Goal: Task Accomplishment & Management: Use online tool/utility

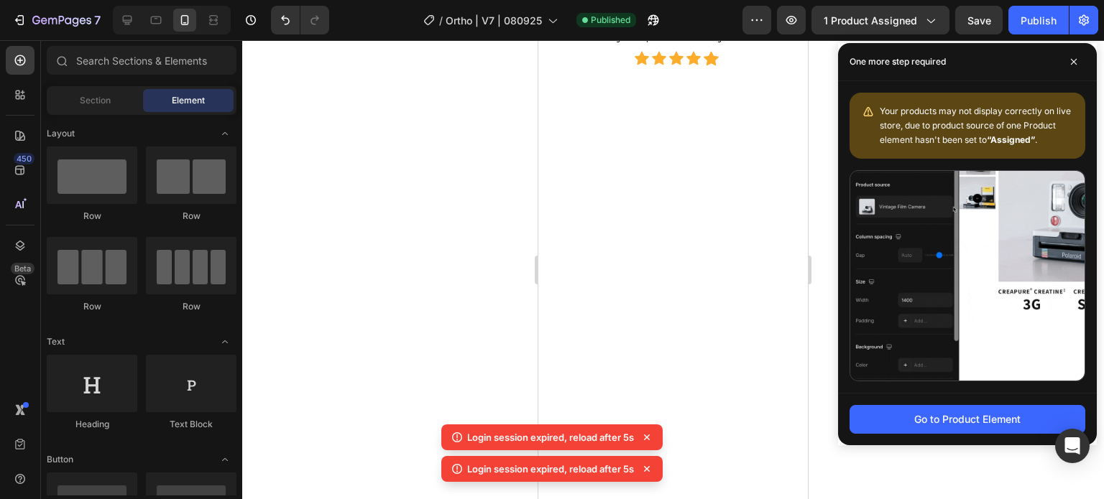
scroll to position [144, 0]
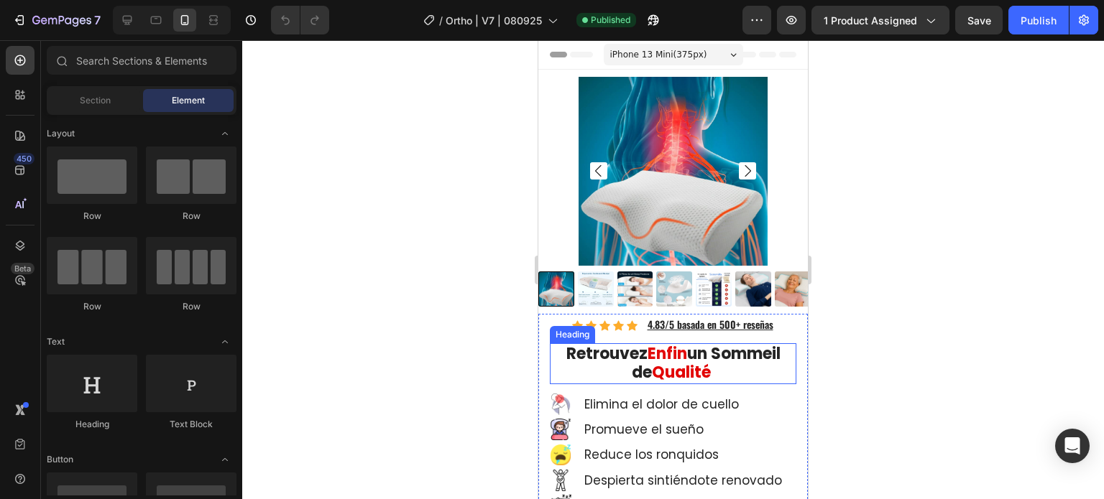
click at [632, 359] on strong "un Sommeil de" at bounding box center [706, 363] width 149 height 41
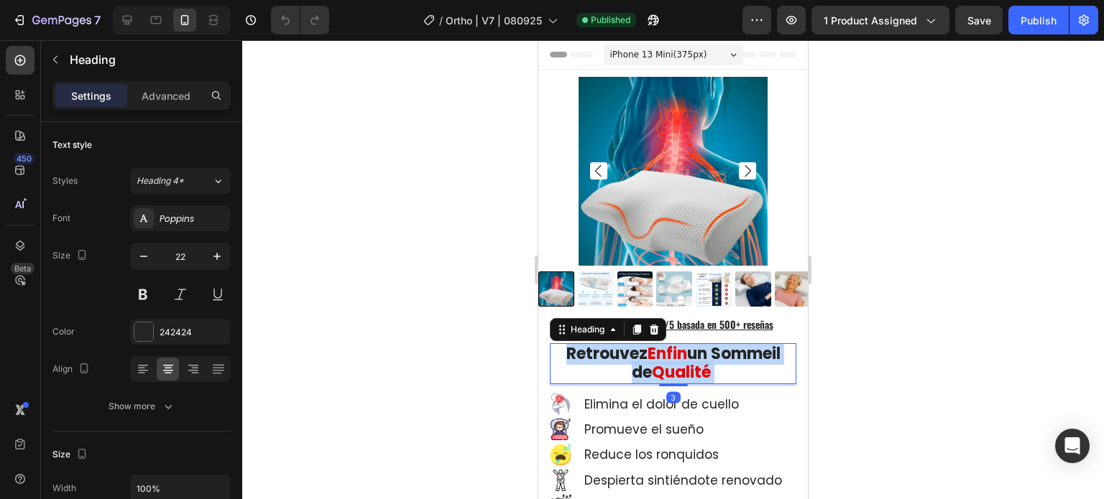
click at [632, 359] on strong "un Sommeil de" at bounding box center [706, 363] width 149 height 41
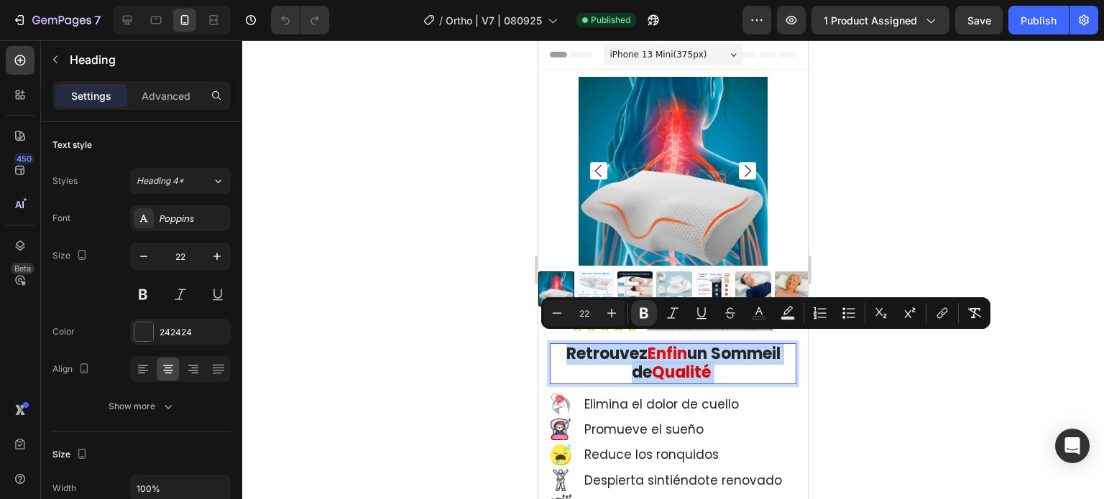
copy p "Retrouvez Enfin un Sommeil de Qualité"
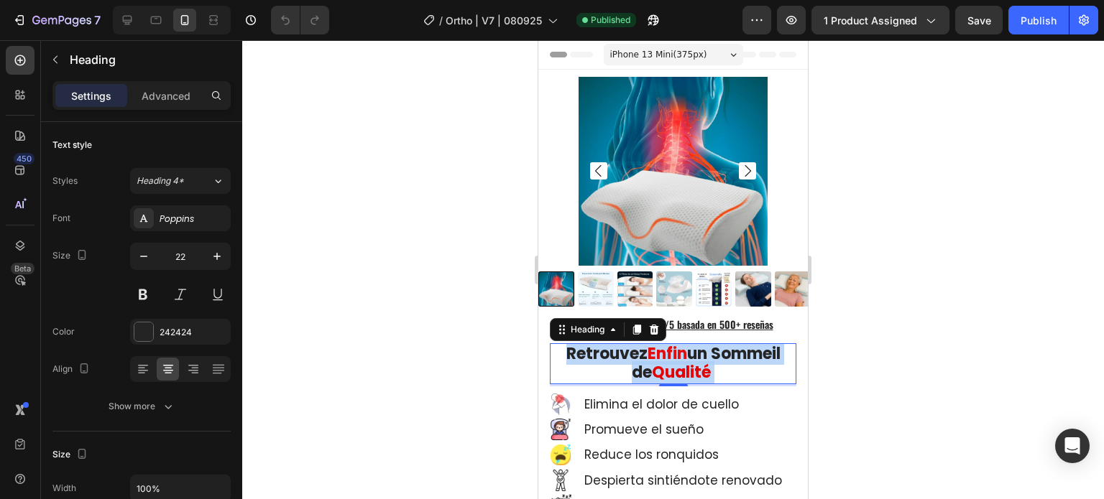
click at [604, 343] on strong "Retrouvez" at bounding box center [606, 354] width 81 height 22
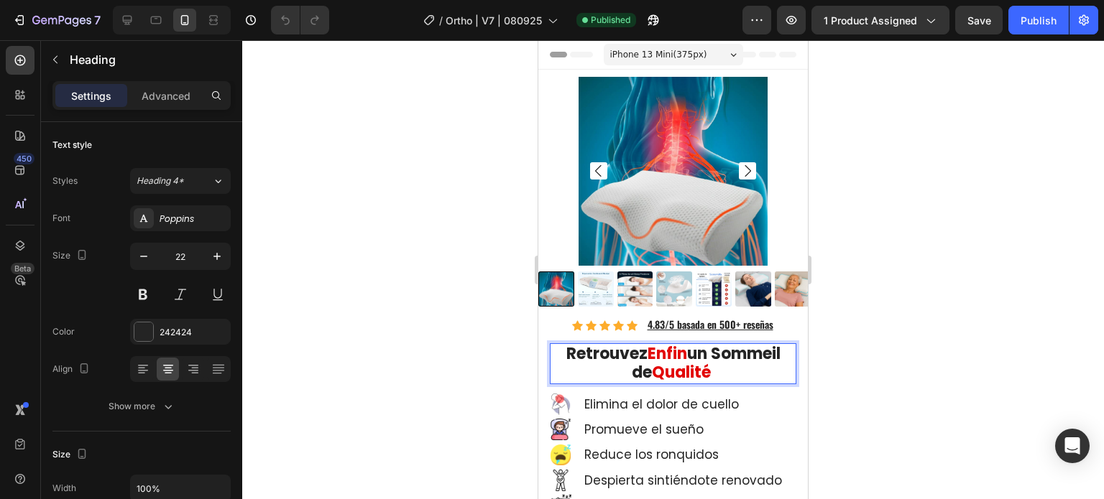
click at [578, 344] on strong "Retrouvez" at bounding box center [606, 354] width 81 height 22
click at [575, 344] on strong "Retrouvez" at bounding box center [606, 354] width 81 height 22
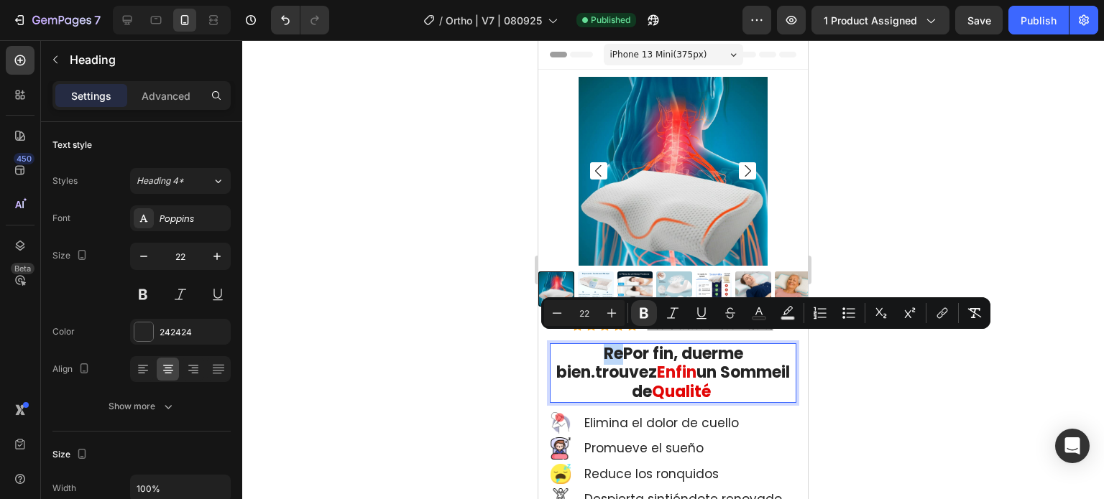
drag, startPoint x: 613, startPoint y: 350, endPoint x: 573, endPoint y: 344, distance: 39.9
click at [573, 345] on p "RePor fin, duerme bien.trouvez Enfin un Sommeil de Qualité" at bounding box center [673, 373] width 244 height 57
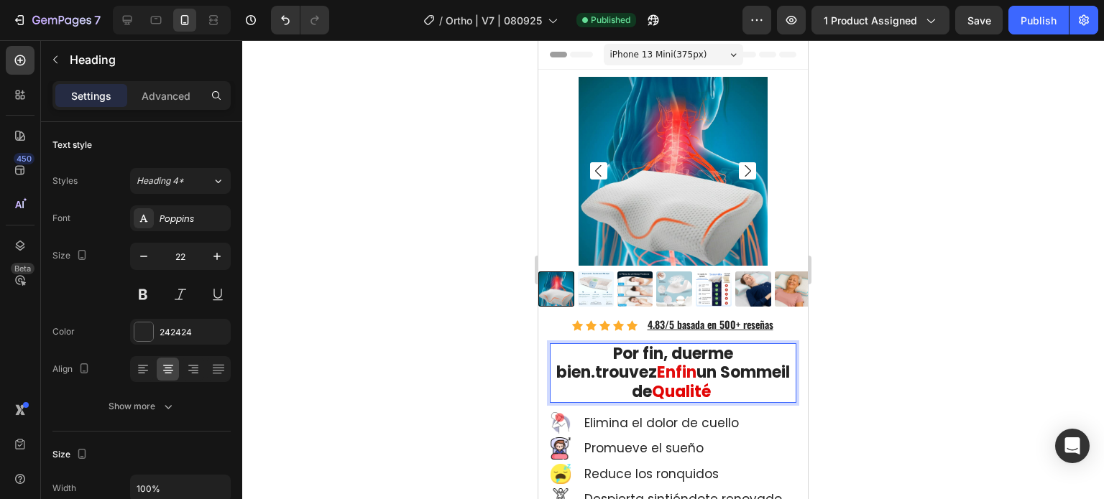
click at [584, 346] on strong "Por fin, duerme bien.trouvez" at bounding box center [644, 363] width 177 height 41
click at [657, 364] on strong "Enfin" at bounding box center [677, 372] width 40 height 22
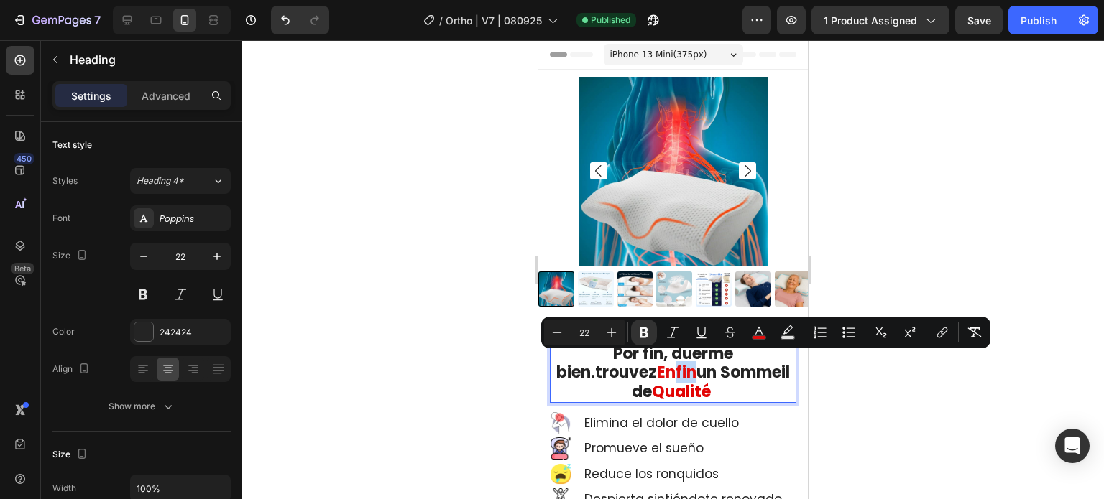
drag, startPoint x: 590, startPoint y: 367, endPoint x: 573, endPoint y: 367, distance: 17.2
click at [657, 367] on strong "Enfin" at bounding box center [677, 372] width 40 height 22
copy strong "fin"
click at [657, 361] on strong "Enfin" at bounding box center [677, 372] width 40 height 22
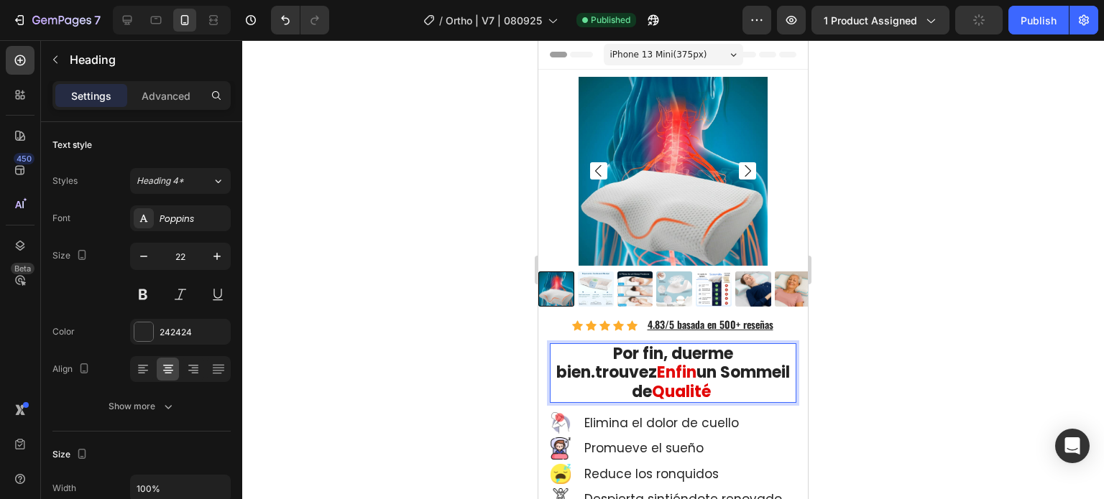
click at [604, 350] on strong "Por fin, duerme bien.trouvez" at bounding box center [644, 363] width 177 height 41
drag, startPoint x: 642, startPoint y: 350, endPoint x: 627, endPoint y: 349, distance: 15.9
click at [627, 349] on strong "Por fin" at bounding box center [628, 354] width 50 height 22
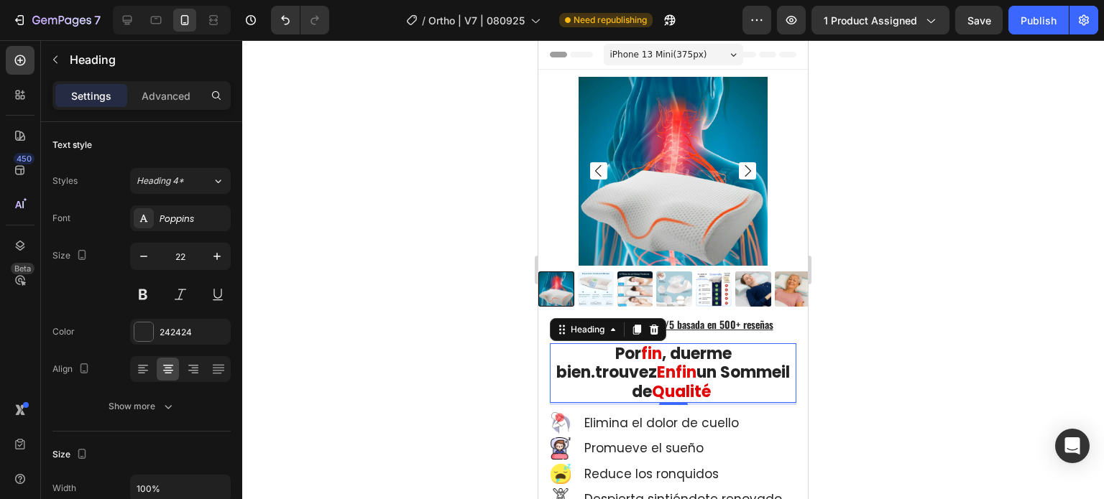
click at [640, 367] on strong "un Sommeil de" at bounding box center [711, 381] width 158 height 41
click at [625, 347] on strong ", duerme bien.trouvez" at bounding box center [643, 363] width 175 height 41
click at [617, 347] on strong ", duerme bien.trouvez" at bounding box center [643, 363] width 175 height 41
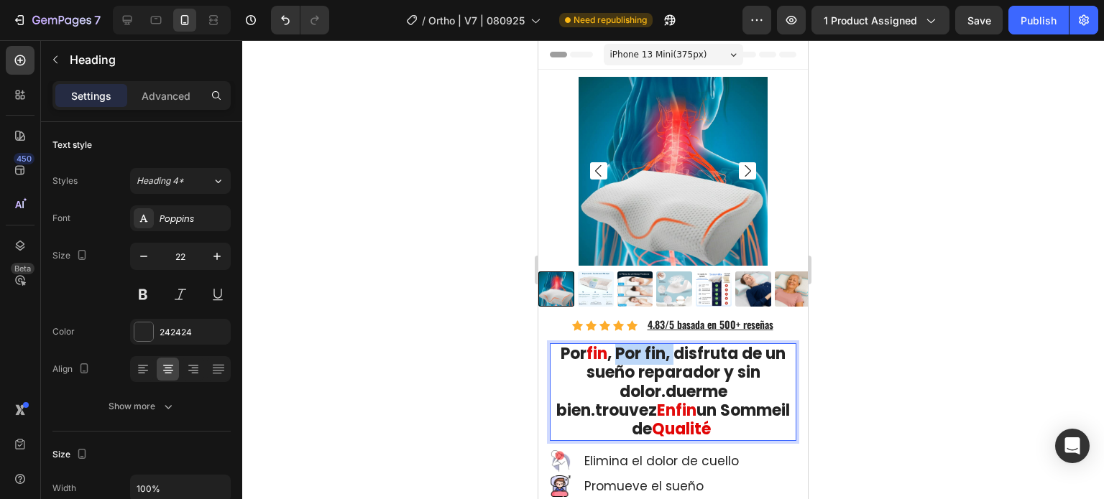
drag, startPoint x: 668, startPoint y: 351, endPoint x: 615, endPoint y: 350, distance: 53.2
click at [615, 350] on strong ", Por fin, disfruta de un sueño reparador y sin dolor.duerme bien.trouvez" at bounding box center [670, 382] width 229 height 79
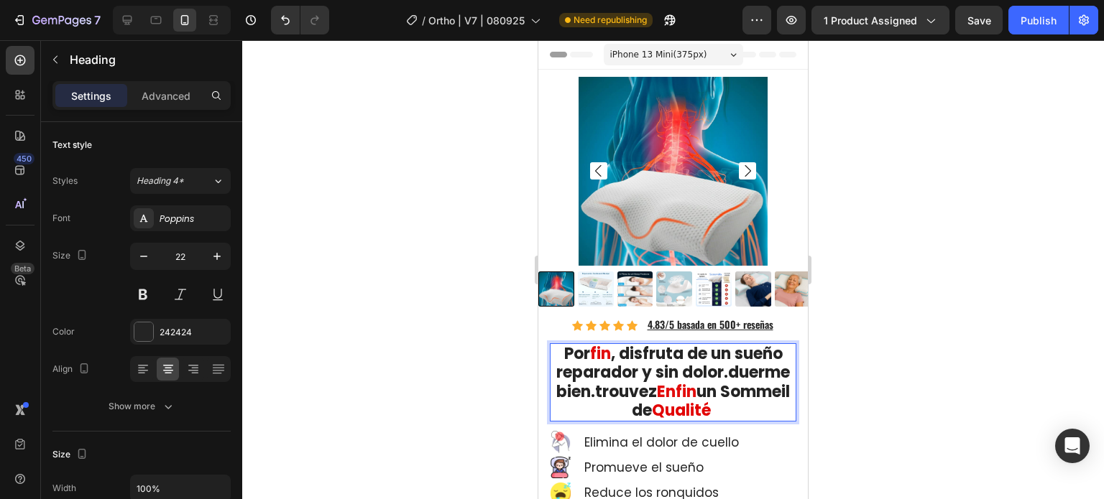
click at [676, 376] on strong ", disfruta de un sueño reparador y sin dolor.duerme bien.trouvez" at bounding box center [673, 373] width 234 height 60
click at [707, 367] on strong ", disfruta de un sueño reparador y sin dolor.duerme bien.trouvez" at bounding box center [673, 373] width 234 height 60
click at [572, 384] on strong ", disfruta de un sueño reparador y Sin dolor.duerme bien.trouvez" at bounding box center [673, 373] width 235 height 60
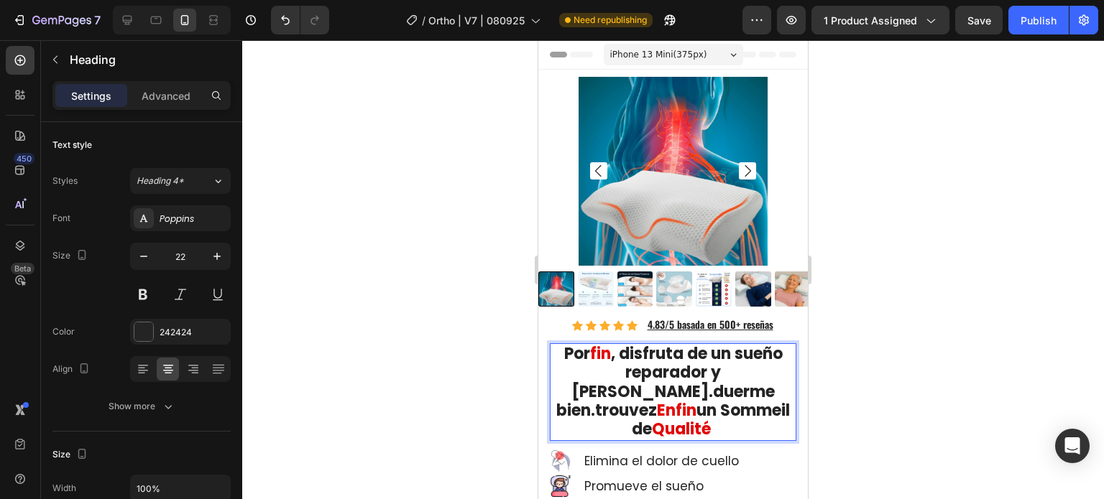
click at [564, 385] on strong ", disfruta de un sueño reparador y Sin dDolor.duerme bien.trouvez" at bounding box center [669, 382] width 226 height 79
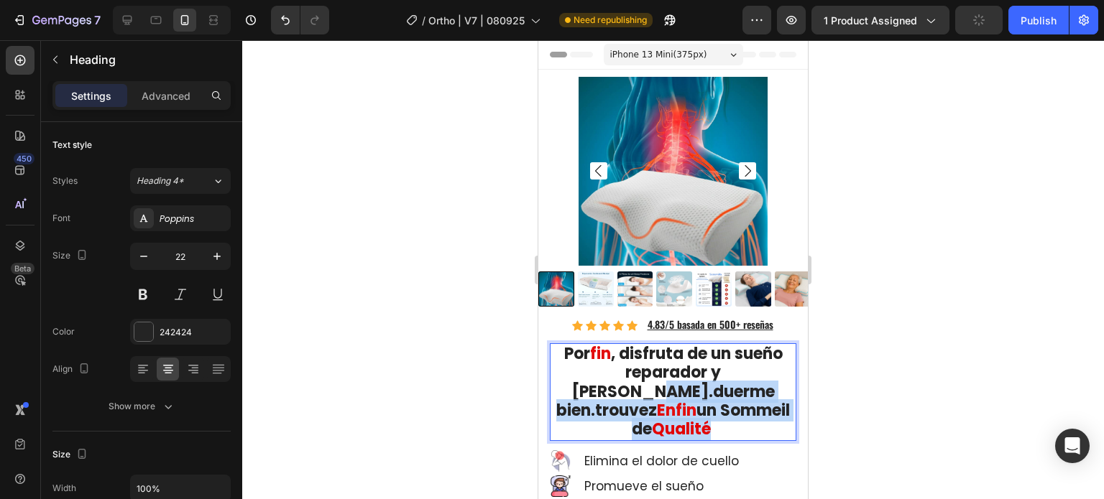
drag, startPoint x: 779, startPoint y: 404, endPoint x: 602, endPoint y: 386, distance: 177.7
click at [602, 386] on p "Por fin , disfruta de un sueño reparador y Sin Dolor.duerme bien.trouvez Enfin …" at bounding box center [673, 392] width 244 height 95
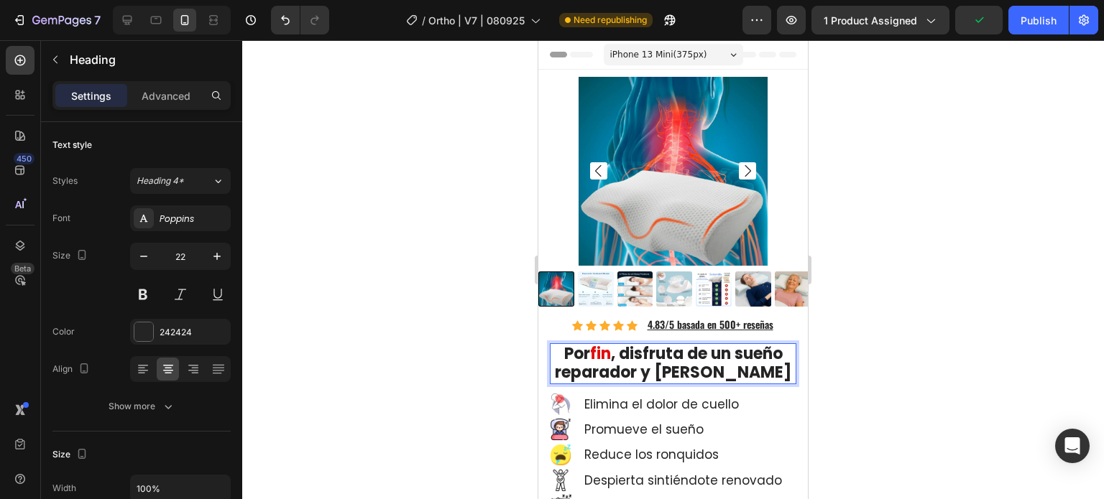
click at [590, 346] on strong "fin" at bounding box center [600, 354] width 21 height 22
click at [590, 347] on strong "fin" at bounding box center [600, 354] width 21 height 22
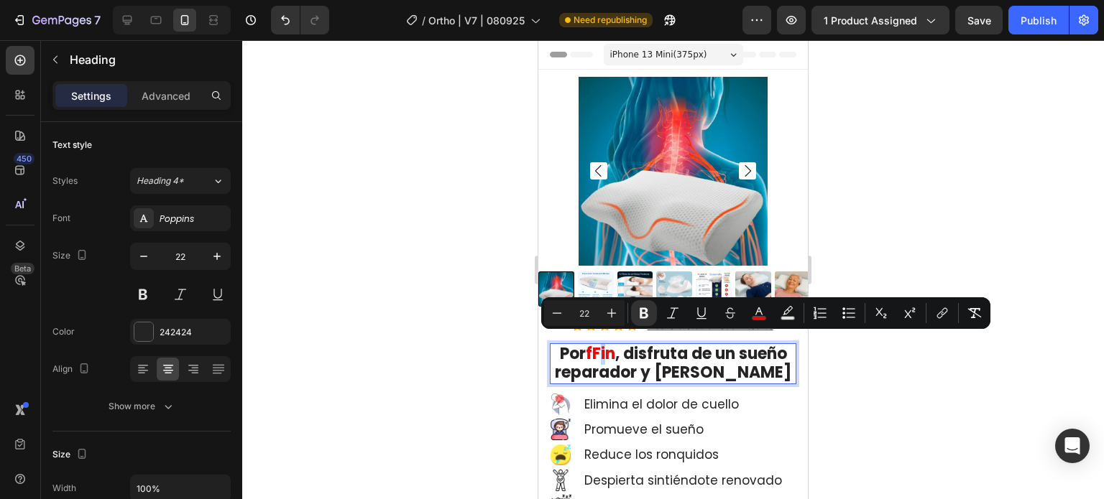
drag, startPoint x: 629, startPoint y: 343, endPoint x: 618, endPoint y: 344, distance: 10.8
click at [615, 344] on strong "fFin" at bounding box center [600, 354] width 29 height 22
click at [756, 317] on rect "Editor contextual toolbar" at bounding box center [759, 319] width 14 height 4
type input "E20D0D"
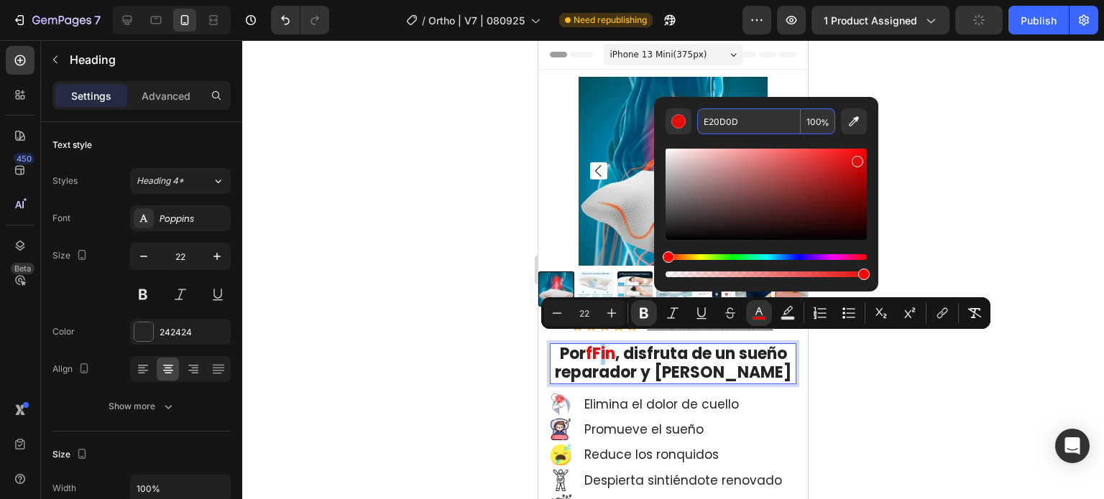
click at [741, 129] on input "E20D0D" at bounding box center [748, 122] width 103 height 26
copy strong "i"
click at [690, 349] on strong ", disfruta de un sueño reparador y Sin Dolor" at bounding box center [673, 363] width 236 height 41
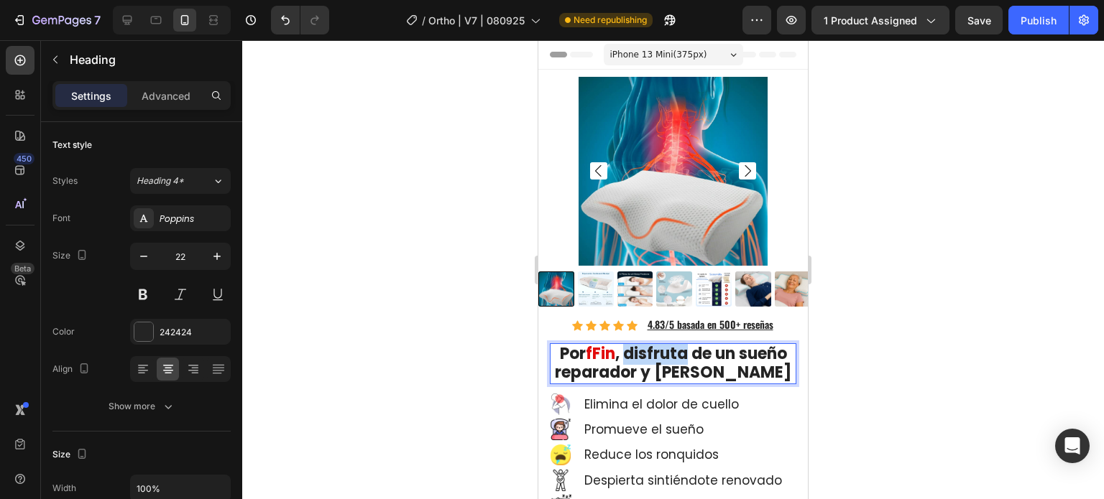
drag, startPoint x: 704, startPoint y: 351, endPoint x: 650, endPoint y: 349, distance: 54.7
click at [650, 349] on strong ", disfruta de un sueño reparador y Sin Dolor" at bounding box center [673, 363] width 236 height 41
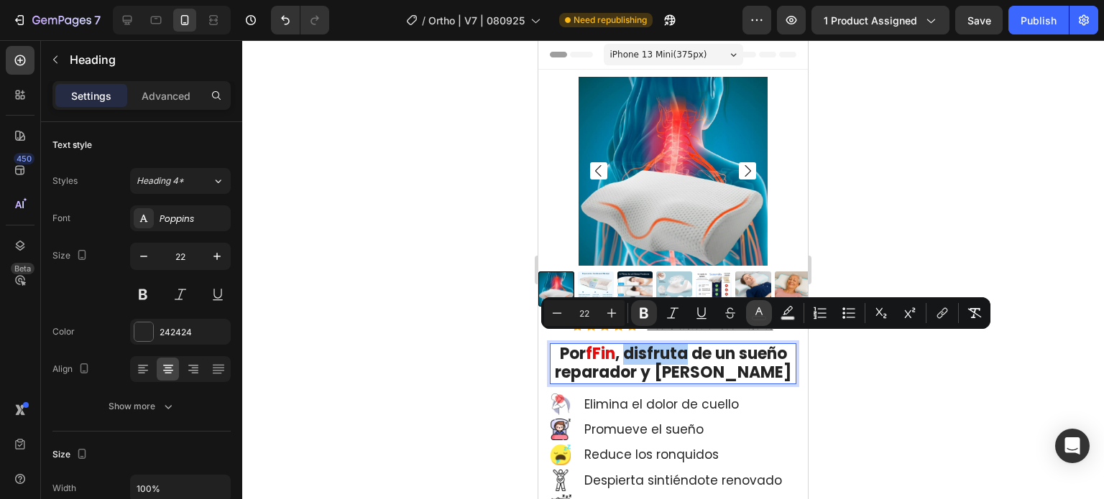
click at [753, 315] on icon "Editor contextual toolbar" at bounding box center [759, 313] width 14 height 14
type input "242424"
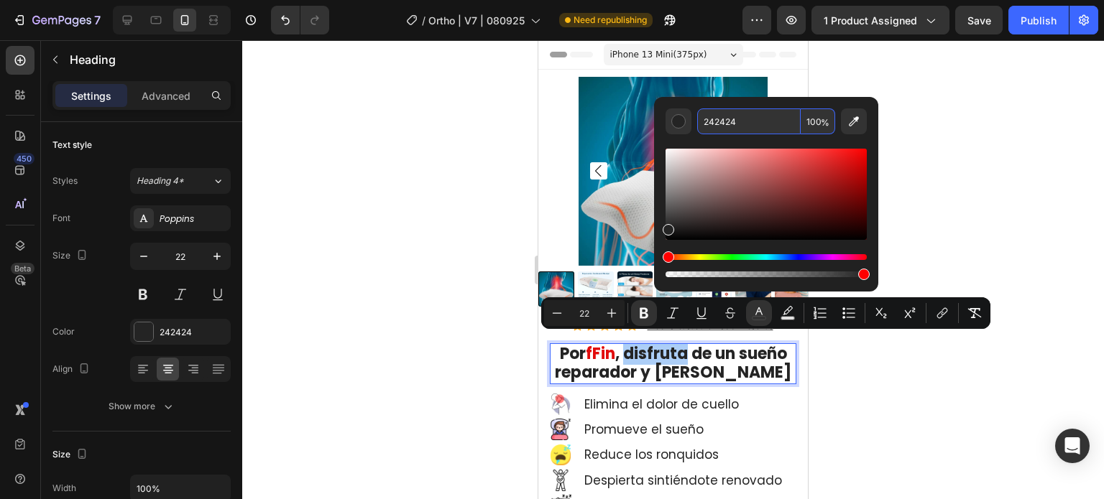
click at [732, 123] on input "242424" at bounding box center [748, 122] width 103 height 26
paste input "E20D0D"
type input "E20D0D"
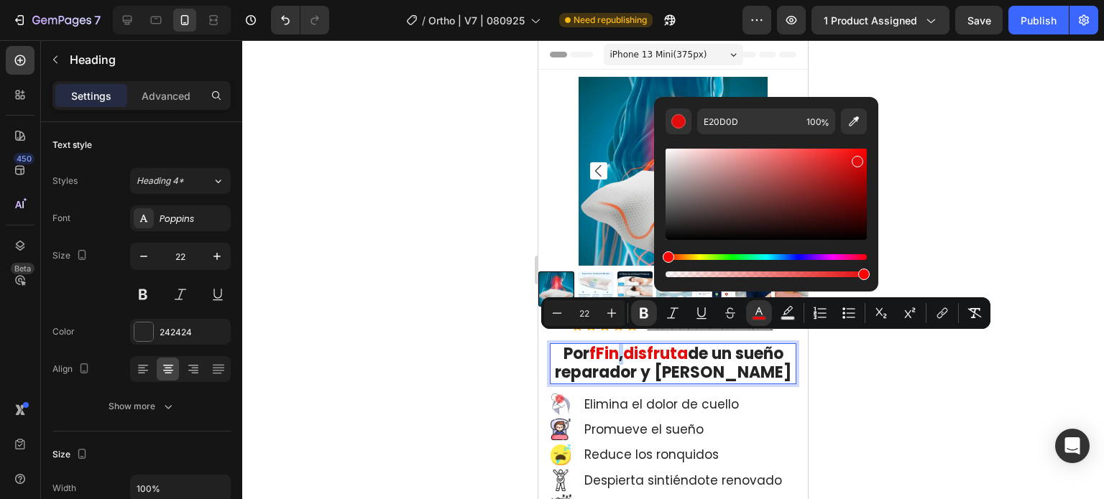
click at [650, 345] on strong "disfruta" at bounding box center [655, 354] width 65 height 22
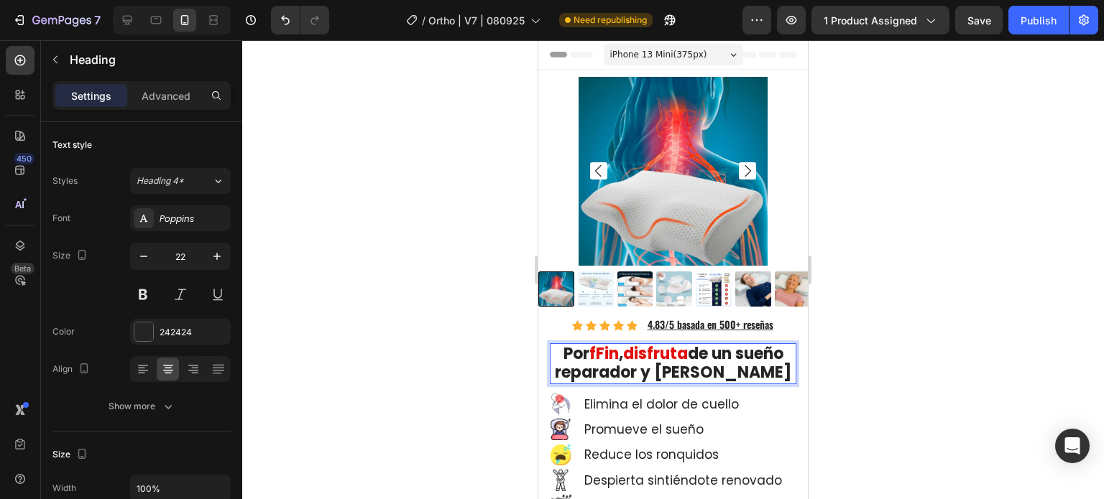
click at [653, 346] on strong "disfruta" at bounding box center [655, 354] width 65 height 22
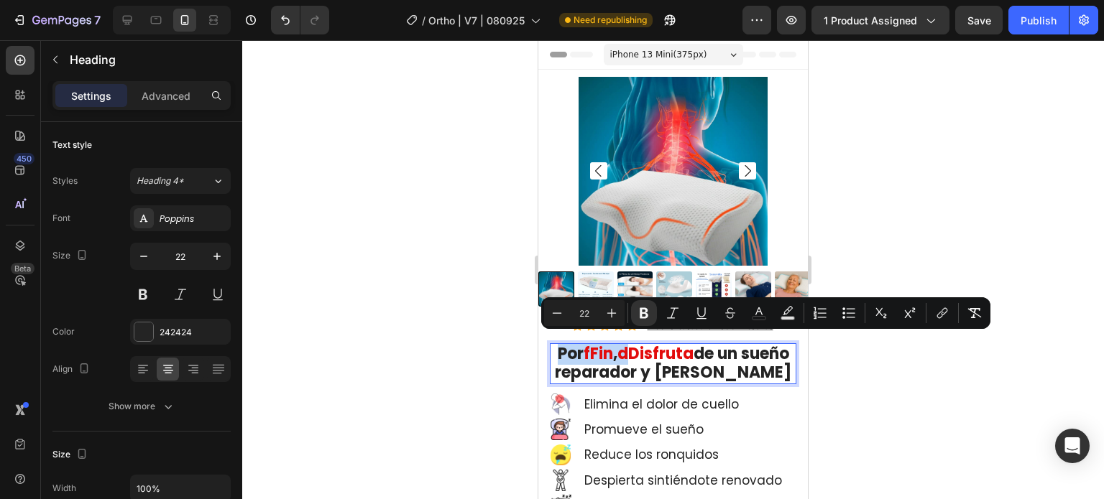
drag, startPoint x: 646, startPoint y: 347, endPoint x: 574, endPoint y: 347, distance: 71.9
click at [574, 347] on p "Por fFin , dDisfruta de un sueño reparador y Sin Dolor" at bounding box center [673, 364] width 244 height 38
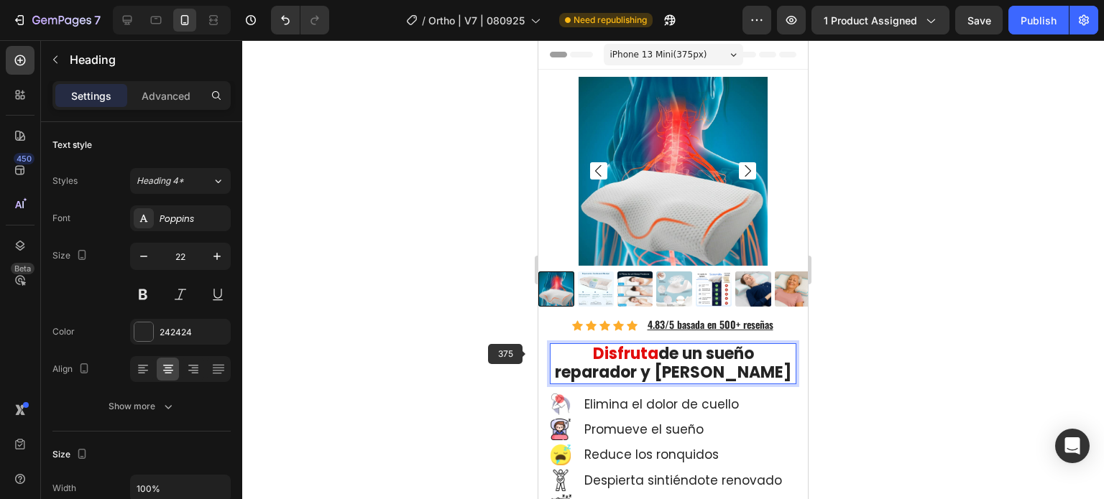
click at [503, 347] on div at bounding box center [673, 269] width 862 height 459
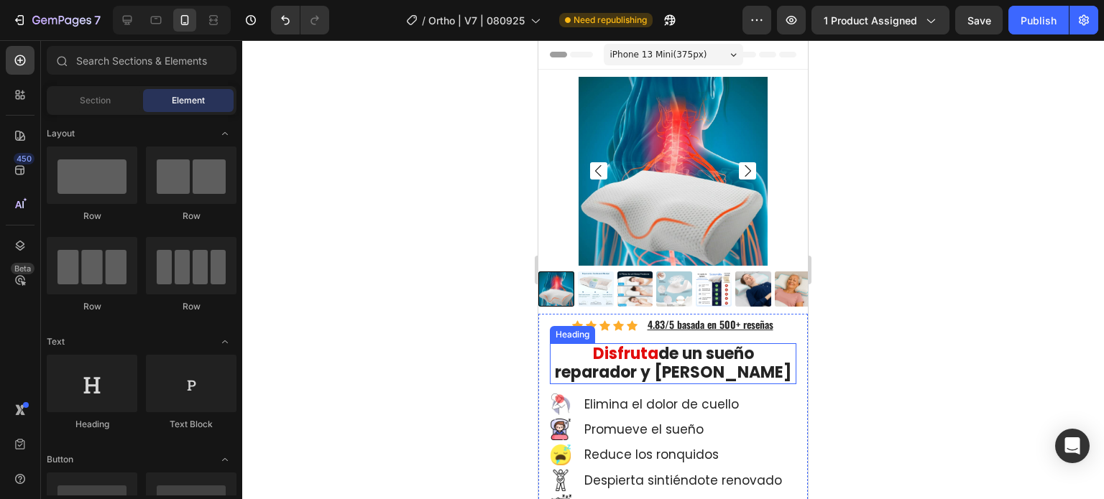
click at [738, 349] on strong "de un sueño reparador y [PERSON_NAME]" at bounding box center [673, 363] width 236 height 41
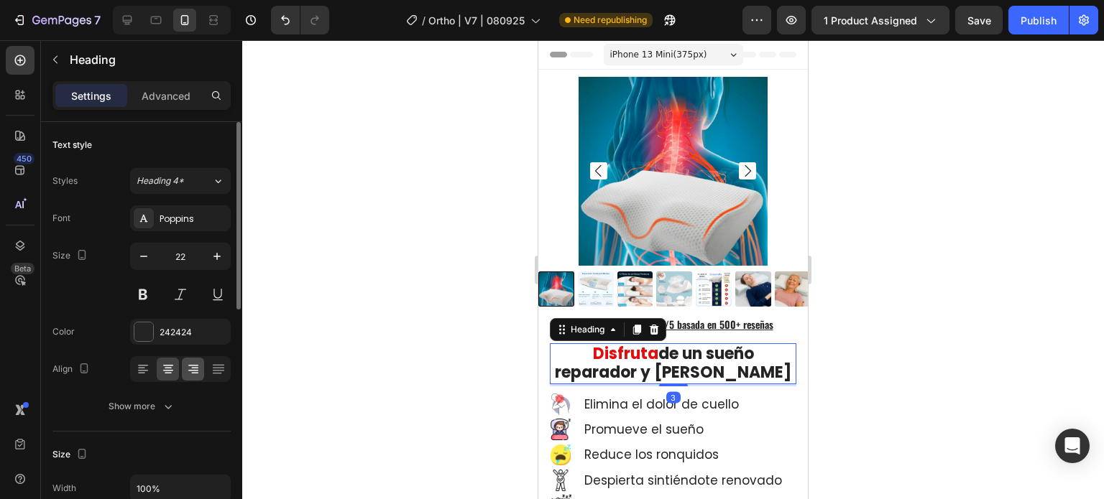
scroll to position [144, 0]
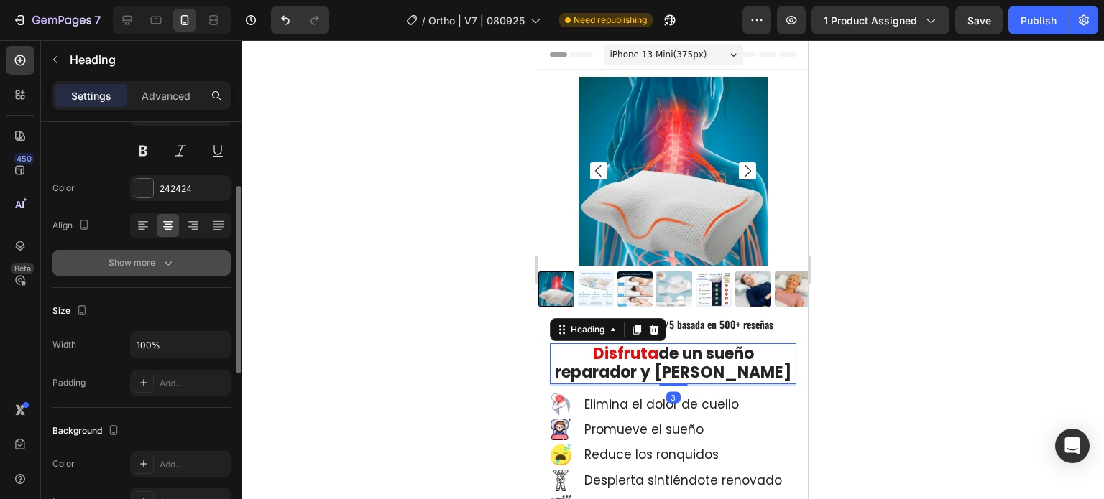
click at [167, 259] on icon "button" at bounding box center [168, 263] width 14 height 14
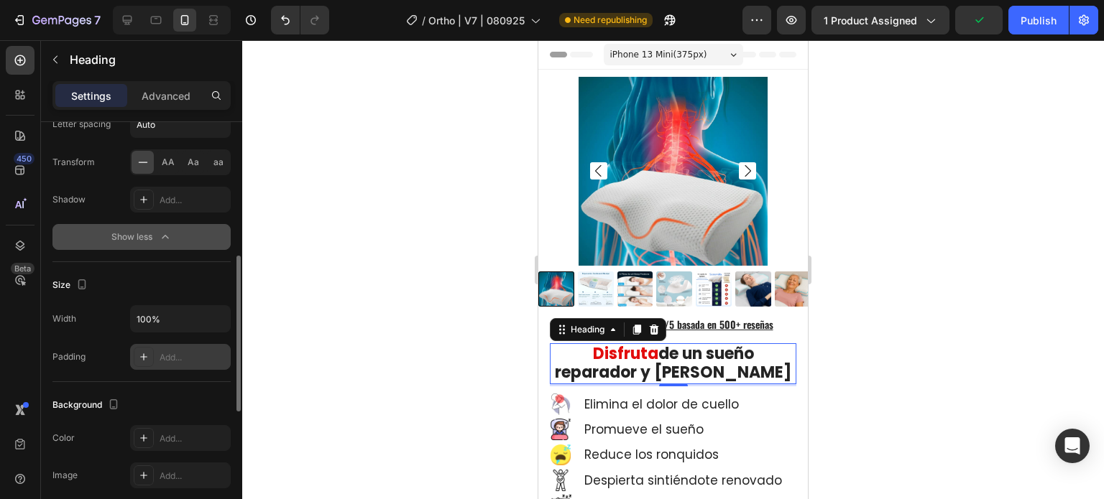
scroll to position [431, 0]
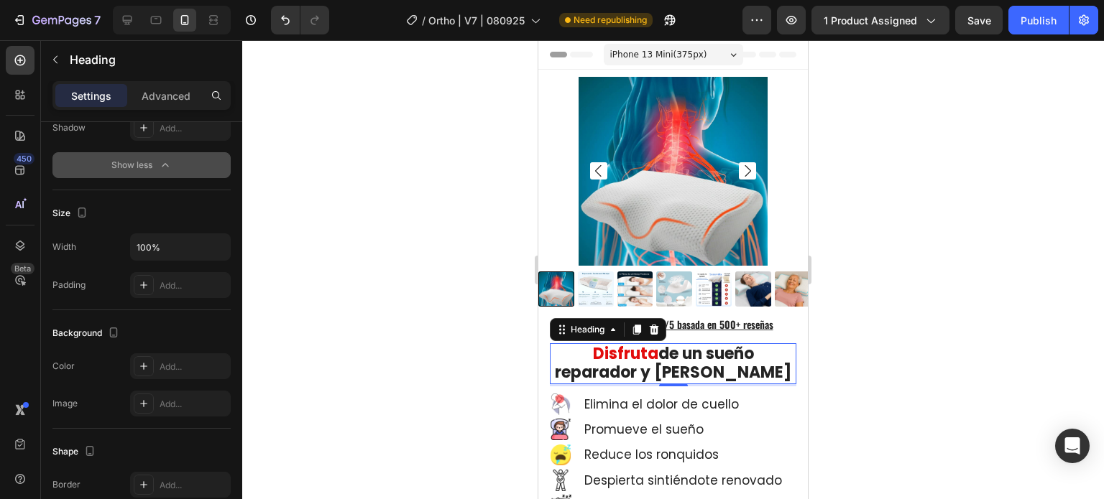
click at [410, 323] on div at bounding box center [673, 269] width 862 height 459
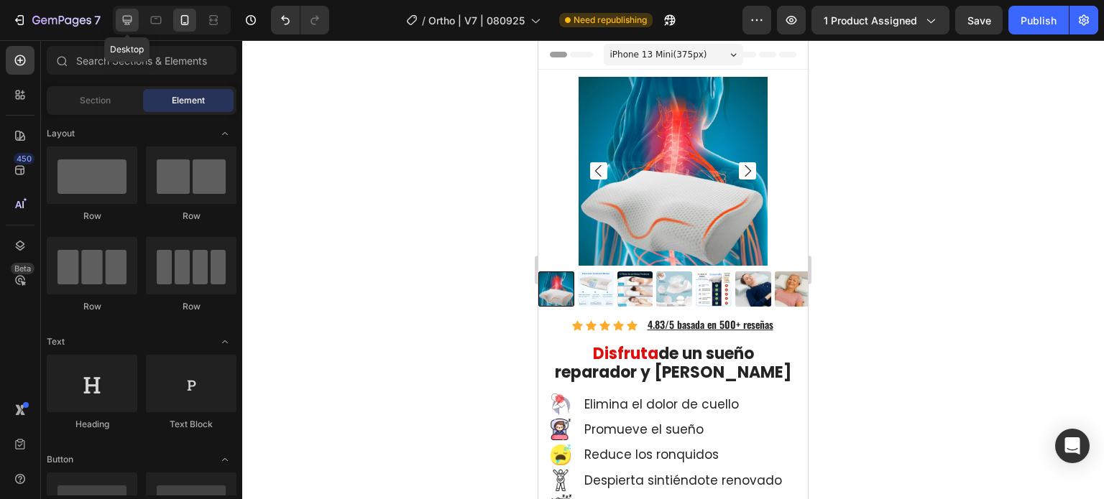
click at [129, 10] on div at bounding box center [127, 20] width 23 height 23
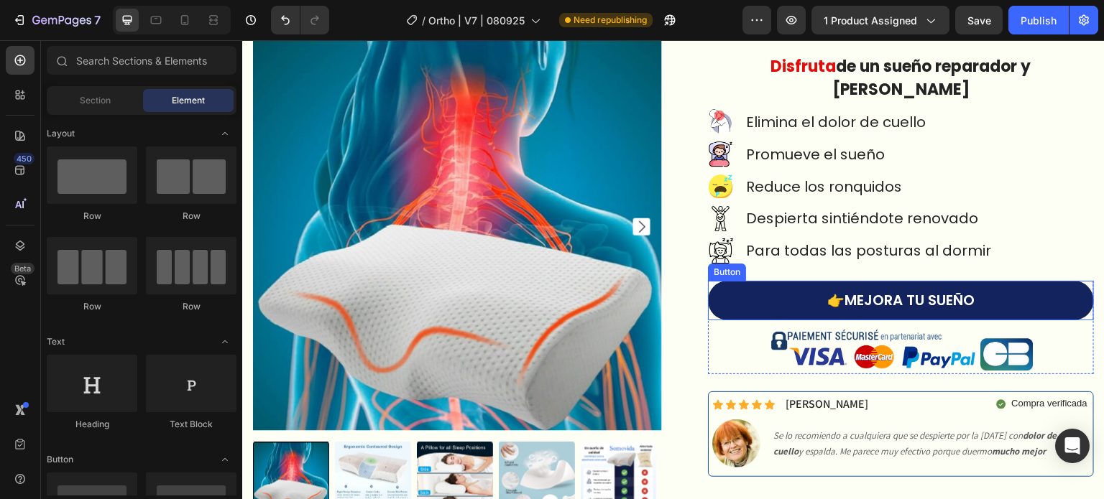
scroll to position [144, 0]
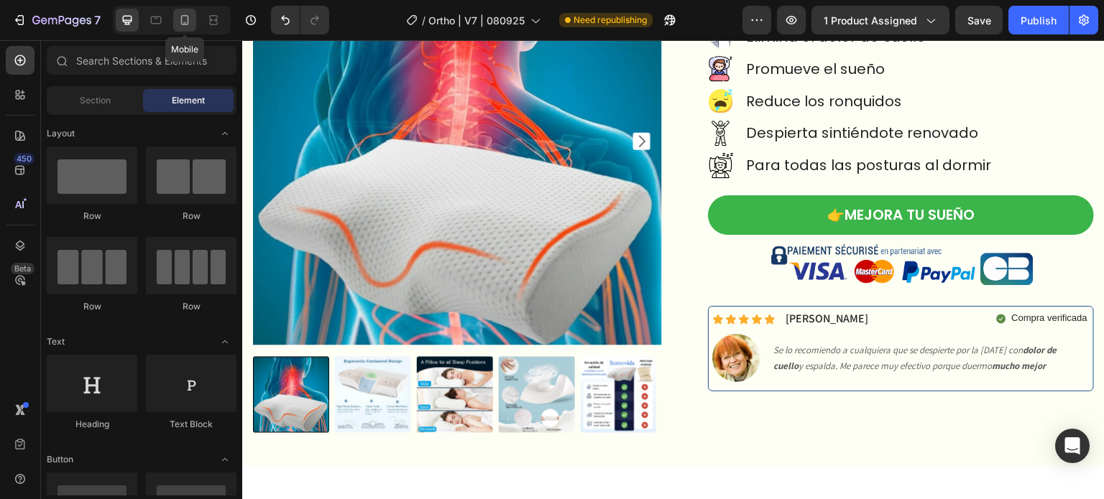
click at [184, 31] on div at bounding box center [184, 20] width 23 height 23
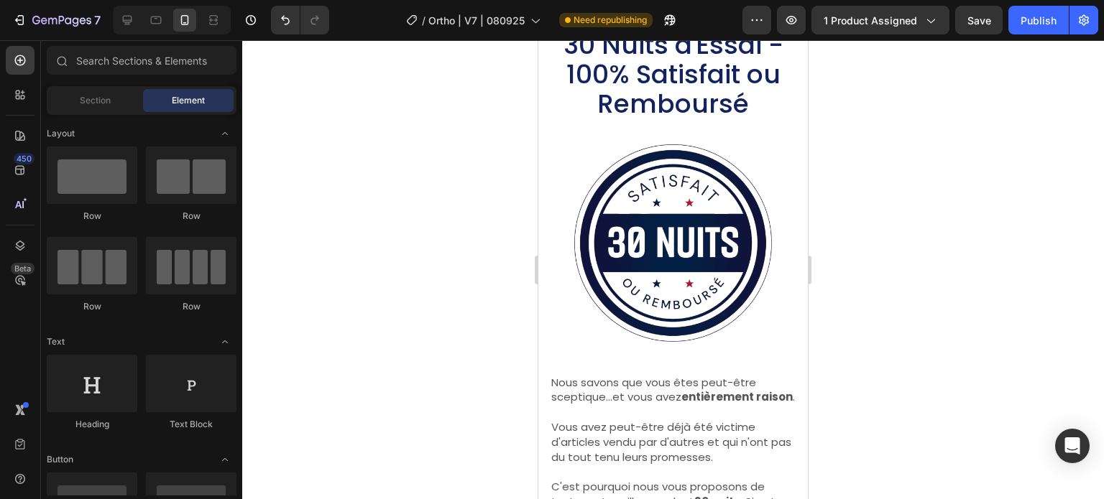
scroll to position [8853, 0]
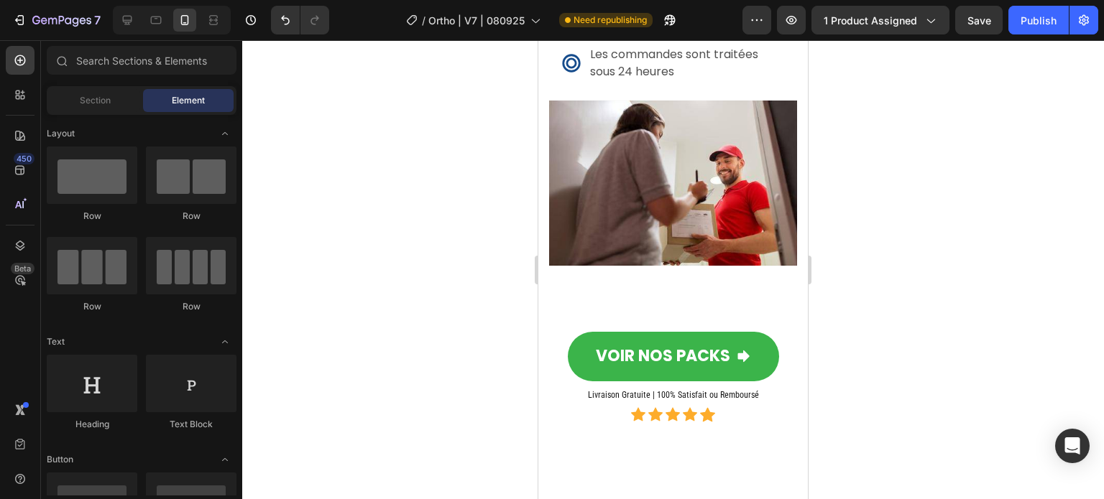
drag, startPoint x: 804, startPoint y: 91, endPoint x: 1348, endPoint y: 438, distance: 645.7
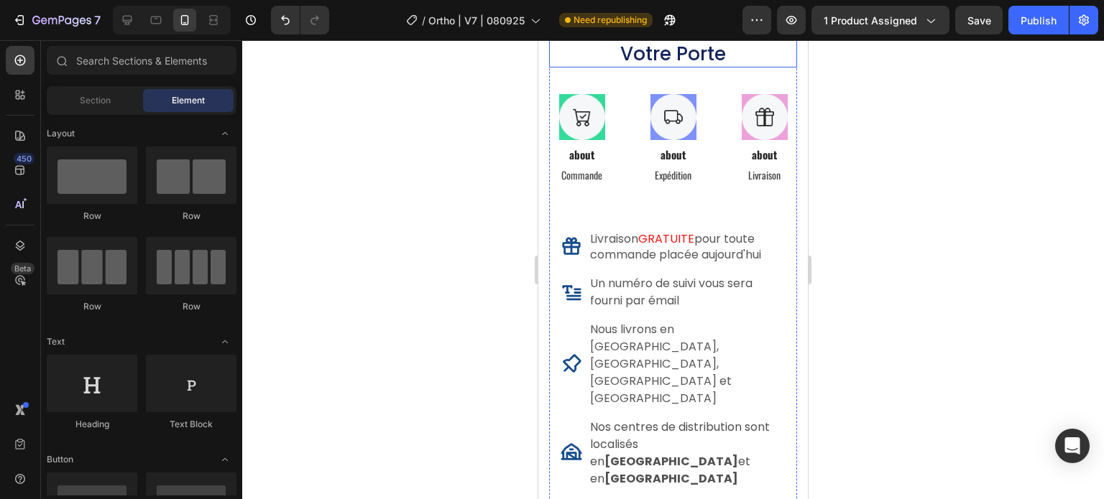
scroll to position [8063, 0]
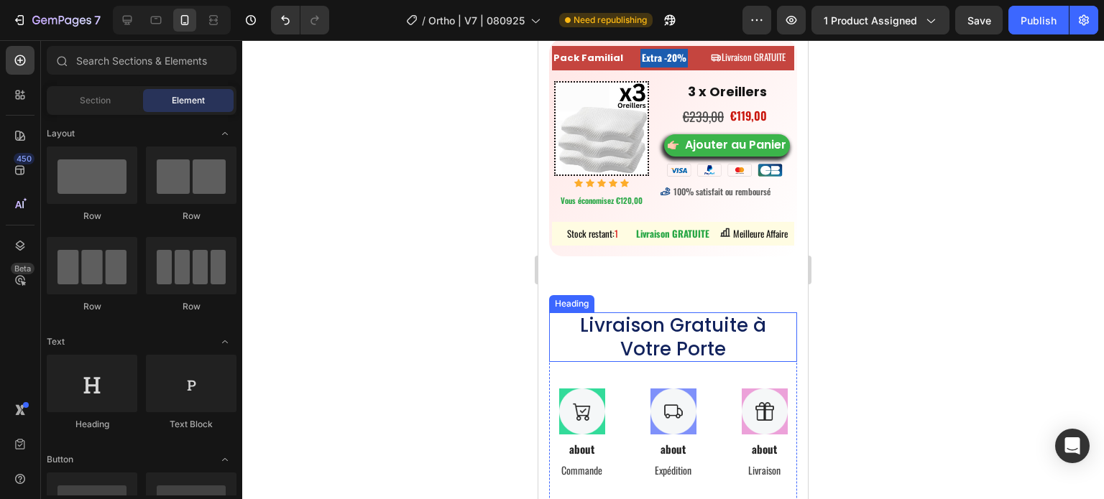
click at [642, 362] on h2 "Livraison Gratuite à Votre Porte" at bounding box center [673, 338] width 213 height 50
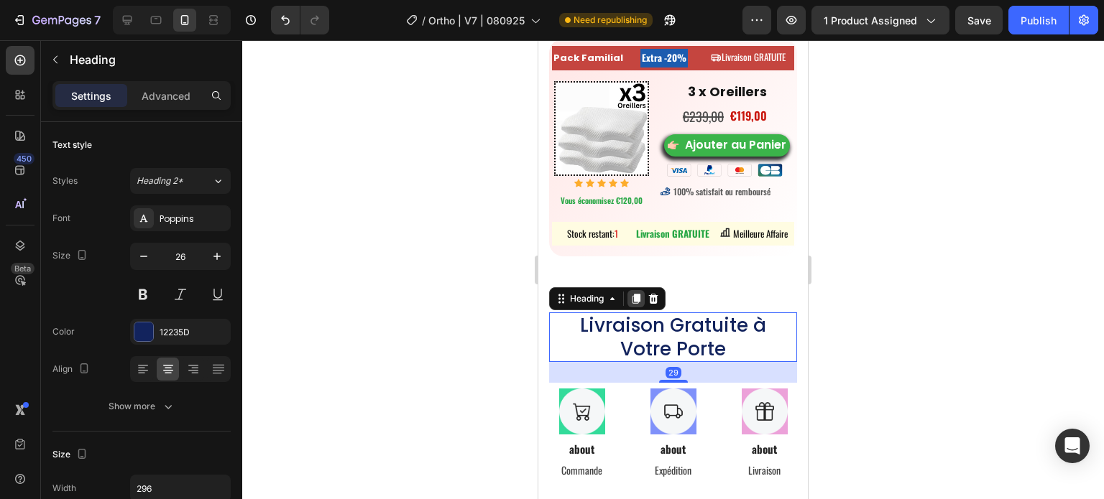
click at [640, 305] on icon at bounding box center [635, 298] width 11 height 11
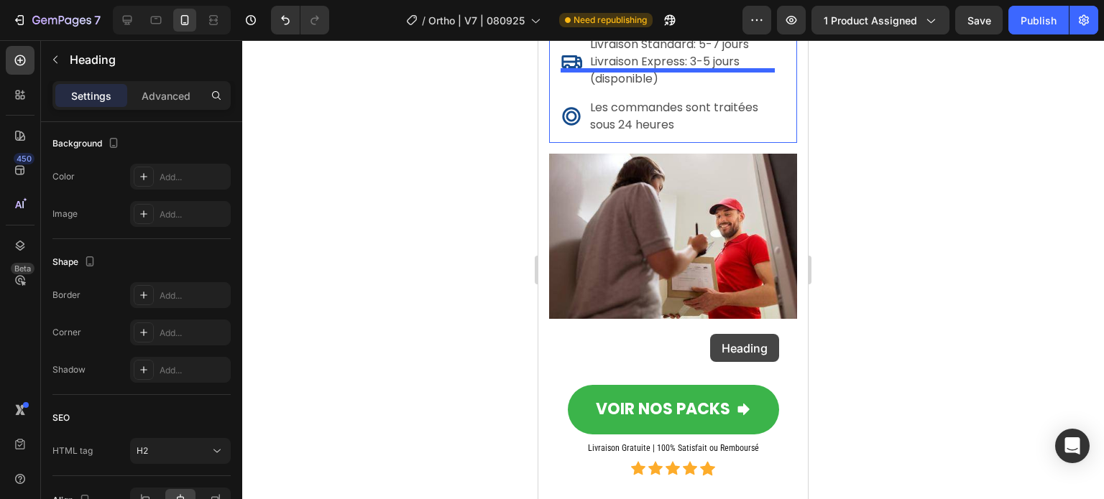
scroll to position [9212, 0]
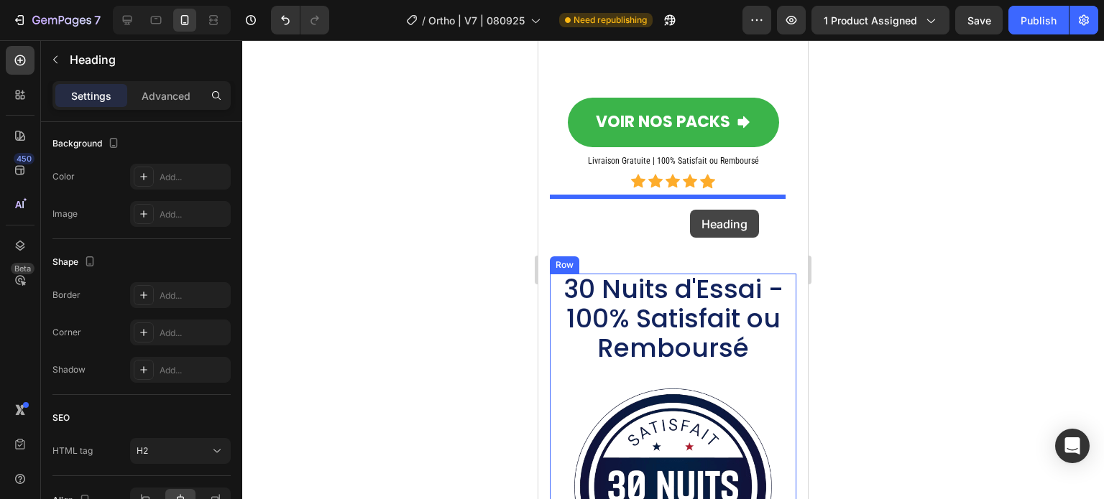
drag, startPoint x: 572, startPoint y: 402, endPoint x: 690, endPoint y: 210, distance: 225.8
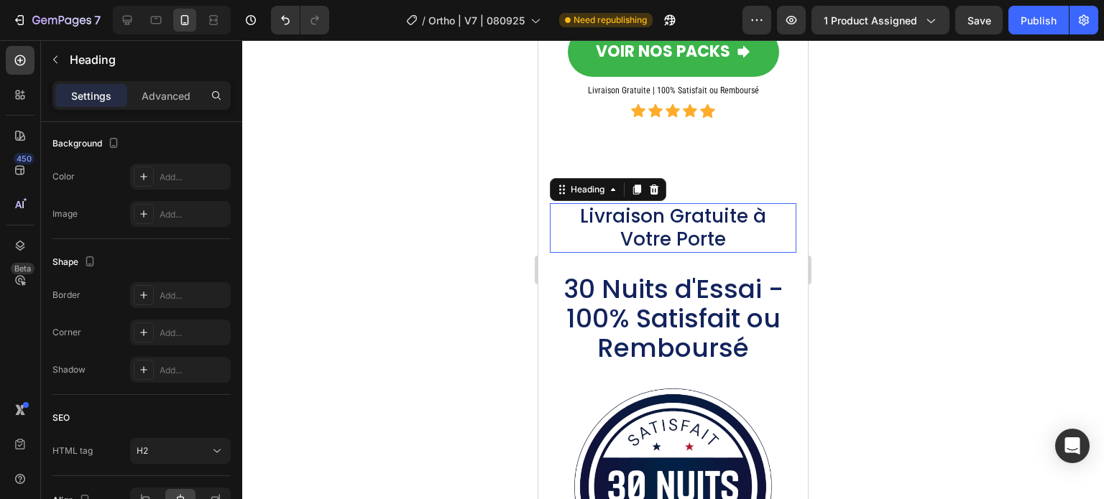
scroll to position [9141, 0]
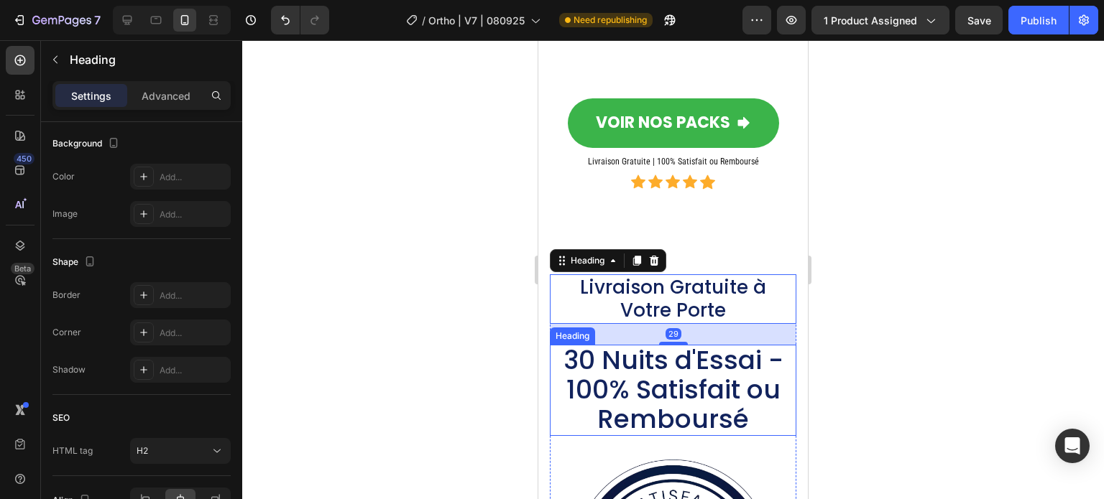
click at [648, 342] on span "30 Nuits d'Essai - 100% Satisfait ou Remboursé" at bounding box center [673, 390] width 220 height 96
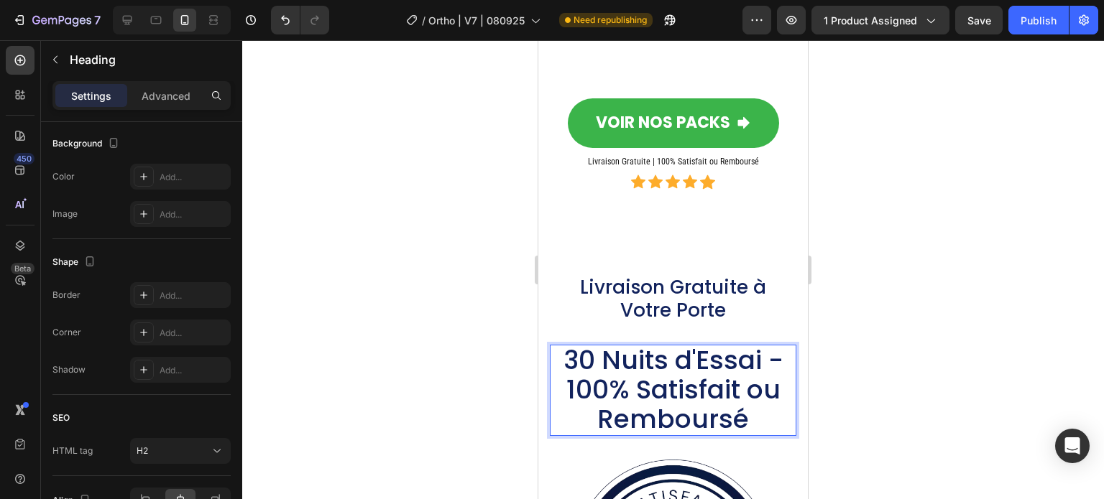
click at [648, 342] on span "30 Nuits d'Essai - 100% Satisfait ou Remboursé" at bounding box center [673, 390] width 220 height 96
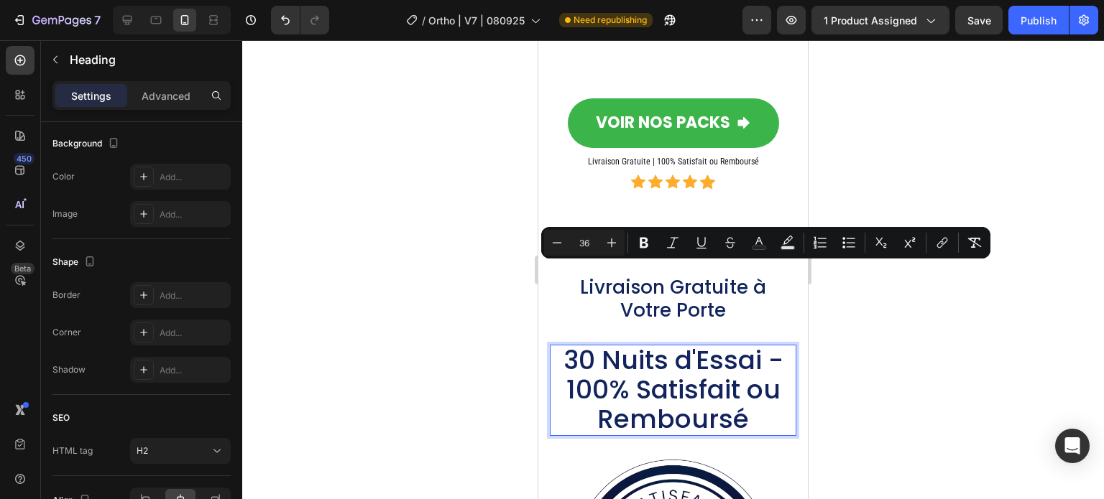
click at [719, 342] on span "30 Nuits d'Essai - 100% Satisfait ou Remboursé" at bounding box center [673, 390] width 220 height 96
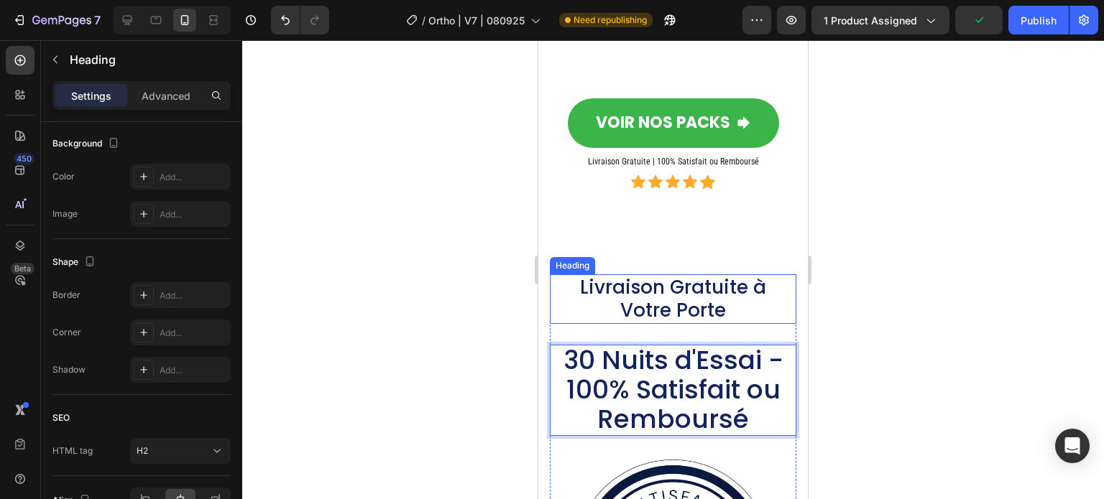
click at [719, 275] on h2 "Livraison Gratuite à Votre Porte" at bounding box center [673, 300] width 213 height 50
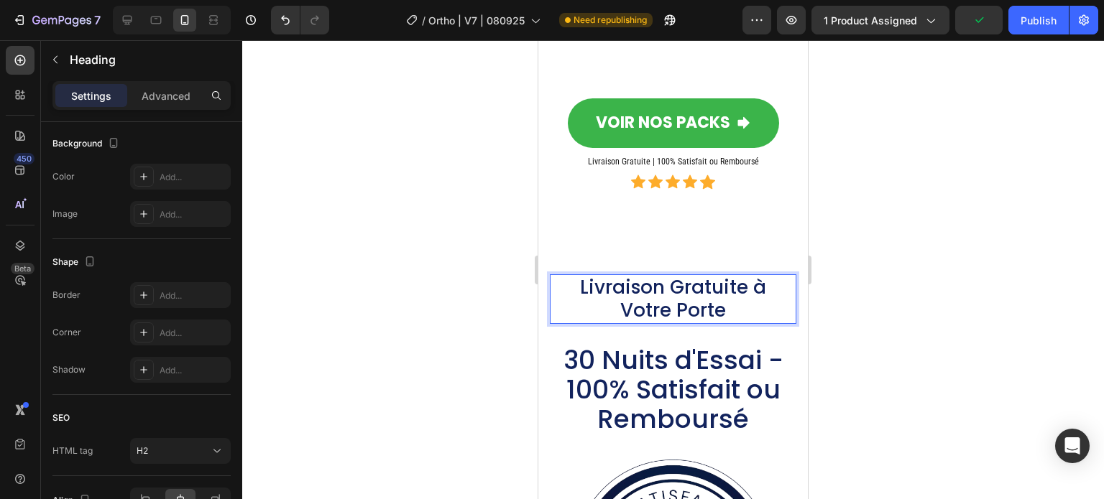
click at [724, 275] on h2 "Livraison Gratuite à Votre Porte" at bounding box center [673, 300] width 213 height 50
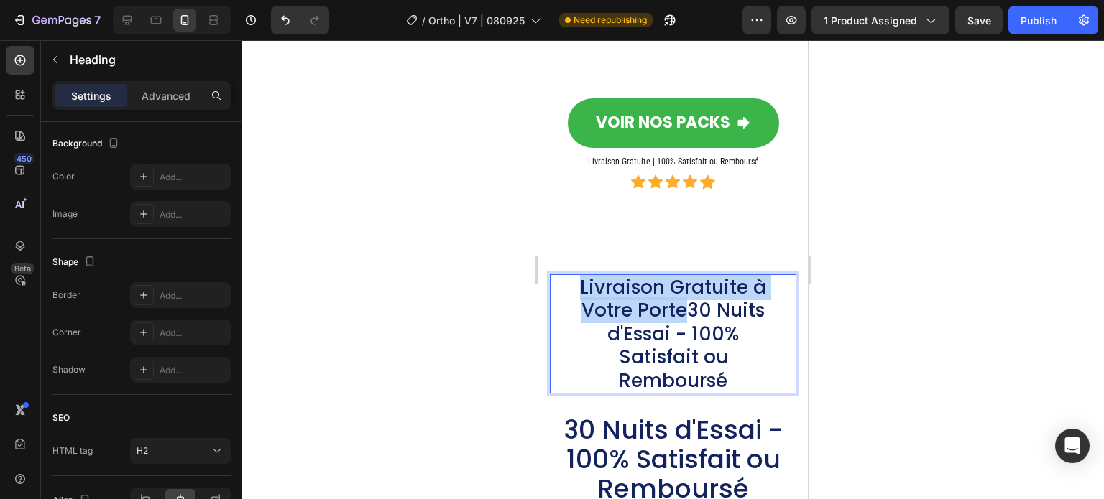
drag, startPoint x: 678, startPoint y: 229, endPoint x: 576, endPoint y: 206, distance: 105.3
click at [576, 276] on p "Livraison Gratuite à Votre Porte30 Nuits d'Essai - 100% Satisfait ou Remboursé" at bounding box center [673, 334] width 210 height 117
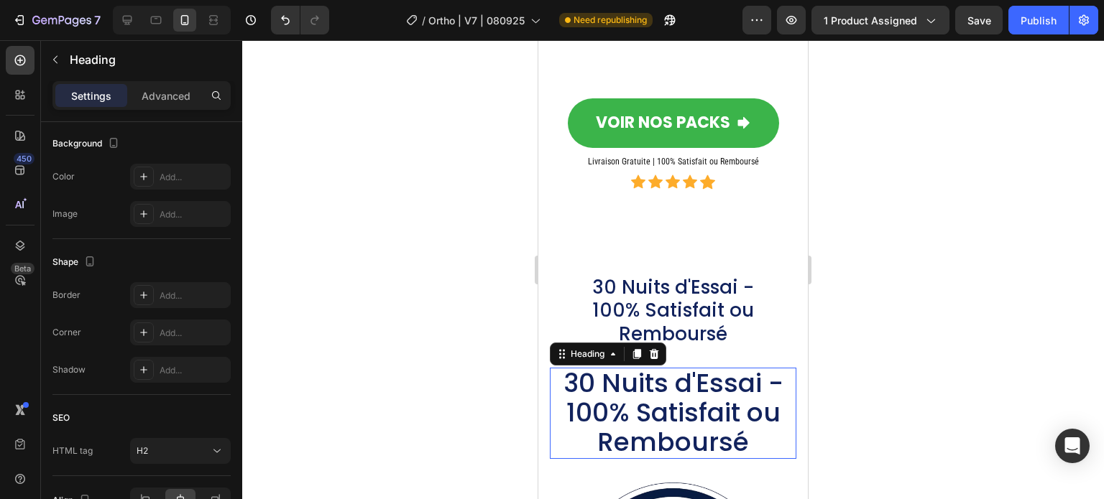
click at [645, 365] on span "30 Nuits d'Essai - 100% Satisfait ou Remboursé" at bounding box center [673, 413] width 220 height 96
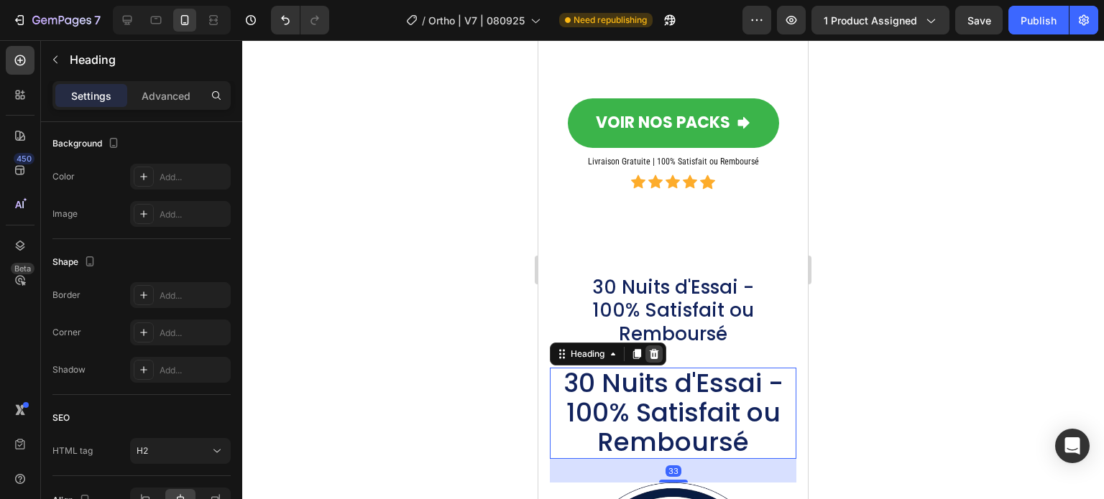
click at [656, 349] on icon at bounding box center [654, 354] width 9 height 10
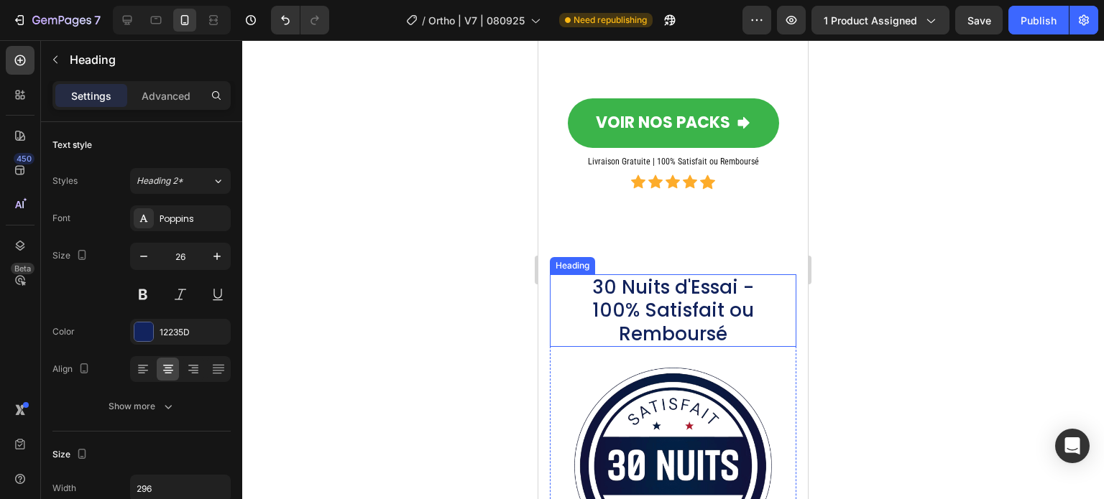
click at [653, 276] on p "30 Nuits d'Essai - 100% Satisfait ou Remboursé" at bounding box center [673, 311] width 210 height 70
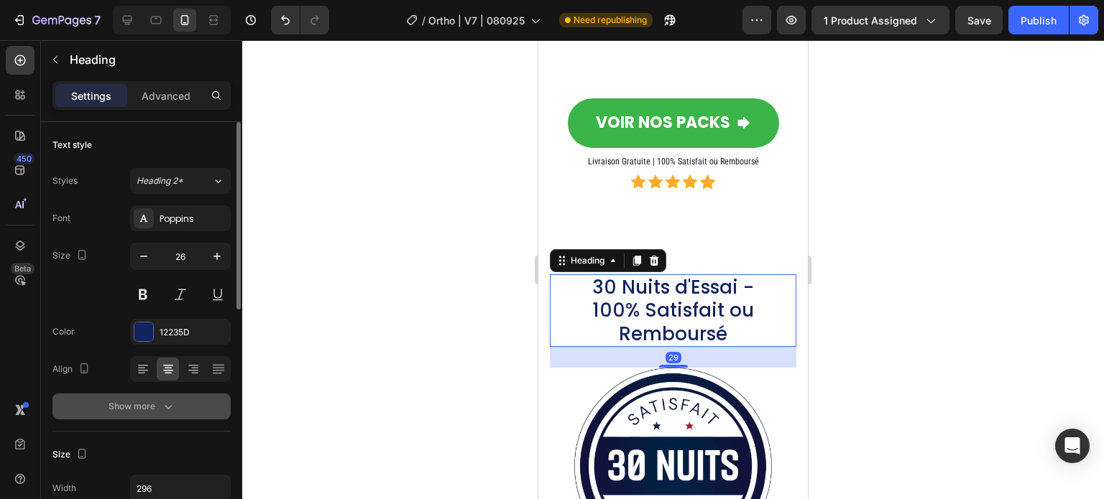
click at [155, 405] on div "Show more" at bounding box center [142, 407] width 67 height 14
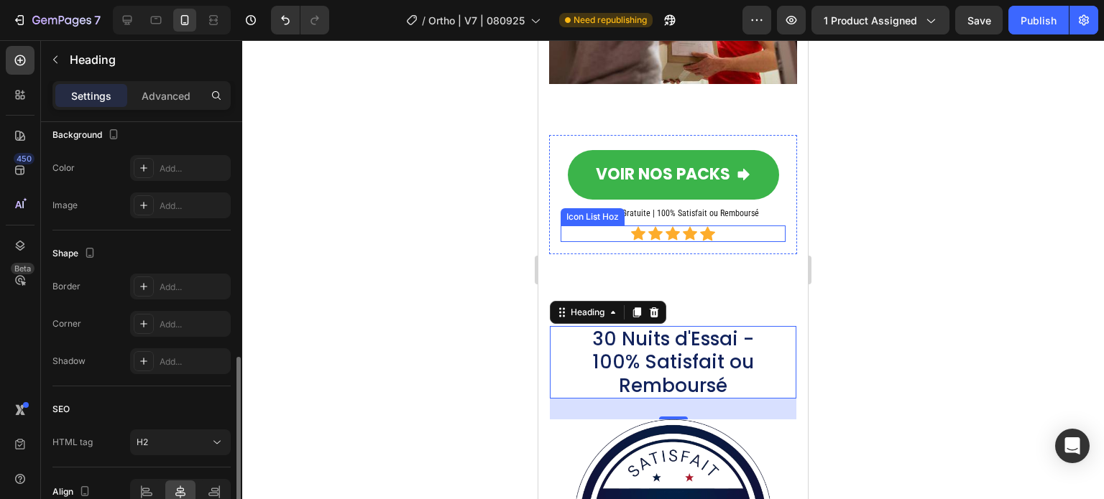
scroll to position [9069, 0]
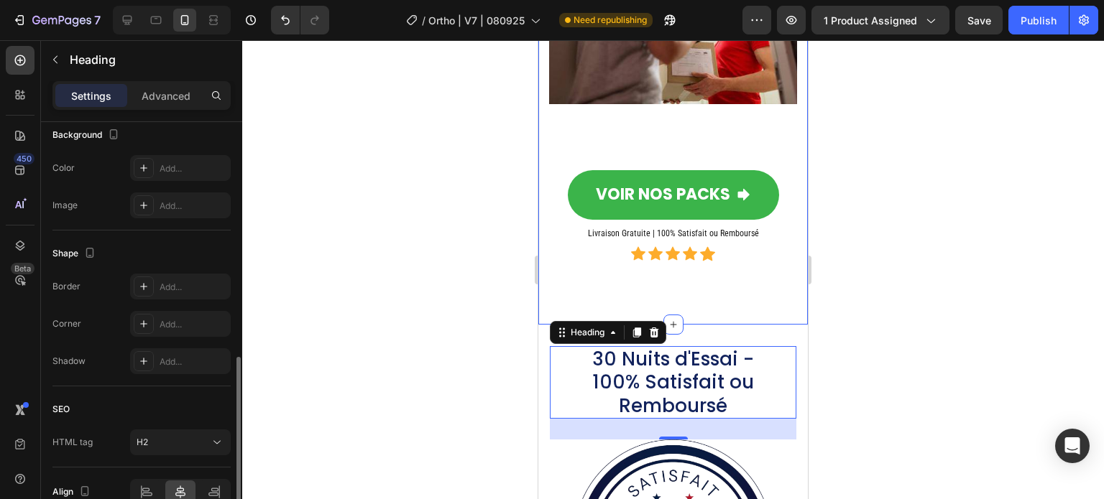
click at [407, 236] on div at bounding box center [673, 269] width 862 height 459
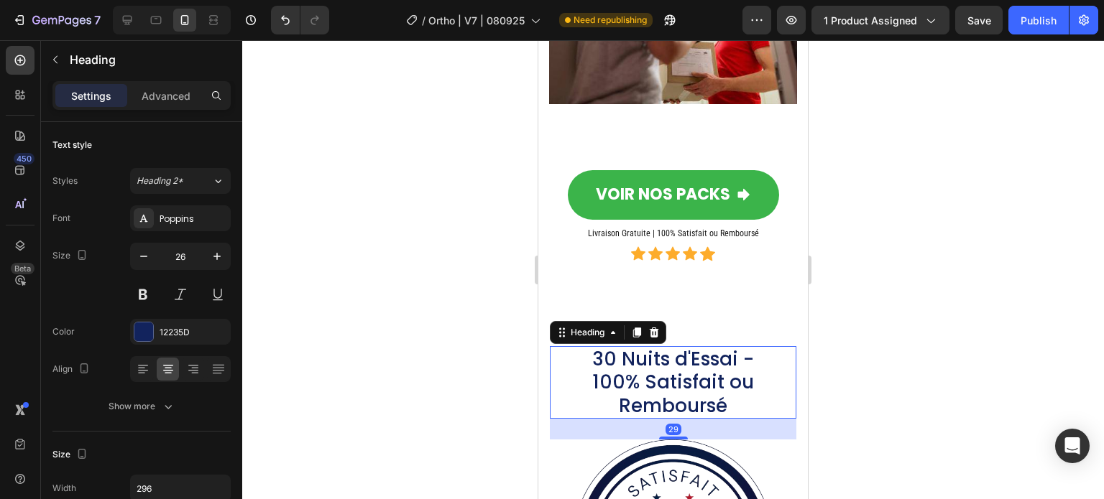
click at [647, 348] on p "30 Nuits d'Essai - 100% Satisfait ou Remboursé" at bounding box center [673, 383] width 210 height 70
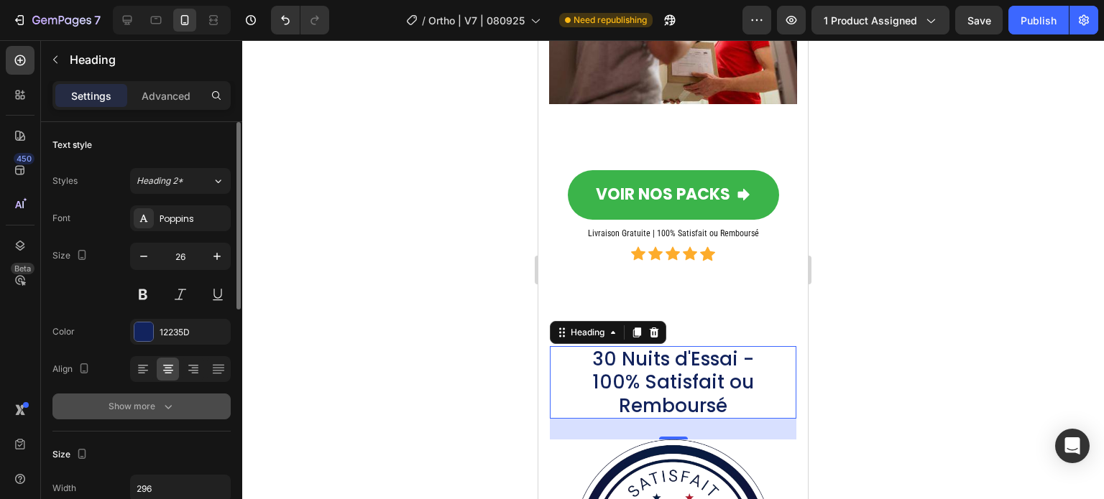
click at [138, 406] on div "Show more" at bounding box center [142, 407] width 67 height 14
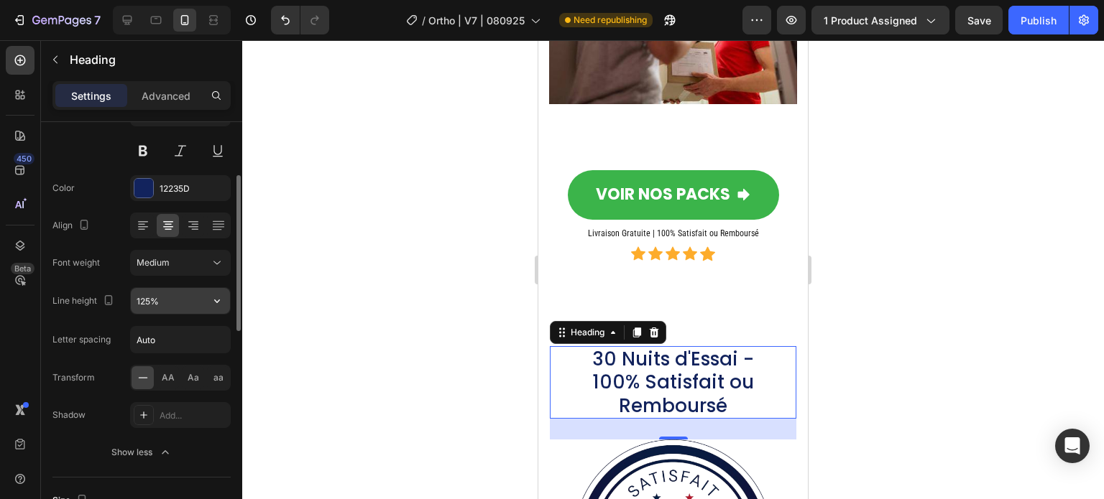
scroll to position [287, 0]
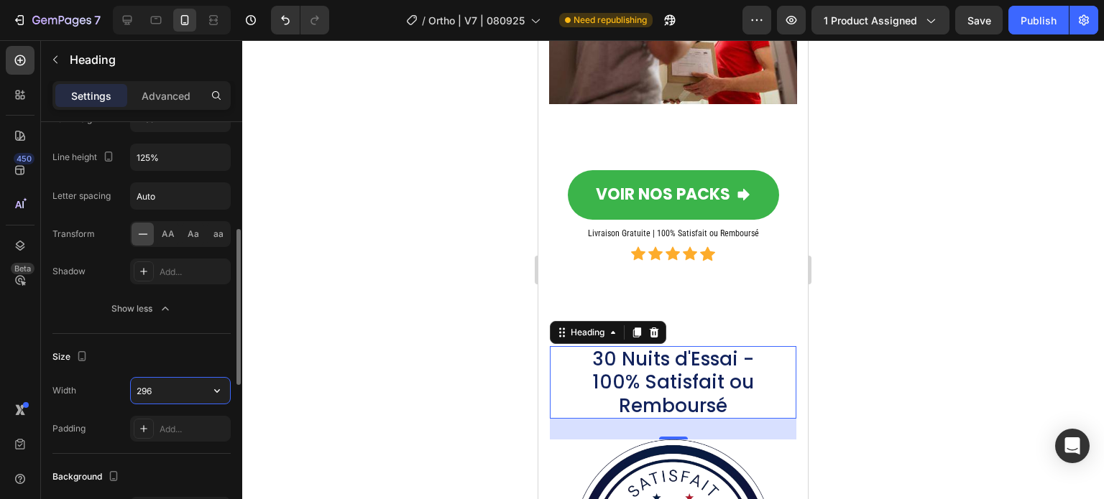
click at [180, 390] on input "296" at bounding box center [180, 391] width 99 height 26
click at [218, 390] on icon "button" at bounding box center [217, 392] width 6 height 4
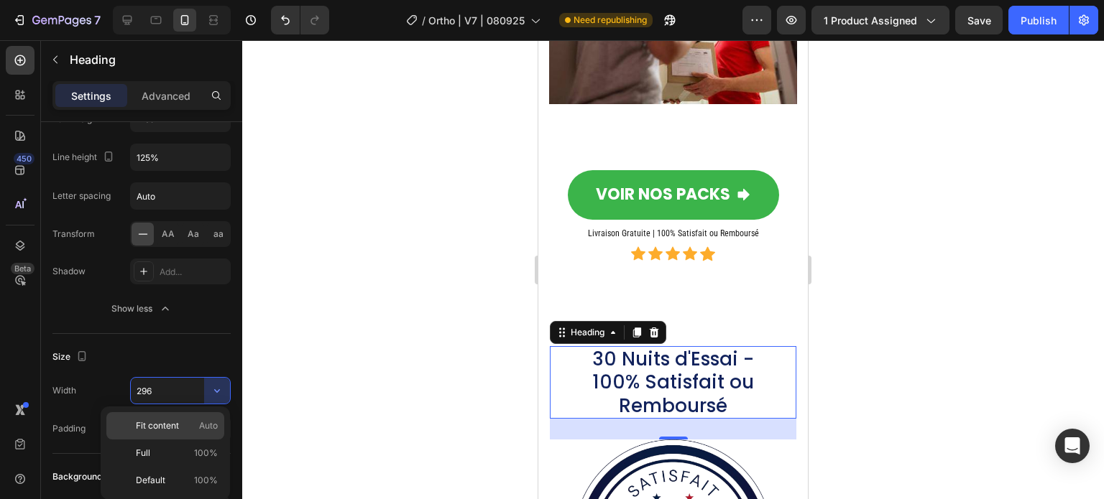
click at [163, 423] on span "Fit content" at bounding box center [157, 426] width 43 height 13
type input "Auto"
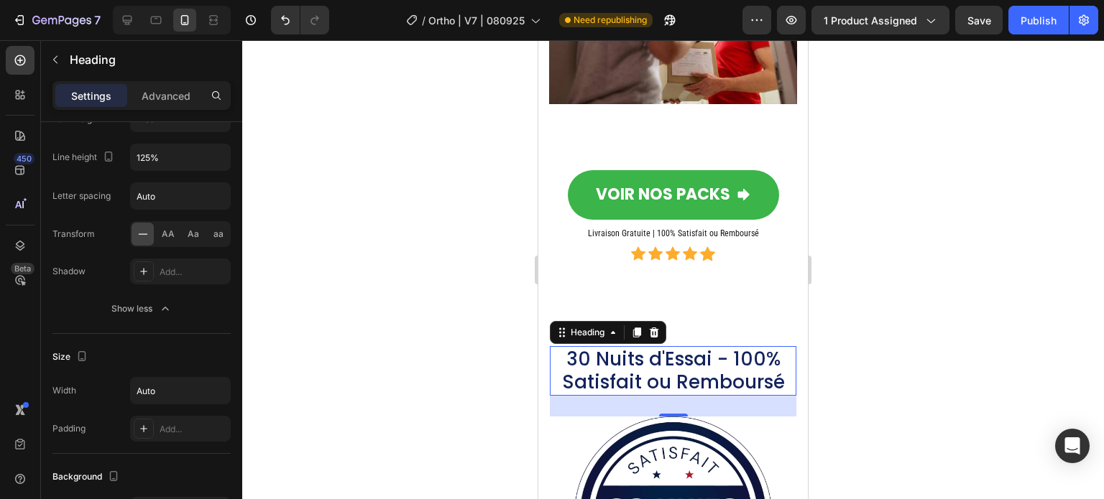
click at [931, 216] on div at bounding box center [673, 269] width 862 height 459
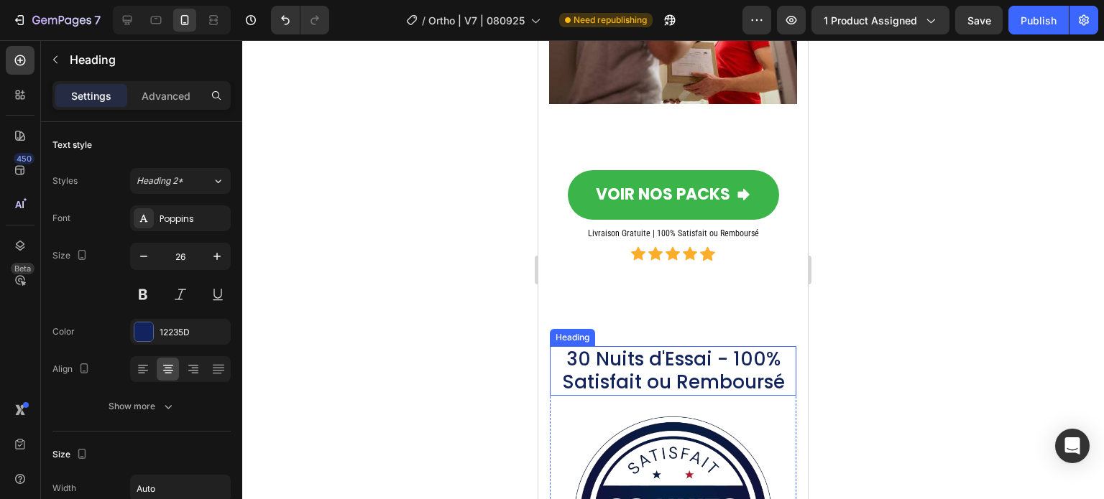
click at [705, 348] on p "30 Nuits d'Essai - 100% Satisfait ou Remboursé" at bounding box center [673, 371] width 244 height 47
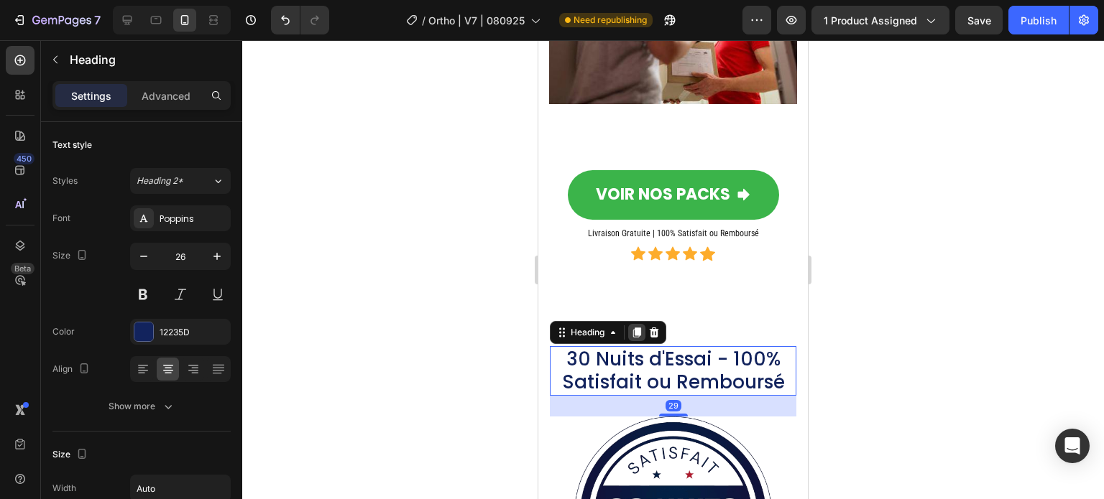
click at [637, 328] on icon at bounding box center [637, 333] width 8 height 10
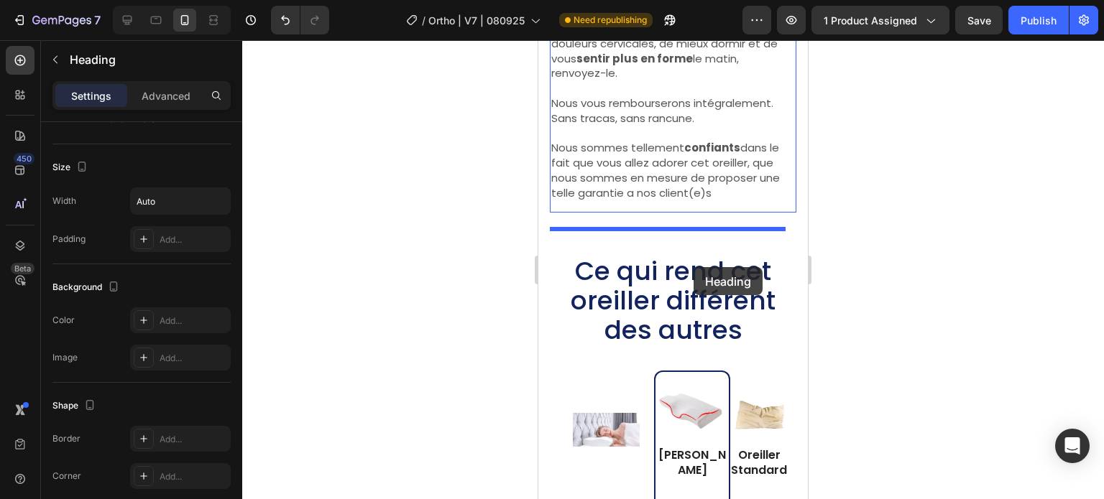
scroll to position [9932, 0]
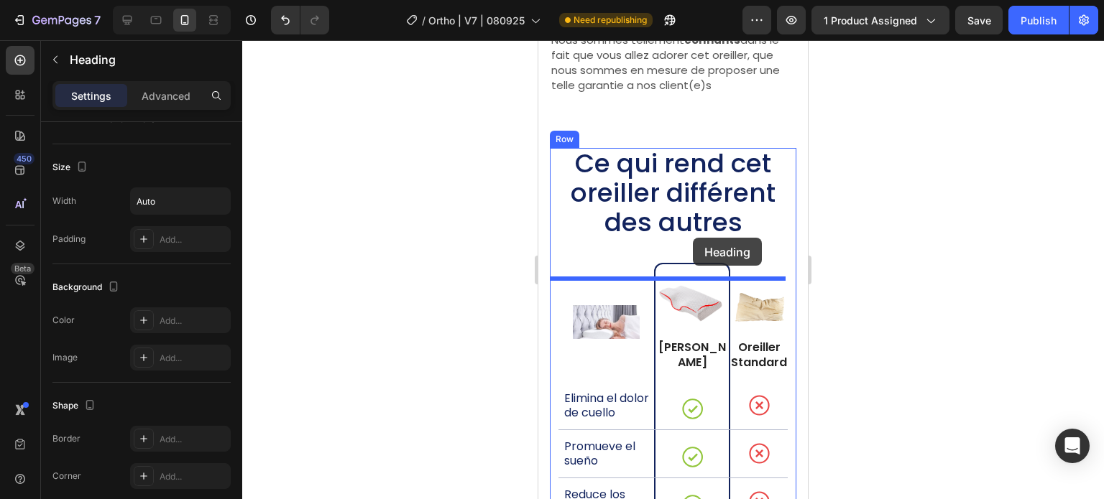
drag, startPoint x: 561, startPoint y: 114, endPoint x: 693, endPoint y: 238, distance: 181.0
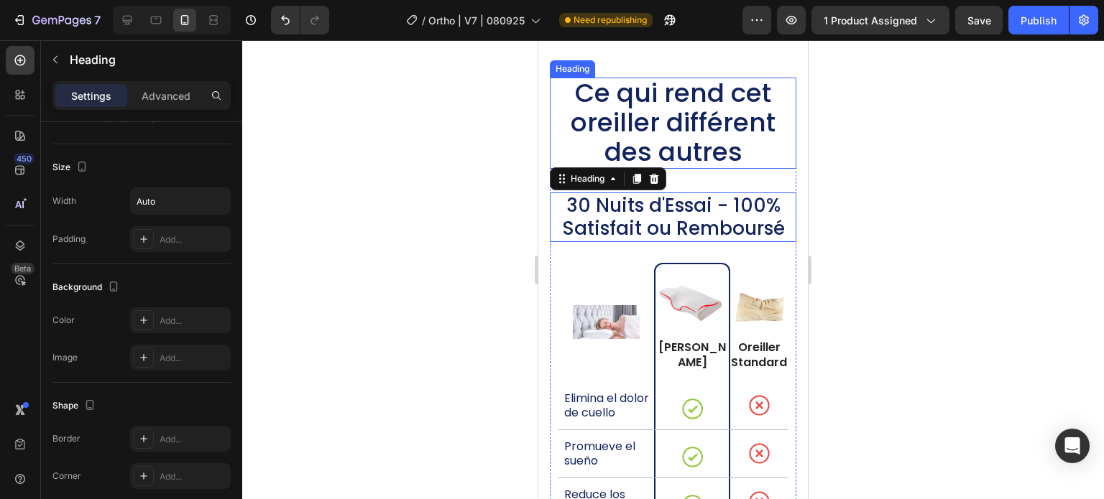
scroll to position [9861, 0]
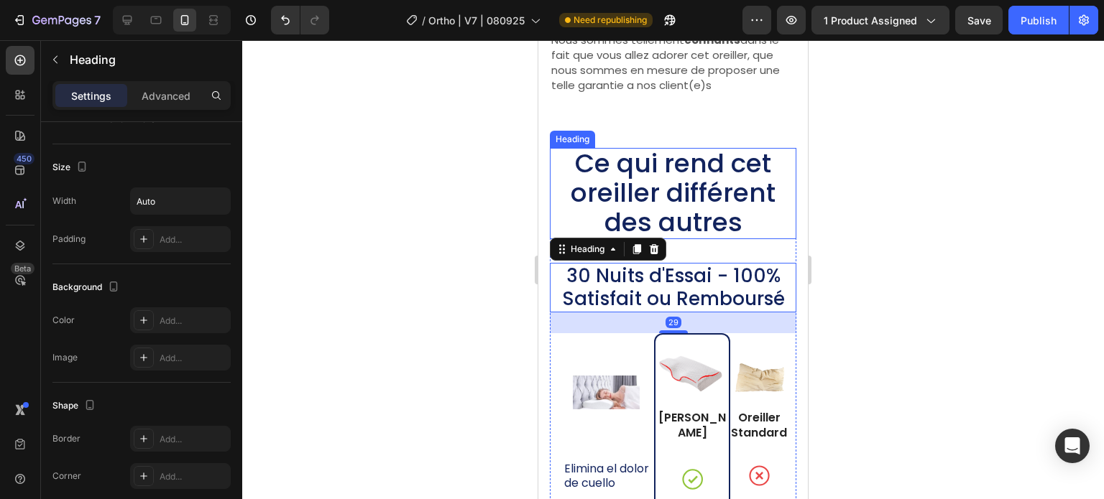
click at [673, 203] on span "Ce qui rend cet oreiller différent des autres" at bounding box center [673, 193] width 205 height 96
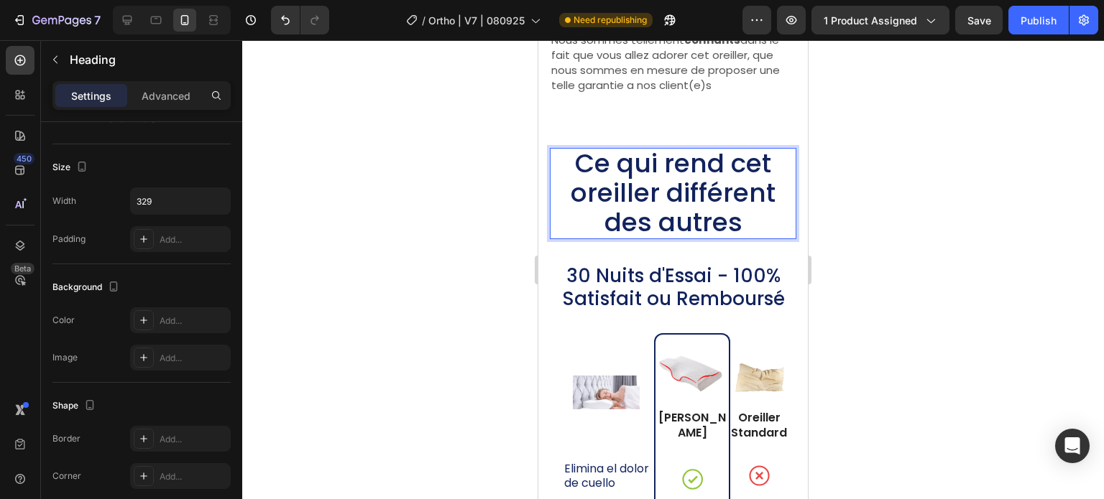
click at [673, 203] on span "Ce qui rend cet oreiller différent des autres" at bounding box center [673, 193] width 205 height 96
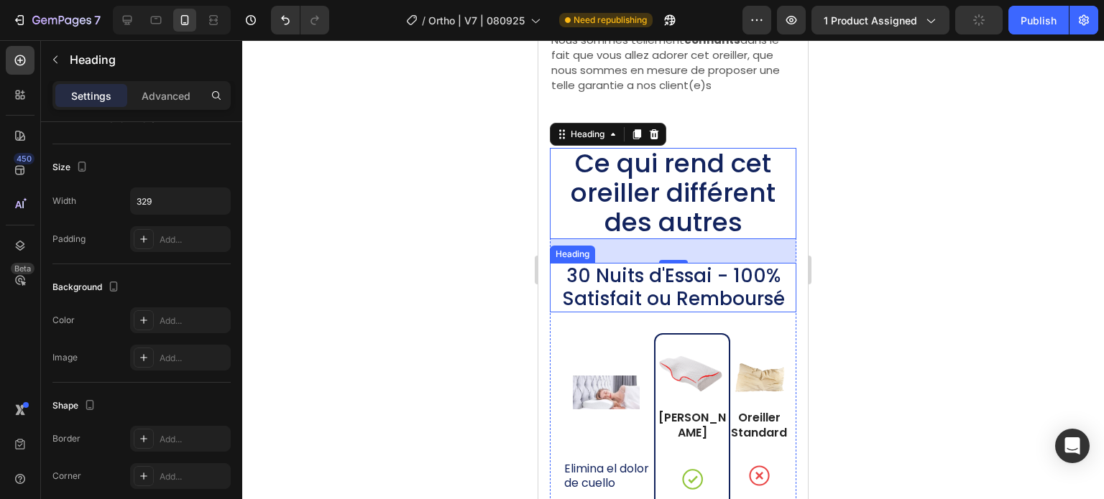
click at [775, 312] on h2 "30 Nuits d'Essai - 100% Satisfait ou Remboursé" at bounding box center [673, 288] width 246 height 50
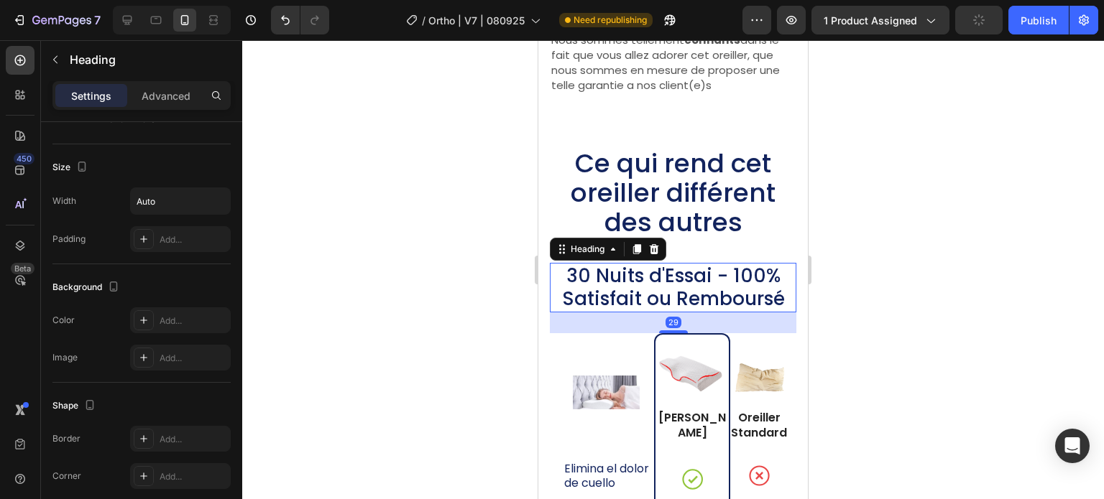
click at [776, 313] on h2 "30 Nuits d'Essai - 100% Satisfait ou Remboursé" at bounding box center [673, 288] width 246 height 50
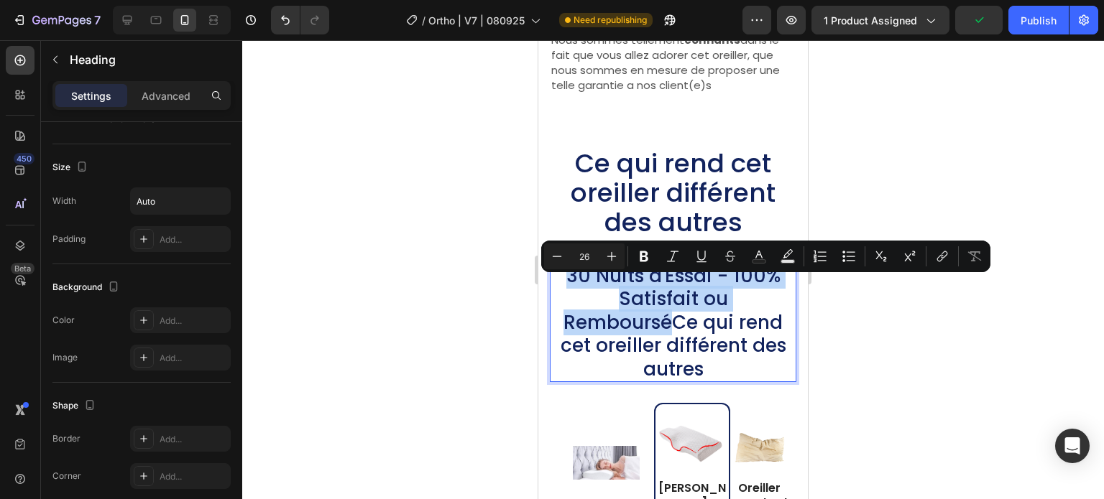
drag, startPoint x: 664, startPoint y: 336, endPoint x: 566, endPoint y: 295, distance: 105.7
click at [566, 295] on p "30 Nuits d'Essai - 100% Satisfait ou RembourséCe qui rend cet oreiller différen…" at bounding box center [673, 322] width 244 height 117
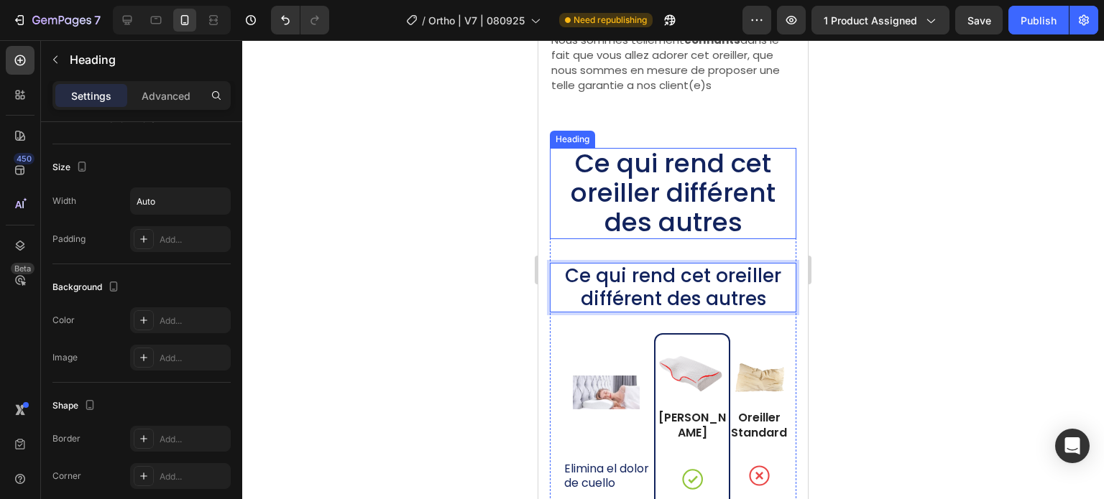
click at [717, 224] on span "Ce qui rend cet oreiller différent des autres" at bounding box center [673, 193] width 205 height 96
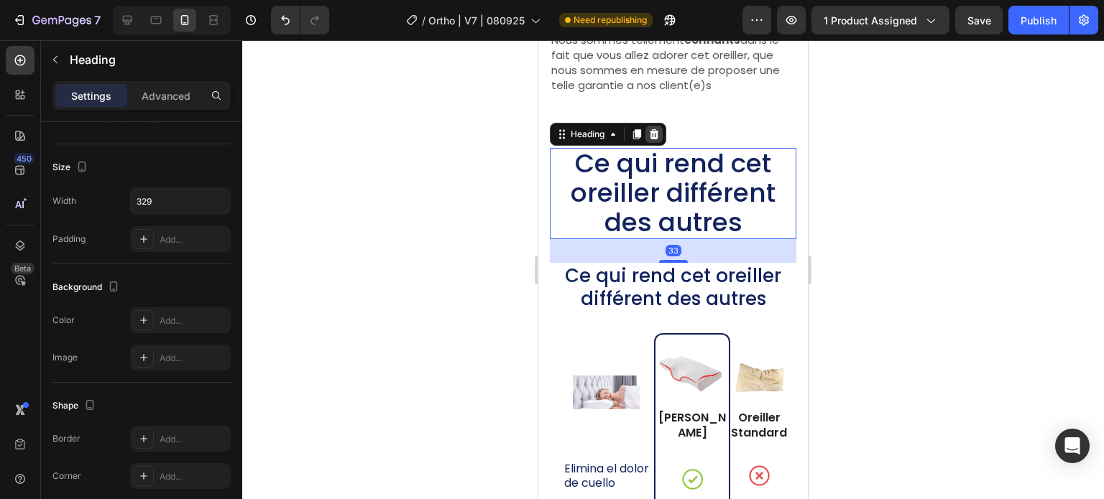
click at [647, 143] on div at bounding box center [653, 134] width 17 height 17
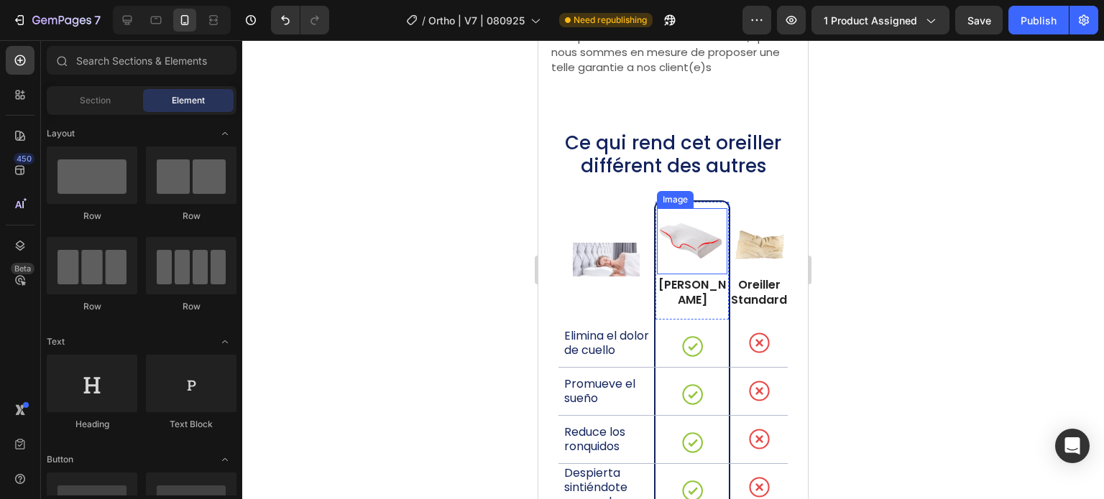
scroll to position [9718, 0]
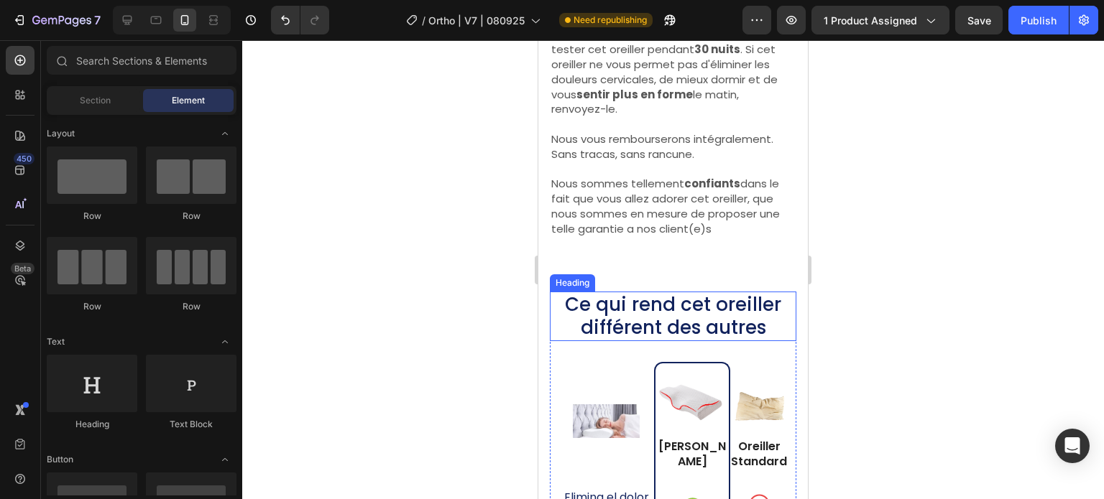
click at [639, 318] on p "Ce qui rend cet oreiller différent des autres" at bounding box center [673, 316] width 244 height 47
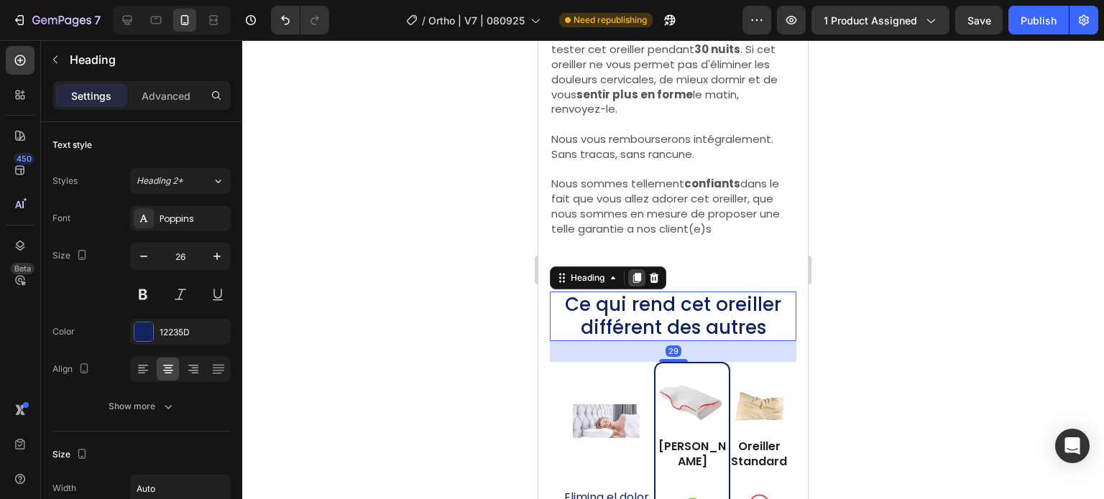
click at [640, 283] on icon at bounding box center [637, 278] width 8 height 10
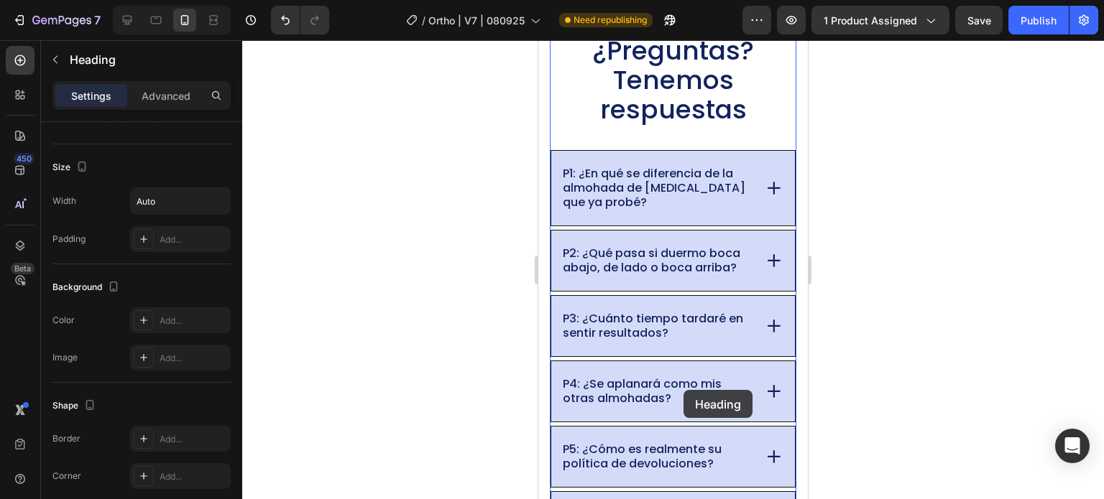
scroll to position [10364, 0]
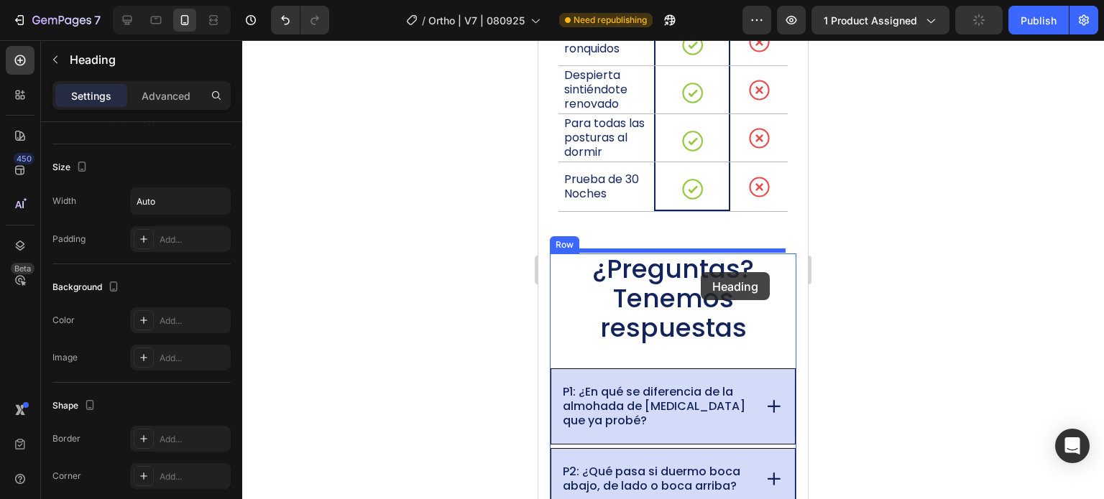
drag, startPoint x: 563, startPoint y: 364, endPoint x: 701, endPoint y: 272, distance: 165.2
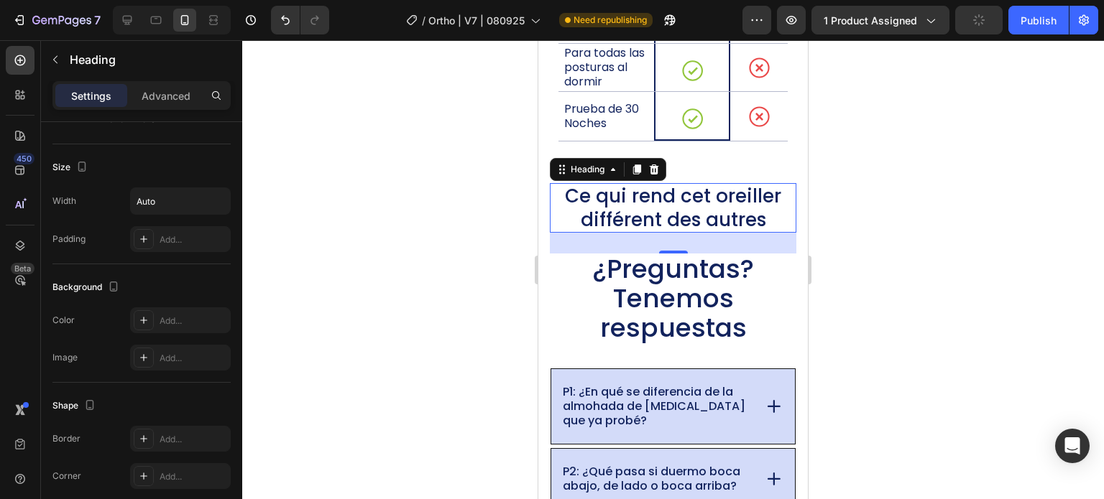
scroll to position [10294, 0]
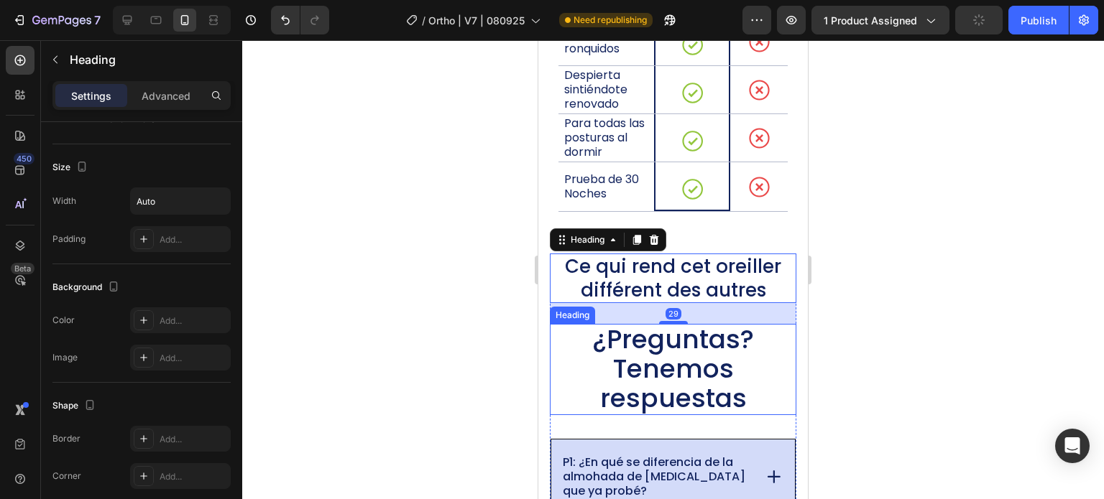
click at [642, 353] on span "¿Preguntas? Tenemos respuestas" at bounding box center [673, 369] width 162 height 96
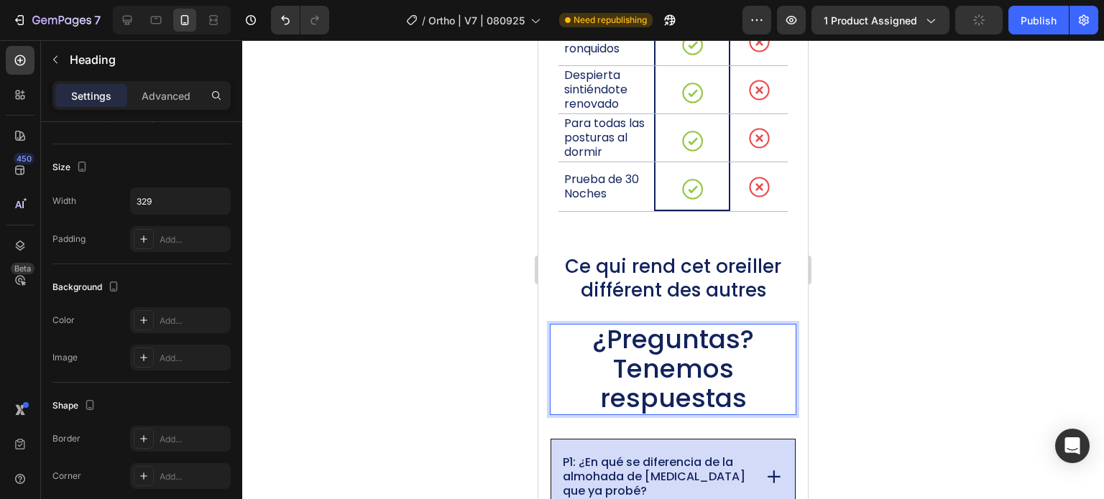
click at [642, 353] on span "¿Preguntas? Tenemos respuestas" at bounding box center [673, 369] width 162 height 96
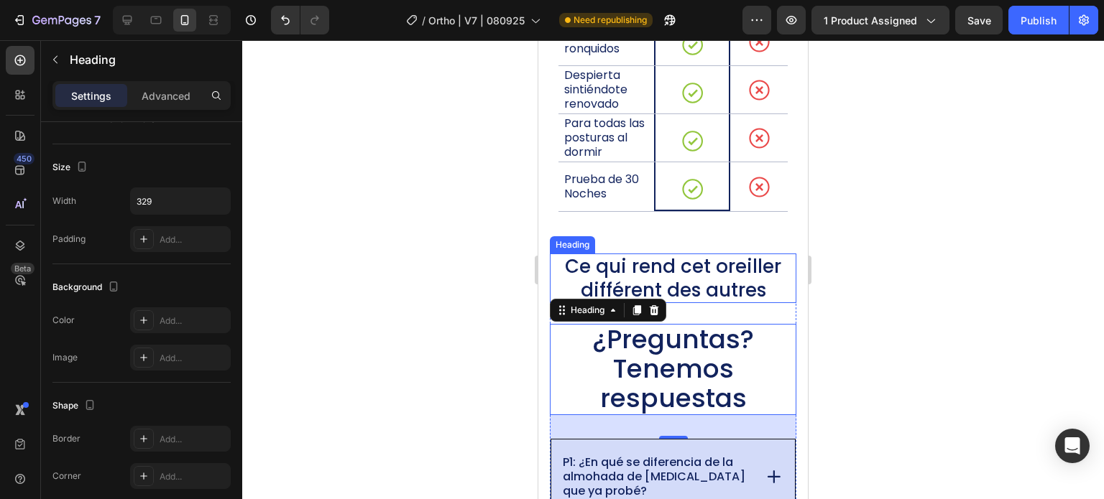
click at [717, 269] on h2 "Ce qui rend cet oreiller différent des autres" at bounding box center [673, 279] width 246 height 50
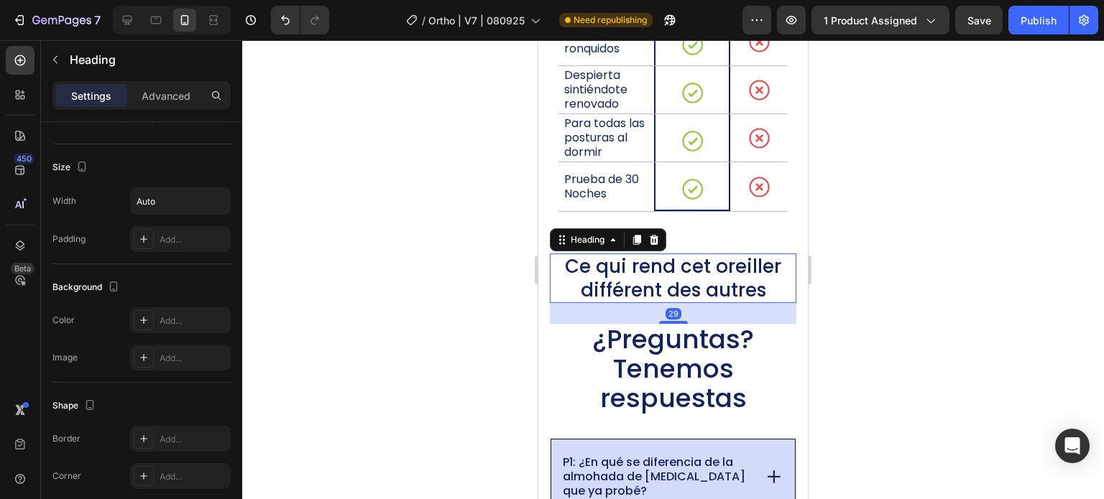
click at [745, 279] on h2 "Ce qui rend cet oreiller différent des autres" at bounding box center [673, 279] width 246 height 50
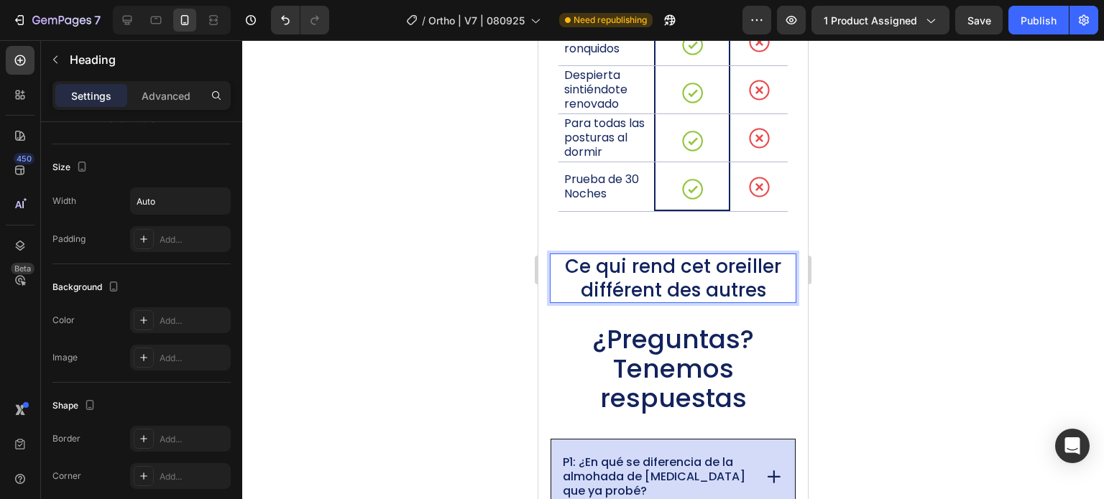
click at [766, 291] on p "Ce qui rend cet oreiller différent des autres" at bounding box center [673, 278] width 244 height 47
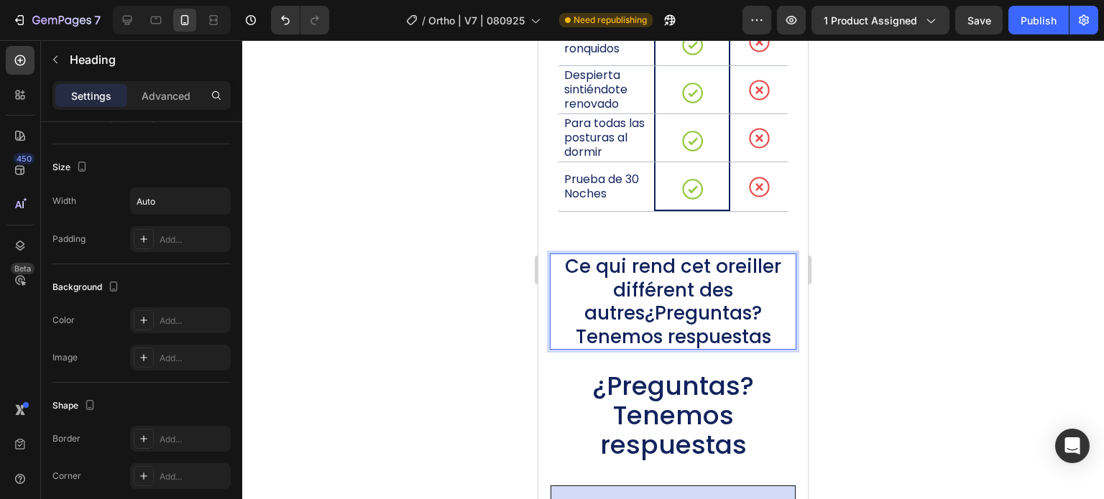
click at [726, 290] on p "Ce qui rend cet oreiller différent des autres¿Preguntas? Tenemos respuestas" at bounding box center [673, 301] width 244 height 93
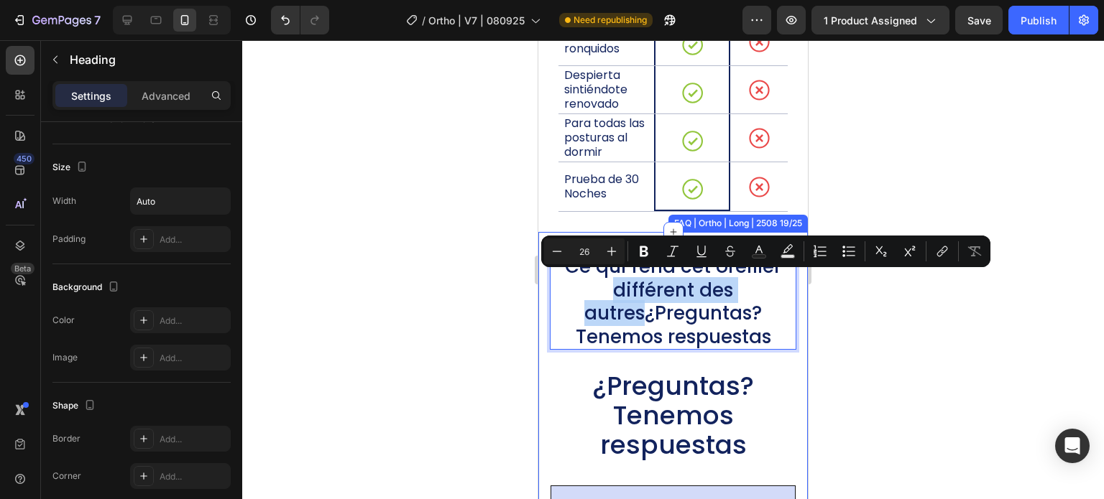
drag, startPoint x: 638, startPoint y: 313, endPoint x: 549, endPoint y: 276, distance: 96.4
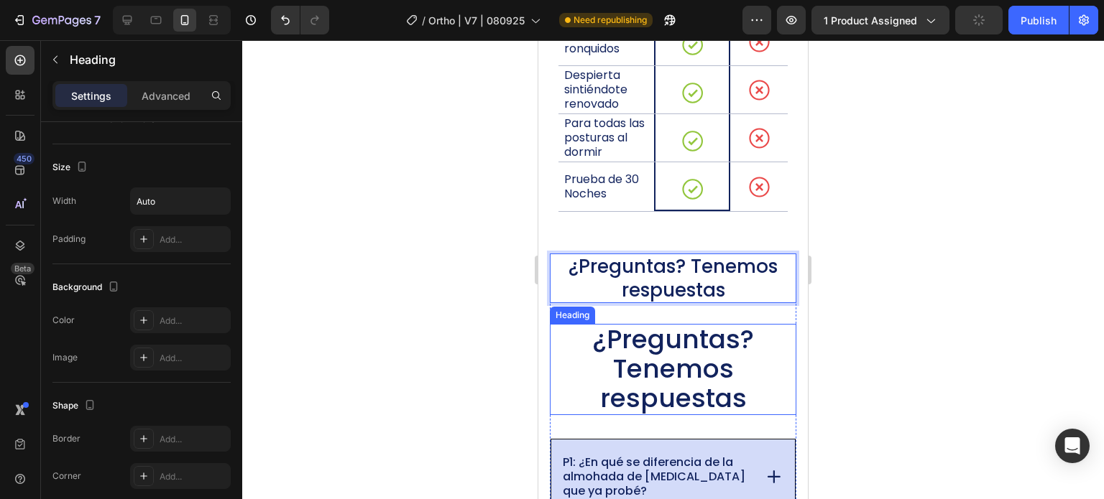
click at [688, 382] on span "¿Preguntas? Tenemos respuestas" at bounding box center [673, 369] width 162 height 96
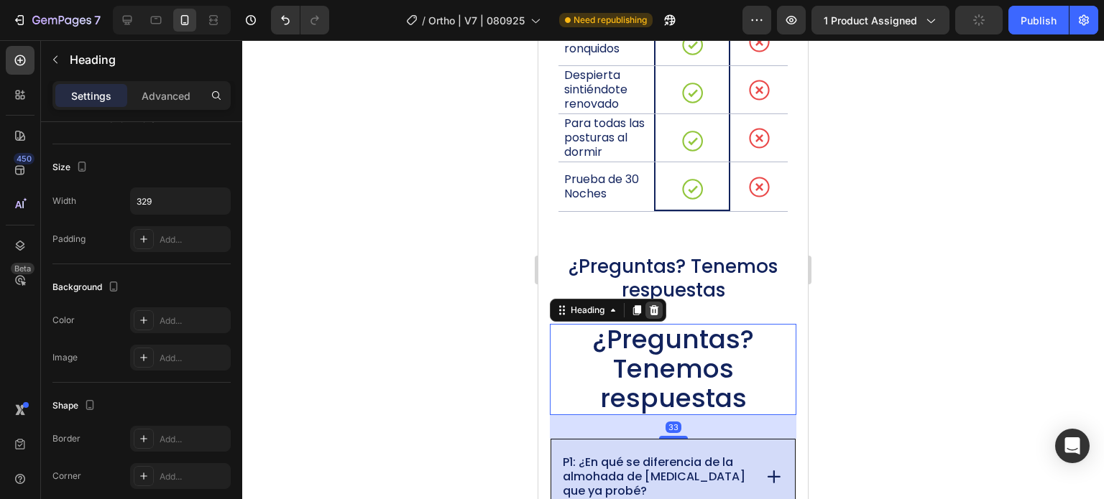
click at [658, 313] on div at bounding box center [653, 310] width 17 height 17
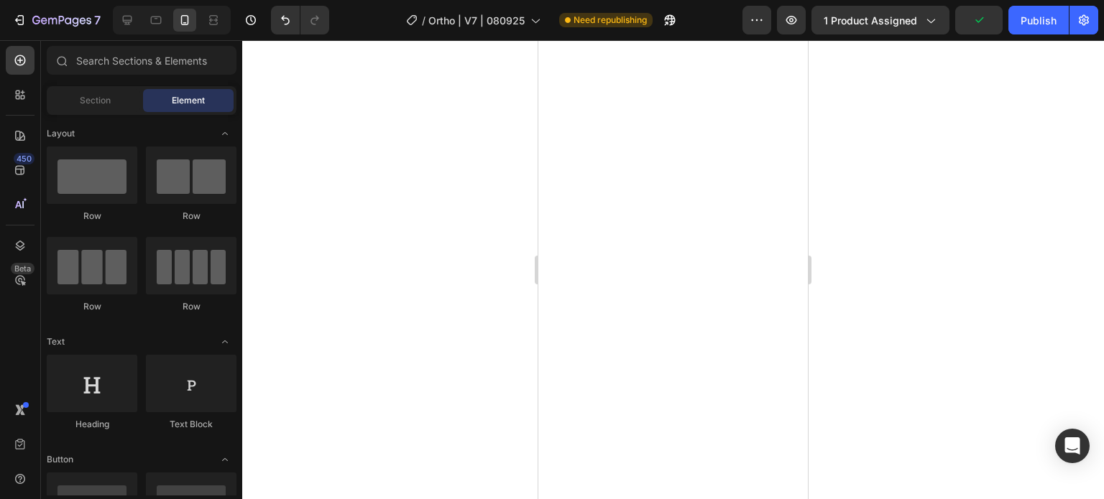
scroll to position [6954, 0]
click at [581, 85] on div "👉 ELIGE SU ALMOHADA Button Envío gratuito | Satisfacción 100% garantizada Headi…" at bounding box center [676, 25] width 255 height 119
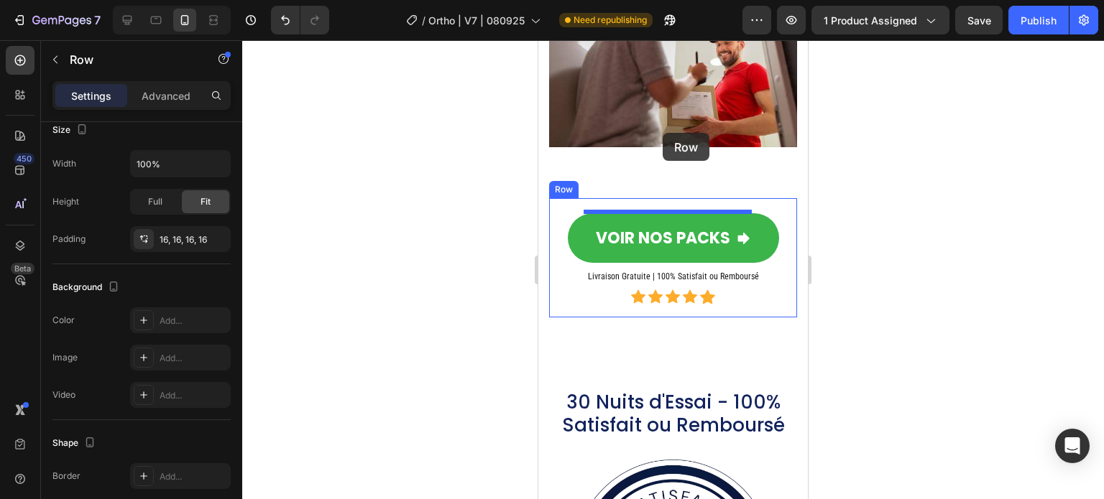
scroll to position [9820, 0]
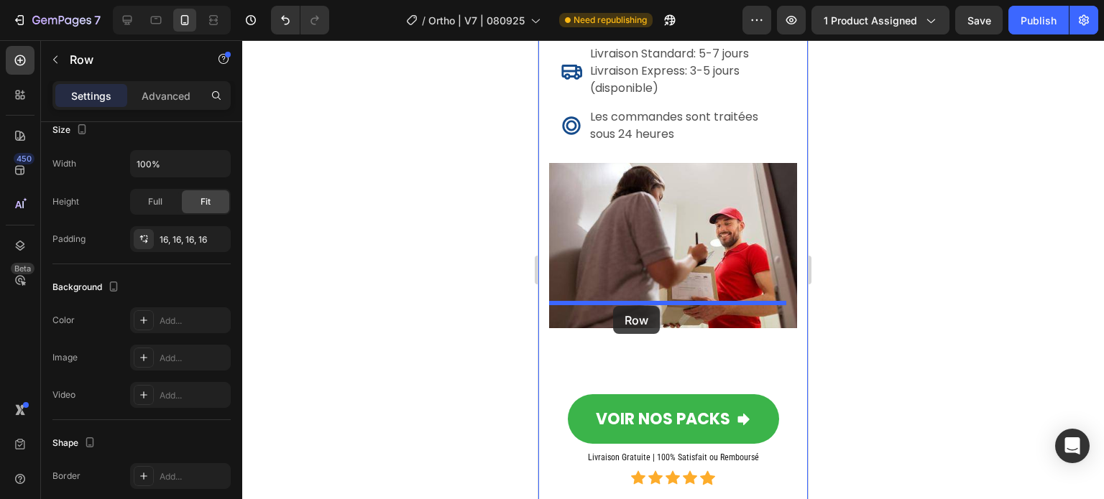
drag, startPoint x: 558, startPoint y: 77, endPoint x: 612, endPoint y: 306, distance: 235.7
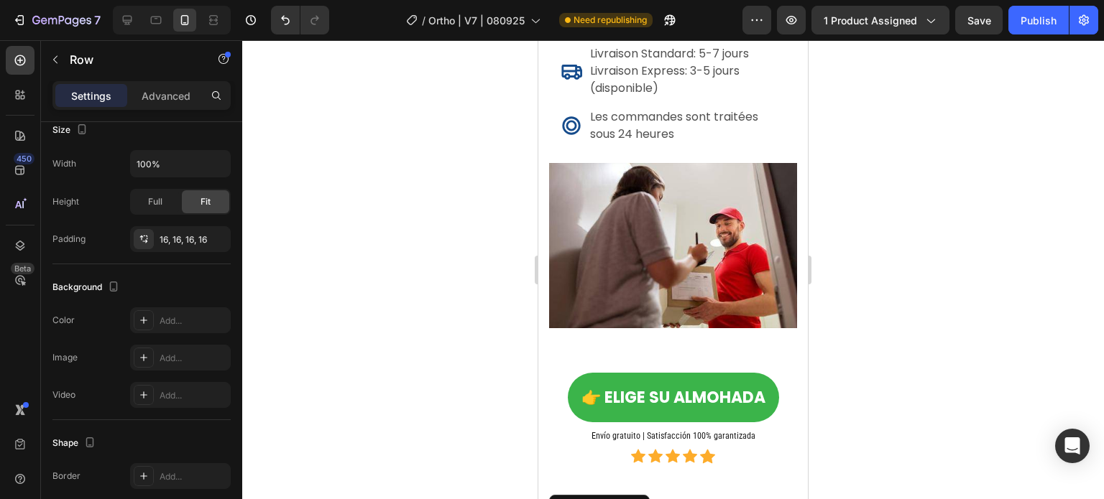
click at [640, 499] on icon at bounding box center [637, 507] width 9 height 10
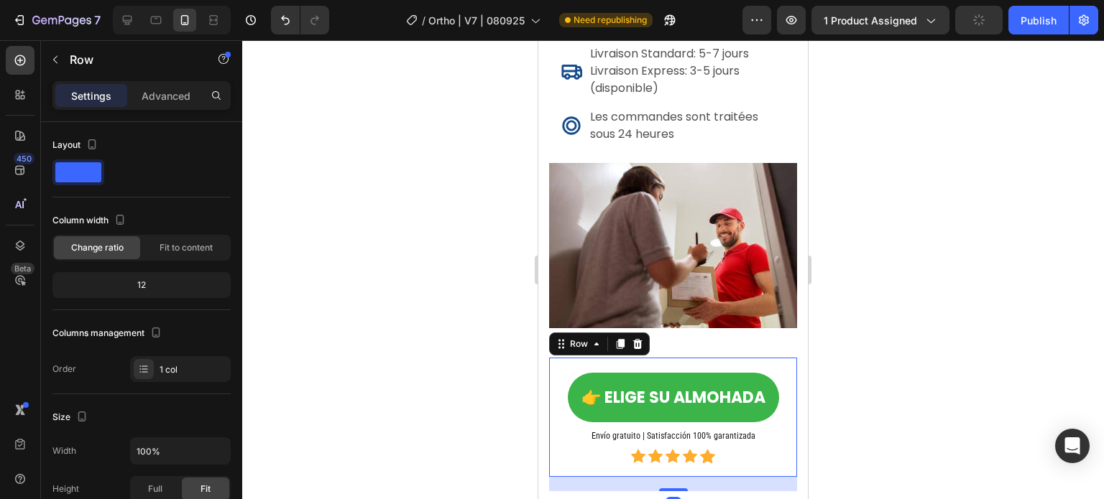
click at [651, 358] on div "👉 ELIGE SU ALMOHADA Button Envío gratuito | Satisfacción 100% garantizada Headi…" at bounding box center [673, 417] width 248 height 119
click at [619, 333] on div "Row" at bounding box center [599, 344] width 101 height 23
click at [622, 340] on icon at bounding box center [621, 345] width 8 height 10
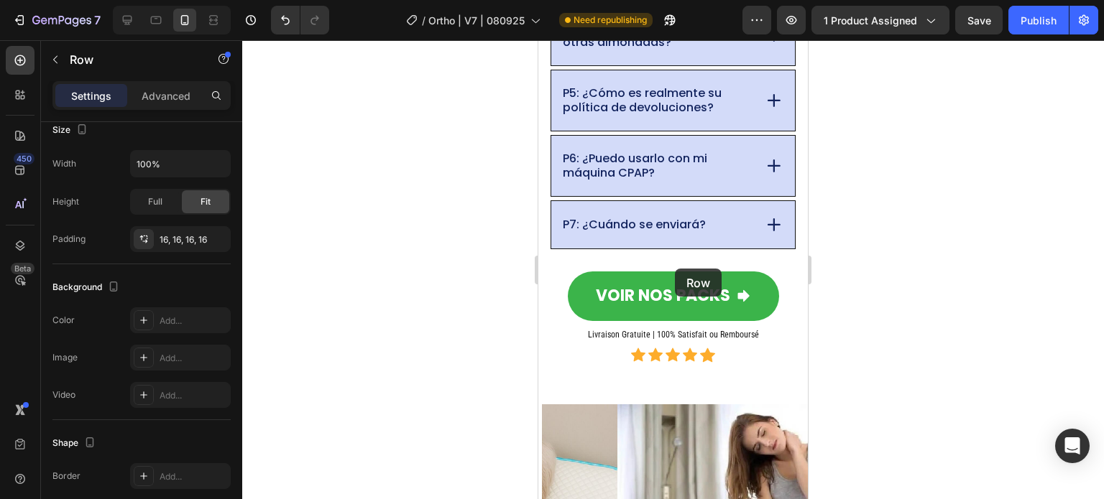
scroll to position [12020, 0]
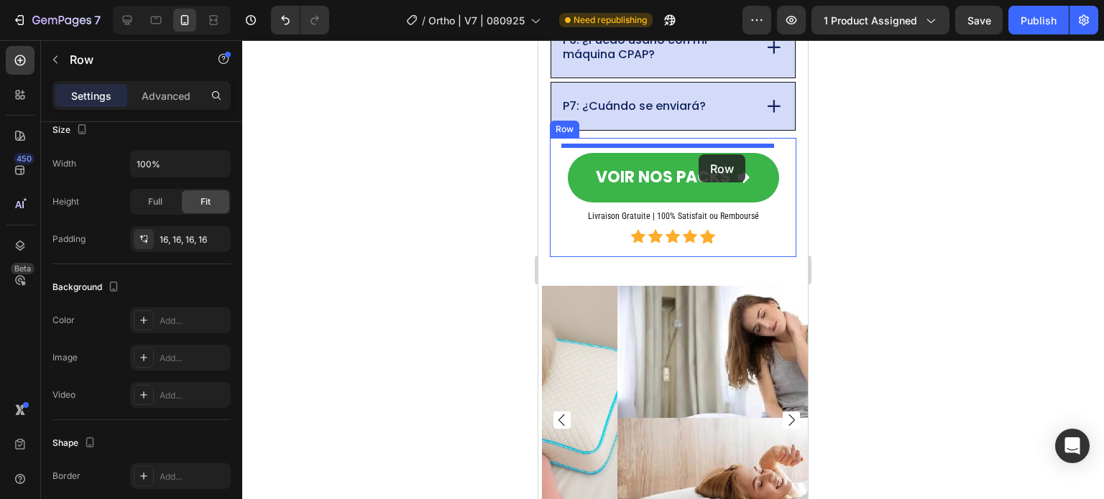
drag, startPoint x: 579, startPoint y: 83, endPoint x: 699, endPoint y: 155, distance: 139.3
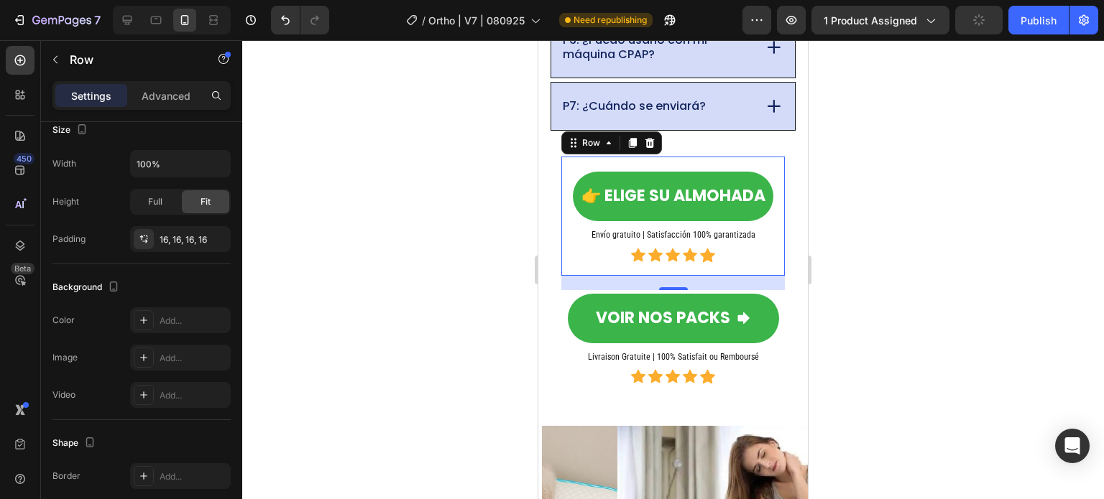
click at [564, 157] on div "👉 ELIGE SU ALMOHADA Button Envío gratuito | Satisfacción 100% garantizada Headi…" at bounding box center [673, 216] width 224 height 119
click at [498, 252] on div at bounding box center [673, 269] width 862 height 459
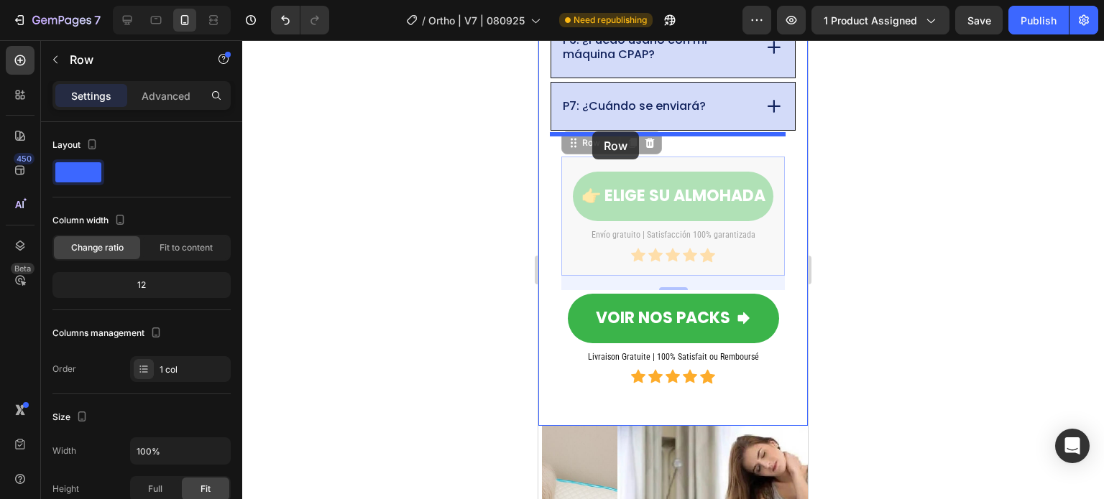
drag, startPoint x: 564, startPoint y: 148, endPoint x: 592, endPoint y: 132, distance: 32.5
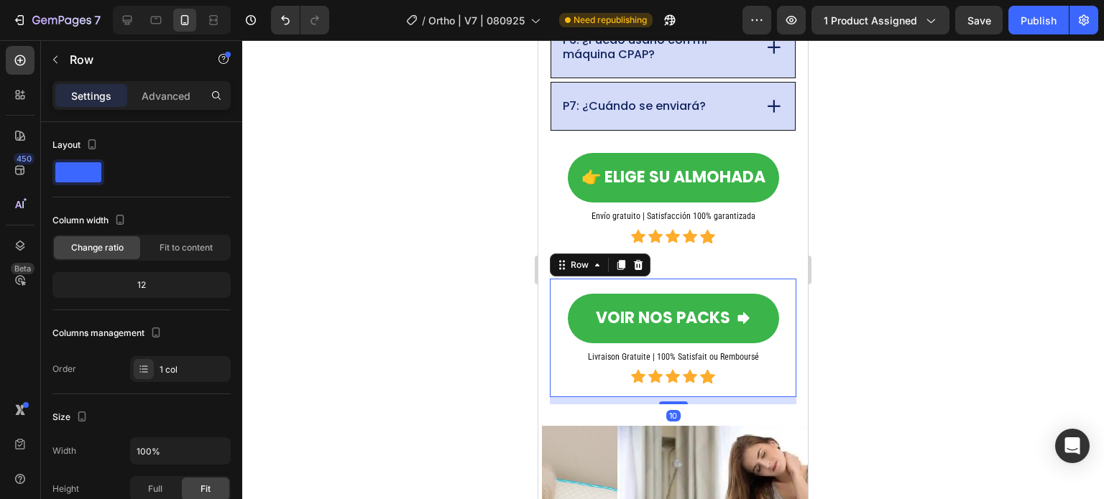
scroll to position [287, 0]
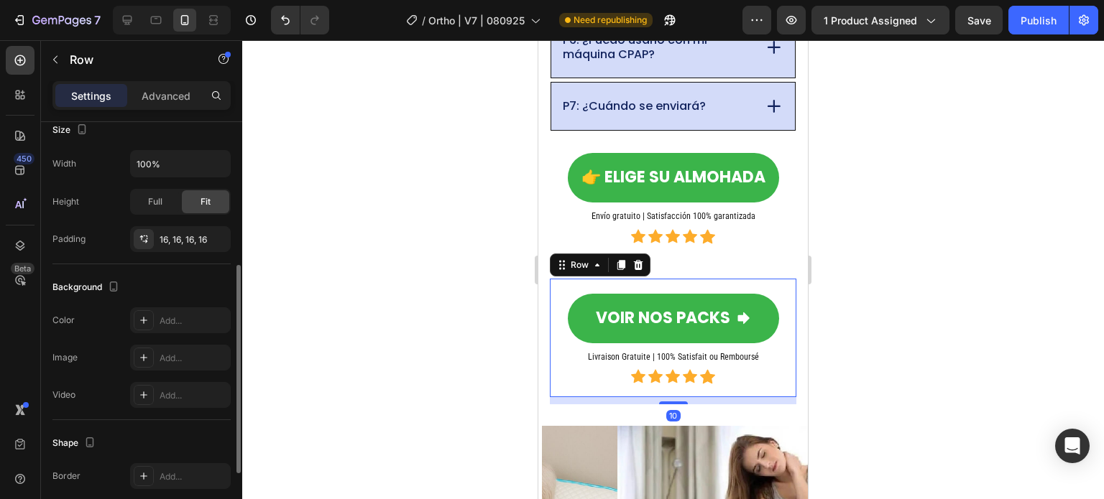
click at [560, 279] on div "VOIR NOS PACKS Button Livraison Gratuite | 100% Satisfait ou Remboursé Heading …" at bounding box center [673, 338] width 246 height 119
click at [637, 259] on icon at bounding box center [638, 264] width 9 height 10
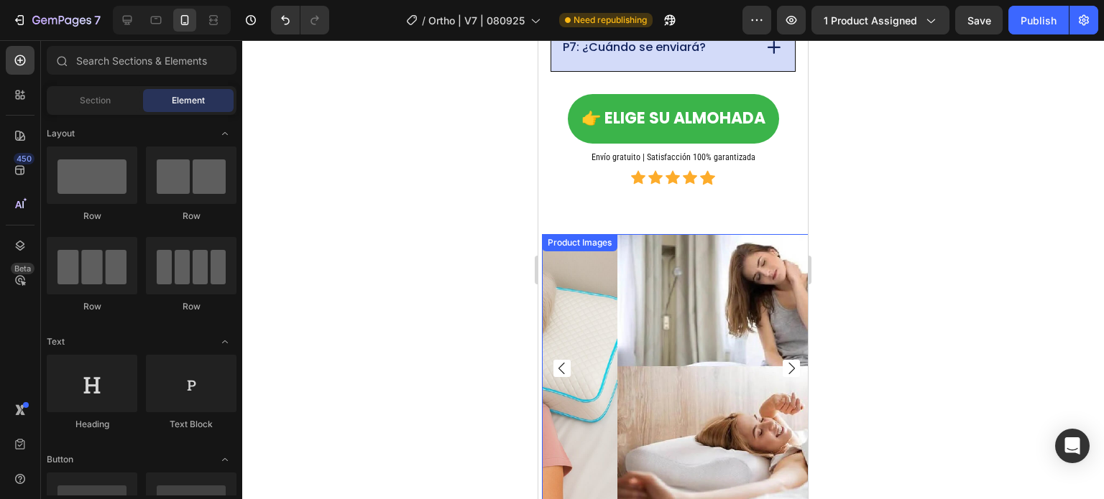
scroll to position [11948, 0]
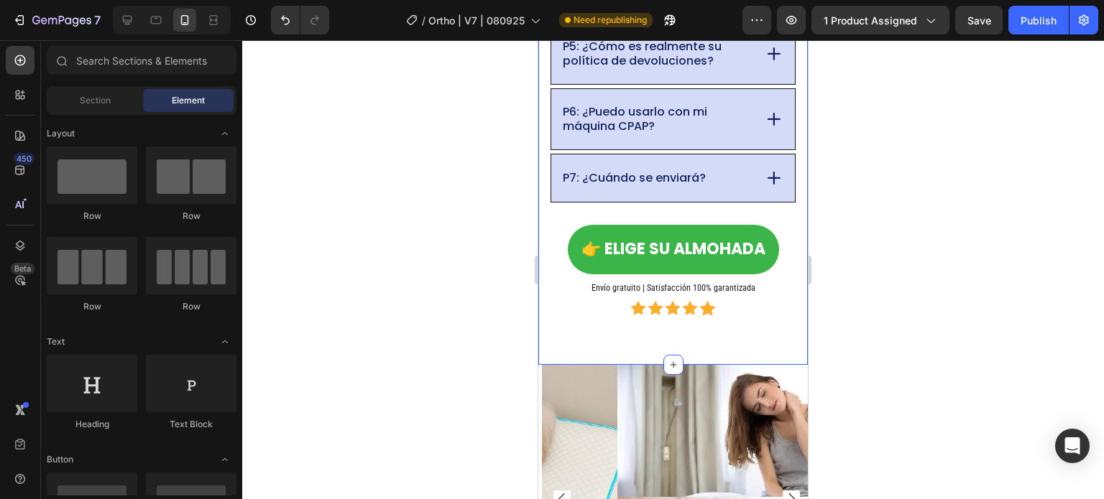
drag, startPoint x: 434, startPoint y: 284, endPoint x: 442, endPoint y: 280, distance: 8.7
click at [437, 284] on div at bounding box center [673, 269] width 862 height 459
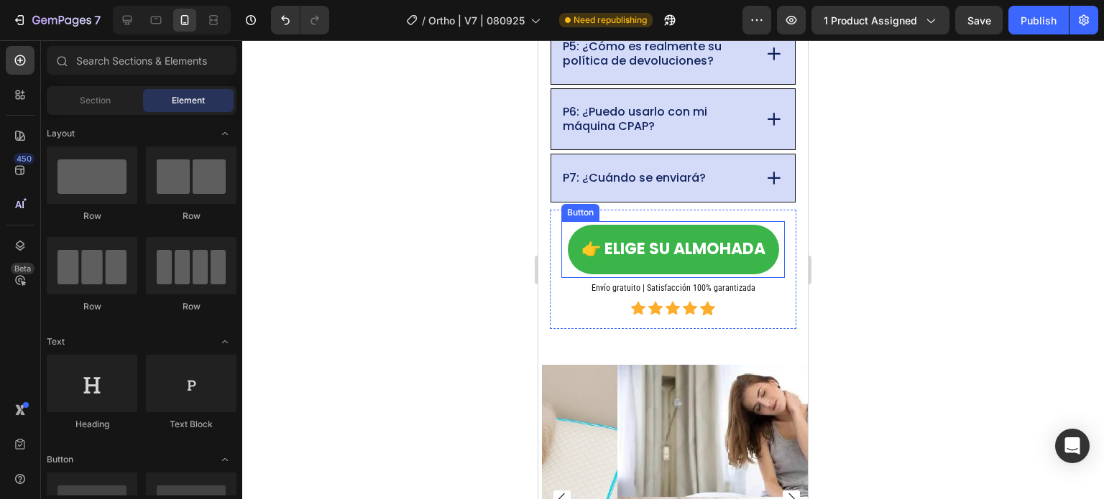
click at [576, 209] on div "Button" at bounding box center [580, 212] width 32 height 13
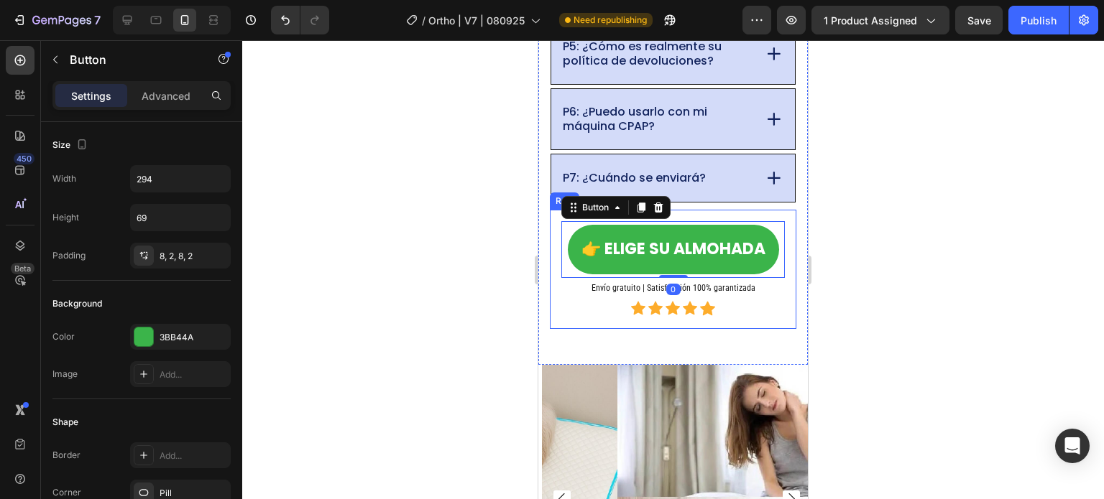
click at [553, 218] on div "👉 ELIGE SU ALMOHADA Button 0 Envío gratuito | Satisfacción 100% garantizada Hea…" at bounding box center [673, 269] width 246 height 119
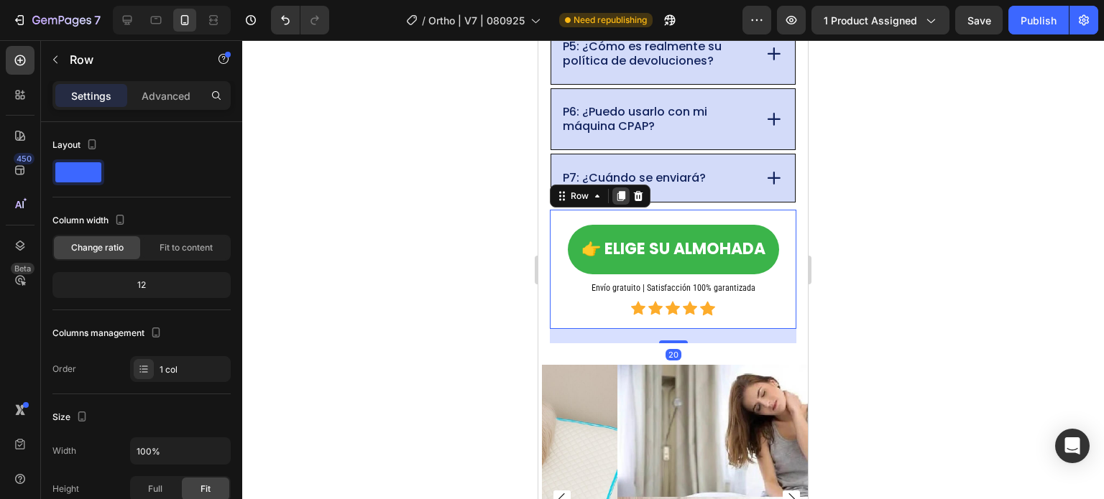
click at [619, 198] on div at bounding box center [620, 196] width 17 height 17
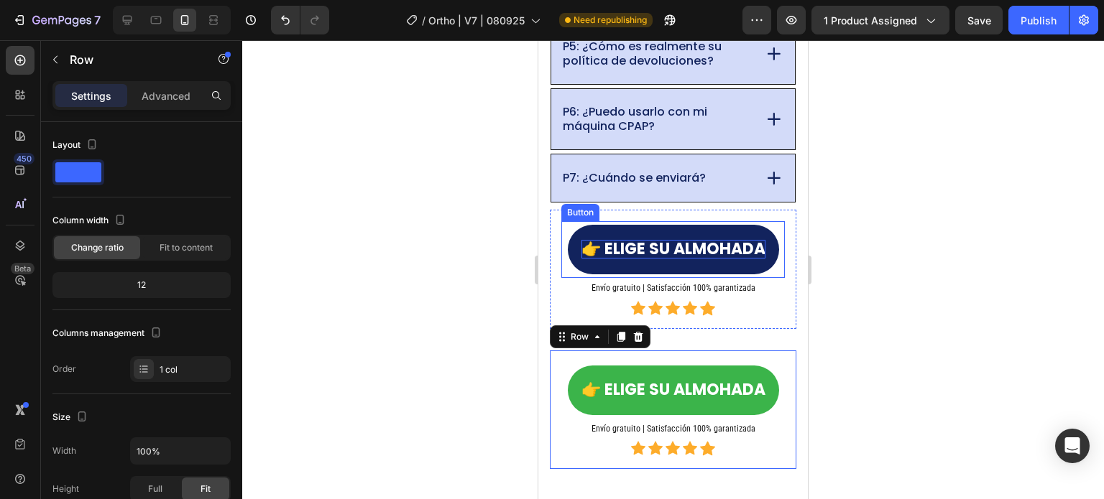
scroll to position [287, 0]
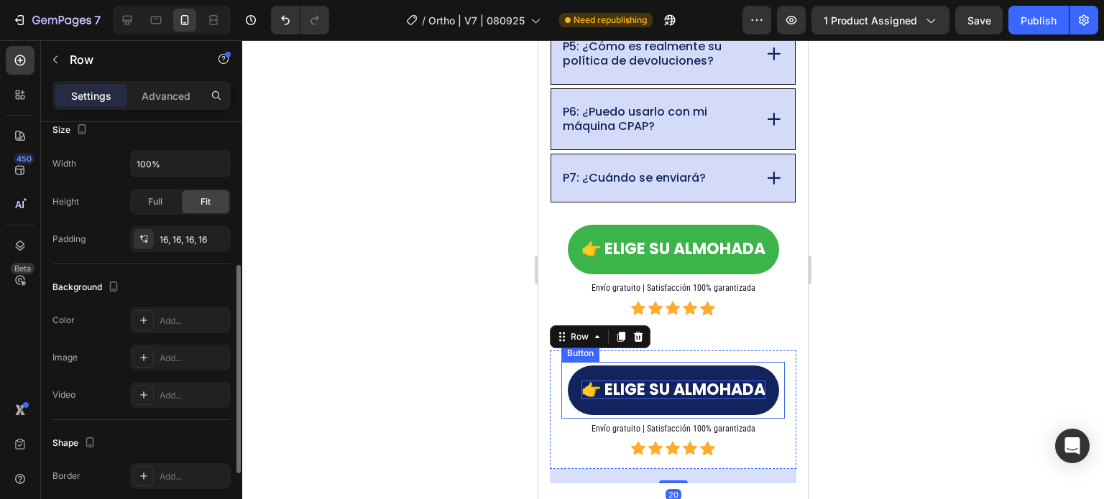
click at [656, 381] on span "👉 ELIGE SU ALMOHADA" at bounding box center [673, 390] width 184 height 22
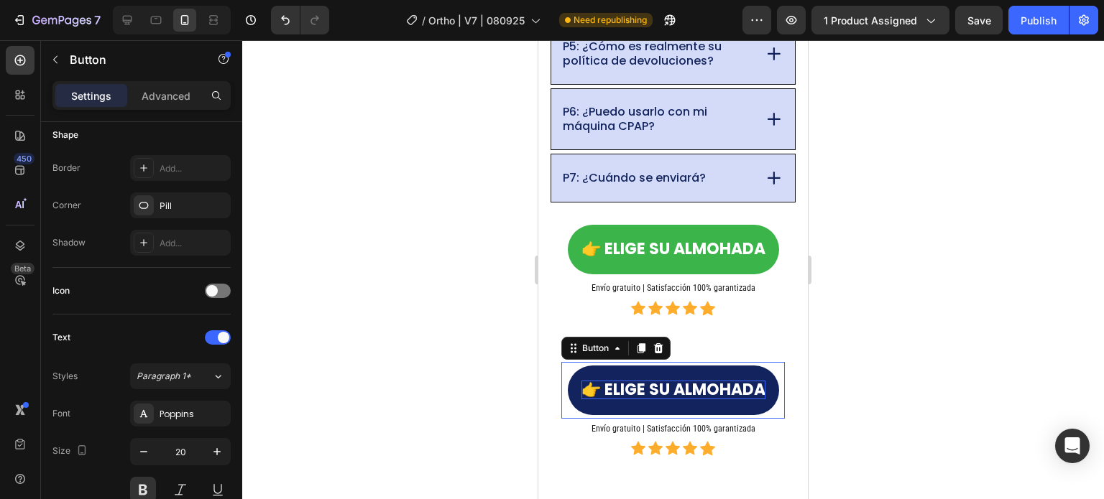
scroll to position [0, 0]
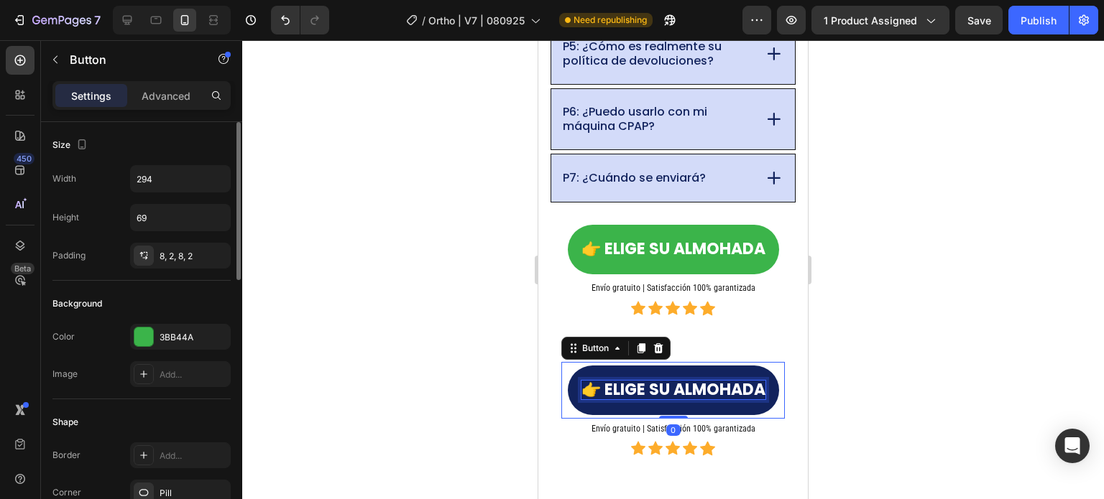
click at [736, 386] on span "👉 ELIGE SU ALMOHADA" at bounding box center [673, 390] width 184 height 22
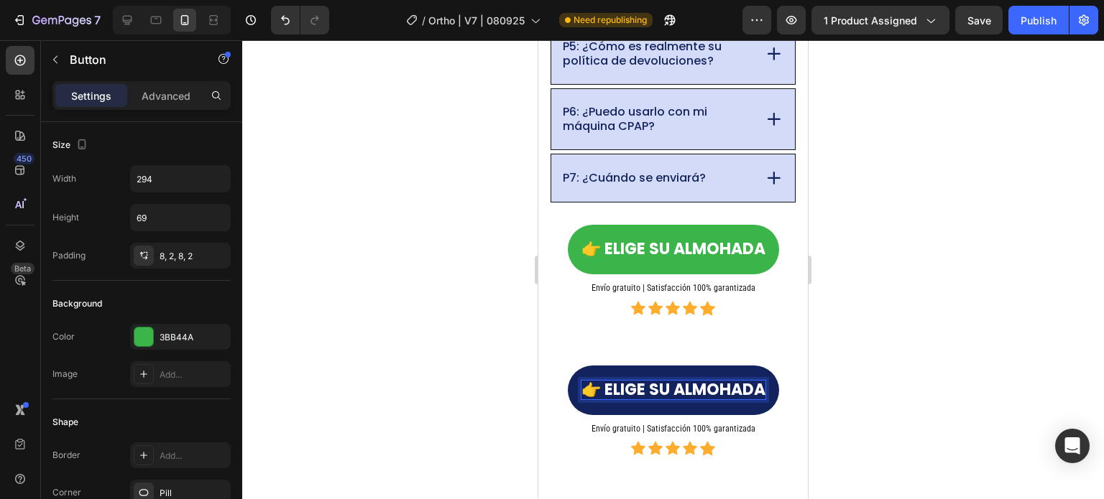
click at [756, 385] on span "👉 ELIGE SU ALMOHADA" at bounding box center [673, 390] width 184 height 22
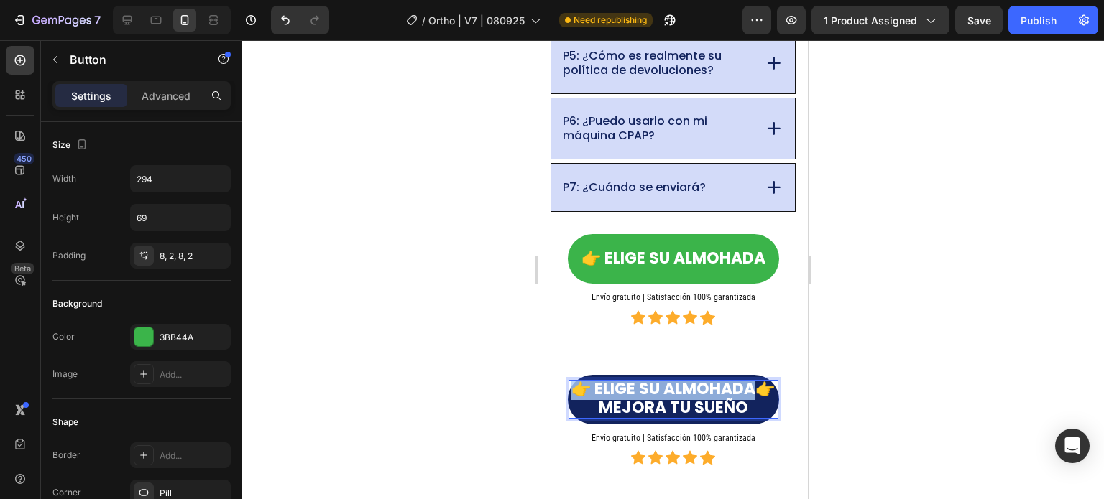
drag, startPoint x: 747, startPoint y: 382, endPoint x: 564, endPoint y: 366, distance: 183.9
click at [564, 366] on div "👉 ELIGE SU ALMOHADA👉 MEJORA TU SUEÑO Button 0 Envío gratuito | Satisfacción 100…" at bounding box center [673, 419] width 246 height 119
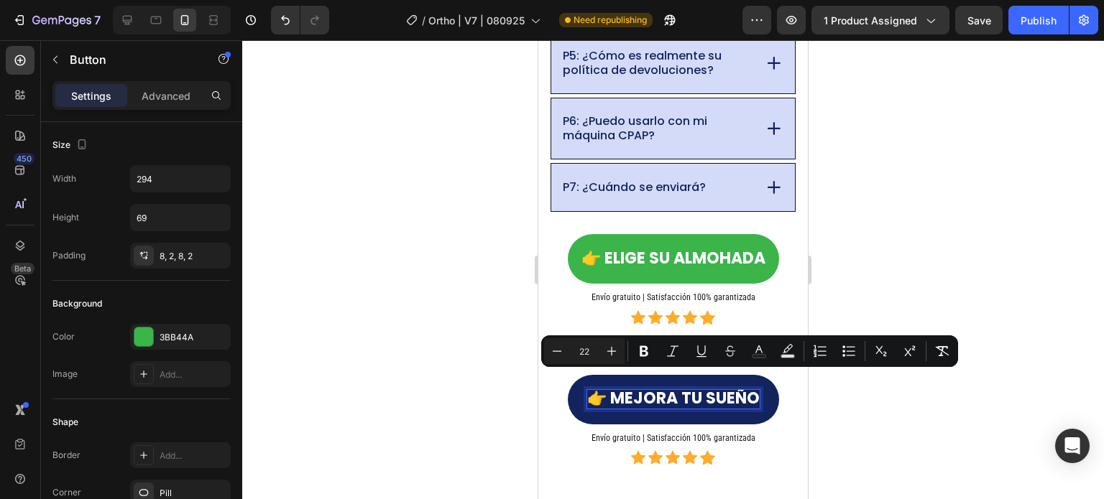
scroll to position [0, 0]
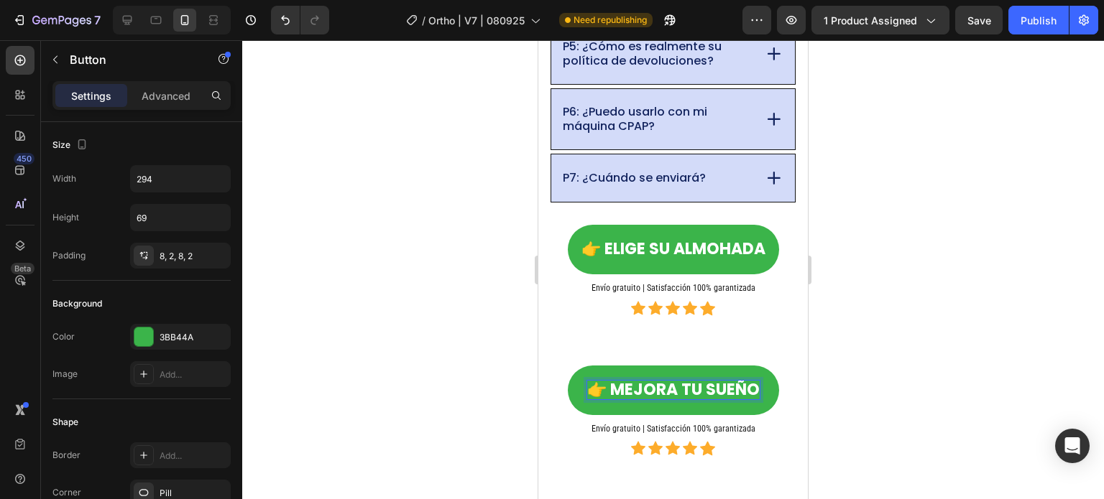
click at [411, 307] on div at bounding box center [673, 269] width 862 height 459
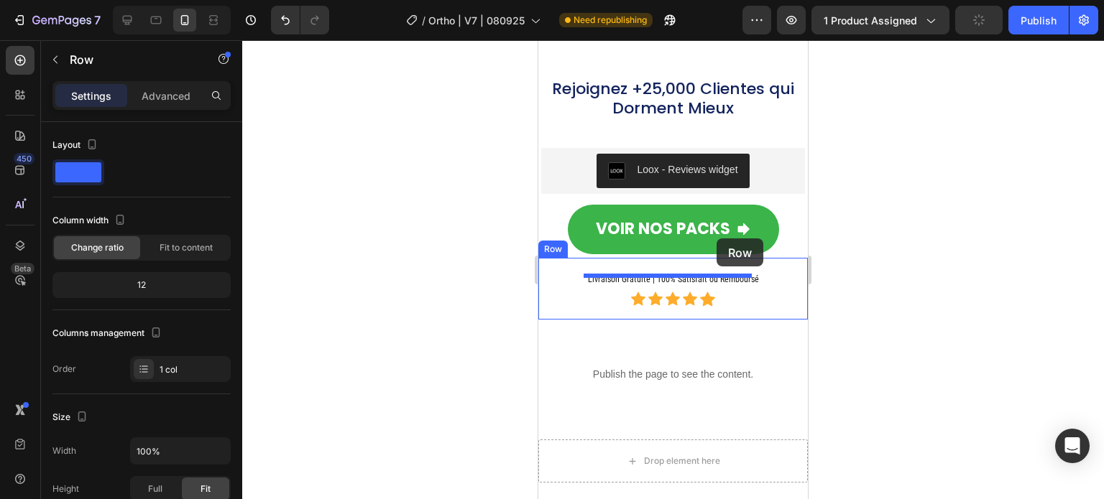
scroll to position [13313, 0]
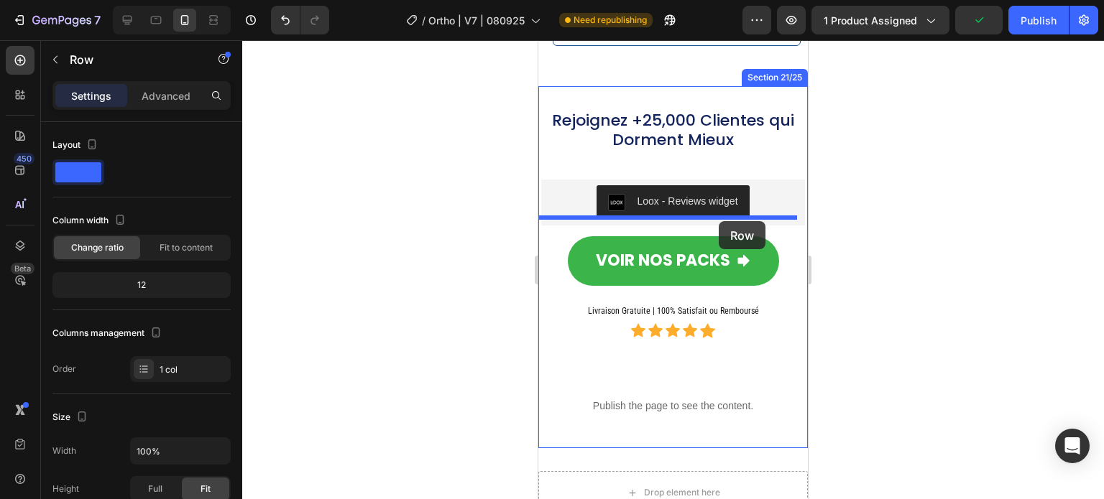
drag, startPoint x: 599, startPoint y: 356, endPoint x: 719, endPoint y: 221, distance: 179.7
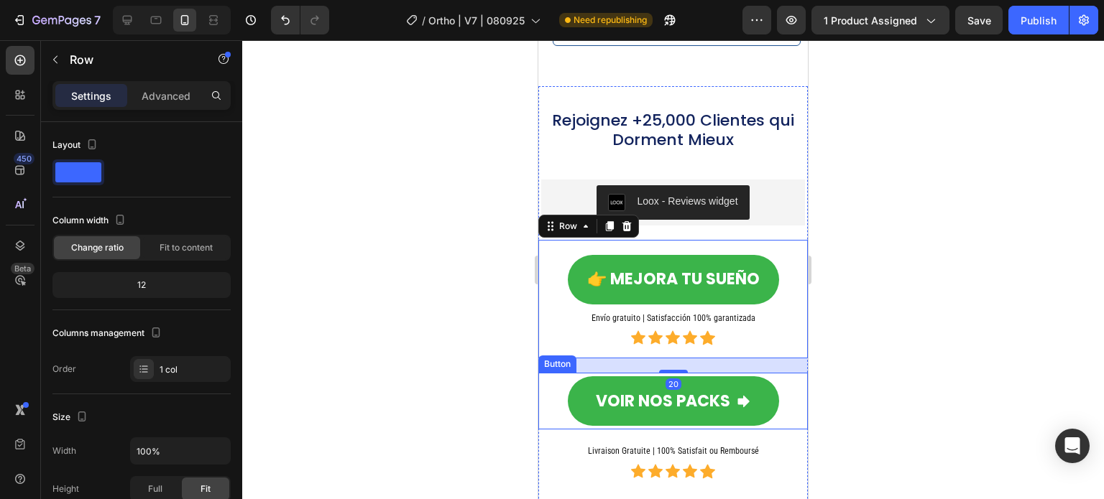
click at [562, 373] on div "VOIR NOS PACKS Button" at bounding box center [672, 401] width 269 height 57
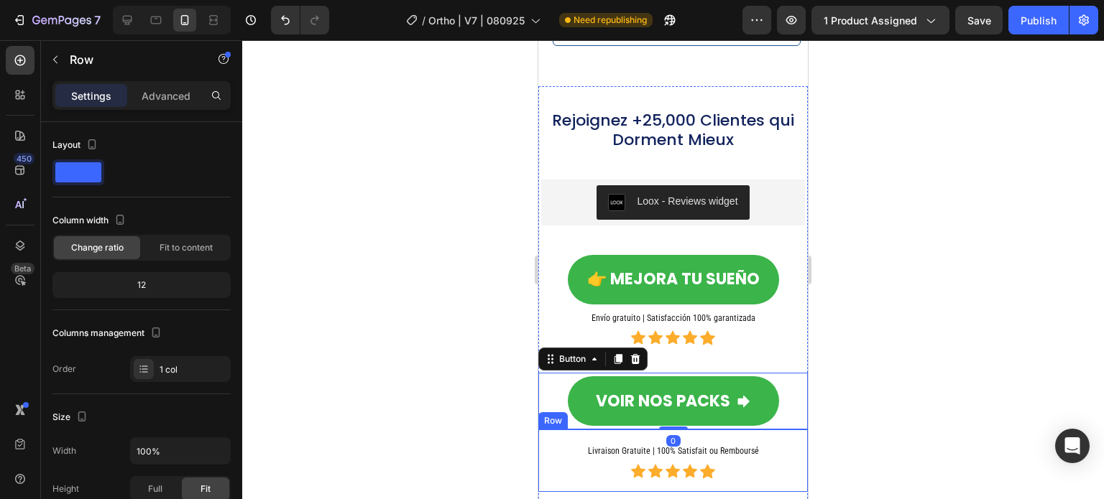
click at [546, 430] on div "Livraison Gratuite | 100% Satisfait ou Remboursé Heading Icon Icon Icon Icon Ic…" at bounding box center [672, 461] width 269 height 63
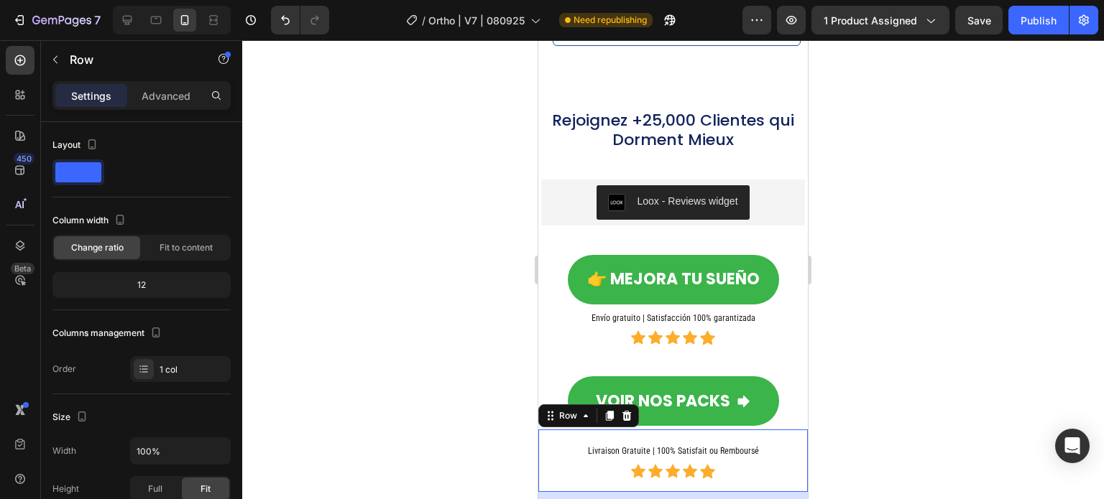
click at [552, 380] on div "VOIR NOS PACKS Button" at bounding box center [672, 401] width 269 height 57
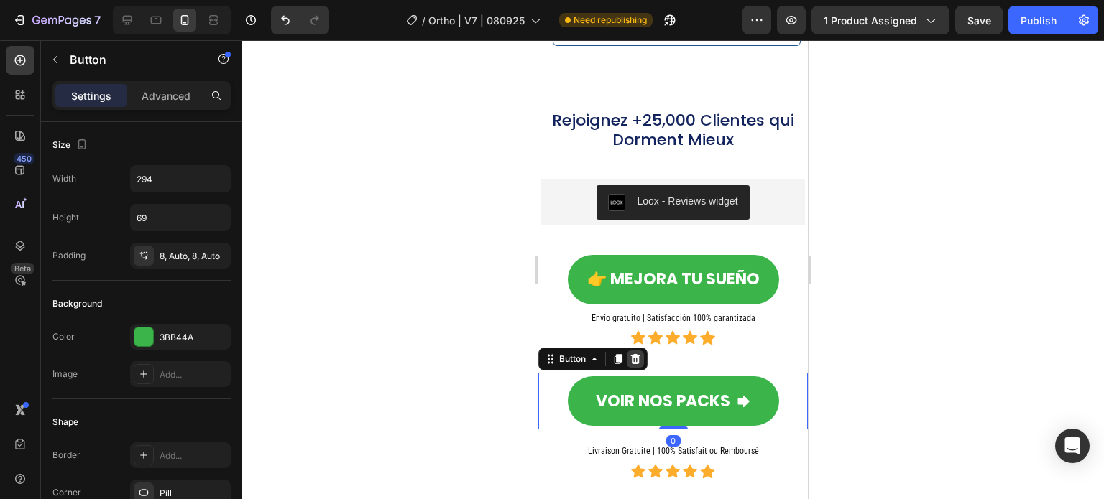
click at [643, 351] on div at bounding box center [635, 359] width 17 height 17
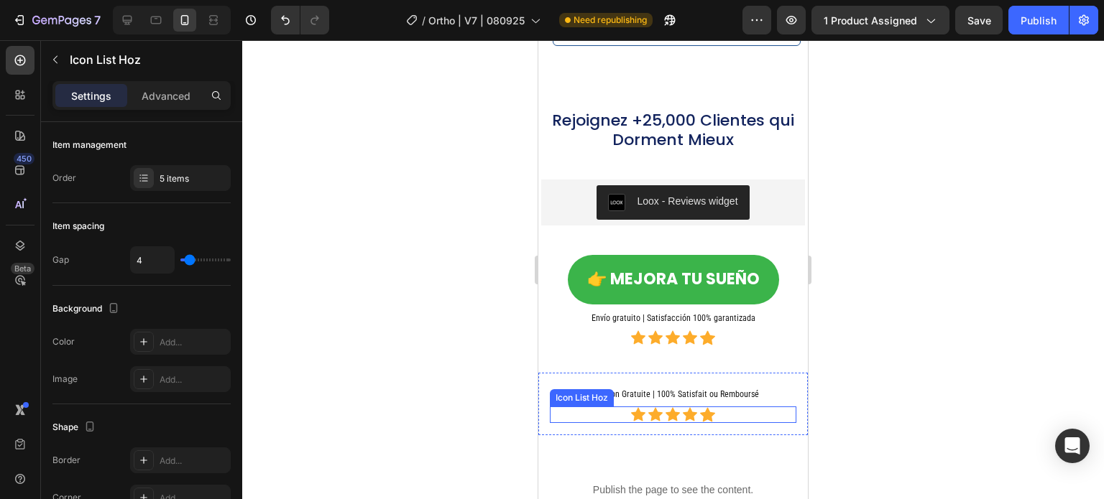
click at [553, 407] on div "Icon Icon Icon Icon Icon Icon List Hoz" at bounding box center [673, 415] width 246 height 17
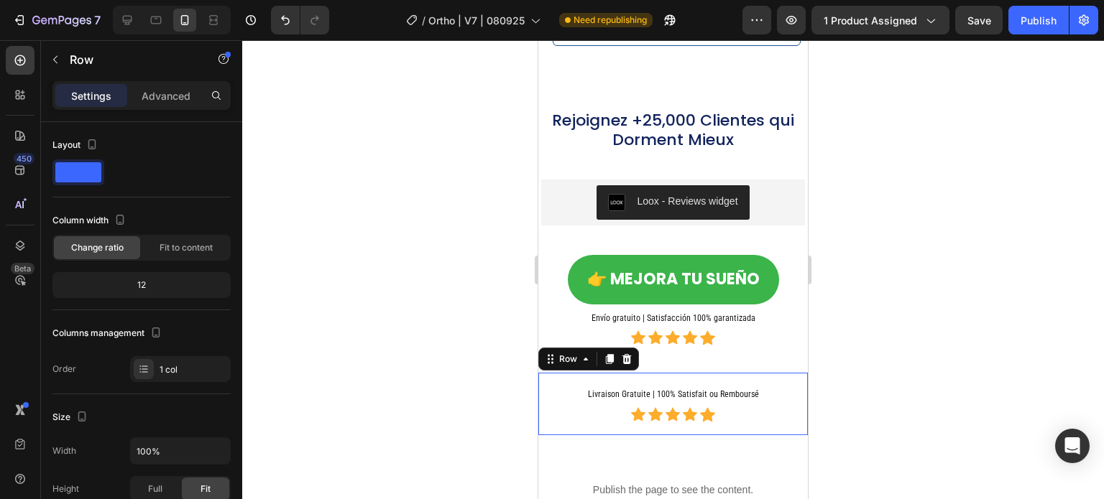
click at [543, 373] on div "Livraison Gratuite | 100% Satisfait ou Remboursé Heading Icon Icon Icon Icon Ic…" at bounding box center [672, 404] width 269 height 63
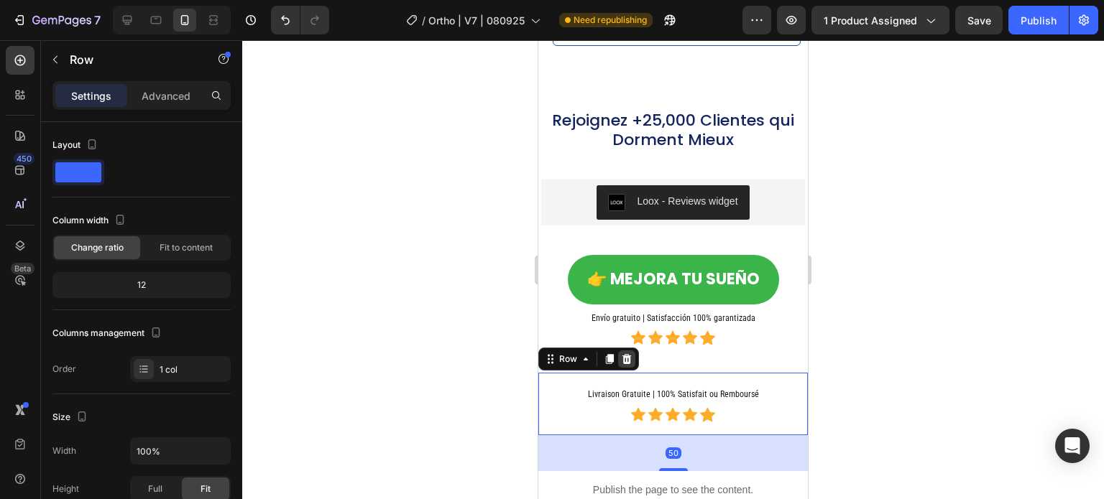
click at [627, 354] on icon at bounding box center [626, 359] width 11 height 11
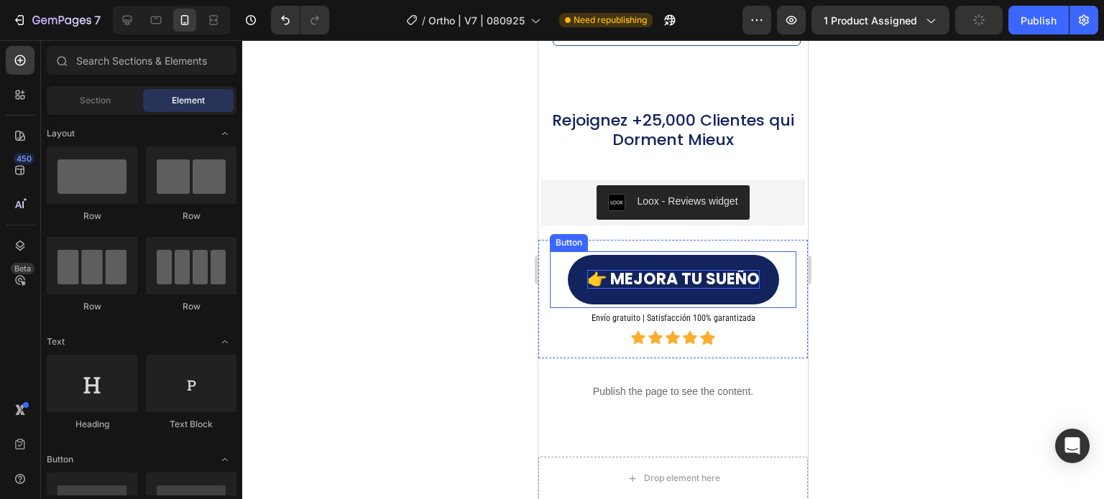
scroll to position [13169, 0]
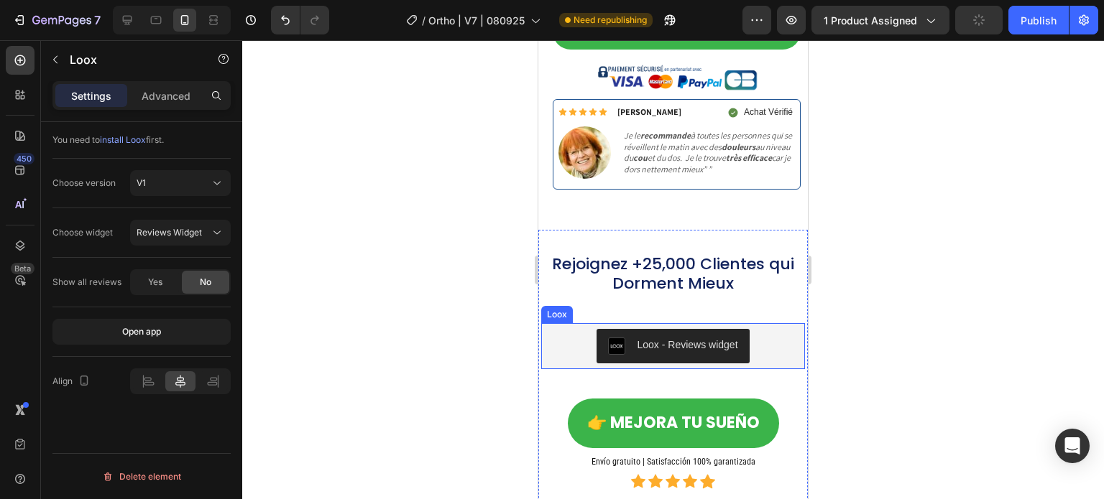
click at [653, 329] on button "Loox - Reviews widget" at bounding box center [672, 346] width 152 height 34
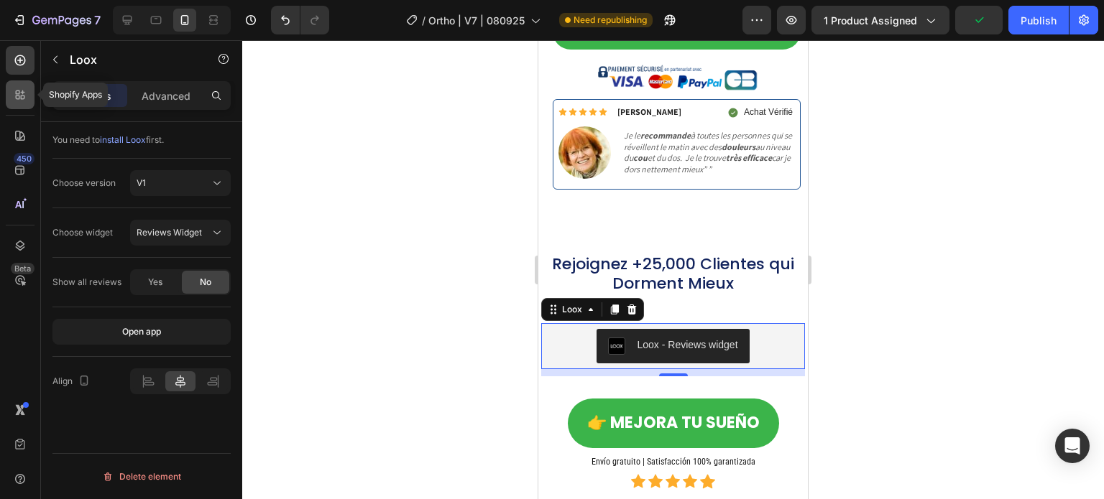
click at [17, 97] on icon at bounding box center [20, 95] width 14 height 14
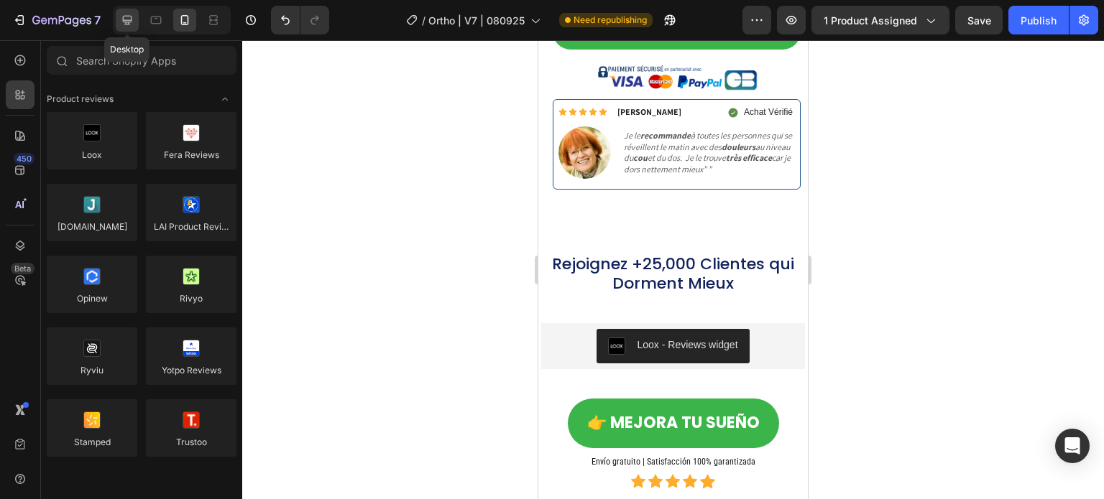
drag, startPoint x: 126, startPoint y: 18, endPoint x: 512, endPoint y: 264, distance: 458.5
click at [126, 18] on icon at bounding box center [127, 20] width 14 height 14
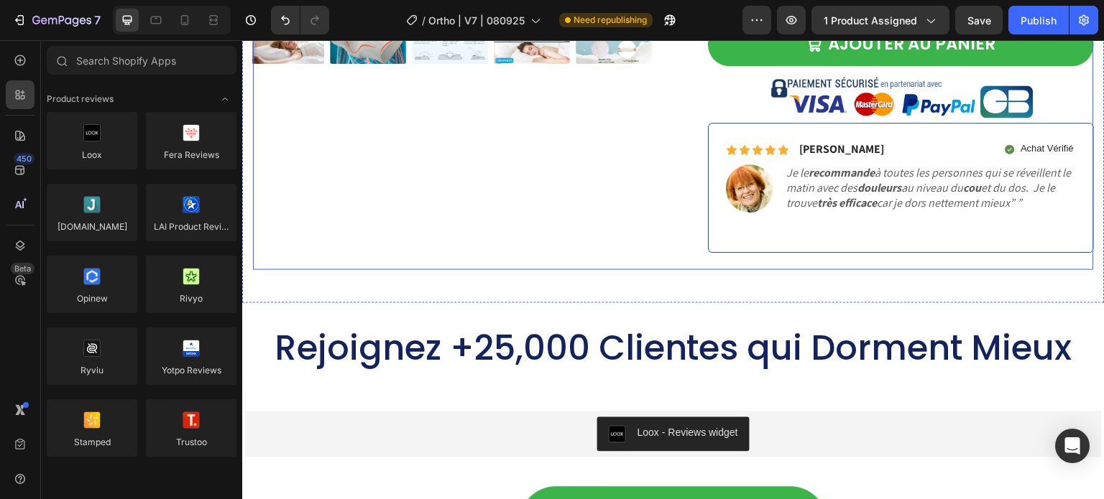
scroll to position [14196, 0]
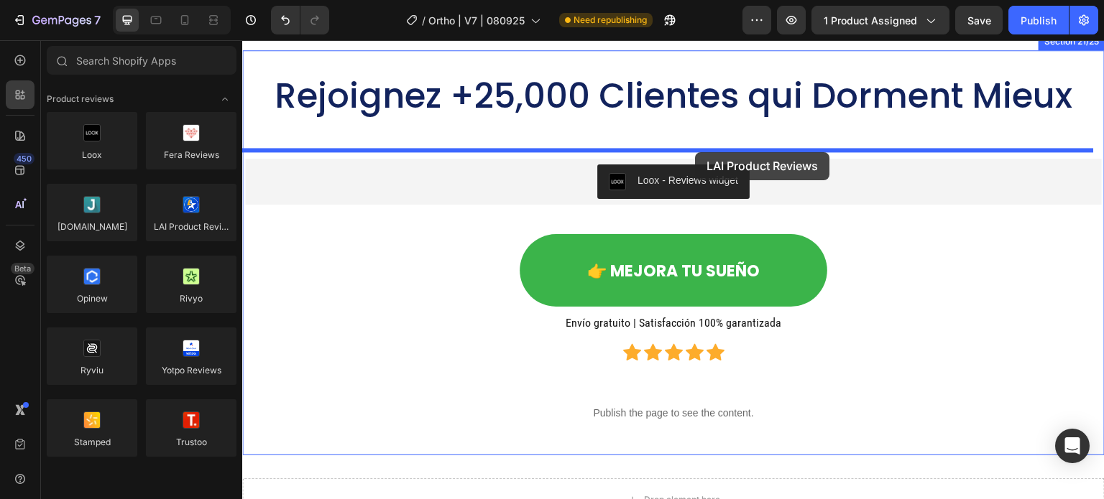
drag, startPoint x: 434, startPoint y: 255, endPoint x: 696, endPoint y: 152, distance: 281.1
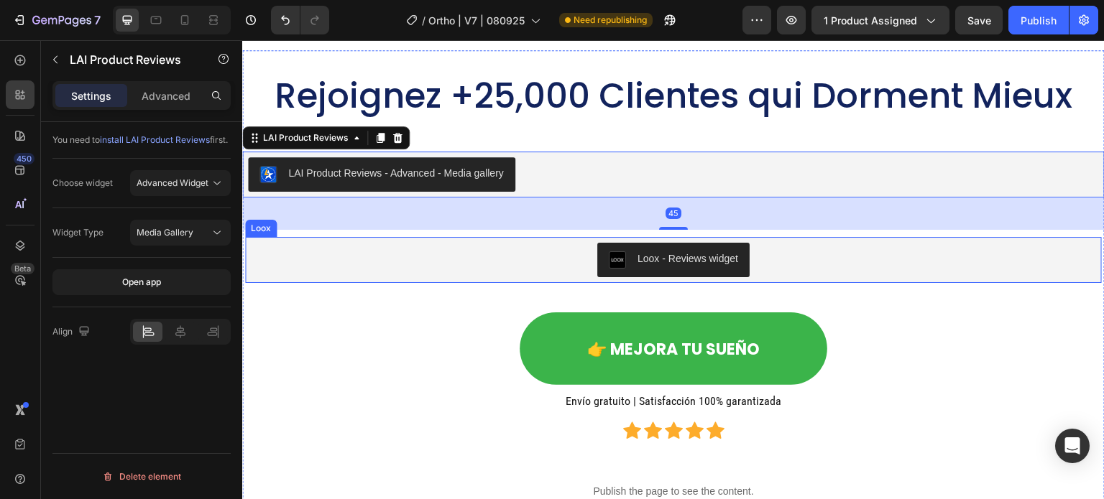
click at [474, 243] on div "Loox - Reviews widget" at bounding box center [673, 260] width 845 height 34
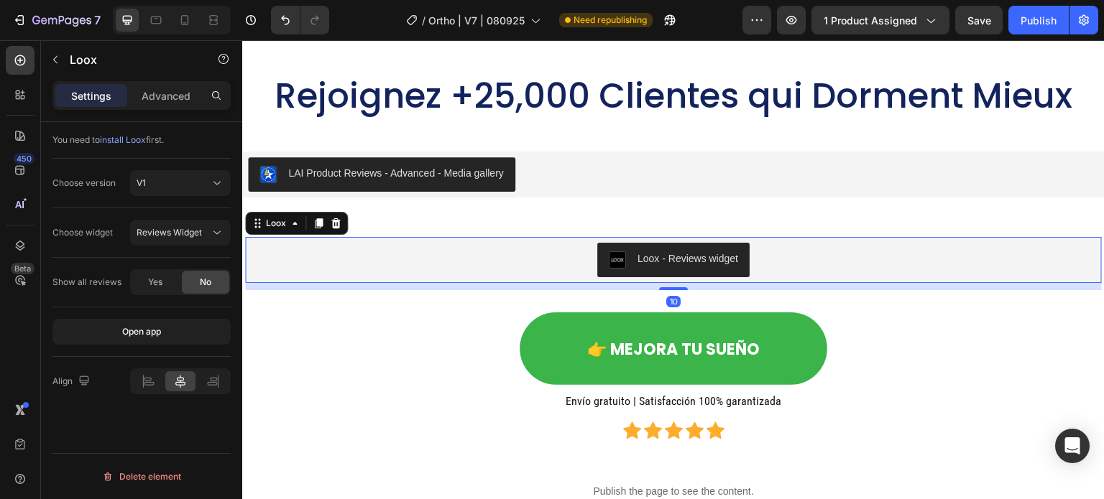
click at [331, 224] on icon at bounding box center [335, 223] width 11 height 11
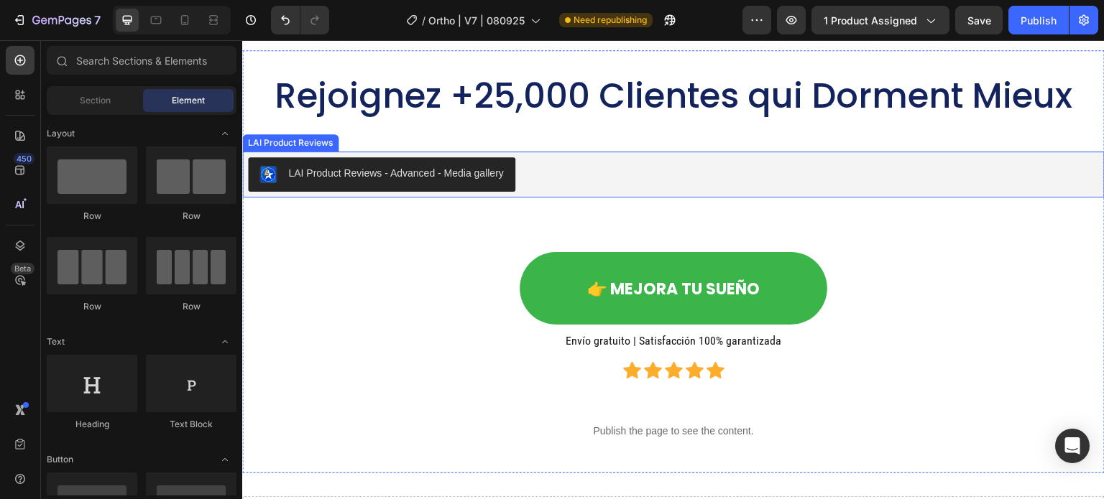
click at [340, 175] on div "LAI Product Reviews - Advanced - Media gallery" at bounding box center [396, 173] width 216 height 15
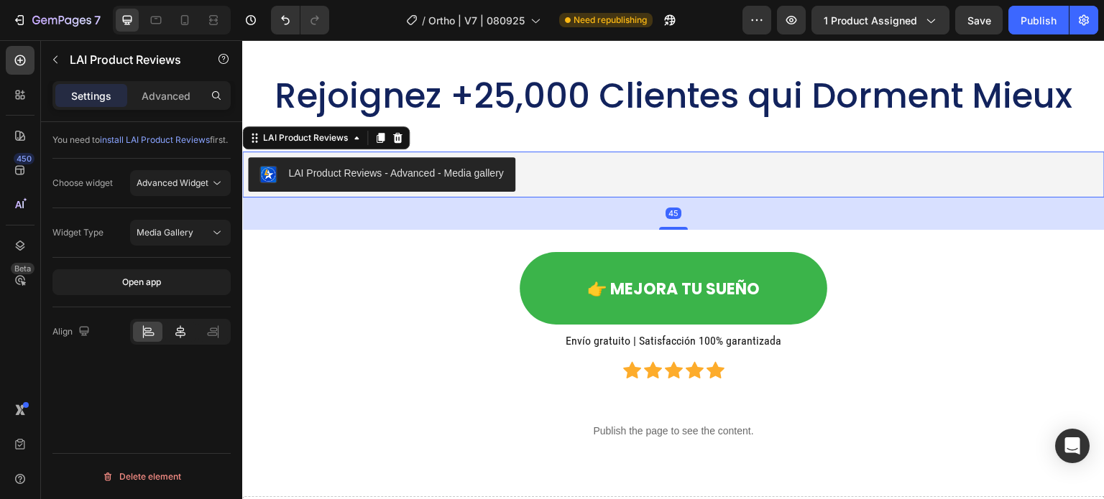
click at [174, 339] on icon at bounding box center [180, 332] width 14 height 14
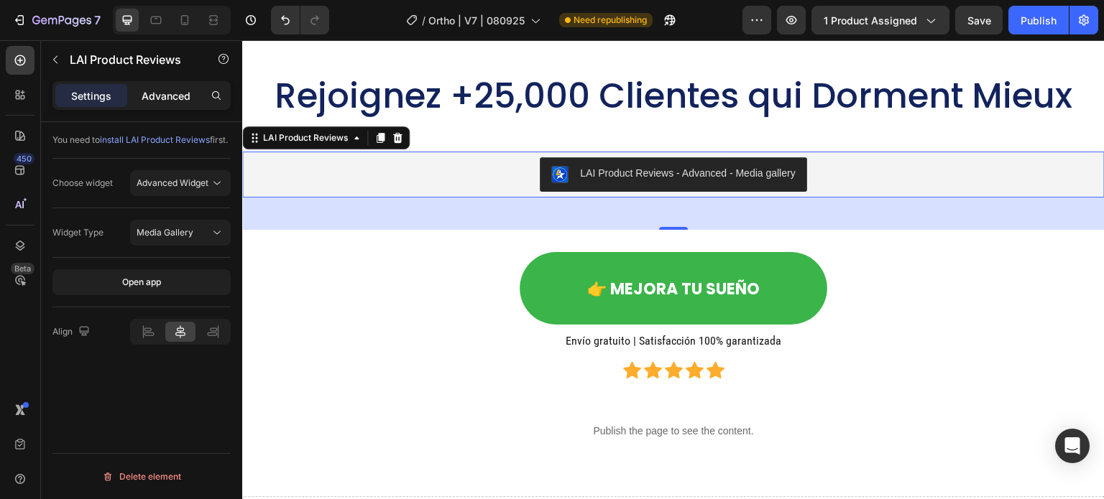
click at [156, 100] on p "Advanced" at bounding box center [166, 95] width 49 height 15
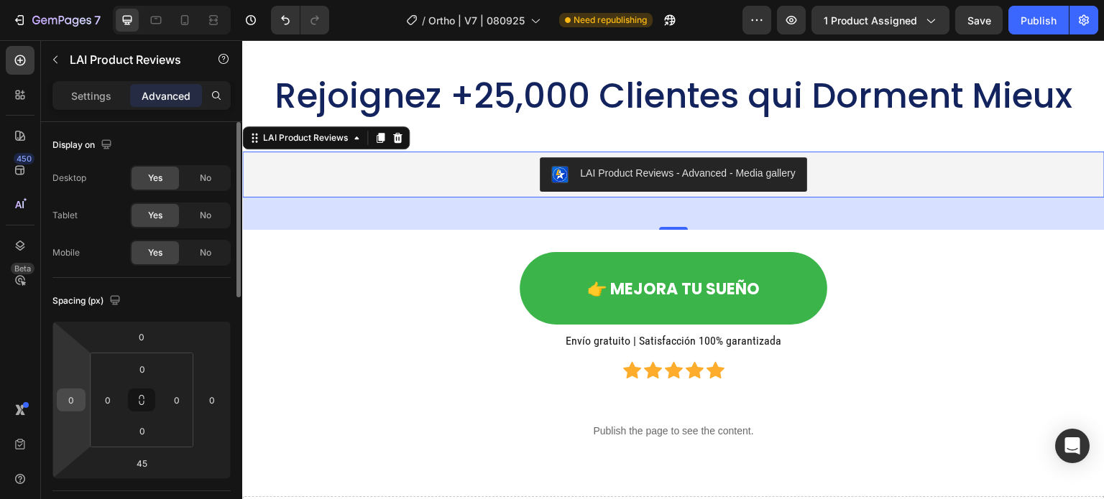
click at [73, 405] on input "0" at bounding box center [71, 401] width 22 height 22
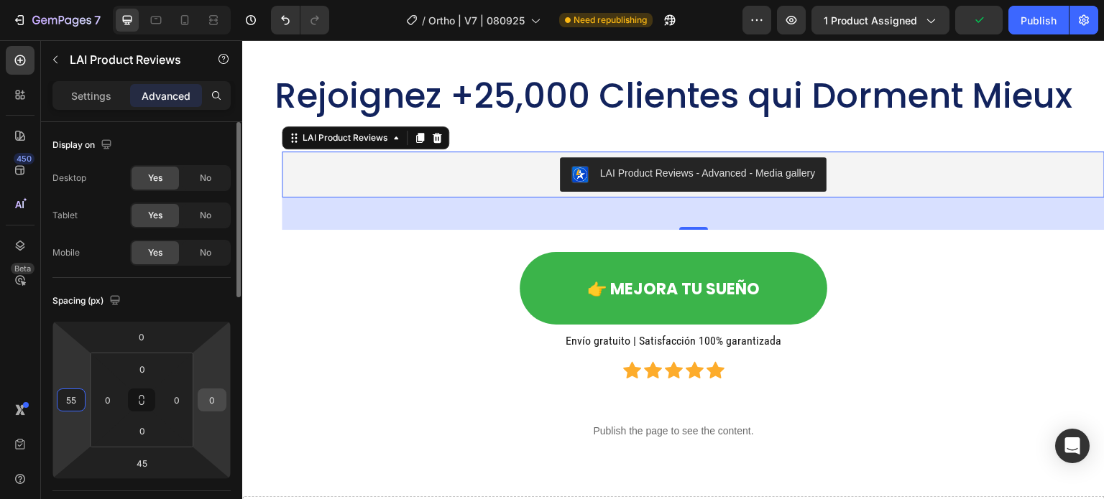
type input "55"
click at [198, 0] on html "7 / Ortho | V7 | 080925 Need republishing Preview 1 product assigned Publish 45…" at bounding box center [552, 0] width 1104 height 0
click at [207, 397] on input "-4" at bounding box center [212, 401] width 22 height 22
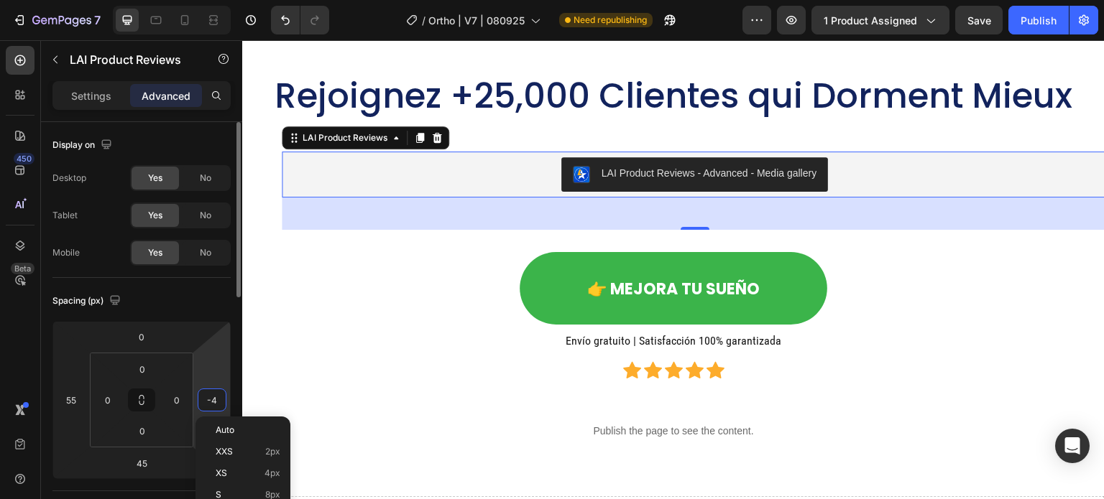
click at [207, 397] on input "-4" at bounding box center [212, 401] width 22 height 22
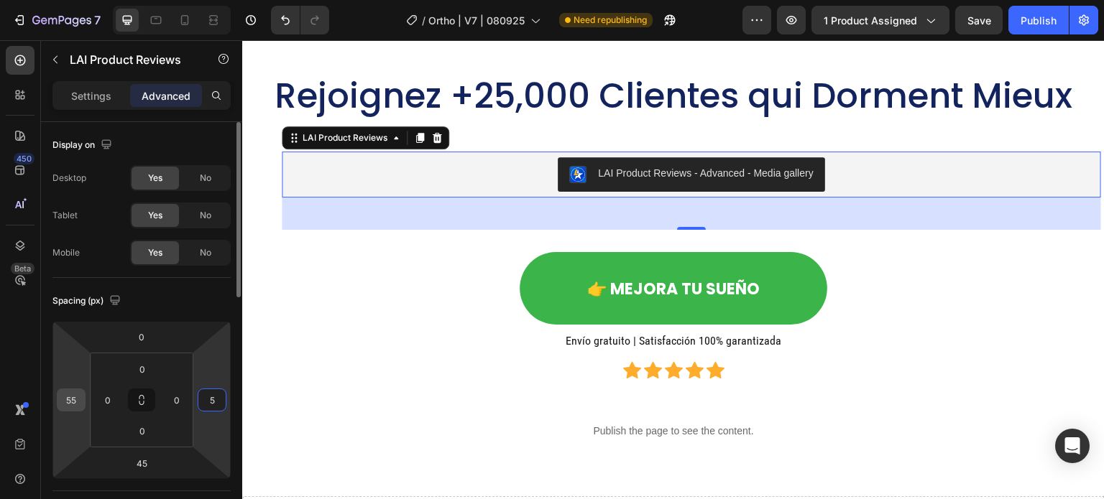
type input "5"
click at [68, 397] on input "55" at bounding box center [71, 401] width 22 height 22
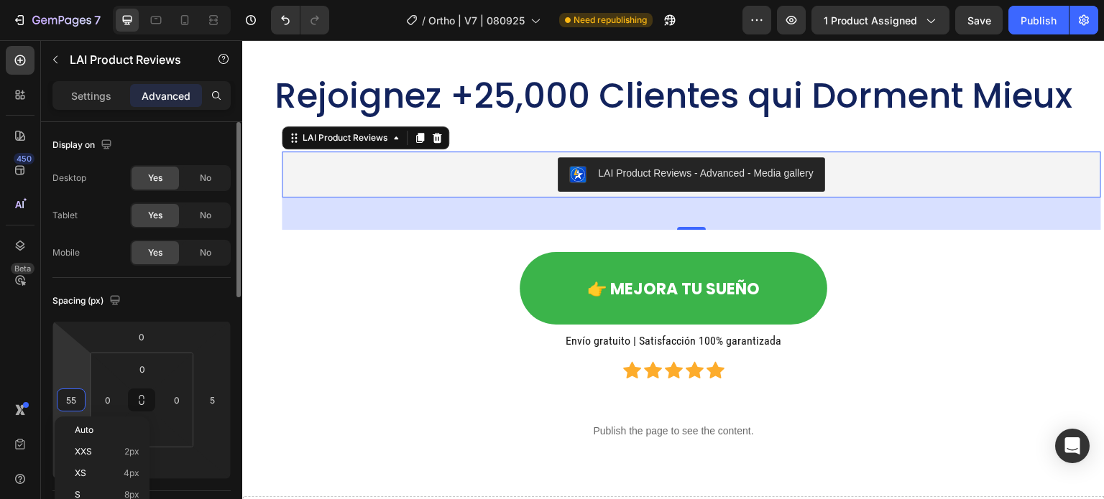
click at [68, 397] on input "55" at bounding box center [71, 401] width 22 height 22
type input "5"
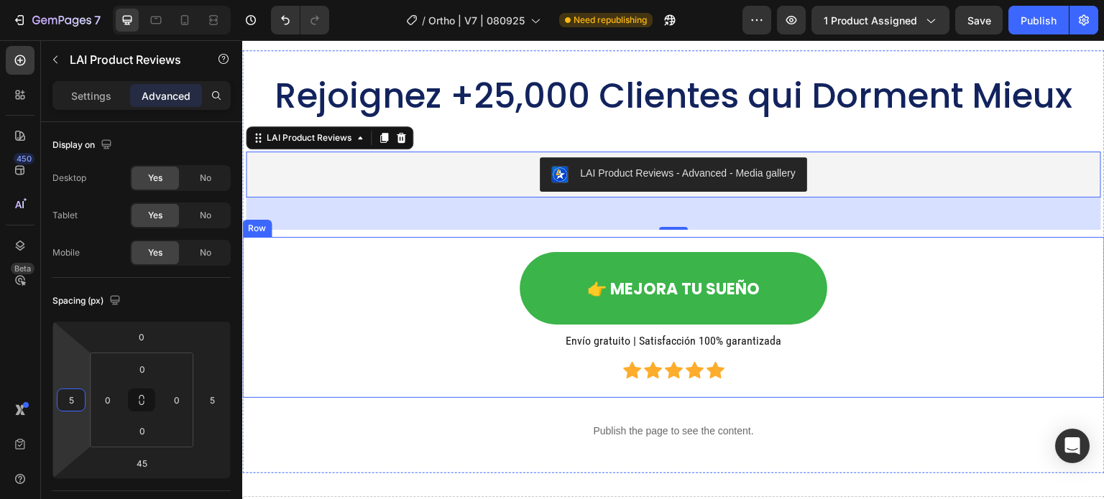
drag, startPoint x: 287, startPoint y: 345, endPoint x: 295, endPoint y: 345, distance: 8.6
click at [287, 345] on div "👉 MEJORA TU SUEÑO Button Envío gratuito | Satisfacción 100% garantizada Heading…" at bounding box center [673, 318] width 839 height 139
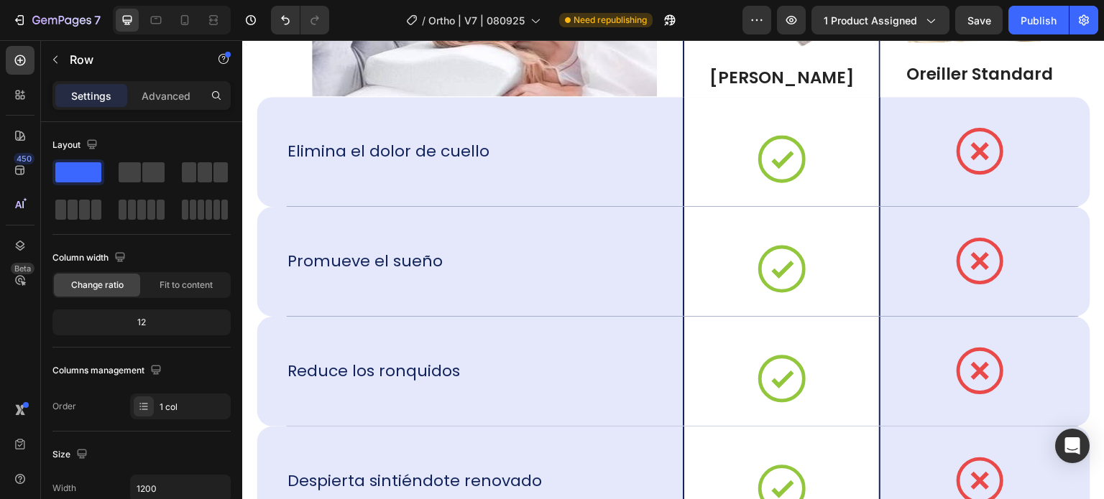
scroll to position [12040, 0]
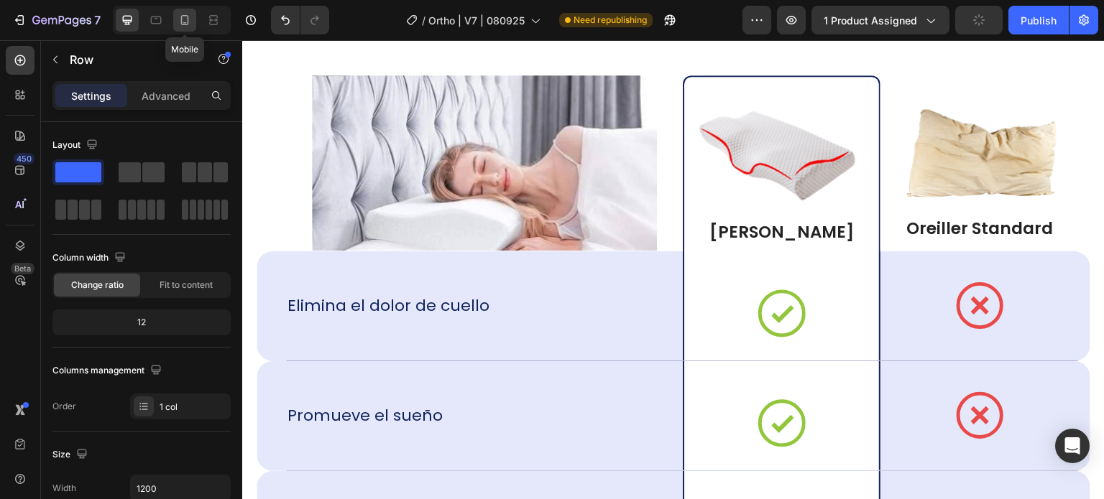
click at [185, 17] on icon at bounding box center [185, 20] width 14 height 14
type input "100%"
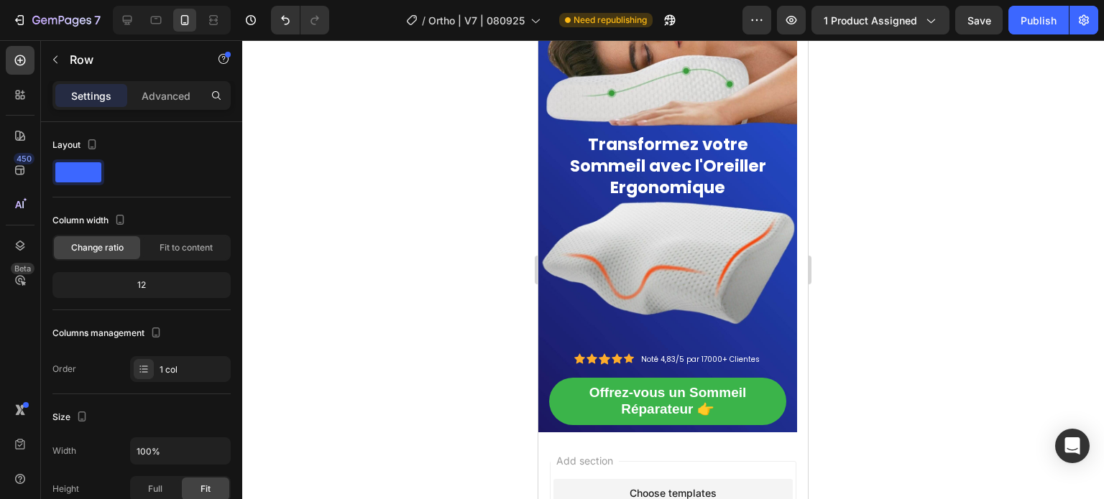
scroll to position [13621, 0]
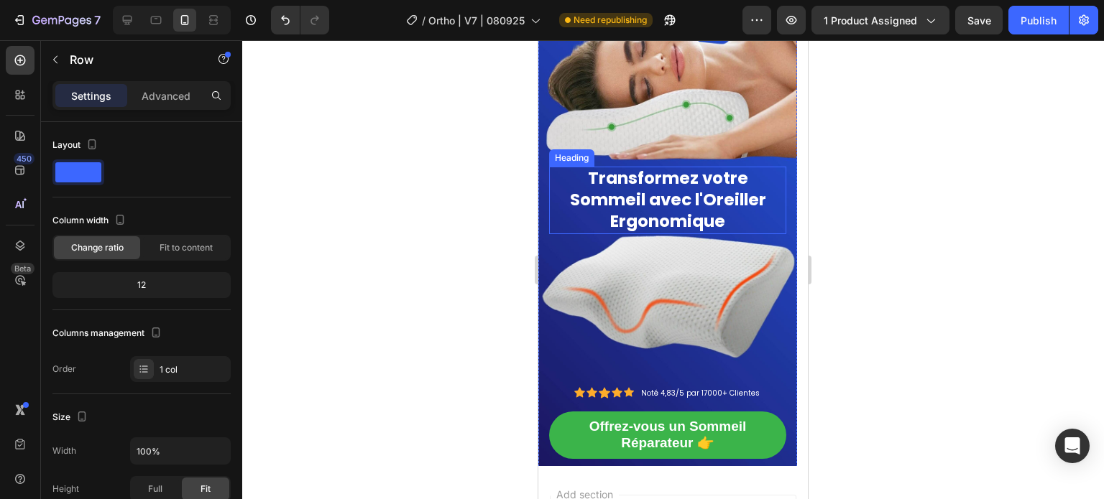
click at [711, 175] on span "Transformez votre Sommeil avec l'Oreiller Ergonomique" at bounding box center [668, 200] width 196 height 66
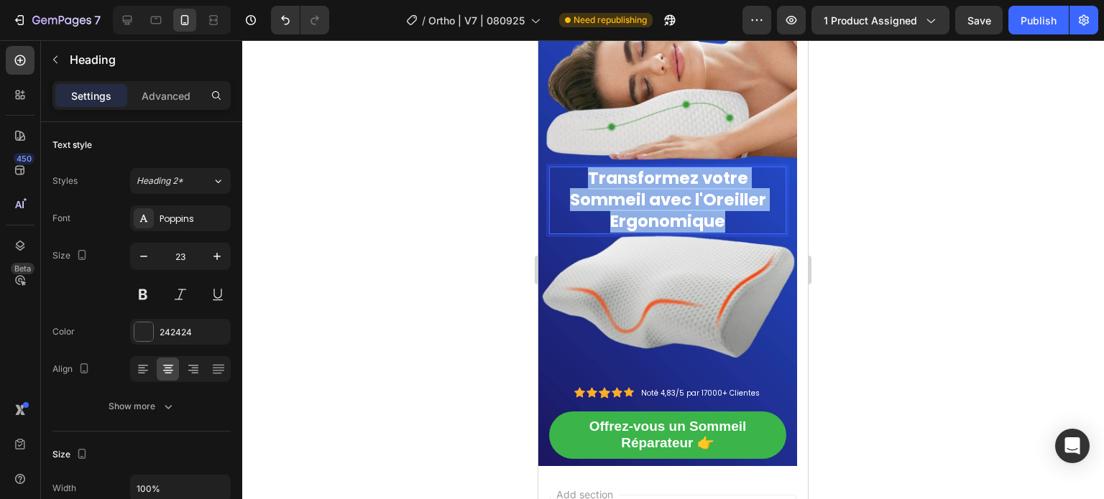
click at [711, 175] on span "Transformez votre Sommeil avec l'Oreiller Ergonomique" at bounding box center [668, 200] width 196 height 66
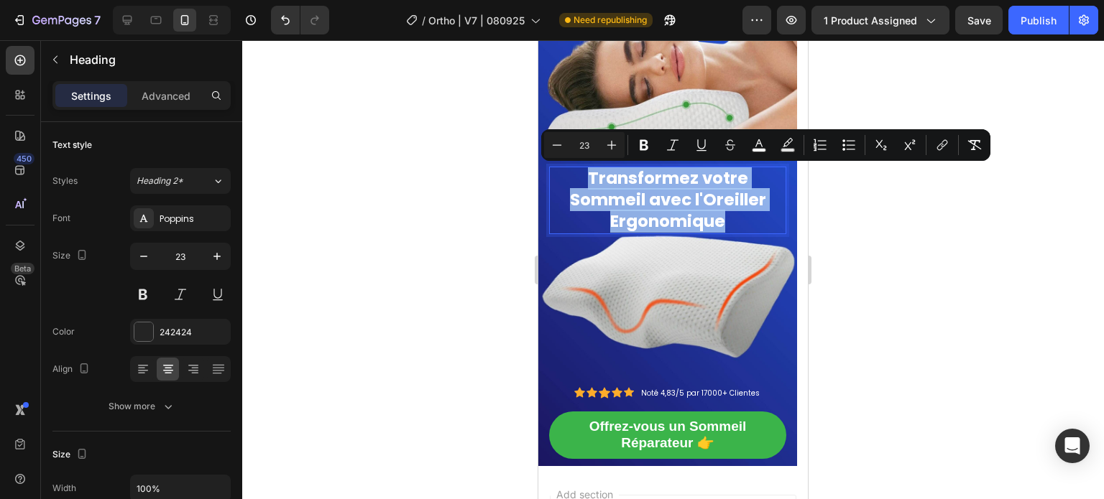
copy span "Transformez votre Sommeil avec l'Oreiller Ergonomique"
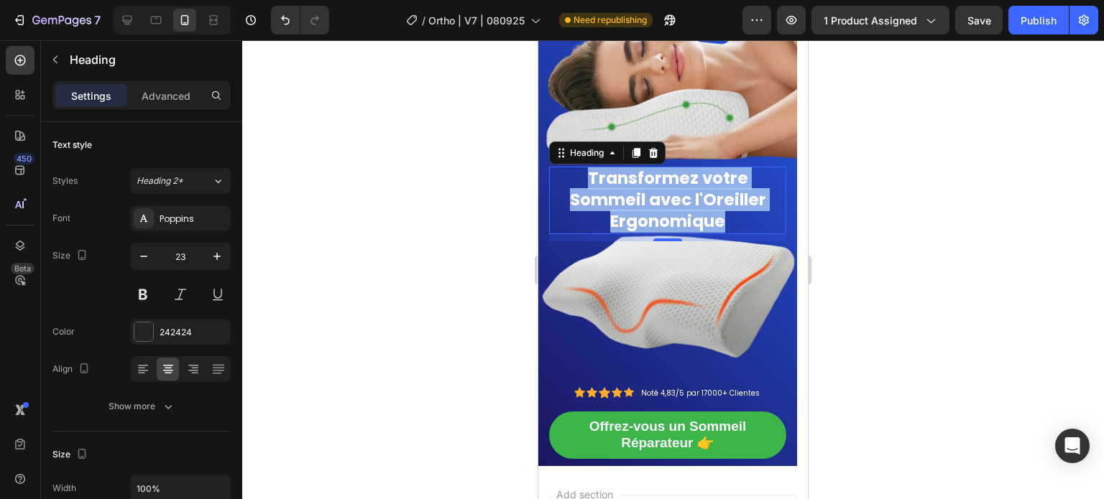
click at [718, 210] on span "Transformez votre Sommeil avec l'Oreiller Ergonomique" at bounding box center [668, 200] width 196 height 66
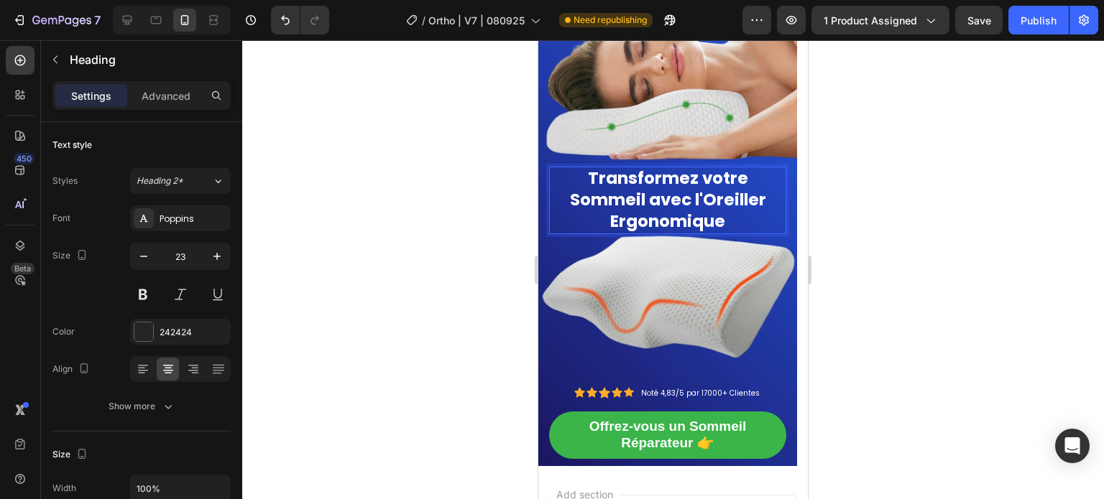
click at [731, 224] on p "Transformez votre Sommeil avec l'Oreiller Ergonomique" at bounding box center [667, 200] width 234 height 65
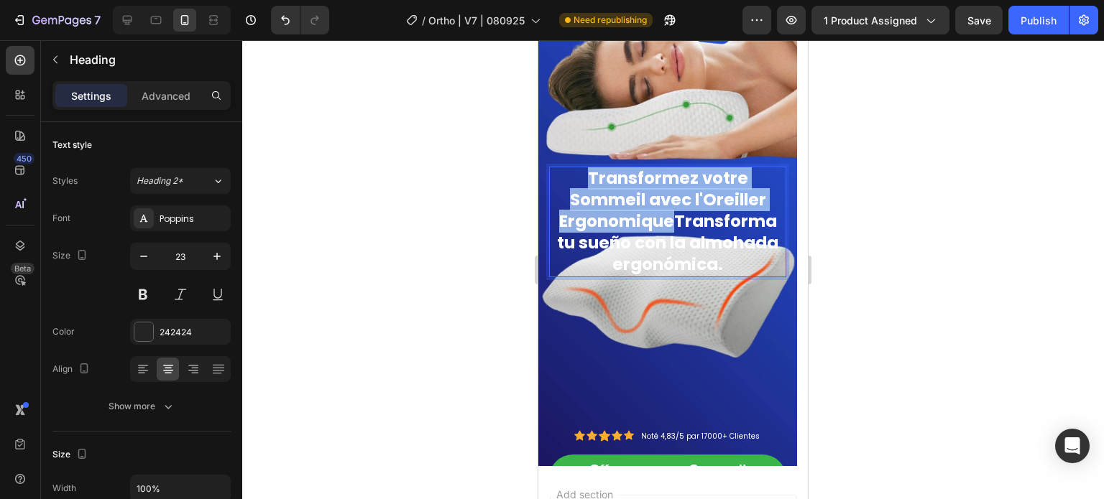
drag, startPoint x: 676, startPoint y: 224, endPoint x: 592, endPoint y: 186, distance: 91.7
click at [592, 186] on span "Transformez votre Sommeil avec l'Oreiller ErgonomiqueTransforma tu sueño con la…" at bounding box center [667, 221] width 221 height 109
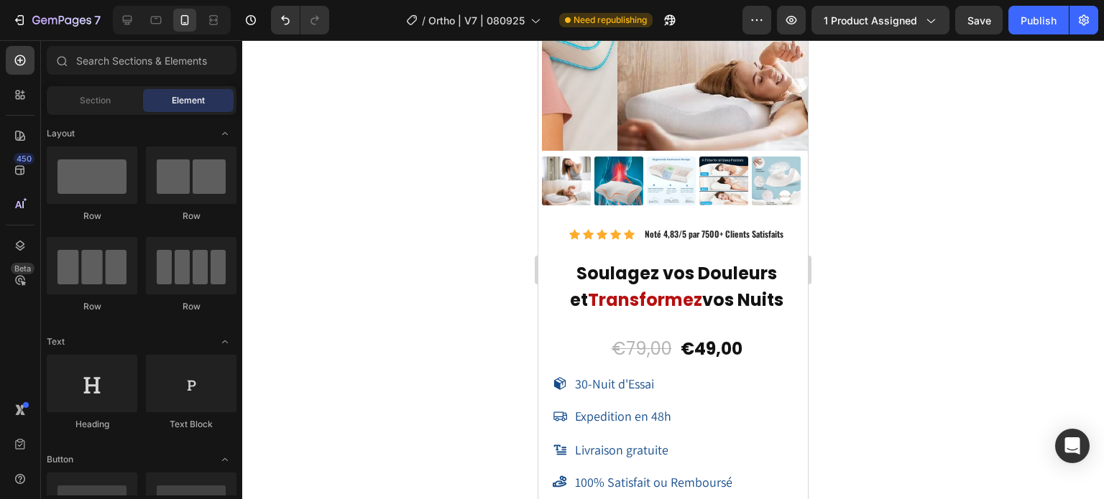
scroll to position [12294, 0]
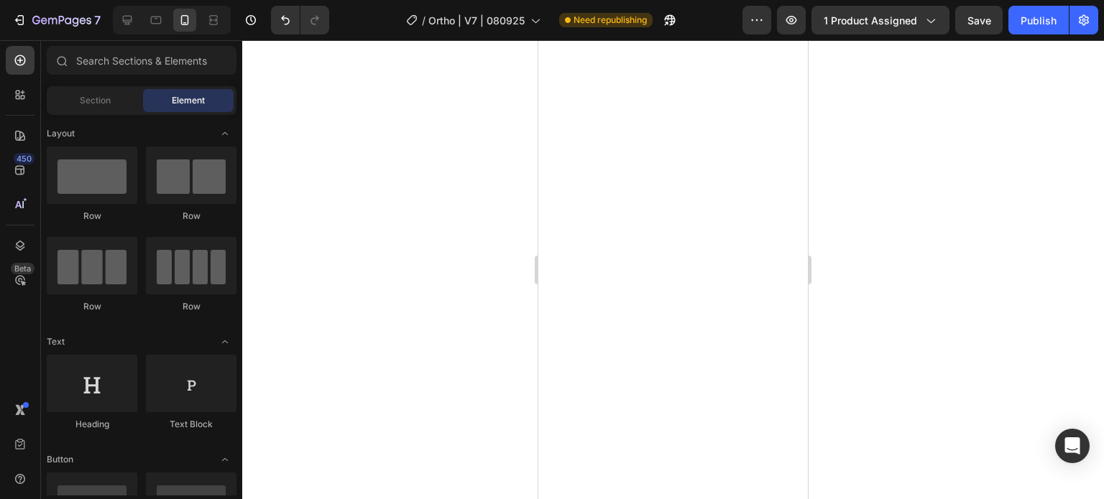
drag, startPoint x: 804, startPoint y: 436, endPoint x: 1059, endPoint y: 81, distance: 436.6
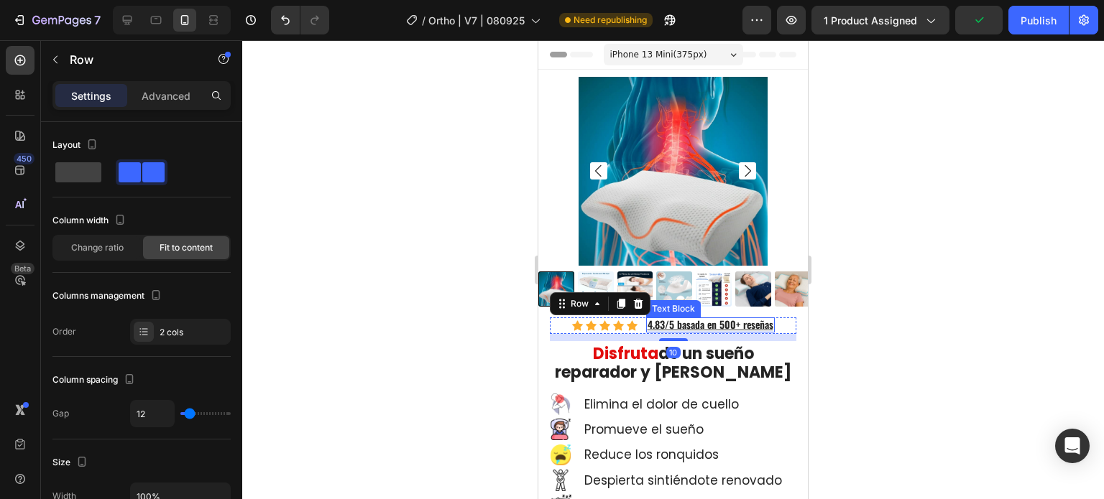
click at [727, 317] on u "4.83/5 basada en 500+ reseñas" at bounding box center [711, 324] width 126 height 15
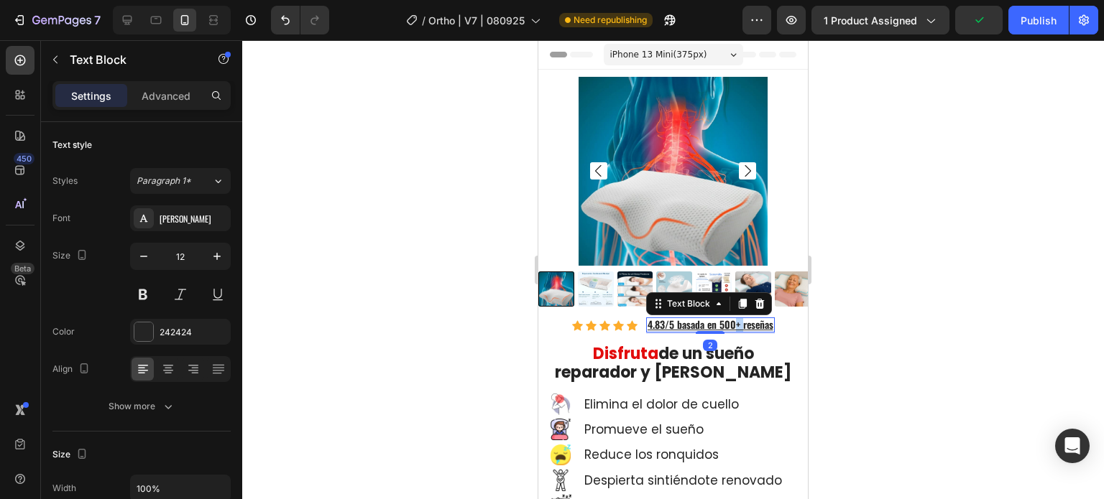
click at [727, 317] on u "4.83/5 basada en 500+ reseñas" at bounding box center [711, 324] width 126 height 15
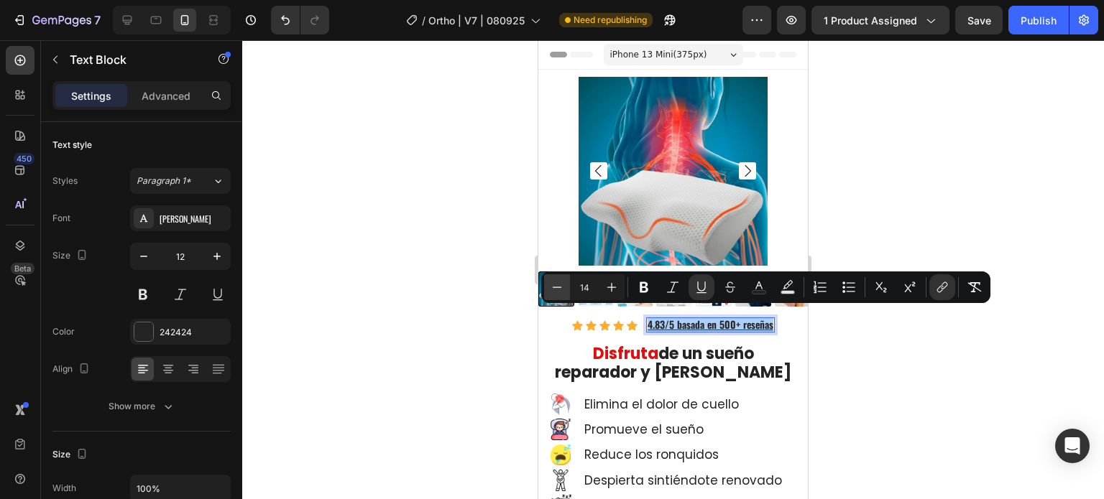
click at [556, 287] on icon "Editor contextual toolbar" at bounding box center [557, 287] width 14 height 14
type input "12"
click at [407, 307] on div at bounding box center [673, 269] width 862 height 459
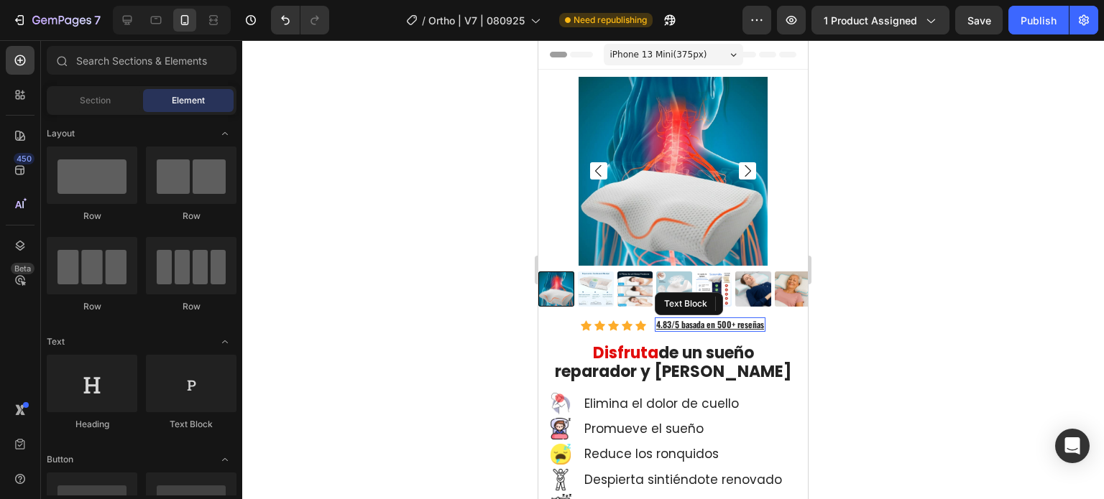
click at [758, 321] on u "4.83/5 basada en 500+ reseñas" at bounding box center [710, 324] width 108 height 12
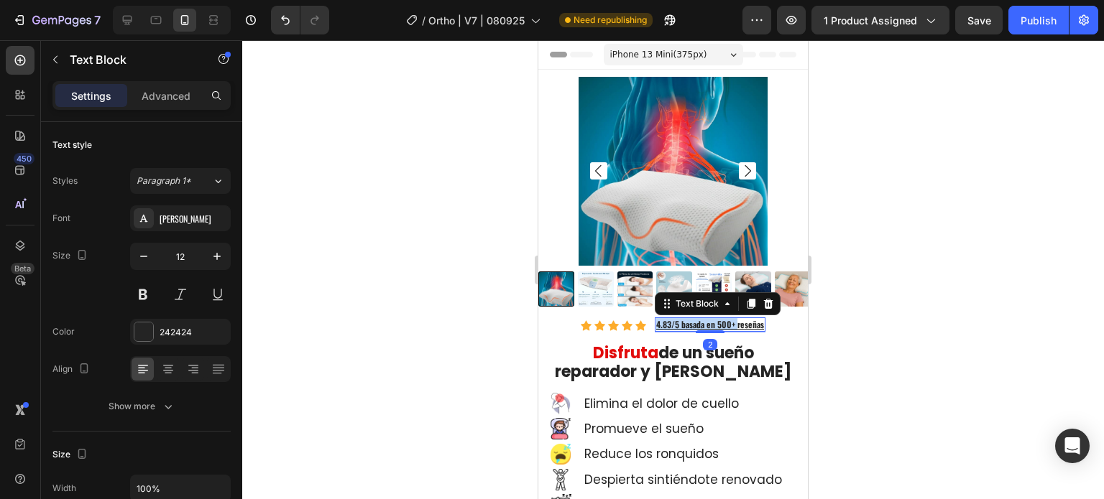
click at [754, 318] on u "4.83/5 basada en 500+ reseñas" at bounding box center [710, 324] width 108 height 12
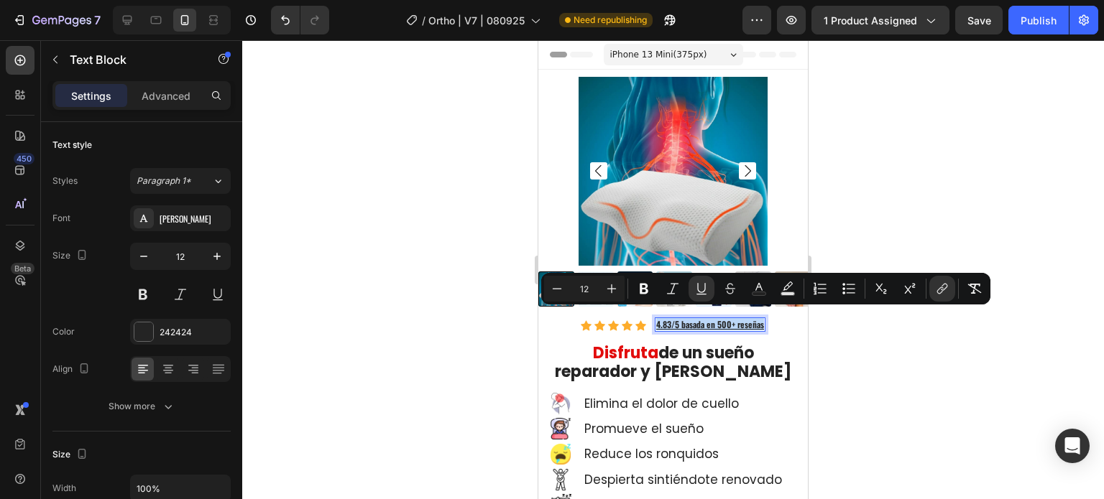
copy u "4.83/5 basada en 500+ reseñas"
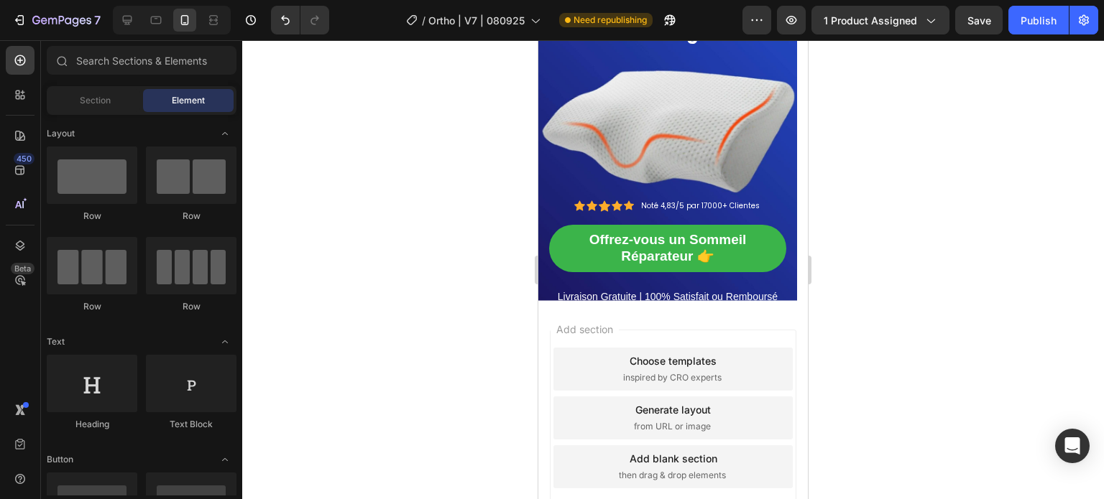
scroll to position [11959, 0]
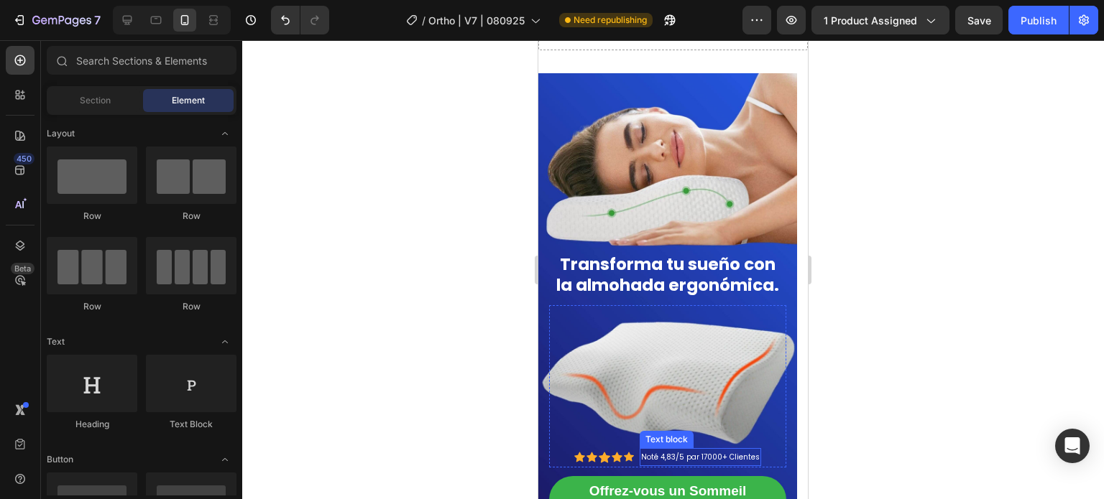
click at [749, 458] on span "Noté 4,83/5 par 17000+ Clientes" at bounding box center [700, 457] width 119 height 11
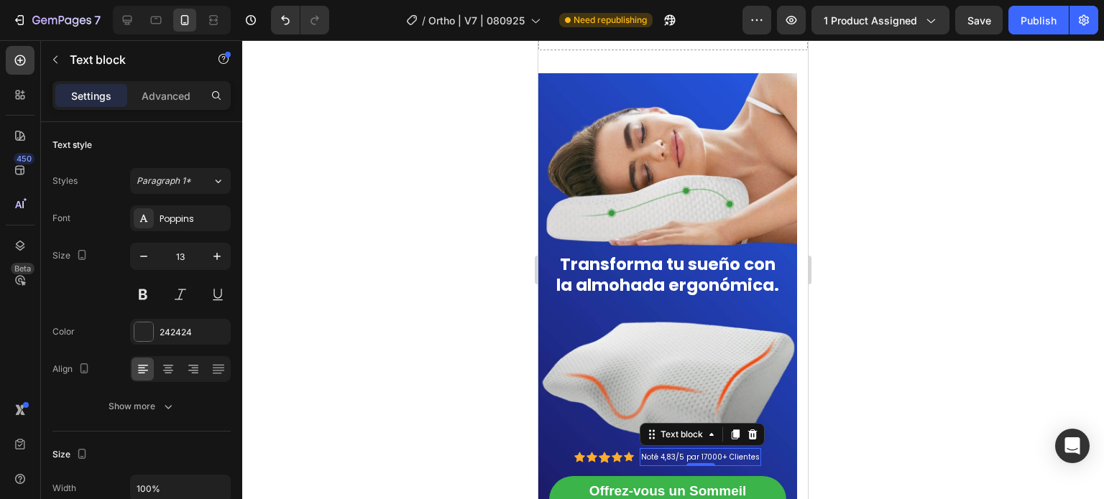
click at [755, 459] on span "Noté 4,83/5 par 17000+ Clientes" at bounding box center [700, 457] width 119 height 11
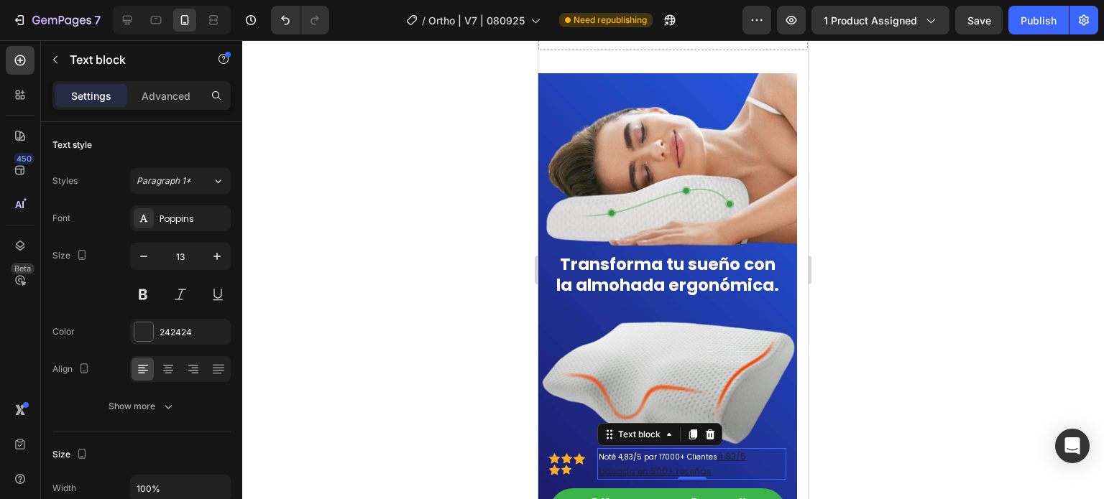
click at [617, 461] on span "Noté 4,83/5 par 17000+ Clientes" at bounding box center [658, 457] width 119 height 11
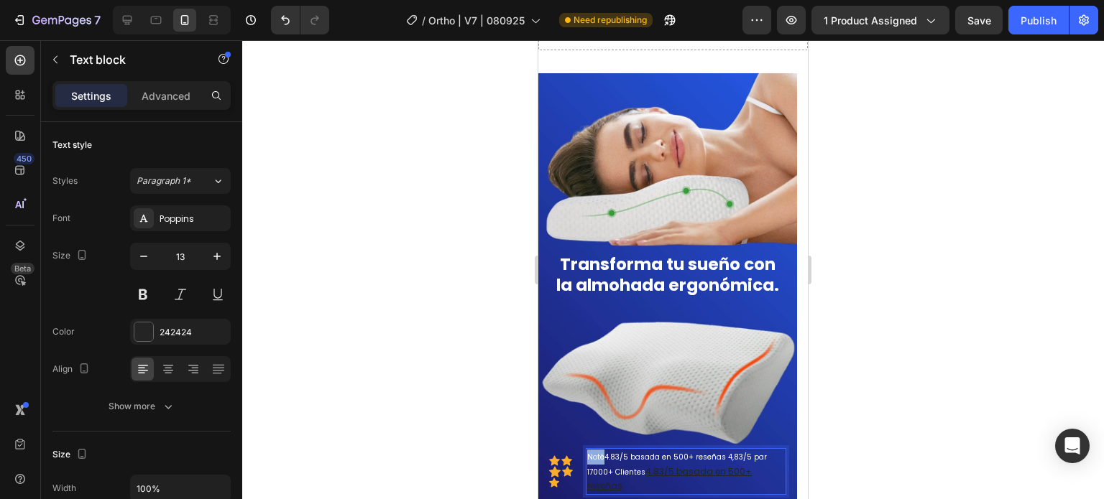
drag, startPoint x: 605, startPoint y: 459, endPoint x: 591, endPoint y: 459, distance: 14.4
click at [591, 459] on span "Noté4.83/5 basada en 500+ reseñas 4,83/5 par 17000+ Clientes" at bounding box center [677, 465] width 180 height 26
click at [647, 469] on u "4.83/5 basada en 500+ reseñas" at bounding box center [691, 473] width 144 height 12
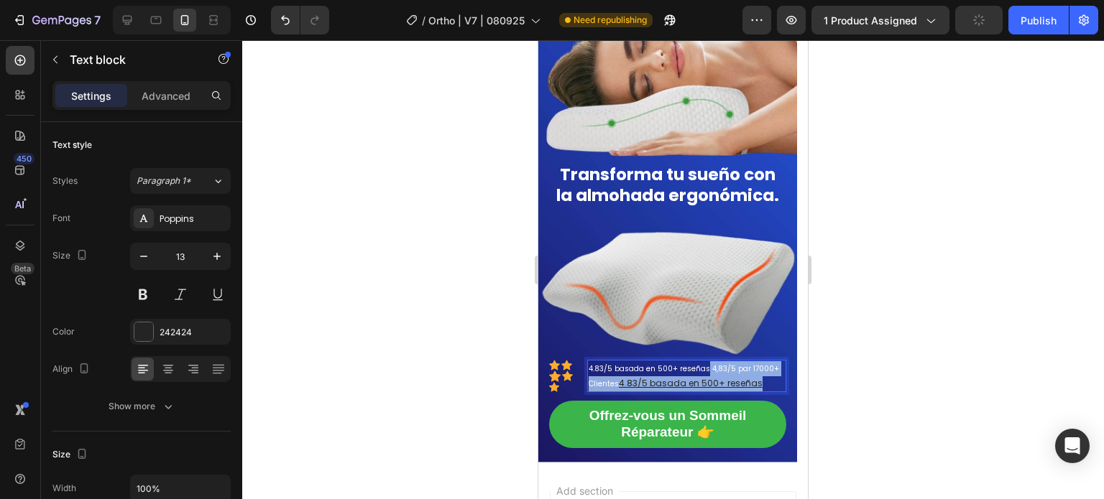
drag, startPoint x: 702, startPoint y: 456, endPoint x: 783, endPoint y: 497, distance: 90.0
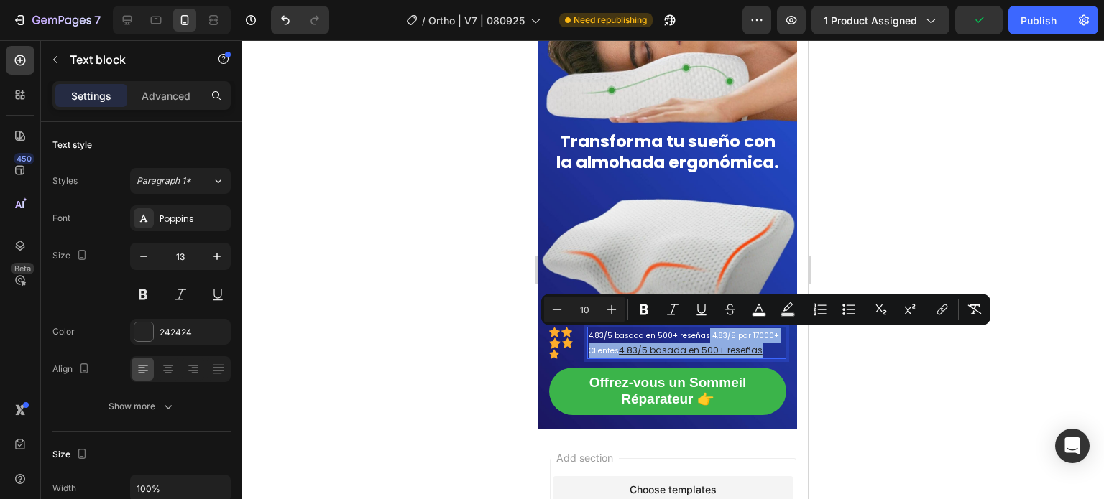
scroll to position [12080, 0]
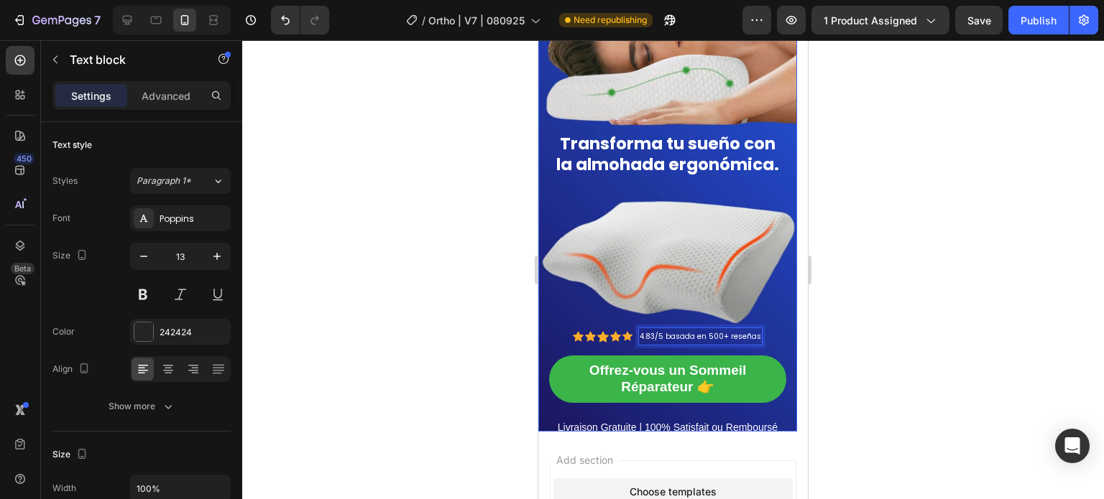
click at [705, 405] on div "Offrez-vous un Sommeil Réparateur 👉 Button" at bounding box center [667, 387] width 237 height 62
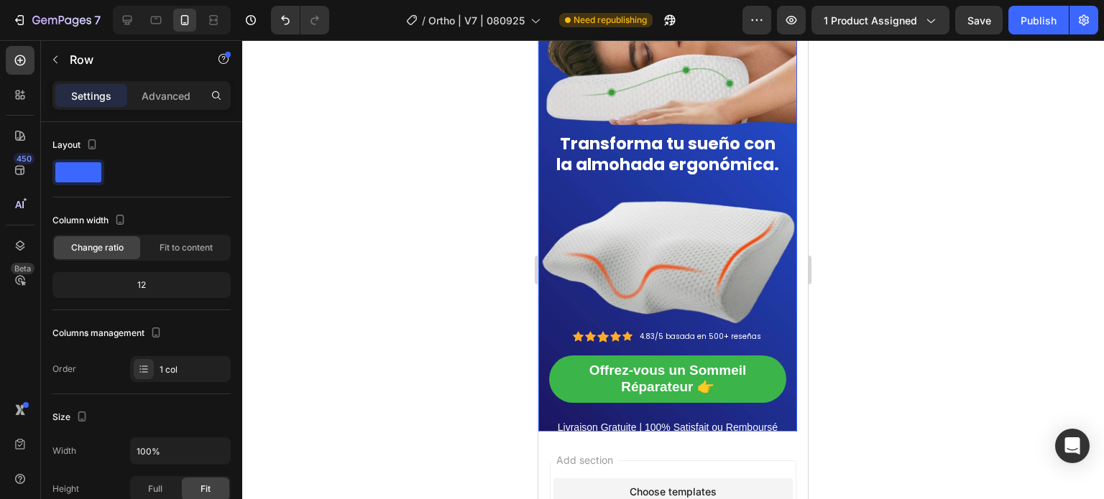
click at [700, 413] on div "Offrez-vous un Sommeil Réparateur 👉 Button" at bounding box center [667, 387] width 237 height 62
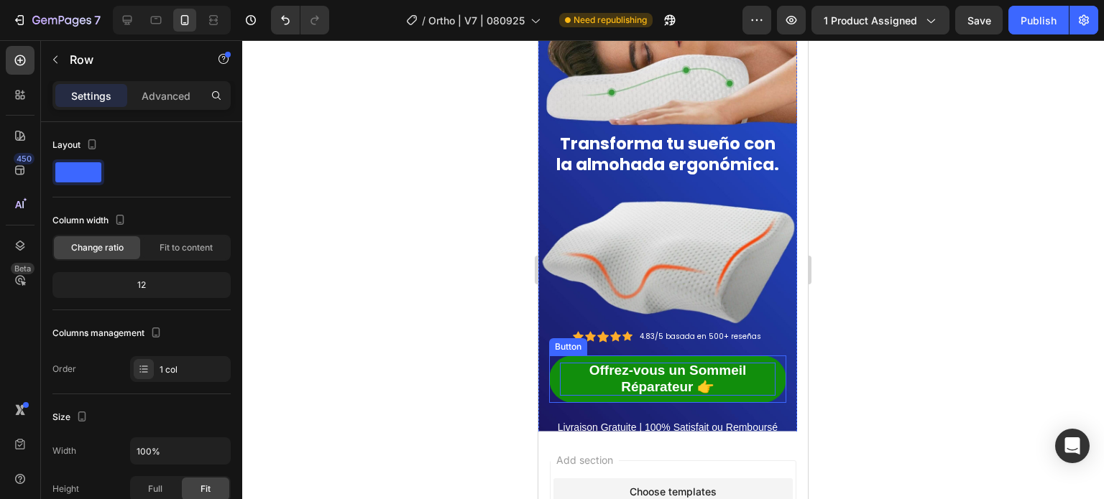
click at [599, 374] on span "Offrez-vous un Sommeil Réparateur 👉" at bounding box center [667, 379] width 157 height 32
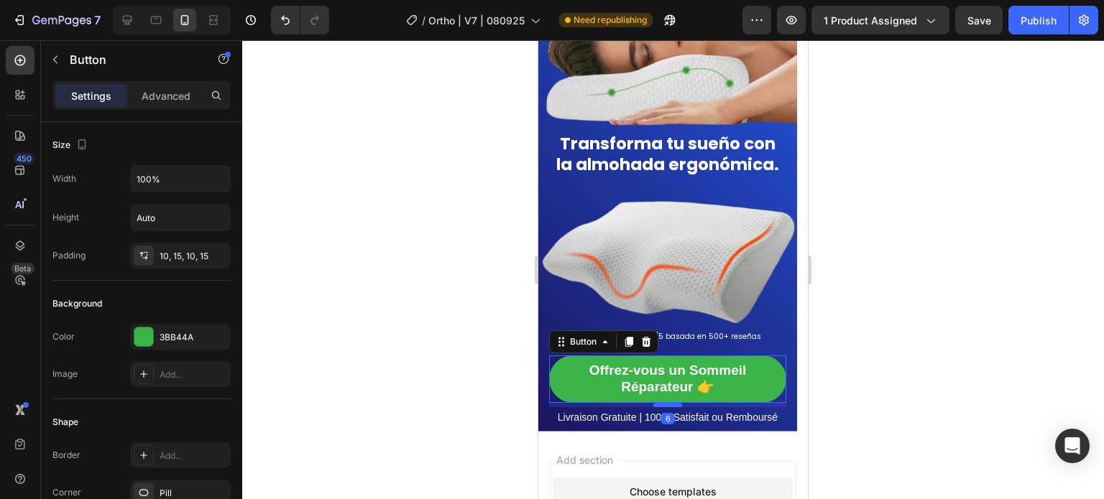
drag, startPoint x: 677, startPoint y: 413, endPoint x: 677, endPoint y: 403, distance: 10.1
click at [677, 403] on div at bounding box center [667, 405] width 29 height 4
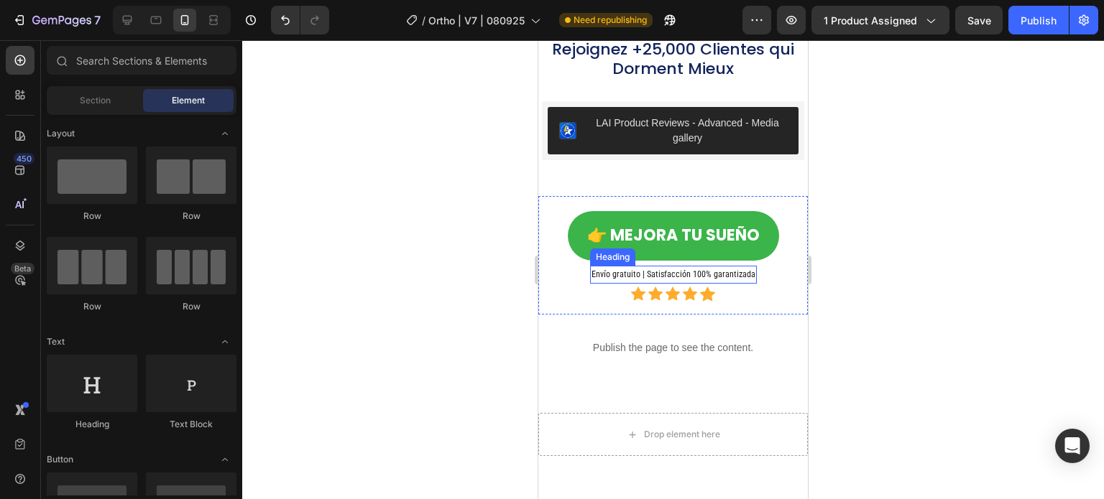
scroll to position [11505, 0]
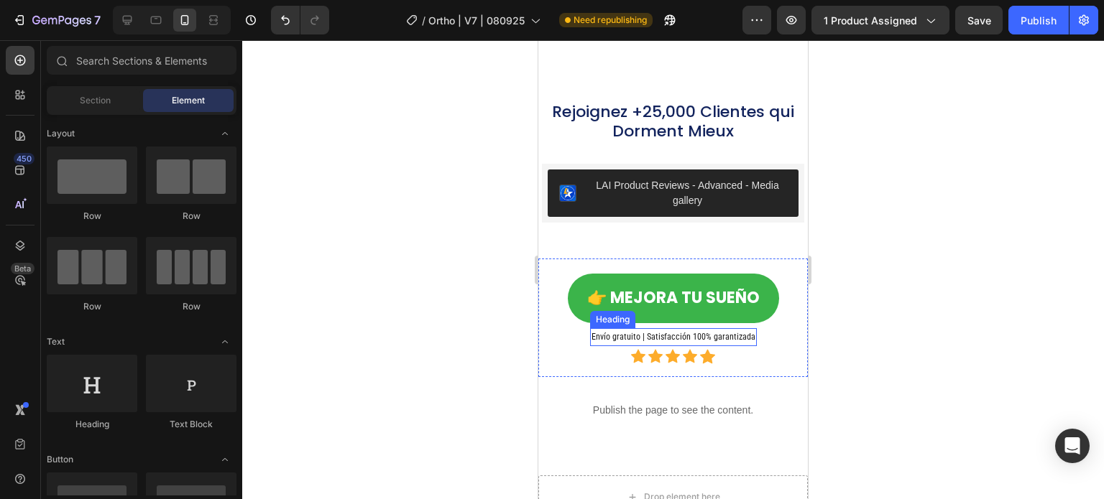
click at [644, 328] on h2 "Envío gratuito | Satisfacción 100% garantizada" at bounding box center [673, 337] width 167 height 19
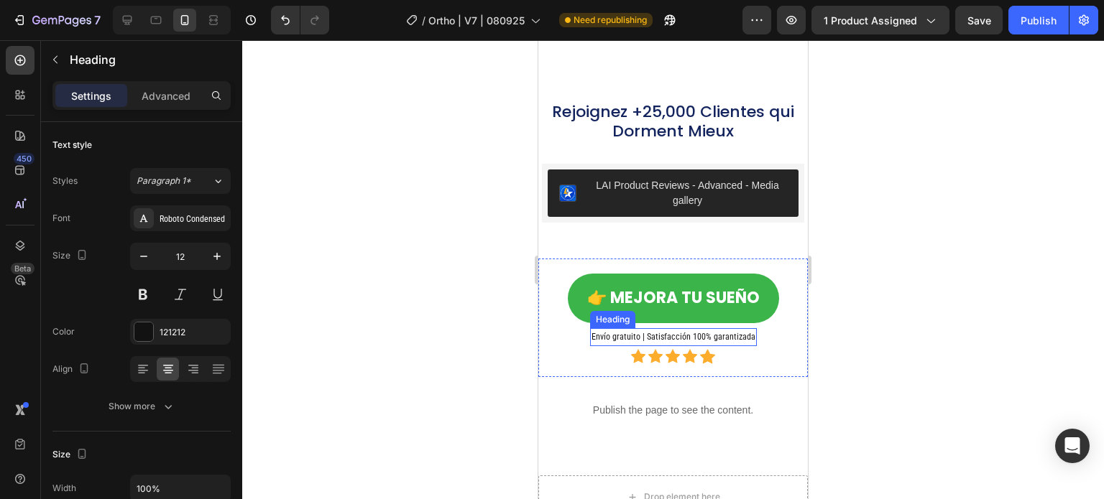
click at [644, 328] on h2 "Envío gratuito | Satisfacción 100% garantizada" at bounding box center [673, 337] width 167 height 19
click at [644, 330] on p "Envío gratuito | Satisfacción 100% garantizada" at bounding box center [673, 338] width 164 height 16
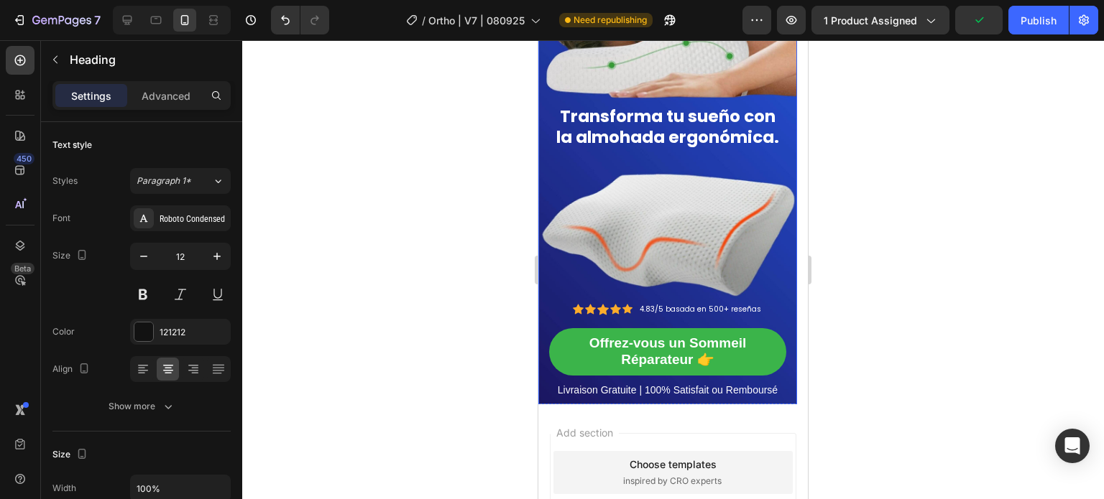
scroll to position [12211, 0]
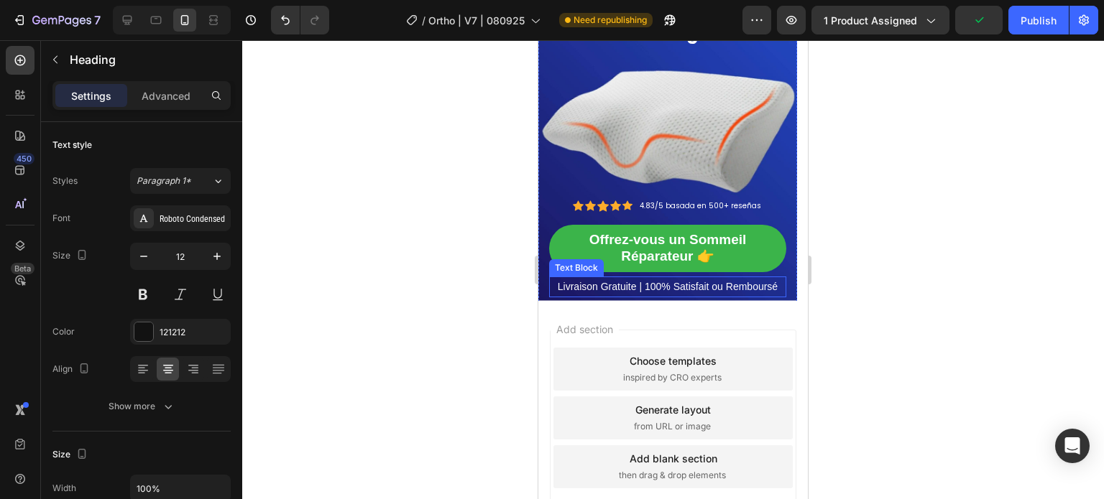
click at [703, 283] on p "Livraison Gratuite | 100% Satisfait ou Remboursé" at bounding box center [667, 287] width 234 height 18
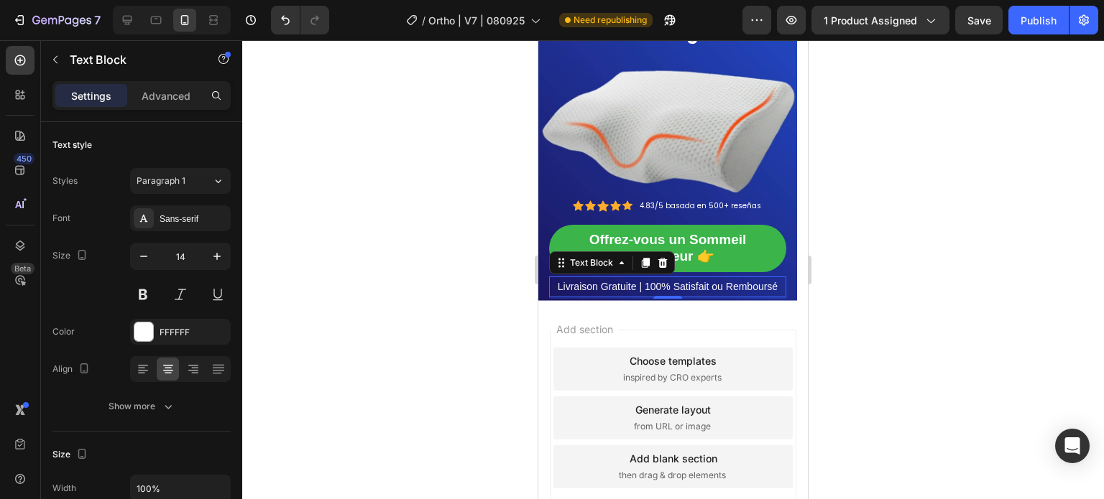
click at [775, 286] on p "Livraison Gratuite | 100% Satisfait ou Remboursé" at bounding box center [667, 287] width 234 height 18
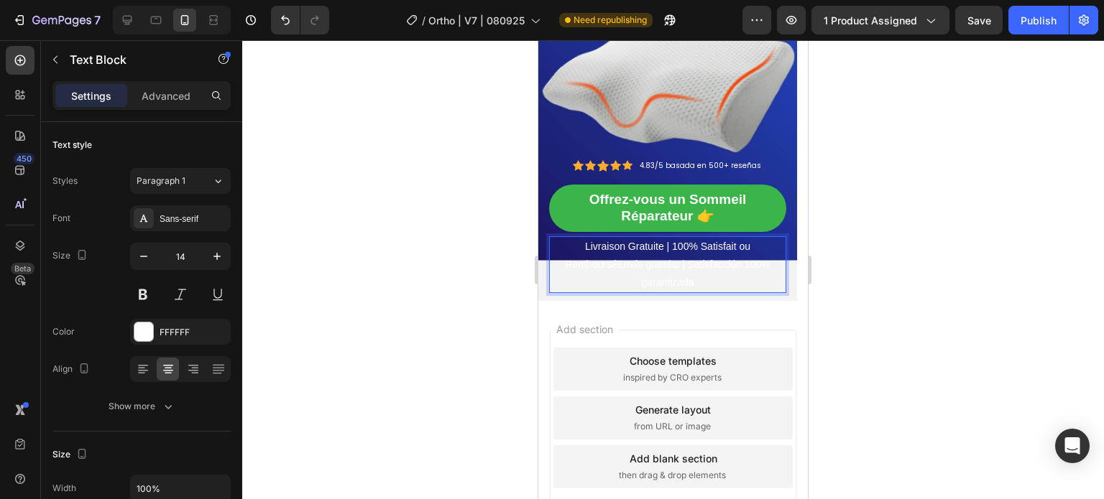
click at [719, 272] on p "Livraison Gratuite | 100% Satisfait ou RembourséEnvío gratuito | Satisfacción 1…" at bounding box center [667, 265] width 234 height 55
click at [699, 297] on p "30 DAYS MONEY BACK RETURN" at bounding box center [667, 305] width 234 height 18
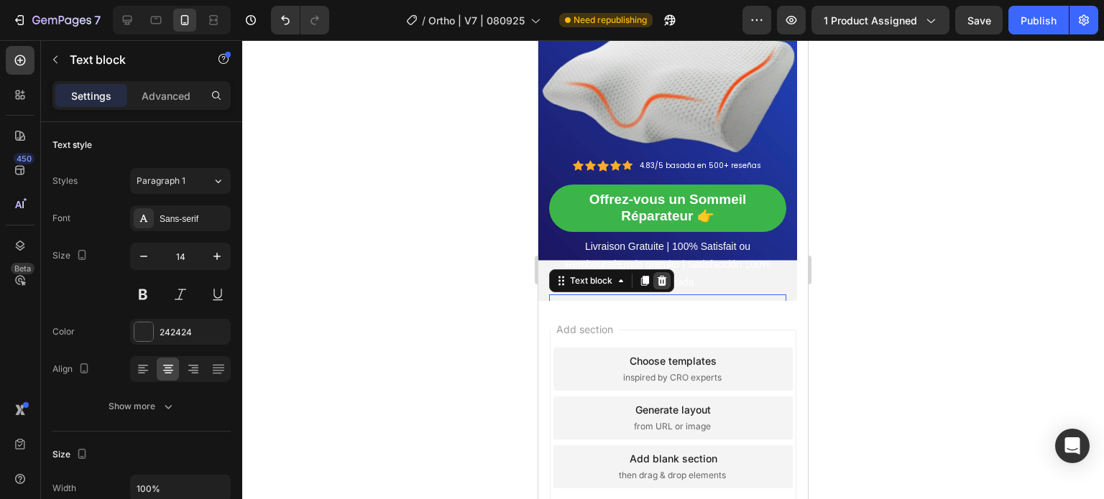
click at [659, 278] on icon at bounding box center [662, 281] width 9 height 10
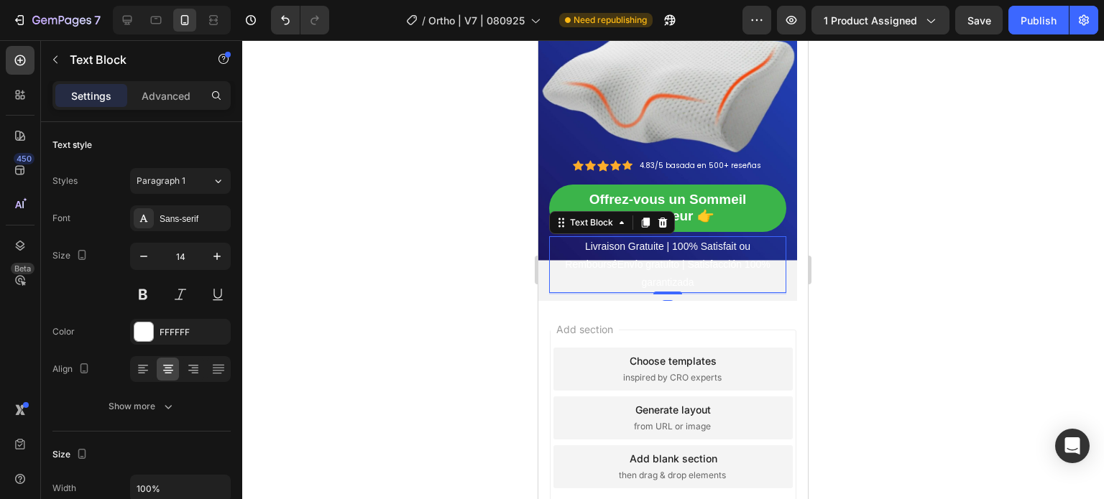
click at [673, 243] on p "Livraison Gratuite | 100% Satisfait ou RembourséEnvío gratuito | Satisfacción 1…" at bounding box center [667, 265] width 234 height 55
click at [750, 246] on p "Livraison Gratuite | 100% Satisfait ou RembourséEnvío gratuito | Satisfacción 1…" at bounding box center [667, 265] width 234 height 55
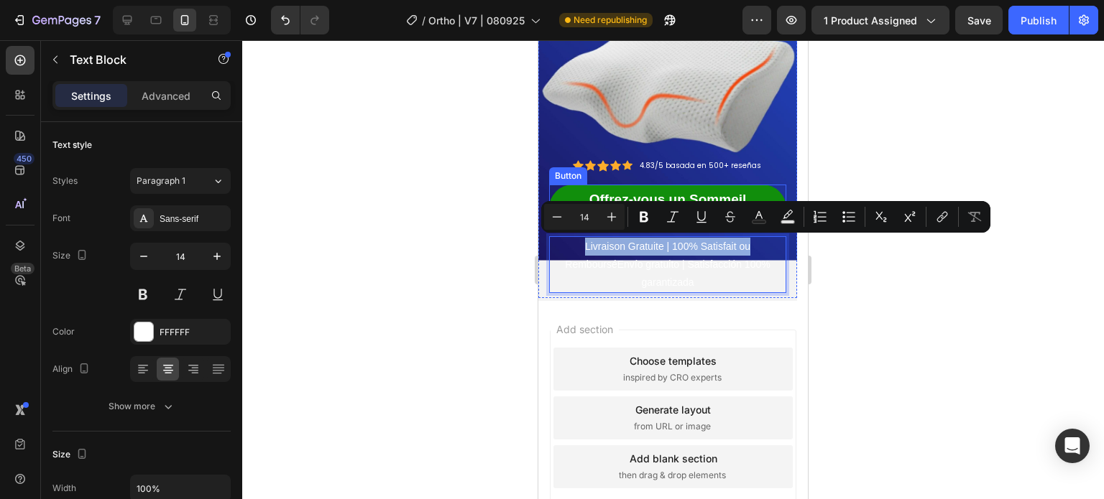
drag, startPoint x: 745, startPoint y: 244, endPoint x: 1119, endPoint y: 267, distance: 374.4
click at [581, 228] on div "Transforma tu sueño con la almohada ergonómica. Heading Icon Icon Icon Icon Ico…" at bounding box center [667, 42] width 237 height 507
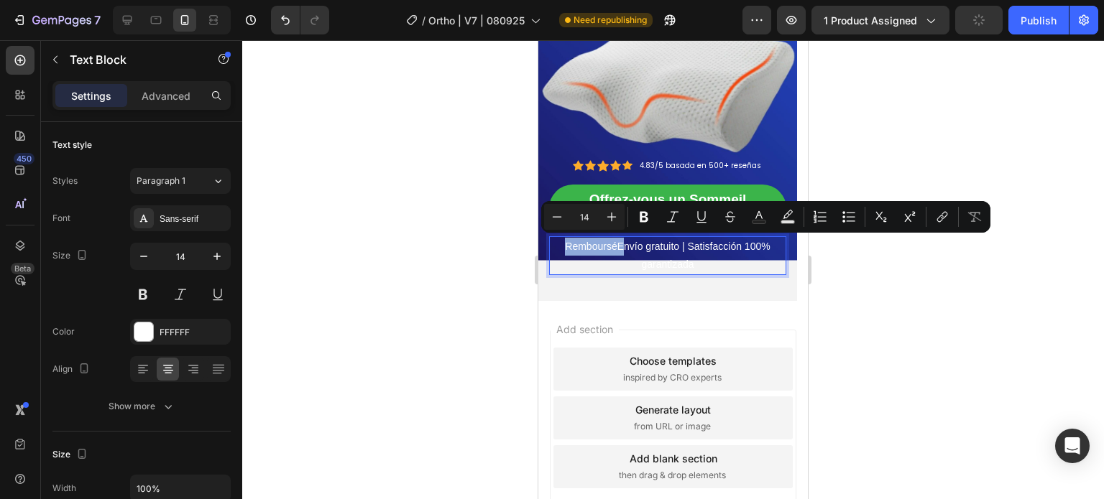
drag, startPoint x: 615, startPoint y: 244, endPoint x: 558, endPoint y: 243, distance: 56.8
click at [558, 243] on p "RembourséEnvío gratuito | Satisfacción 100% garantizada" at bounding box center [667, 256] width 234 height 36
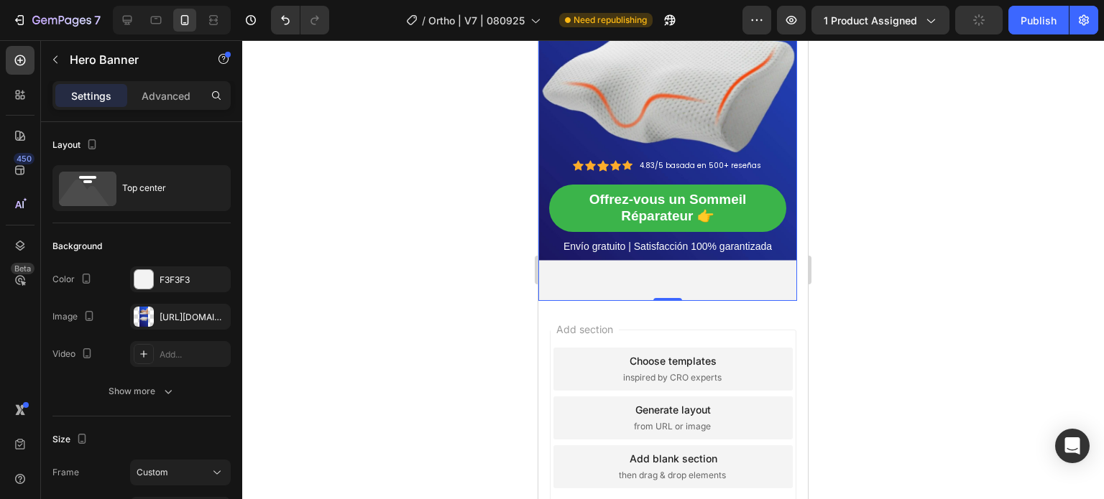
click at [658, 262] on div "Transforma tu sueño con la almohada ergonómica. Heading Icon Icon Icon Icon Ico…" at bounding box center [667, 296] width 259 height 1029
click at [446, 273] on div at bounding box center [673, 269] width 862 height 459
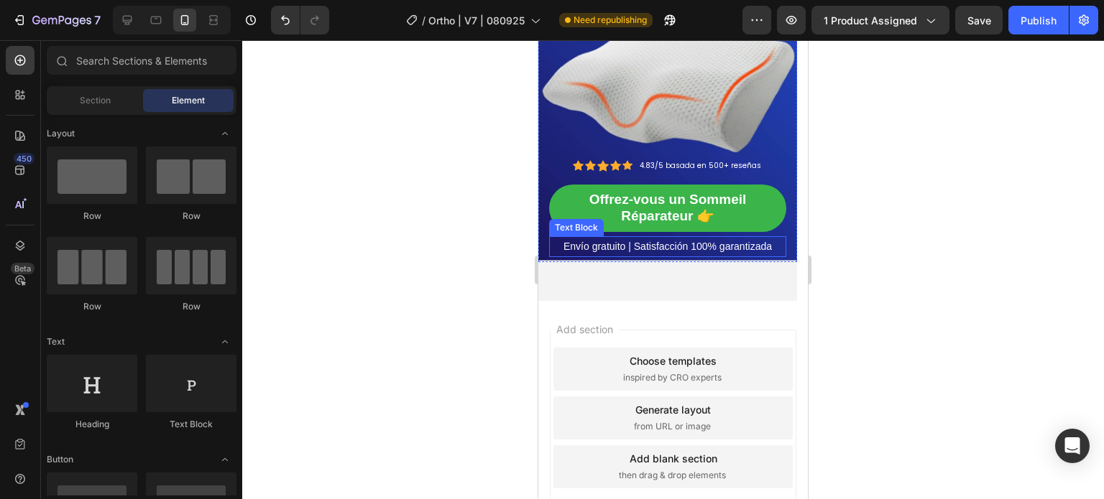
click at [734, 243] on p "Envío gratuito | Satisfacción 100% garantizada" at bounding box center [667, 247] width 234 height 18
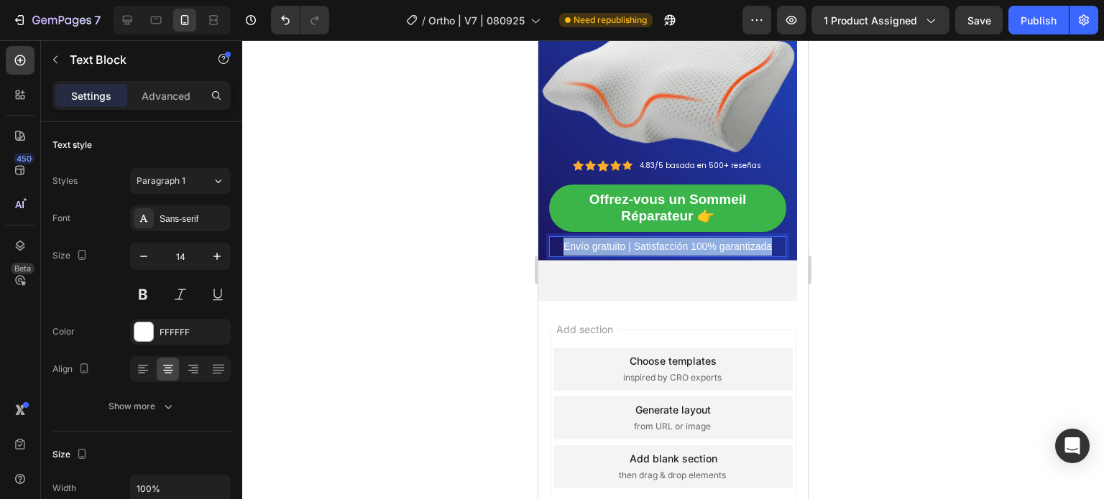
click at [734, 243] on p "Envío gratuito | Satisfacción 100% garantizada" at bounding box center [667, 247] width 234 height 18
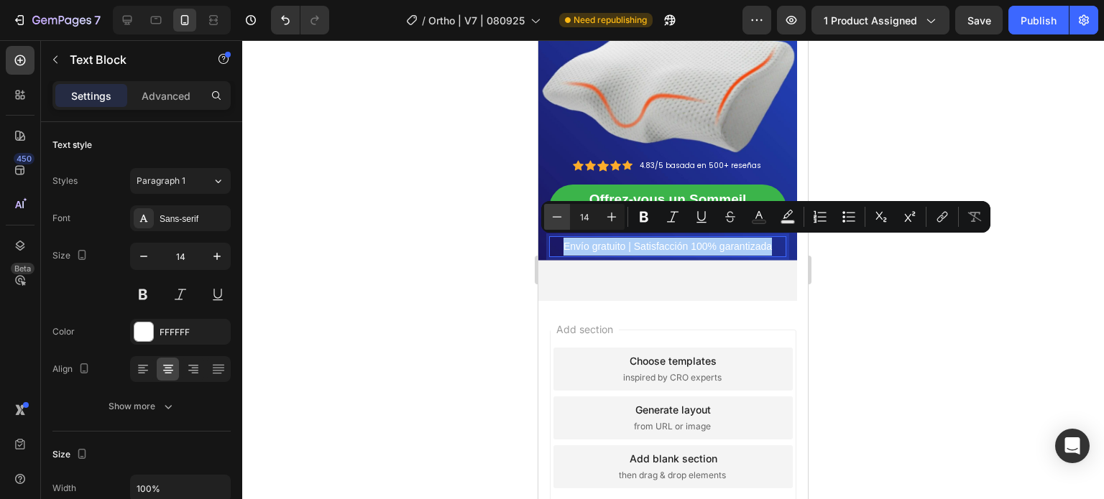
click at [554, 215] on icon "Editor contextual toolbar" at bounding box center [557, 217] width 14 height 14
type input "12"
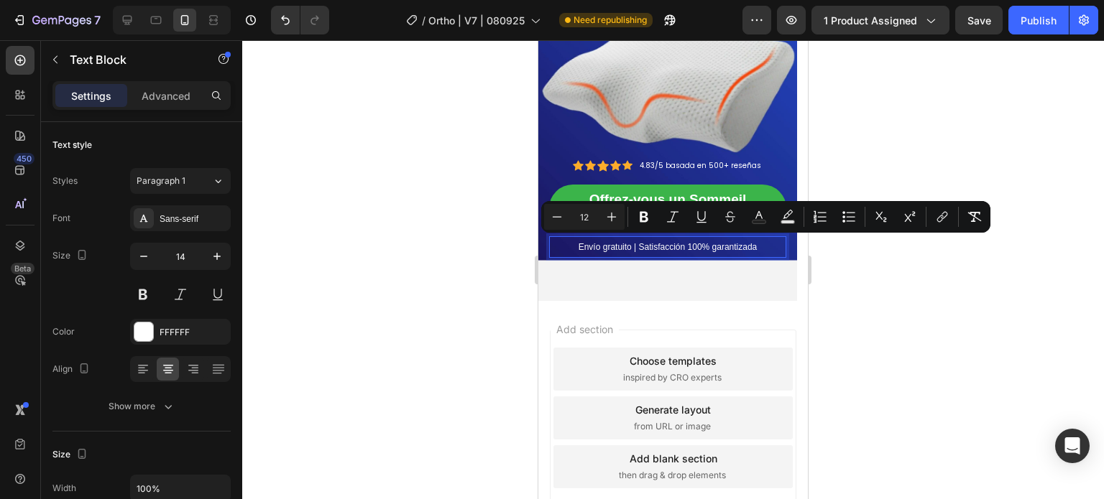
click at [413, 224] on div at bounding box center [673, 269] width 862 height 459
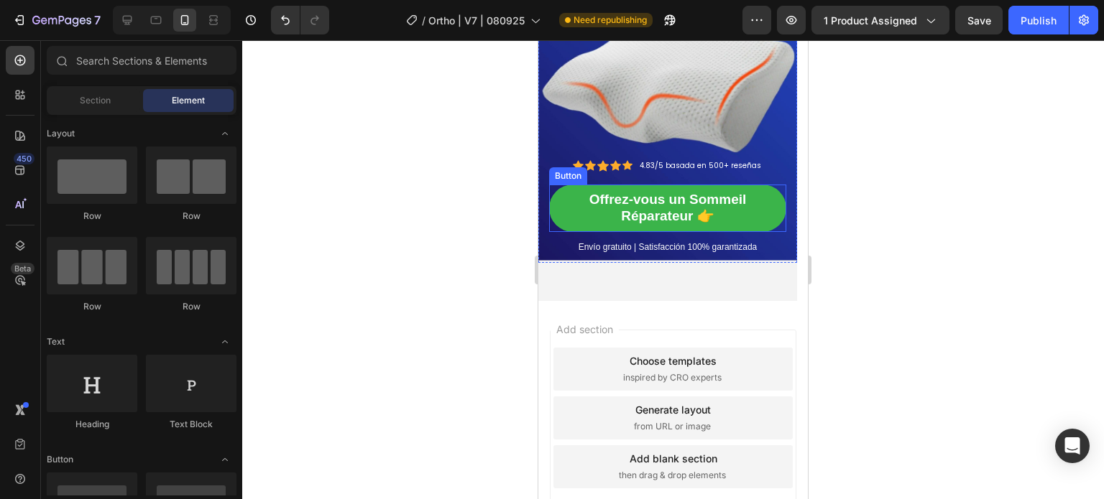
click at [696, 236] on div "Envío gratuito | Satisfacción 100% garantizada" at bounding box center [667, 247] width 237 height 22
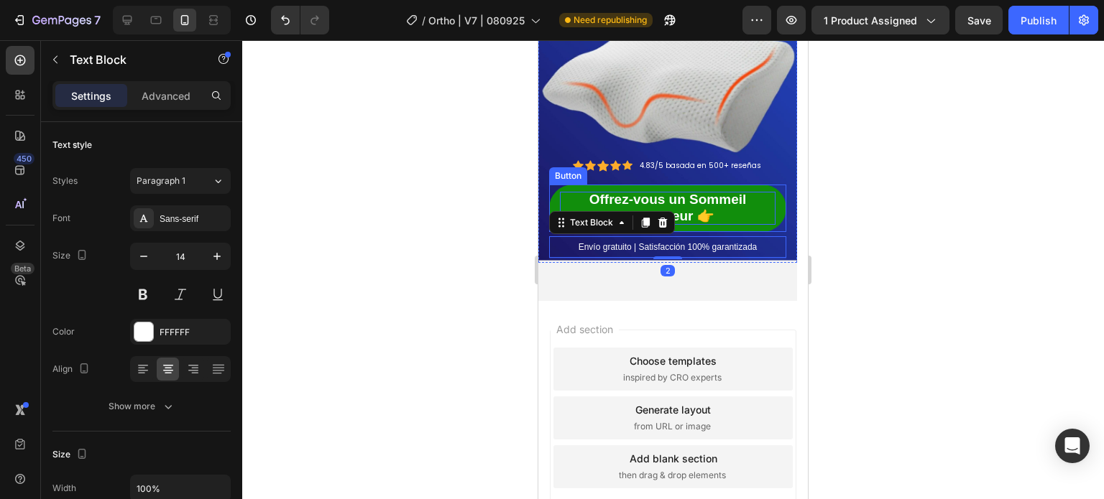
click at [670, 198] on span "Offrez-vous un Sommeil Réparateur 👉" at bounding box center [667, 208] width 157 height 32
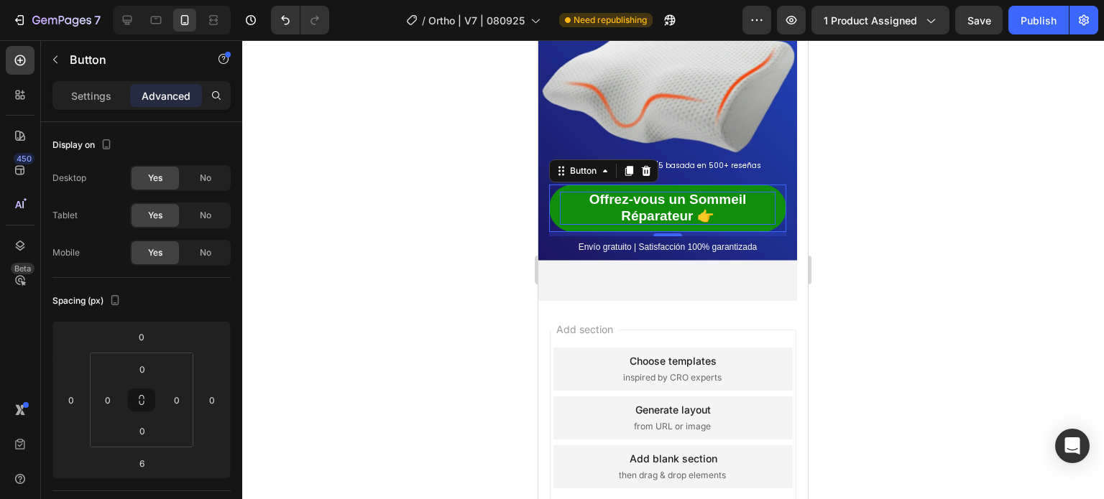
click at [670, 198] on span "Offrez-vous un Sommeil Réparateur 👉" at bounding box center [667, 208] width 157 height 32
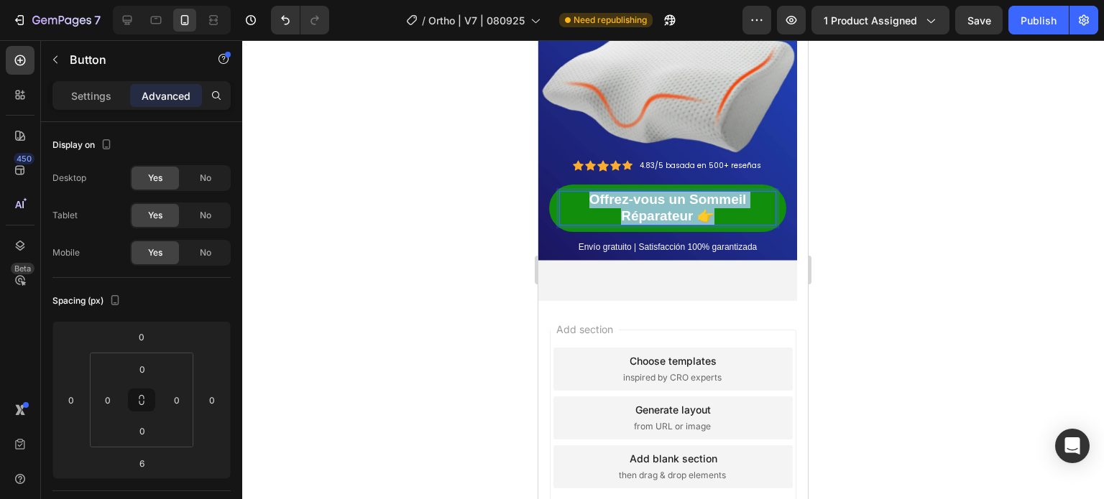
click at [670, 198] on span "Offrez-vous un Sommeil Réparateur 👉" at bounding box center [667, 208] width 157 height 32
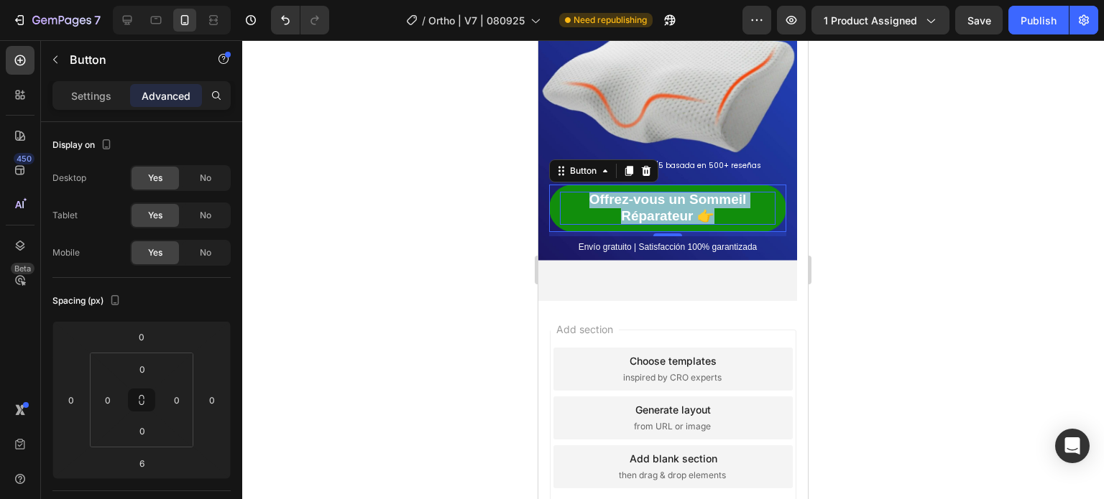
click at [714, 210] on span "Offrez-vous un Sommeil Réparateur 👉" at bounding box center [667, 208] width 157 height 32
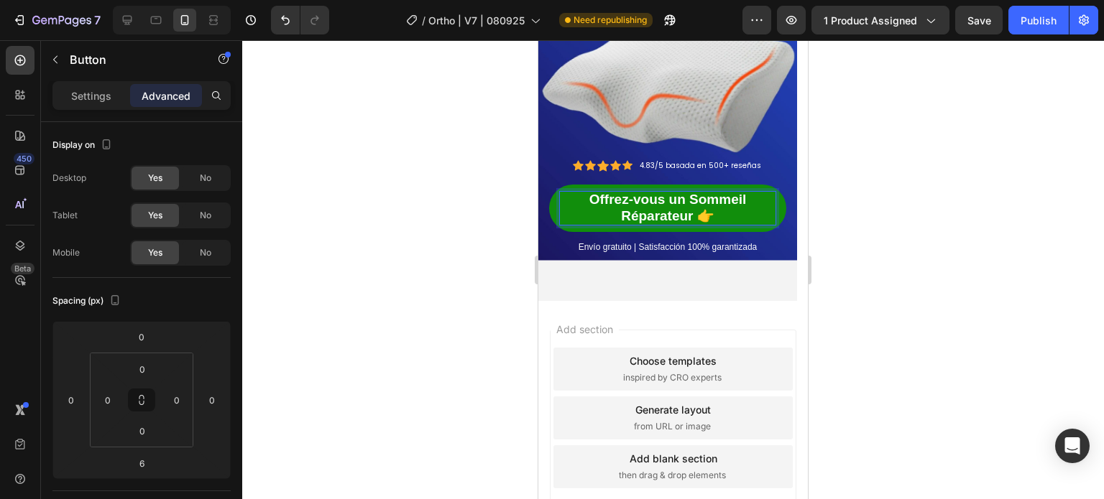
click at [704, 208] on span "Offrez-vous un Sommeil Réparateur 👉" at bounding box center [667, 208] width 157 height 32
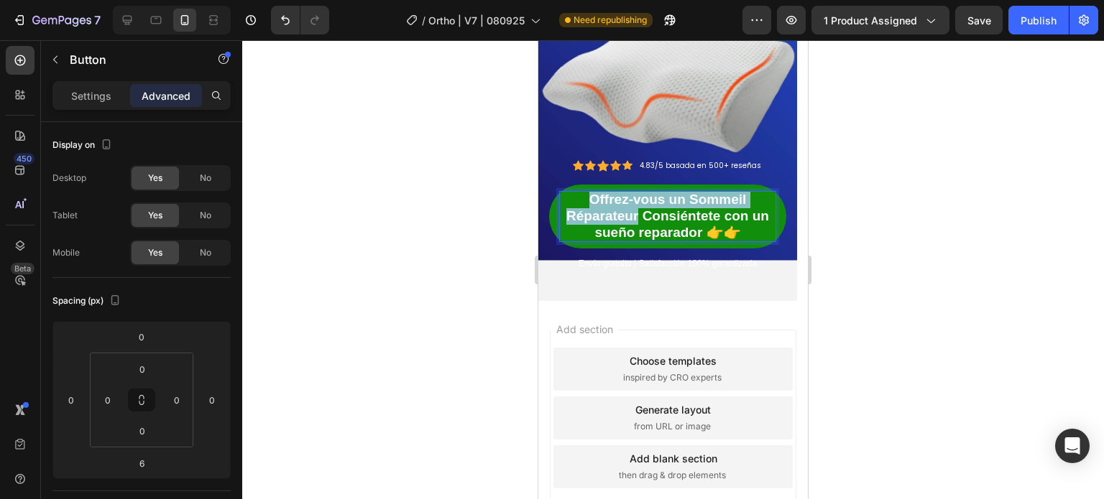
drag, startPoint x: 625, startPoint y: 205, endPoint x: 587, endPoint y: 195, distance: 38.7
click at [587, 195] on p "Offrez-vous un Sommeil Réparateur Consiéntete con un sueño reparador 👉👉" at bounding box center [668, 217] width 216 height 50
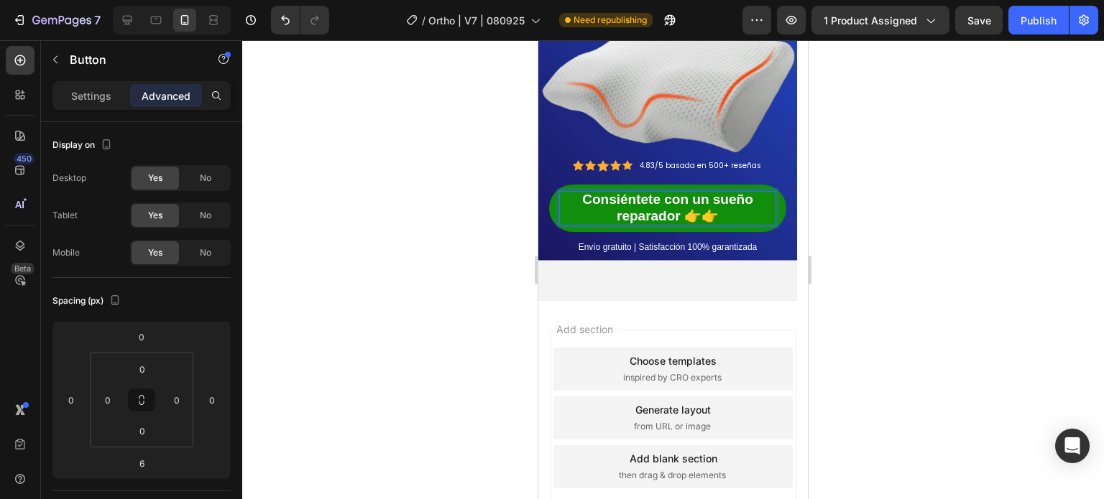
click at [699, 210] on span "Consiéntete con un sueño reparador 👉👉" at bounding box center [667, 208] width 171 height 32
click at [331, 238] on div at bounding box center [673, 269] width 862 height 459
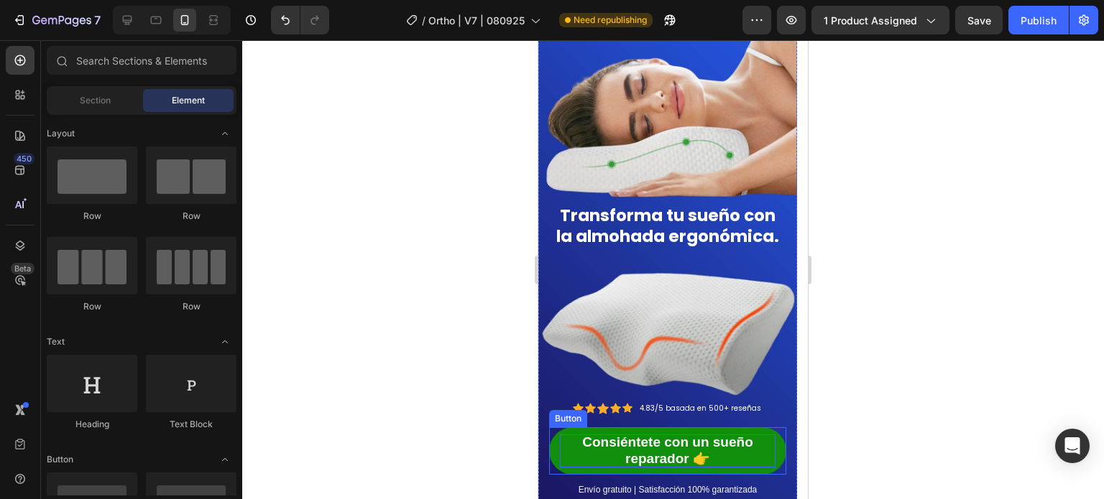
scroll to position [11779, 0]
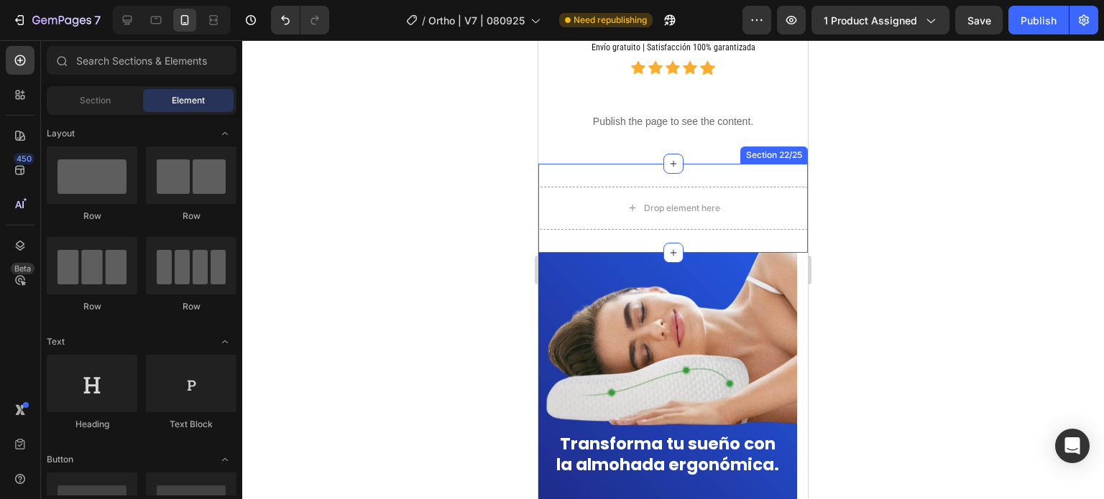
click at [693, 182] on div "Drop element here Section 22/25" at bounding box center [672, 208] width 269 height 89
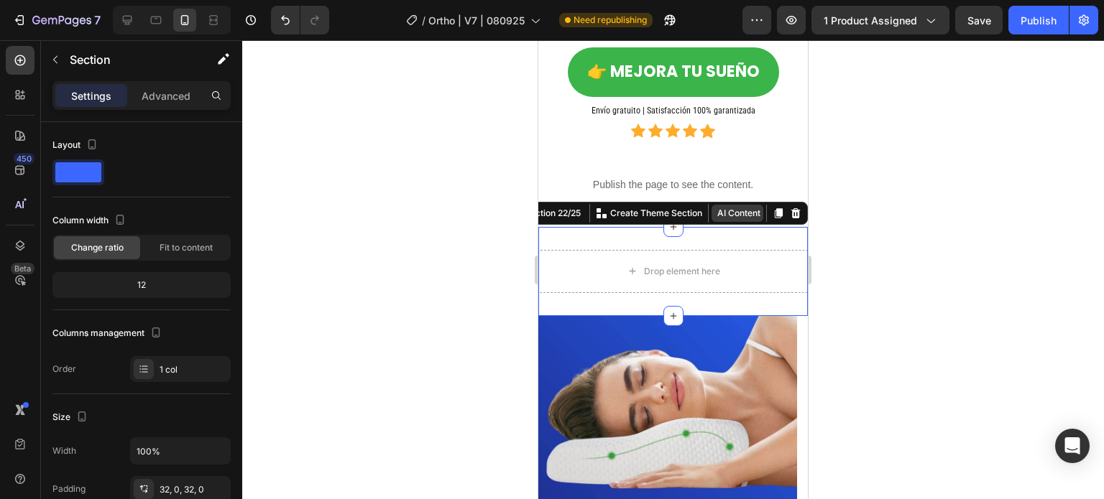
scroll to position [11636, 0]
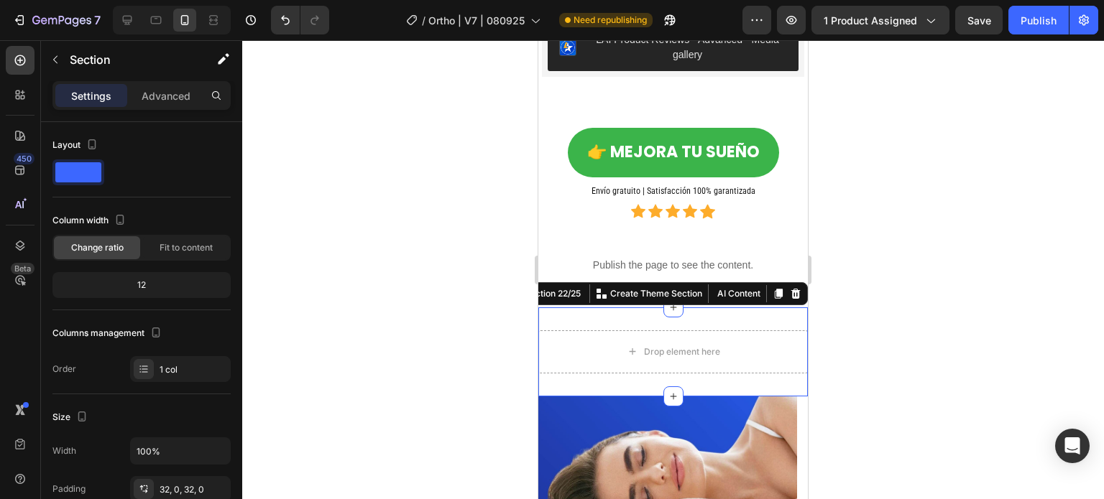
click at [693, 315] on div "Drop element here Section 22/25 You can create reusable sections Create Theme S…" at bounding box center [672, 352] width 269 height 89
click at [791, 295] on icon at bounding box center [795, 293] width 9 height 10
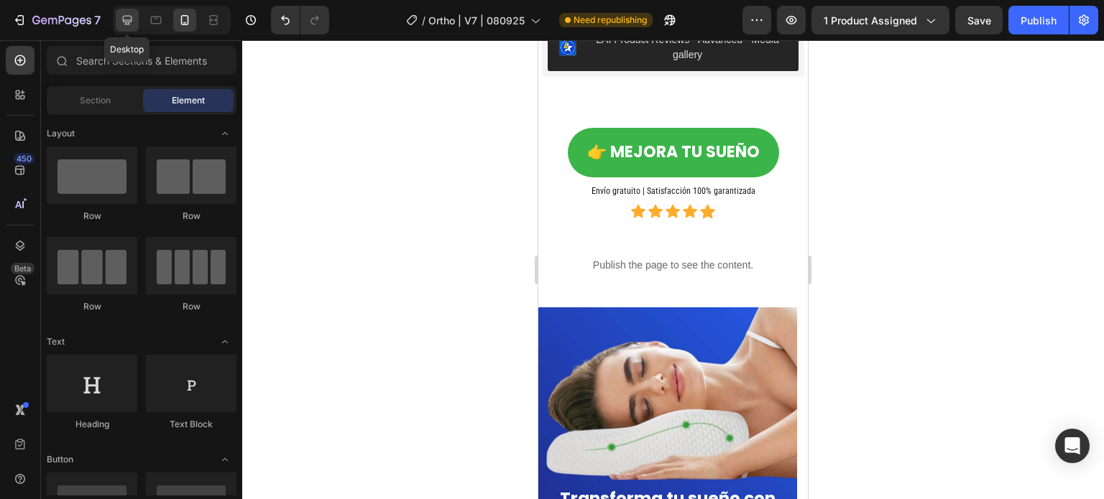
click at [130, 24] on icon at bounding box center [127, 20] width 14 height 14
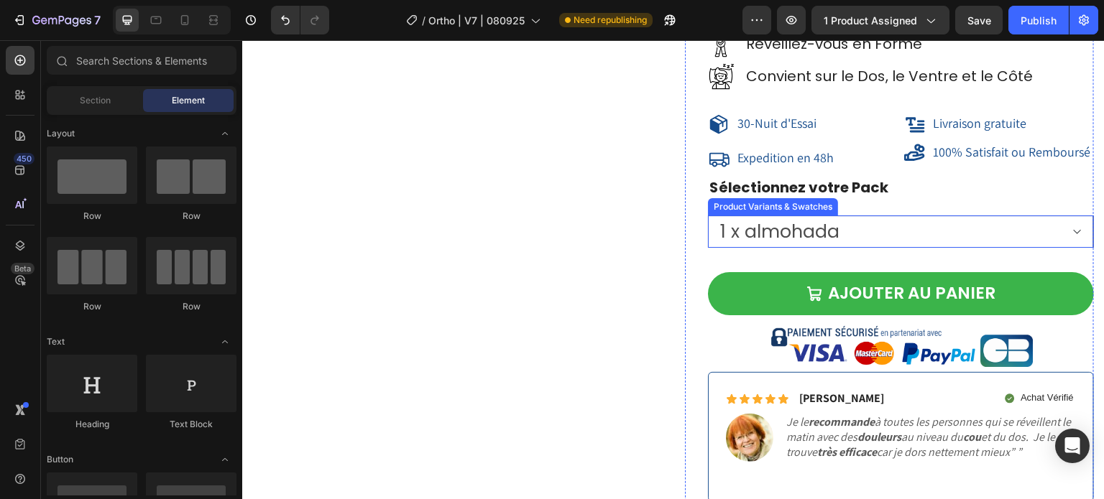
scroll to position [11622, 0]
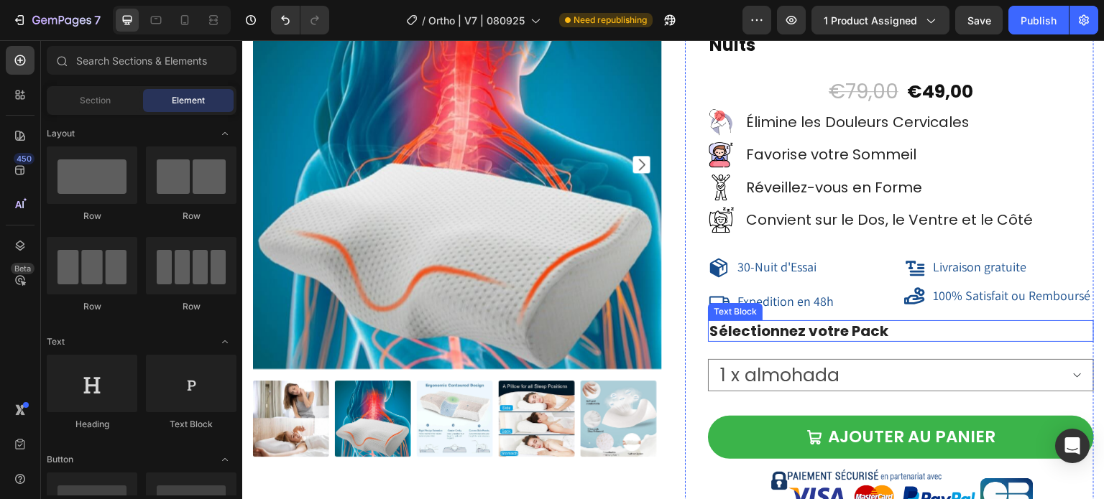
click at [819, 331] on strong "Sélectionnez votre Pack" at bounding box center [798, 331] width 179 height 20
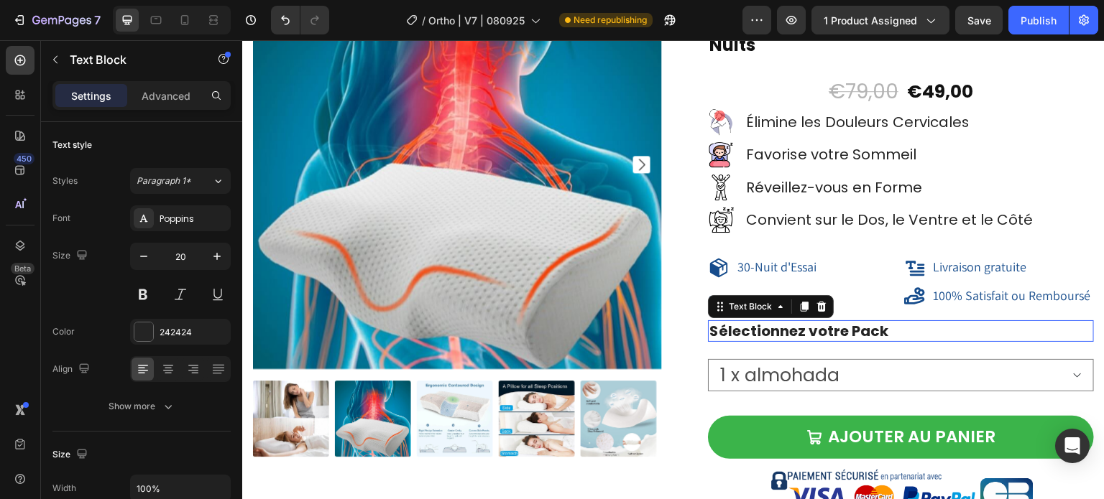
click at [819, 331] on strong "Sélectionnez votre Pack" at bounding box center [798, 331] width 179 height 20
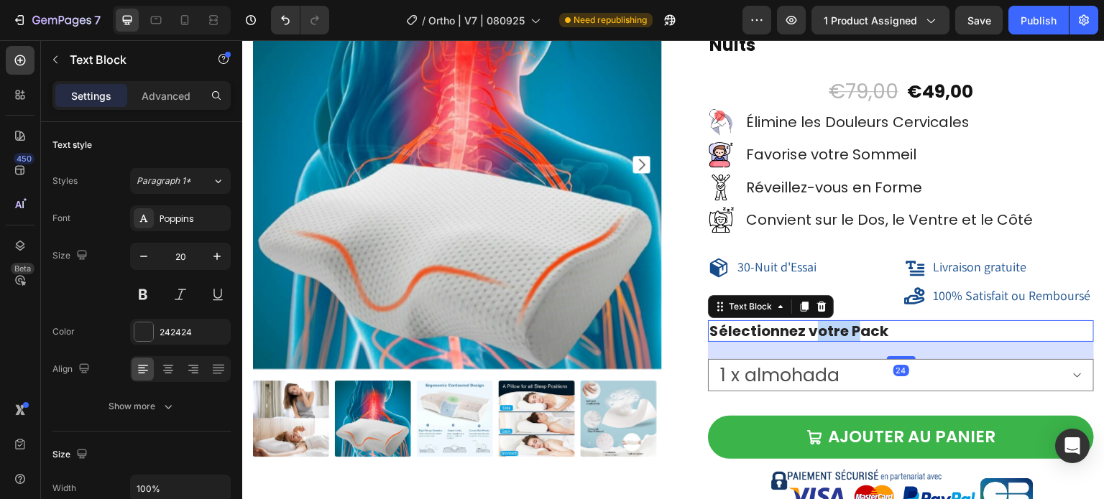
click at [819, 331] on strong "Sélectionnez votre Pack" at bounding box center [798, 331] width 179 height 20
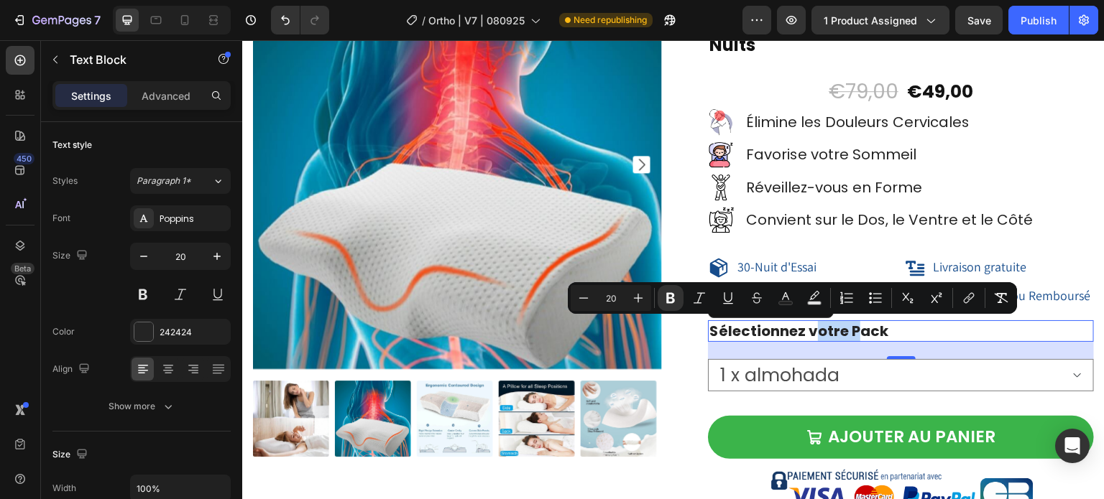
click at [839, 333] on strong "Sélectionnez votre Pack" at bounding box center [798, 331] width 179 height 20
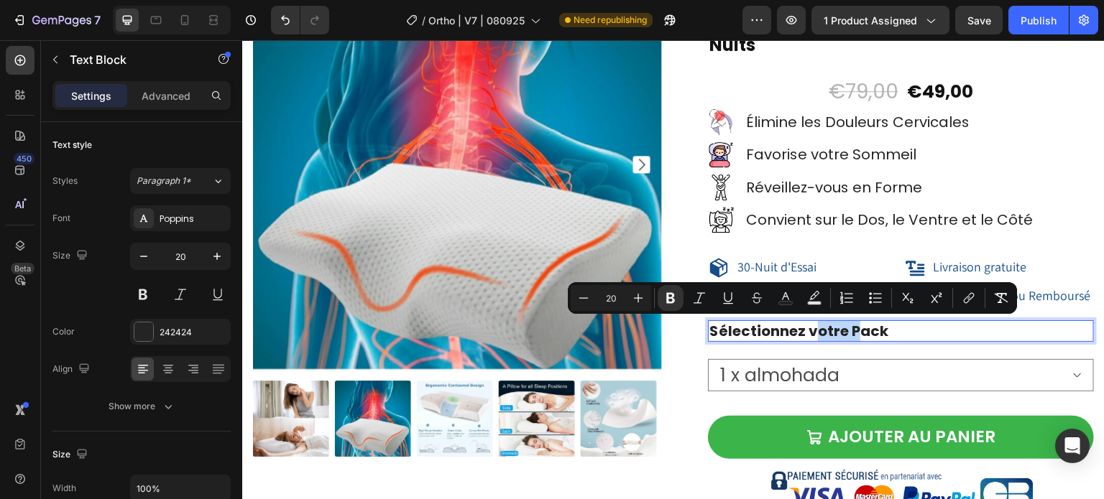
click at [885, 331] on p "Sélectionnez votre Pack" at bounding box center [900, 331] width 383 height 19
click at [879, 330] on p "Sélectionnez votre Pack" at bounding box center [900, 331] width 383 height 19
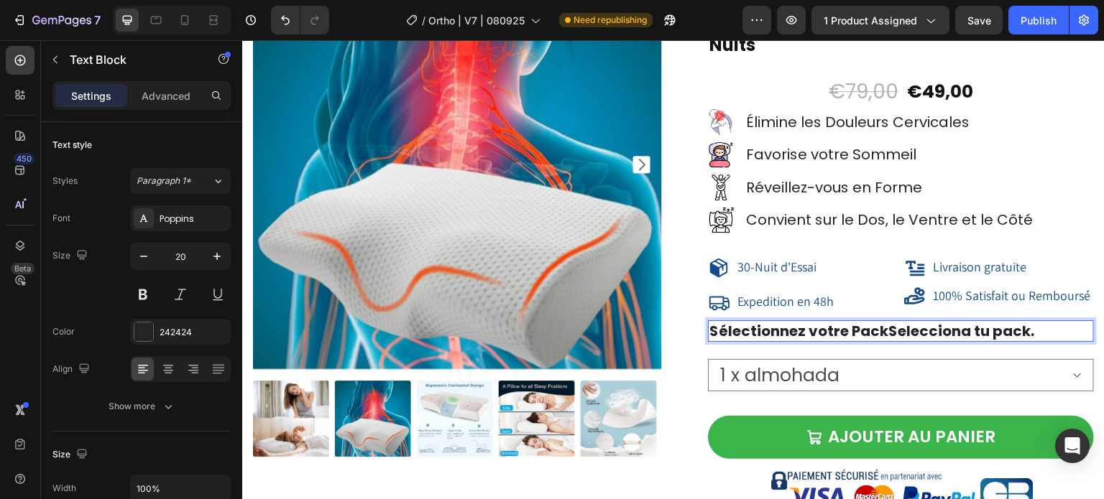
click at [972, 328] on strong "Sélectionnez votre PackSelecciona tu pack." at bounding box center [871, 331] width 325 height 20
click at [1043, 322] on p "Sélectionnez votre PackSelecciona su pack." at bounding box center [900, 331] width 383 height 19
drag, startPoint x: 882, startPoint y: 325, endPoint x: 706, endPoint y: 326, distance: 176.1
click at [709, 326] on strong "Sélectionnez votre PackSelecciona su pack" at bounding box center [870, 331] width 323 height 20
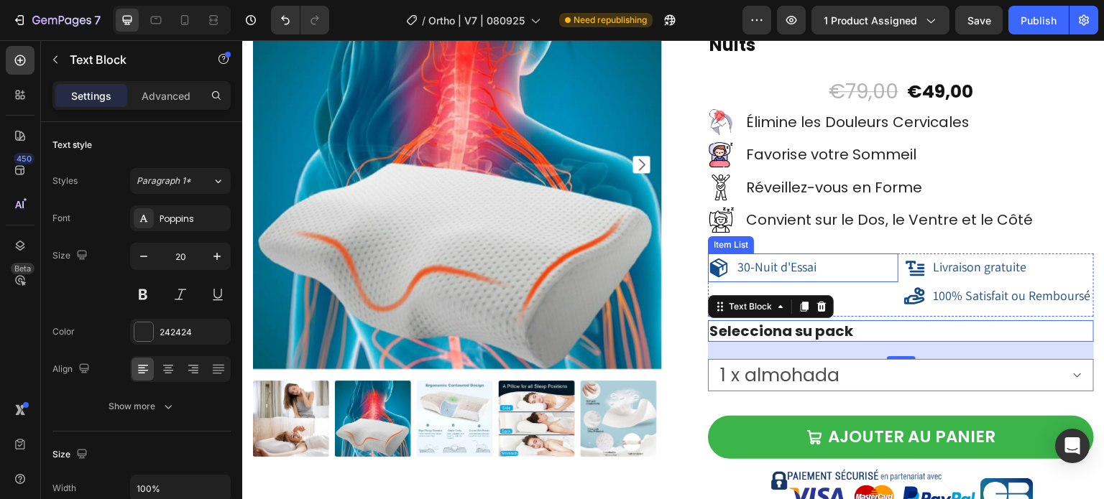
click at [792, 269] on span "30-Nuit d'Essai" at bounding box center [776, 267] width 79 height 17
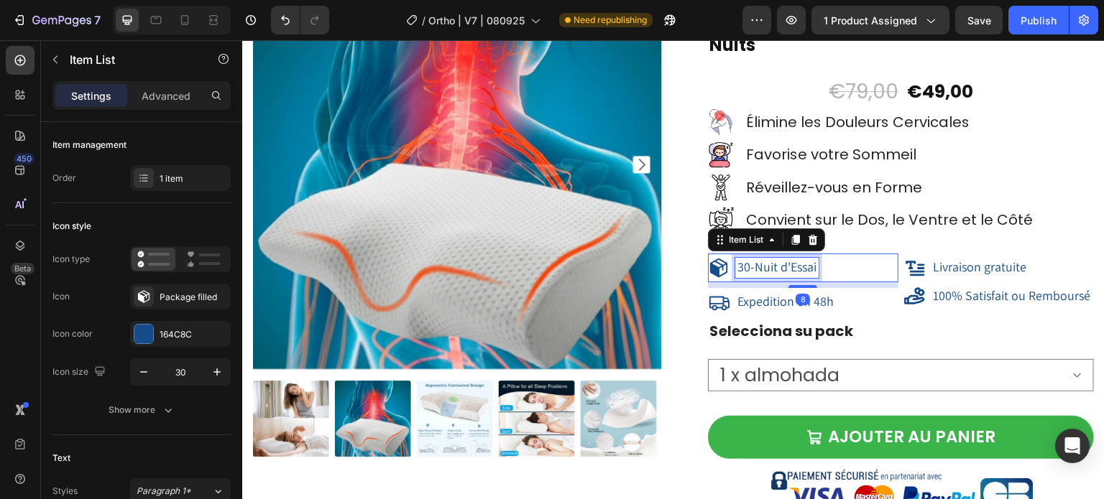
click at [811, 269] on div "30-Nuit d'Essai" at bounding box center [776, 268] width 83 height 20
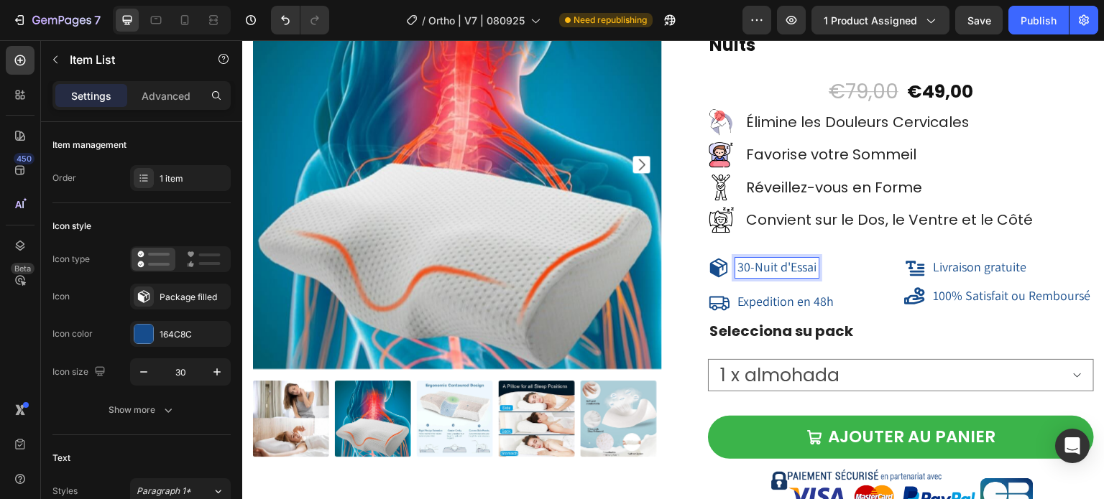
scroll to position [11621, 0]
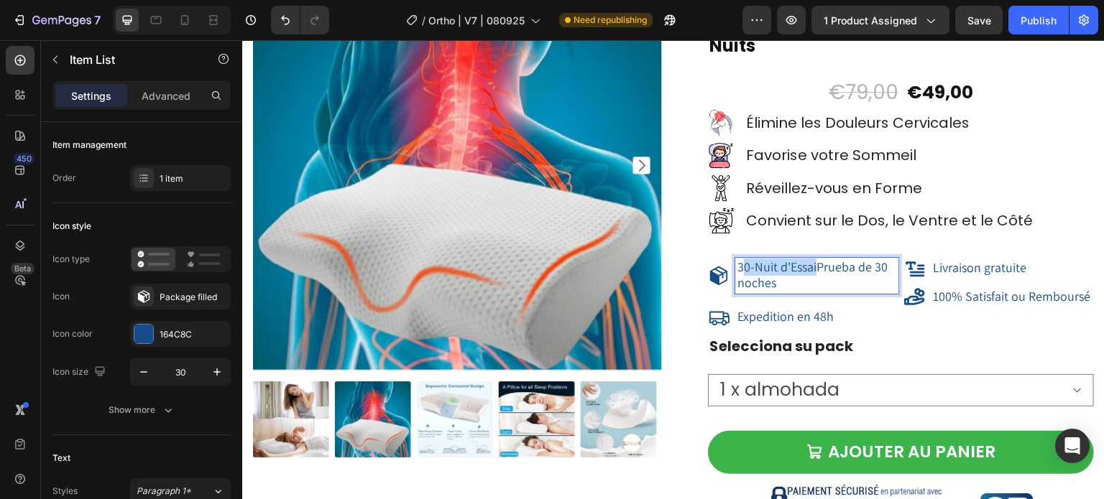
drag, startPoint x: 811, startPoint y: 269, endPoint x: 736, endPoint y: 264, distance: 75.6
click at [737, 264] on span "30-Nuit d'EssaiPrueba de 30 noches" at bounding box center [812, 275] width 150 height 32
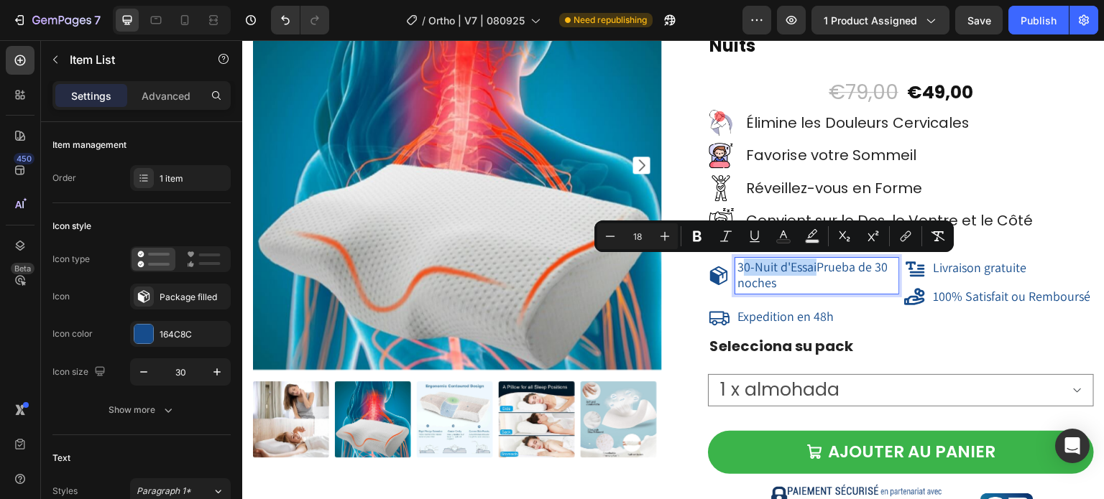
click at [737, 264] on span "30-Nuit d'EssaiPrueba de 30 noches" at bounding box center [812, 275] width 150 height 32
drag, startPoint x: 814, startPoint y: 269, endPoint x: 732, endPoint y: 270, distance: 82.6
click at [737, 270] on span "30-Nuit d'EssaiPrueba de 30 noches" at bounding box center [812, 275] width 150 height 32
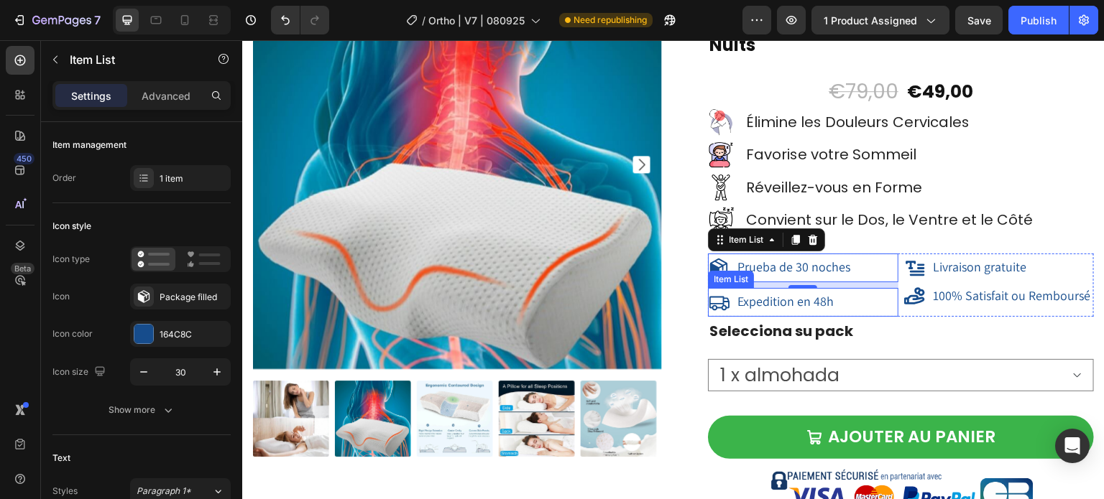
click at [788, 305] on span "Expedition en 48h" at bounding box center [785, 301] width 96 height 17
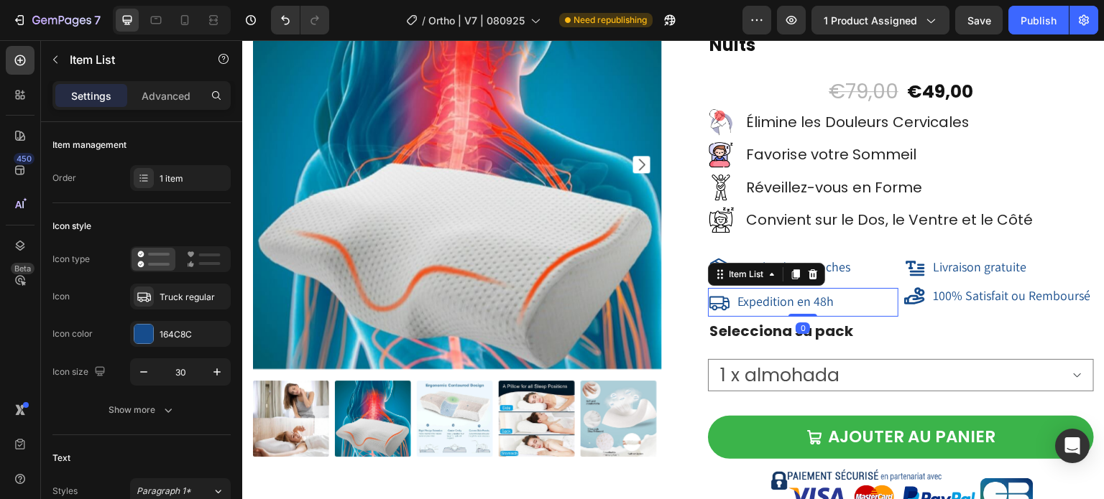
click at [828, 305] on span "Expedition en 48h" at bounding box center [785, 301] width 96 height 17
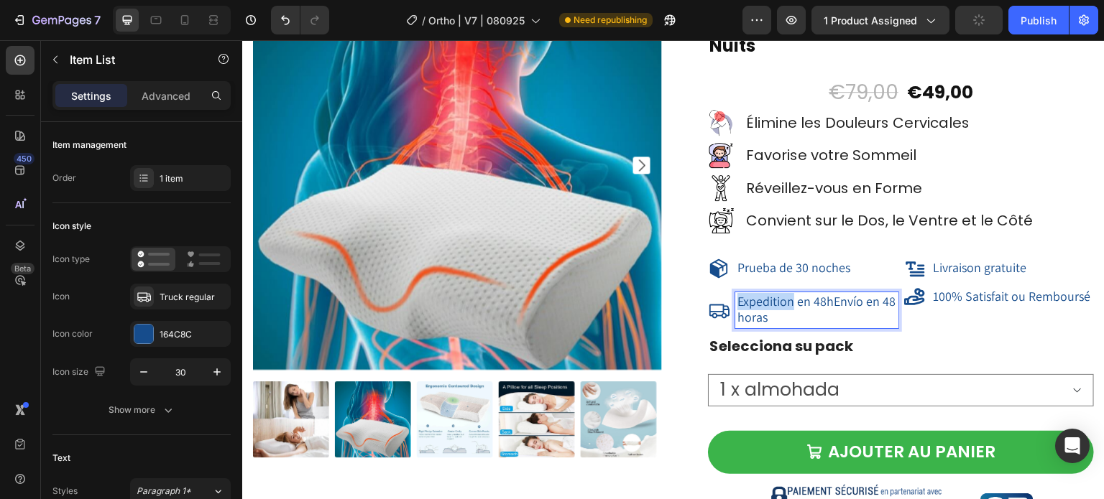
drag, startPoint x: 828, startPoint y: 305, endPoint x: 730, endPoint y: 304, distance: 97.7
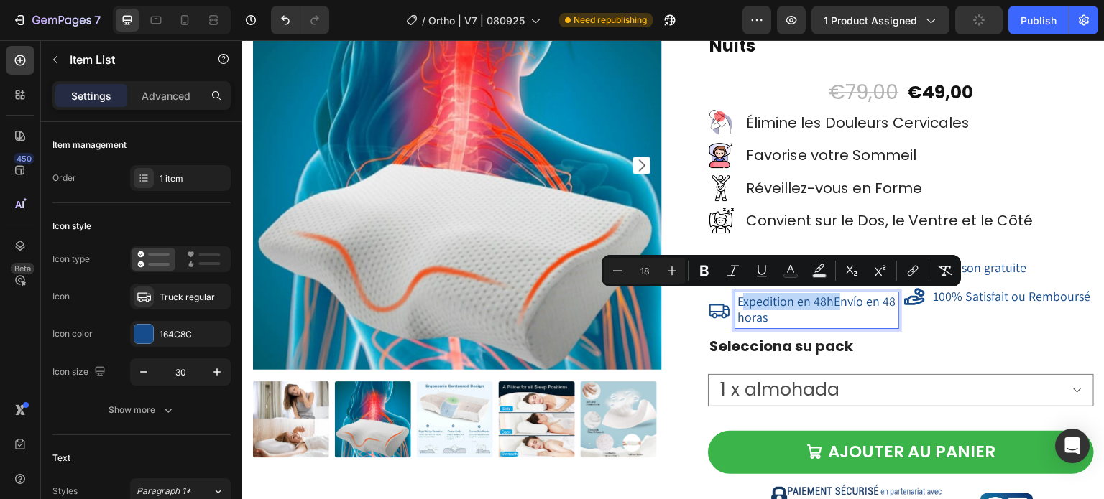
drag, startPoint x: 827, startPoint y: 308, endPoint x: 734, endPoint y: 307, distance: 92.7
click at [737, 307] on span "Expedition en 48hEnvío en 48 horas" at bounding box center [816, 309] width 158 height 32
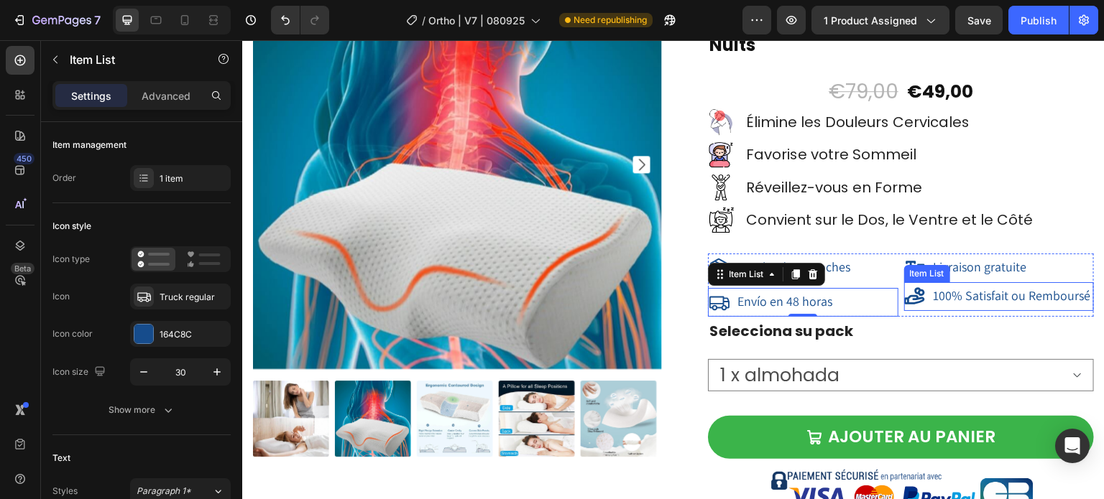
click at [943, 297] on span "100% Satisfait ou Remboursé" at bounding box center [1012, 295] width 157 height 17
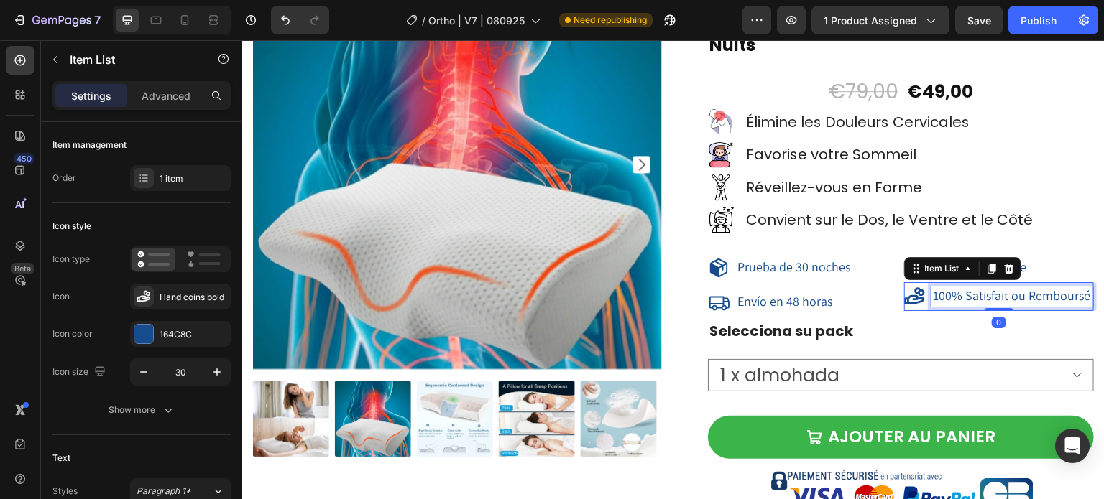
click at [978, 296] on span "100% Satisfait ou Remboursé" at bounding box center [1012, 295] width 157 height 17
click at [960, 299] on span "100% Satisfait ou Remboursé" at bounding box center [1012, 295] width 157 height 17
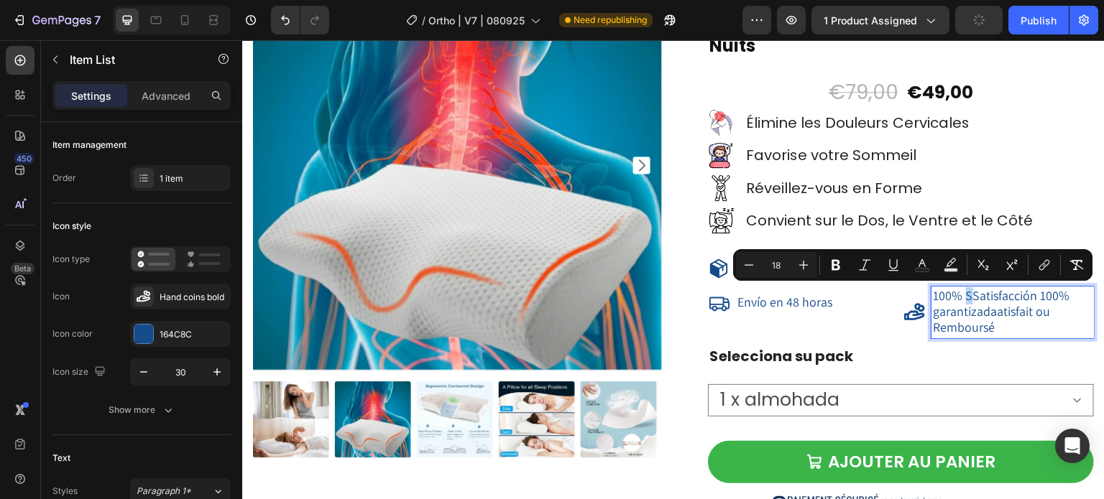
drag, startPoint x: 964, startPoint y: 296, endPoint x: 956, endPoint y: 299, distance: 8.4
click at [956, 299] on span "100% SSatisfacción 100% garantizadaatisfait ou Remboursé" at bounding box center [1002, 311] width 137 height 48
drag, startPoint x: 1023, startPoint y: 296, endPoint x: 1058, endPoint y: 300, distance: 34.8
click at [1058, 300] on p "100% Satisfacción 100% garantizadaatisfait ou Remboursé" at bounding box center [1013, 312] width 159 height 47
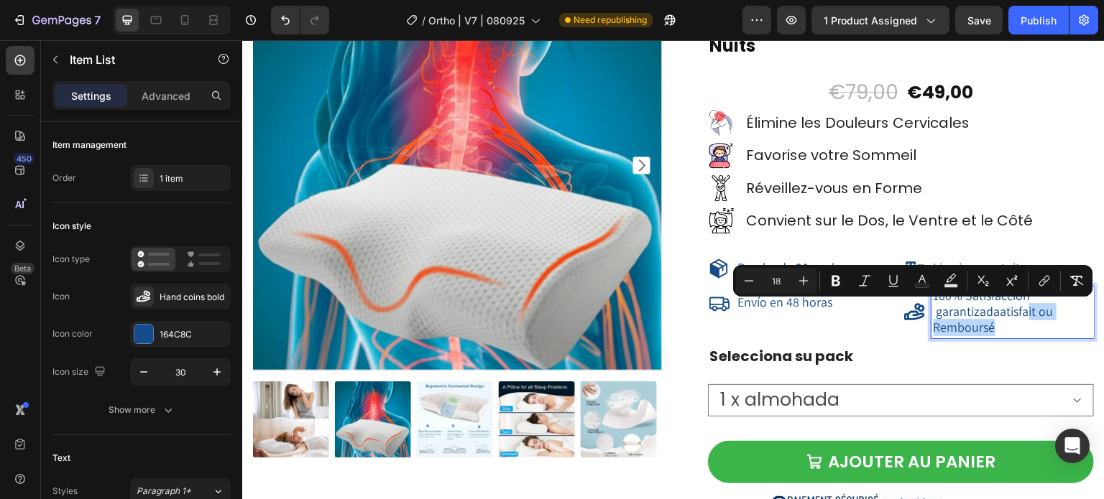
drag, startPoint x: 1016, startPoint y: 319, endPoint x: 992, endPoint y: 331, distance: 27.0
click at [992, 331] on div "Icon Icon Icon Icon Icon Icon List Hoz Noté 4,83/5 par 7500+ Clients Satisfaits…" at bounding box center [901, 324] width 386 height 727
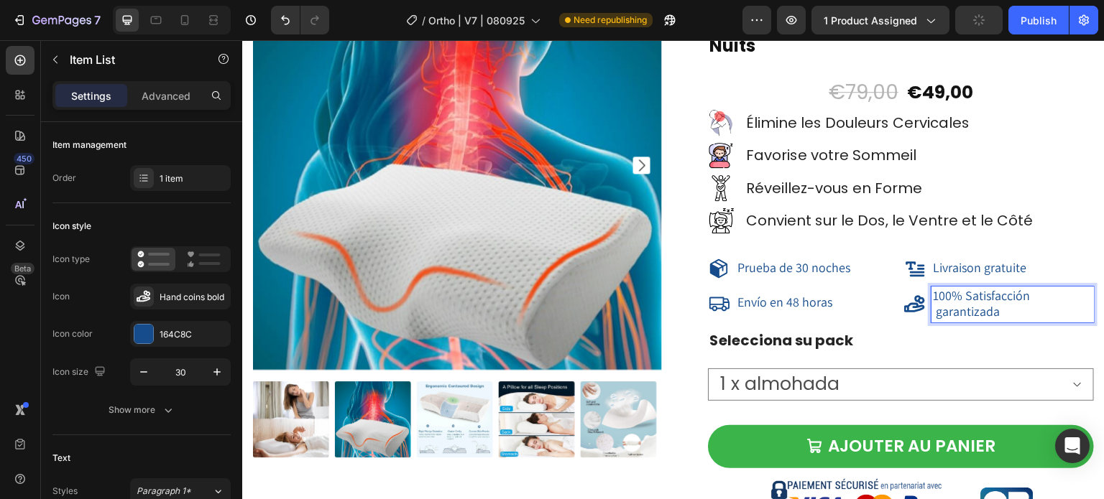
click at [948, 308] on span "100% Satisfacción garantizada" at bounding box center [982, 303] width 97 height 32
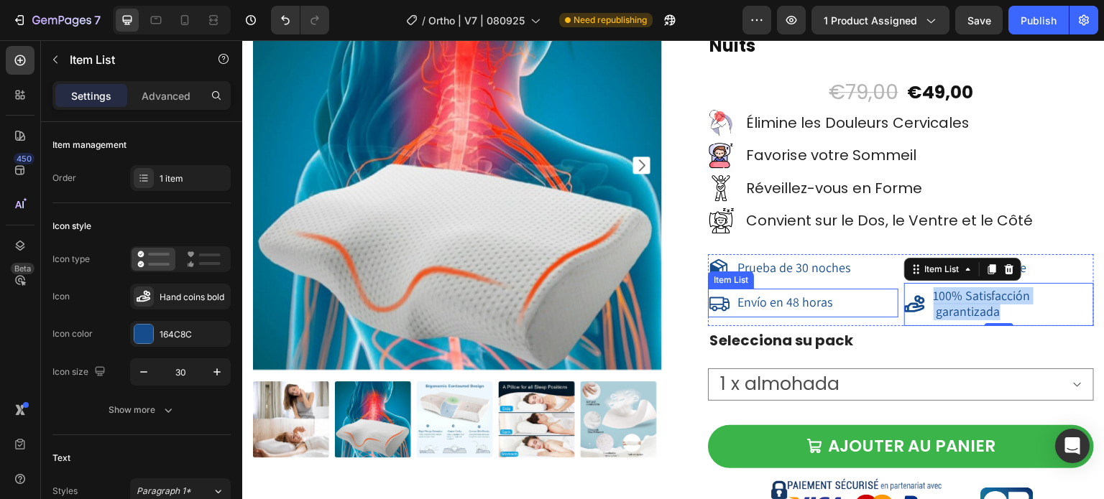
drag, startPoint x: 767, startPoint y: 304, endPoint x: 794, endPoint y: 302, distance: 27.4
click at [767, 304] on span "Envío en 48 horas" at bounding box center [784, 302] width 95 height 17
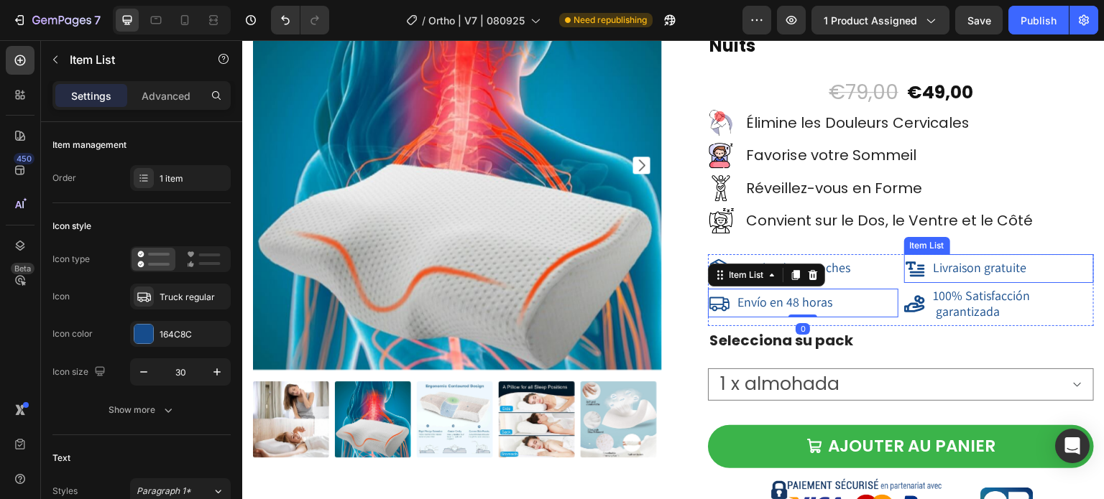
click at [972, 269] on span "Livraison gratuite" at bounding box center [980, 267] width 93 height 17
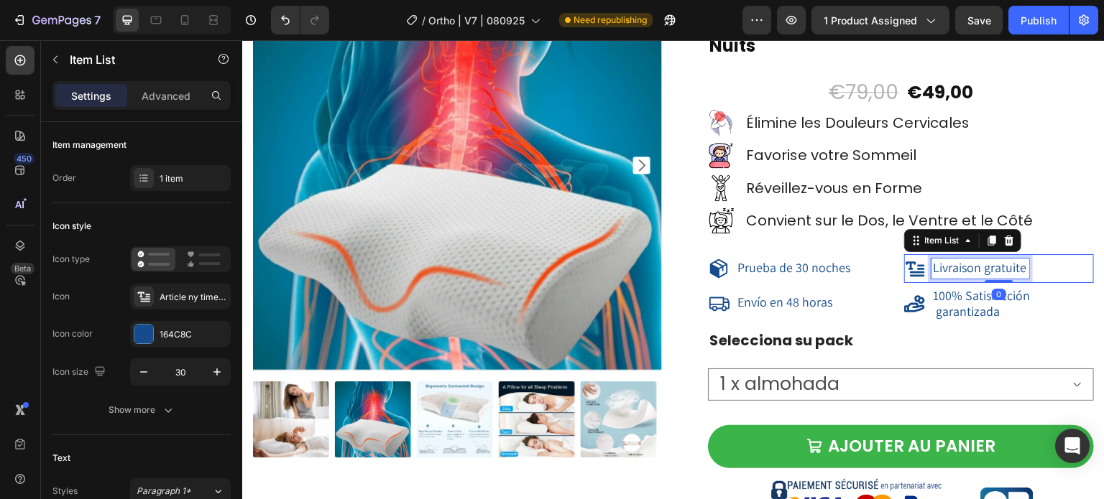
click at [1018, 268] on span "Livraison gratuite" at bounding box center [980, 267] width 93 height 17
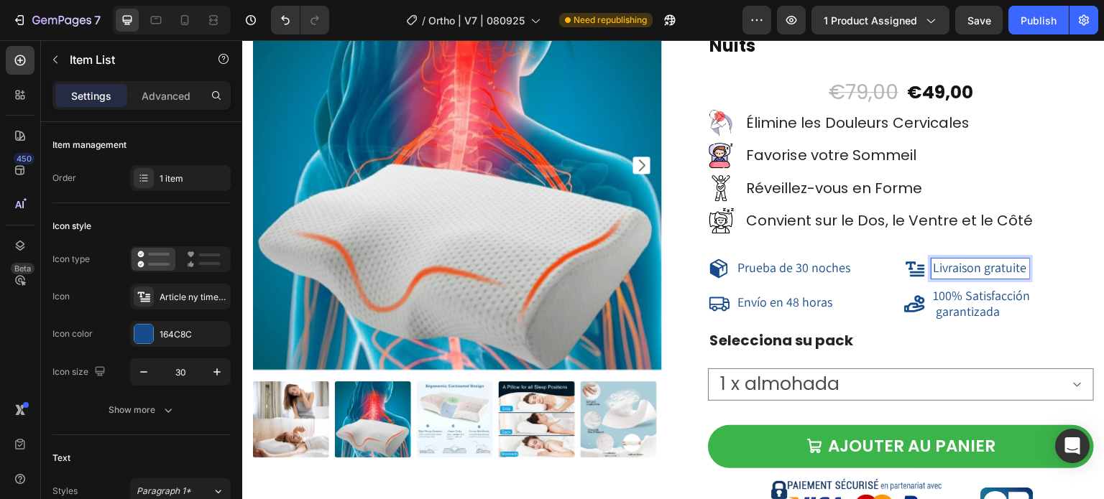
scroll to position [11621, 0]
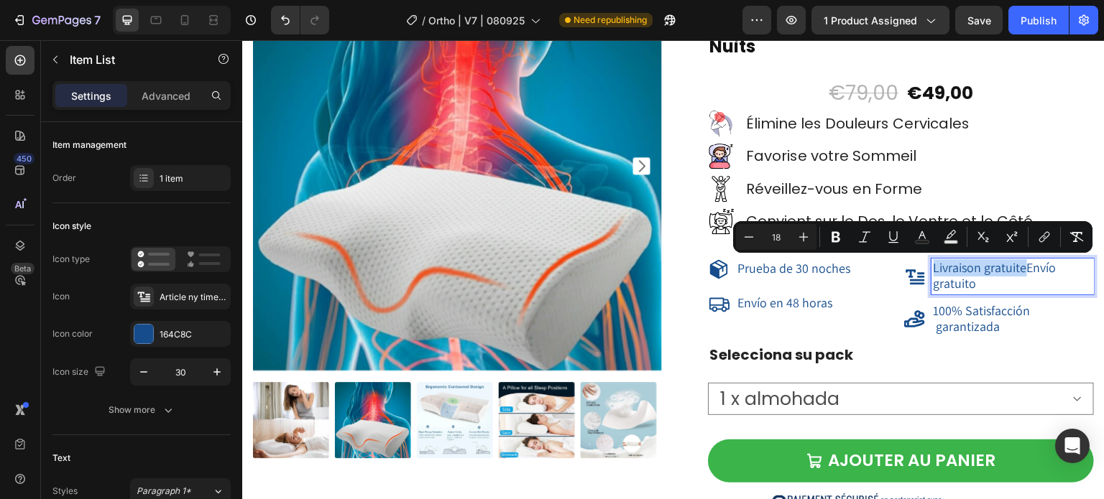
drag, startPoint x: 1018, startPoint y: 269, endPoint x: 925, endPoint y: 272, distance: 93.5
click at [934, 272] on span "Livraison gratuiteEnvío gratuito" at bounding box center [995, 275] width 123 height 32
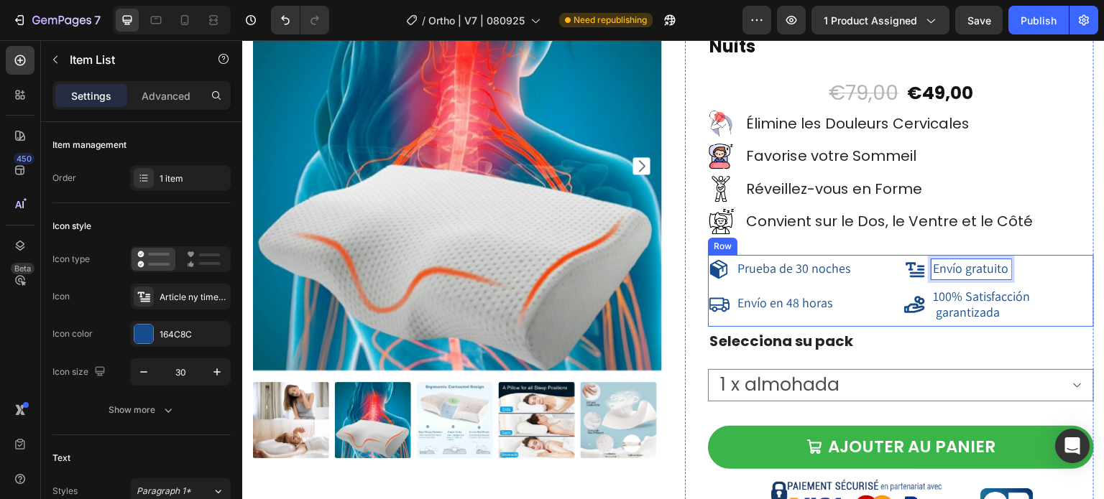
scroll to position [11621, 0]
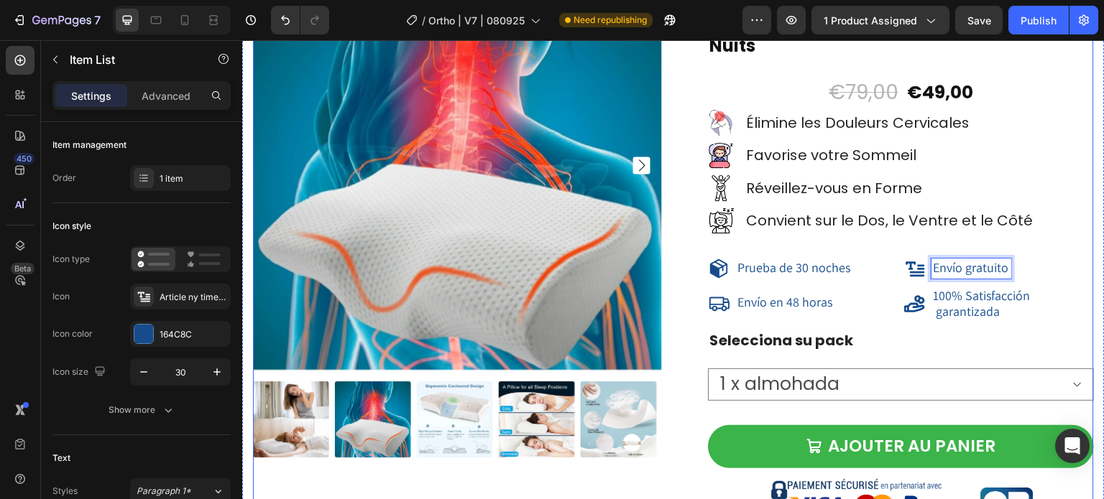
click at [663, 358] on div "Product Images Icon Icon Icon Icon Icon Icon List Hoz Noté 4,83/5 par 7500+ Cli…" at bounding box center [673, 316] width 841 height 711
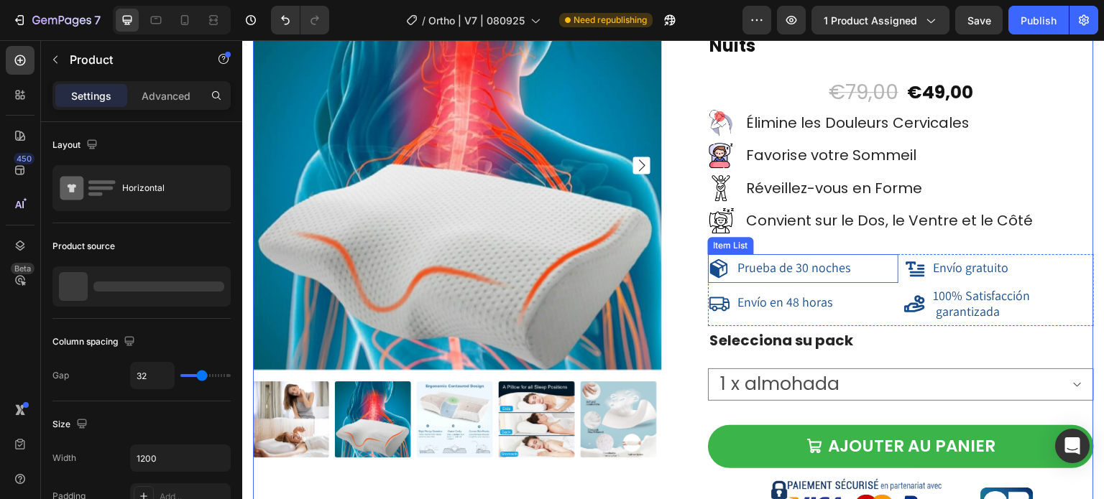
click at [822, 245] on div "Icon Icon Icon Icon Icon Icon List Hoz Noté 4,83/5 par 7500+ Clients Satisfaits…" at bounding box center [901, 316] width 386 height 711
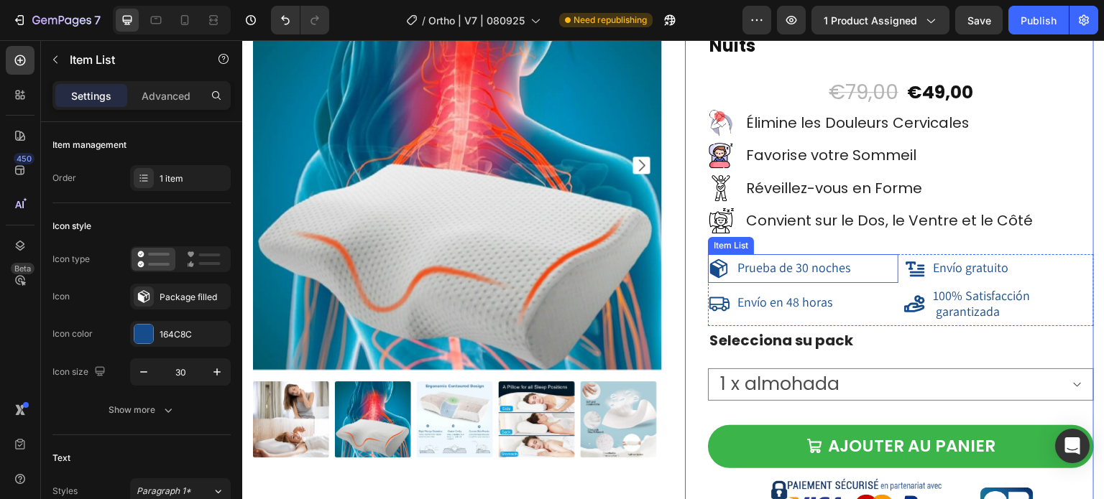
click at [878, 266] on div "Prueba de 30 noches" at bounding box center [803, 269] width 190 height 22
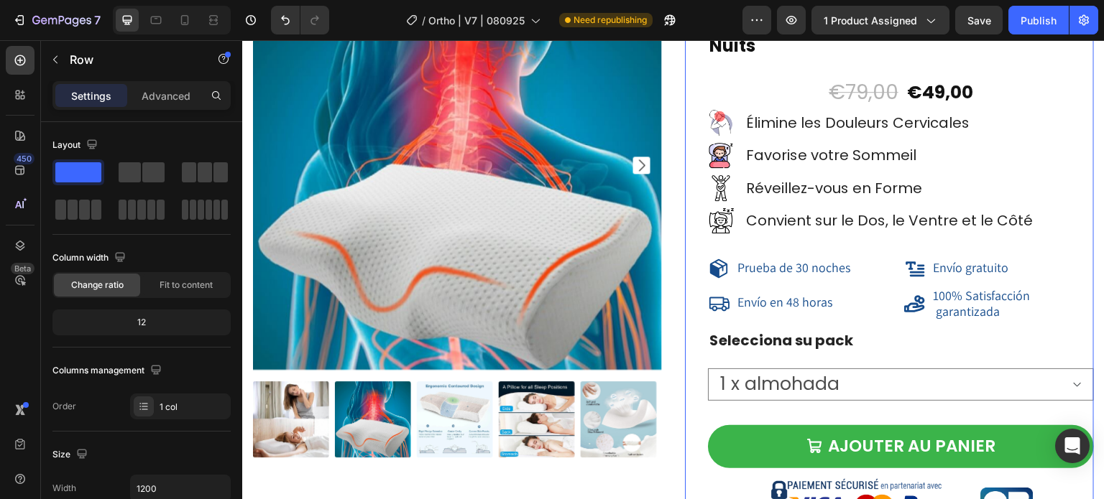
click at [885, 253] on div "Icon Icon Icon Icon Icon Icon List Hoz Noté 4,83/5 par 7500+ Clients Satisfaits…" at bounding box center [901, 316] width 386 height 711
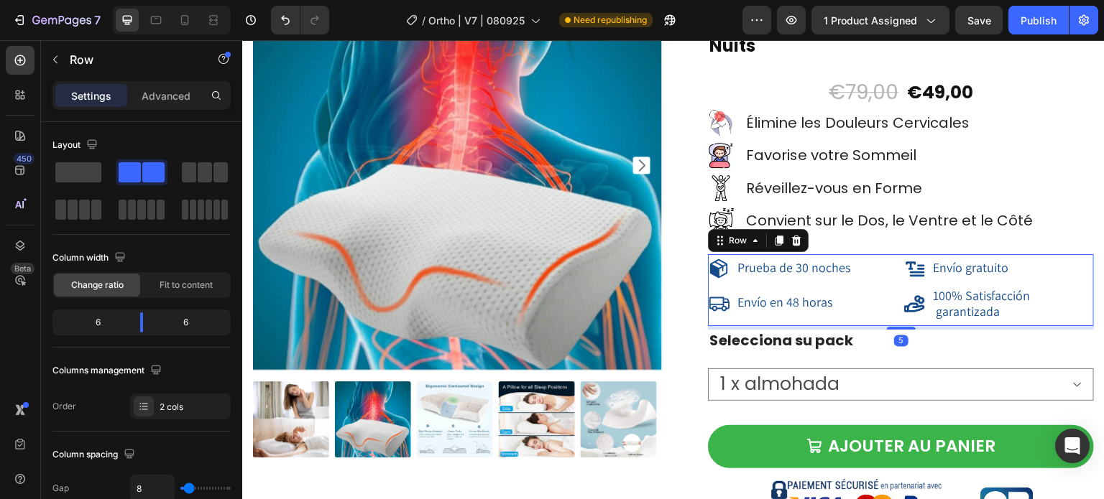
click at [891, 319] on div "Prueba de 30 noches Item List Envío en 48 horas Item List Envío gratuito Item L…" at bounding box center [901, 290] width 386 height 72
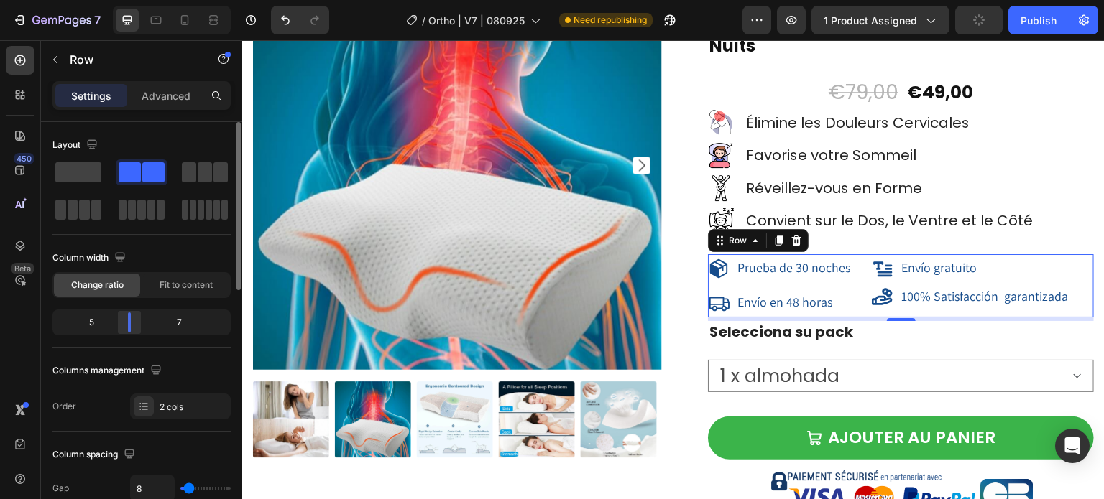
drag, startPoint x: 139, startPoint y: 323, endPoint x: 129, endPoint y: 321, distance: 10.3
click at [129, 321] on div at bounding box center [129, 323] width 3 height 20
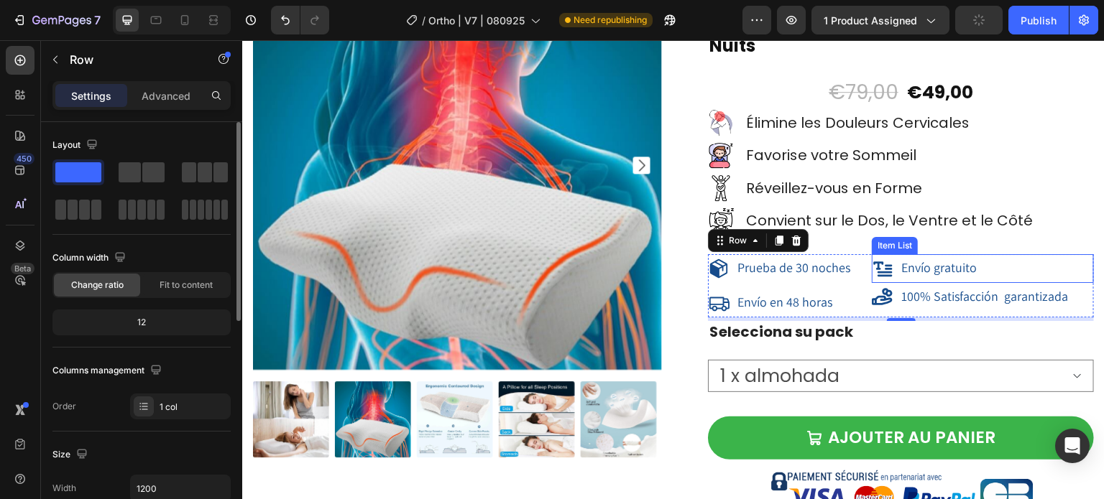
click at [923, 237] on div "Icon Icon Icon Icon Icon Icon List Hoz Noté 4,83/5 par 7500+ Clients Satisfaits…" at bounding box center [901, 312] width 386 height 703
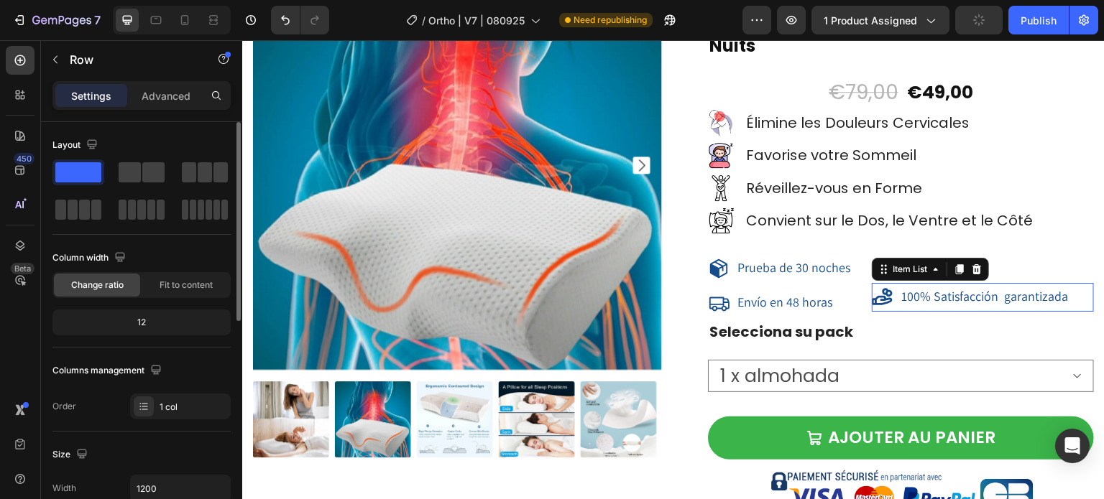
click at [960, 302] on span "100% Satisfacción garantizada" at bounding box center [984, 296] width 167 height 17
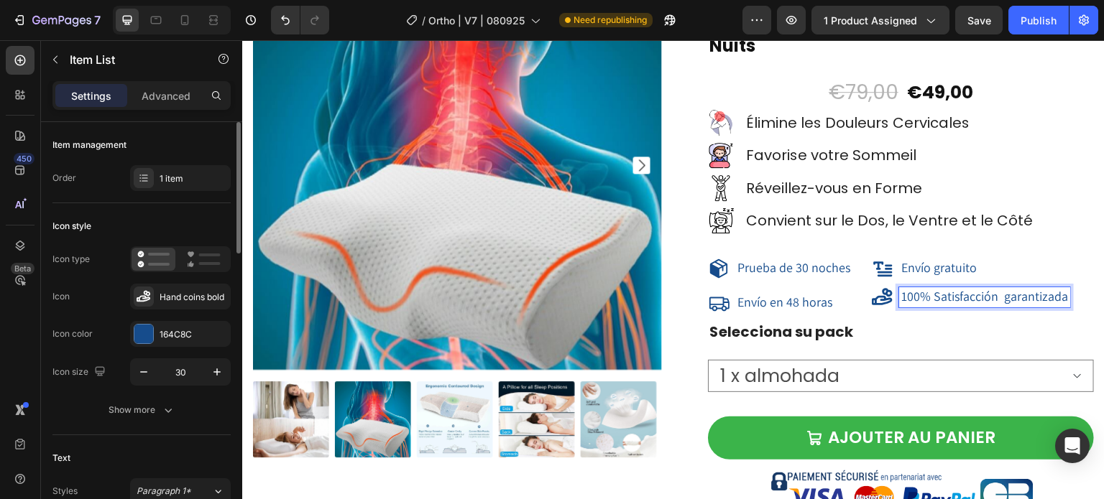
click at [960, 302] on span "100% Satisfacción garantizada" at bounding box center [984, 296] width 167 height 17
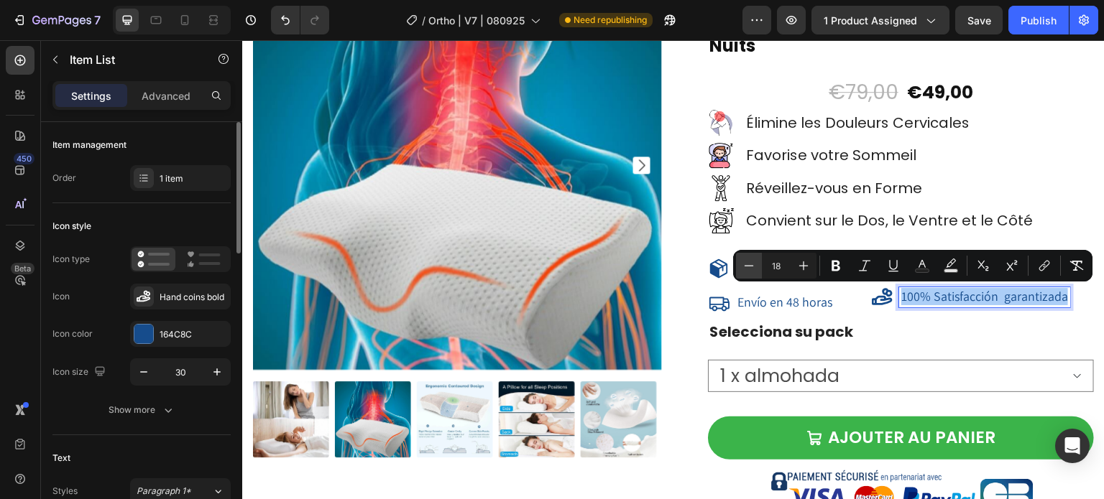
click at [750, 264] on icon "Editor contextual toolbar" at bounding box center [749, 266] width 14 height 14
click at [750, 265] on icon "Editor contextual toolbar" at bounding box center [749, 266] width 14 height 14
type input "16"
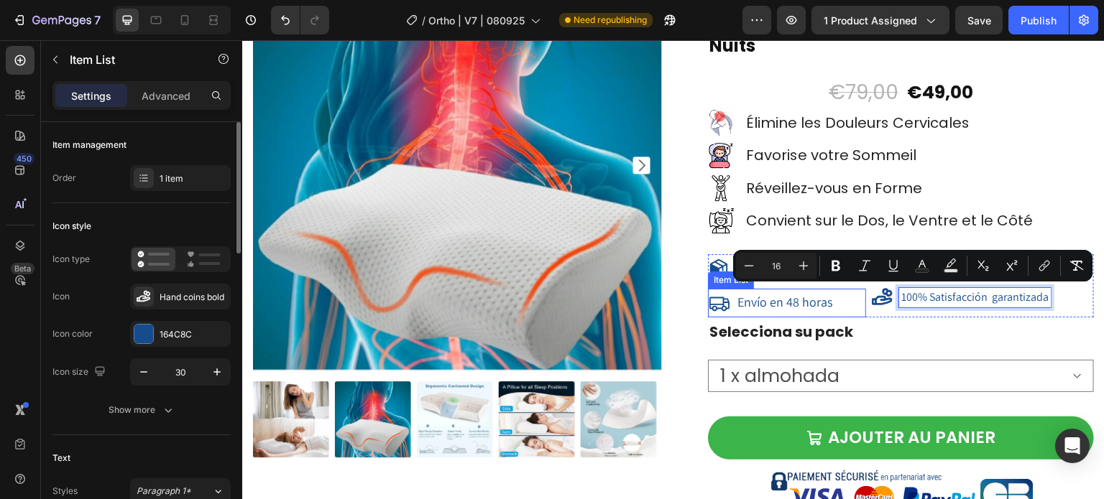
click at [772, 303] on span "Envío en 48 horas" at bounding box center [784, 302] width 95 height 17
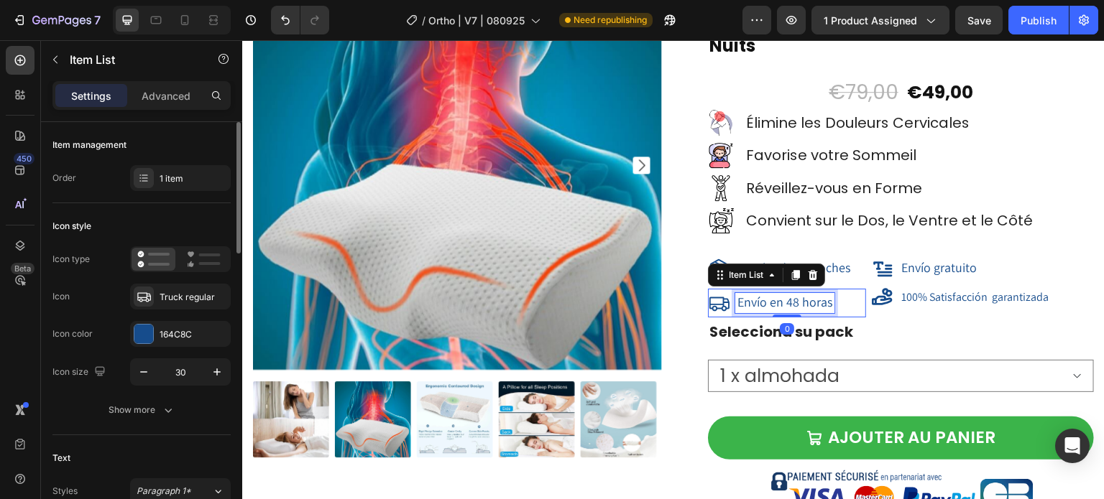
click at [772, 303] on span "Envío en 48 horas" at bounding box center [784, 302] width 95 height 17
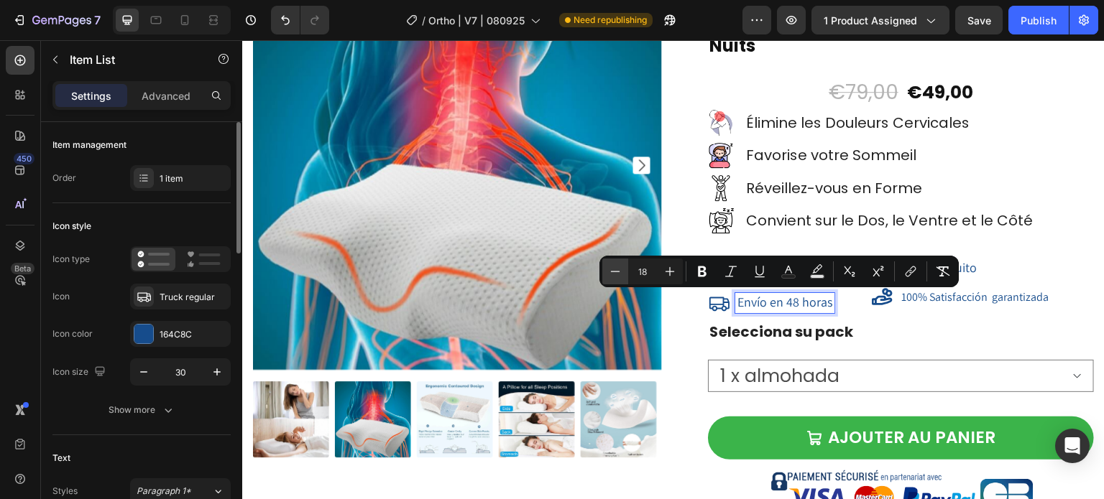
click at [614, 270] on icon "Editor contextual toolbar" at bounding box center [615, 271] width 14 height 14
type input "16"
click at [714, 307] on icon at bounding box center [719, 303] width 22 height 22
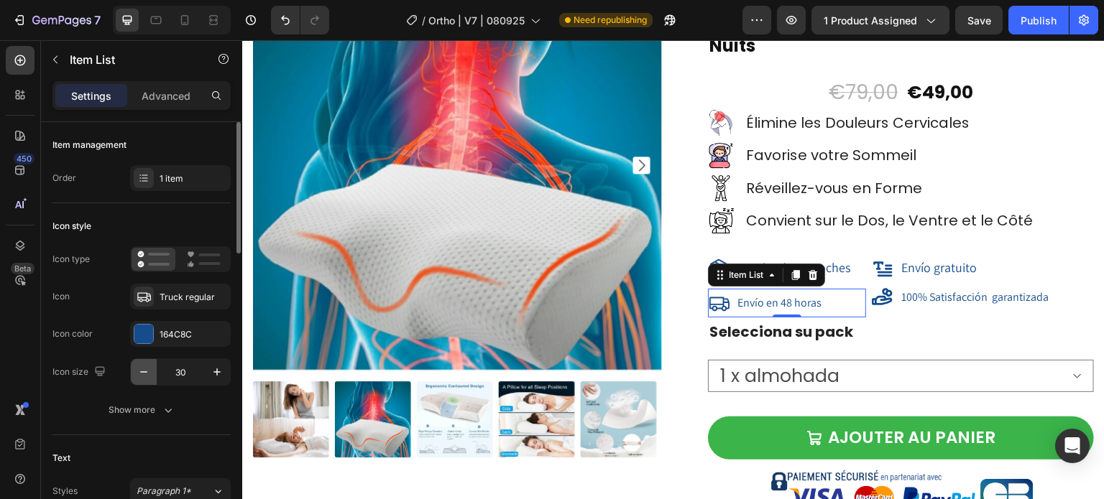
click at [137, 368] on icon "button" at bounding box center [144, 372] width 14 height 14
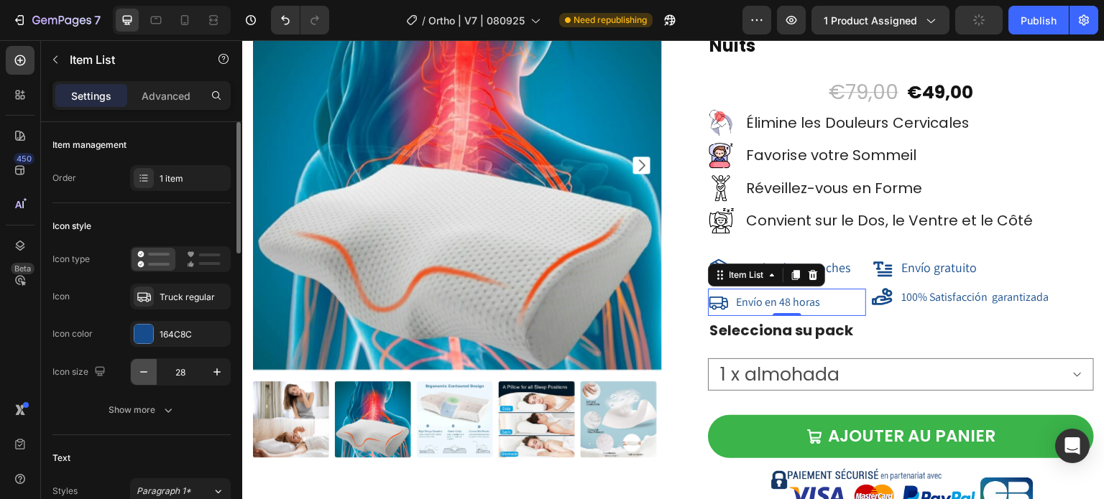
click at [137, 368] on icon "button" at bounding box center [144, 372] width 14 height 14
type input "24"
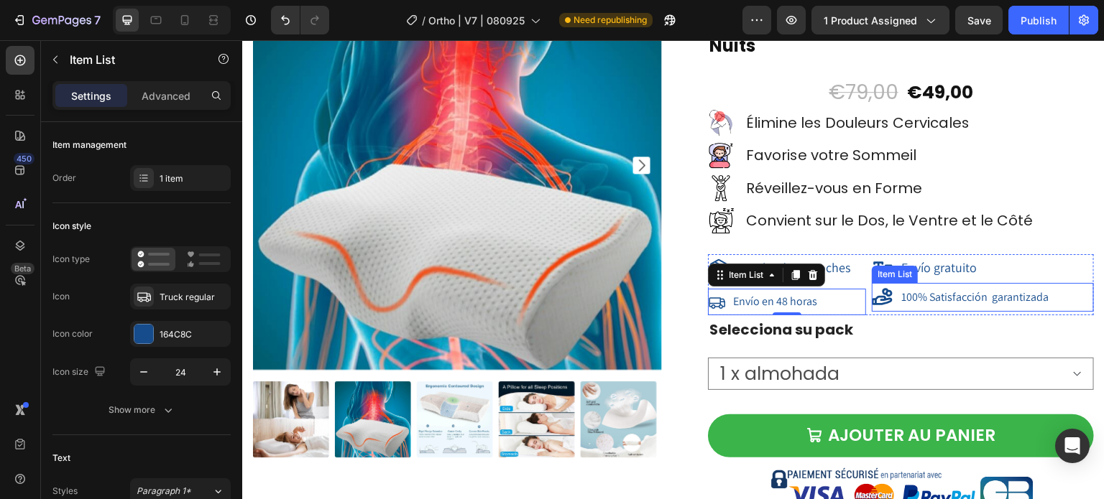
click at [899, 293] on div "100% Satisfacción garantizada" at bounding box center [975, 297] width 152 height 19
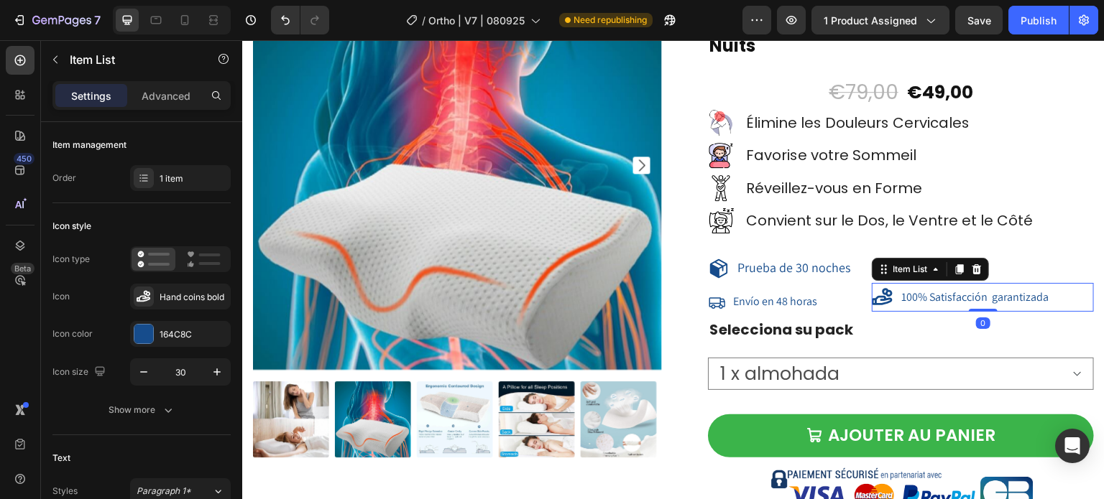
click at [883, 300] on icon at bounding box center [882, 296] width 21 height 17
click at [874, 300] on icon at bounding box center [882, 296] width 21 height 17
click at [149, 374] on icon "button" at bounding box center [144, 372] width 14 height 14
click at [147, 373] on icon "button" at bounding box center [144, 372] width 14 height 14
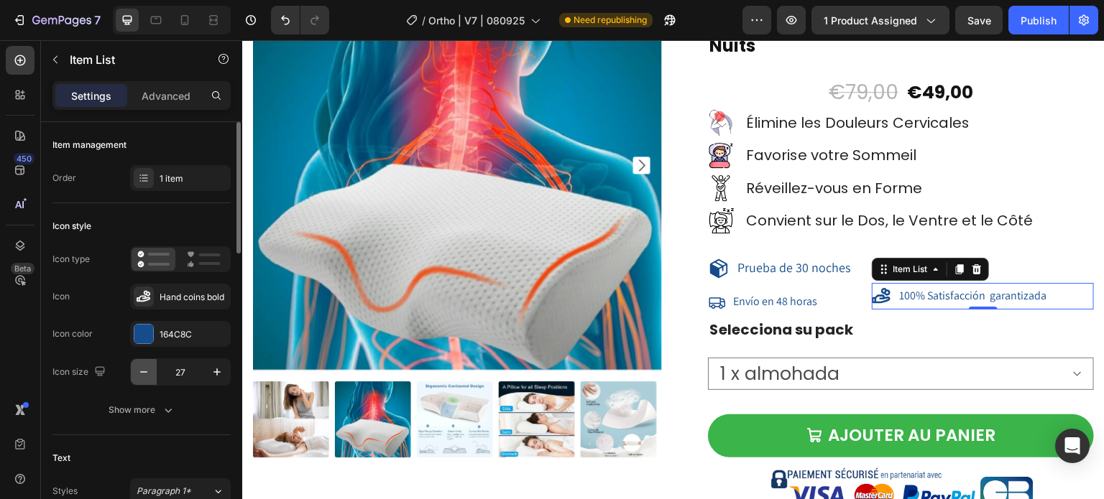
click at [147, 373] on icon "button" at bounding box center [144, 372] width 14 height 14
type input "24"
click at [711, 273] on icon at bounding box center [718, 268] width 17 height 19
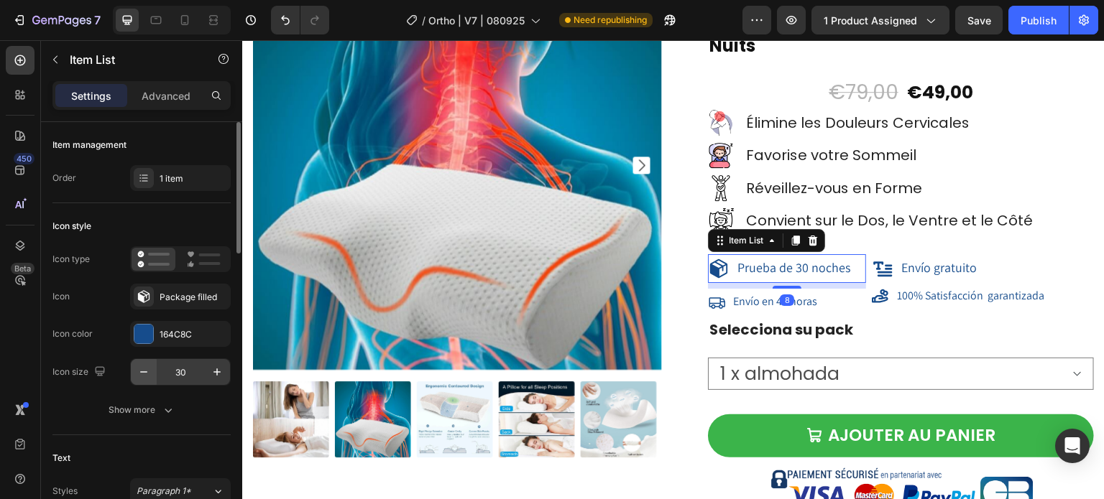
click at [147, 371] on icon "button" at bounding box center [144, 372] width 14 height 14
click at [147, 370] on icon "button" at bounding box center [144, 372] width 14 height 14
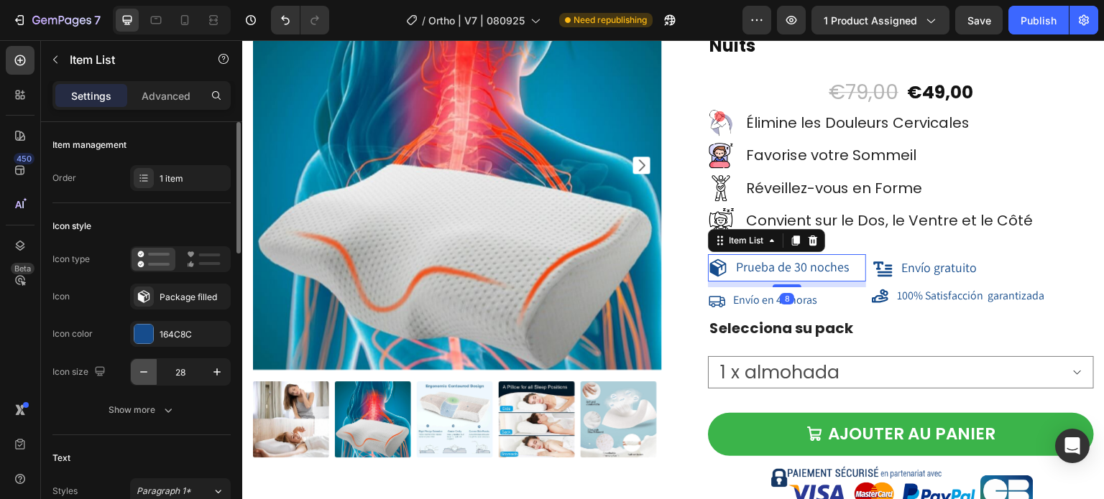
click at [147, 370] on icon "button" at bounding box center [144, 372] width 14 height 14
type input "24"
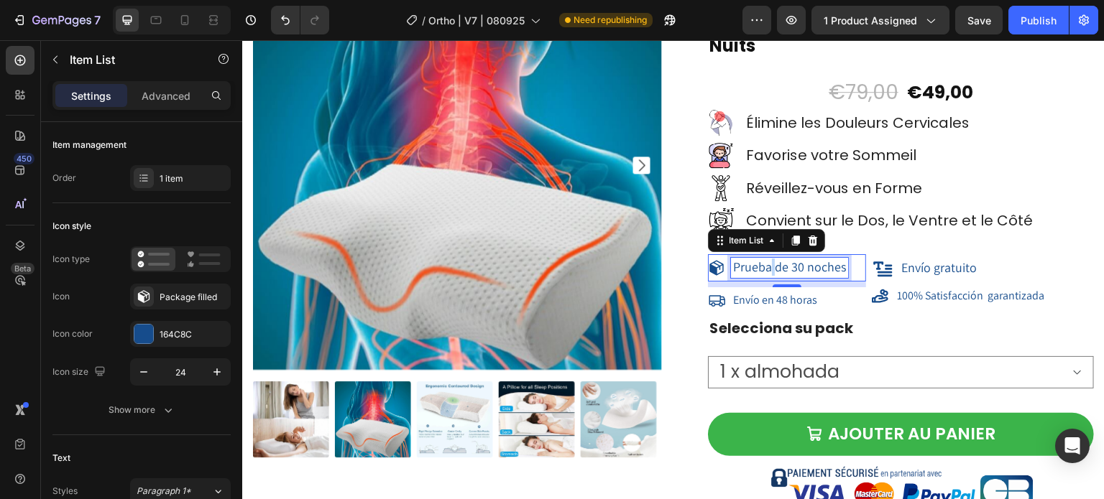
click at [765, 262] on span "Prueba de 30 noches" at bounding box center [789, 267] width 113 height 17
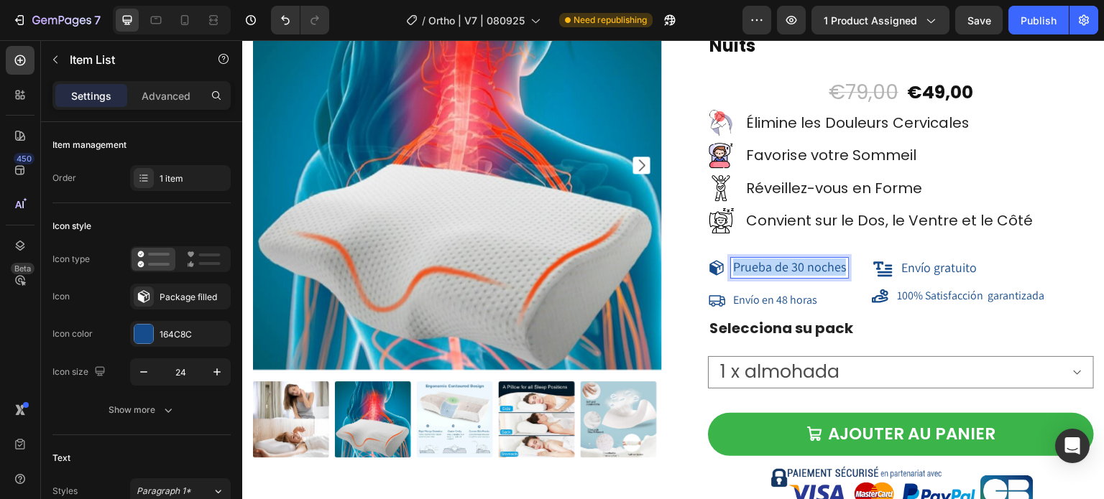
click at [765, 262] on span "Prueba de 30 noches" at bounding box center [789, 267] width 113 height 17
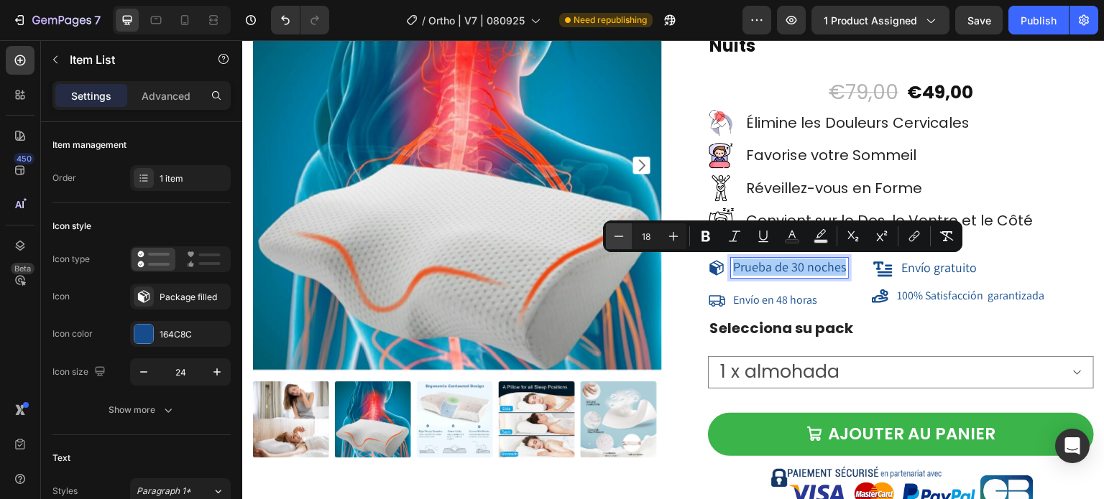
click at [622, 234] on icon "Editor contextual toolbar" at bounding box center [619, 236] width 14 height 14
type input "16"
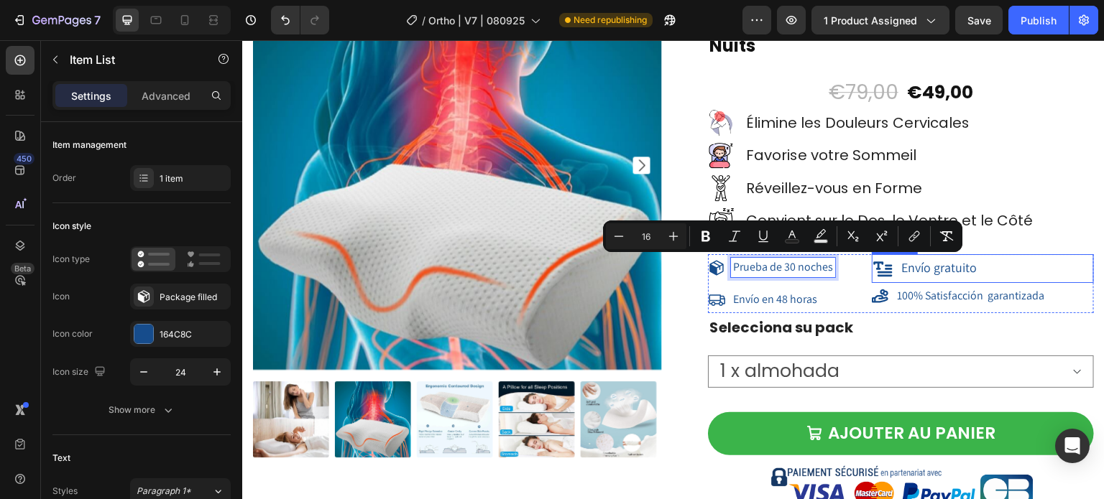
click at [874, 276] on icon at bounding box center [883, 269] width 19 height 15
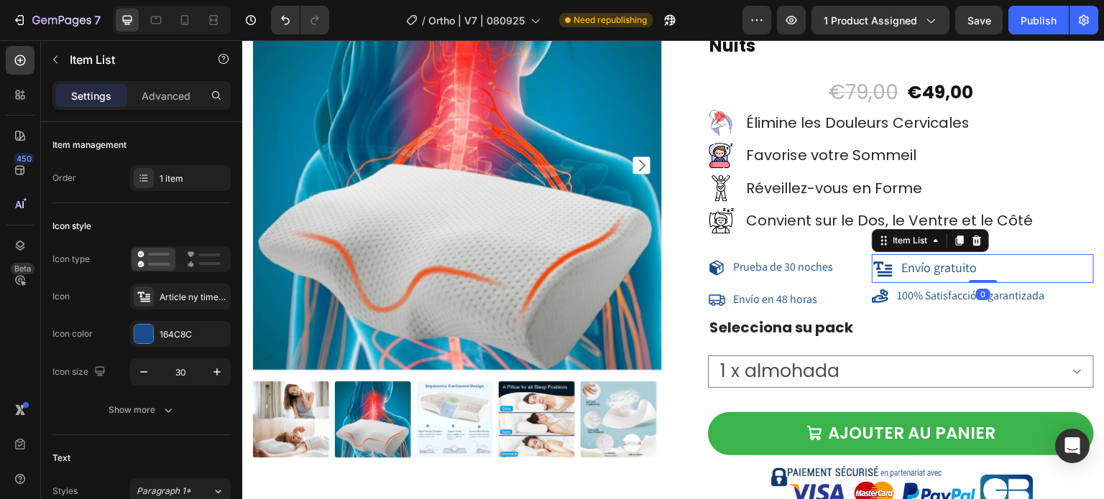
click at [877, 270] on icon at bounding box center [883, 269] width 22 height 22
click at [133, 374] on button "button" at bounding box center [144, 372] width 26 height 26
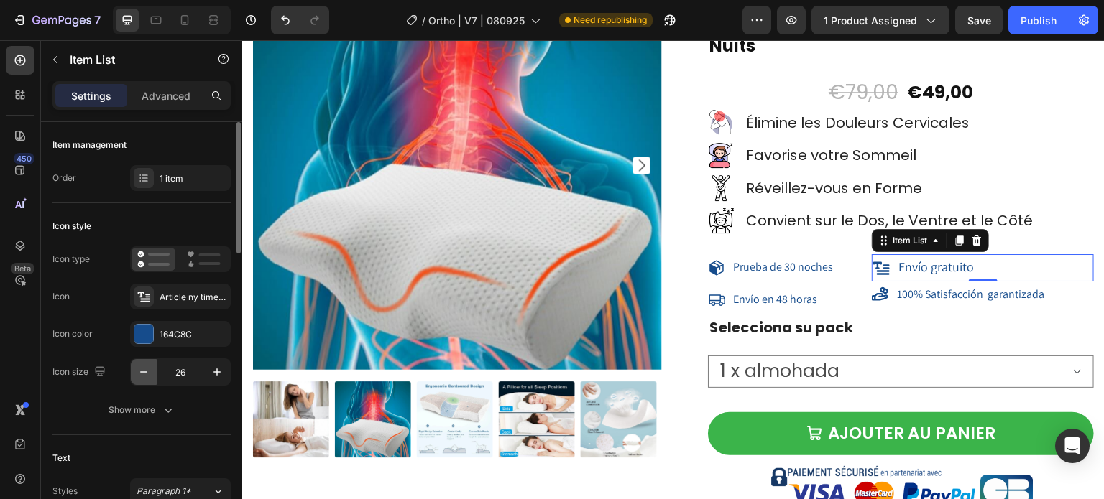
click at [133, 374] on button "button" at bounding box center [144, 372] width 26 height 26
type input "24"
click at [924, 262] on span "Envío gratuito" at bounding box center [934, 267] width 75 height 17
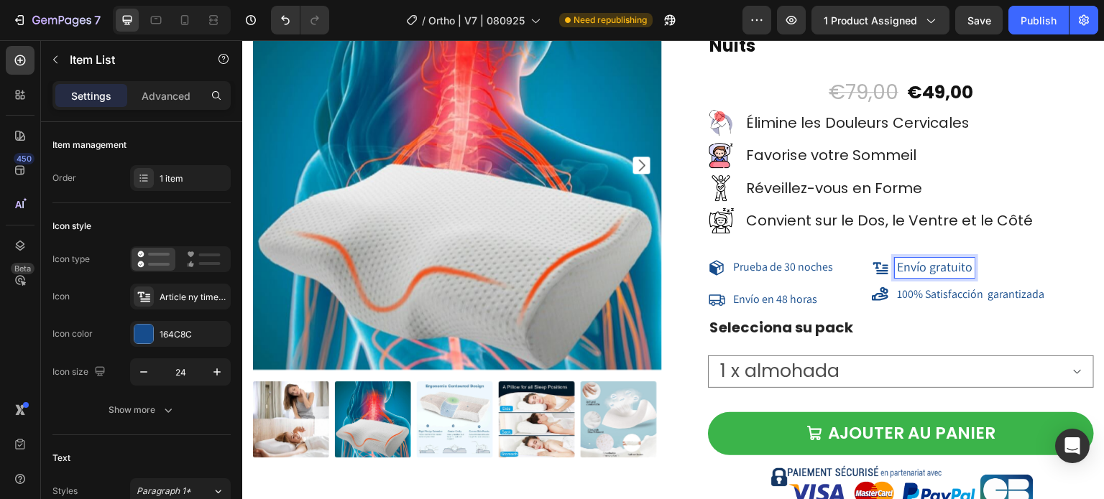
click at [924, 262] on span "Envío gratuito" at bounding box center [934, 267] width 75 height 17
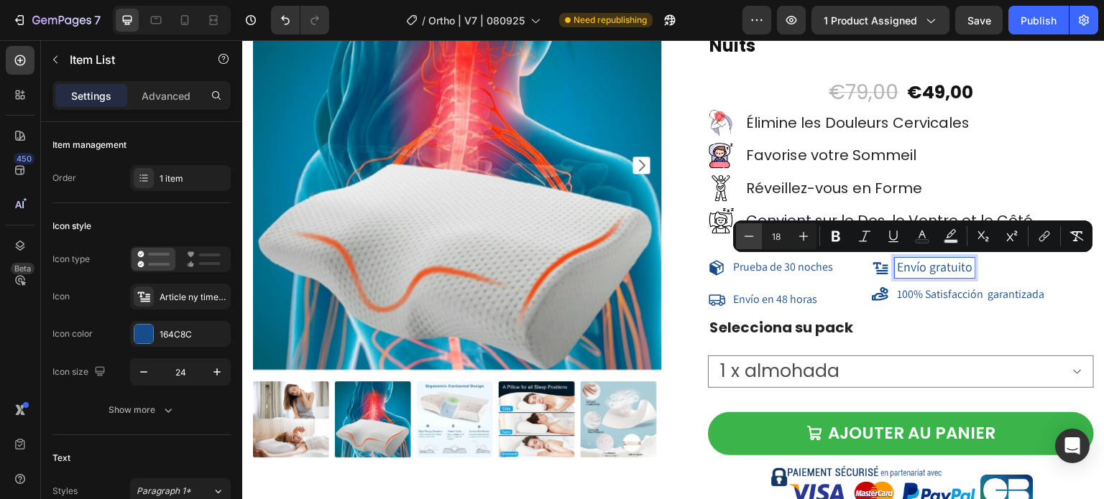
click at [745, 238] on icon "Editor contextual toolbar" at bounding box center [749, 236] width 14 height 14
type input "16"
click at [666, 285] on div "Product Images Icon Icon Icon Icon Icon Icon List Hoz Noté 4,83/5 par 7500+ Cli…" at bounding box center [673, 310] width 841 height 698
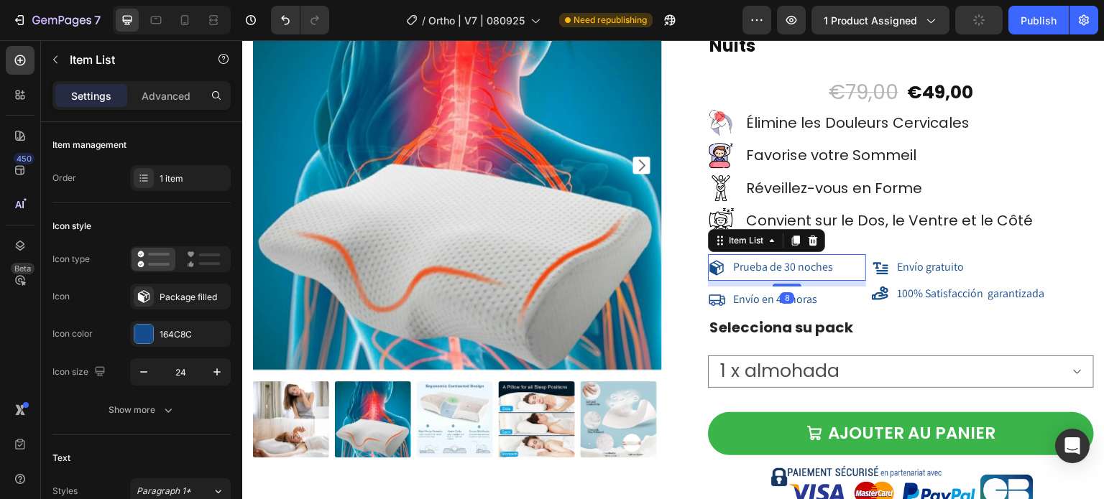
click at [806, 279] on div "Prueba de 30 noches" at bounding box center [787, 267] width 158 height 27
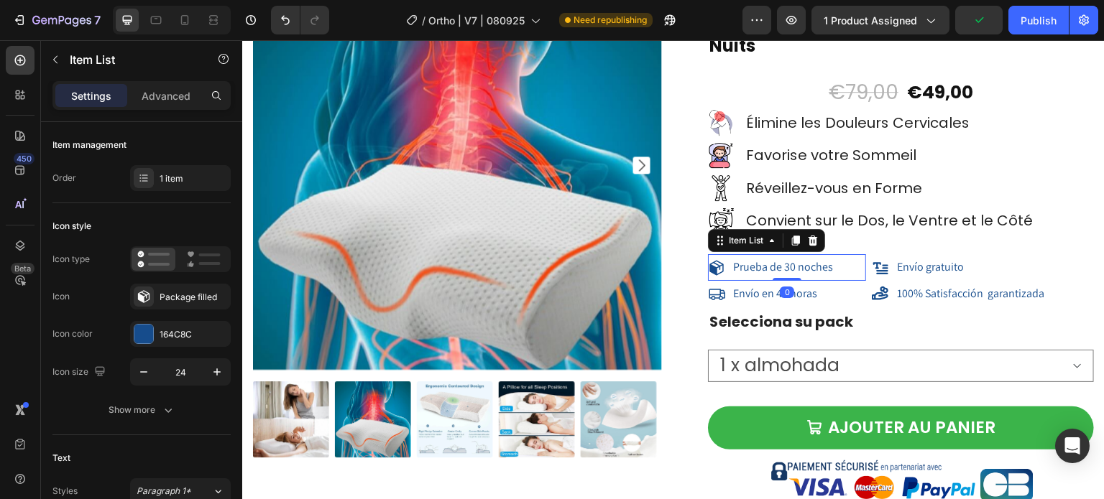
drag, startPoint x: 779, startPoint y: 285, endPoint x: 926, endPoint y: 272, distance: 147.2
click at [776, 272] on div "Prueba de 30 noches Item List 0" at bounding box center [787, 267] width 158 height 27
type input "100%"
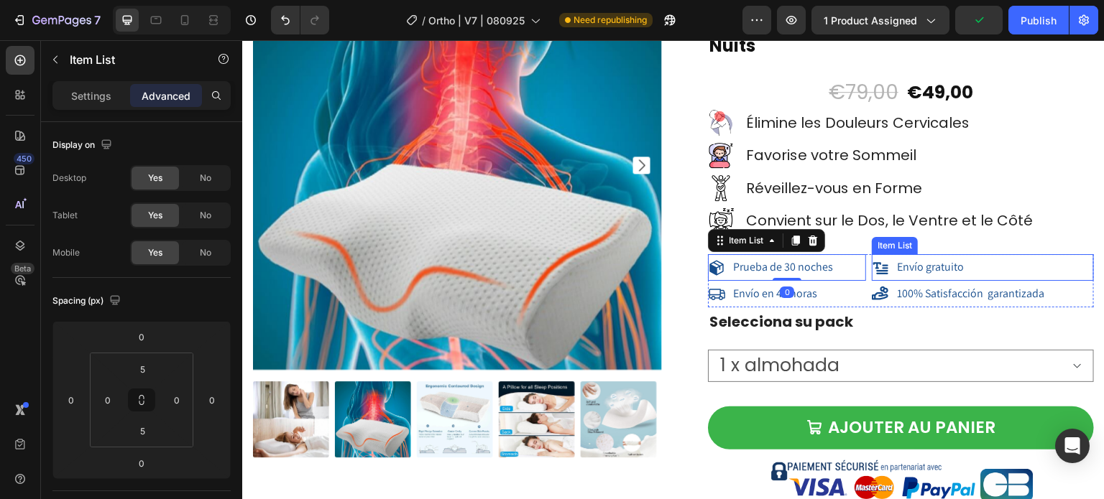
click at [926, 272] on span "Envío gratuito" at bounding box center [930, 266] width 67 height 15
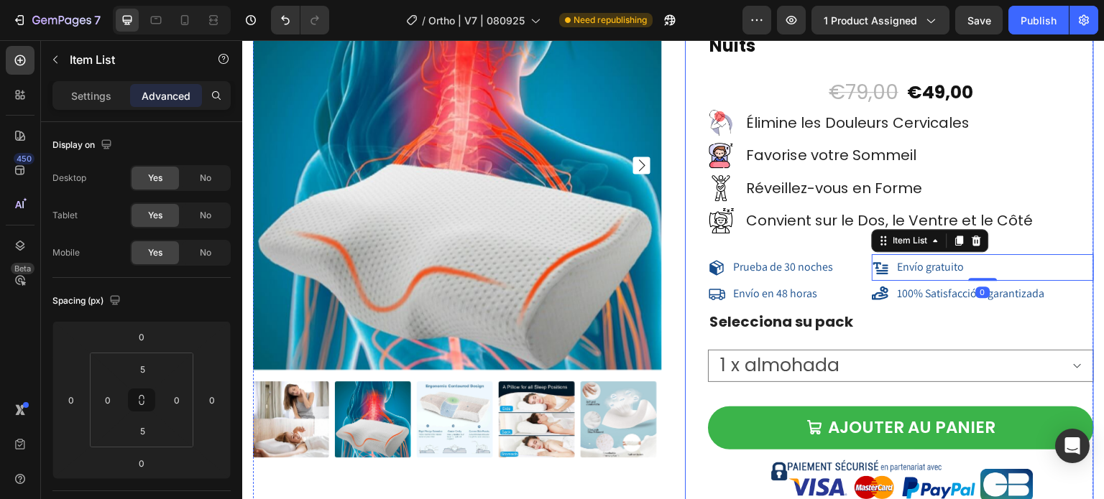
click at [667, 241] on div "Product Images Icon Icon Icon Icon Icon Icon List Hoz Noté 4,83/5 par 7500+ Cli…" at bounding box center [673, 307] width 841 height 692
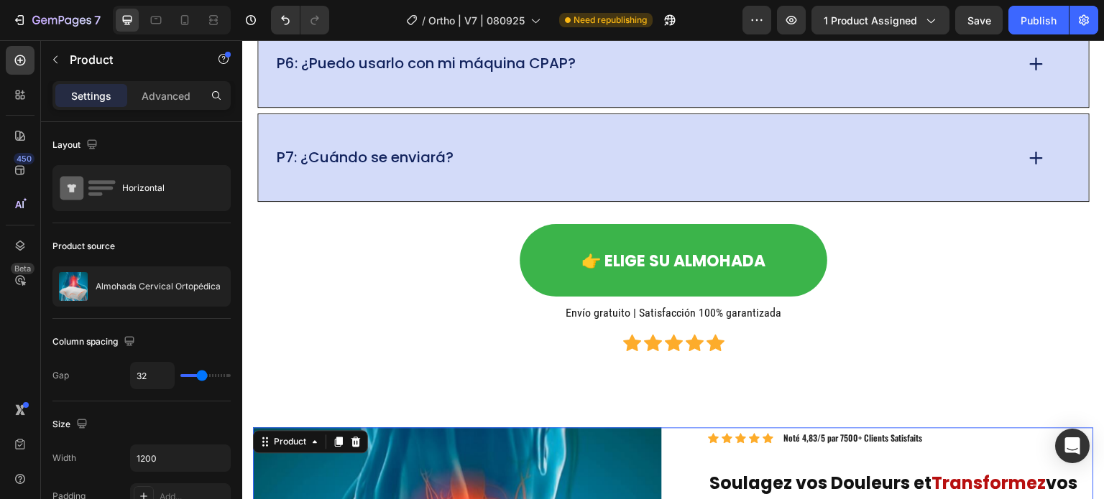
scroll to position [11379, 0]
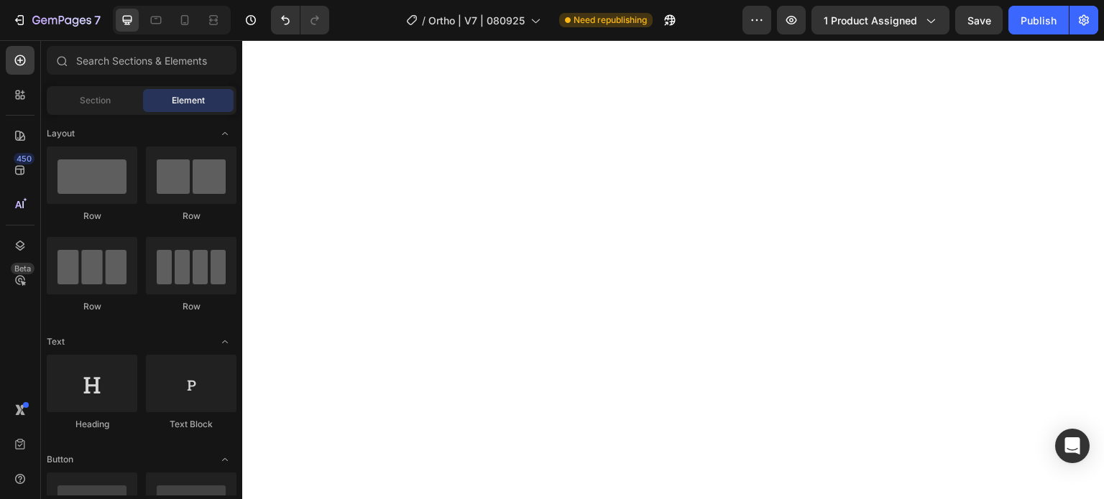
drag, startPoint x: 1100, startPoint y: 435, endPoint x: 1305, endPoint y: 45, distance: 440.1
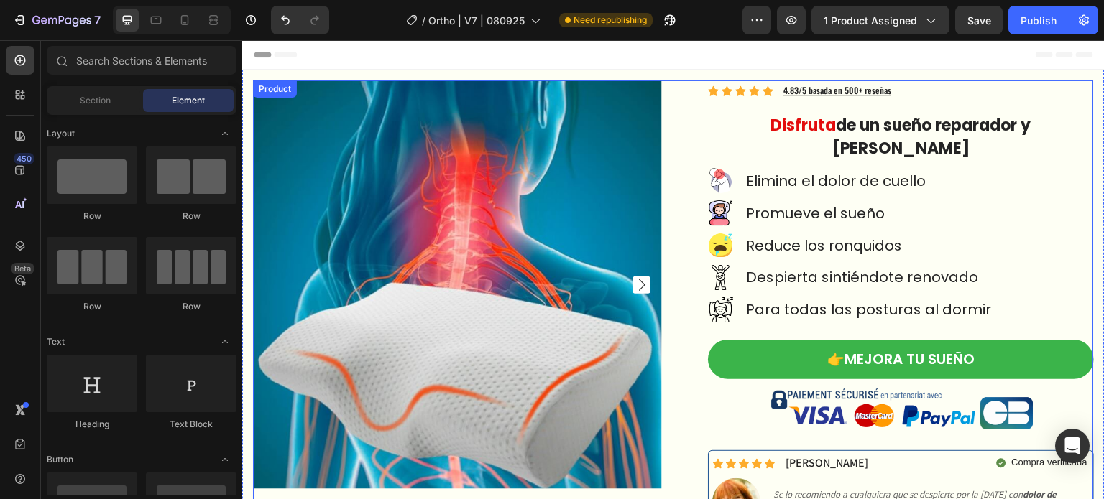
click at [673, 88] on div "Product Images Icon Icon Icon Icon Icon Icon List Hoz 4.83/5 basada en 500+ res…" at bounding box center [673, 334] width 841 height 508
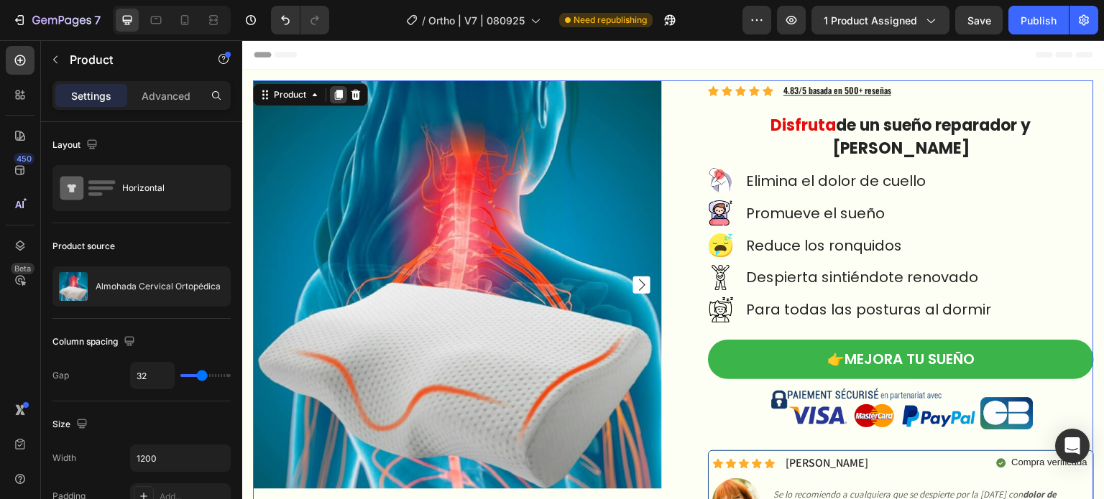
click at [339, 91] on icon at bounding box center [339, 95] width 8 height 10
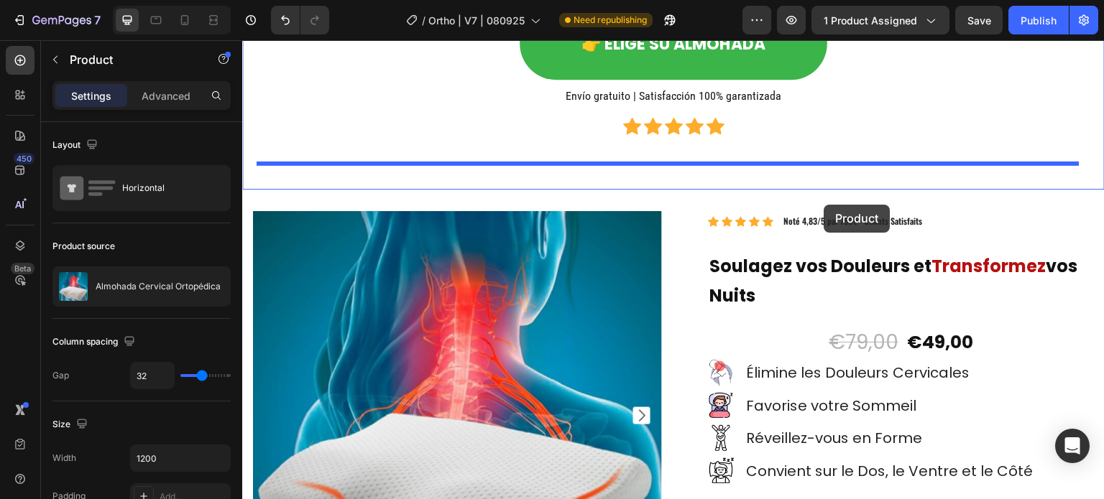
scroll to position [12041, 0]
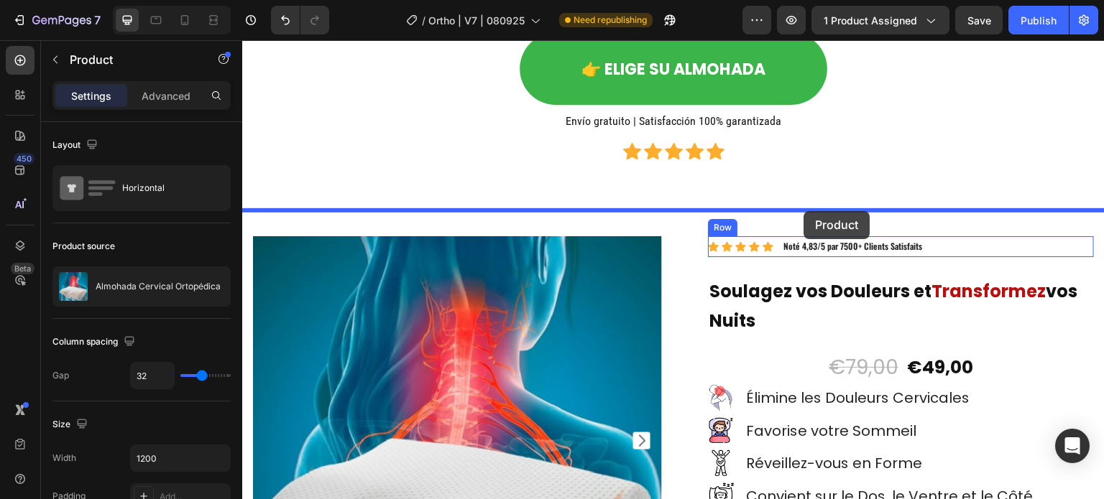
drag, startPoint x: 278, startPoint y: 153, endPoint x: 804, endPoint y: 211, distance: 529.3
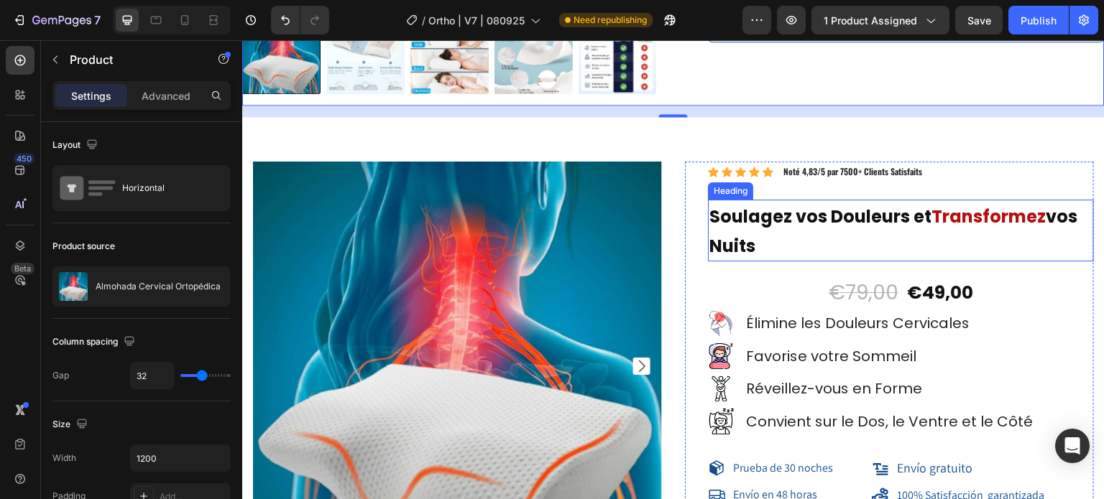
scroll to position [12760, 0]
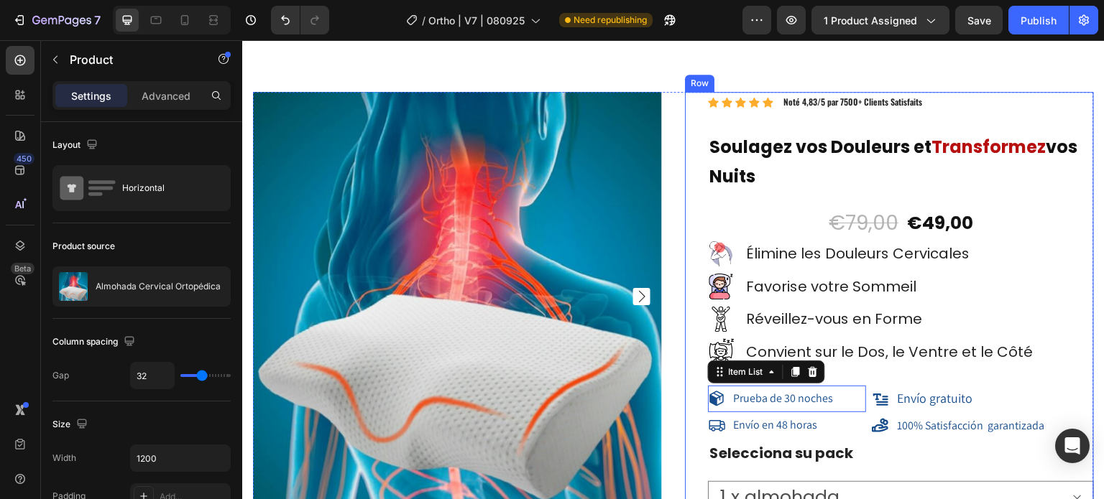
click at [734, 379] on div "Icon Icon Icon Icon Icon Icon List Hoz Noté 4,83/5 par 7500+ Clients Satisfaits…" at bounding box center [901, 438] width 386 height 693
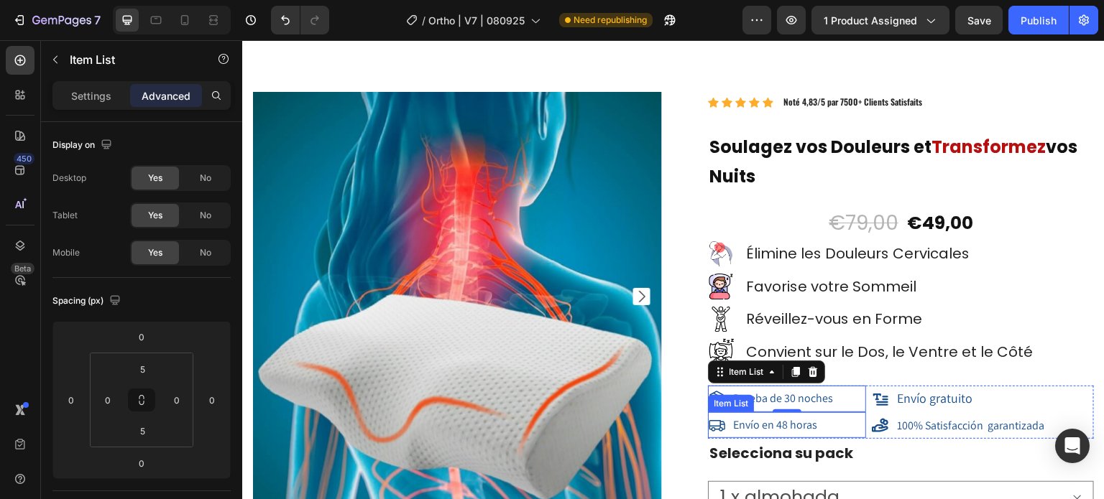
click at [708, 413] on div "Envío en 48 horas" at bounding box center [787, 426] width 158 height 27
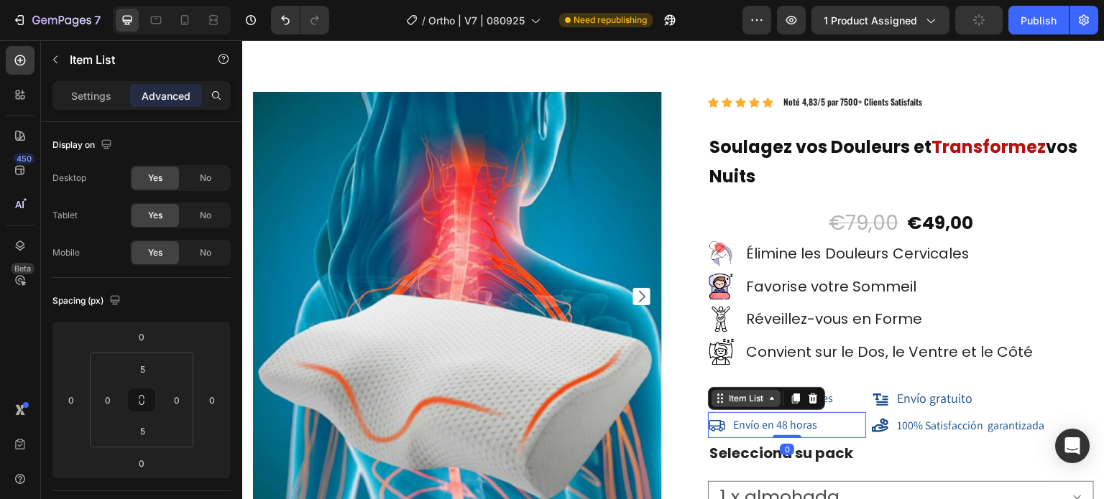
click at [770, 397] on icon at bounding box center [772, 398] width 4 height 3
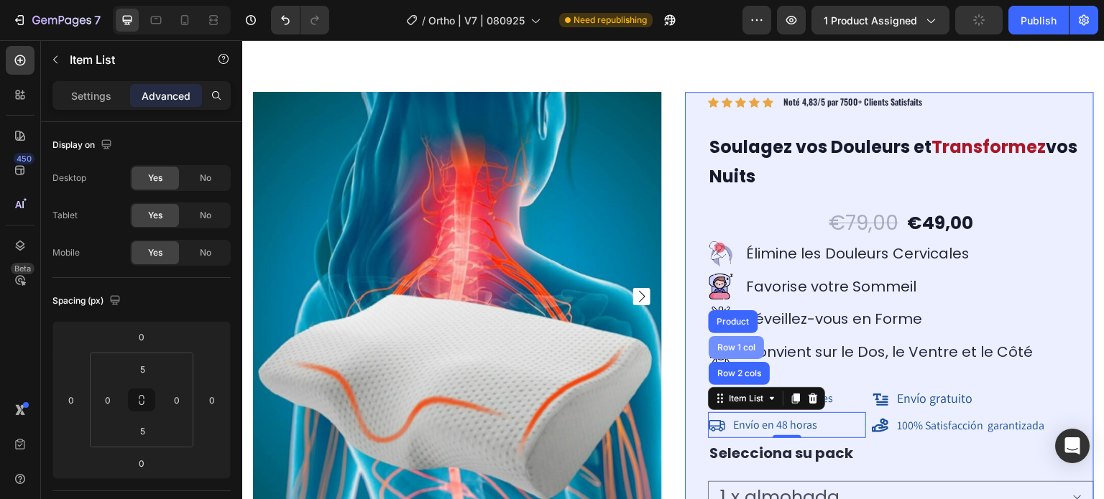
click at [724, 344] on div "Row 1 col" at bounding box center [736, 348] width 44 height 9
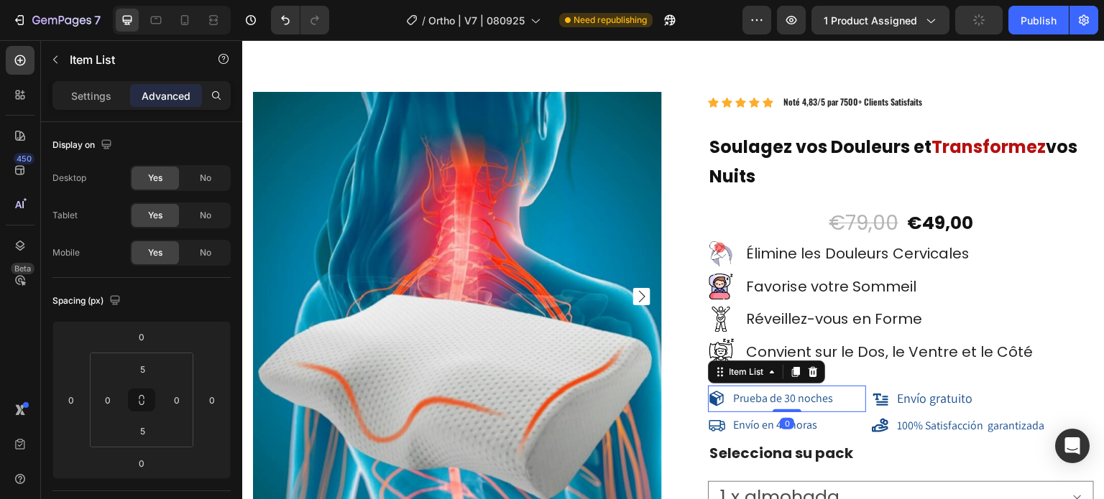
click at [708, 405] on div "Prueba de 30 noches" at bounding box center [787, 399] width 158 height 27
click at [757, 369] on div "Item List" at bounding box center [746, 372] width 40 height 13
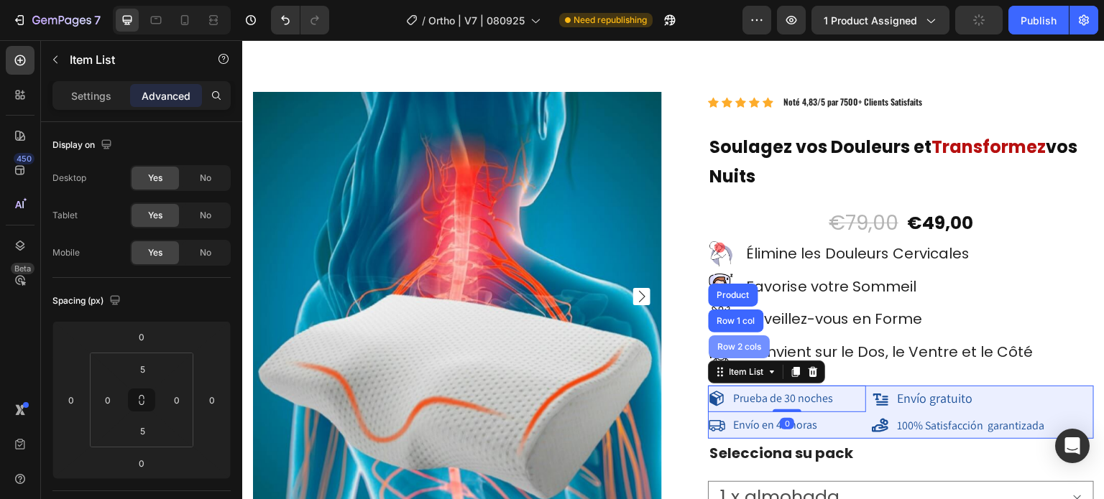
click at [741, 345] on div "Row 2 cols" at bounding box center [739, 347] width 50 height 9
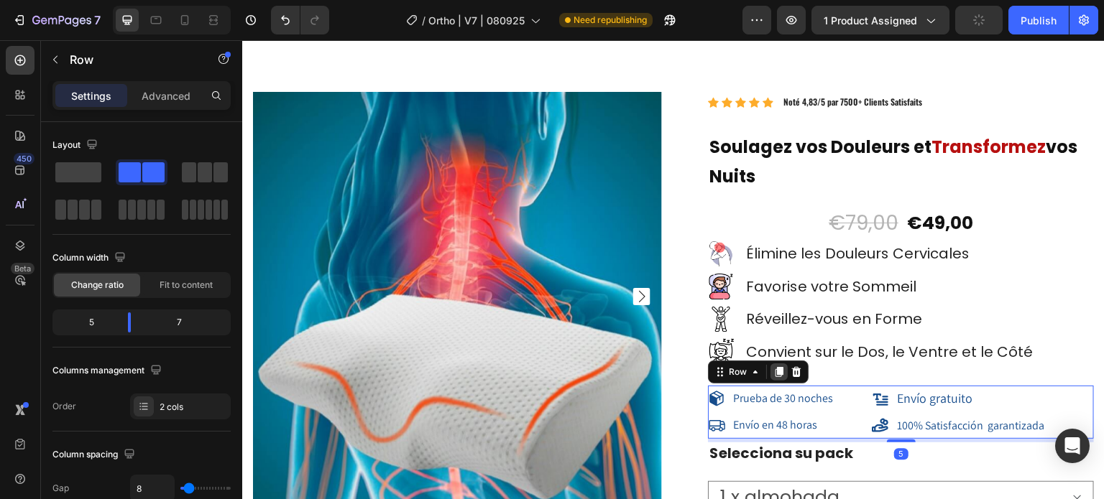
click at [775, 368] on icon at bounding box center [779, 372] width 8 height 10
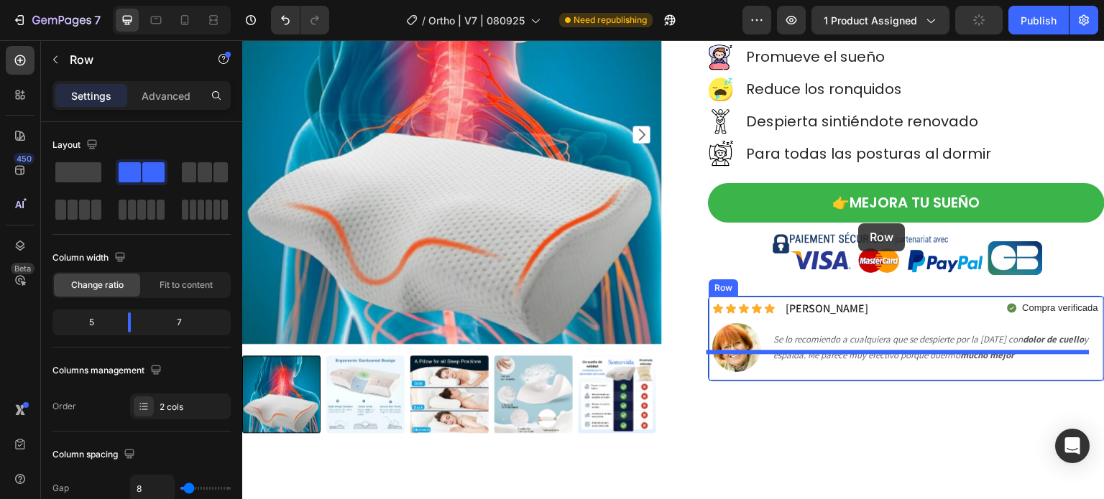
scroll to position [12257, 0]
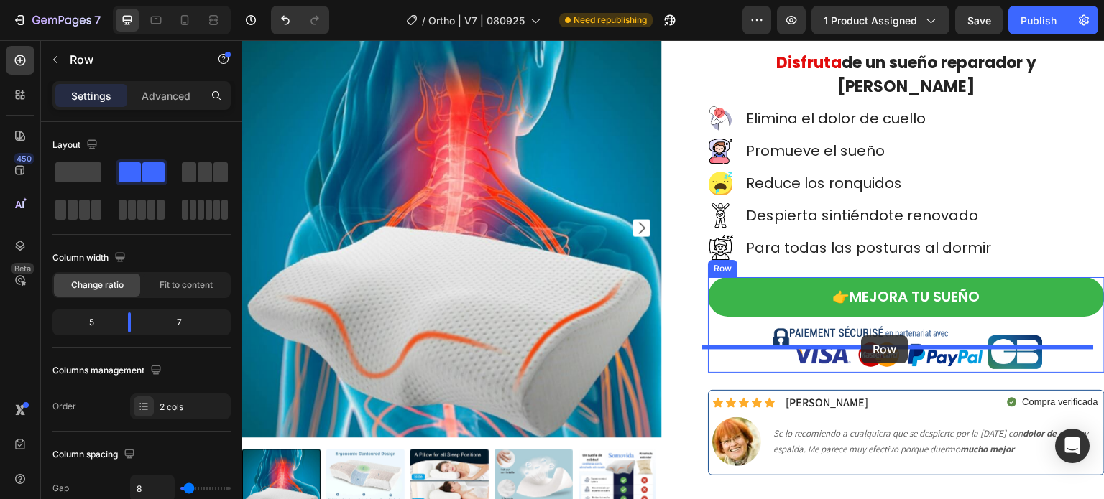
drag, startPoint x: 714, startPoint y: 424, endPoint x: 862, endPoint y: 336, distance: 171.8
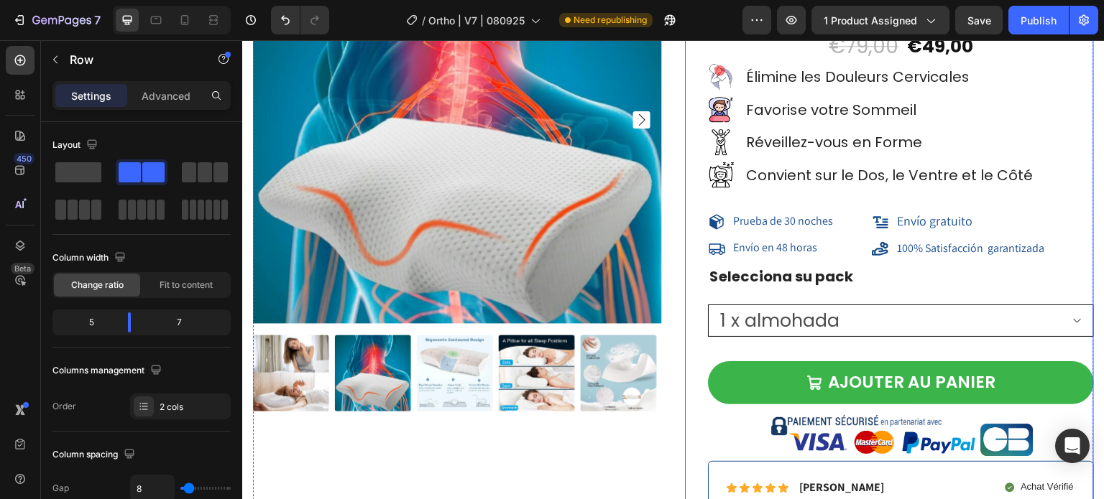
scroll to position [12975, 0]
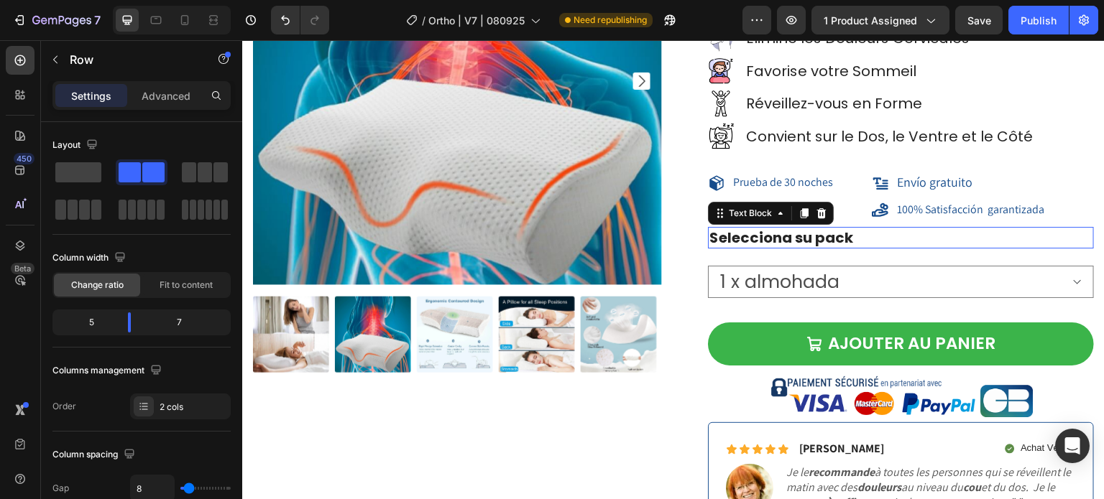
click at [792, 244] on strong "Selecciona su pack" at bounding box center [781, 238] width 144 height 20
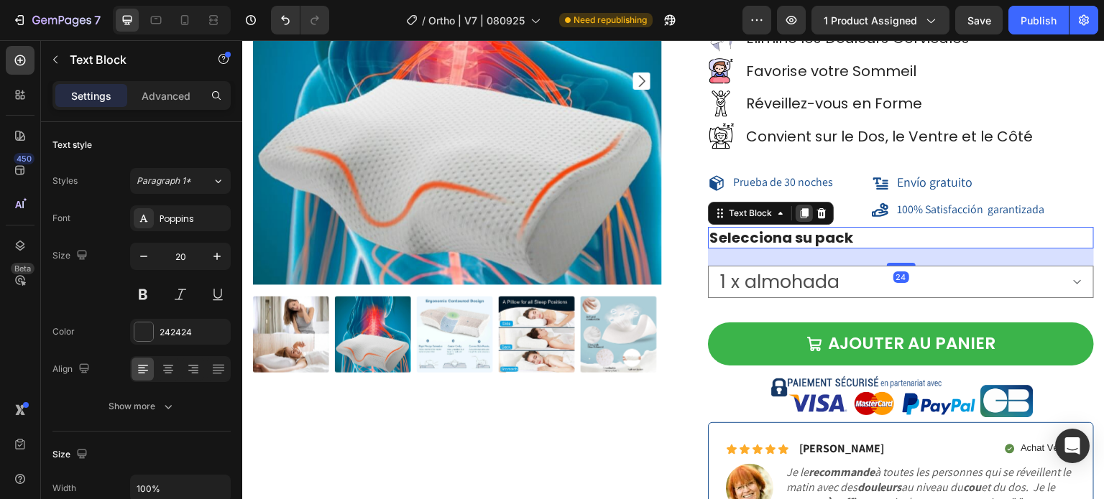
click at [801, 213] on icon at bounding box center [805, 213] width 8 height 10
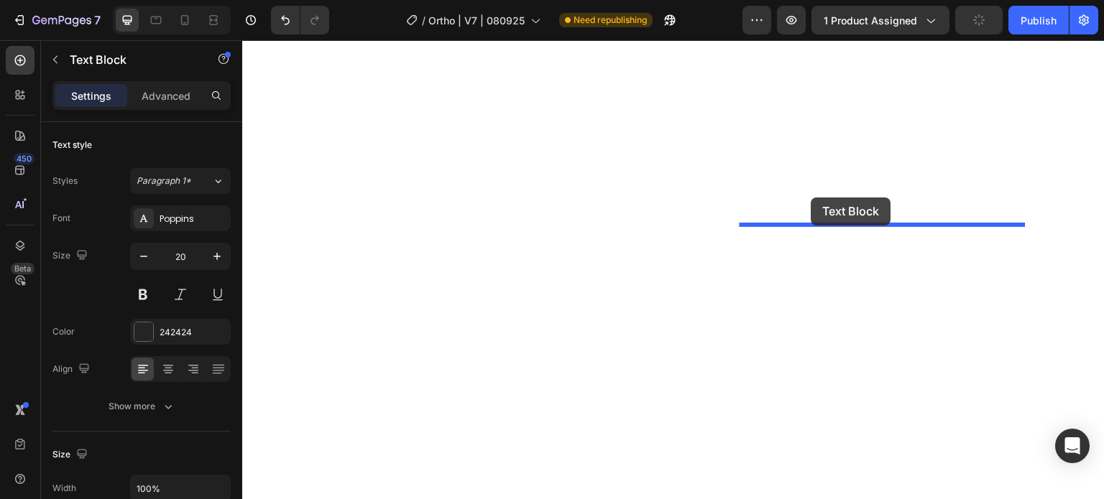
scroll to position [12329, 0]
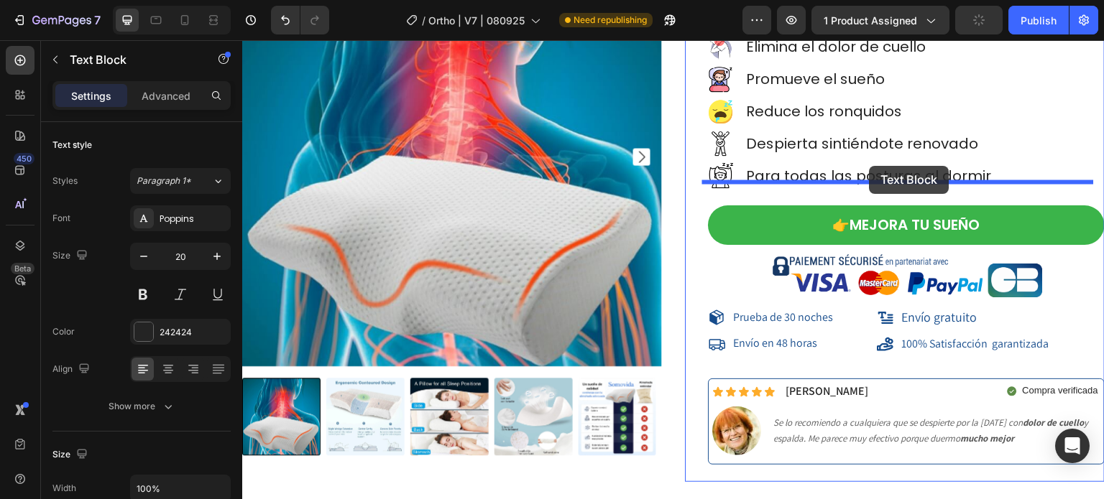
drag, startPoint x: 729, startPoint y: 244, endPoint x: 870, endPoint y: 166, distance: 161.2
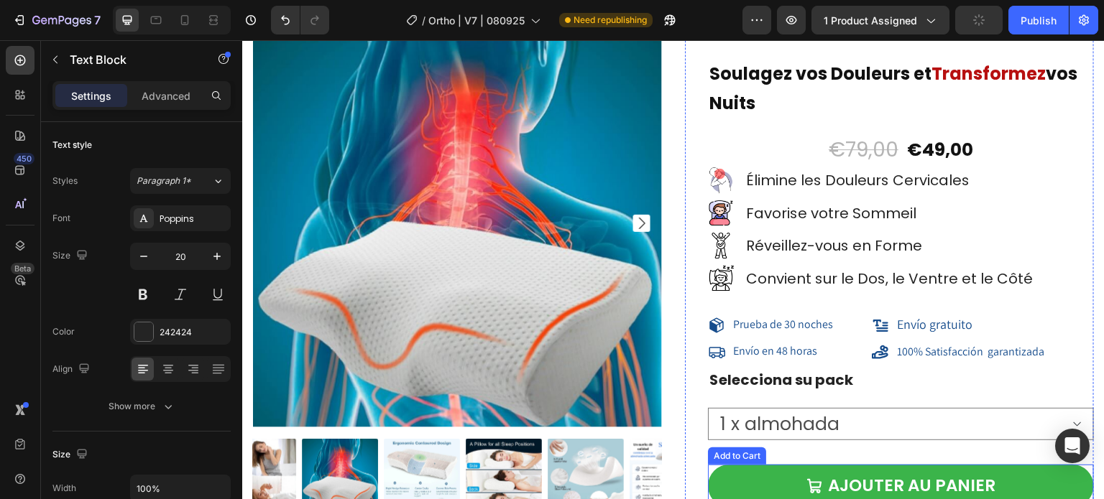
scroll to position [13047, 0]
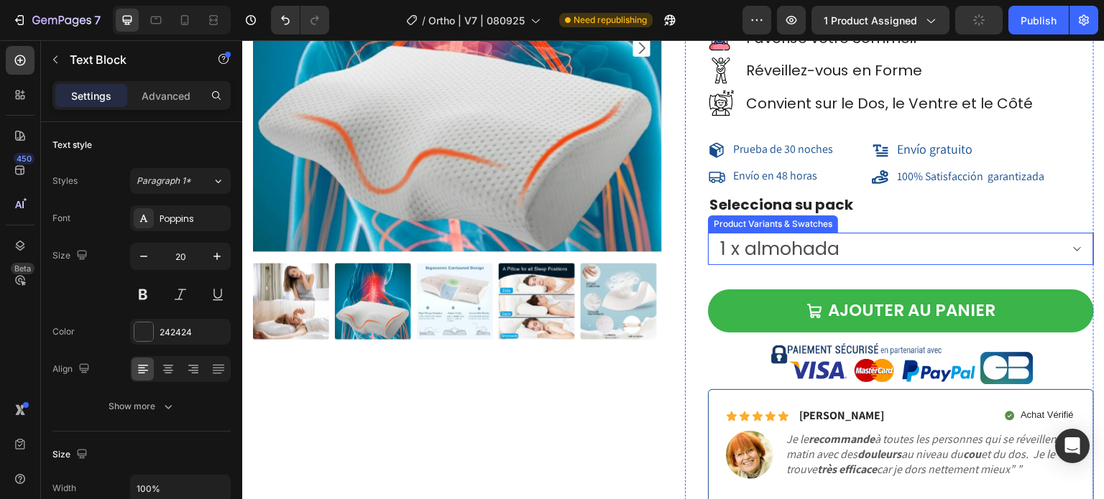
click at [765, 236] on select "1 x almohada 2 x almohadas 3 x almohadas" at bounding box center [901, 249] width 386 height 32
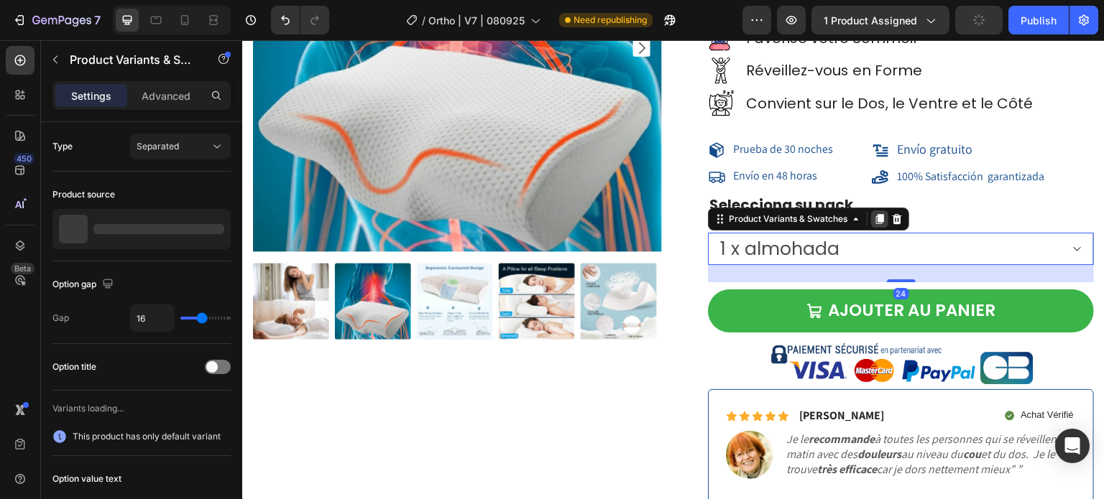
click at [876, 218] on icon at bounding box center [880, 219] width 8 height 10
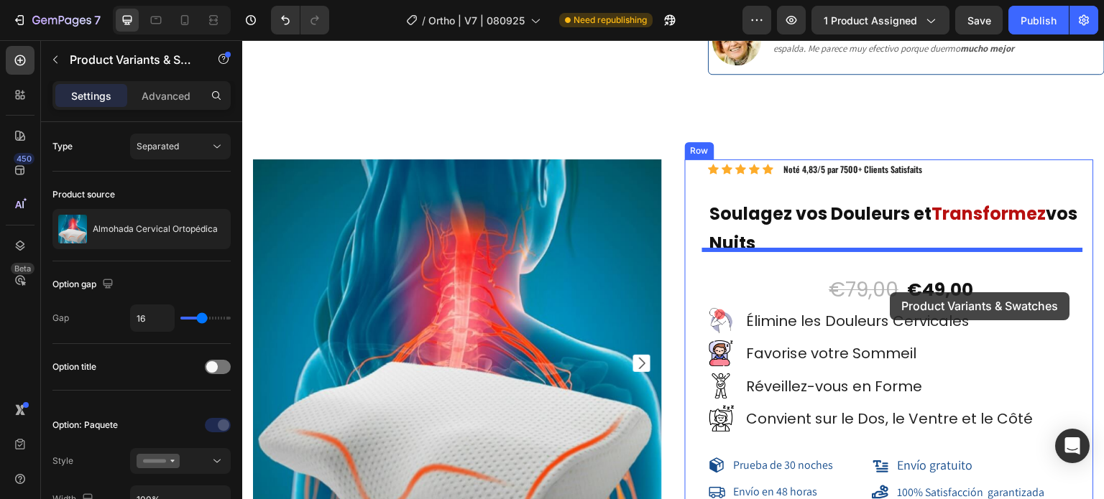
scroll to position [12832, 0]
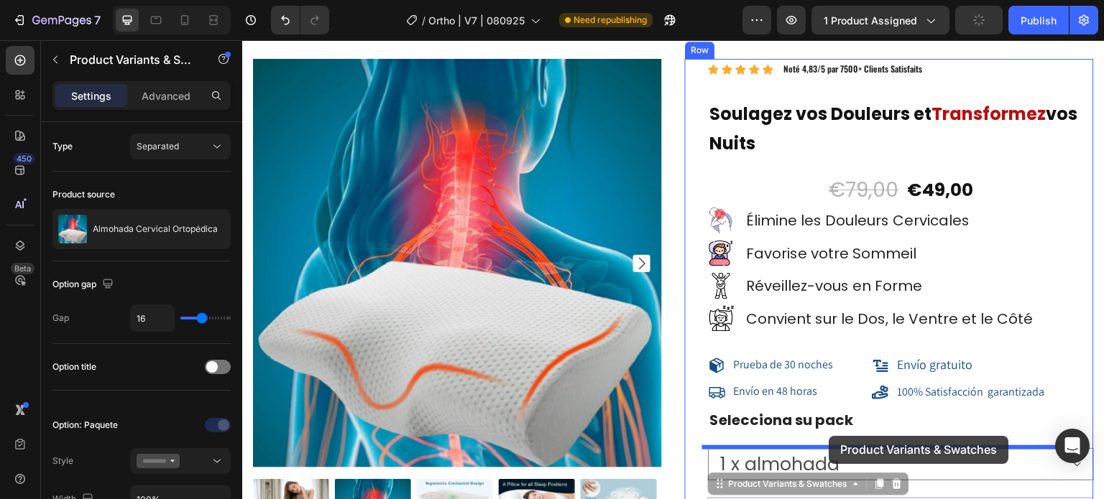
drag, startPoint x: 726, startPoint y: 264, endPoint x: 829, endPoint y: 436, distance: 200.5
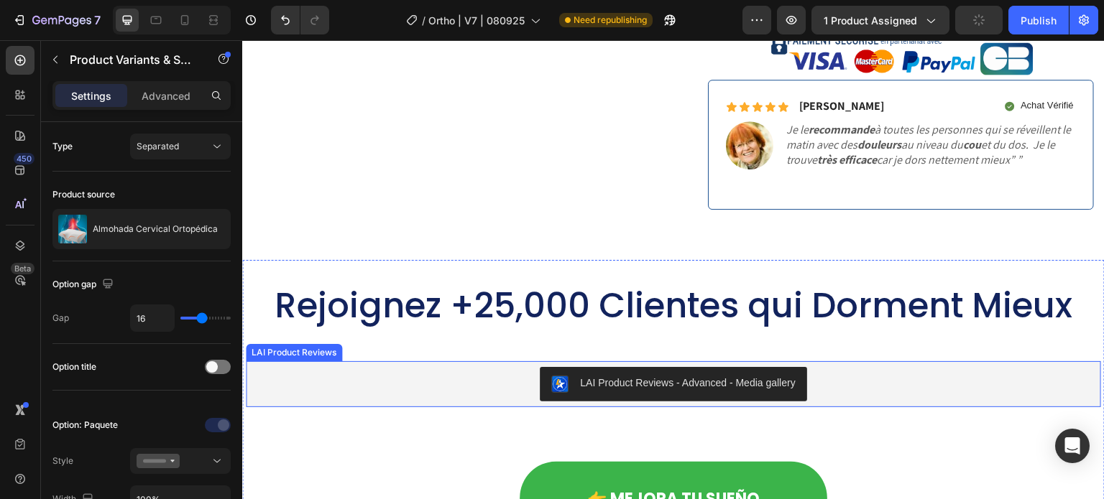
scroll to position [13047, 0]
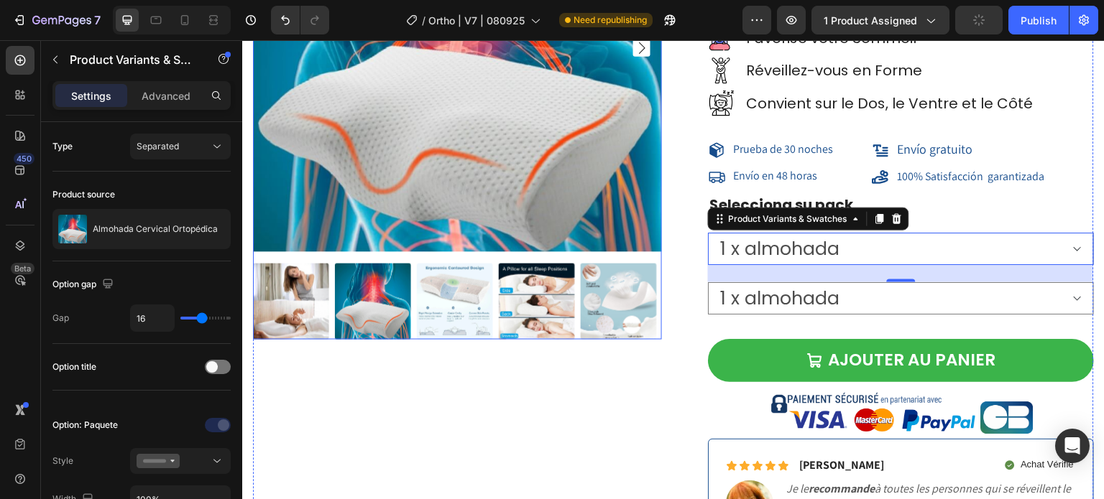
click at [568, 296] on img at bounding box center [537, 302] width 76 height 76
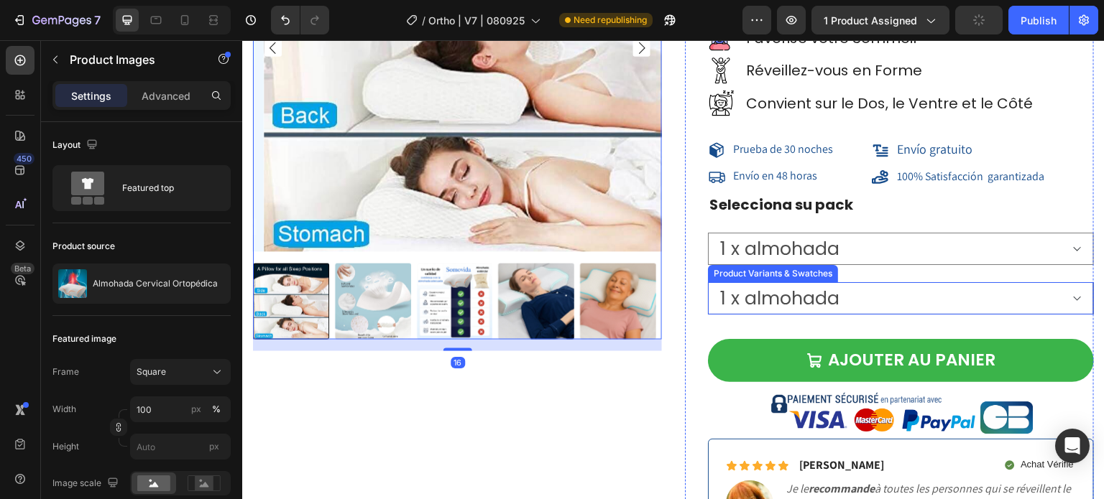
click at [878, 283] on select "1 x almohada 2 x almohadas 3 x almohadas" at bounding box center [901, 298] width 386 height 32
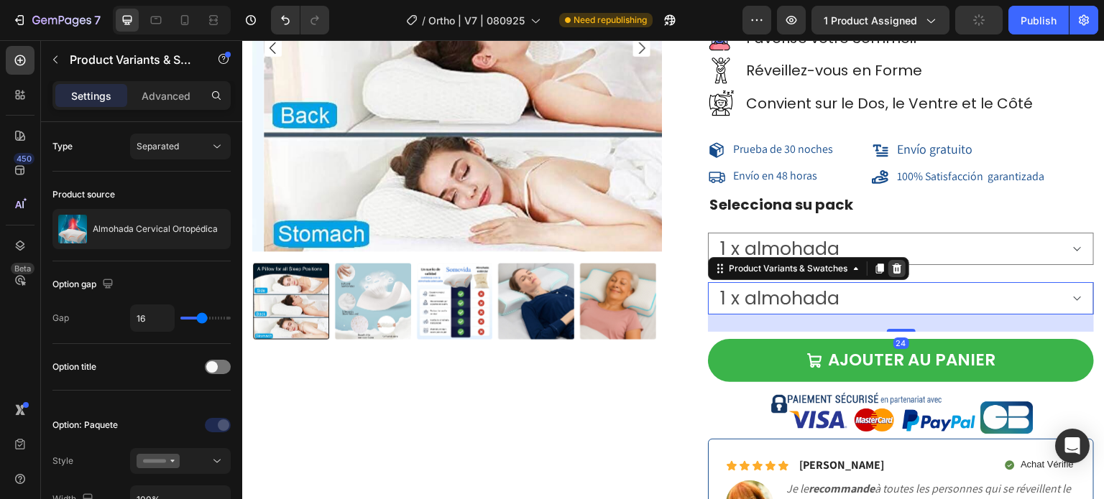
click at [896, 270] on icon at bounding box center [896, 268] width 11 height 11
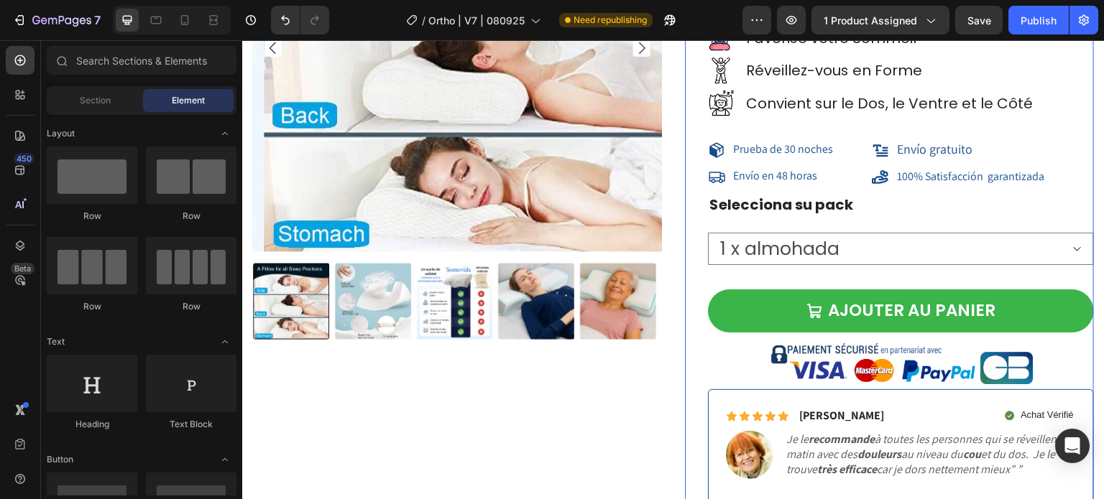
click at [869, 274] on div "Icon Icon Icon Icon Icon Icon List Hoz Noté 4,83/5 par 7500+ Clients Satisfaits…" at bounding box center [901, 189] width 386 height 693
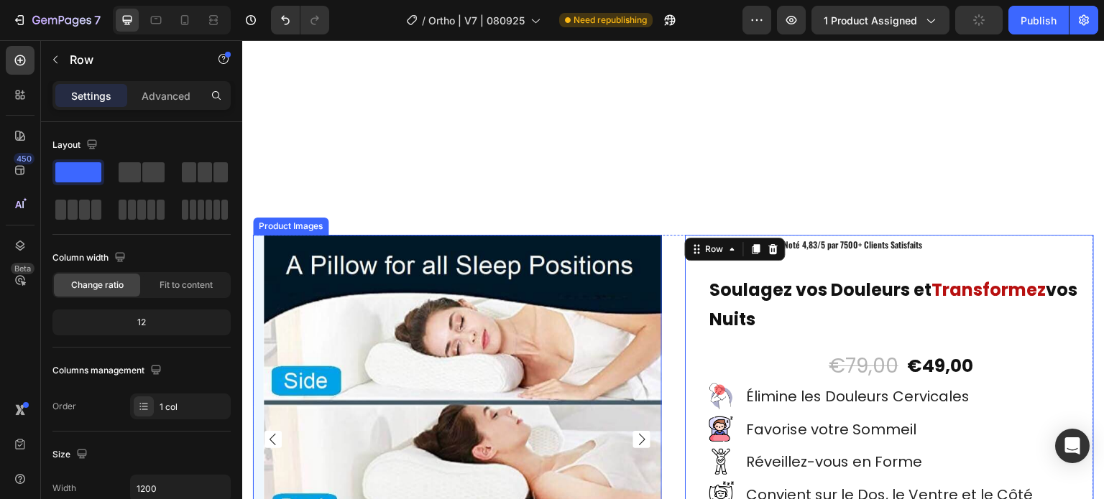
scroll to position [12975, 0]
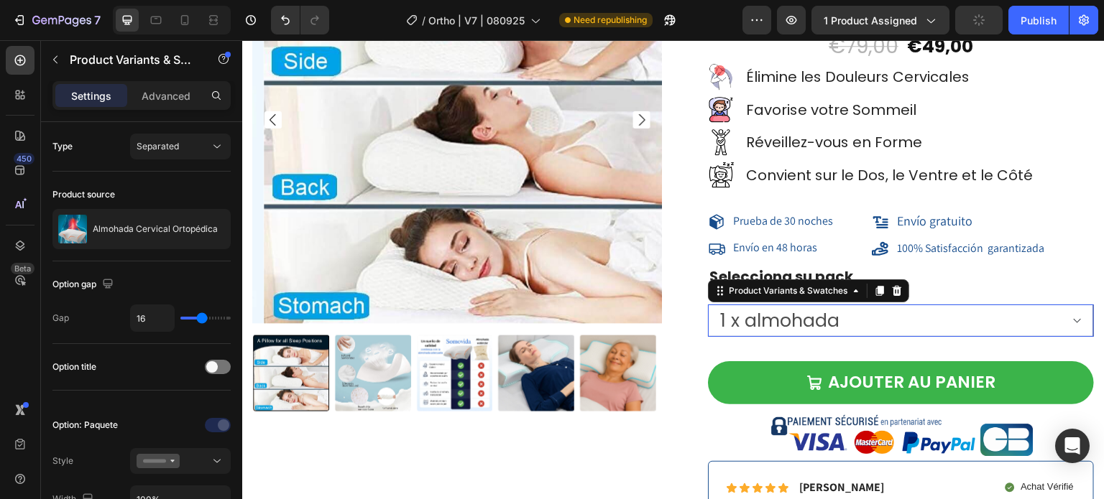
click at [810, 307] on select "1 x almohada 2 x almohadas 3 x almohadas" at bounding box center [901, 321] width 386 height 32
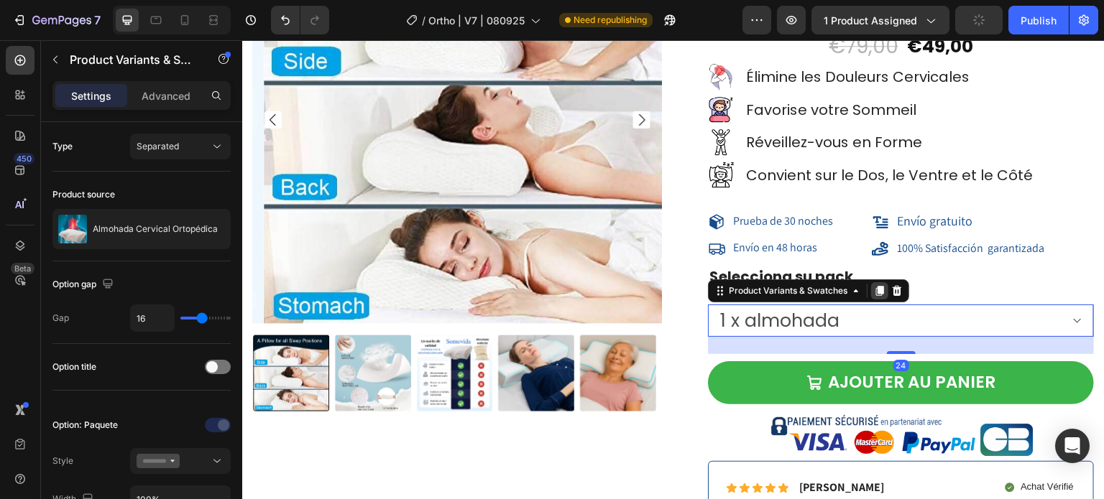
click at [879, 293] on icon at bounding box center [879, 290] width 11 height 11
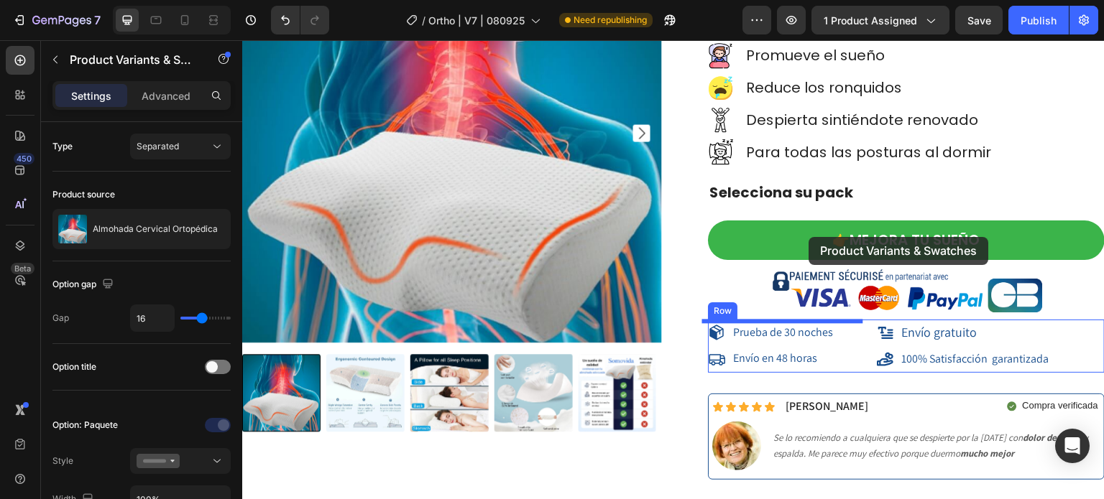
scroll to position [12329, 0]
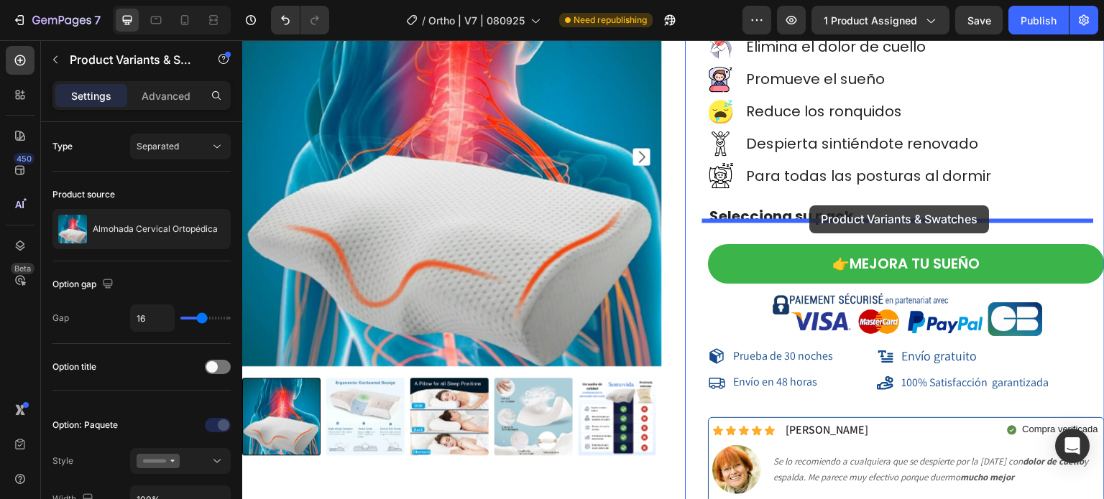
drag, startPoint x: 721, startPoint y: 293, endPoint x: 810, endPoint y: 206, distance: 125.0
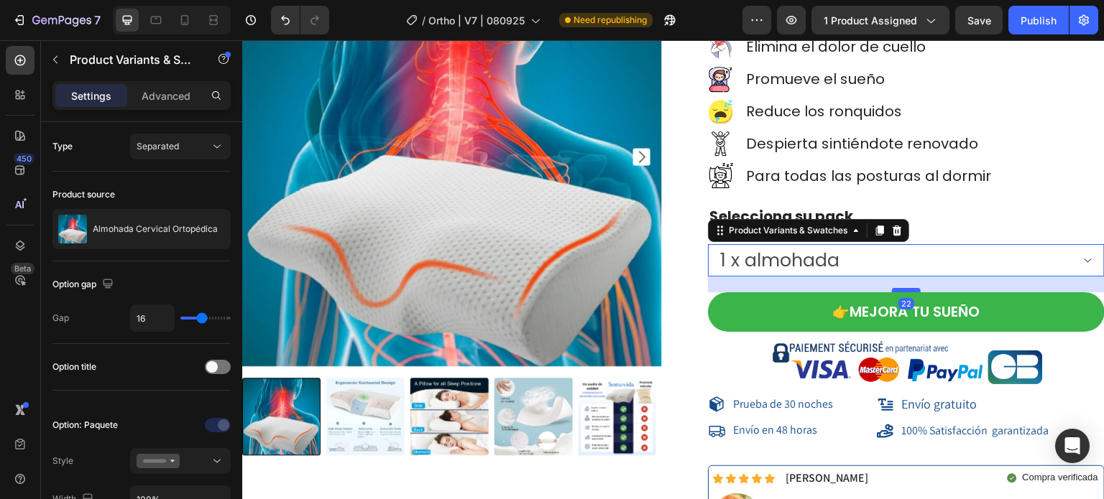
click at [892, 288] on div at bounding box center [906, 290] width 29 height 4
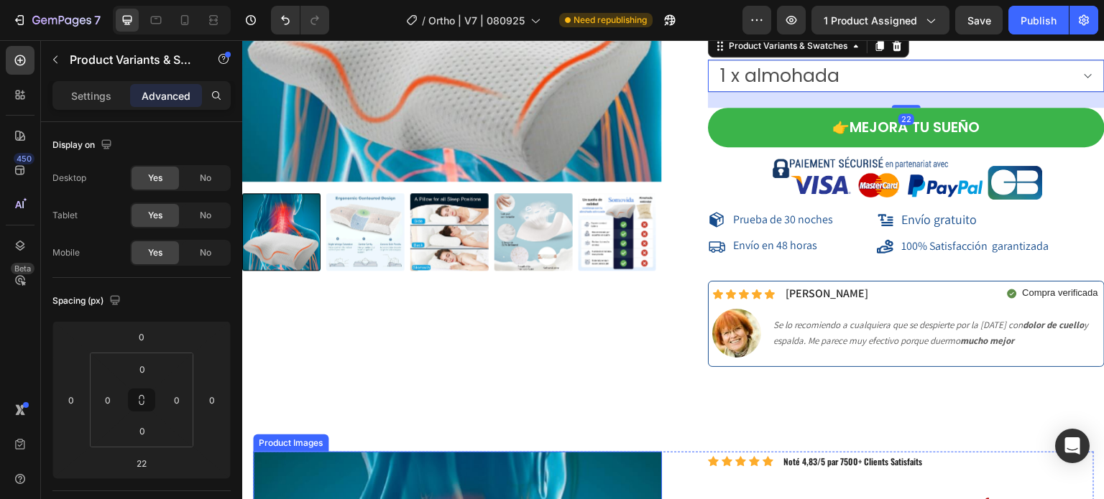
scroll to position [12688, 0]
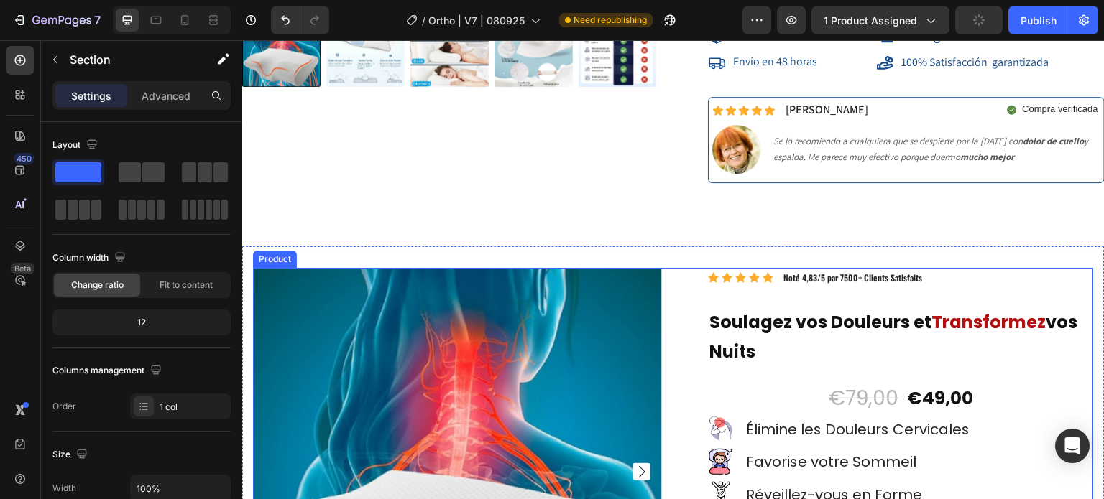
scroll to position [12760, 0]
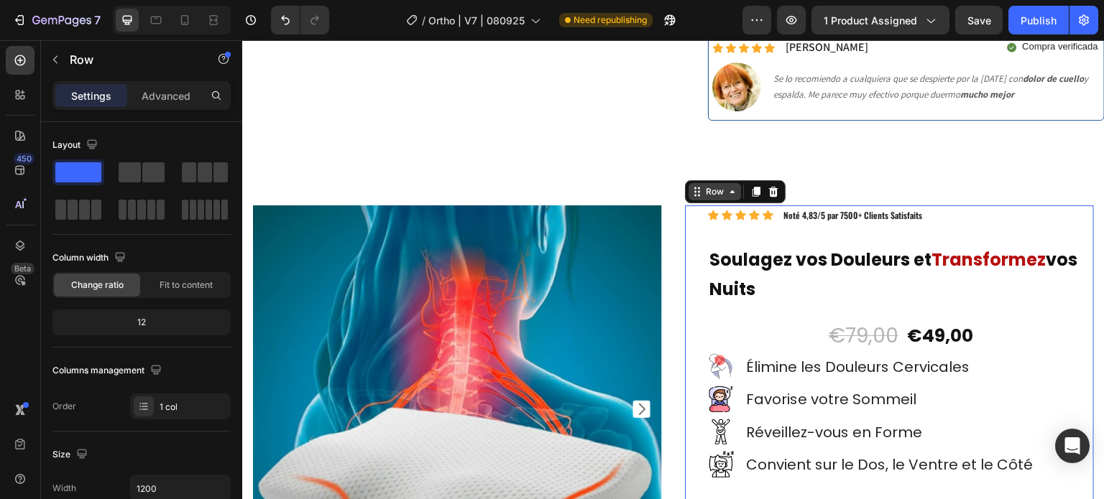
click at [691, 183] on div "Row" at bounding box center [714, 191] width 52 height 17
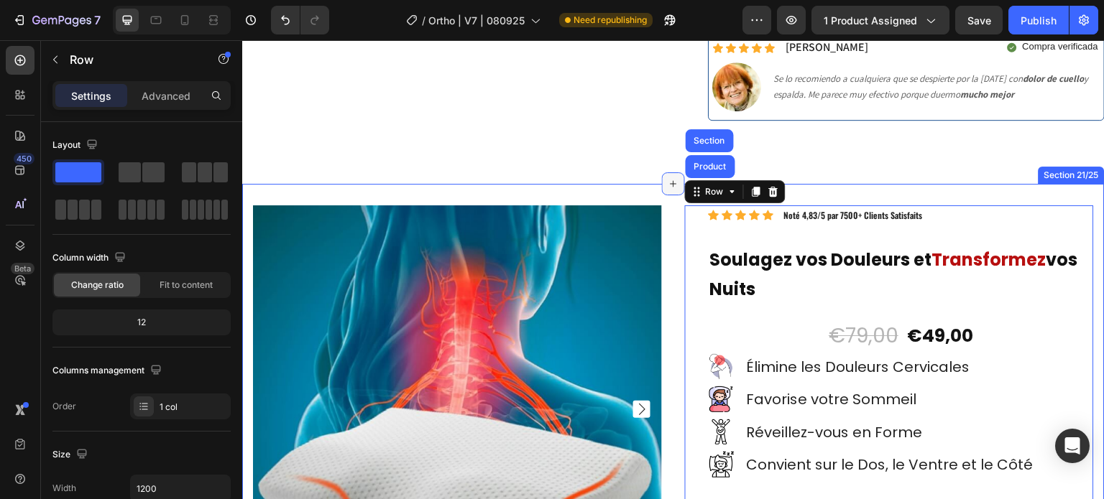
click at [666, 172] on div at bounding box center [673, 183] width 23 height 23
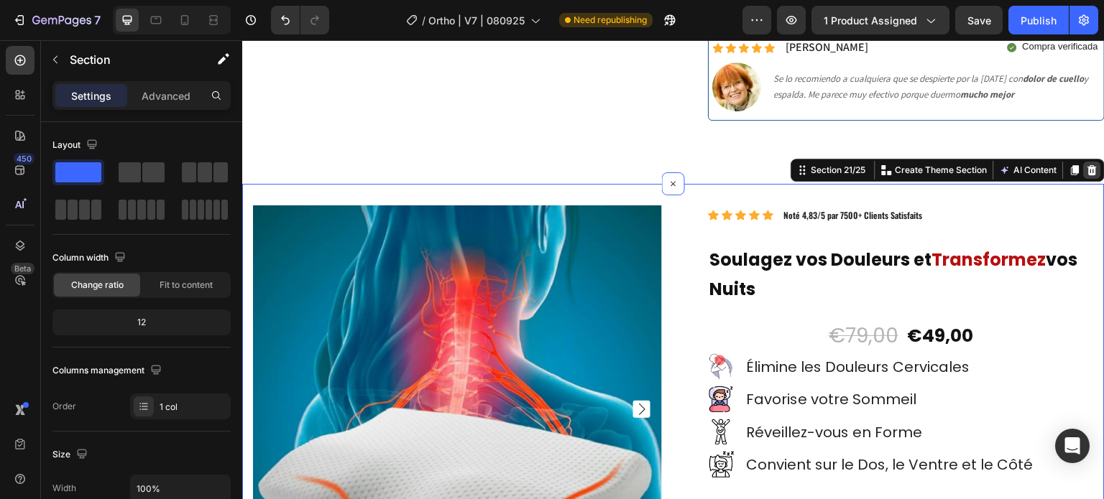
click at [1087, 165] on icon at bounding box center [1092, 170] width 11 height 11
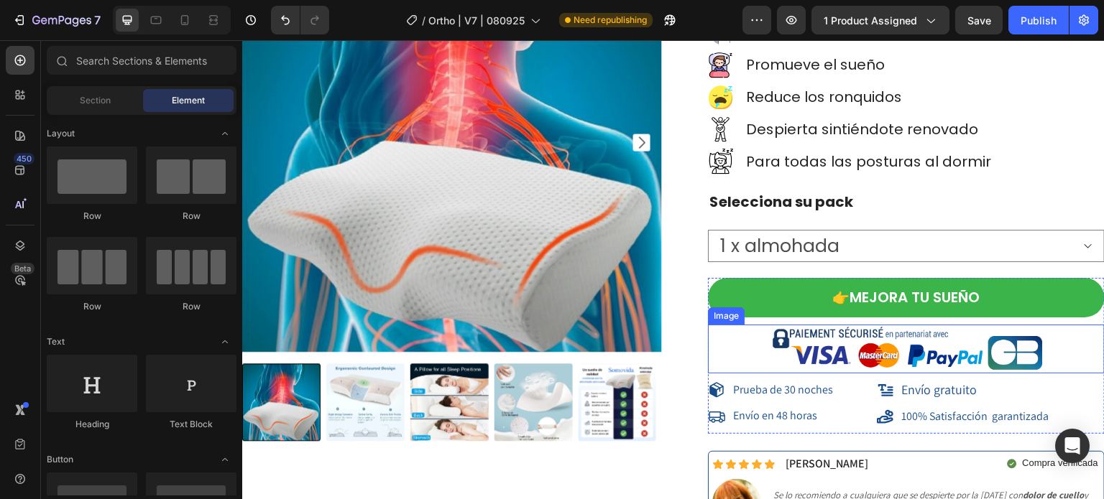
scroll to position [12400, 0]
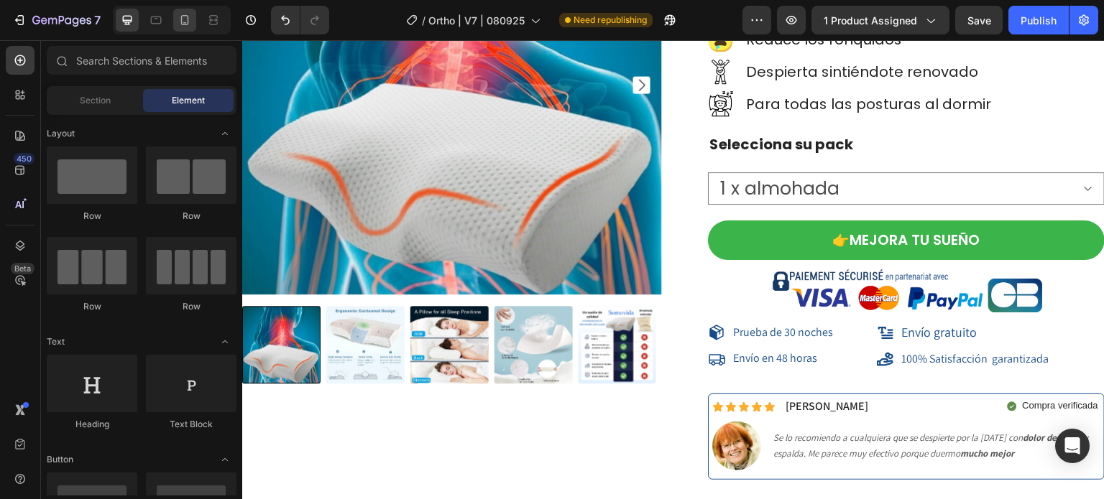
click at [185, 12] on div at bounding box center [184, 20] width 23 height 23
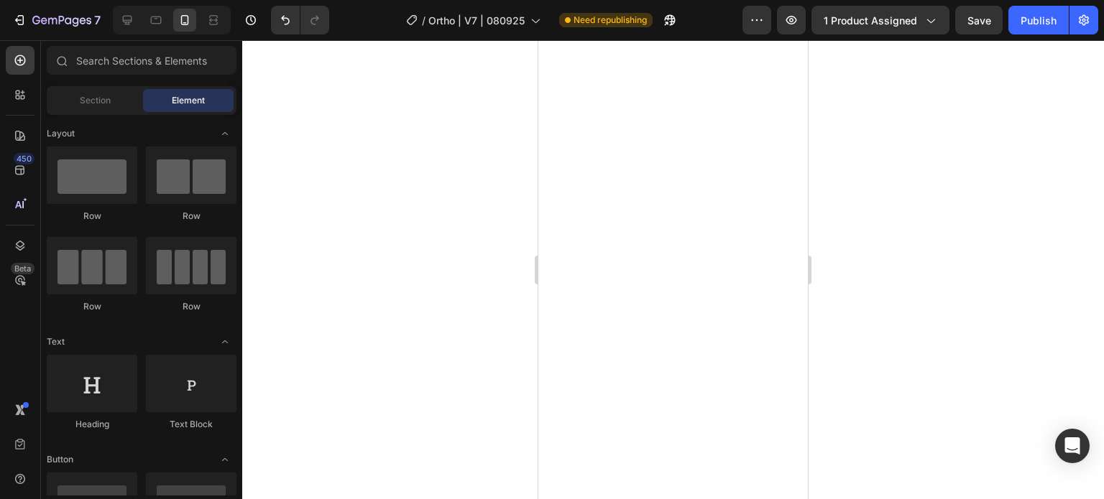
scroll to position [7210, 0]
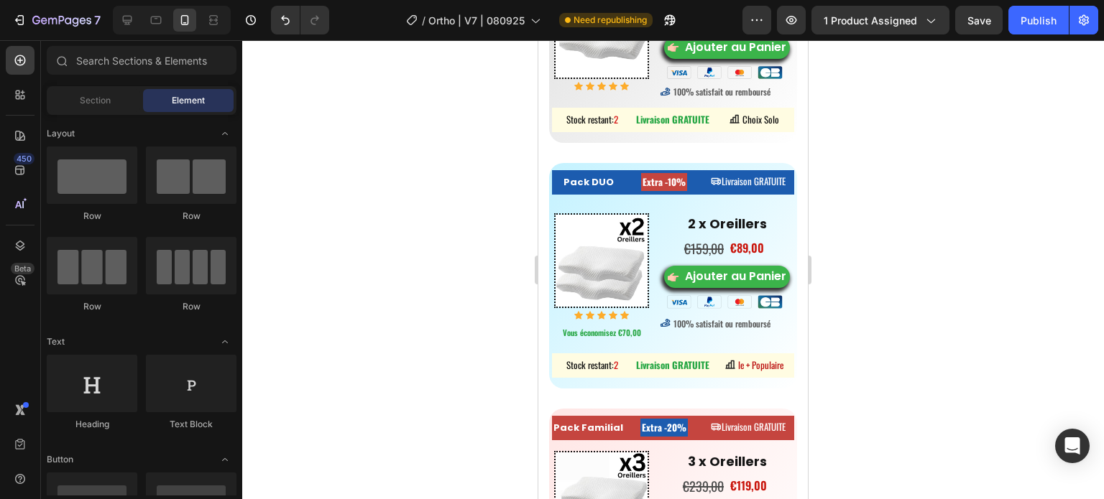
drag, startPoint x: 802, startPoint y: 471, endPoint x: 1346, endPoint y: 338, distance: 560.0
click at [707, 312] on img at bounding box center [726, 301] width 119 height 19
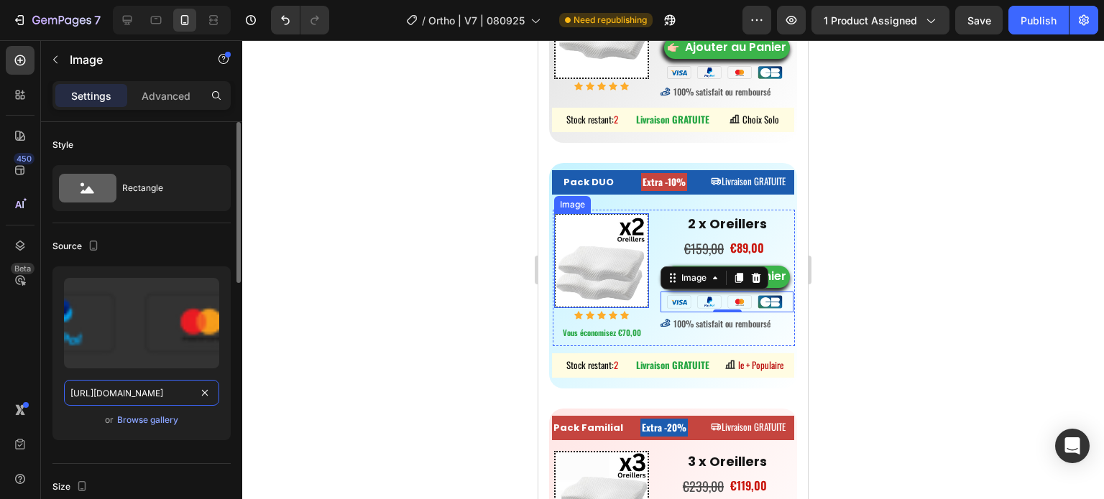
click at [92, 391] on input "https://cdn.shopify.com/s/files/1/0621/1688/8651/files/gempages_581568305333011…" at bounding box center [141, 393] width 155 height 26
click at [121, 34] on div at bounding box center [172, 20] width 118 height 29
click at [123, 27] on icon at bounding box center [127, 20] width 14 height 14
type input "https://cdn.shopify.com/s/files/1/2005/9307/files/image_demo.jpg"
type input "100"
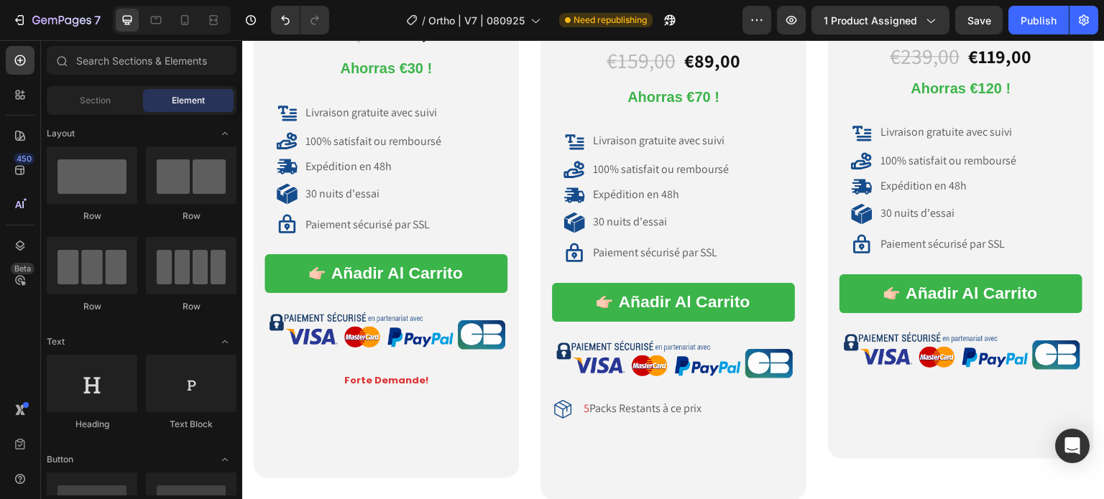
scroll to position [8581, 0]
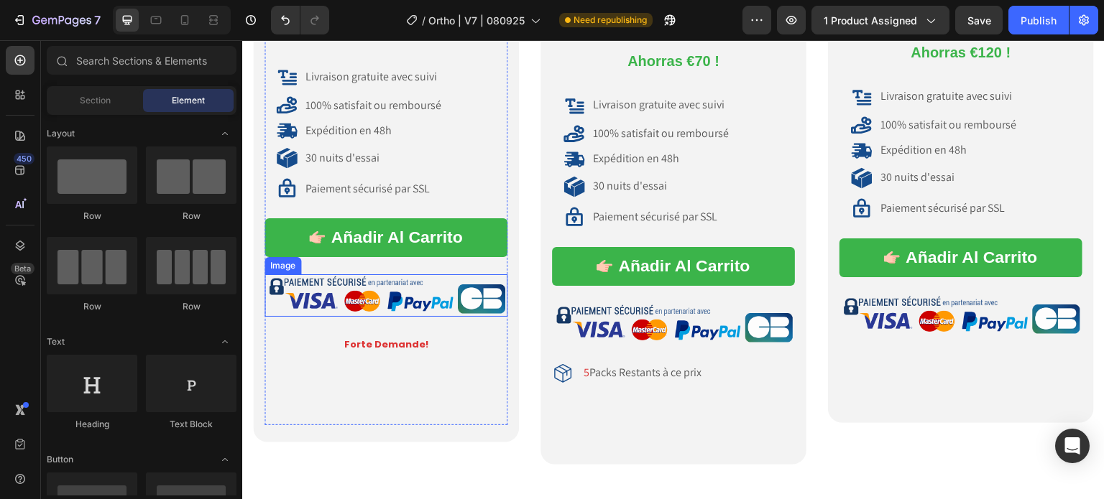
click at [346, 295] on img at bounding box center [385, 296] width 243 height 42
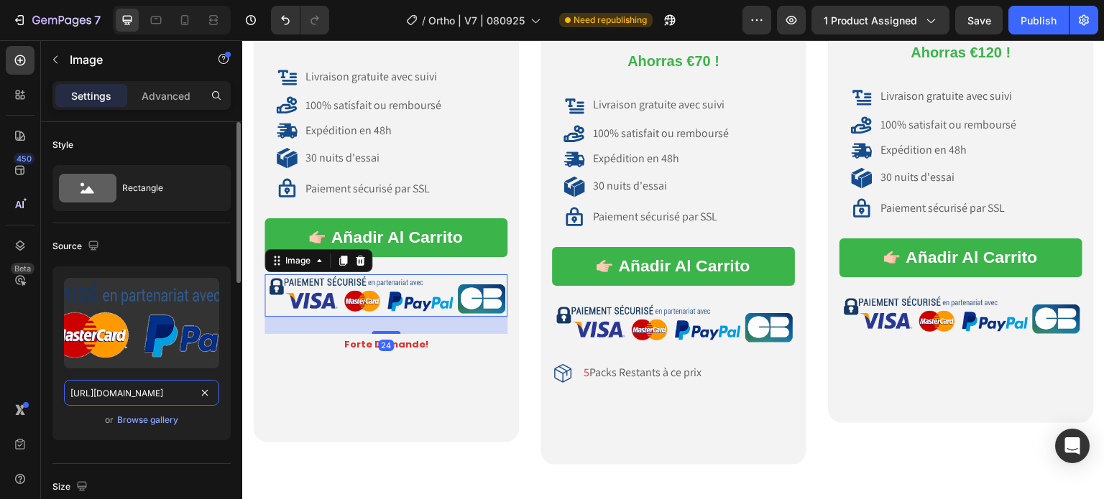
click at [137, 400] on input "https://ucarecdn.com/ff4d2033-7bc5-41b7-a683-f36ca9e6c85a/-/format/auto/-/previ…" at bounding box center [141, 393] width 155 height 26
paste input "cdn.shopify.com/s/files/1/0621/1688/8651/files/gempages_581568305333011374-e04d…"
type input "https://cdn.shopify.com/s/files/1/0621/1688/8651/files/gempages_581568305333011…"
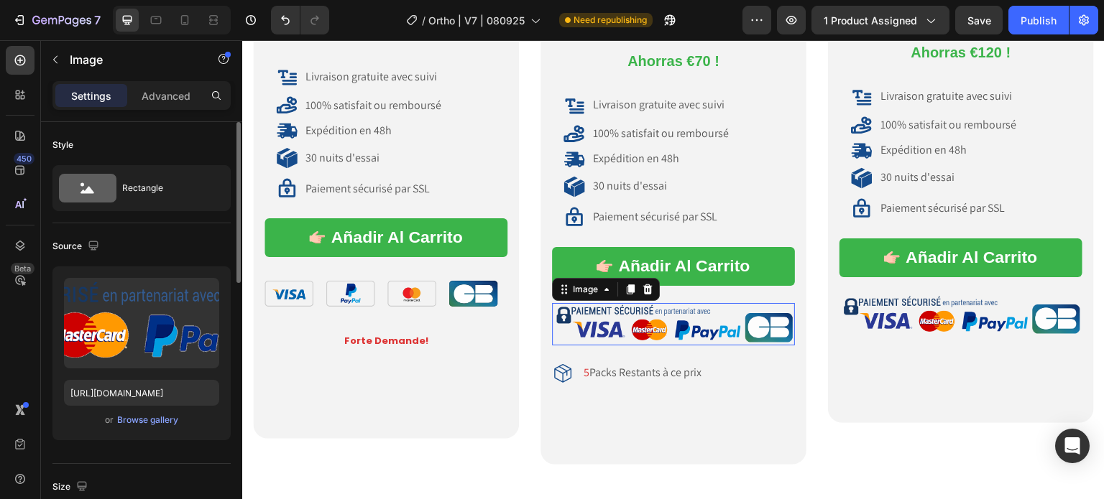
click at [631, 325] on img at bounding box center [673, 324] width 243 height 42
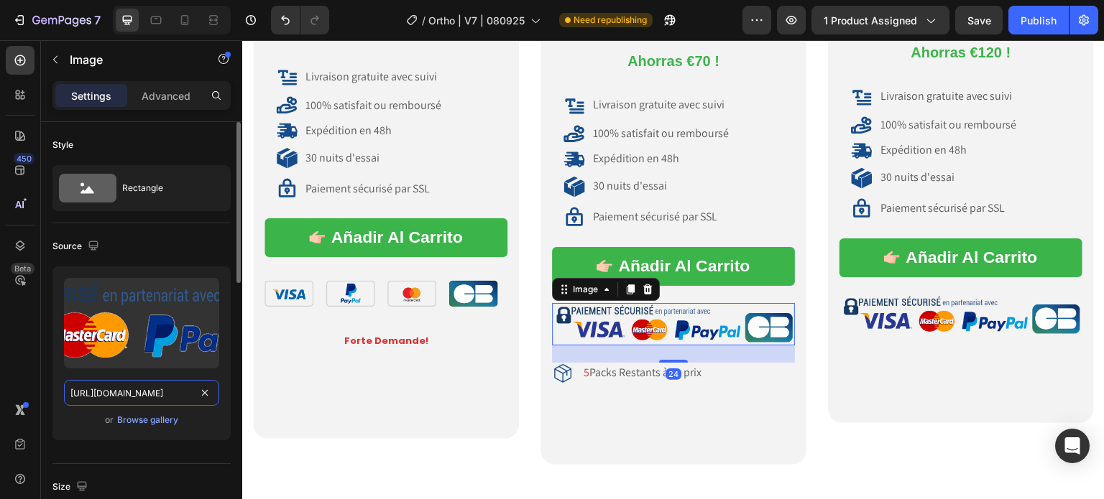
click at [133, 384] on input "https://ucarecdn.com/ff4d2033-7bc5-41b7-a683-f36ca9e6c85a/-/format/auto/-/previ…" at bounding box center [141, 393] width 155 height 26
paste input "cdn.shopify.com/s/files/1/0621/1688/8651/files/gempages_581568305333011374-e04d…"
type input "https://cdn.shopify.com/s/files/1/0621/1688/8651/files/gempages_581568305333011…"
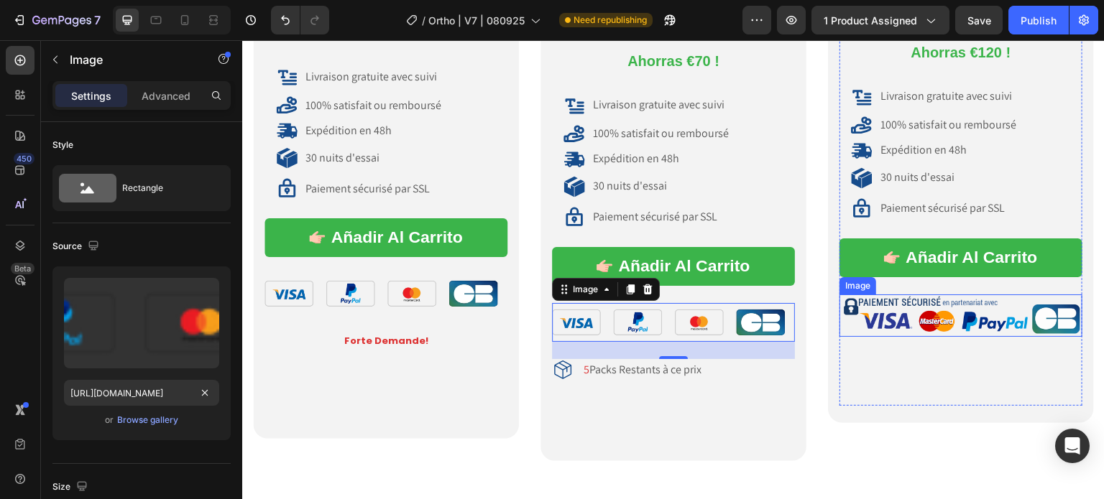
click at [944, 319] on img at bounding box center [960, 316] width 243 height 42
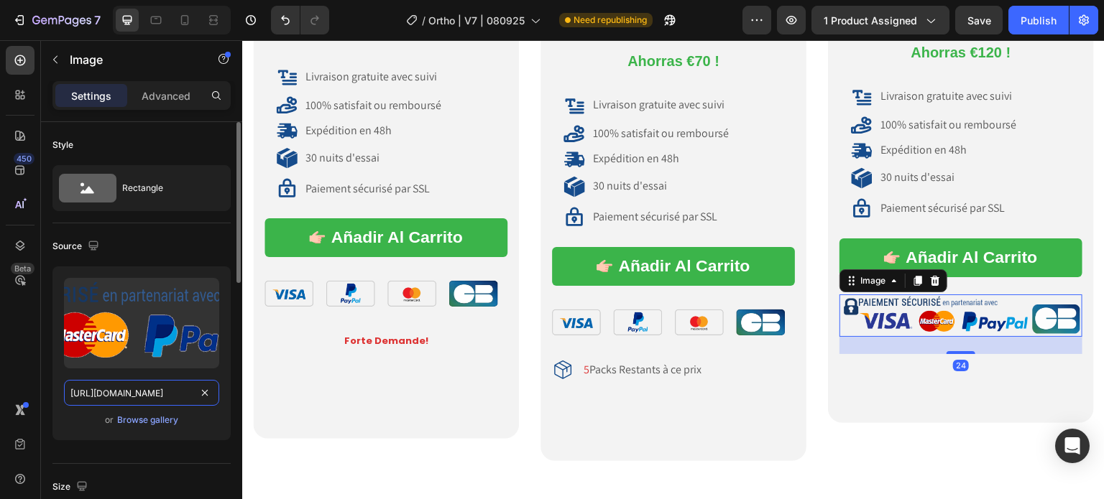
click at [158, 387] on input "https://ucarecdn.com/ff4d2033-7bc5-41b7-a683-f36ca9e6c85a/-/format/auto/-/previ…" at bounding box center [141, 393] width 155 height 26
paste input "cdn.shopify.com/s/files/1/0621/1688/8651/files/gempages_581568305333011374-e04d…"
type input "https://cdn.shopify.com/s/files/1/0621/1688/8651/files/gempages_581568305333011…"
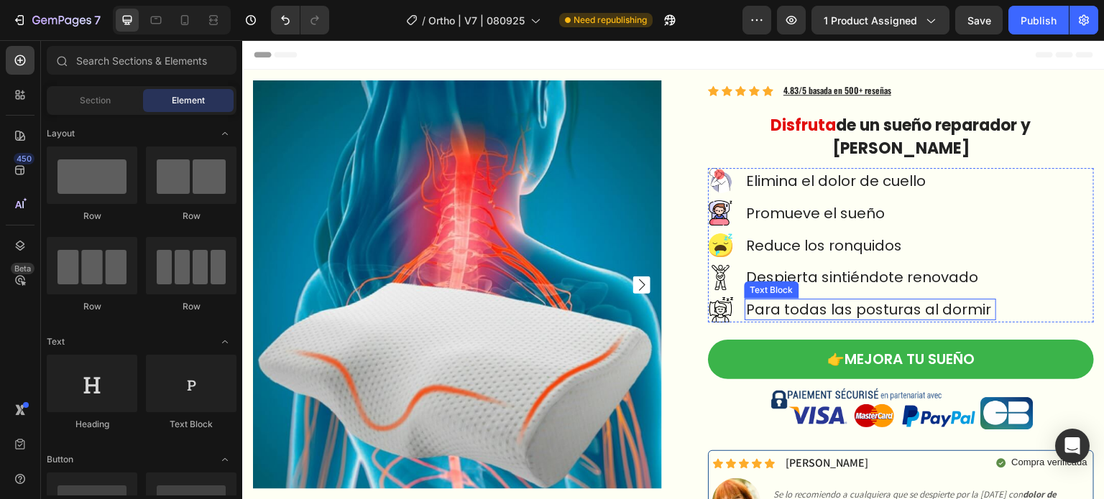
scroll to position [144, 0]
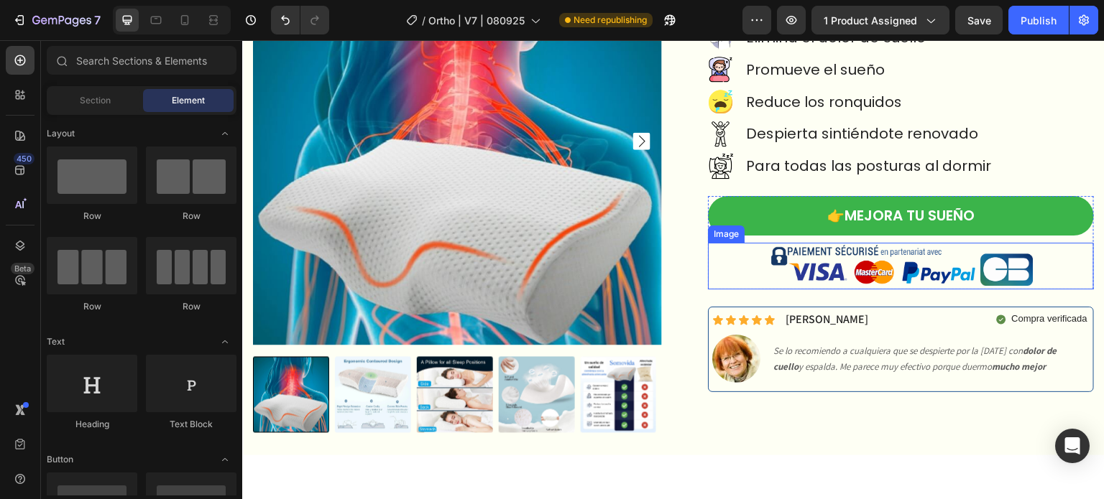
click at [901, 243] on img at bounding box center [901, 266] width 270 height 47
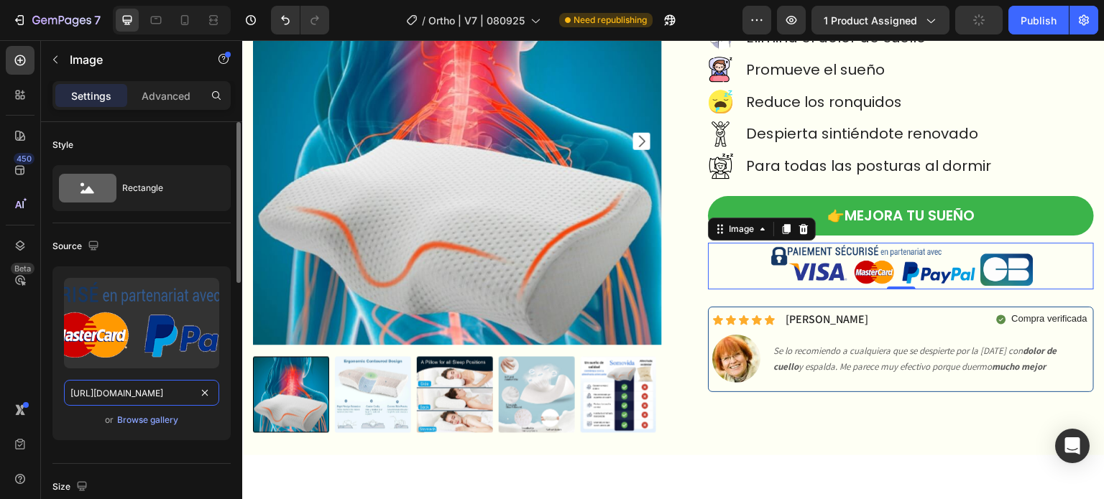
click at [157, 396] on input "https://ucarecdn.com/ff4d2033-7bc5-41b7-a683-f36ca9e6c85a/-/format/auto/-/previ…" at bounding box center [141, 393] width 155 height 26
paste input "cdn.shopify.com/s/files/1/0621/1688/8651/files/gempages_581568305333011374-e04d…"
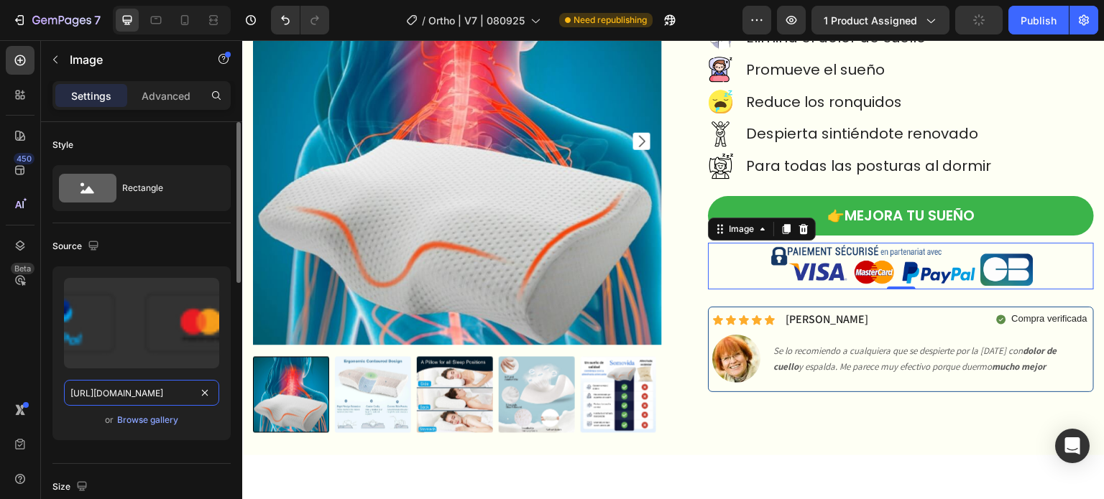
type input "https://cdn.shopify.com/s/files/1/0621/1688/8651/files/gempages_581568305333011…"
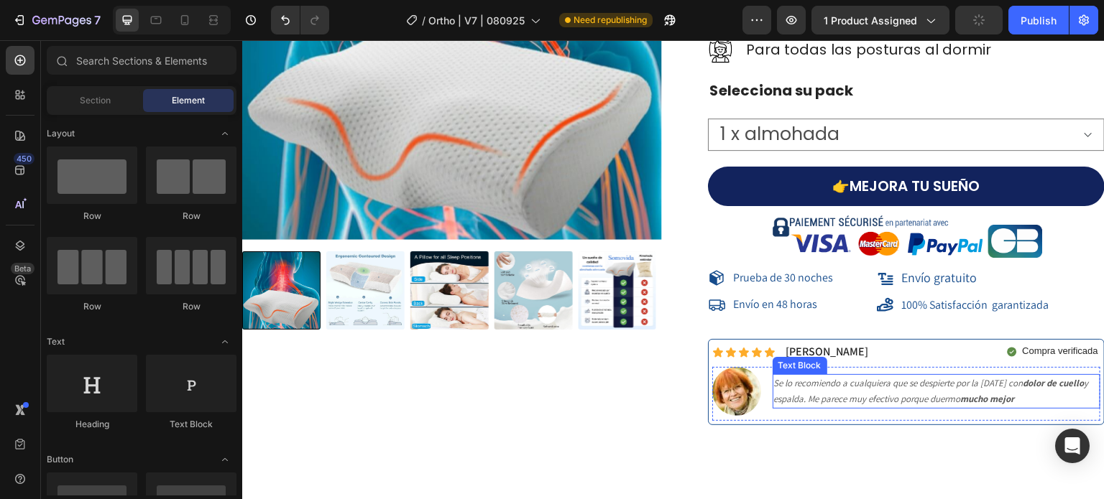
scroll to position [11892, 0]
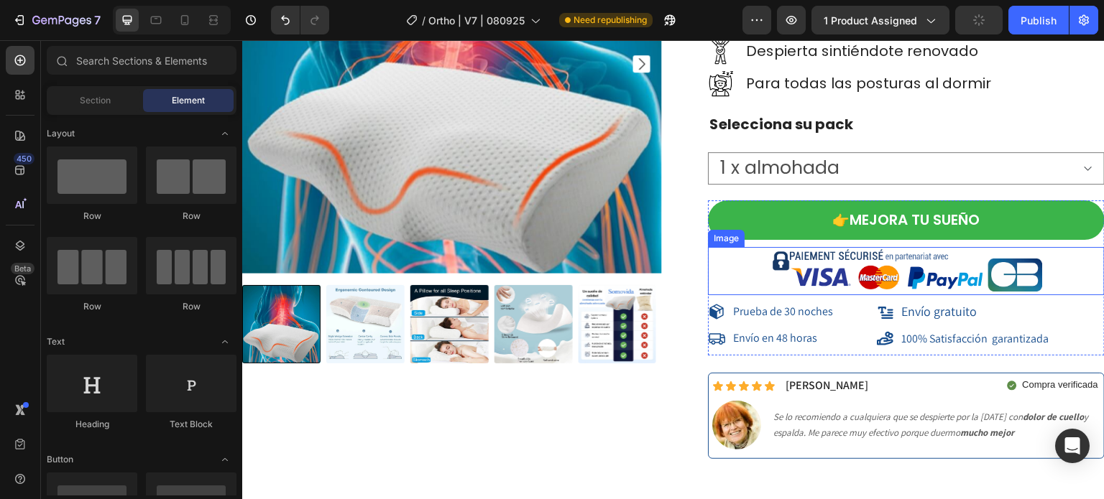
click at [833, 248] on img at bounding box center [906, 271] width 277 height 48
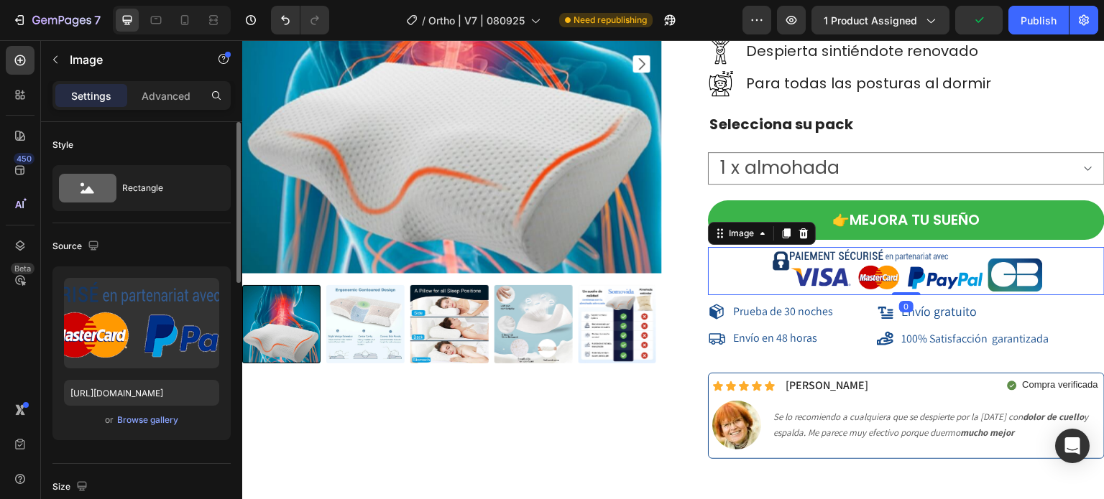
click at [153, 408] on div "Upload Image https://ucarecdn.com/ff4d2033-7bc5-41b7-a683-f36ca9e6c85a/-/format…" at bounding box center [141, 354] width 178 height 174
click at [151, 402] on input "https://ucarecdn.com/ff4d2033-7bc5-41b7-a683-f36ca9e6c85a/-/format/auto/-/previ…" at bounding box center [141, 393] width 155 height 26
paste input "cdn.shopify.com/s/files/1/0621/1688/8651/files/gempages_581568305333011374-e04d…"
type input "https://cdn.shopify.com/s/files/1/0621/1688/8651/files/gempages_581568305333011…"
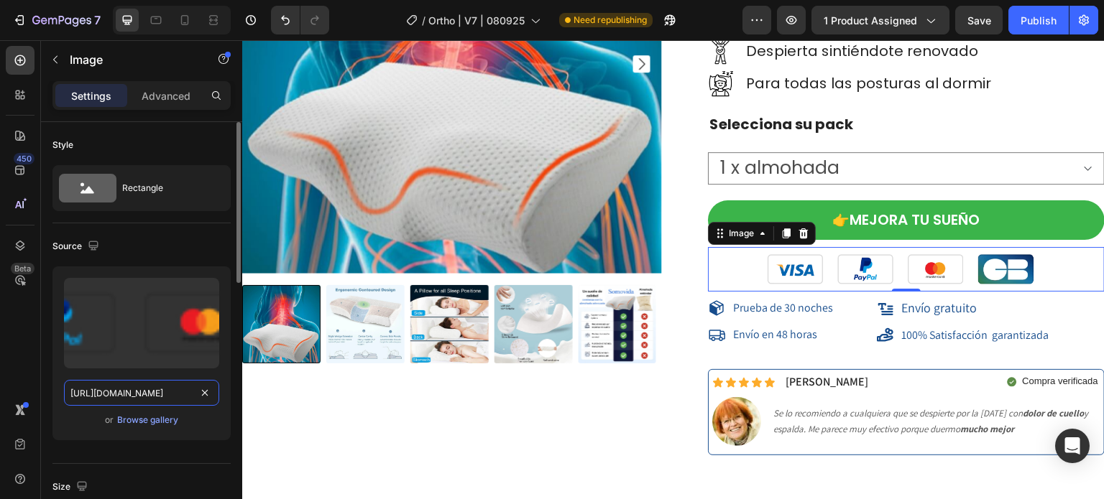
scroll to position [0, 430]
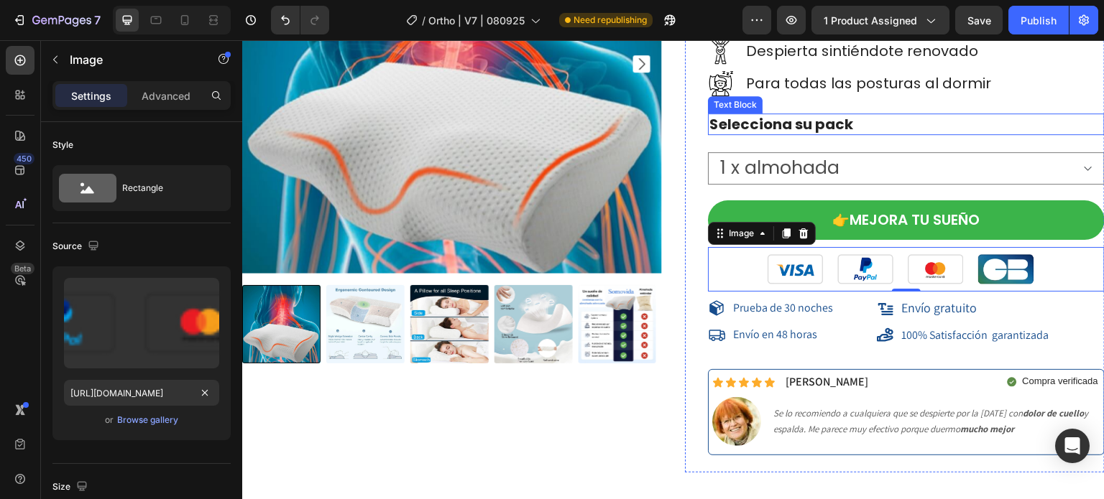
click at [957, 115] on p "Selecciona su pack" at bounding box center [906, 124] width 394 height 19
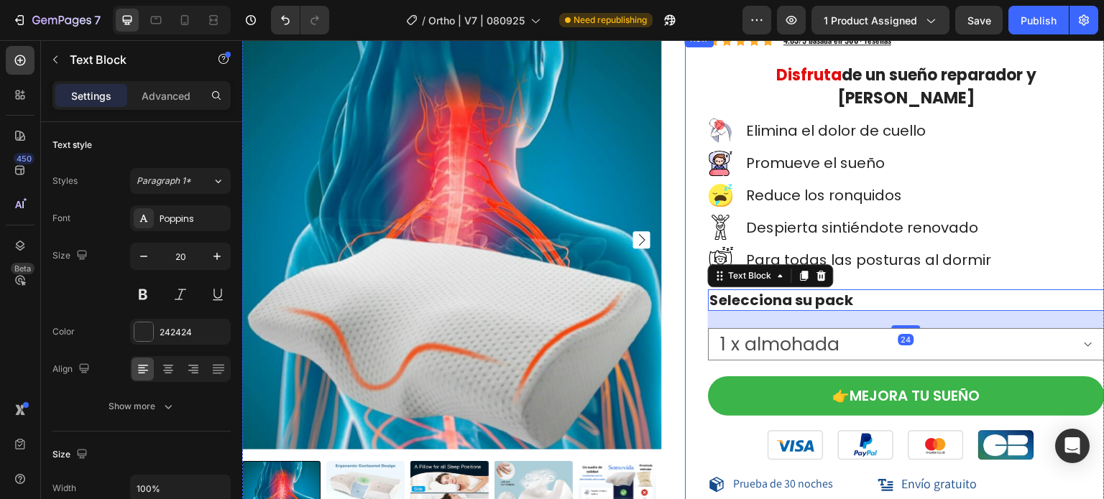
scroll to position [11677, 0]
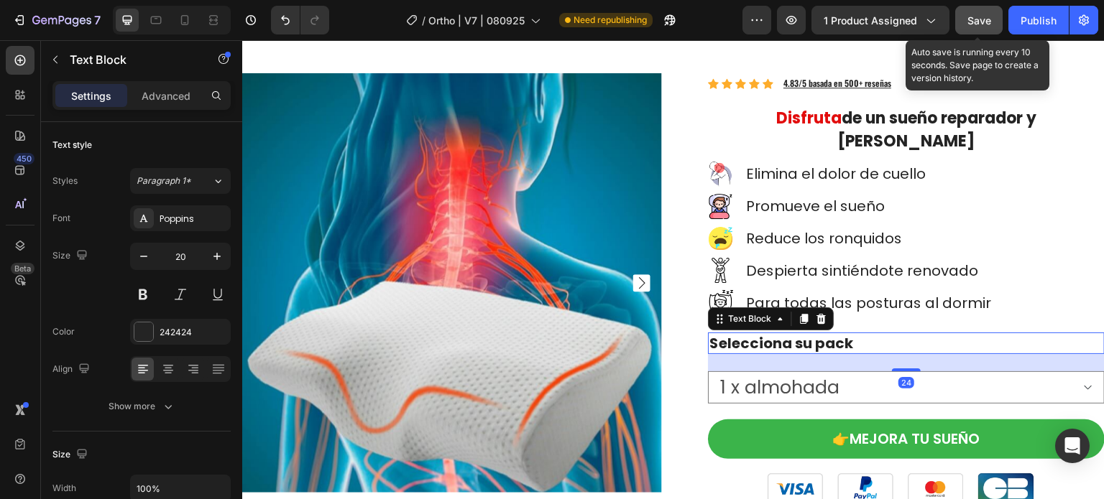
click at [973, 19] on span "Save" at bounding box center [979, 20] width 24 height 12
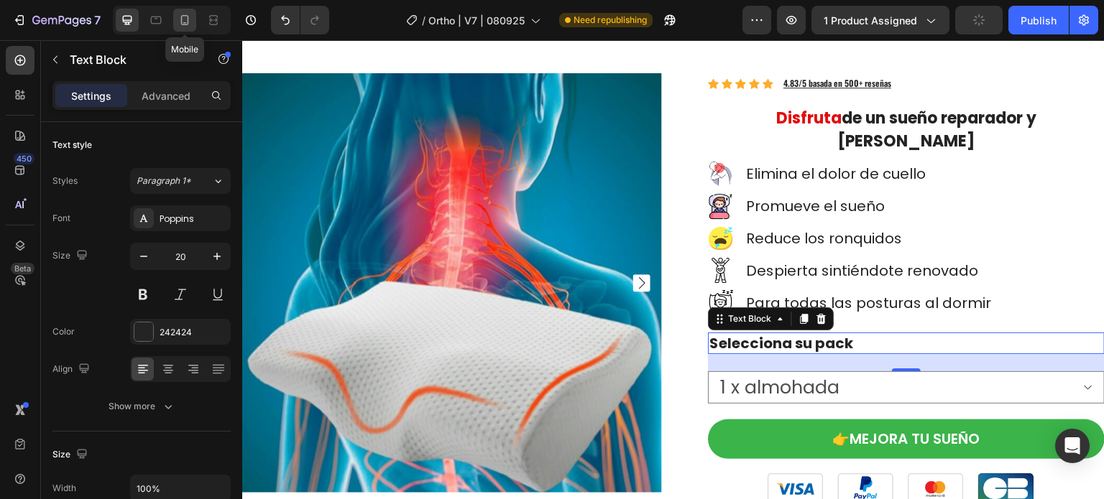
click at [181, 26] on icon at bounding box center [185, 20] width 14 height 14
type input "18"
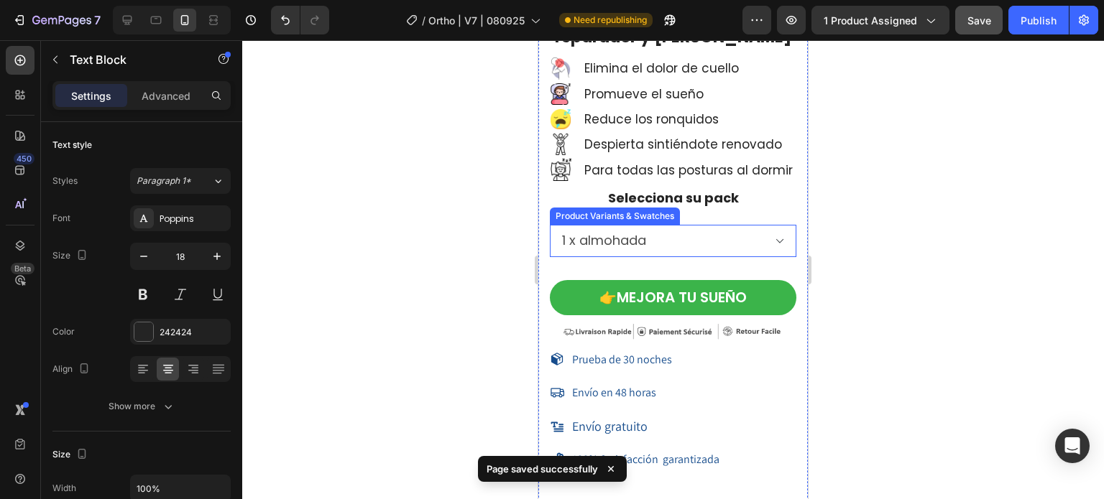
scroll to position [10640, 0]
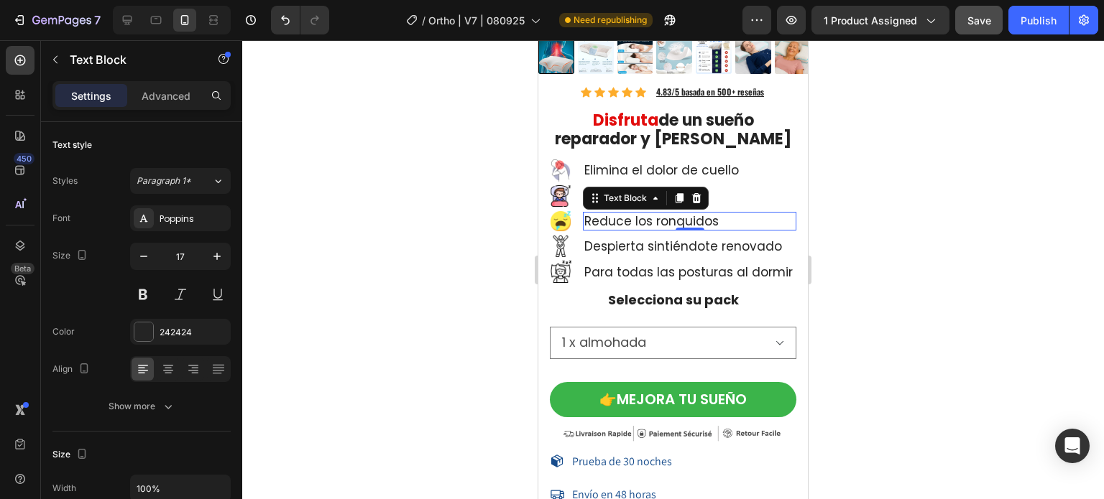
click at [720, 213] on p "Reduce los ronquidos" at bounding box center [689, 221] width 211 height 16
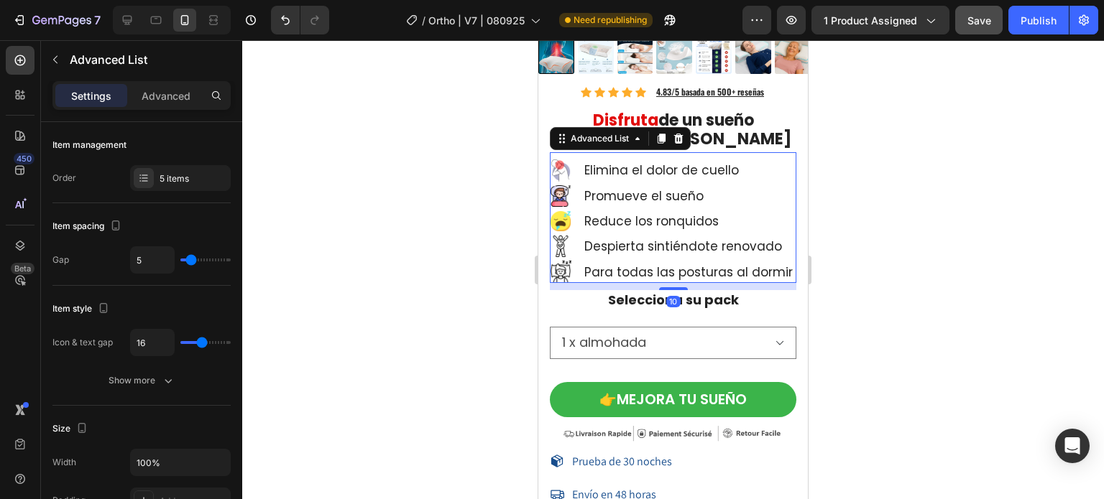
click at [563, 152] on div "Image Elimina el dolor de cuello Text Block Image Promueve el sueño Text Block …" at bounding box center [673, 217] width 246 height 130
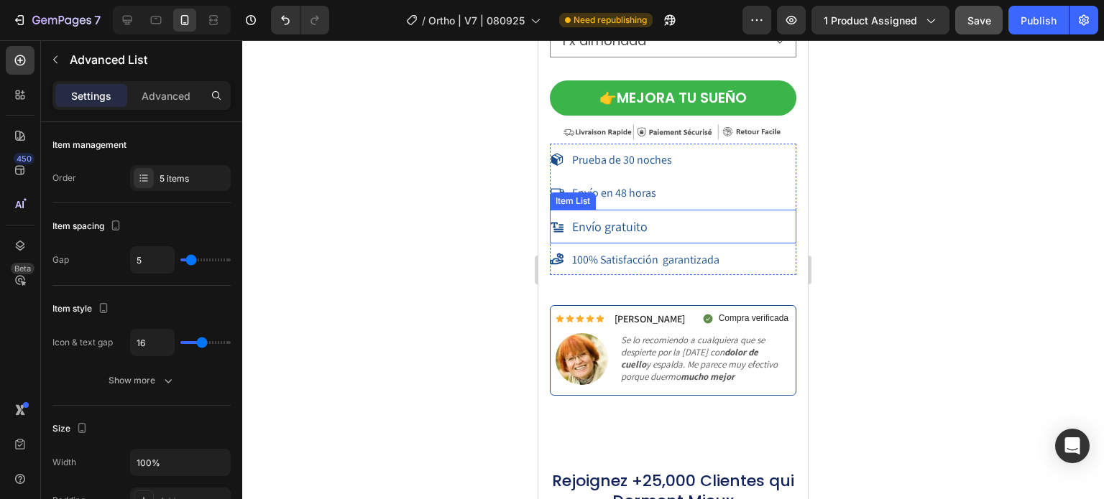
scroll to position [10855, 0]
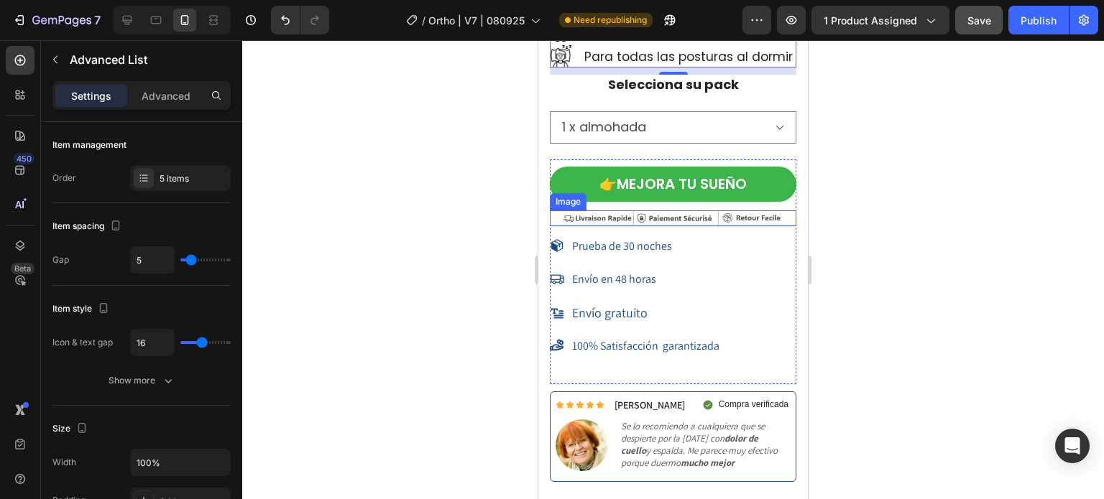
click at [727, 224] on img at bounding box center [673, 219] width 222 height 16
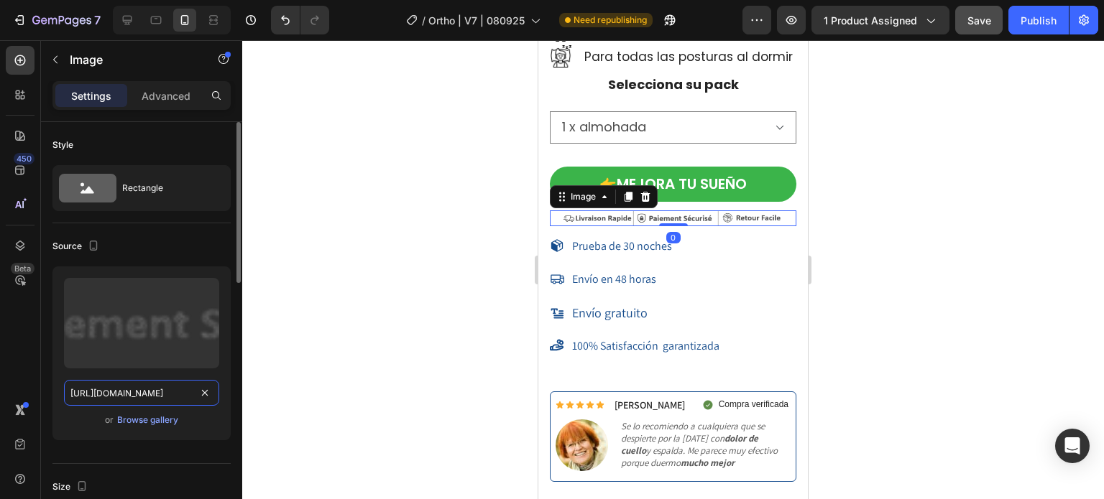
click at [175, 395] on input "https://ucarecdn.com/500bc6ee-8713-4256-9b9a-3f57c09c8b0f/-/format/auto/-/previ…" at bounding box center [141, 393] width 155 height 26
paste input "cdn.shopify.com/s/files/1/0621/1688/8651/files/gempages_581568305333011374-e04d…"
type input "https://cdn.shopify.com/s/files/1/0621/1688/8651/files/gempages_581568305333011…"
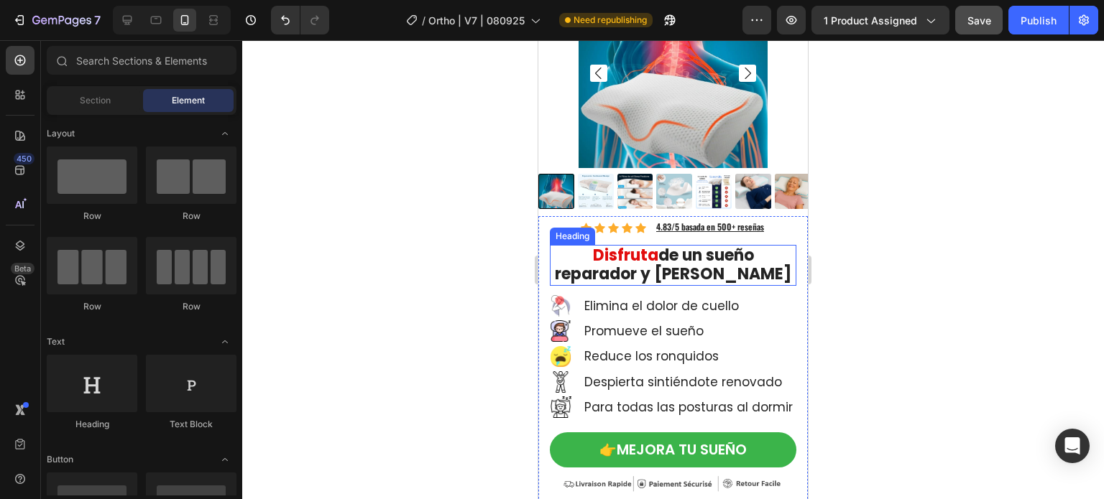
scroll to position [144, 0]
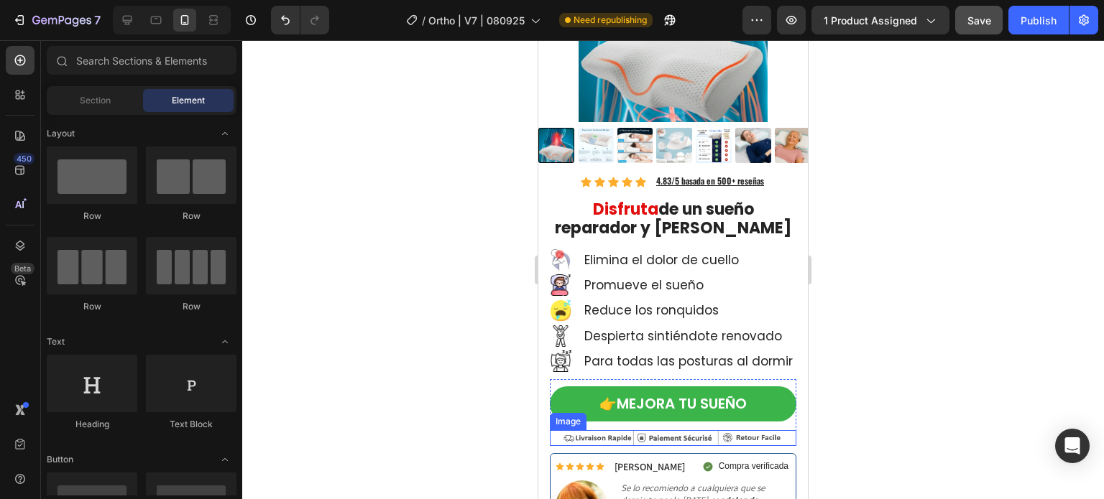
click at [647, 443] on img at bounding box center [673, 438] width 222 height 16
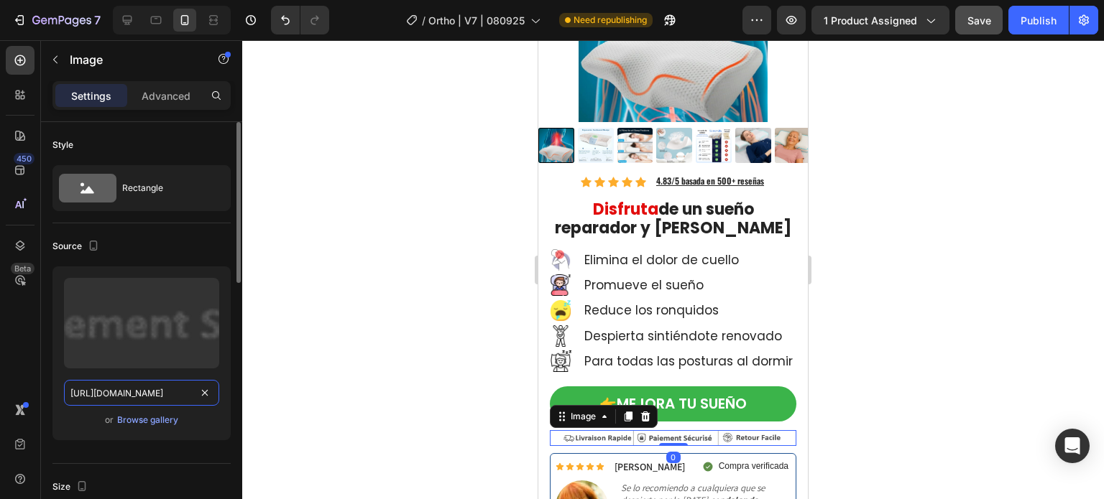
click at [124, 392] on input "https://ucarecdn.com/500bc6ee-8713-4256-9b9a-3f57c09c8b0f/-/format/auto/-/previ…" at bounding box center [141, 393] width 155 height 26
paste input "cdn.shopify.com/s/files/1/0621/1688/8651/files/gempages_581568305333011374-e04d…"
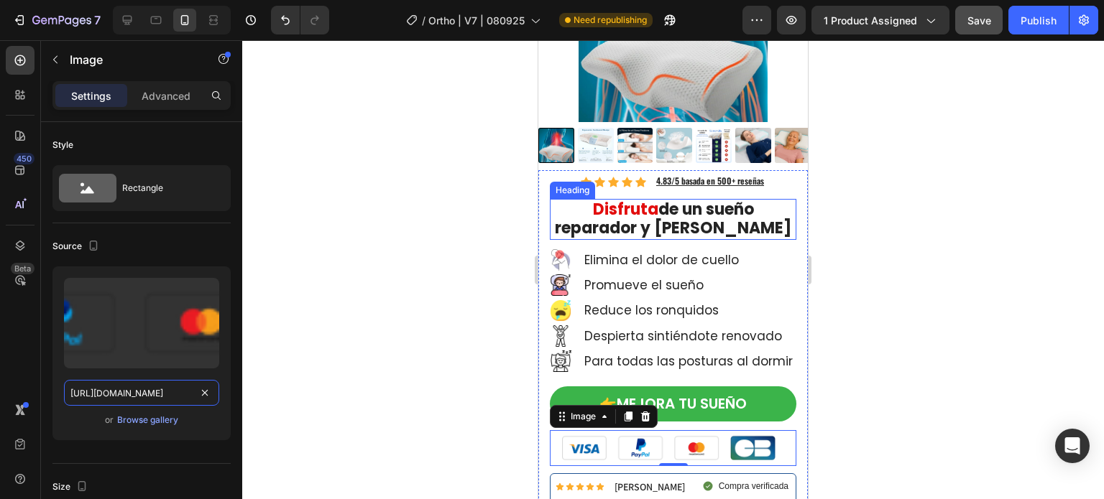
scroll to position [216, 0]
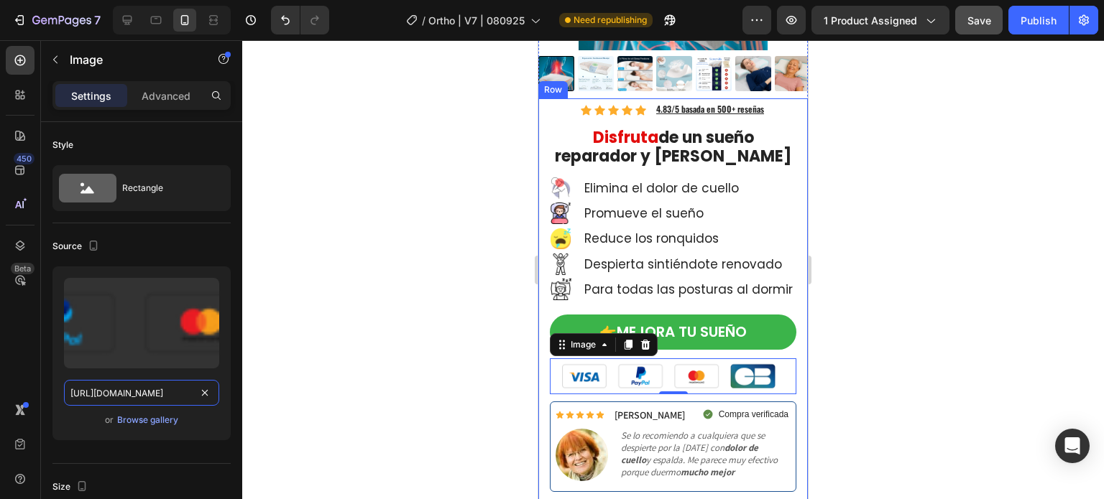
type input "https://cdn.shopify.com/s/files/1/0621/1688/8651/files/gempages_581568305333011…"
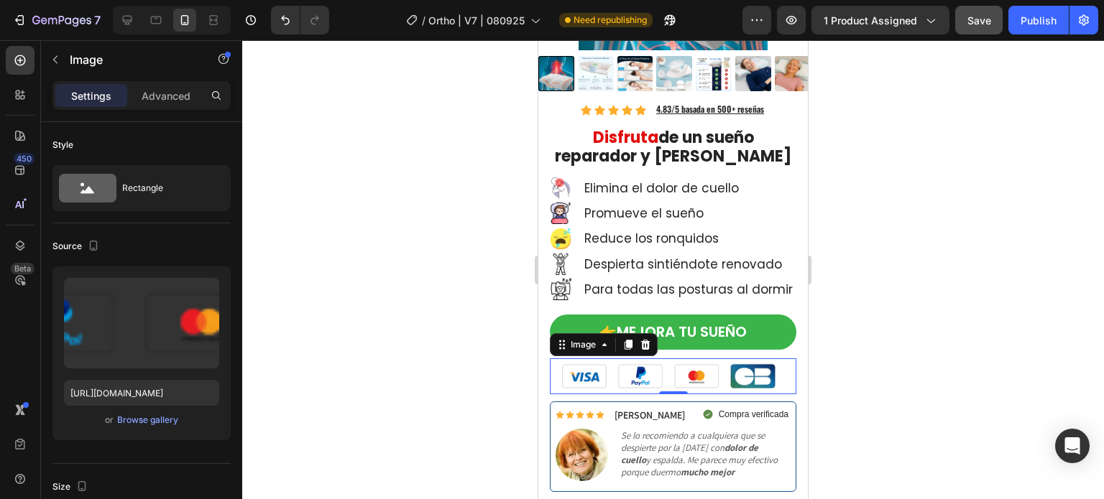
click at [470, 346] on div at bounding box center [673, 269] width 862 height 459
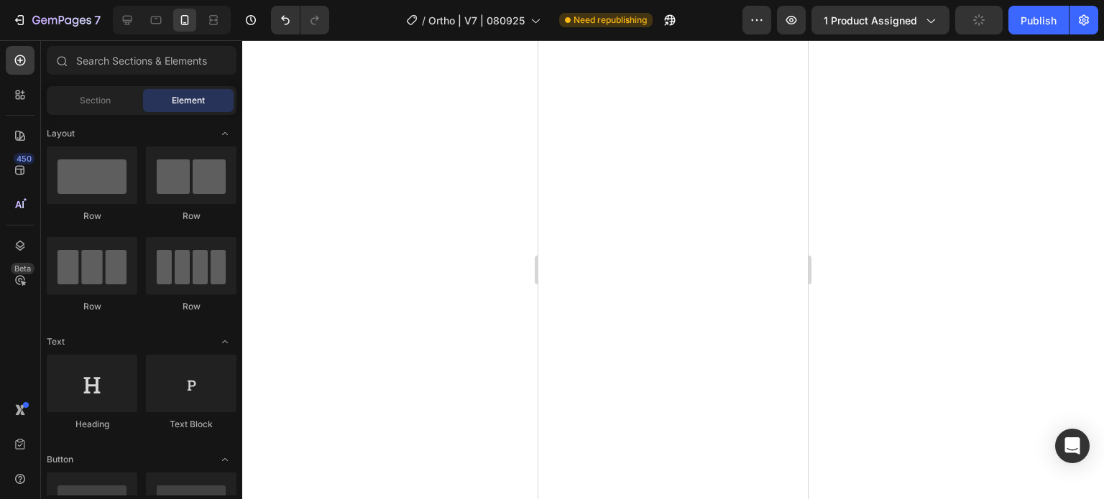
scroll to position [2662, 0]
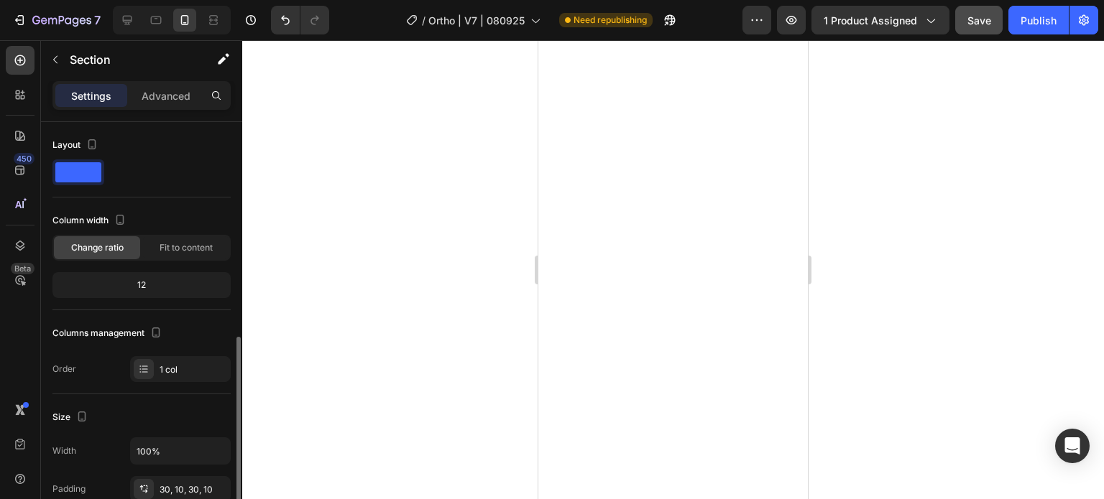
scroll to position [144, 0]
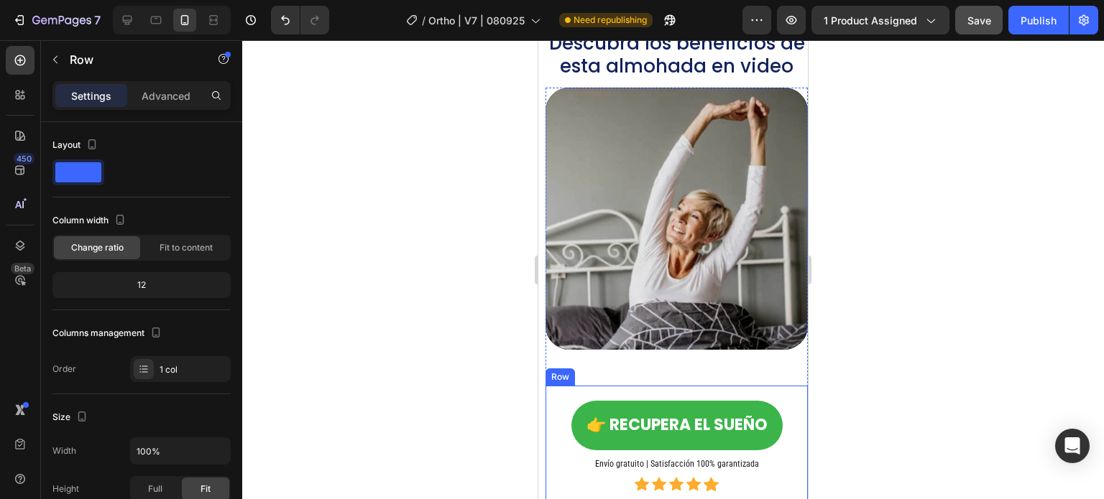
scroll to position [3165, 0]
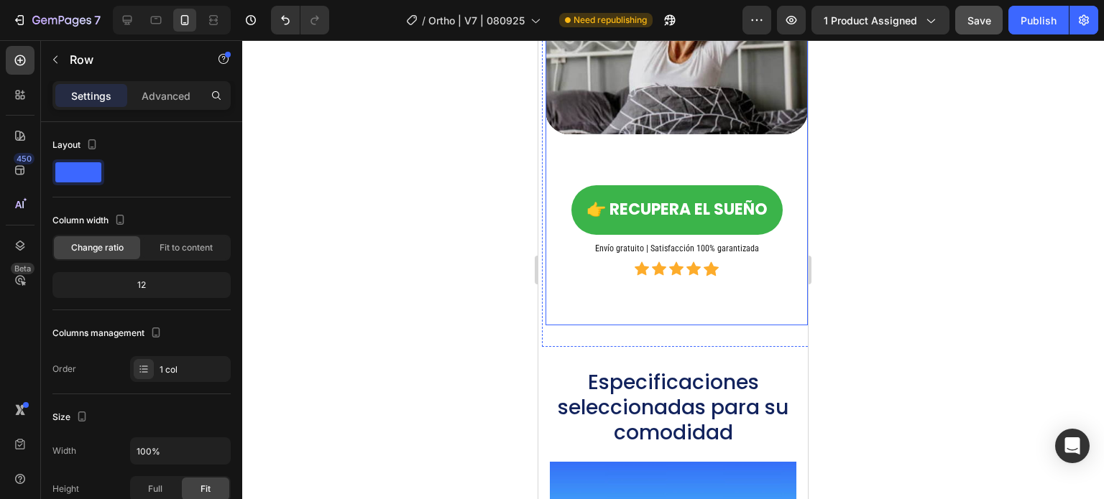
click at [564, 309] on div "Video 👉 Recupera el sueño Button Envío gratuito | Satisfacción 100% garantizada…" at bounding box center [676, 98] width 262 height 453
click at [547, 232] on div "👉 Recupera el sueño Button Envío gratuito | Satisfacción 100% garantizada Headi…" at bounding box center [676, 229] width 262 height 119
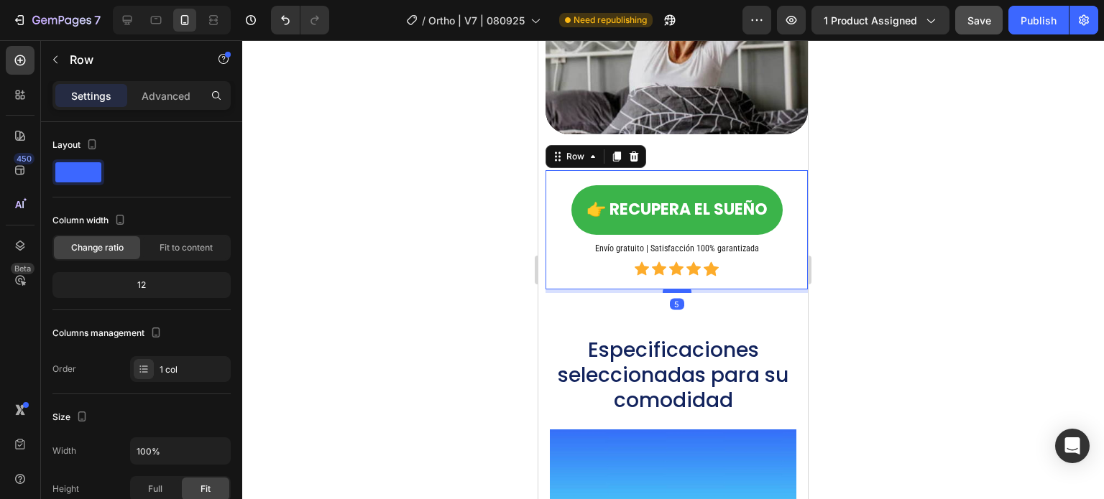
drag, startPoint x: 672, startPoint y: 336, endPoint x: 671, endPoint y: 303, distance: 32.4
click at [671, 293] on div at bounding box center [677, 291] width 29 height 4
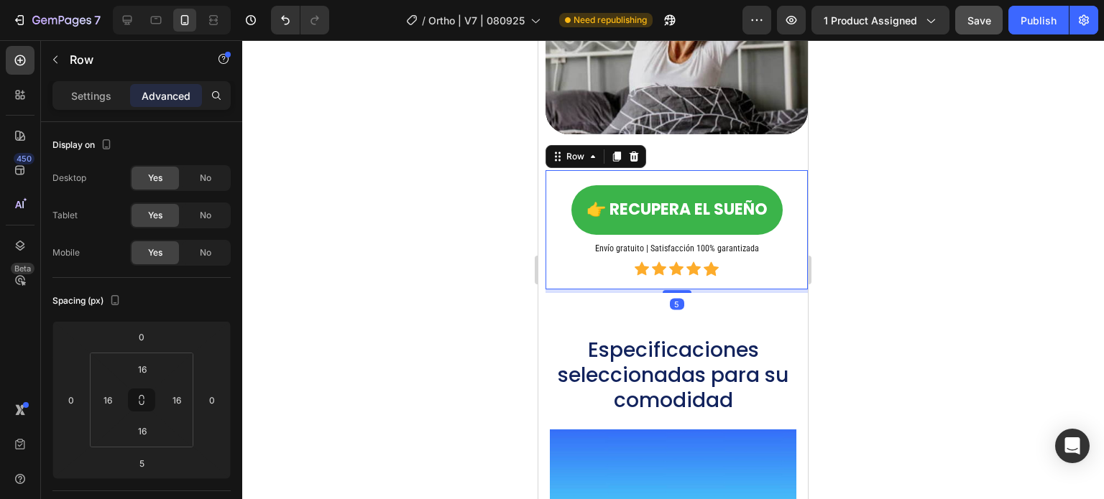
click at [446, 195] on div at bounding box center [673, 269] width 862 height 459
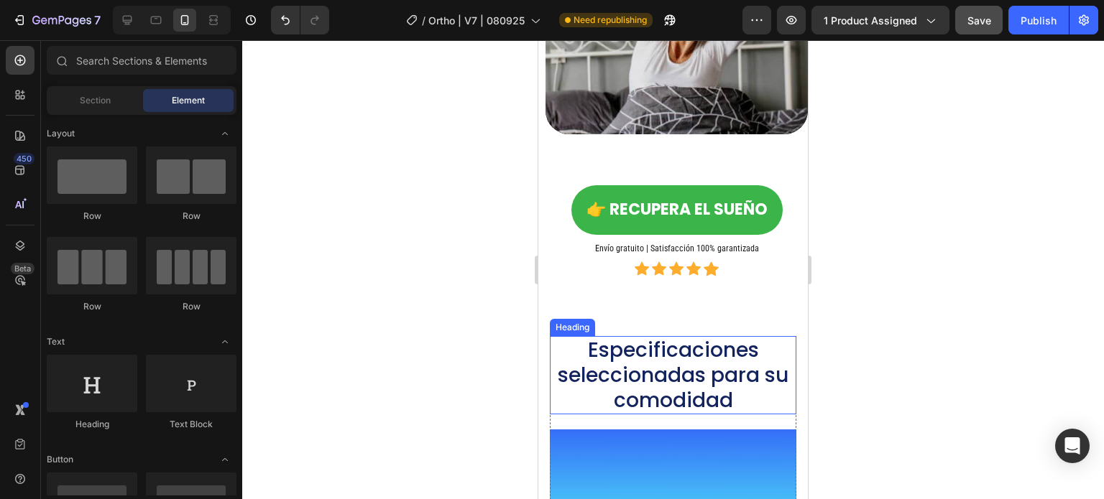
scroll to position [3381, 0]
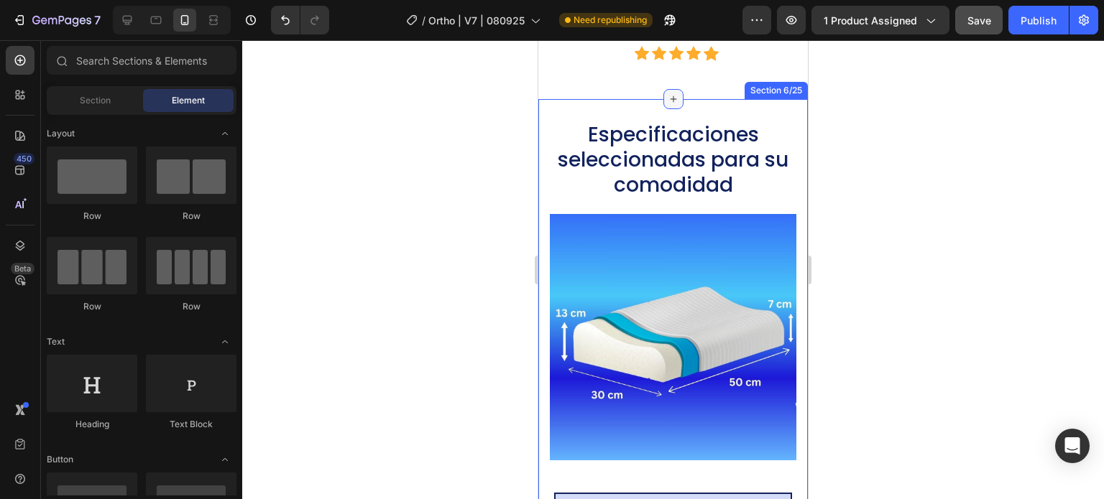
click at [670, 105] on icon at bounding box center [673, 98] width 11 height 11
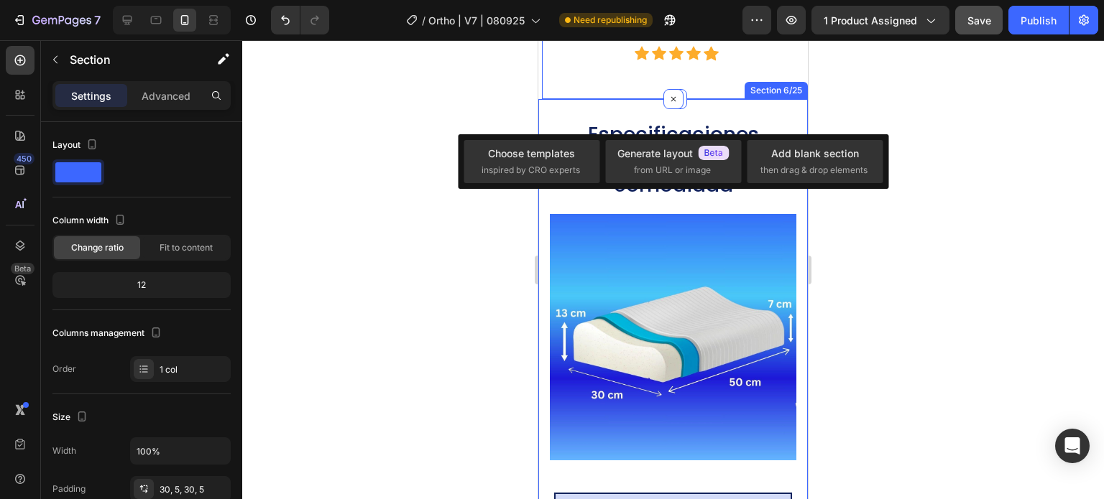
click at [452, 109] on div at bounding box center [673, 269] width 862 height 459
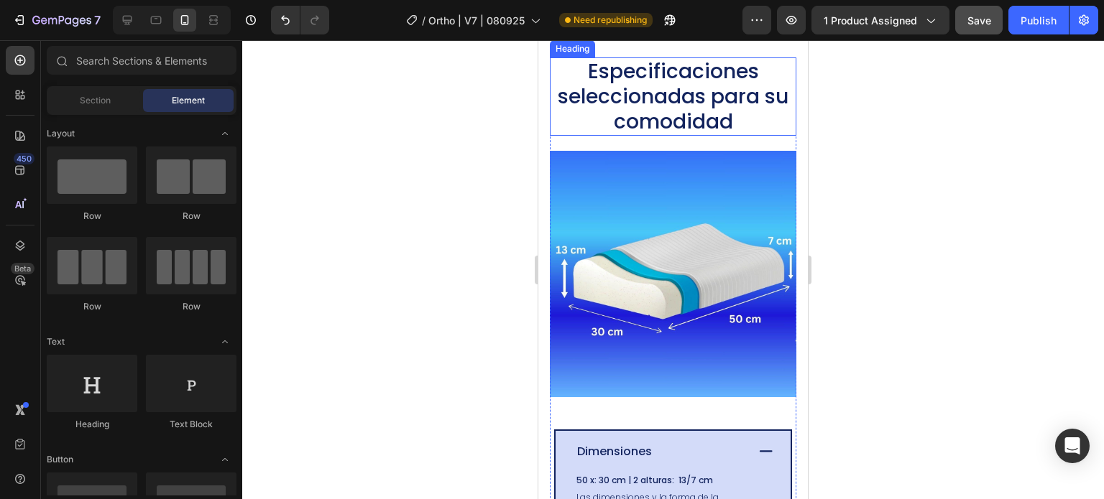
scroll to position [3309, 0]
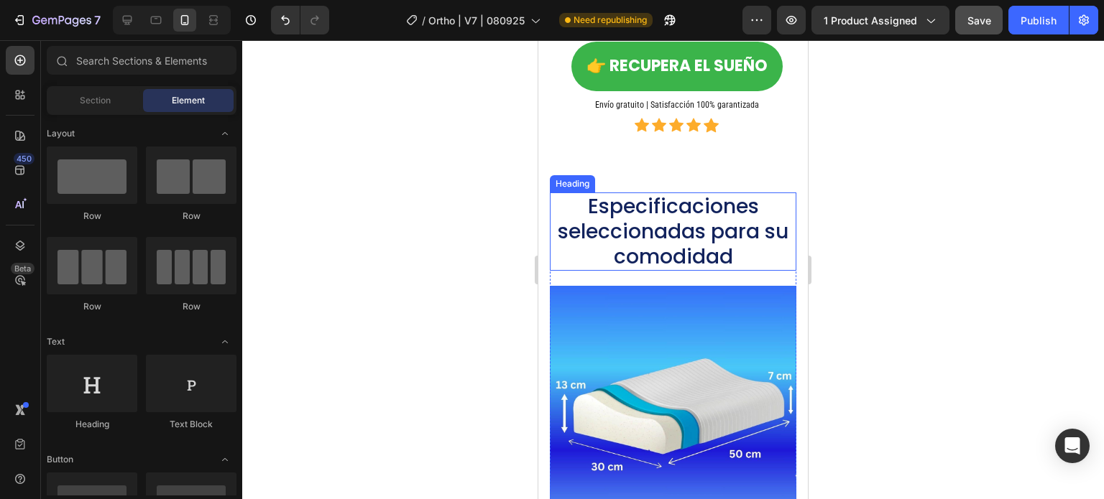
click at [642, 271] on h2 "Especificaciones seleccionadas para su comodidad" at bounding box center [673, 232] width 236 height 78
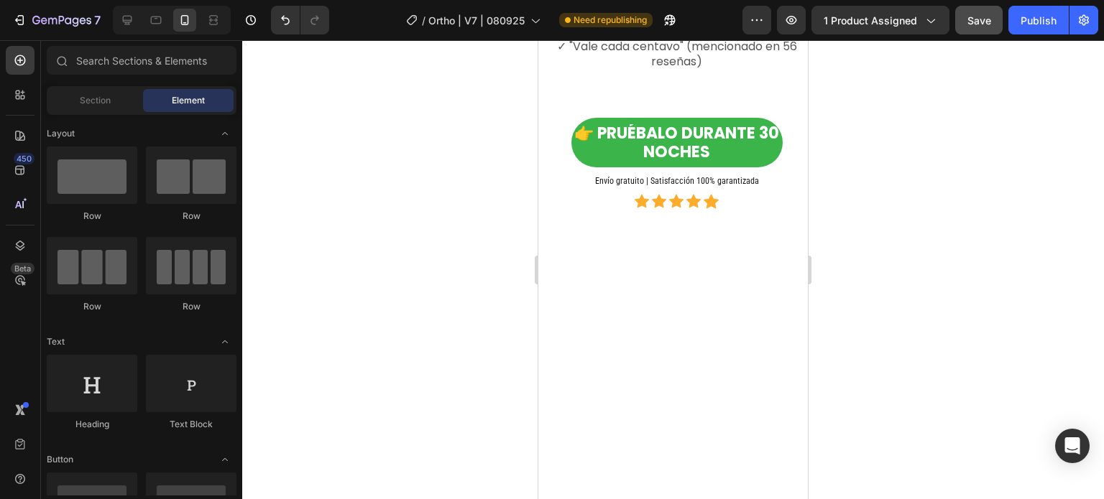
scroll to position [5847, 0]
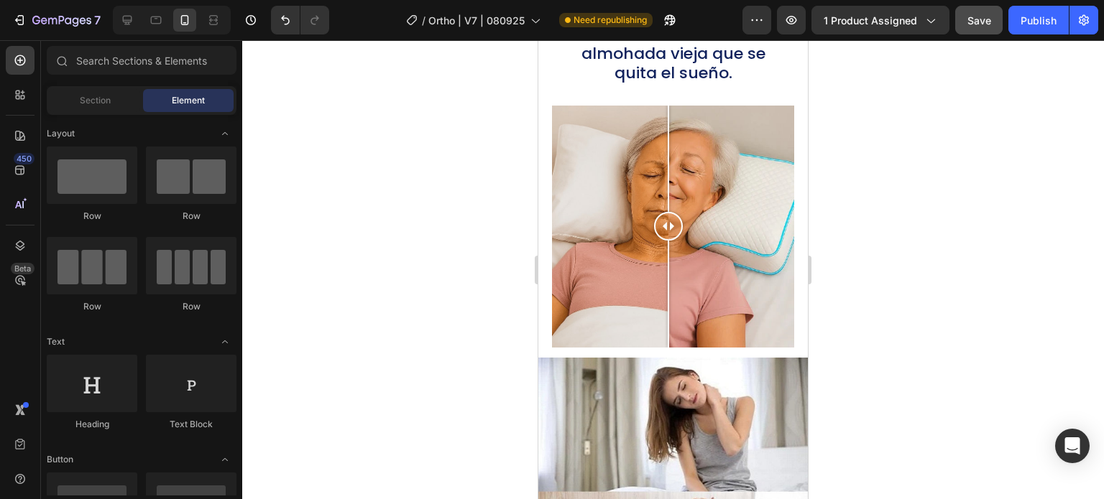
scroll to position [6134, 0]
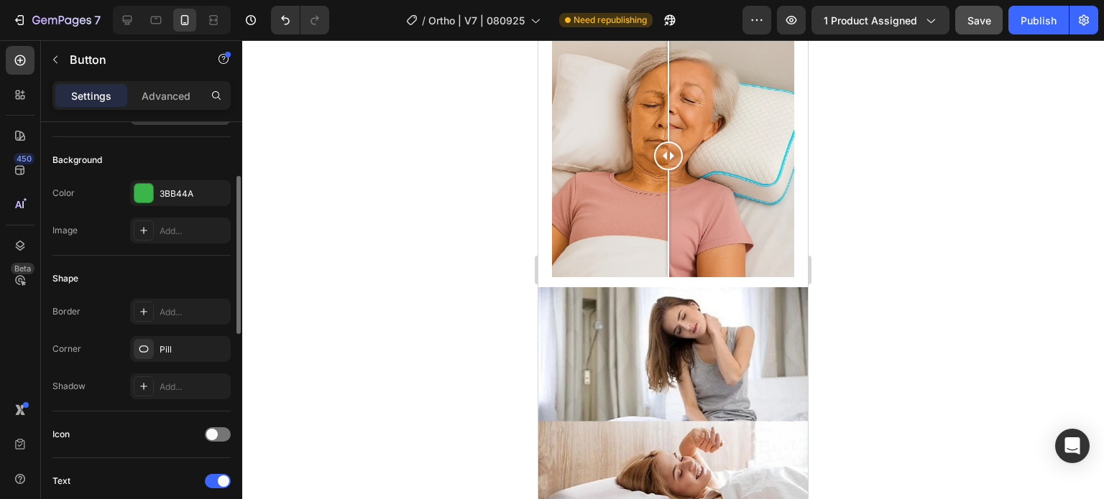
scroll to position [0, 0]
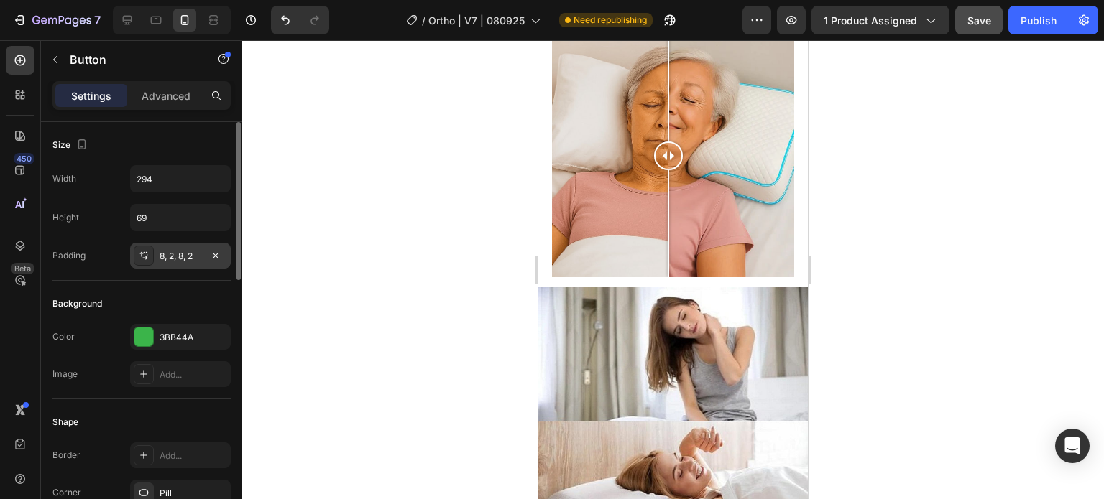
click at [172, 255] on div "8, 2, 8, 2" at bounding box center [181, 256] width 42 height 13
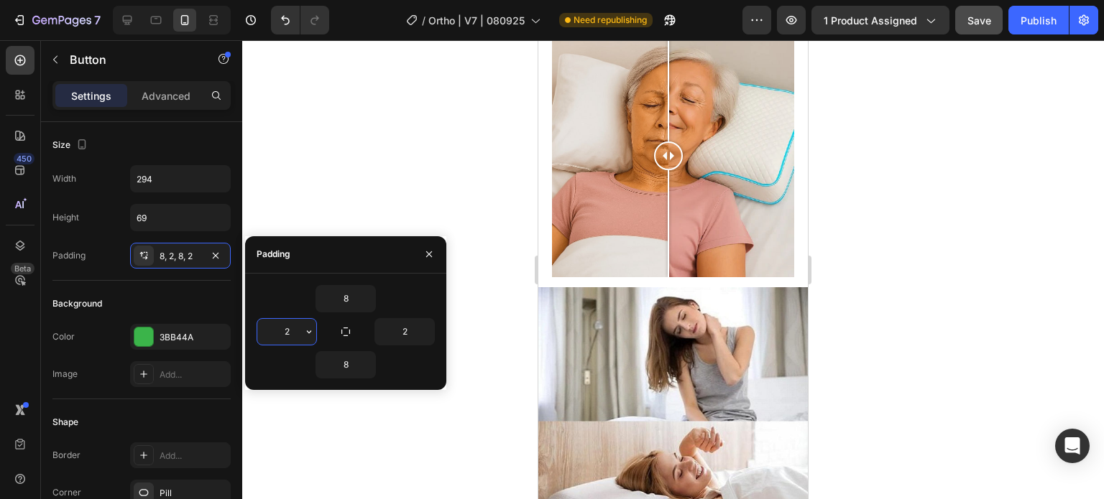
click at [299, 330] on input "2" at bounding box center [286, 332] width 59 height 26
type input "5"
click at [417, 333] on input "2" at bounding box center [404, 332] width 59 height 26
type input "5"
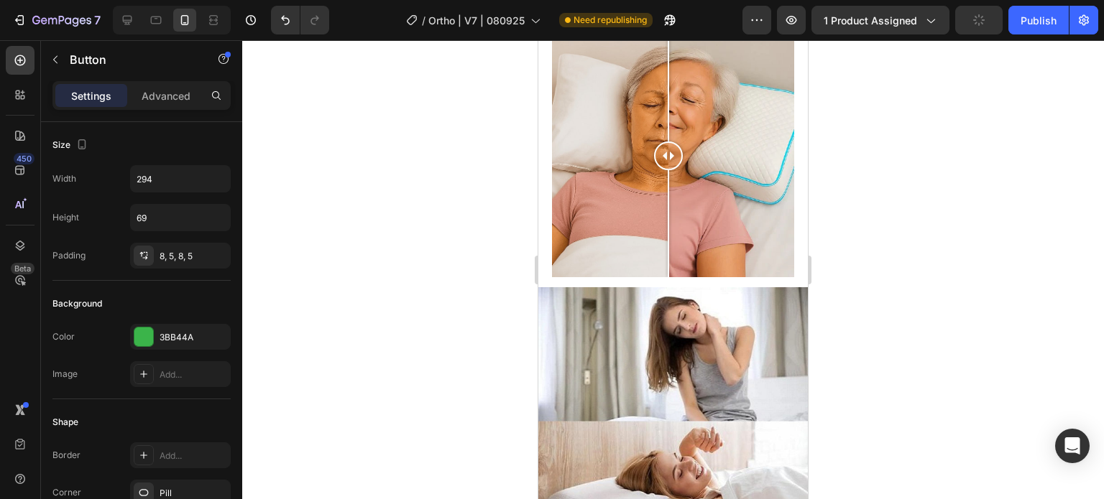
click at [176, 187] on input "294" at bounding box center [180, 179] width 99 height 26
click at [214, 185] on icon "button" at bounding box center [217, 179] width 14 height 14
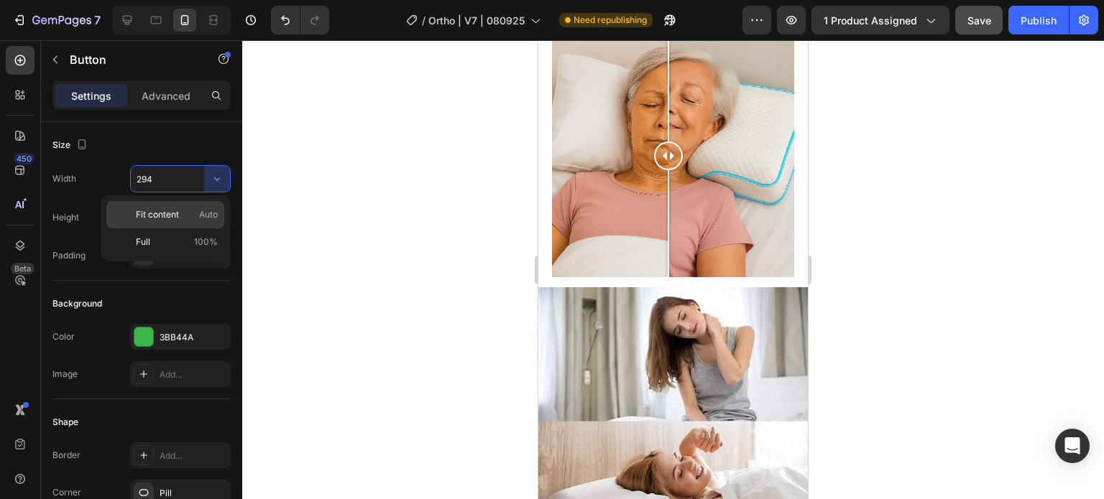
click at [180, 212] on p "Fit content Auto" at bounding box center [177, 214] width 82 height 13
type input "Auto"
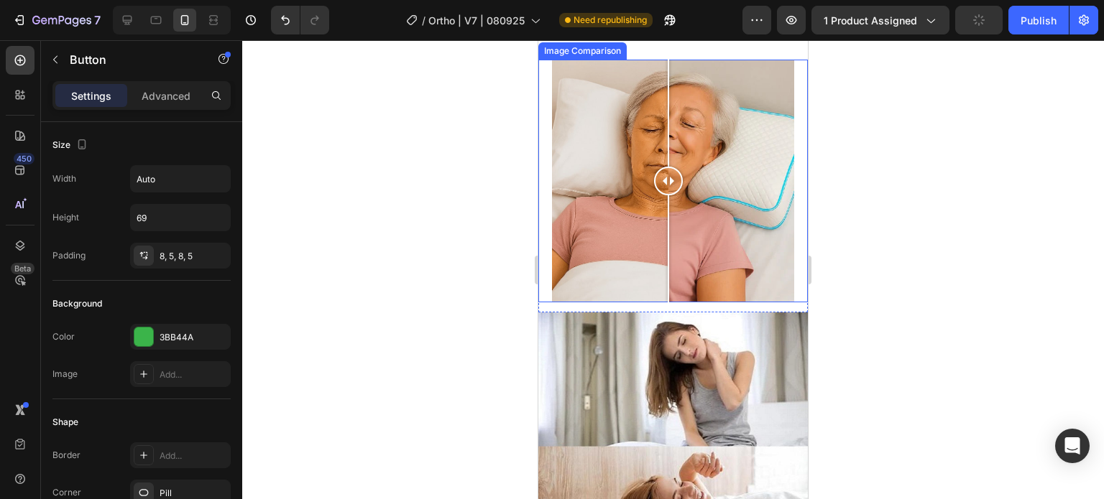
scroll to position [6350, 0]
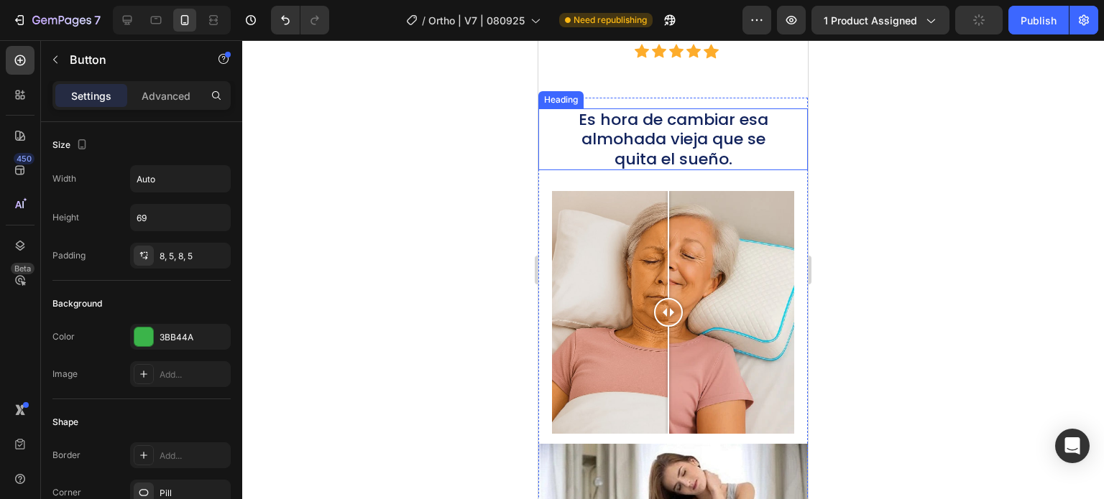
click at [598, 159] on h2 "Es hora de cambiar esa almohada vieja que se quita el sueño." at bounding box center [673, 140] width 213 height 63
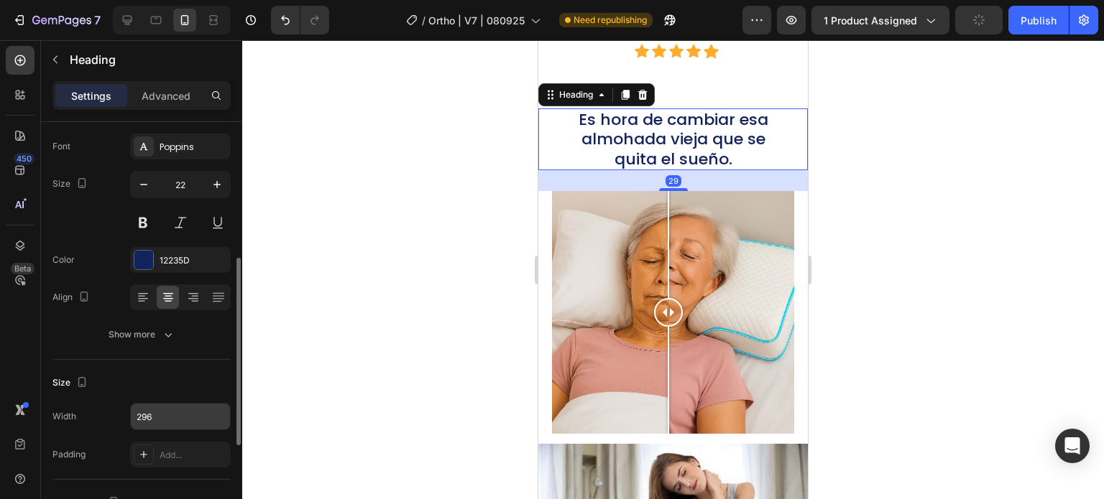
scroll to position [287, 0]
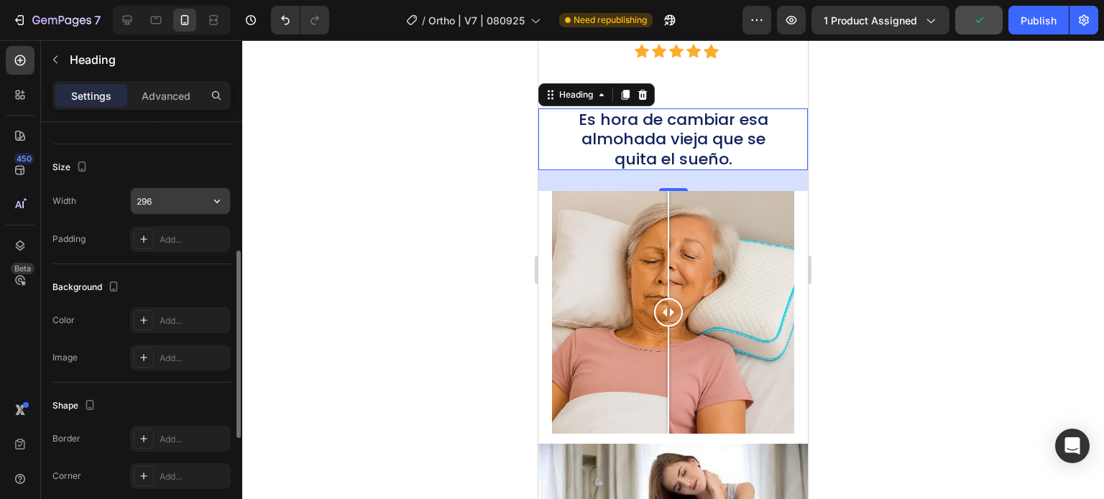
click at [163, 203] on input "296" at bounding box center [180, 201] width 99 height 26
click at [220, 201] on icon "button" at bounding box center [217, 201] width 14 height 14
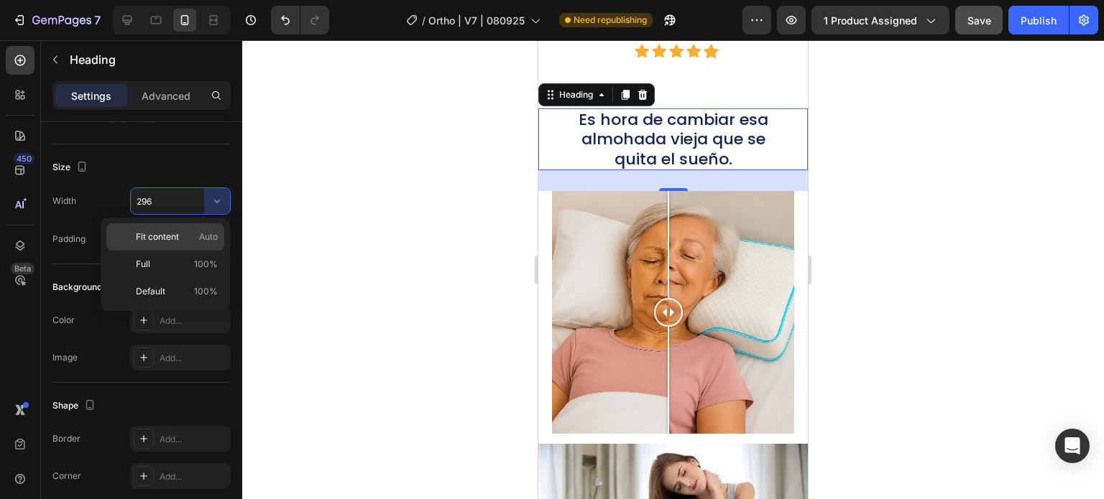
click at [179, 239] on p "Fit content Auto" at bounding box center [177, 237] width 82 height 13
type input "Auto"
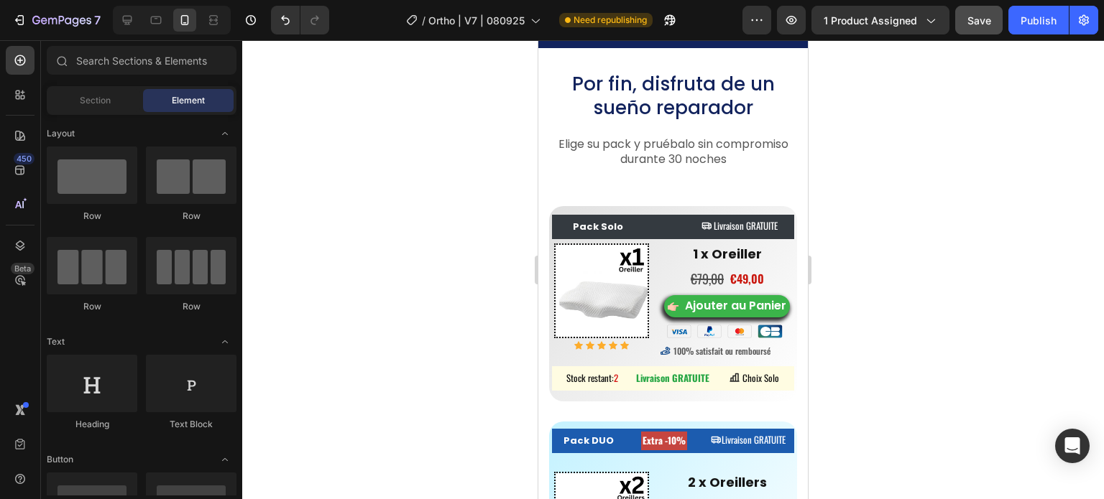
scroll to position [8860, 0]
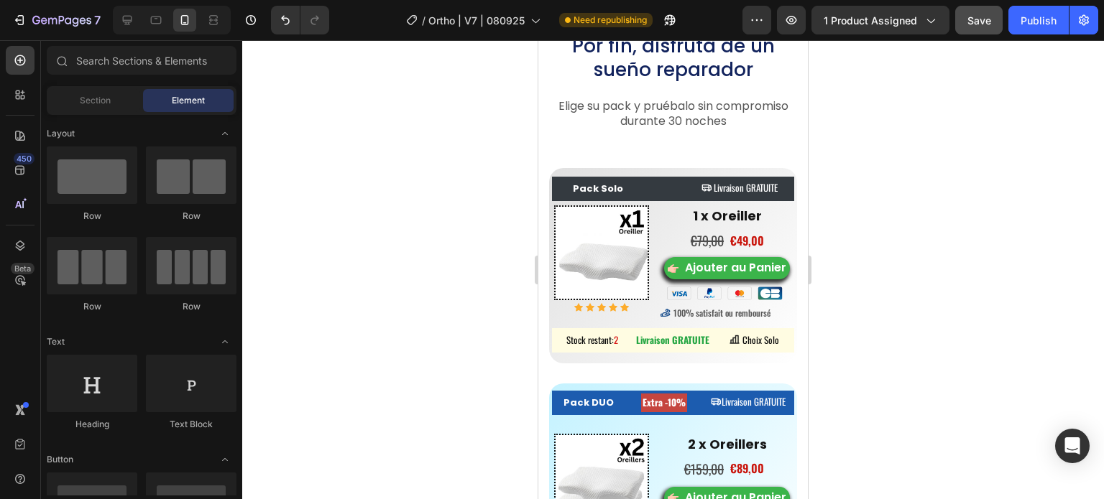
drag, startPoint x: 802, startPoint y: 252, endPoint x: 1346, endPoint y: 361, distance: 555.0
click at [132, 17] on icon at bounding box center [127, 20] width 14 height 14
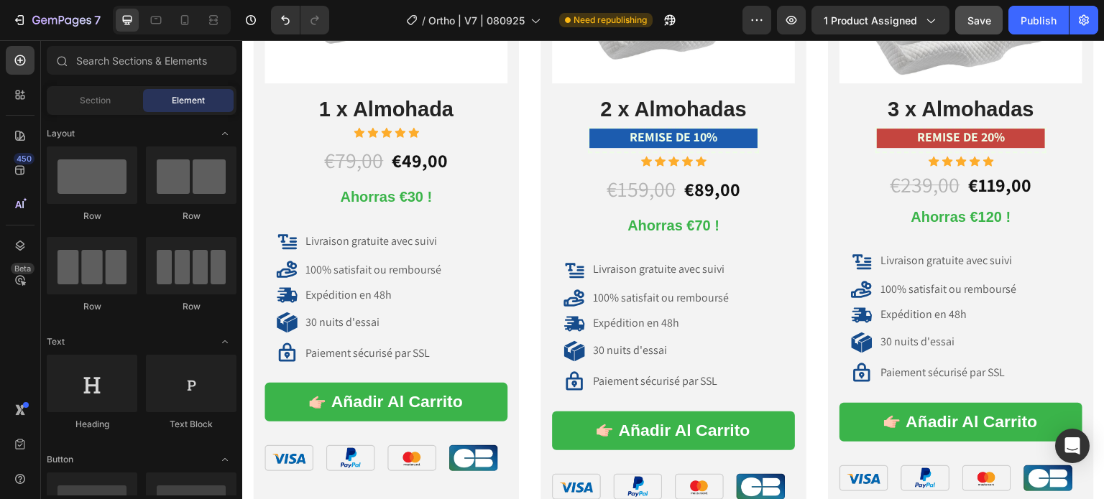
scroll to position [10233, 0]
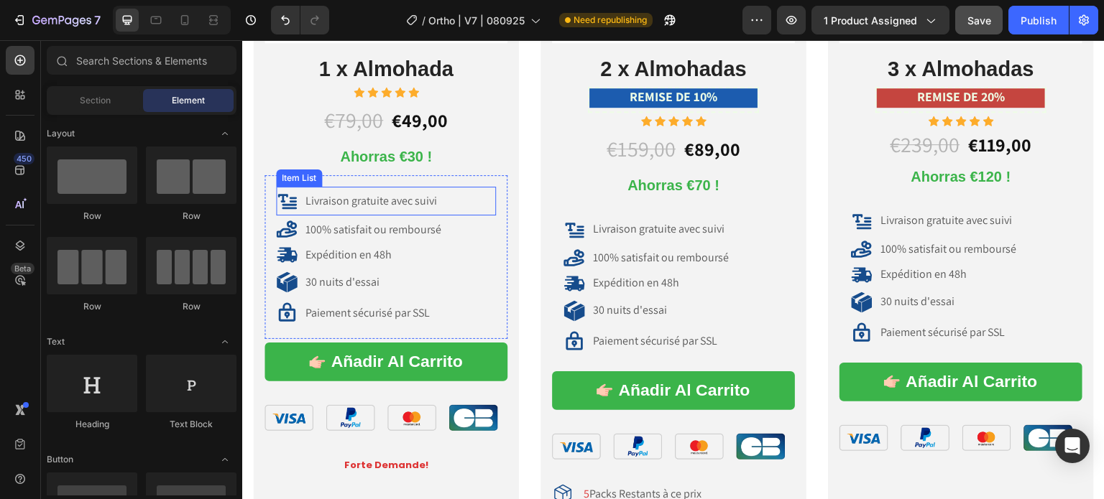
drag, startPoint x: 376, startPoint y: 201, endPoint x: 400, endPoint y: 201, distance: 24.4
click at [376, 201] on p "Livraison gratuite avec suivi" at bounding box center [371, 201] width 132 height 15
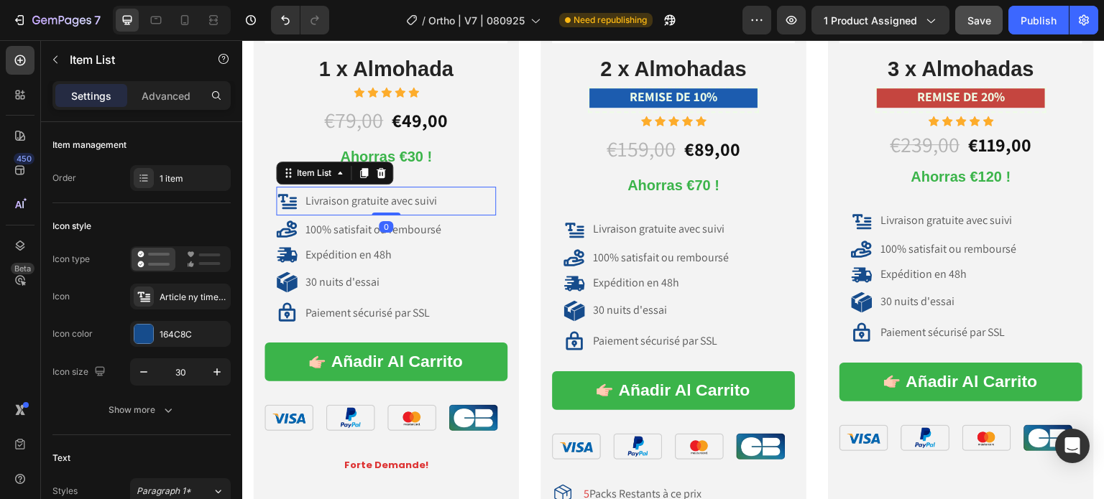
click at [435, 198] on p "Livraison gratuite avec suivi" at bounding box center [371, 201] width 132 height 15
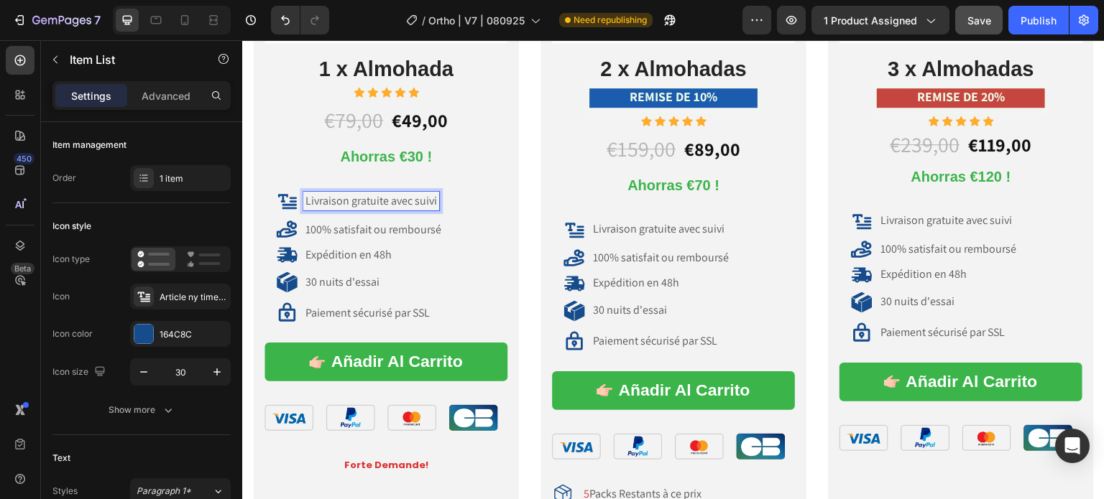
scroll to position [10231, 0]
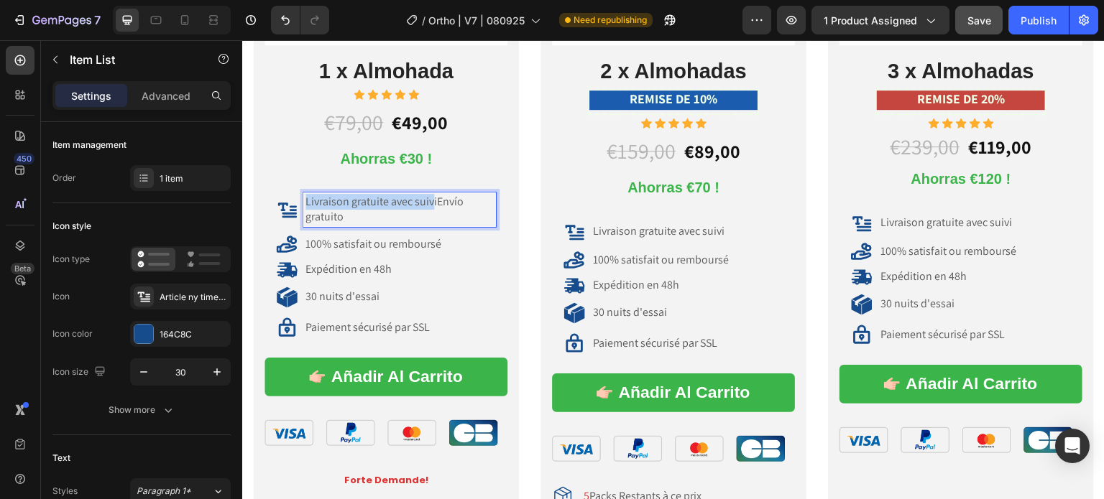
drag, startPoint x: 434, startPoint y: 198, endPoint x: 303, endPoint y: 199, distance: 131.5
click at [303, 199] on div "Livraison gratuite avec suiviEnvío gratuito" at bounding box center [399, 210] width 193 height 34
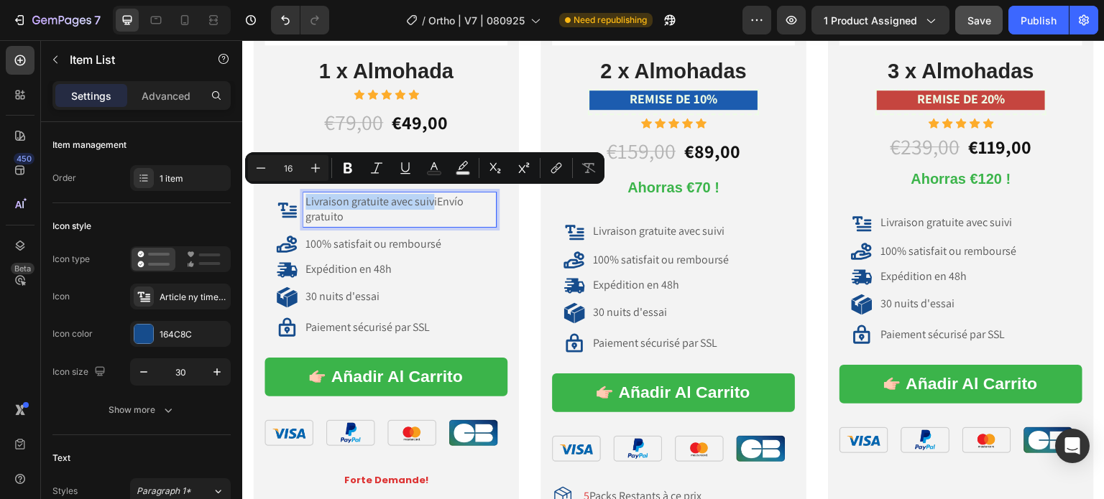
scroll to position [10233, 0]
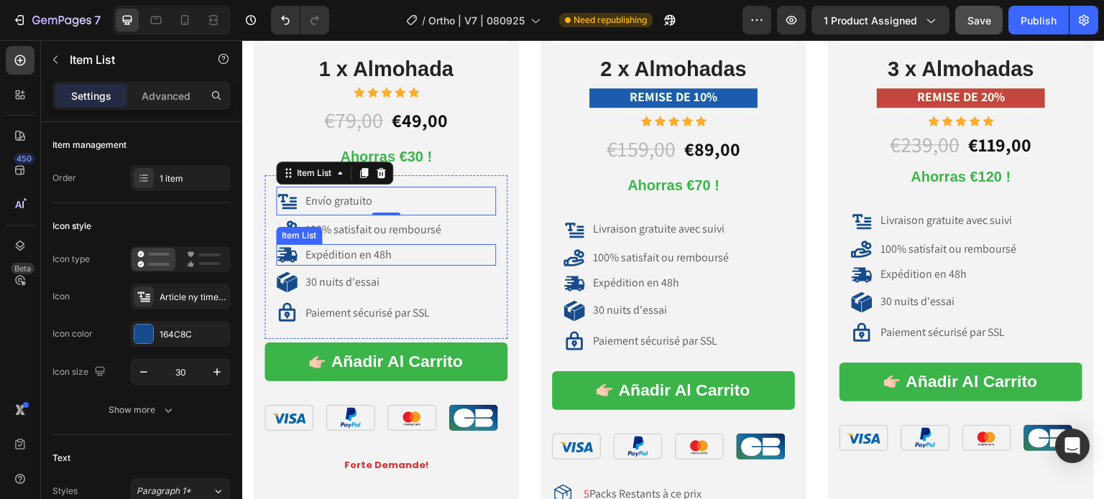
click at [330, 229] on p "100% satisfait ou remboursé" at bounding box center [373, 230] width 136 height 15
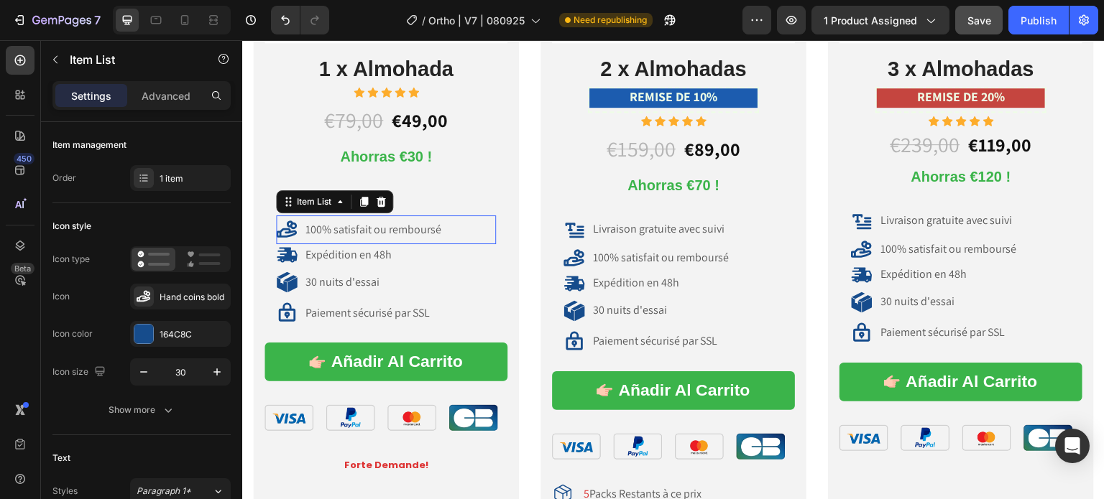
scroll to position [287, 0]
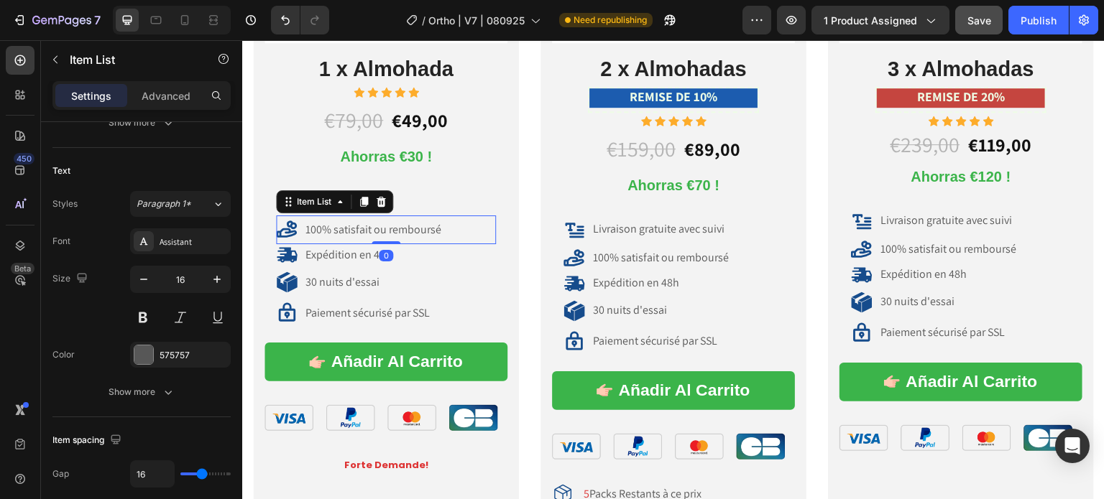
click at [441, 228] on div "100% satisfait ou remboursé" at bounding box center [373, 230] width 140 height 19
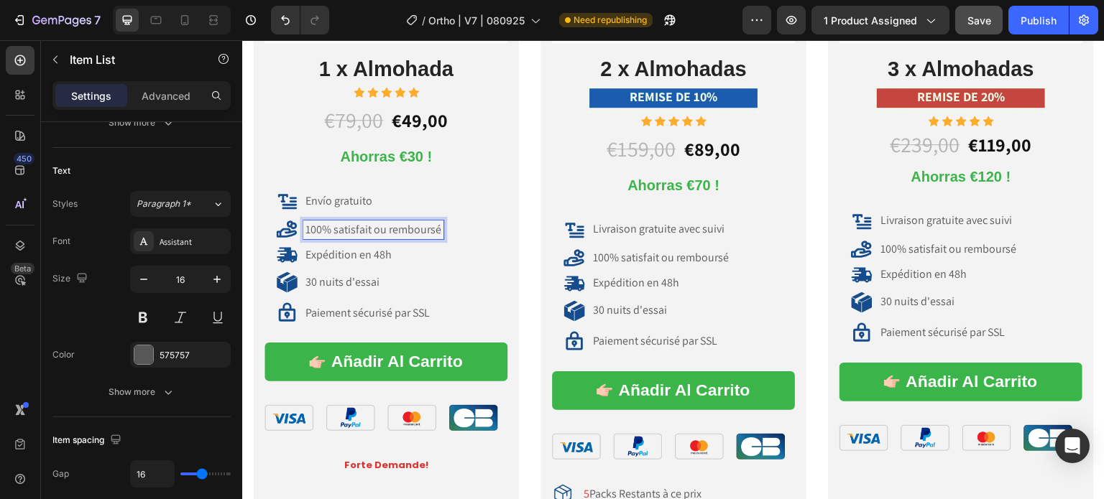
scroll to position [10231, 0]
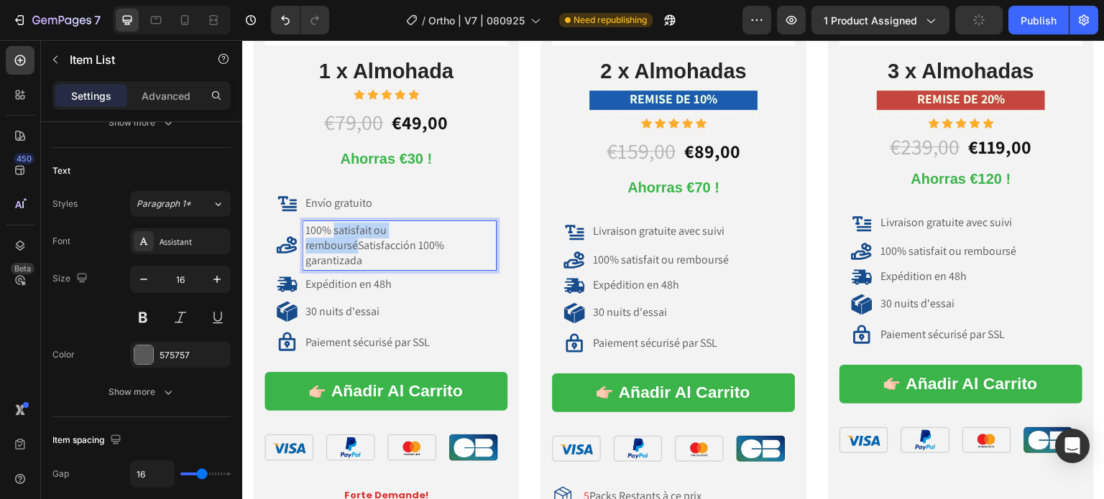
drag, startPoint x: 355, startPoint y: 244, endPoint x: 334, endPoint y: 227, distance: 26.6
click at [334, 227] on p "100% satisfait ou rembourséSatisfacción 100% garantizada" at bounding box center [399, 246] width 188 height 45
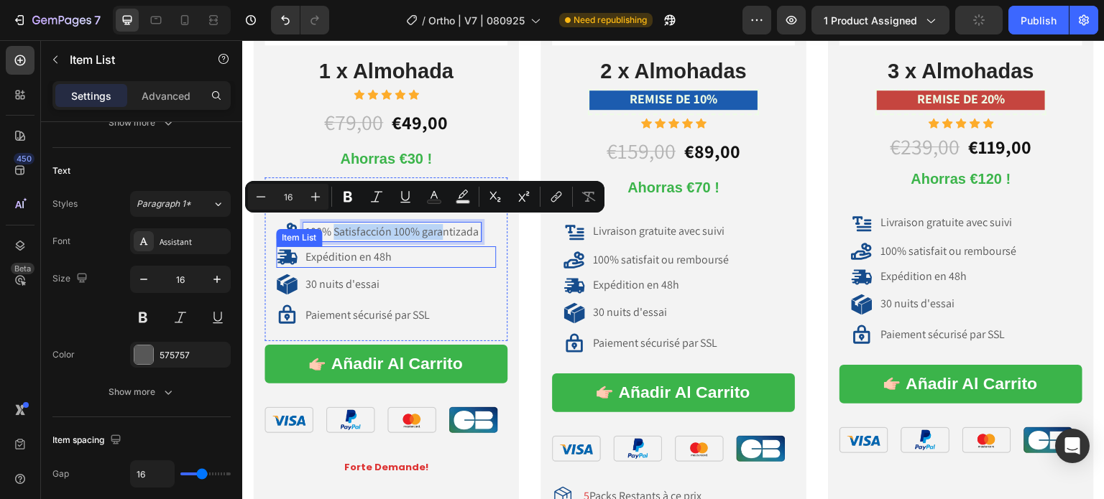
scroll to position [10233, 0]
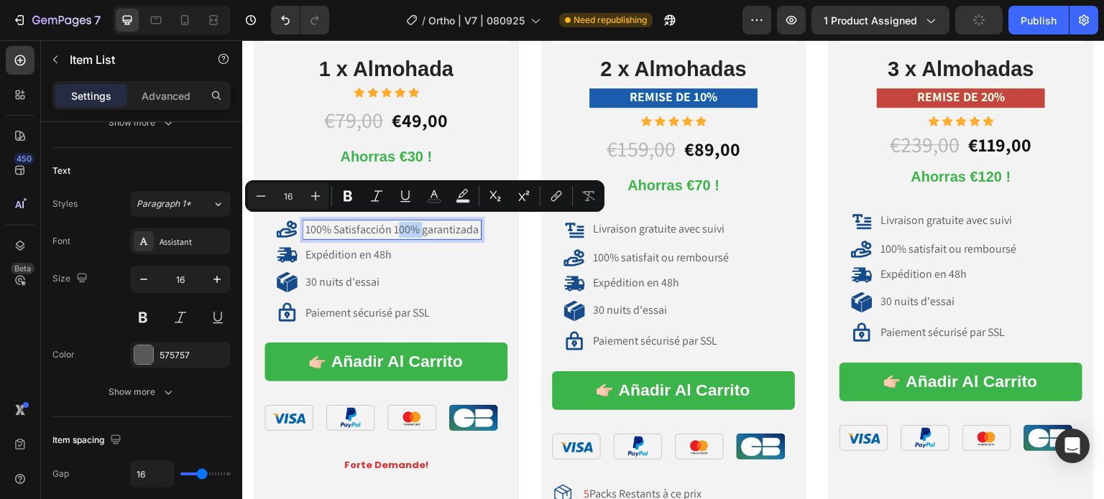
drag, startPoint x: 397, startPoint y: 228, endPoint x: 422, endPoint y: 231, distance: 25.4
click at [422, 231] on p "100% Satisfacción 100% garantizada" at bounding box center [391, 230] width 173 height 15
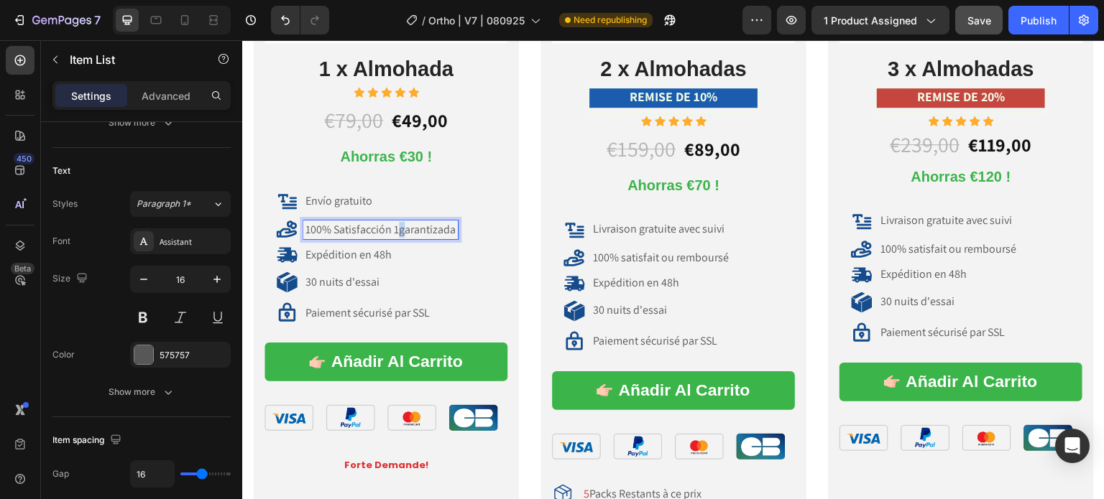
click at [402, 226] on p "100% Satisfacción 1garantizada" at bounding box center [380, 230] width 150 height 15
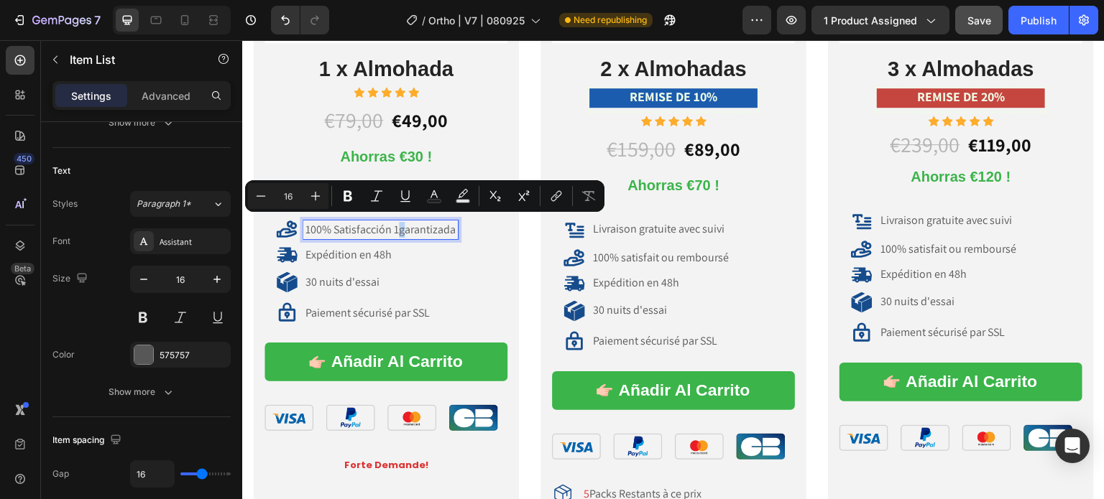
click at [404, 228] on p "100% Satisfacción 1garantizada" at bounding box center [380, 230] width 150 height 15
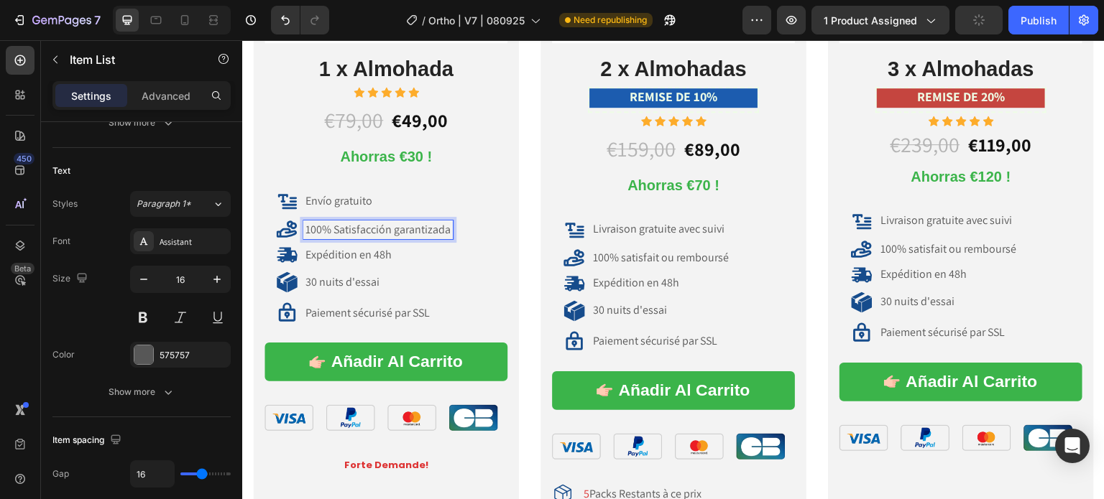
click at [340, 229] on p "100% Satisfacción garantizada" at bounding box center [377, 230] width 145 height 15
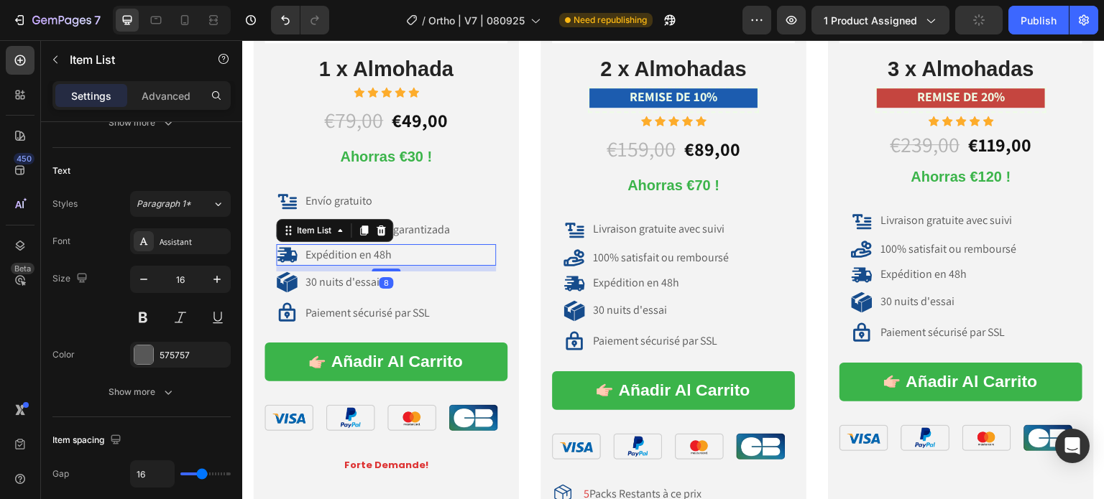
click at [438, 259] on div "Expédition en 48h" at bounding box center [386, 255] width 220 height 22
click at [249, 266] on div "Icon Pack Solo Text Block Icon Row Image 1 x Almohada Heading Icon Icon Icon Ic…" at bounding box center [673, 165] width 862 height 841
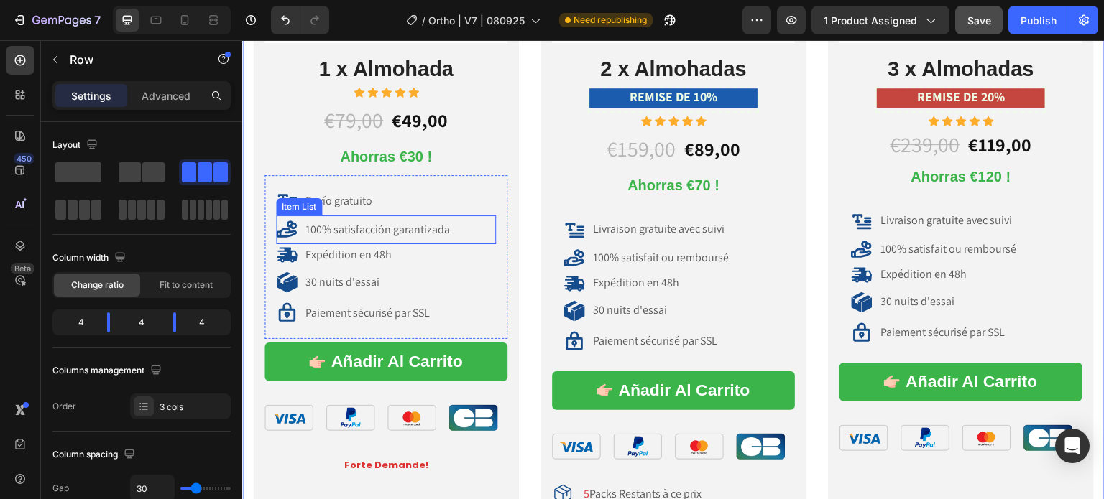
click at [338, 231] on p "100% satisfacción garantizada" at bounding box center [377, 230] width 144 height 15
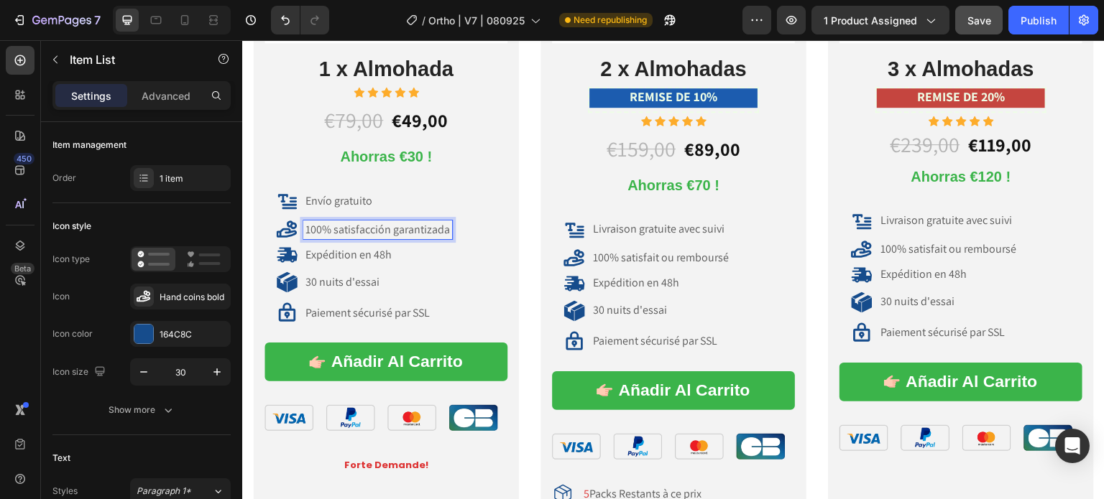
click at [336, 225] on p "100% satisfacción garantizada" at bounding box center [377, 230] width 144 height 15
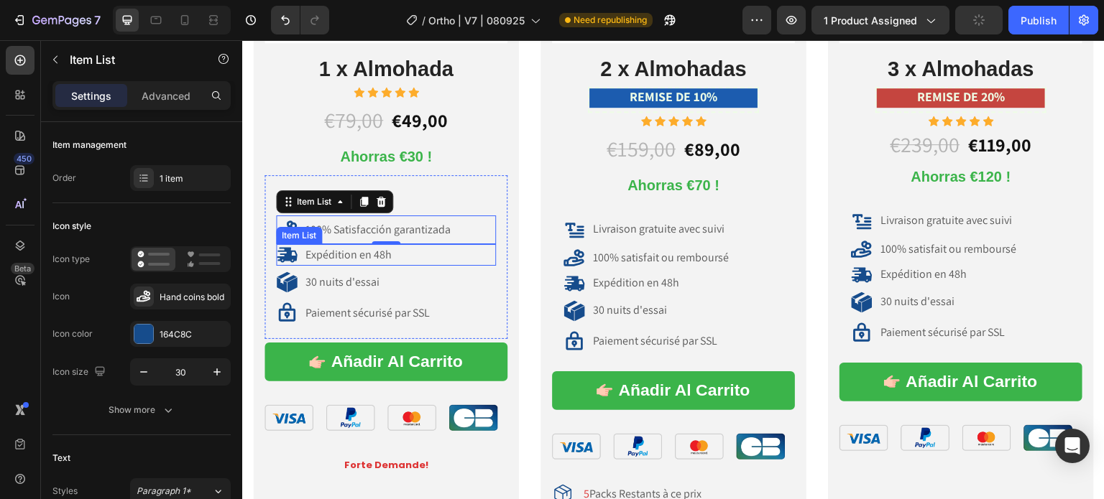
click at [382, 257] on div "0" at bounding box center [386, 255] width 14 height 11
click at [388, 252] on div "0" at bounding box center [386, 255] width 14 height 11
click at [379, 253] on div "0" at bounding box center [386, 255] width 14 height 11
click at [351, 266] on div "Envío gratuito Item List 100% Satisfacción garantizada Item List 0 Expédition e…" at bounding box center [386, 257] width 220 height 141
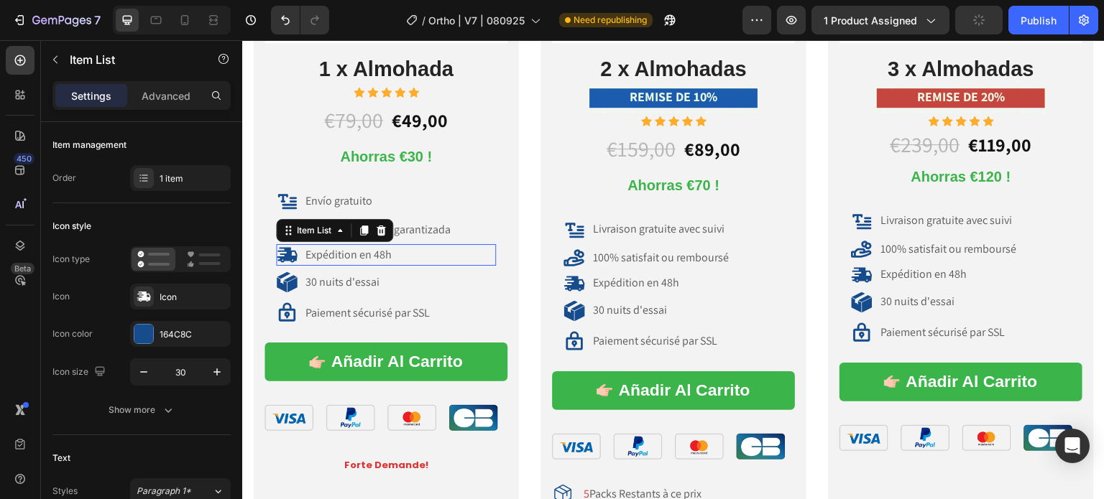
click at [391, 254] on div "Expédition en 48h" at bounding box center [348, 255] width 91 height 19
click at [388, 251] on p "Expédition en 48h" at bounding box center [348, 255] width 86 height 15
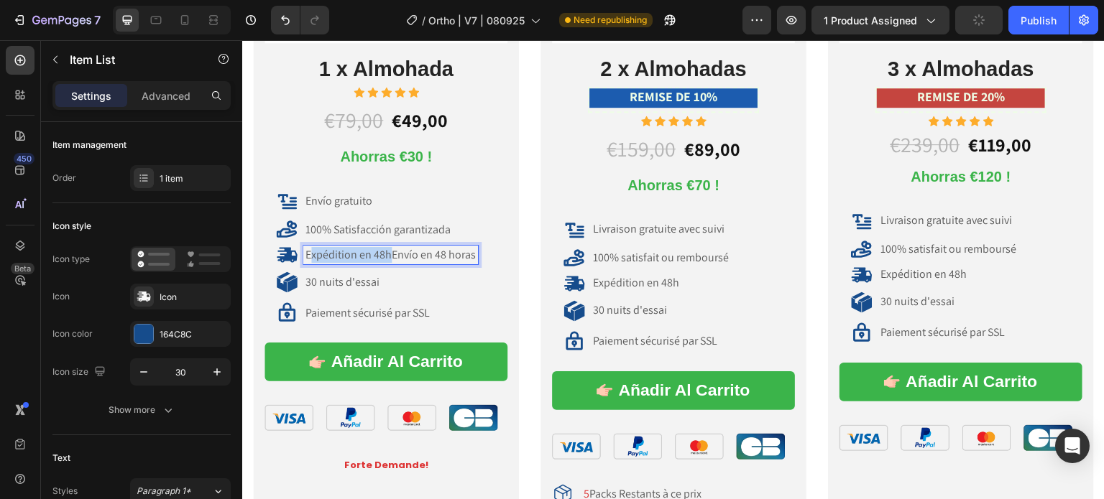
drag, startPoint x: 389, startPoint y: 251, endPoint x: 310, endPoint y: 255, distance: 79.2
click at [310, 255] on p "Expédition en 48hEnvío en 48 horas" at bounding box center [390, 255] width 170 height 15
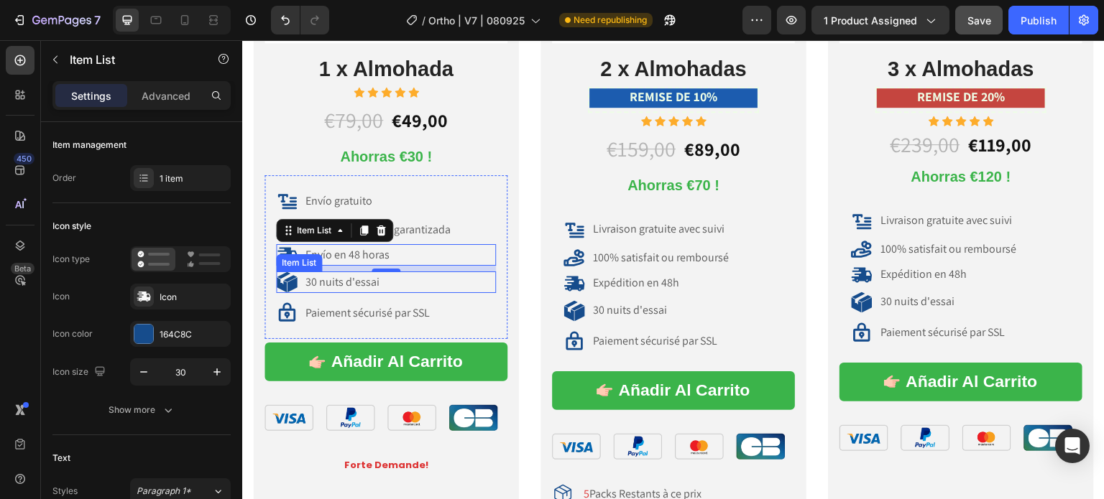
drag, startPoint x: 329, startPoint y: 277, endPoint x: 341, endPoint y: 276, distance: 11.6
click at [330, 277] on p "30 nuits d'essai" at bounding box center [342, 282] width 74 height 15
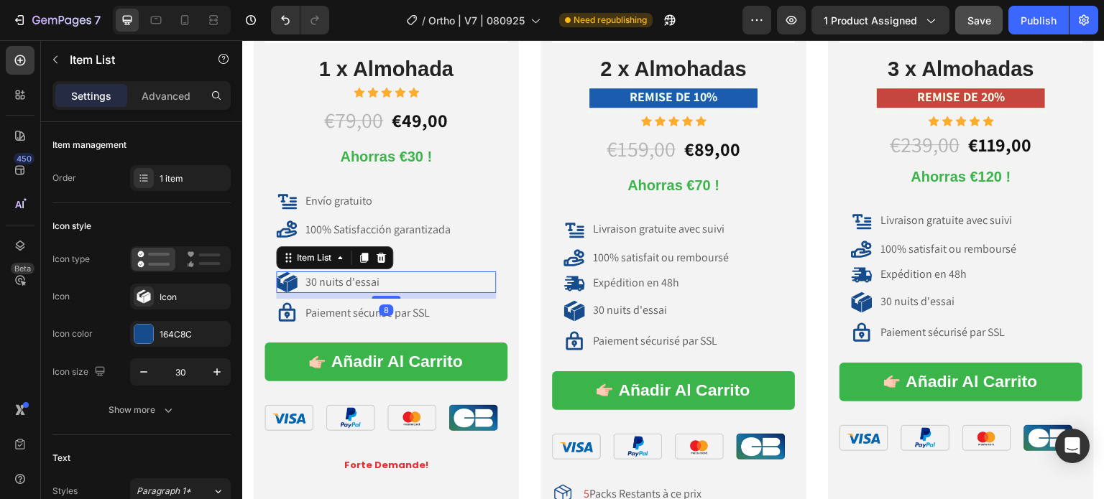
click at [377, 279] on div "30 nuits d'essai" at bounding box center [342, 282] width 78 height 19
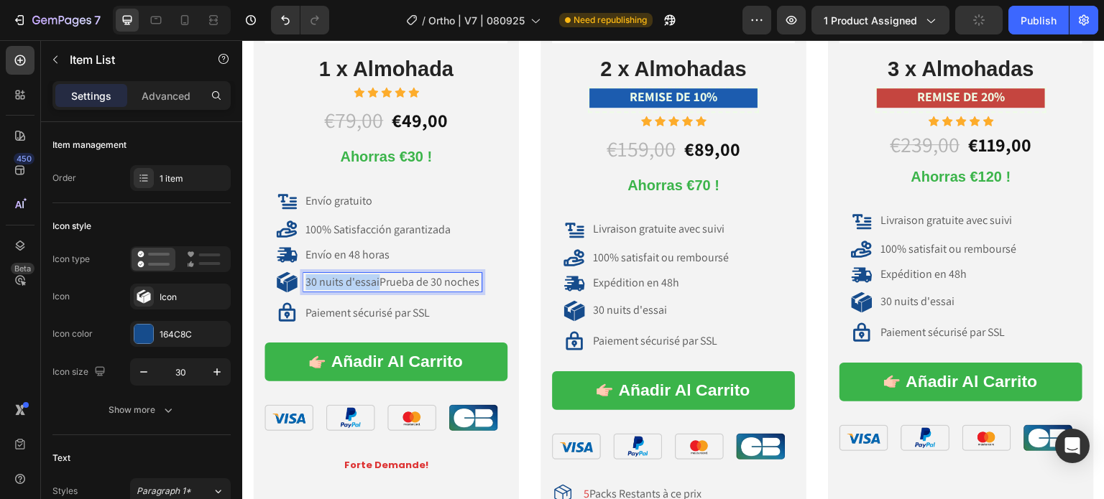
drag, startPoint x: 377, startPoint y: 279, endPoint x: 305, endPoint y: 280, distance: 71.2
click at [351, 312] on p "Paiement sécurisé par SSL" at bounding box center [367, 313] width 124 height 15
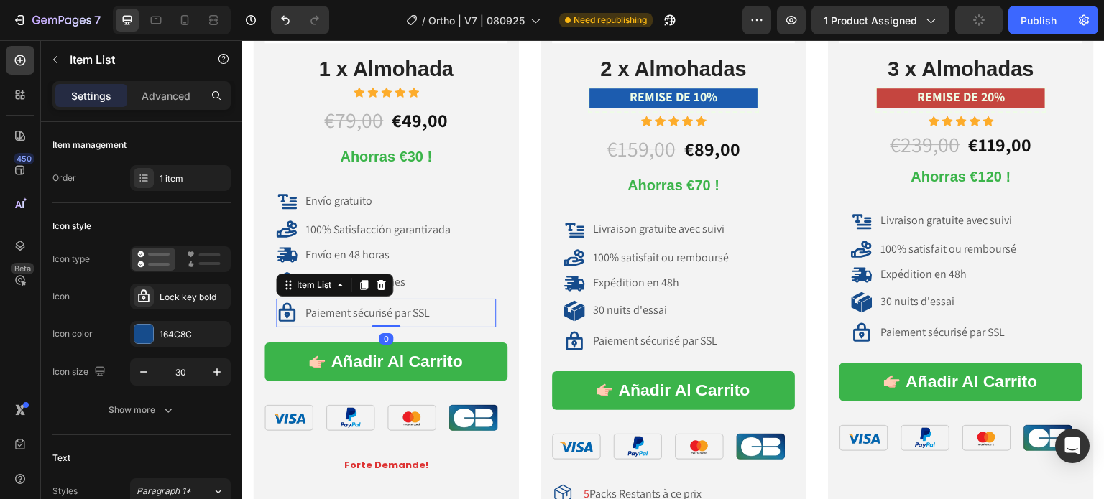
click at [351, 312] on p "Paiement sécurisé par SSL" at bounding box center [367, 313] width 124 height 15
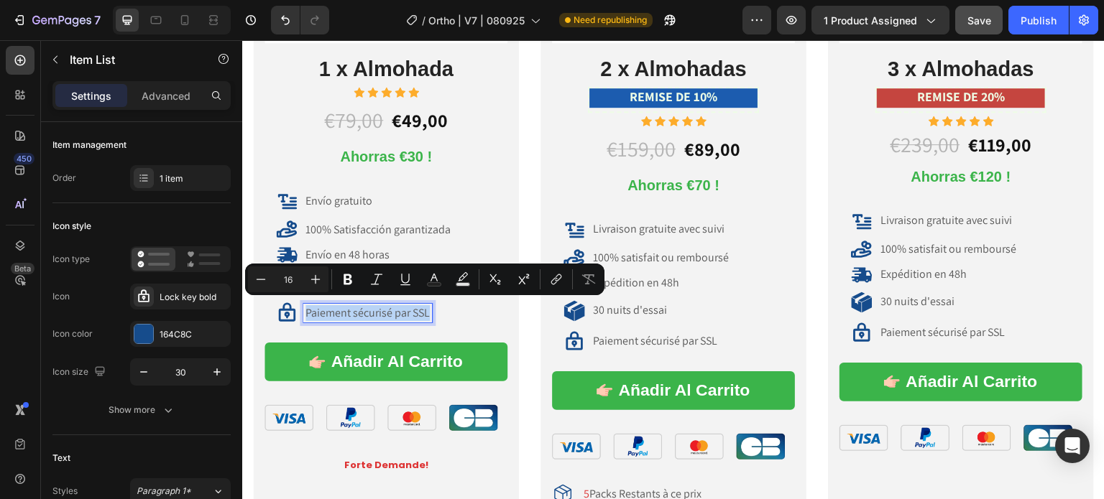
copy p "Paiement sécurisé par SSL"
click at [438, 305] on div "Paiement sécurisé par SSL" at bounding box center [386, 314] width 220 height 22
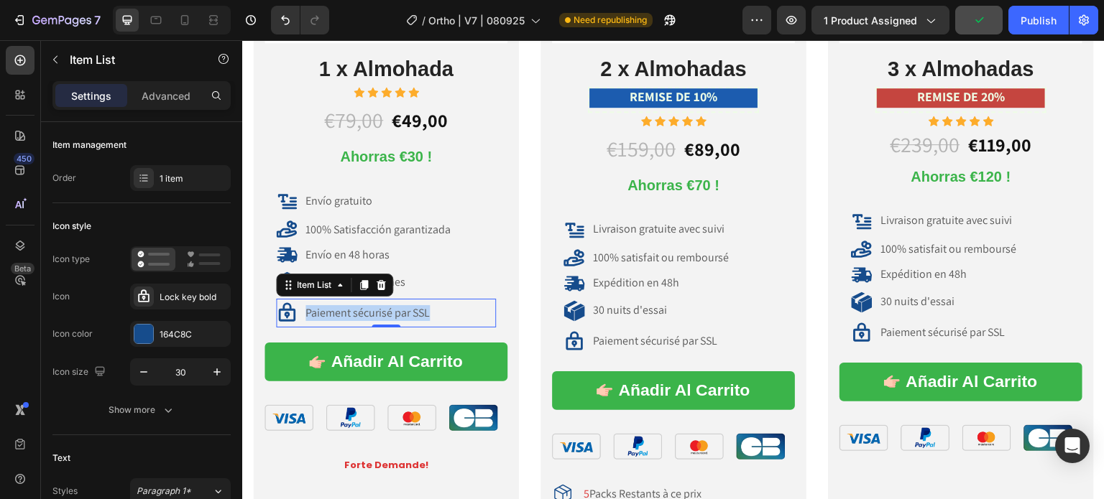
click at [433, 306] on div "Paiement sécurisé par SSL" at bounding box center [386, 314] width 220 height 22
click at [430, 306] on div "Paiement sécurisé par SSL" at bounding box center [367, 313] width 129 height 19
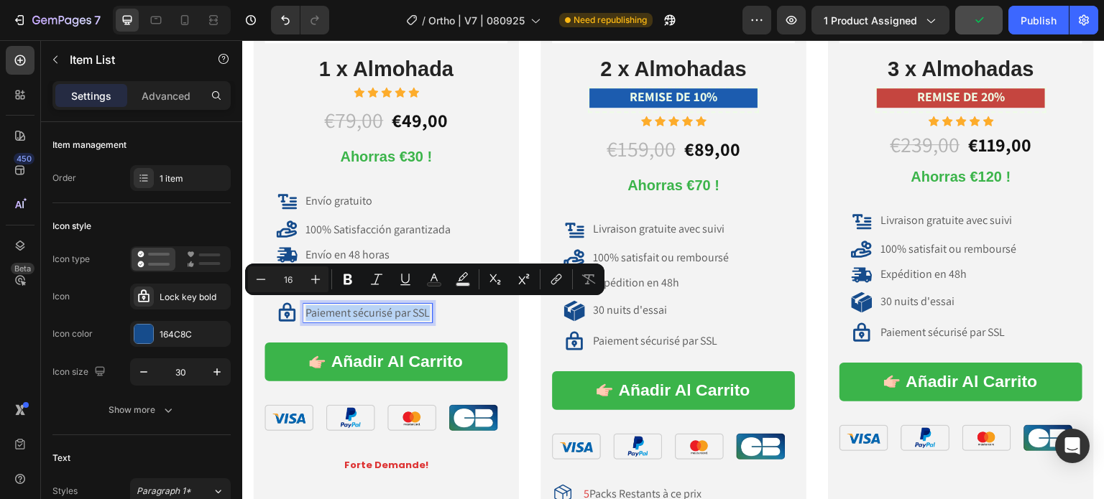
click at [429, 308] on p "Paiement sécurisé par SSL" at bounding box center [367, 313] width 124 height 15
click at [418, 306] on p "Paiement sécurisé par SSL" at bounding box center [367, 313] width 124 height 15
click at [425, 308] on p "Paiement sécurisé par SSL" at bounding box center [367, 313] width 124 height 15
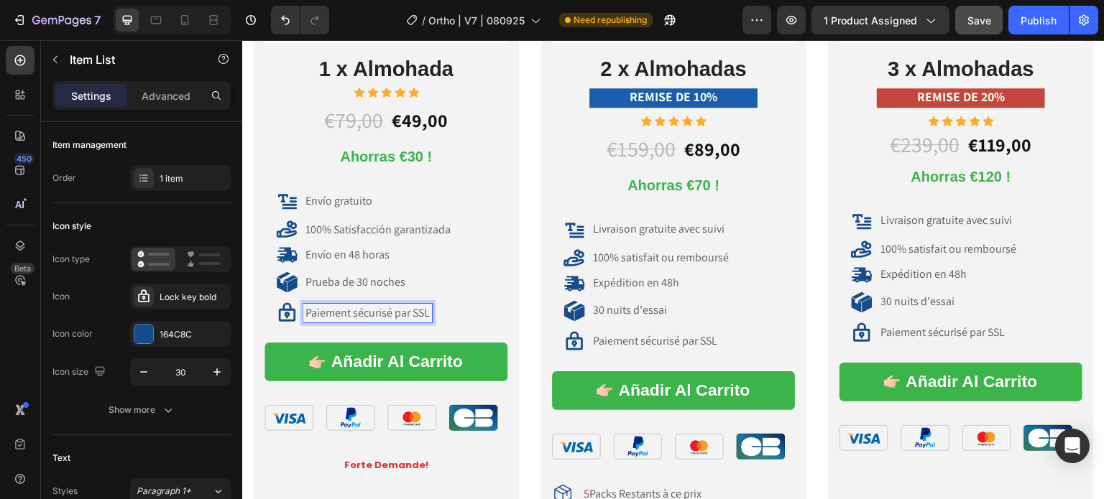
click at [429, 308] on p "Paiement sécurisé par SSL" at bounding box center [367, 313] width 124 height 15
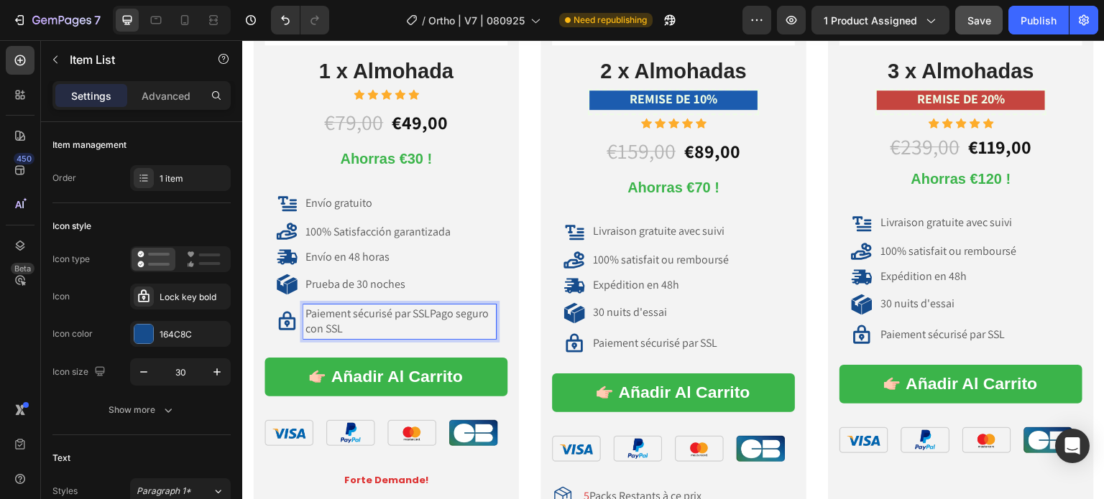
click at [430, 310] on p "Paiement sécurisé par SSLPago seguro con SSL" at bounding box center [399, 322] width 188 height 30
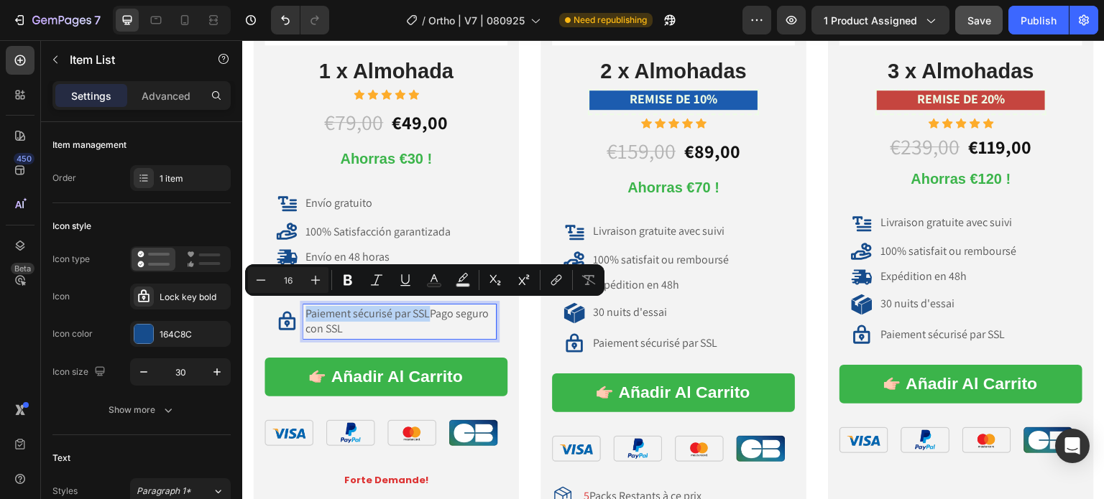
drag, startPoint x: 429, startPoint y: 309, endPoint x: 305, endPoint y: 303, distance: 123.8
click at [305, 307] on p "Paiement sécurisé par SSLPago seguro con SSL" at bounding box center [399, 322] width 188 height 30
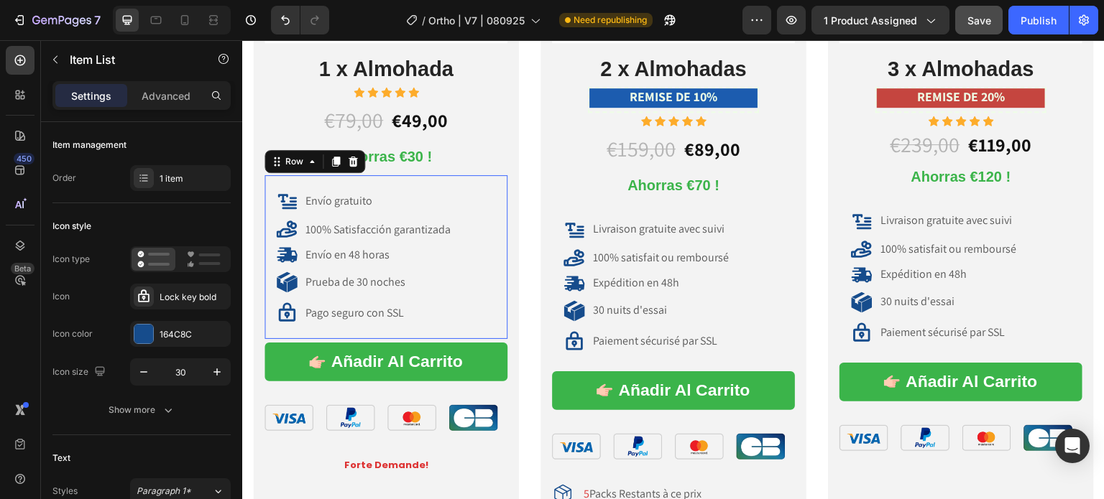
click at [354, 178] on div "Envío gratuito Item List 100% Satisfacción garantizada Item List Envío en 48 ho…" at bounding box center [385, 257] width 243 height 164
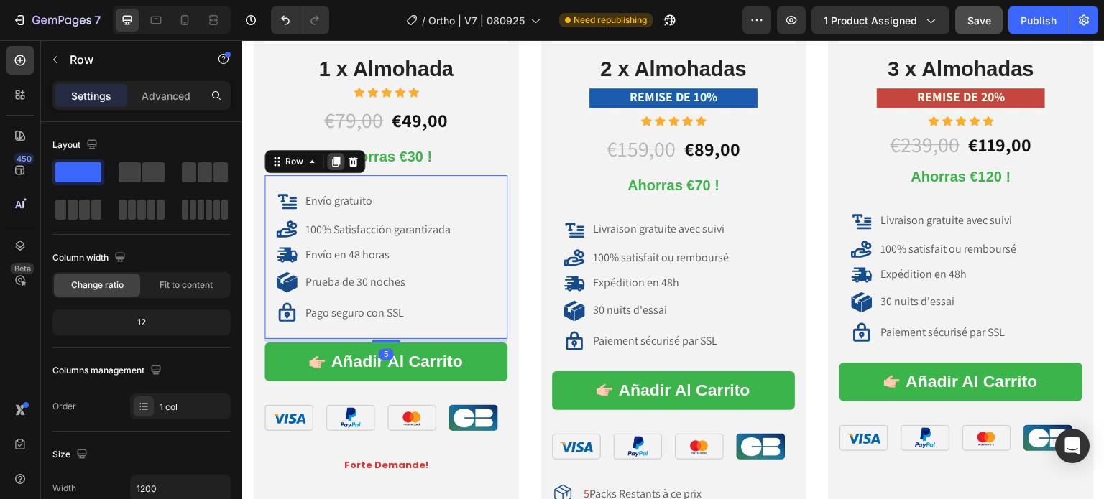
click at [335, 157] on icon at bounding box center [336, 162] width 8 height 10
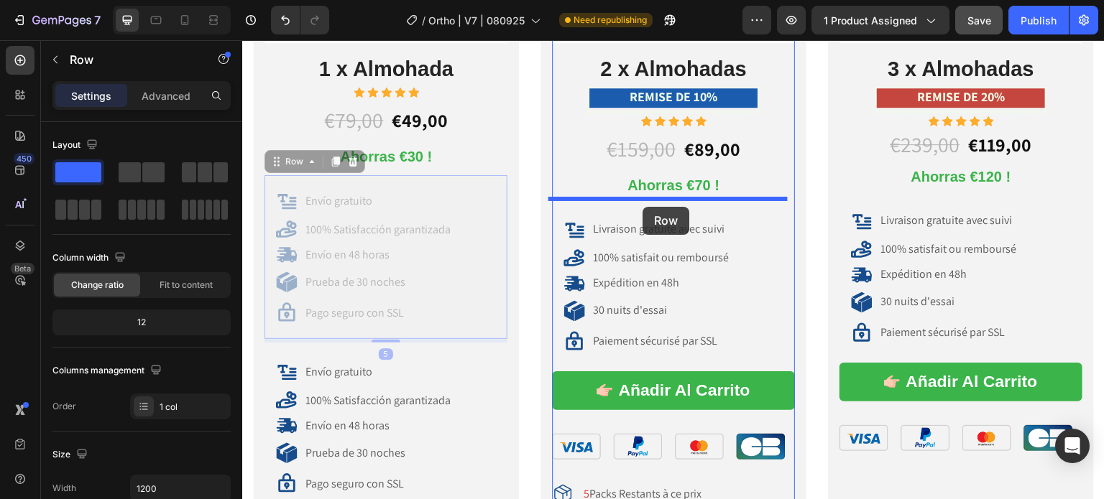
drag, startPoint x: 326, startPoint y: 171, endPoint x: 642, endPoint y: 207, distance: 319.0
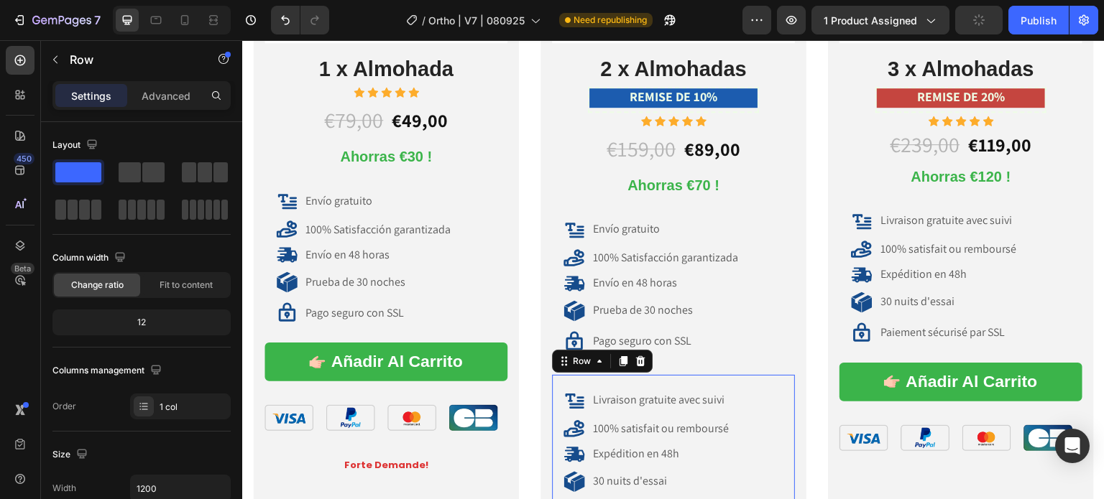
click at [711, 375] on div "Livraison gratuite avec suivi Item List 100% satisfait ou remboursé Item List E…" at bounding box center [673, 457] width 243 height 164
click at [636, 356] on icon at bounding box center [640, 361] width 9 height 10
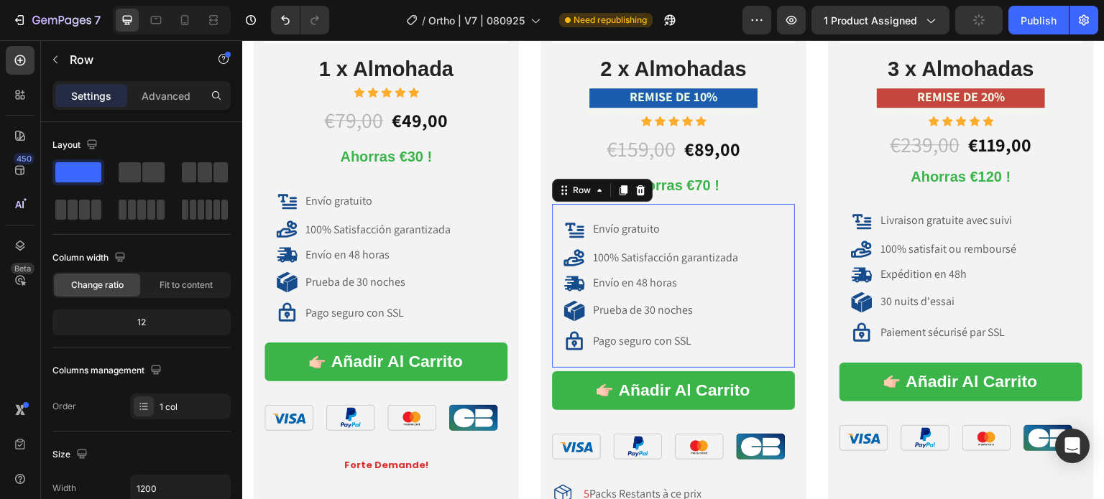
click at [638, 204] on div "Envío gratuito Item List 100% Satisfacción garantizada Item List Envío en 48 ho…" at bounding box center [673, 286] width 243 height 164
click at [624, 189] on icon at bounding box center [622, 190] width 11 height 11
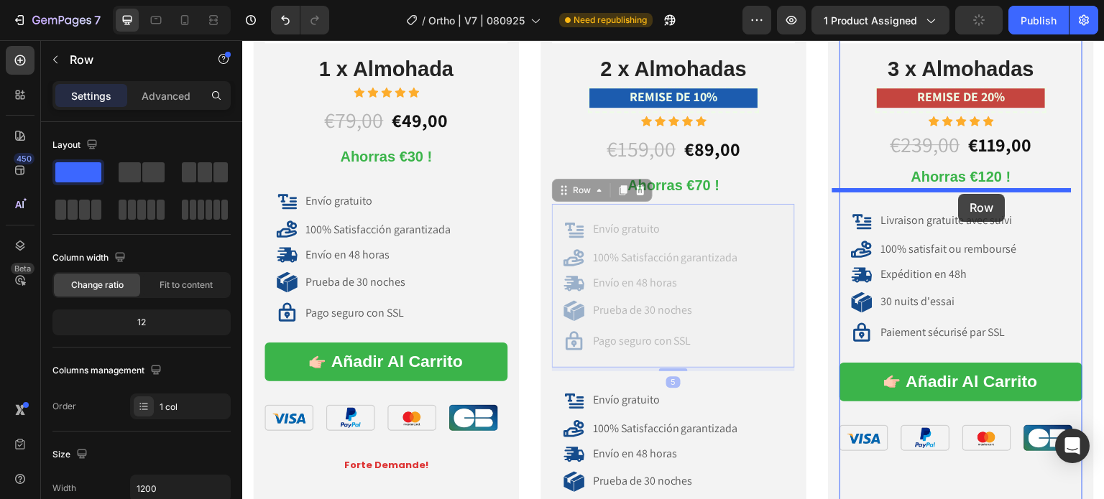
drag, startPoint x: 626, startPoint y: 199, endPoint x: 959, endPoint y: 194, distance: 332.8
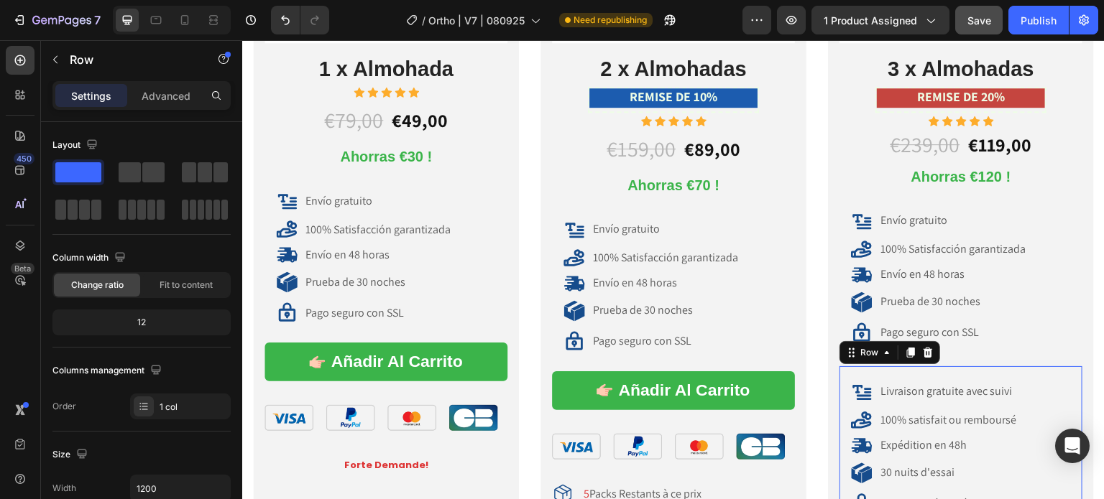
click at [893, 368] on div "Livraison gratuite avec suivi Item List 100% satisfait ou remboursé Item List E…" at bounding box center [960, 449] width 243 height 164
click at [922, 347] on icon at bounding box center [927, 352] width 11 height 11
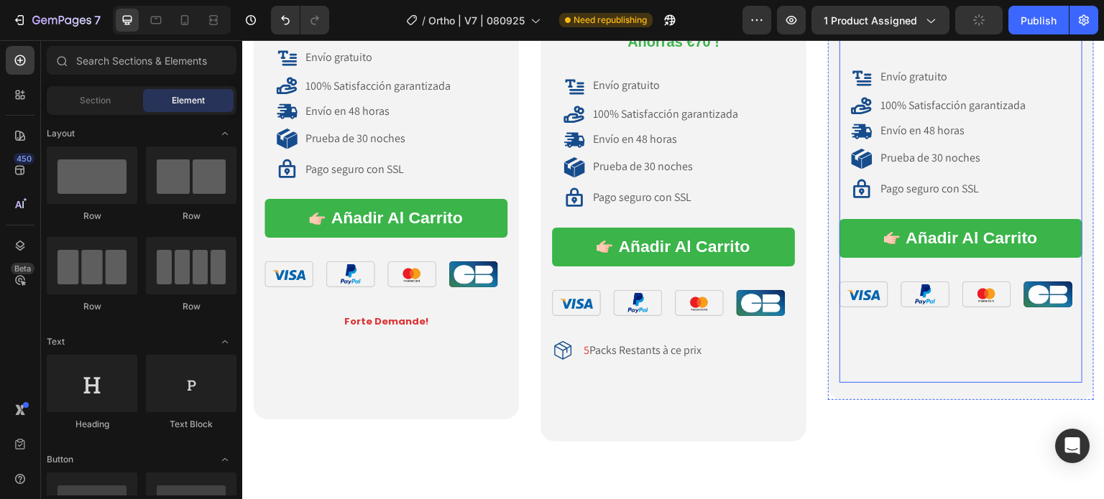
scroll to position [10089, 0]
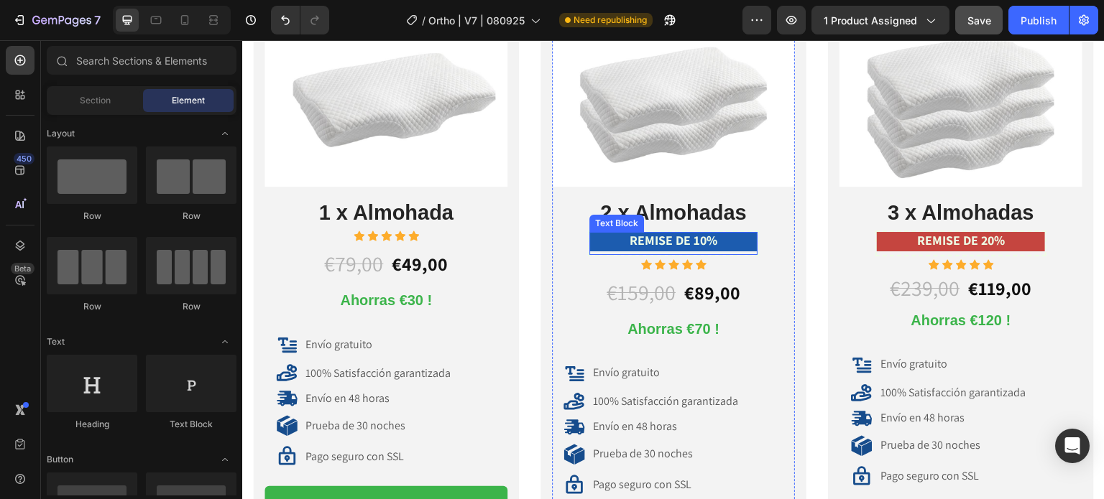
click at [726, 239] on p "REMISE DE 10%" at bounding box center [673, 242] width 165 height 17
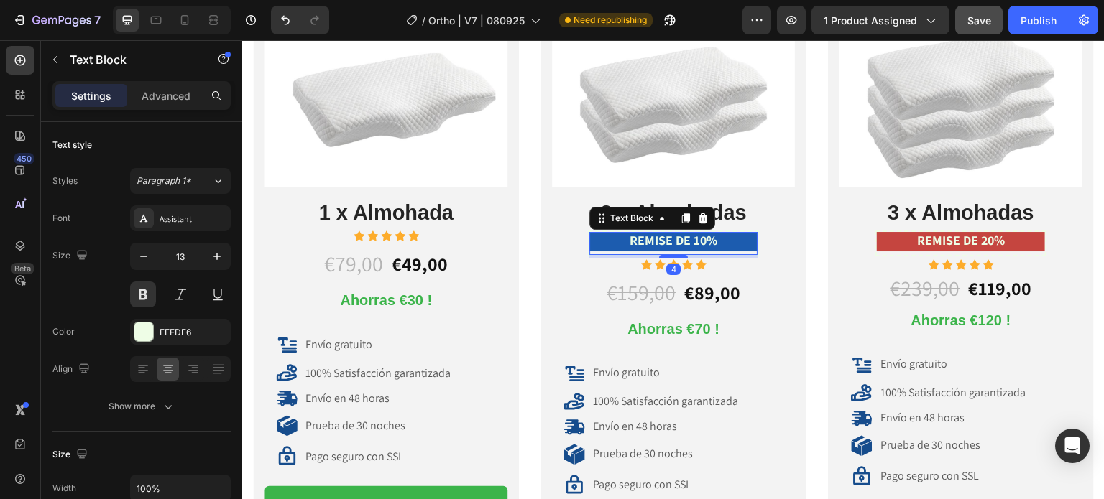
click at [720, 237] on p "REMISE DE 10%" at bounding box center [673, 242] width 165 height 17
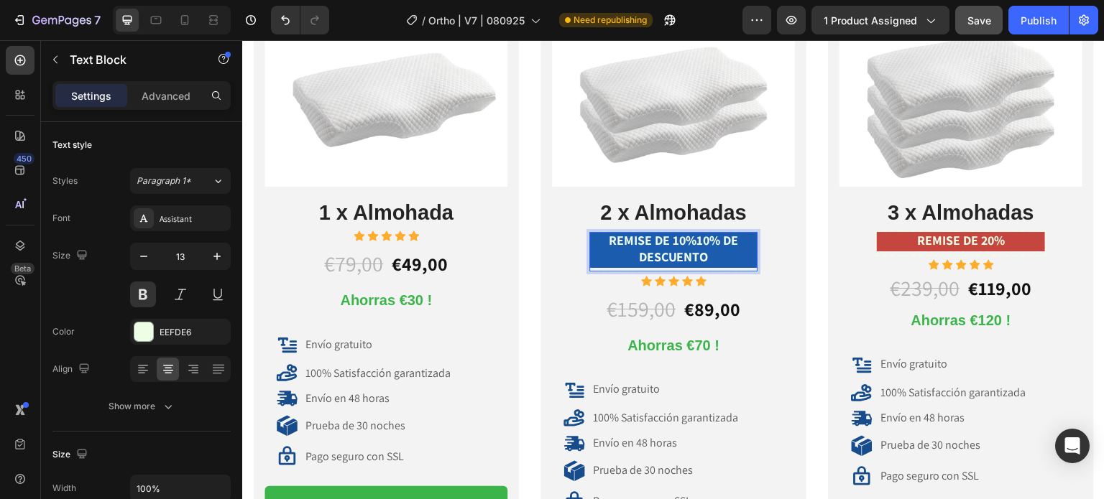
click at [721, 236] on span "REMISE DE 10%10% DE DESCUENTO" at bounding box center [673, 248] width 129 height 33
click at [729, 236] on span "REMISE DE 10%10% DE DESCUENTO" at bounding box center [673, 248] width 129 height 33
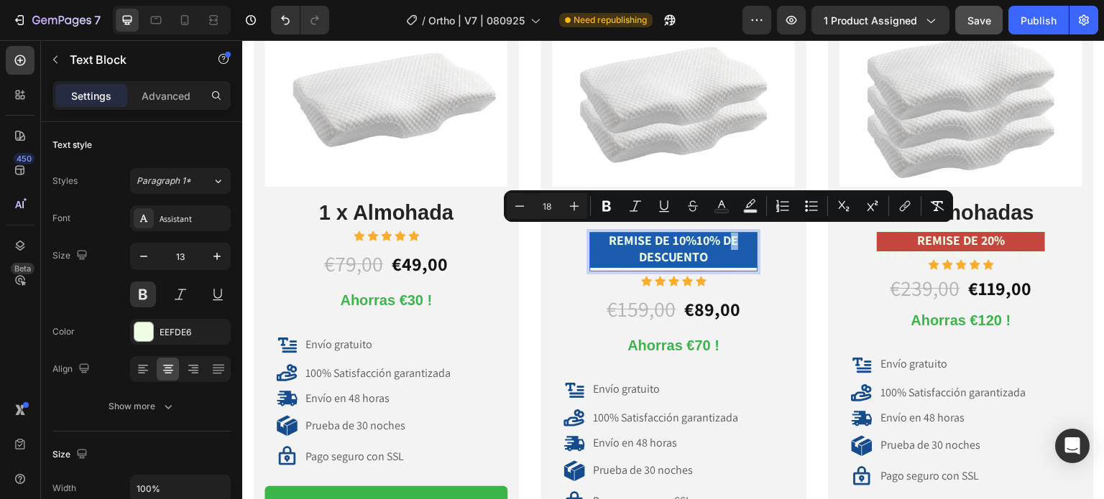
click at [732, 237] on p "REMISE DE 10%10% DE DESCUENTO" at bounding box center [673, 250] width 165 height 33
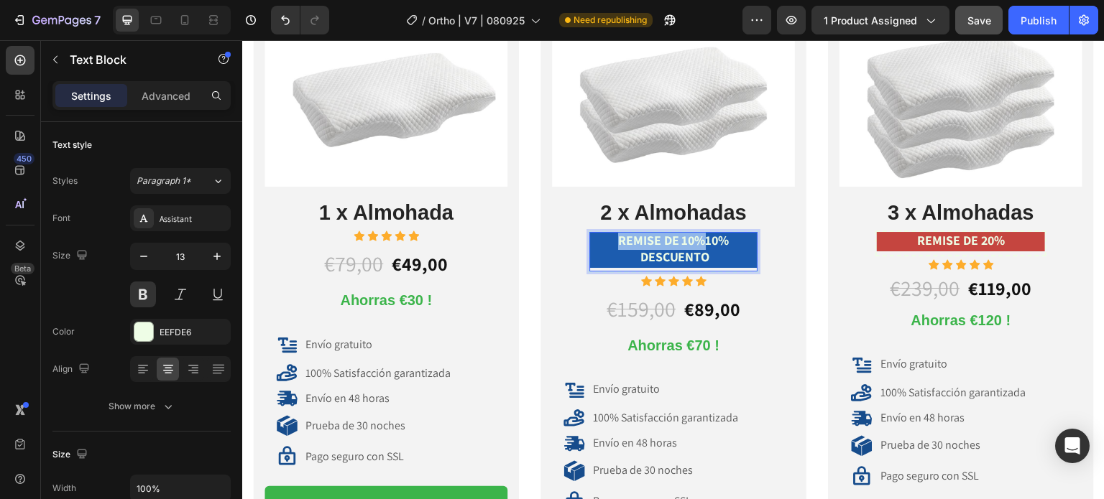
drag, startPoint x: 702, startPoint y: 236, endPoint x: 614, endPoint y: 230, distance: 88.6
click at [618, 232] on span "REMISE DE 10%10% DESCUENTO" at bounding box center [673, 248] width 111 height 33
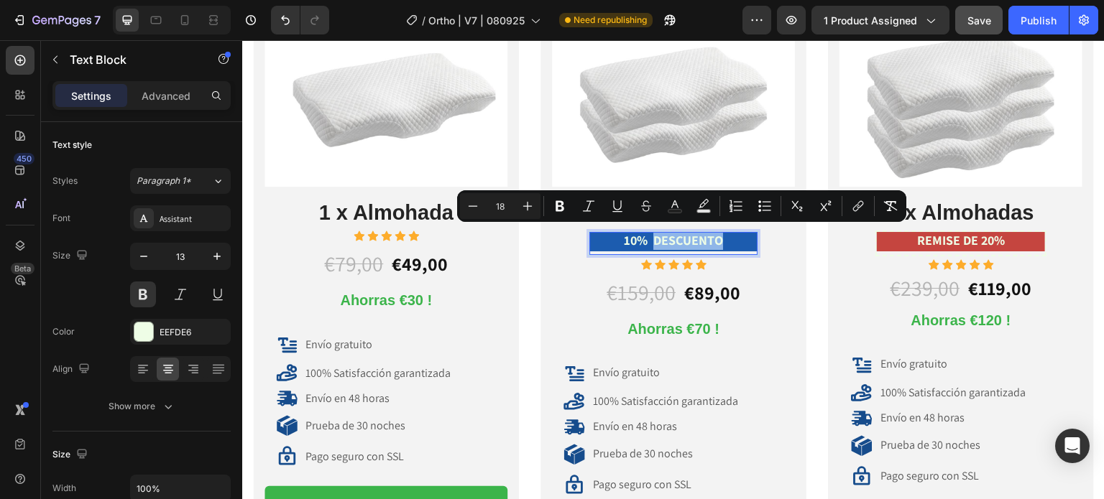
drag, startPoint x: 717, startPoint y: 239, endPoint x: 648, endPoint y: 239, distance: 69.0
click at [648, 239] on p "10% DESCUENTO" at bounding box center [673, 242] width 165 height 17
copy span "DESCUENTO"
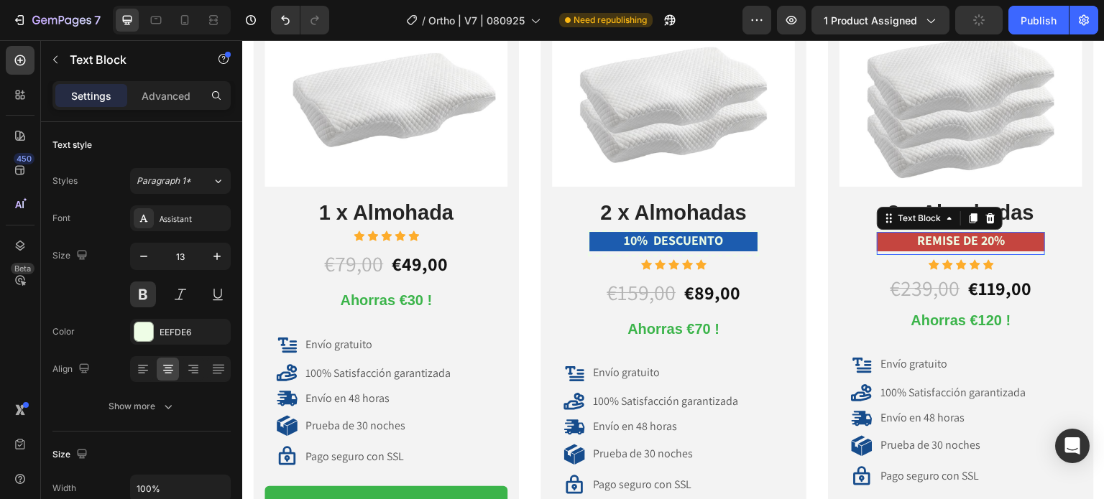
click at [984, 241] on span "REMISE DE 20%" at bounding box center [961, 240] width 88 height 17
click at [994, 236] on span "REMISE DE 20%" at bounding box center [961, 240] width 88 height 17
click at [961, 240] on span "REMISE DE 20%DESCUENTO" at bounding box center [961, 240] width 157 height 17
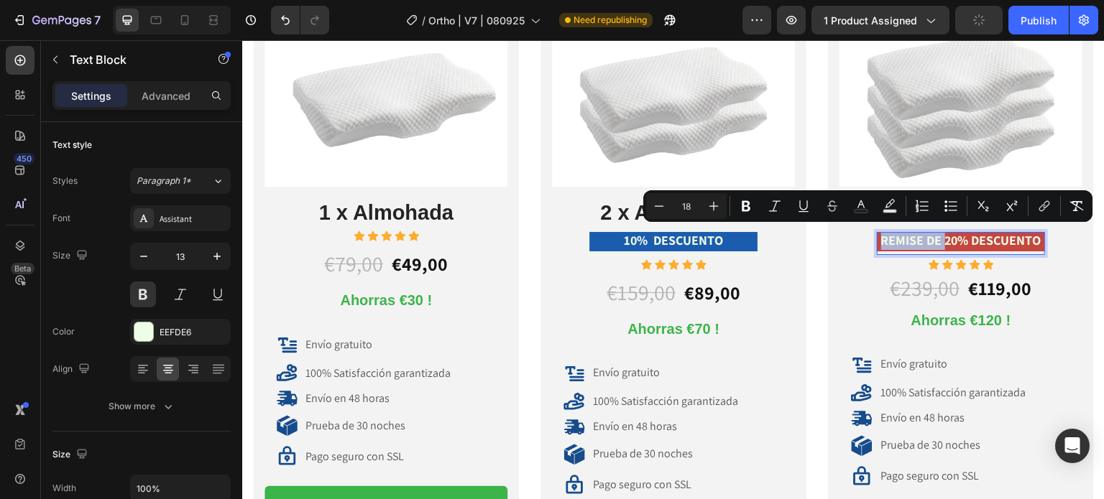
drag, startPoint x: 937, startPoint y: 239, endPoint x: 870, endPoint y: 234, distance: 67.0
click at [878, 234] on p "REMISE DE 20% DESCUENTO" at bounding box center [960, 242] width 165 height 17
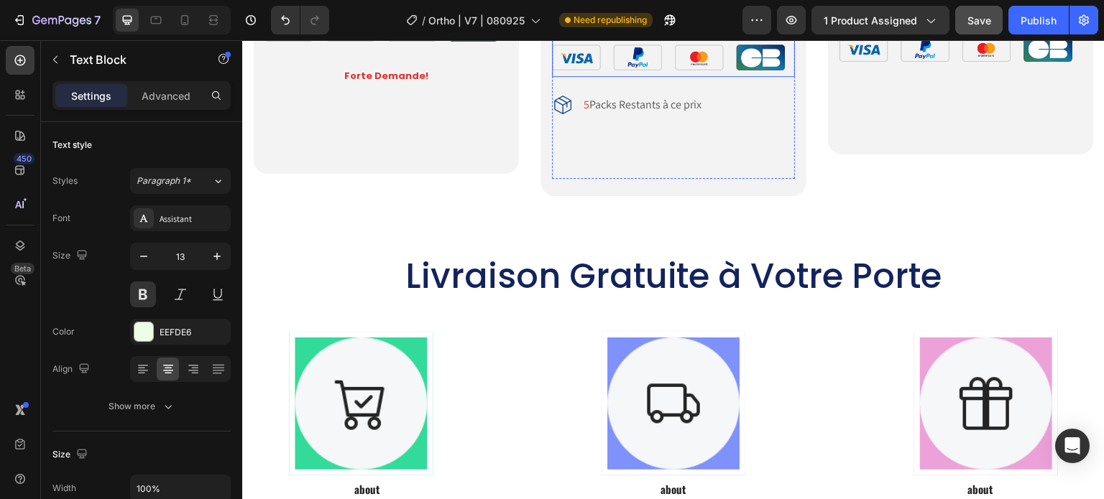
scroll to position [10736, 0]
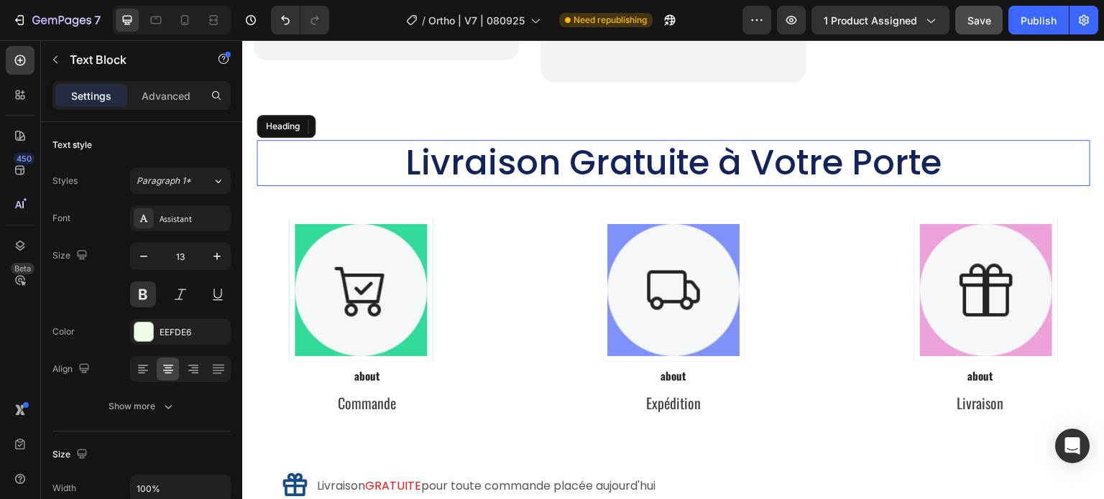
click at [740, 160] on h2 "Livraison Gratuite à Votre Porte" at bounding box center [674, 163] width 834 height 46
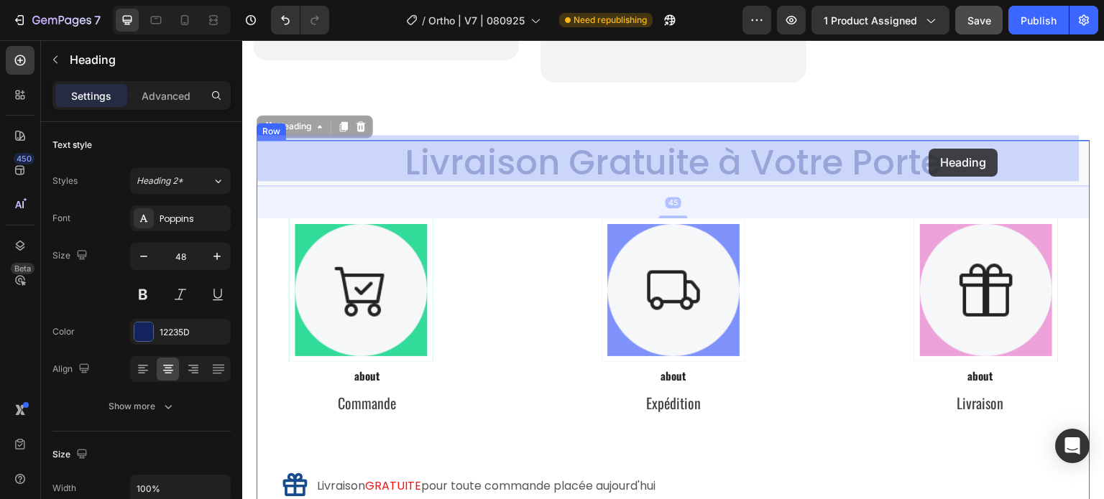
drag, startPoint x: 717, startPoint y: 160, endPoint x: 826, endPoint y: 155, distance: 109.4
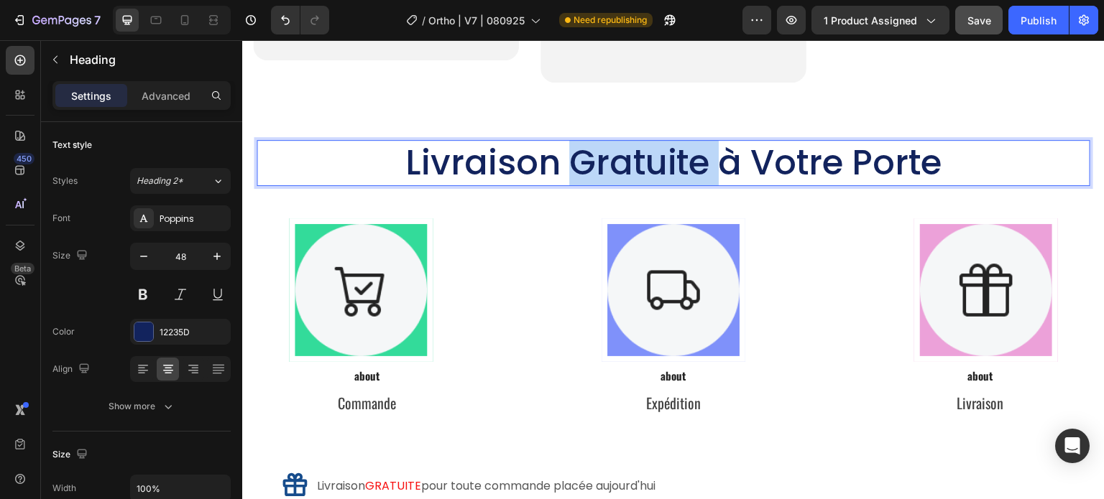
click at [691, 158] on p "Livraison Gratuite à Votre Porte" at bounding box center [673, 163] width 831 height 43
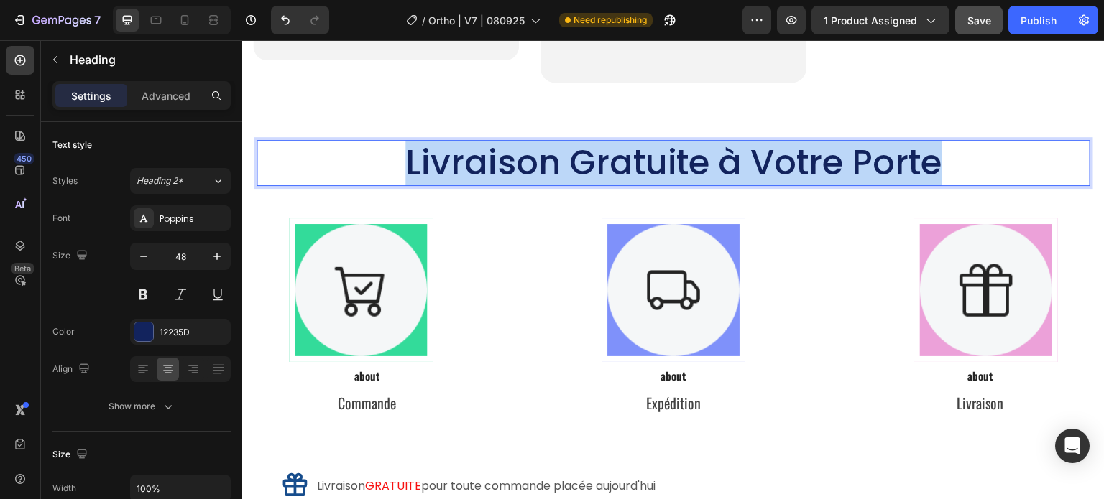
click at [691, 157] on p "Livraison Gratuite à Votre Porte" at bounding box center [673, 163] width 831 height 43
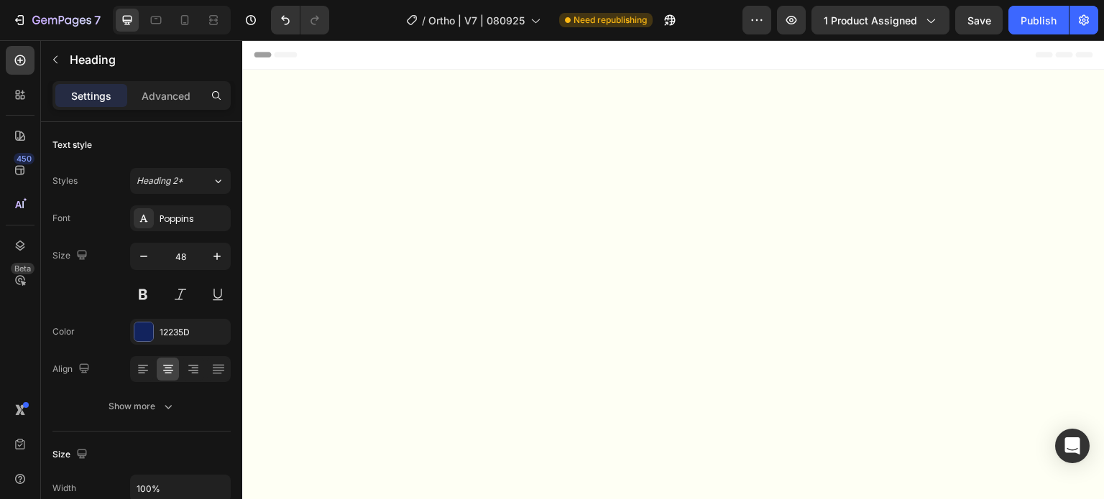
scroll to position [10736, 0]
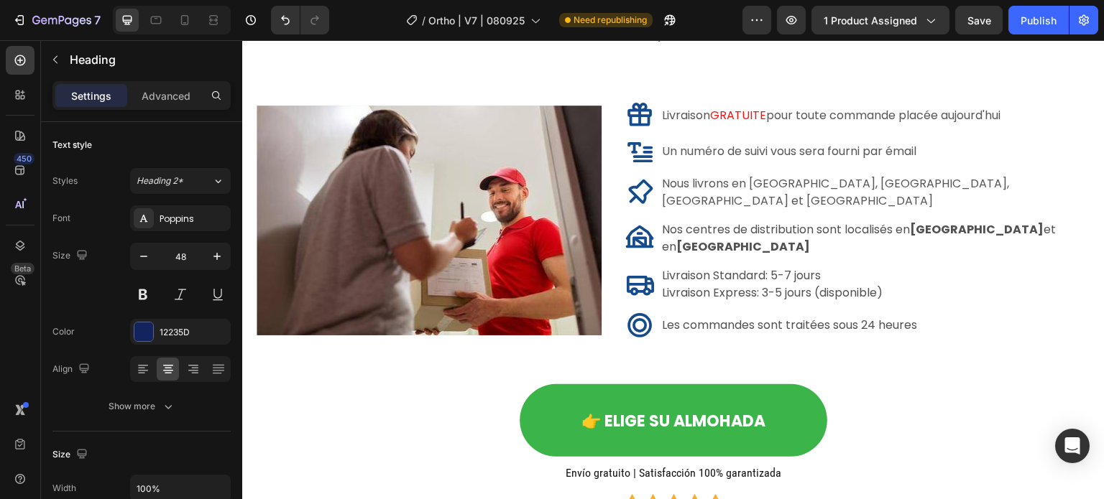
scroll to position [1, 0]
drag, startPoint x: 796, startPoint y: 158, endPoint x: 297, endPoint y: 170, distance: 498.9
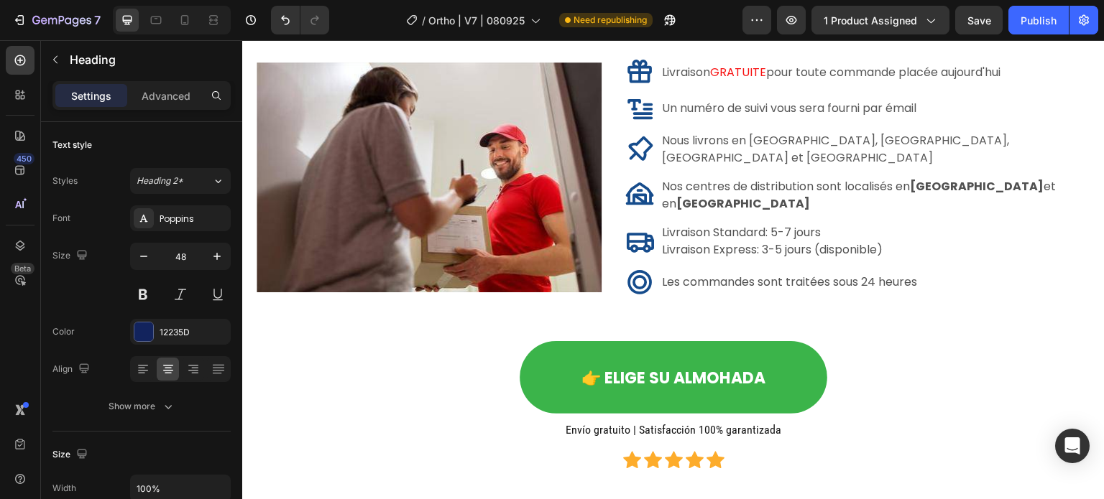
scroll to position [0, 0]
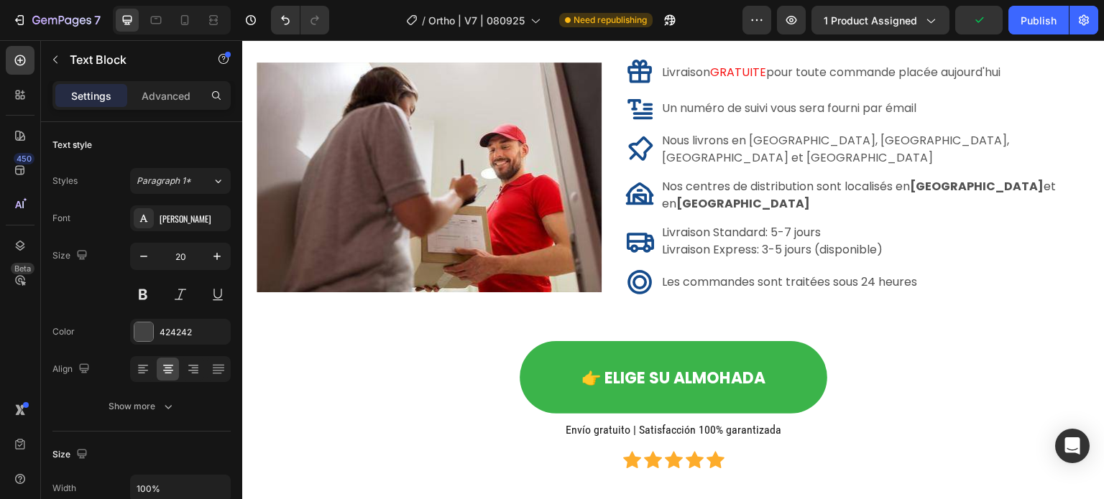
drag, startPoint x: 377, startPoint y: 400, endPoint x: 293, endPoint y: 389, distance: 84.2
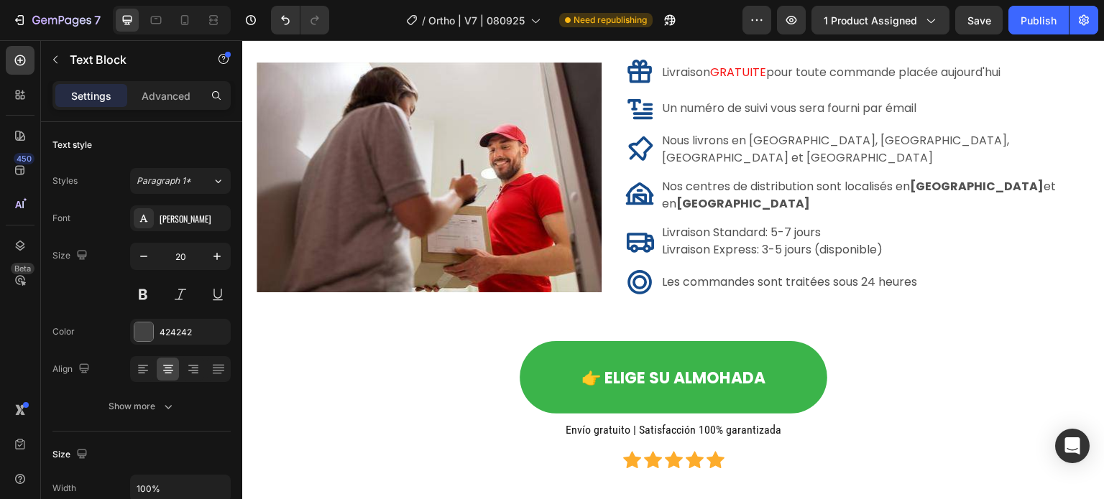
drag, startPoint x: 679, startPoint y: 399, endPoint x: 594, endPoint y: 387, distance: 85.7
drag, startPoint x: 995, startPoint y: 400, endPoint x: 982, endPoint y: 400, distance: 12.9
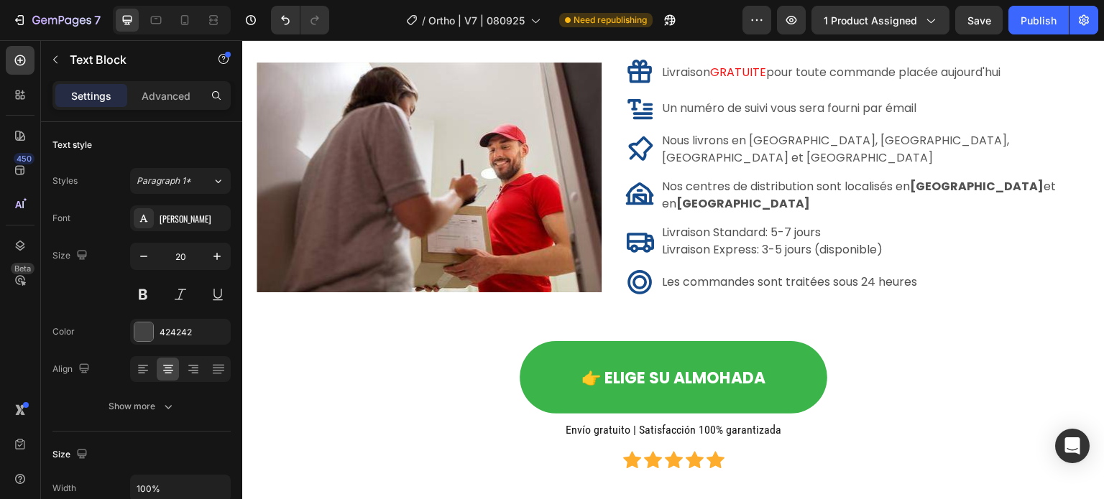
drag, startPoint x: 974, startPoint y: 402, endPoint x: 931, endPoint y: 400, distance: 43.9
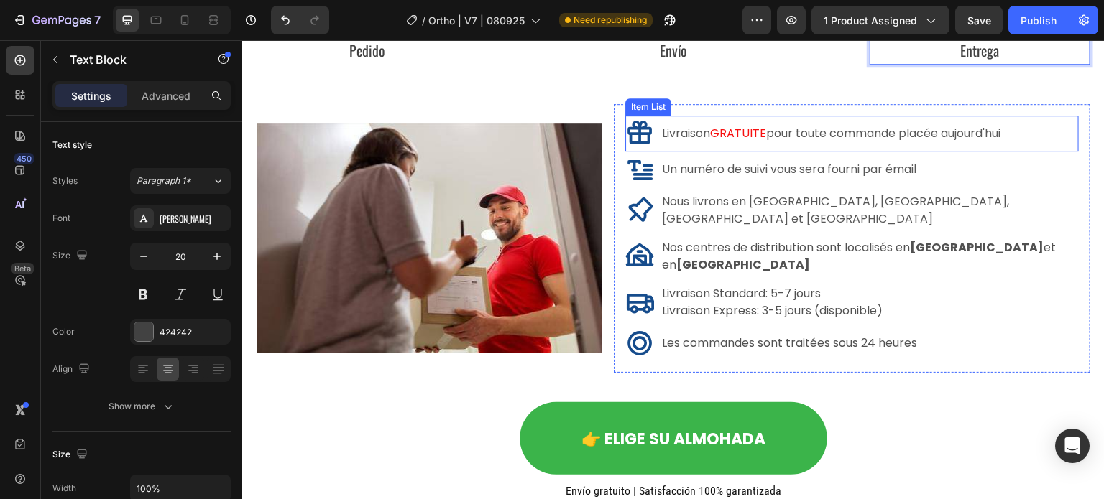
scroll to position [11023, 0]
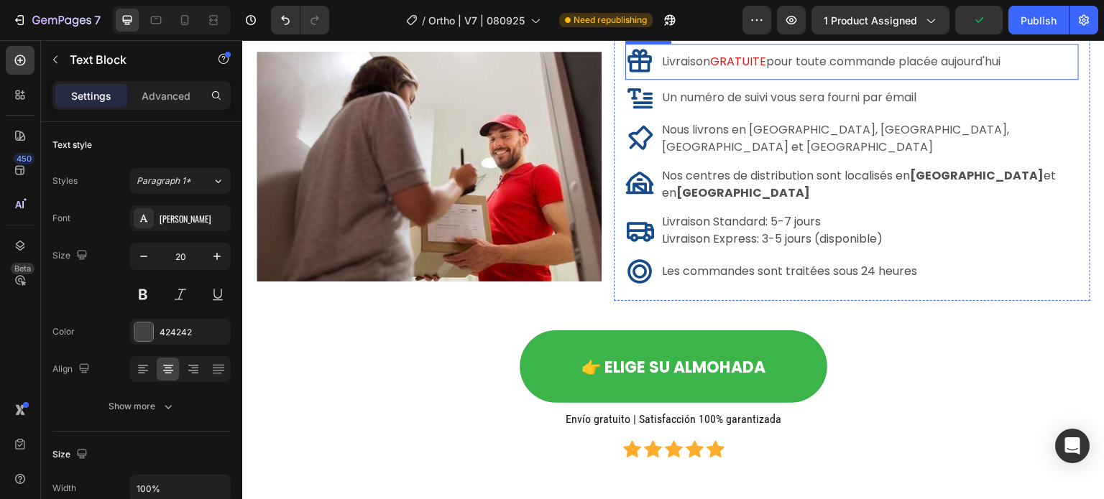
click at [987, 70] on span "pour toute commande placée aujourd'hui" at bounding box center [883, 61] width 234 height 17
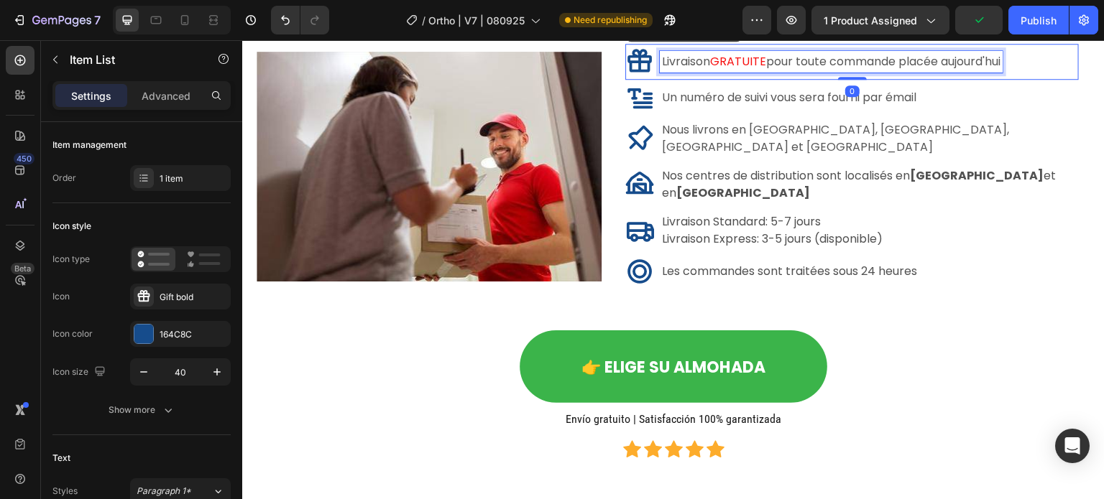
click at [1000, 70] on span "pour toute commande placée aujourd'hui" at bounding box center [883, 61] width 234 height 17
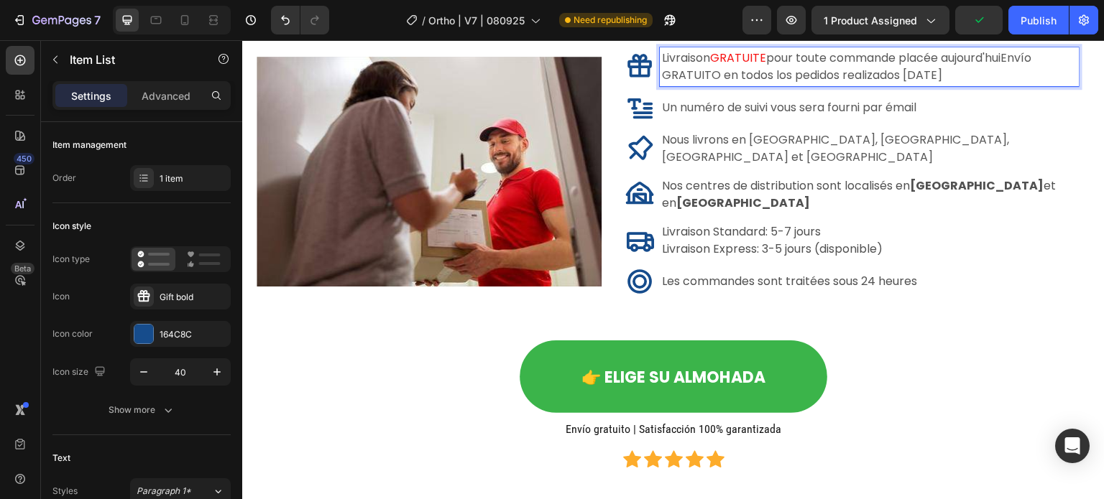
scroll to position [11019, 0]
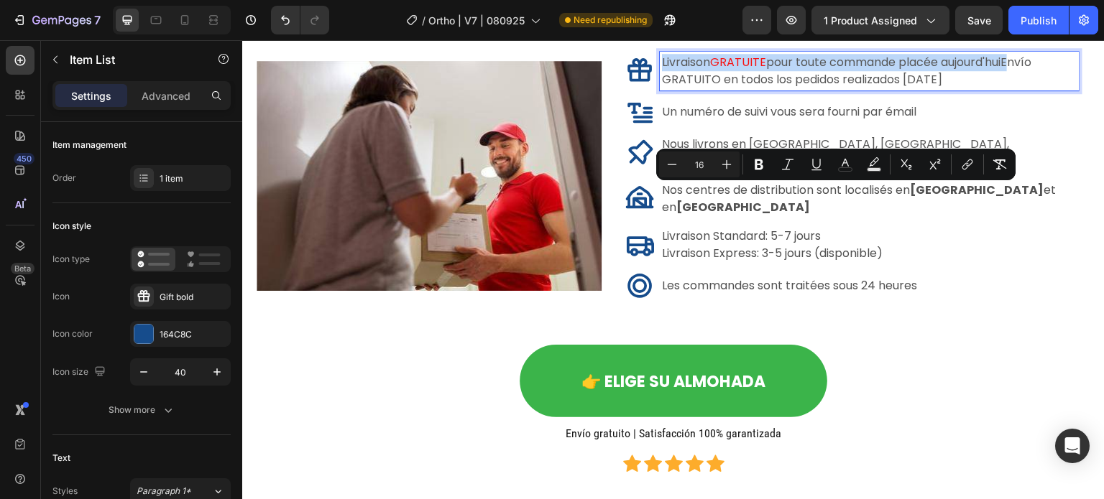
drag, startPoint x: 1011, startPoint y: 198, endPoint x: 657, endPoint y: 200, distance: 354.3
click at [657, 91] on div "Livraison GRATUITE pour toute commande placée aujourd'huiEnvío GRATUITO en todo…" at bounding box center [851, 71] width 453 height 39
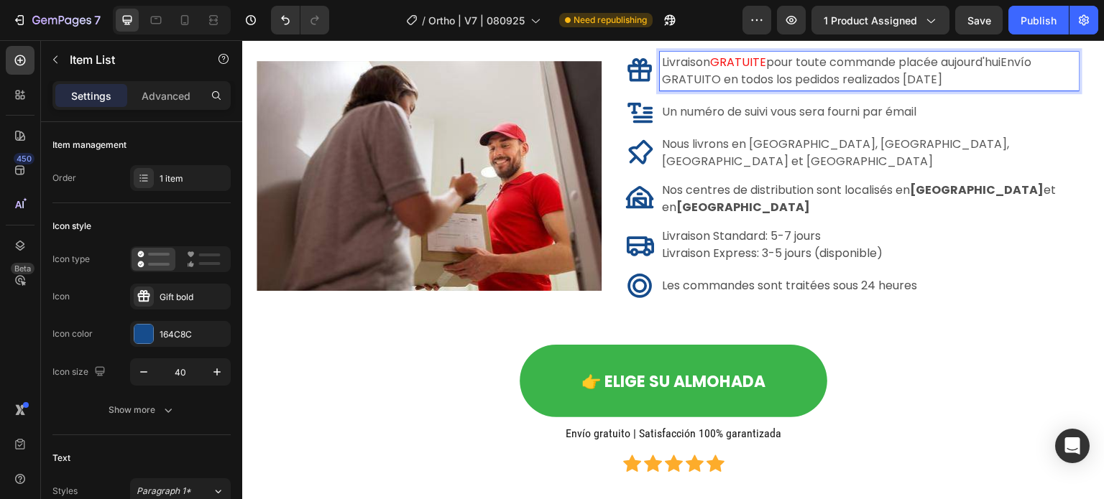
scroll to position [11023, 0]
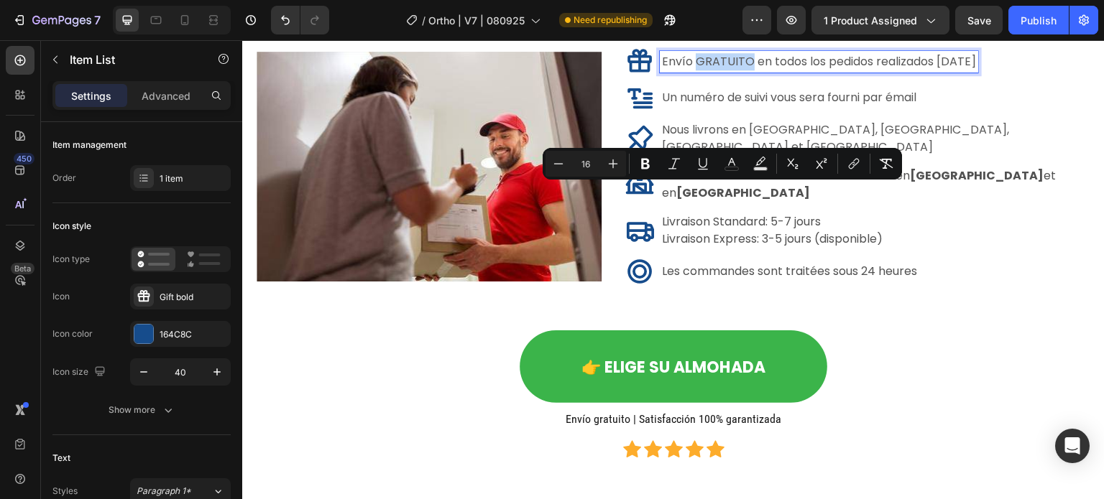
drag, startPoint x: 747, startPoint y: 198, endPoint x: 697, endPoint y: 200, distance: 50.3
click at [697, 70] on span "Envío GRATUITO en todos los pedidos realizados [DATE]" at bounding box center [819, 61] width 314 height 17
click at [725, 167] on icon "Editor contextual toolbar" at bounding box center [731, 164] width 14 height 14
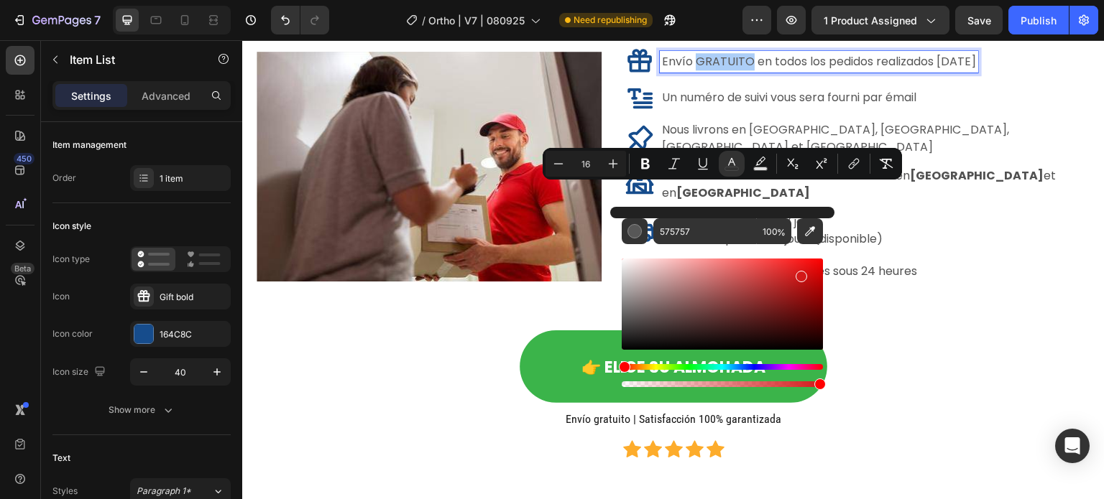
click at [800, 274] on div "Editor contextual toolbar" at bounding box center [722, 304] width 201 height 91
type input "D31919"
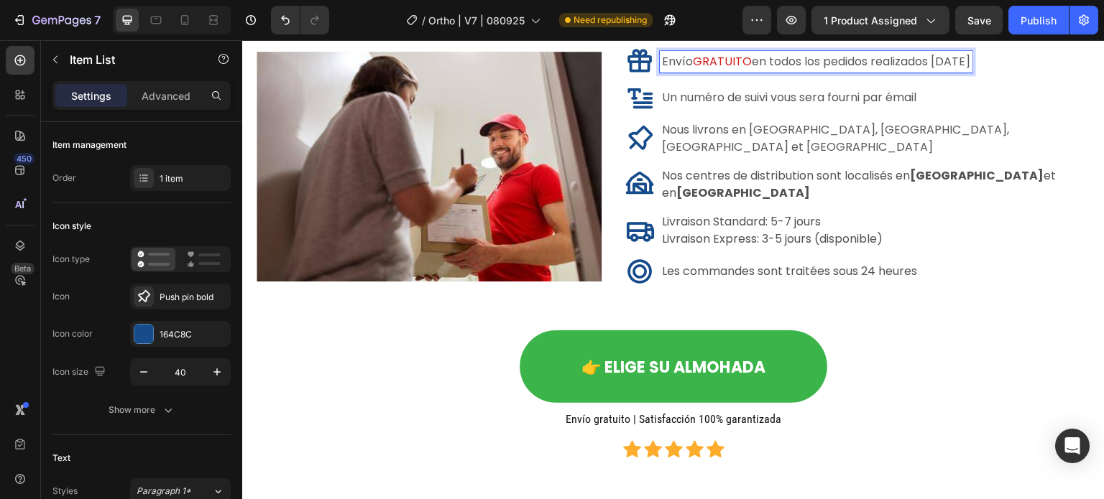
click at [915, 162] on div "Nous livrons en France, Belgique, Luxembourg et Suisse" at bounding box center [851, 139] width 453 height 46
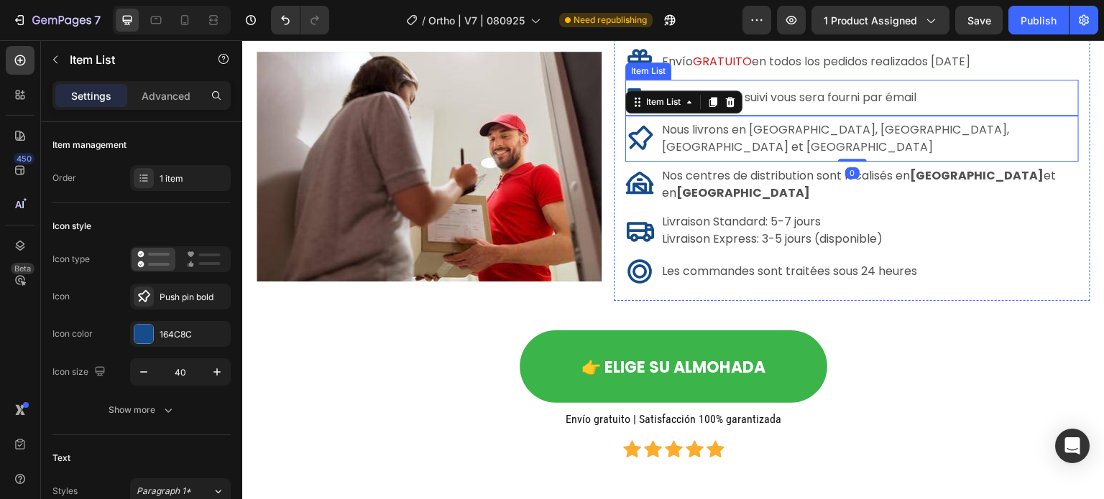
click at [862, 106] on p "Un numéro de suivi vous sera fourni par émail" at bounding box center [789, 97] width 254 height 17
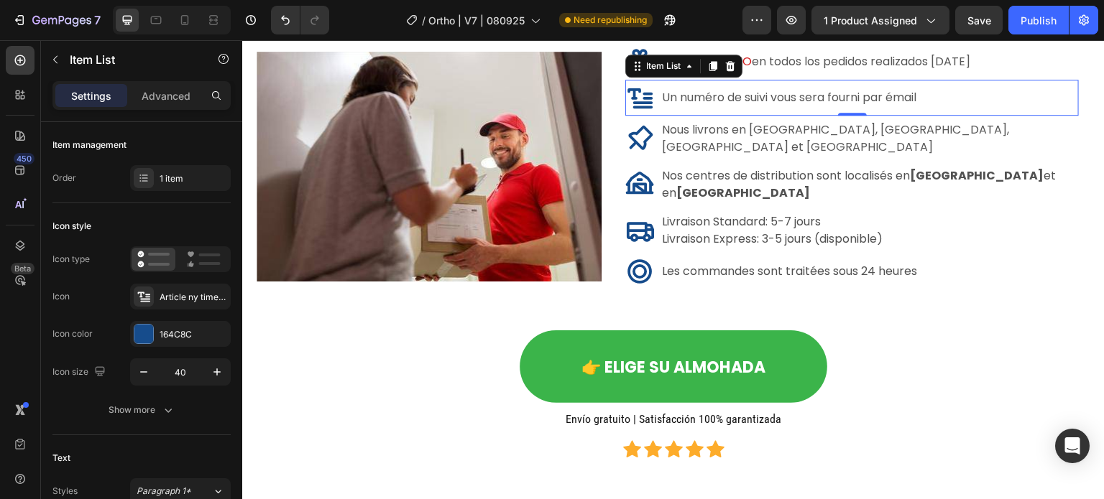
click at [801, 106] on p "Un numéro de suivi vous sera fourni par émail" at bounding box center [789, 97] width 254 height 17
click at [926, 112] on div "Un numéro de suivi vous sera fourni par émail" at bounding box center [851, 97] width 453 height 29
click at [916, 106] on p "Un numéro de suivi vous sera fourni par émail" at bounding box center [789, 97] width 254 height 17
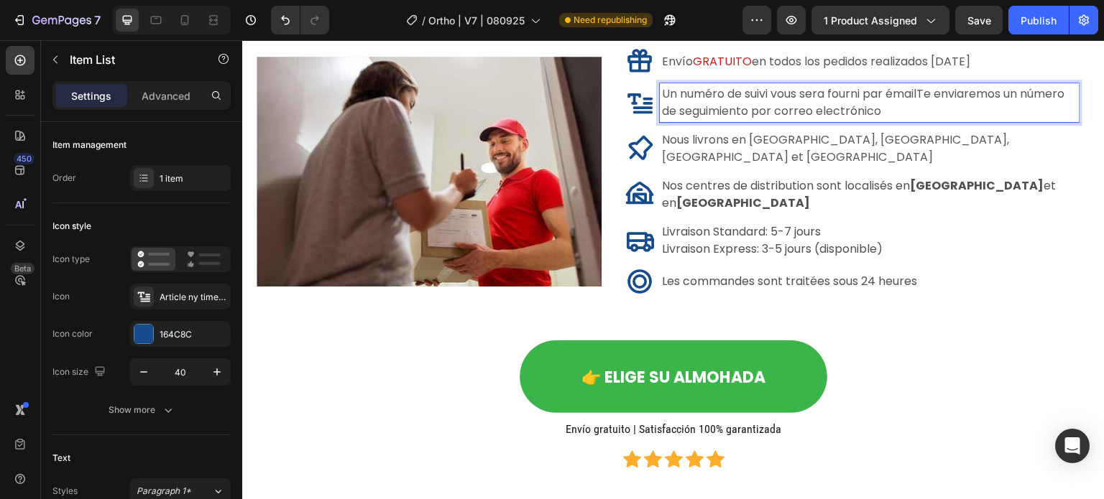
scroll to position [11020, 0]
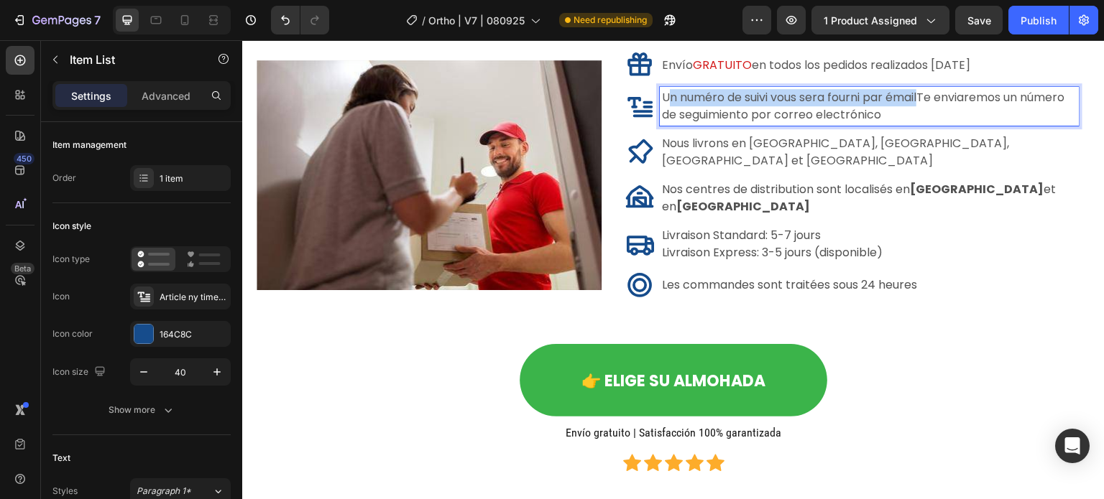
drag, startPoint x: 926, startPoint y: 230, endPoint x: 669, endPoint y: 236, distance: 256.6
click at [669, 124] on p "Un numéro de suivi vous sera fourni par émailTe enviaremos un número de seguimi…" at bounding box center [869, 106] width 415 height 34
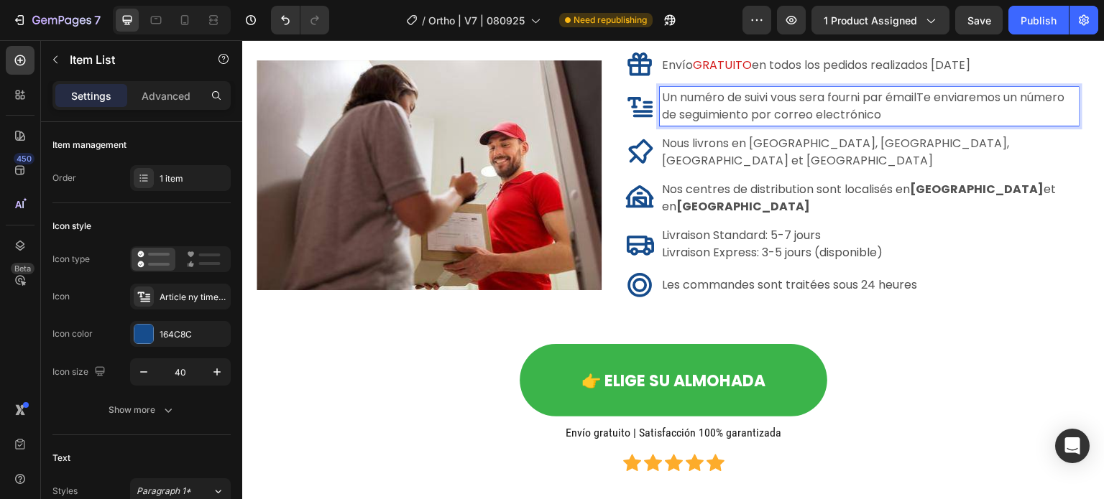
scroll to position [11023, 0]
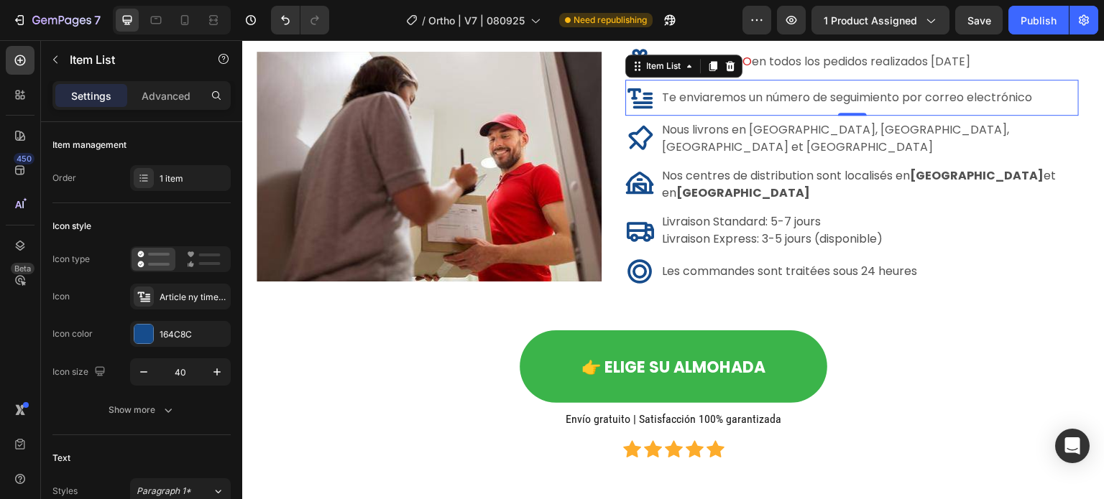
click at [882, 106] on p "Te enviaremos un número de seguimiento por correo electrónico" at bounding box center [847, 97] width 370 height 17
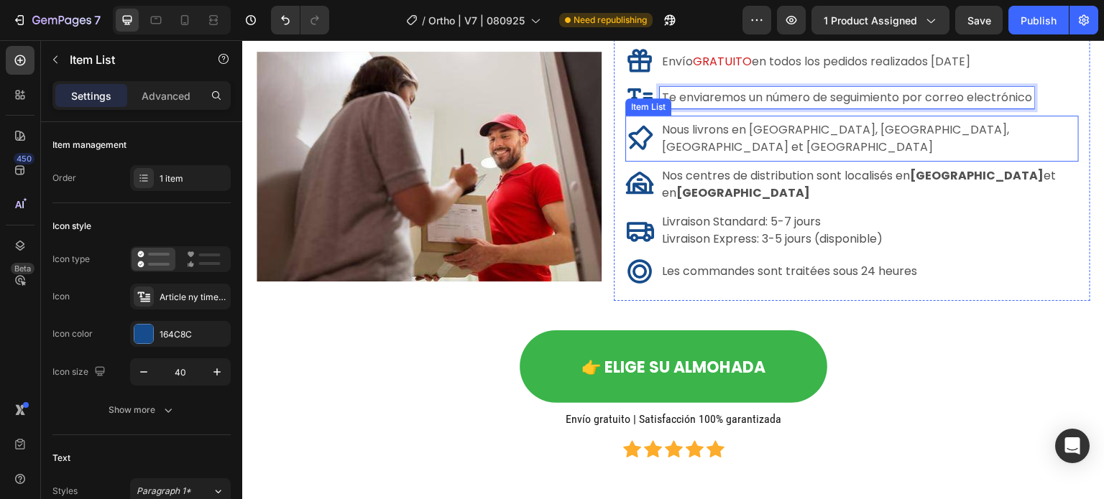
click at [957, 156] on p "Nous livrons en France, Belgique, Luxembourg et Suisse" at bounding box center [869, 138] width 415 height 34
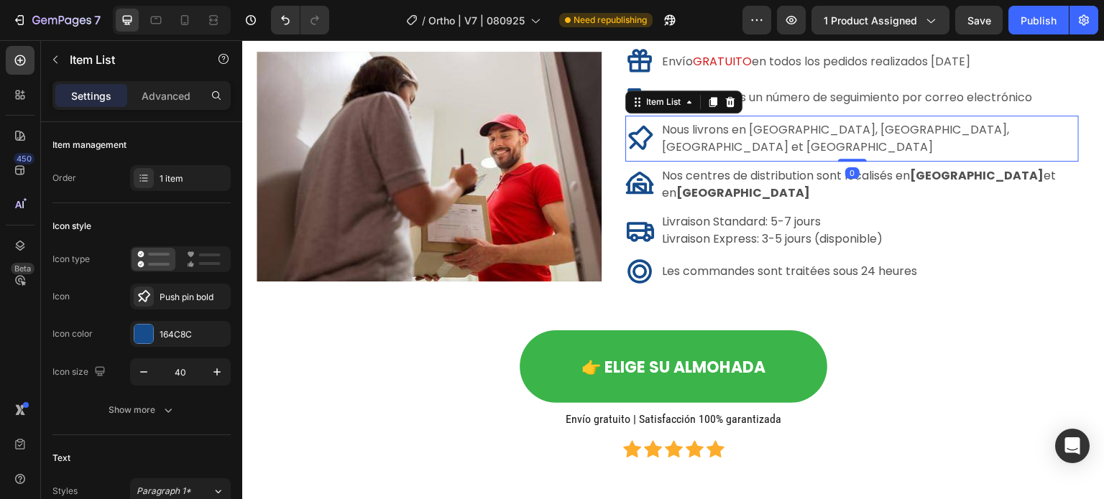
click at [969, 156] on p "Nous livrons en France, Belgique, Luxembourg et Suisse" at bounding box center [869, 138] width 415 height 34
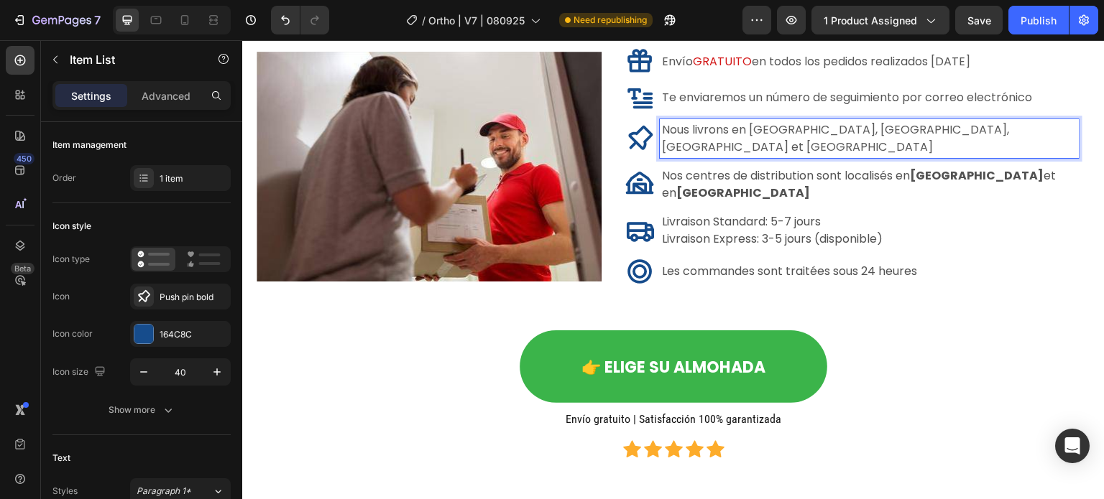
click at [974, 156] on p "Nous livrons en France, Belgique, Luxembourg et Suisse" at bounding box center [869, 138] width 415 height 34
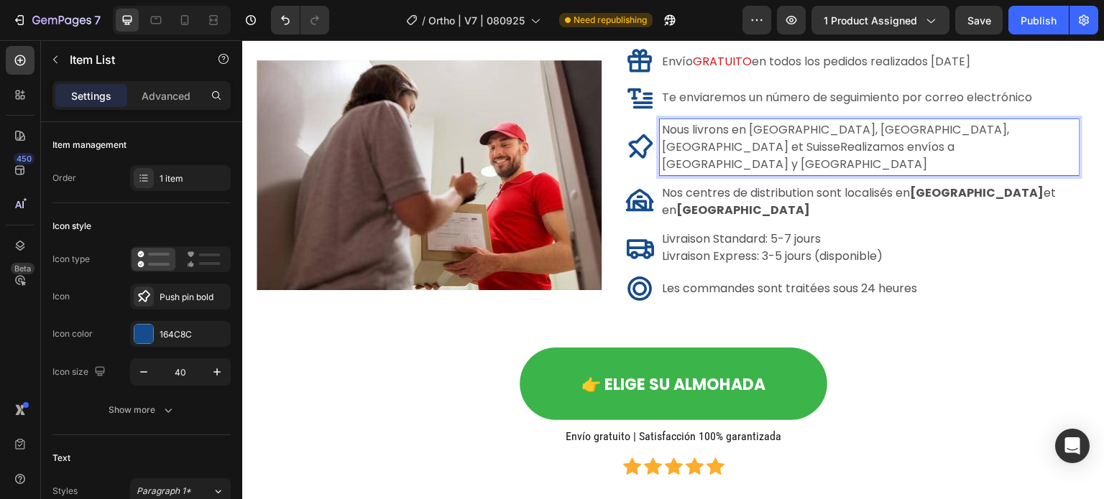
scroll to position [11019, 0]
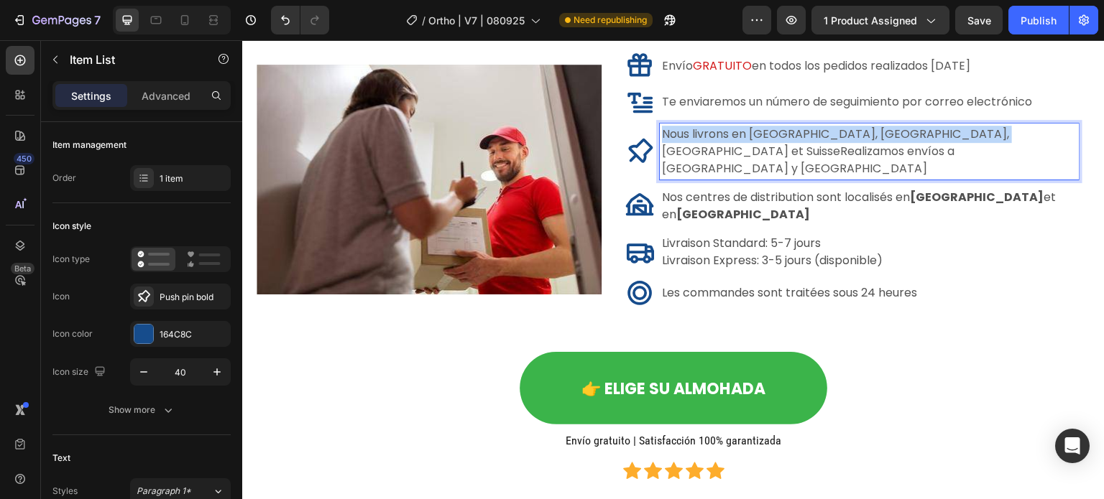
drag, startPoint x: 972, startPoint y: 267, endPoint x: 660, endPoint y: 274, distance: 312.0
click at [660, 180] on div "Nous livrons en France, Belgique, Luxembourg et SuisseRealizamos envíos a Españ…" at bounding box center [869, 152] width 419 height 56
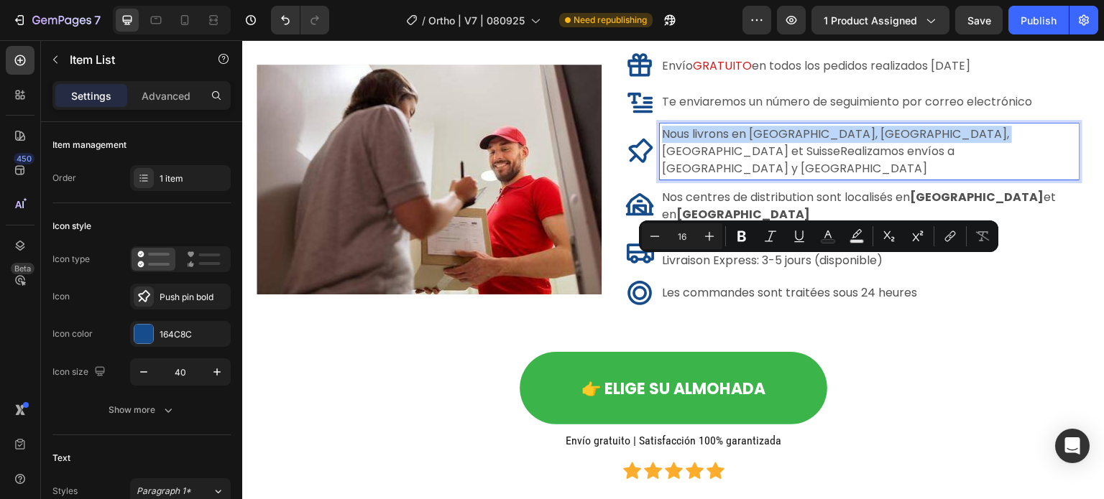
scroll to position [11023, 0]
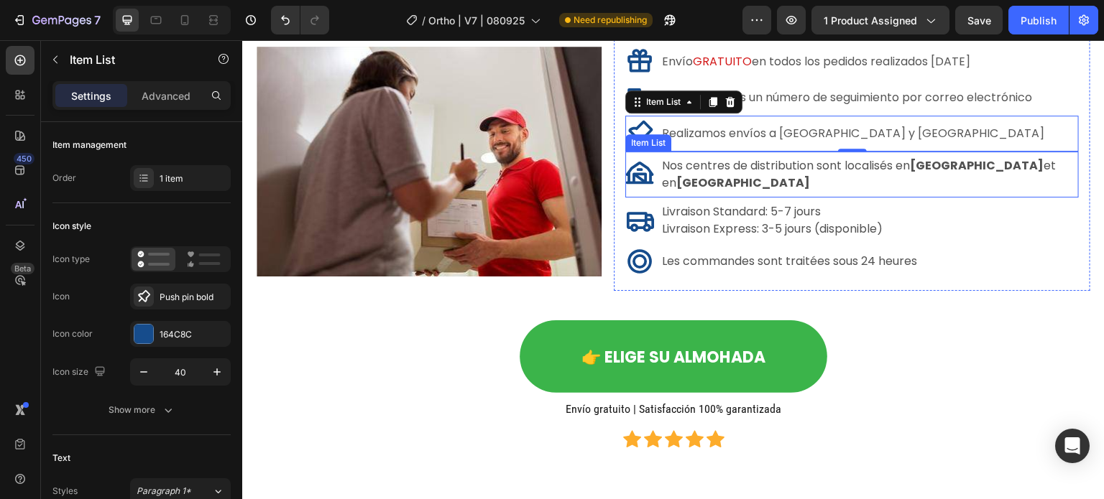
click at [781, 191] on span "Nos centres de distribution sont localisés en France et en Allemagne" at bounding box center [859, 174] width 394 height 34
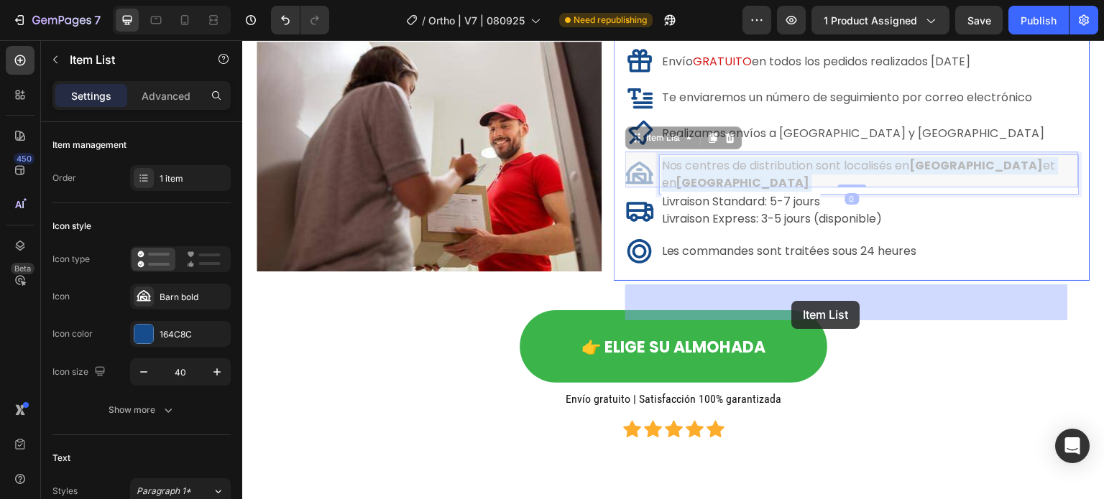
drag, startPoint x: 686, startPoint y: 302, endPoint x: 714, endPoint y: 296, distance: 28.6
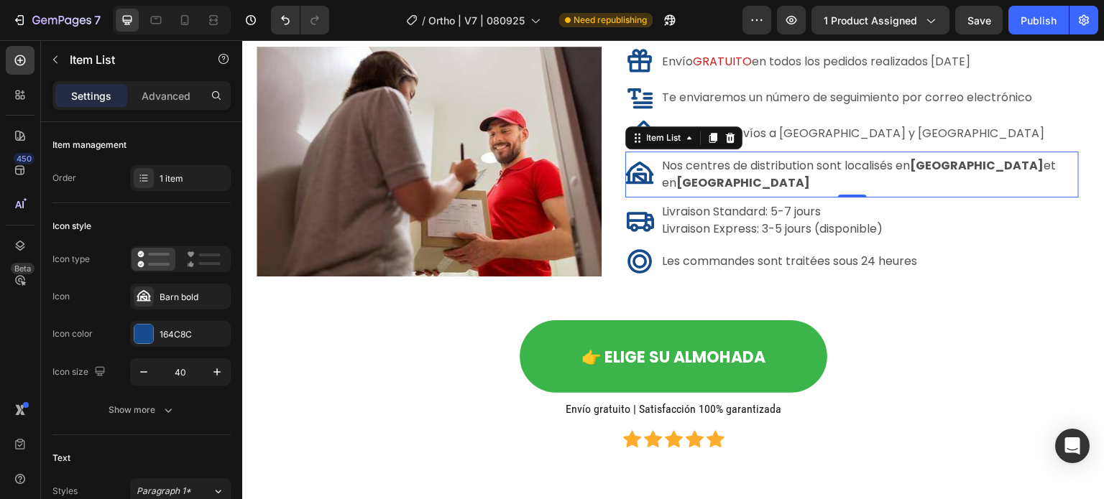
click at [702, 194] on div "Nos centres de distribution sont localisés en France et en Allemagne" at bounding box center [851, 174] width 453 height 39
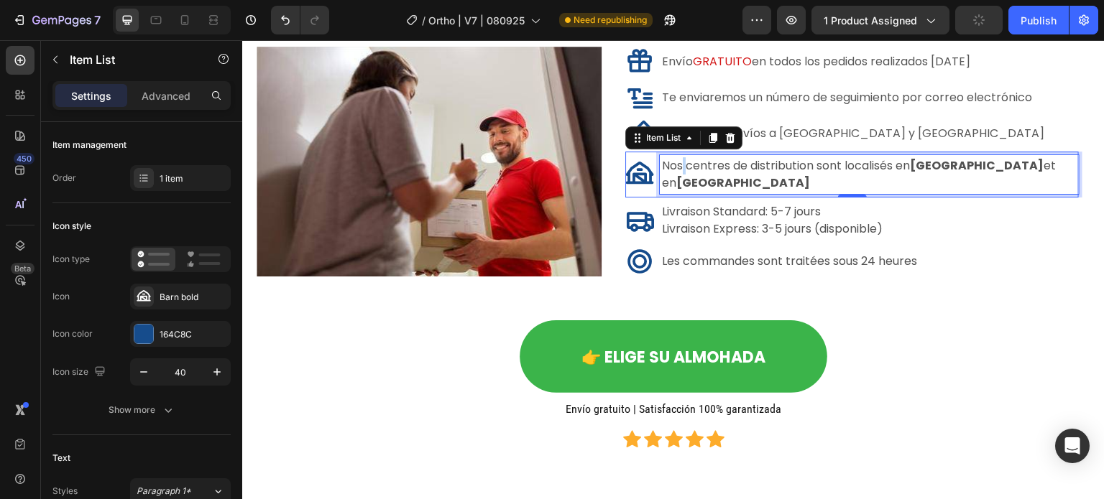
click at [683, 191] on span "Nos centres de distribution sont localisés en France et en Allemagne" at bounding box center [859, 174] width 394 height 34
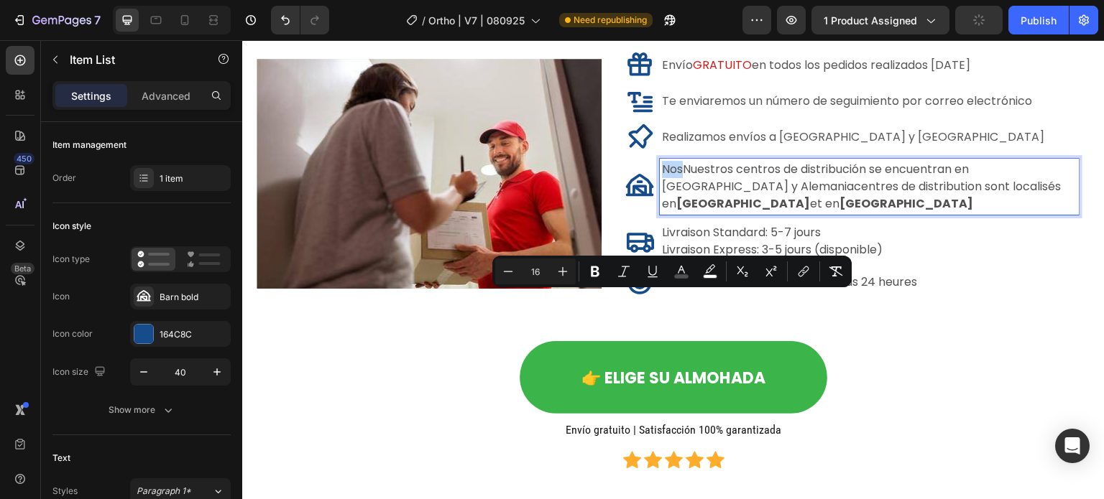
drag, startPoint x: 683, startPoint y: 302, endPoint x: 662, endPoint y: 302, distance: 20.8
click at [662, 212] on span "NosNuestros centros de distribución se encuentran en Francia y Alemaniacentres …" at bounding box center [861, 186] width 399 height 51
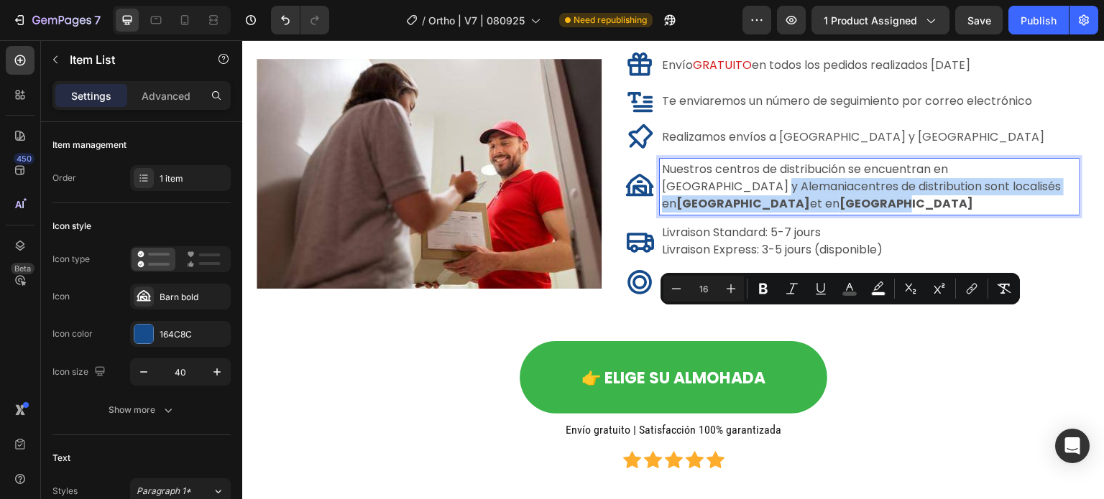
drag, startPoint x: 756, startPoint y: 332, endPoint x: 716, endPoint y: 327, distance: 40.6
click at [716, 300] on div "Envío GRATUITO en todos los pedidos realizados hoy Item List Te enviaremos un n…" at bounding box center [851, 173] width 453 height 253
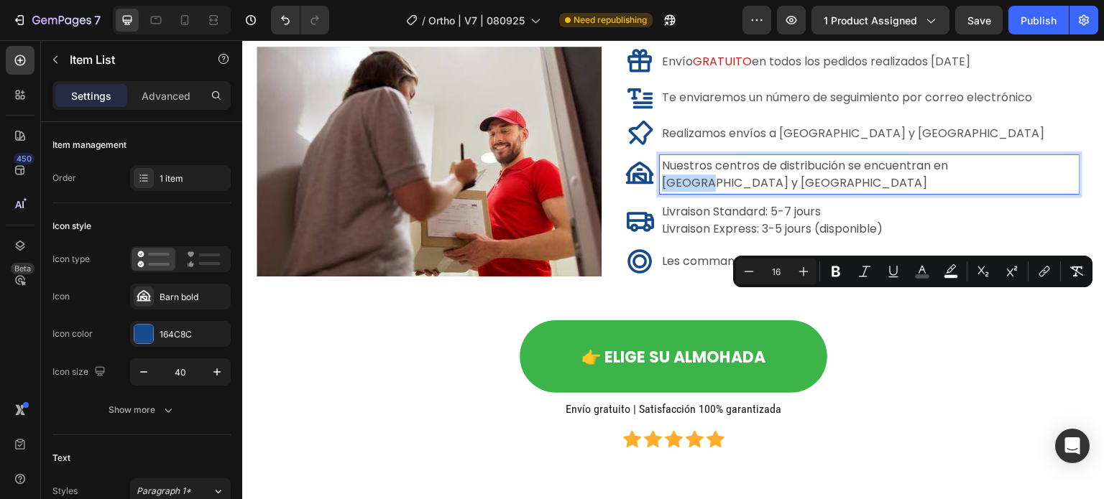
drag, startPoint x: 997, startPoint y: 300, endPoint x: 954, endPoint y: 302, distance: 43.2
click at [948, 191] on span "Nuestros centros de distribución se encuentran en Francia y Alemania" at bounding box center [805, 174] width 286 height 34
click at [837, 271] on icon "Editor contextual toolbar" at bounding box center [835, 272] width 9 height 11
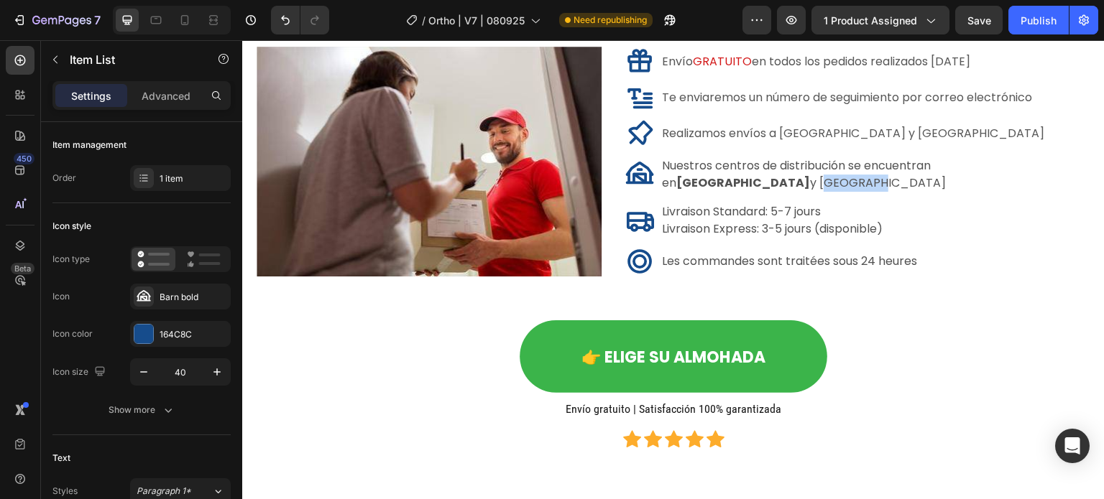
drag, startPoint x: 774, startPoint y: 313, endPoint x: 660, endPoint y: 312, distance: 114.3
click at [660, 194] on div "Nuestros centros de distribución se encuentran en Francia y Alemania" at bounding box center [869, 174] width 419 height 39
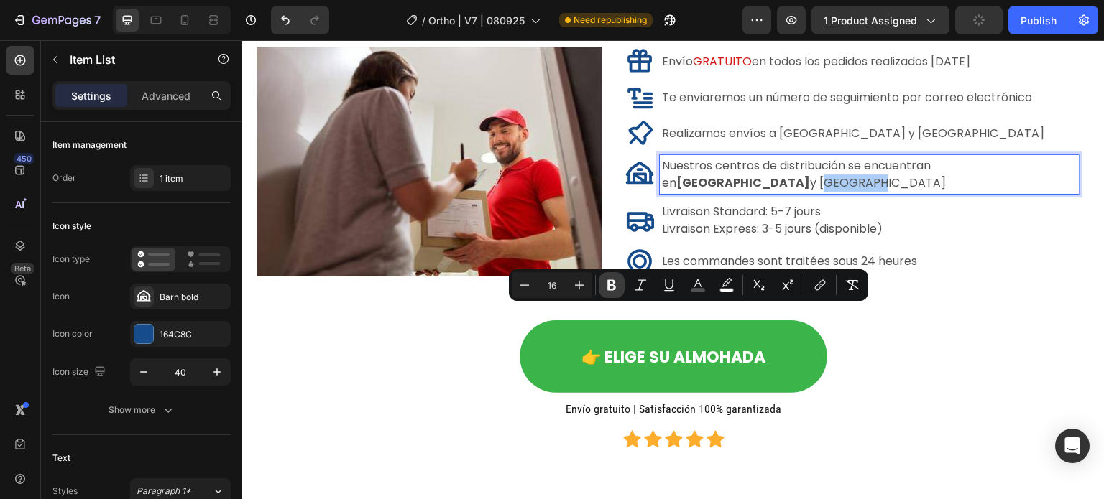
click at [611, 282] on icon "Editor contextual toolbar" at bounding box center [611, 285] width 14 height 14
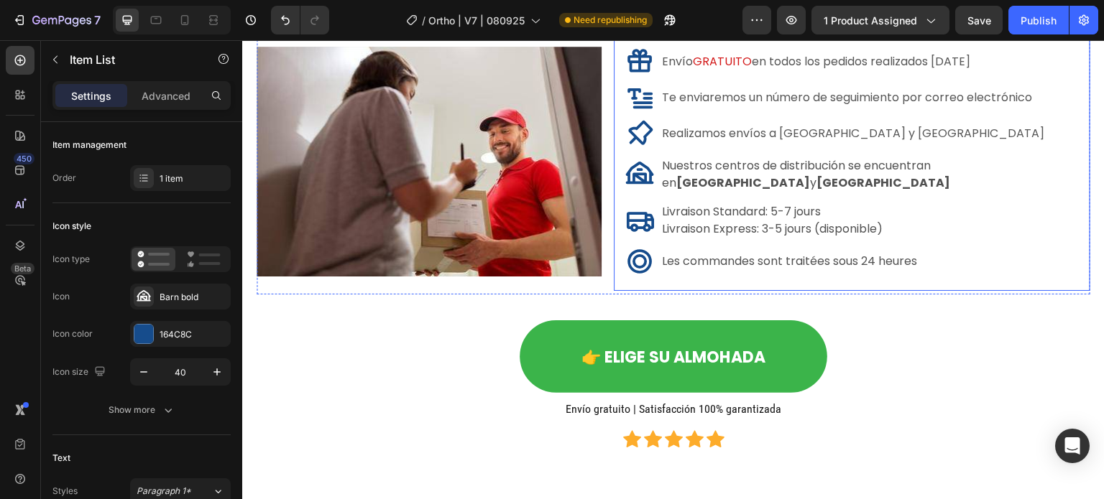
click at [719, 237] on span "Livraison Express: 3-5 jours (disponible)" at bounding box center [772, 229] width 221 height 17
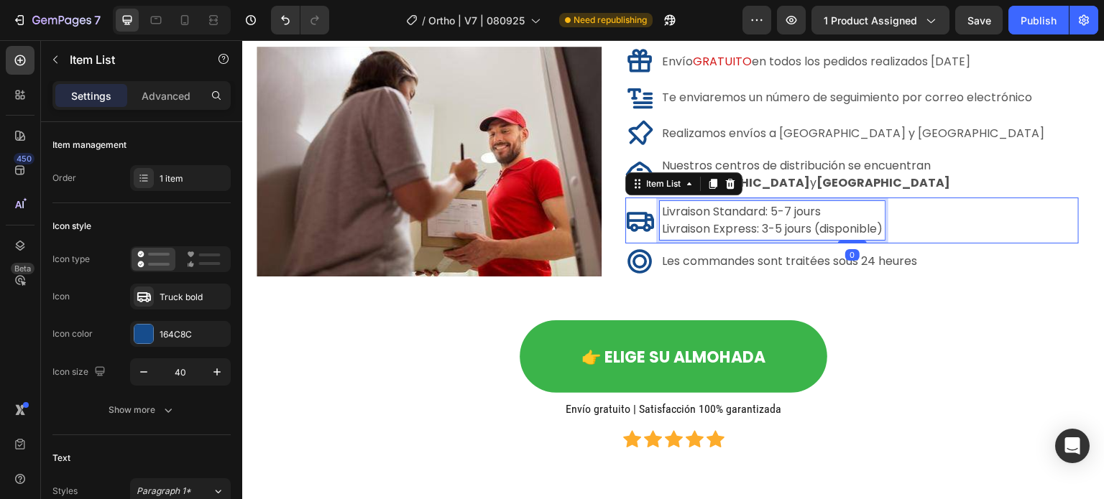
click at [883, 237] on span "Livraison Express: 3-5 jours (disponible)" at bounding box center [772, 229] width 221 height 17
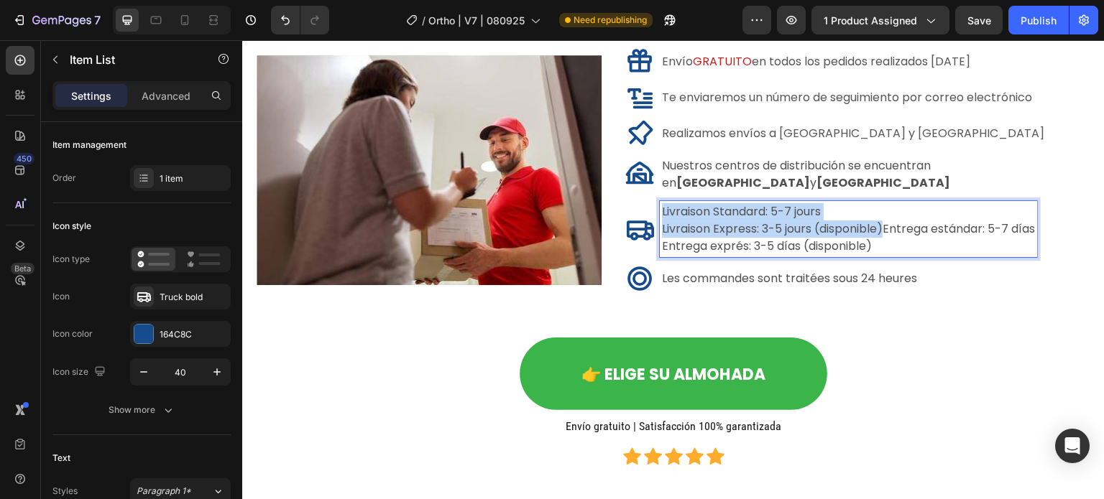
drag, startPoint x: 888, startPoint y: 361, endPoint x: 661, endPoint y: 344, distance: 227.0
click at [661, 257] on div "Livraison Standard: 5-7 jours Livraison Express: 3-5 jours (disponible)Entrega …" at bounding box center [848, 229] width 377 height 56
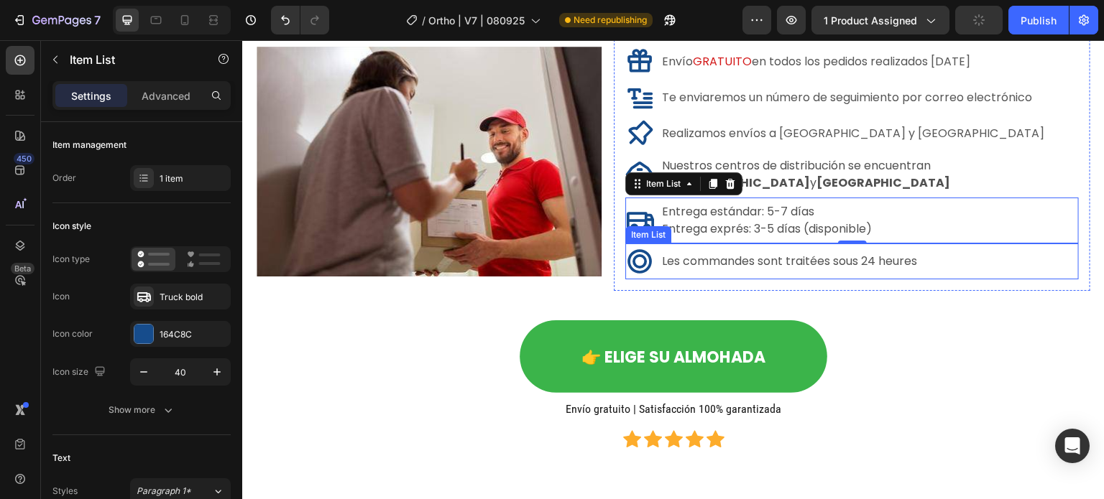
click at [870, 269] on span "Les commandes sont traitées sous 24 heures" at bounding box center [789, 261] width 255 height 17
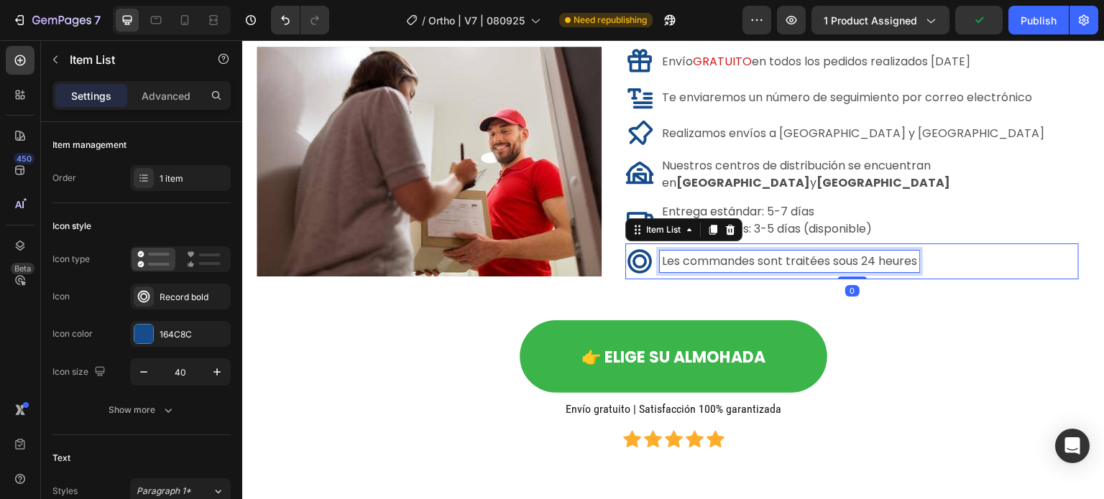
click at [917, 269] on span "Les commandes sont traitées sous 24 heures" at bounding box center [789, 261] width 255 height 17
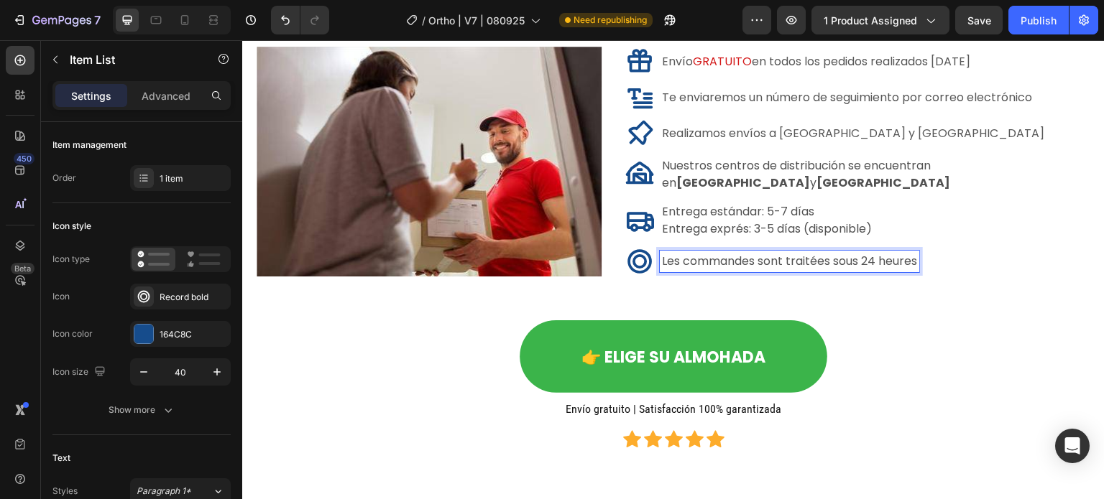
scroll to position [11020, 0]
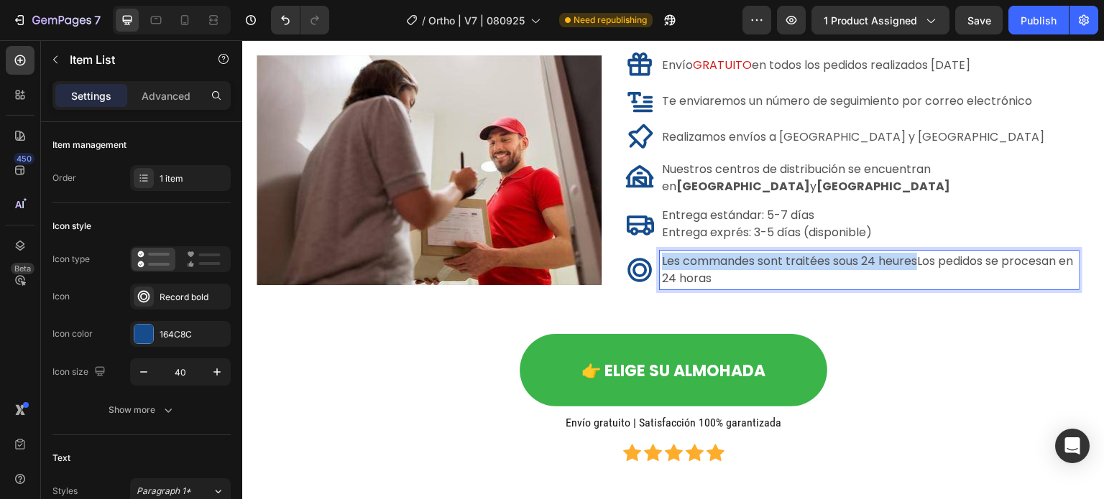
drag, startPoint x: 918, startPoint y: 397, endPoint x: 641, endPoint y: 397, distance: 277.4
click at [642, 290] on div "Les commandes sont traitées sous 24 heuresLos pedidos se procesan en 24 horas" at bounding box center [851, 270] width 453 height 39
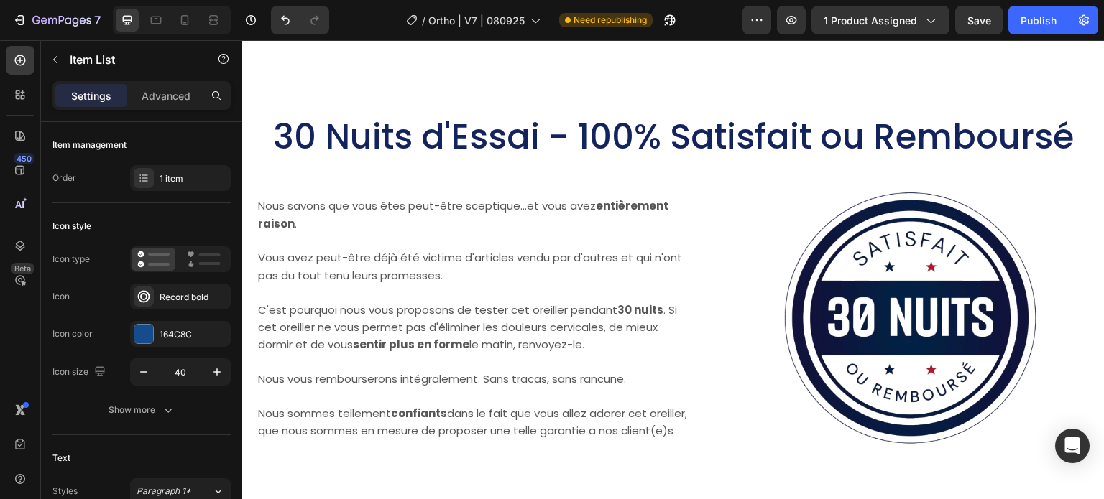
scroll to position [11455, 0]
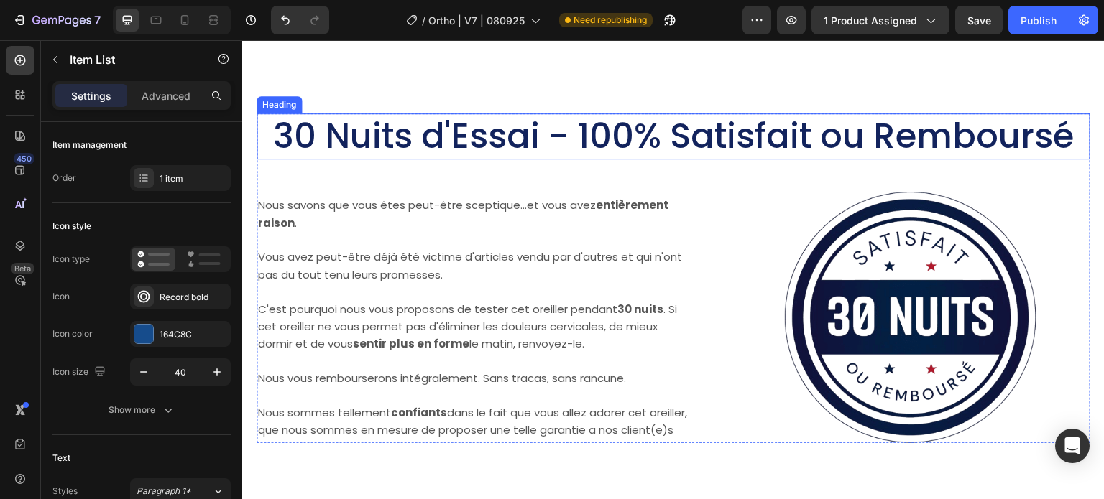
click at [584, 160] on h2 "30 Nuits d'Essai - 100% Satisfait ou Remboursé" at bounding box center [674, 137] width 834 height 46
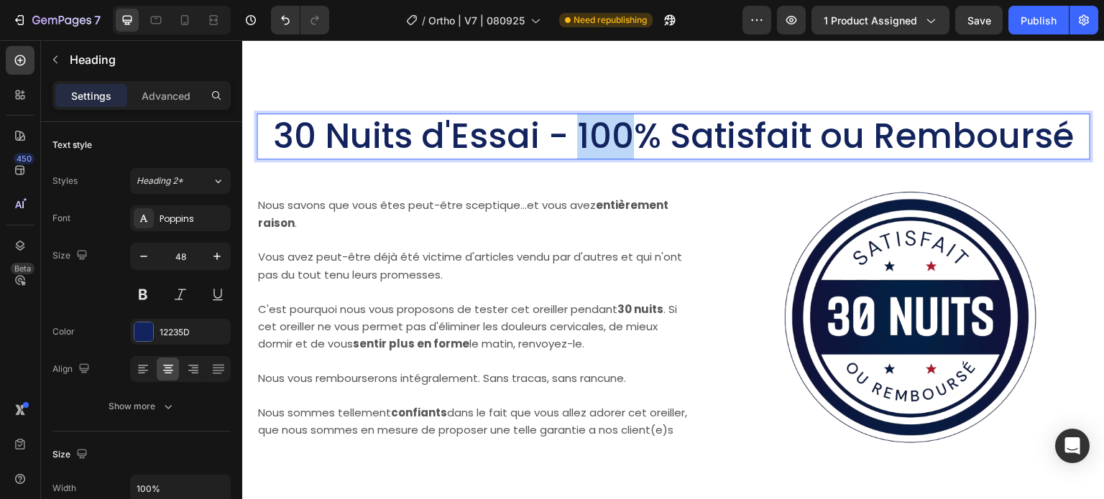
click at [584, 160] on h2 "30 Nuits d'Essai - 100% Satisfait ou Remboursé" at bounding box center [674, 137] width 834 height 46
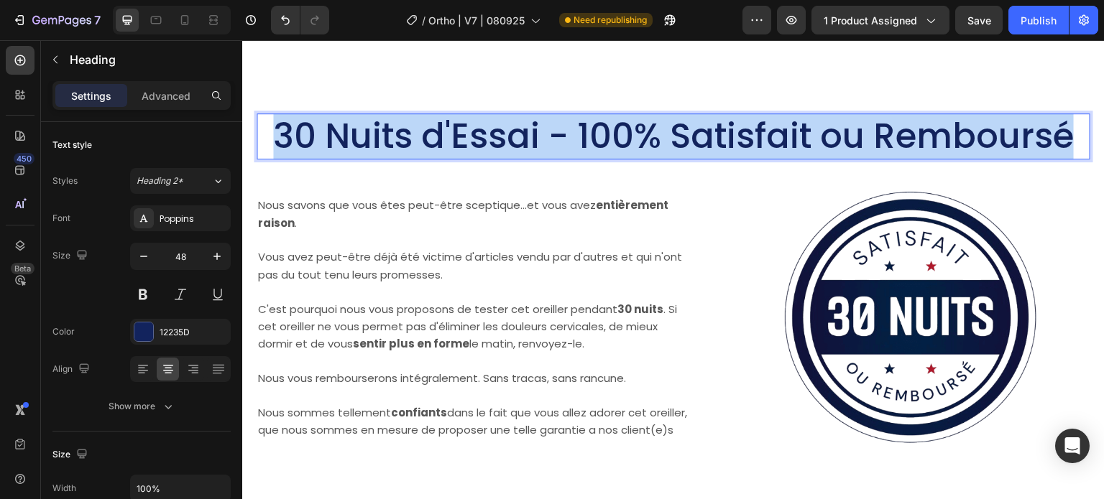
click at [584, 158] on p "30 Nuits d'Essai - 100% Satisfait ou Remboursé" at bounding box center [673, 136] width 831 height 43
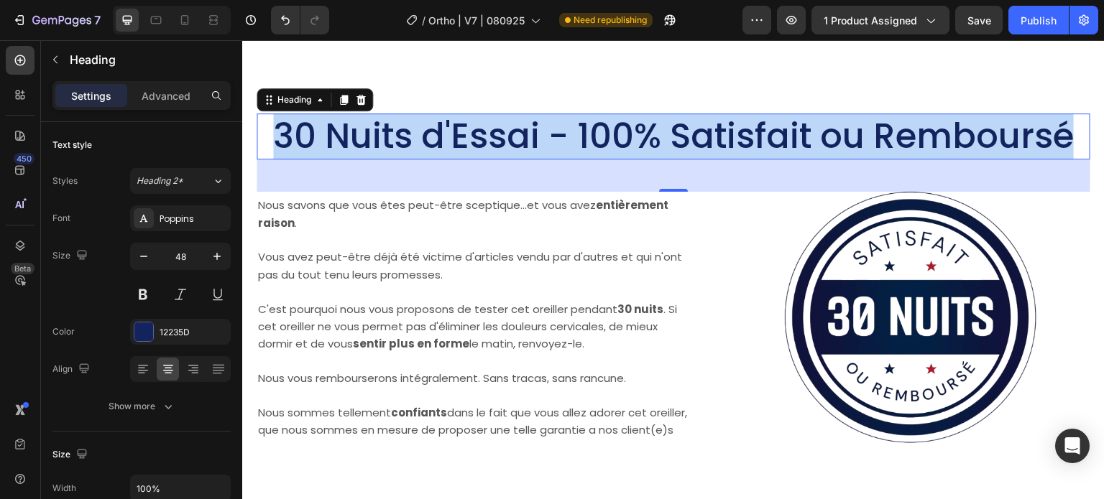
click at [443, 158] on p "30 Nuits d'Essai - 100% Satisfait ou Remboursé" at bounding box center [673, 136] width 831 height 43
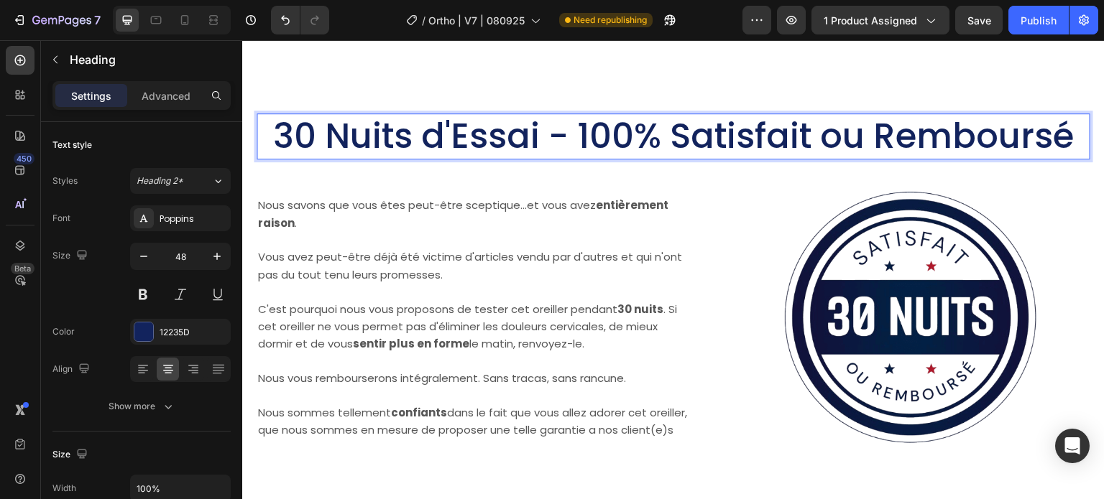
click at [323, 158] on p "30 Nuits d'Essai - 100% Satisfait ou Remboursé" at bounding box center [673, 136] width 831 height 43
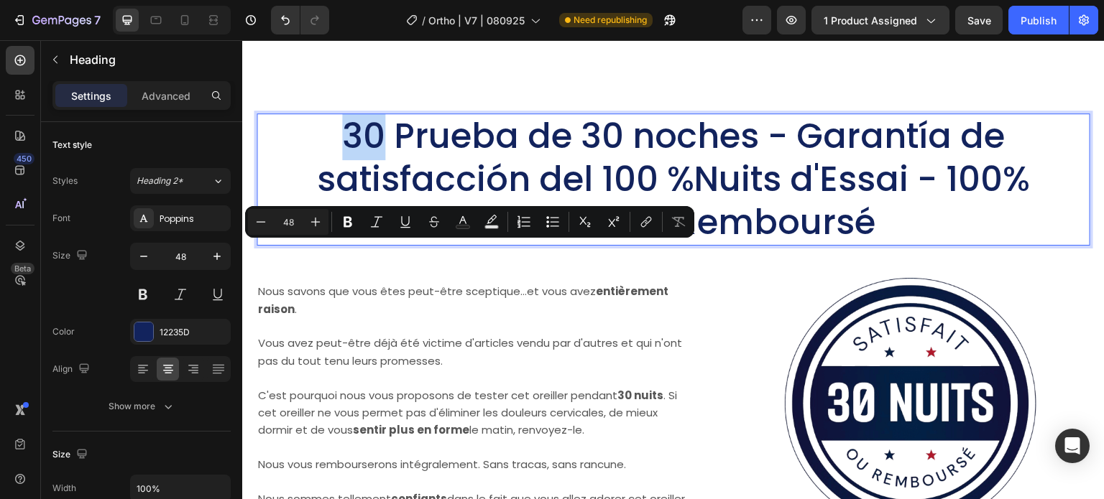
drag, startPoint x: 374, startPoint y: 273, endPoint x: 327, endPoint y: 267, distance: 47.9
click at [327, 244] on p "30 Prueba de 30 noches - Garantía de satisfacción del 100 %Nuits d'Essai - 100%…" at bounding box center [673, 179] width 831 height 129
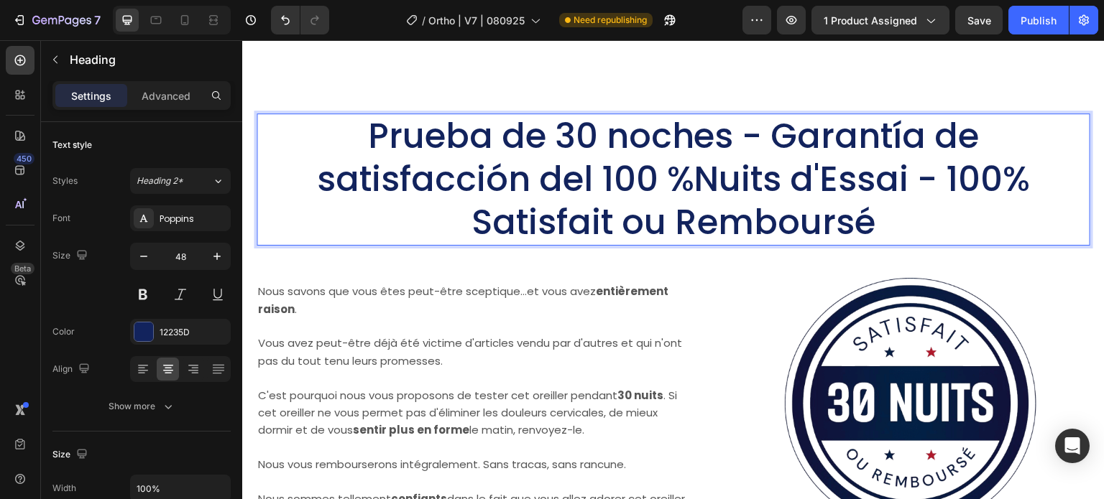
click at [368, 244] on p "Prueba de 30 noches - Garantía de satisfacción del 100 %Nuits d'Essai - 100% Sa…" at bounding box center [673, 179] width 831 height 129
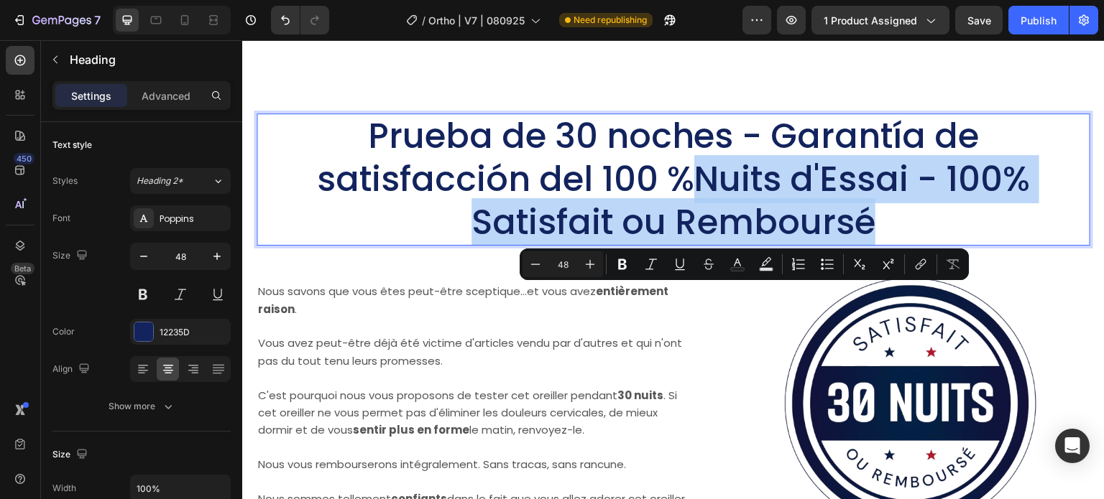
drag, startPoint x: 875, startPoint y: 348, endPoint x: 696, endPoint y: 319, distance: 181.2
click at [696, 244] on p "Prueba de 30 noches - Garantía de satisfacción del 100 %Nuits d'Essai - 100% Sa…" at bounding box center [673, 179] width 831 height 129
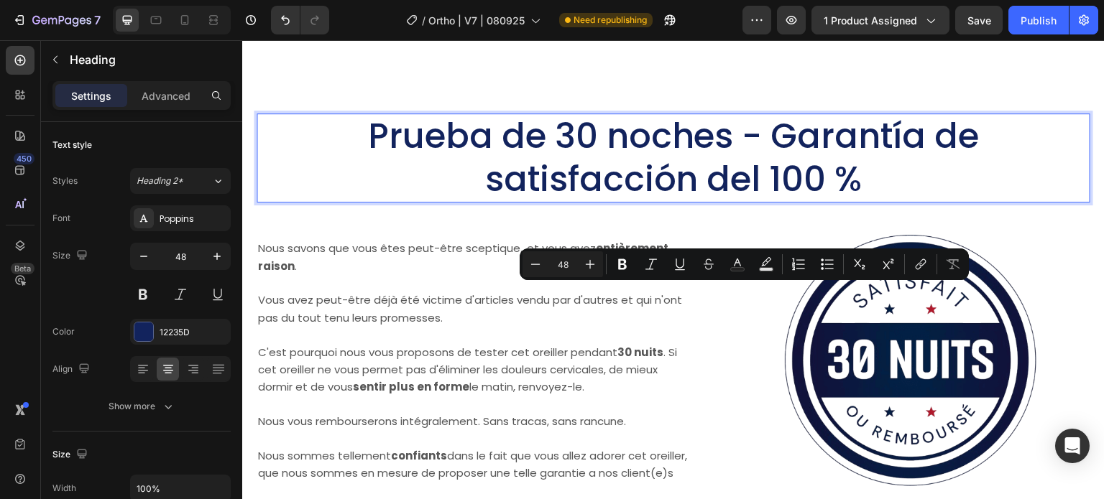
scroll to position [1, 0]
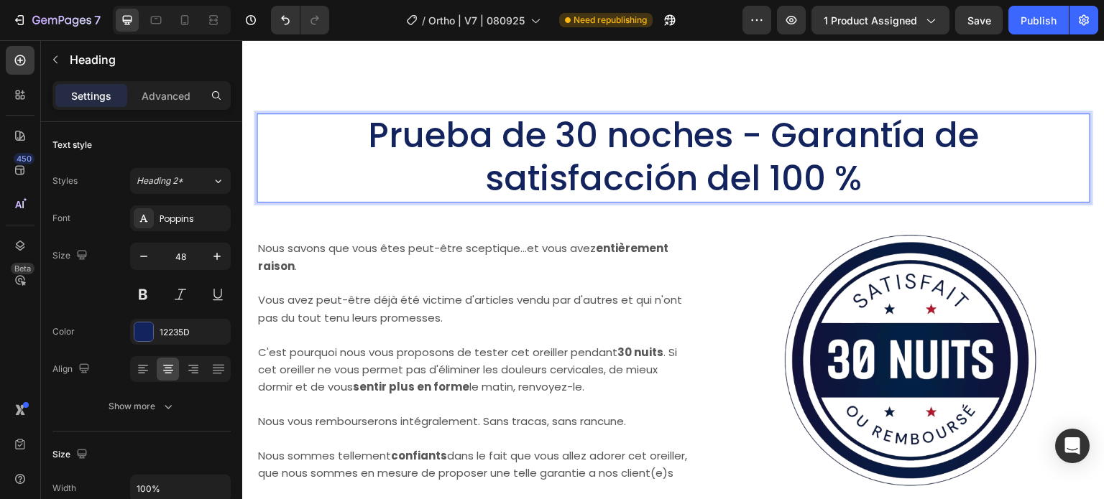
click at [771, 201] on p "Prueba de 30 noches - Garantía de satisfacción del 100 %" at bounding box center [673, 157] width 831 height 86
click at [581, 201] on p "Prueba de 30 noches - Garantía de satisfacción del 100 %" at bounding box center [673, 157] width 831 height 86
click at [737, 201] on p "Prueba de 30 noches - Garantía de satisfacción del 100 %" at bounding box center [673, 157] width 831 height 86
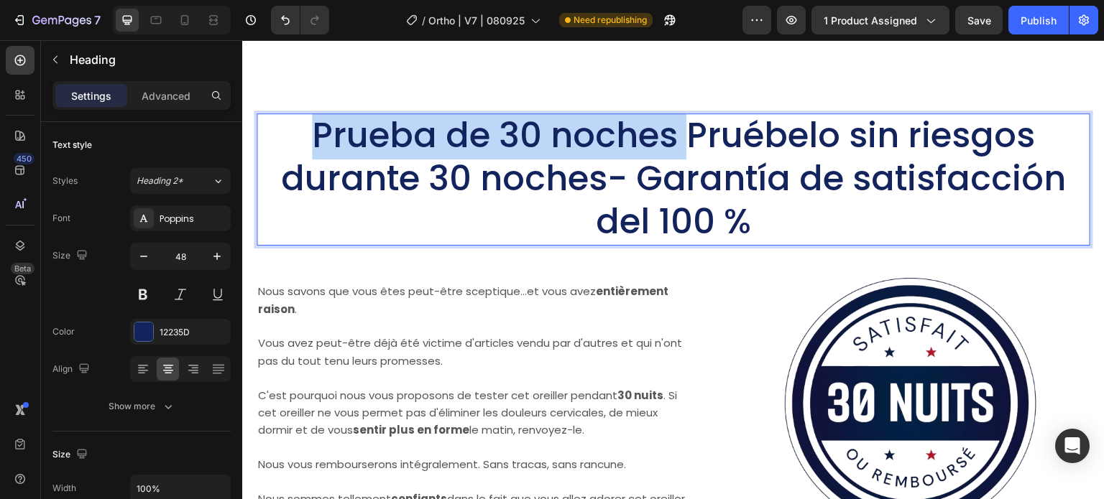
drag, startPoint x: 676, startPoint y: 262, endPoint x: 321, endPoint y: 264, distance: 354.3
click at [316, 244] on p "Prueba de 30 noches Pruébelo sin riesgos durante 30 noches- Garantía de satisfa…" at bounding box center [673, 178] width 831 height 129
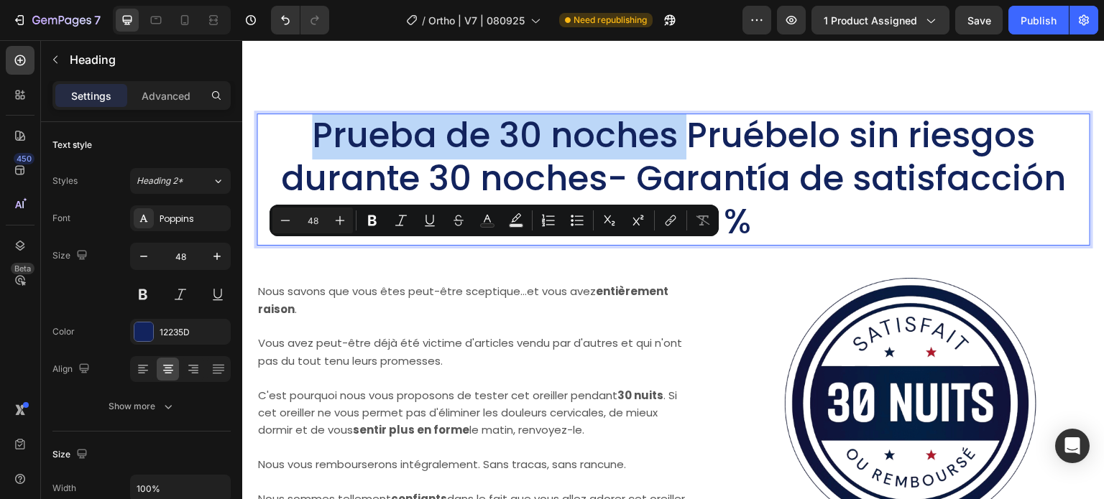
scroll to position [0, 0]
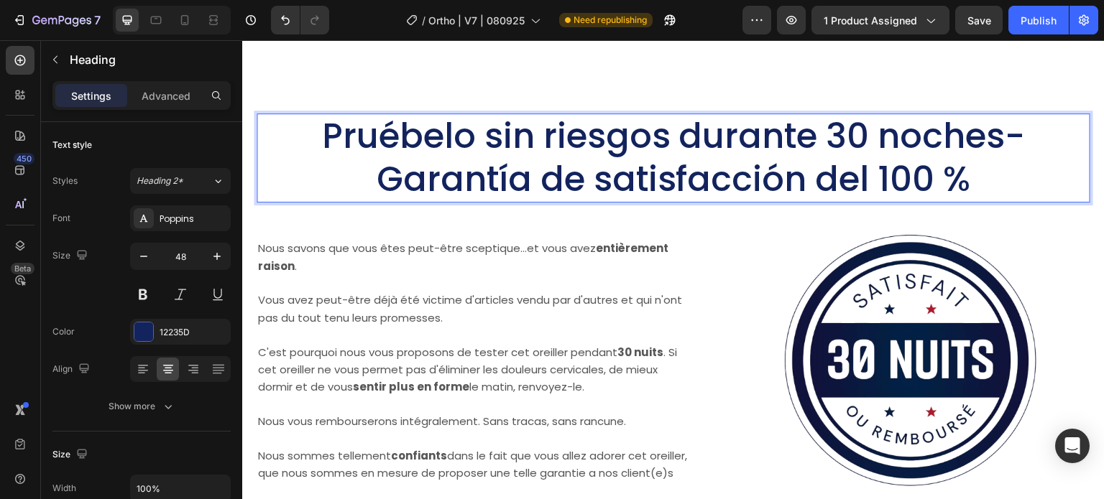
drag, startPoint x: 548, startPoint y: 259, endPoint x: 548, endPoint y: 270, distance: 10.8
click at [548, 201] on p "Pruébelo sin riesgos durante 30 noches- Garantía de satisfacción del 100 %" at bounding box center [673, 158] width 831 height 86
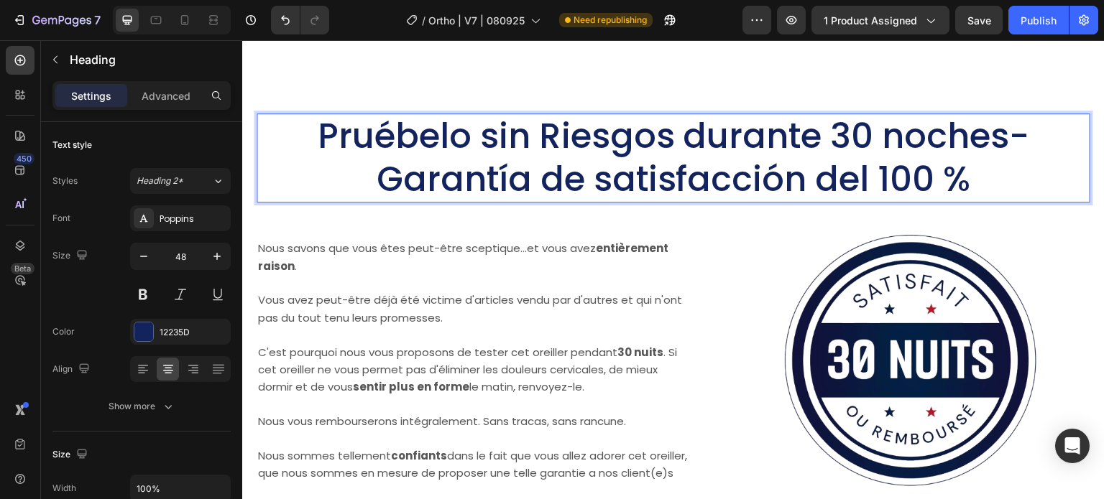
click at [705, 201] on p "Pruébelo sin Riesgos durante 30 noches- Garantía de satisfacción del 100 %" at bounding box center [673, 158] width 831 height 86
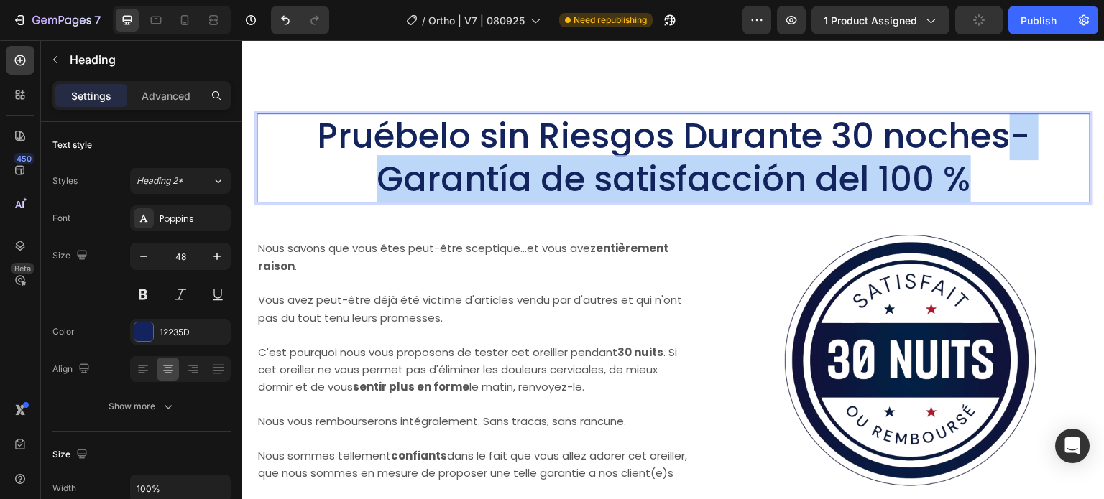
drag, startPoint x: 1008, startPoint y: 268, endPoint x: 1019, endPoint y: 305, distance: 38.4
click at [1019, 201] on p "Pruébelo sin Riesgos Durante 30 noches- Garantía de satisfacción del 100 %" at bounding box center [673, 158] width 831 height 86
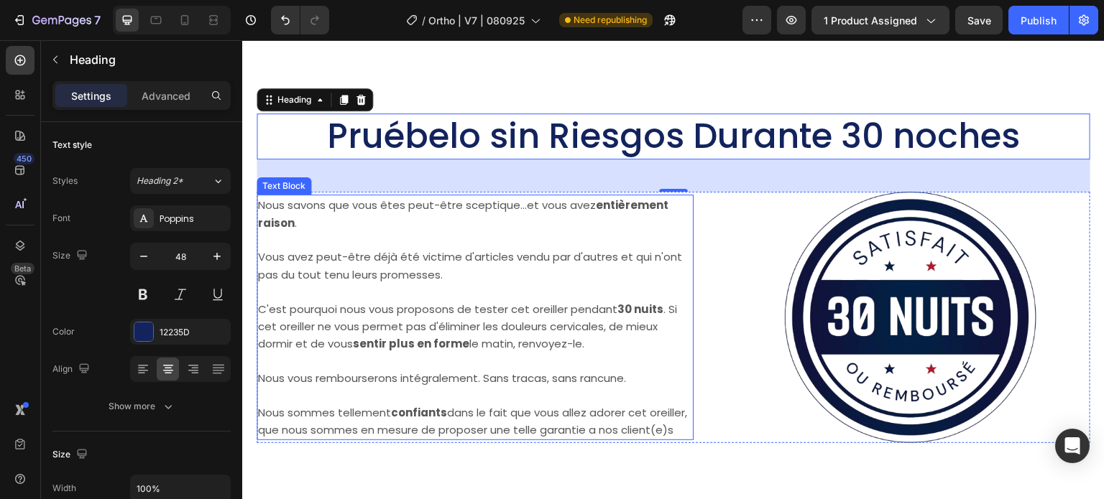
click at [354, 282] on span "Vous avez peut-être déjà été victime d'articles vendu par d'autres et qui n'ont…" at bounding box center [470, 265] width 424 height 32
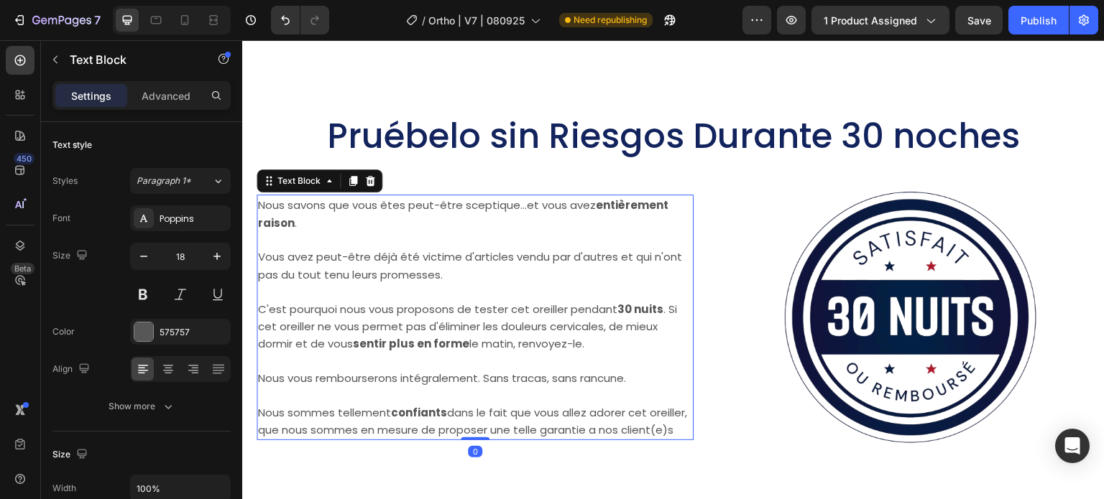
click at [304, 231] on p "Nous savons que vous êtes peut-être sceptique...et vous avez entièrement raison…" at bounding box center [475, 213] width 434 height 35
click at [345, 248] on p "Rich Text Editor. Editing area: main" at bounding box center [475, 239] width 434 height 17
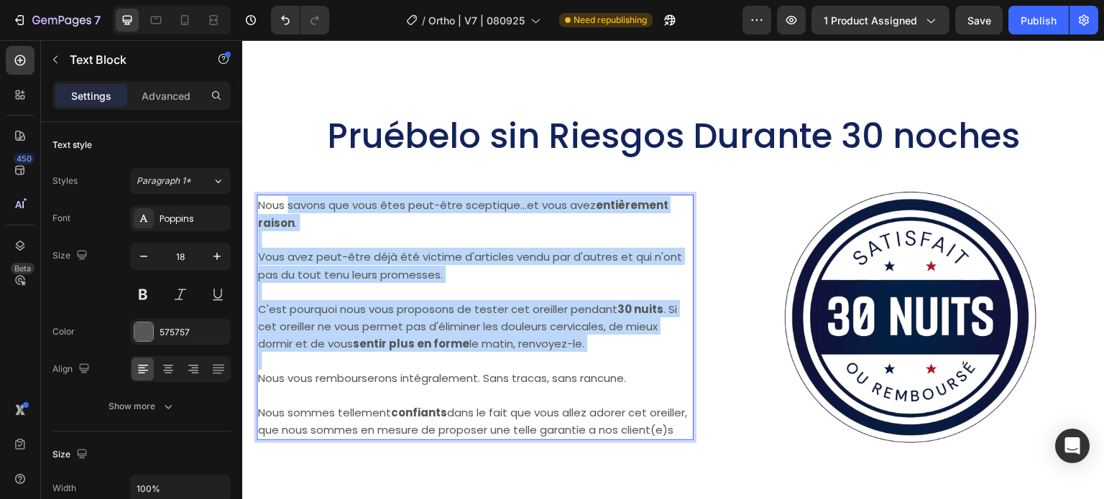
drag, startPoint x: 290, startPoint y: 336, endPoint x: 413, endPoint y: 533, distance: 231.5
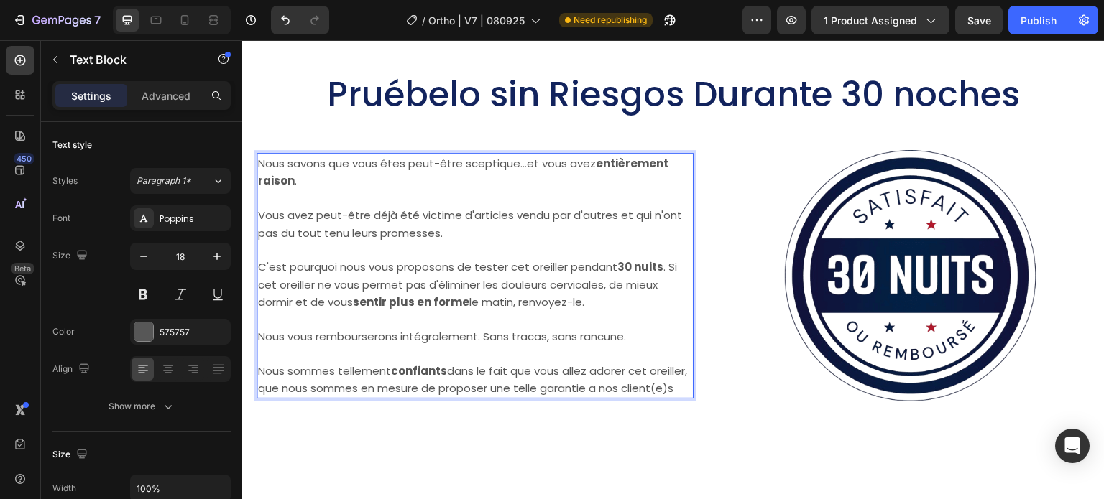
scroll to position [11692, 0]
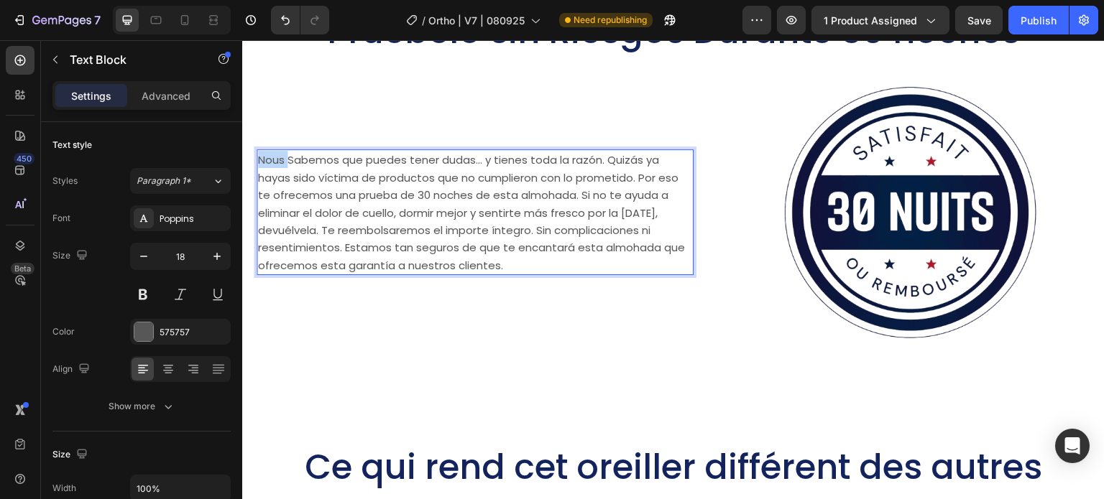
drag, startPoint x: 290, startPoint y: 160, endPoint x: 257, endPoint y: 155, distance: 33.4
click at [258, 155] on span "Nous Sabemos que puedes tener dudas... y tienes toda la razón. Quizás ya hayas …" at bounding box center [471, 212] width 427 height 120
click at [453, 163] on span "Sabemos que puedes tener dudas... y tienes toda la razón. Quizás ya hayas sido …" at bounding box center [474, 212] width 432 height 120
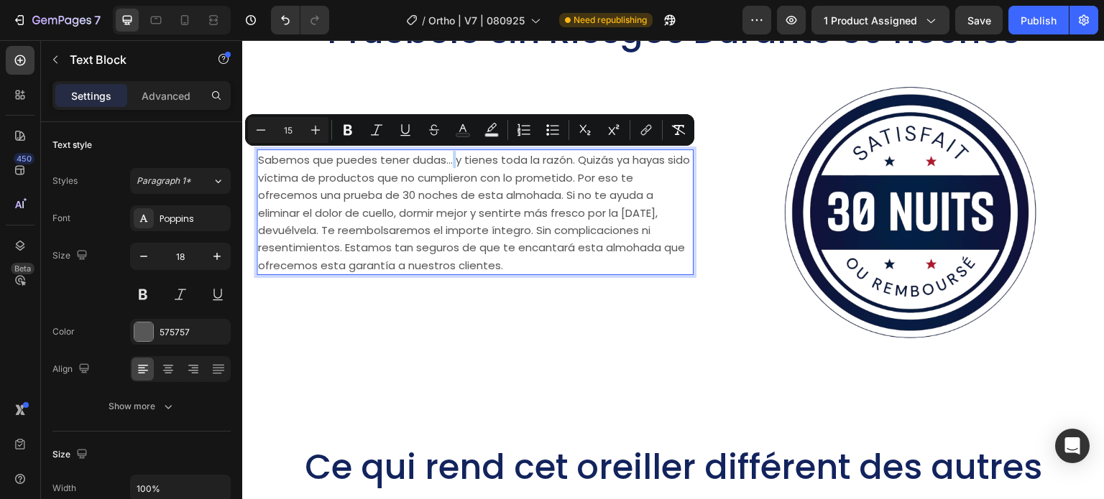
click at [453, 163] on span "Sabemos que puedes tener dudas... y tienes toda la razón. Quizás ya hayas sido …" at bounding box center [474, 212] width 432 height 120
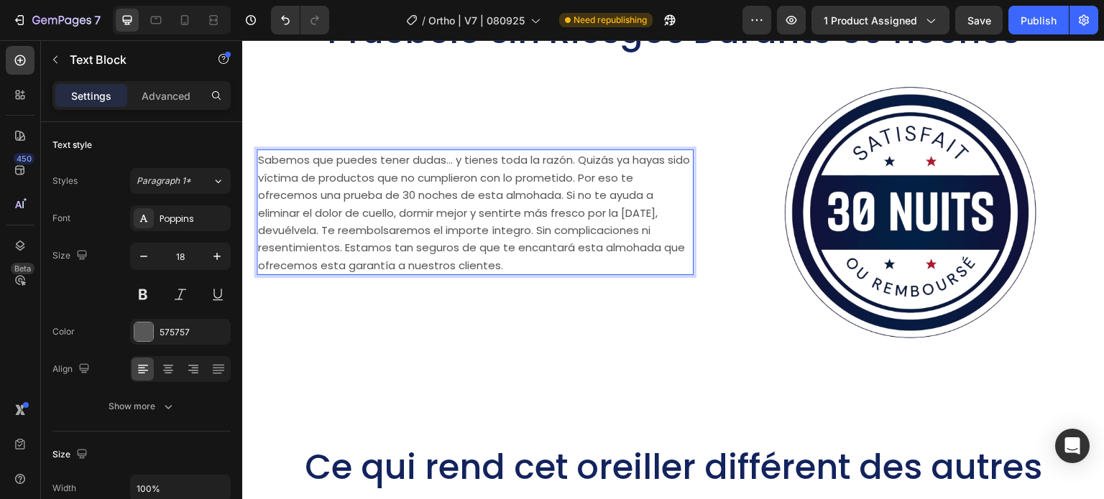
click at [574, 162] on span "Sabemos que puedes tener dudas... y tienes toda la razón. Quizás ya hayas sido …" at bounding box center [474, 212] width 432 height 120
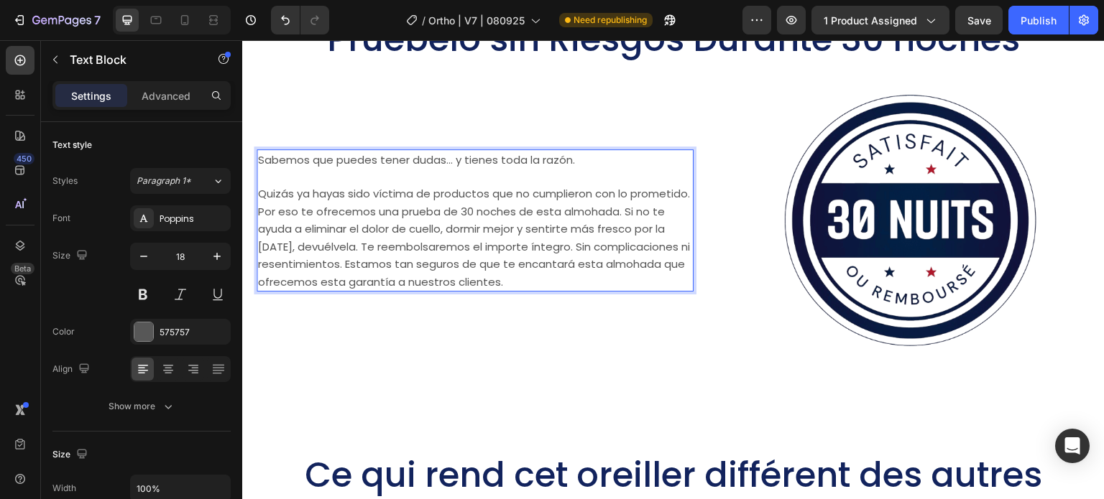
click at [513, 218] on span "Quizás ya hayas sido víctima de productos que no cumplieron con lo prometido. P…" at bounding box center [474, 237] width 432 height 103
click at [322, 209] on span "Quizás ya hayas sido víctima de productos que no cumplieron con lo prometido. P…" at bounding box center [474, 237] width 432 height 103
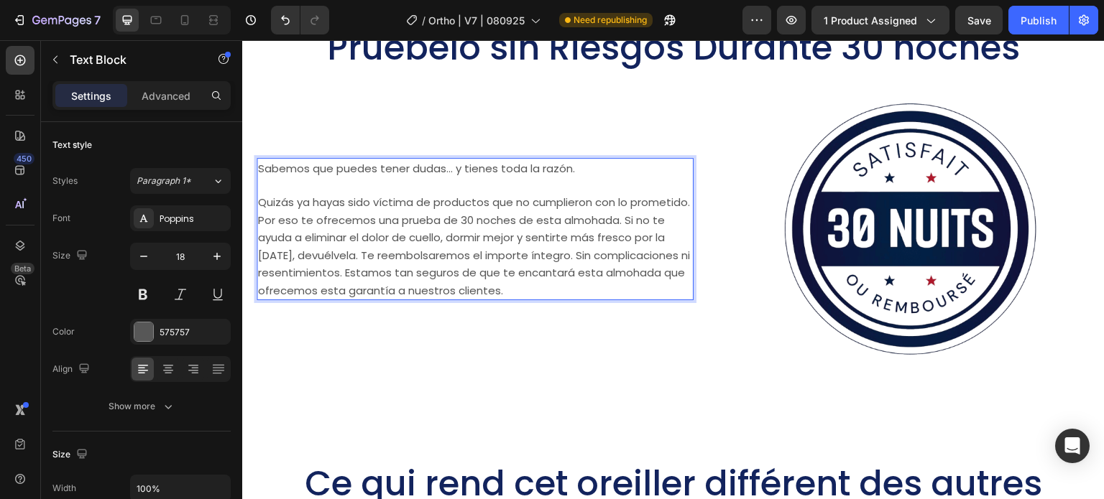
scroll to position [11667, 0]
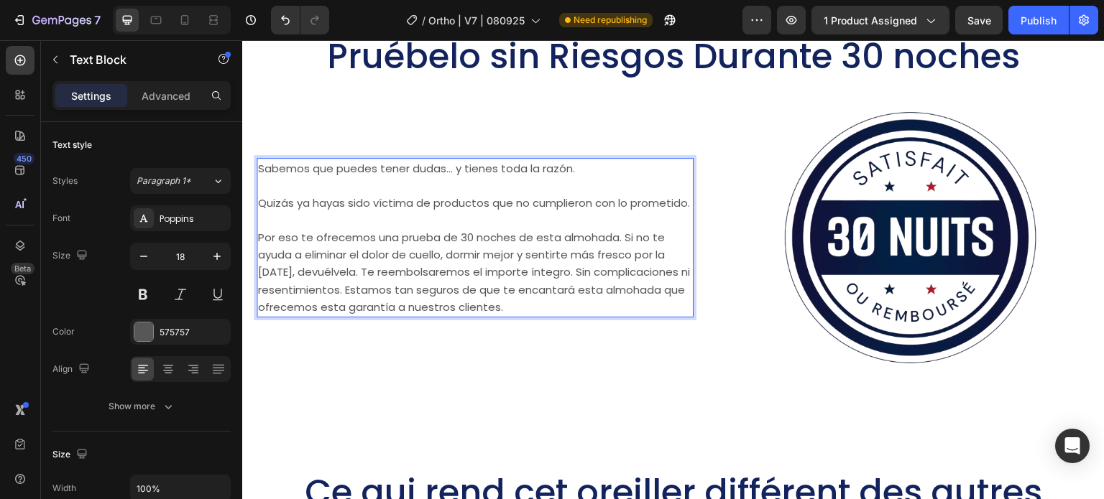
click at [451, 265] on span "Por eso te ofrecemos una prueba de 30 noches de esta almohada. Si no te ayuda a…" at bounding box center [474, 273] width 432 height 86
click at [374, 278] on span "Por eso te ofrecemos una prueba de 30 noches de esta almohada. Si no te ayuda a…" at bounding box center [474, 273] width 432 height 86
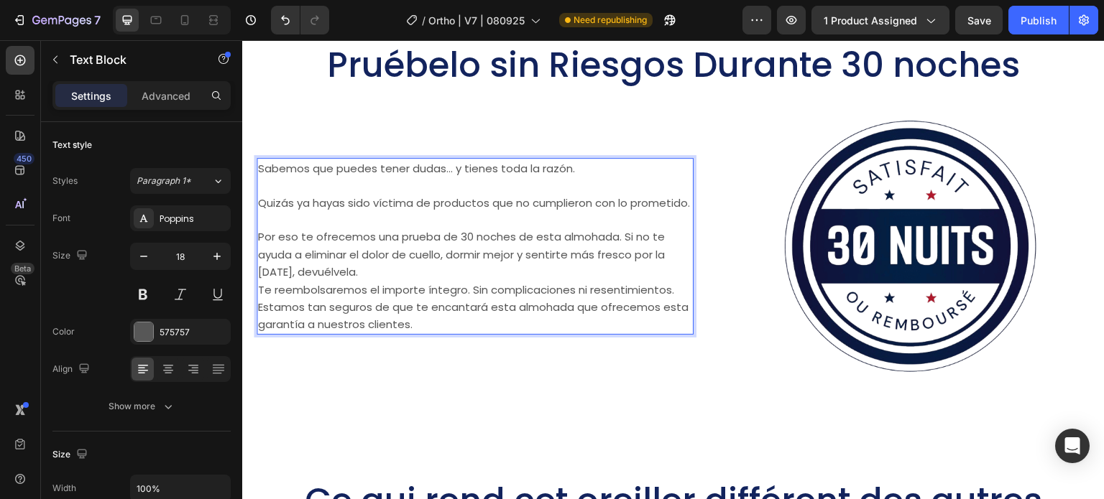
scroll to position [11649, 0]
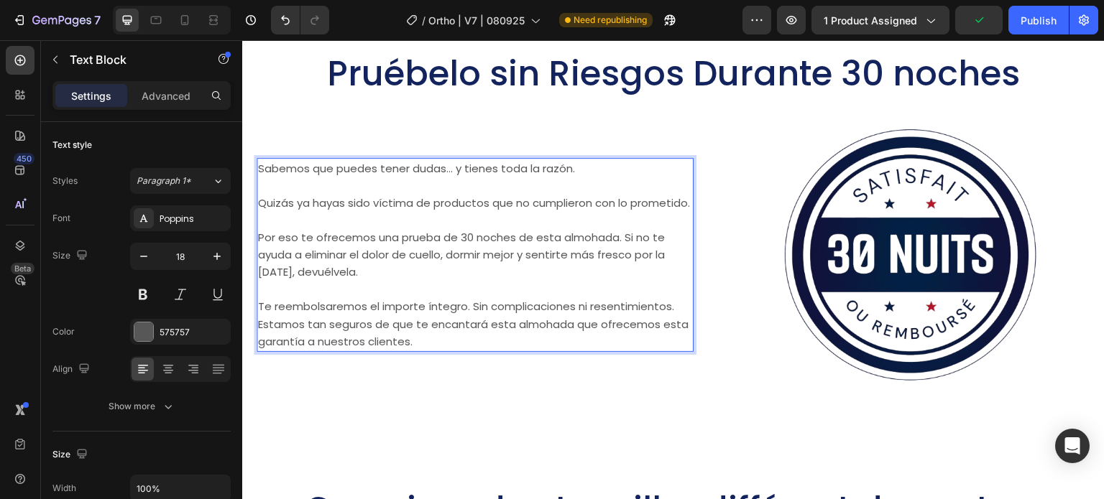
click at [452, 346] on p "Te reembolsaremos el importe íntegro. Sin complicaciones ni resentimientos. Est…" at bounding box center [475, 324] width 434 height 52
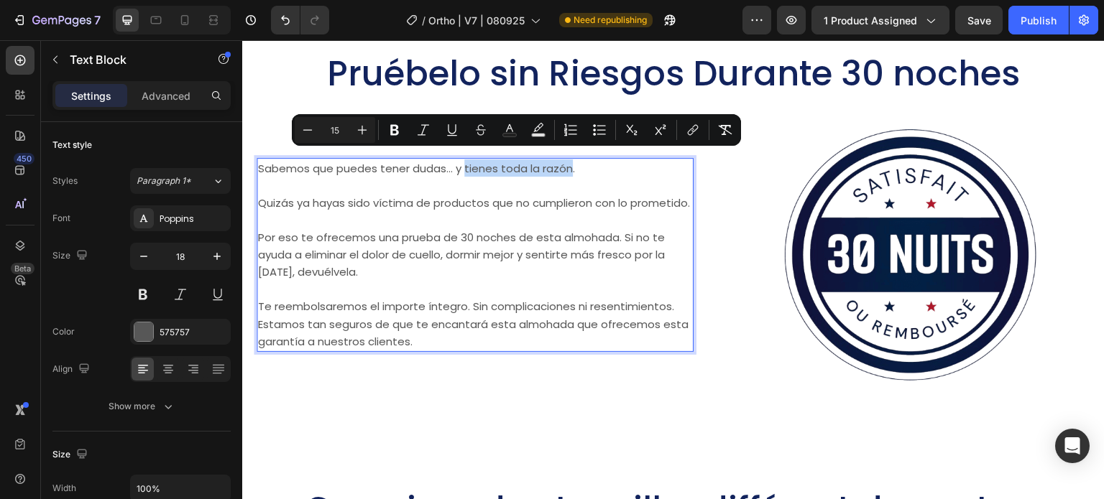
drag, startPoint x: 568, startPoint y: 162, endPoint x: 464, endPoint y: 166, distance: 104.3
click at [464, 166] on span "Sabemos que puedes tener dudas... y tienes toda la razón." at bounding box center [416, 168] width 317 height 15
click at [387, 130] on icon "Editor contextual toolbar" at bounding box center [394, 130] width 14 height 14
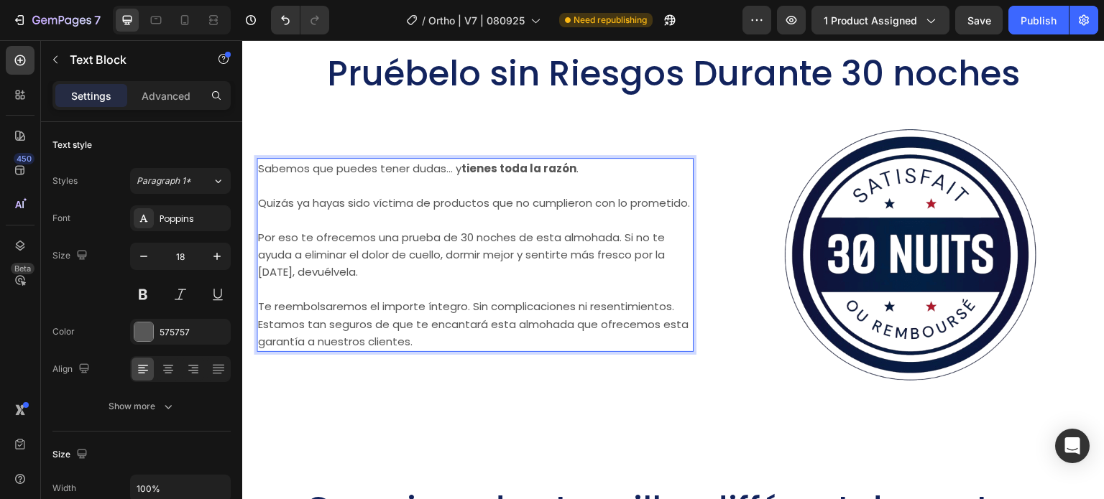
click at [438, 209] on p "Quizás ya hayas sido víctima de productos que no cumplieron con lo prometido." at bounding box center [475, 202] width 434 height 17
click at [348, 256] on span "Por eso te ofrecemos una prueba de 30 noches de esta almohada. Si no te ayuda a…" at bounding box center [461, 255] width 407 height 50
click at [374, 242] on span "Por eso te ofrecemos una prueba de 30 noches de esta almohada. Si no te ayuda a…" at bounding box center [461, 255] width 407 height 50
drag, startPoint x: 413, startPoint y: 244, endPoint x: 510, endPoint y: 243, distance: 97.7
click at [510, 243] on span "Por eso te ofrecemos una prueba de 30 noches de esta almohada. Si no te ayuda a…" at bounding box center [461, 255] width 407 height 50
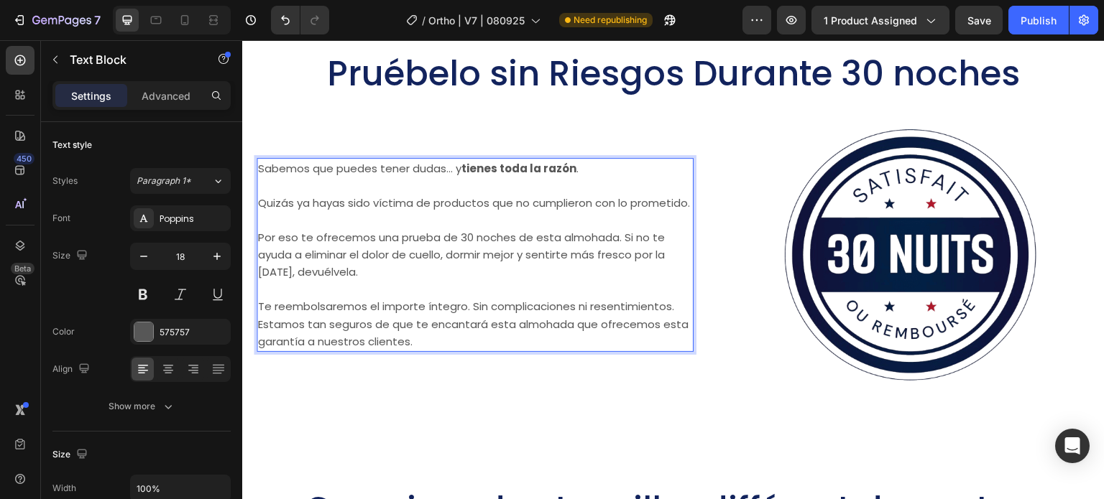
click at [432, 228] on p "Rich Text Editor. Editing area: main" at bounding box center [475, 219] width 434 height 17
drag, startPoint x: 534, startPoint y: 388, endPoint x: 510, endPoint y: 351, distance: 44.6
click at [533, 385] on div "Pruébelo sin Riesgos Durante 30 noches Heading Image Sabemos que puedes tener d…" at bounding box center [673, 237] width 862 height 456
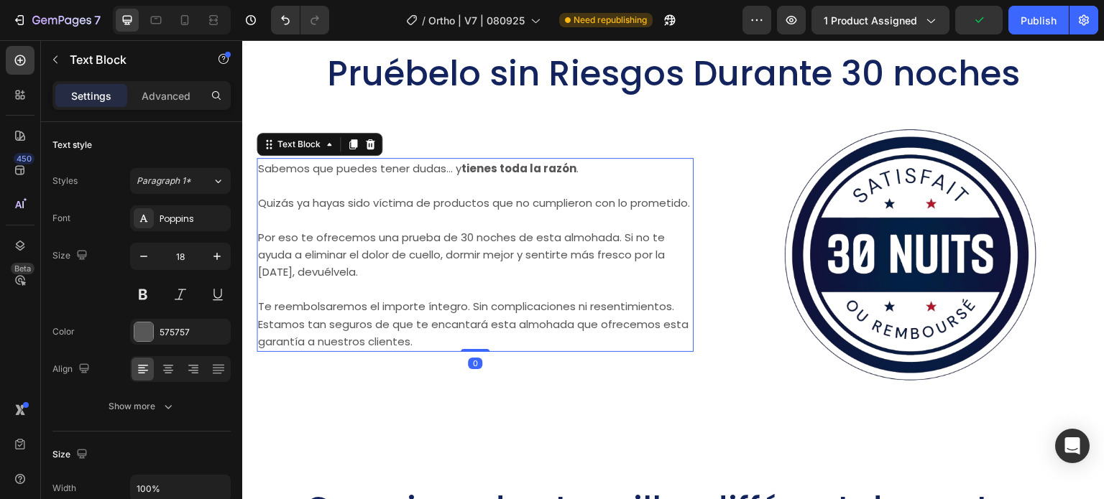
click at [407, 244] on span "Por eso te ofrecemos una prueba de 30 noches de esta almohada. Si no te ayuda a…" at bounding box center [461, 255] width 407 height 50
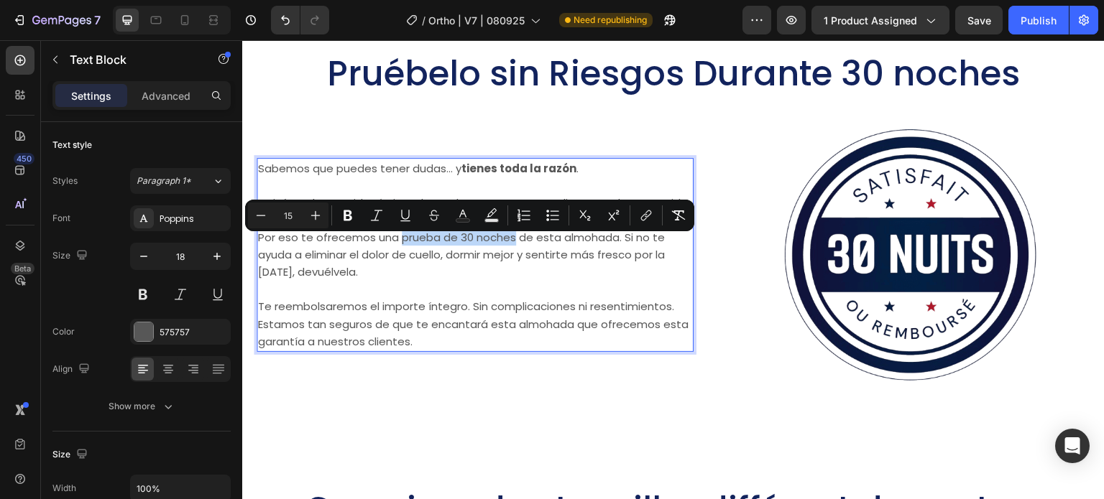
drag, startPoint x: 399, startPoint y: 244, endPoint x: 512, endPoint y: 247, distance: 112.9
click at [345, 218] on icon "Editor contextual toolbar" at bounding box center [348, 216] width 9 height 11
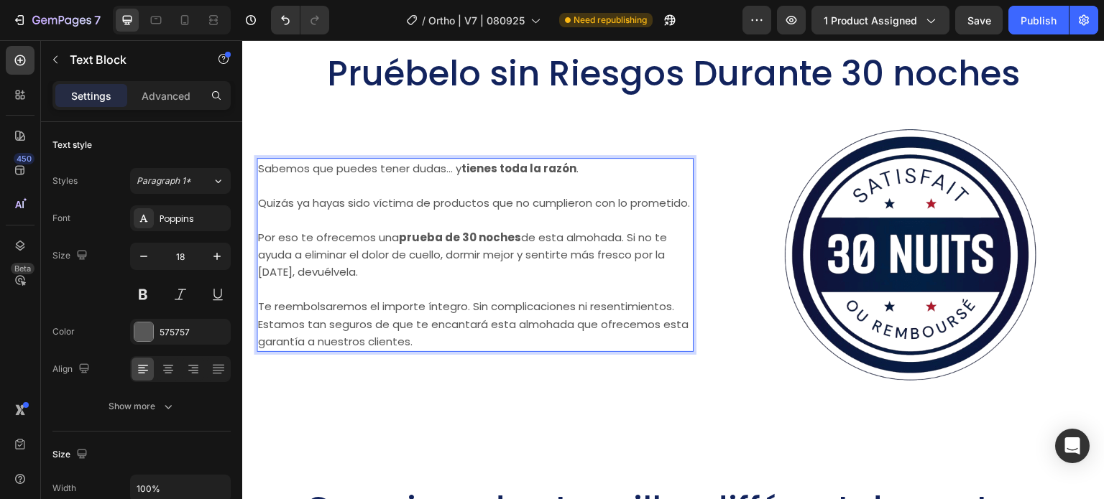
click at [407, 276] on p "Por eso te ofrecemos una prueba de 30 noches de esta almohada. Si no te ayuda a…" at bounding box center [475, 255] width 434 height 52
drag, startPoint x: 313, startPoint y: 280, endPoint x: 366, endPoint y: 277, distance: 53.3
click at [366, 277] on span "Por eso te ofrecemos una prueba de 30 noches de esta almohada. Si no te ayuda a…" at bounding box center [462, 255] width 409 height 50
click at [489, 258] on span "Por eso te ofrecemos una prueba de 30 noches de esta almohada. Si no te ayuda a…" at bounding box center [462, 255] width 409 height 50
click at [321, 280] on span "Por eso te ofrecemos una prueba de 30 noches de esta almohada. Si no te ayuda a…" at bounding box center [462, 255] width 409 height 50
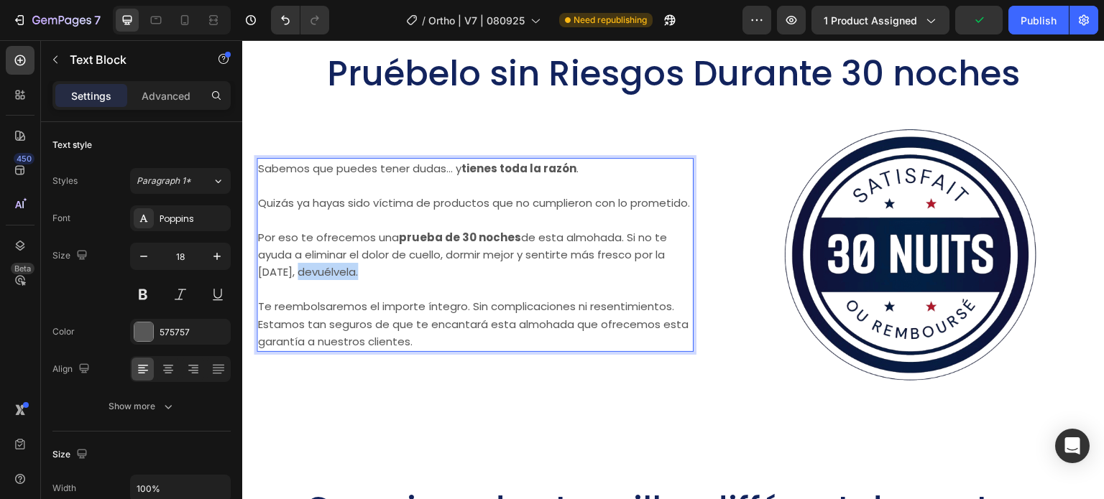
drag, startPoint x: 367, startPoint y: 285, endPoint x: 308, endPoint y: 281, distance: 59.0
click at [308, 280] on span "Por eso te ofrecemos una prueba de 30 noches de esta almohada. Si no te ayuda a…" at bounding box center [462, 255] width 409 height 50
click at [429, 402] on div "Pruébelo sin Riesgos Durante 30 noches Heading Image Sabemos que puedes tener d…" at bounding box center [673, 237] width 862 height 456
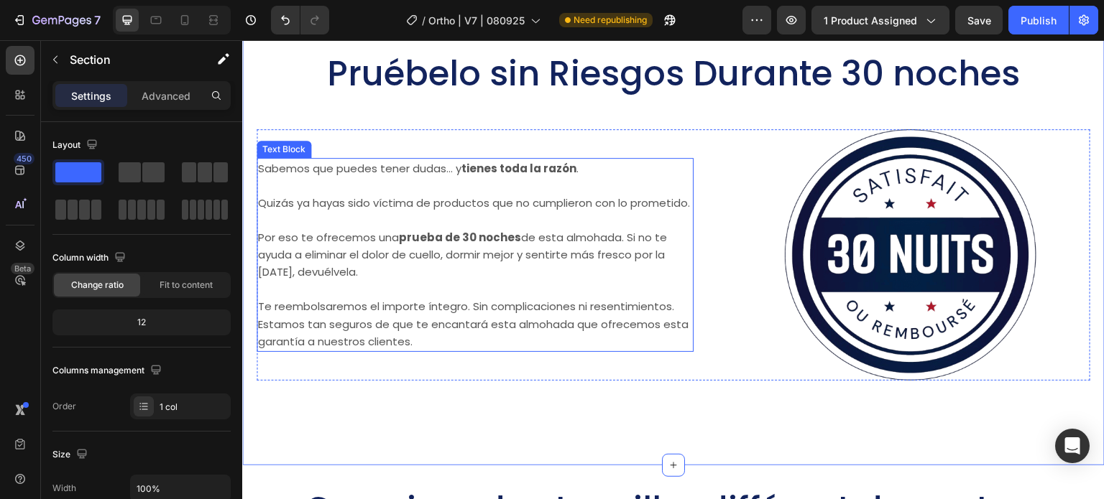
click at [310, 280] on span "Por eso te ofrecemos una prueba de 30 noches de esta almohada. Si no te ayuda a…" at bounding box center [462, 255] width 409 height 50
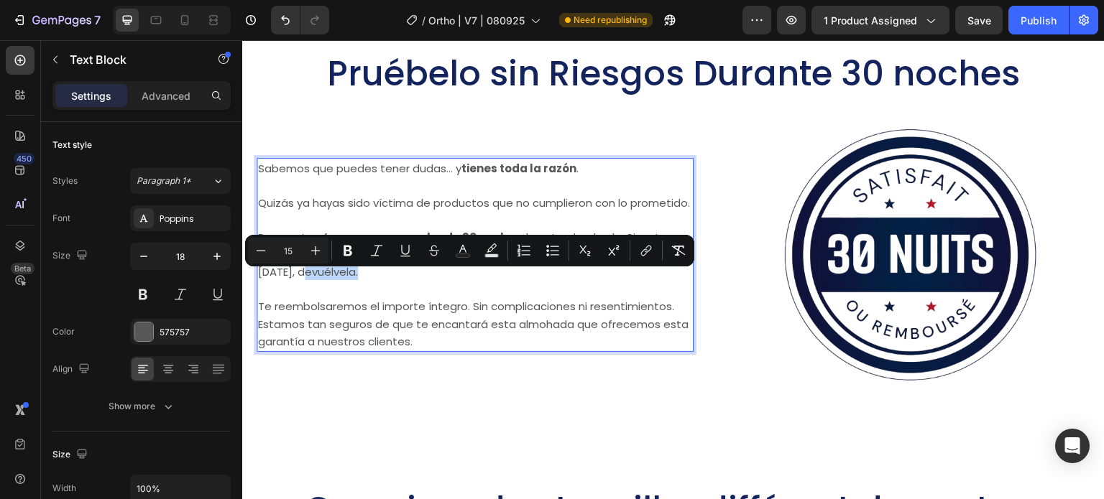
drag, startPoint x: 311, startPoint y: 282, endPoint x: 367, endPoint y: 283, distance: 55.4
click at [341, 247] on icon "Editor contextual toolbar" at bounding box center [348, 251] width 14 height 14
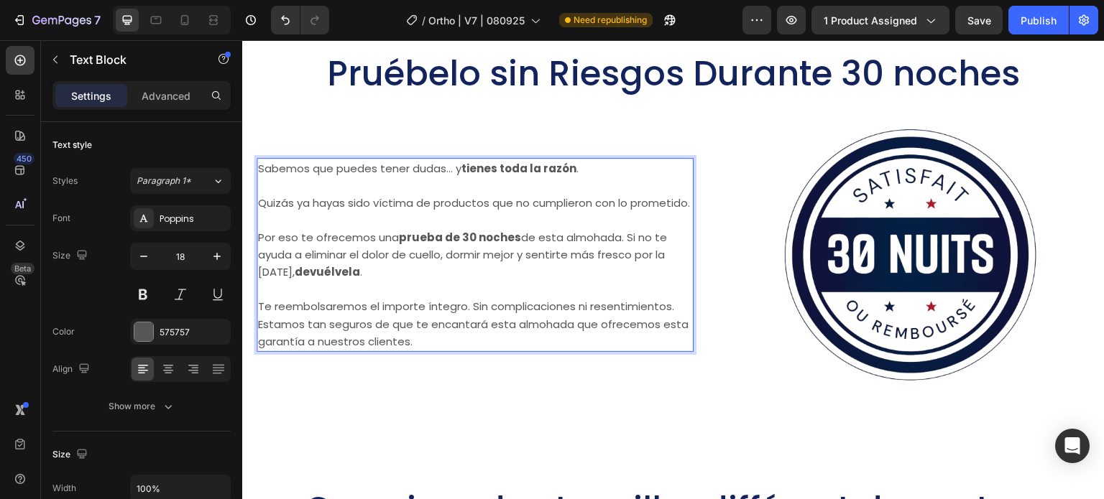
click at [412, 315] on span "Te reembolsaremos el importe íntegro. Sin complicaciones ni resentimientos. Est…" at bounding box center [473, 324] width 430 height 50
click at [455, 324] on span "Te reembolsaremos el importe íntegro. Sin complicaciones ni resentimientos. Est…" at bounding box center [473, 324] width 430 height 50
click at [518, 318] on span "Te reembolsaremos el importe íntegro. Sin complicaciones ni resentimientos. Est…" at bounding box center [473, 324] width 430 height 50
click at [668, 319] on span "Te reembolsaremos el importe íntegro. Sin complicaciones ni resentimientos. Est…" at bounding box center [473, 324] width 430 height 50
click at [677, 315] on p "Te reembolsaremos el importe íntegro. Sin complicaciones ni resentimientos. Est…" at bounding box center [475, 324] width 434 height 52
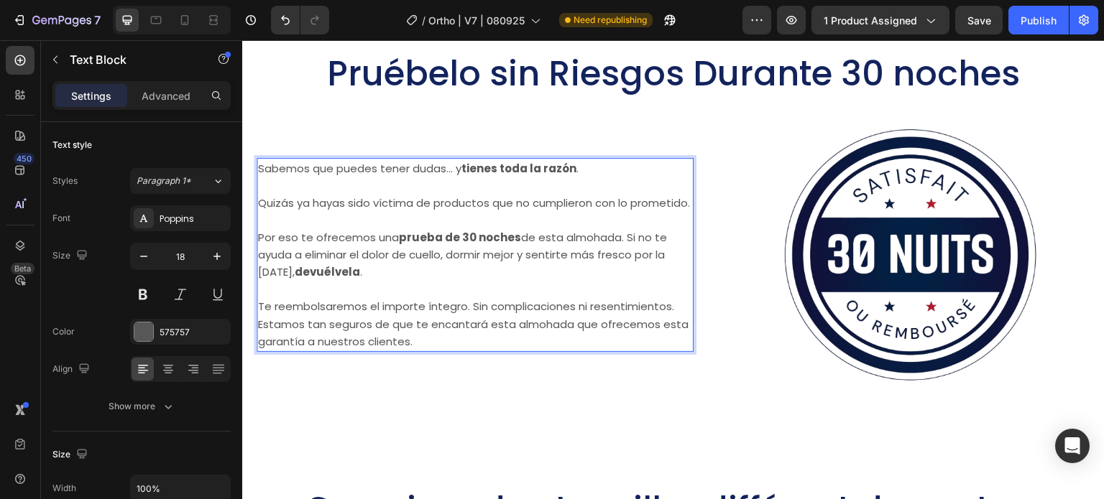
click at [266, 335] on span "Estamos tan seguros de que te encantará esta almohada que ofrecemos esta garant…" at bounding box center [473, 333] width 430 height 32
click at [262, 332] on span "Estamos tan seguros de que te encantará esta almohada que ofrecemos esta garant…" at bounding box center [473, 333] width 430 height 32
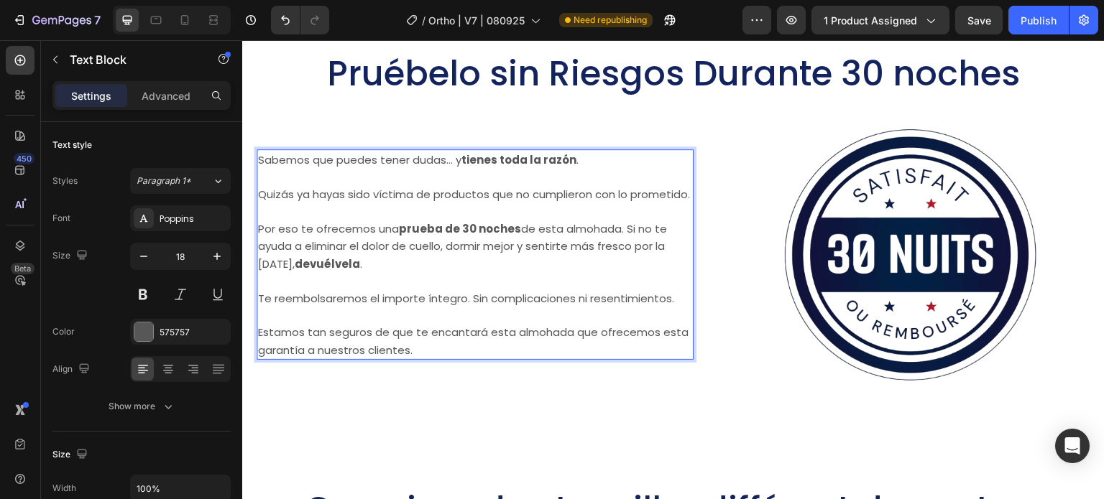
scroll to position [11642, 0]
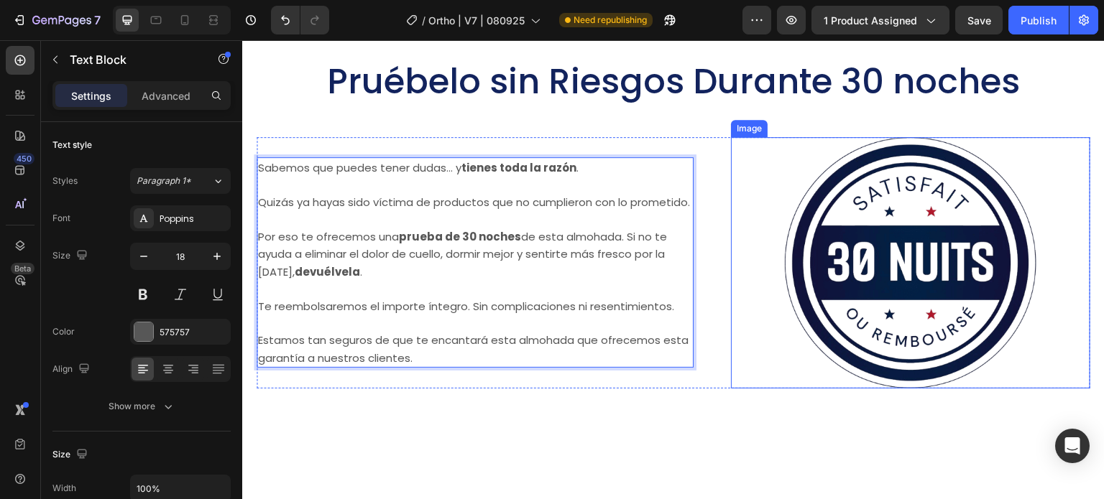
click at [842, 233] on img at bounding box center [911, 263] width 252 height 252
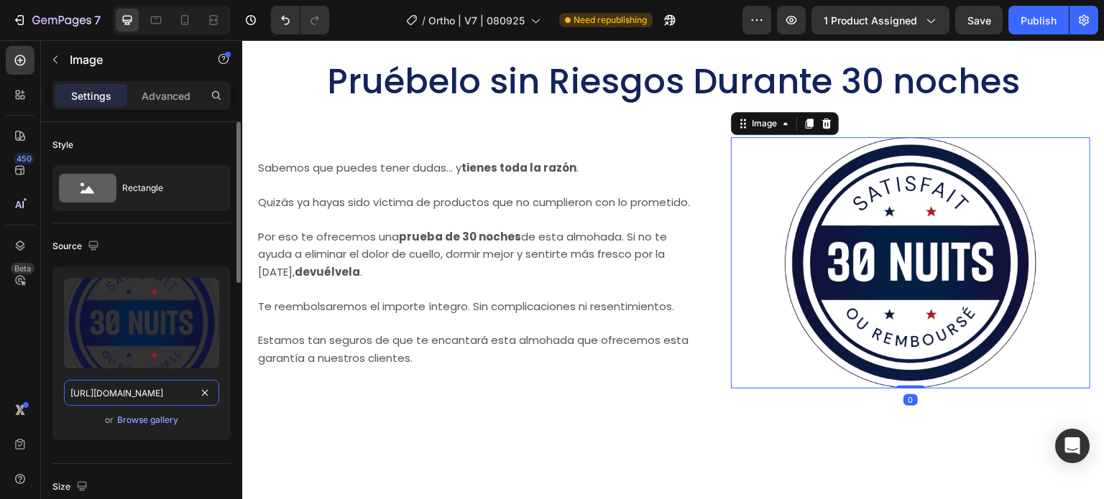
click at [144, 386] on input "https://cdn.shopify.com/s/files/1/0621/1688/8651/files/gempages_581568305333011…" at bounding box center [141, 393] width 155 height 26
paste input "30_Dias.png?v=1752373682"
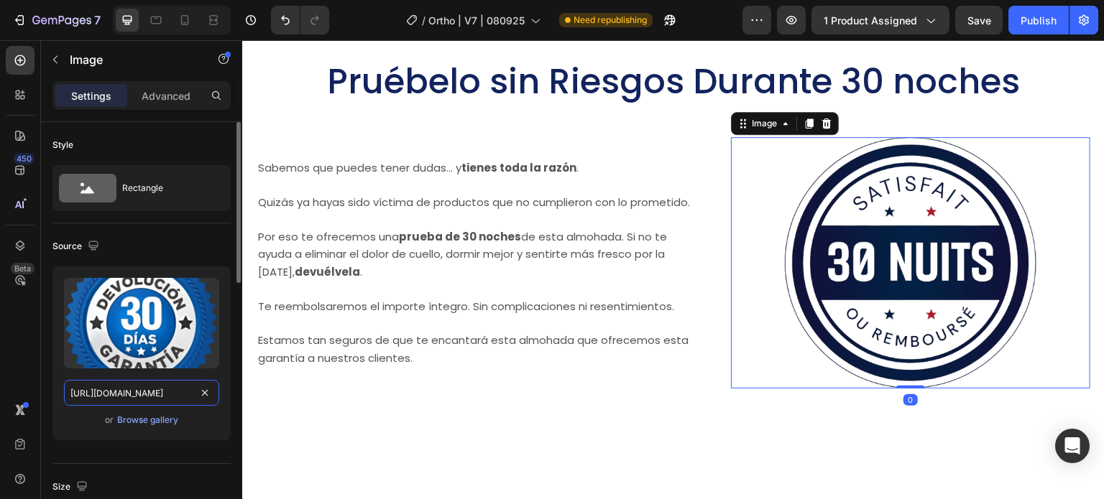
scroll to position [0, 218]
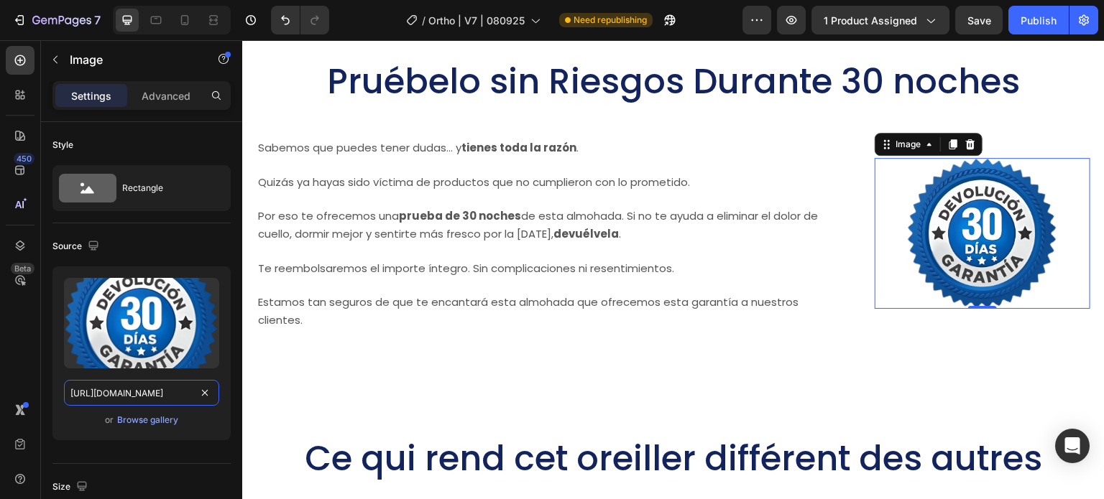
type input "https://cdn.shopify.com/s/files/1/0621/1688/8651/files/30_Dias.png?v=1752373682"
click at [987, 227] on img at bounding box center [982, 233] width 151 height 151
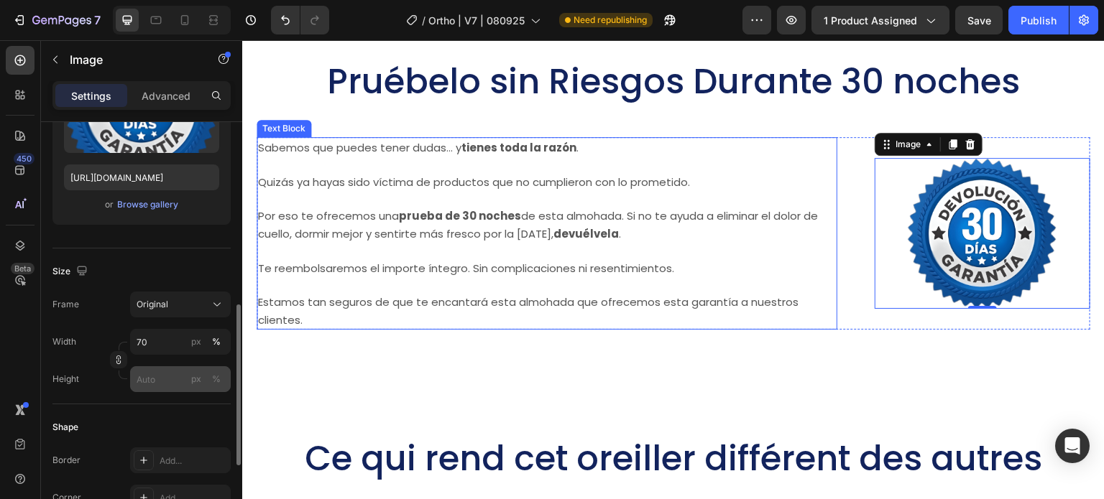
scroll to position [287, 0]
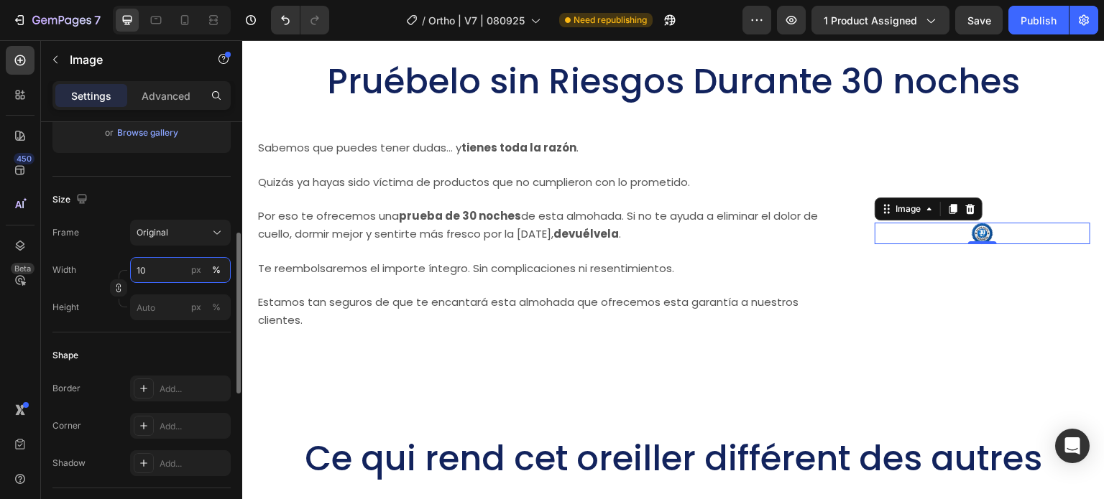
type input "100"
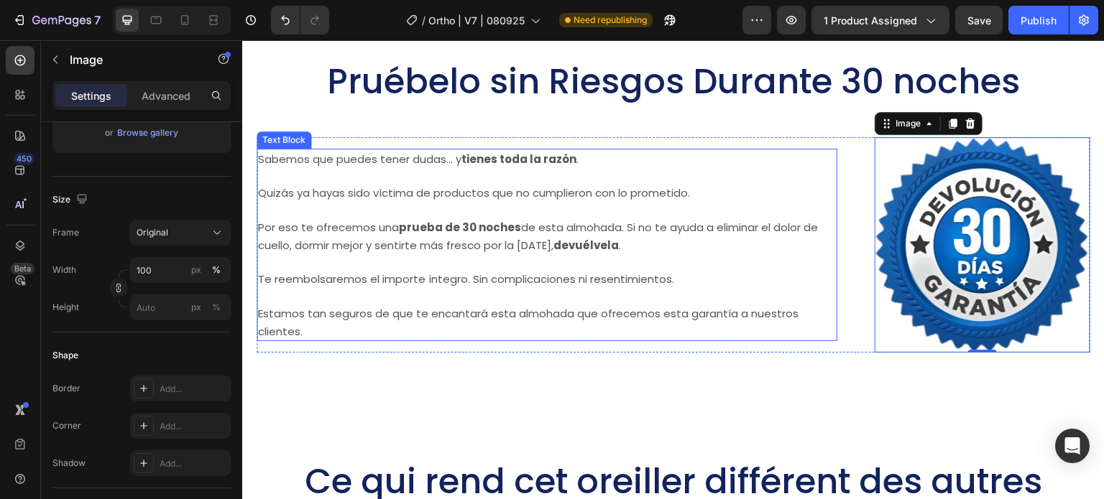
click at [364, 338] on p "Estamos tan seguros de que te encantará esta almohada que ofrecemos esta garant…" at bounding box center [547, 322] width 578 height 35
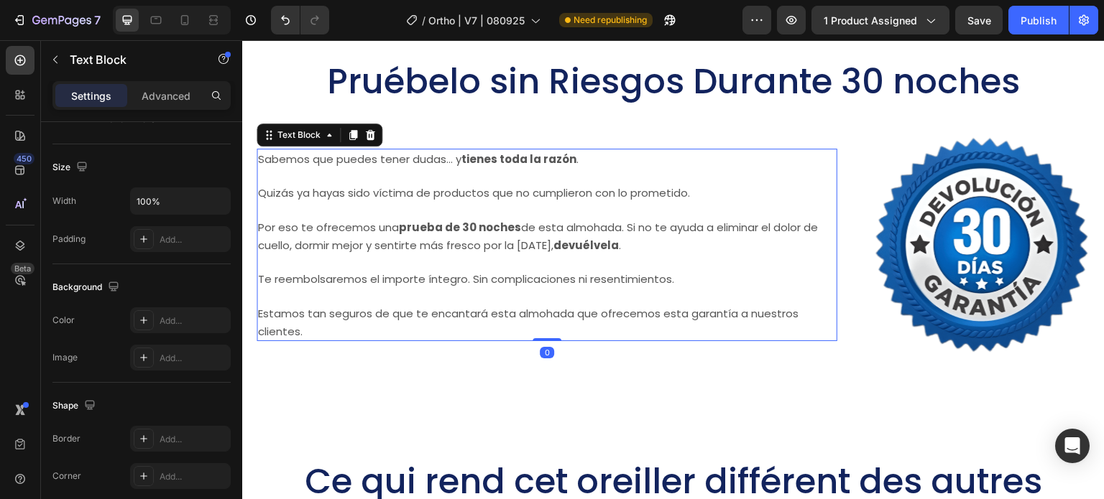
scroll to position [0, 0]
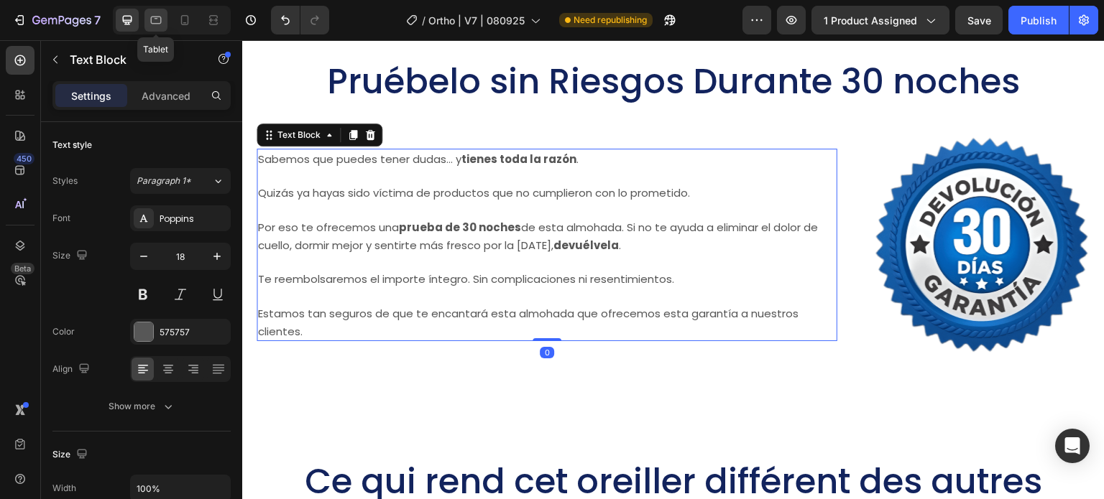
click at [158, 23] on icon at bounding box center [156, 21] width 11 height 8
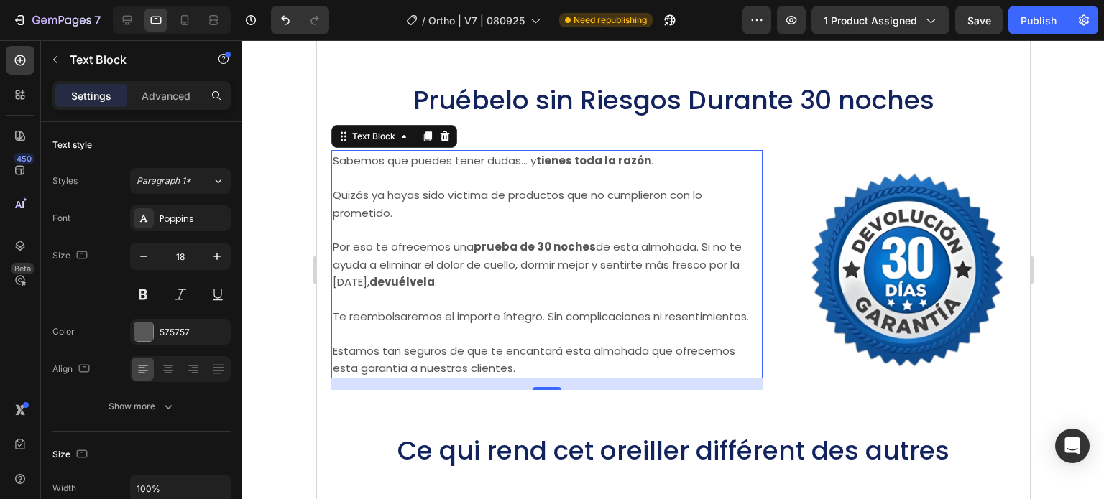
scroll to position [11701, 0]
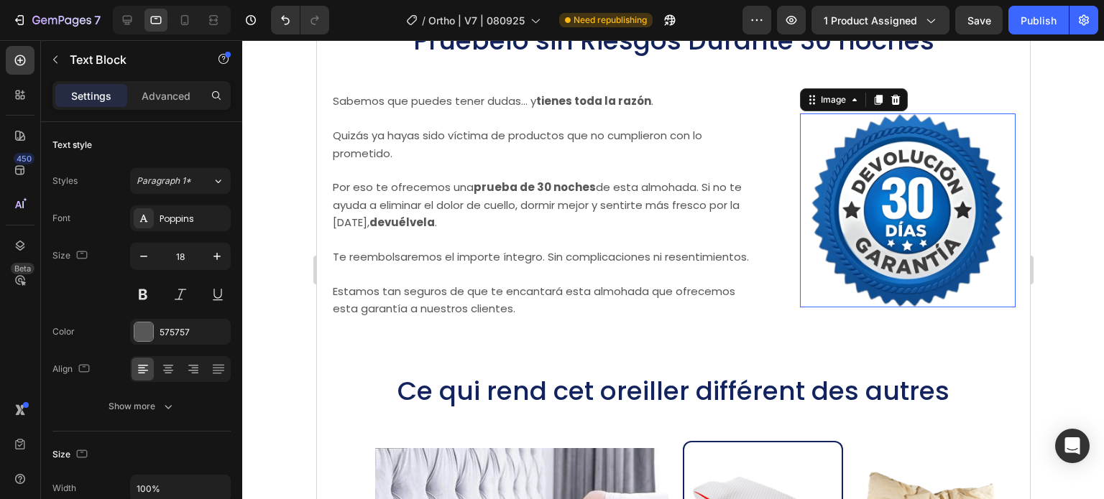
click at [826, 208] on img at bounding box center [907, 211] width 194 height 194
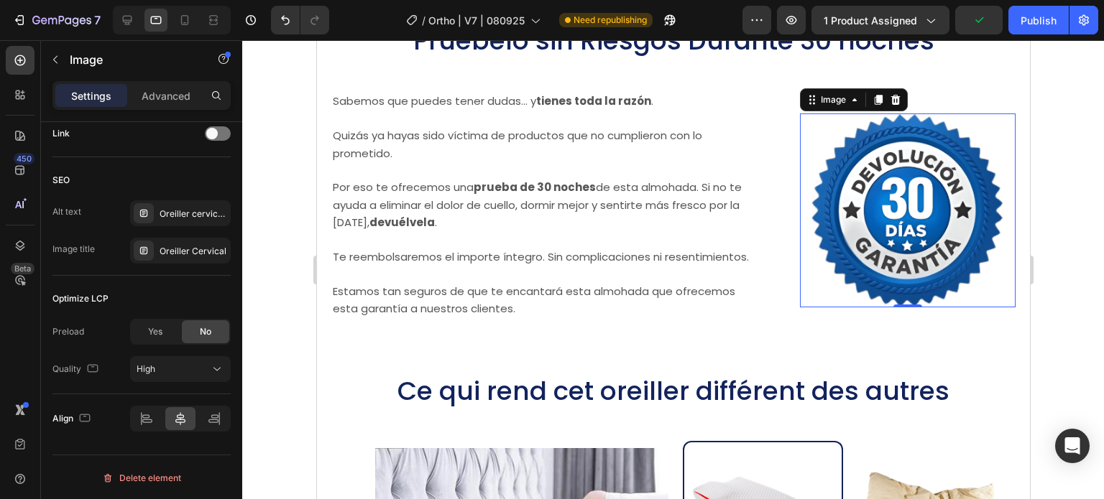
scroll to position [234, 0]
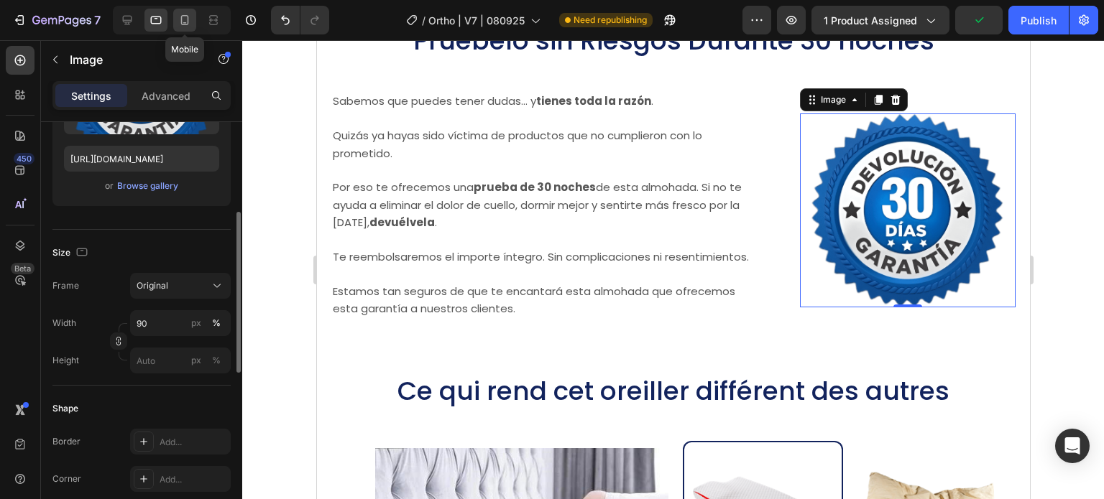
click at [178, 19] on icon at bounding box center [185, 20] width 14 height 14
type input "80"
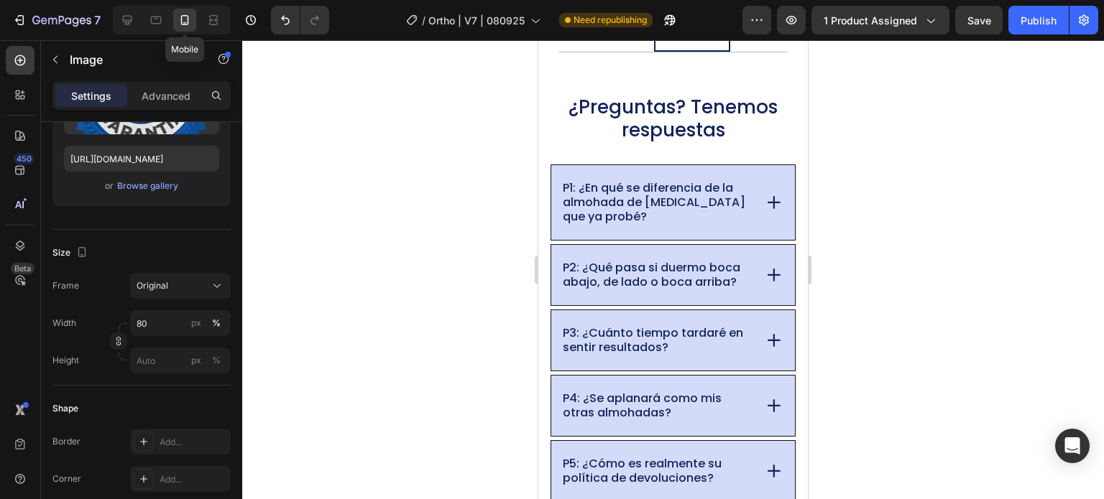
scroll to position [11382, 0]
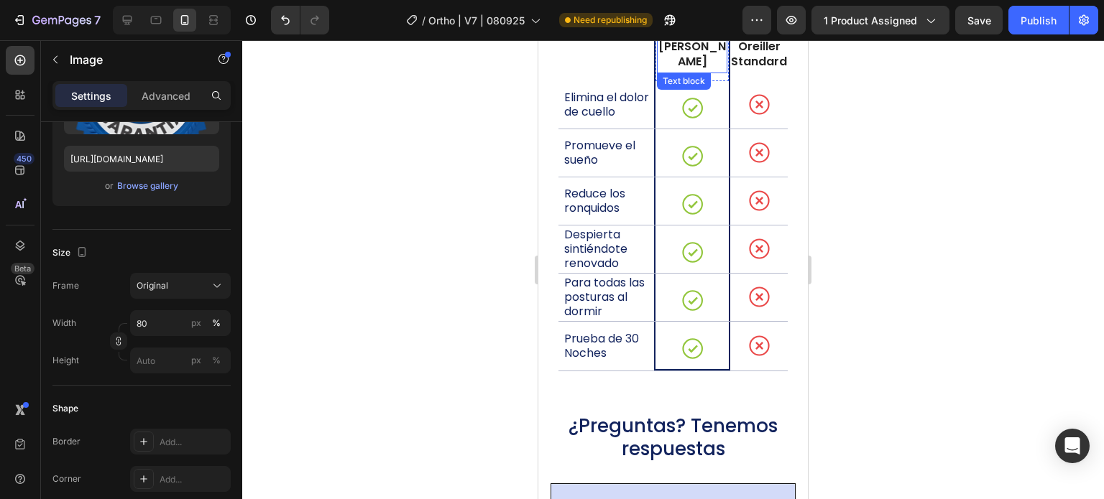
click at [693, 65] on p "Oreiller YDEKO" at bounding box center [692, 55] width 70 height 30
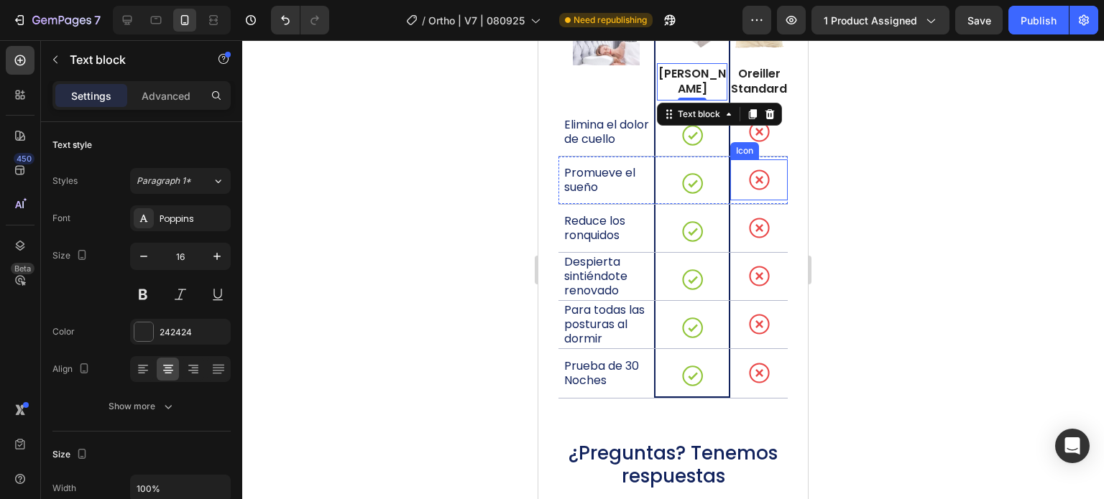
scroll to position [11310, 0]
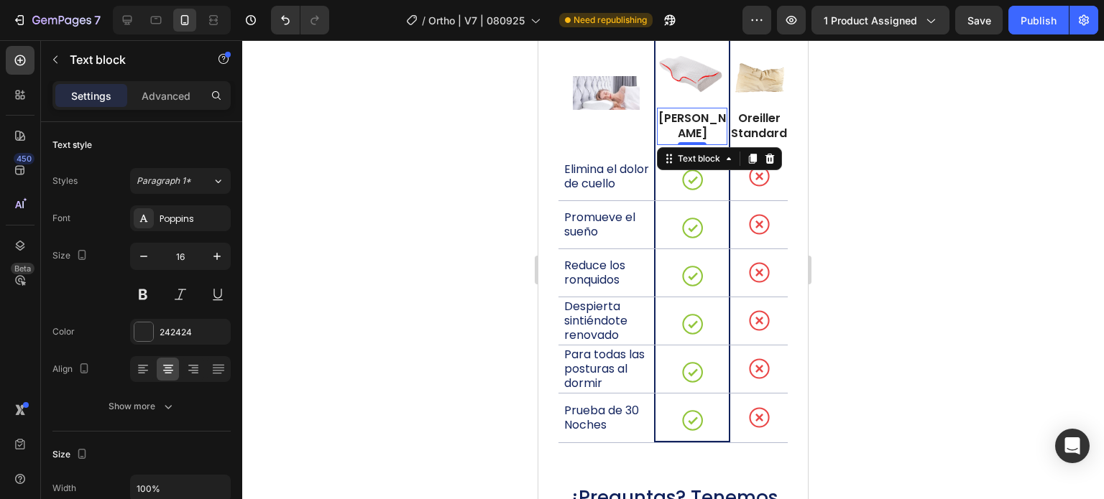
click at [701, 121] on p "Oreiller YDEKO" at bounding box center [692, 126] width 70 height 30
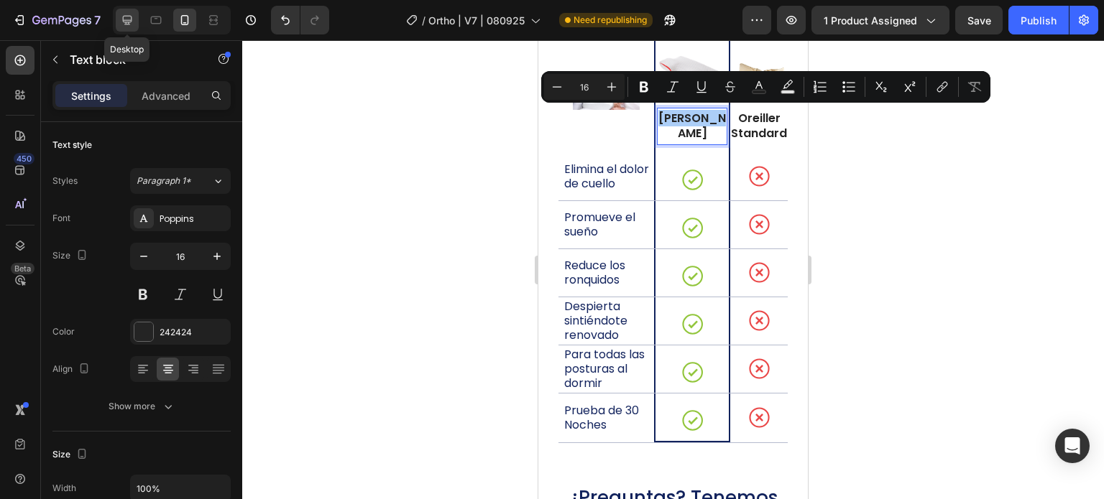
click at [123, 21] on icon at bounding box center [127, 20] width 9 height 9
type input "23"
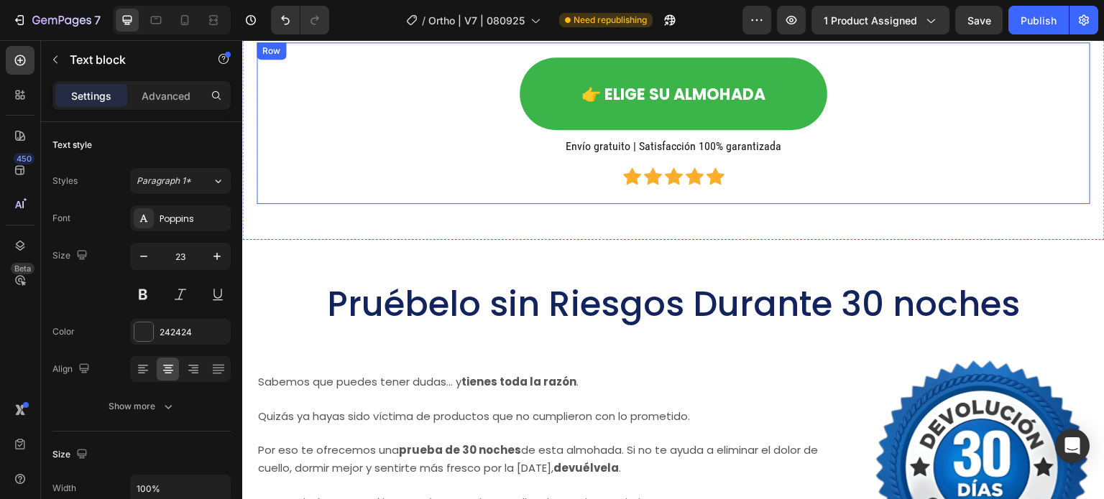
scroll to position [11365, 0]
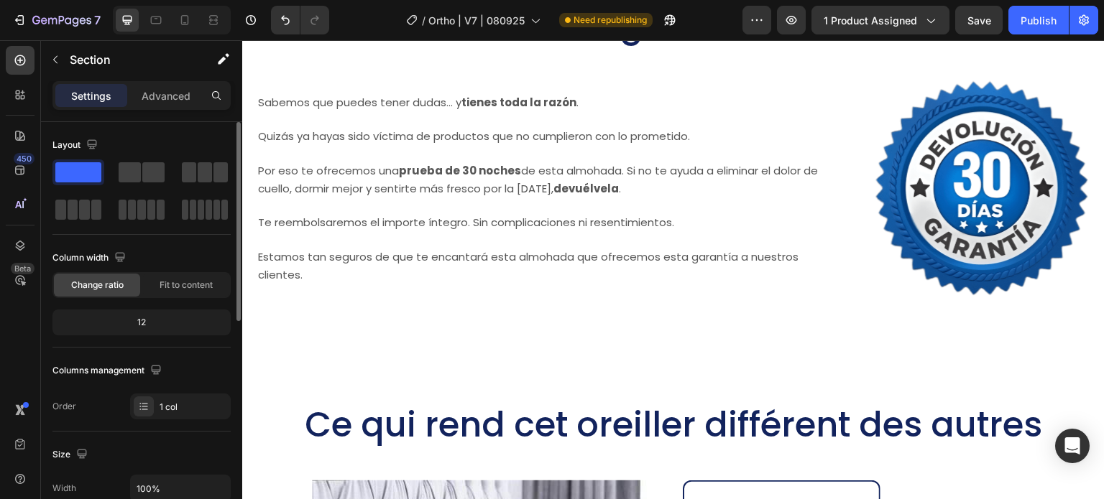
scroll to position [216, 0]
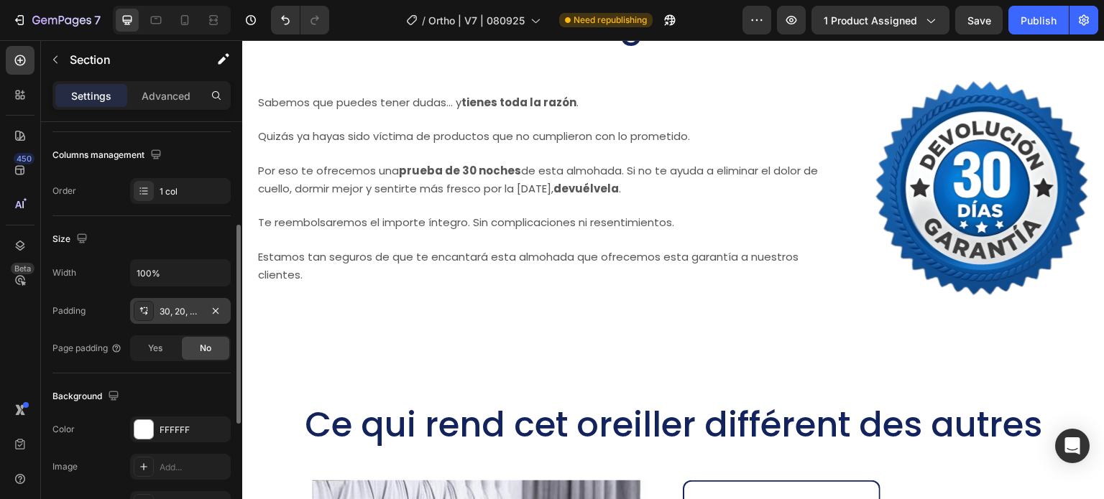
click at [176, 315] on div "30, 20, 30, 20" at bounding box center [181, 311] width 42 height 13
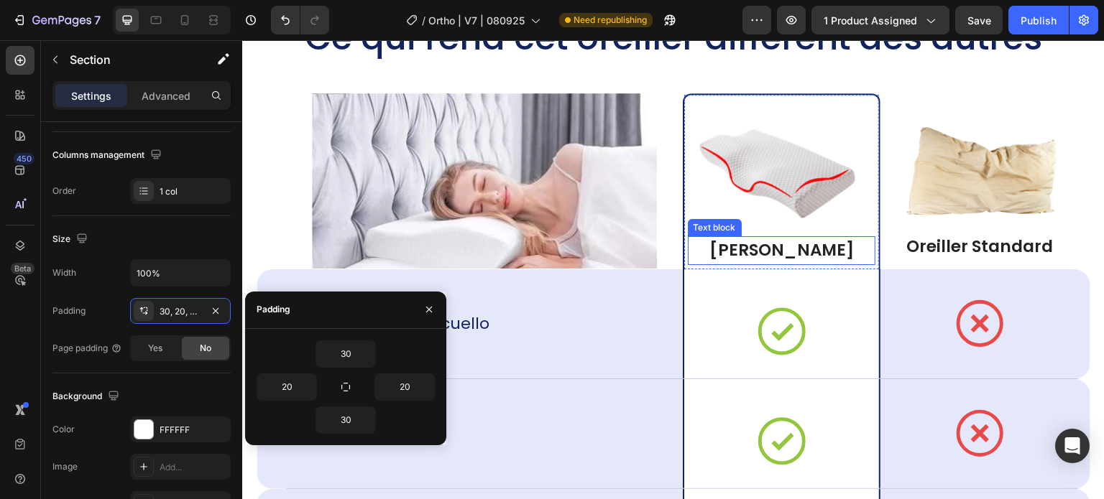
scroll to position [12083, 0]
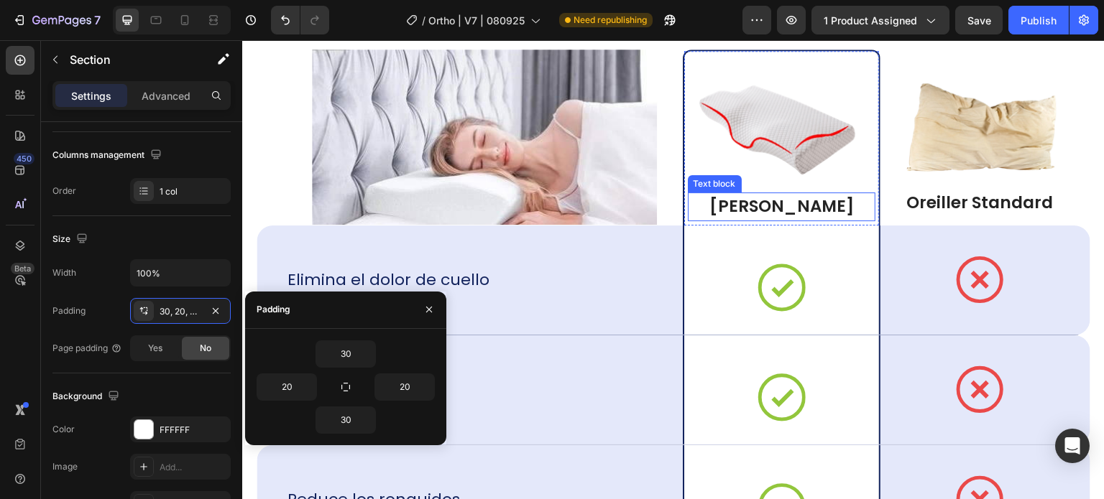
click at [774, 208] on p "Oreiller YDEKO" at bounding box center [782, 207] width 188 height 22
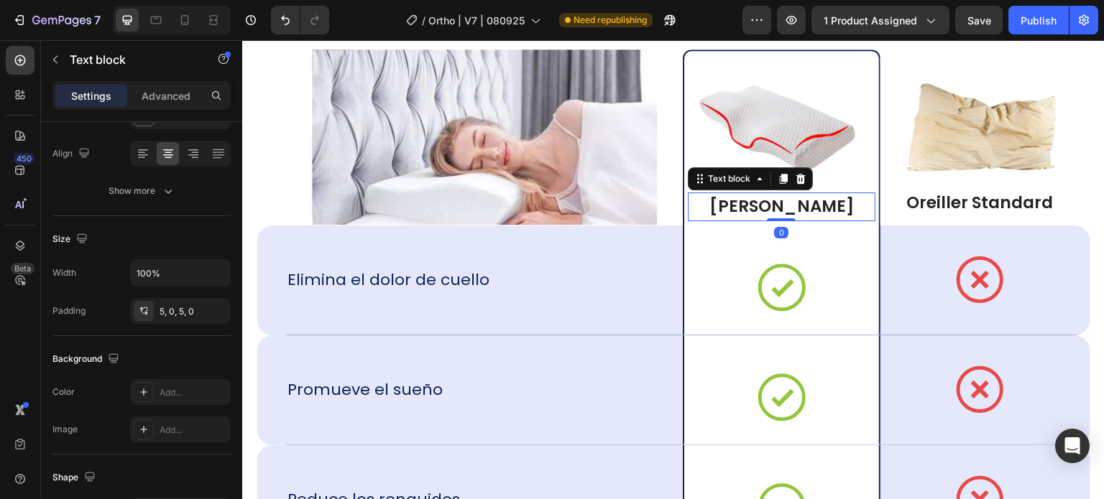
click at [774, 208] on p "Oreiller YDEKO" at bounding box center [782, 207] width 188 height 22
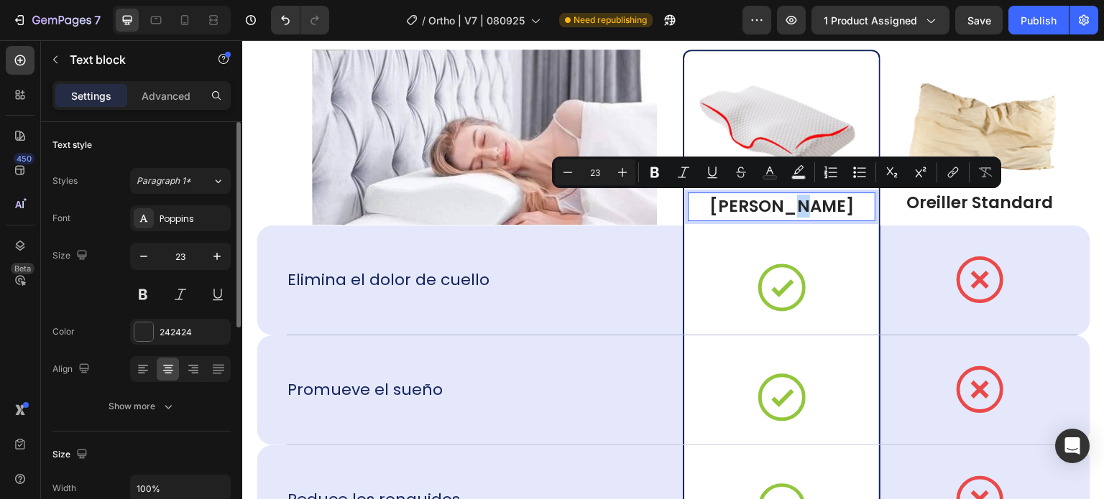
click at [775, 208] on p "Oreiller YDEKO" at bounding box center [782, 207] width 188 height 22
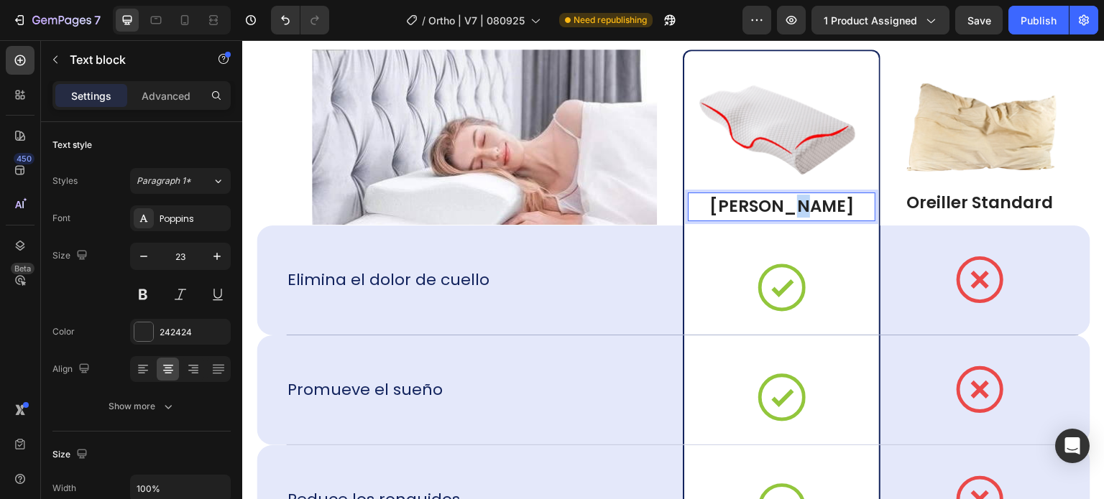
drag, startPoint x: 783, startPoint y: 208, endPoint x: 844, endPoint y: 212, distance: 61.2
click at [844, 212] on p "Oreiller YDEKO" at bounding box center [782, 207] width 188 height 22
click at [830, 217] on div "Oreiller Cervical" at bounding box center [782, 207] width 188 height 29
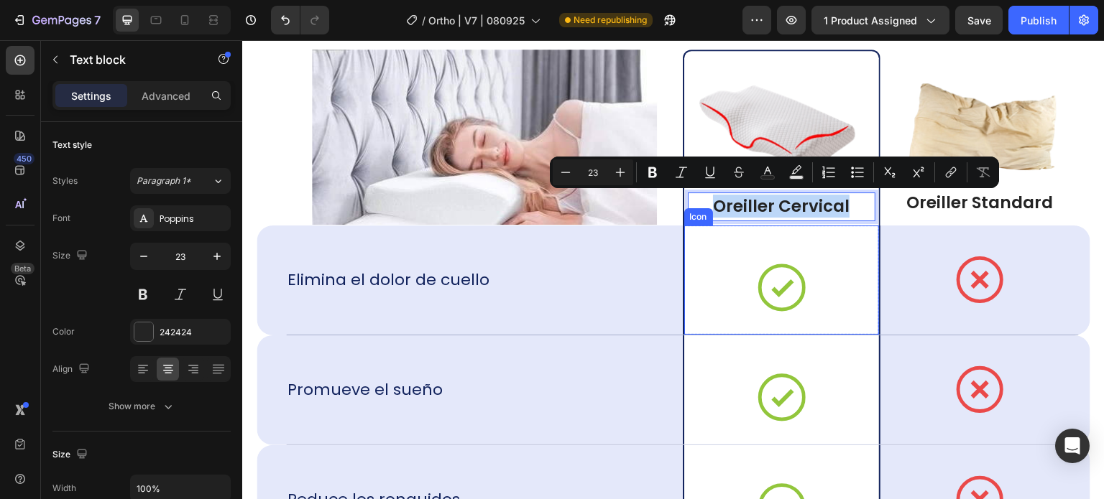
copy p "Oreiller Cervical"
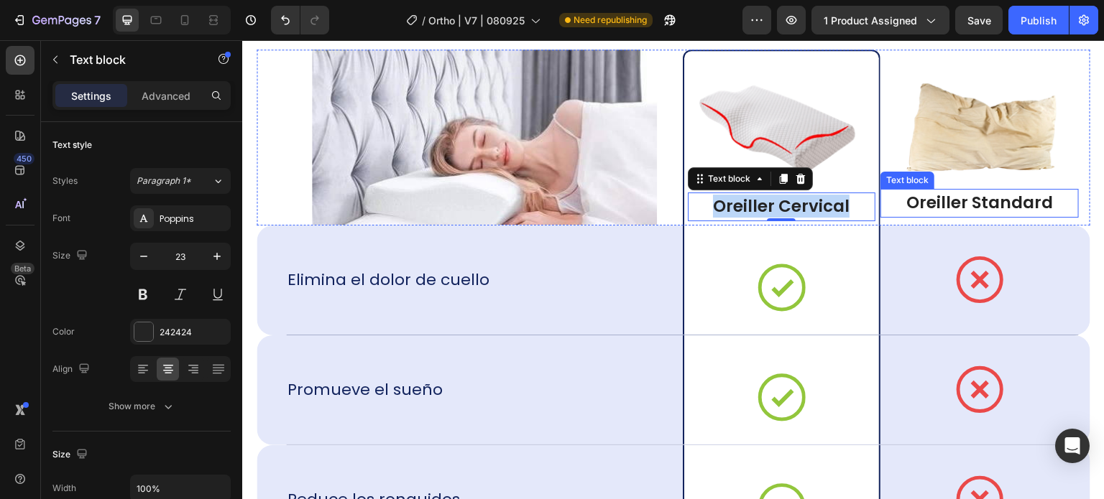
click at [917, 198] on p "Oreiller Standard" at bounding box center [979, 204] width 198 height 22
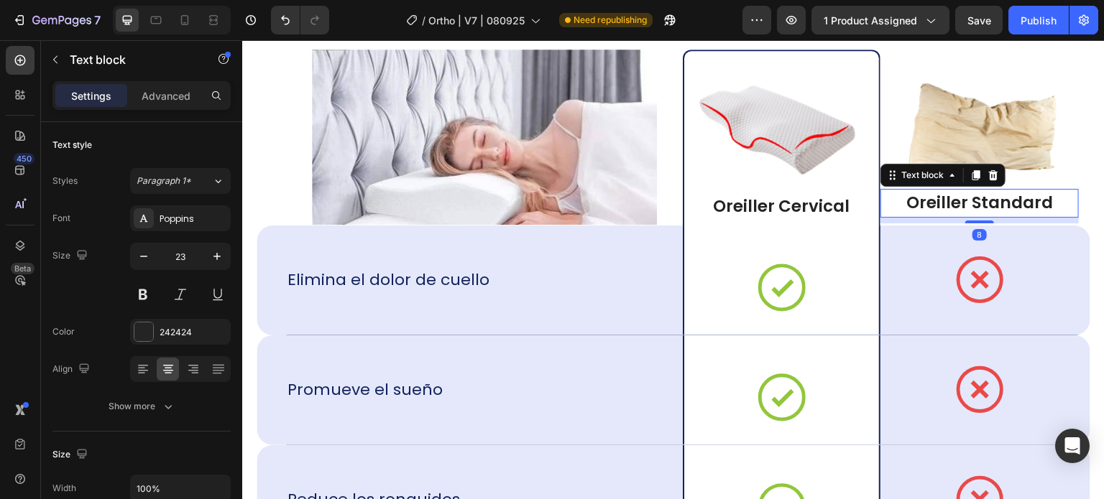
click at [917, 198] on p "Oreiller Standard" at bounding box center [979, 204] width 198 height 22
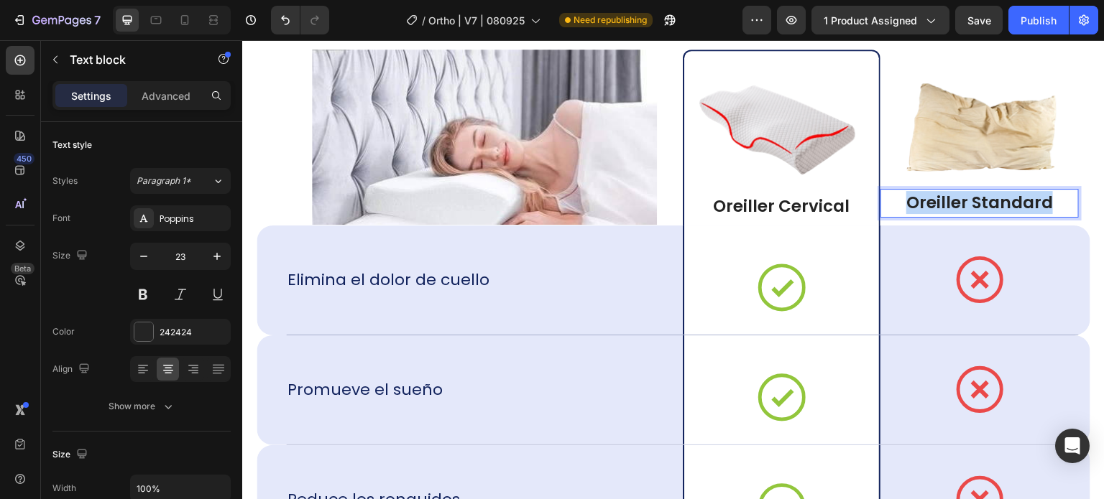
click at [917, 198] on p "Oreiller Standard" at bounding box center [979, 204] width 198 height 22
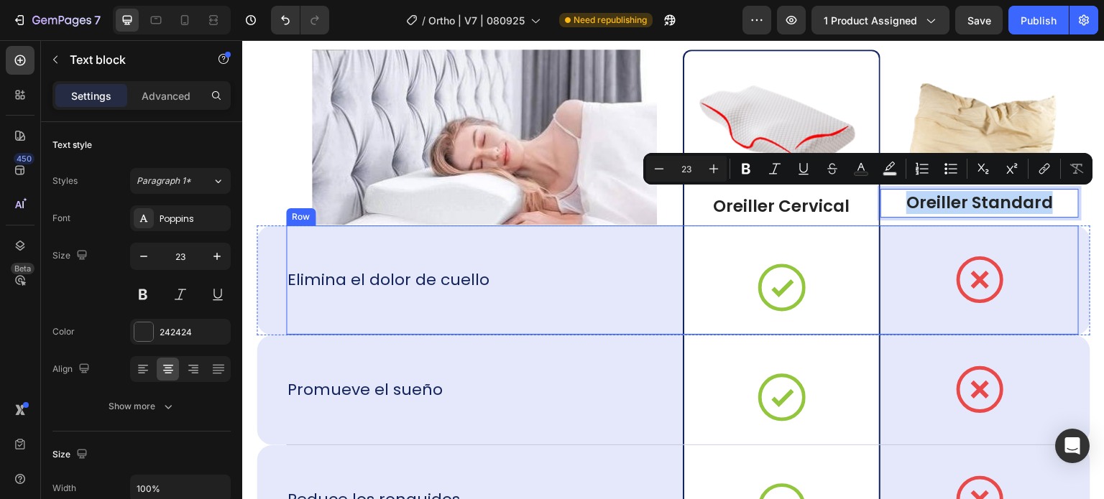
copy p "Oreiller Standard"
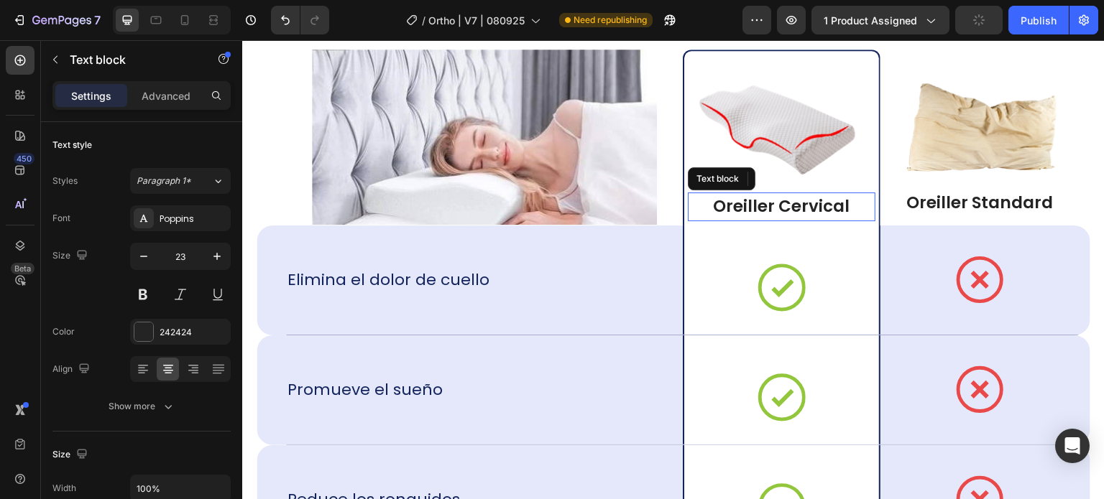
click at [839, 197] on p "Oreiller Cervical" at bounding box center [782, 207] width 188 height 22
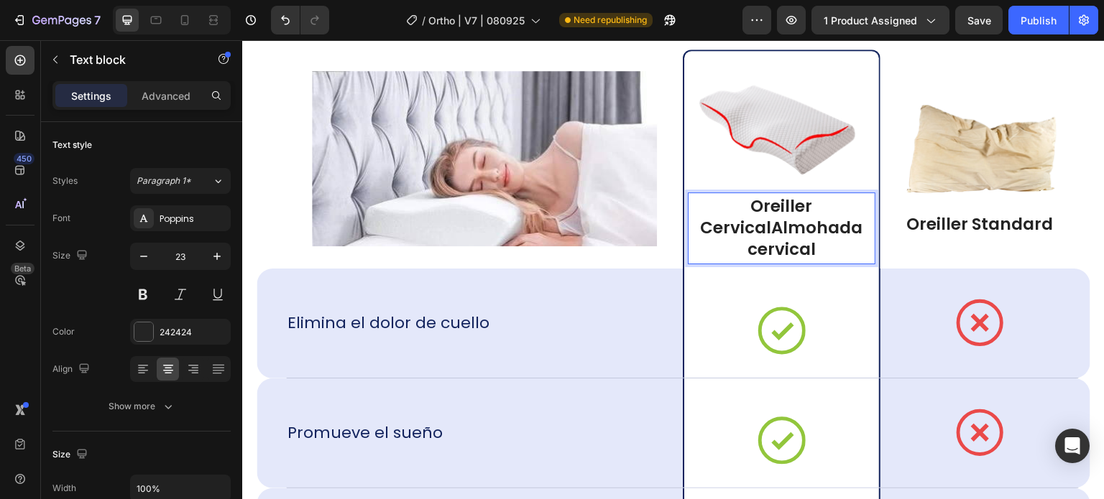
click at [767, 227] on p "Oreiller CervicalAlmohada cervical" at bounding box center [782, 228] width 188 height 65
drag, startPoint x: 767, startPoint y: 229, endPoint x: 749, endPoint y: 208, distance: 27.0
click at [749, 208] on p "Oreiller CervicalAlmohada cervical" at bounding box center [782, 228] width 188 height 65
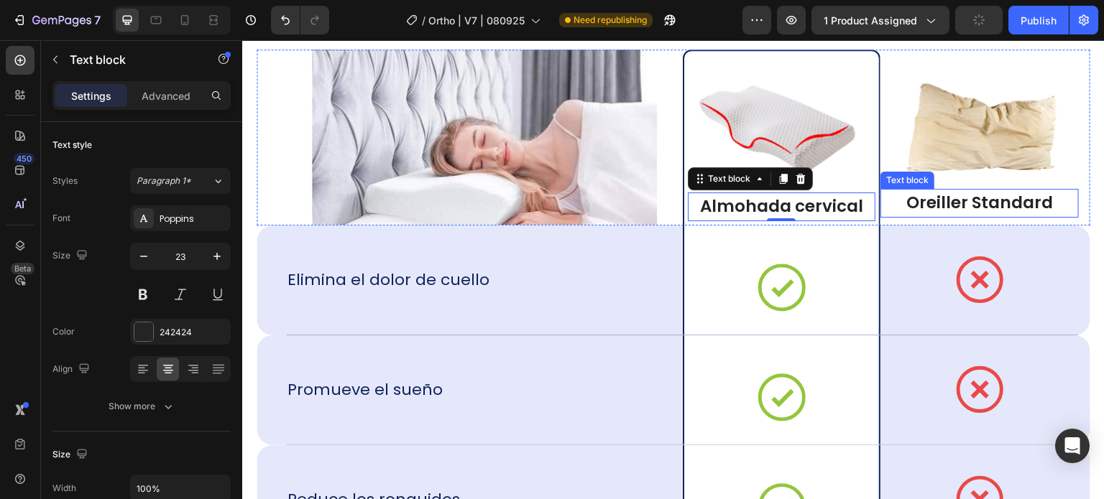
drag, startPoint x: 996, startPoint y: 203, endPoint x: 1023, endPoint y: 203, distance: 27.3
click at [996, 203] on p "Oreiller Standard" at bounding box center [979, 204] width 198 height 22
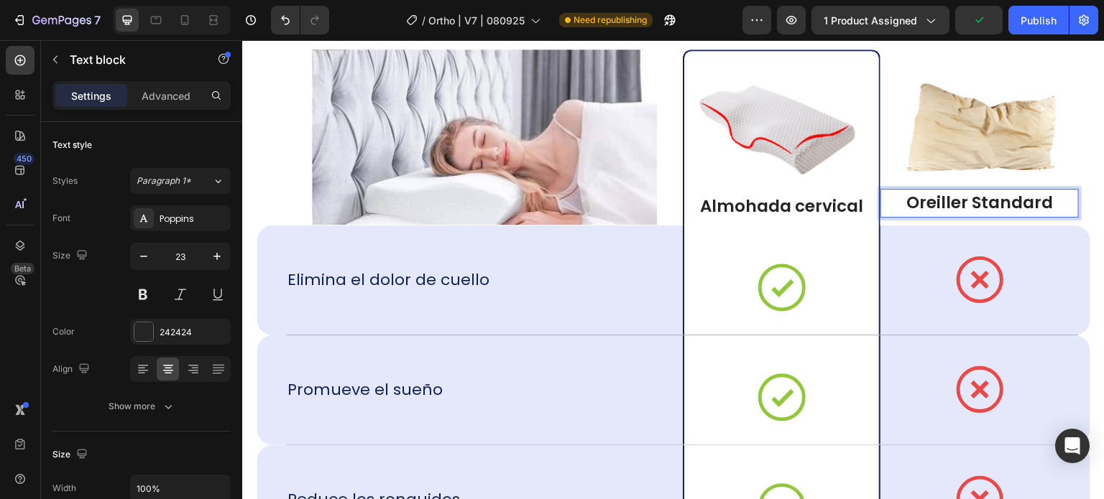
click at [1039, 204] on p "Oreiller Standard" at bounding box center [979, 204] width 198 height 22
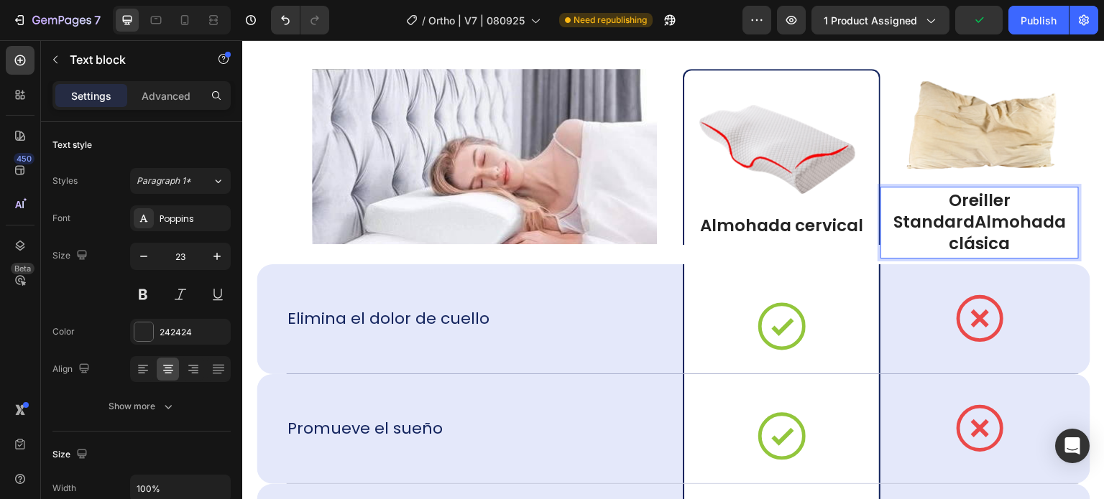
scroll to position [12081, 0]
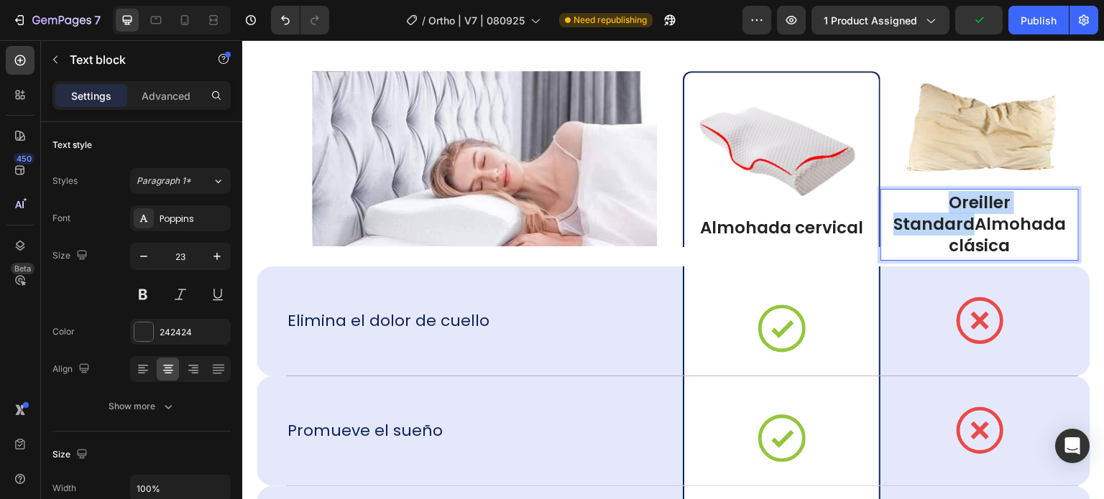
drag, startPoint x: 967, startPoint y: 219, endPoint x: 932, endPoint y: 203, distance: 37.9
click at [932, 203] on p "Oreiller StandardAlmohada clásica" at bounding box center [979, 225] width 198 height 65
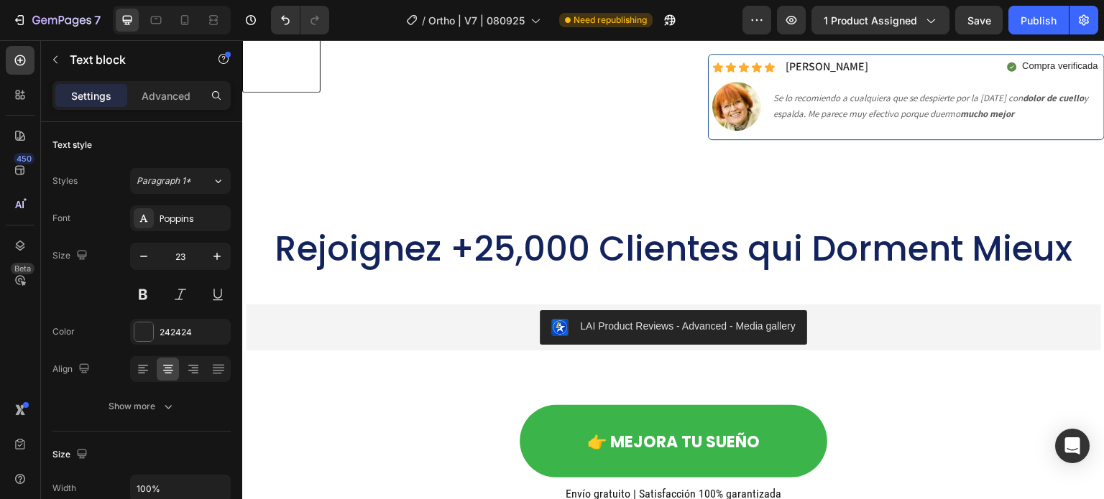
scroll to position [14168, 0]
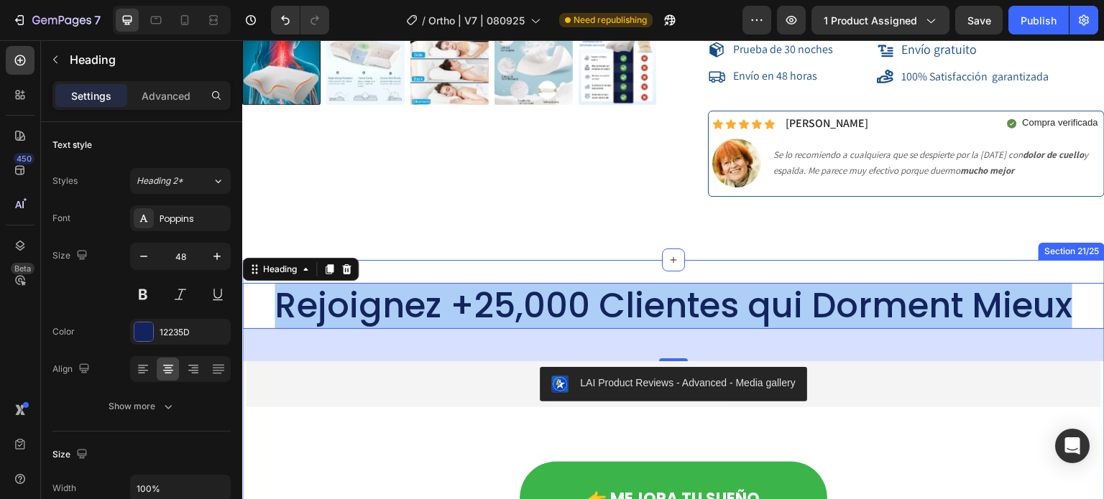
scroll to position [14383, 0]
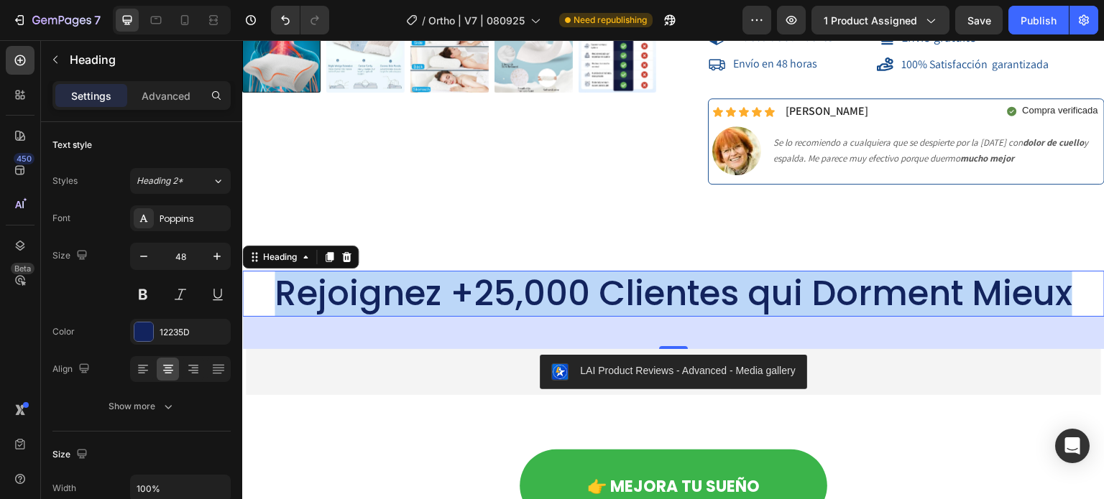
click at [502, 277] on p "Rejoignez +25,000 Clientes qui Dorment Mieux" at bounding box center [674, 293] width 860 height 43
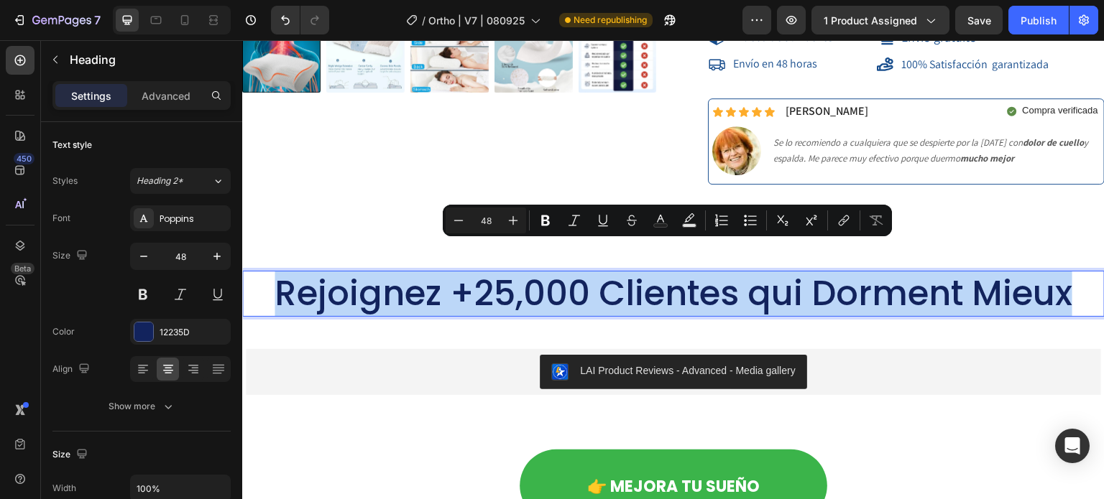
click at [442, 272] on p "Rejoignez +25,000 Clientes qui Dorment Mieux" at bounding box center [674, 293] width 860 height 43
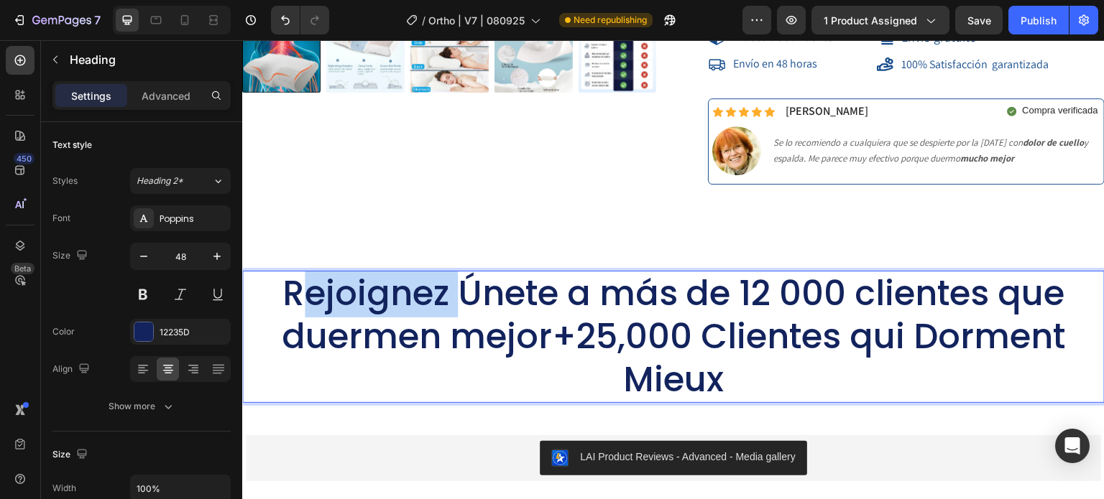
drag, startPoint x: 446, startPoint y: 271, endPoint x: 307, endPoint y: 268, distance: 139.4
click at [307, 272] on p "Rejoignez Únete a más de 12 000 clientes que duermen mejor+25,000 Clientes qui …" at bounding box center [674, 336] width 860 height 129
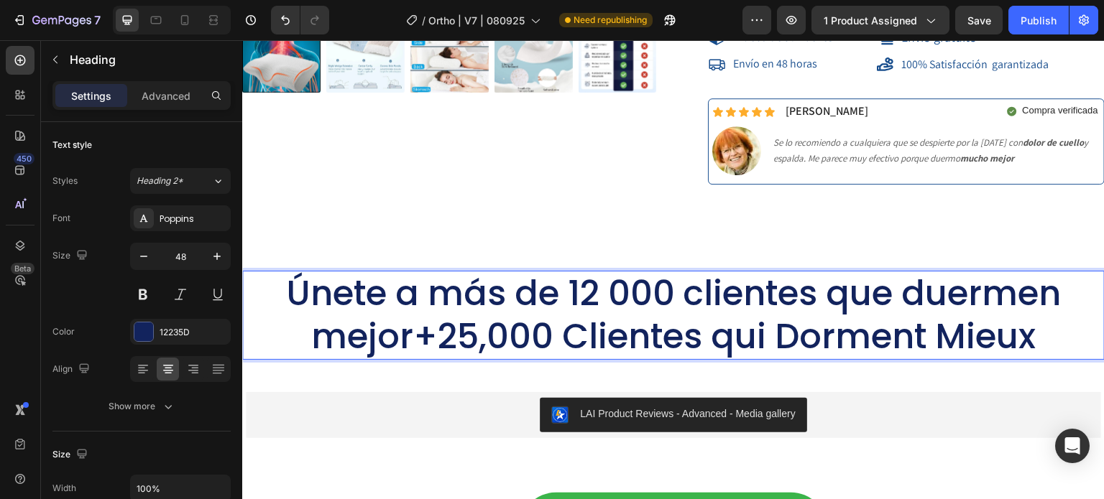
click at [873, 290] on p "Únete a más de 12 000 clientes que duermen mejor+25,000 Clientes qui Dorment Mi…" at bounding box center [674, 315] width 860 height 86
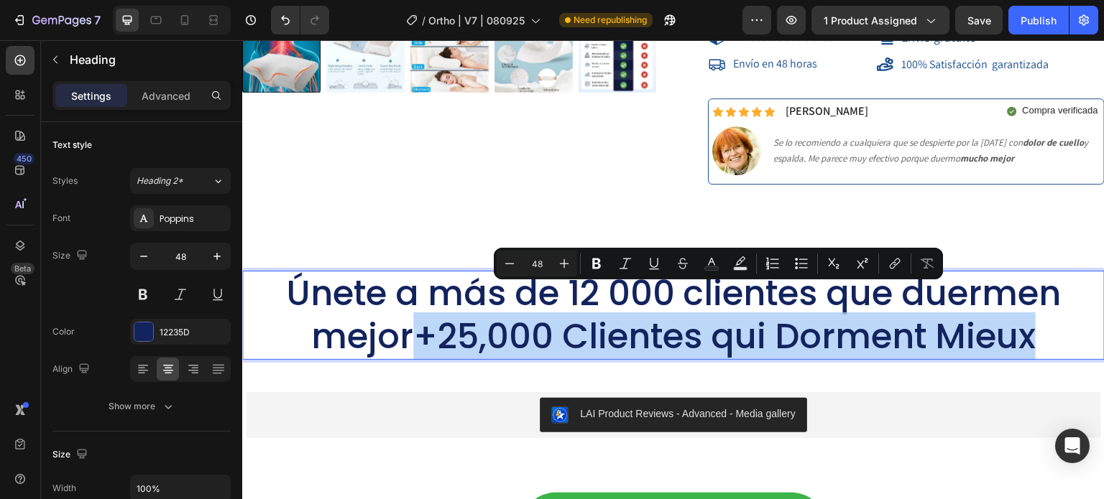
drag, startPoint x: 1040, startPoint y: 308, endPoint x: 408, endPoint y: 300, distance: 631.8
click at [408, 300] on p "Únete a más de 12 000 clientes que duermen mejor+25,000 Clientes qui Dorment Mi…" at bounding box center [674, 315] width 860 height 86
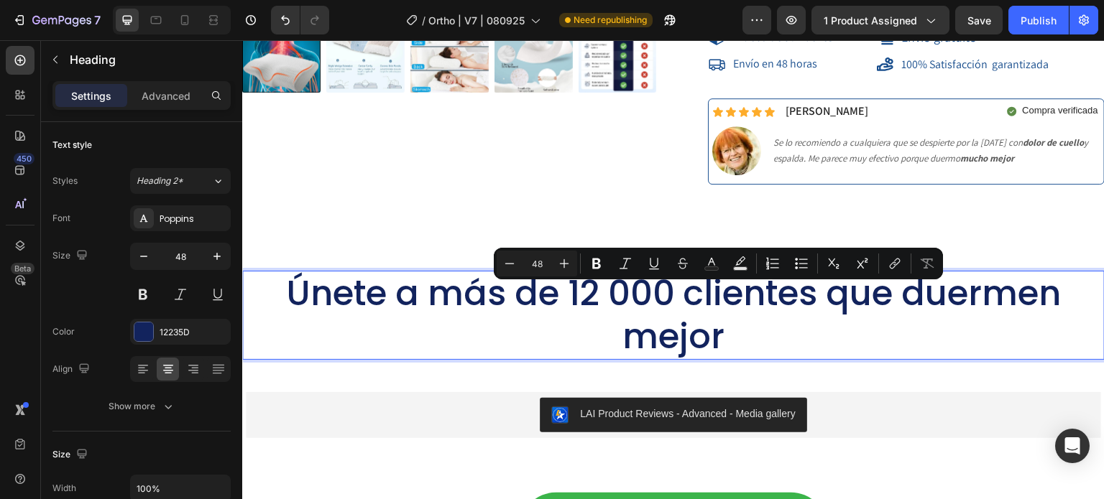
scroll to position [1, 0]
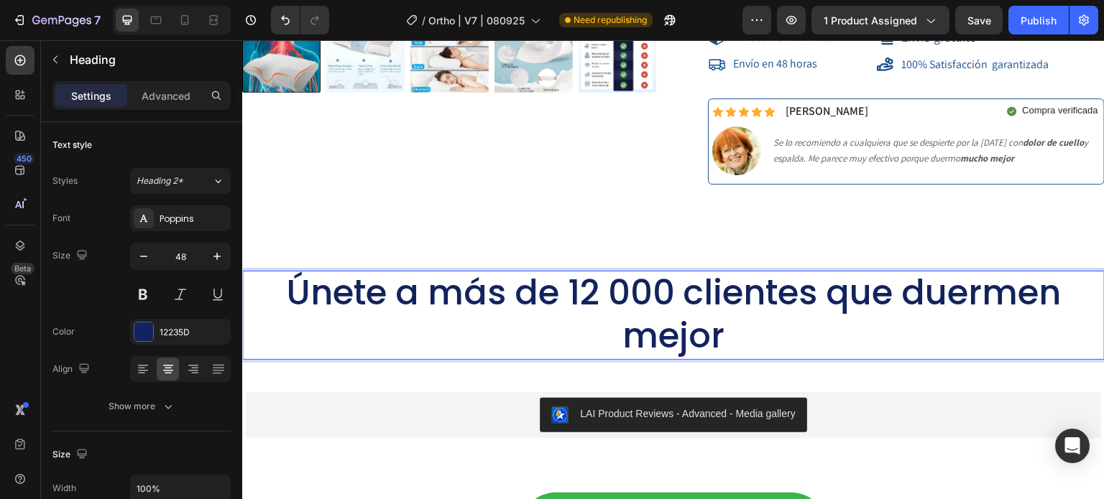
click at [916, 273] on p "Únete a más de 12 000 clientes que duermen mejor" at bounding box center [674, 315] width 860 height 86
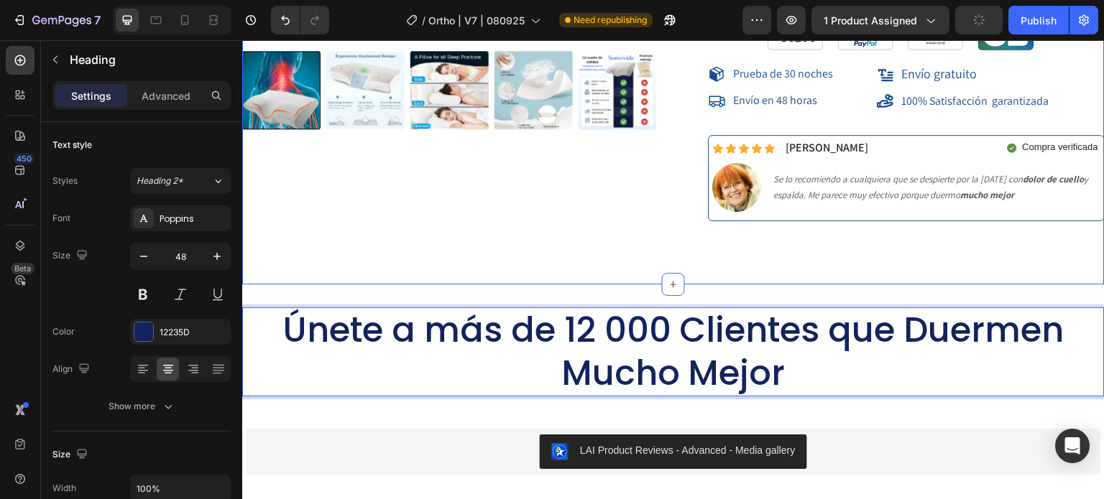
scroll to position [14383, 0]
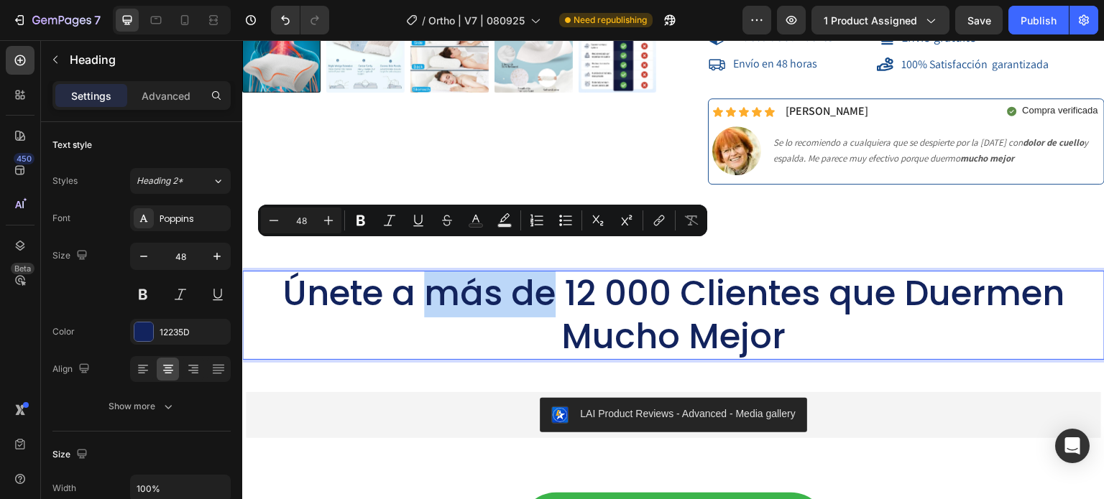
drag, startPoint x: 548, startPoint y: 270, endPoint x: 430, endPoint y: 265, distance: 118.0
click at [430, 272] on p "Únete a más de 12 000 Clientes que Duermen Mucho Mejor" at bounding box center [674, 315] width 860 height 86
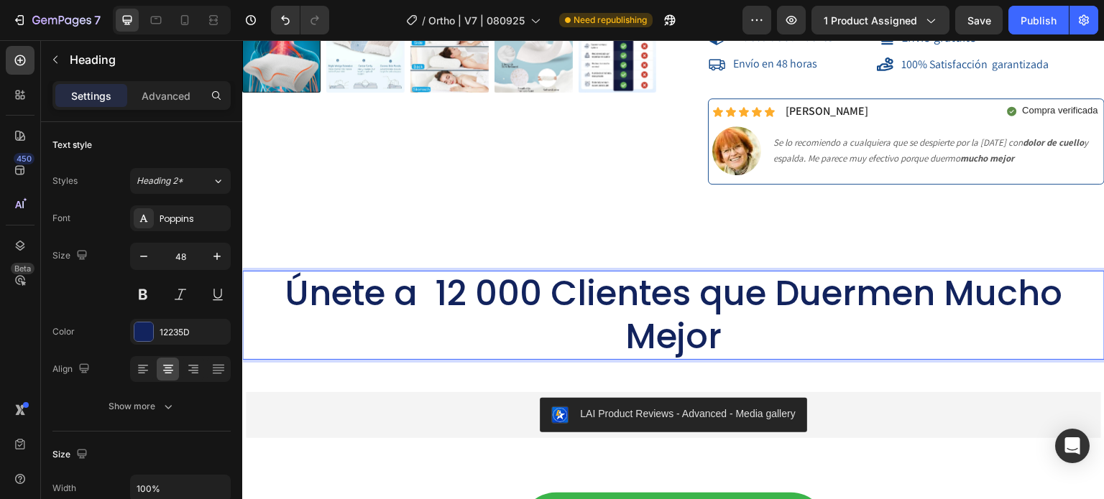
click at [537, 272] on p "Únete a 12 000 Clientes que Duermen Mucho Mejor" at bounding box center [674, 315] width 860 height 86
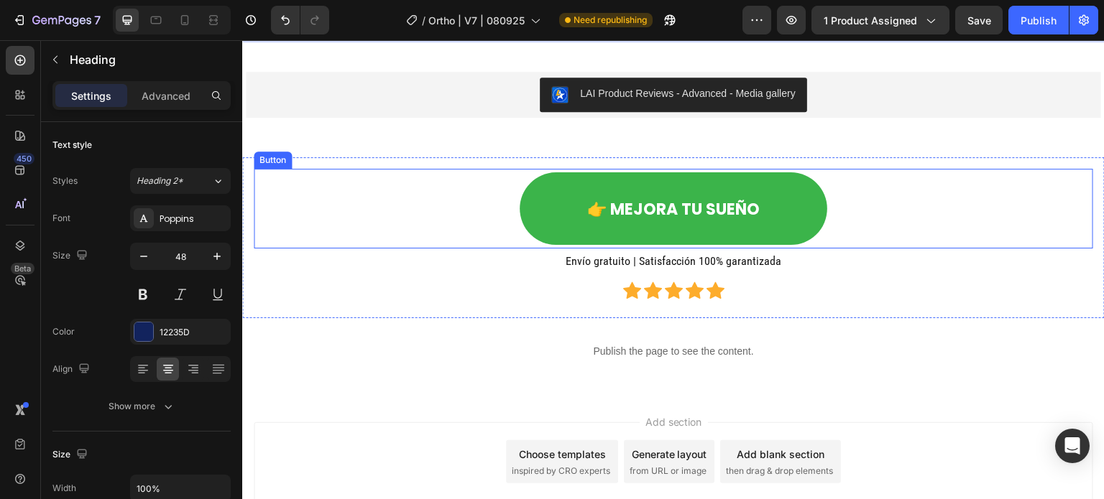
scroll to position [14600, 0]
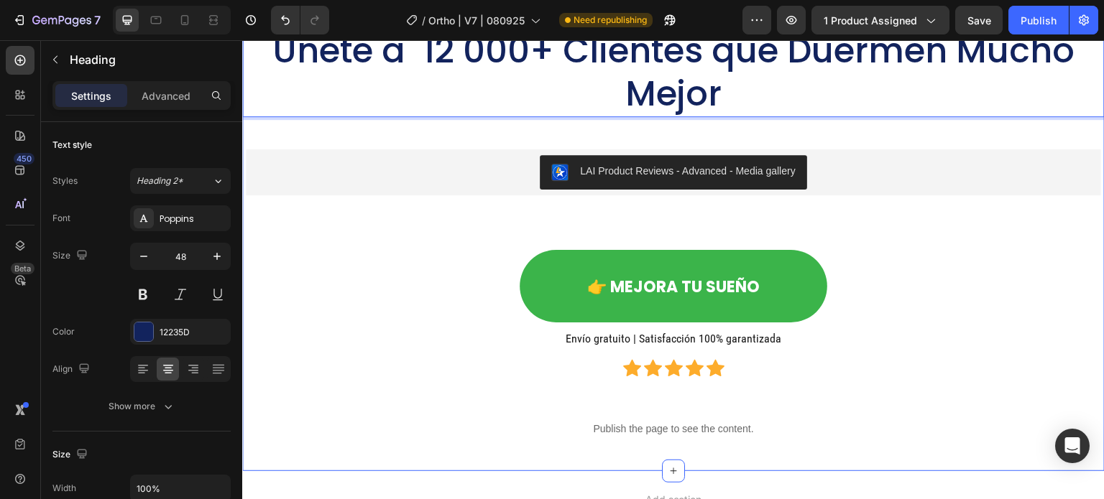
click at [931, 214] on div "Únete a 12 000+ Clientes que Duermen Mucho Mejor Heading 45 LAI Product Reviews…" at bounding box center [673, 238] width 862 height 421
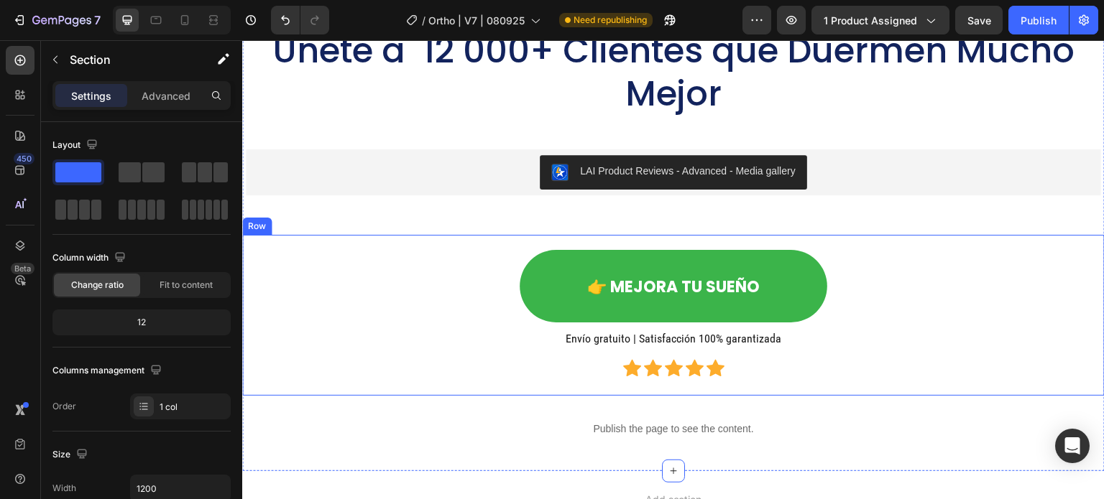
click at [399, 249] on div "👉 MEJORA TU SUEÑO Button" at bounding box center [673, 286] width 839 height 80
click at [405, 216] on div "Únete a 12 000+ Clientes que Duermen Mucho Mejor Heading LAI Product Reviews - …" at bounding box center [673, 238] width 862 height 421
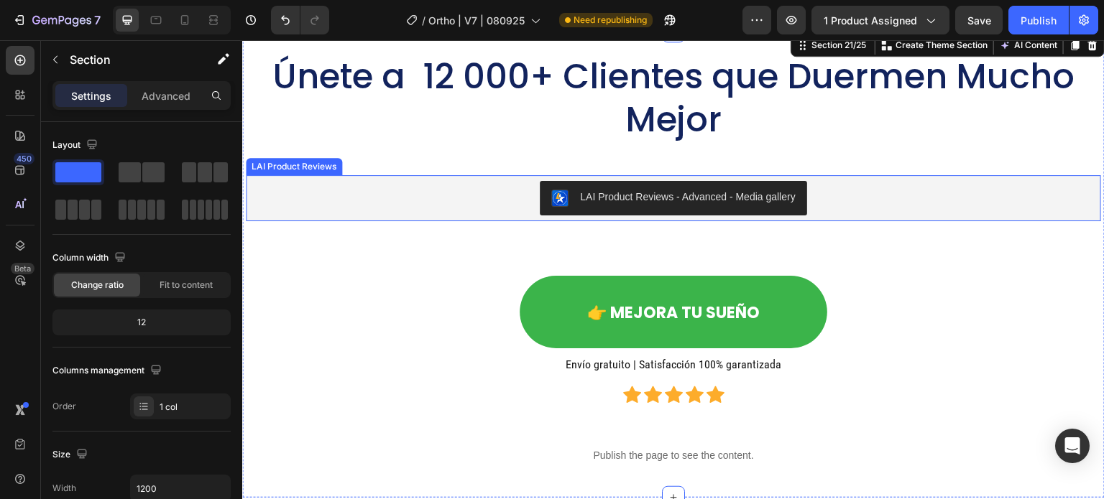
scroll to position [14385, 0]
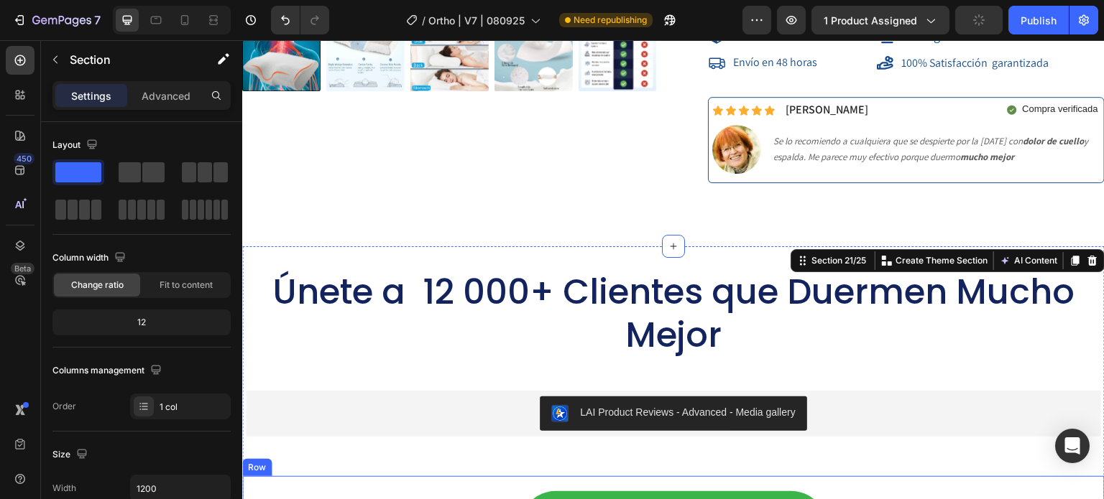
drag, startPoint x: 363, startPoint y: 454, endPoint x: 361, endPoint y: 415, distance: 39.6
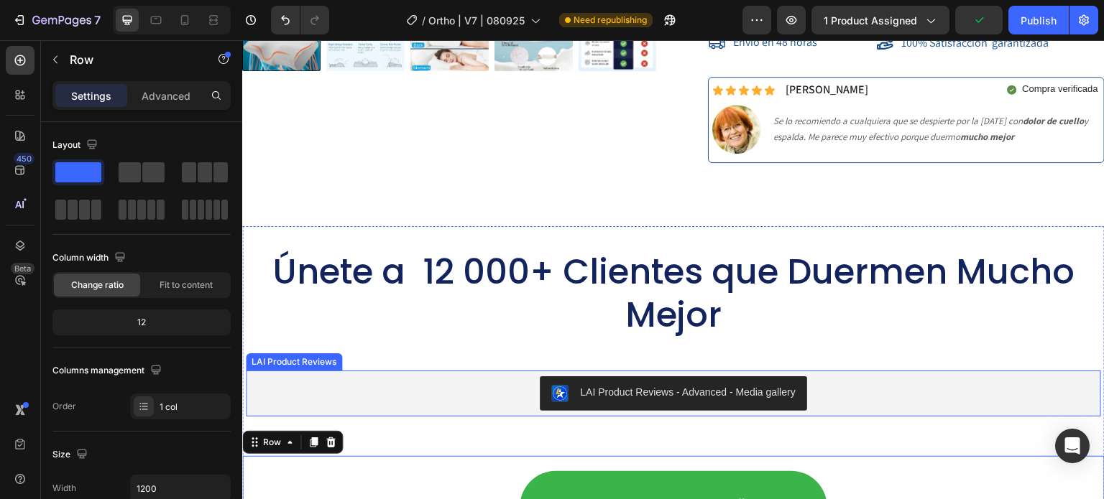
scroll to position [14528, 0]
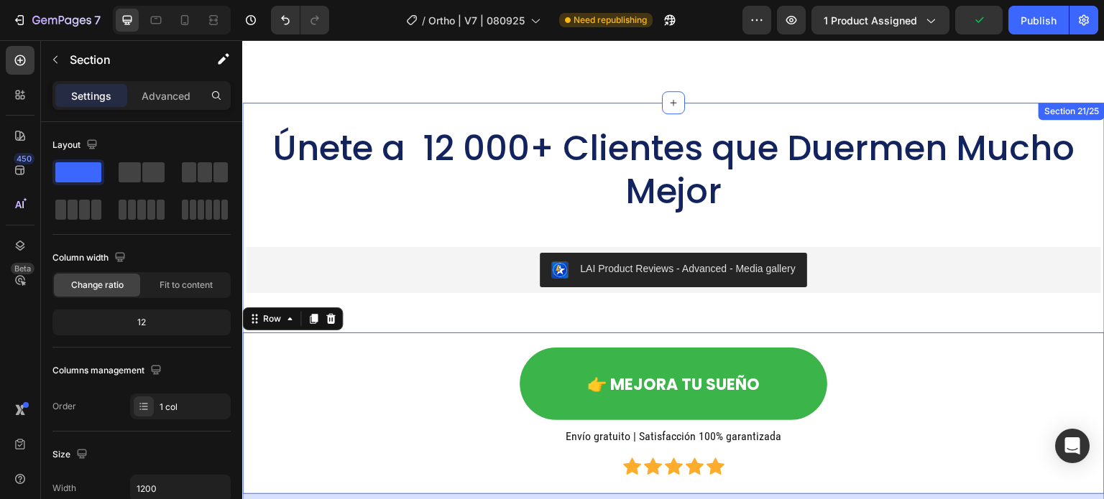
click at [398, 286] on div "Únete a 12 000+ Clientes que Duermen Mucho Mejor Heading LAI Product Reviews - …" at bounding box center [673, 336] width 862 height 421
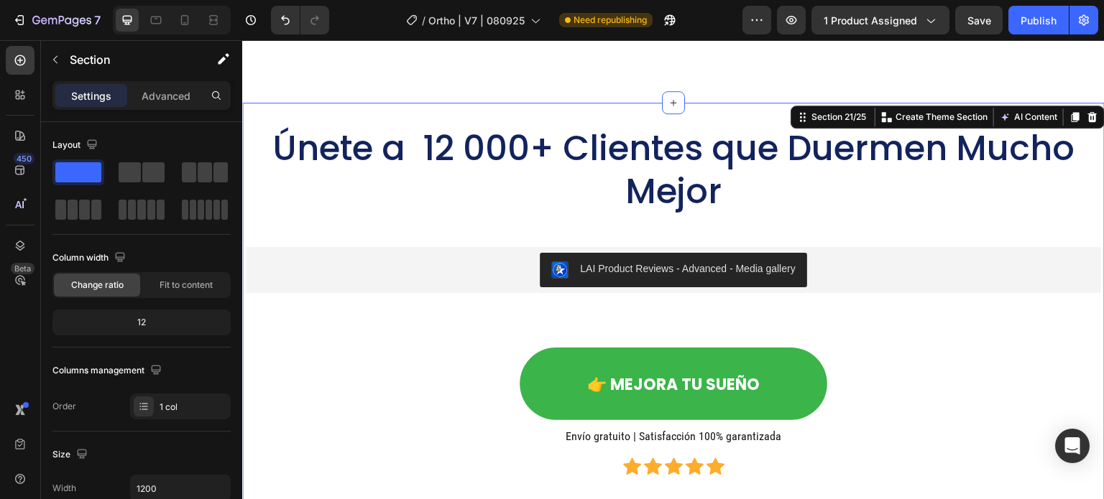
click at [402, 295] on div "Únete a 12 000+ Clientes que Duermen Mucho Mejor Heading LAI Product Reviews - …" at bounding box center [673, 336] width 862 height 421
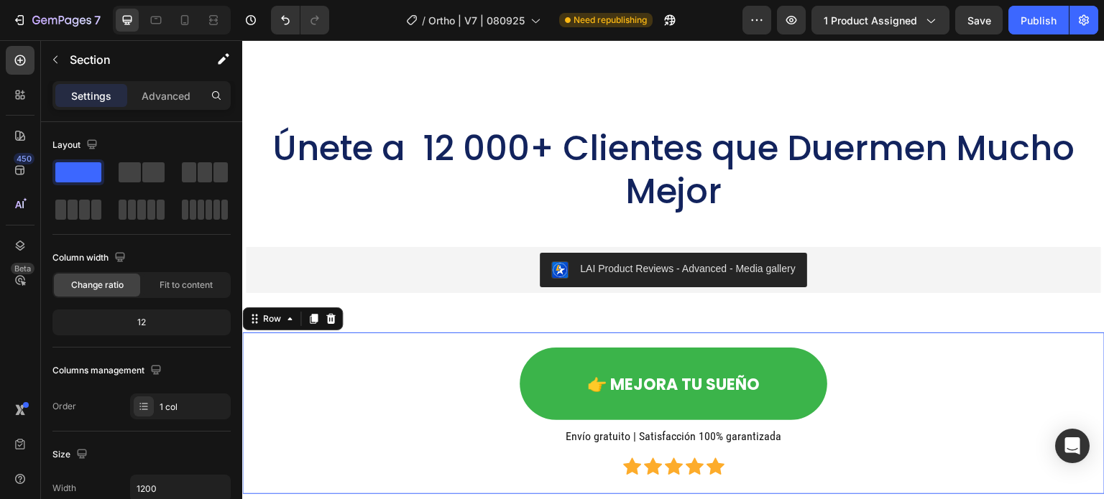
click at [365, 411] on div "👉 MEJORA TU SUEÑO Button Envío gratuito | Satisfacción 100% garantizada Heading…" at bounding box center [673, 413] width 839 height 139
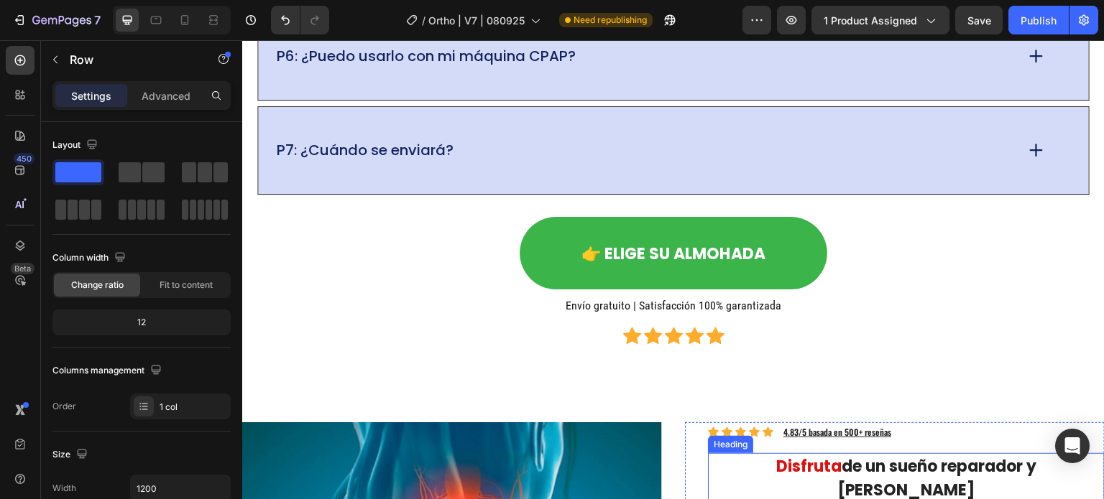
scroll to position [13522, 0]
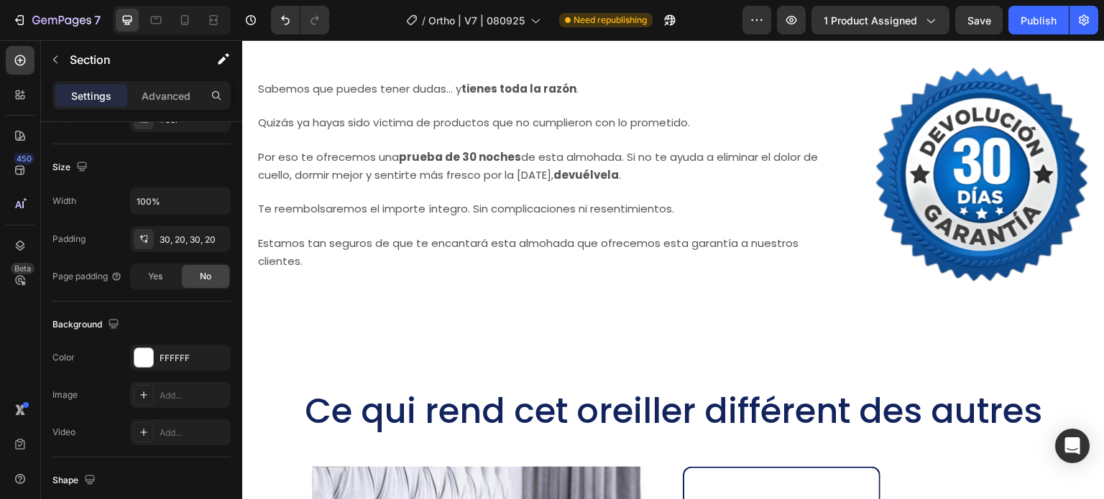
scroll to position [11593, 0]
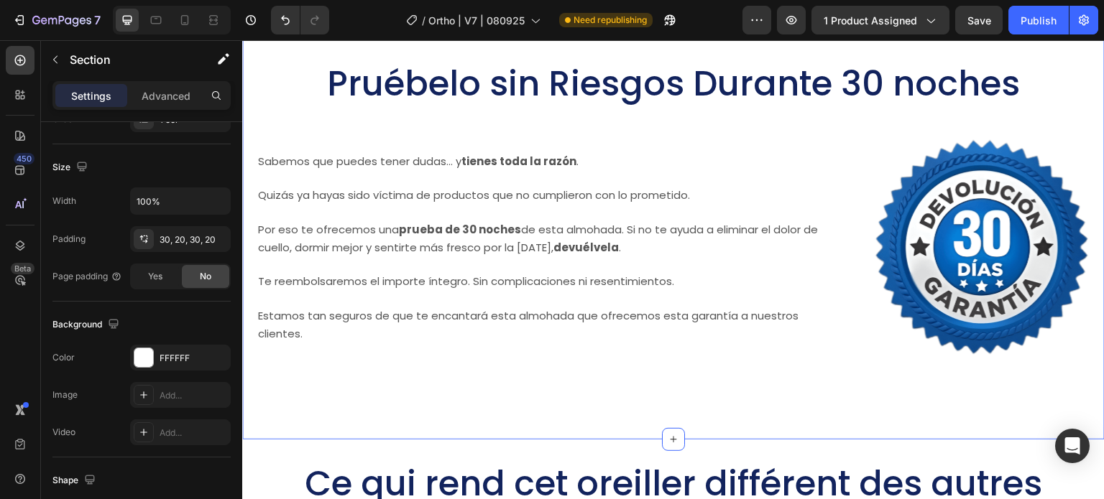
click at [498, 392] on div "Pruébelo sin Riesgos Durante 30 noches Heading Image Sabemos que puedes tener d…" at bounding box center [673, 229] width 862 height 420
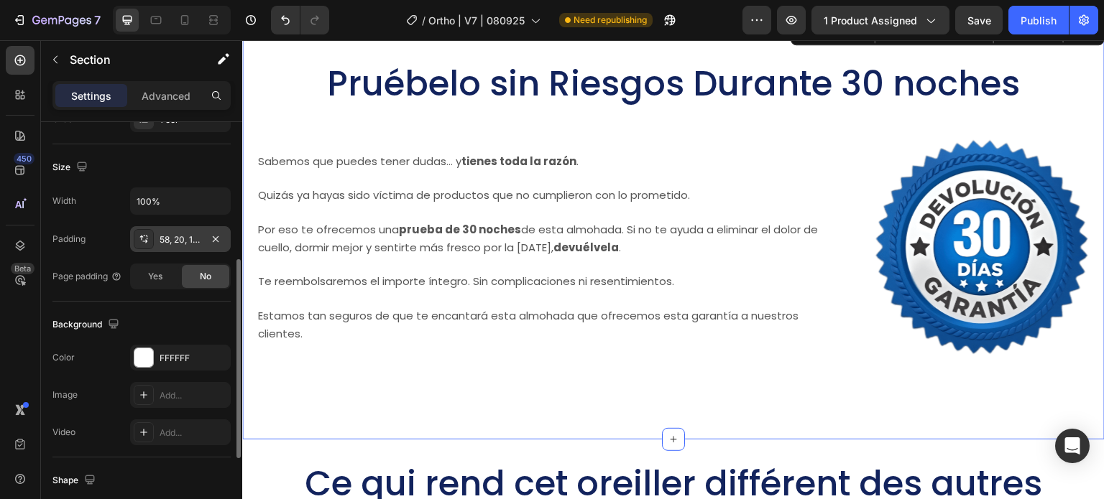
click at [172, 235] on div "58, 20, 118, 20" at bounding box center [181, 240] width 42 height 13
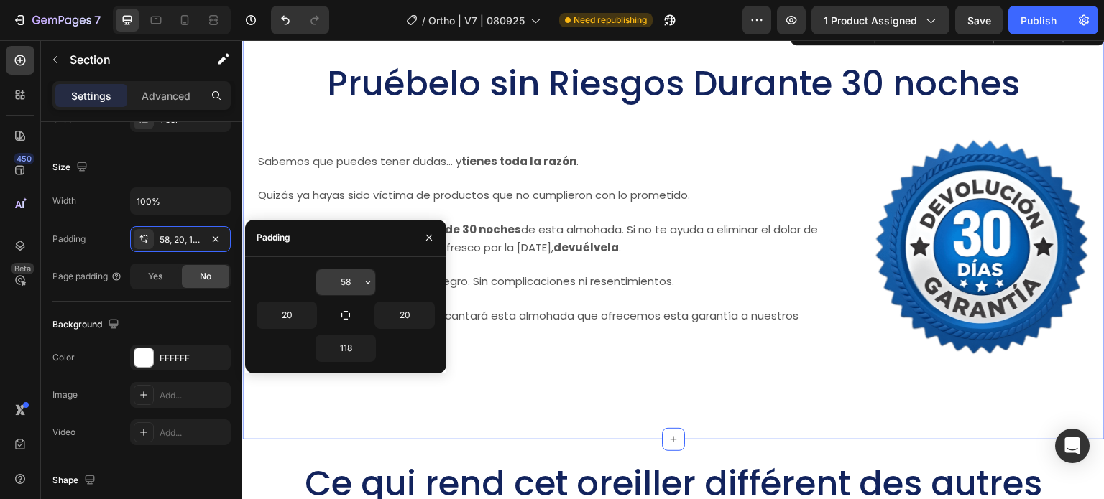
click at [350, 285] on input "58" at bounding box center [345, 282] width 59 height 26
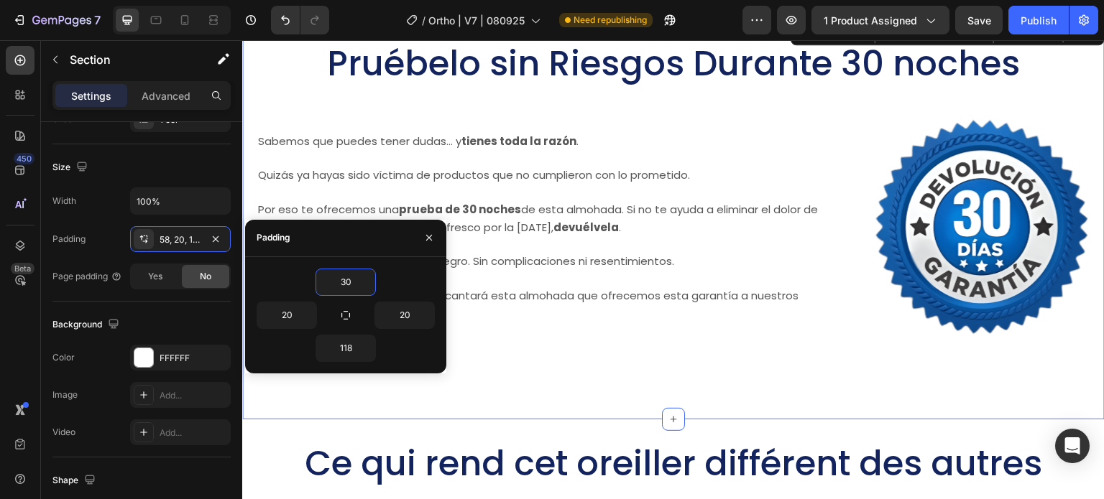
type input "30"
click at [349, 369] on div "30 20 20 118" at bounding box center [345, 315] width 201 height 116
click at [346, 348] on input "118" at bounding box center [345, 349] width 59 height 26
type input "30"
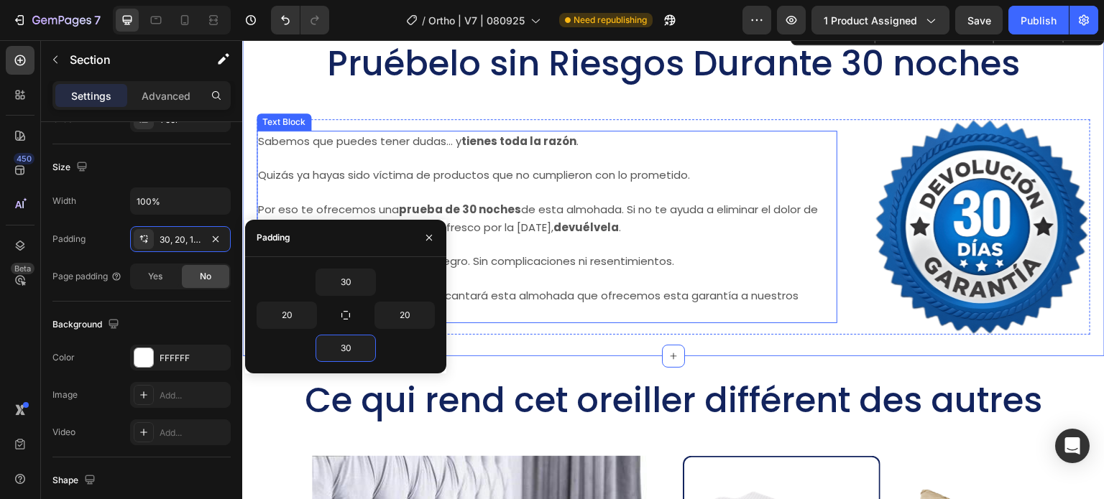
click at [631, 290] on span "Estamos tan seguros de que te encantará esta almohada que ofrecemos esta garant…" at bounding box center [528, 304] width 540 height 32
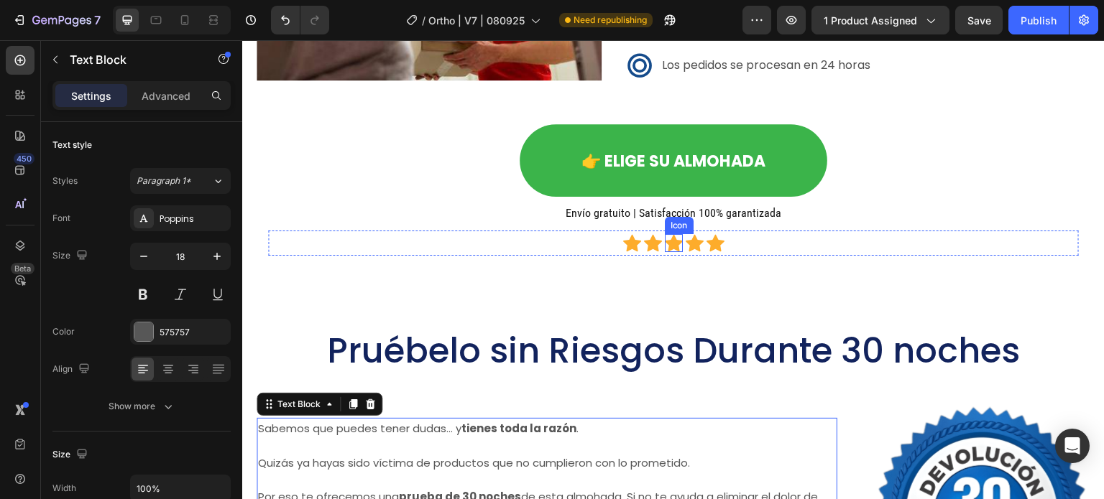
scroll to position [11234, 0]
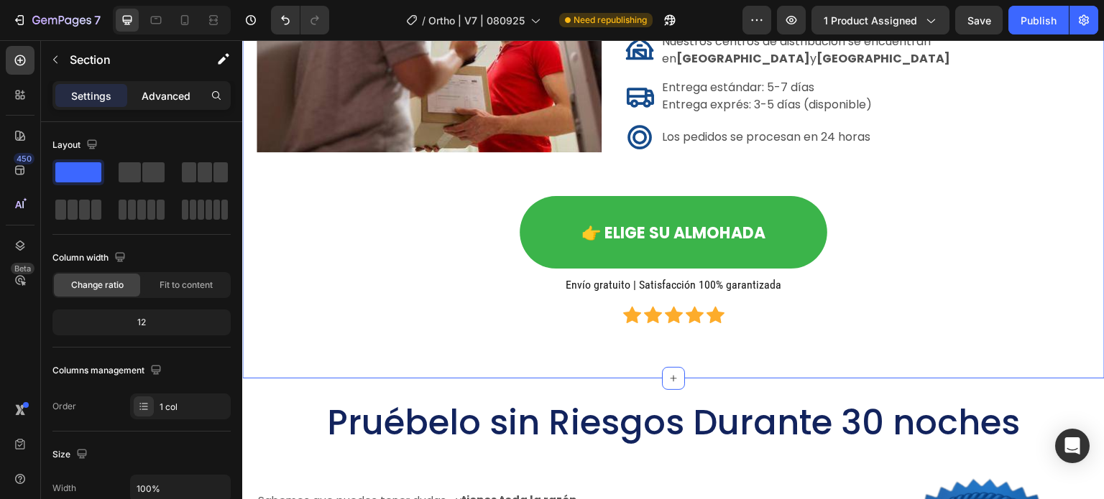
click at [158, 100] on p "Advanced" at bounding box center [166, 95] width 49 height 15
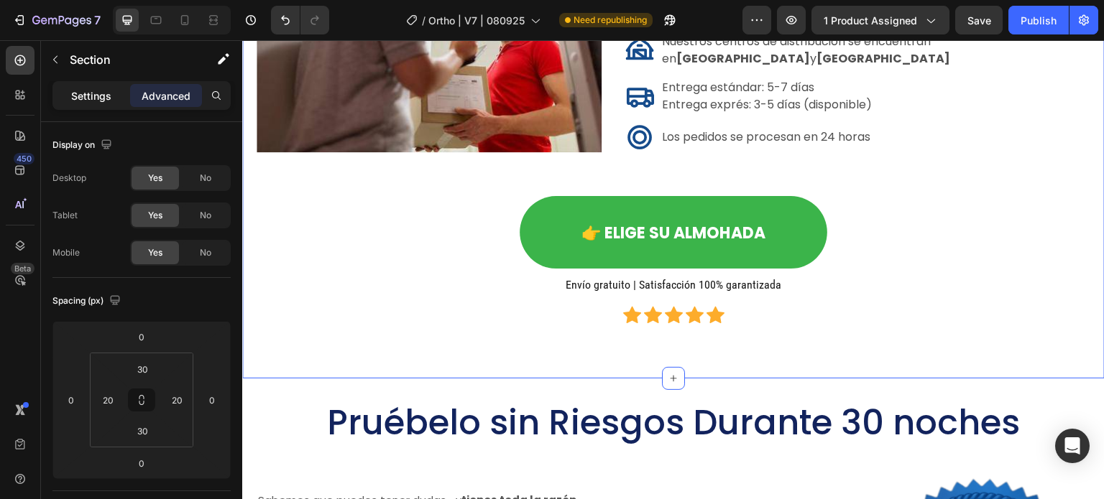
click at [94, 89] on p "Settings" at bounding box center [91, 95] width 40 height 15
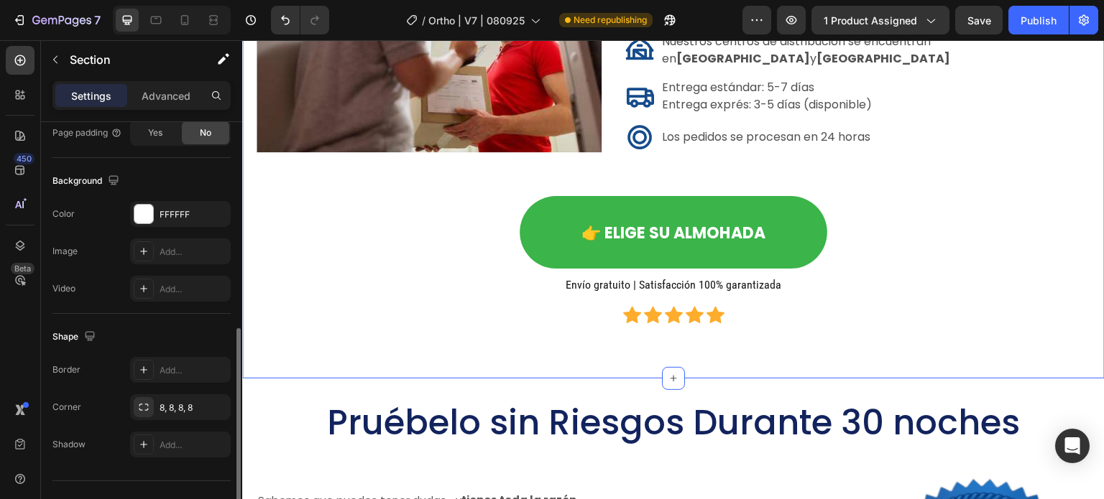
scroll to position [216, 0]
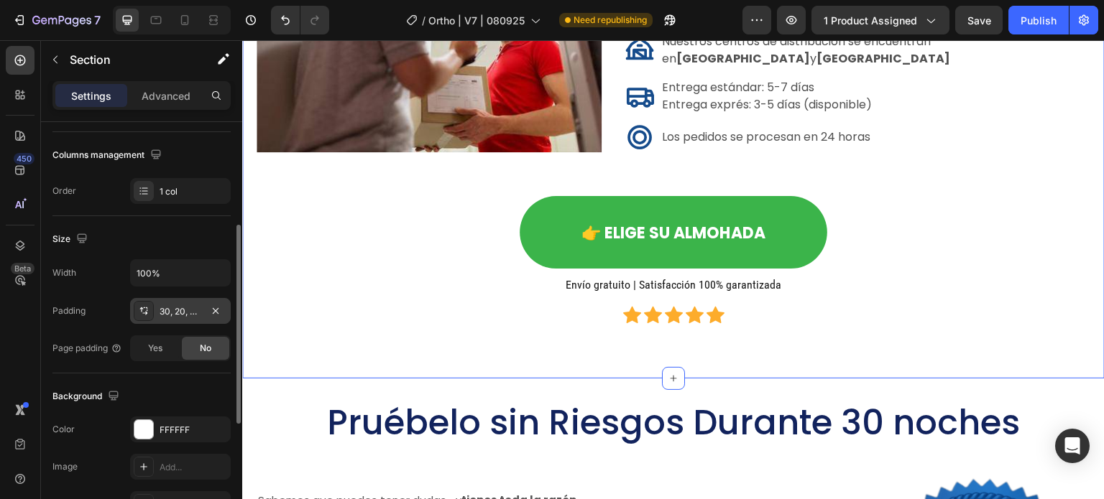
click at [172, 315] on div "30, 20, 30, 20" at bounding box center [181, 311] width 42 height 13
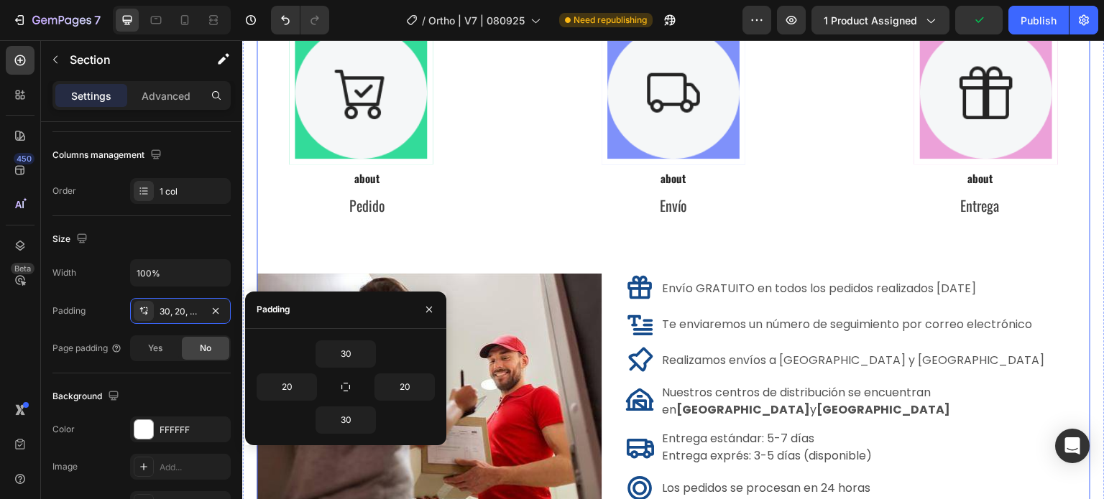
scroll to position [10875, 0]
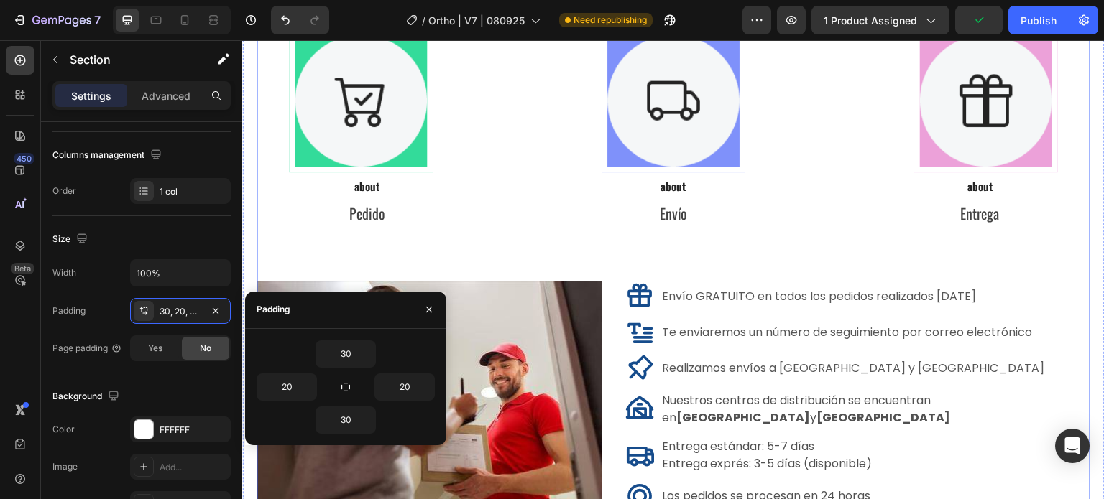
click at [540, 236] on div "Envío Gratis a Domicilio Heading Image Row Row Image Row Row Image Row Row Row …" at bounding box center [674, 241] width 834 height 583
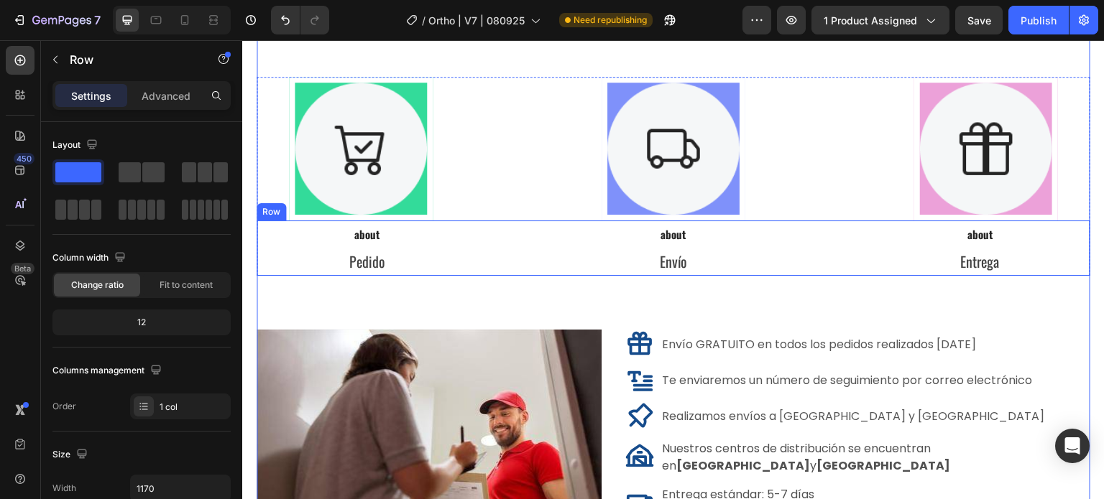
scroll to position [10803, 0]
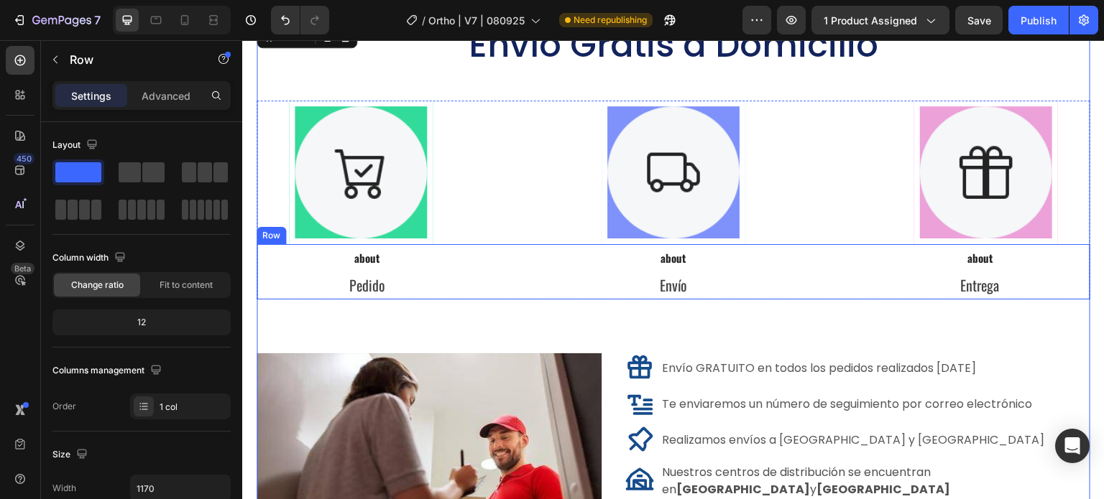
click at [550, 299] on div "about Text Block Pedido Text Block Row about Text Block Envío Text Block Row ab…" at bounding box center [674, 271] width 834 height 55
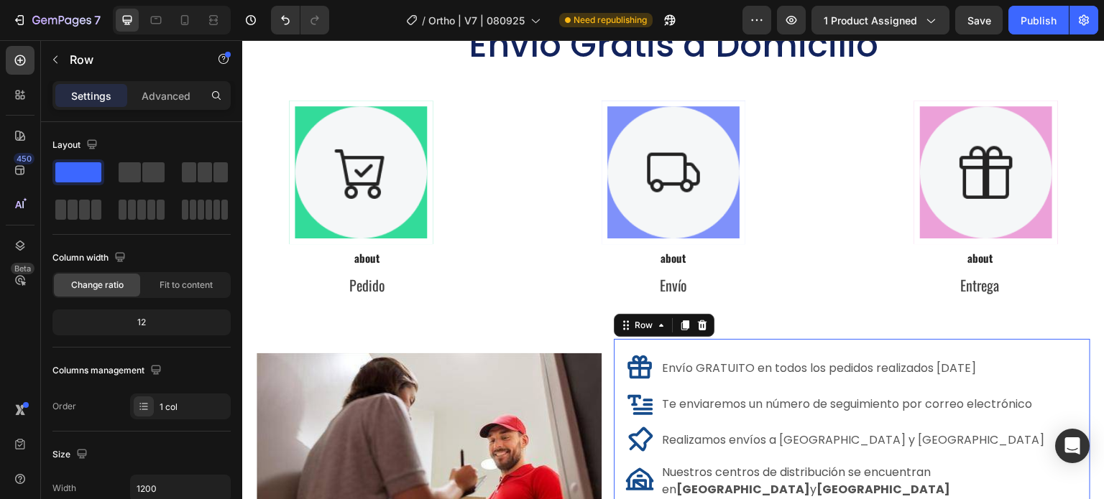
click at [714, 343] on div "Envío GRATUITO en todos los pedidos realizados hoy Item List Te enviaremos un n…" at bounding box center [852, 468] width 476 height 259
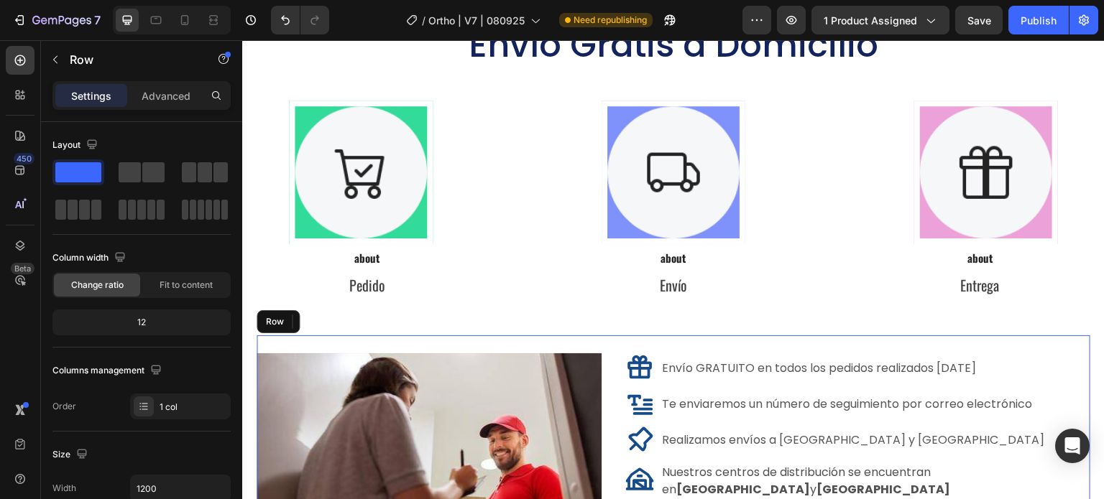
click at [599, 339] on div "Image" at bounding box center [429, 469] width 345 height 266
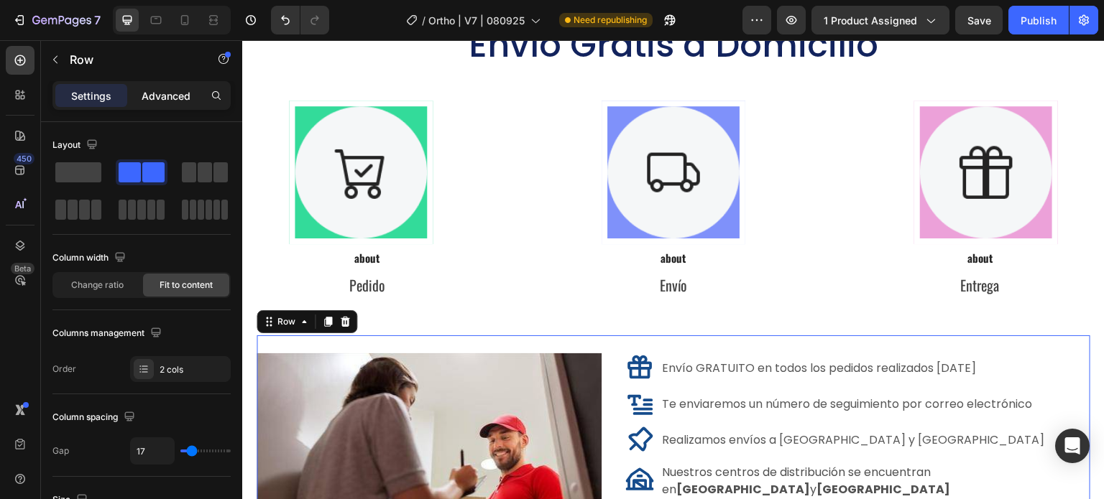
click at [170, 100] on p "Advanced" at bounding box center [166, 95] width 49 height 15
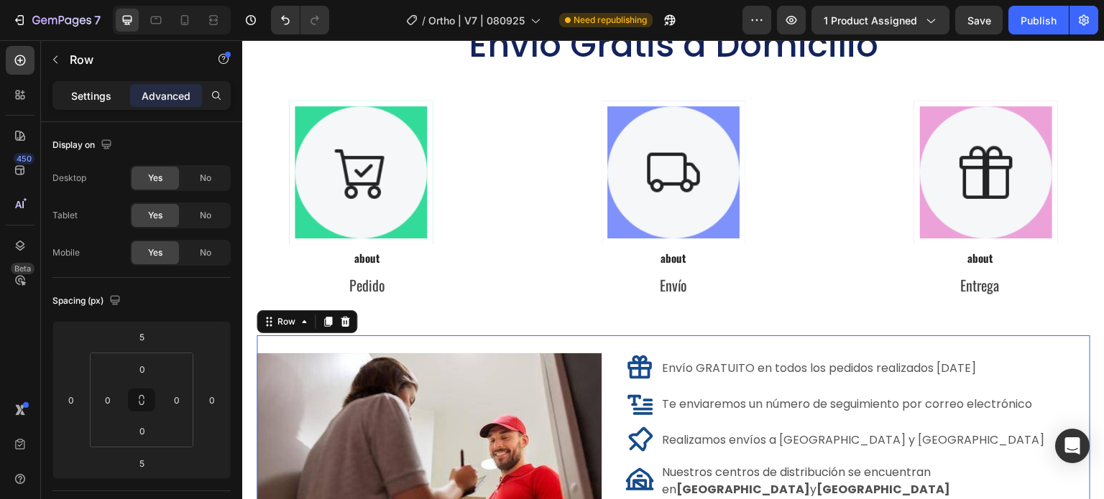
click at [94, 98] on p "Settings" at bounding box center [91, 95] width 40 height 15
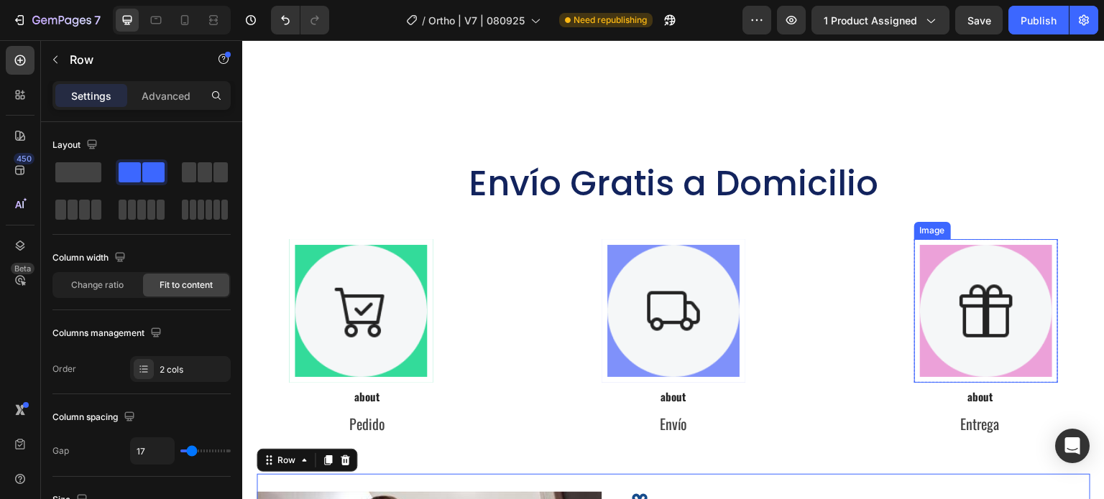
scroll to position [10947, 0]
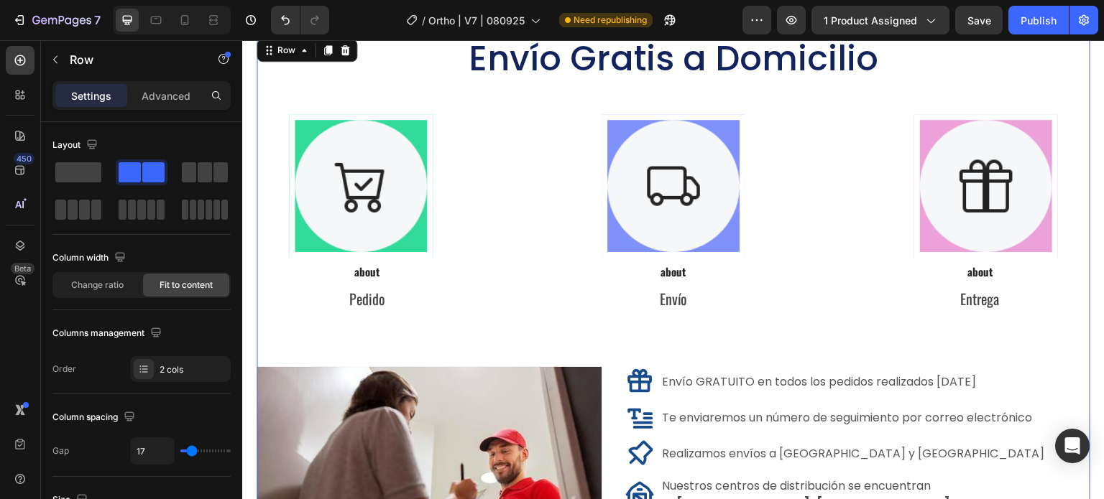
click at [1036, 86] on div "Envío Gratis a Domicilio Heading Image Row Row Image Row Row Image Row Row Row …" at bounding box center [674, 327] width 834 height 583
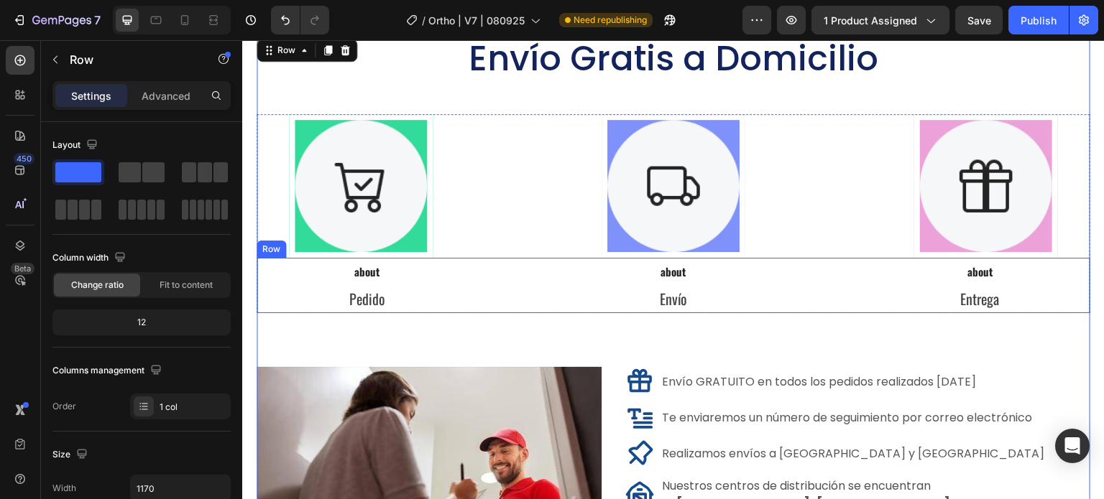
click at [790, 311] on div "about Text Block Pedido Text Block Row about Text Block Envío Text Block Row ab…" at bounding box center [674, 285] width 834 height 55
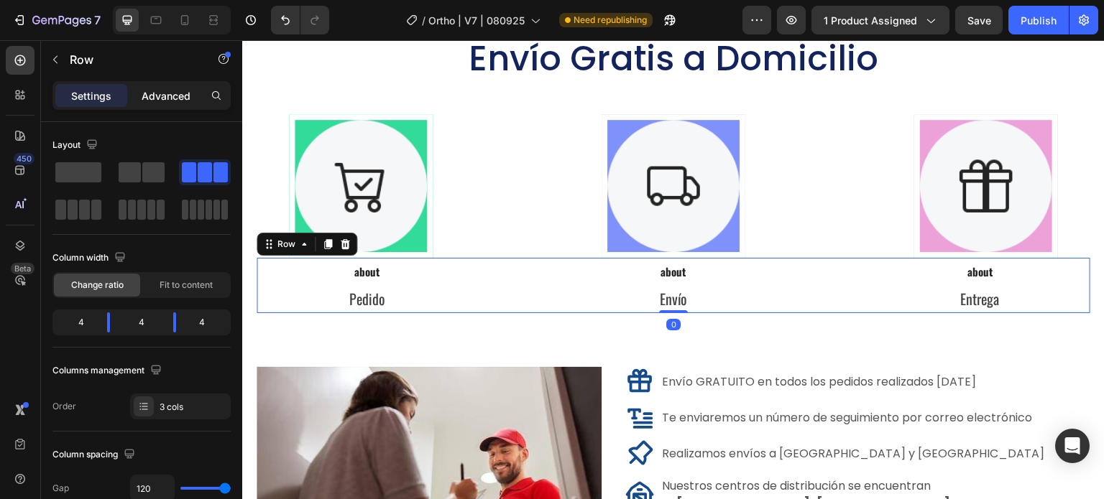
click at [168, 97] on p "Advanced" at bounding box center [166, 95] width 49 height 15
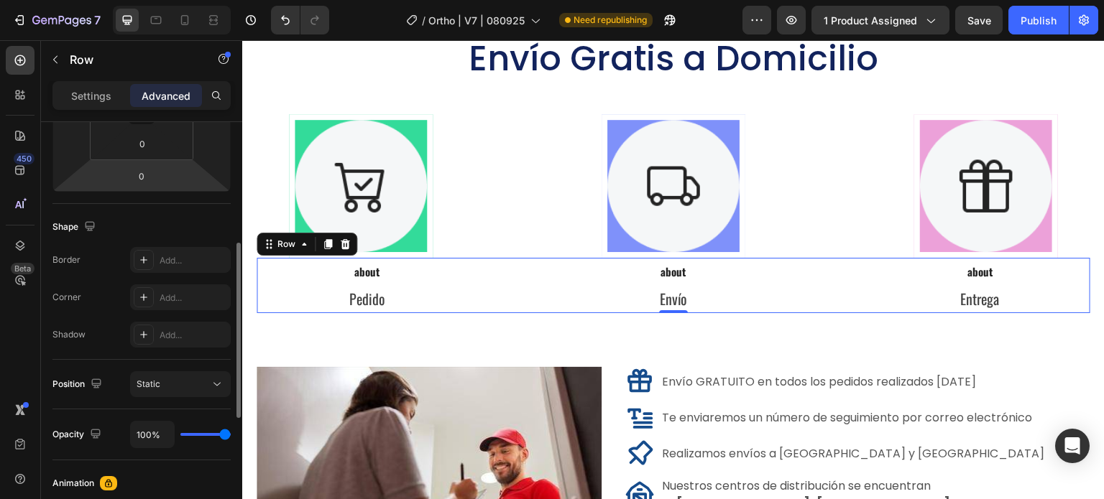
scroll to position [0, 0]
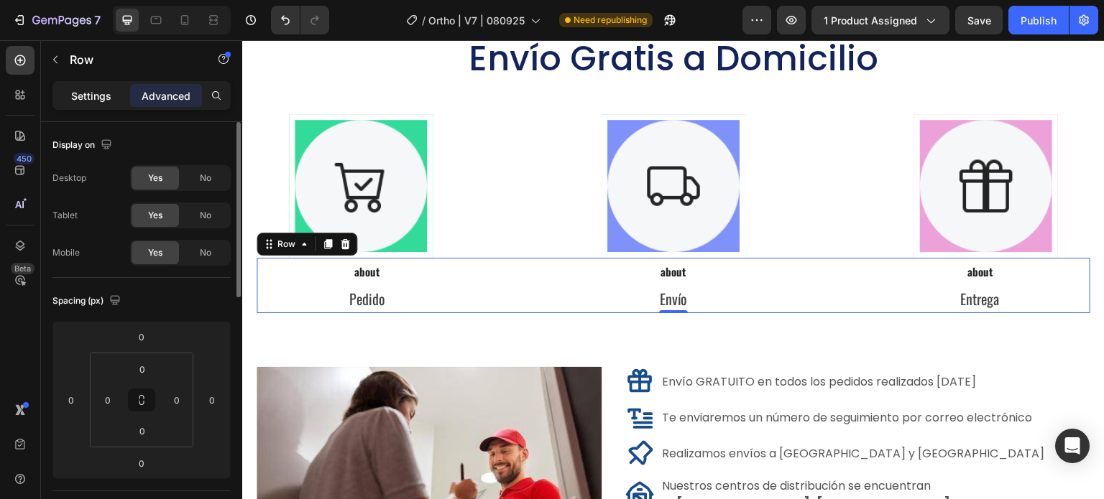
click at [72, 91] on p "Settings" at bounding box center [91, 95] width 40 height 15
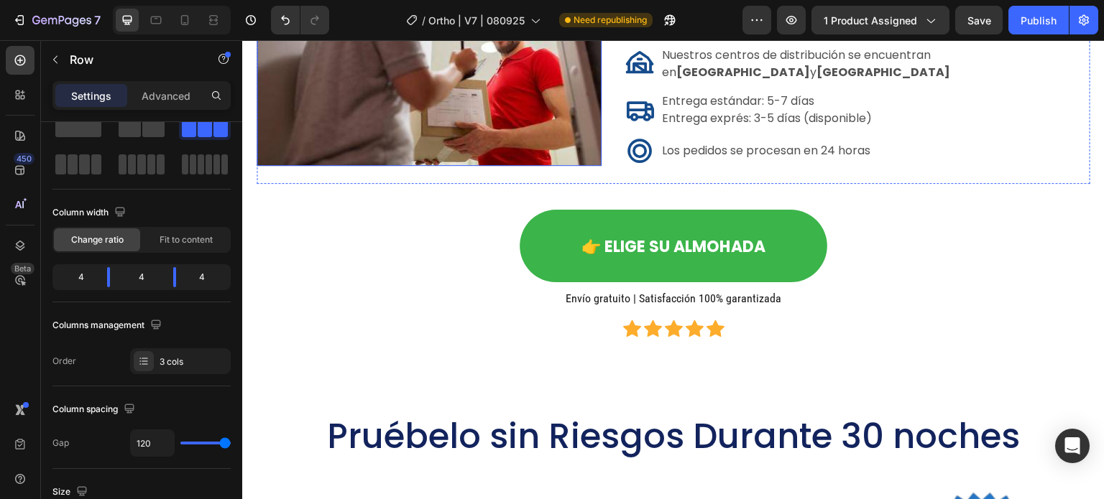
scroll to position [10947, 0]
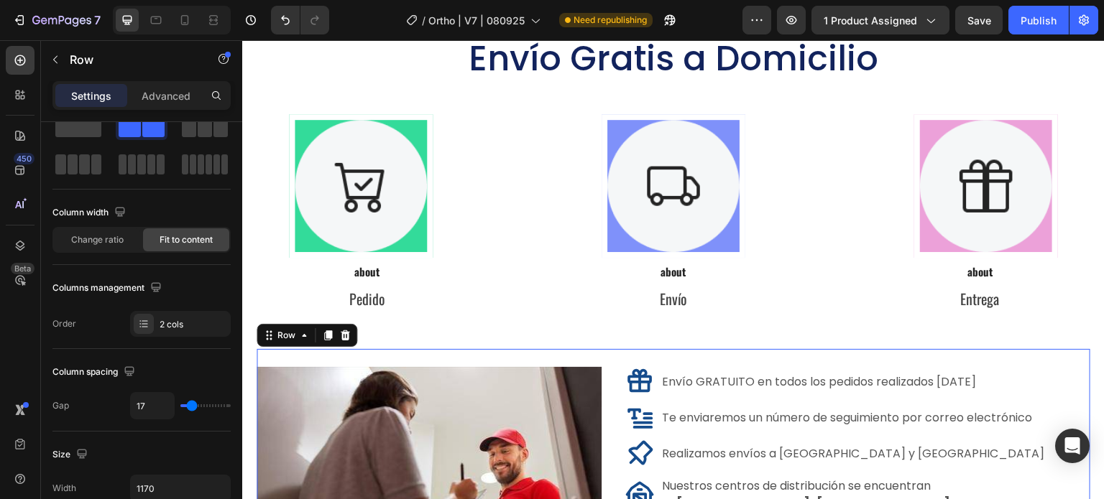
click at [321, 351] on div "Image" at bounding box center [429, 482] width 345 height 266
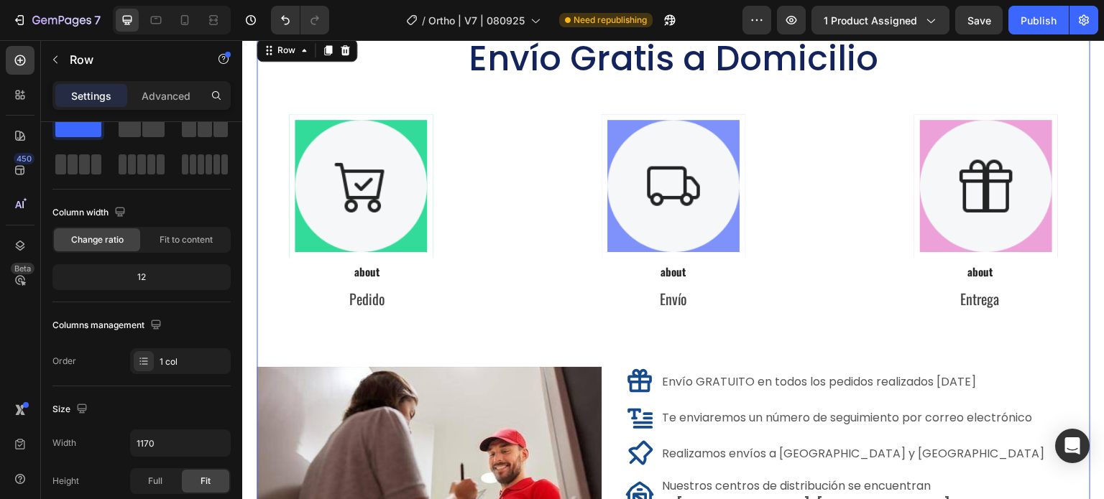
click at [390, 331] on div "Envío Gratis a Domicilio Heading Image Row Row Image Row Row Image Row Row Row …" at bounding box center [674, 327] width 834 height 583
click at [473, 292] on div "about Text Block Pedido Text Block Row about Text Block Envío Text Block Row ab…" at bounding box center [674, 285] width 834 height 55
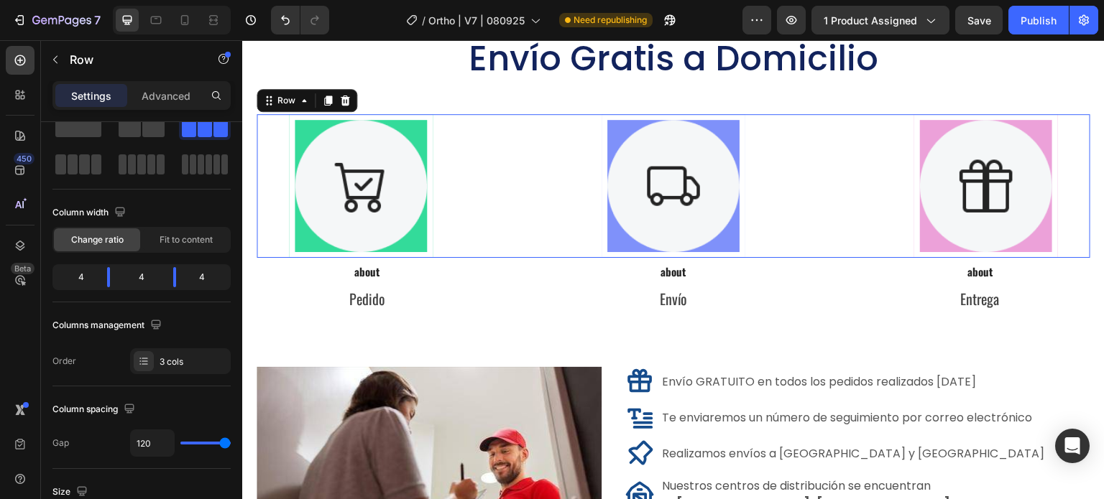
click at [524, 116] on div "Image Row Row Image Row Row Image Row Row Row 0" at bounding box center [674, 186] width 834 height 144
click at [257, 268] on div "Text Block" at bounding box center [284, 275] width 55 height 17
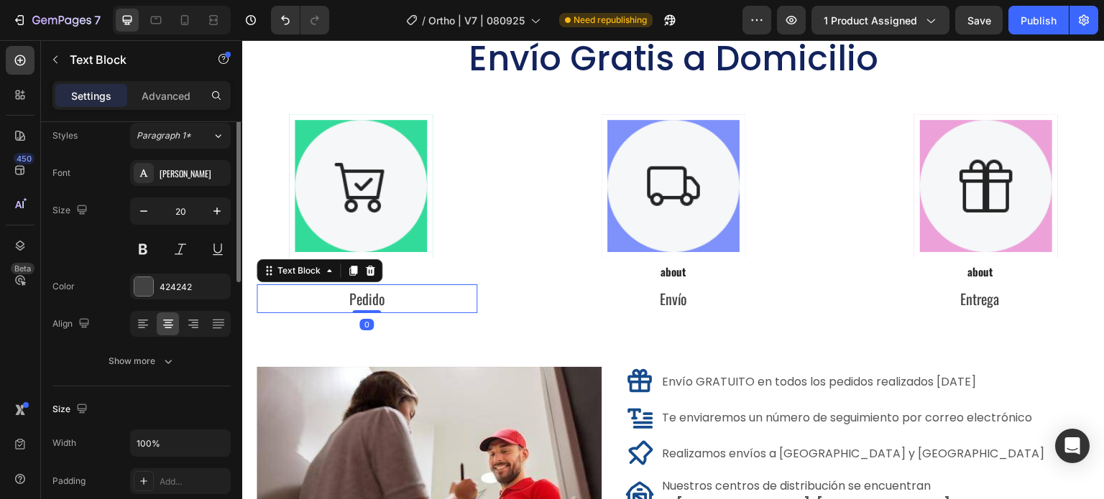
scroll to position [0, 0]
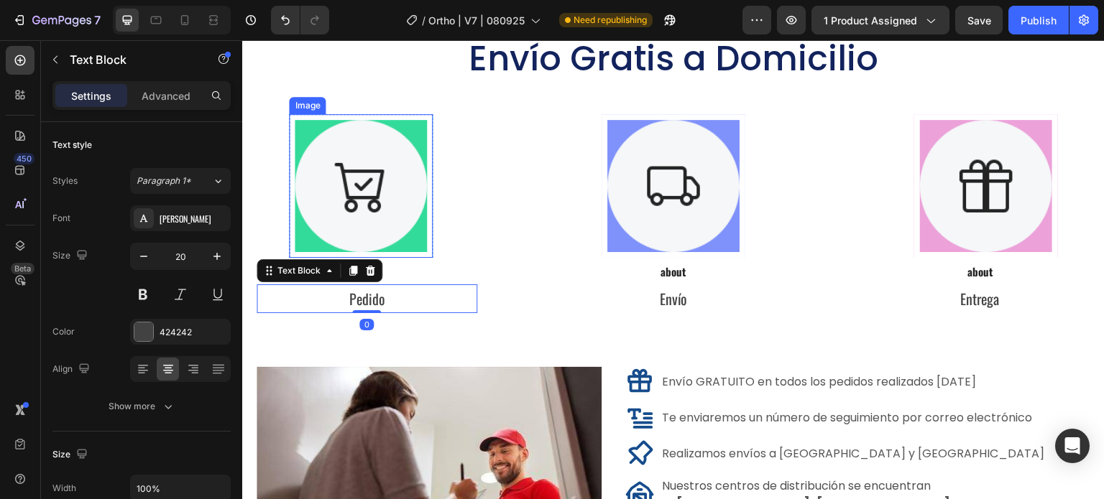
click at [558, 251] on div "Image Row Row Image Row Row Image Row Row Row" at bounding box center [674, 186] width 834 height 144
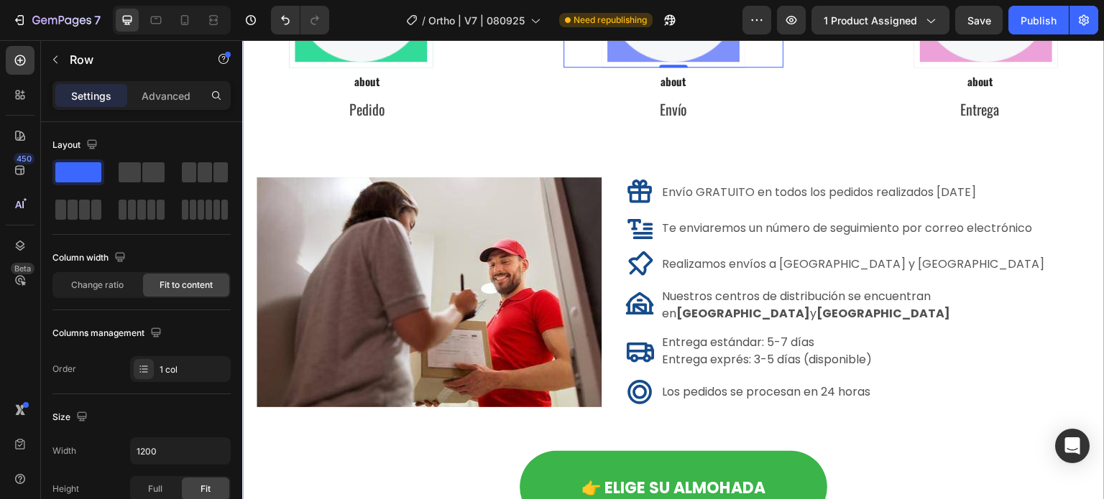
scroll to position [10731, 0]
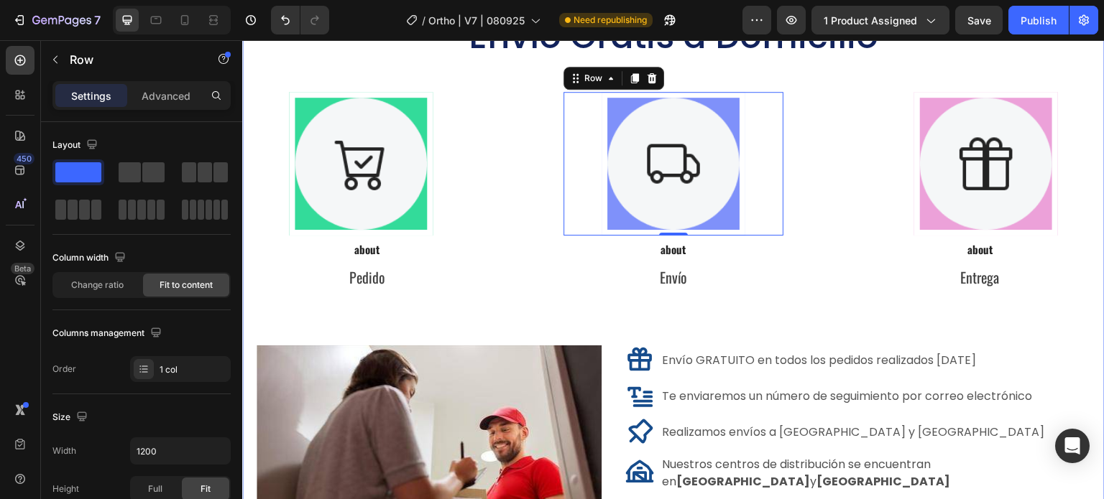
click at [444, 230] on div "Envío Gratis a Domicilio Heading Image Row Row Image Row Row 0 Image Row Row Ro…" at bounding box center [673, 396] width 862 height 809
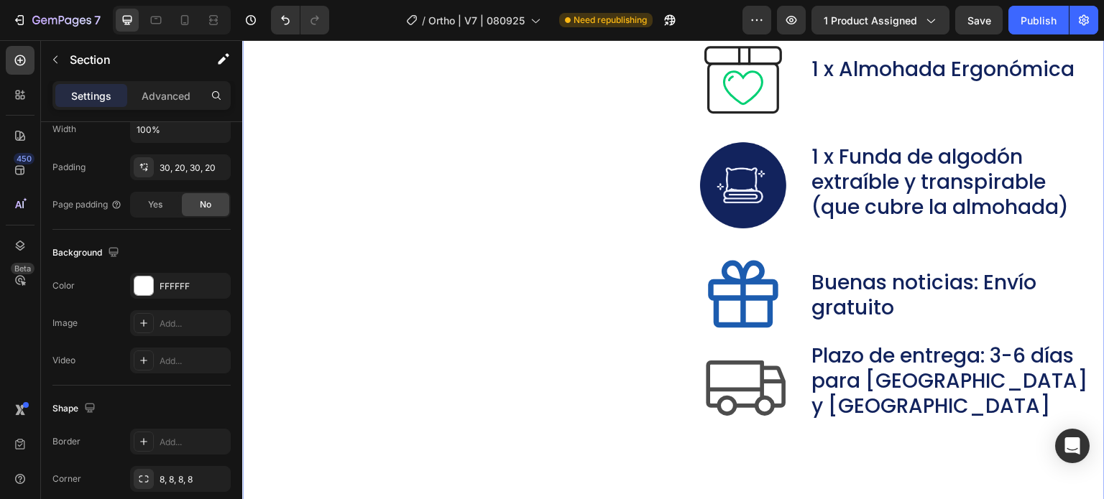
scroll to position [9437, 0]
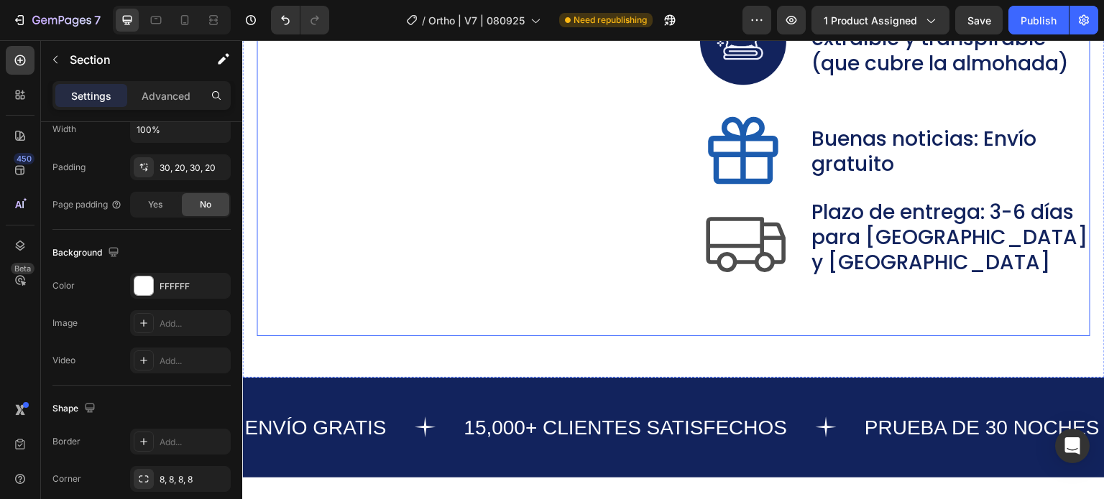
click at [451, 333] on div "Contenido del paquete Heading Image Image 1 x Almohada Ergonómica Text Block Ro…" at bounding box center [674, 81] width 834 height 510
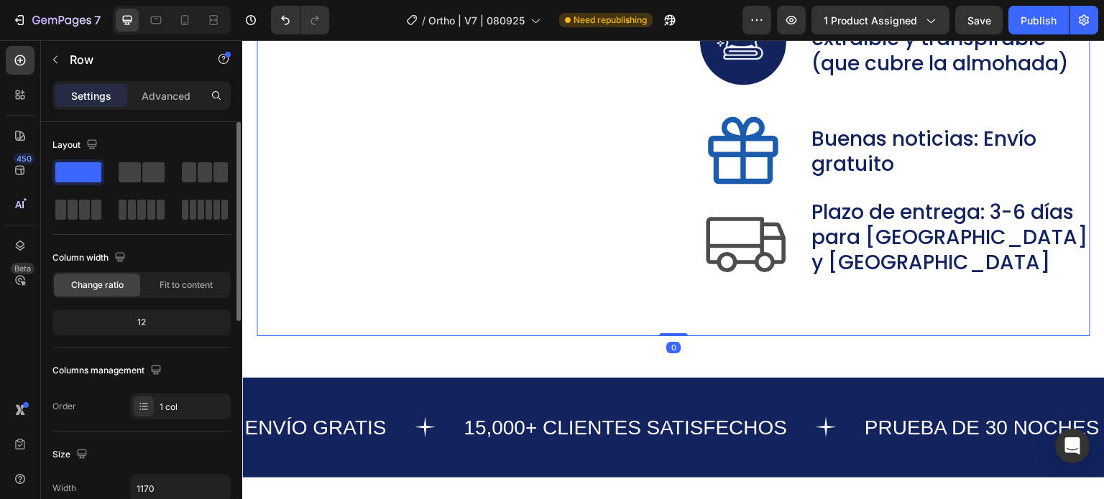
scroll to position [144, 0]
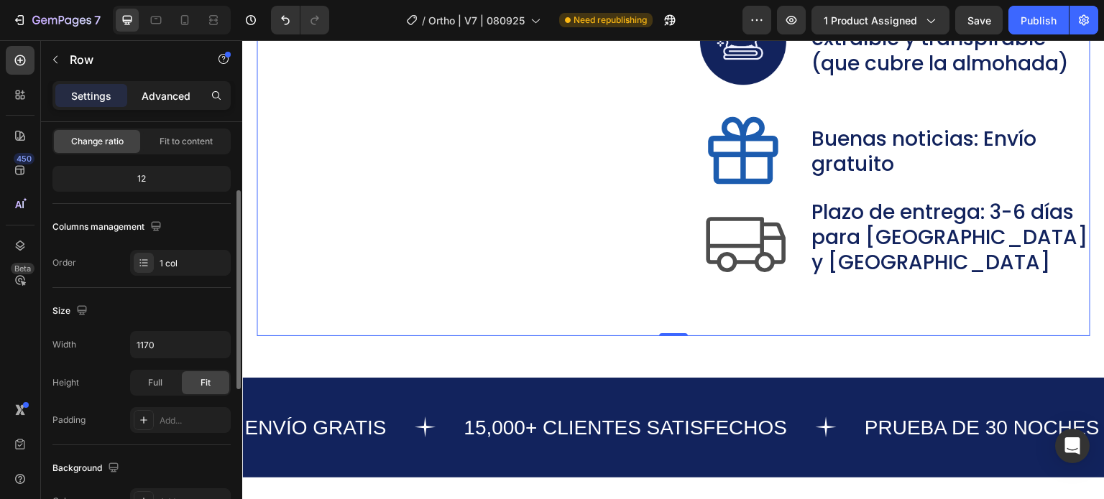
click at [172, 87] on div "Advanced" at bounding box center [166, 95] width 72 height 23
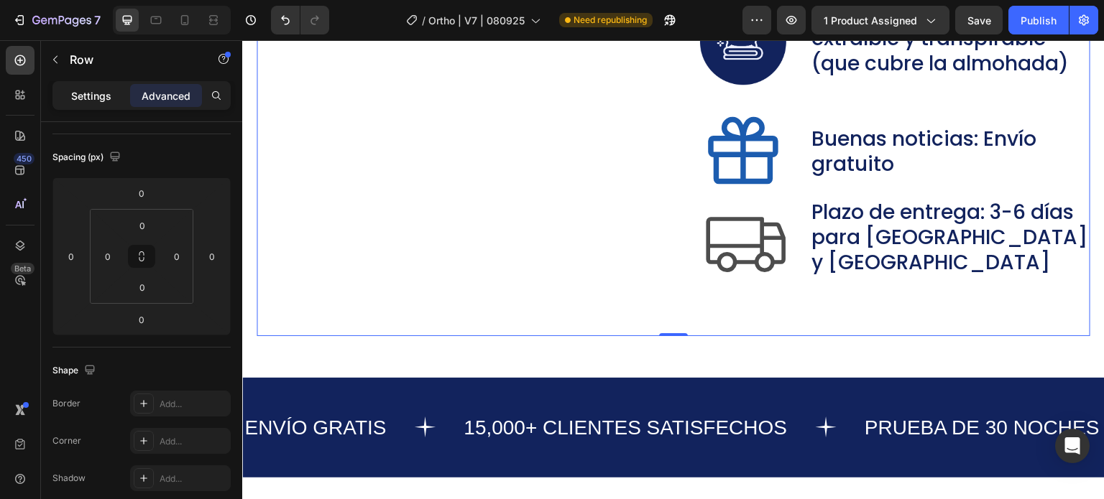
click at [82, 92] on p "Settings" at bounding box center [91, 95] width 40 height 15
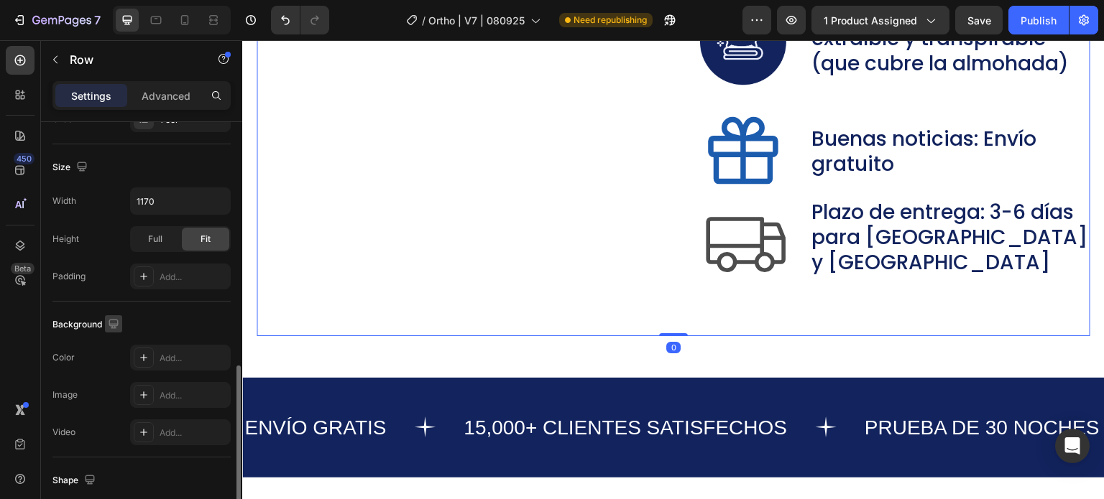
scroll to position [457, 0]
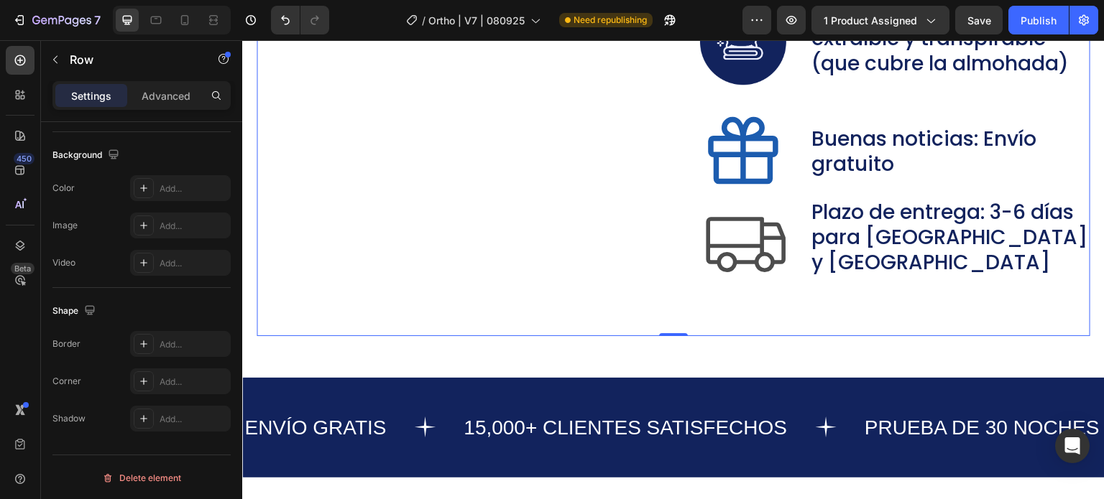
click at [723, 310] on div "Contenido del paquete Heading Image Image 1 x Almohada Ergonómica Text Block Ro…" at bounding box center [674, 81] width 834 height 510
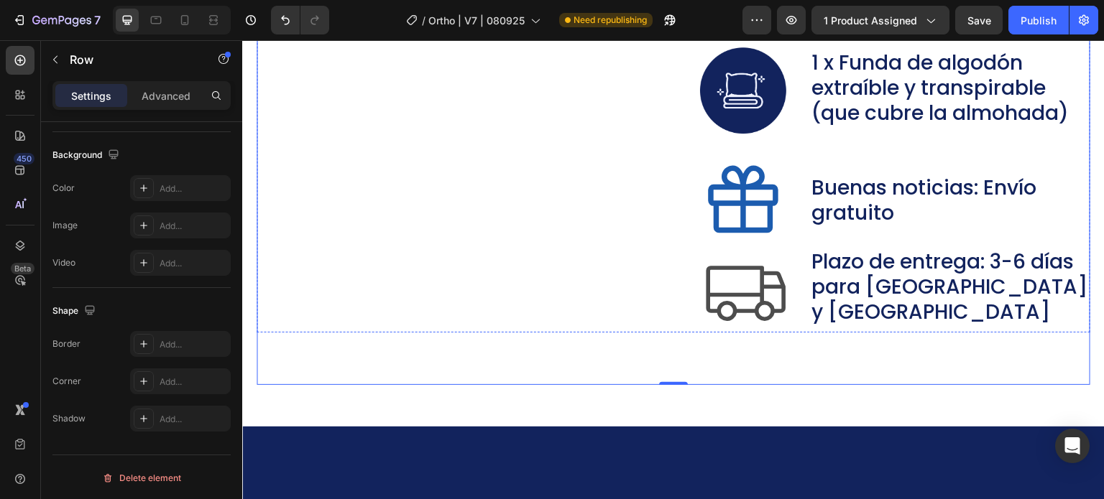
scroll to position [9150, 0]
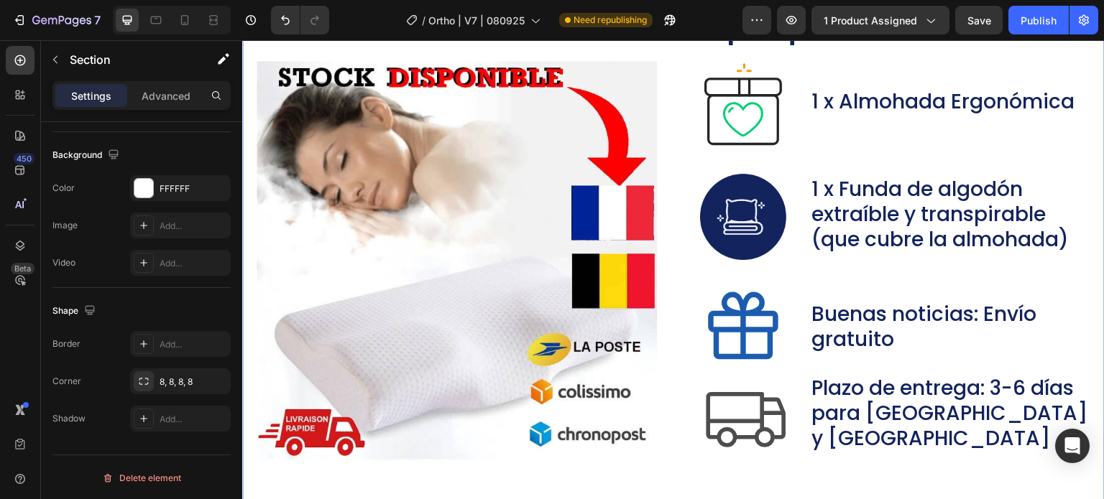
click at [246, 169] on div "Contenido del paquete Heading Image Image 1 x Almohada Ergonómica Text Block Ro…" at bounding box center [673, 254] width 862 height 602
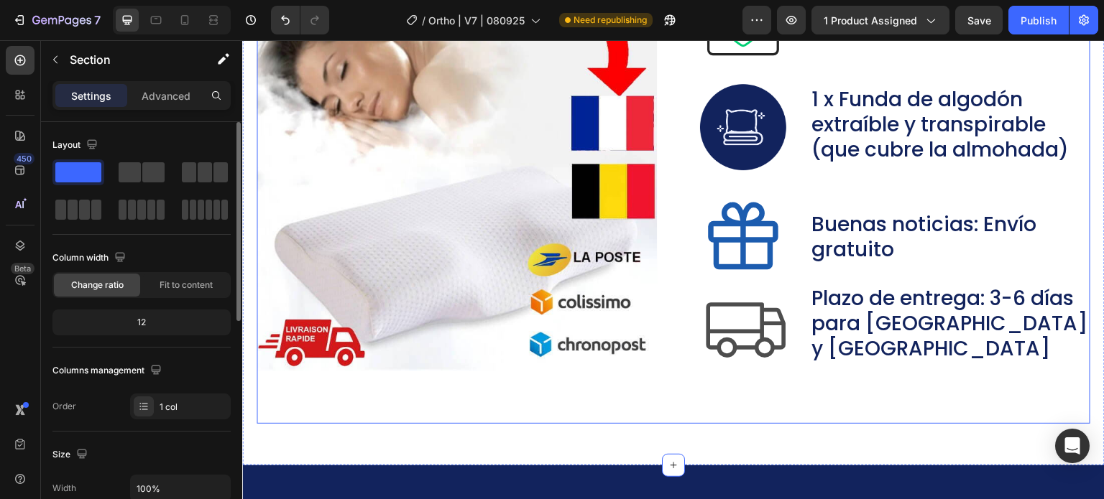
scroll to position [9366, 0]
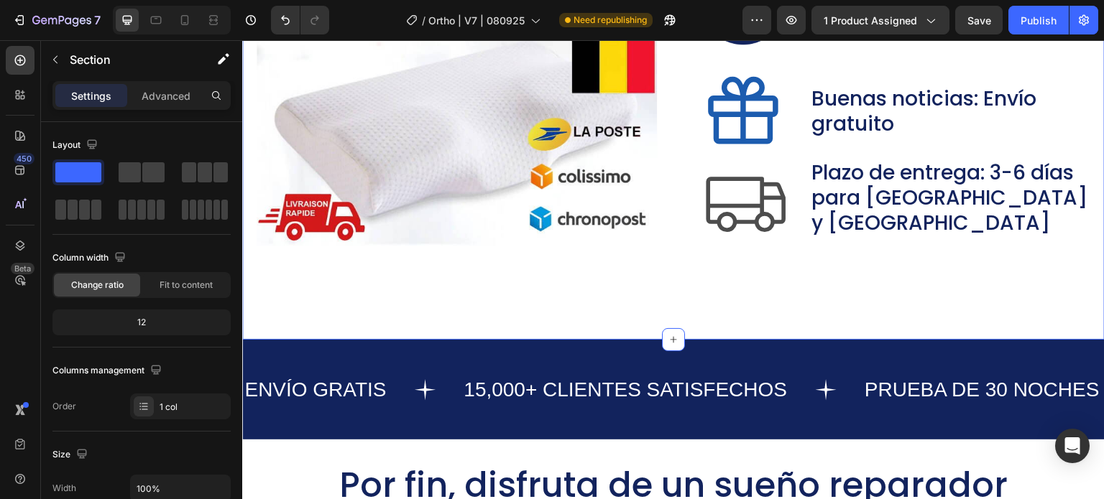
click at [357, 305] on div "Contenido del paquete Heading Image Image 1 x Almohada Ergonómica Text Block Ro…" at bounding box center [673, 39] width 862 height 602
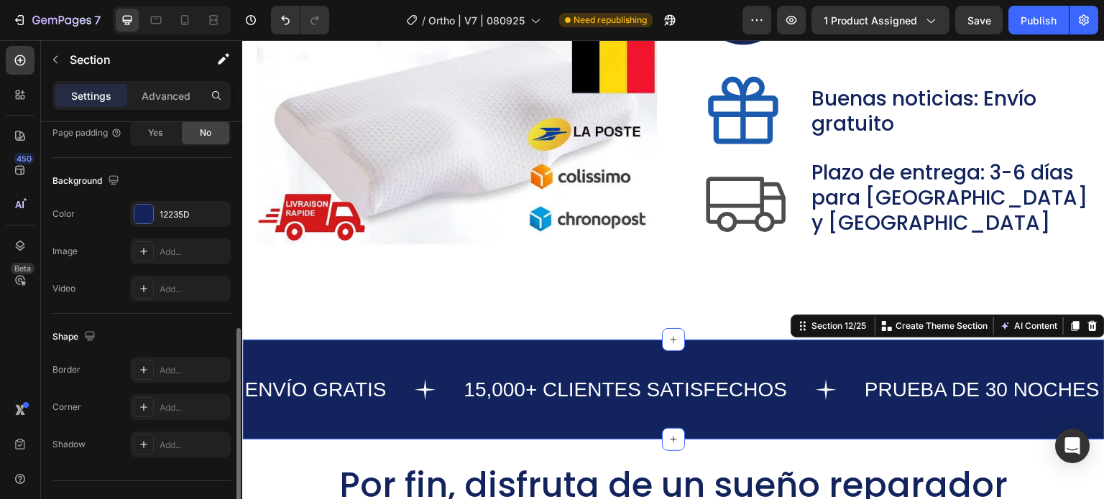
click at [867, 351] on div "ENVÍO GRATIS Text 15,000+ CLIENTES SATISFECHOS Text PRUEBA DE 30 NOCHES Text EN…" at bounding box center [673, 390] width 862 height 100
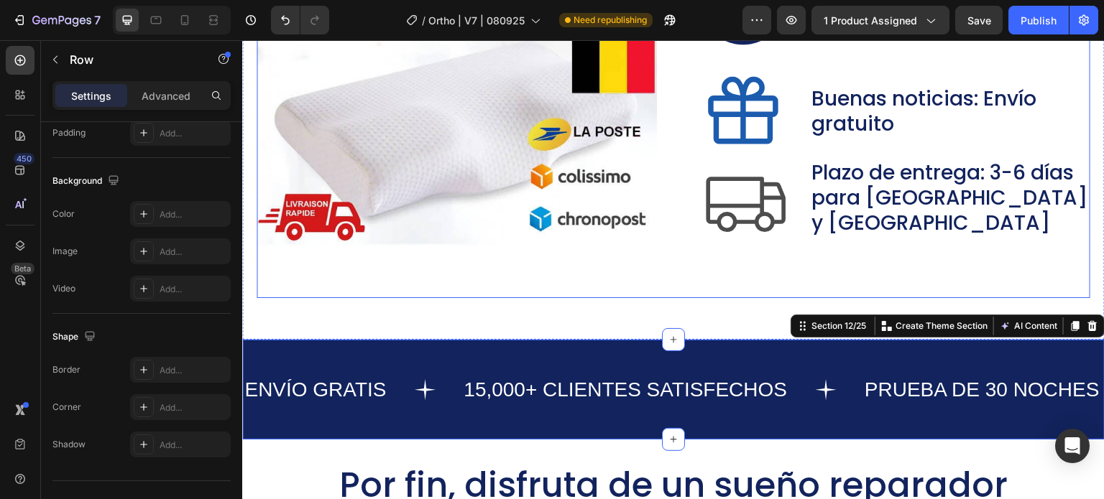
click at [770, 295] on div "Contenido del paquete Heading Image Image 1 x Almohada Ergonómica Text Block Ro…" at bounding box center [674, 42] width 834 height 512
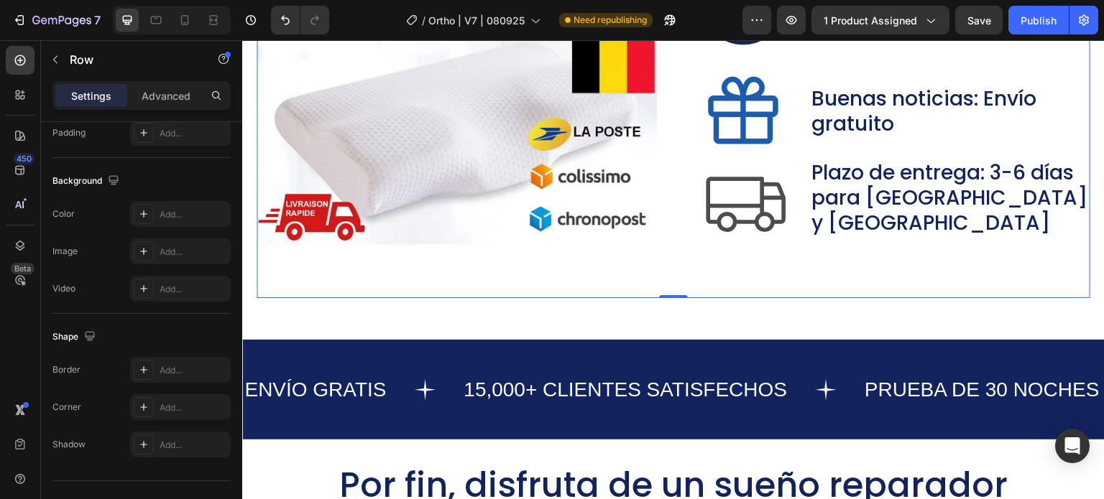
scroll to position [0, 0]
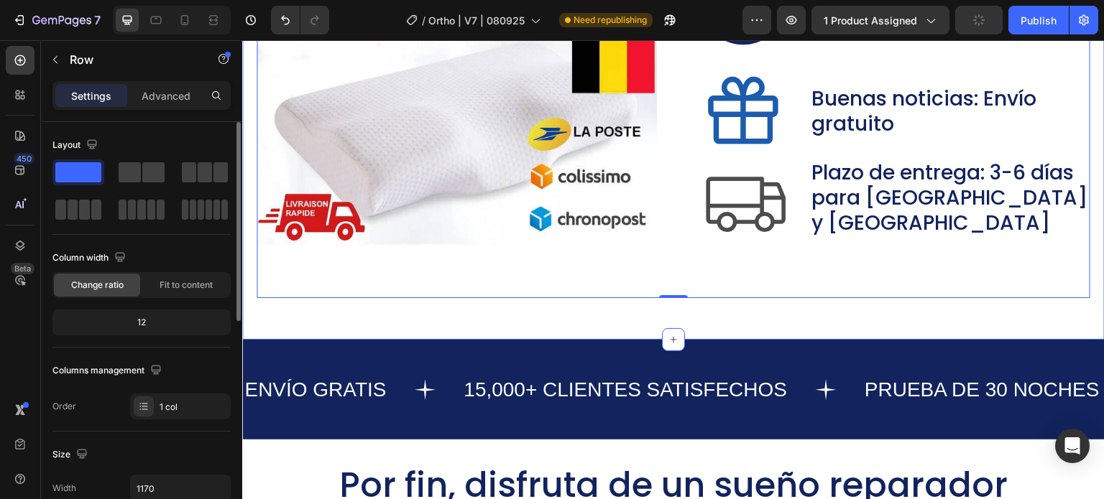
click at [767, 318] on div "Contenido del paquete Heading Image Image 1 x Almohada Ergonómica Text Block Ro…" at bounding box center [673, 39] width 862 height 602
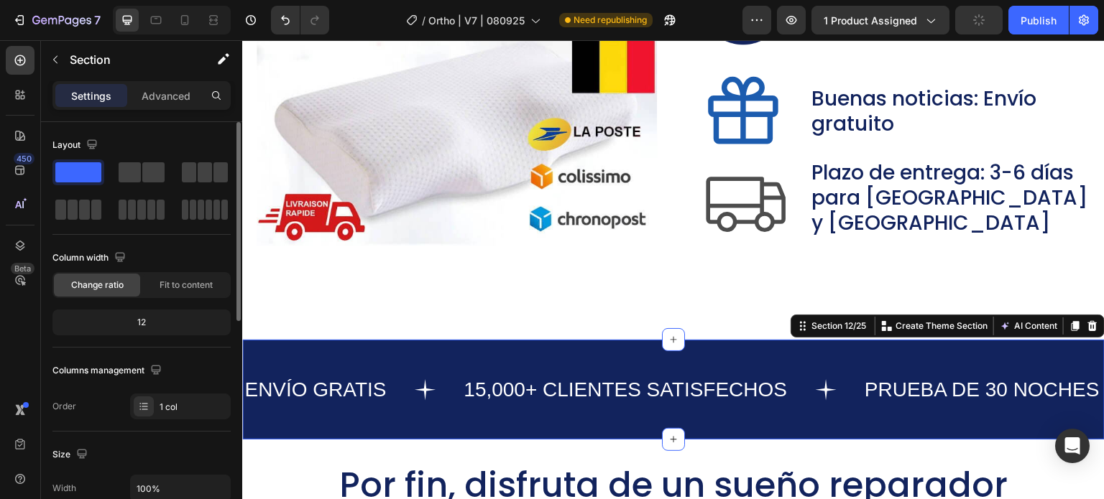
click at [766, 343] on div "ENVÍO GRATIS Text 15,000+ CLIENTES SATISFECHOS Text PRUEBA DE 30 NOCHES Text EN…" at bounding box center [673, 390] width 862 height 100
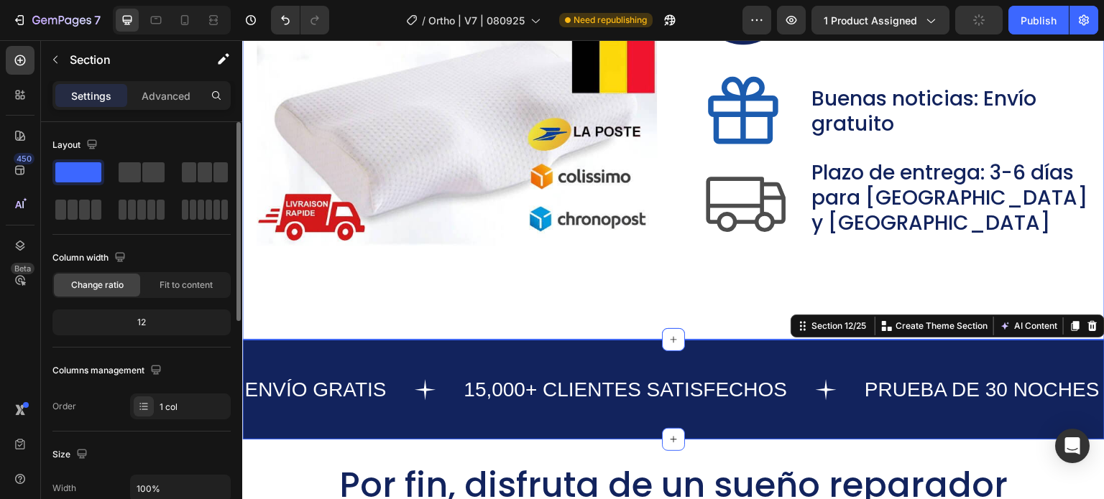
click at [754, 316] on div "Contenido del paquete Heading Image Image 1 x Almohada Ergonómica Text Block Ro…" at bounding box center [673, 39] width 862 height 602
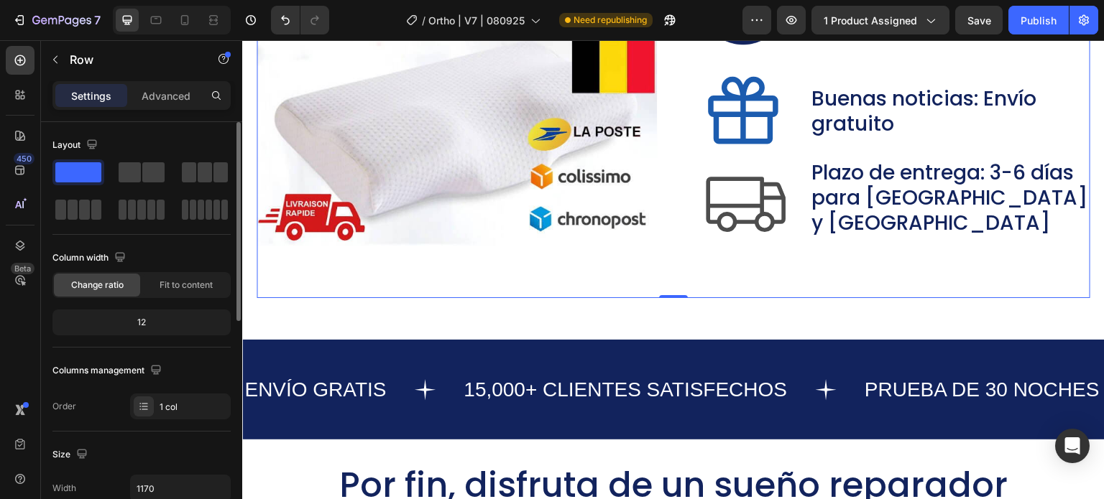
click at [1075, 280] on div "Contenido del paquete Heading Image Image 1 x Almohada Ergonómica Text Block Ro…" at bounding box center [674, 42] width 834 height 512
click at [168, 96] on p "Advanced" at bounding box center [166, 95] width 49 height 15
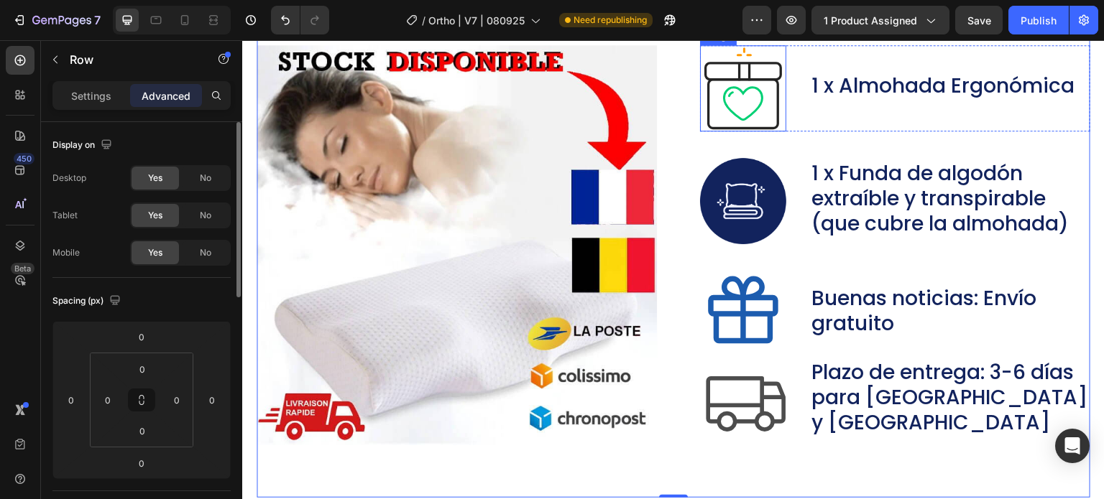
scroll to position [8862, 0]
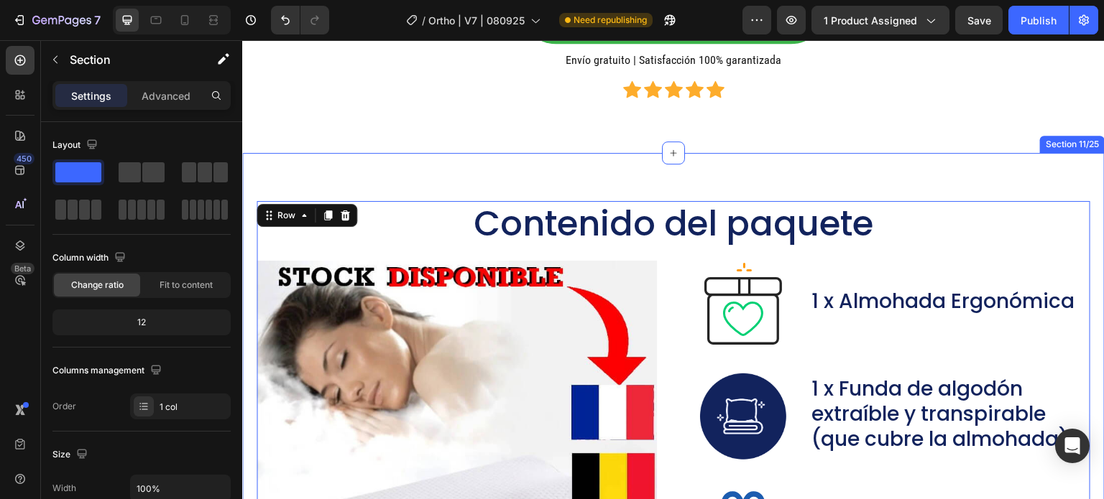
click at [377, 273] on div "Contenido del paquete Heading Image Image 1 x Almohada Ergonómica Text Block Ro…" at bounding box center [673, 454] width 862 height 602
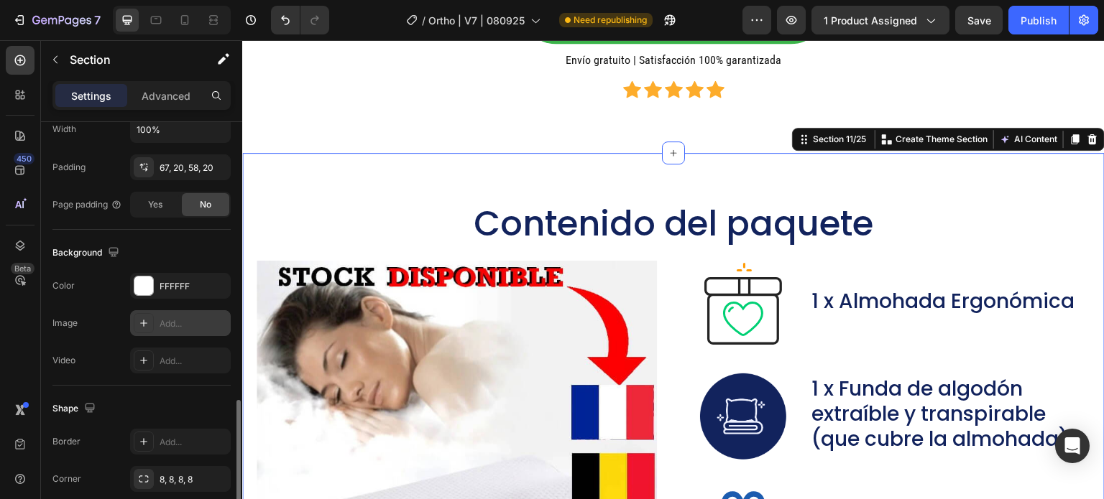
scroll to position [431, 0]
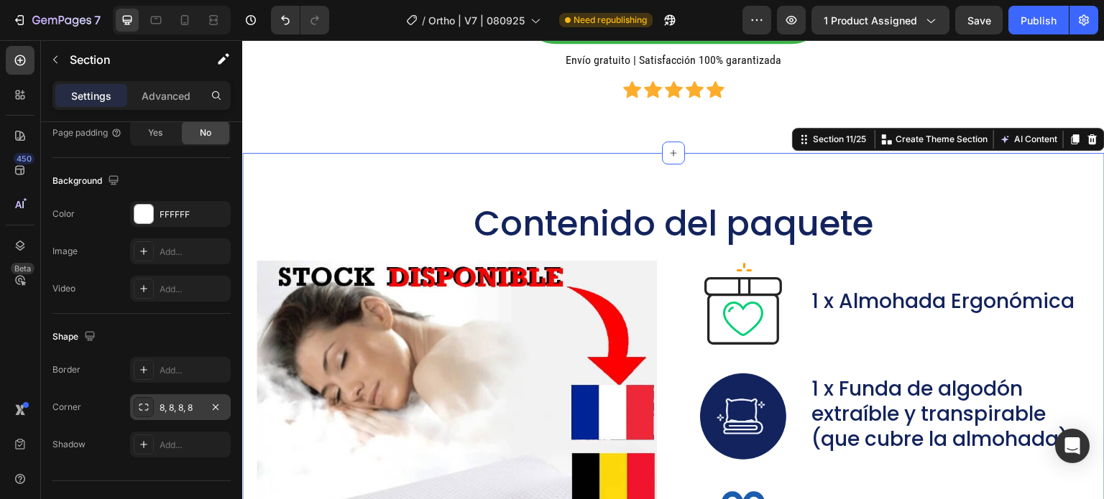
click at [172, 402] on div "8, 8, 8, 8" at bounding box center [181, 408] width 42 height 13
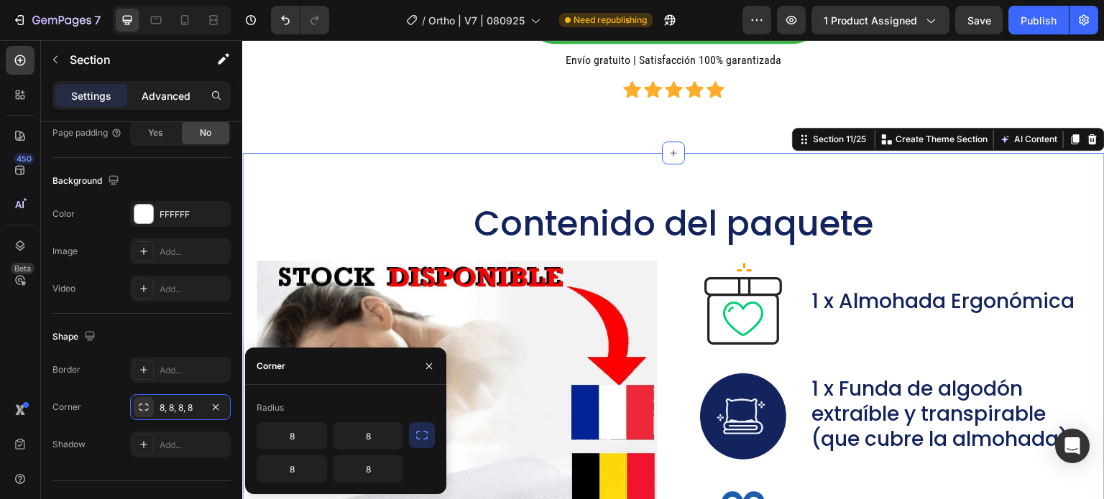
click at [164, 91] on p "Advanced" at bounding box center [166, 95] width 49 height 15
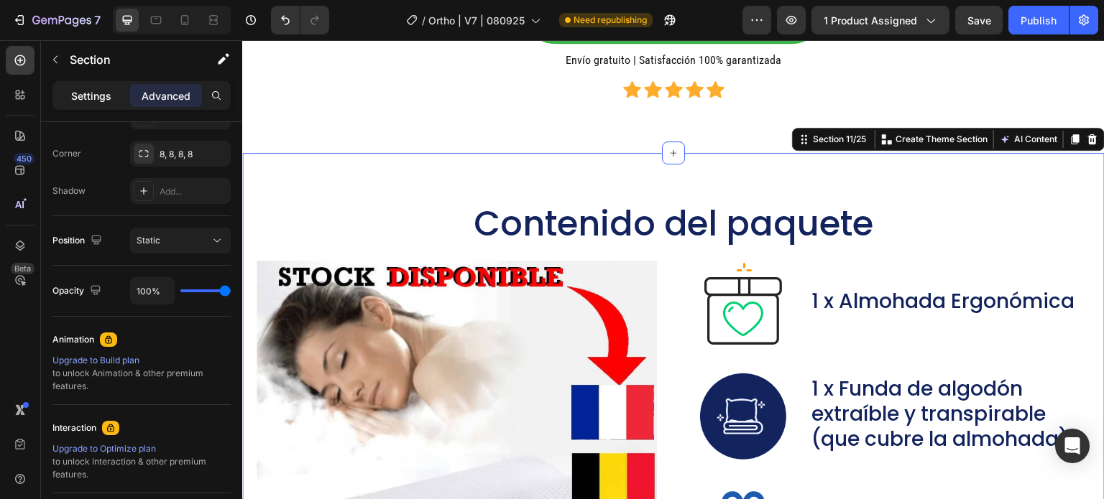
click at [80, 91] on p "Settings" at bounding box center [91, 95] width 40 height 15
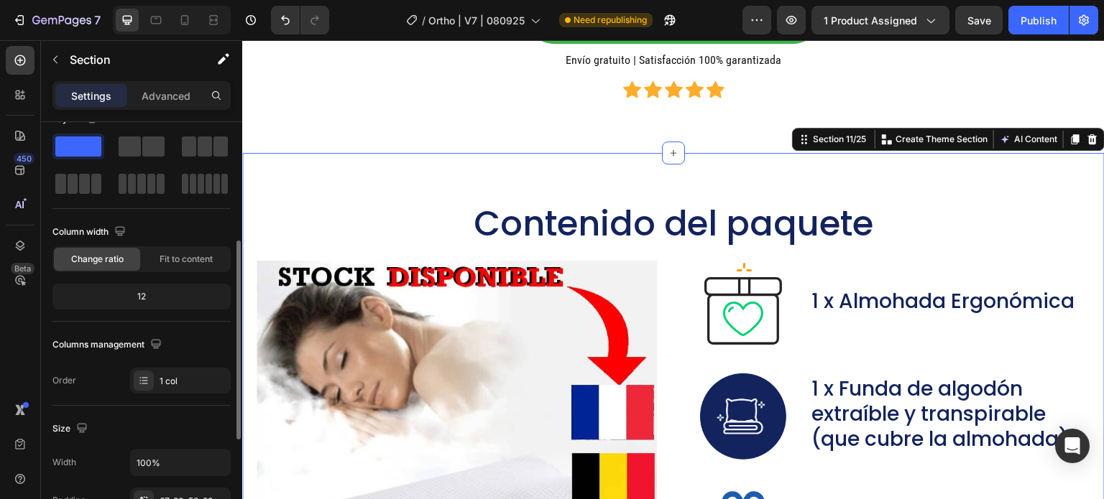
scroll to position [170, 0]
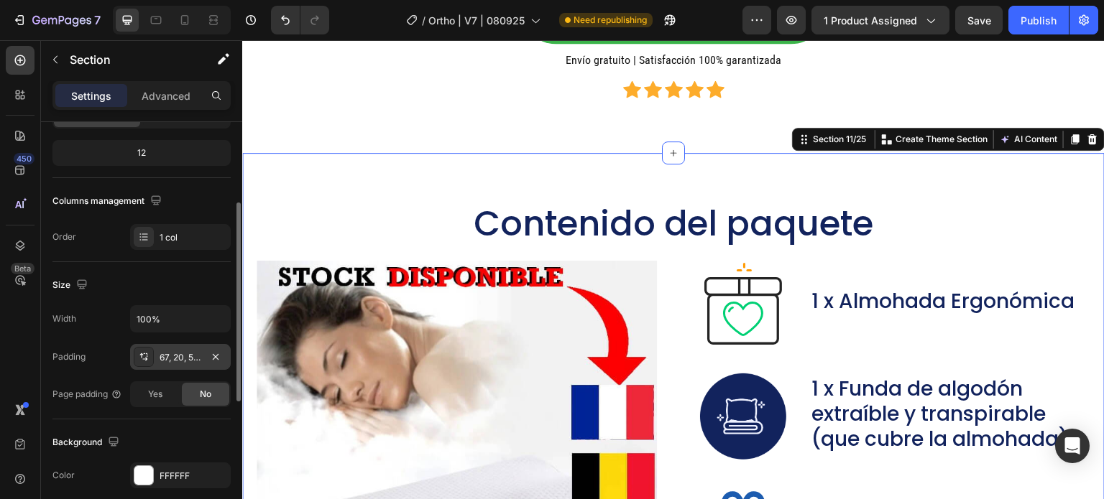
click at [179, 361] on div "67, 20, 58, 20" at bounding box center [181, 357] width 42 height 13
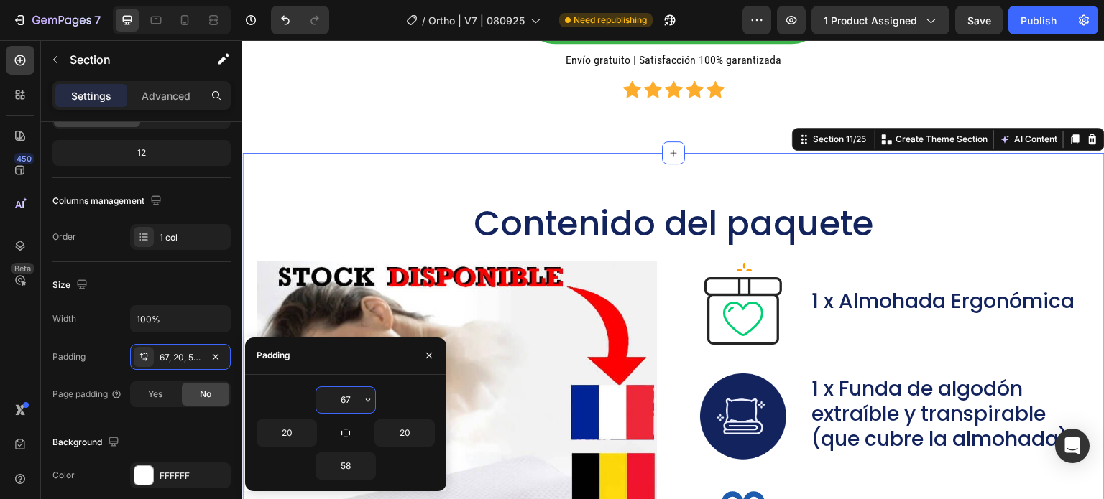
click at [338, 402] on input "67" at bounding box center [345, 400] width 59 height 26
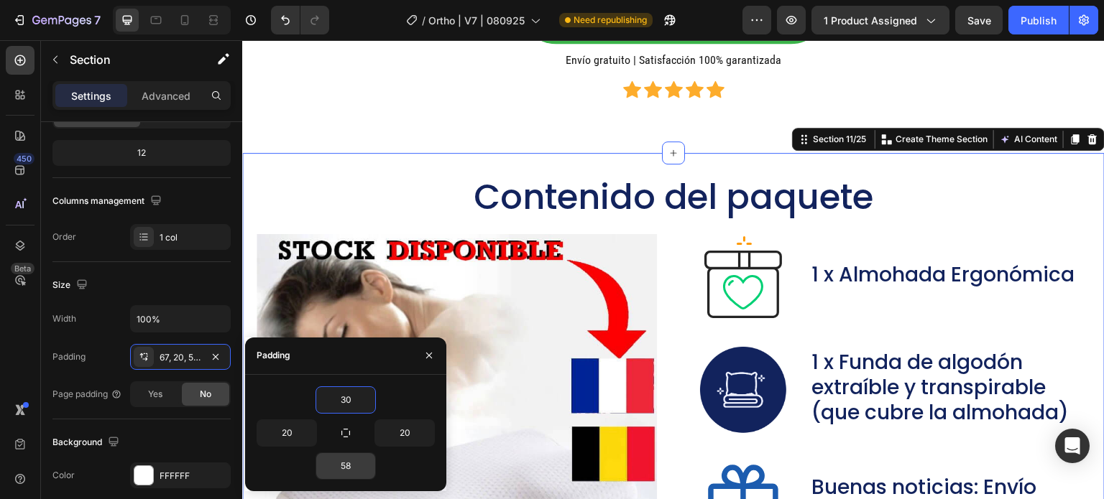
type input "30"
click at [339, 454] on div "30 20 20 58" at bounding box center [346, 433] width 178 height 93
click at [349, 460] on input "58" at bounding box center [345, 466] width 59 height 26
type input "30"
click at [901, 106] on div "👉 CONSULTA NUESTROS PACKS Button Envío gratuito | Satisfacción 100% garantizada…" at bounding box center [673, 37] width 818 height 139
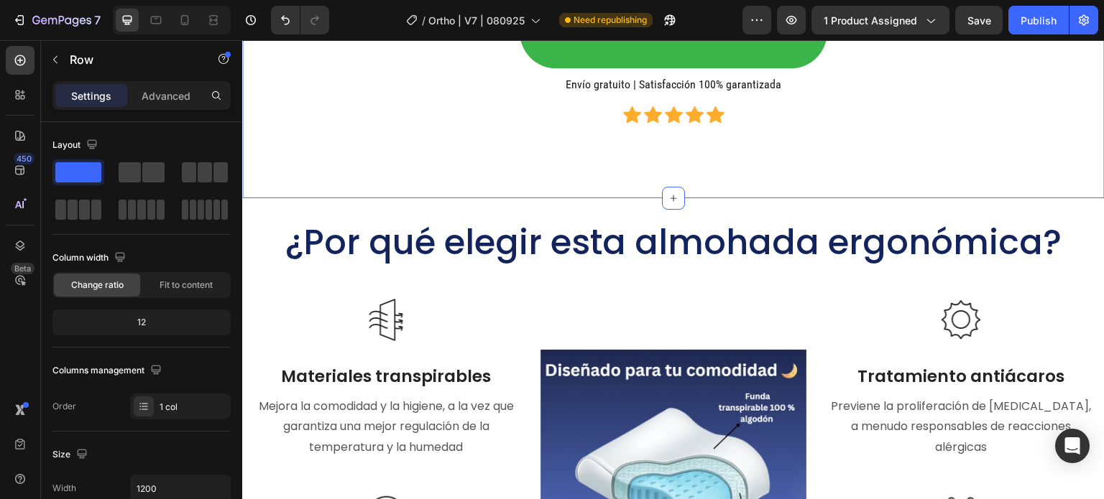
scroll to position [7569, 0]
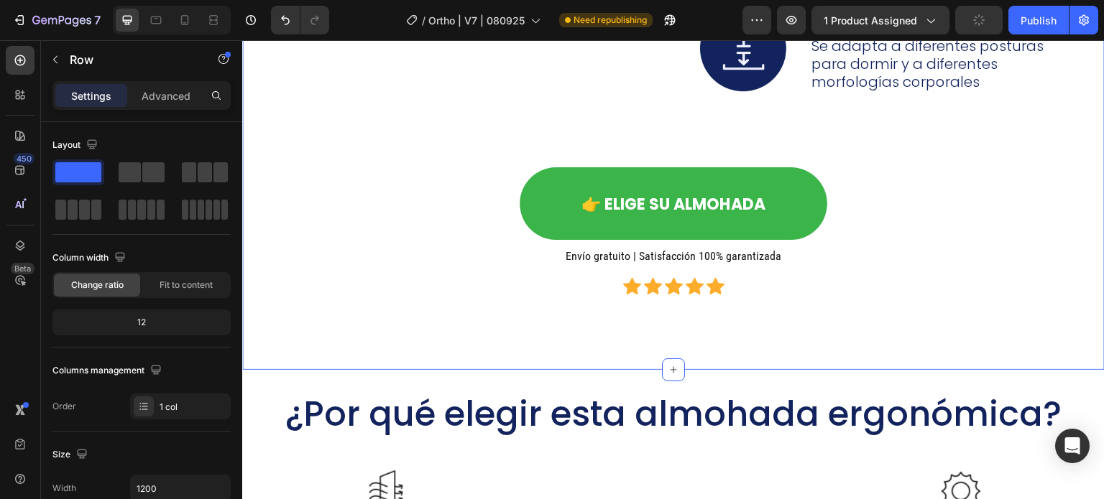
click at [351, 370] on div "Image Image Image Espuma viscoelástica Text Block Brinda soporte personalizado …" at bounding box center [673, 40] width 862 height 660
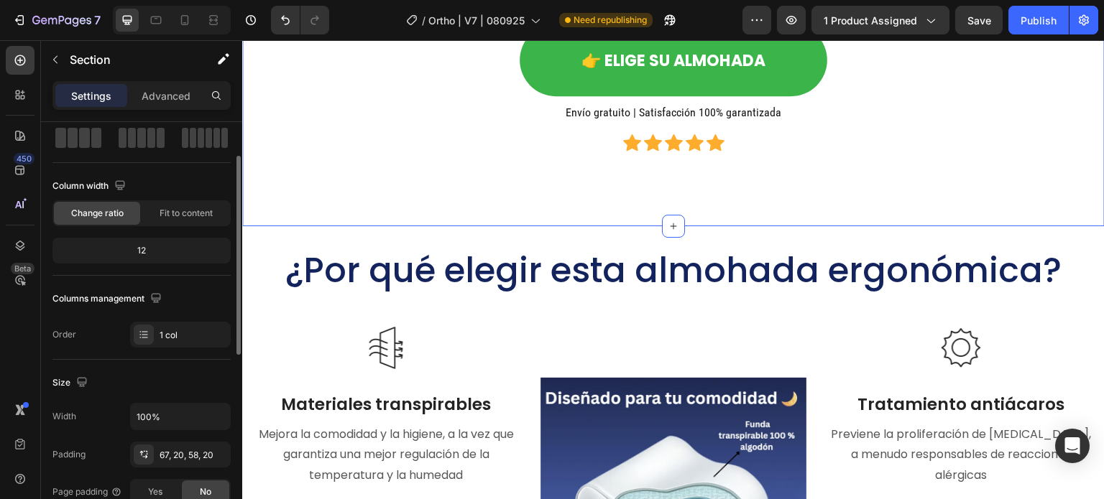
scroll to position [287, 0]
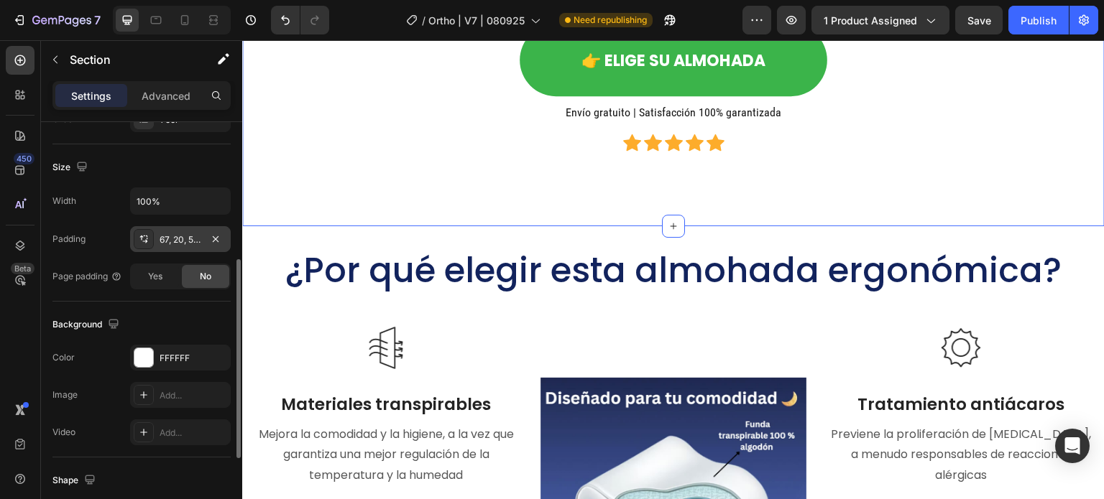
click at [170, 236] on div "67, 20, 58, 20" at bounding box center [181, 240] width 42 height 13
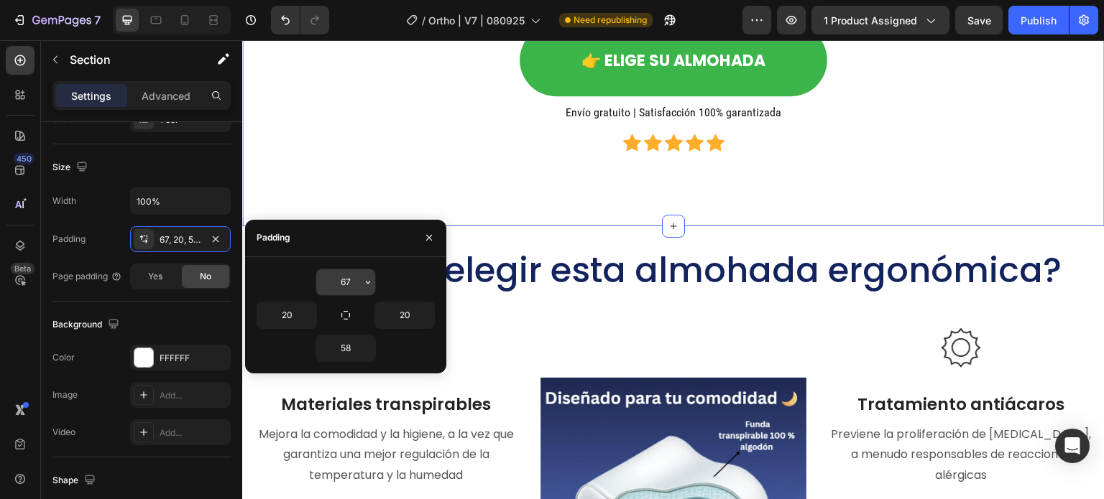
click at [346, 287] on input "67" at bounding box center [345, 282] width 59 height 26
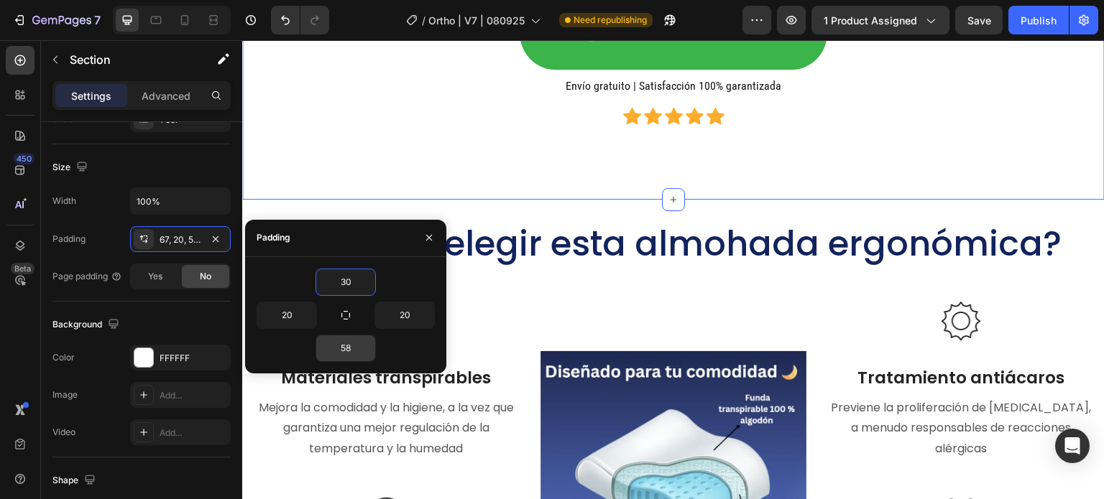
type input "30"
click at [331, 341] on input "58" at bounding box center [345, 349] width 59 height 26
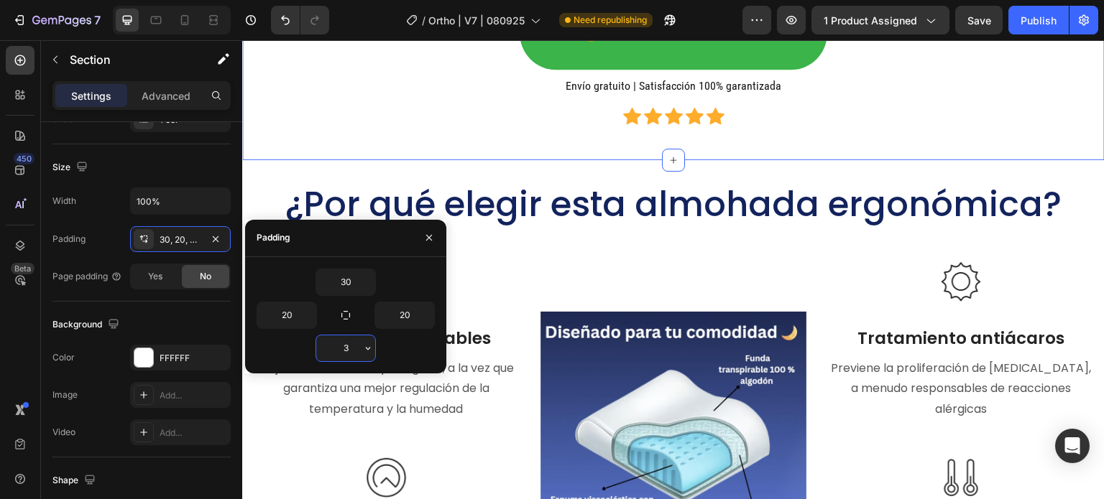
type input "30"
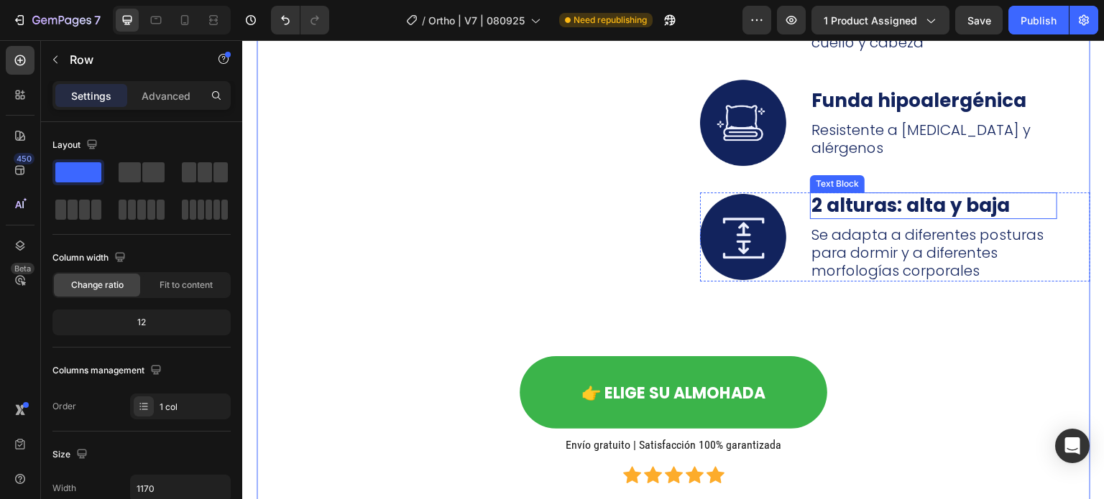
scroll to position [7353, 0]
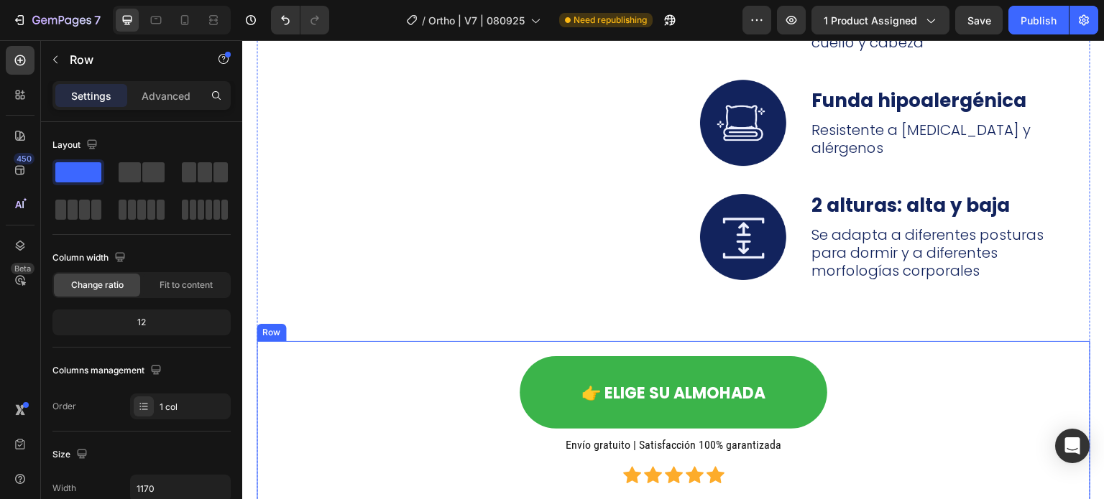
click at [338, 399] on div "👉 ELIGE SU ALMOHADA Button Envío gratuito | Satisfacción 100% garantizada Headi…" at bounding box center [674, 422] width 834 height 162
click at [156, 102] on p "Advanced" at bounding box center [166, 95] width 49 height 15
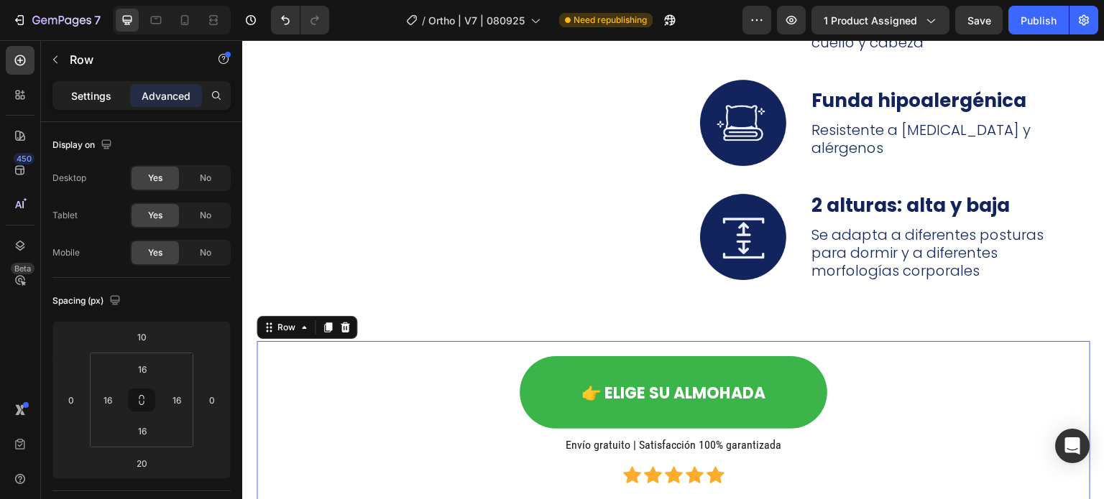
click at [73, 93] on p "Settings" at bounding box center [91, 95] width 40 height 15
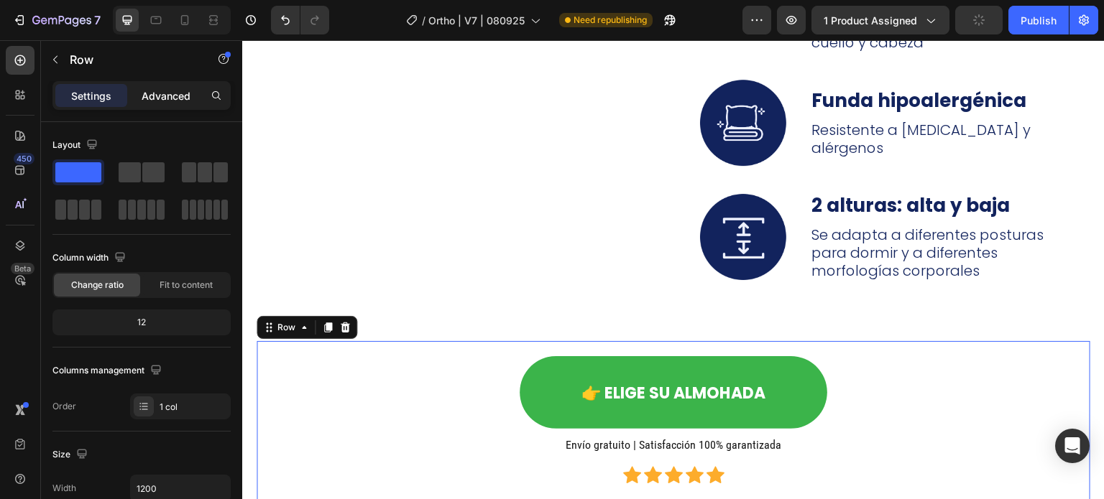
click at [155, 94] on p "Advanced" at bounding box center [166, 95] width 49 height 15
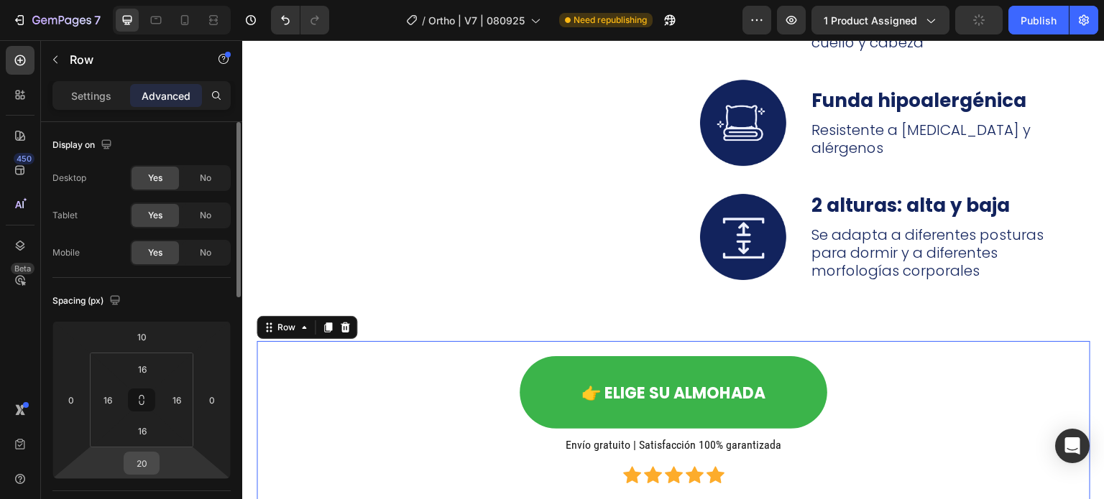
click at [144, 468] on input "20" at bounding box center [141, 464] width 29 height 22
type input "10"
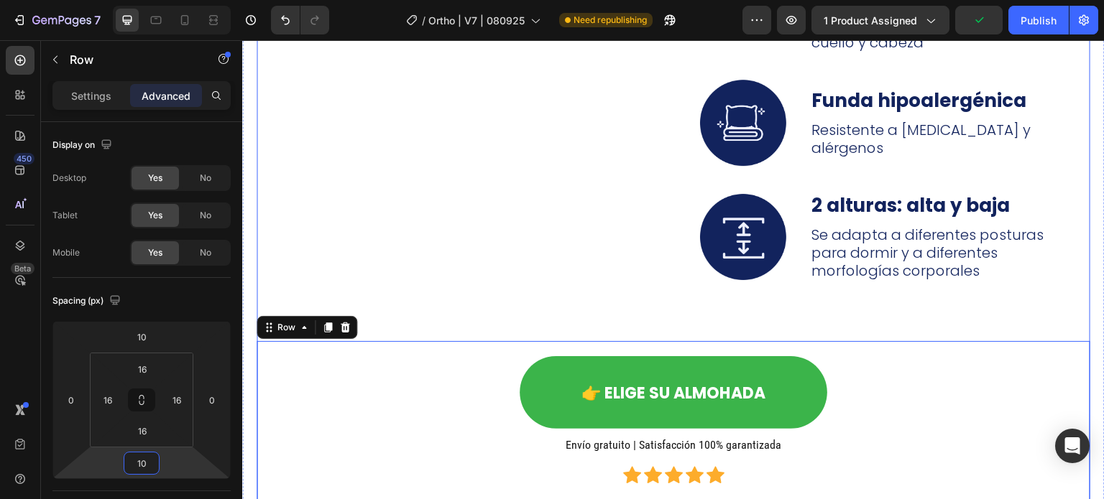
click at [700, 346] on div "Image Image Image Espuma viscoelástica Text Block Brinda soporte personalizado …" at bounding box center [674, 228] width 834 height 563
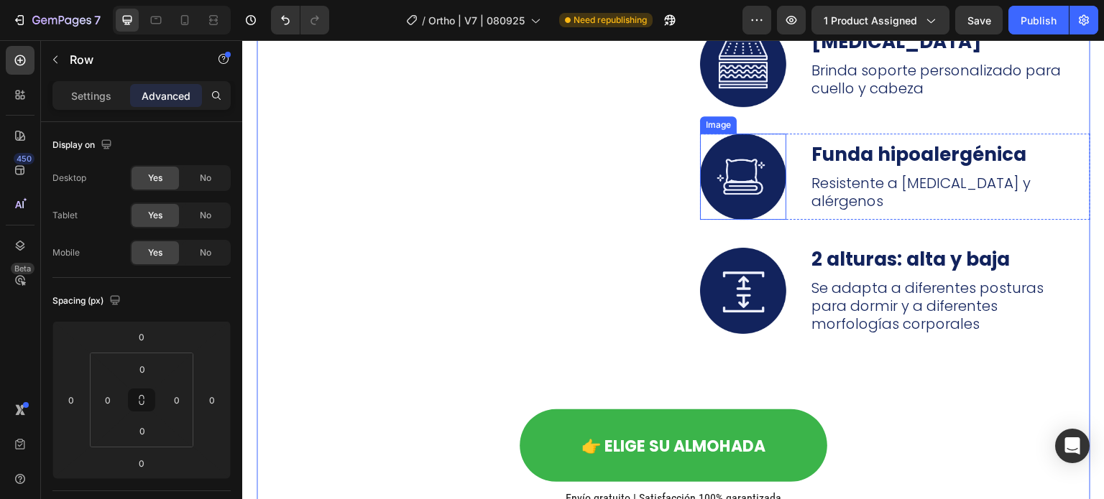
scroll to position [7281, 0]
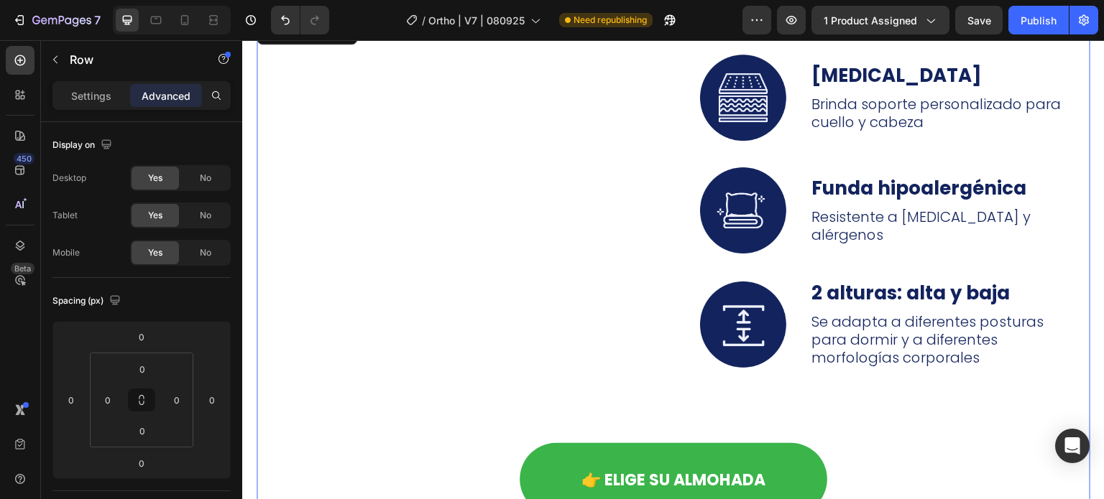
click at [576, 406] on div "Image Image Image Espuma viscoelástica Text Block Brinda soporte personalizado …" at bounding box center [674, 308] width 834 height 579
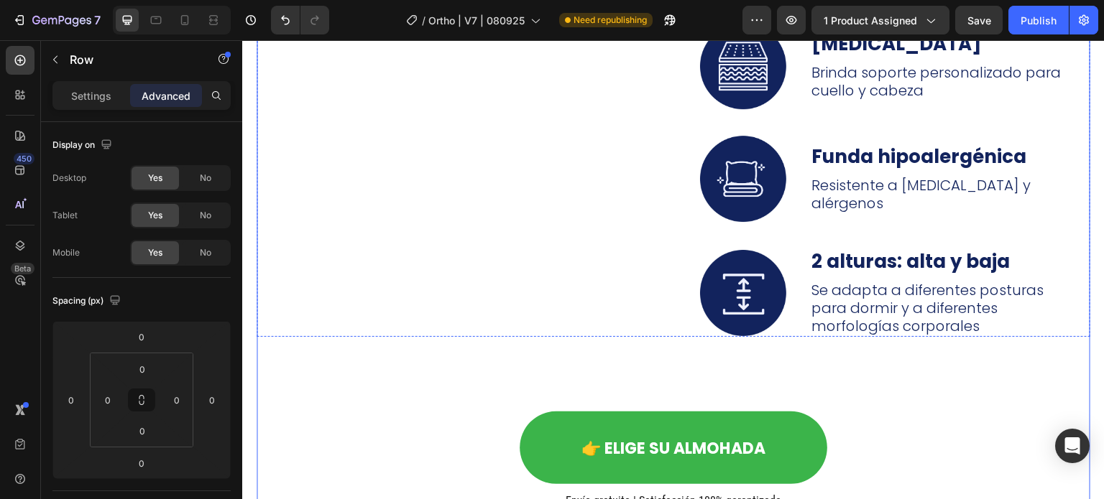
scroll to position [7353, 0]
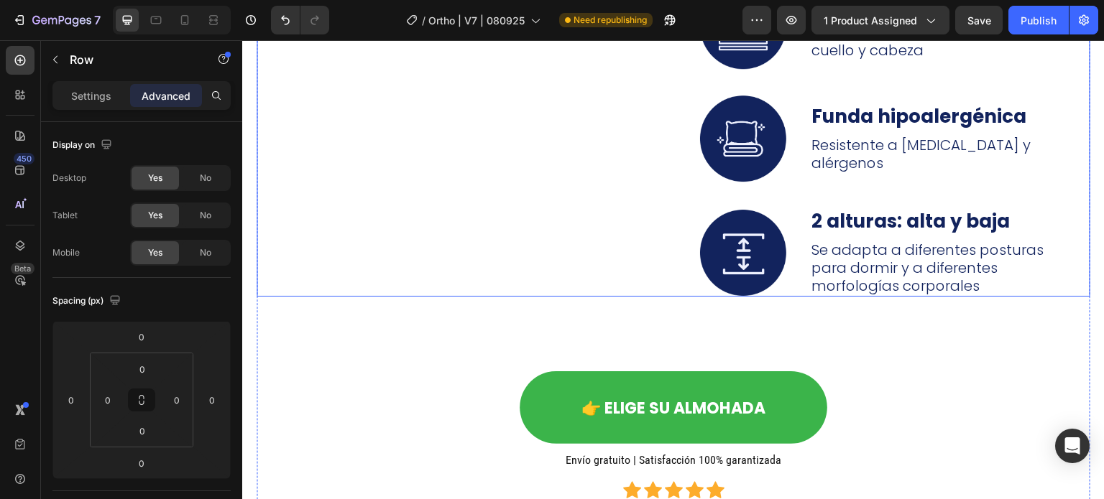
click at [662, 298] on div "Image Image Image Espuma viscoelástica Text Block Brinda soporte personalizado …" at bounding box center [674, 122] width 834 height 351
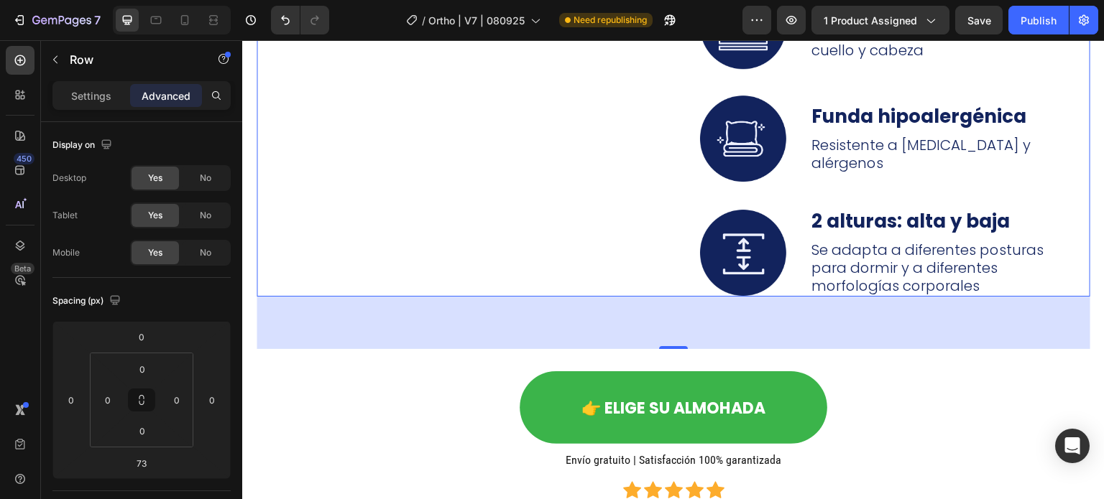
drag, startPoint x: 671, startPoint y: 385, endPoint x: 668, endPoint y: 366, distance: 19.7
click at [668, 349] on div "73" at bounding box center [674, 323] width 834 height 52
drag, startPoint x: 674, startPoint y: 382, endPoint x: 667, endPoint y: 359, distance: 23.4
click at [667, 349] on div "73" at bounding box center [674, 323] width 834 height 52
click at [667, 282] on div "Image Image Image Espuma viscoelástica Text Block Brinda soporte personalizado …" at bounding box center [674, 122] width 834 height 351
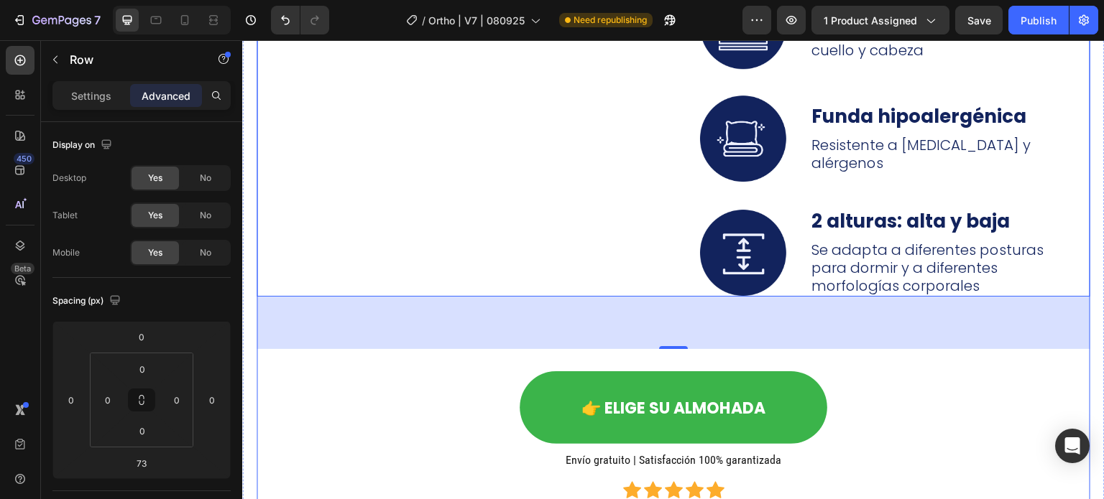
click at [678, 387] on div "Image Image Image Espuma viscoelástica Text Block Brinda soporte personalizado …" at bounding box center [674, 236] width 834 height 579
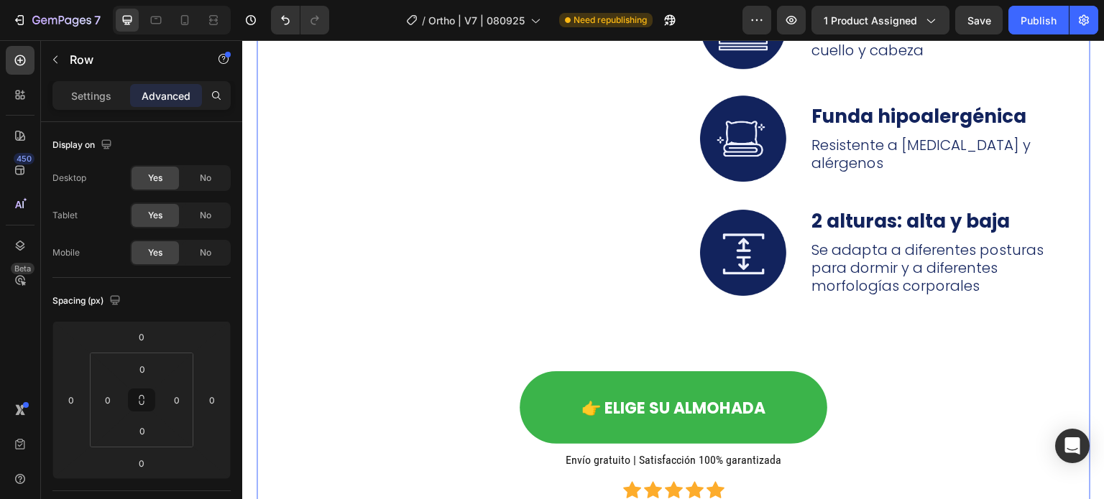
click at [652, 298] on div "Image Image Image Espuma viscoelástica Text Block Brinda soporte personalizado …" at bounding box center [674, 122] width 834 height 351
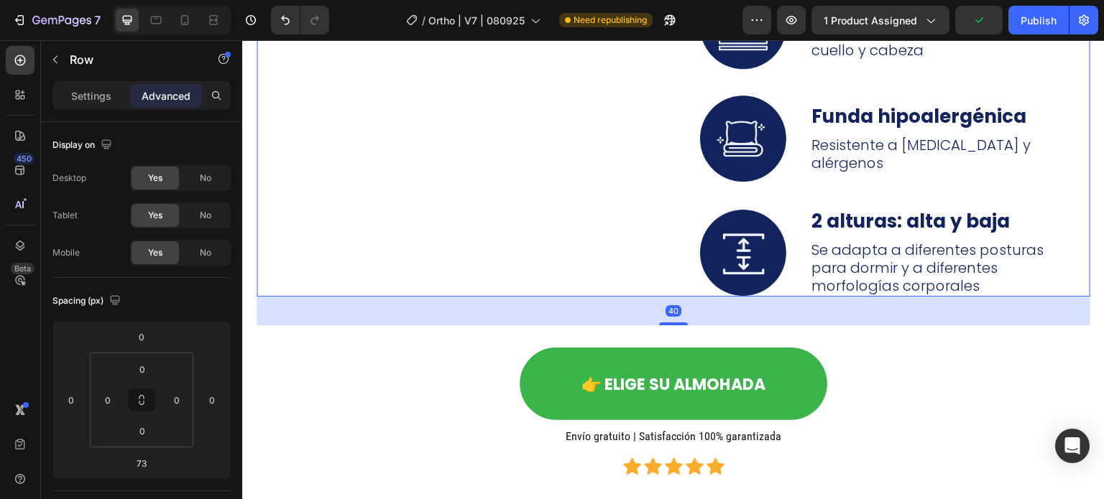
drag, startPoint x: 675, startPoint y: 384, endPoint x: 744, endPoint y: 282, distance: 123.8
click at [671, 361] on div "Image Image Image Espuma viscoelástica Text Block Brinda soporte personalizado …" at bounding box center [674, 224] width 834 height 555
type input "40"
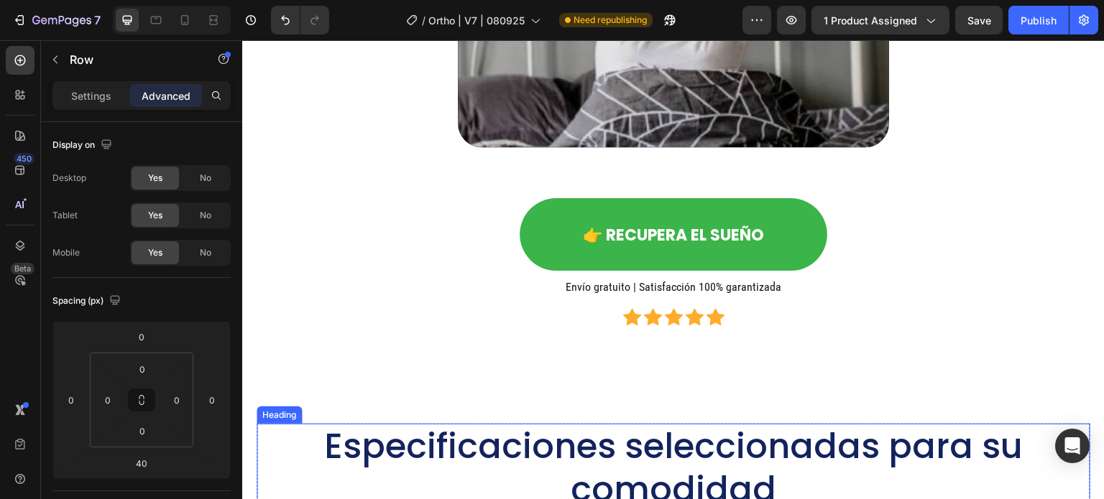
scroll to position [2613, 0]
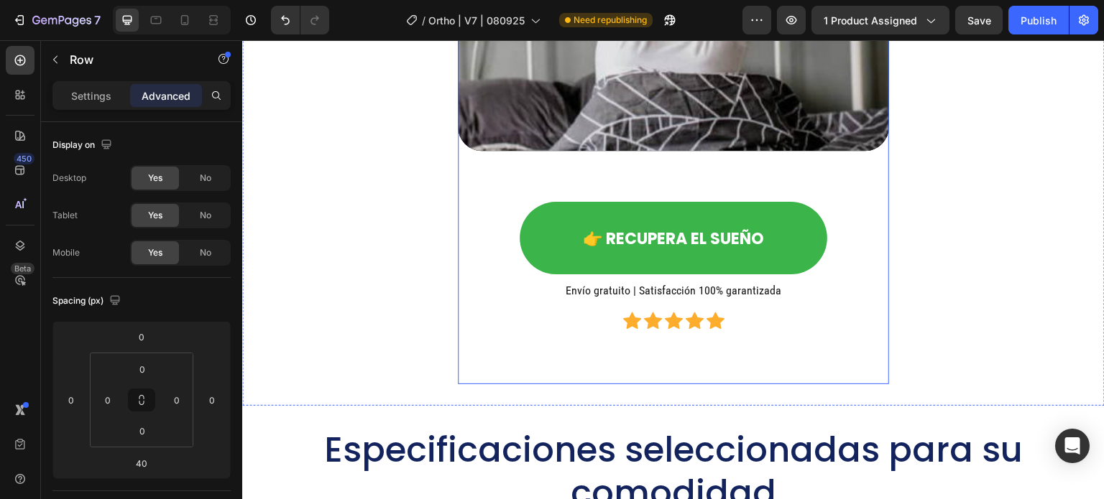
click at [694, 378] on div "Video 👉 Recupera el sueño Button Envío gratuito | Satisfacción 100% garantizada…" at bounding box center [673, 52] width 431 height 665
click at [1000, 374] on div "Descubra los beneficios de esta almohada en video Heading Video 👉 Recupera el s…" at bounding box center [674, 1] width 834 height 768
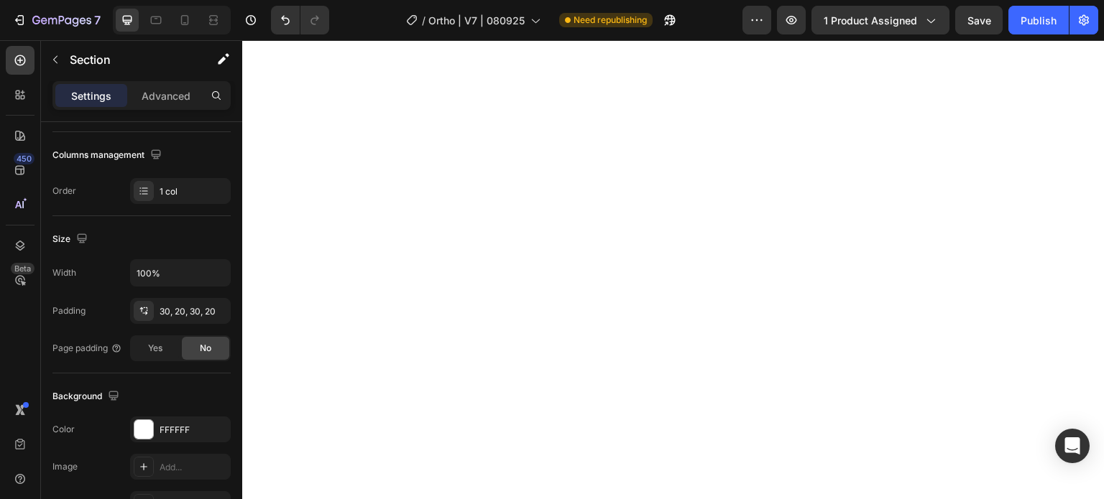
scroll to position [745, 0]
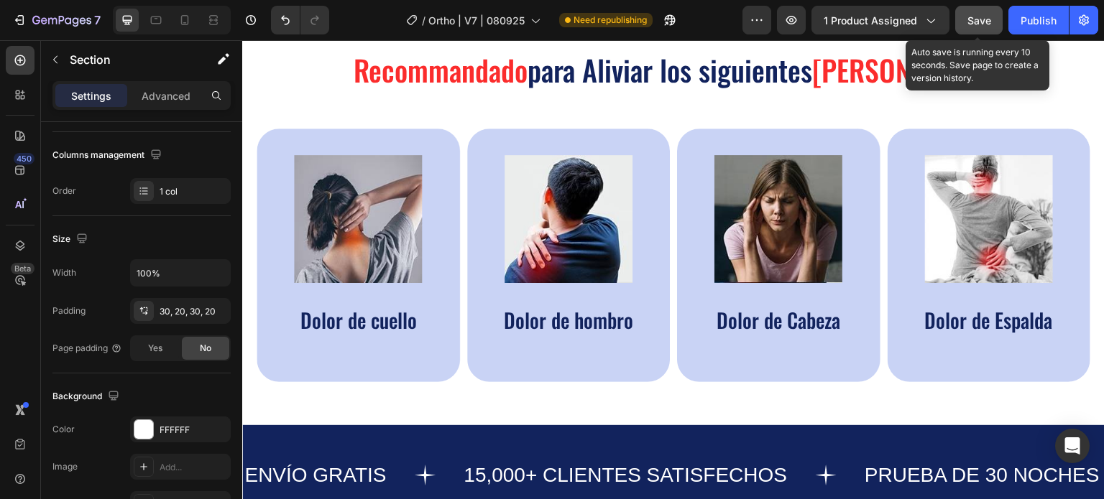
click at [982, 28] on button "Save" at bounding box center [978, 20] width 47 height 29
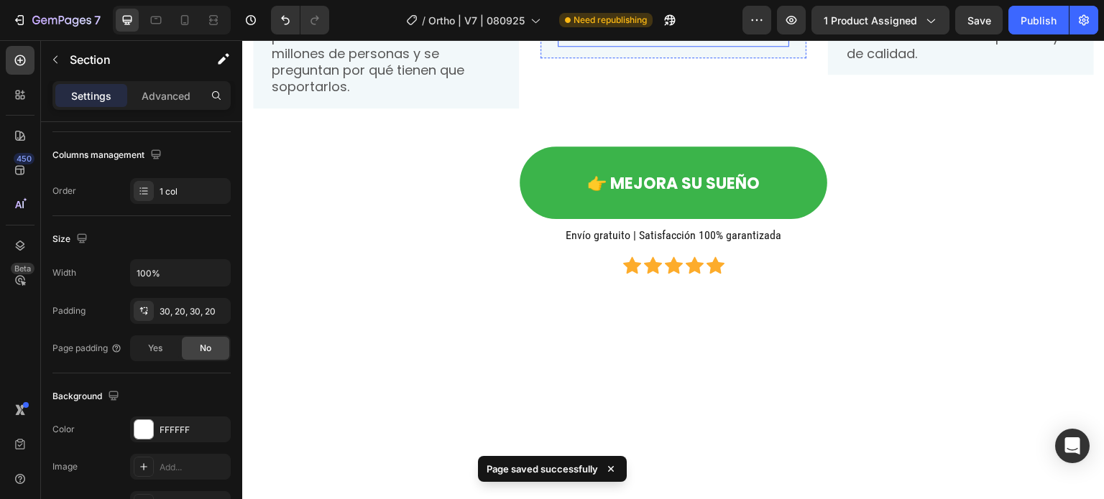
scroll to position [1607, 0]
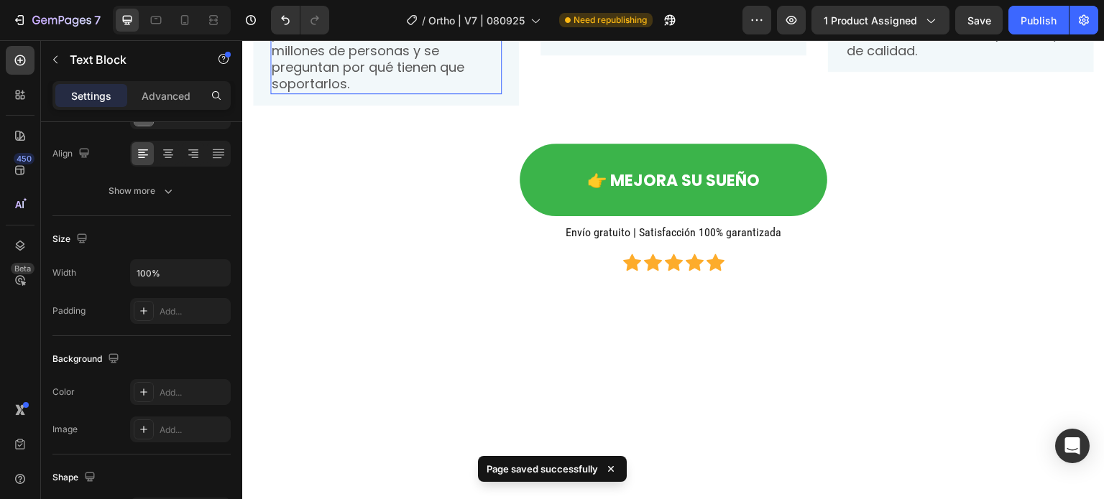
scroll to position [0, 0]
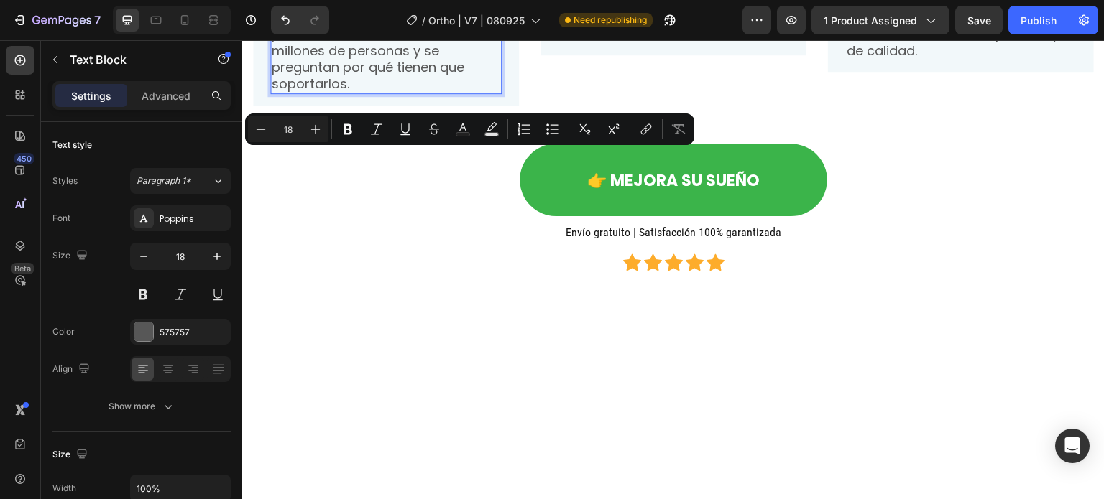
drag, startPoint x: 453, startPoint y: 163, endPoint x: 380, endPoint y: 157, distance: 73.5
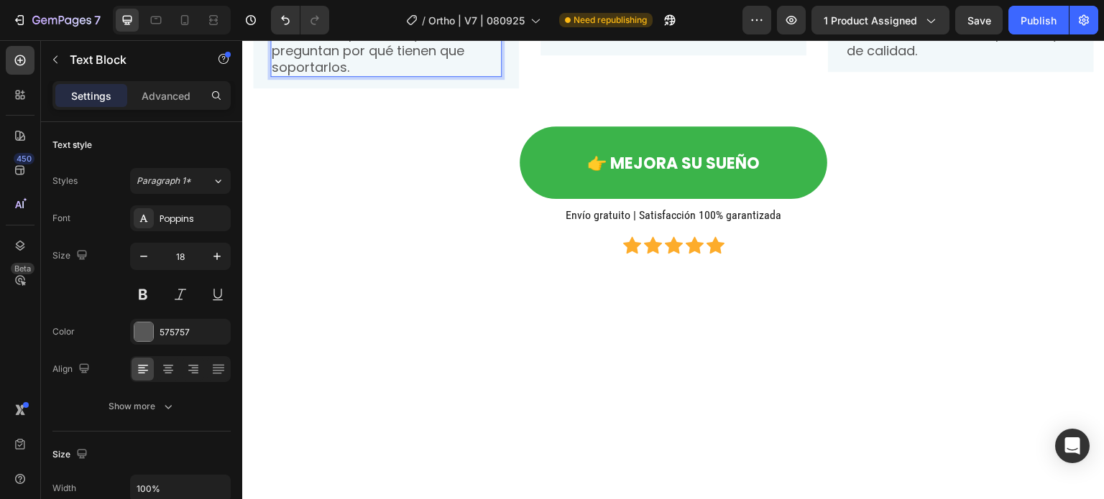
drag, startPoint x: 272, startPoint y: 95, endPoint x: 301, endPoint y: 83, distance: 31.2
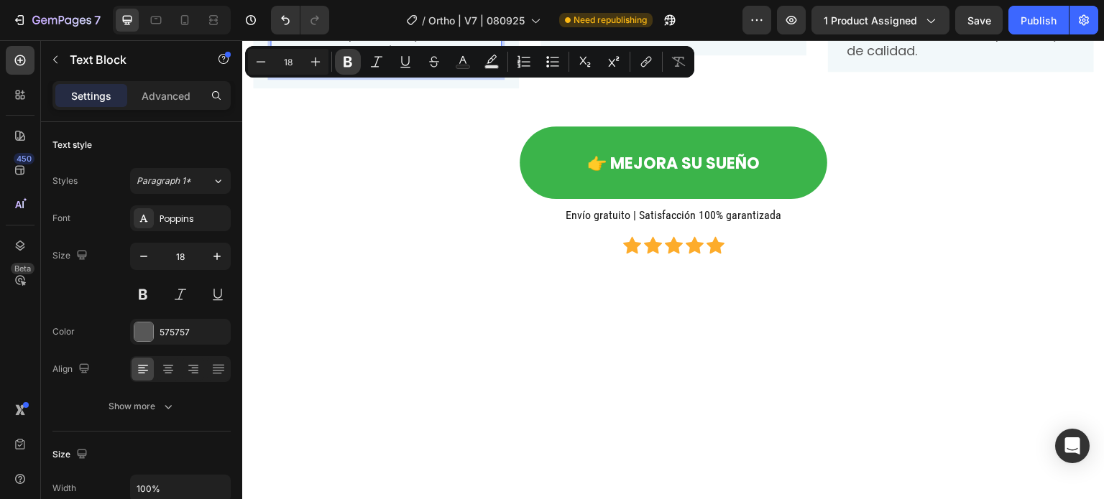
click at [343, 56] on icon "Editor contextual toolbar" at bounding box center [348, 62] width 14 height 14
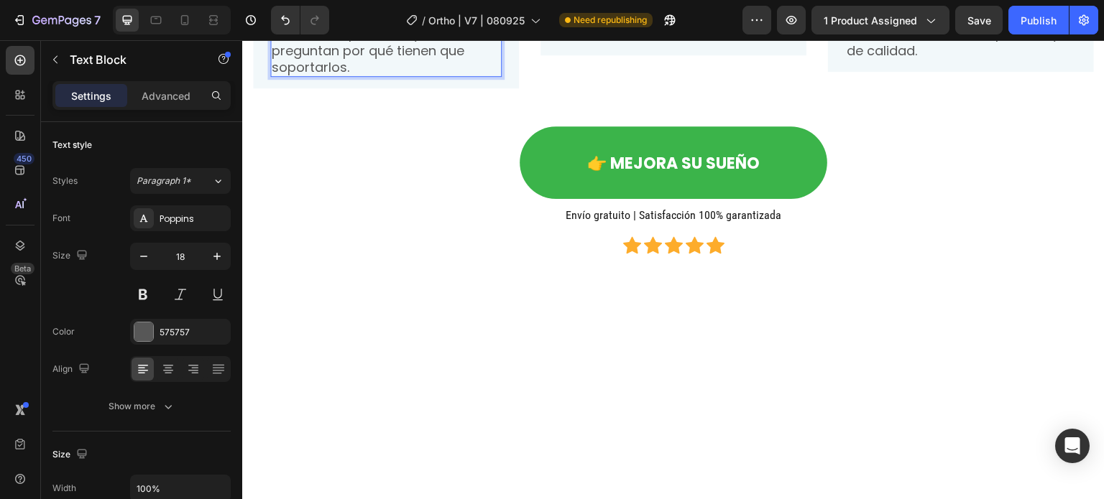
drag, startPoint x: 331, startPoint y: 137, endPoint x: 331, endPoint y: 152, distance: 15.1
drag, startPoint x: 348, startPoint y: 172, endPoint x: 418, endPoint y: 170, distance: 70.5
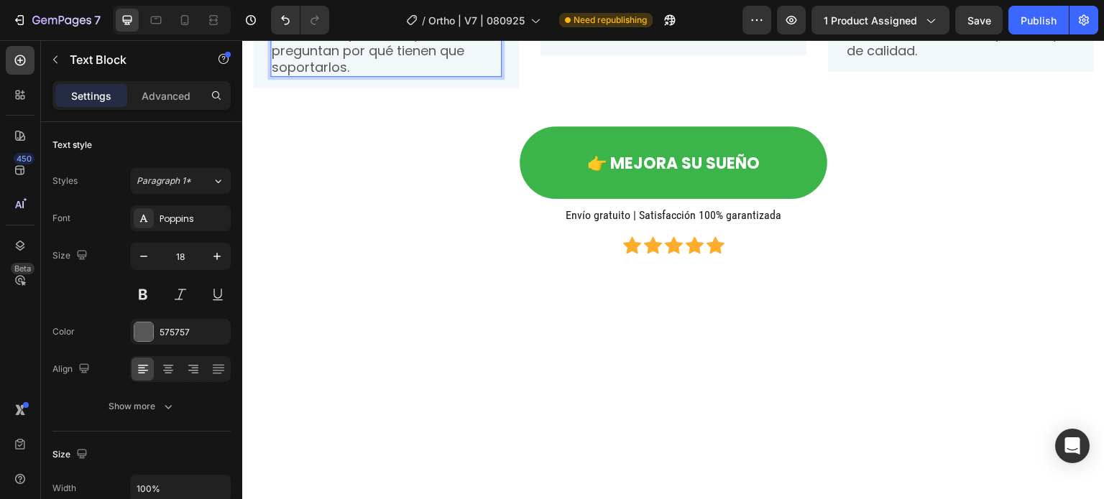
drag, startPoint x: 434, startPoint y: 180, endPoint x: 344, endPoint y: 172, distance: 90.2
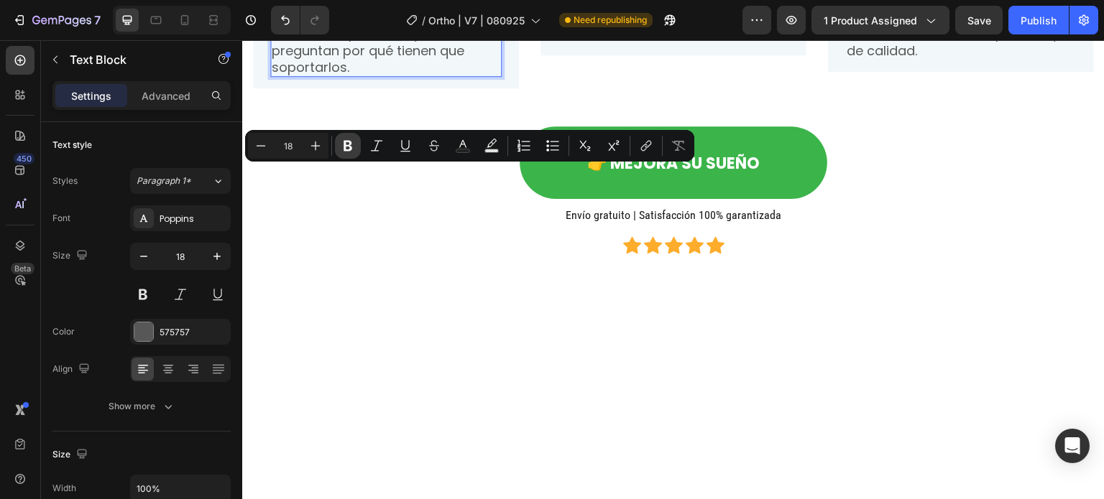
click at [342, 149] on icon "Editor contextual toolbar" at bounding box center [348, 146] width 14 height 14
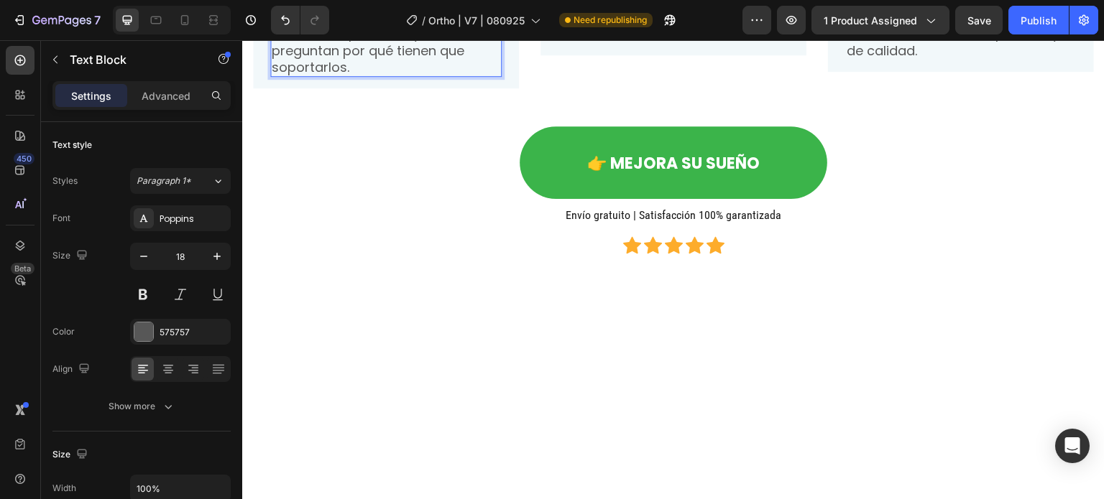
click at [338, 76] on p "¿Dificultad para despertarse? ¿Dolor de cuello? ¿Noches sin dormir? ¿Dolores? E…" at bounding box center [386, 17] width 229 height 118
click at [355, 76] on p "¿Dificultad para despertarse? ¿Dolor de cuello? ¿Noches sin dormir? ¿Dolores? E…" at bounding box center [386, 17] width 229 height 118
drag, startPoint x: 278, startPoint y: 241, endPoint x: 371, endPoint y: 240, distance: 92.7
click at [371, 76] on p "¿Dificultad para despertarse? ¿Dolor de cuello? ¿Noches sin dormir? ¿Dolores? E…" at bounding box center [386, 17] width 229 height 118
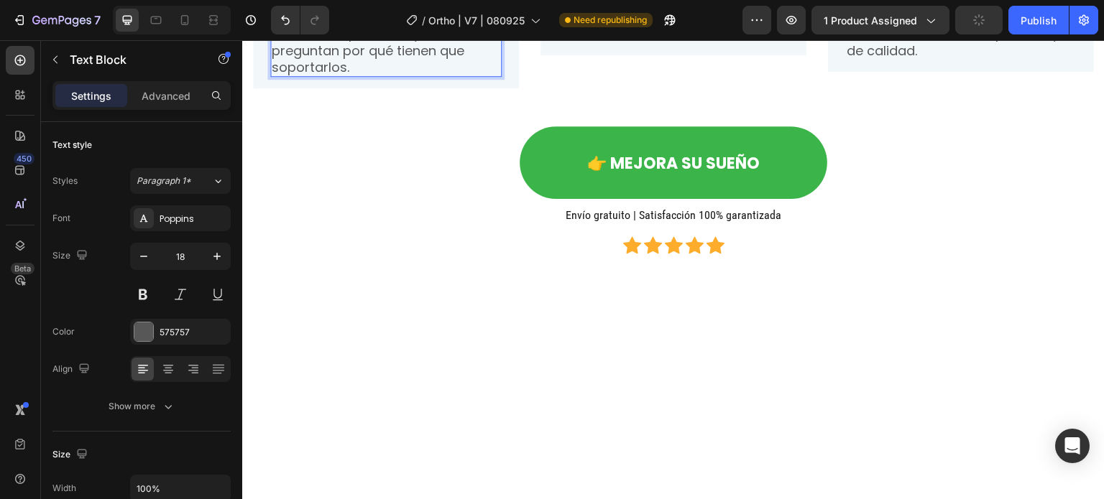
drag, startPoint x: 280, startPoint y: 244, endPoint x: 373, endPoint y: 247, distance: 93.5
click at [373, 76] on p "¿Dificultad para despertarse? ¿Dolor de cuello? ¿Noches sin dormir? ¿Dolores? E…" at bounding box center [386, 17] width 229 height 118
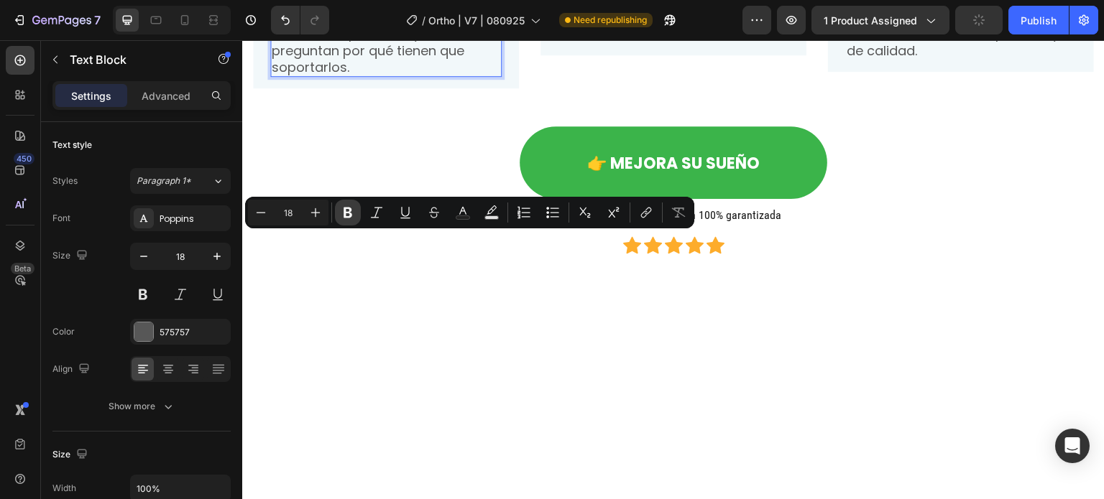
click at [341, 208] on icon "Editor contextual toolbar" at bounding box center [348, 213] width 14 height 14
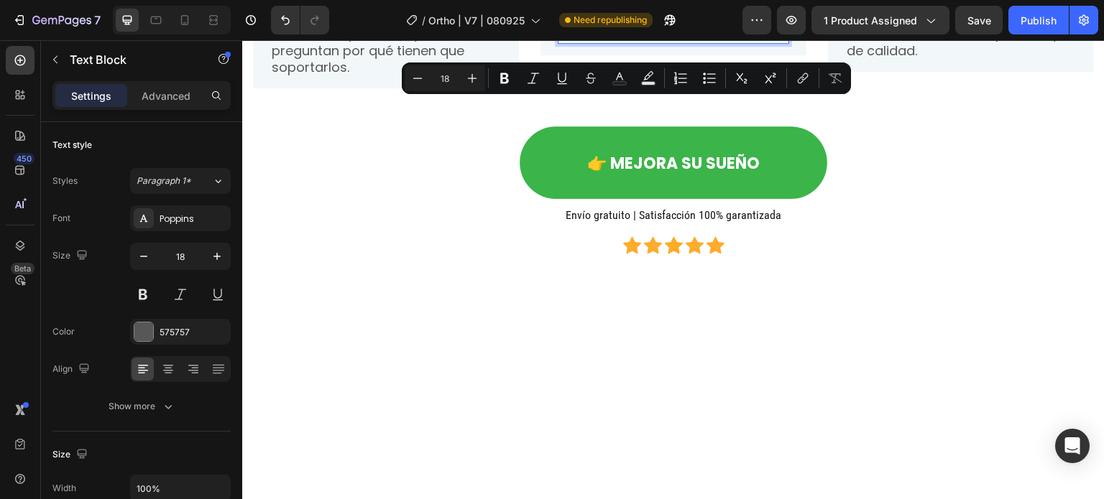
drag, startPoint x: 694, startPoint y: 110, endPoint x: 558, endPoint y: 114, distance: 135.9
click at [501, 75] on icon "Editor contextual toolbar" at bounding box center [504, 78] width 9 height 11
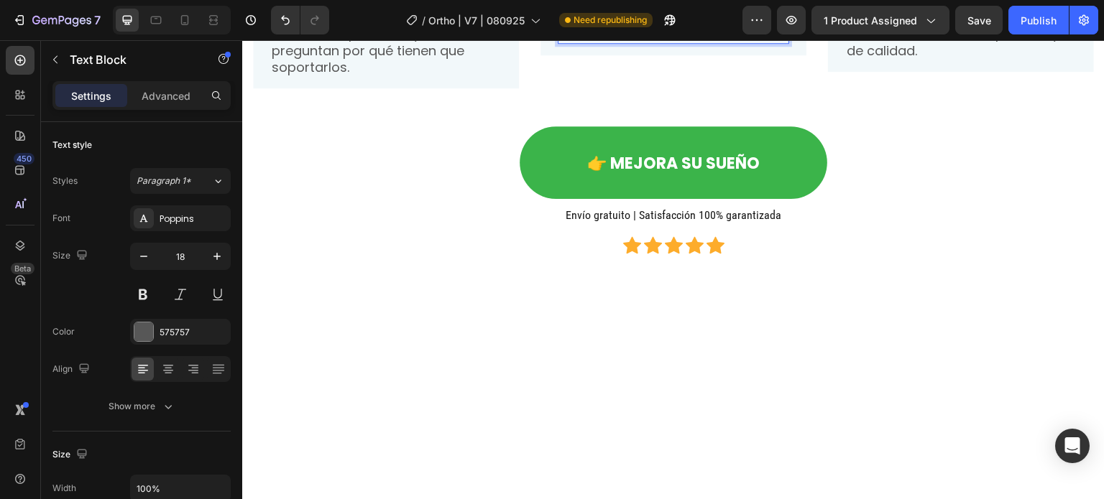
drag, startPoint x: 635, startPoint y: 195, endPoint x: 652, endPoint y: 212, distance: 24.4
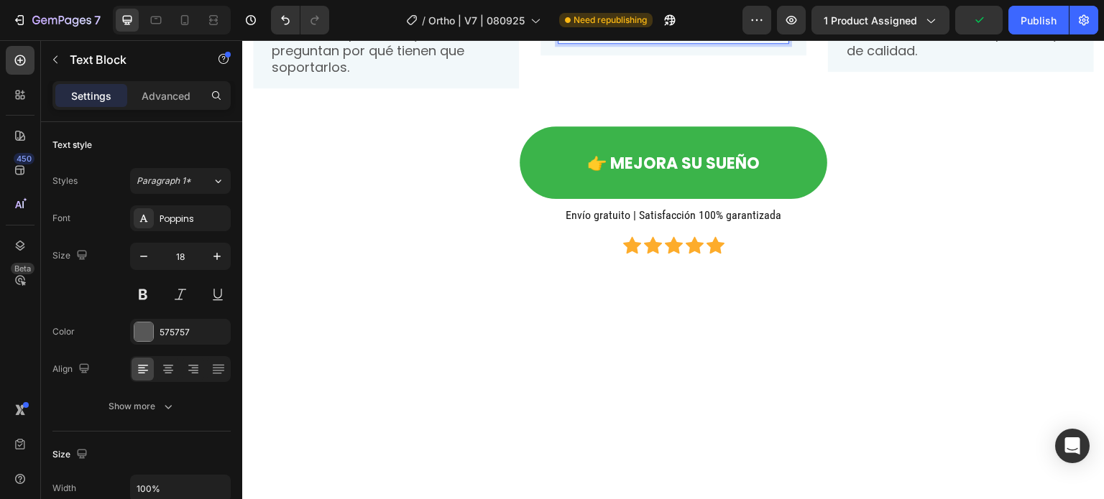
drag, startPoint x: 637, startPoint y: 195, endPoint x: 649, endPoint y: 209, distance: 18.9
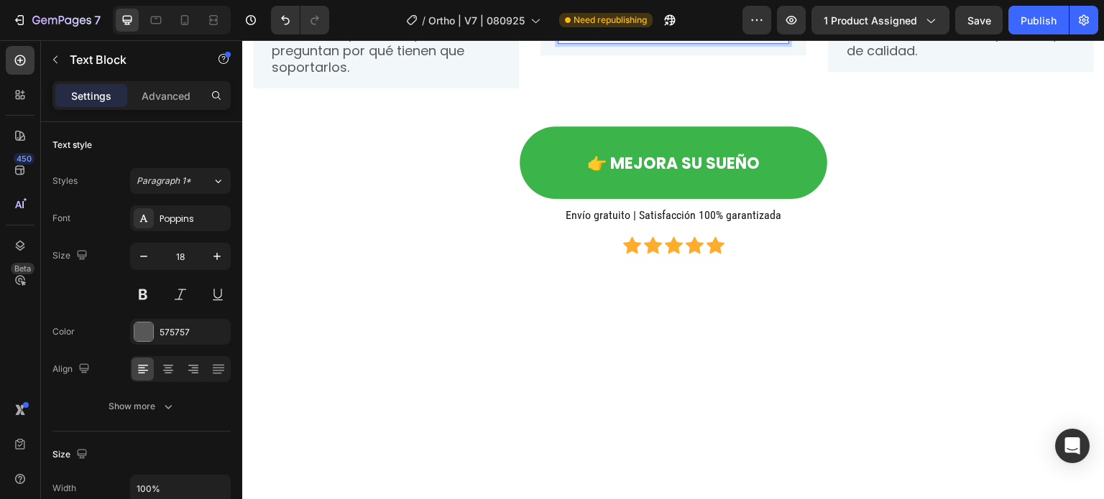
drag, startPoint x: 639, startPoint y: 195, endPoint x: 642, endPoint y: 203, distance: 7.7
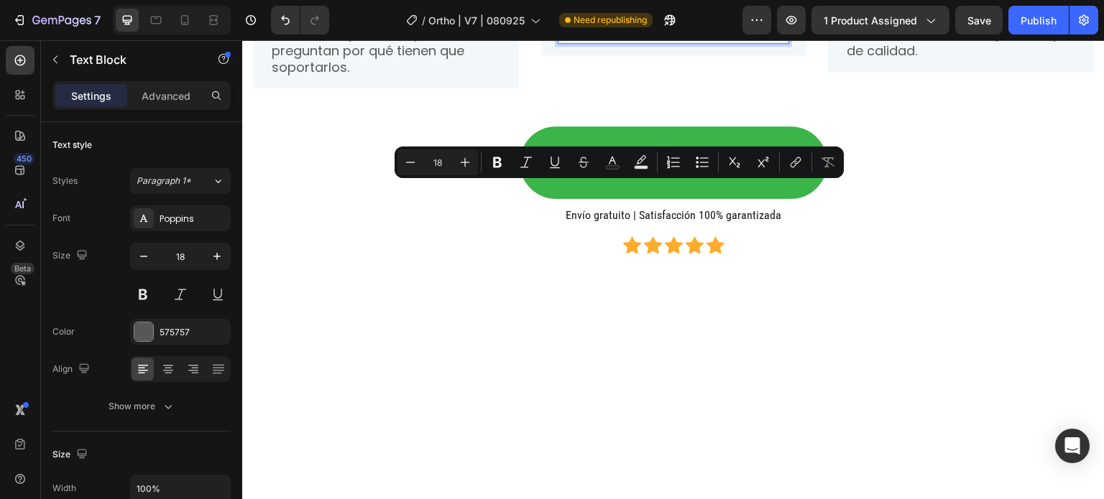
drag, startPoint x: 637, startPoint y: 193, endPoint x: 650, endPoint y: 208, distance: 20.4
click at [497, 158] on icon "Editor contextual toolbar" at bounding box center [497, 162] width 9 height 11
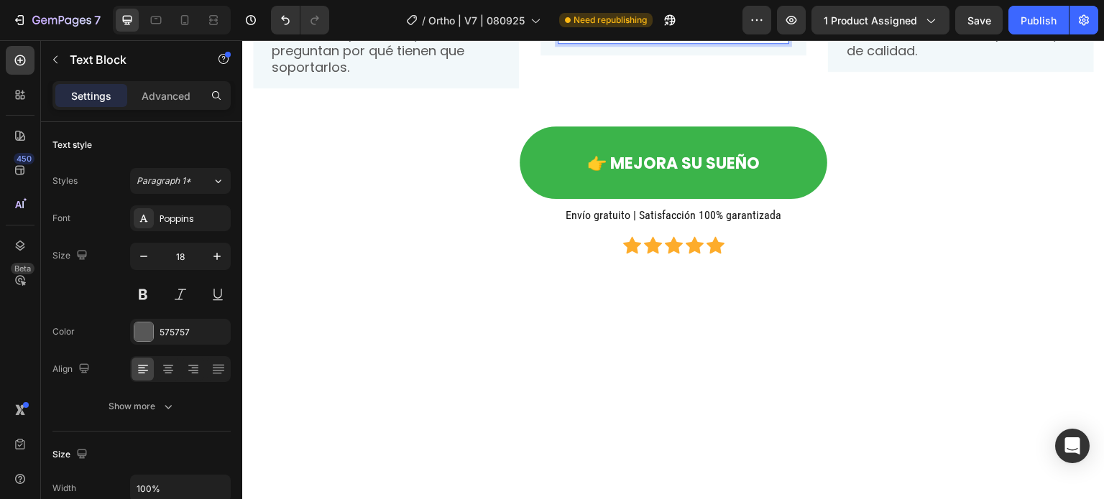
click at [658, 42] on p "Su diseño ergonómico permite una distribución uniforme de la presión en las art…" at bounding box center [673, 9] width 229 height 68
drag, startPoint x: 578, startPoint y: 259, endPoint x: 697, endPoint y: 266, distance: 119.5
click at [697, 42] on p "Su diseño ergonómico permite una distribución uniforme de la presión en las art…" at bounding box center [673, 9] width 229 height 68
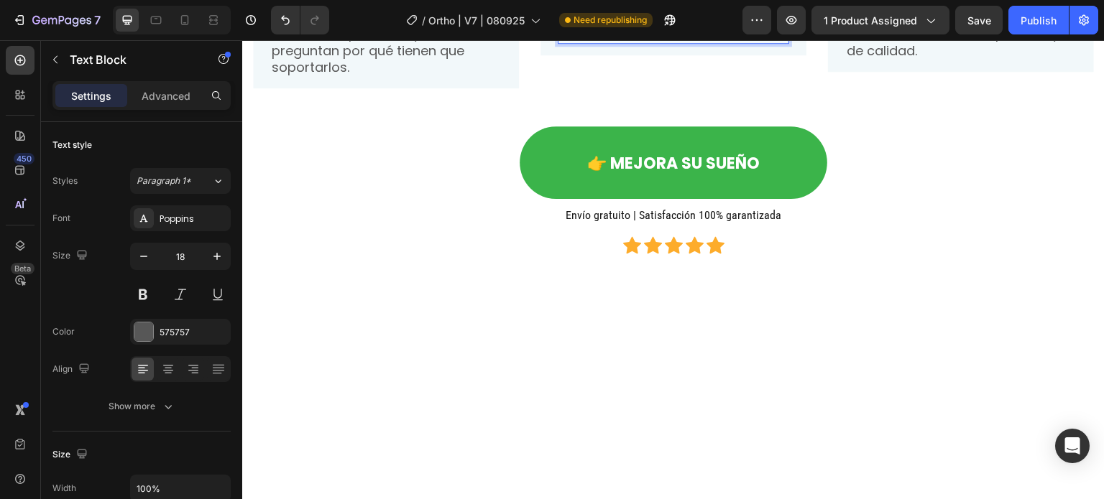
drag, startPoint x: 698, startPoint y: 262, endPoint x: 624, endPoint y: 258, distance: 74.1
click at [624, 42] on p "Su diseño ergonómico permite una distribución uniforme de la presión en las art…" at bounding box center [673, 9] width 229 height 68
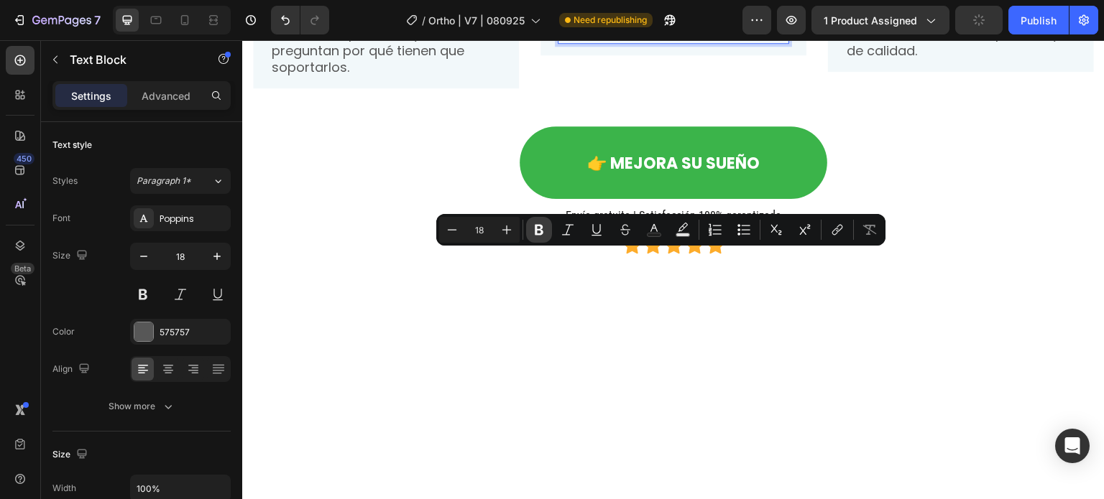
click at [533, 228] on icon "Editor contextual toolbar" at bounding box center [539, 230] width 14 height 14
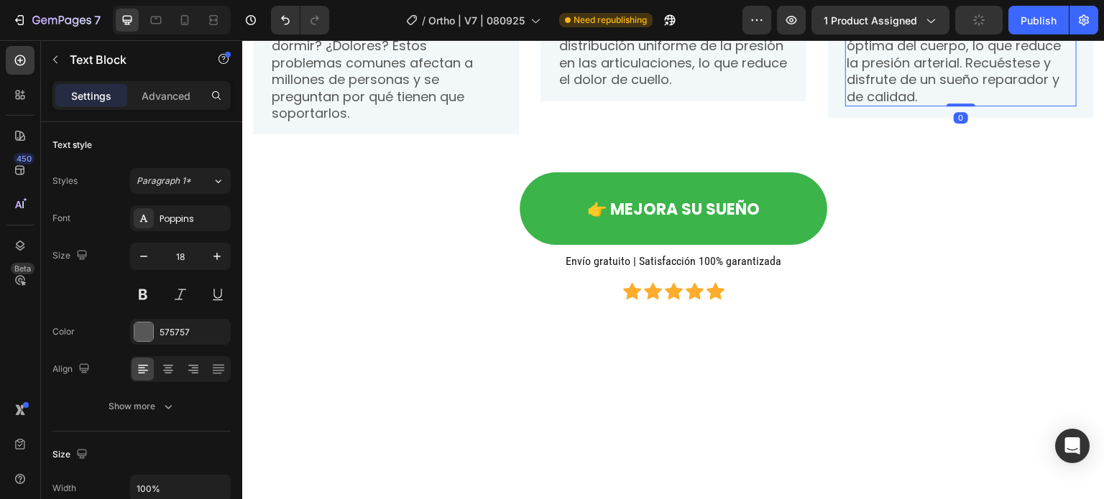
scroll to position [1535, 0]
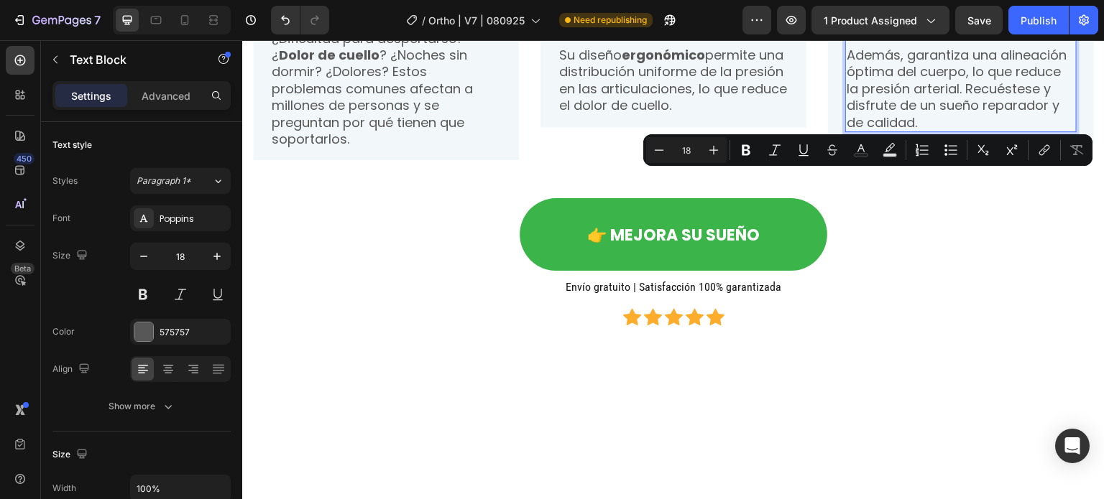
drag, startPoint x: 913, startPoint y: 183, endPoint x: 1021, endPoint y: 190, distance: 108.8
click at [739, 144] on icon "Editor contextual toolbar" at bounding box center [746, 150] width 14 height 14
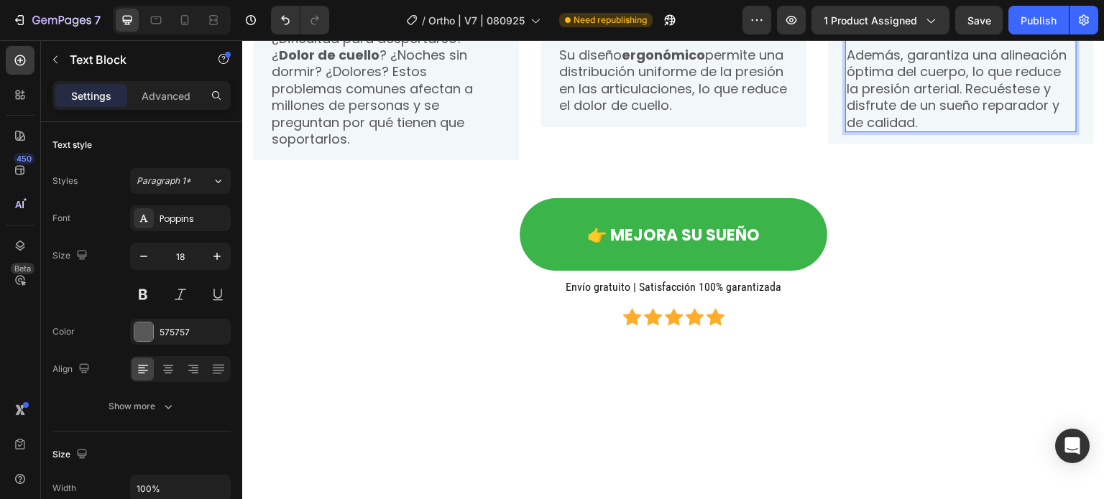
click at [933, 131] on p "Además, garantiza una alineación óptima del cuerpo, lo que reduce la presión ar…" at bounding box center [961, 89] width 229 height 84
drag, startPoint x: 997, startPoint y: 319, endPoint x: 957, endPoint y: 334, distance: 42.3
click at [957, 131] on p "Además, garantiza una alineación óptima del cuerpo, lo que reduce la presión ar…" at bounding box center [961, 89] width 229 height 84
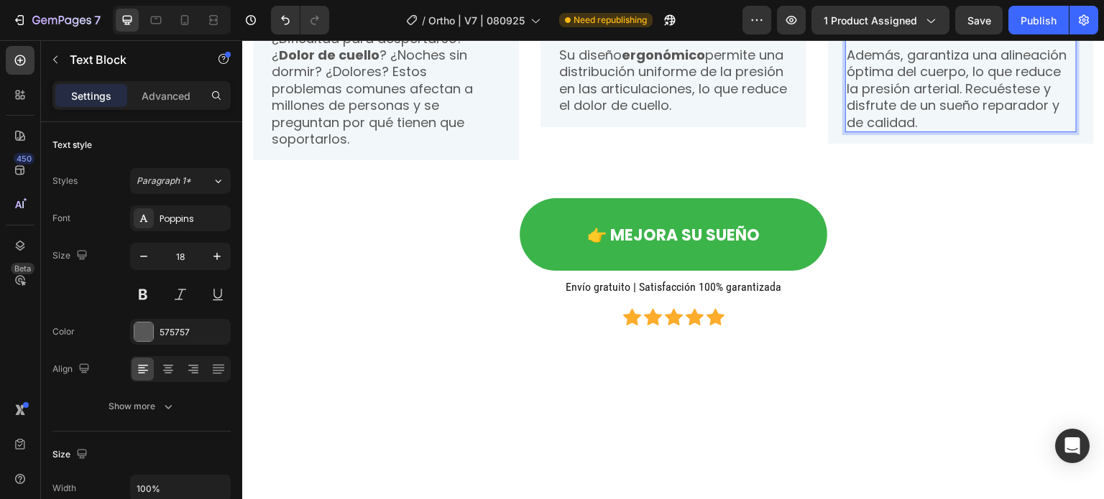
drag, startPoint x: 994, startPoint y: 318, endPoint x: 958, endPoint y: 337, distance: 40.8
click at [958, 131] on p "Además, garantiza una alineación óptima del cuerpo, lo que reduce la presión ar…" at bounding box center [961, 89] width 229 height 84
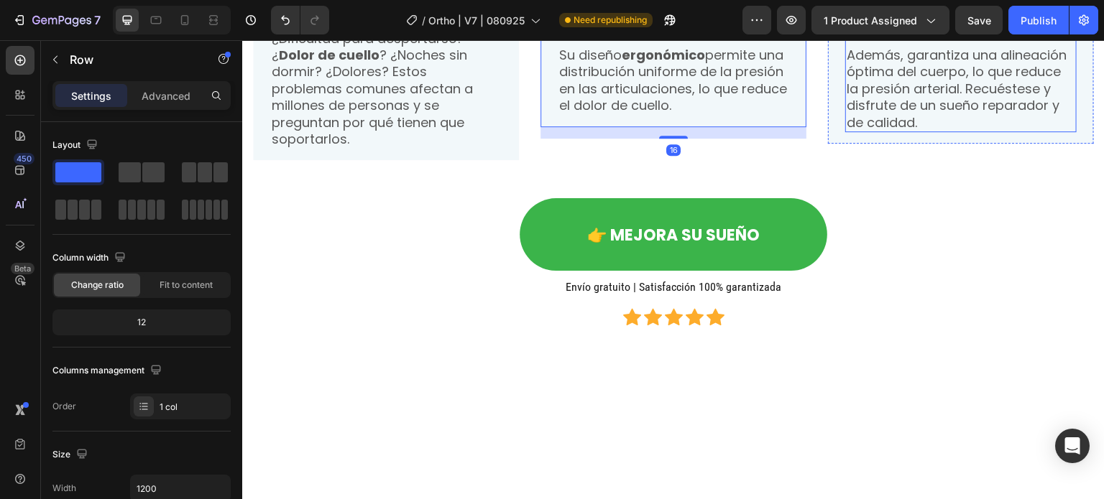
click at [1013, 131] on p "Además, garantiza una alineación óptima del cuerpo, lo que reduce la presión ar…" at bounding box center [961, 89] width 229 height 84
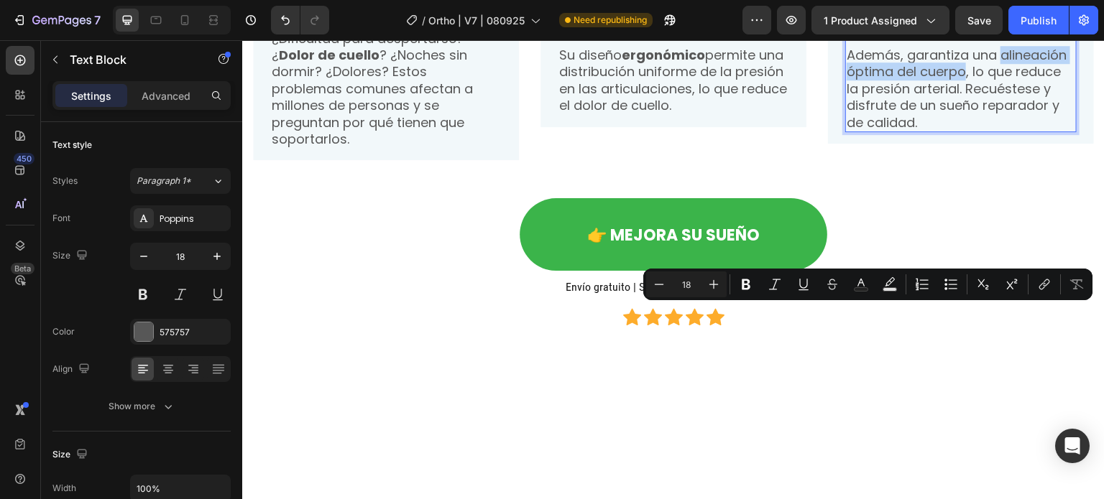
drag, startPoint x: 997, startPoint y: 316, endPoint x: 955, endPoint y: 333, distance: 45.1
click at [955, 131] on p "Además, garantiza una alineación óptima del cuerpo, lo que reduce la presión ar…" at bounding box center [961, 89] width 229 height 84
click at [739, 281] on icon "Editor contextual toolbar" at bounding box center [746, 284] width 14 height 14
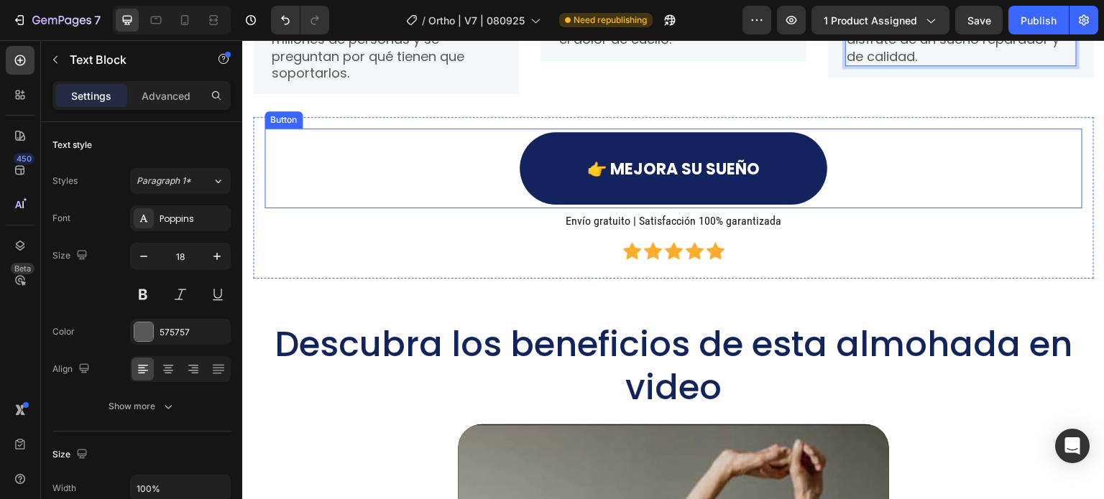
scroll to position [1751, 0]
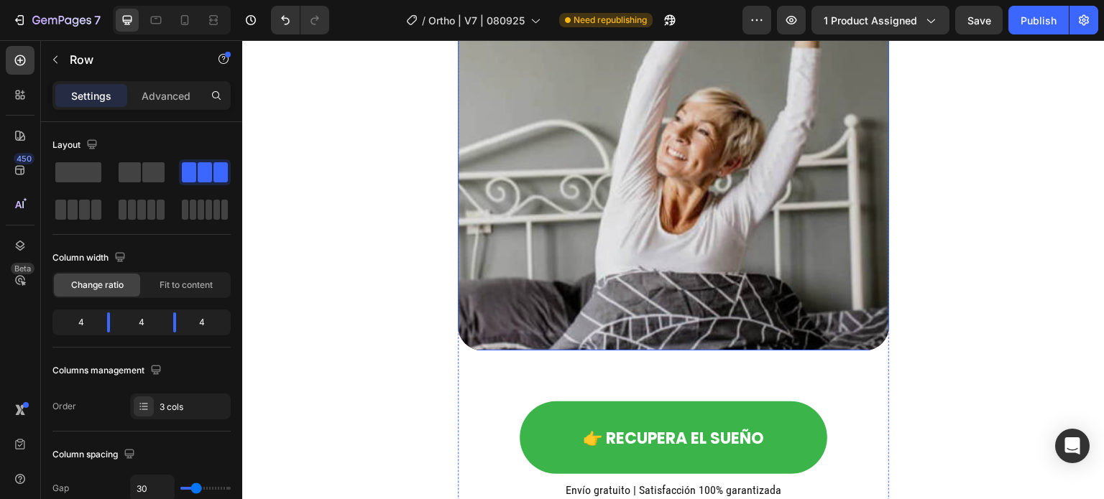
scroll to position [2469, 0]
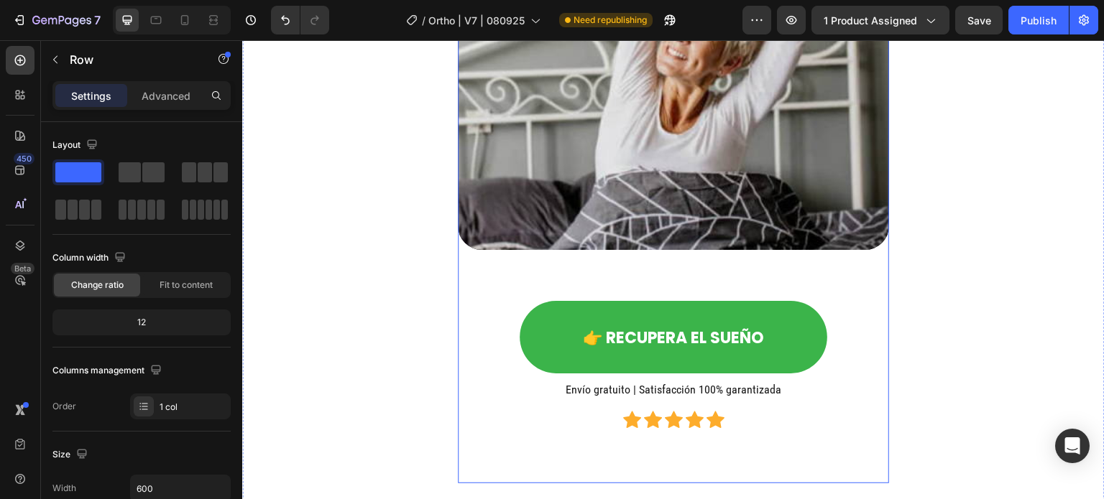
click at [492, 265] on div "Video 👉 Recupera el sueño Button Envío gratuito | Satisfacción 100% garantizada…" at bounding box center [673, 151] width 431 height 665
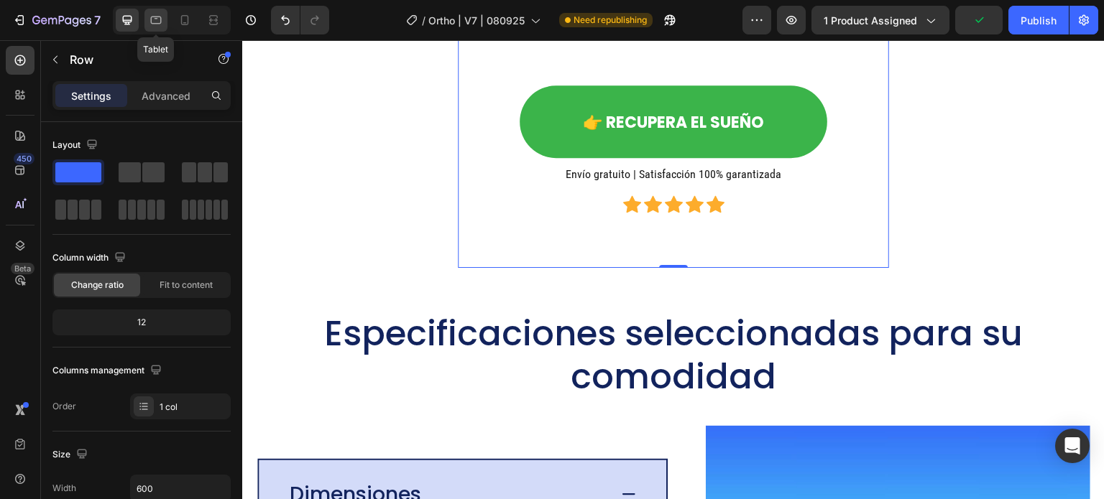
click at [157, 17] on icon at bounding box center [156, 21] width 11 height 8
type input "80%"
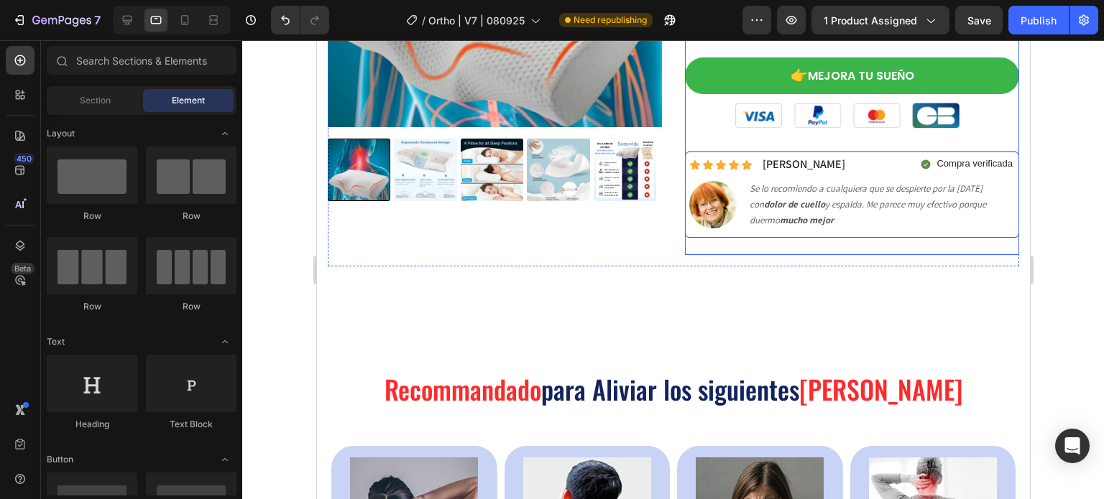
scroll to position [359, 0]
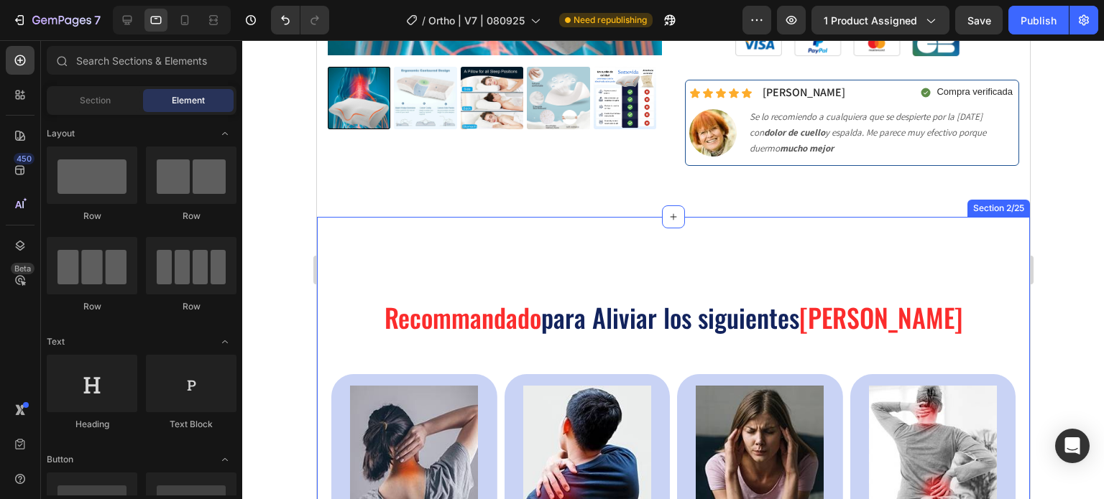
click at [678, 229] on div "Recommandado para Aliviar los siguientes Dolores Matutinos Heading Image Dolor …" at bounding box center [672, 441] width 713 height 448
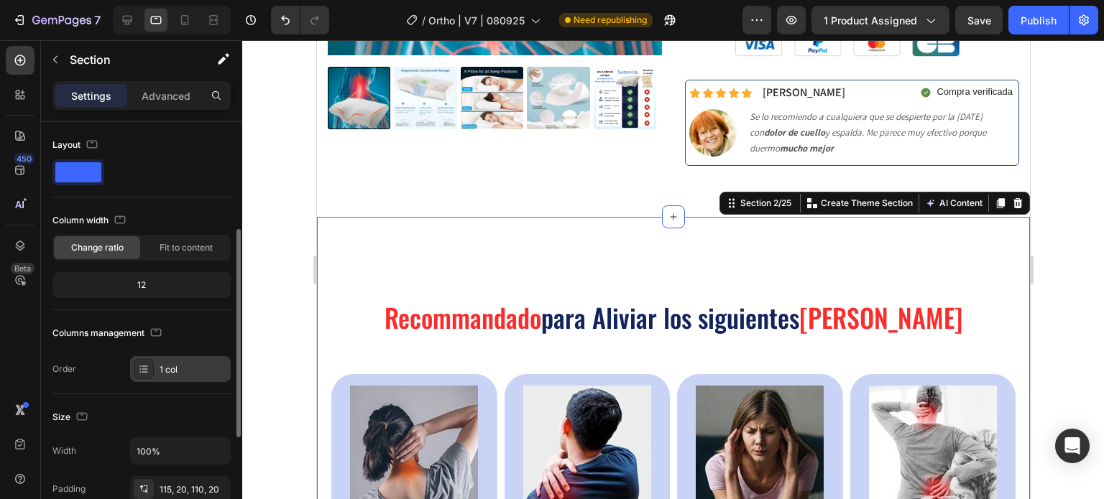
scroll to position [72, 0]
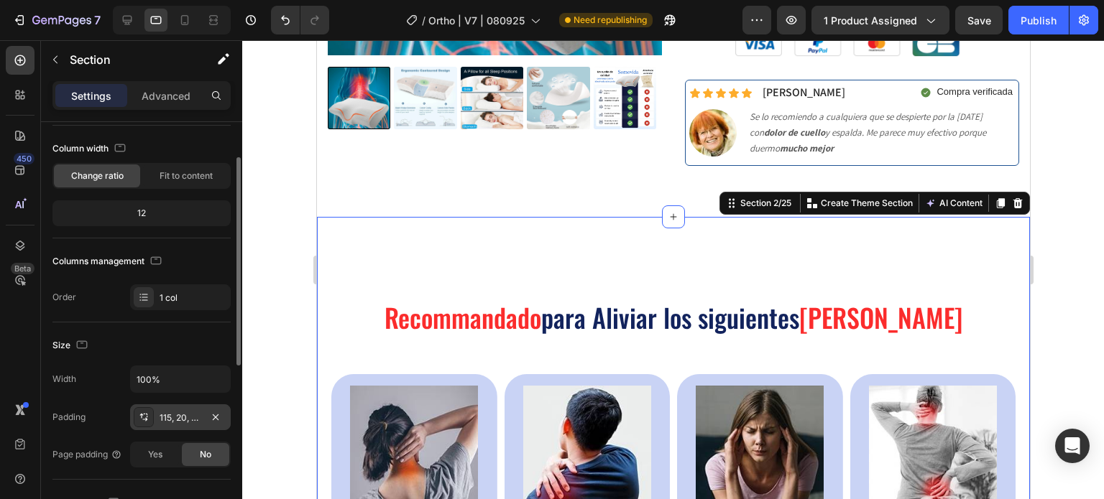
click at [185, 418] on div "115, 20, 110, 20" at bounding box center [181, 418] width 42 height 13
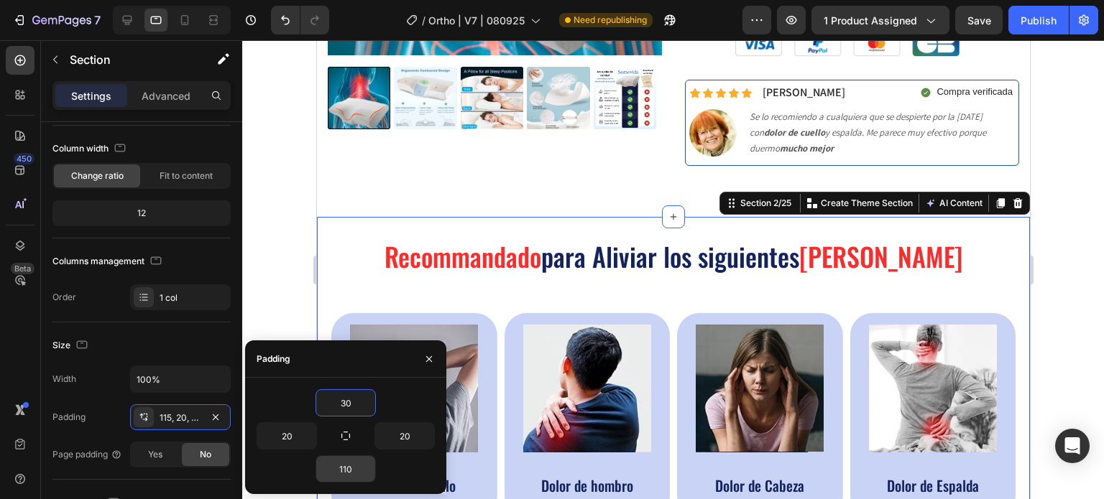
type input "30"
click at [345, 459] on input "110" at bounding box center [345, 469] width 59 height 26
type input "30"
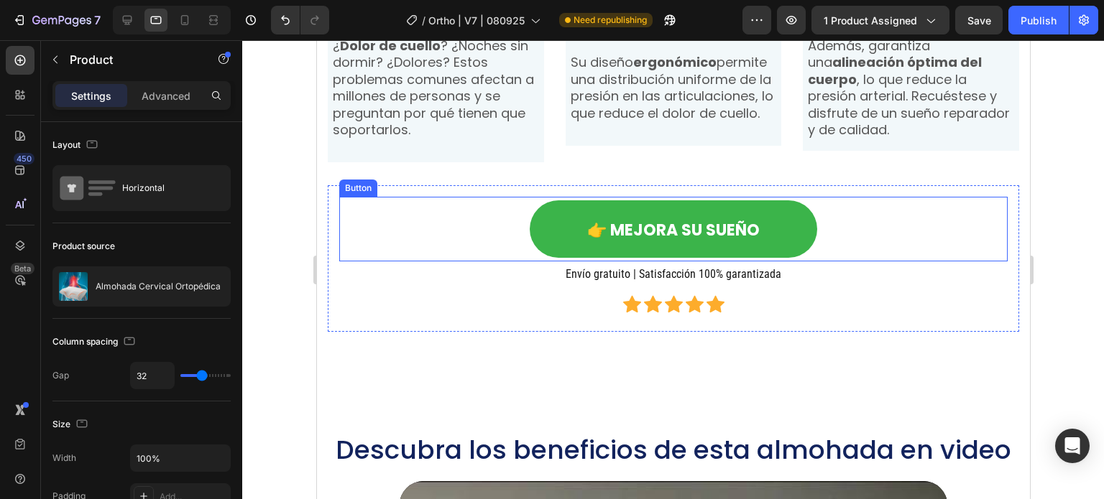
scroll to position [1581, 0]
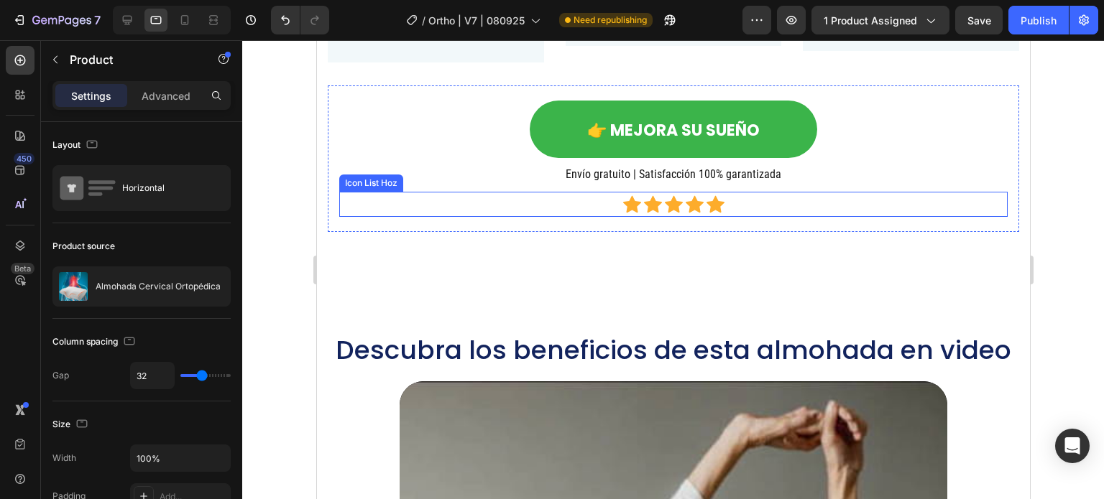
click at [471, 201] on div "Icon Icon Icon Icon Icon" at bounding box center [672, 204] width 668 height 18
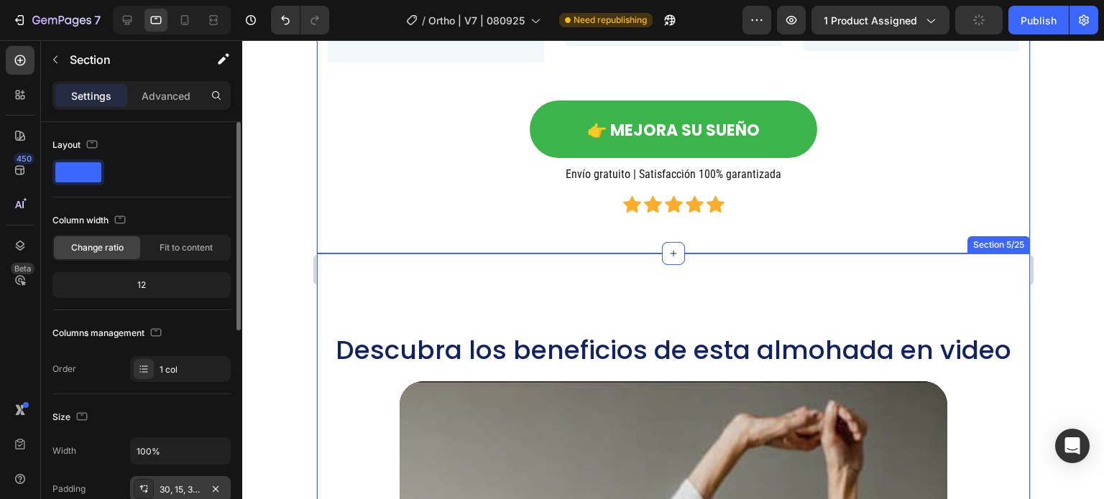
click at [181, 494] on div "30, 15, 30, 15" at bounding box center [181, 490] width 42 height 13
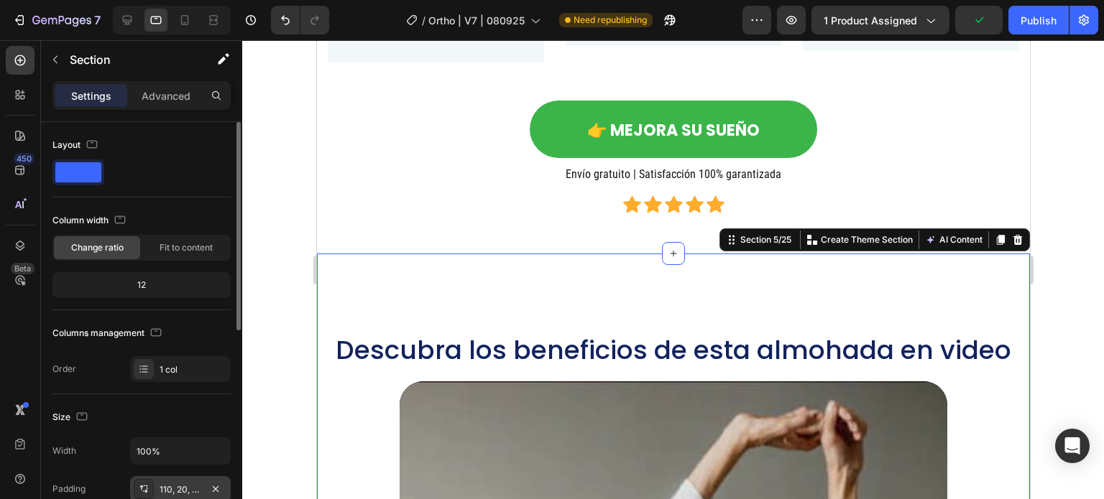
click at [157, 495] on div "110, 20, 67, 20" at bounding box center [180, 489] width 101 height 26
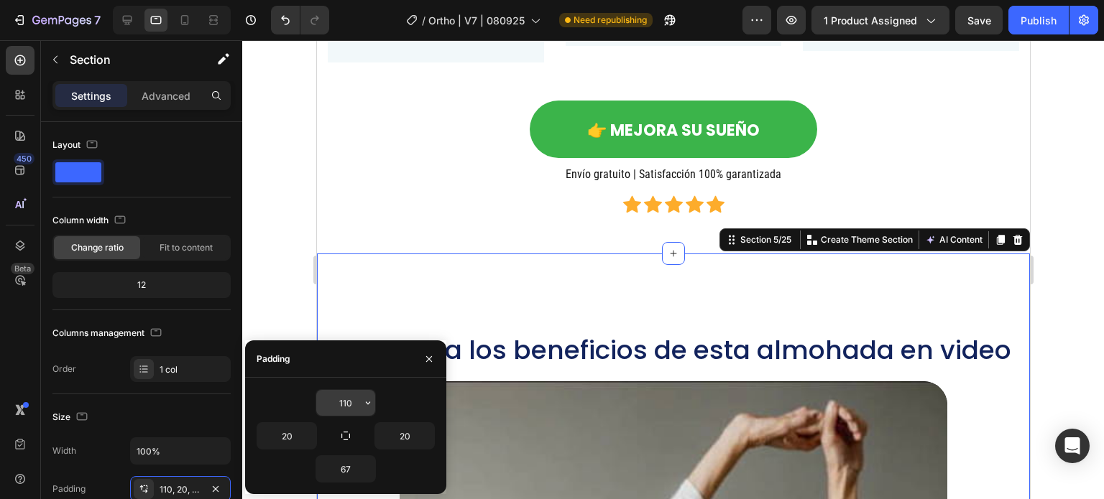
click at [356, 405] on input "110" at bounding box center [345, 403] width 59 height 26
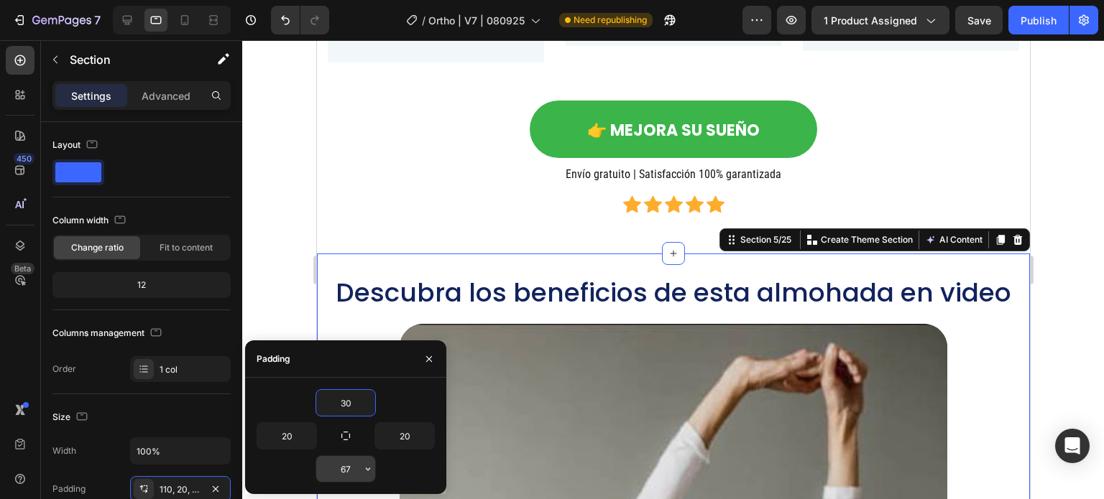
type input "30"
click at [338, 479] on input "67" at bounding box center [345, 469] width 59 height 26
type input "30"
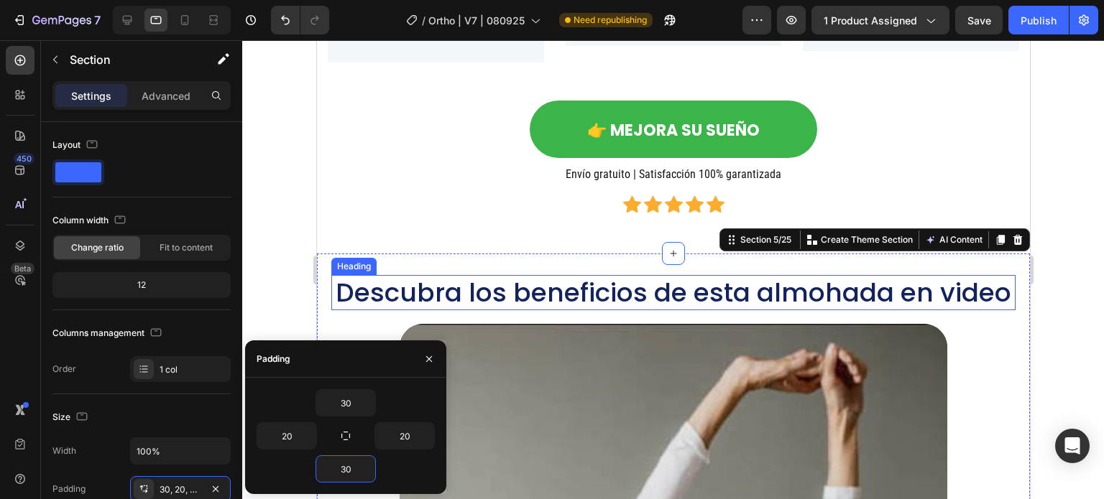
click at [611, 292] on h2 "Descubra los beneficios de esta almohada en video" at bounding box center [673, 292] width 684 height 35
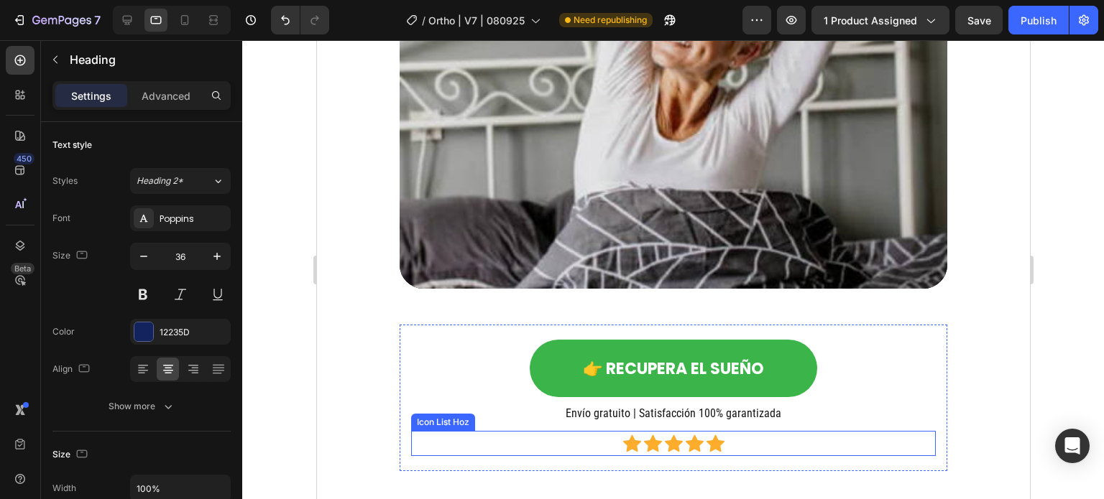
scroll to position [2515, 0]
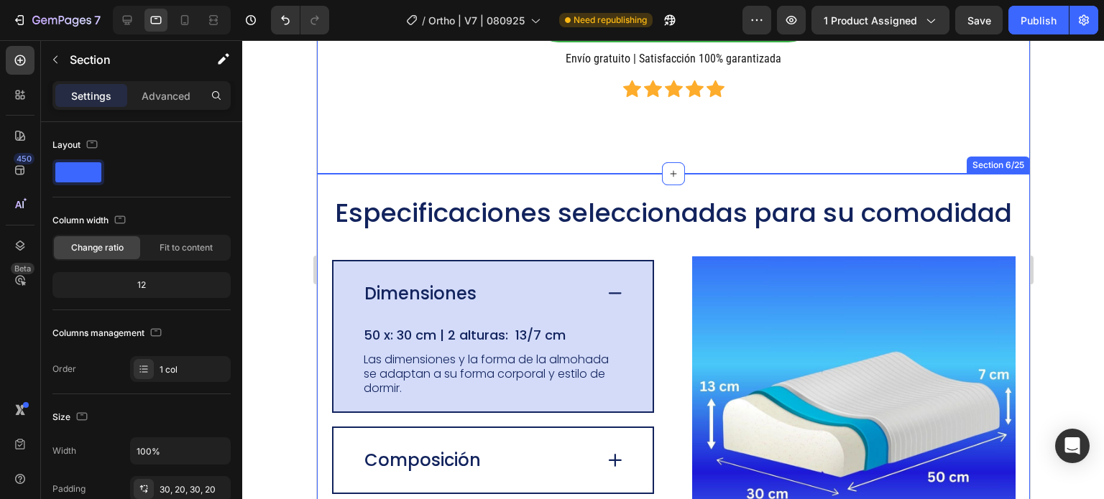
click at [321, 210] on div "Especificaciones seleccionadas para su comodidad Heading Image Dimensiones 50 x…" at bounding box center [672, 470] width 713 height 593
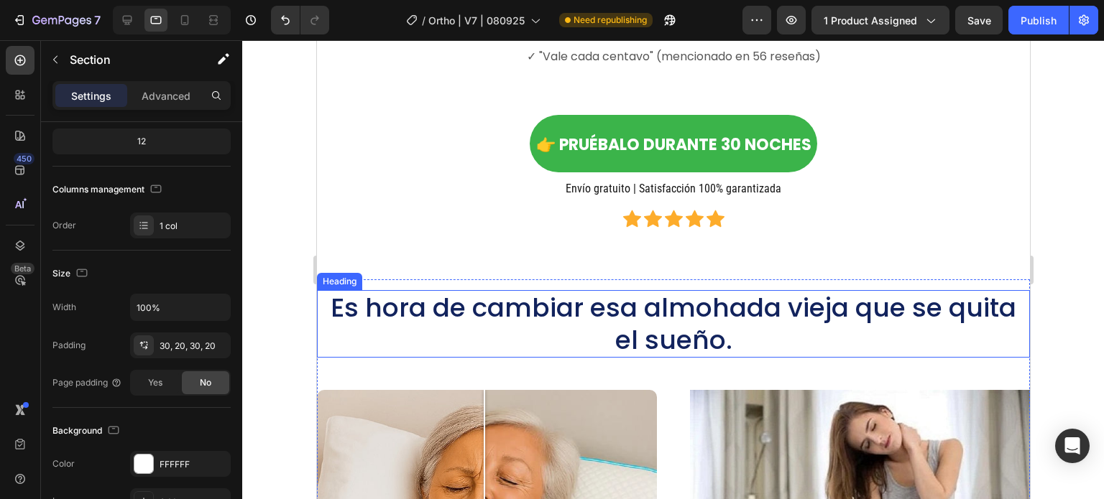
scroll to position [4389, 0]
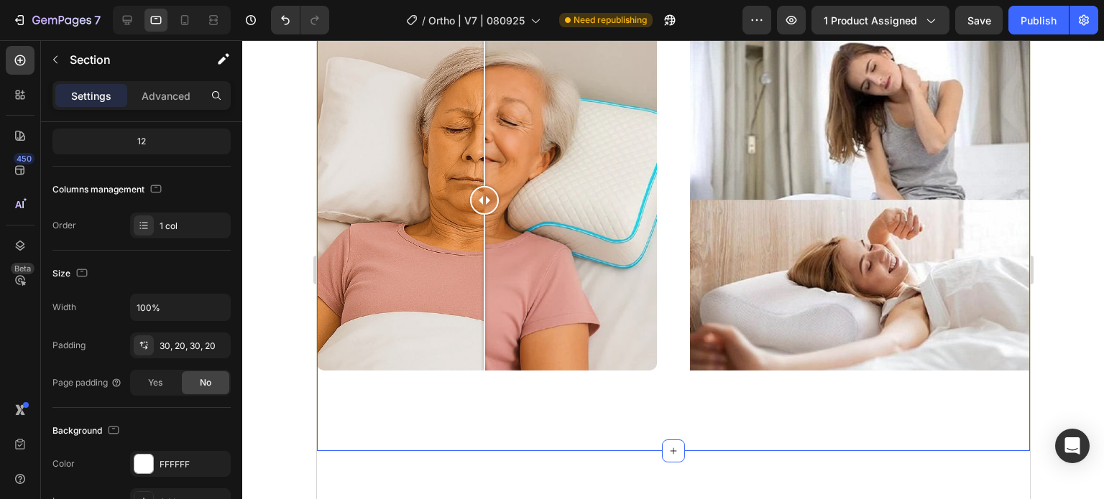
click at [323, 245] on div "Es hora de cambiar esa almohada vieja que se quita el sueño. Heading Image Comp…" at bounding box center [672, 186] width 713 height 510
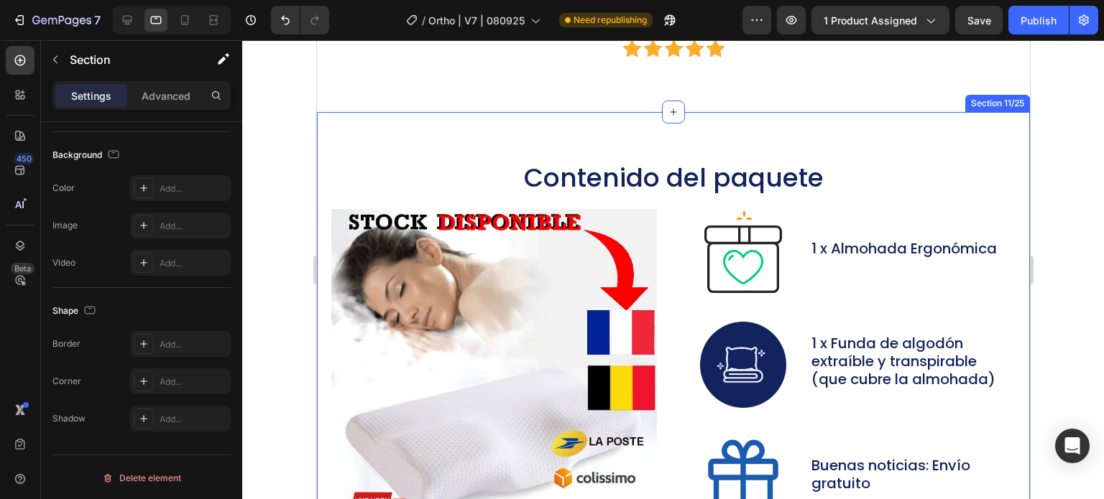
scroll to position [6494, 0]
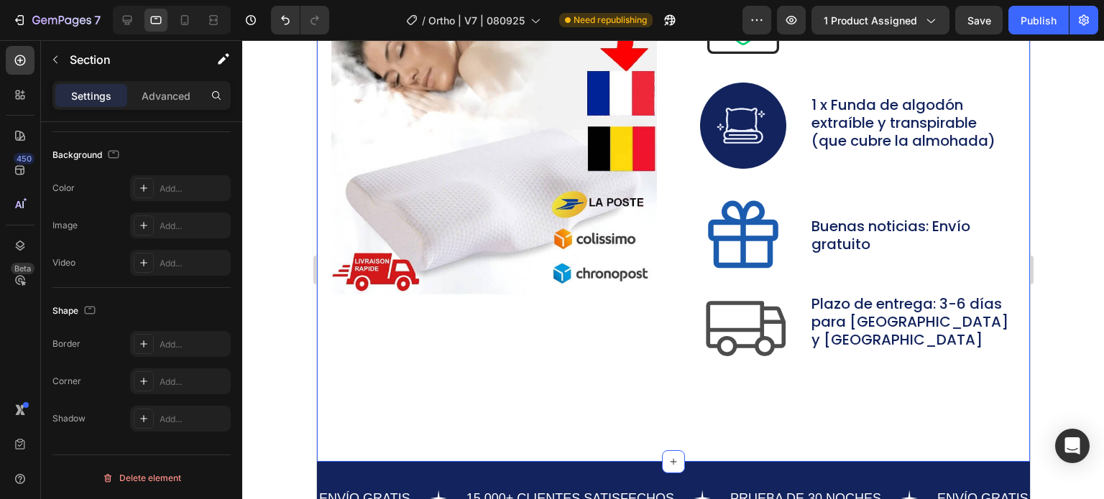
click at [584, 185] on div "Contenido del paquete Heading Image Image 1 x Almohada Ergonómica Text Block Ro…" at bounding box center [673, 170] width 684 height 499
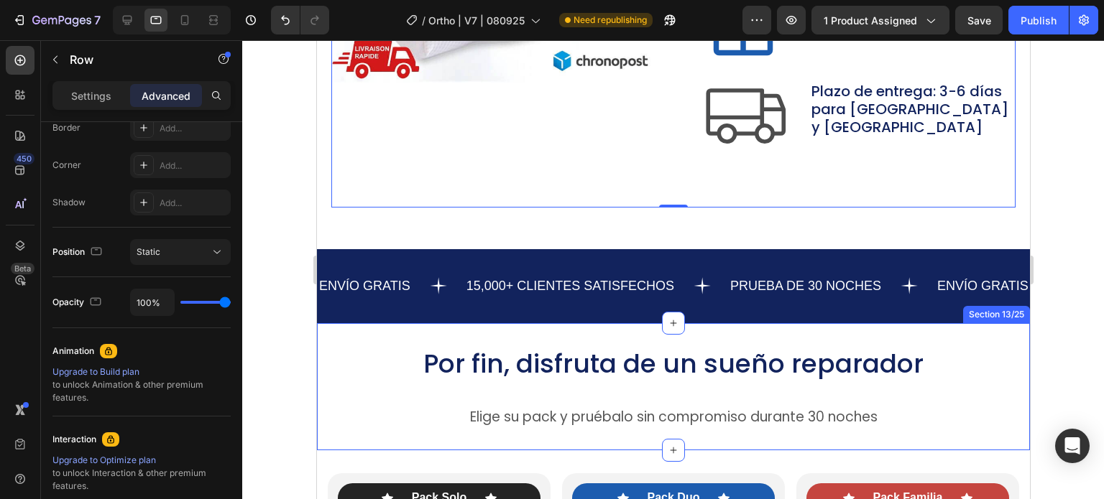
scroll to position [0, 0]
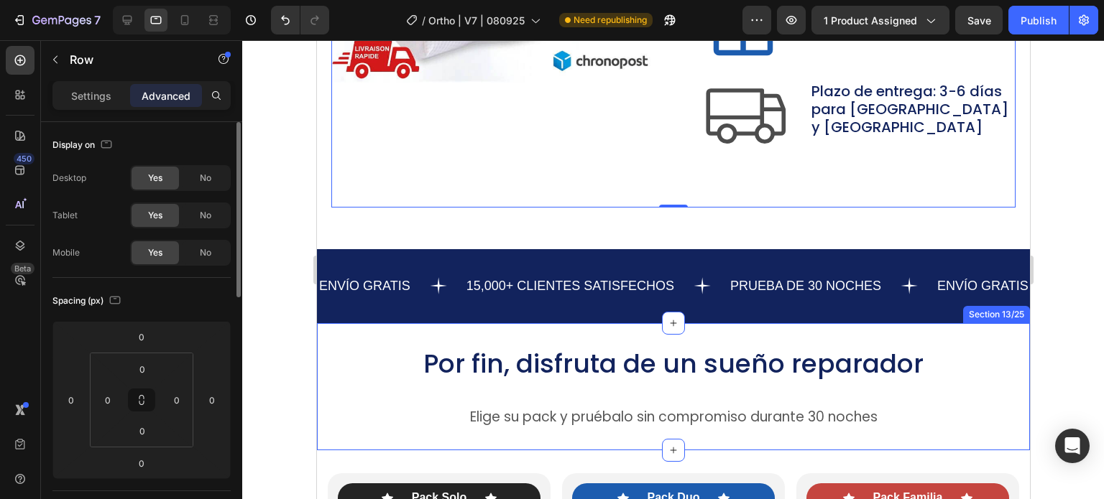
click at [678, 349] on h2 "Por fin, disfruta de un sueño reparador" at bounding box center [672, 363] width 713 height 35
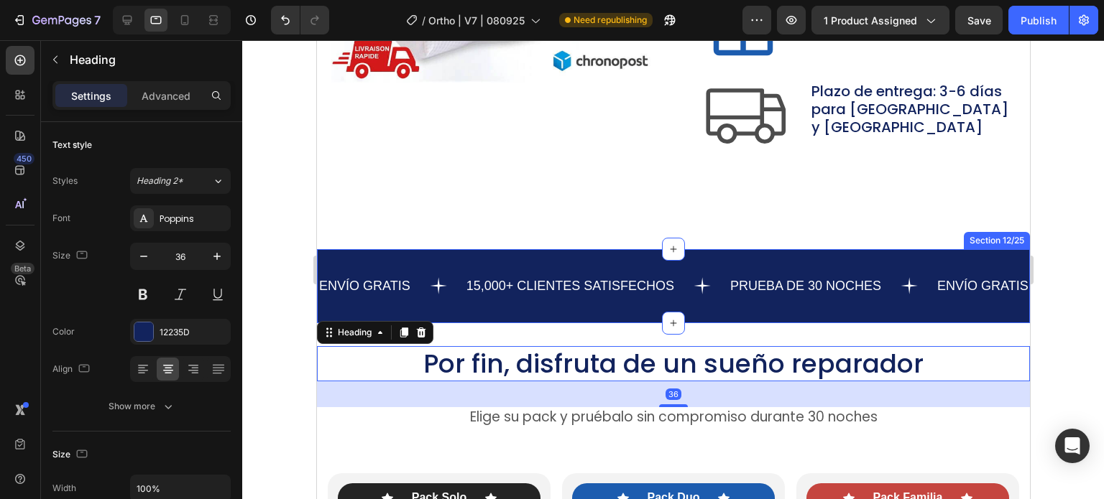
click at [818, 264] on div "ENVÍO GRATIS Text 15,000+ CLIENTES SATISFECHOS Text PRUEBA DE 30 NOCHES Text EN…" at bounding box center [672, 286] width 713 height 74
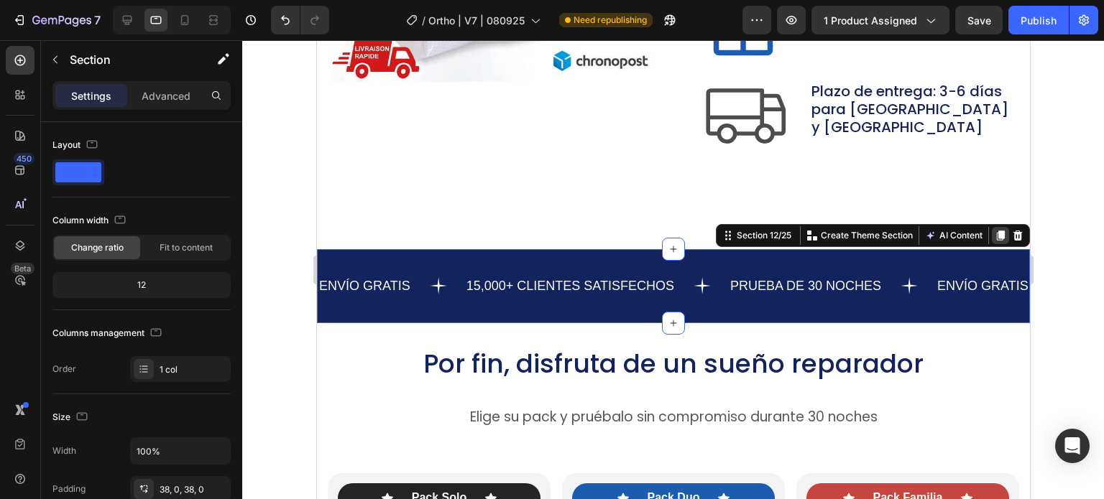
click at [994, 234] on icon at bounding box center [999, 235] width 11 height 11
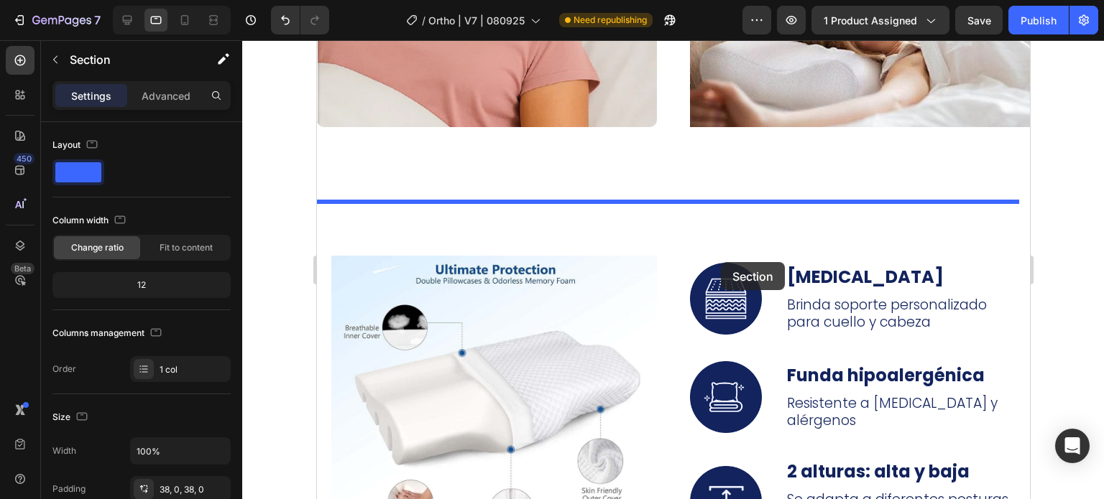
scroll to position [4580, 0]
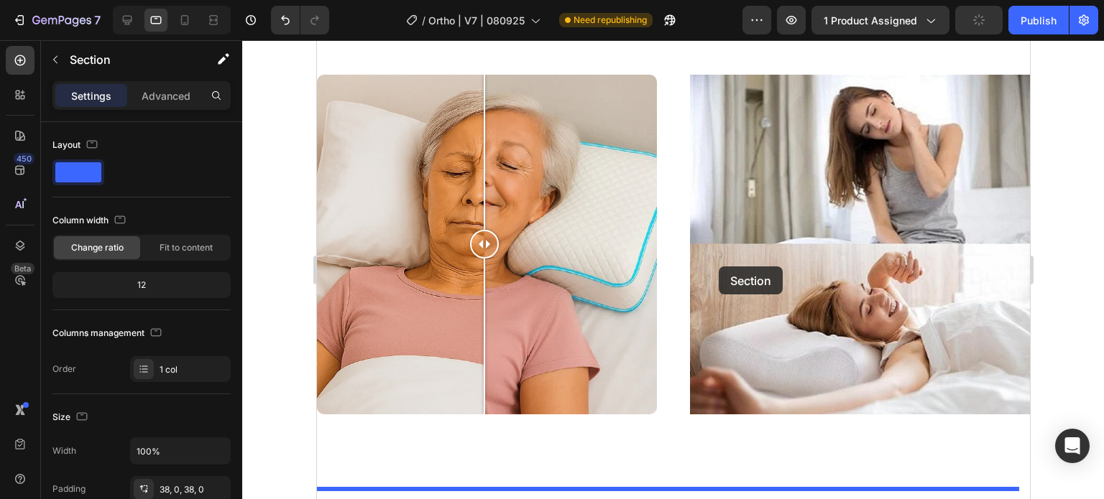
drag, startPoint x: 717, startPoint y: 305, endPoint x: 709, endPoint y: 239, distance: 67.4
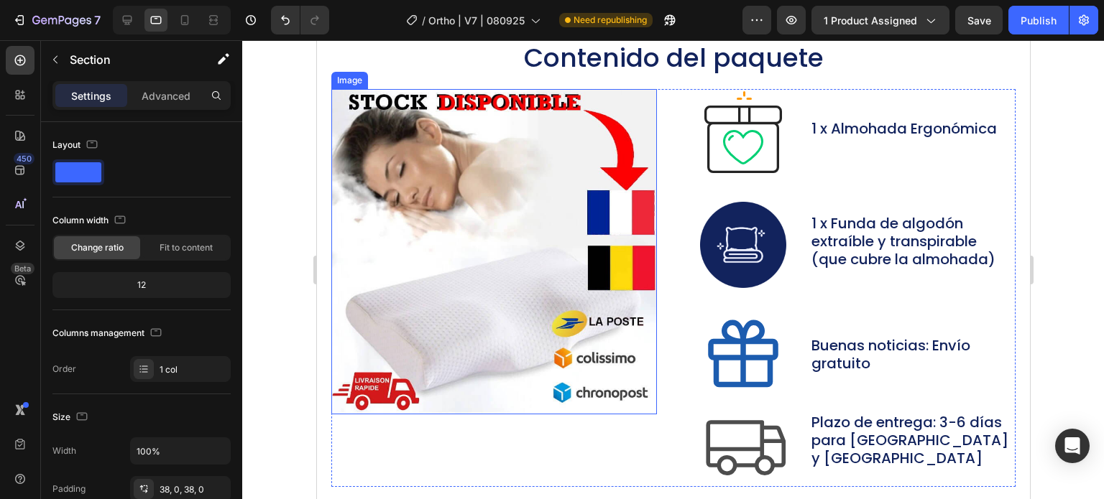
scroll to position [6520, 0]
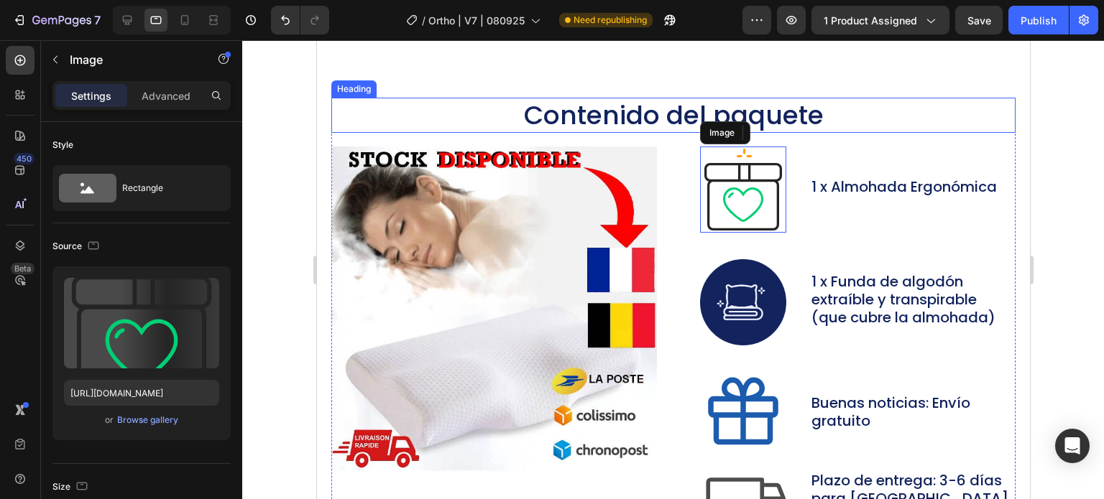
click at [734, 198] on div "Contenido del paquete Heading Image Image 1 x Almohada Ergonómica Text Block Ro…" at bounding box center [673, 347] width 684 height 499
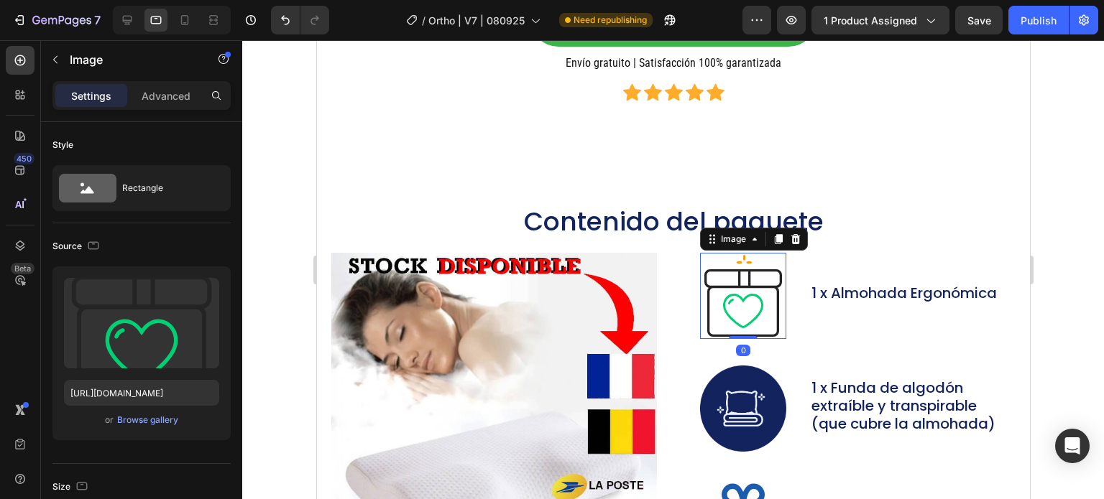
click at [737, 301] on img at bounding box center [742, 296] width 86 height 86
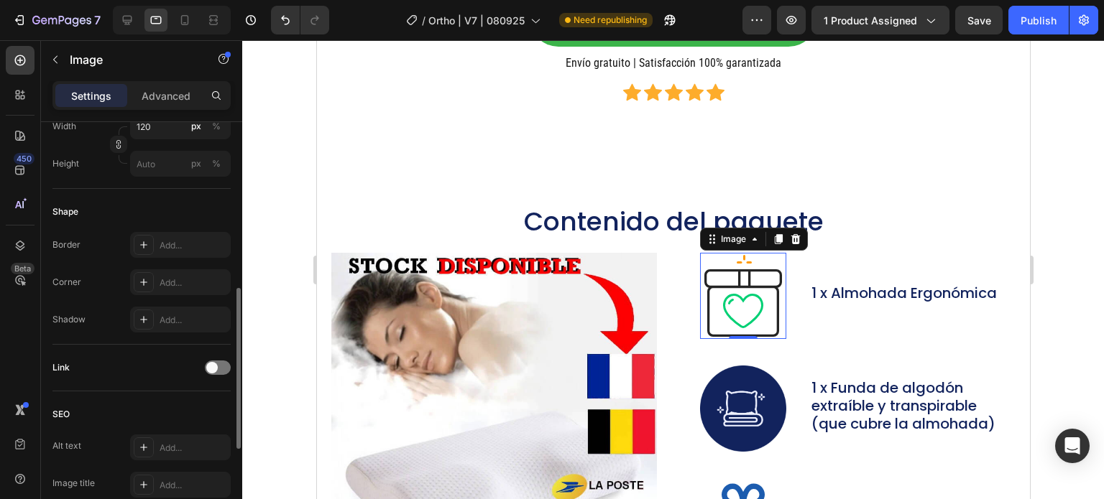
scroll to position [359, 0]
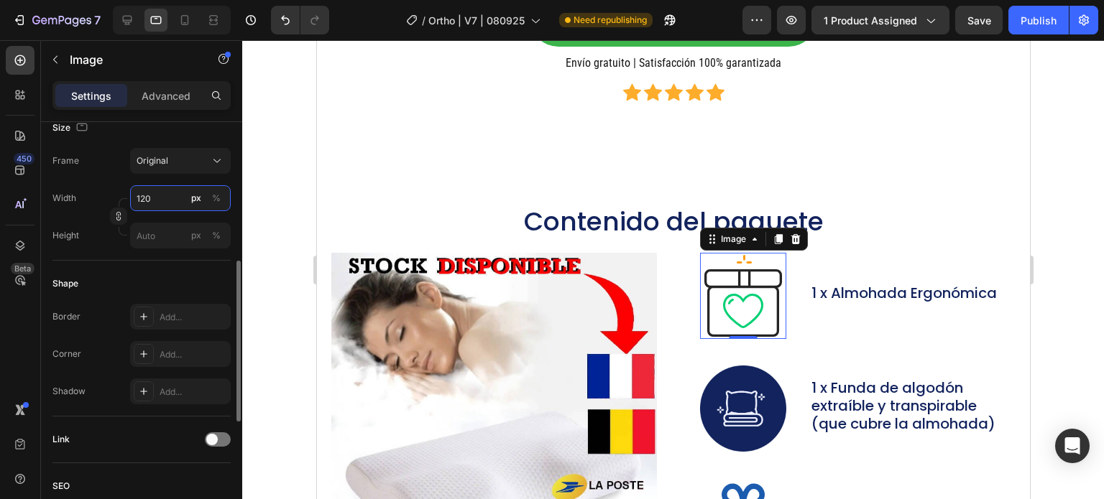
click at [155, 198] on input "120" at bounding box center [180, 198] width 101 height 26
type input "90"
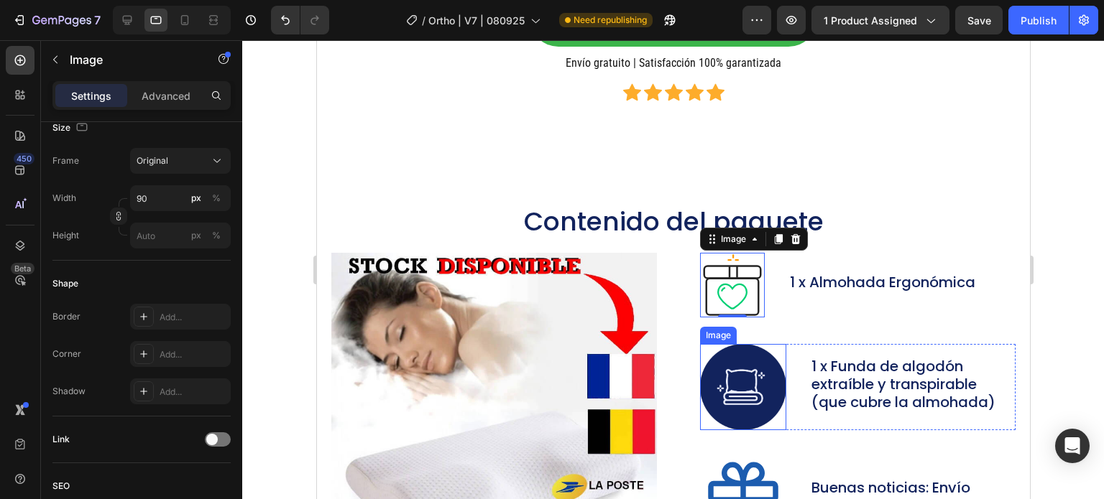
click at [733, 382] on img at bounding box center [742, 387] width 86 height 86
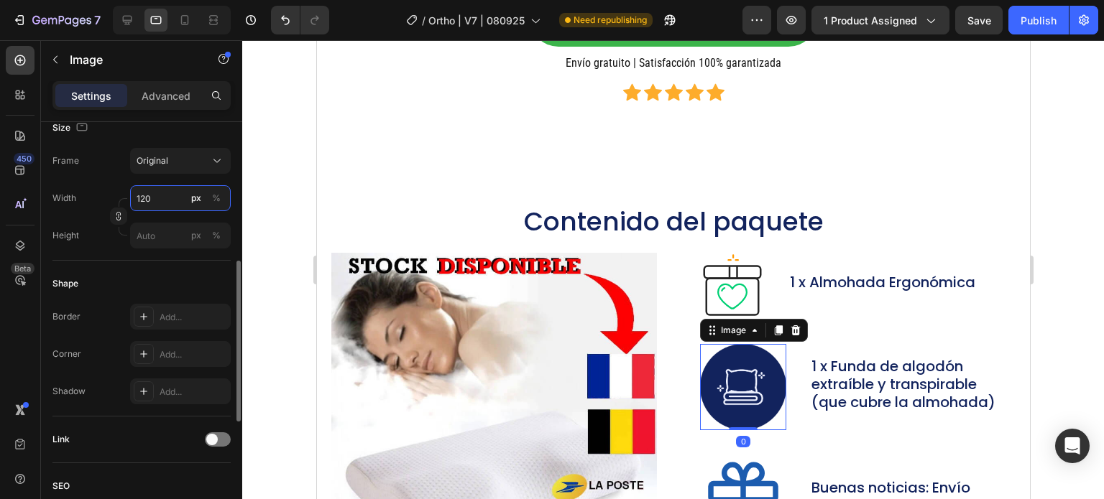
click at [158, 197] on input "120" at bounding box center [180, 198] width 101 height 26
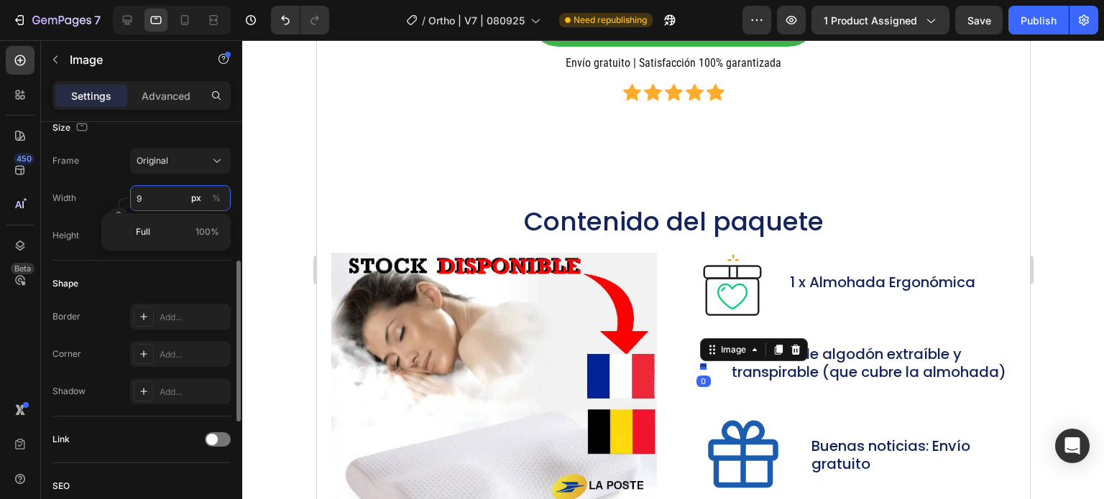
type input "90"
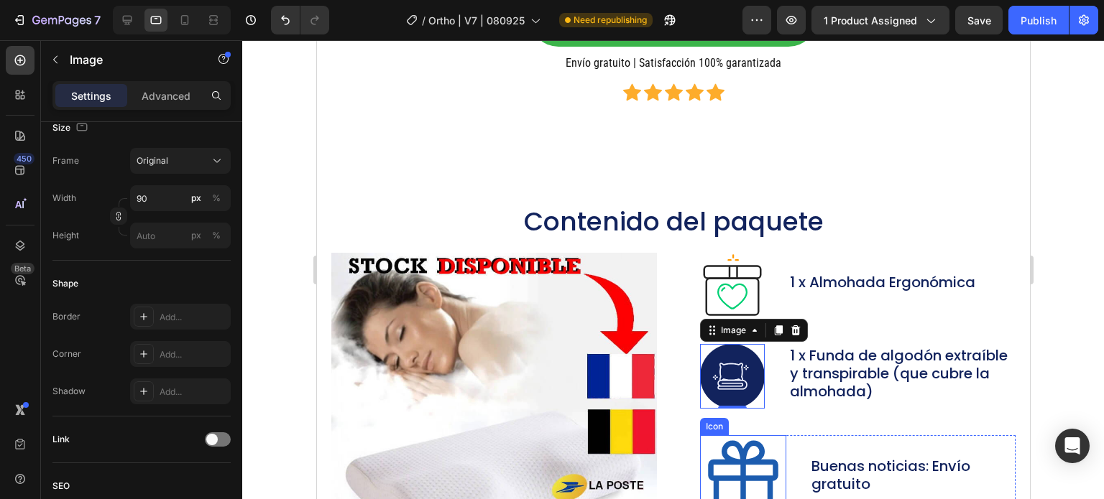
click at [720, 450] on icon at bounding box center [742, 479] width 86 height 86
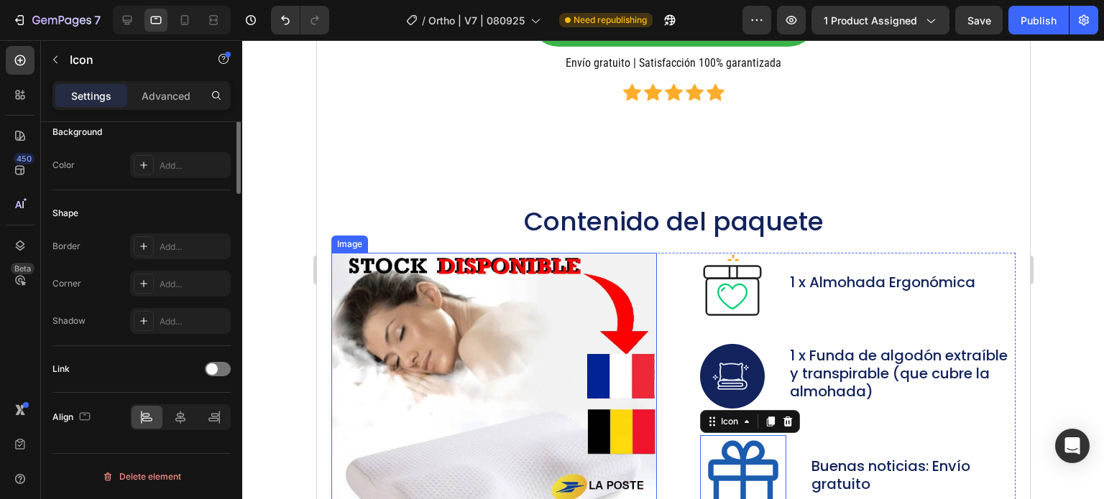
scroll to position [0, 0]
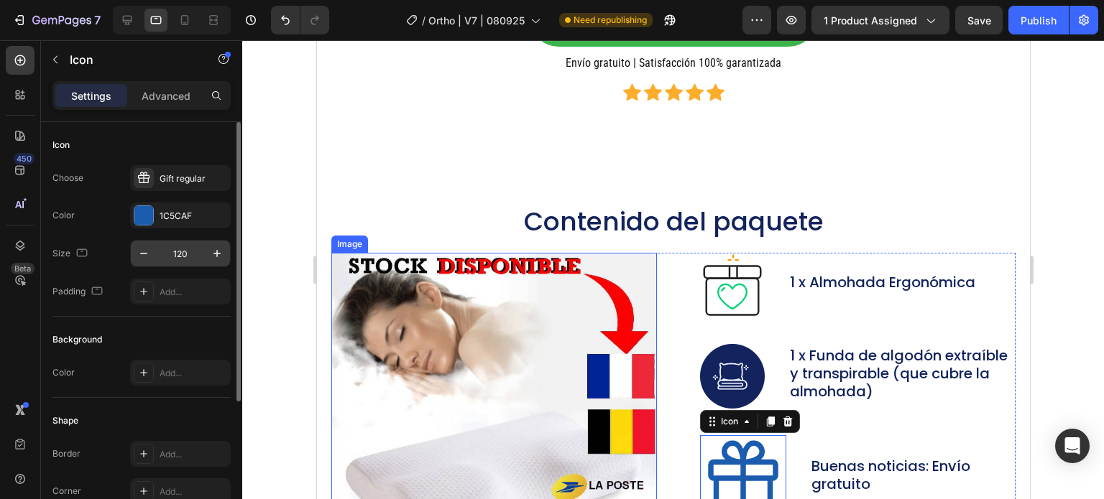
click at [178, 257] on input "120" at bounding box center [180, 254] width 47 height 26
type input "90"
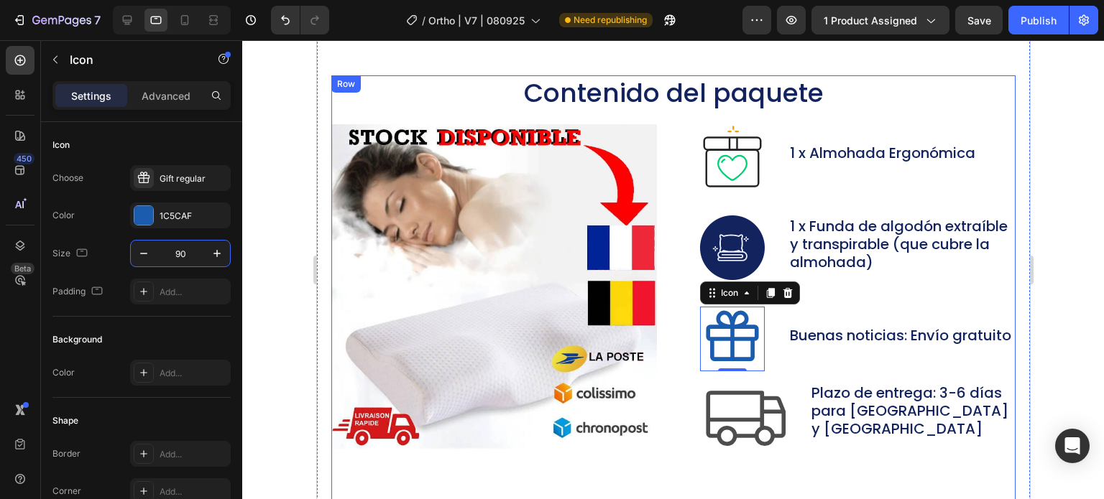
scroll to position [6520, 0]
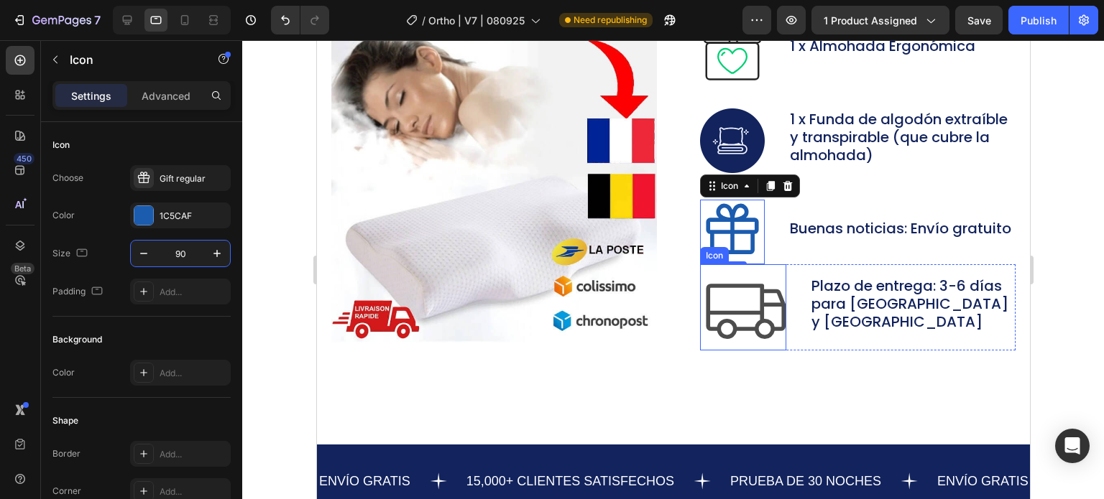
click at [719, 315] on icon at bounding box center [742, 307] width 86 height 86
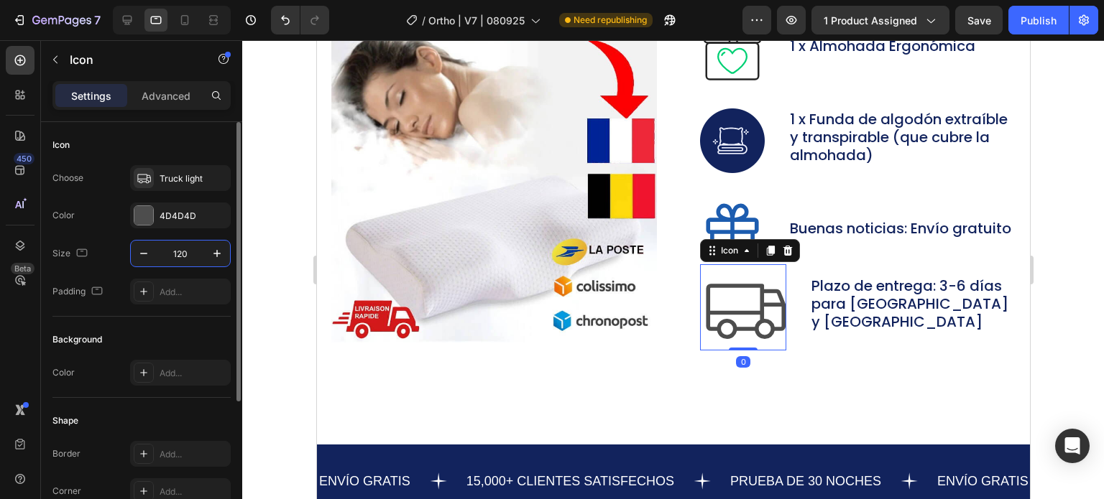
click at [175, 251] on input "120" at bounding box center [180, 254] width 47 height 26
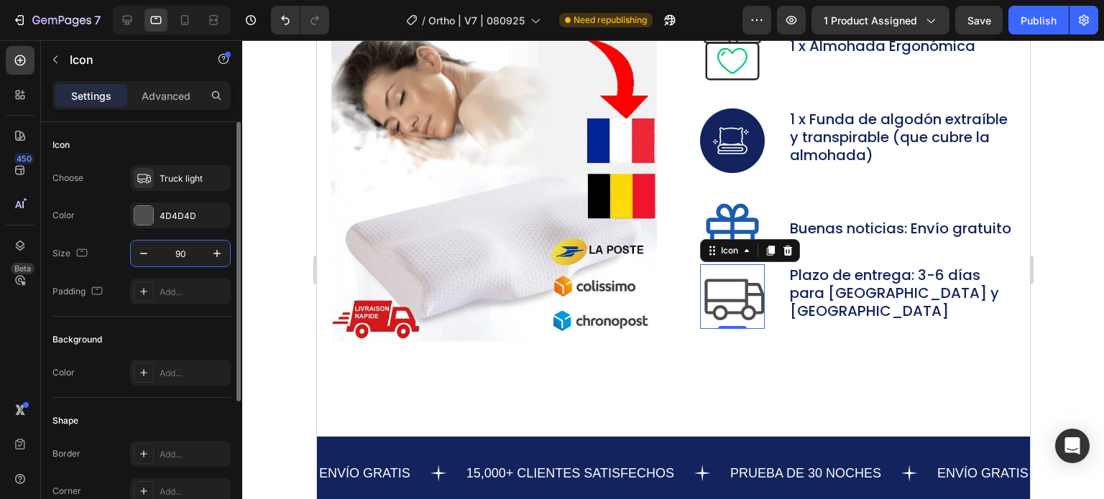
type input "90"
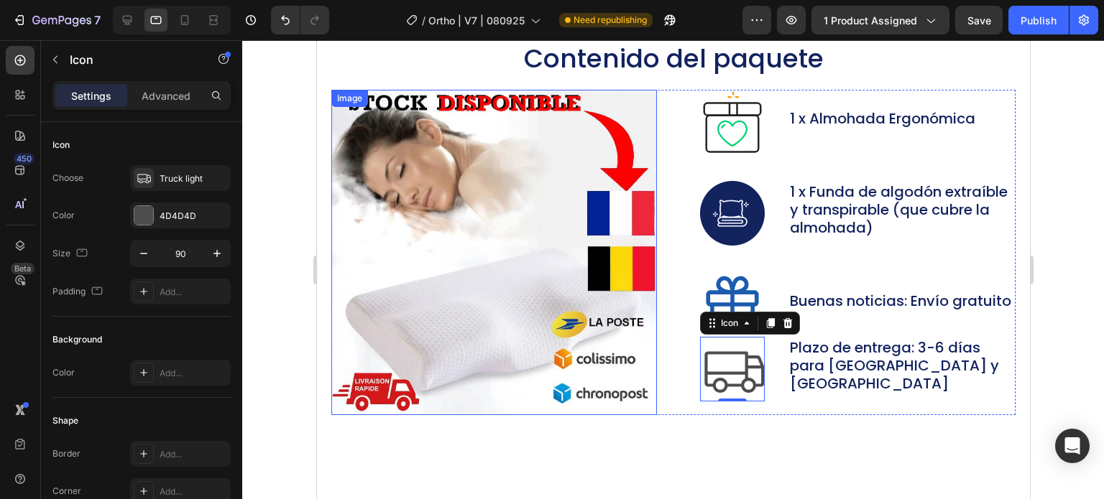
scroll to position [6377, 0]
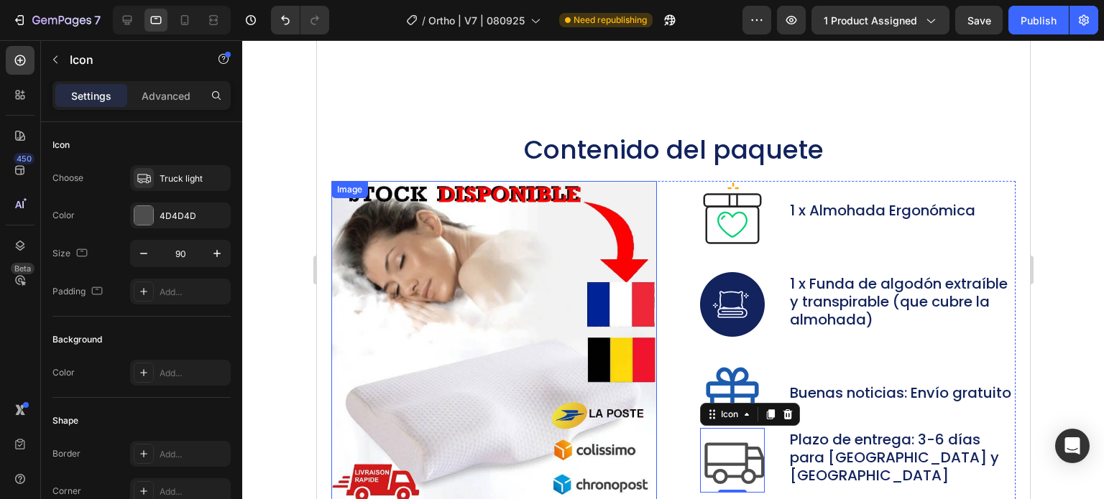
click at [447, 181] on img at bounding box center [494, 344] width 326 height 326
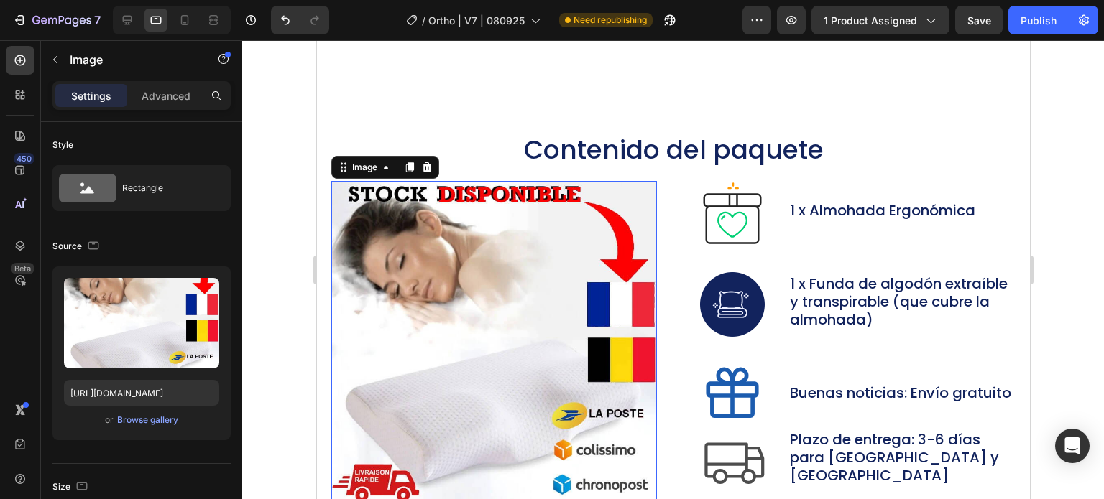
click at [464, 278] on img at bounding box center [494, 344] width 326 height 326
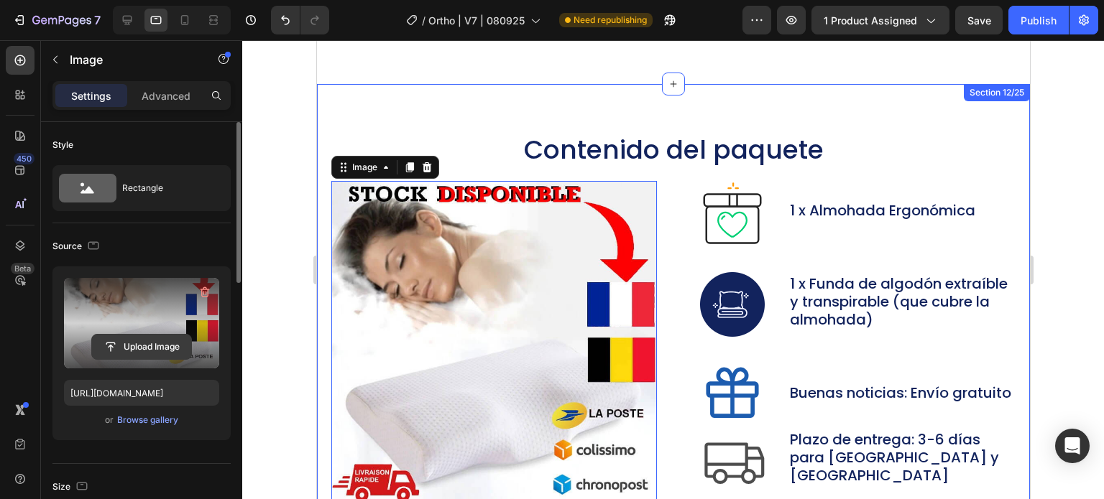
click at [129, 347] on input "file" at bounding box center [141, 347] width 99 height 24
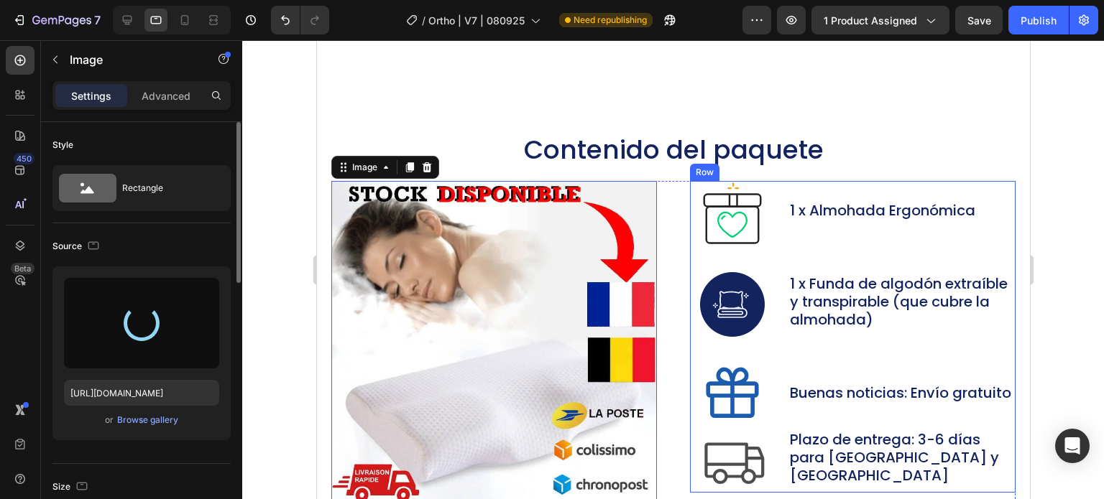
type input "https://cdn.shopify.com/s/files/1/0621/1688/8651/files/gempages_581568305333011…"
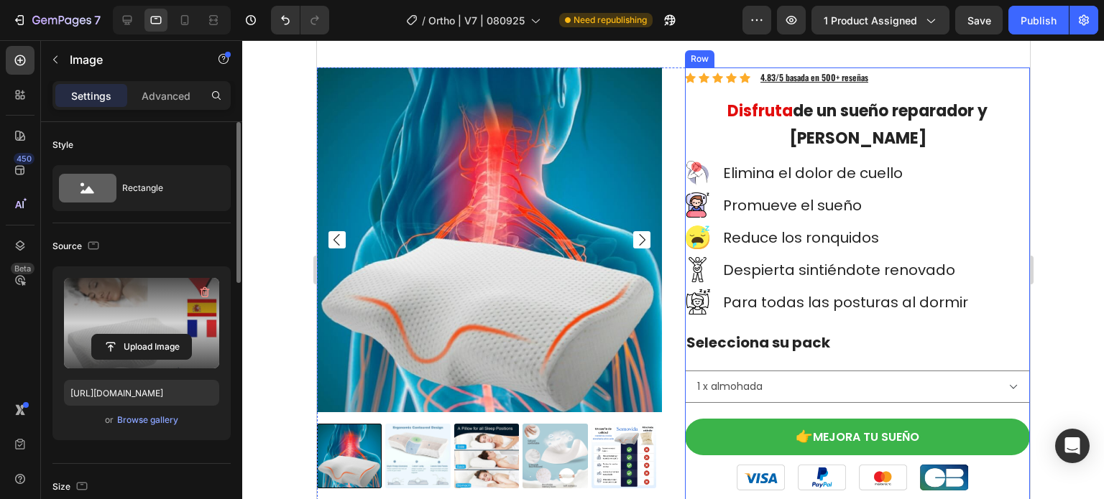
scroll to position [10401, 0]
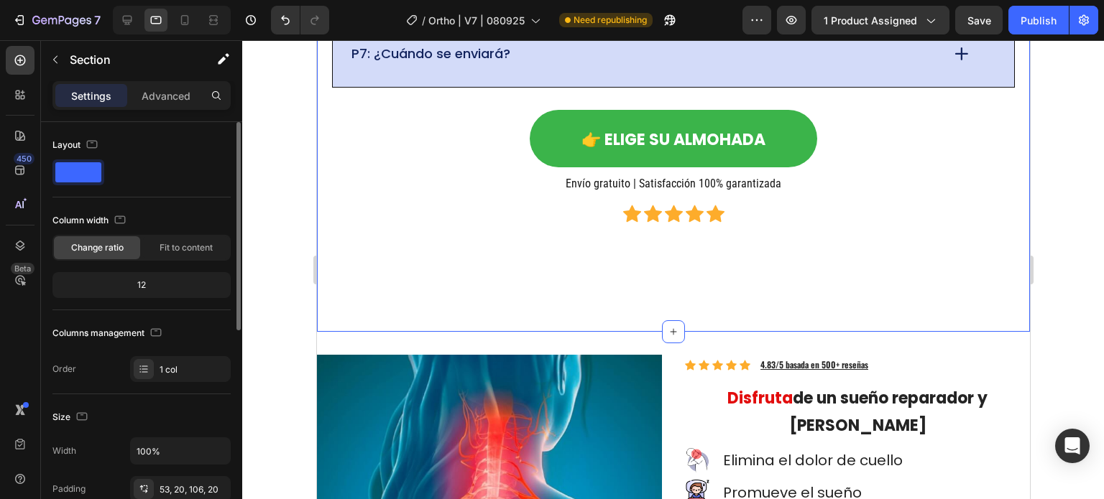
click at [193, 491] on div "53, 20, 106, 20" at bounding box center [181, 490] width 42 height 13
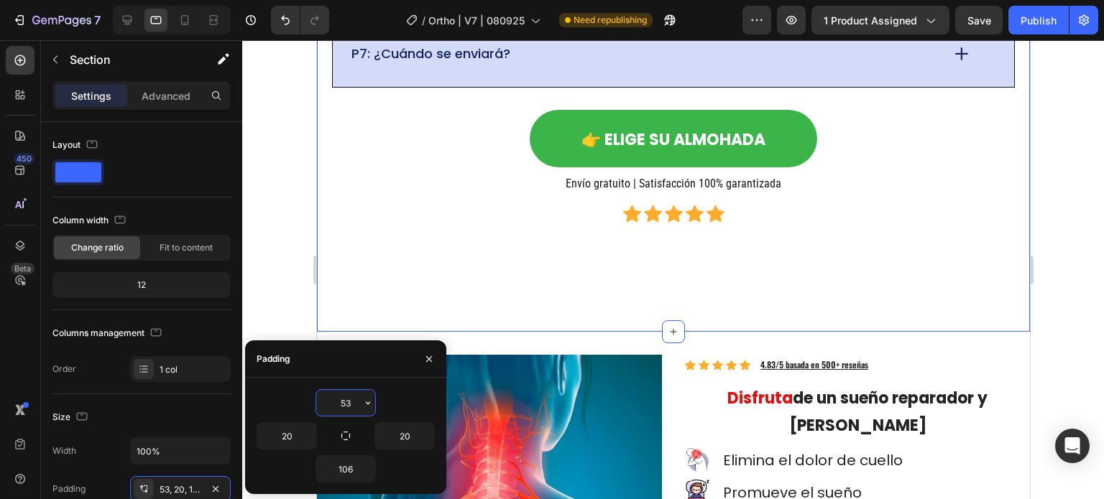
click at [348, 410] on input "53" at bounding box center [345, 403] width 59 height 26
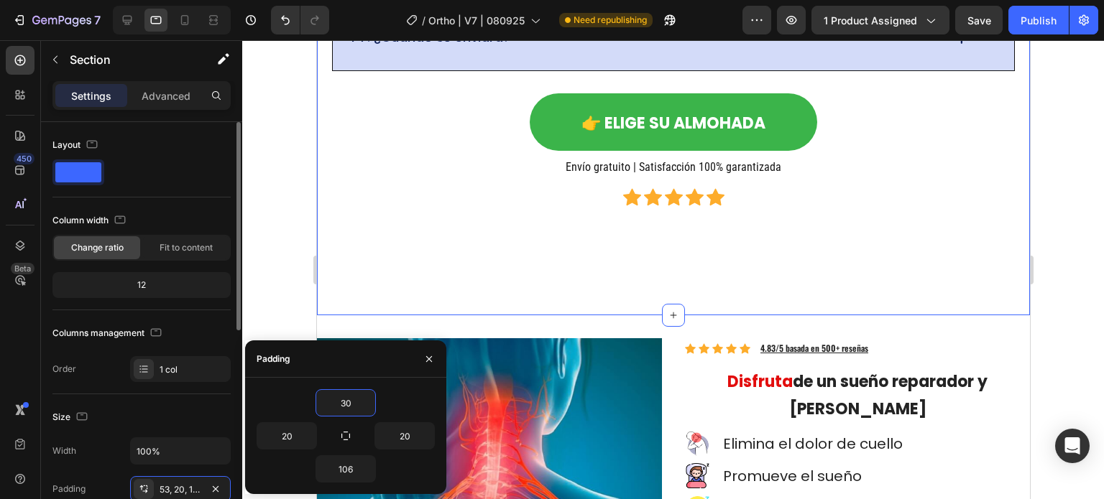
scroll to position [144, 0]
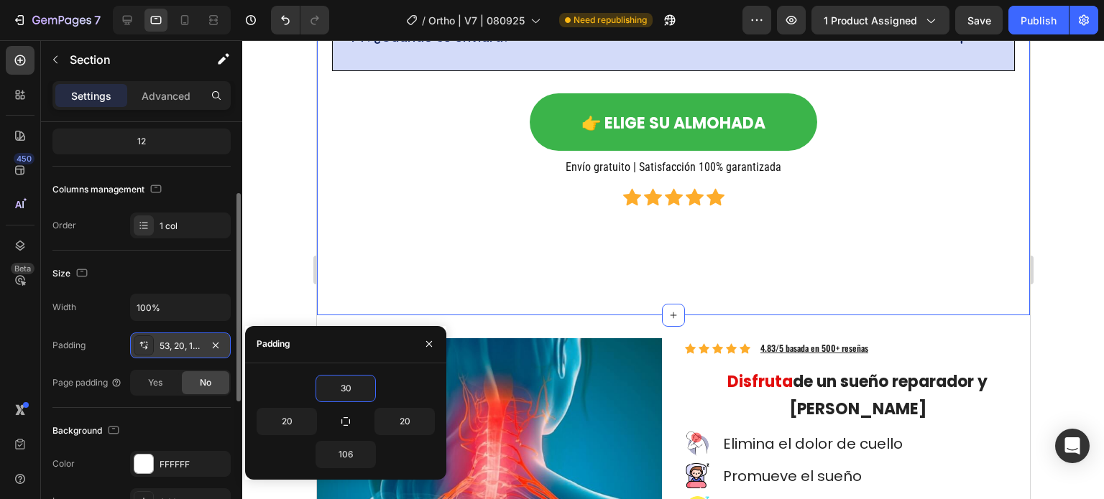
type input "30"
click at [172, 342] on div "53, 20, 106, 20" at bounding box center [181, 346] width 42 height 13
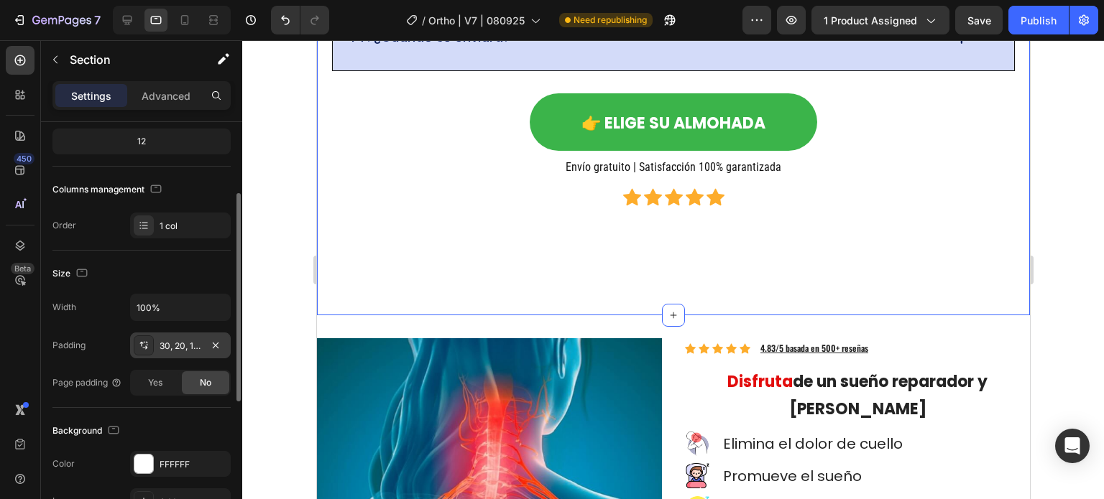
click at [178, 342] on div "30, 20, 106, 20" at bounding box center [181, 346] width 42 height 13
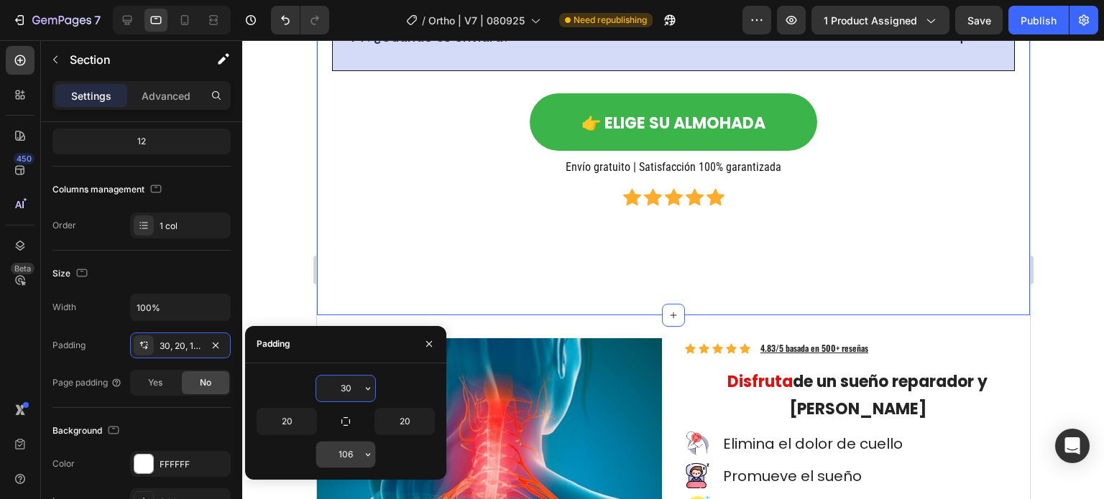
click at [345, 459] on input "106" at bounding box center [345, 455] width 59 height 26
type input "30"
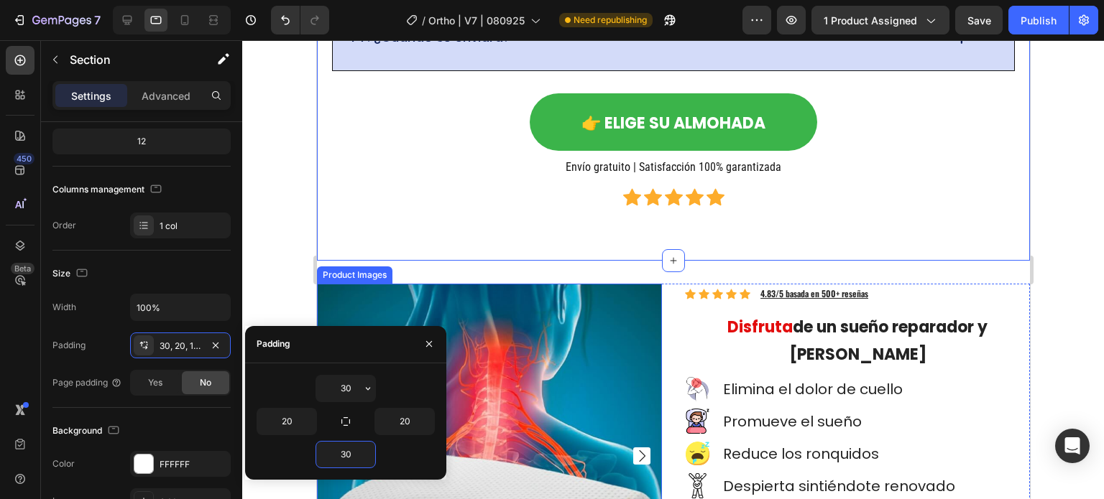
click at [504, 203] on div "Icon Icon Icon Icon Icon Icon List Hoz" at bounding box center [672, 197] width 661 height 25
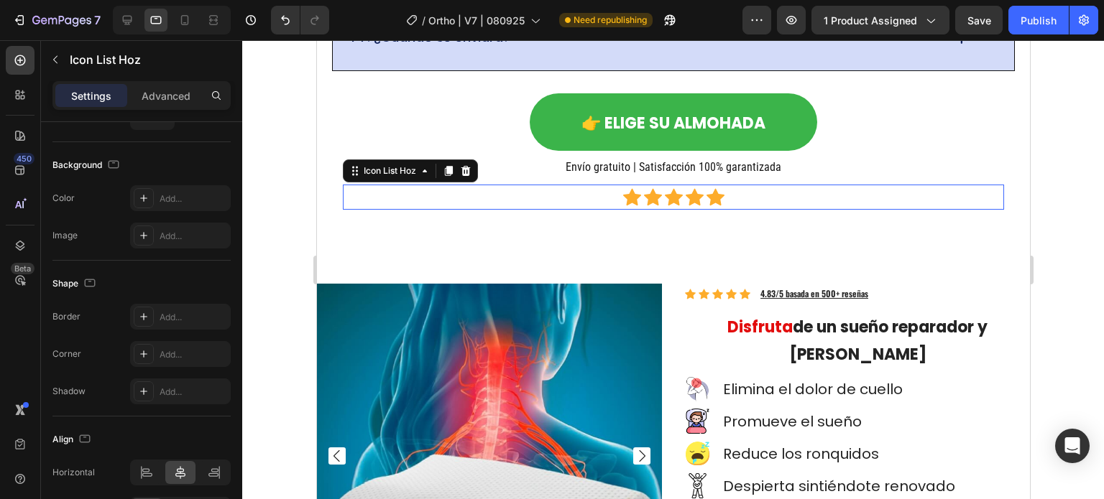
scroll to position [0, 0]
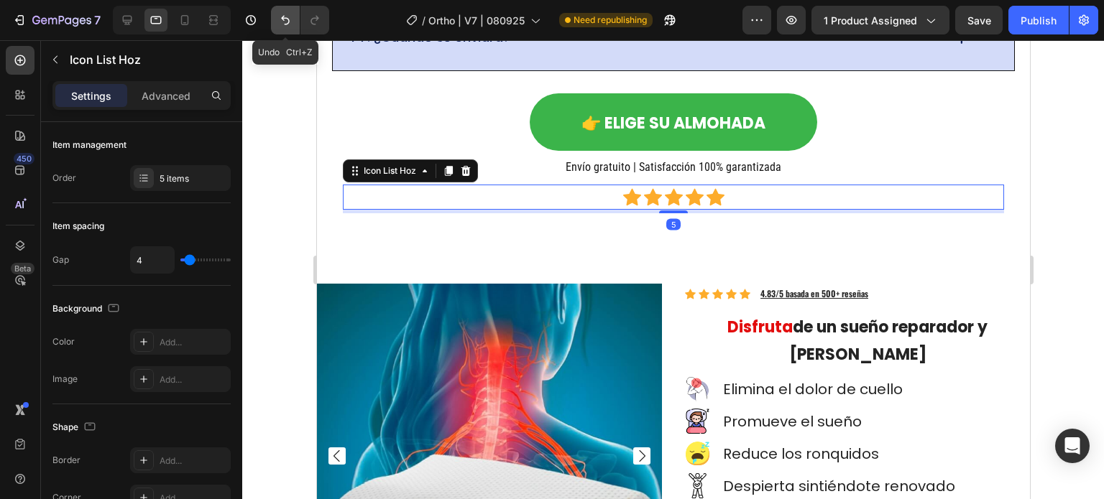
click at [283, 19] on icon "Undo/Redo" at bounding box center [285, 20] width 9 height 9
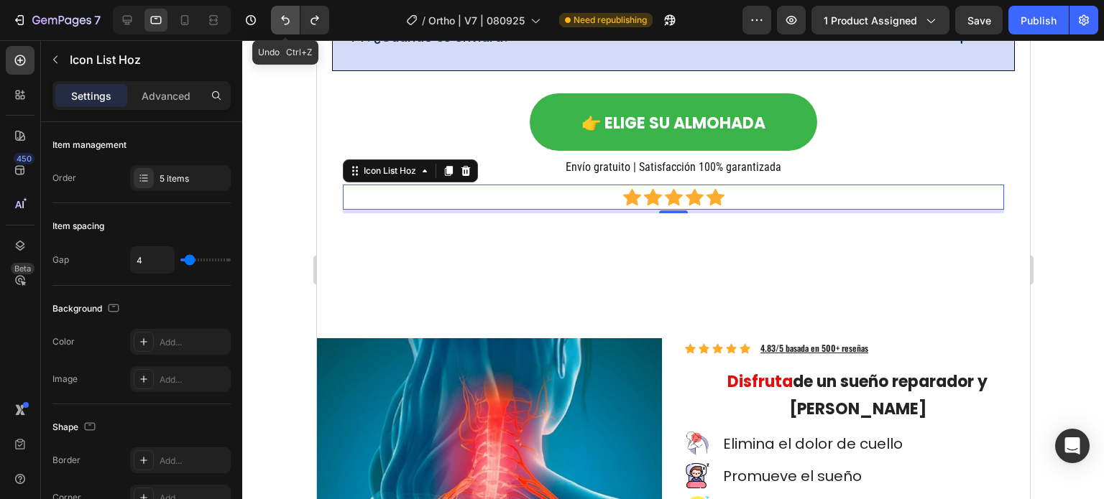
click at [283, 19] on icon "Undo/Redo" at bounding box center [285, 20] width 9 height 9
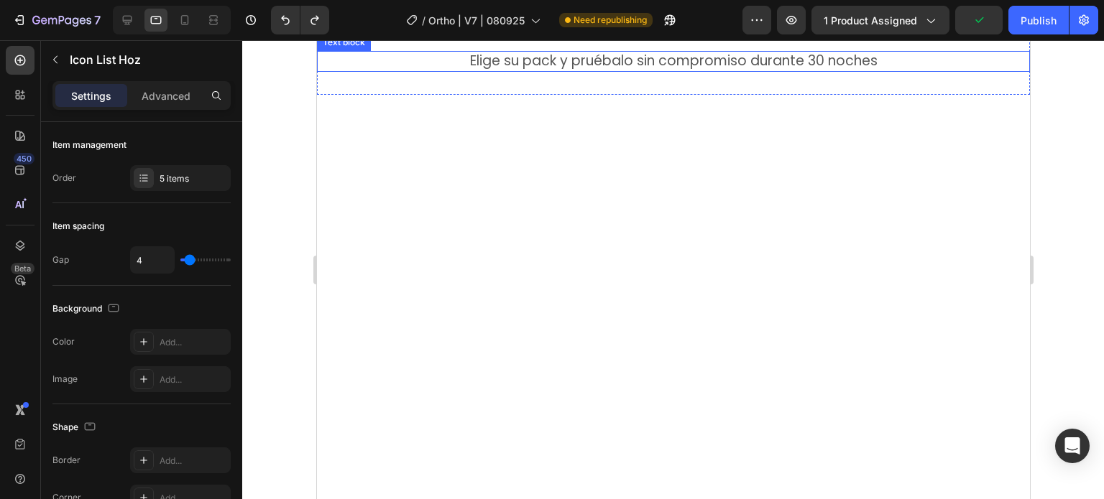
scroll to position [6592, 0]
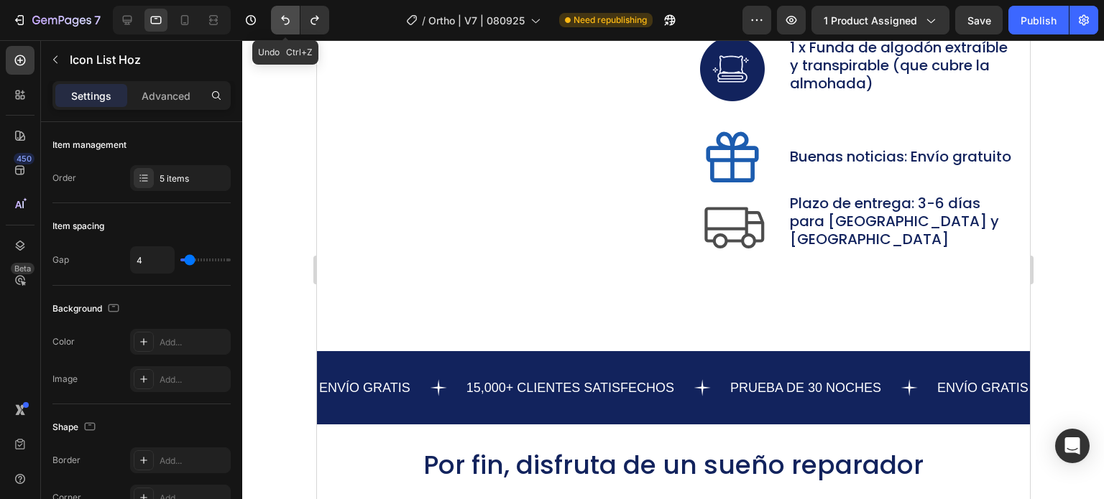
click at [272, 14] on button "Undo/Redo" at bounding box center [285, 20] width 29 height 29
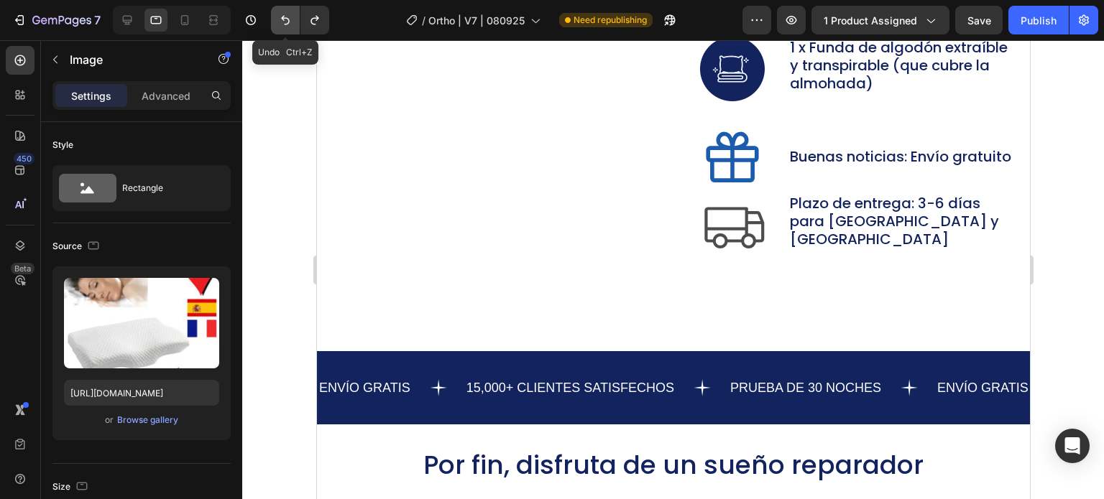
click at [282, 19] on icon "Undo/Redo" at bounding box center [285, 20] width 9 height 9
type input "https://ucarecdn.com/4e38f3d3-3e02-4748-bead-84957ae43c47/-/format/auto/-/previ…"
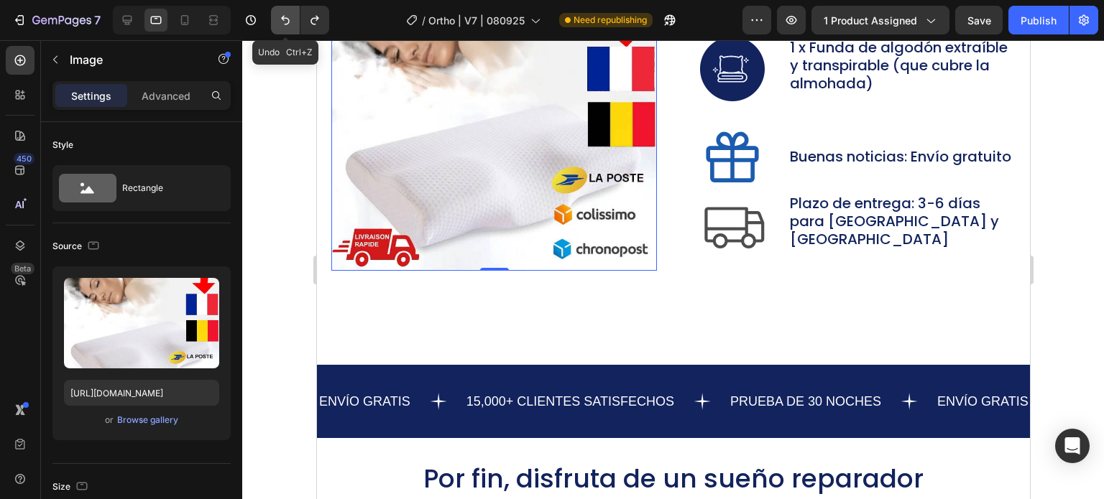
click at [285, 24] on icon "Undo/Redo" at bounding box center [285, 20] width 9 height 9
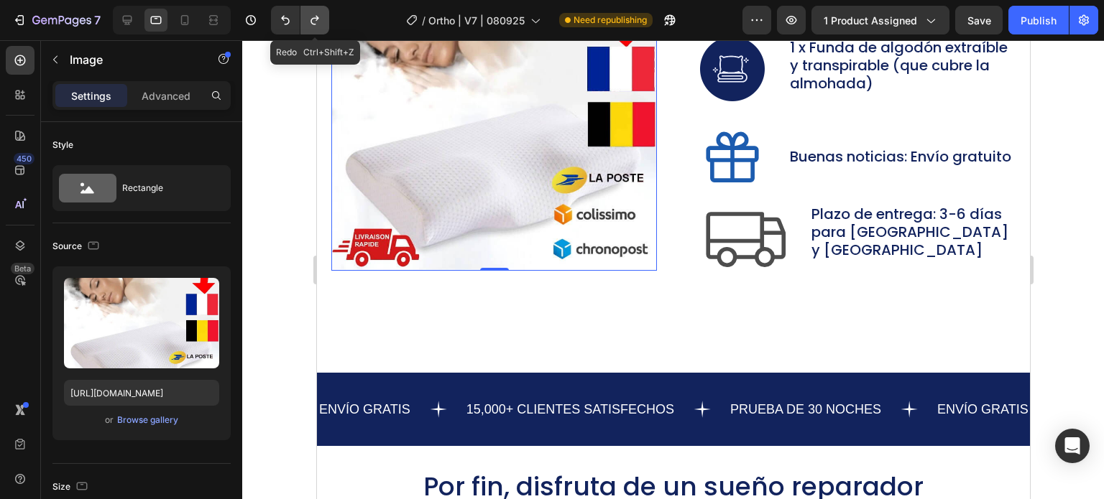
click at [316, 25] on icon "Undo/Redo" at bounding box center [315, 20] width 14 height 14
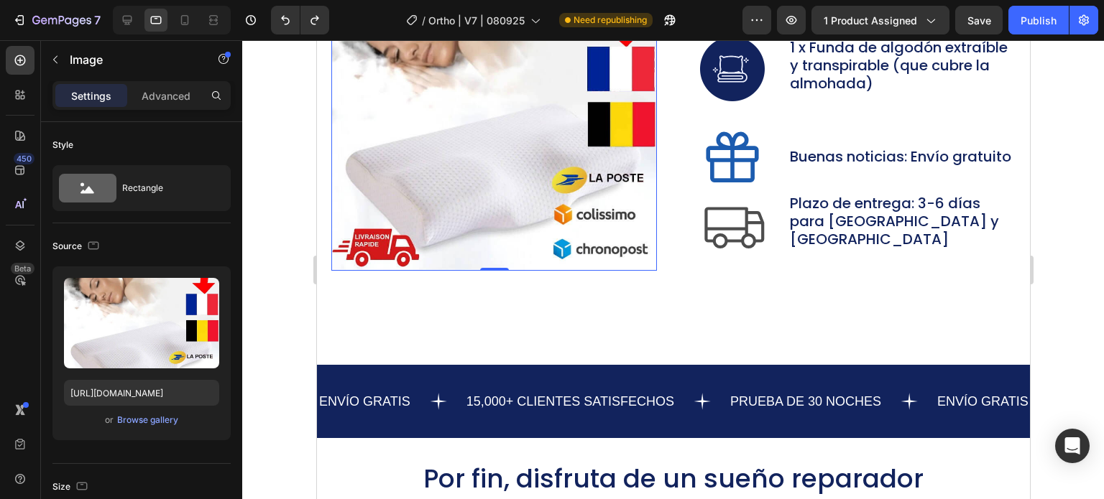
click at [282, 117] on div at bounding box center [673, 269] width 862 height 459
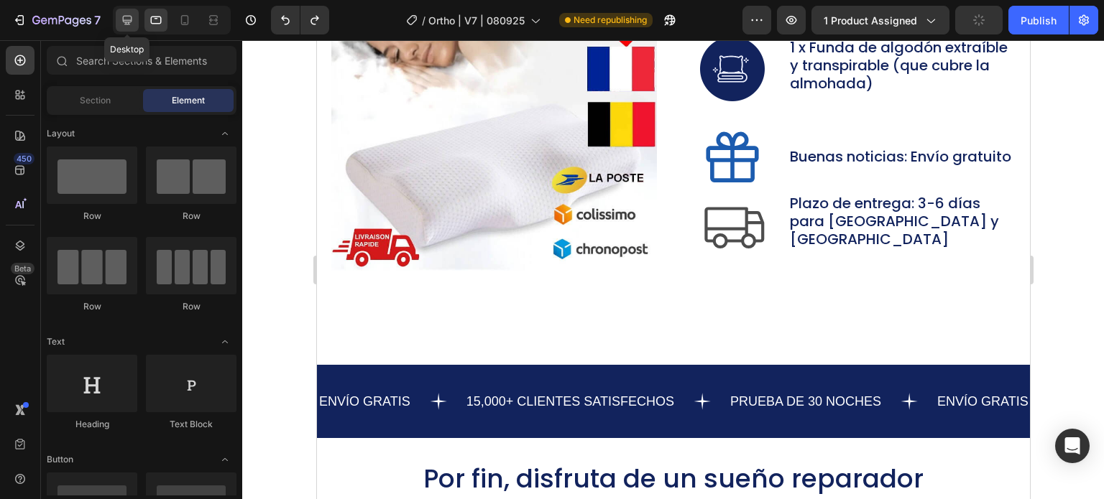
click at [120, 19] on icon at bounding box center [127, 20] width 14 height 14
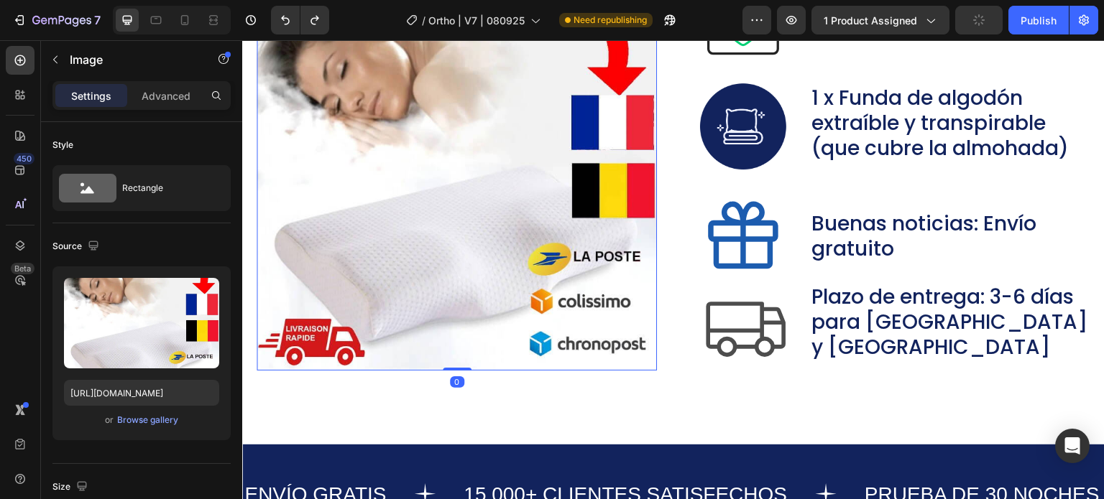
click at [443, 146] on img at bounding box center [457, 171] width 400 height 400
click at [157, 422] on div "Browse gallery" at bounding box center [147, 420] width 61 height 13
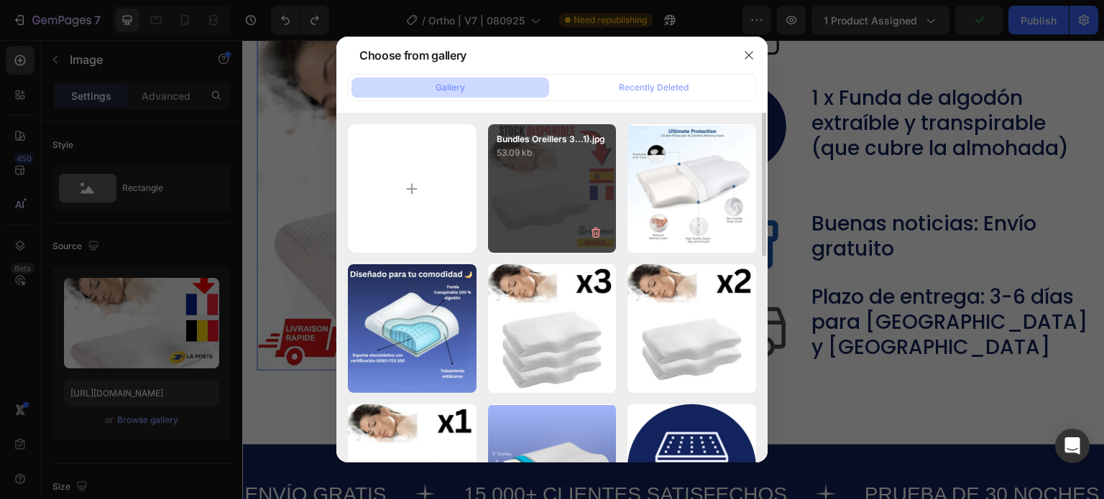
click at [513, 197] on div "Bundles Oreillers 3...1).jpg 53.09 kb" at bounding box center [552, 188] width 129 height 129
type input "https://cdn.shopify.com/s/files/1/0621/1688/8651/files/gempages_581568305333011…"
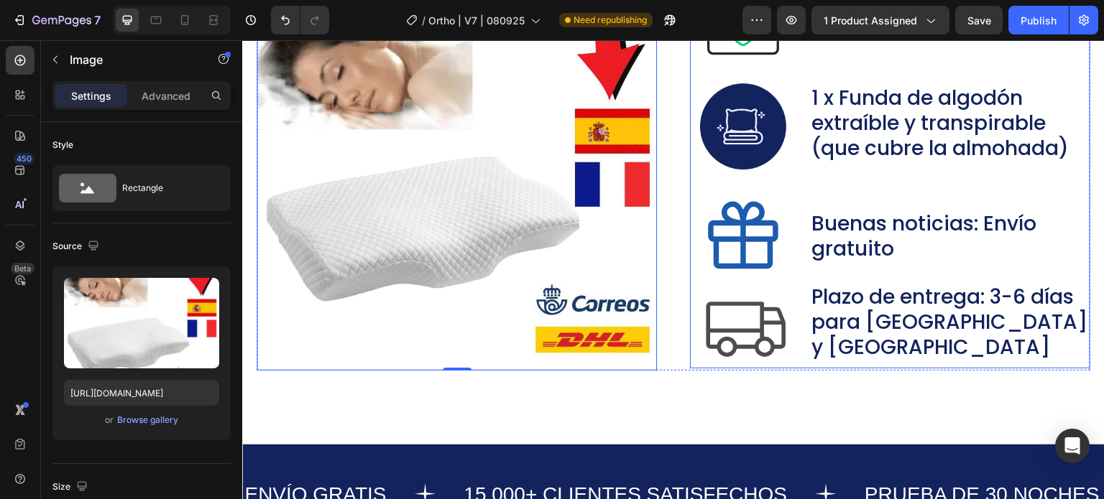
click at [775, 180] on div "Image 1 x Almohada Ergonómica Text Block Row Image 1 x Funda de algodón extraíb…" at bounding box center [895, 170] width 390 height 398
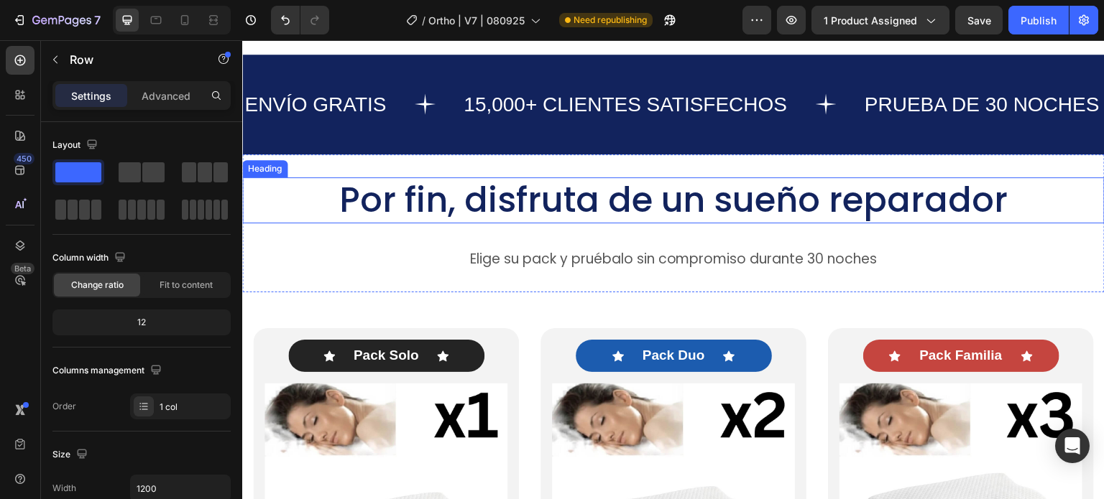
scroll to position [7167, 0]
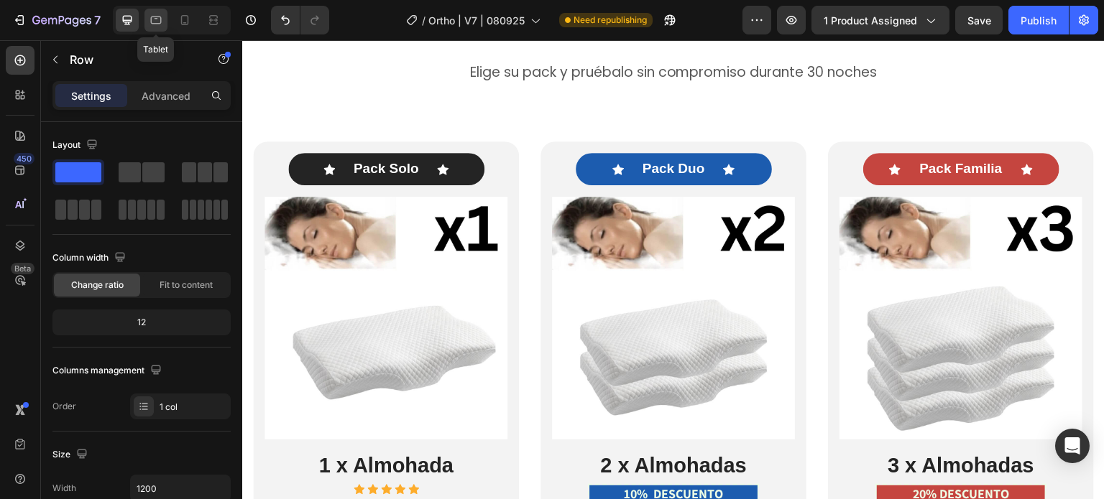
click at [156, 14] on icon at bounding box center [156, 20] width 14 height 14
type input "100%"
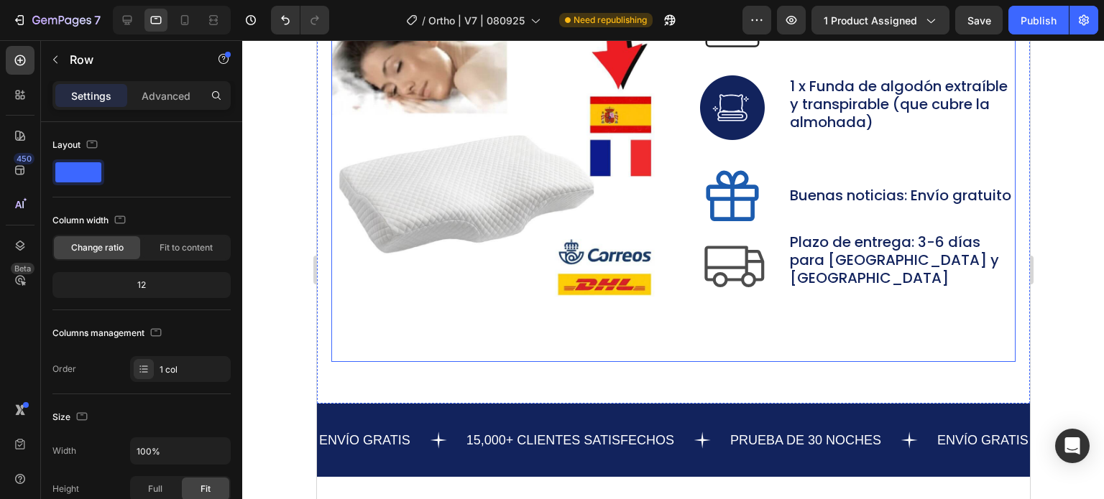
scroll to position [6377, 0]
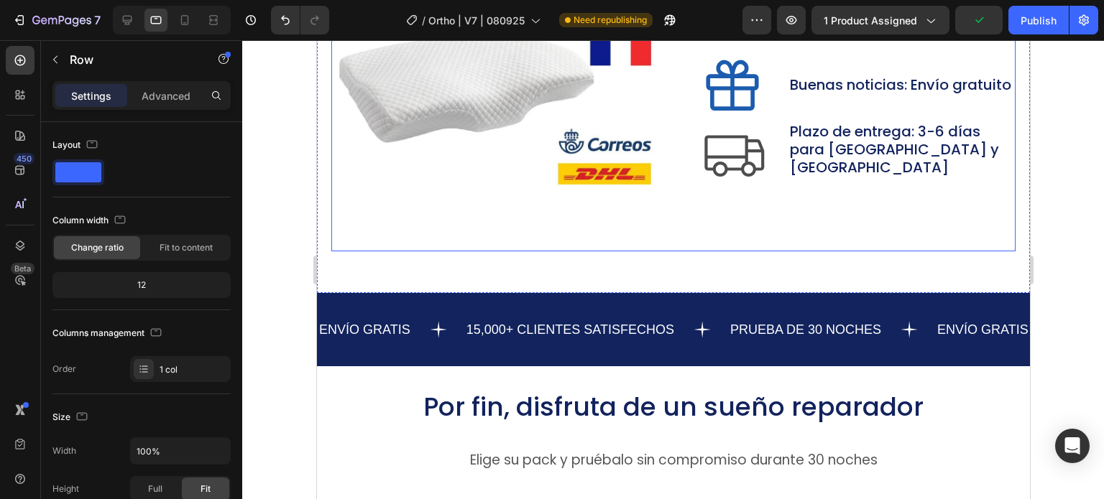
click at [673, 234] on div "Contenido del paquete Heading Image Image 1 x Almohada Ergonómica Text Block Ro…" at bounding box center [673, 38] width 684 height 427
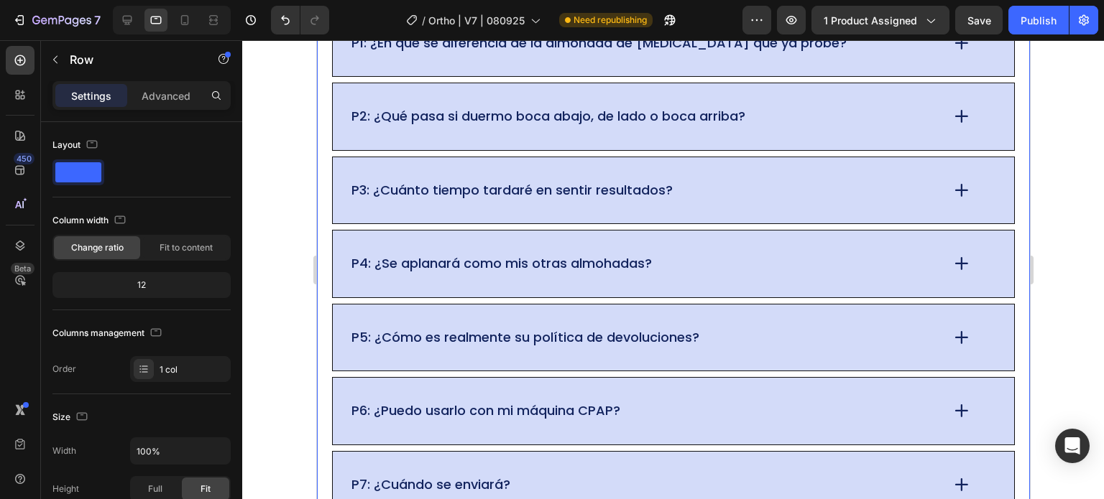
scroll to position [10473, 0]
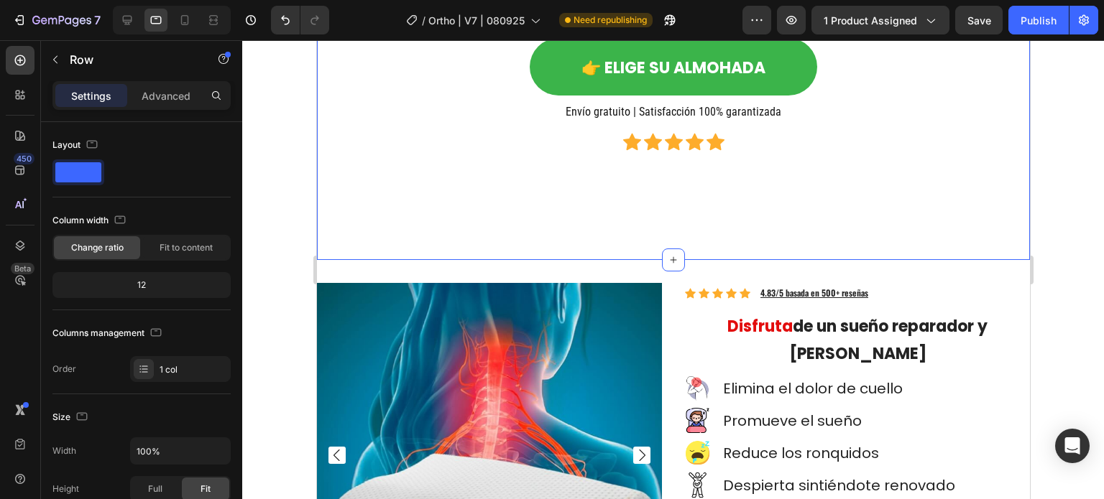
click at [170, 488] on div "53, 20, 106, 20" at bounding box center [181, 490] width 42 height 13
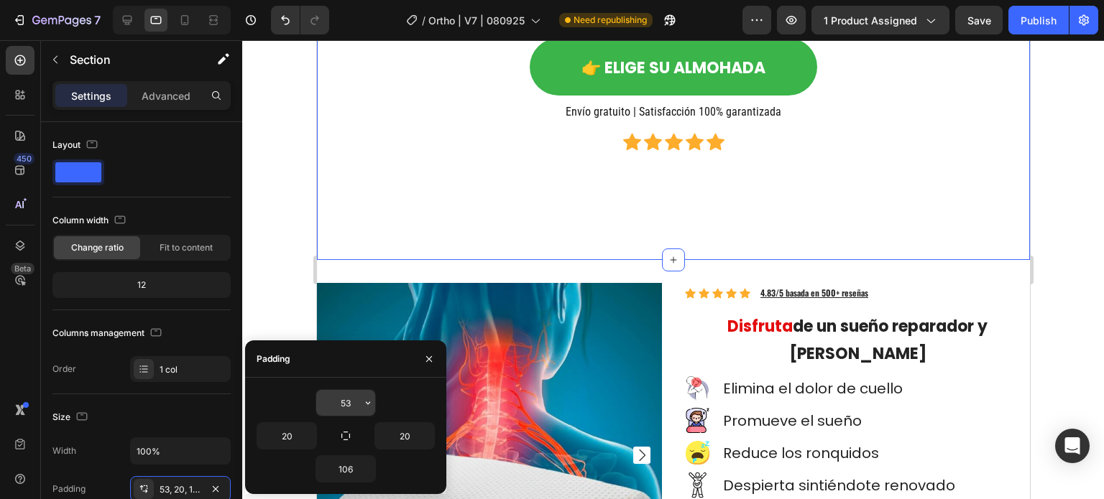
click at [341, 409] on input "53" at bounding box center [345, 403] width 59 height 26
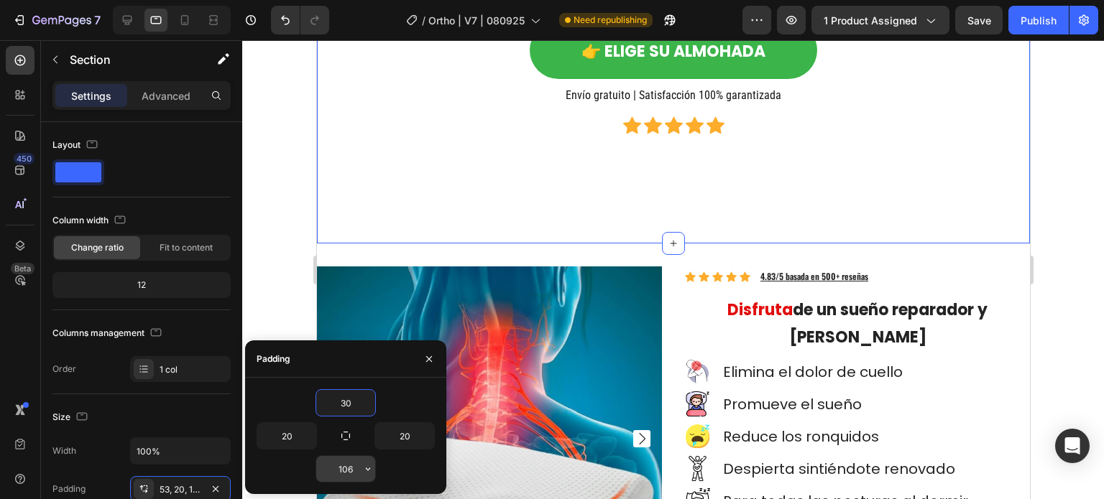
type input "30"
click at [349, 466] on input "106" at bounding box center [345, 469] width 59 height 26
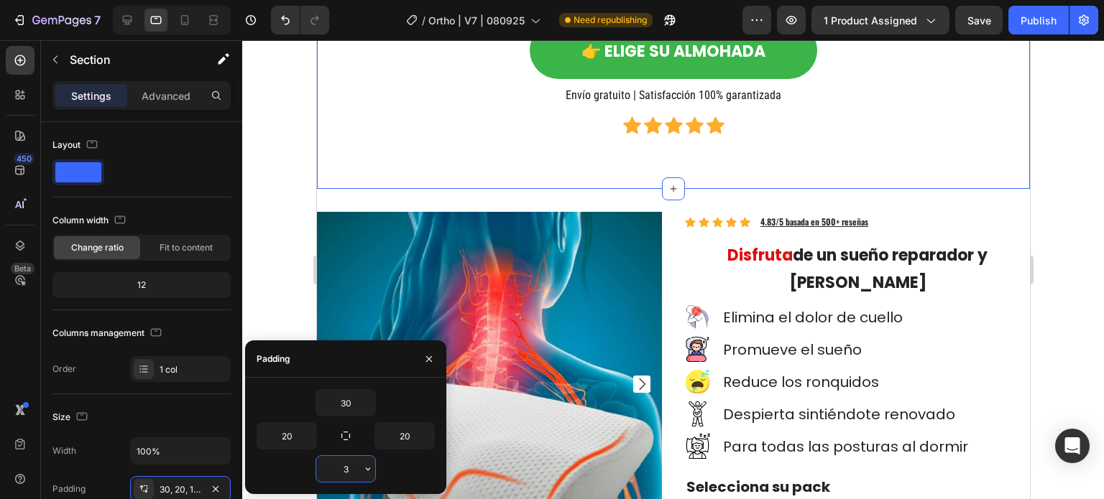
type input "30"
click at [407, 127] on div "Icon Icon Icon Icon Icon" at bounding box center [672, 125] width 661 height 18
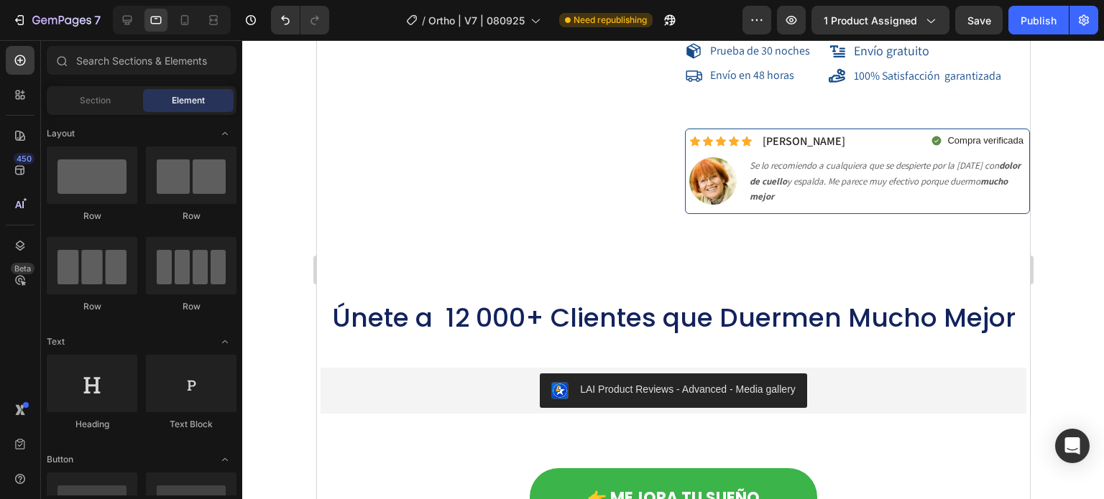
scroll to position [10997, 0]
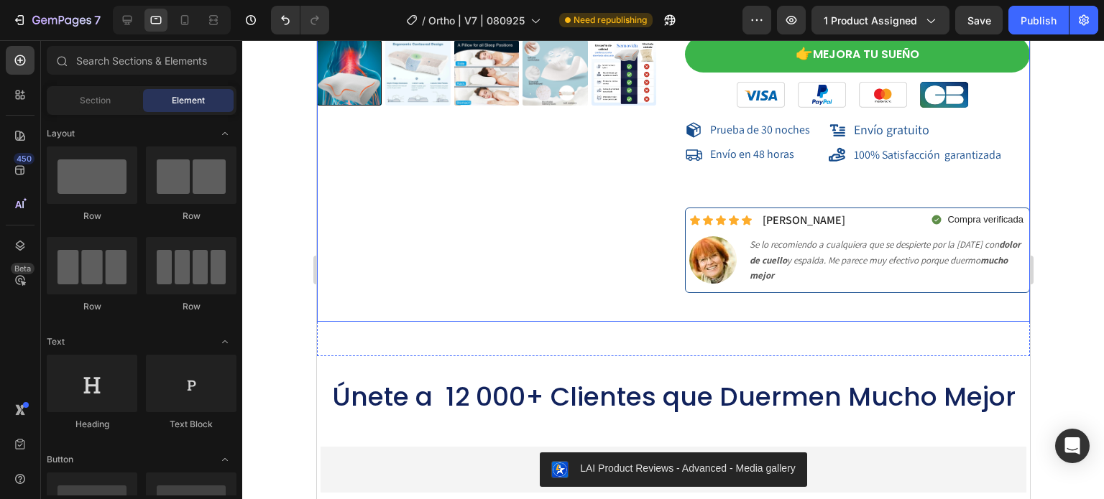
click at [587, 300] on div "Product Images" at bounding box center [488, 3] width 345 height 638
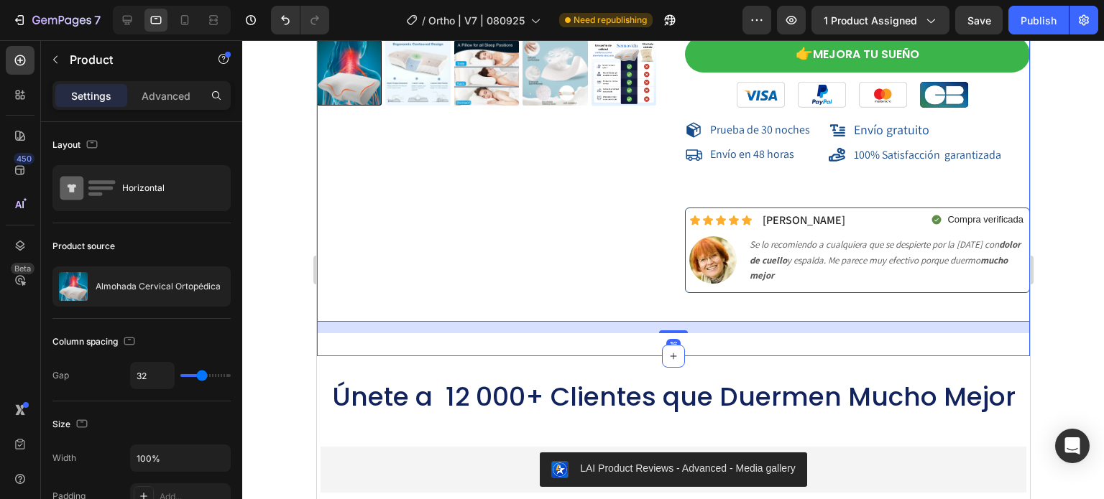
click at [556, 338] on div "Product Images Icon Icon Icon Icon Icon Icon List Hoz 4.83/5 basada en 500+ res…" at bounding box center [672, 9] width 713 height 696
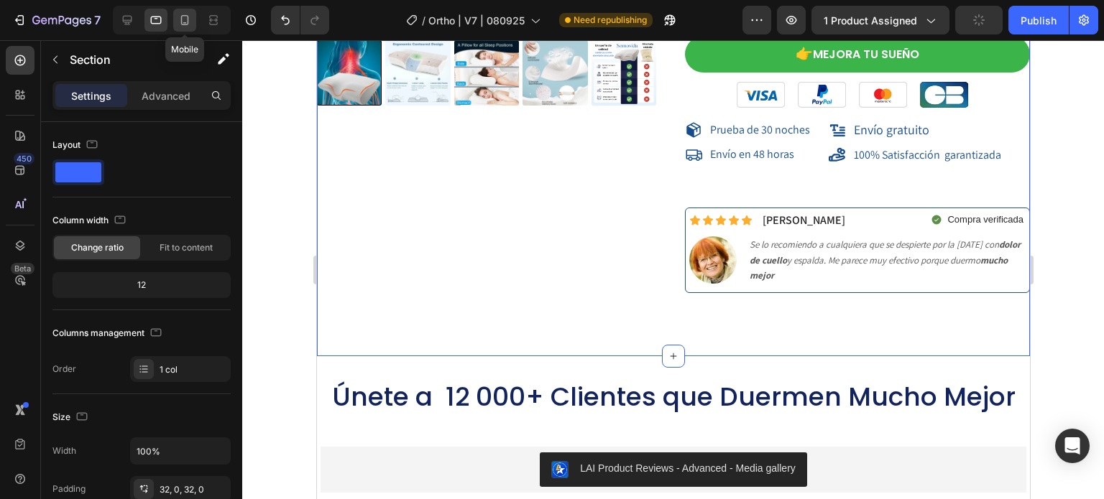
click at [178, 16] on icon at bounding box center [185, 20] width 14 height 14
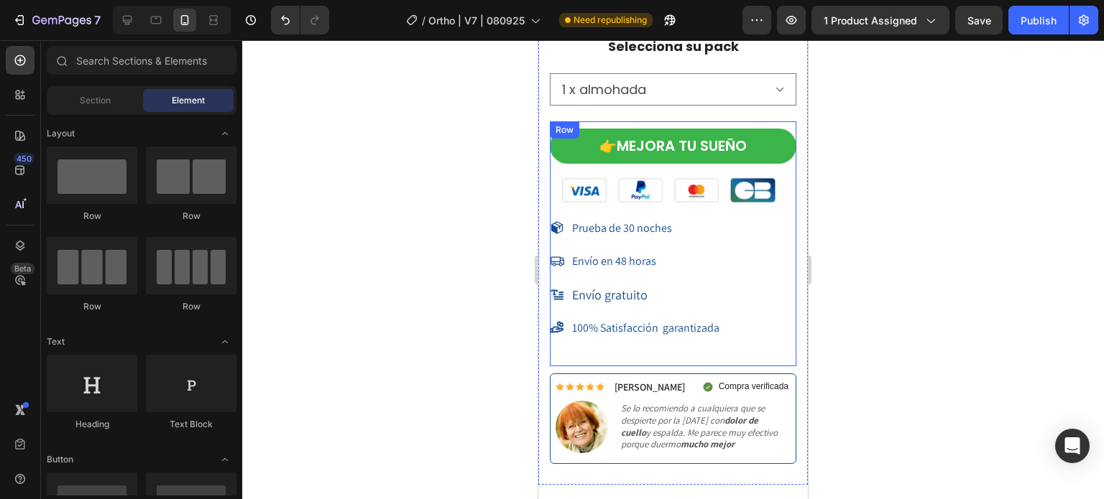
scroll to position [9960, 0]
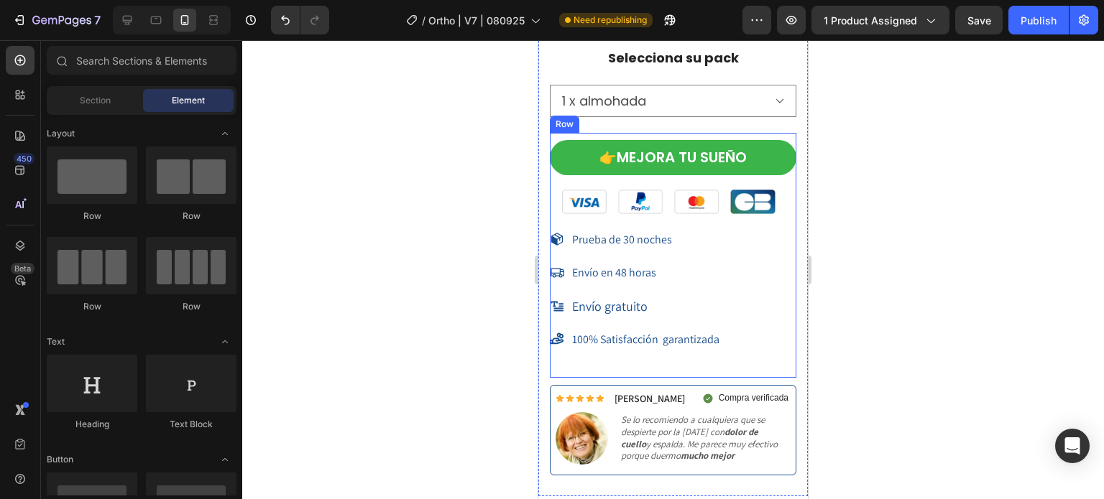
click at [572, 374] on div "👉 MEJORA TU SUEÑO Button Image Prueba de 30 noches Item List Envío en 48 horas …" at bounding box center [673, 255] width 246 height 245
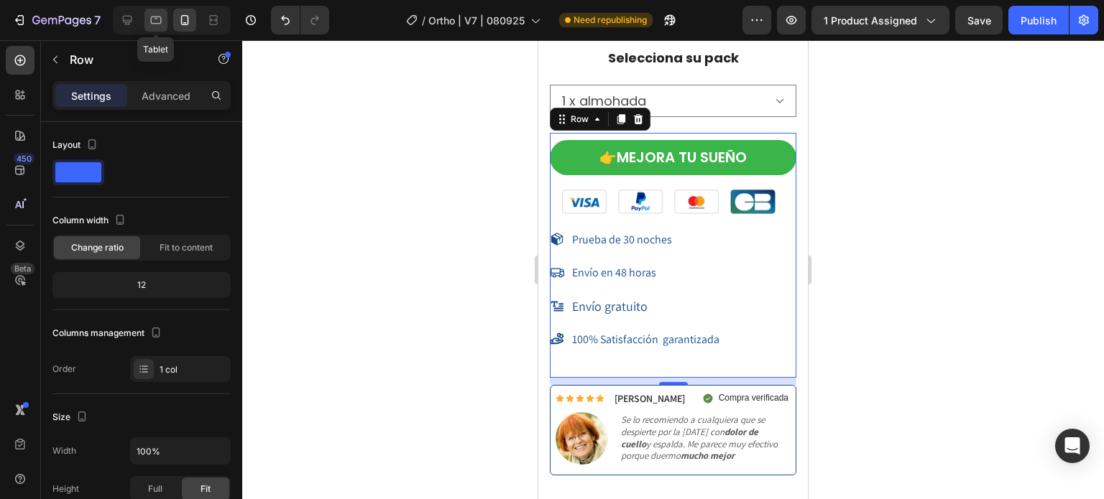
click at [164, 14] on div at bounding box center [155, 20] width 23 height 23
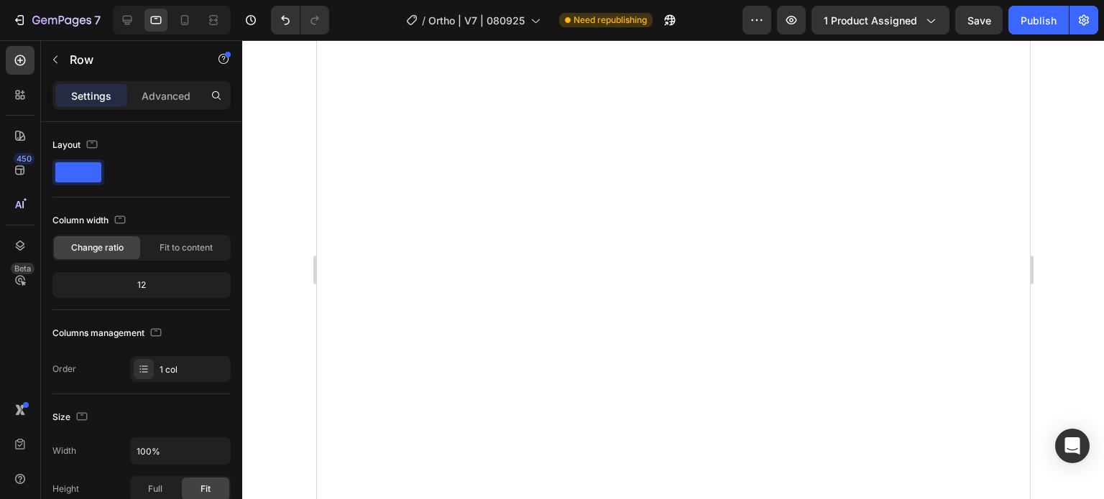
scroll to position [10954, 0]
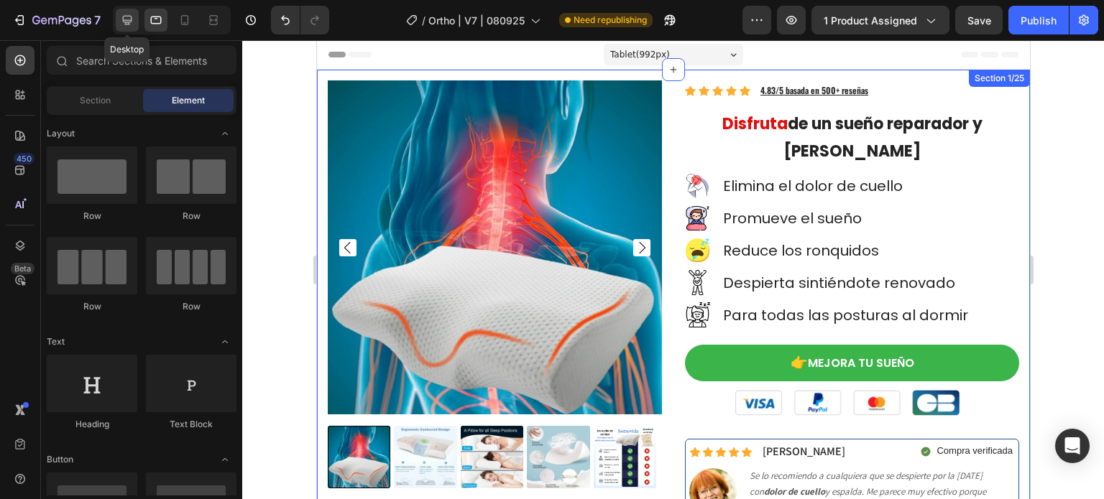
click at [126, 20] on icon at bounding box center [127, 20] width 9 height 9
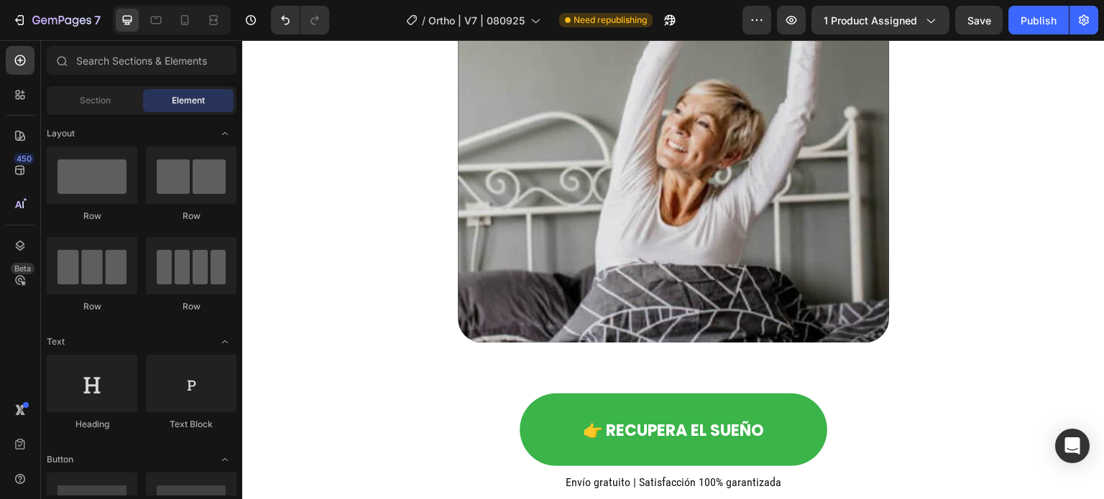
scroll to position [2041, 0]
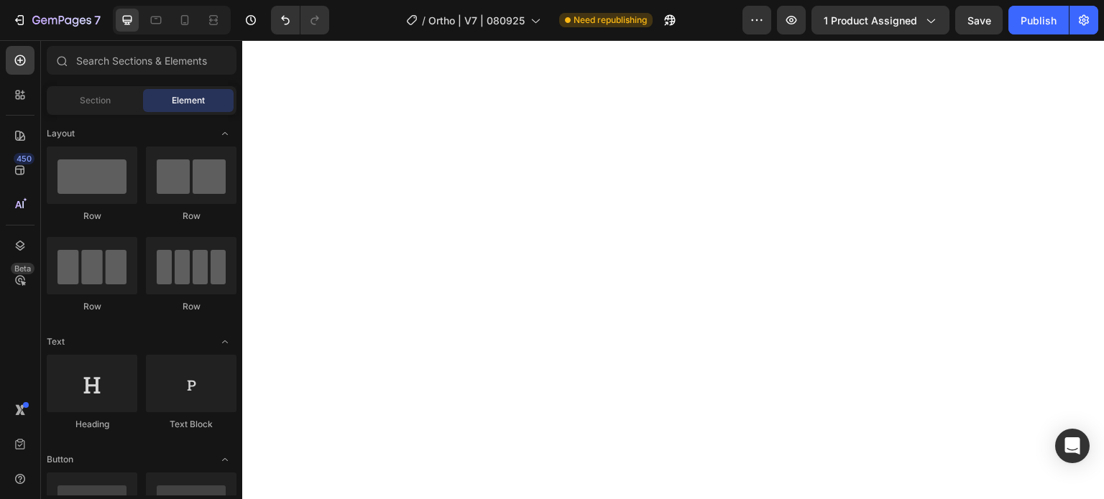
drag, startPoint x: 1100, startPoint y: 65, endPoint x: 637, endPoint y: 57, distance: 462.9
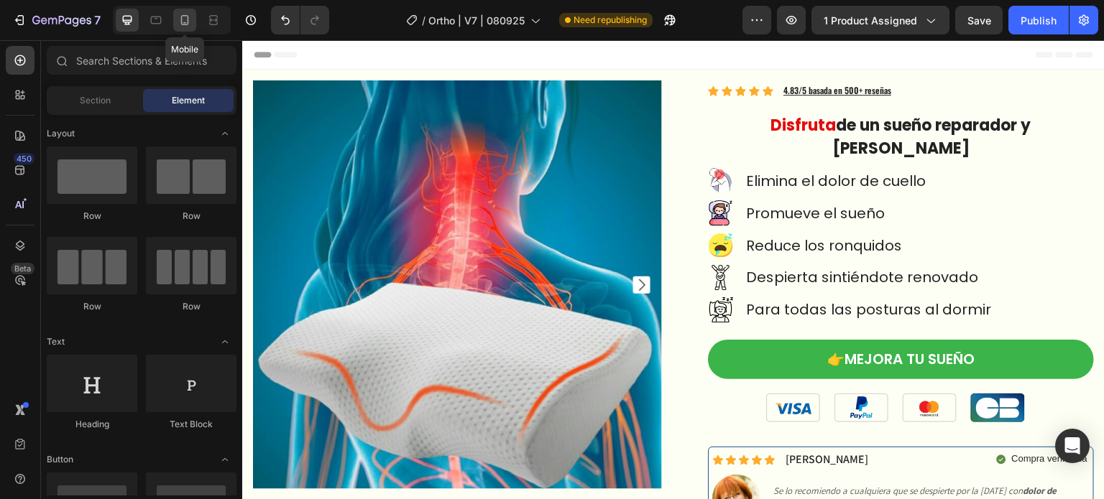
click at [182, 15] on icon at bounding box center [185, 20] width 14 height 14
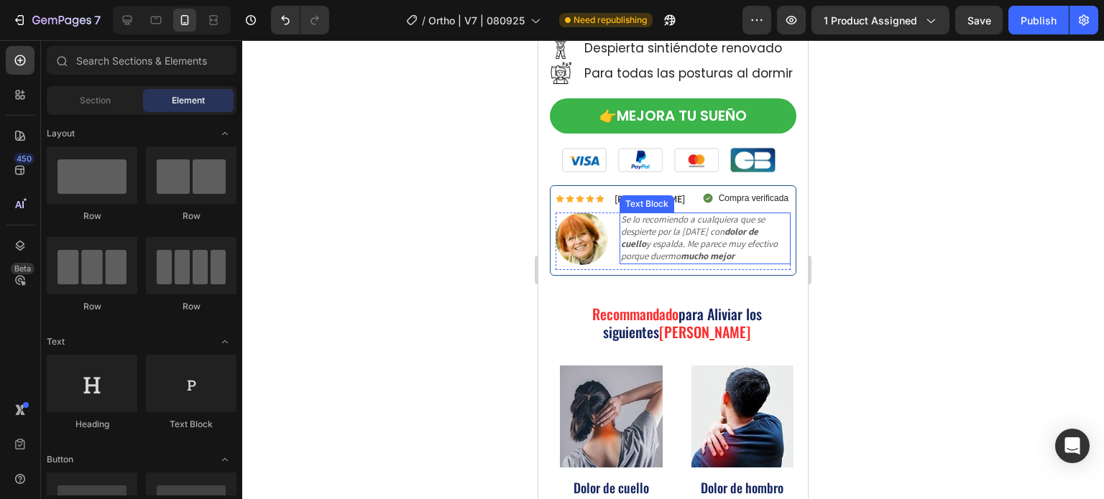
scroll to position [575, 0]
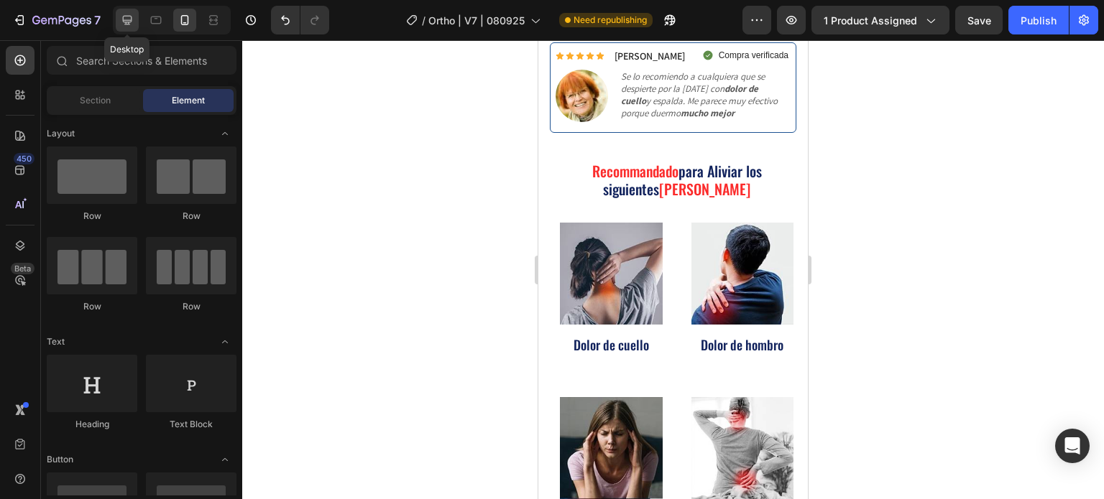
click at [121, 17] on icon at bounding box center [127, 20] width 14 height 14
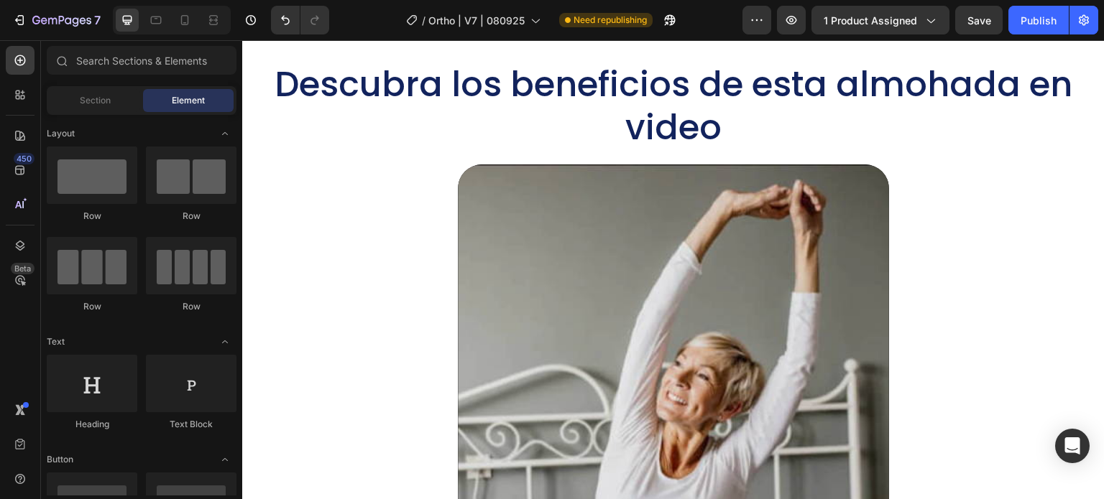
scroll to position [1989, 0]
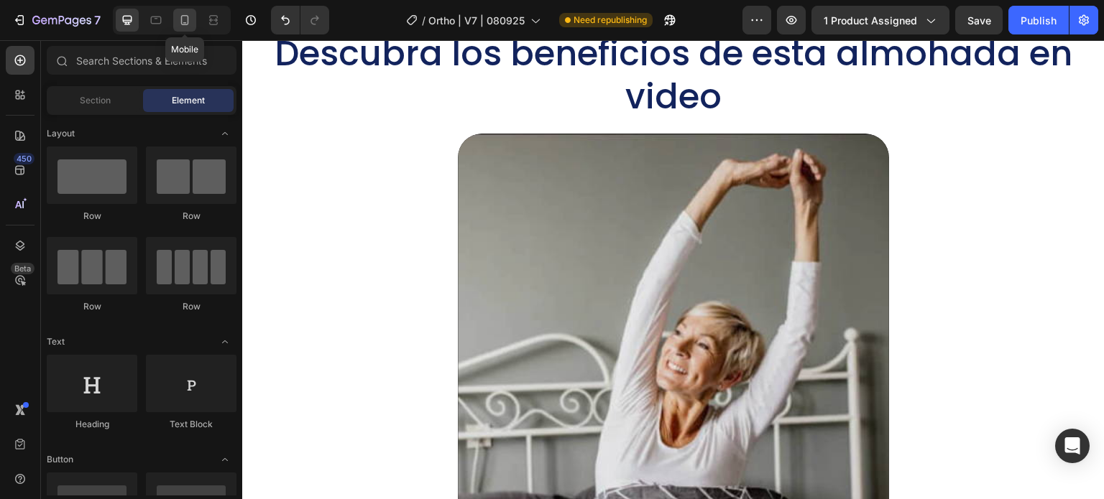
click at [180, 22] on icon at bounding box center [185, 20] width 14 height 14
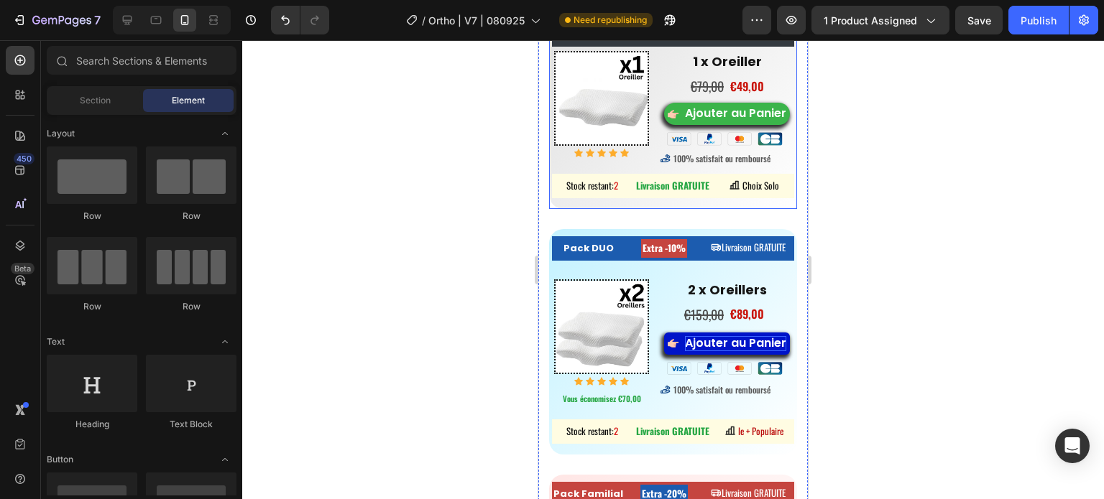
scroll to position [7948, 0]
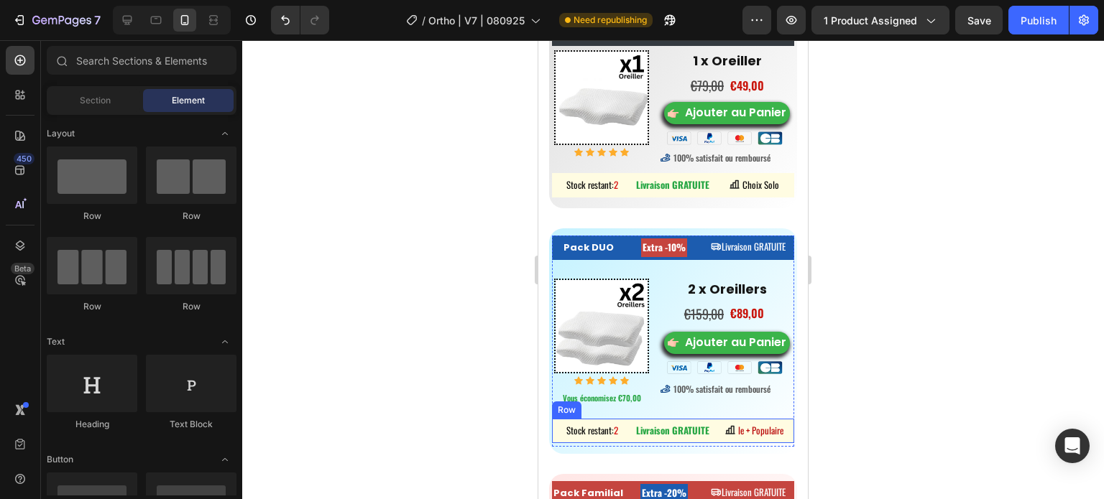
click at [750, 439] on div "Stock restant: 2 Button Livraison GRATUITE Button le + Populaire Button Row" at bounding box center [673, 431] width 242 height 24
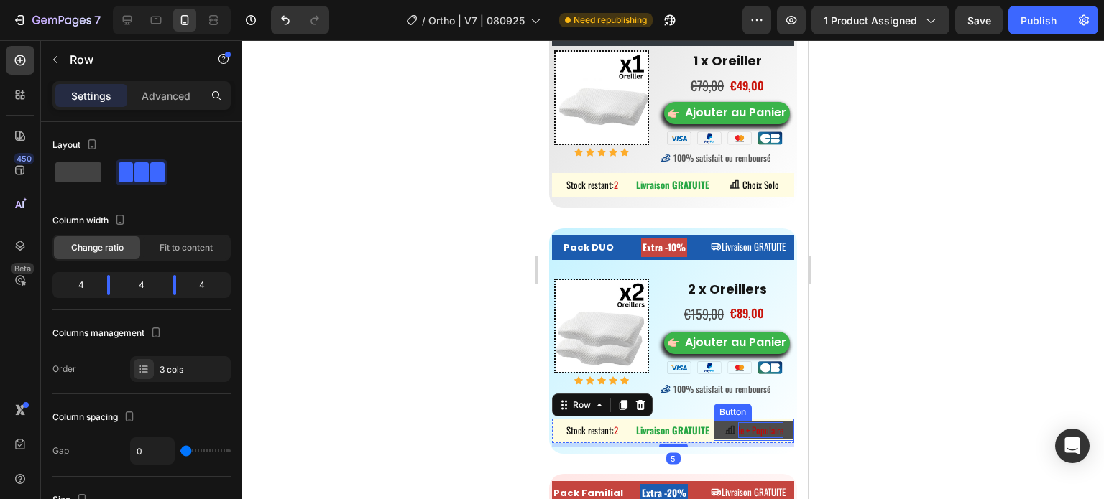
click at [767, 438] on span "le + Populaire" at bounding box center [760, 430] width 45 height 14
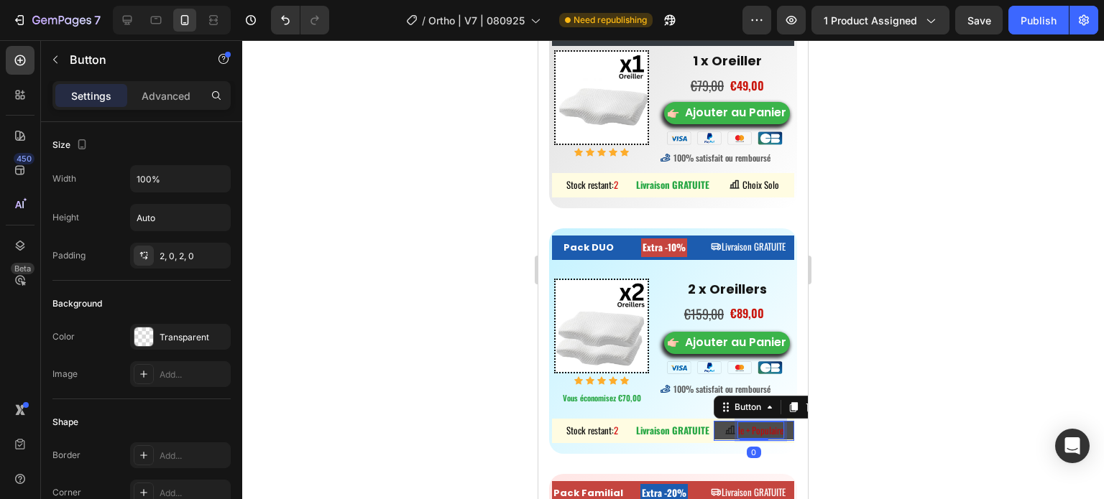
click at [770, 438] on span "le + Populaire" at bounding box center [760, 430] width 45 height 14
click at [771, 438] on span "le + Populaire" at bounding box center [760, 430] width 45 height 14
click at [773, 438] on span "le + Populaire" at bounding box center [760, 430] width 45 height 14
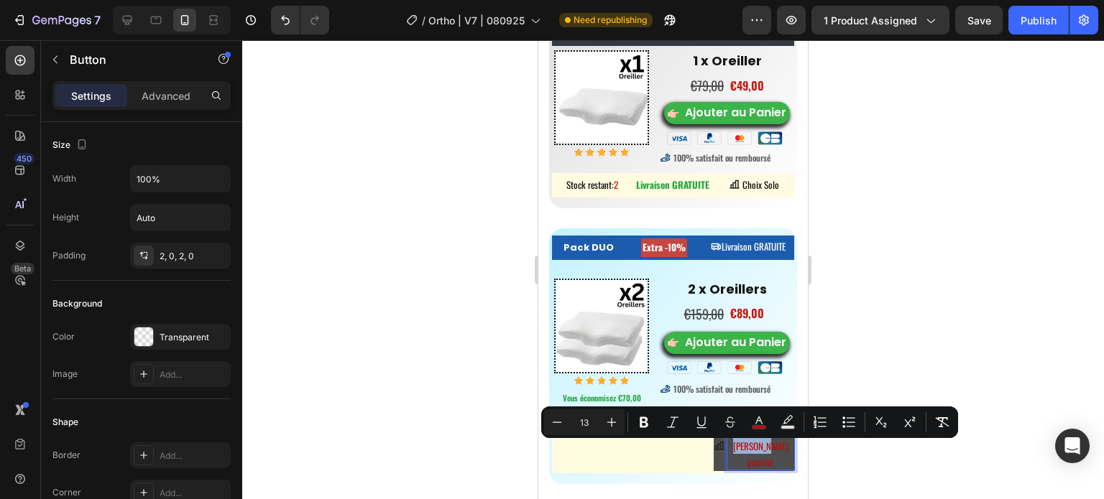
drag, startPoint x: 768, startPoint y: 450, endPoint x: 717, endPoint y: 448, distance: 51.1
click at [717, 448] on div "le + [PERSON_NAME] popular" at bounding box center [754, 446] width 80 height 47
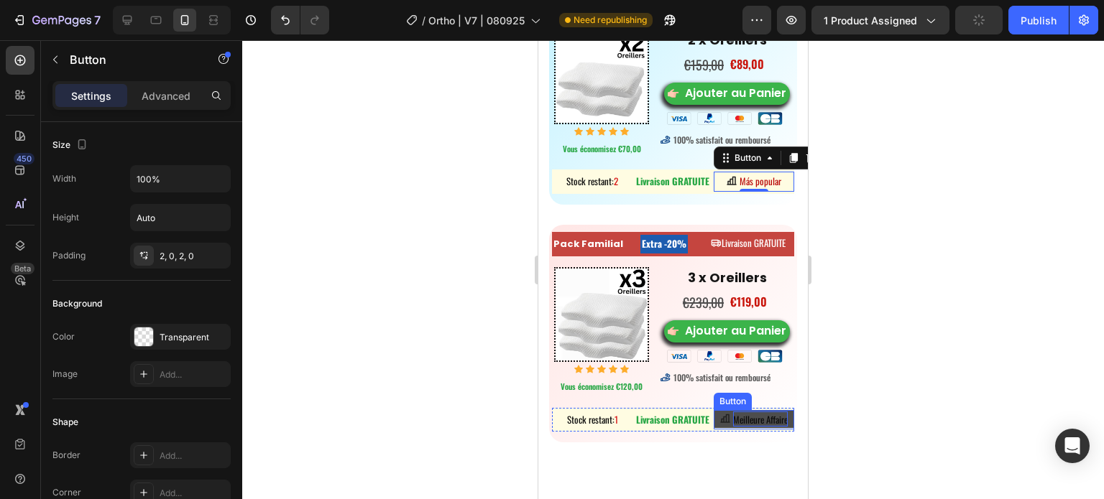
scroll to position [8236, 0]
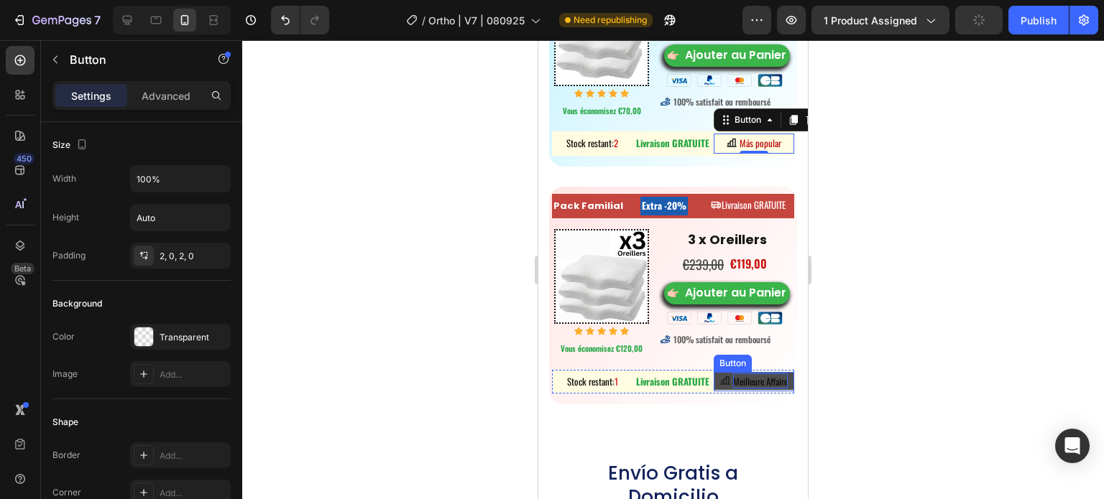
drag, startPoint x: 760, startPoint y: 408, endPoint x: 768, endPoint y: 407, distance: 7.9
click at [760, 389] on span "Meilleure Affaire" at bounding box center [760, 381] width 55 height 14
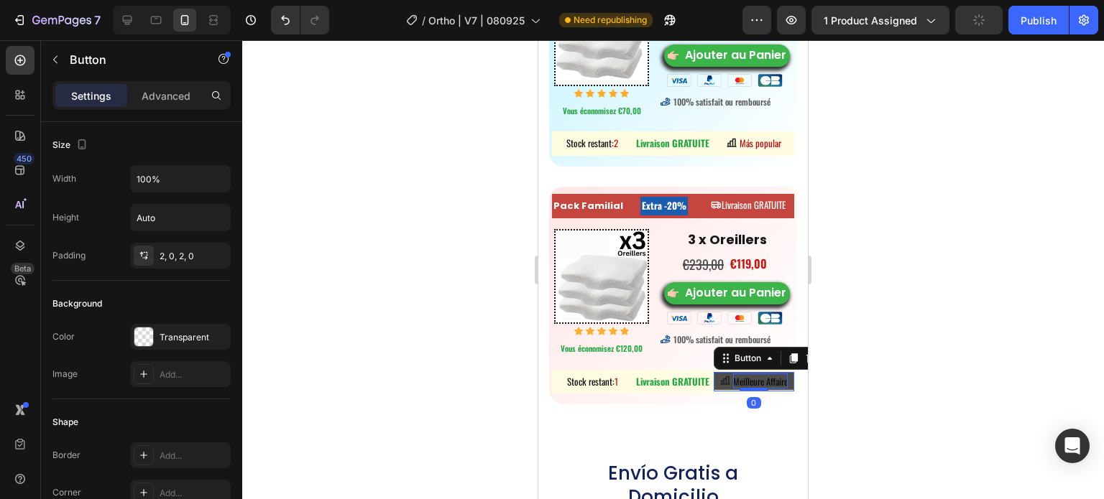
click at [778, 389] on span "Meilleure Affaire" at bounding box center [760, 381] width 55 height 14
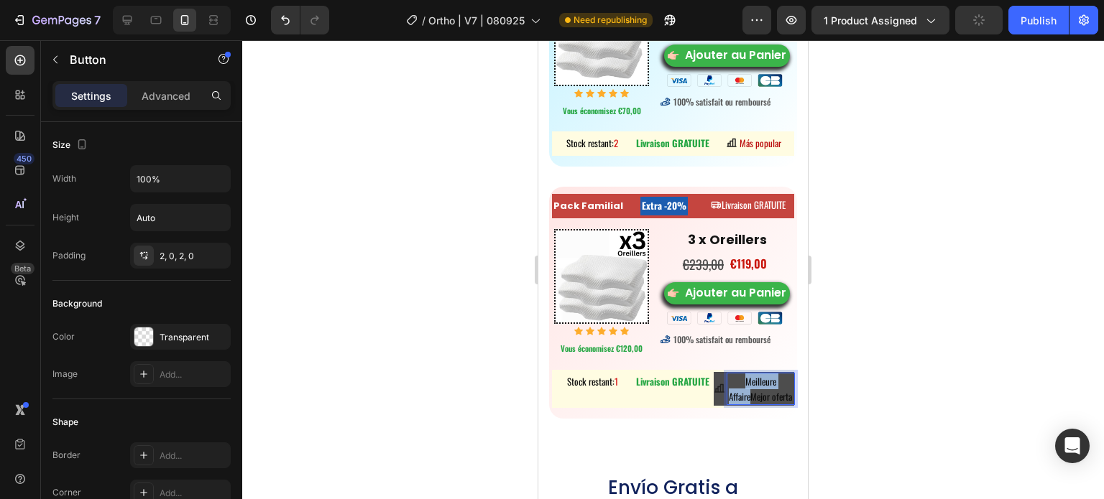
click at [727, 401] on p "Meilleure AffaireMejor oferta" at bounding box center [760, 390] width 67 height 32
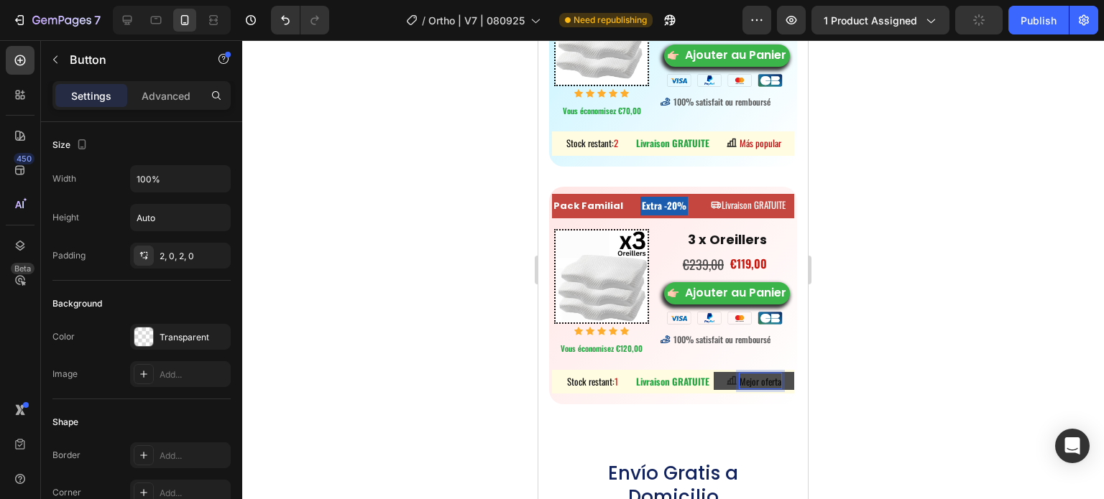
click at [943, 329] on div at bounding box center [673, 269] width 862 height 459
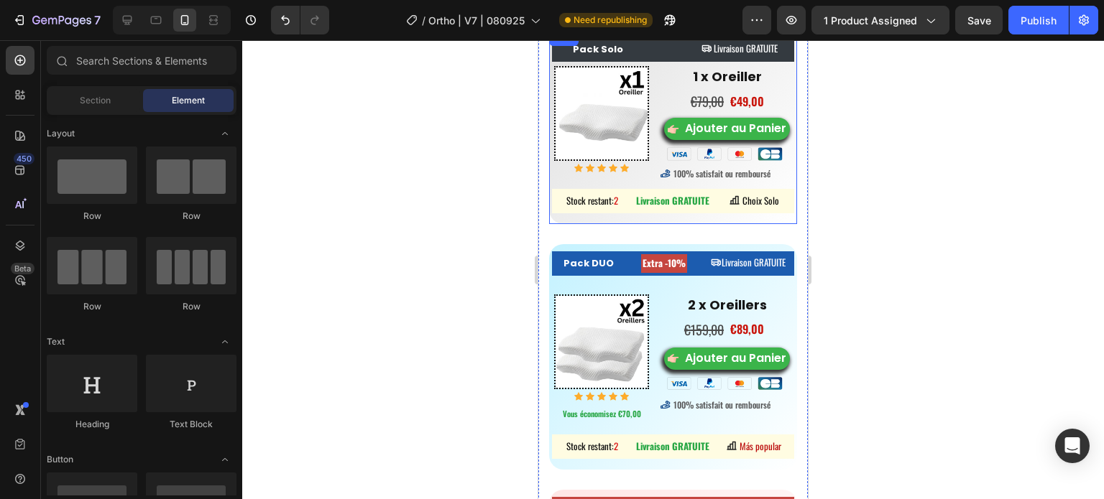
scroll to position [8020, 0]
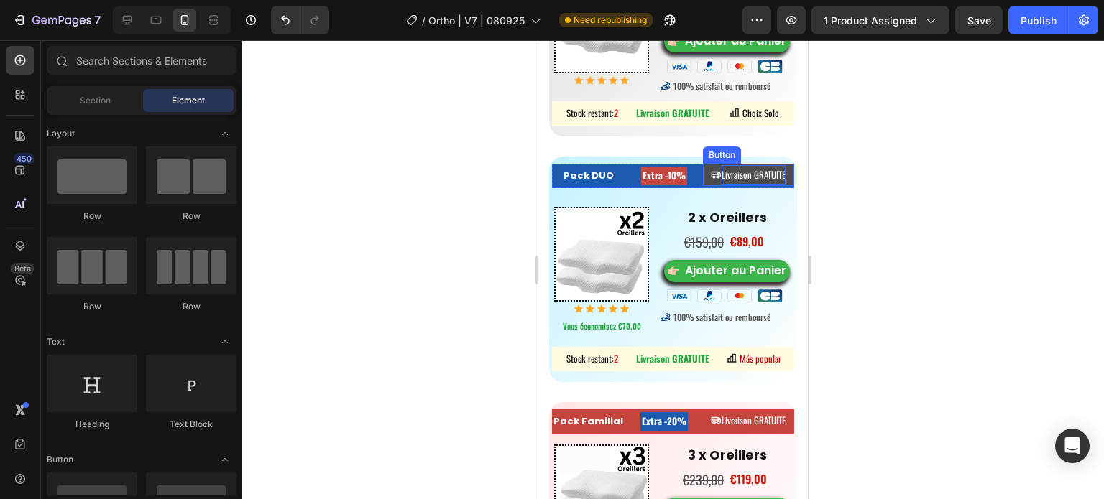
click at [767, 182] on span "Livraison GRATUITE" at bounding box center [754, 174] width 64 height 14
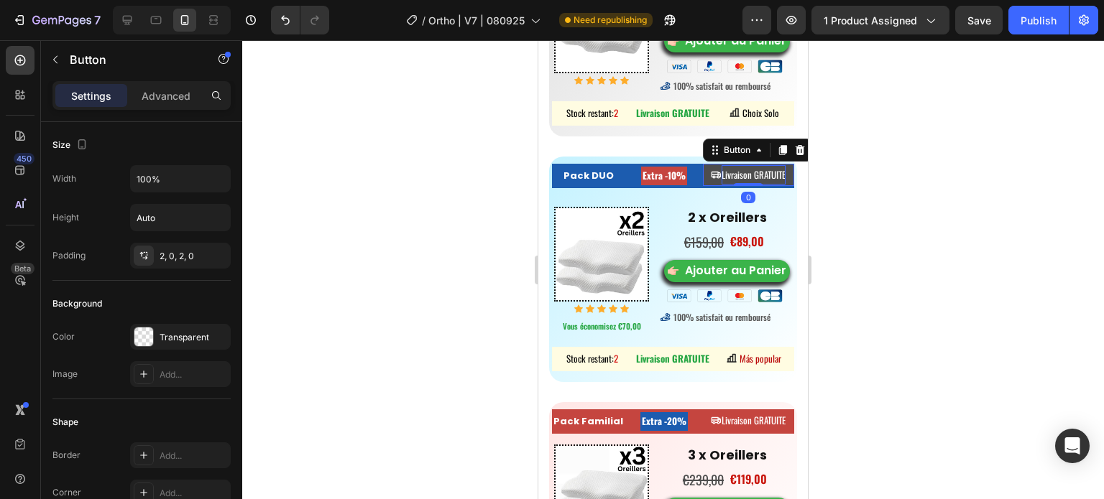
click at [770, 182] on span "Livraison GRATUITE" at bounding box center [754, 174] width 64 height 14
click at [775, 182] on span "Livraison GRATUITE" at bounding box center [754, 174] width 64 height 14
click at [735, 182] on span "Livraison GRATUITO" at bounding box center [753, 174] width 65 height 14
drag, startPoint x: 717, startPoint y: 188, endPoint x: 741, endPoint y: 188, distance: 24.4
click at [741, 182] on span "Livraison GRATUITO" at bounding box center [753, 174] width 65 height 14
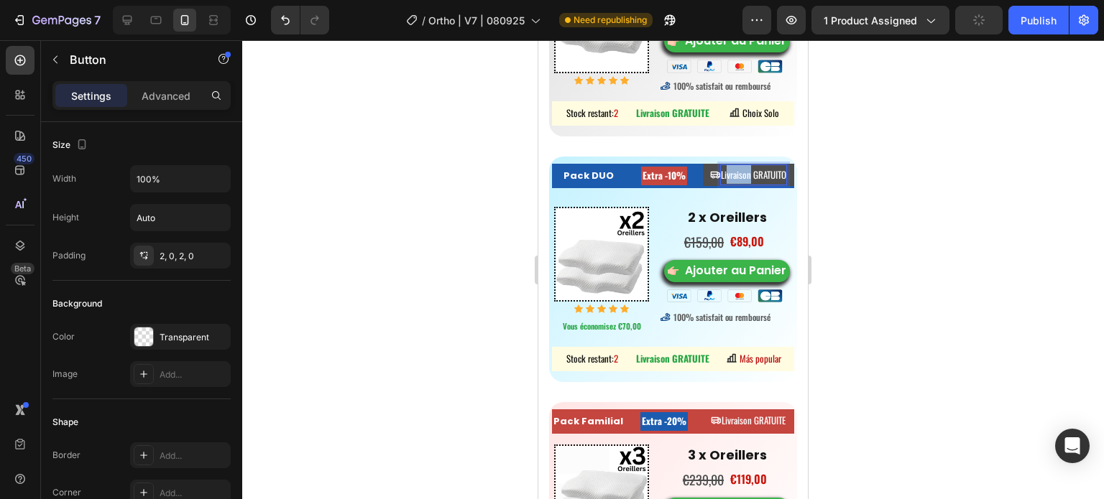
copy span "vraison"
click at [727, 182] on span "Livraison GRATUITO" at bounding box center [753, 174] width 65 height 14
drag, startPoint x: 716, startPoint y: 186, endPoint x: 742, endPoint y: 186, distance: 25.9
click at [742, 182] on span "Livraison GRATUITO" at bounding box center [753, 174] width 65 height 14
click at [725, 182] on span "LEnvío GRATUITO" at bounding box center [753, 174] width 57 height 14
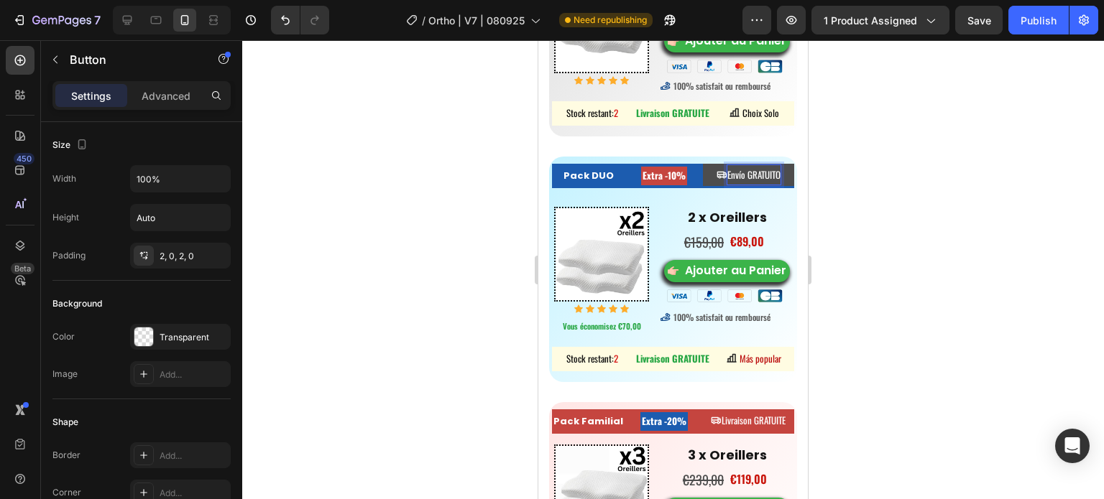
click at [904, 185] on div at bounding box center [673, 269] width 862 height 459
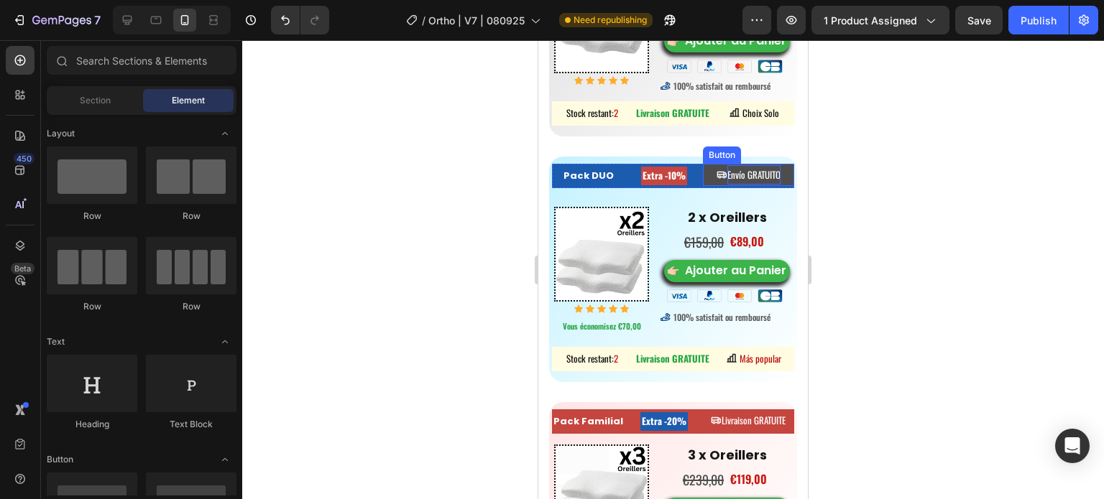
click at [745, 182] on span "Envío GRATUITO" at bounding box center [753, 174] width 53 height 14
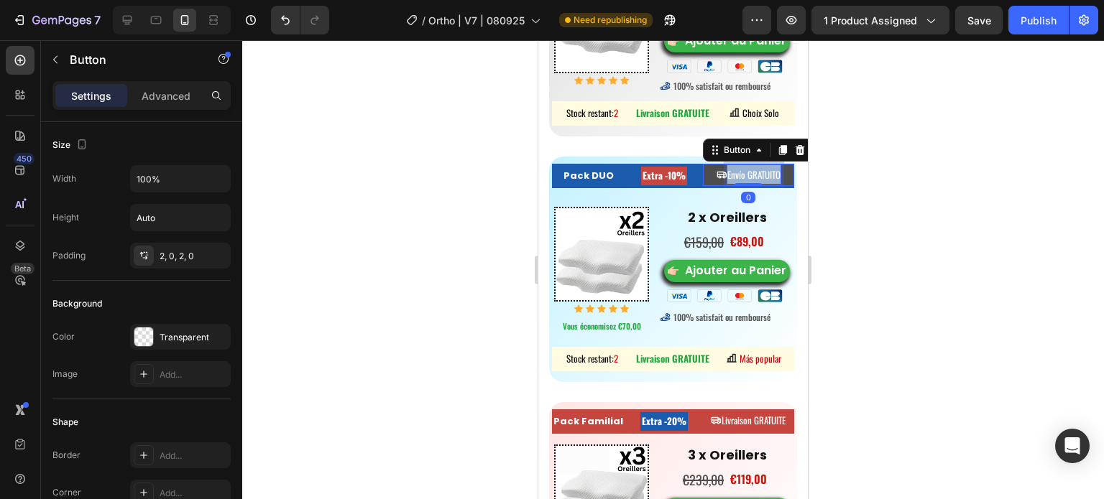
click at [745, 182] on span "Envío GRATUITO" at bounding box center [753, 174] width 53 height 14
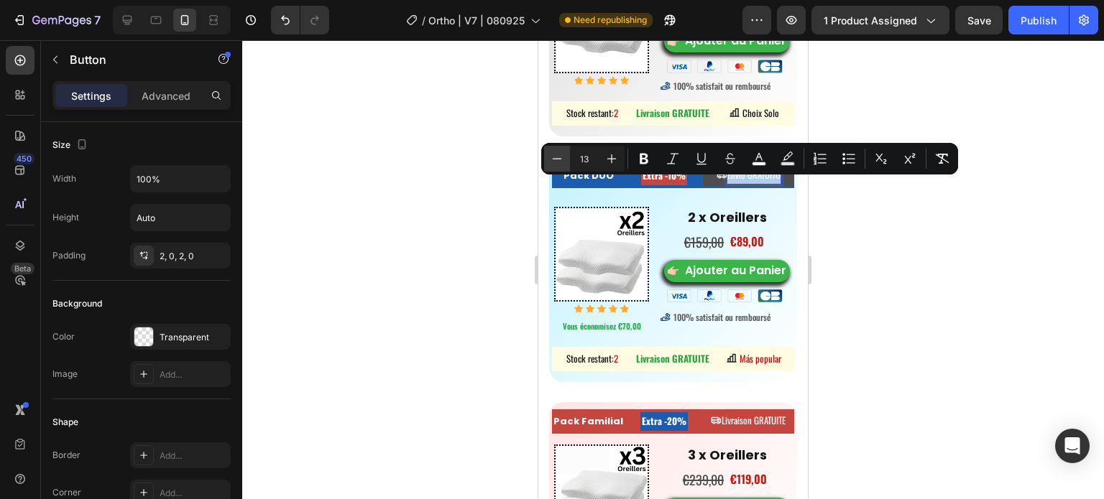
click at [558, 157] on icon "Editor contextual toolbar" at bounding box center [557, 159] width 14 height 14
type input "12"
click at [910, 337] on div at bounding box center [673, 269] width 862 height 459
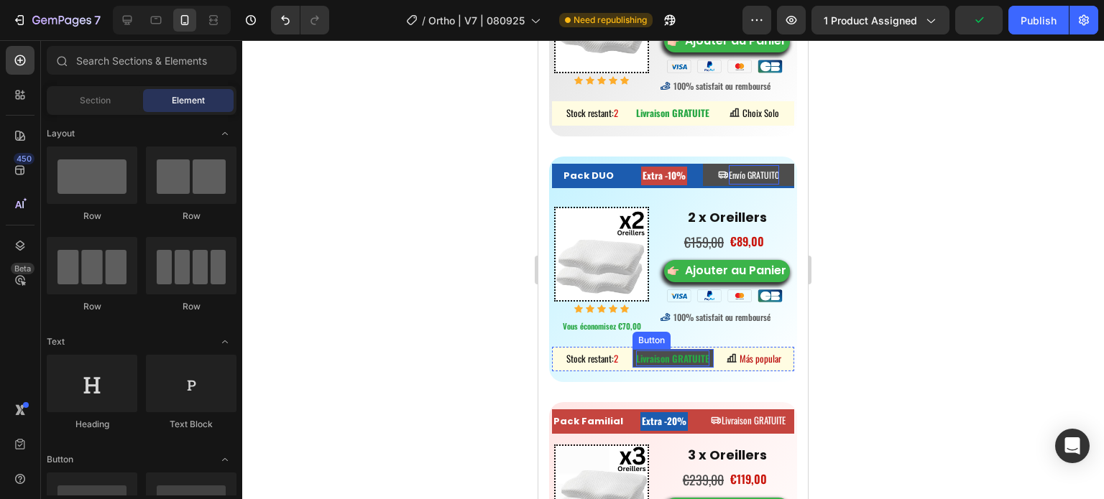
click at [676, 367] on p "Livraison GRATUITE" at bounding box center [672, 359] width 73 height 16
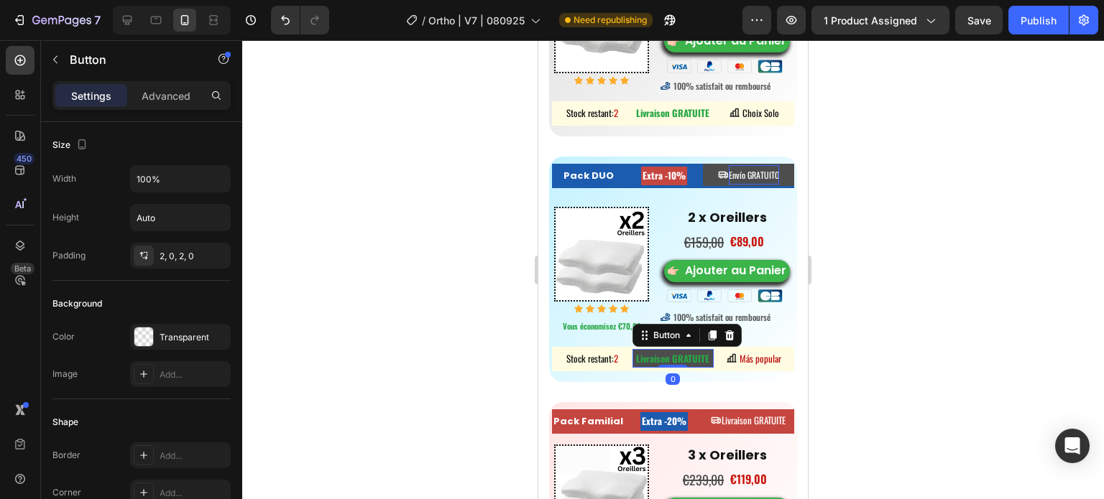
click at [704, 368] on button "Livraison GRATUITE" at bounding box center [672, 358] width 80 height 19
click at [699, 366] on strong "Livraison GRATUITE" at bounding box center [672, 358] width 73 height 14
click at [703, 366] on strong "Livraison GRATUITE" at bounding box center [672, 358] width 73 height 14
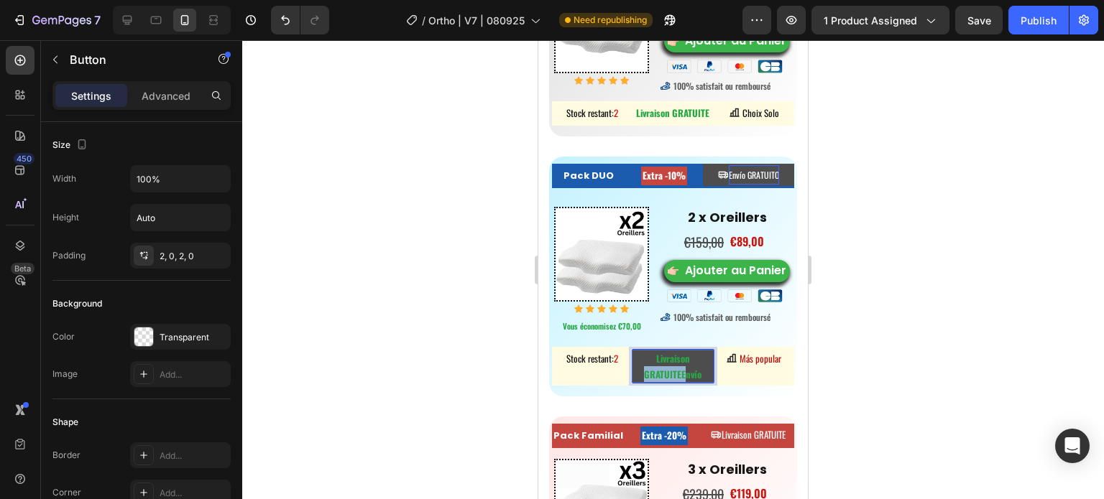
drag, startPoint x: 680, startPoint y: 392, endPoint x: 641, endPoint y: 390, distance: 38.8
click at [644, 382] on strong "Livraison GRATUITEEnvío" at bounding box center [672, 366] width 57 height 30
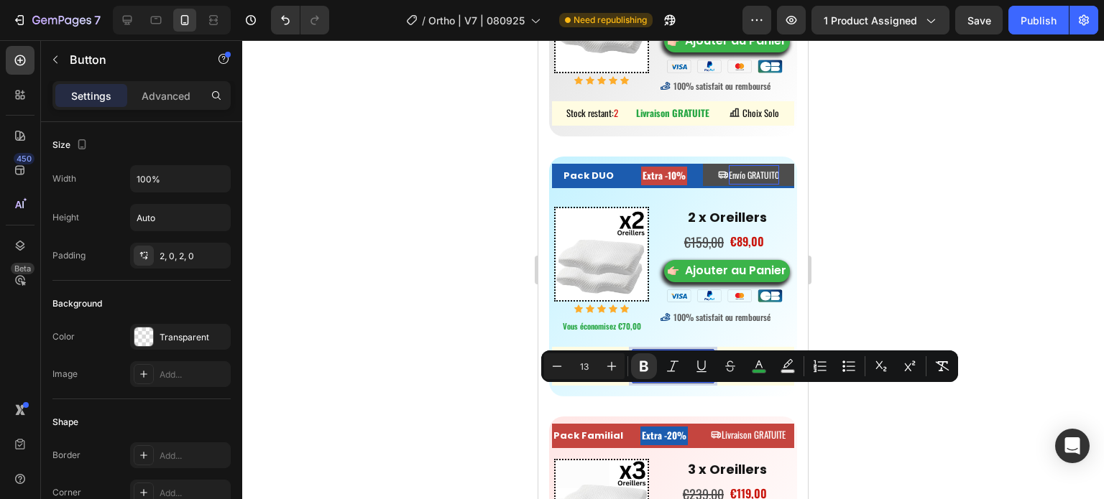
copy strong "GRATUITEE"
click at [696, 382] on p "Livraison GRATUITEEnvío" at bounding box center [672, 367] width 80 height 32
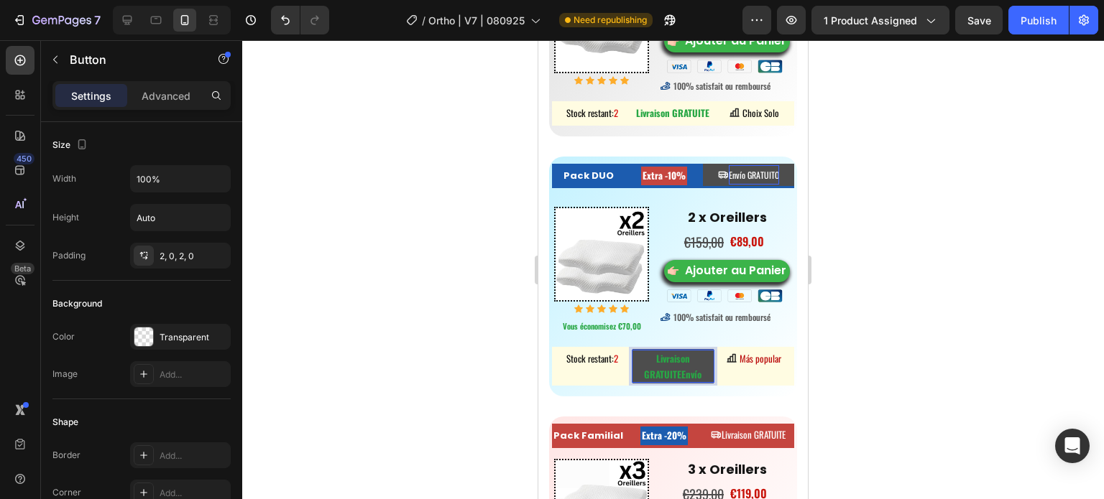
click at [632, 349] on button "Livraison GRATUITEEnvío" at bounding box center [672, 366] width 80 height 34
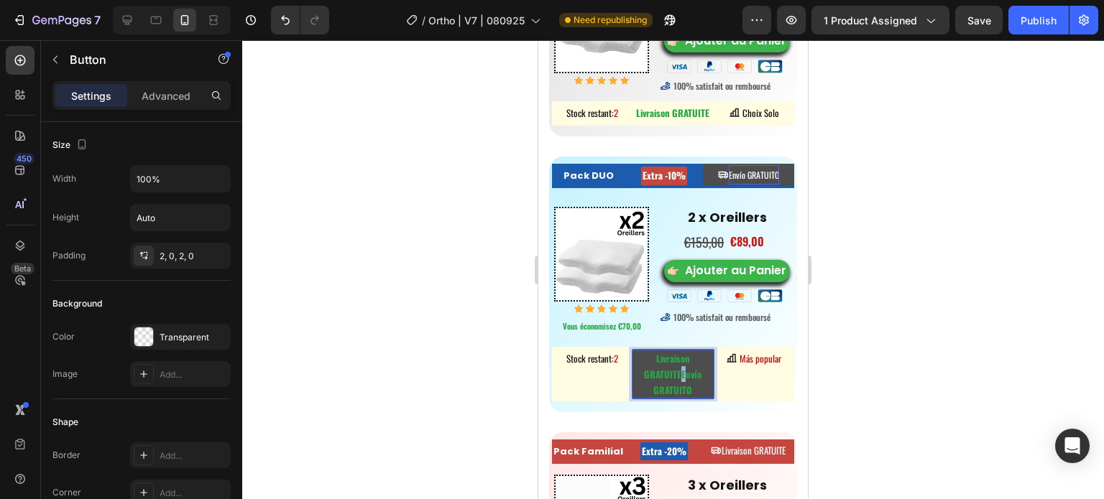
click at [678, 397] on strong "Livraison GRATUITEEnvío GRATUITO" at bounding box center [672, 374] width 57 height 46
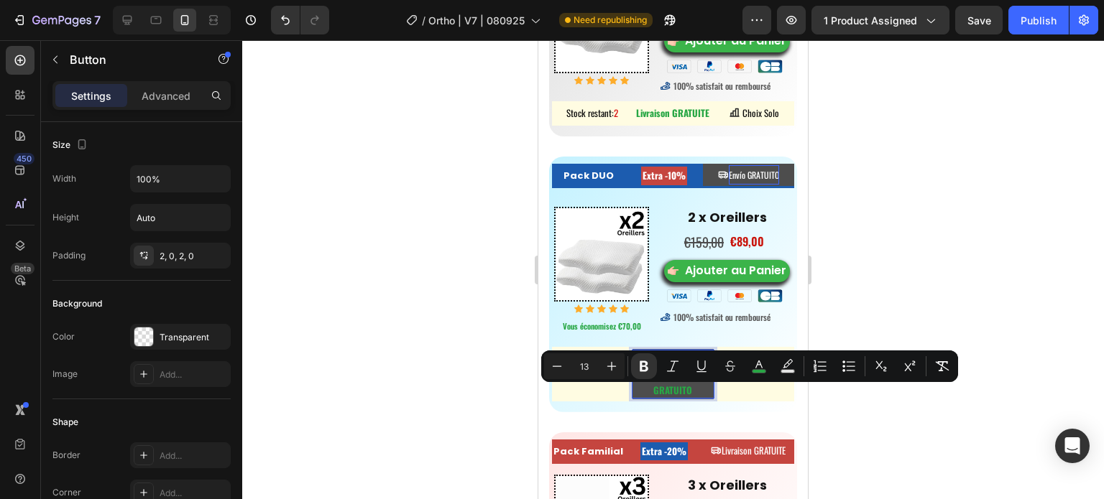
click at [677, 397] on strong "Livraison GRATUITEEnvío GRATUITO" at bounding box center [672, 374] width 57 height 46
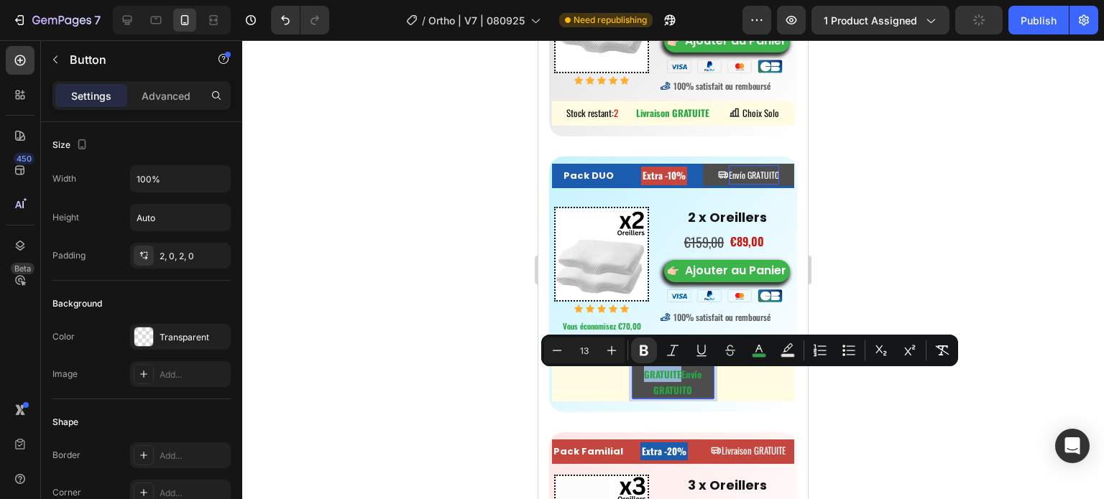
drag, startPoint x: 676, startPoint y: 397, endPoint x: 647, endPoint y: 381, distance: 32.8
click at [647, 381] on p "Livraison GRATUITEEnvío GRATUITO" at bounding box center [672, 374] width 80 height 47
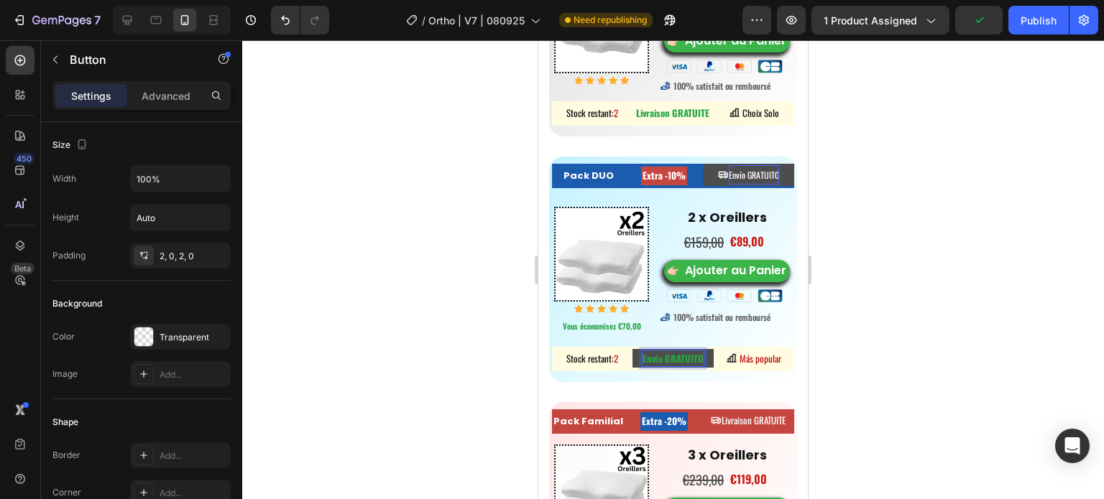
click at [932, 398] on div at bounding box center [673, 269] width 862 height 459
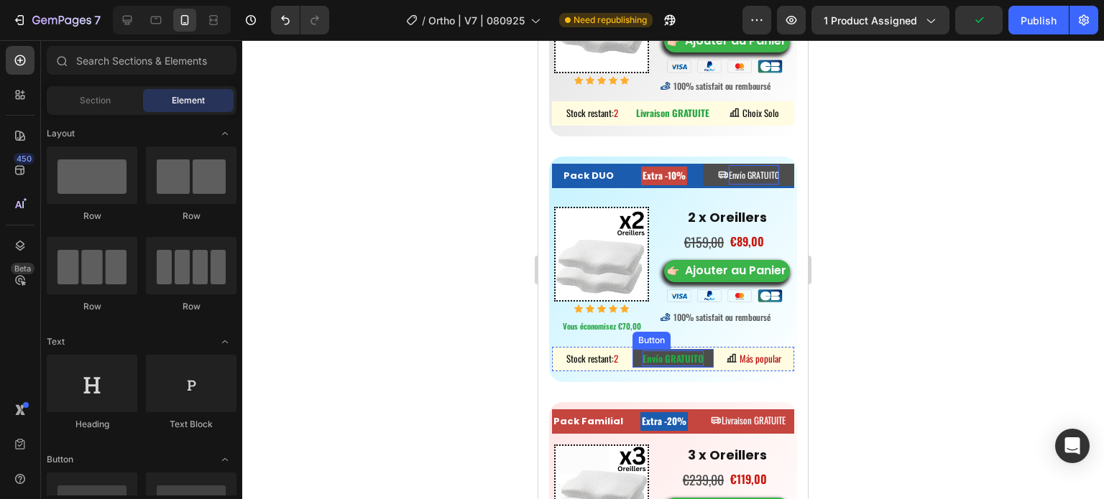
click at [686, 366] on strong "Envío GRATUITO" at bounding box center [672, 358] width 61 height 14
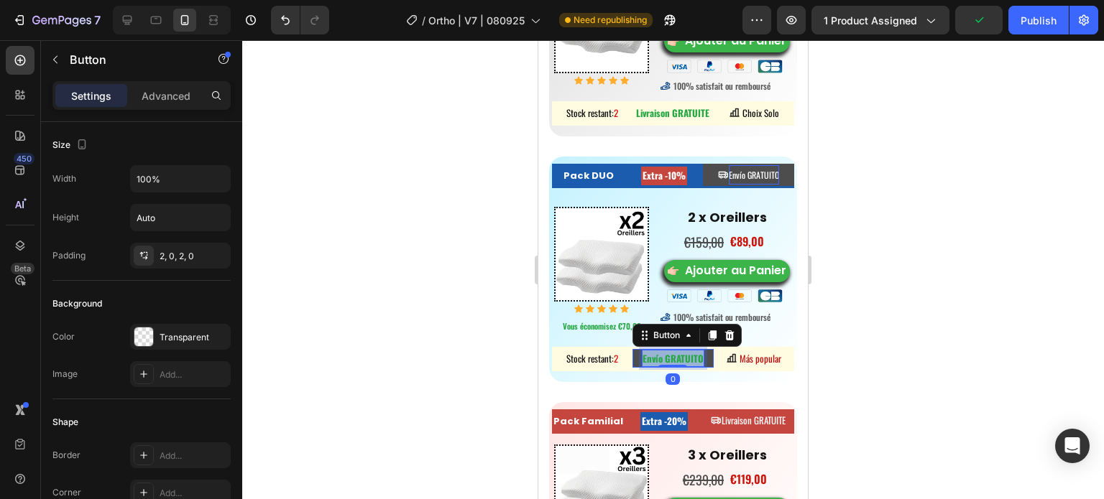
click at [686, 366] on strong "Envío GRATUITO" at bounding box center [672, 358] width 61 height 14
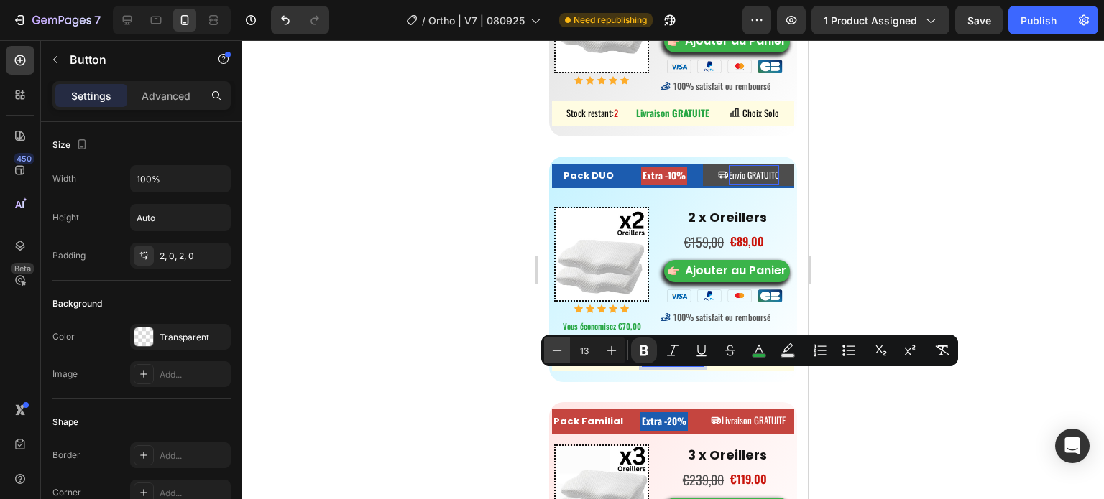
click at [561, 351] on icon "Editor contextual toolbar" at bounding box center [557, 351] width 14 height 14
type input "12"
click at [640, 348] on icon "Editor contextual toolbar" at bounding box center [644, 351] width 9 height 11
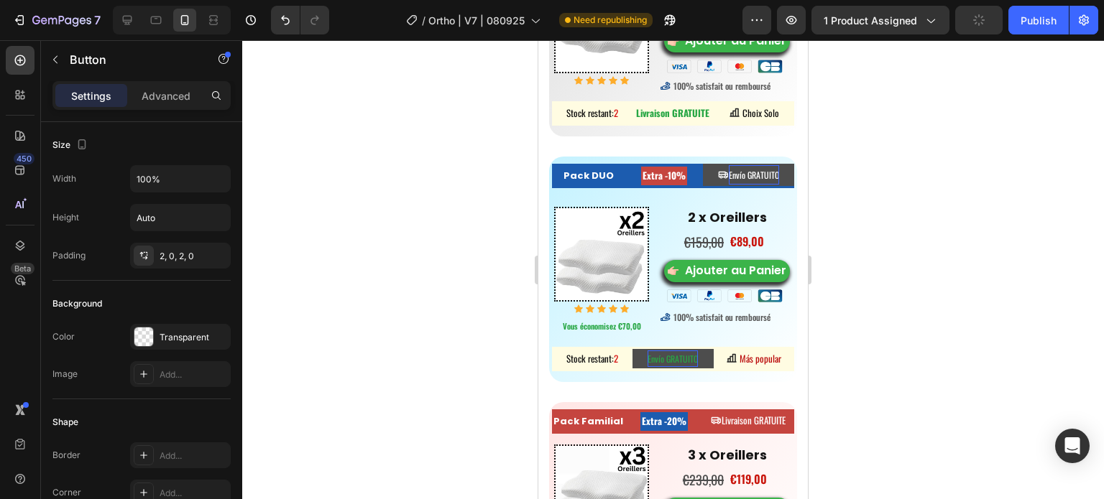
click at [665, 365] on span "Envío GRATUITO" at bounding box center [673, 359] width 50 height 12
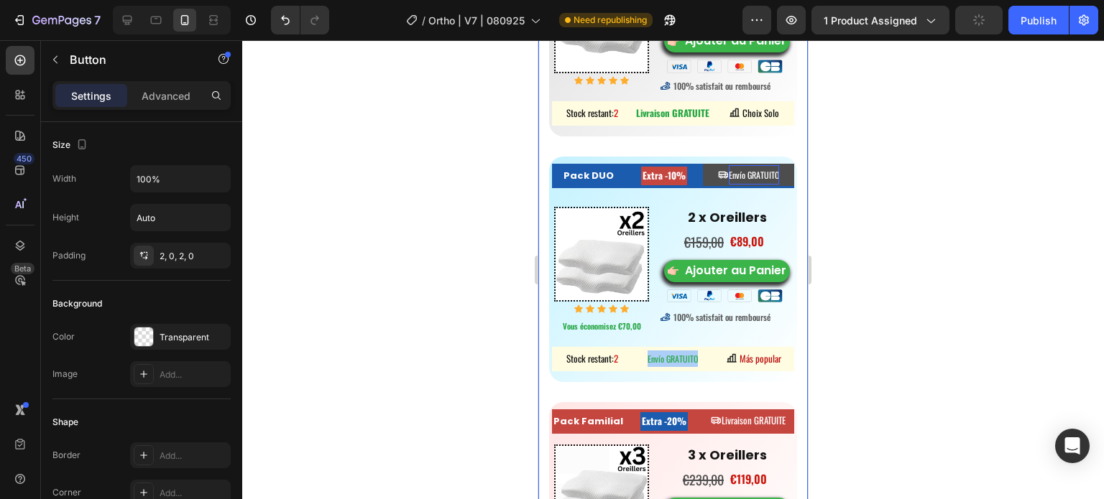
click at [502, 338] on div at bounding box center [673, 269] width 862 height 459
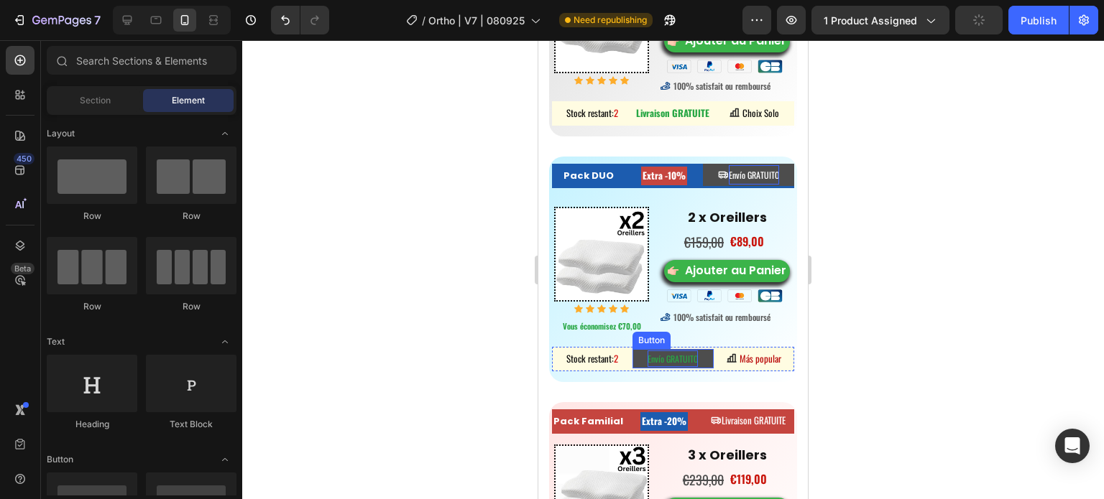
click at [663, 365] on span "Envío GRATUITO" at bounding box center [673, 359] width 50 height 12
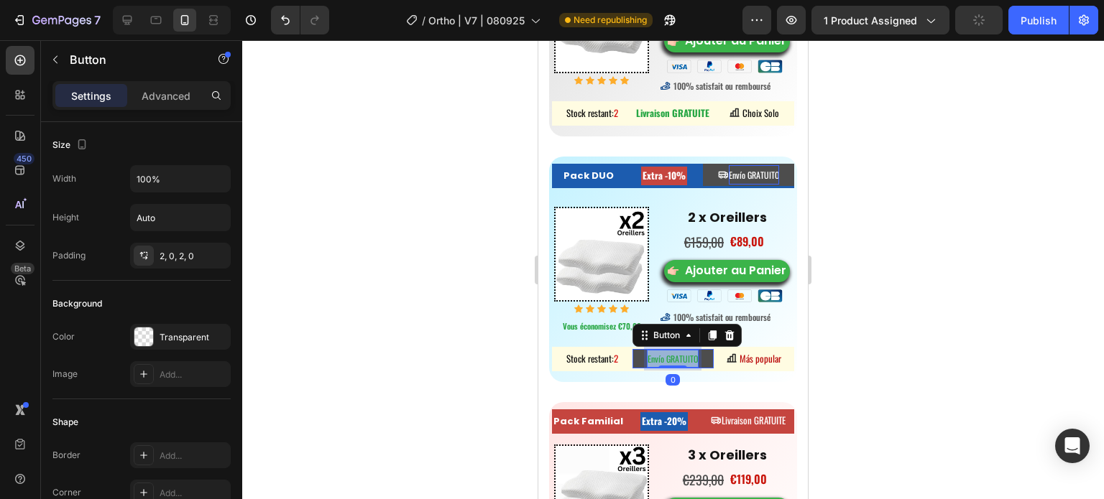
click at [663, 365] on span "Envío GRATUITO" at bounding box center [673, 359] width 50 height 12
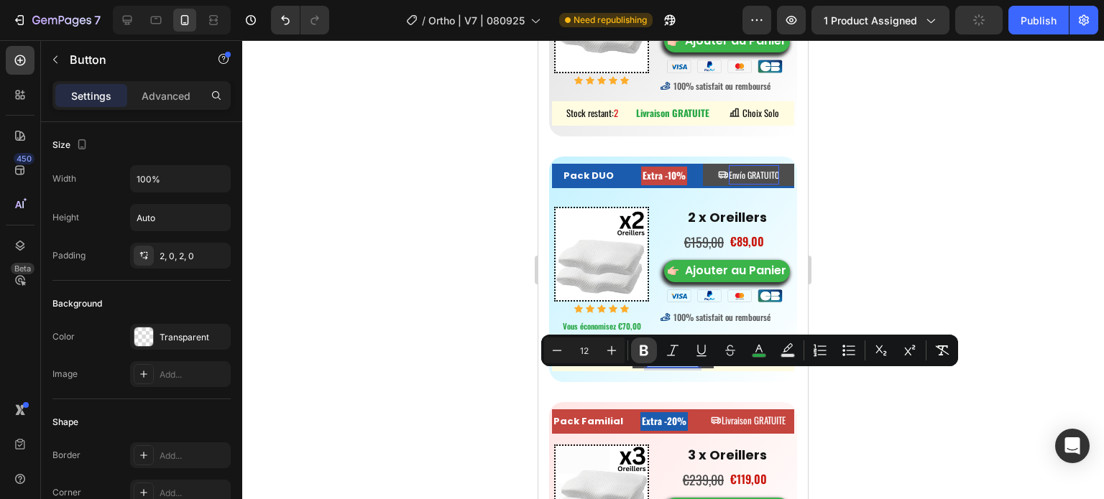
click at [642, 359] on button "Bold" at bounding box center [644, 351] width 26 height 26
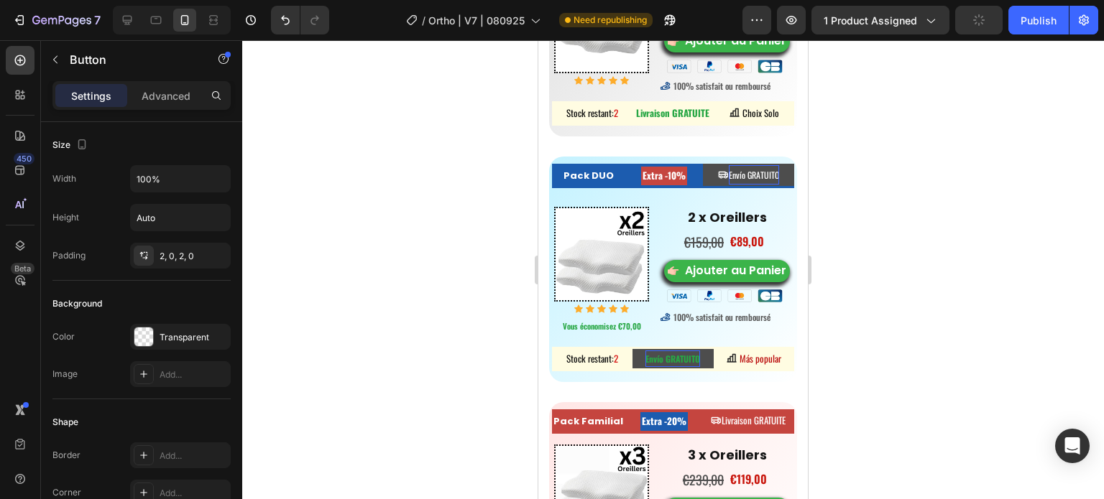
click at [666, 365] on strong "Envío GRATUITO" at bounding box center [672, 359] width 55 height 12
copy strong "Envío GRATUITO"
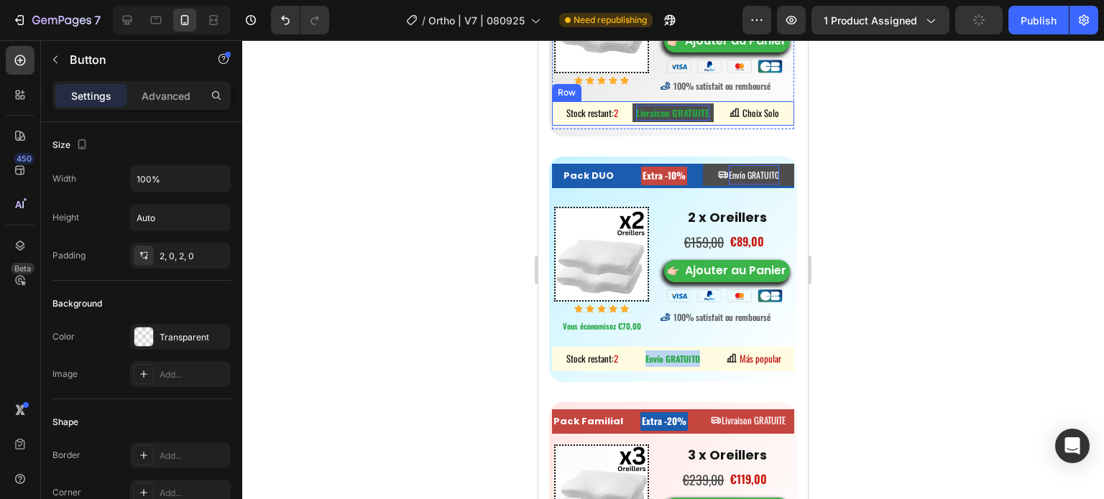
click at [678, 122] on button "Livraison GRATUITE" at bounding box center [672, 112] width 80 height 19
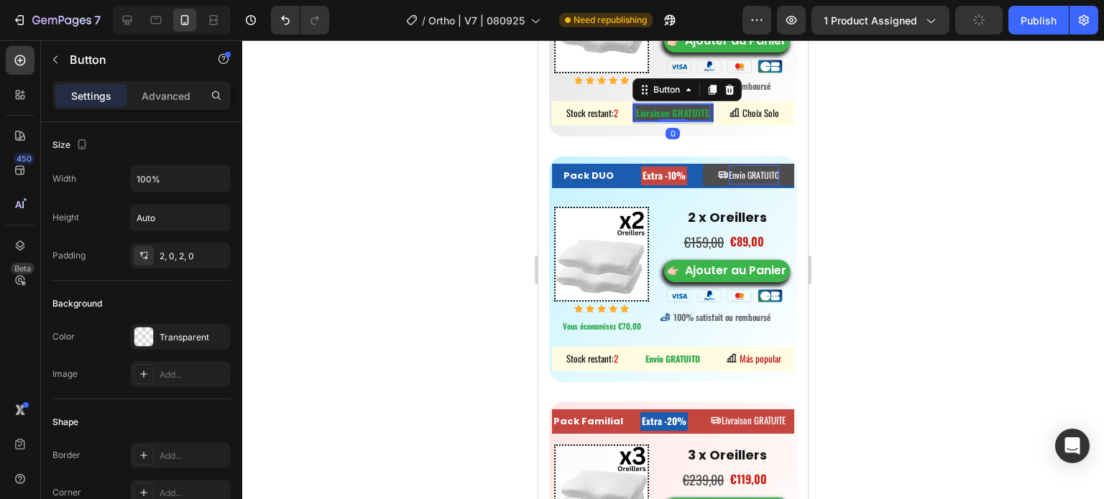
click at [681, 120] on strong "Livraison GRATUITE" at bounding box center [672, 113] width 73 height 14
click at [704, 122] on button "Livraison GRATUITE" at bounding box center [672, 112] width 80 height 19
click at [703, 120] on strong "Livraison GRATUITE" at bounding box center [672, 113] width 73 height 14
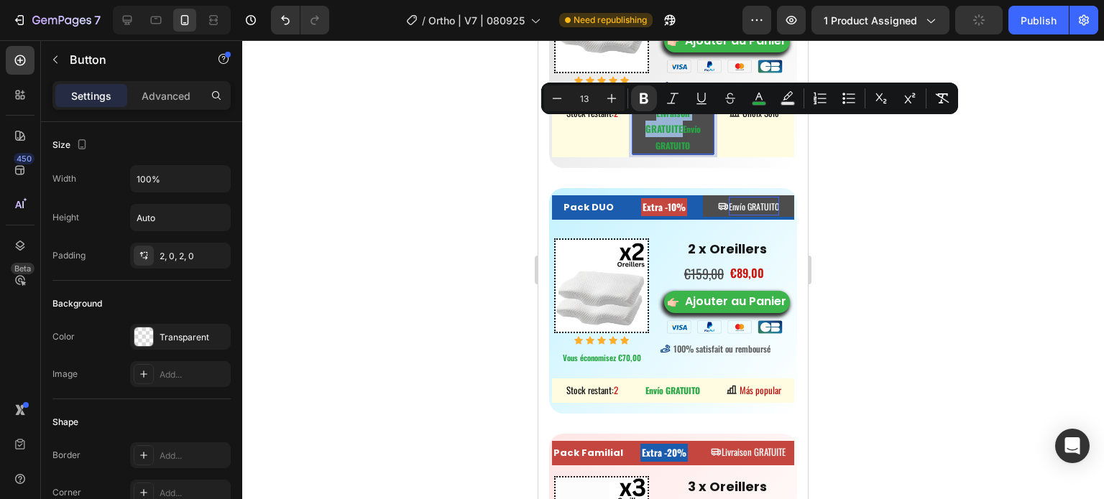
drag, startPoint x: 676, startPoint y: 142, endPoint x: 648, endPoint y: 132, distance: 30.0
click at [648, 132] on p "Livraison GRATUITE Envío GRATUITO" at bounding box center [672, 129] width 80 height 48
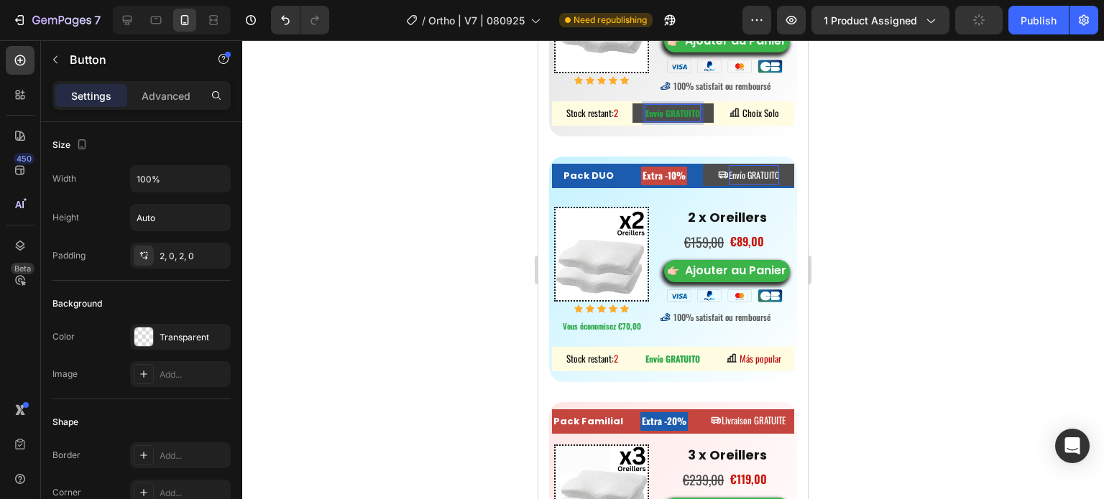
click at [911, 179] on div at bounding box center [673, 269] width 862 height 459
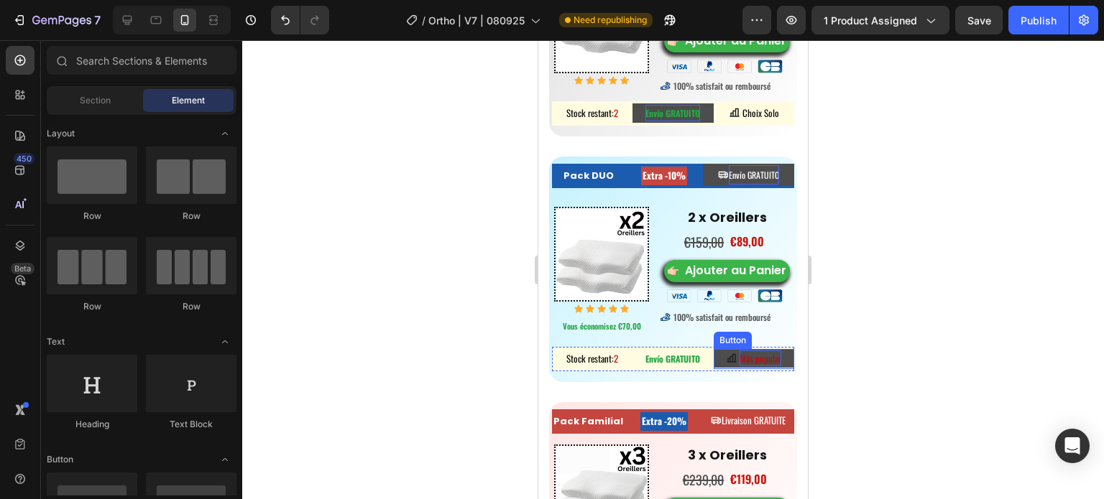
click at [744, 366] on span "Más popular" at bounding box center [760, 358] width 42 height 14
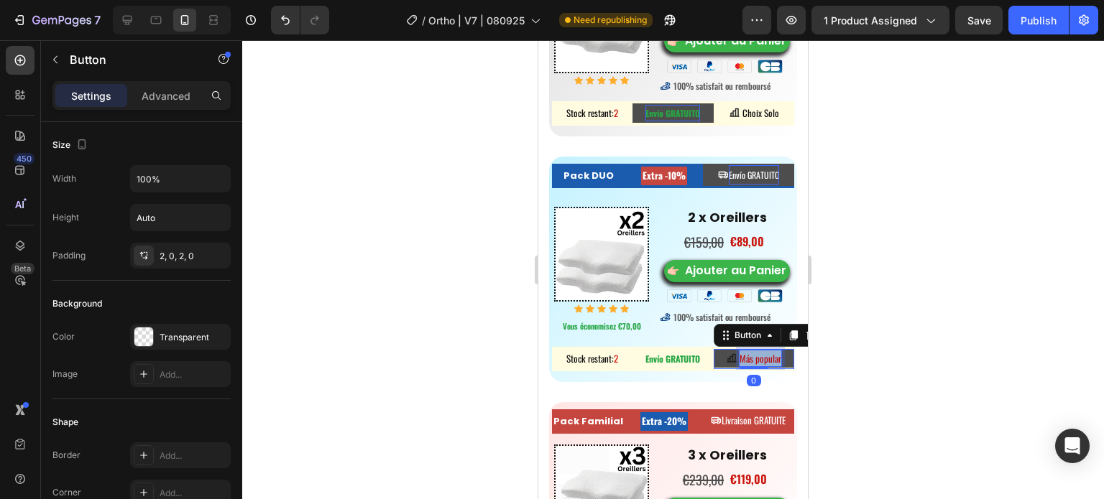
click at [745, 366] on span "Más popular" at bounding box center [760, 358] width 42 height 14
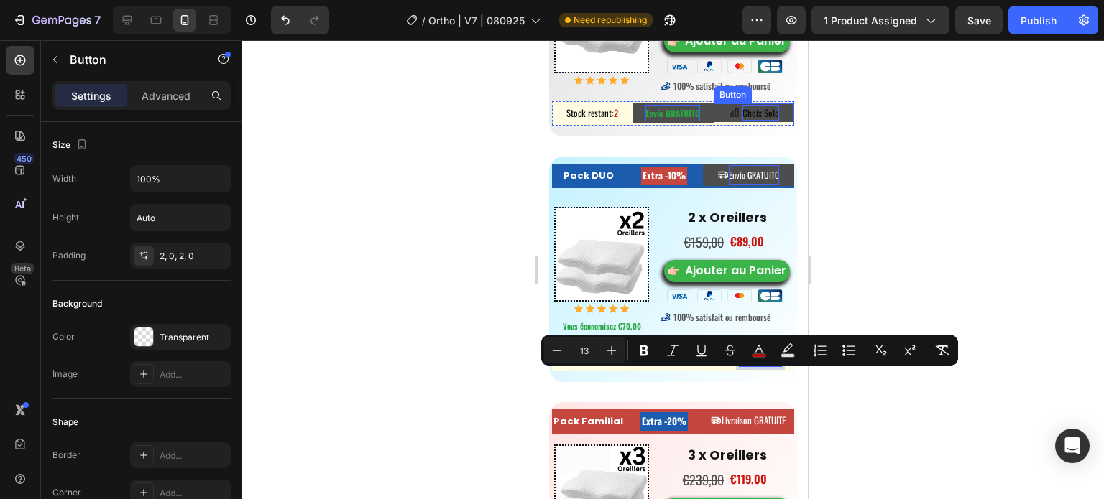
click at [762, 120] on span "Choix Solo" at bounding box center [760, 113] width 37 height 14
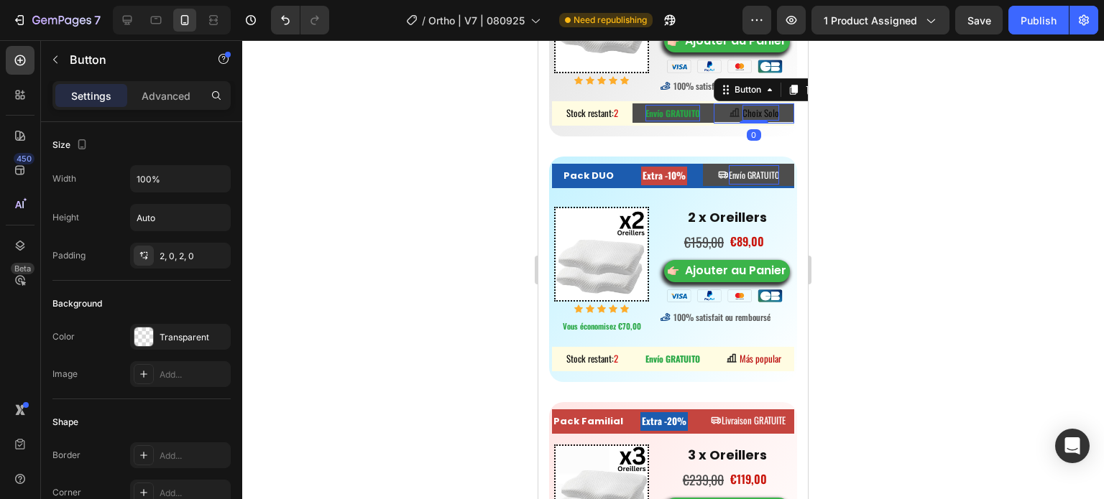
click at [766, 120] on span "Choix Solo" at bounding box center [760, 113] width 37 height 14
click at [767, 120] on span "Choix Solo" at bounding box center [760, 113] width 37 height 14
click at [769, 120] on span "Choix Solo" at bounding box center [760, 113] width 37 height 14
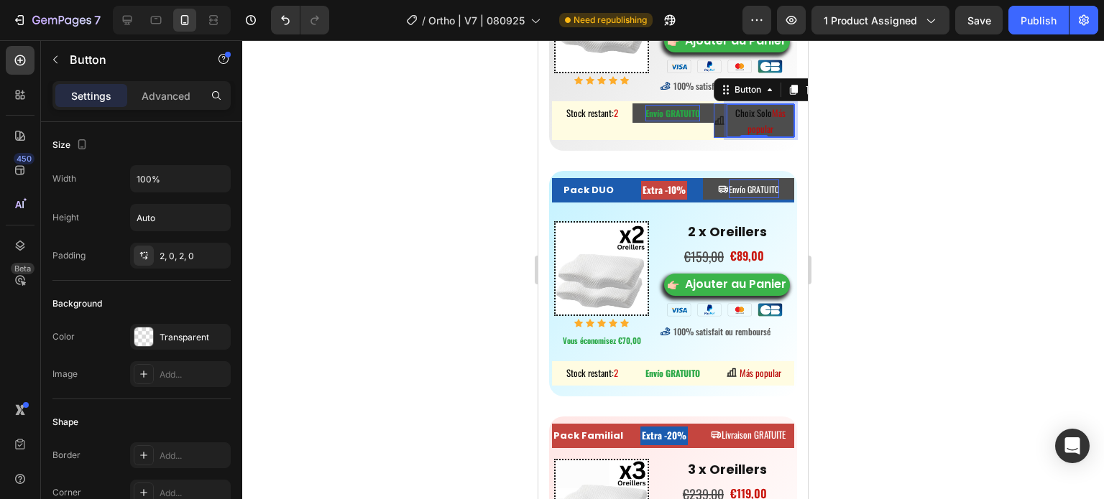
click at [751, 120] on span "Choix Solo" at bounding box center [753, 113] width 37 height 14
click at [760, 120] on span "Choix Solo" at bounding box center [753, 113] width 37 height 14
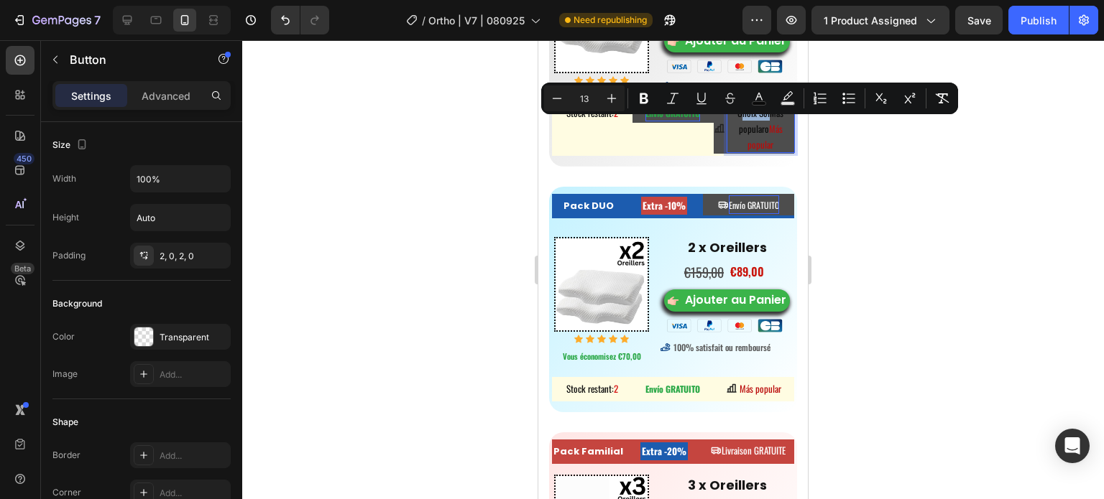
drag, startPoint x: 760, startPoint y: 129, endPoint x: 733, endPoint y: 126, distance: 26.7
click at [737, 126] on span "Choix SolMás popularo" at bounding box center [760, 121] width 46 height 30
drag, startPoint x: 760, startPoint y: 129, endPoint x: 730, endPoint y: 127, distance: 29.5
click at [737, 127] on span "Choix SolMás popularo" at bounding box center [760, 121] width 46 height 30
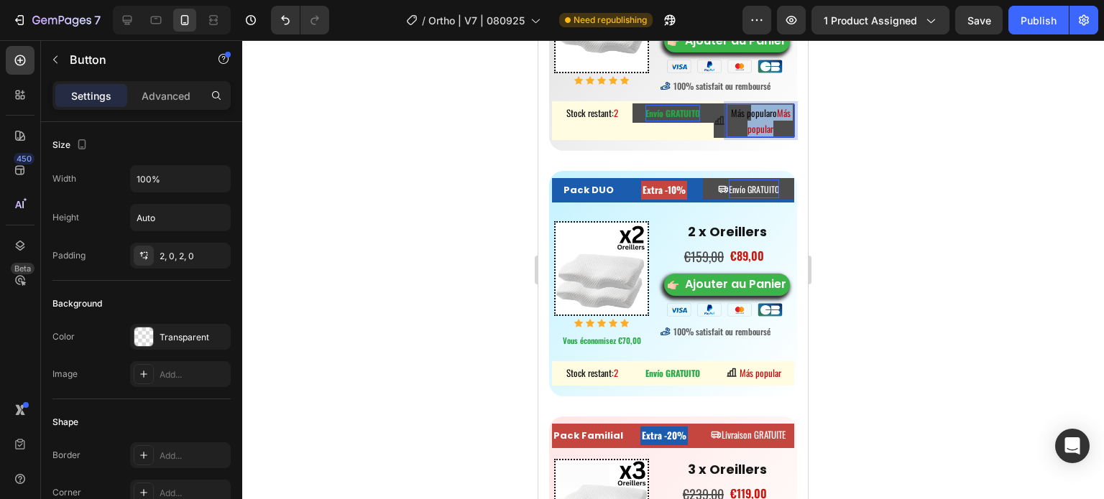
drag, startPoint x: 768, startPoint y: 147, endPoint x: 742, endPoint y: 132, distance: 29.0
click at [742, 132] on p "Más popularo Más popular" at bounding box center [760, 121] width 67 height 32
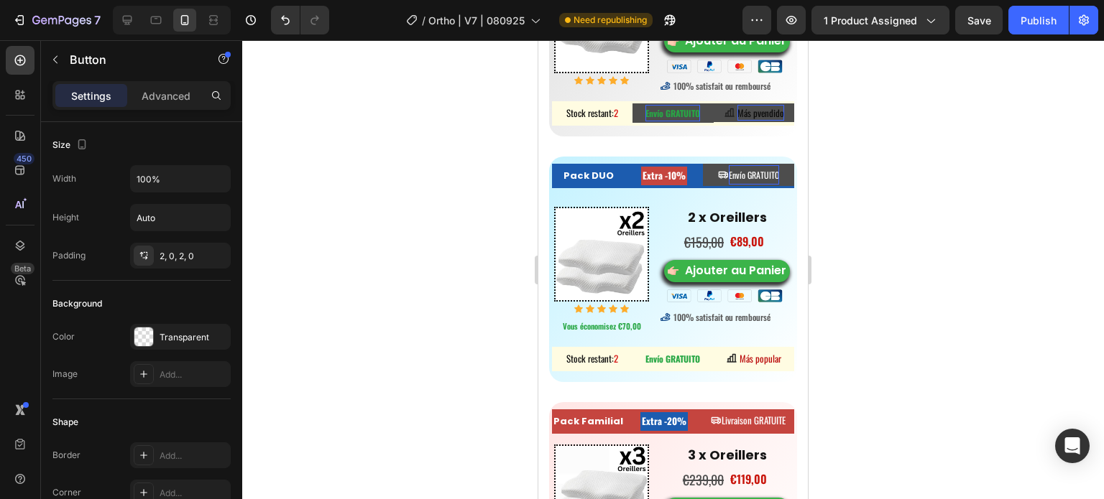
click at [948, 143] on div at bounding box center [673, 269] width 862 height 459
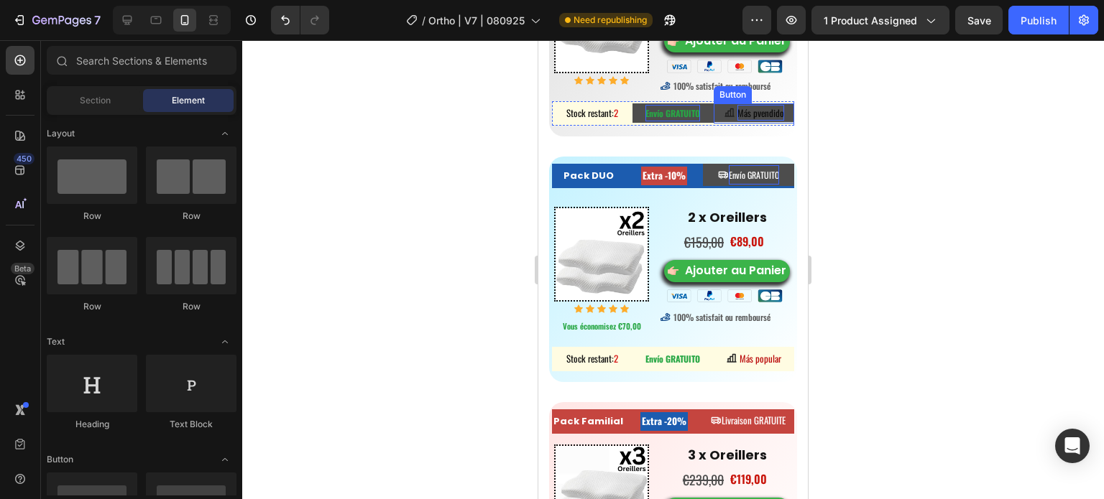
click at [745, 120] on span "Más pvendido" at bounding box center [760, 113] width 47 height 14
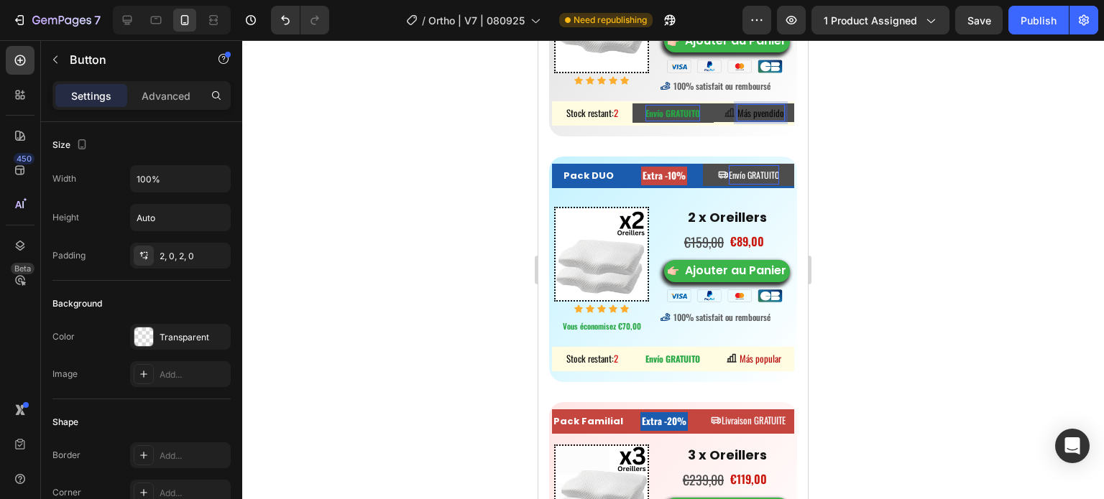
click at [752, 120] on span "Más pvendido" at bounding box center [760, 113] width 47 height 14
click at [750, 120] on span "Más pvendido" at bounding box center [760, 113] width 47 height 14
click at [964, 168] on div at bounding box center [673, 269] width 862 height 459
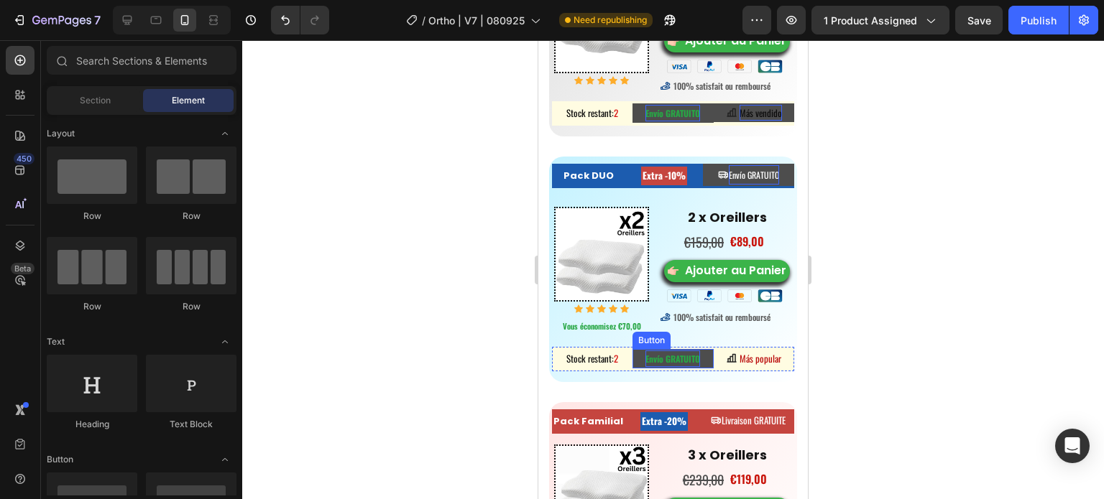
click at [665, 365] on strong "Envío GRATUITO" at bounding box center [672, 359] width 55 height 12
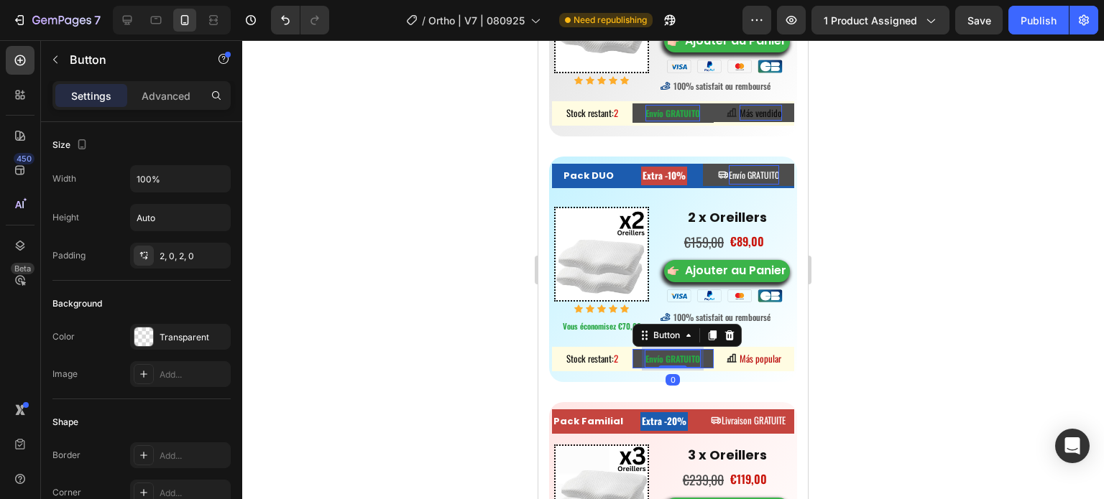
click at [665, 365] on strong "Envío GRATUITO" at bounding box center [672, 359] width 55 height 12
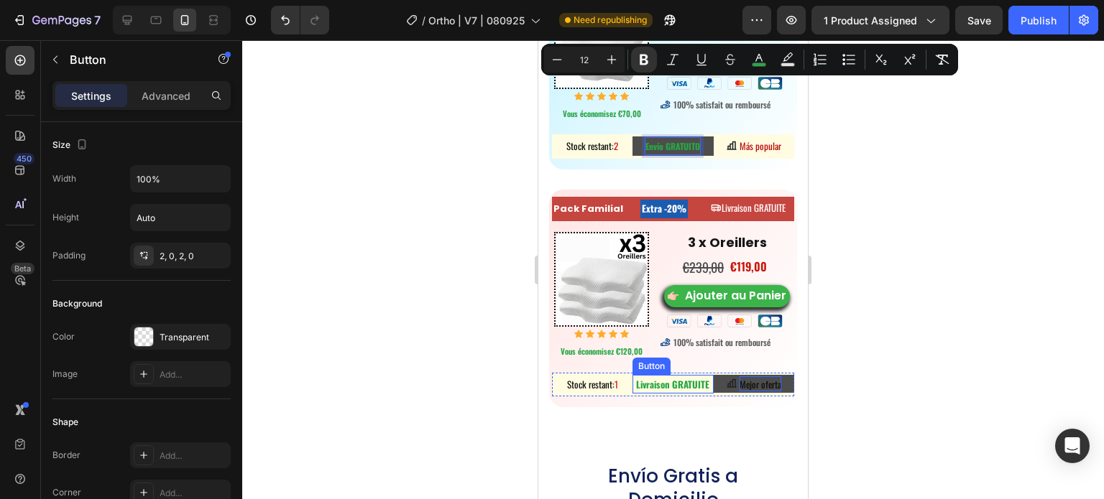
scroll to position [8380, 0]
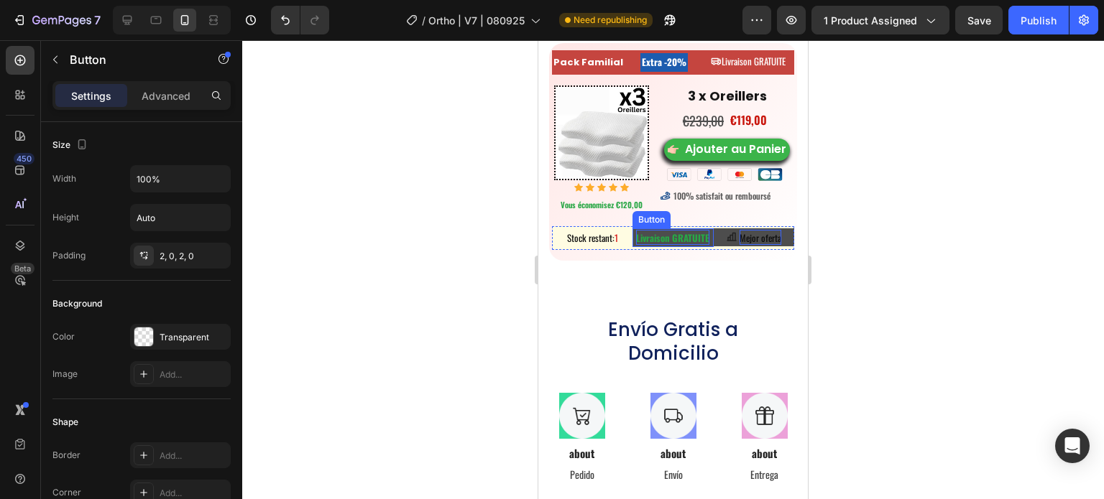
click at [690, 245] on strong "Livraison GRATUITE" at bounding box center [672, 238] width 73 height 14
click at [701, 245] on strong "Livraison GRATUITE" at bounding box center [672, 238] width 73 height 14
click at [702, 245] on strong "Livraison GRATUITE" at bounding box center [672, 238] width 73 height 14
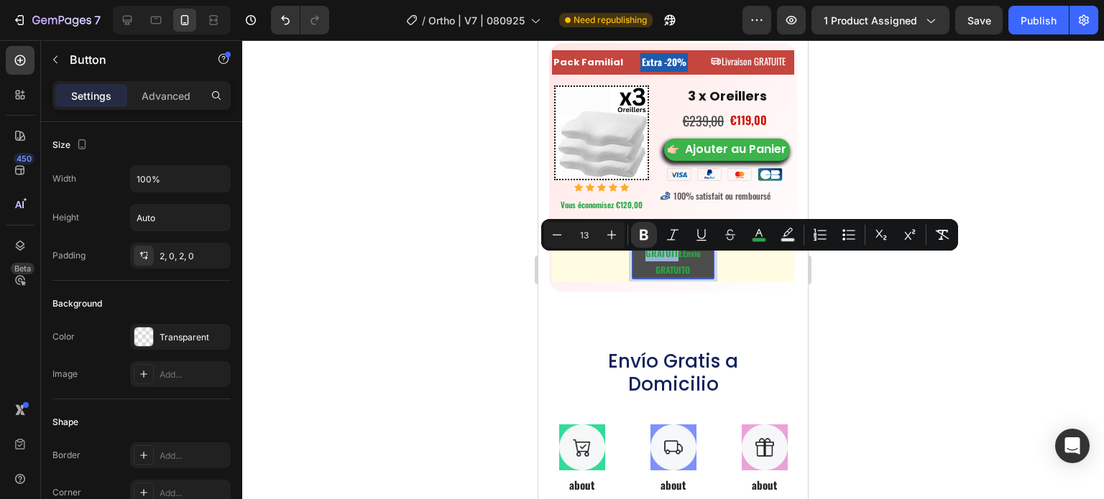
drag, startPoint x: 674, startPoint y: 280, endPoint x: 632, endPoint y: 262, distance: 45.4
click at [632, 262] on p "Livraison GRATUITE Envío GRATUITO" at bounding box center [672, 254] width 80 height 48
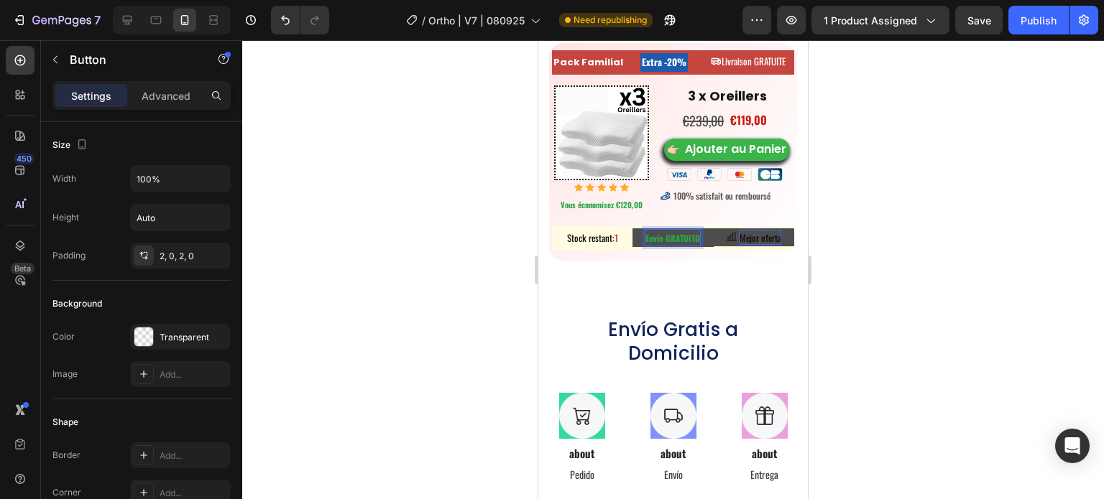
click at [937, 292] on div at bounding box center [673, 269] width 862 height 459
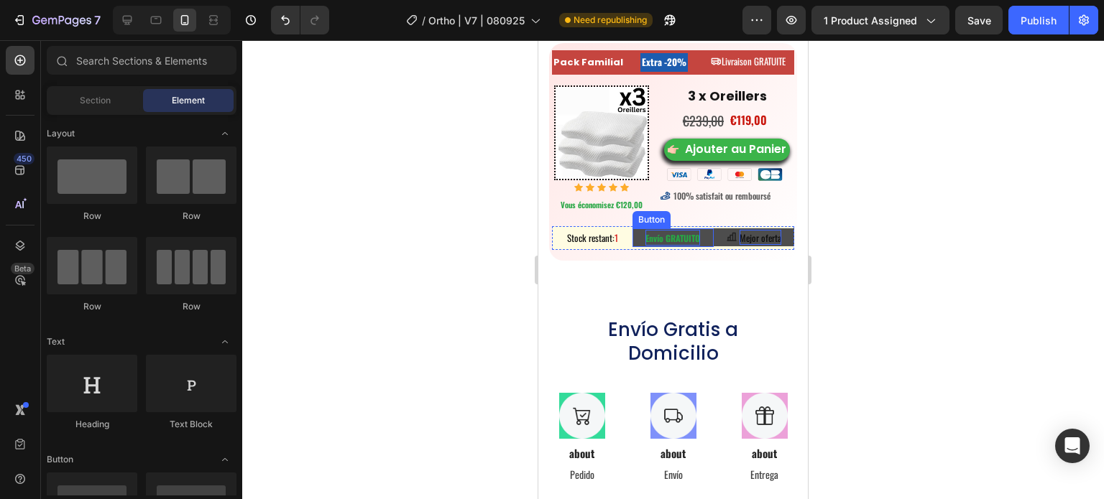
click at [678, 244] on strong "Envío GRATUITO" at bounding box center [672, 238] width 55 height 12
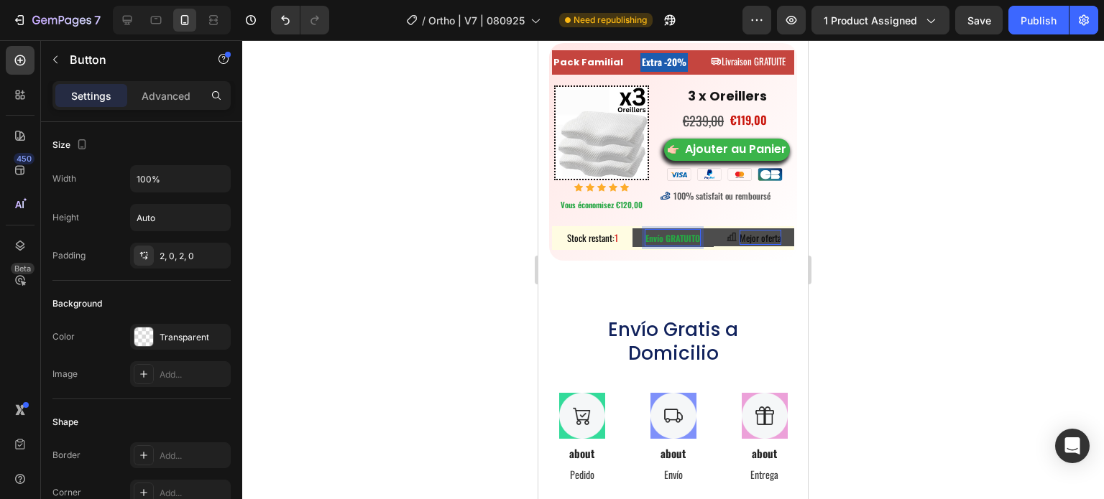
click at [678, 244] on strong "Envío GRATUITO" at bounding box center [672, 238] width 55 height 12
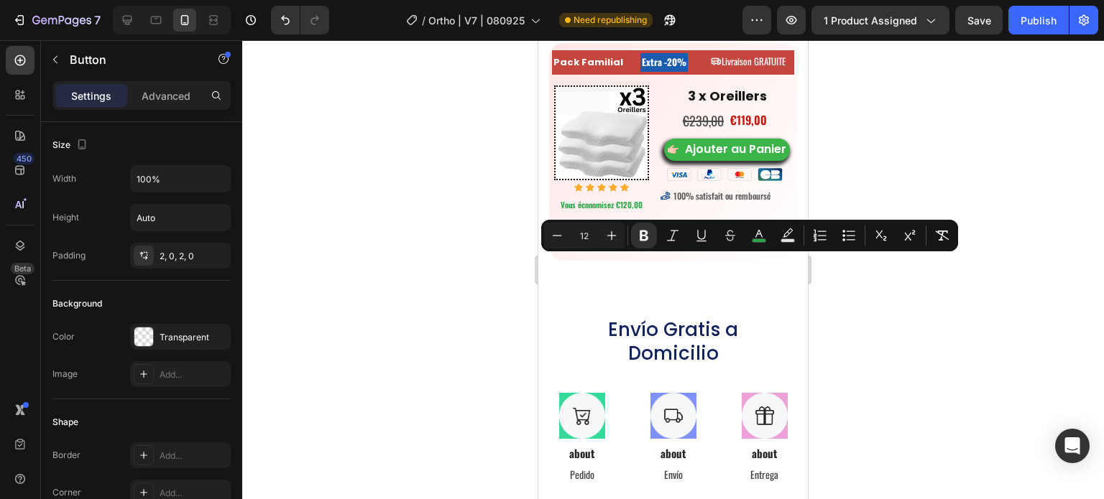
drag, startPoint x: 354, startPoint y: 275, endPoint x: 407, endPoint y: 246, distance: 61.1
click at [354, 274] on div at bounding box center [673, 269] width 862 height 459
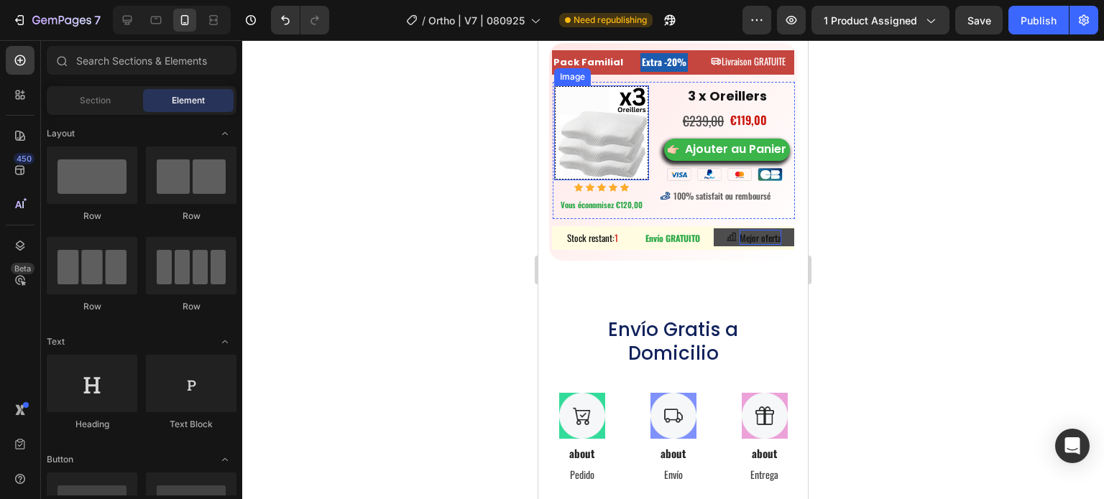
scroll to position [8236, 0]
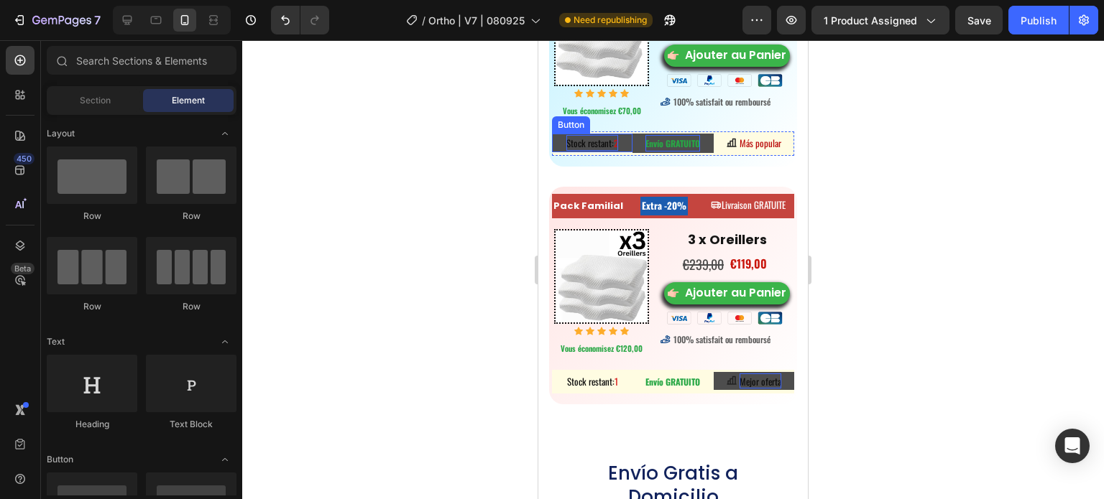
click at [610, 150] on span "Stock restant:" at bounding box center [589, 143] width 47 height 14
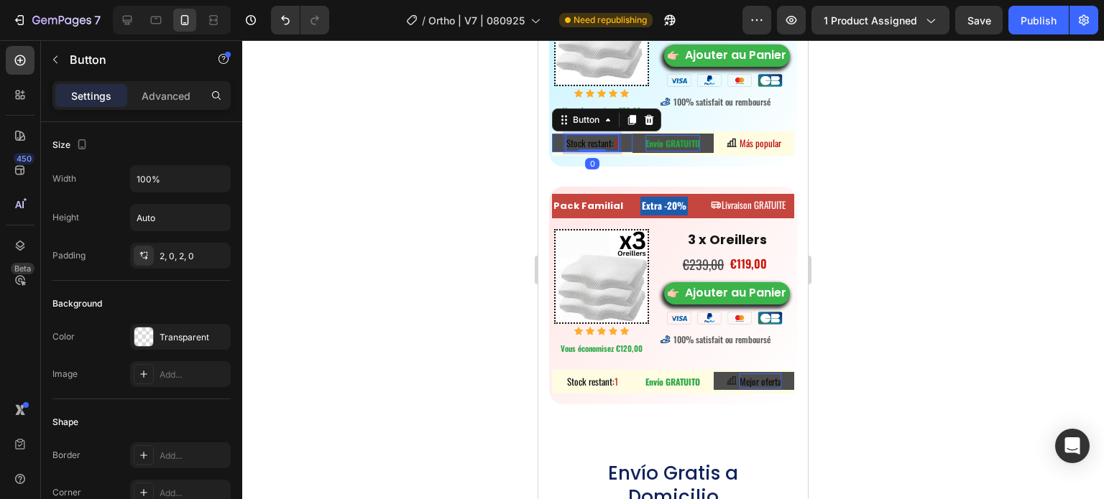
click at [606, 150] on span "Stock restant:" at bounding box center [589, 143] width 47 height 14
click at [607, 150] on span "Stock restant:" at bounding box center [589, 143] width 47 height 14
click at [609, 150] on span "Stock restant:" at bounding box center [589, 143] width 47 height 14
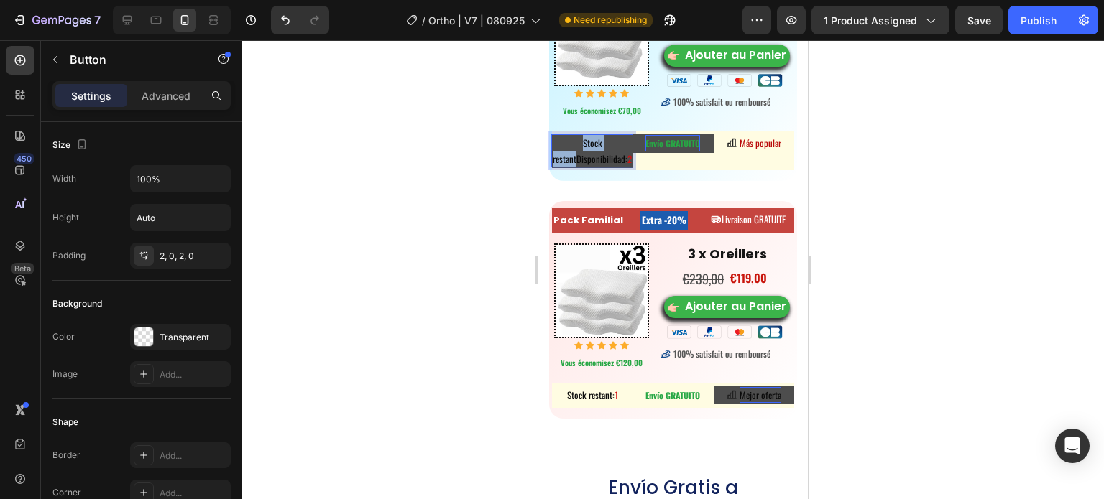
drag, startPoint x: 579, startPoint y: 180, endPoint x: 572, endPoint y: 166, distance: 15.1
click at [572, 166] on p "Stock restantDisponibilidad: 2" at bounding box center [592, 151] width 80 height 32
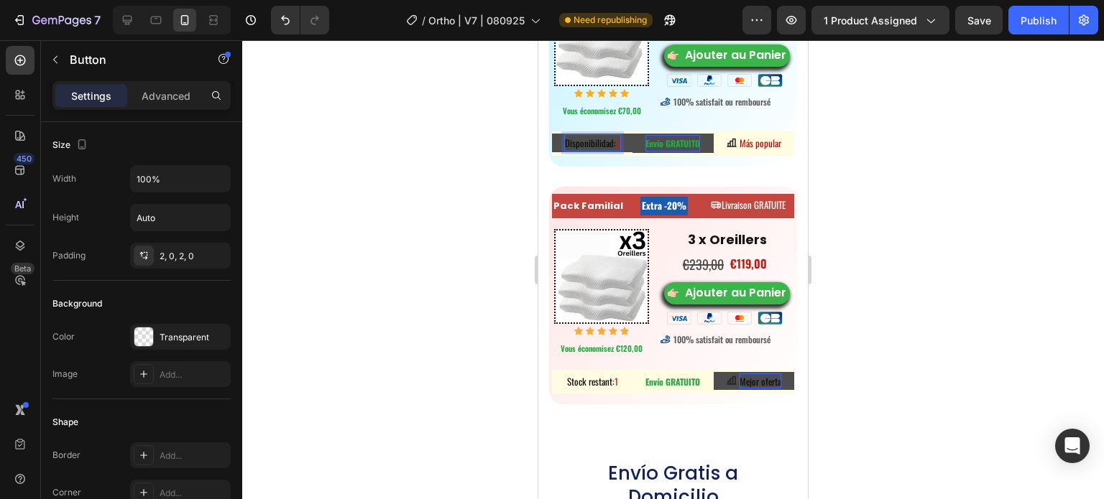
click at [594, 150] on span "Disponibilidad:" at bounding box center [590, 143] width 51 height 14
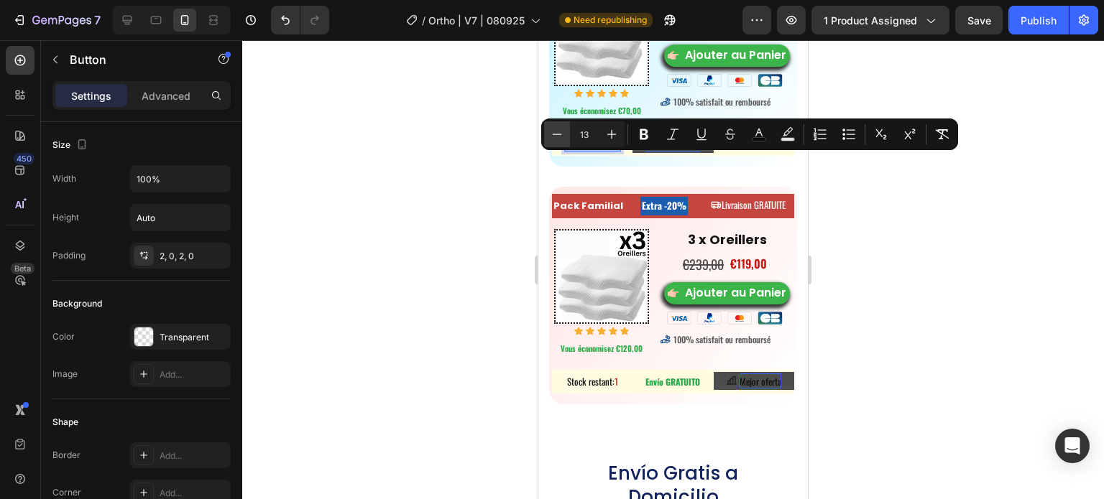
click at [557, 135] on icon "Editor contextual toolbar" at bounding box center [557, 134] width 14 height 14
type input "12"
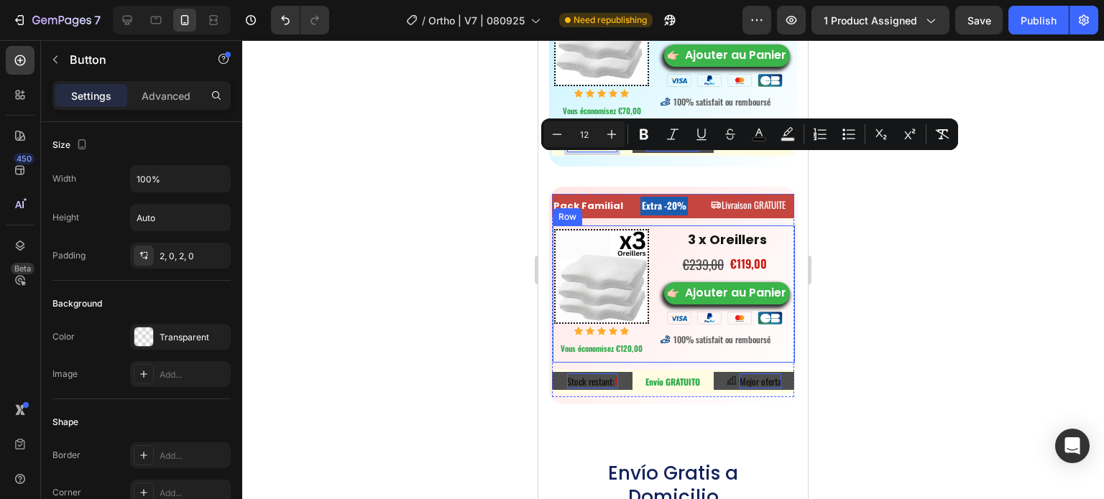
click at [597, 389] on span "Stock restant:" at bounding box center [590, 381] width 47 height 14
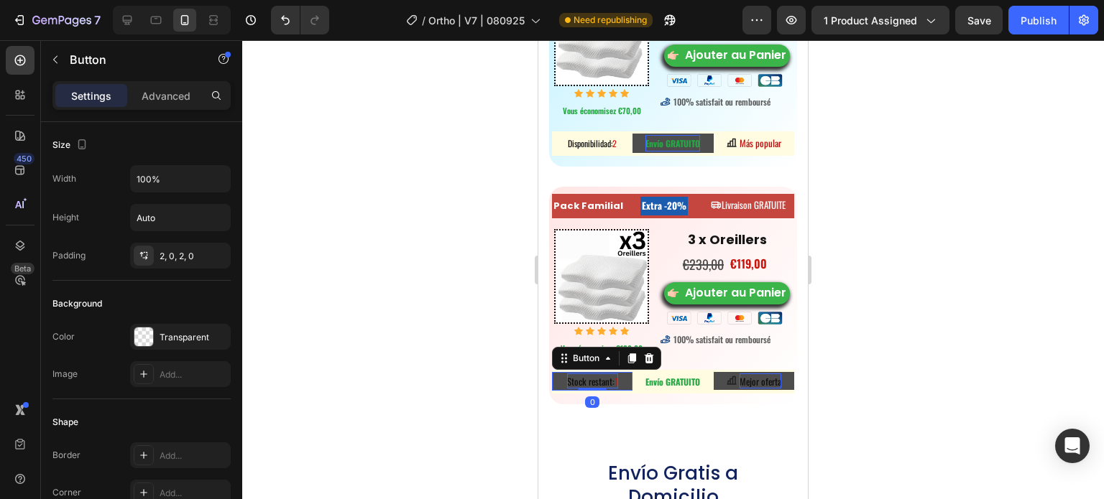
click at [603, 389] on span "Stock restant:" at bounding box center [590, 381] width 47 height 14
drag, startPoint x: 607, startPoint y: 407, endPoint x: 566, endPoint y: 402, distance: 41.4
click at [567, 389] on span "Stock restant:" at bounding box center [590, 381] width 47 height 14
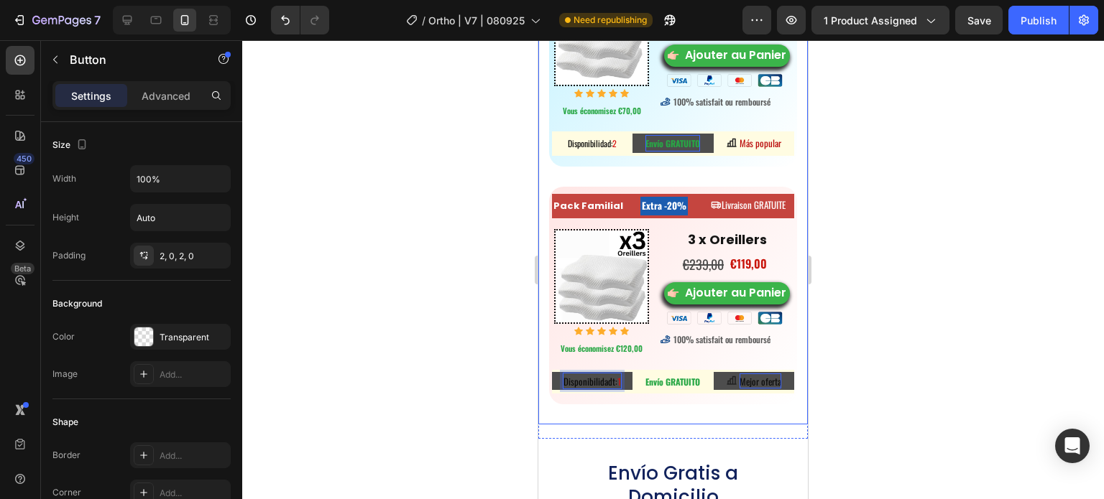
click at [540, 403] on div "Pack Solo Button Heading Livraison GRATUITE Button Row Image Icon Icon Icon Ico…" at bounding box center [672, 74] width 269 height 699
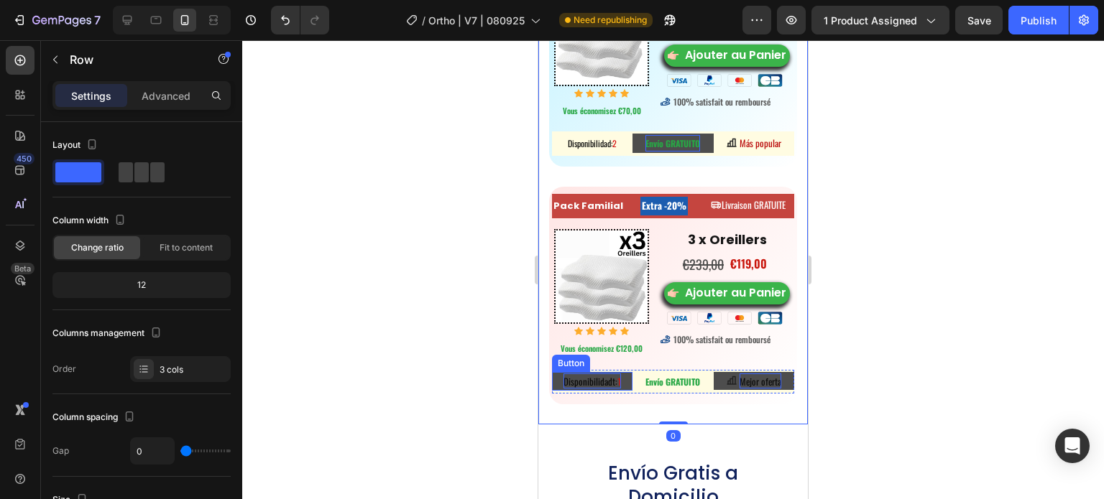
click at [594, 389] on span "Disponibilidadt:" at bounding box center [590, 381] width 54 height 14
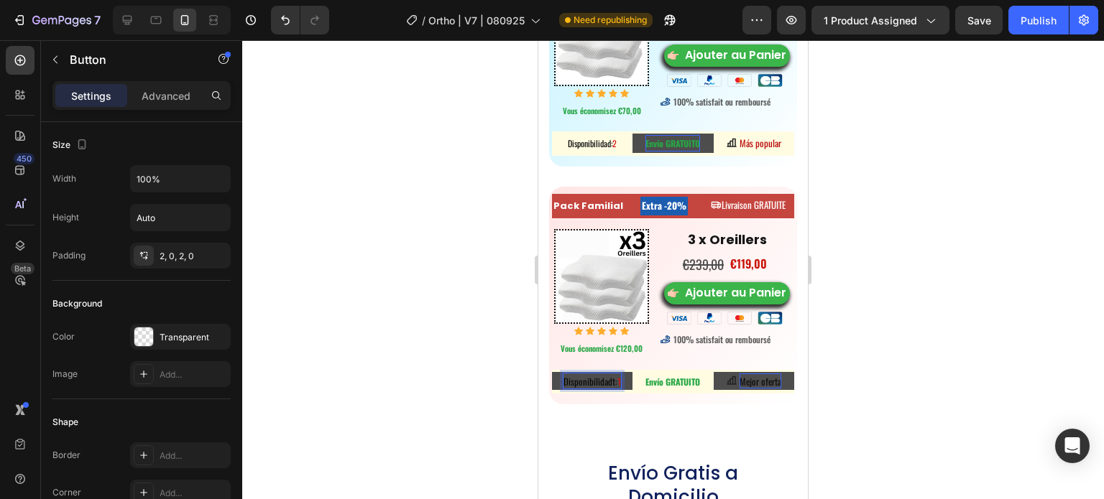
click at [610, 389] on span "Disponibilidadt:" at bounding box center [590, 381] width 54 height 14
click at [594, 389] on span "Disponibilidad:" at bounding box center [590, 381] width 51 height 14
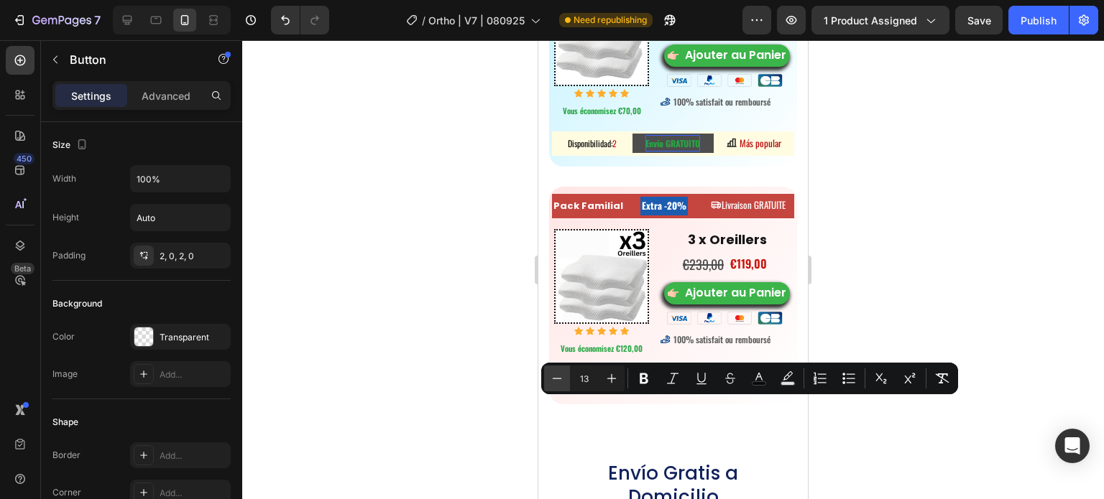
click at [556, 375] on icon "Editor contextual toolbar" at bounding box center [557, 379] width 14 height 14
type input "12"
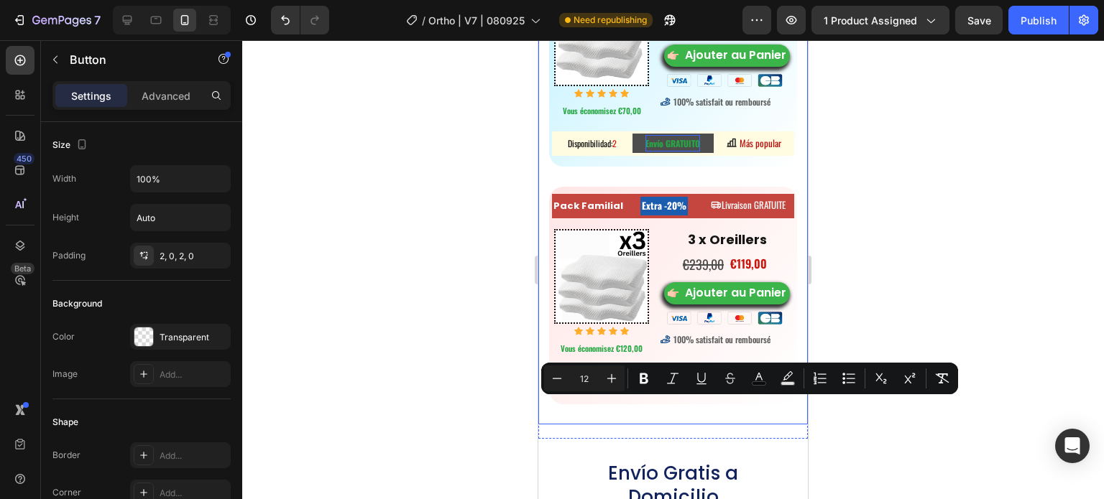
click at [472, 356] on div at bounding box center [673, 269] width 862 height 459
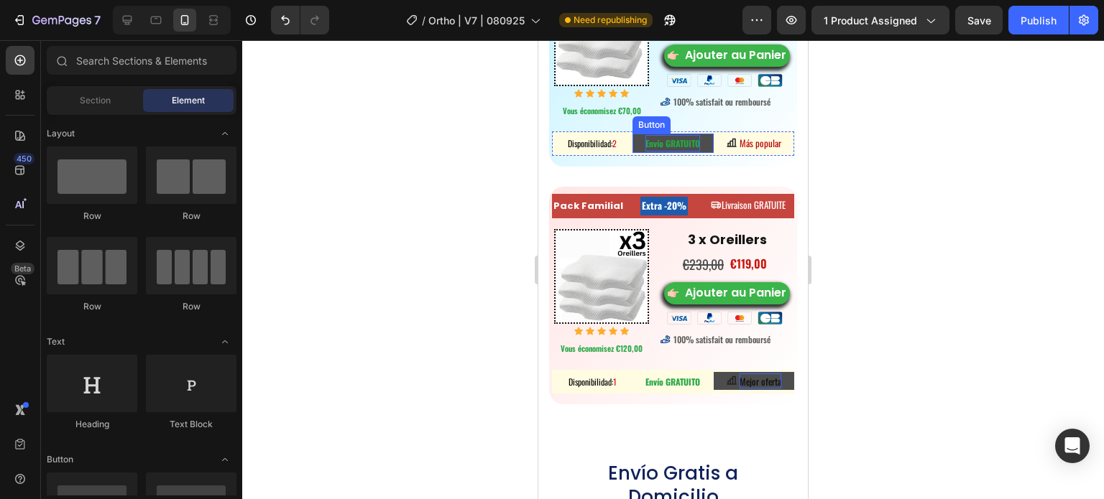
click at [657, 149] on strong "Envío GRATUITO" at bounding box center [672, 143] width 55 height 12
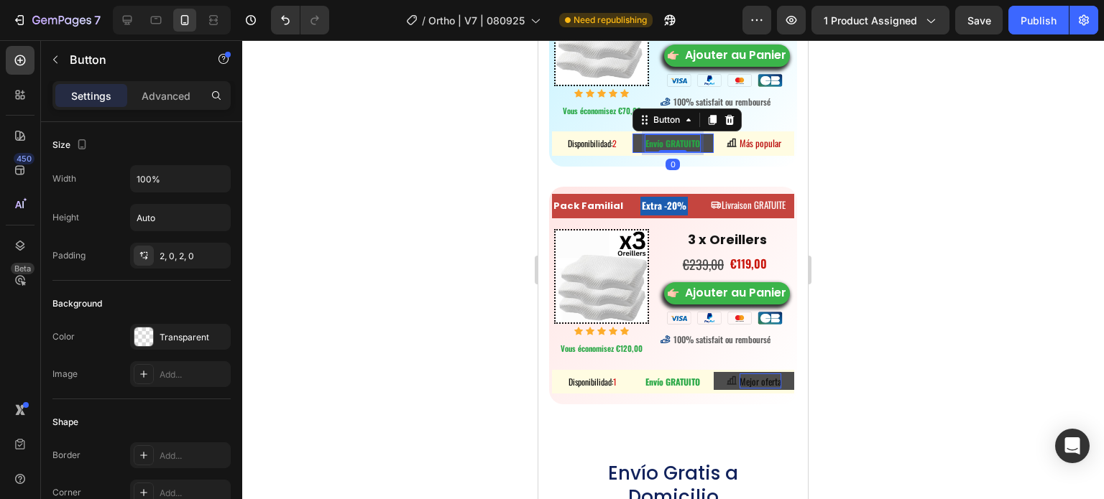
click at [657, 149] on strong "Envío GRATUITO" at bounding box center [672, 143] width 55 height 12
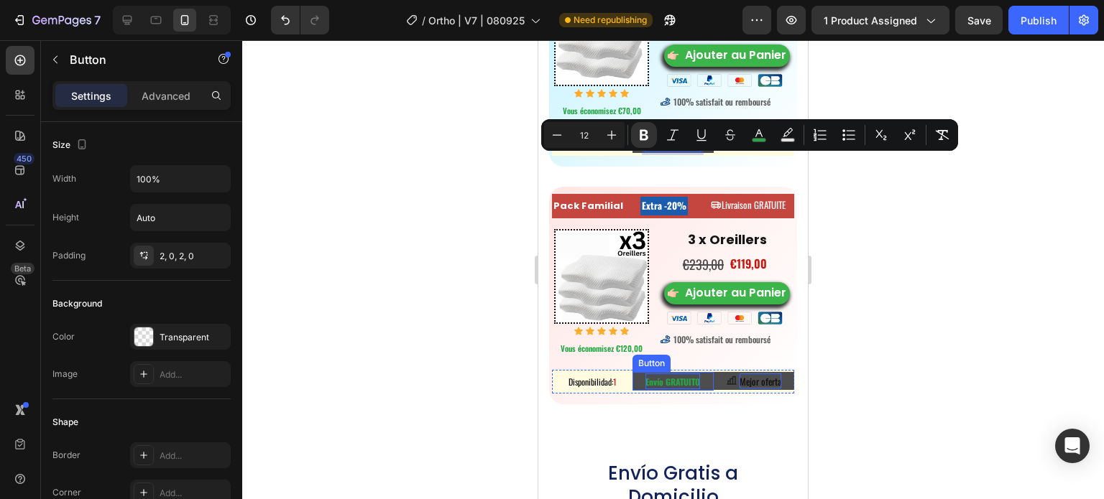
click at [673, 390] on p "Envío GRATUITO" at bounding box center [672, 382] width 55 height 17
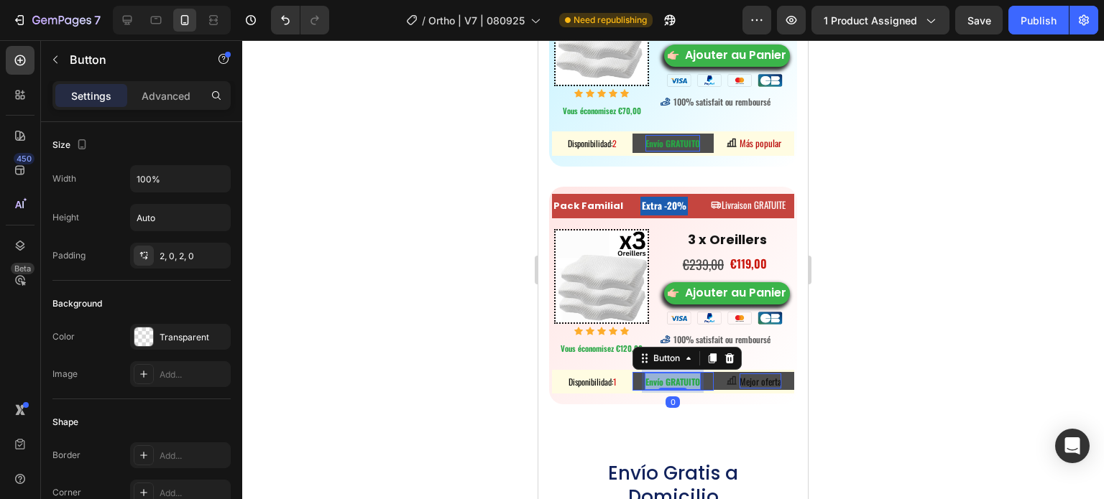
click at [673, 390] on p "Envío GRATUITO" at bounding box center [672, 382] width 55 height 17
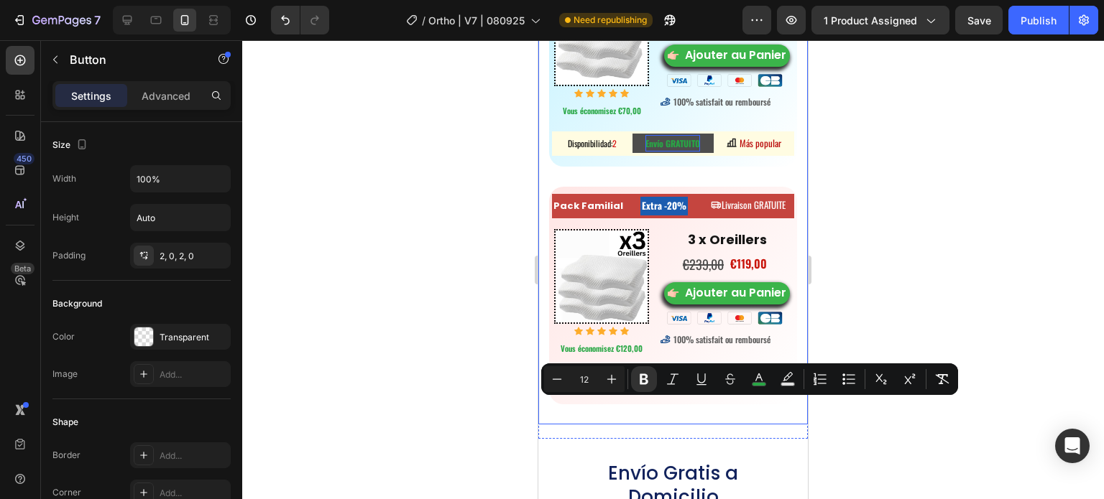
click at [911, 147] on div at bounding box center [673, 269] width 862 height 459
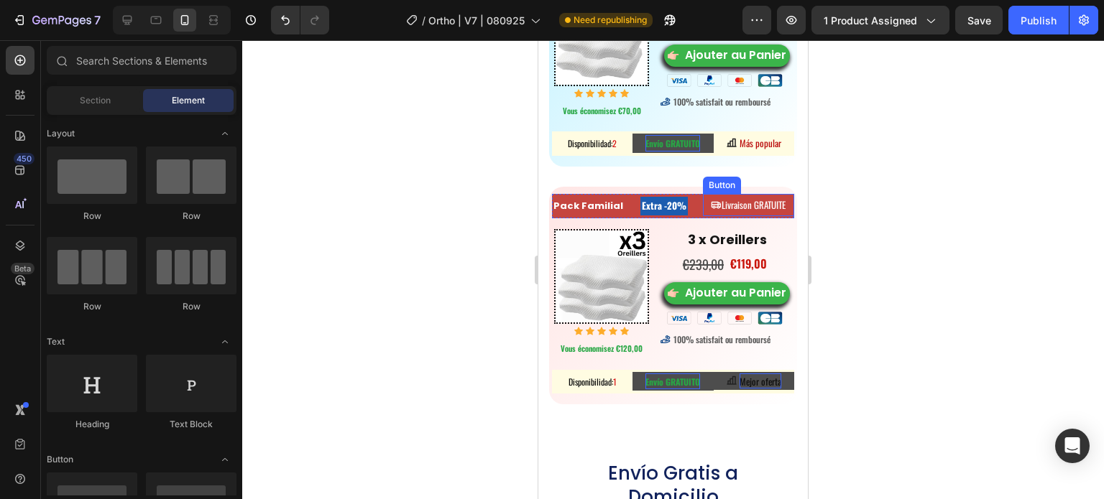
scroll to position [7948, 0]
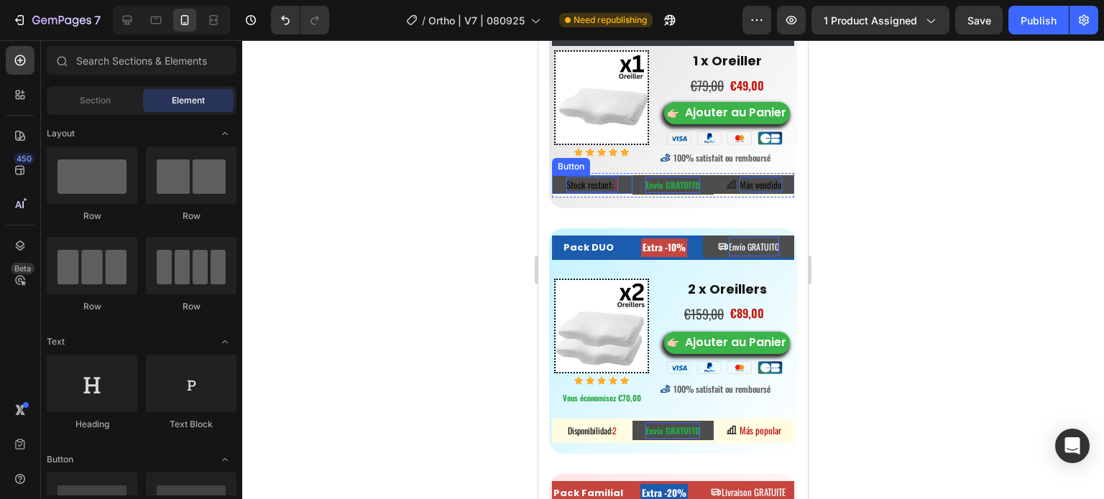
click at [584, 192] on span "Stock restant:" at bounding box center [589, 185] width 47 height 14
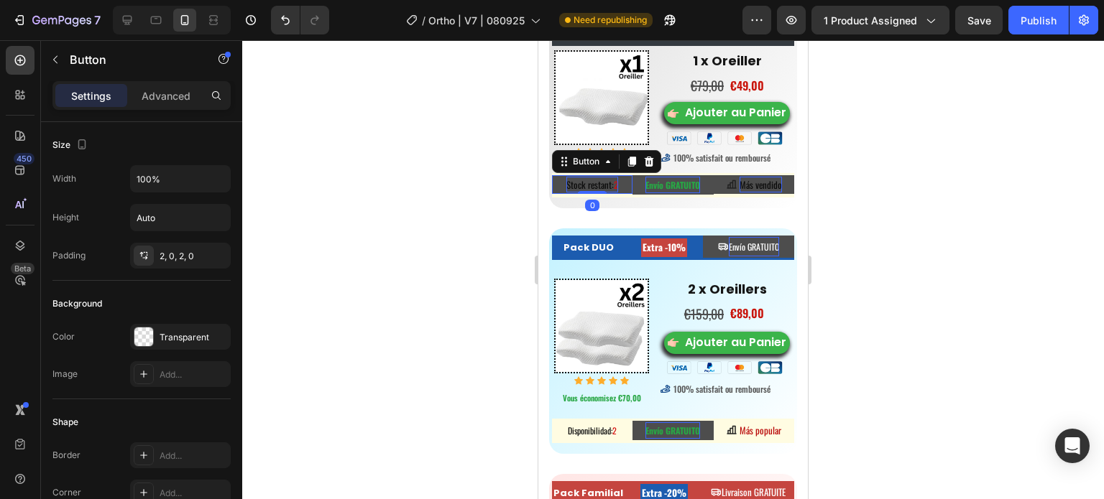
click at [584, 192] on span "Stock restant:" at bounding box center [589, 185] width 47 height 14
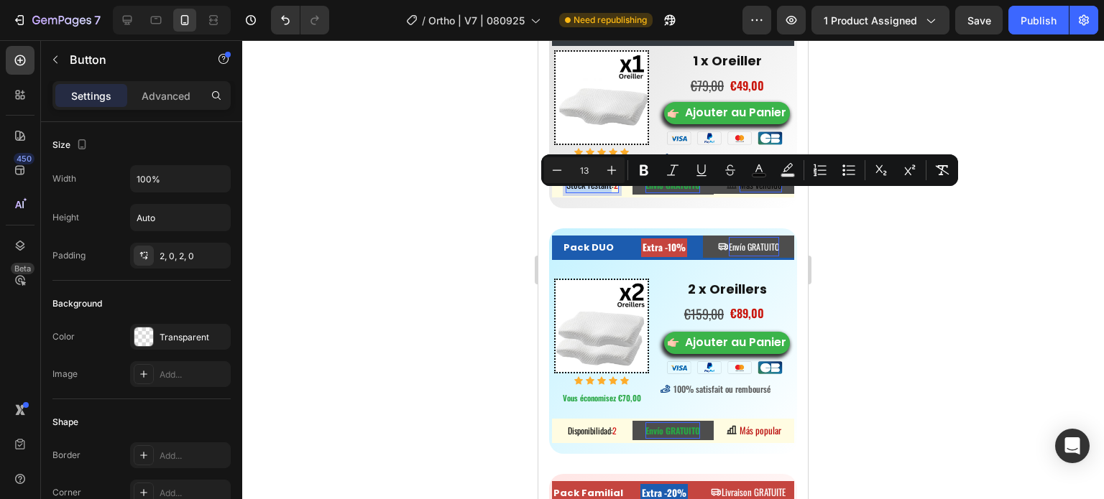
drag, startPoint x: 608, startPoint y: 199, endPoint x: 525, endPoint y: 195, distance: 82.8
click at [578, 437] on span "Disponibilidad:" at bounding box center [590, 431] width 45 height 12
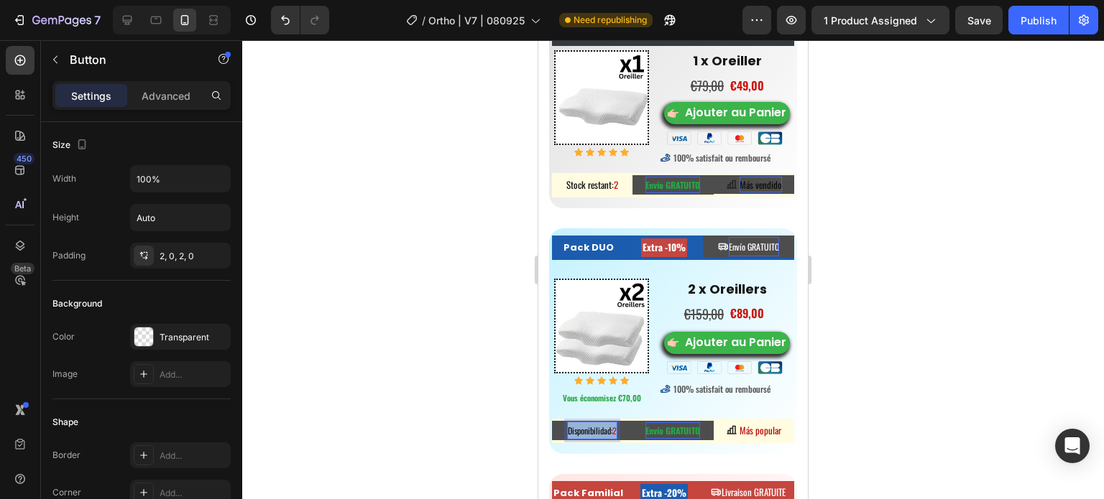
click at [578, 437] on span "Disponibilidad:" at bounding box center [590, 431] width 45 height 12
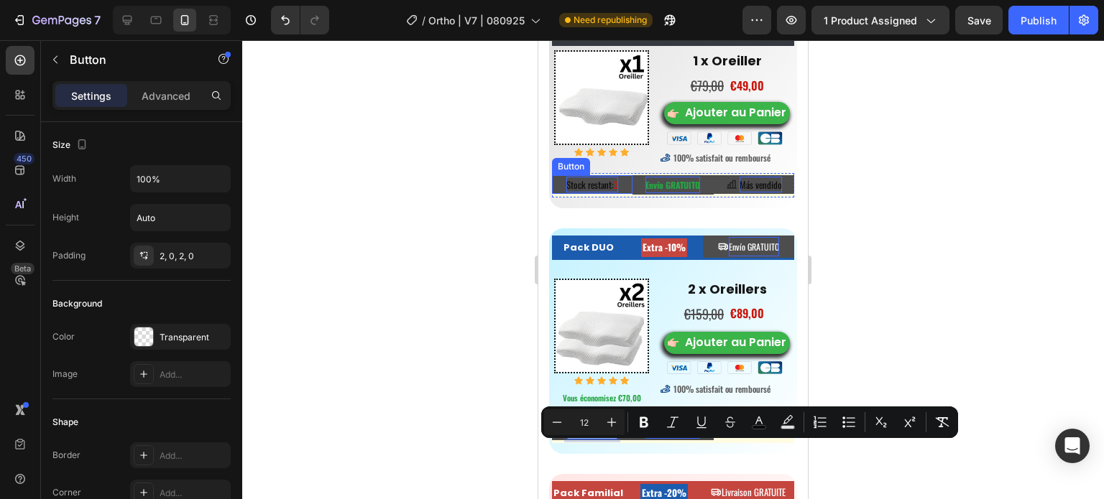
click at [599, 192] on span "Stock restant:" at bounding box center [589, 185] width 47 height 14
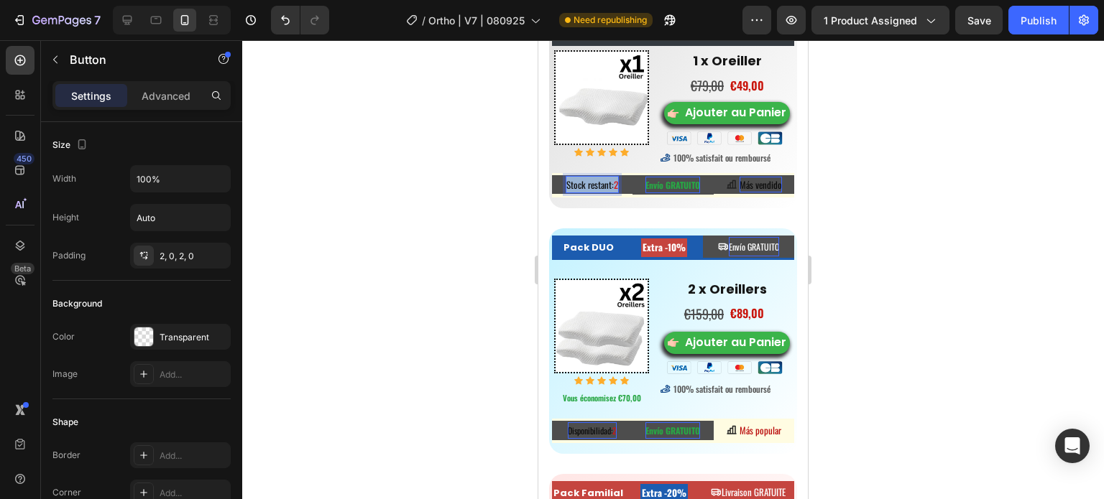
click at [599, 192] on span "Stock restant:" at bounding box center [589, 185] width 47 height 14
click at [613, 191] on span "23" at bounding box center [614, 185] width 9 height 12
drag, startPoint x: 522, startPoint y: 208, endPoint x: 538, endPoint y: 206, distance: 15.9
click at [522, 207] on div at bounding box center [673, 269] width 862 height 459
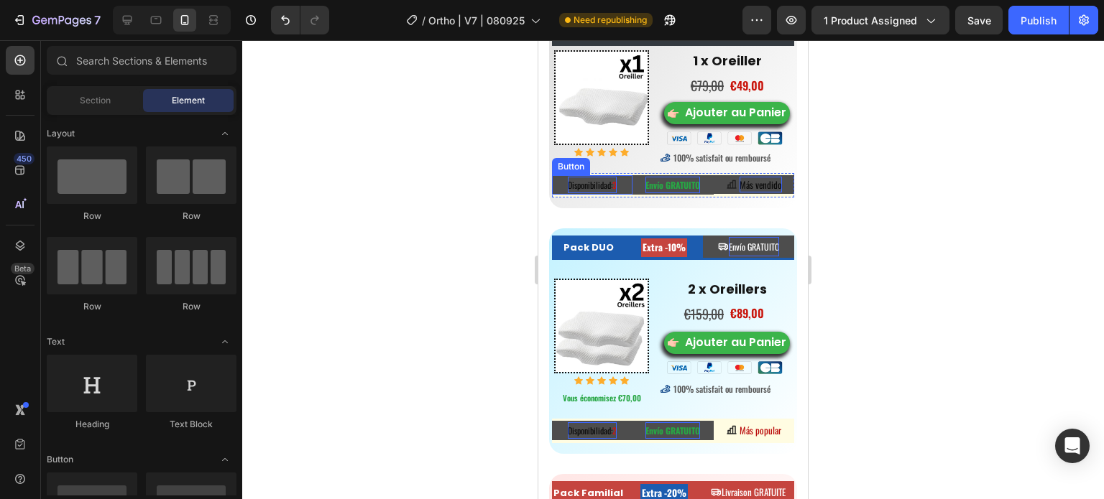
click at [607, 191] on span "Disponibilidad:" at bounding box center [590, 185] width 45 height 12
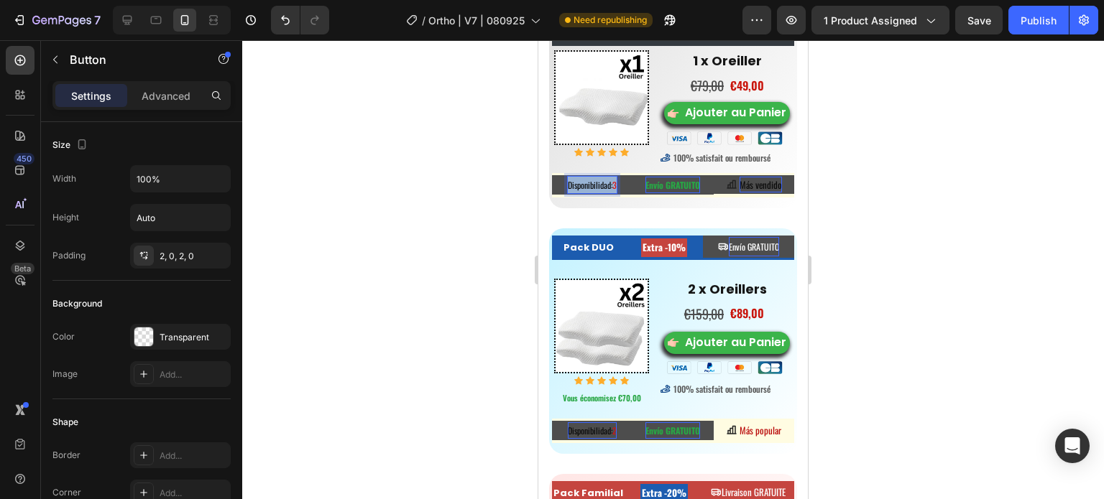
click at [607, 191] on span "Disponibilidad:" at bounding box center [590, 185] width 45 height 12
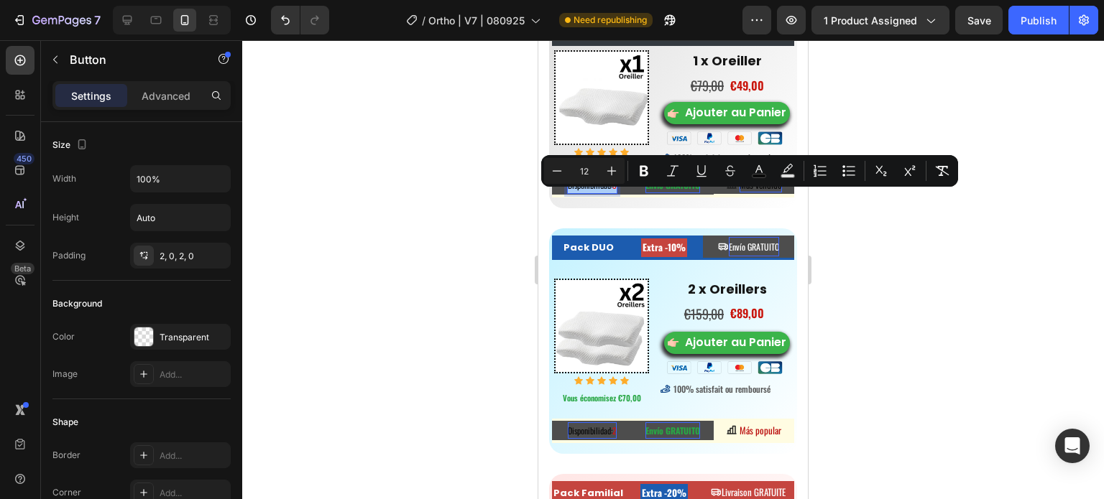
click at [464, 276] on div at bounding box center [673, 269] width 862 height 459
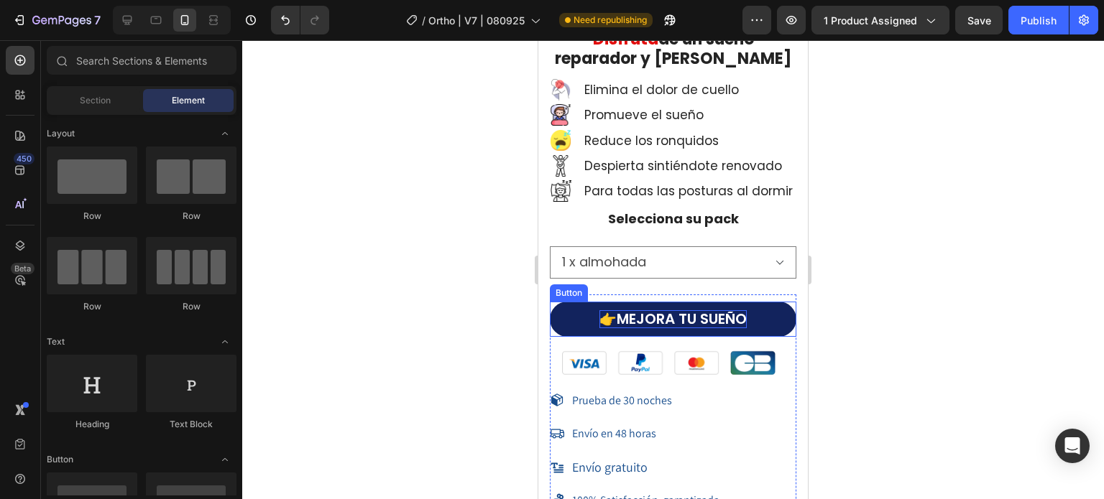
scroll to position [11657, 0]
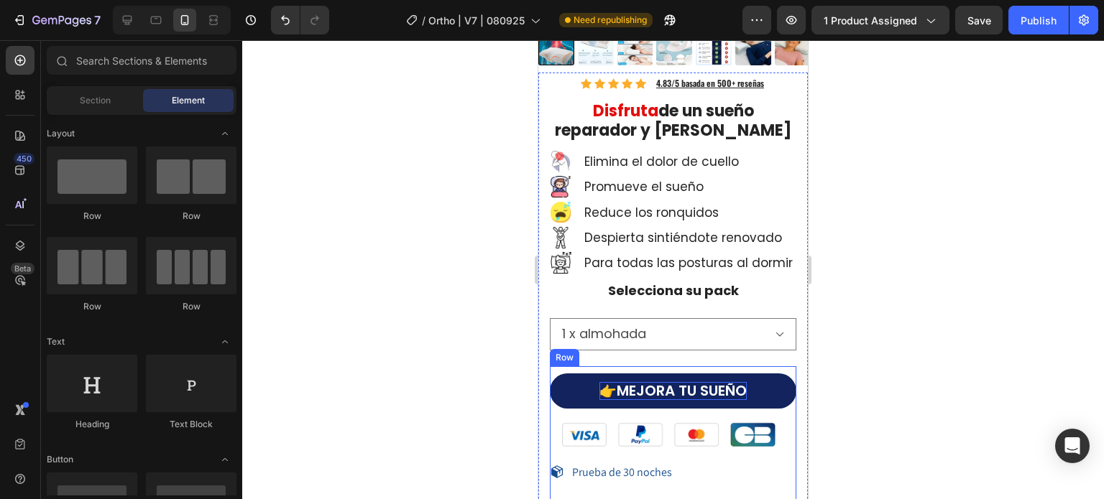
click at [666, 390] on p "👉 MEJORA TU SUEÑO" at bounding box center [672, 391] width 147 height 18
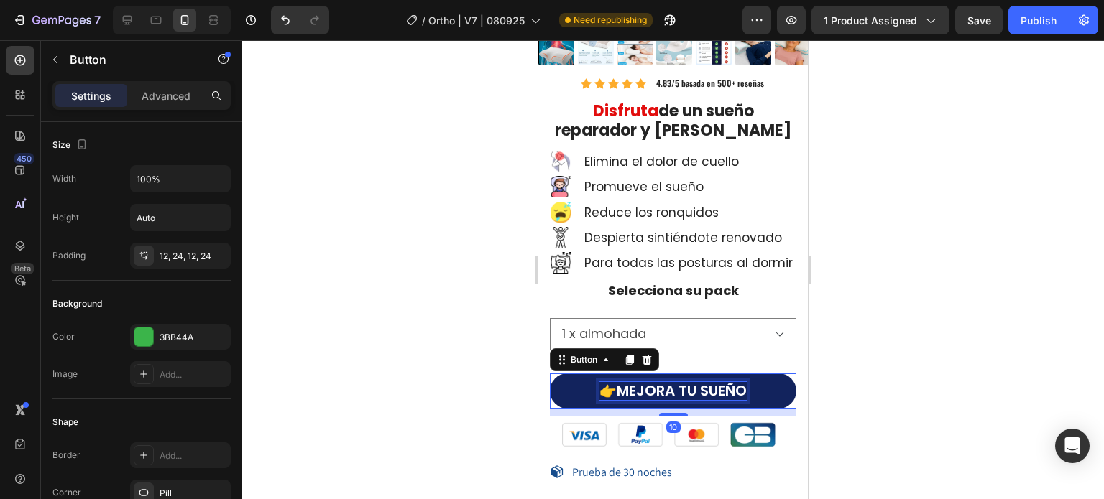
click at [739, 393] on p "👉 MEJORA TU SUEÑO" at bounding box center [672, 391] width 147 height 18
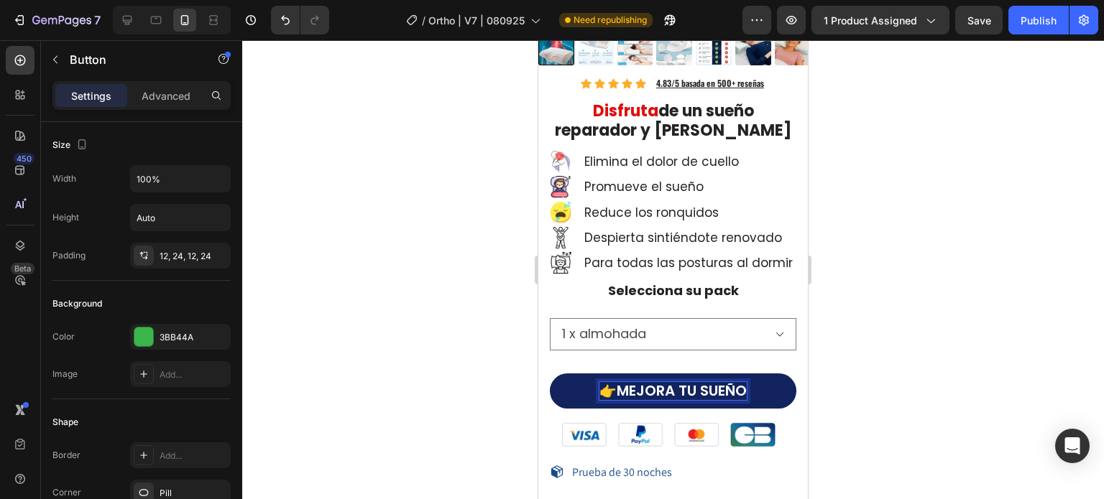
click at [741, 396] on p "👉 MEJORA TU SUEÑO" at bounding box center [672, 391] width 147 height 18
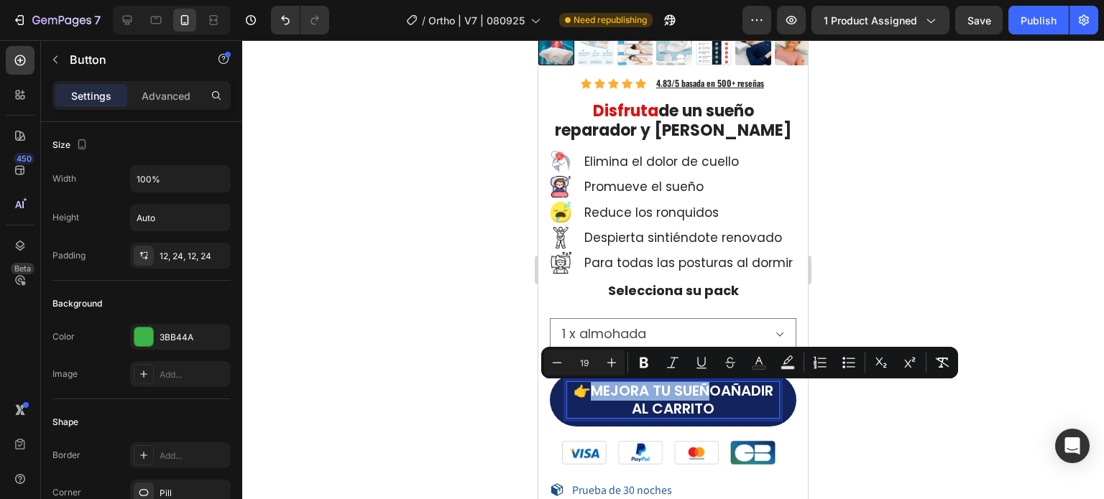
drag, startPoint x: 614, startPoint y: 410, endPoint x: 632, endPoint y: 393, distance: 24.9
click at [632, 393] on p "👉 MEJORA TU SUEÑOAñadir al carrito" at bounding box center [673, 400] width 212 height 36
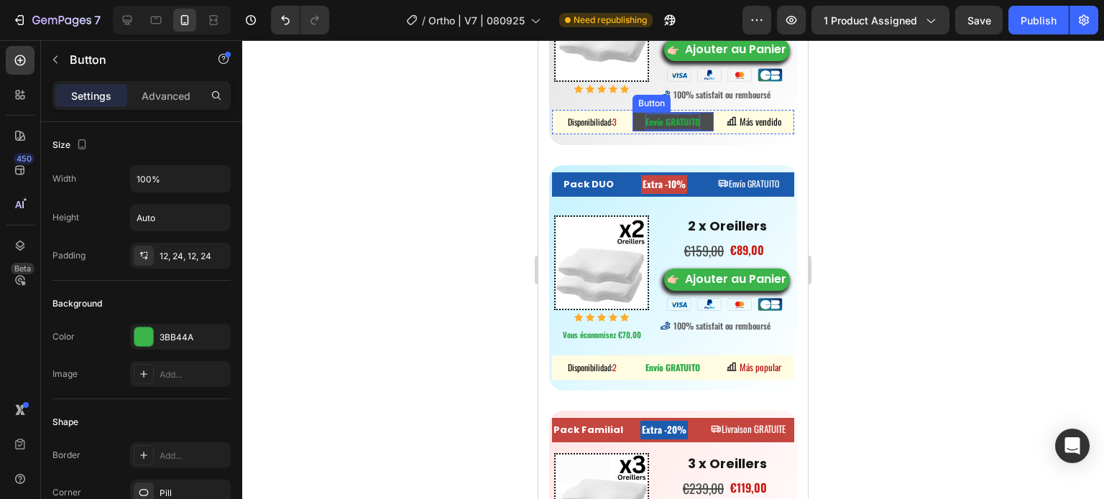
scroll to position [7920, 0]
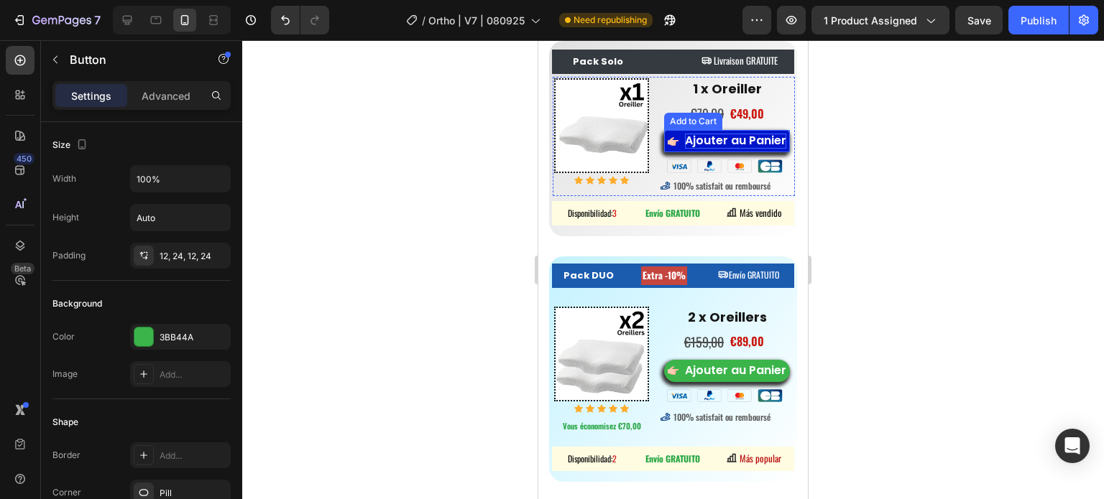
click at [731, 149] on div "Ajouter au Panier" at bounding box center [735, 141] width 101 height 15
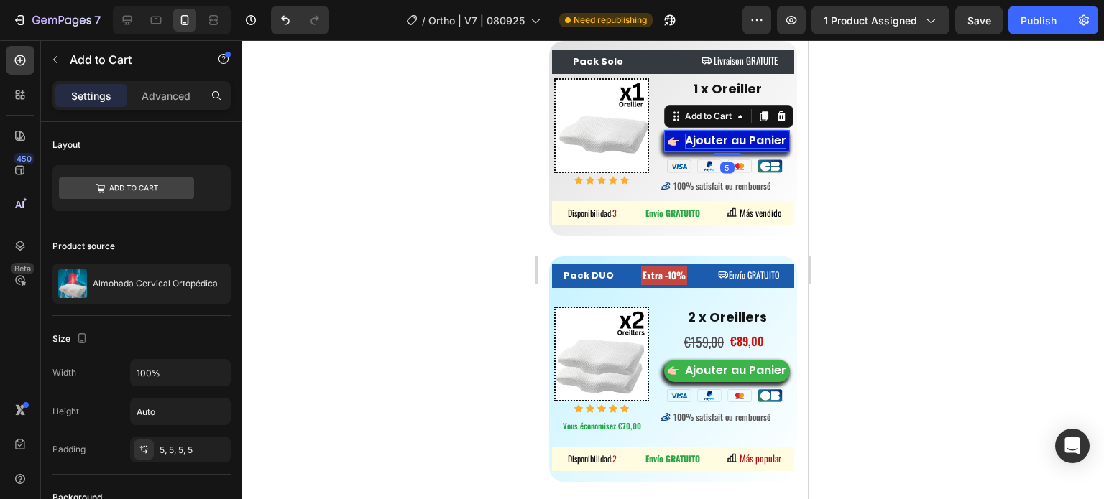
click at [752, 149] on div "Ajouter au Panier" at bounding box center [735, 141] width 101 height 15
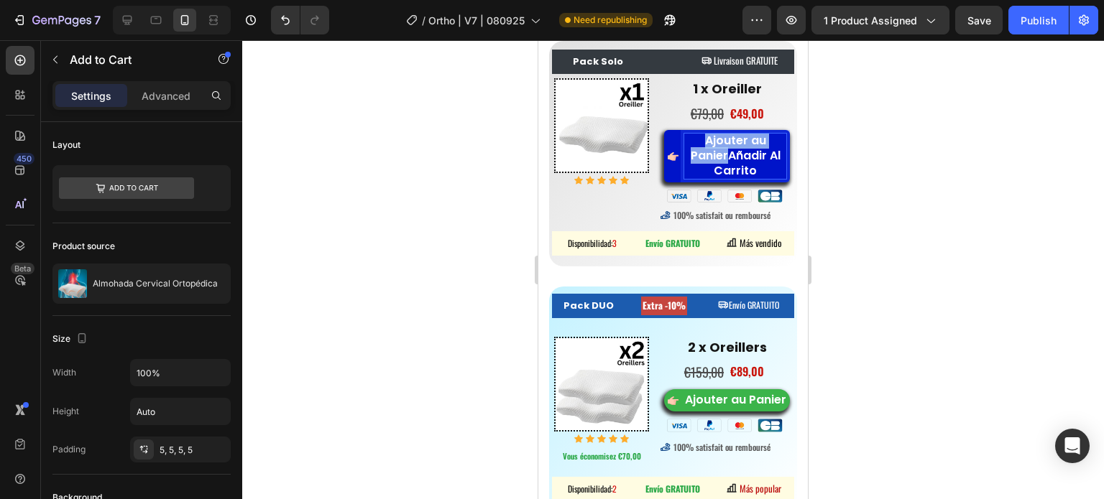
drag, startPoint x: 720, startPoint y: 160, endPoint x: 694, endPoint y: 143, distance: 30.7
click at [694, 143] on p "Ajouter au PanierAñadir Al Carrito" at bounding box center [735, 156] width 102 height 45
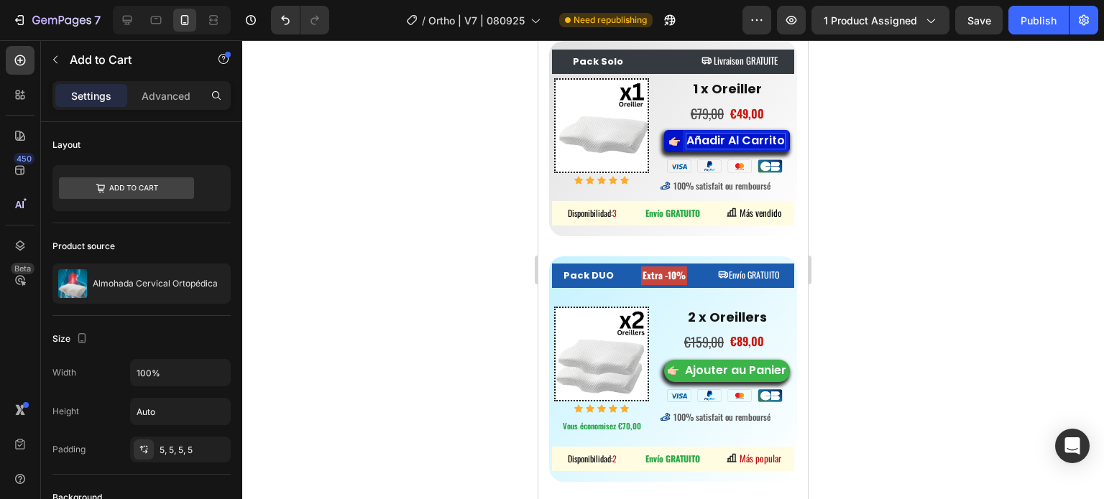
click at [861, 166] on div at bounding box center [673, 269] width 862 height 459
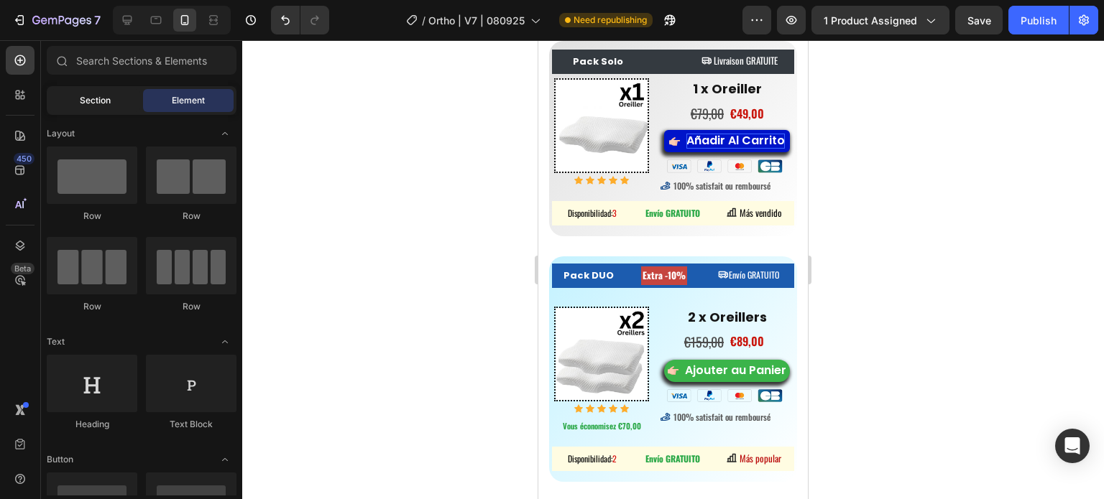
click at [91, 94] on span "Section" at bounding box center [95, 100] width 31 height 13
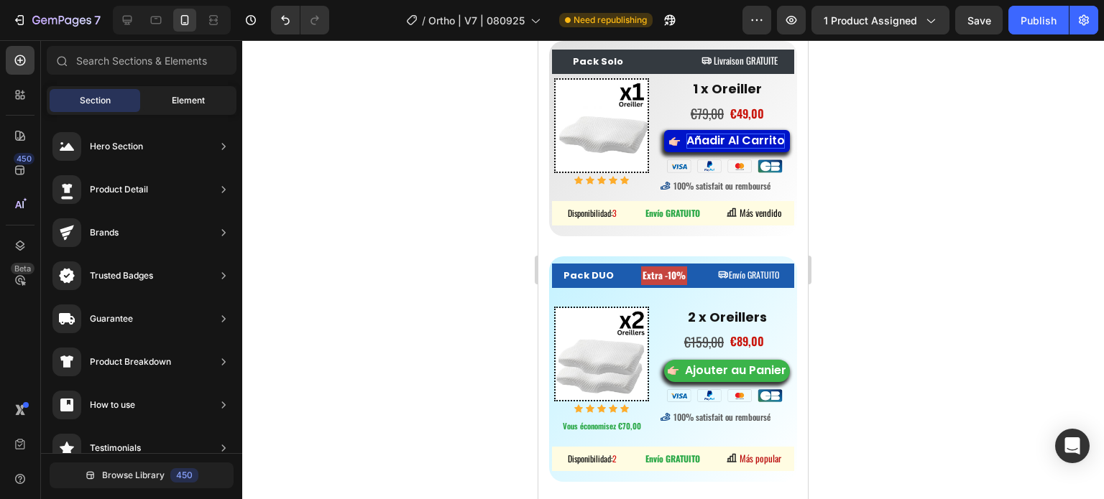
click at [184, 101] on span "Element" at bounding box center [188, 100] width 33 height 13
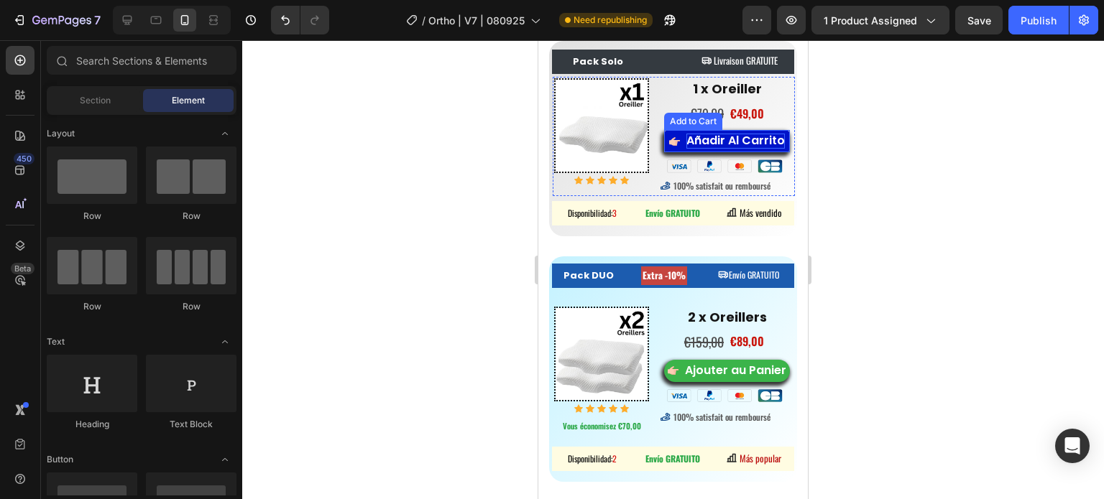
click at [686, 149] on p "Añadir Al Carrito" at bounding box center [735, 141] width 98 height 15
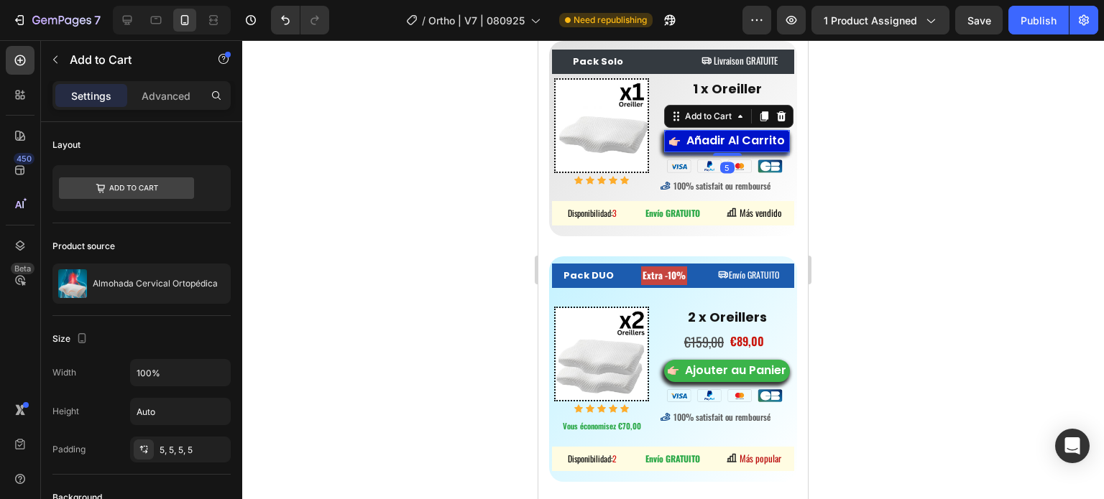
click at [675, 149] on div "Añadir Al Carrito" at bounding box center [726, 141] width 115 height 15
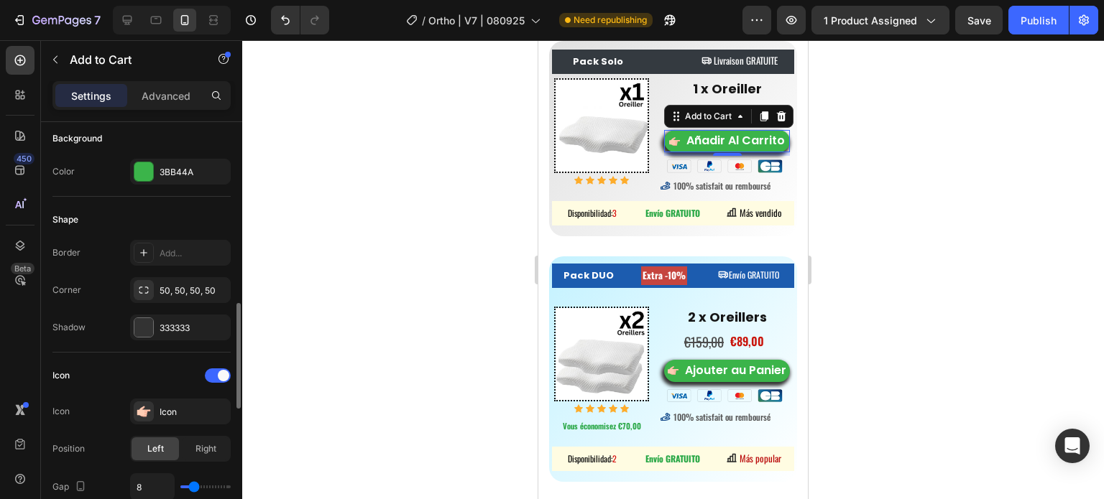
scroll to position [431, 0]
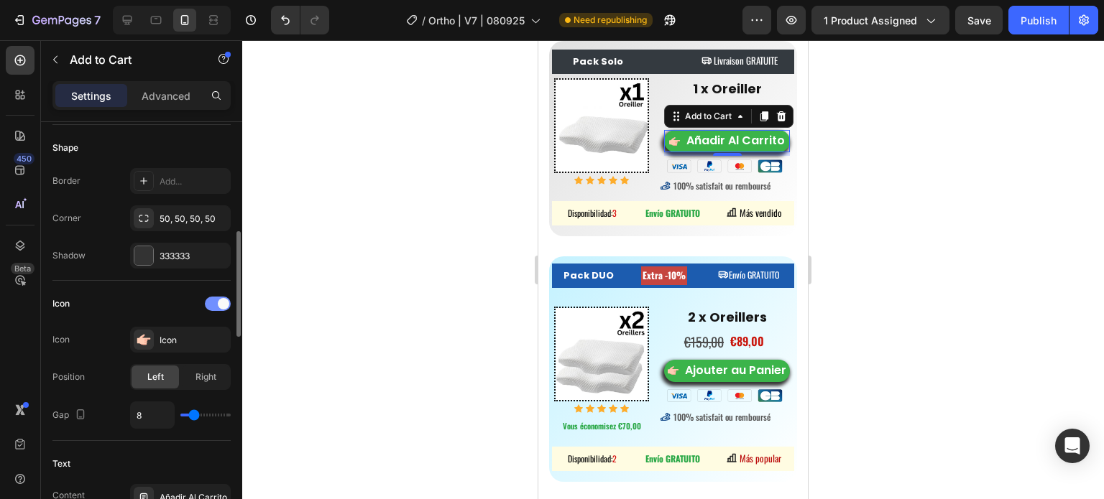
click at [213, 308] on div at bounding box center [218, 304] width 26 height 14
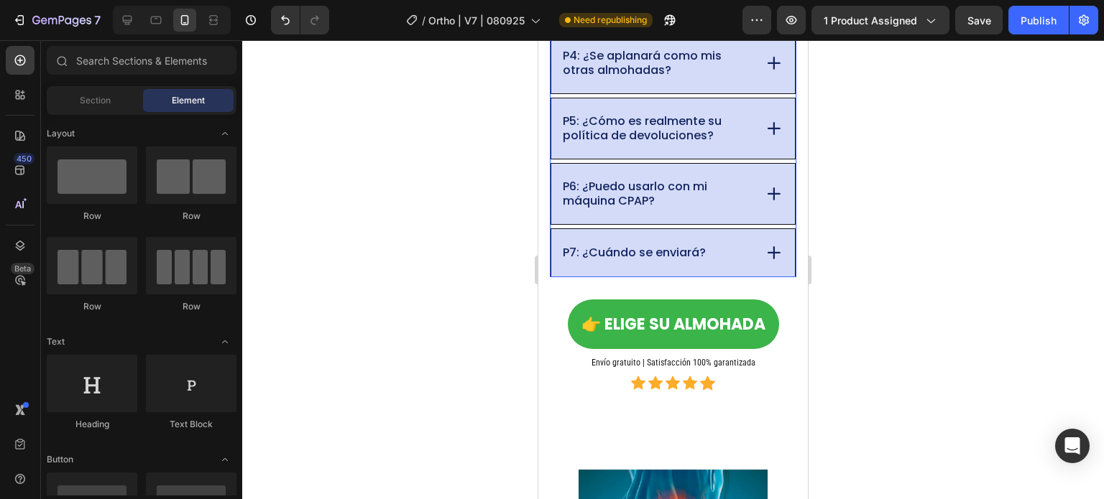
scroll to position [11191, 0]
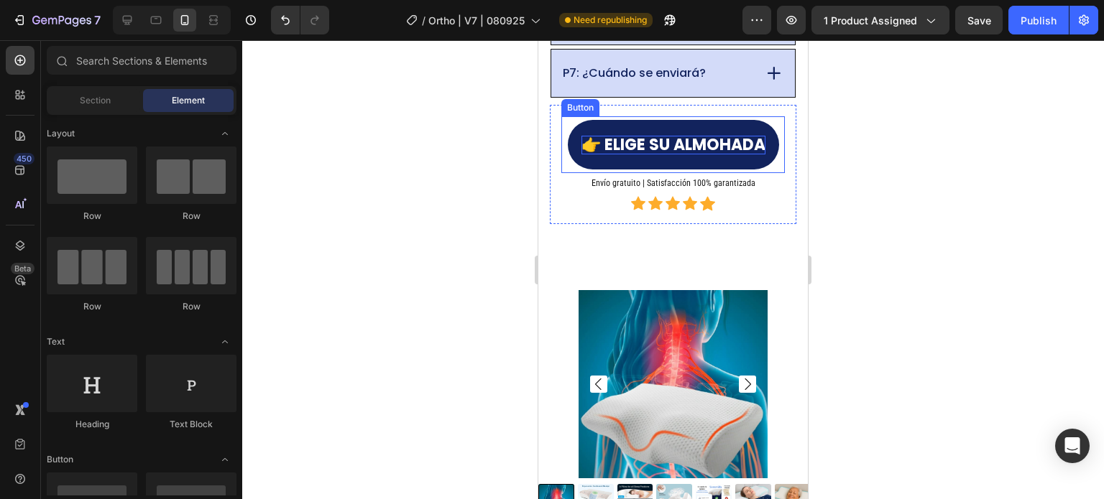
click at [588, 145] on span "👉 ELIGE SU ALMOHADA" at bounding box center [673, 145] width 184 height 22
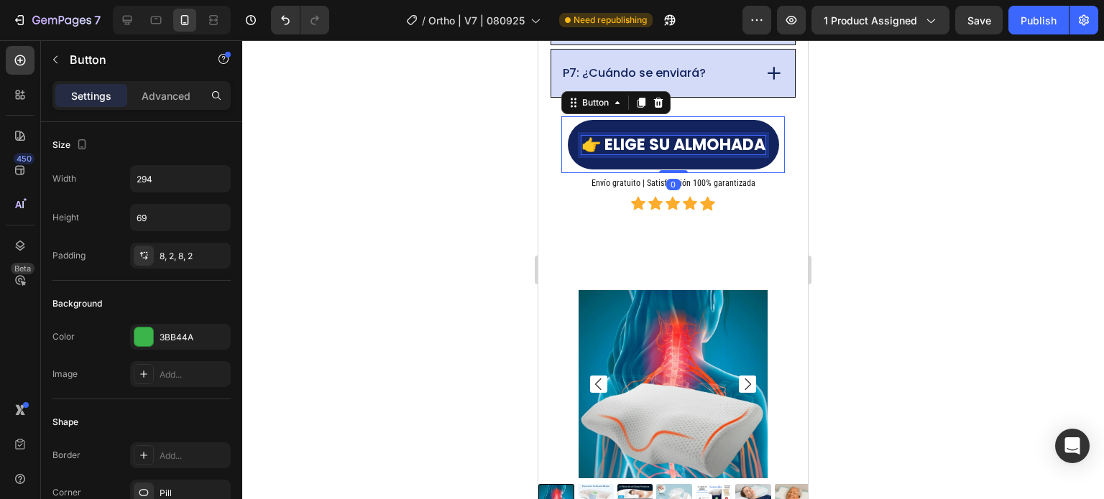
click at [589, 140] on span "👉 ELIGE SU ALMOHADA" at bounding box center [673, 145] width 184 height 22
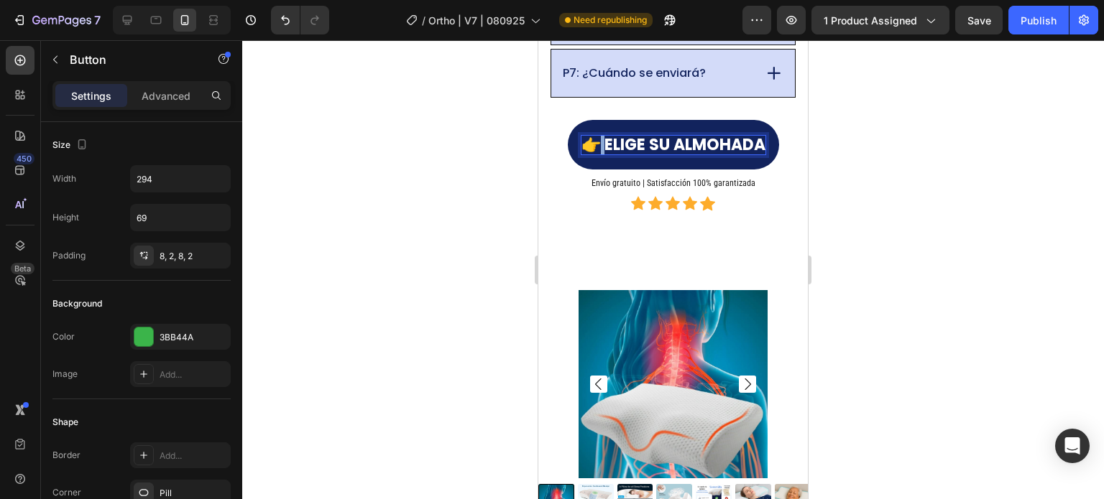
click at [589, 140] on span "👉 ELIGE SU ALMOHADA" at bounding box center [673, 145] width 184 height 22
click at [590, 137] on span "👉 ELIGE SU ALMOHADA" at bounding box center [673, 145] width 184 height 22
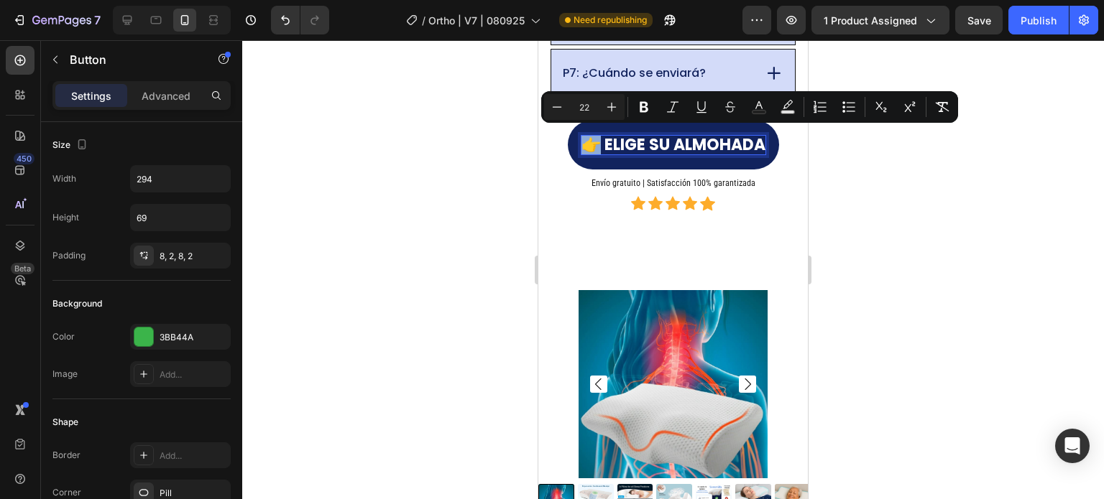
drag, startPoint x: 578, startPoint y: 139, endPoint x: 586, endPoint y: 142, distance: 9.1
click at [586, 142] on span "👉 ELIGE SU ALMOHADA" at bounding box center [673, 145] width 184 height 22
copy span "👉"
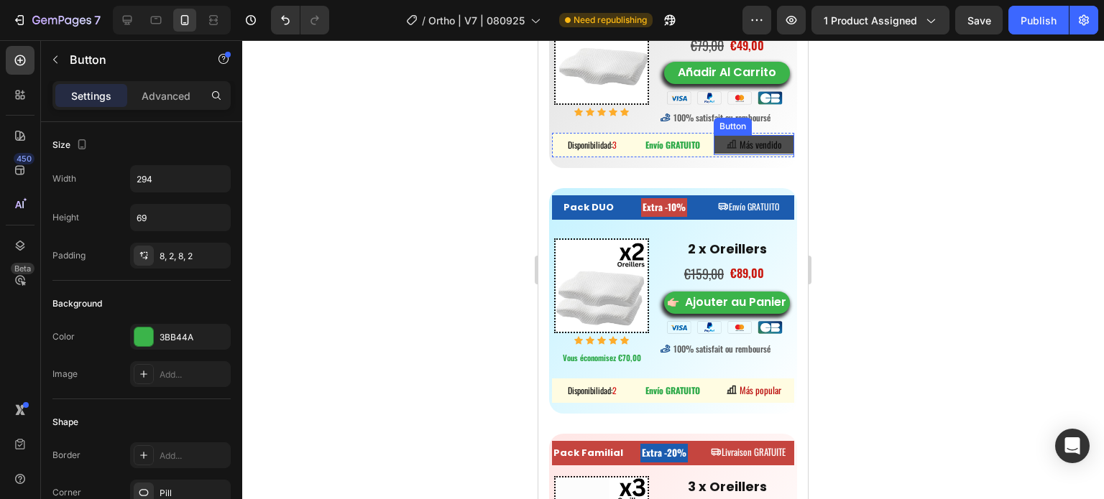
scroll to position [7782, 0]
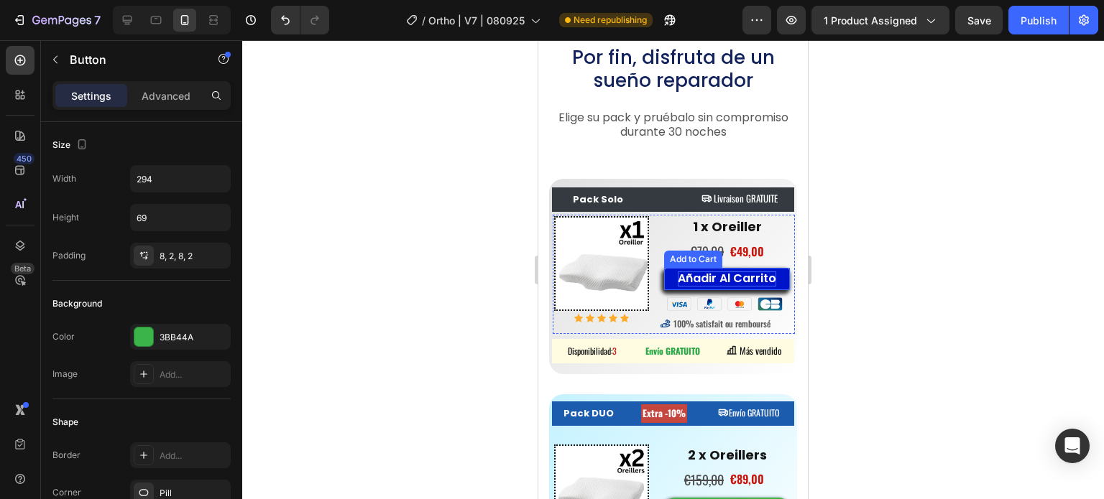
click at [678, 279] on div "Añadir Al Carrito" at bounding box center [727, 279] width 98 height 15
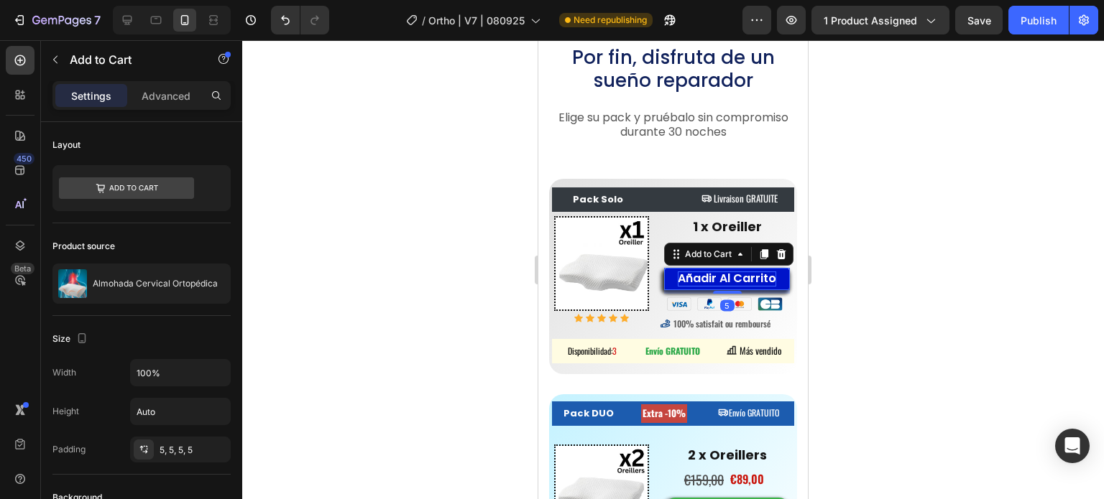
click at [670, 279] on button "Añadir Al Carrito" at bounding box center [727, 279] width 126 height 22
click at [678, 279] on div "Añadir Al Carrito" at bounding box center [727, 279] width 98 height 15
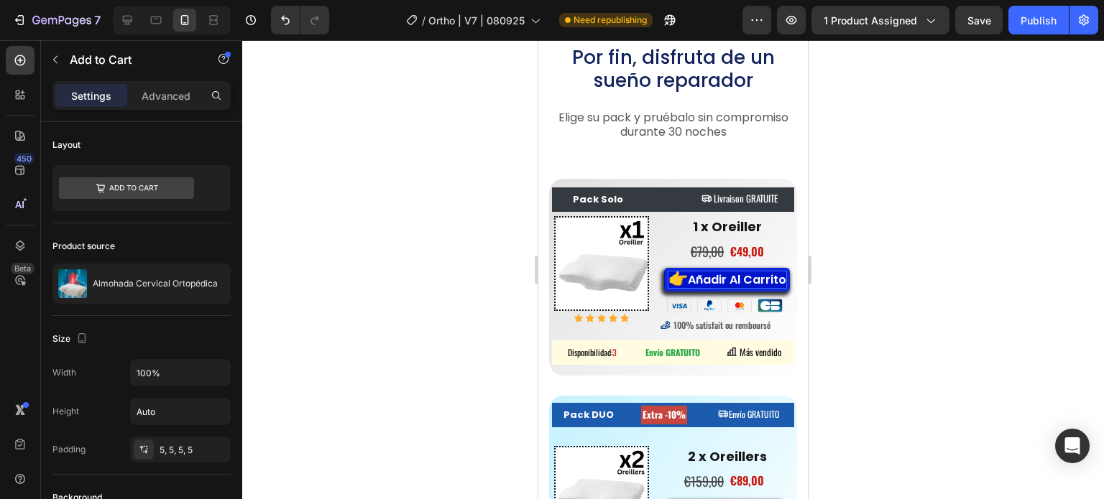
click at [704, 281] on p "👉 Añadir Al Carrito" at bounding box center [727, 280] width 118 height 17
click at [714, 281] on p "👉 Añadir Al Carrito" at bounding box center [727, 280] width 118 height 17
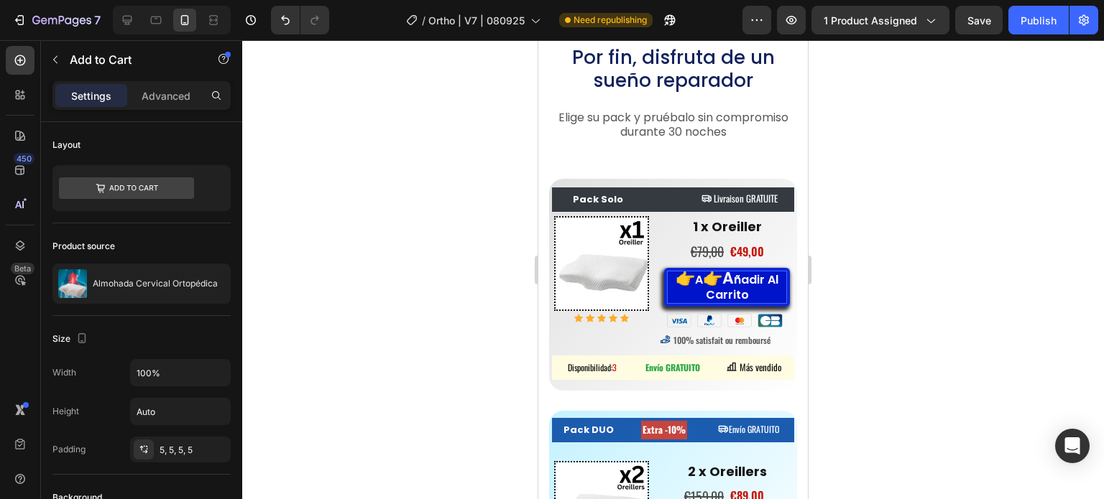
click at [745, 295] on p "👉 A 👉A ñadir Al Carrito" at bounding box center [727, 288] width 119 height 32
click at [726, 282] on span "👉A" at bounding box center [718, 278] width 31 height 22
click at [750, 281] on p "👉 A 👉AA ñadir Al Carrito" at bounding box center [727, 288] width 119 height 32
drag, startPoint x: 751, startPoint y: 293, endPoint x: 732, endPoint y: 275, distance: 26.4
click at [732, 275] on p "👉 A 👉AA ñadir Al Carrito" at bounding box center [727, 288] width 119 height 32
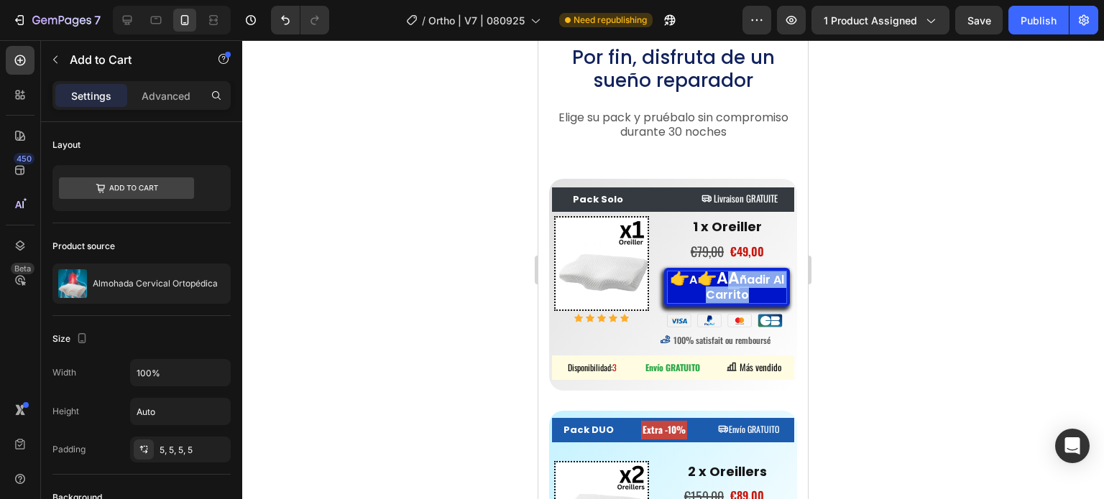
copy p "👉AA ñadir Al Carrito"
click at [757, 292] on p "👉 A 👉AA ñadir Al Carrito" at bounding box center [727, 288] width 119 height 32
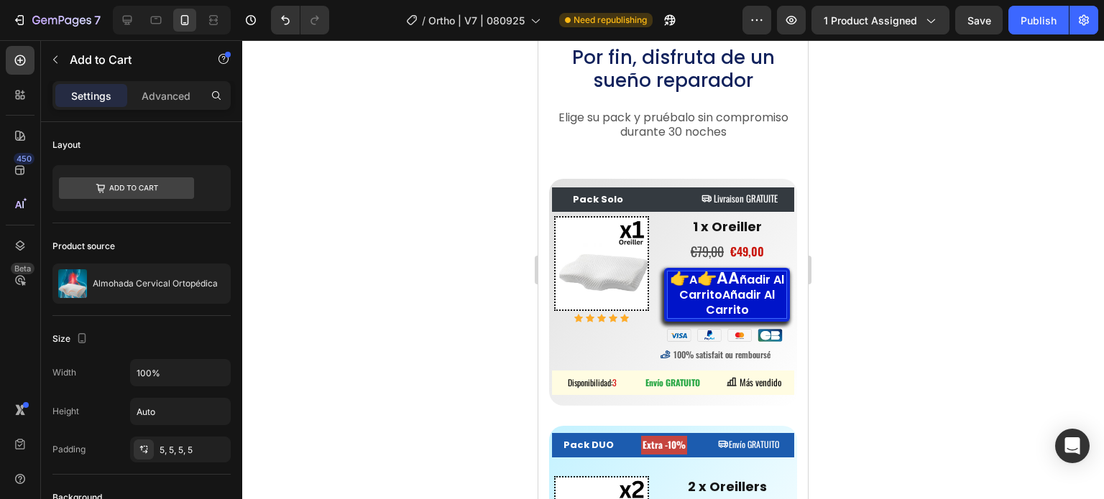
click at [701, 282] on span "👉AA" at bounding box center [718, 278] width 42 height 22
drag, startPoint x: 713, startPoint y: 282, endPoint x: 702, endPoint y: 280, distance: 11.2
click at [702, 280] on span "👉AA" at bounding box center [718, 278] width 42 height 22
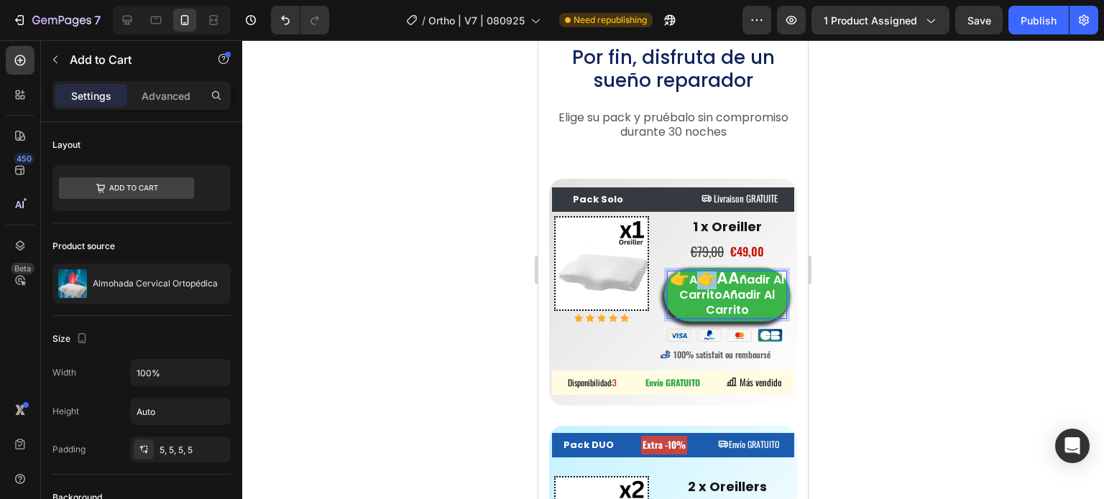
copy span "👉A"
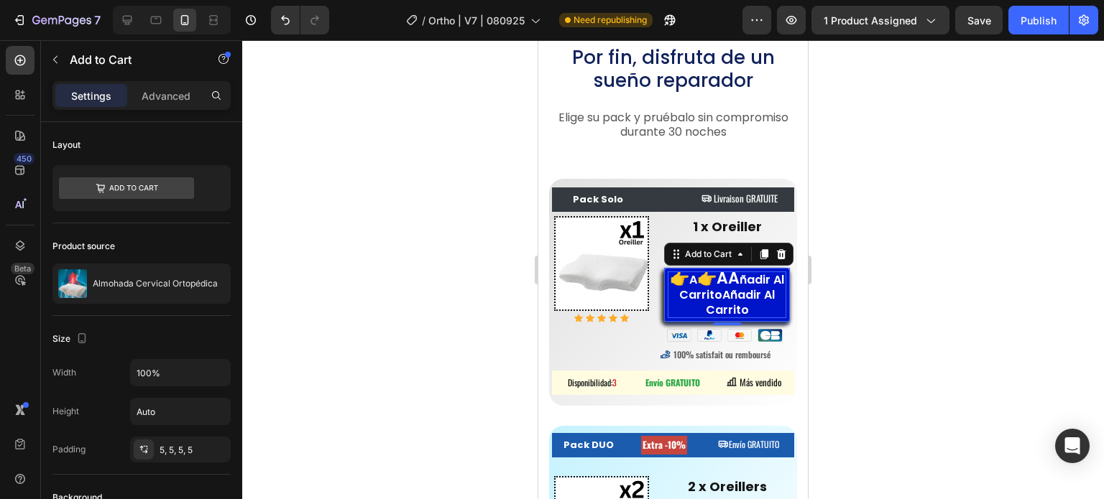
click at [736, 307] on p "👉 A 👉AA ñadir Al CarritoAñadir Al Carrito" at bounding box center [727, 295] width 119 height 46
click at [742, 309] on p "👉 A 👉AA ñadir Al CarritoAñadir Al Carrito" at bounding box center [727, 295] width 119 height 46
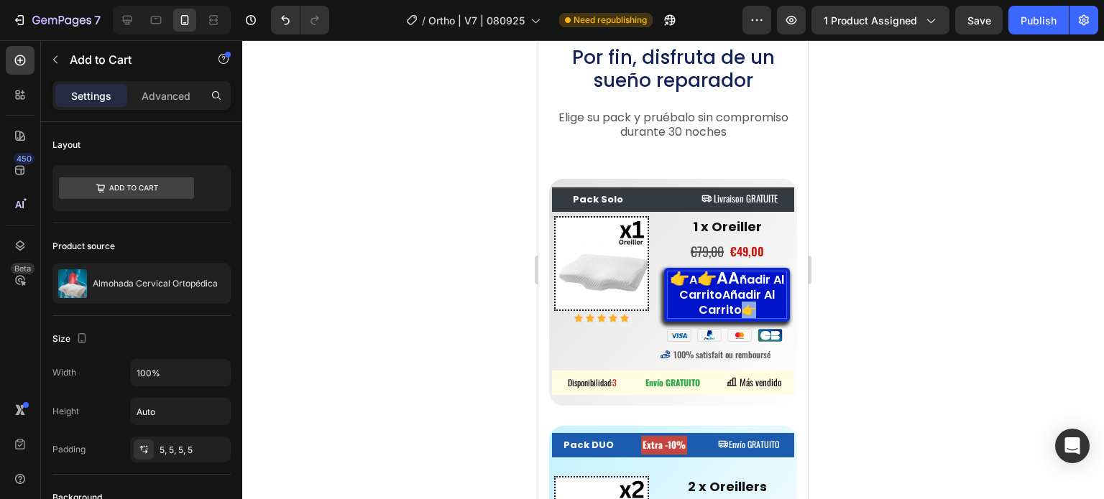
drag, startPoint x: 742, startPoint y: 309, endPoint x: 734, endPoint y: 310, distance: 8.7
click at [734, 310] on p "👉 A 👉AA ñadir Al CarritoAñadir Al Carrito👉" at bounding box center [727, 295] width 119 height 46
click at [722, 298] on p "👉 A 👉AA ñadir Al CarritoAñadir Al Carrito" at bounding box center [727, 295] width 119 height 46
click at [664, 268] on button "👉 A 👉AA ñadir Al Carrito👉Añadir Al Carrito" at bounding box center [727, 294] width 126 height 53
drag, startPoint x: 729, startPoint y: 293, endPoint x: 670, endPoint y: 278, distance: 61.5
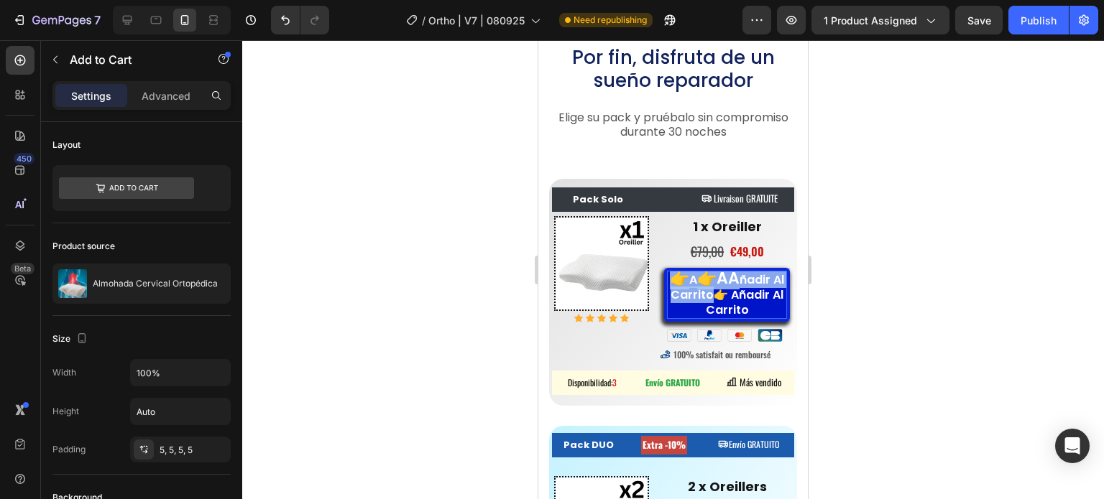
click at [670, 278] on p "👉 A 👉AA ñadir Al Carrito👉 Añadir Al Carrito" at bounding box center [727, 295] width 119 height 46
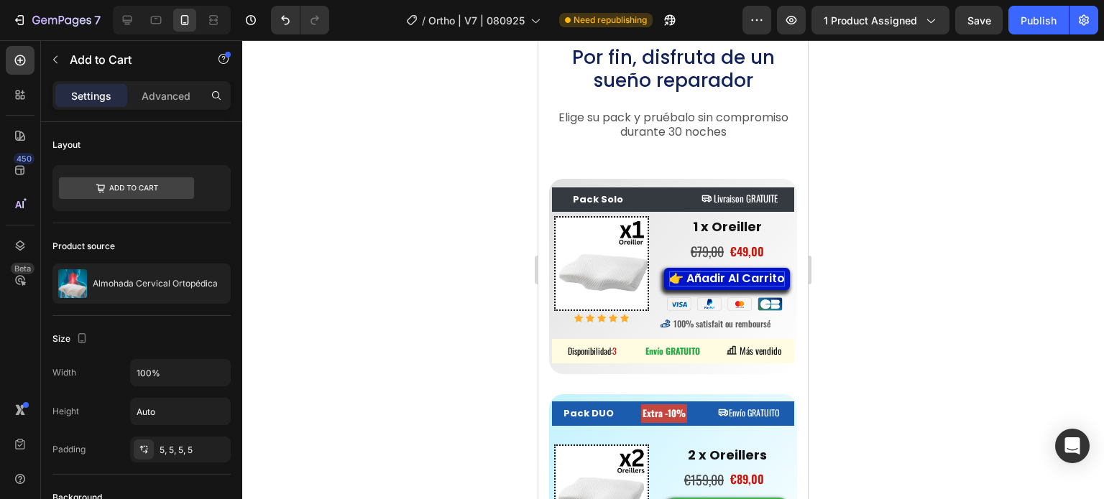
click at [867, 275] on div at bounding box center [673, 269] width 862 height 459
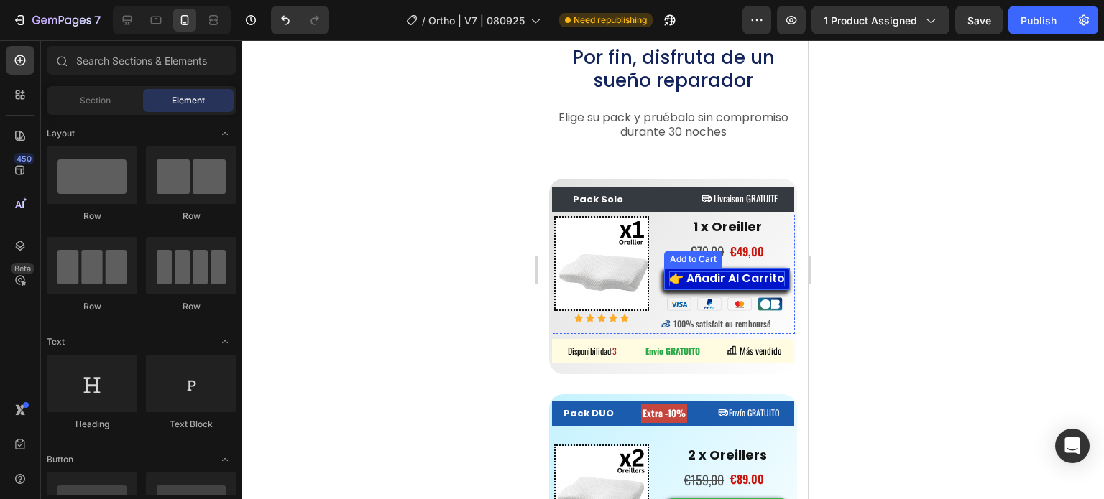
click at [688, 278] on p "👉 Añadir Al Carrito" at bounding box center [727, 279] width 116 height 15
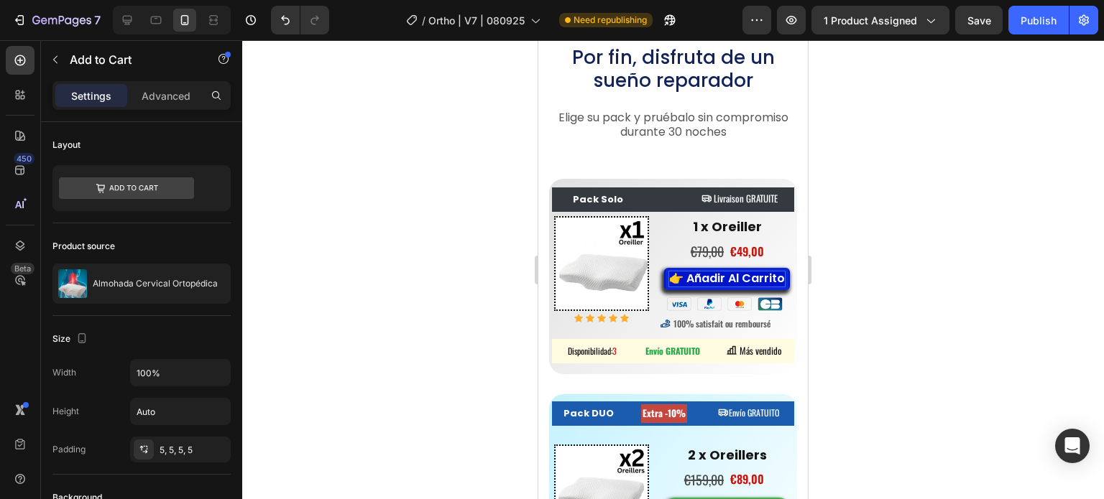
click at [699, 282] on p "👉 Añadir Al Carrito" at bounding box center [727, 279] width 116 height 15
click at [752, 287] on p "👉 Añadir Al Carrito" at bounding box center [727, 279] width 116 height 15
click at [446, 287] on div at bounding box center [673, 269] width 862 height 459
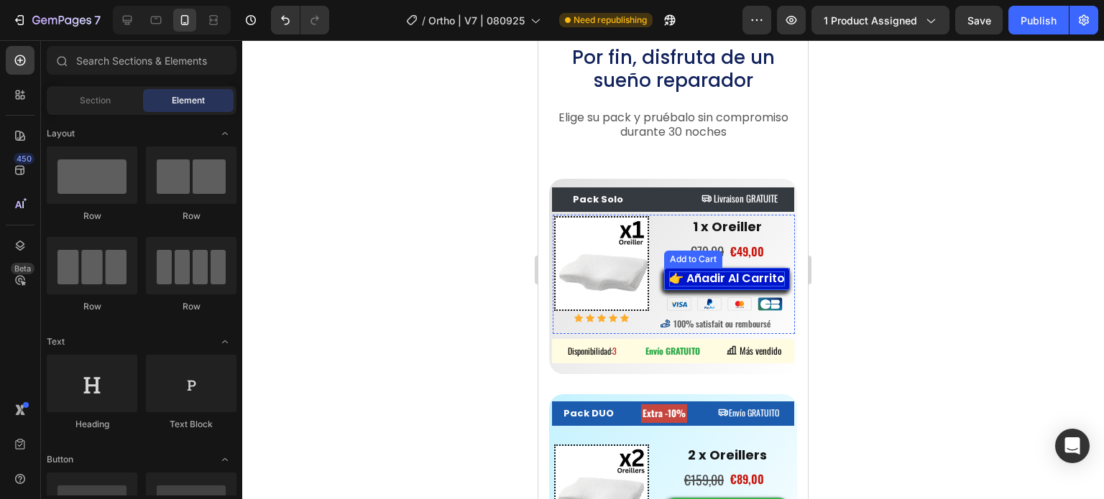
click at [736, 287] on p "👉 Añadir Al Carrito" at bounding box center [727, 279] width 116 height 15
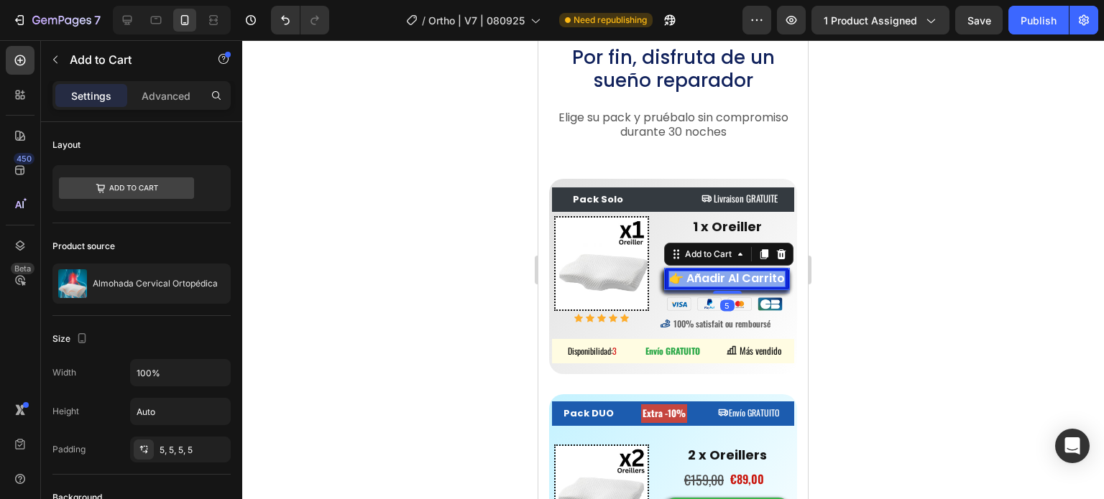
click at [736, 287] on p "👉 Añadir Al Carrito" at bounding box center [727, 279] width 116 height 15
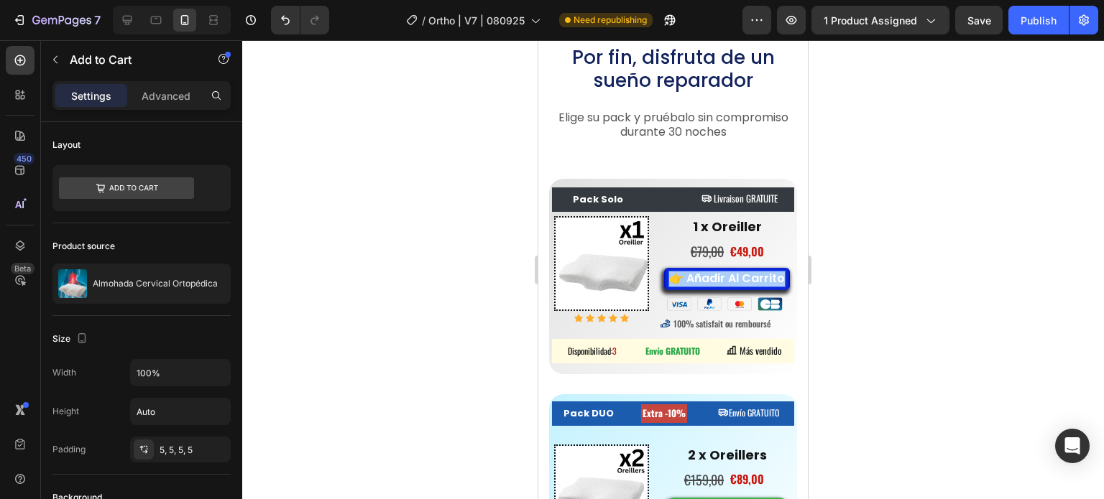
click at [365, 275] on div at bounding box center [673, 269] width 862 height 459
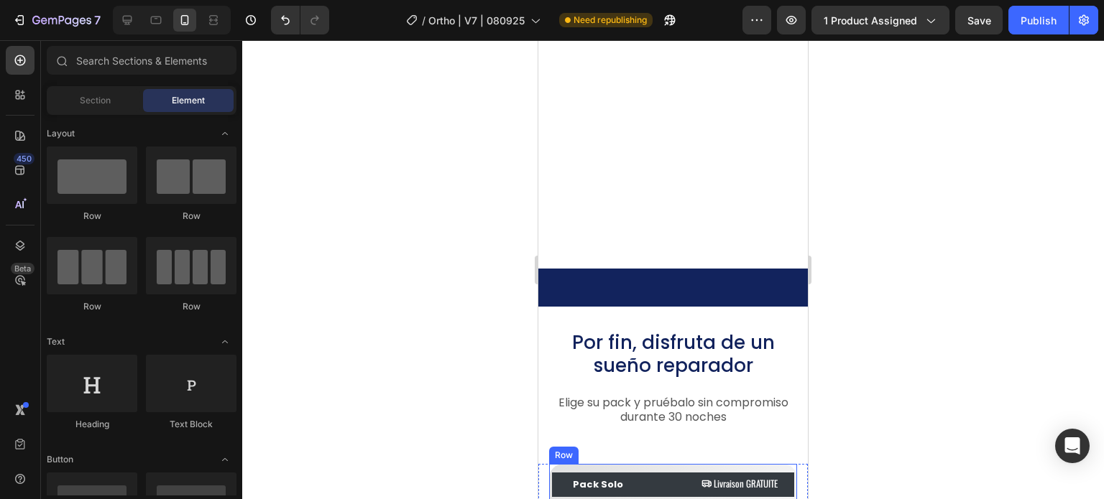
scroll to position [7956, 0]
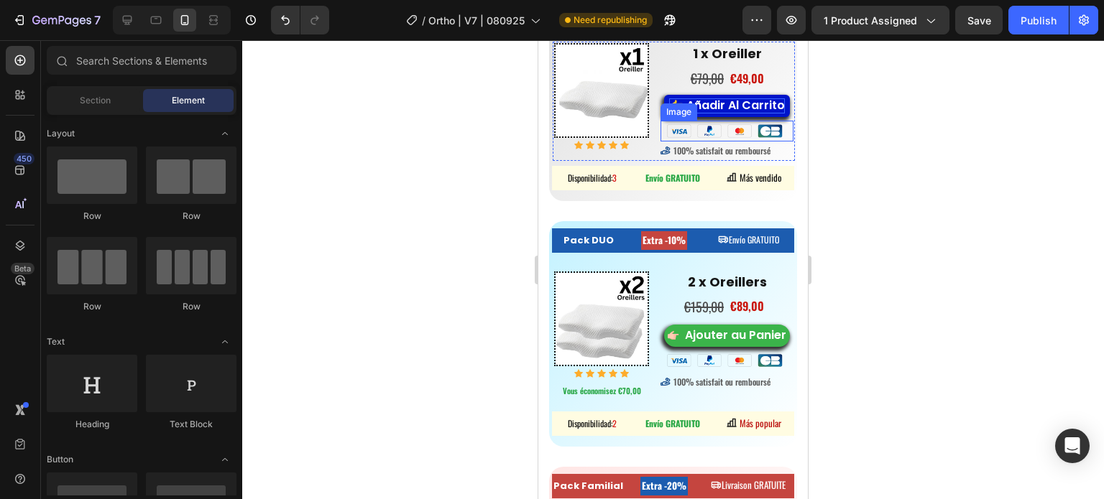
click at [713, 114] on div "👉 Añadir Al Carrito" at bounding box center [727, 105] width 116 height 15
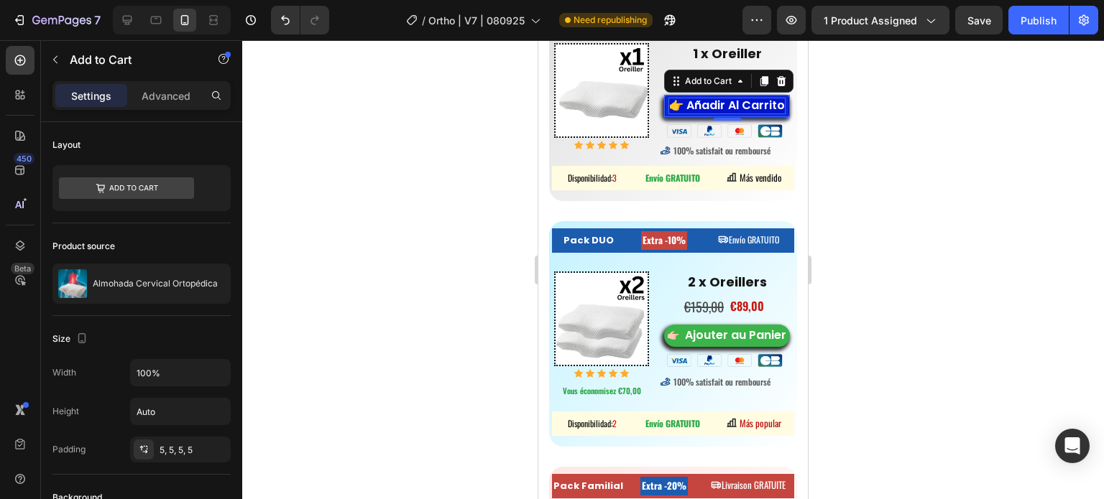
click at [723, 114] on div "👉 Añadir Al Carrito" at bounding box center [727, 105] width 116 height 15
click at [722, 114] on p "👉 Añadir Al Carrito" at bounding box center [727, 105] width 116 height 15
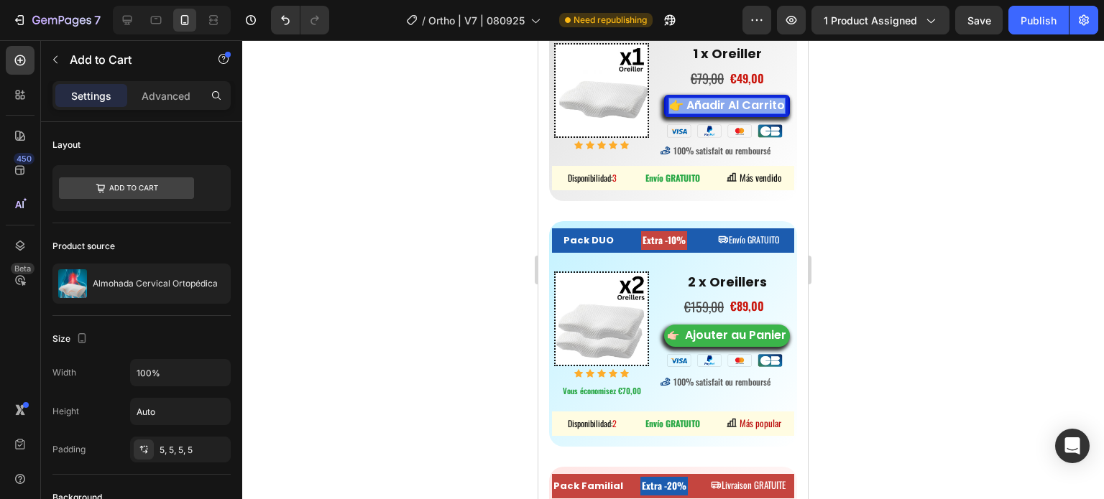
click at [722, 114] on p "👉 Añadir Al Carrito" at bounding box center [727, 105] width 116 height 15
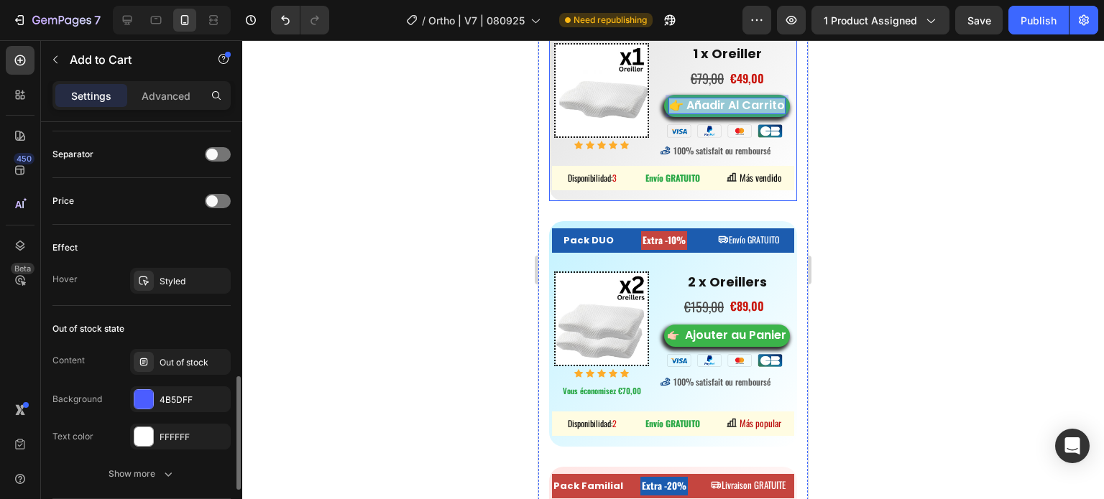
scroll to position [647, 0]
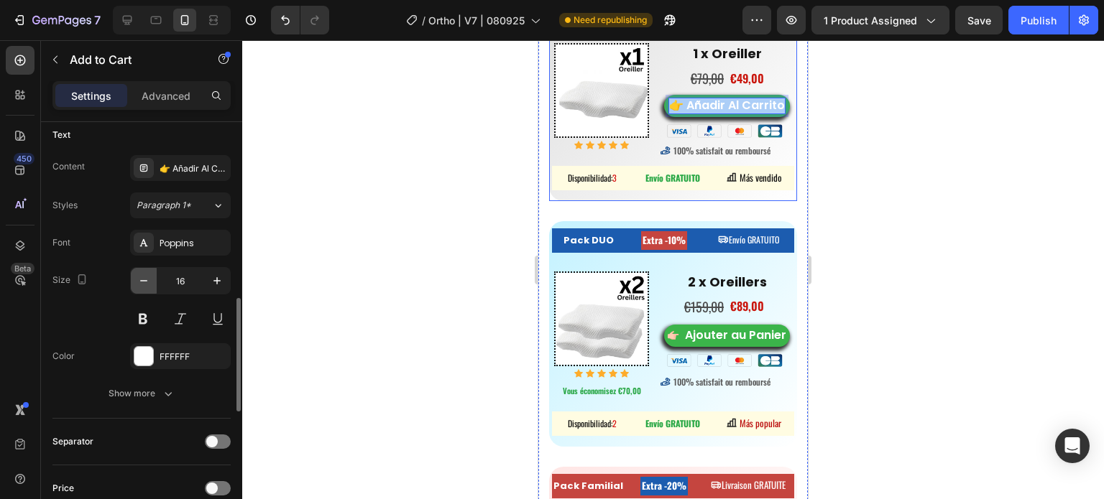
click at [149, 275] on icon "button" at bounding box center [144, 281] width 14 height 14
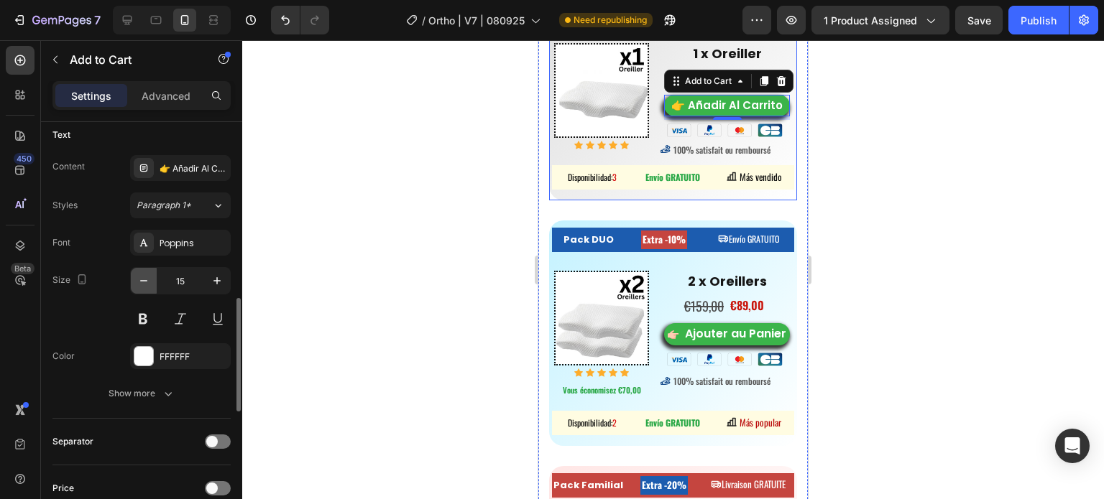
click at [141, 268] on button "button" at bounding box center [144, 281] width 26 height 26
type input "14"
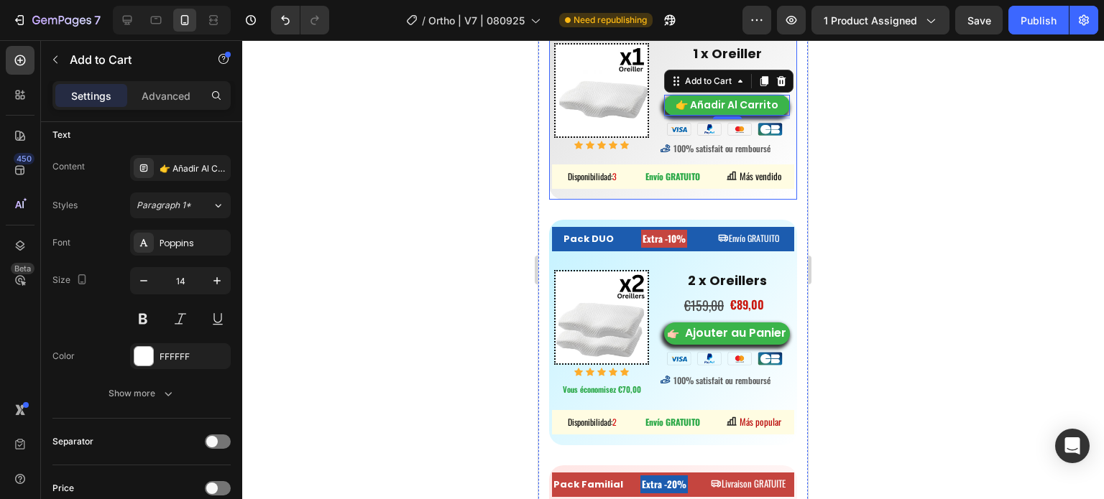
click at [391, 190] on div at bounding box center [673, 269] width 862 height 459
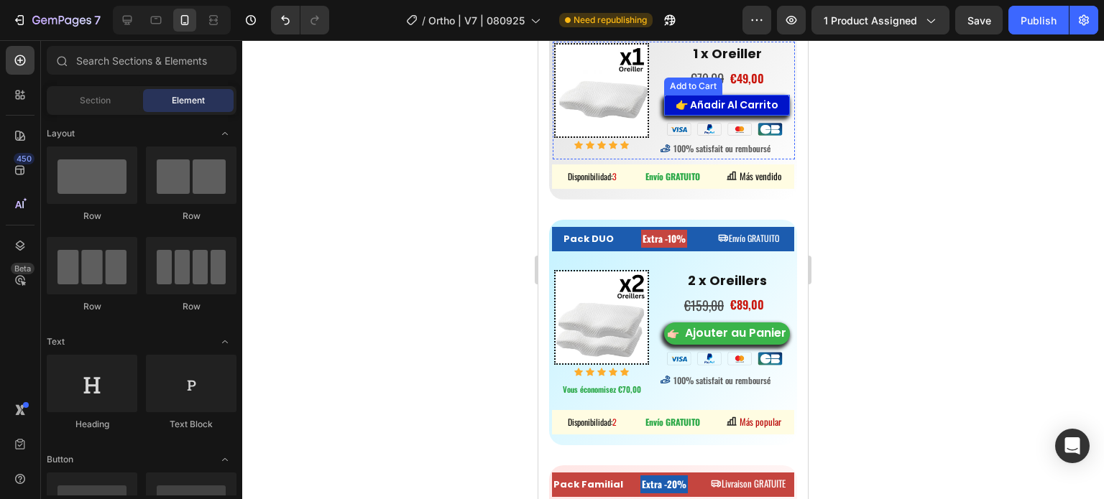
click at [704, 96] on button "👉 Añadir Al Carrito" at bounding box center [727, 105] width 126 height 20
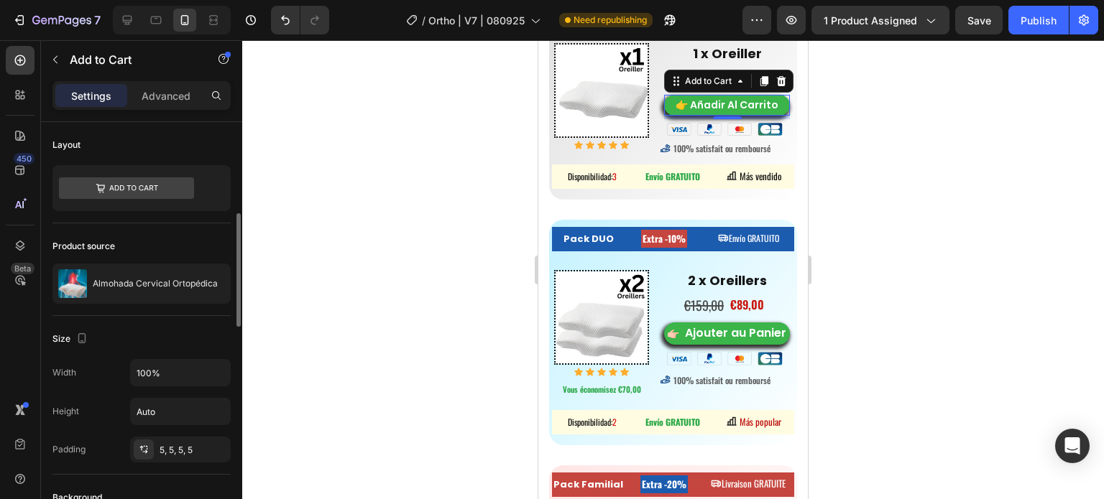
scroll to position [216, 0]
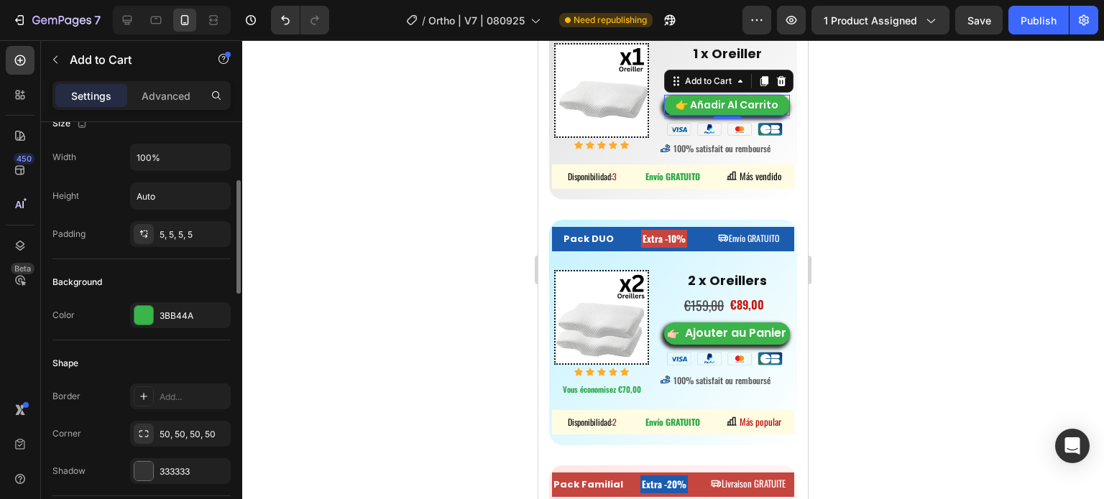
click at [420, 158] on div at bounding box center [673, 269] width 862 height 459
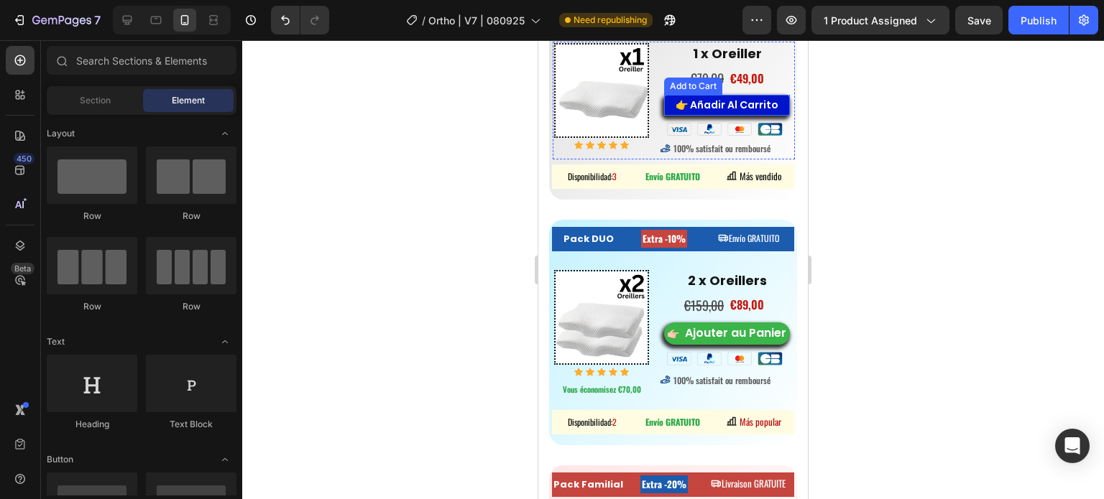
click at [664, 111] on button "👉 Añadir Al Carrito" at bounding box center [727, 105] width 126 height 20
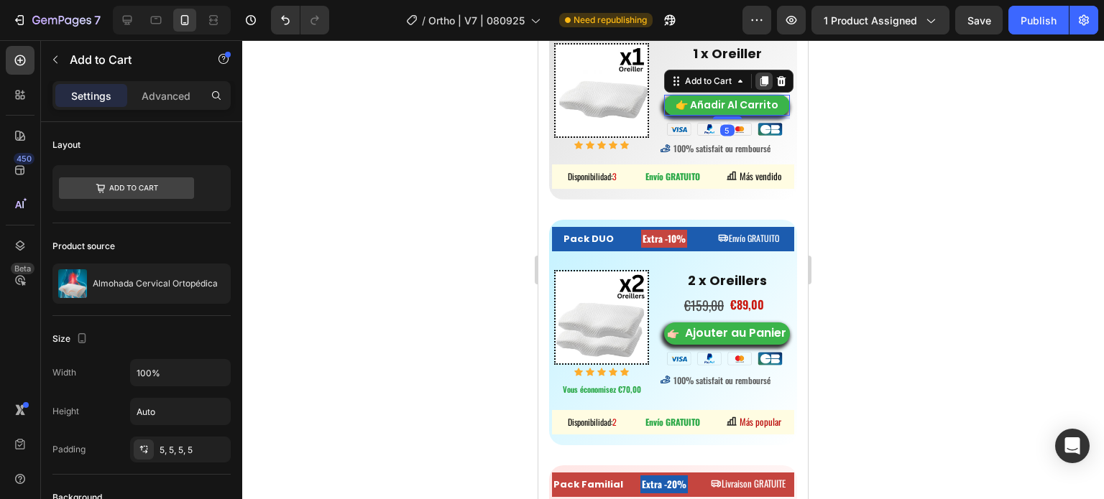
click at [758, 83] on icon at bounding box center [763, 80] width 11 height 11
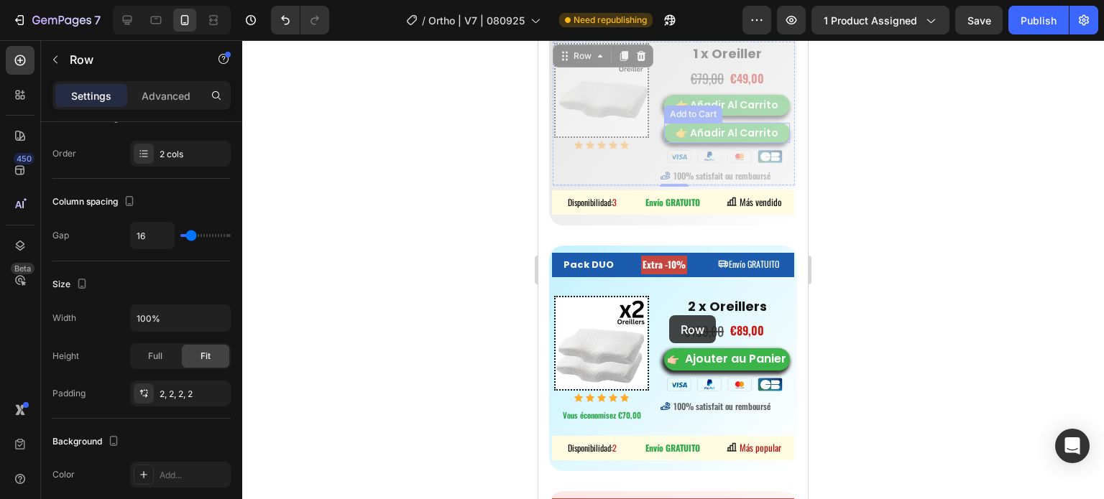
scroll to position [0, 0]
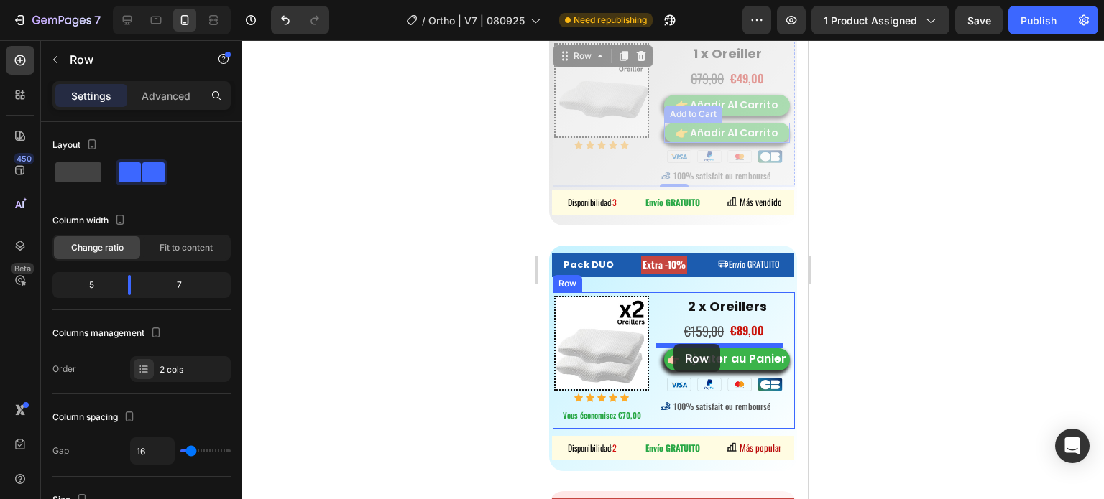
drag, startPoint x: 661, startPoint y: 120, endPoint x: 673, endPoint y: 344, distance: 224.6
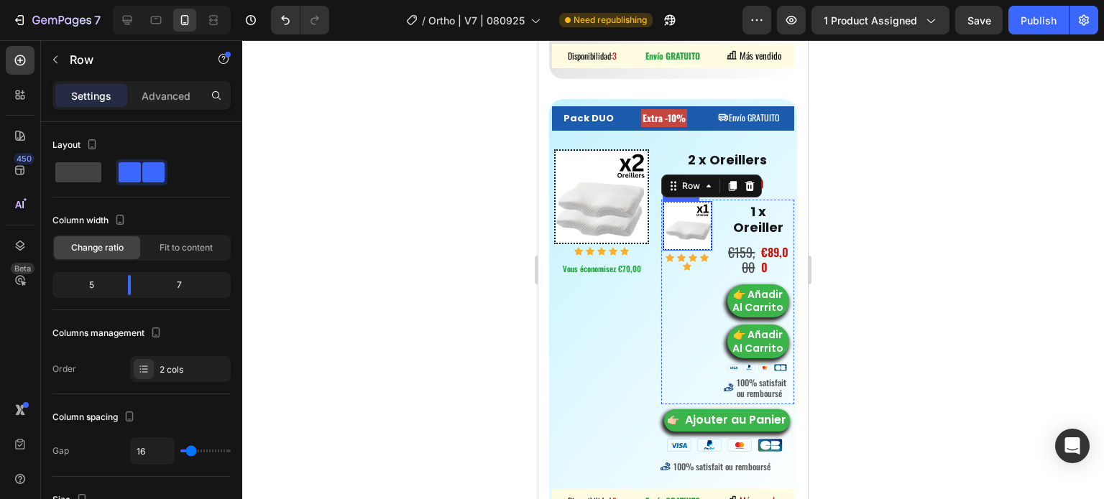
scroll to position [7808, 0]
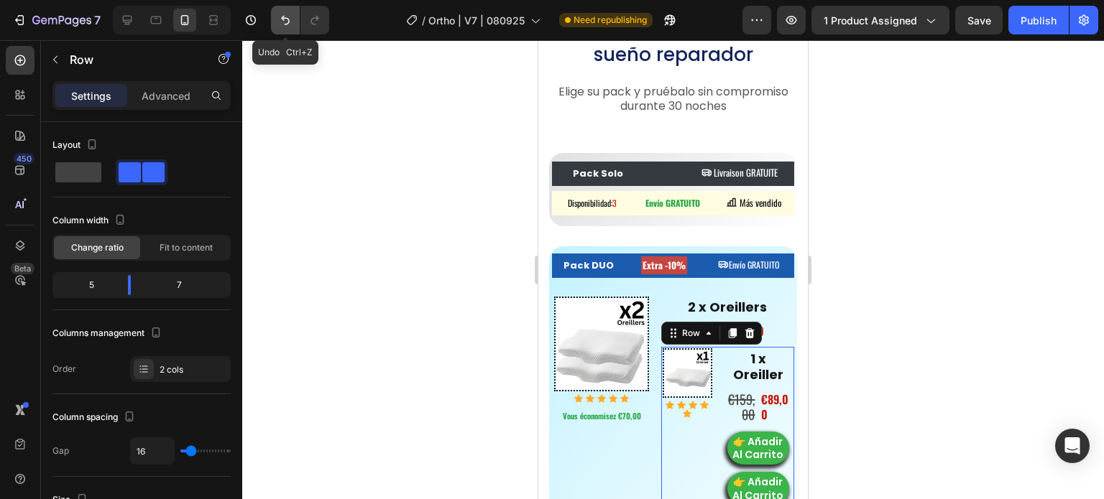
click at [288, 19] on icon "Undo/Redo" at bounding box center [285, 20] width 14 height 14
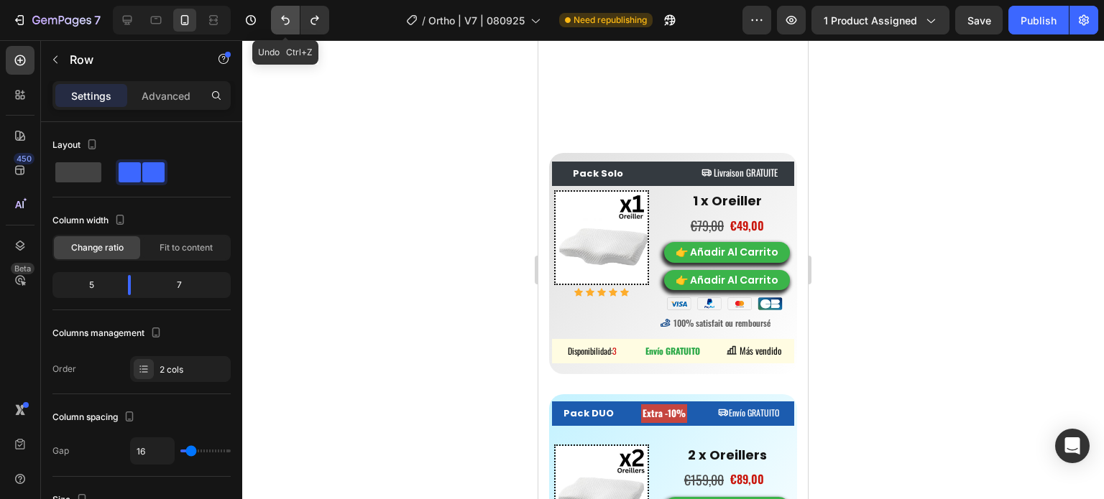
scroll to position [7956, 0]
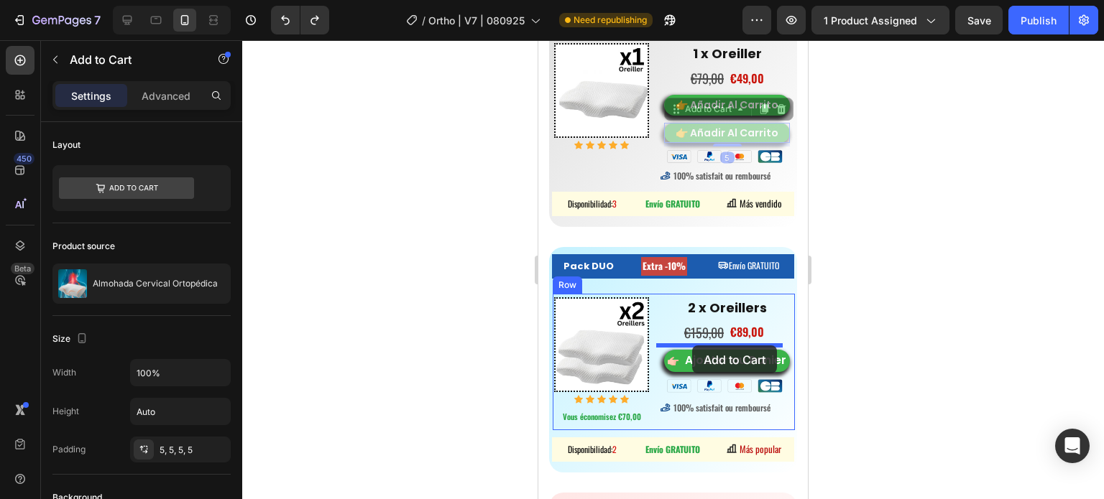
drag, startPoint x: 670, startPoint y: 120, endPoint x: 692, endPoint y: 346, distance: 226.8
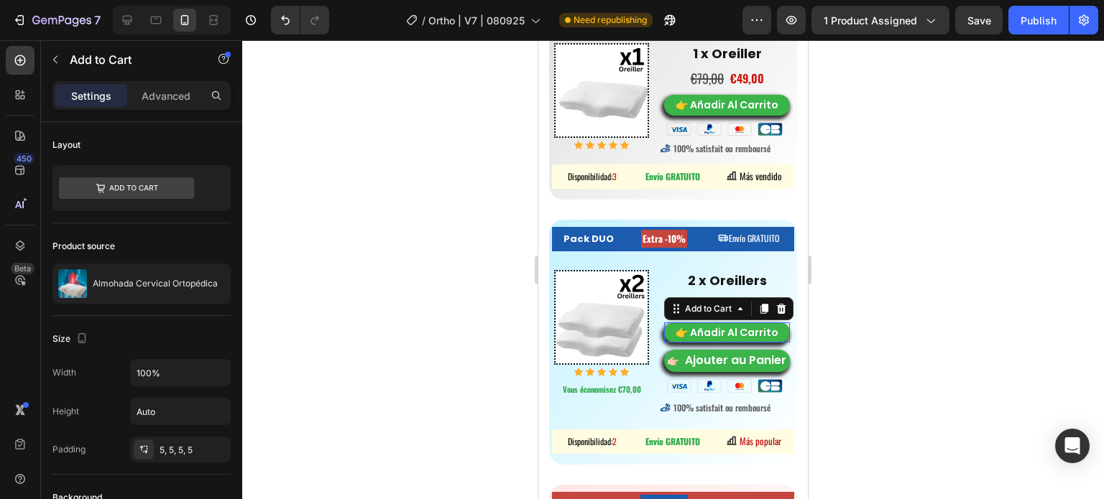
scroll to position [7928, 0]
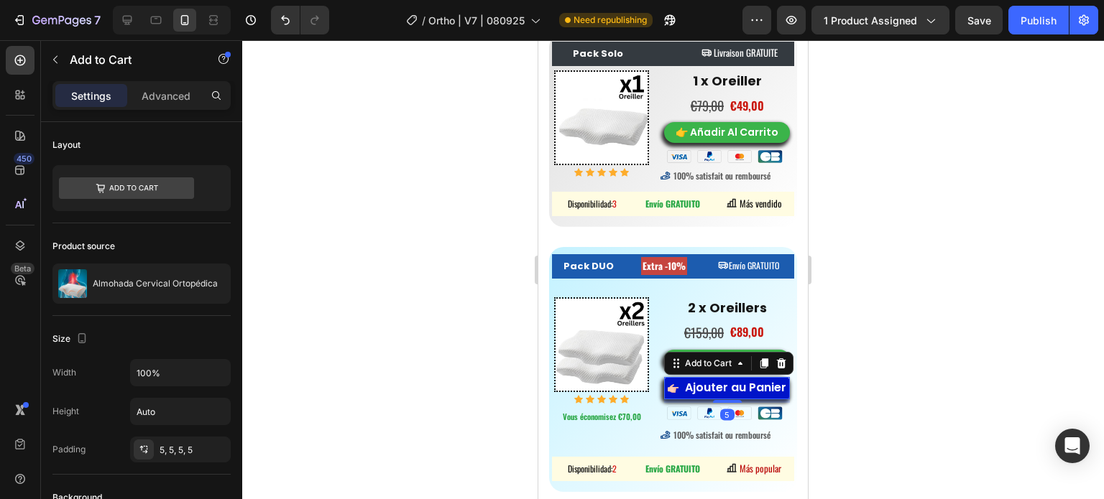
click at [668, 381] on span "Ajouter au Panier" at bounding box center [673, 388] width 11 height 15
click at [773, 370] on div at bounding box center [781, 363] width 17 height 17
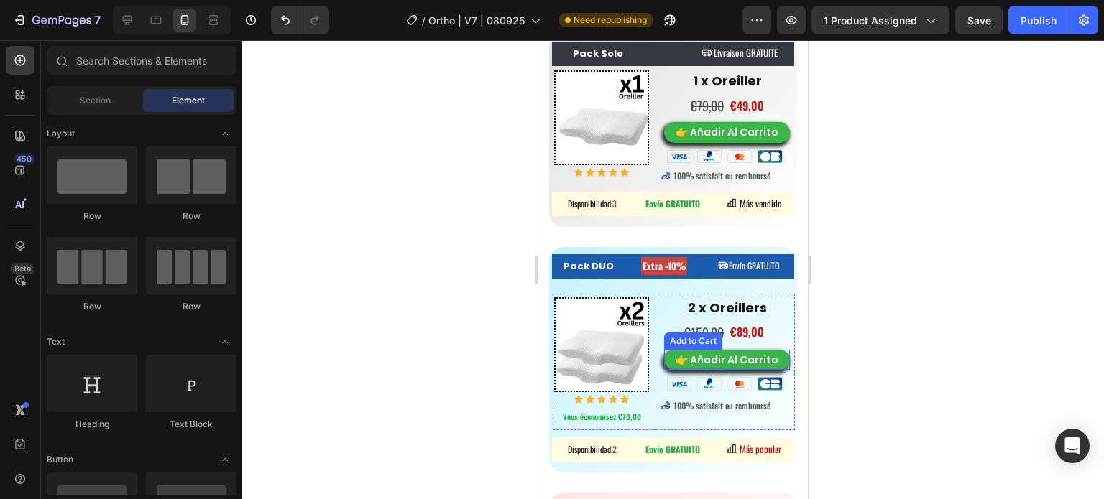
click at [687, 341] on div "Add to Cart" at bounding box center [693, 341] width 52 height 13
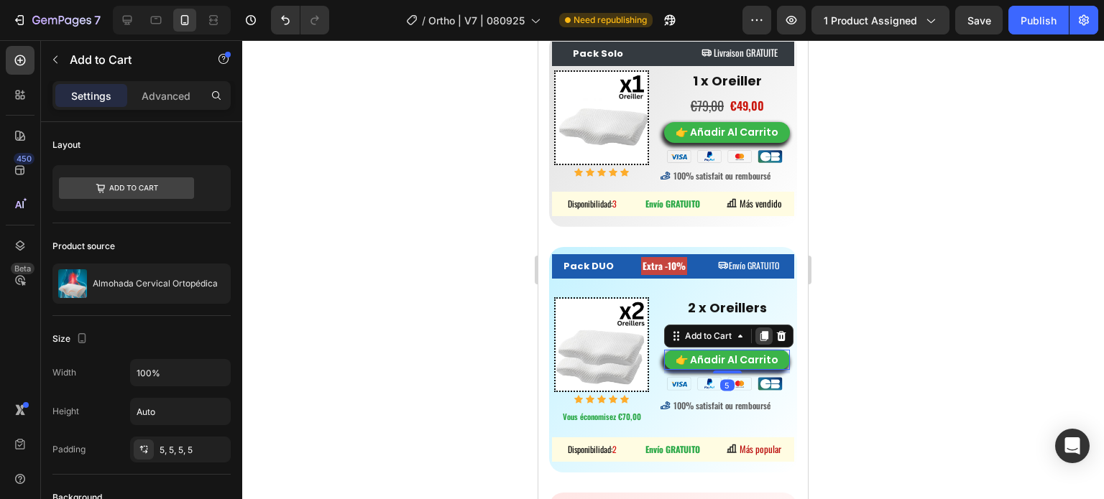
click at [761, 341] on div at bounding box center [763, 336] width 17 height 17
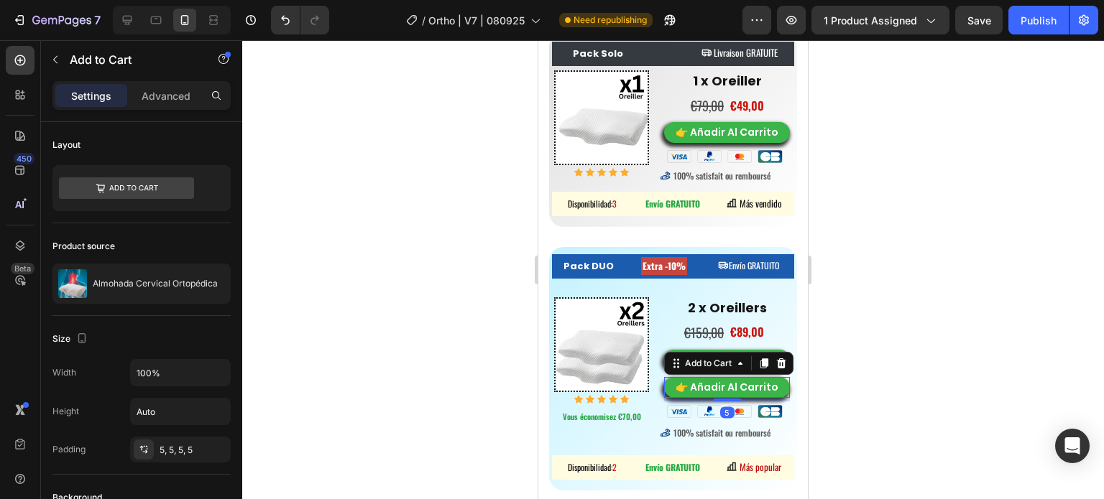
click at [875, 367] on div at bounding box center [673, 269] width 862 height 459
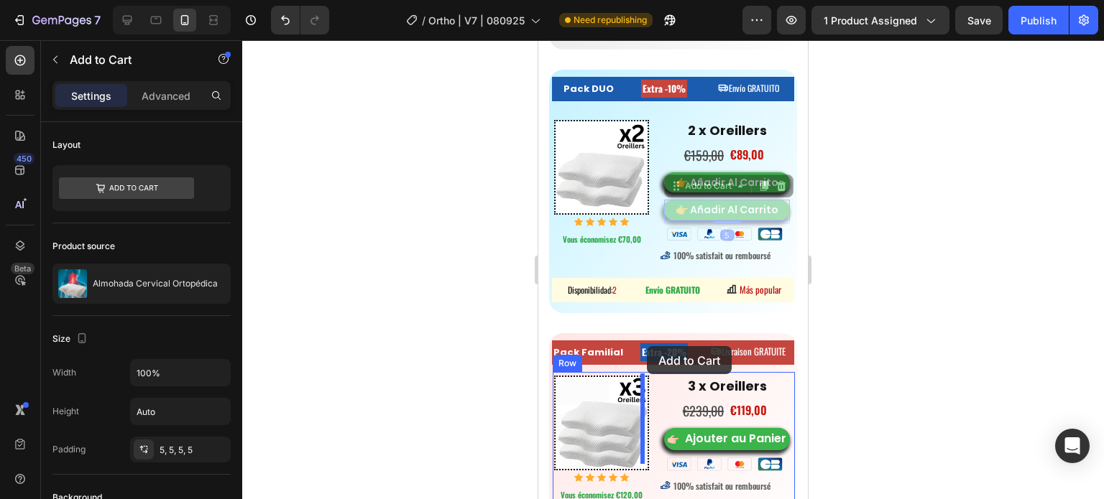
scroll to position [8216, 0]
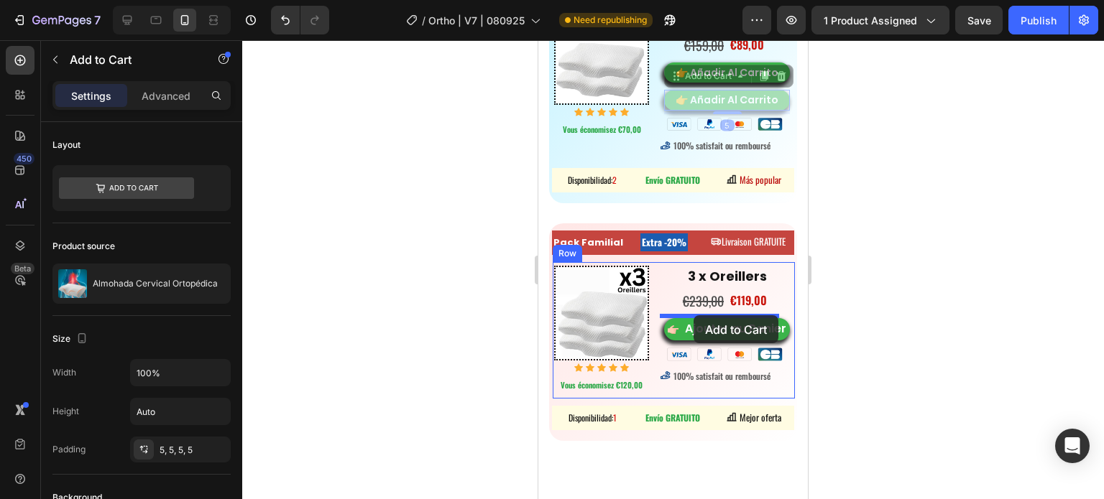
drag, startPoint x: 666, startPoint y: 374, endPoint x: 689, endPoint y: 319, distance: 59.9
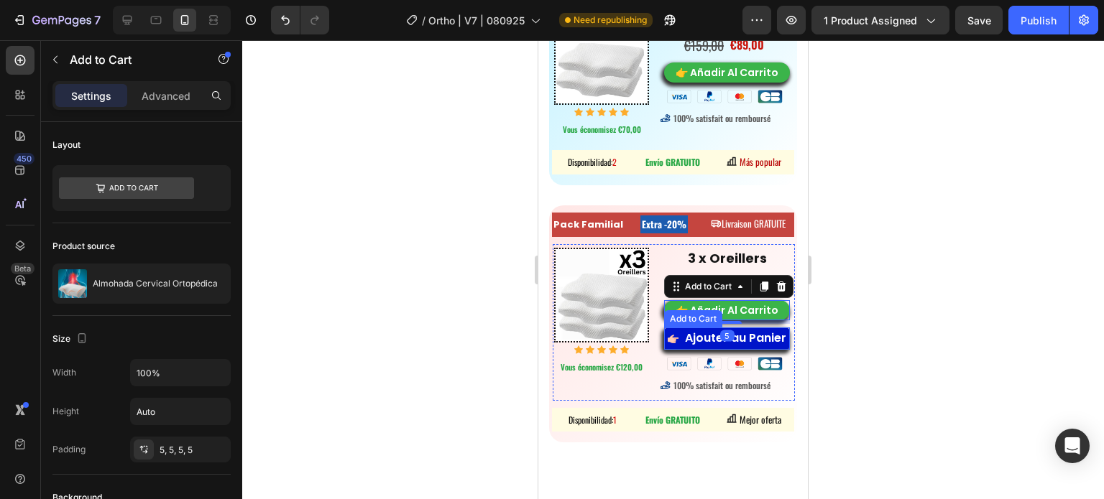
click at [668, 346] on span "Ajouter au Panier" at bounding box center [673, 338] width 11 height 15
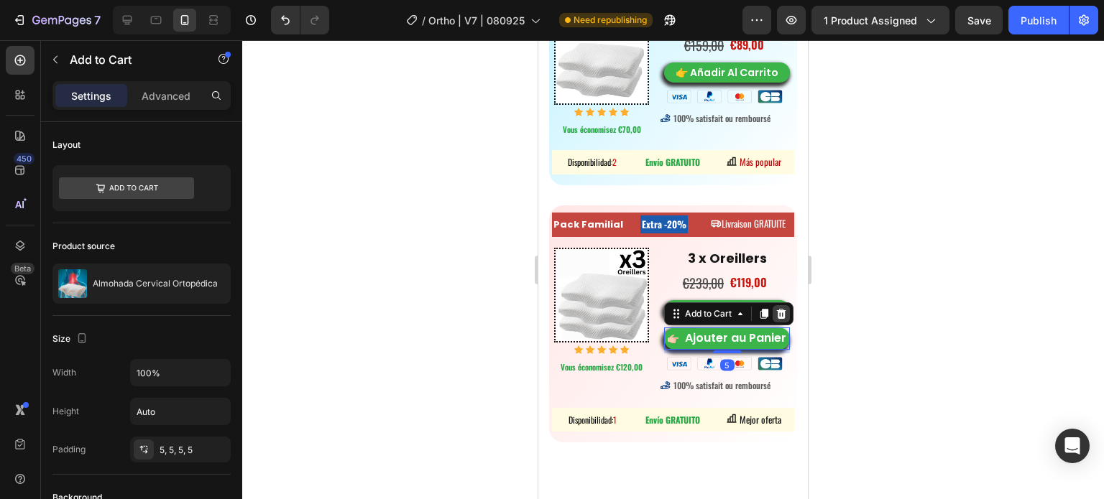
click at [776, 308] on icon at bounding box center [780, 313] width 11 height 11
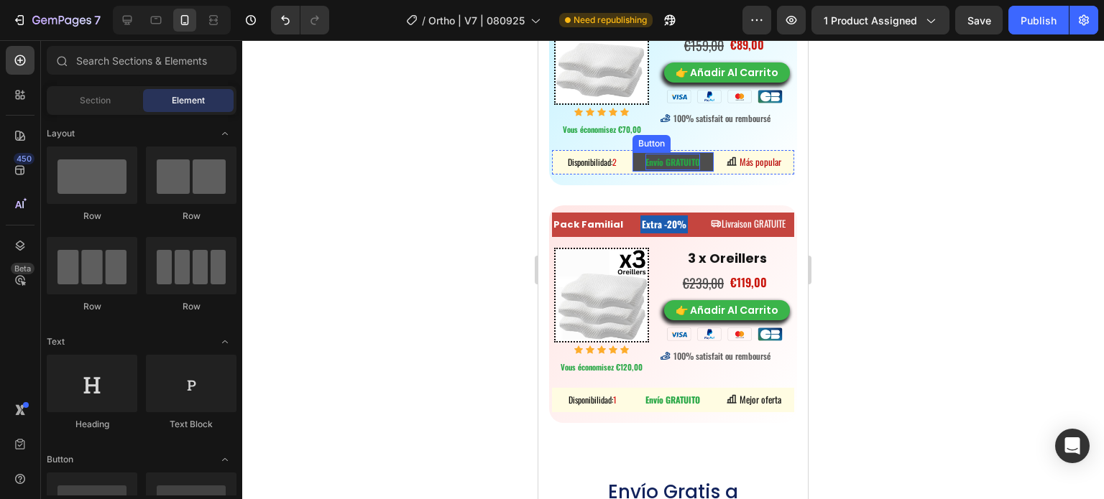
click at [658, 156] on strong "Envío GRATUITO" at bounding box center [672, 162] width 55 height 12
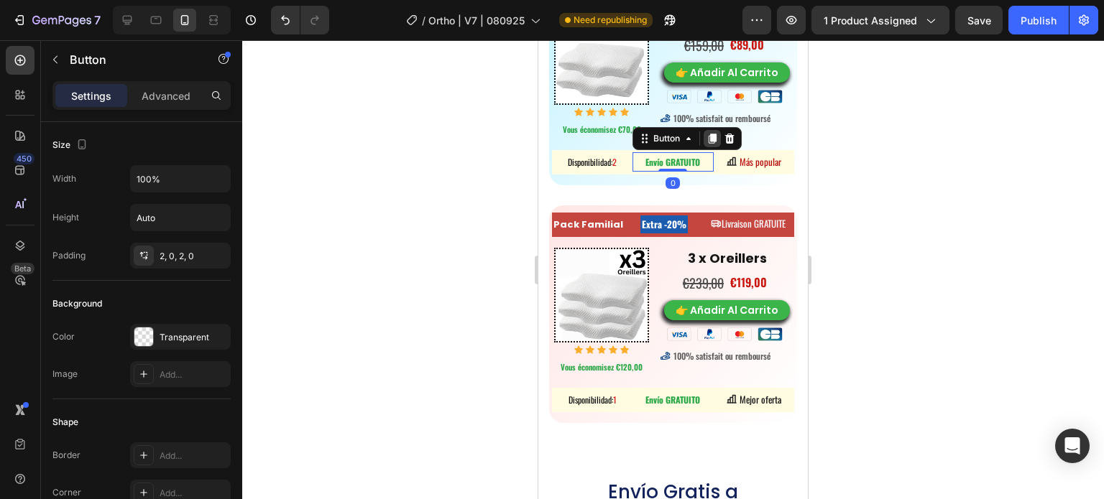
click at [709, 134] on icon at bounding box center [713, 139] width 8 height 10
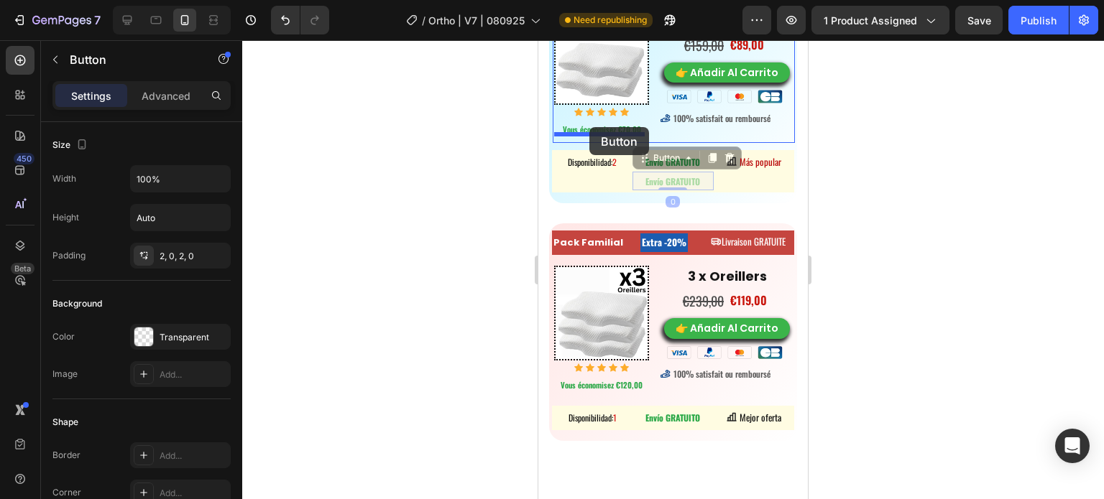
drag, startPoint x: 638, startPoint y: 149, endPoint x: 589, endPoint y: 127, distance: 53.4
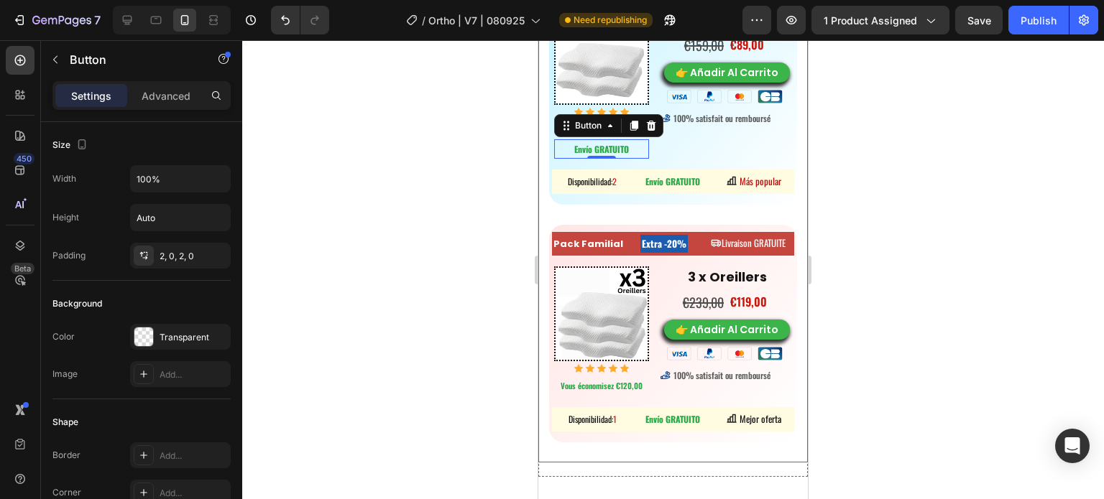
click at [295, 272] on div at bounding box center [673, 269] width 862 height 459
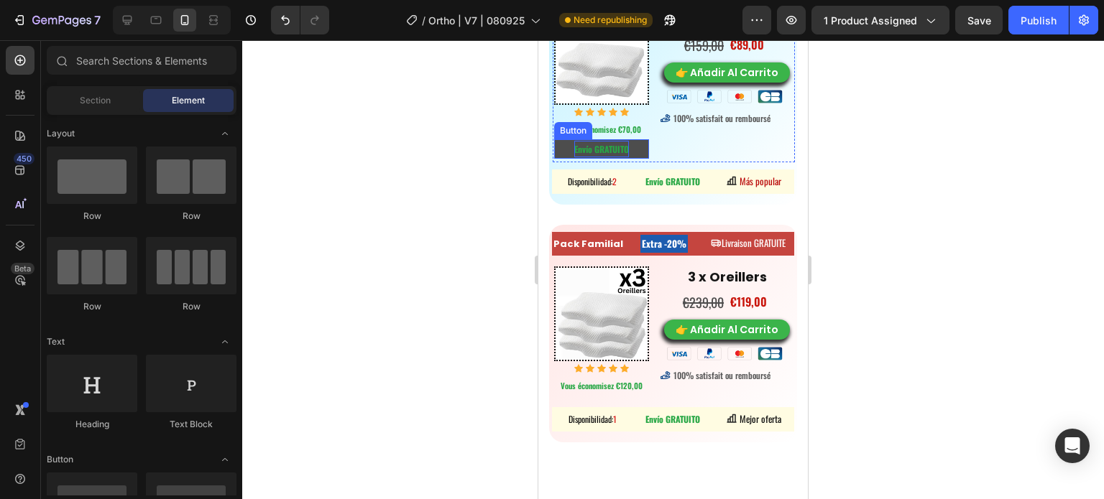
click at [611, 147] on strong "Envío GRATUITO" at bounding box center [601, 149] width 55 height 12
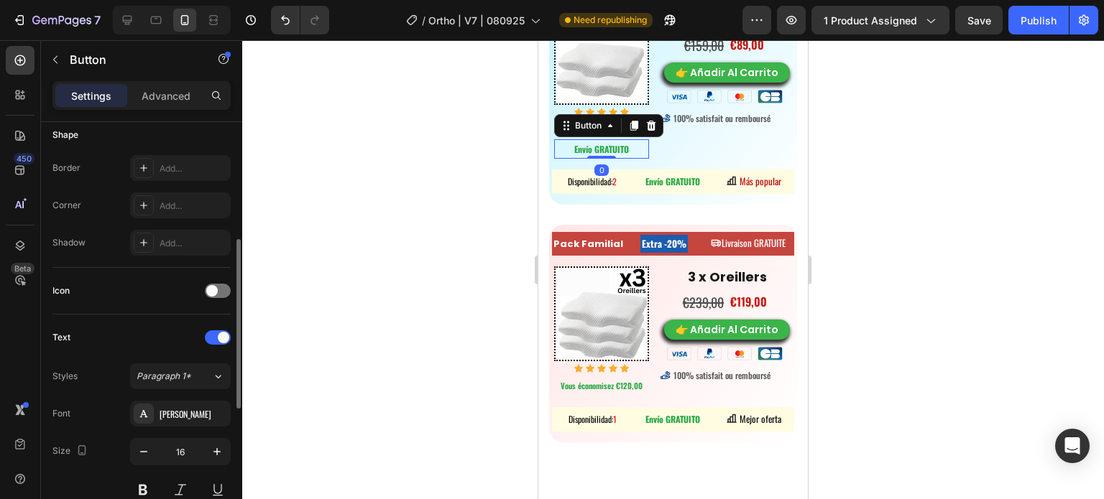
scroll to position [503, 0]
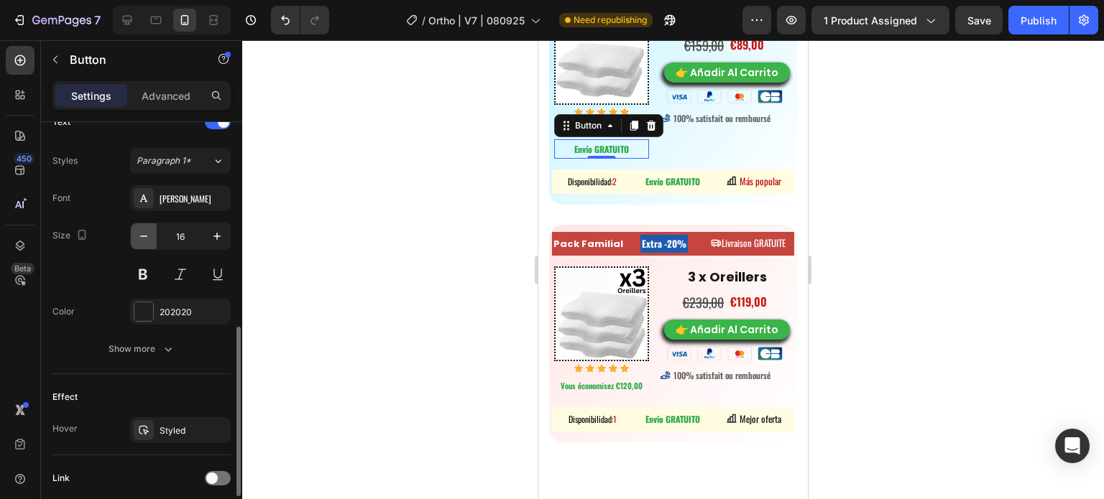
click at [149, 234] on icon "button" at bounding box center [144, 236] width 14 height 14
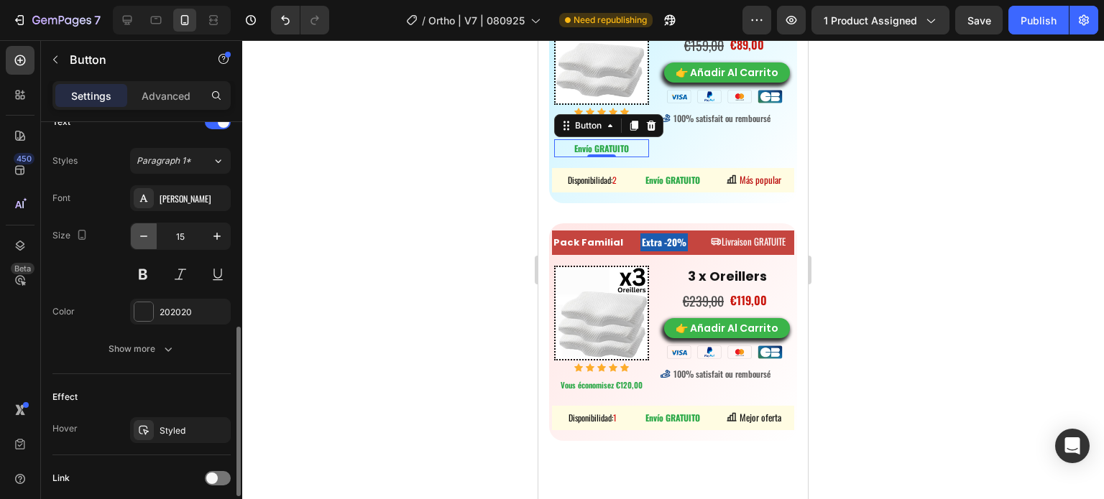
click at [149, 234] on icon "button" at bounding box center [144, 236] width 14 height 14
type input "12"
click at [611, 152] on div at bounding box center [601, 154] width 29 height 4
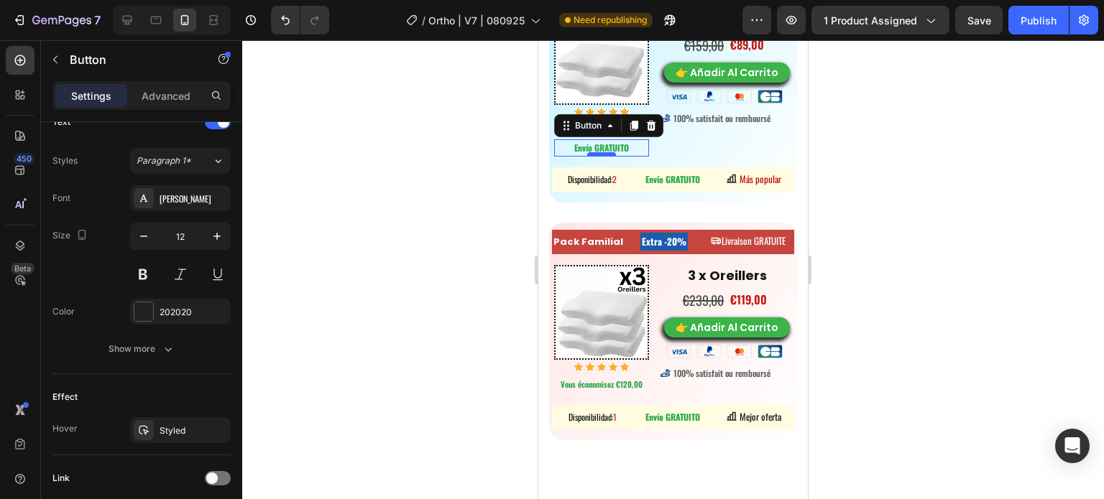
click at [611, 152] on div at bounding box center [601, 154] width 29 height 4
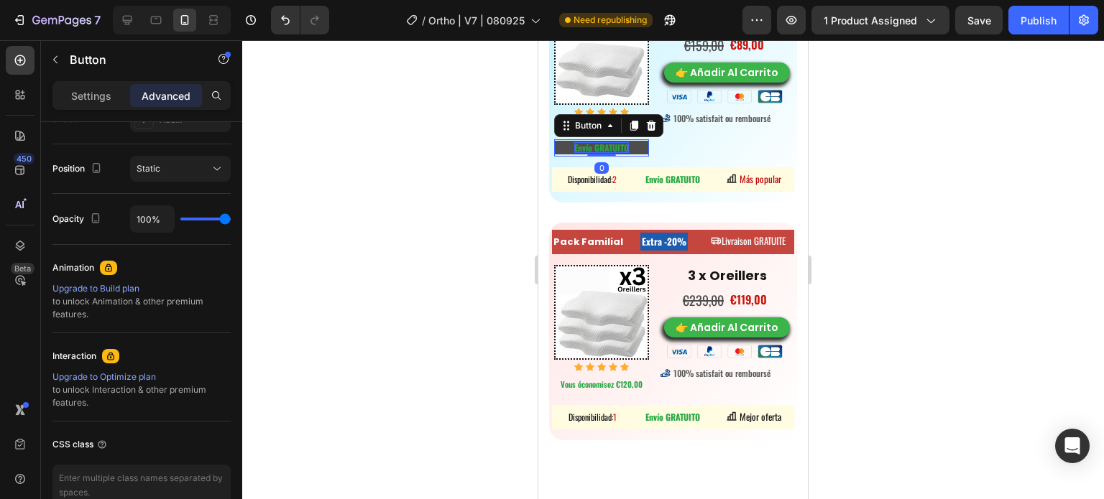
click at [610, 143] on strong "Envío GRATUITO" at bounding box center [601, 148] width 55 height 12
click at [636, 155] on div "Button" at bounding box center [651, 161] width 32 height 13
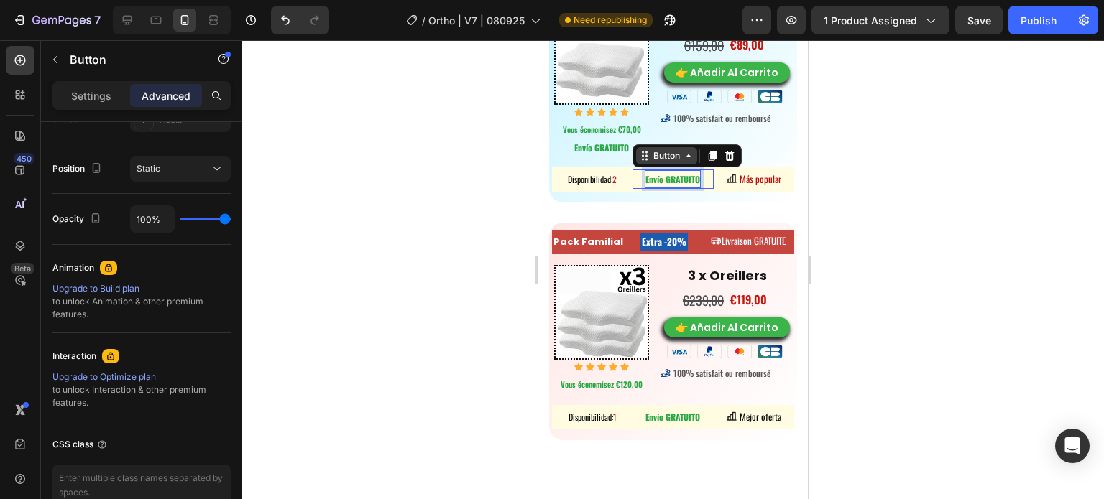
click at [636, 147] on div "Button" at bounding box center [666, 155] width 61 height 17
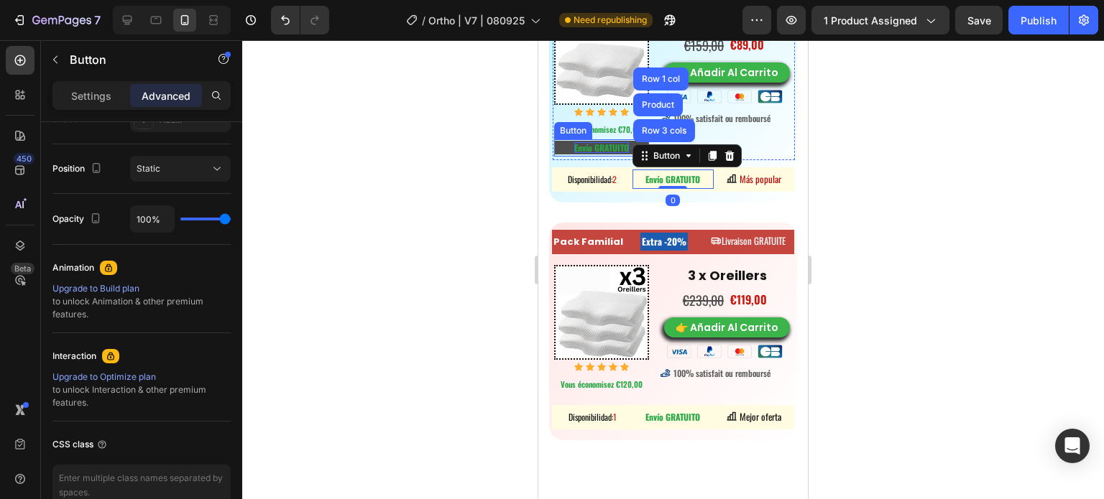
click at [627, 143] on strong "Envío GRATUITO" at bounding box center [601, 148] width 55 height 12
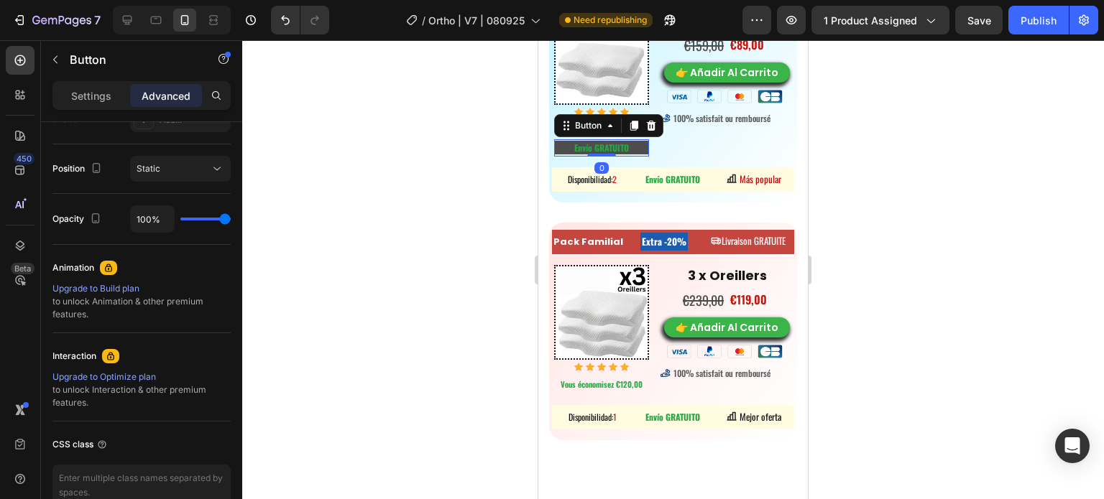
click at [632, 144] on button "Envío GRATUITO" at bounding box center [601, 148] width 95 height 14
click at [494, 147] on div at bounding box center [673, 269] width 862 height 459
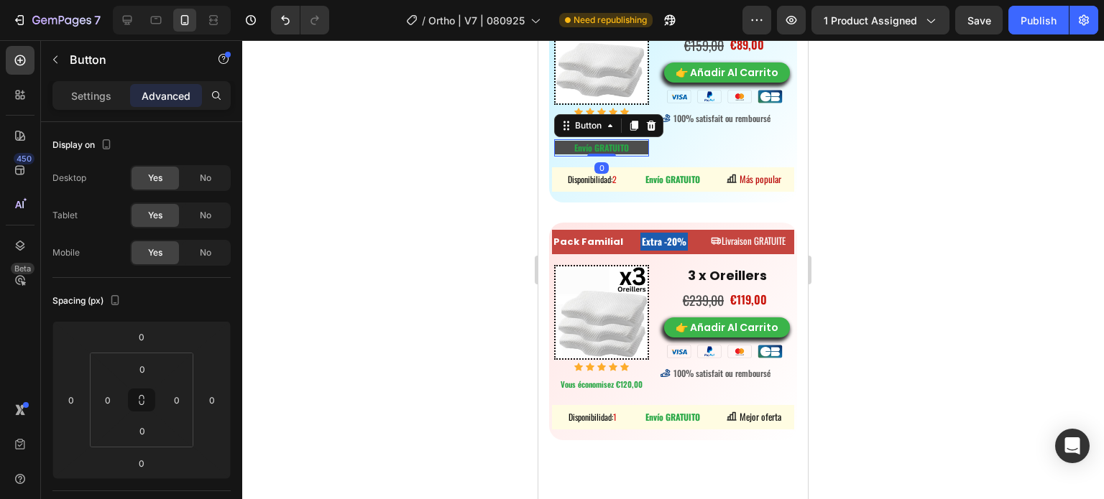
click at [630, 141] on button "Envío GRATUITO" at bounding box center [601, 148] width 95 height 14
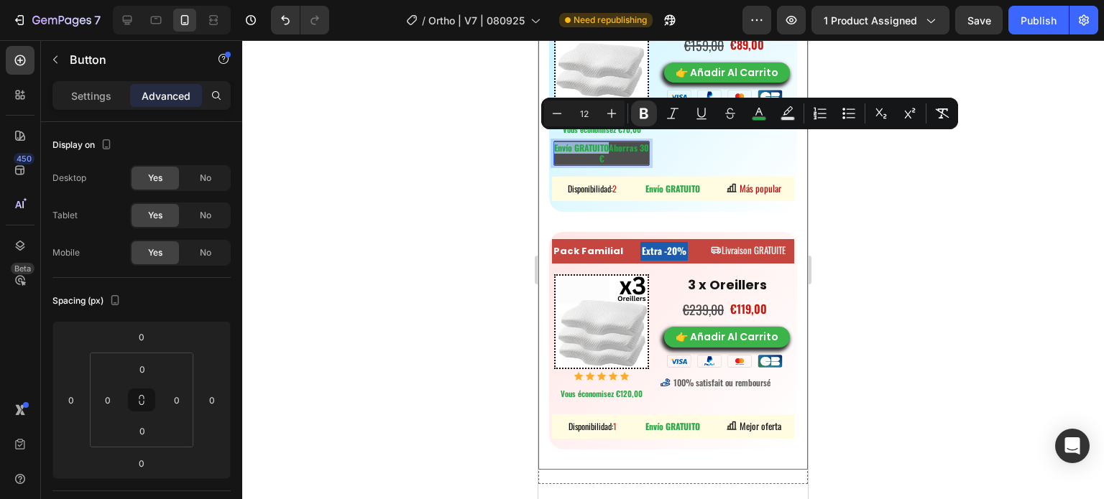
drag, startPoint x: 613, startPoint y: 143, endPoint x: 544, endPoint y: 143, distance: 69.0
click at [543, 137] on div "Pack Solo Button Heading Livraison GRATUITE Button Row Image Icon Icon Icon Ico…" at bounding box center [672, 108] width 269 height 724
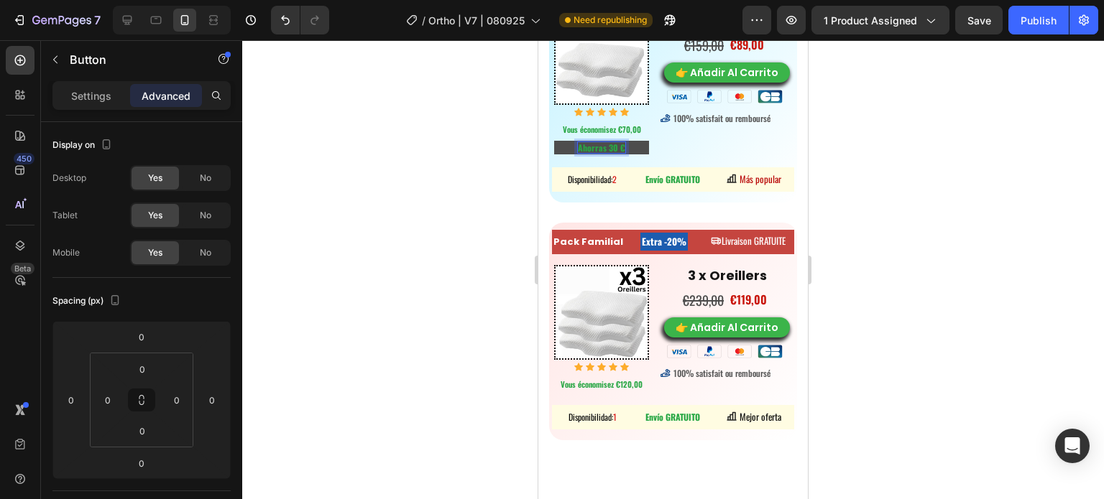
click at [620, 146] on strong "Ahorras 30 €" at bounding box center [601, 148] width 47 height 12
click at [554, 141] on button "Ahorras 30 €30" at bounding box center [601, 148] width 95 height 14
click at [609, 143] on strong "Ahorras 30 €30 !" at bounding box center [601, 148] width 61 height 12
click at [913, 163] on div at bounding box center [673, 269] width 862 height 459
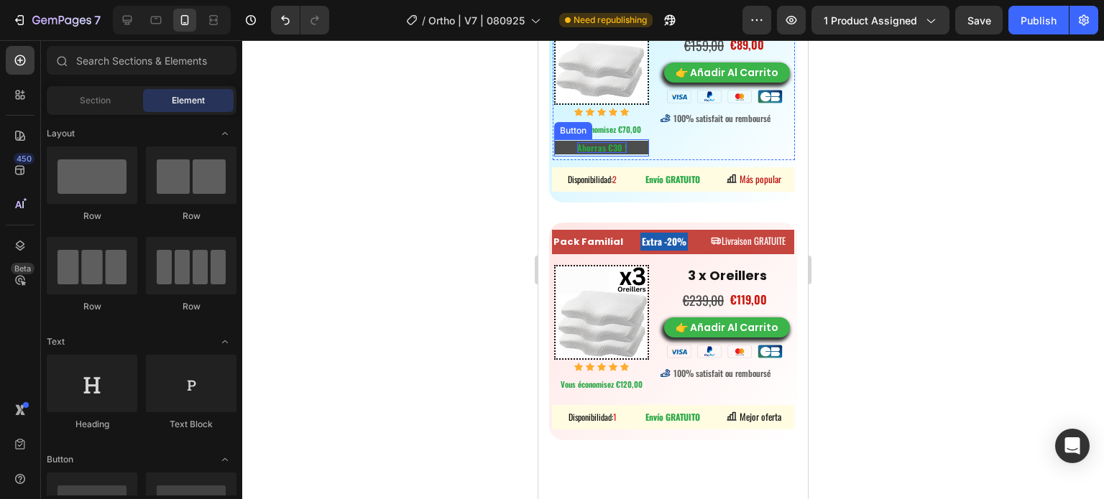
click at [595, 146] on strong "Ahorras €30 !" at bounding box center [602, 148] width 50 height 12
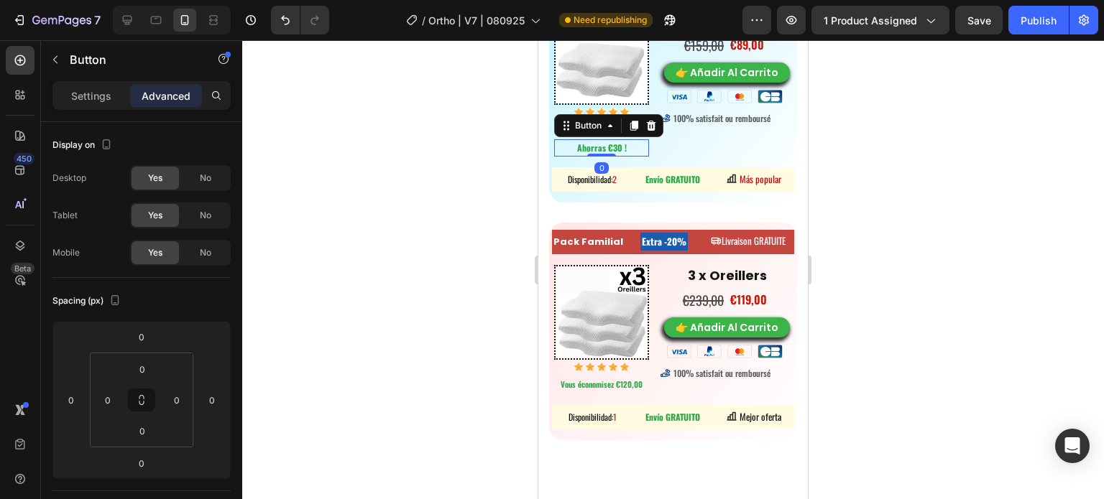
click at [821, 132] on div at bounding box center [673, 269] width 862 height 459
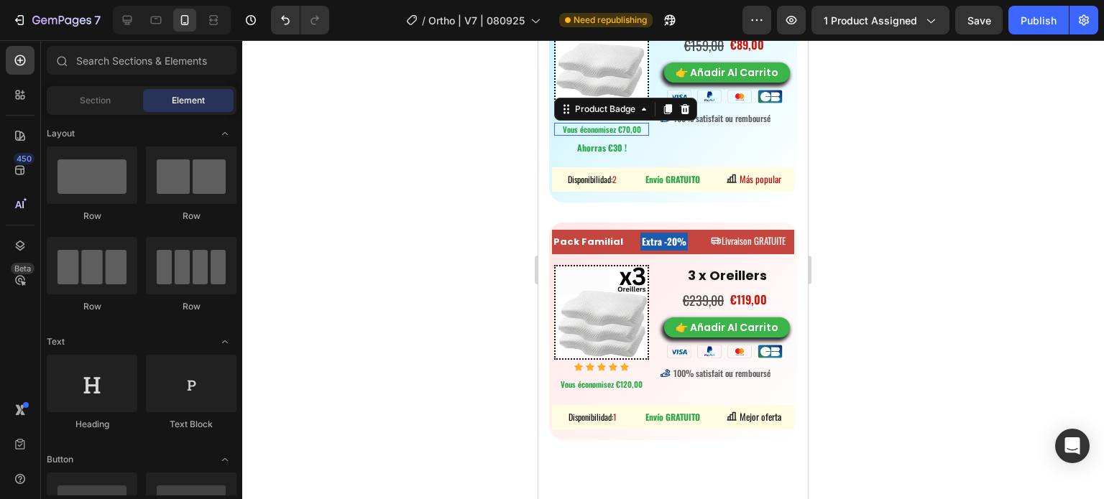
click at [619, 123] on pre "Vous économisez €70,00" at bounding box center [601, 129] width 81 height 13
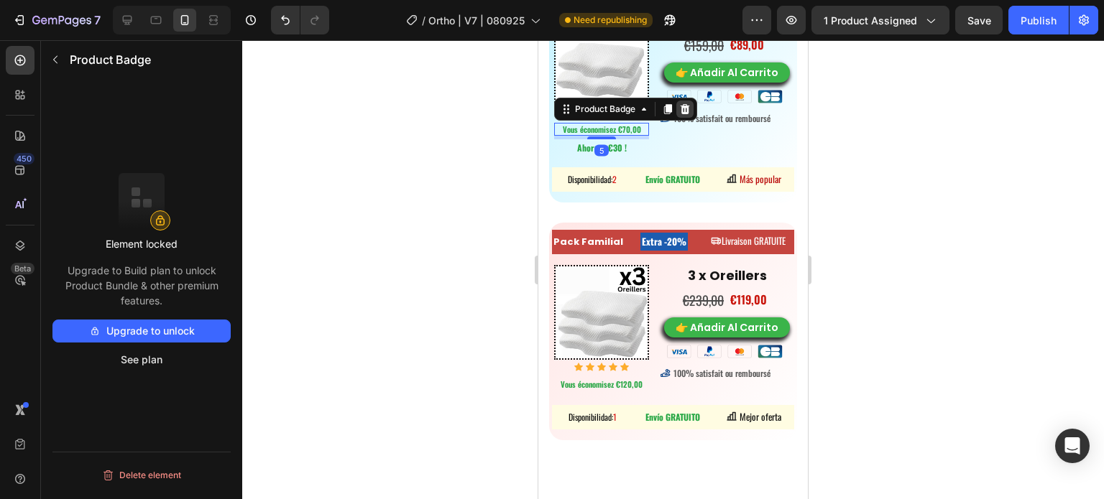
click at [681, 106] on icon at bounding box center [684, 108] width 11 height 11
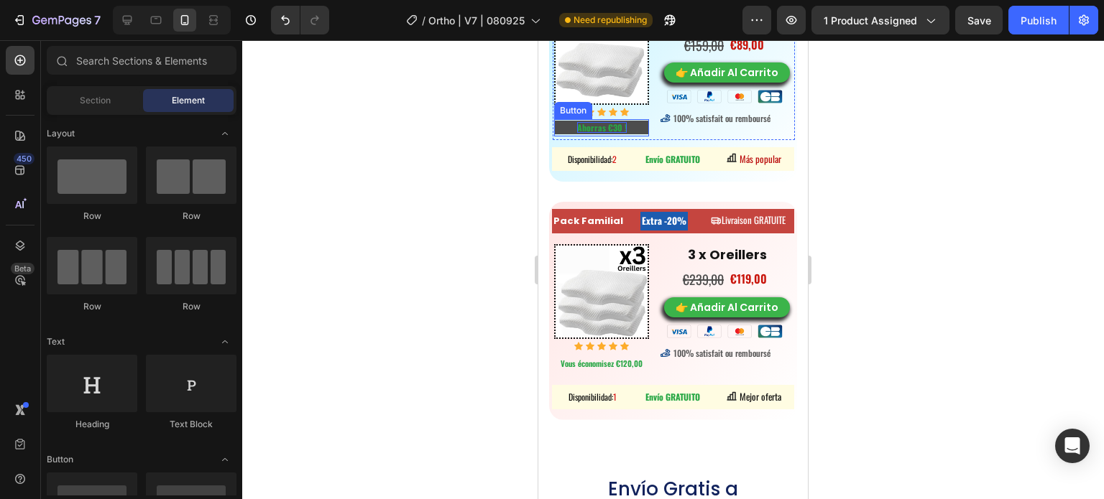
click at [584, 121] on strong "Ahorras €30 !" at bounding box center [602, 127] width 50 height 12
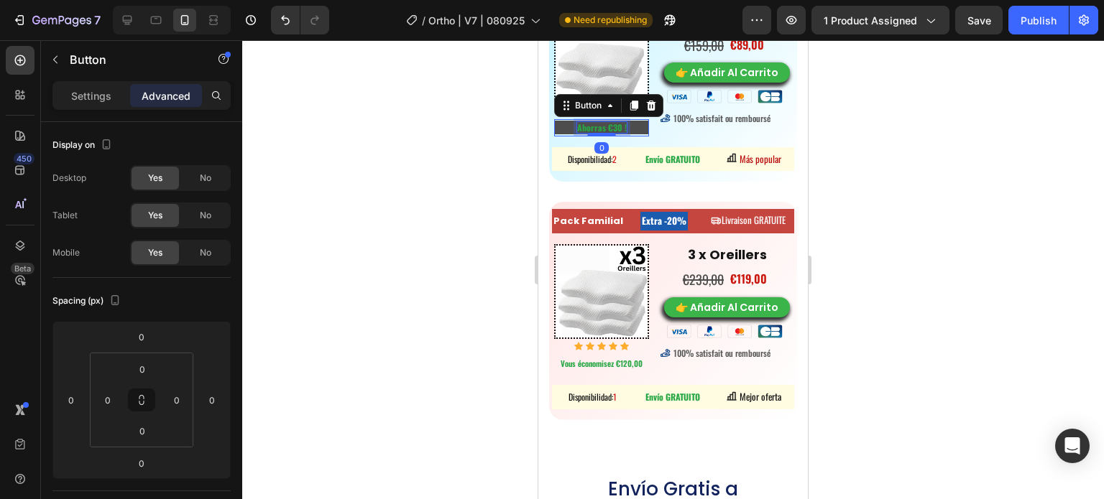
click at [584, 121] on strong "Ahorras €30 !" at bounding box center [602, 127] width 50 height 12
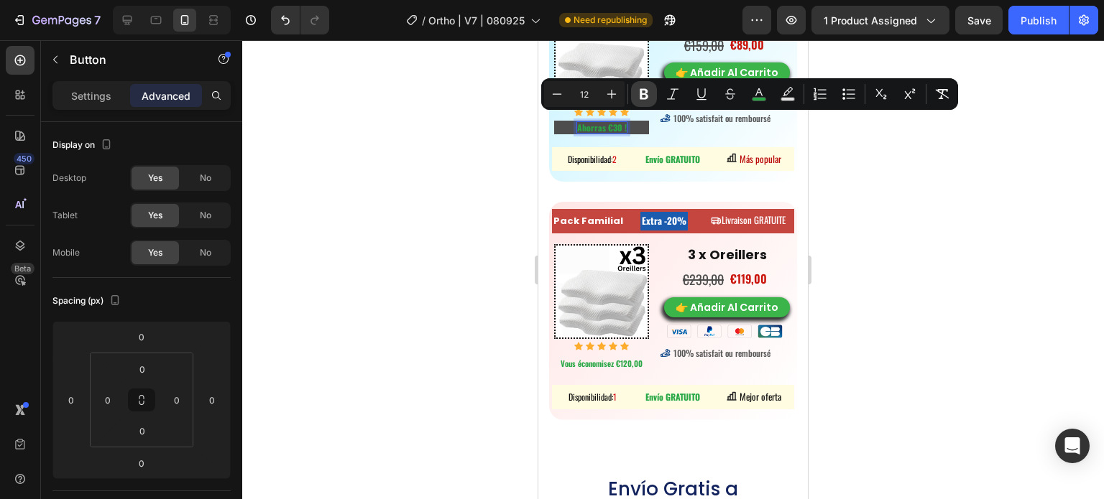
click at [650, 91] on icon "Editor contextual toolbar" at bounding box center [644, 94] width 14 height 14
click at [645, 93] on icon "Editor contextual toolbar" at bounding box center [644, 94] width 9 height 11
click at [919, 195] on div at bounding box center [673, 269] width 862 height 459
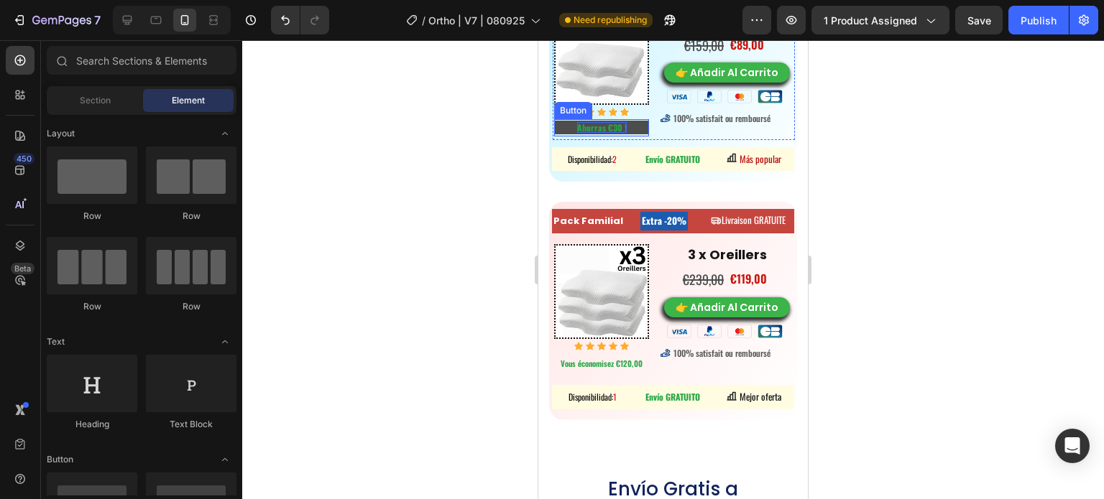
click at [609, 121] on strong "Ahorras €30 !" at bounding box center [602, 127] width 50 height 12
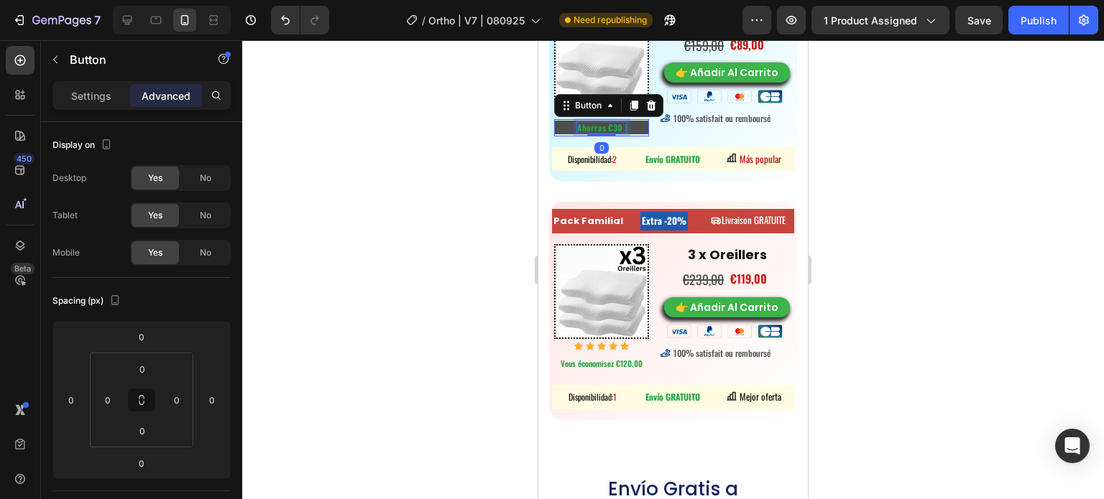
click at [609, 121] on strong "Ahorras €30 !" at bounding box center [602, 127] width 50 height 12
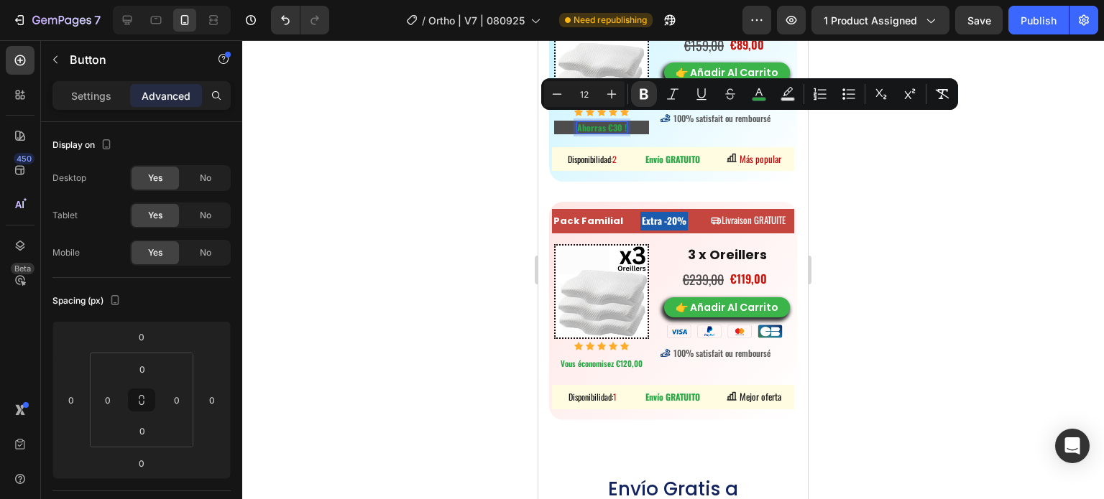
click at [949, 175] on div at bounding box center [673, 269] width 862 height 459
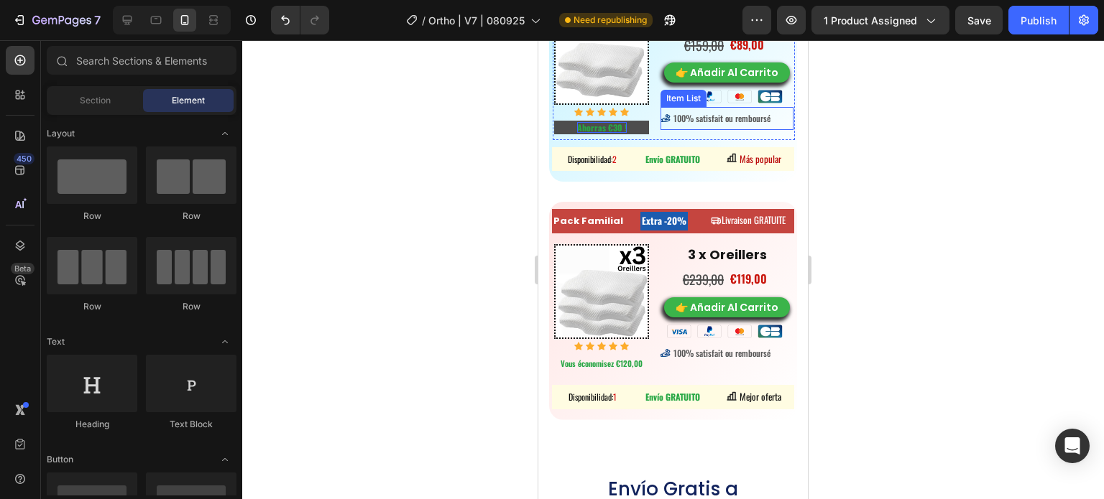
click at [747, 123] on div "100% satisfait ou remboursé" at bounding box center [721, 119] width 101 height 16
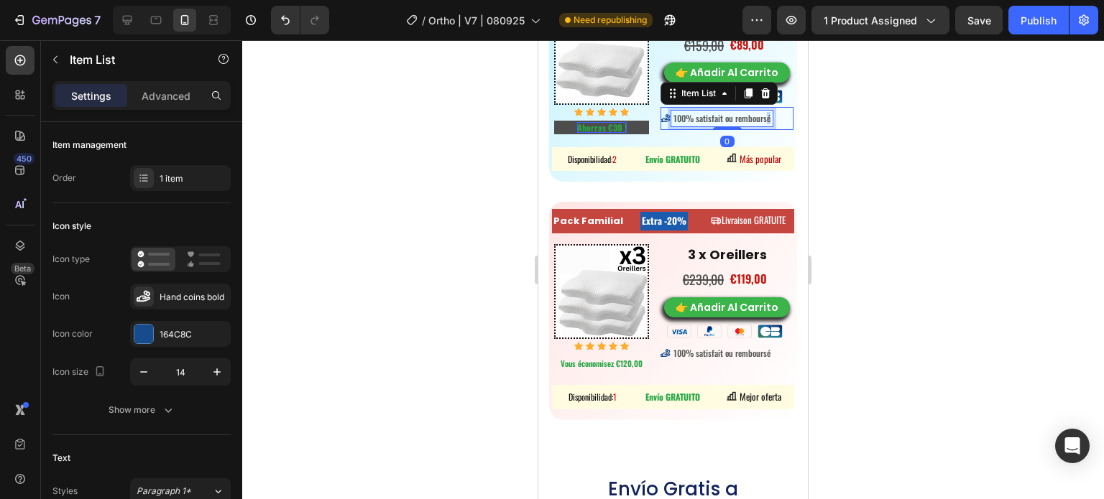
click at [765, 117] on span "100% satisfait ou remboursé" at bounding box center [721, 118] width 97 height 12
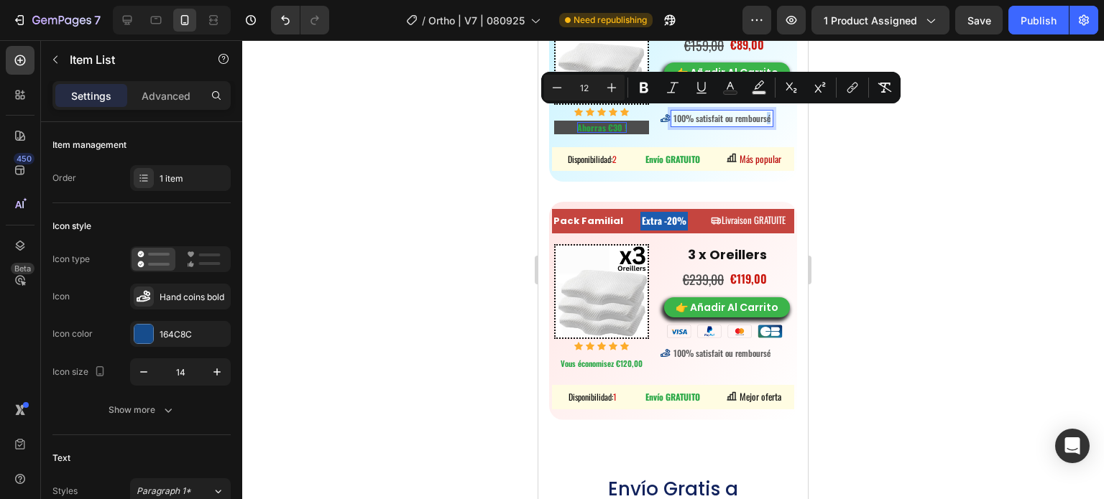
click at [765, 118] on span "100% satisfait ou remboursé" at bounding box center [721, 118] width 97 height 12
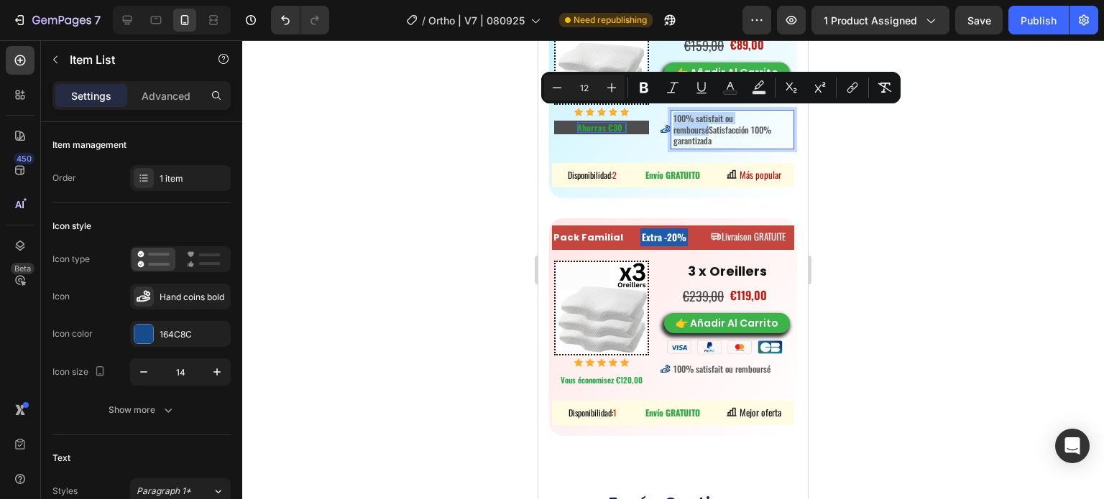
drag, startPoint x: 699, startPoint y: 126, endPoint x: 670, endPoint y: 116, distance: 30.5
click at [673, 117] on span "100% satisfait ou rembourséSatisfacción 100% garantizada" at bounding box center [722, 129] width 98 height 34
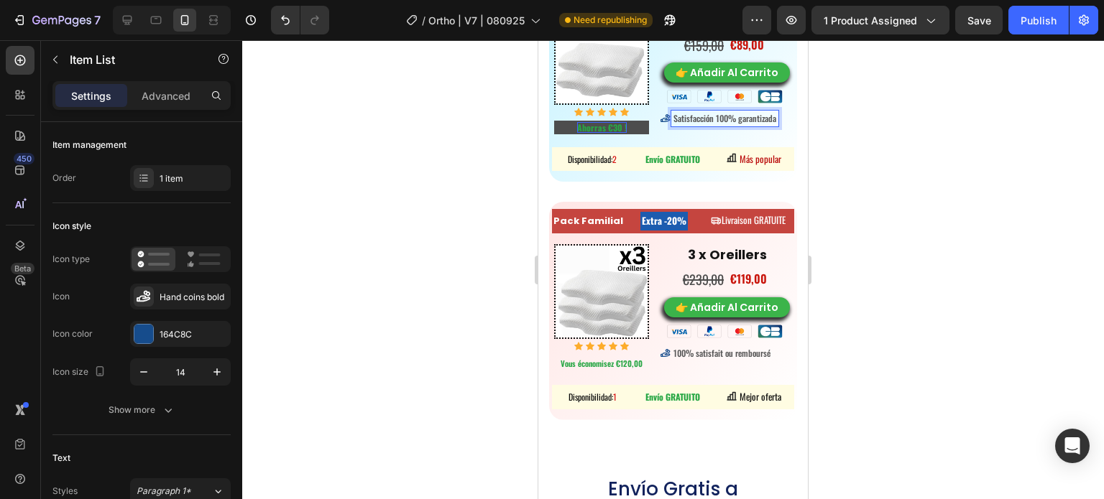
click at [939, 144] on div at bounding box center [673, 269] width 862 height 459
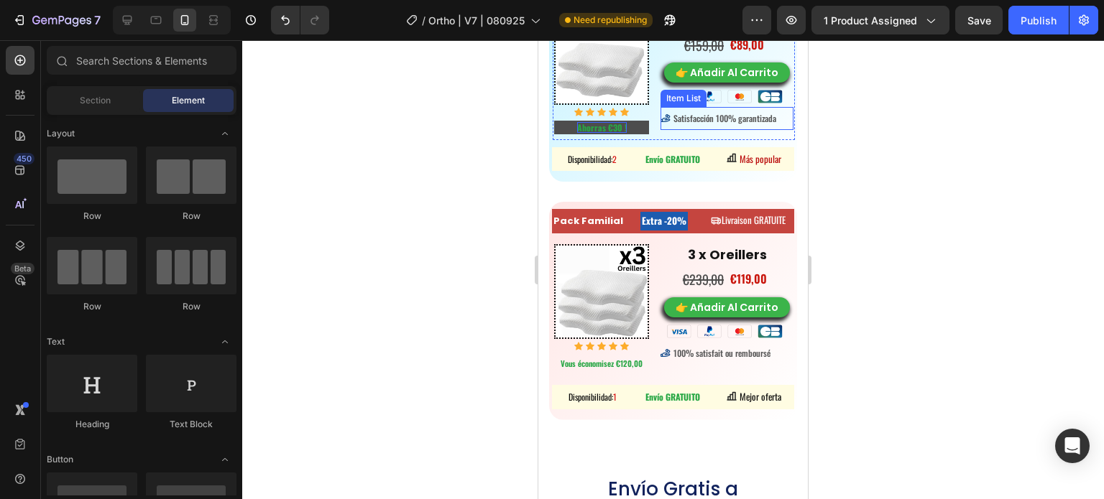
click at [732, 114] on span "Satisfacción 100% garantizada" at bounding box center [724, 118] width 103 height 12
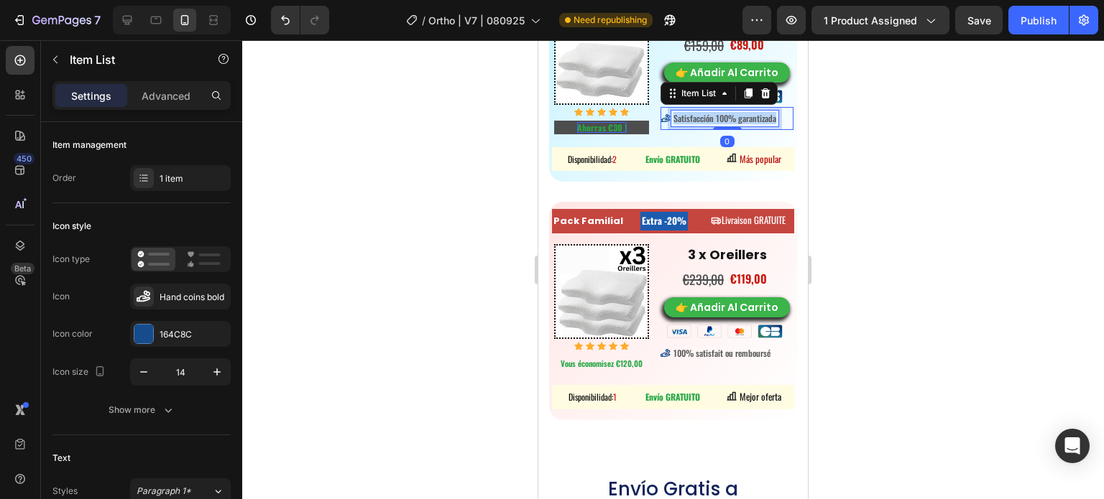
click at [732, 114] on span "Satisfacción 100% garantizada" at bounding box center [724, 118] width 103 height 12
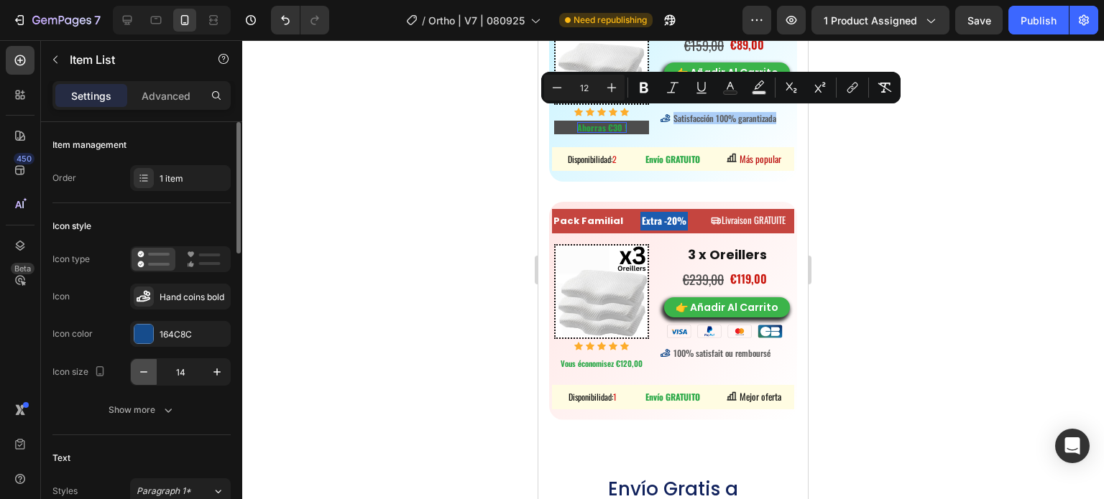
click at [144, 374] on icon "button" at bounding box center [144, 372] width 14 height 14
type input "13"
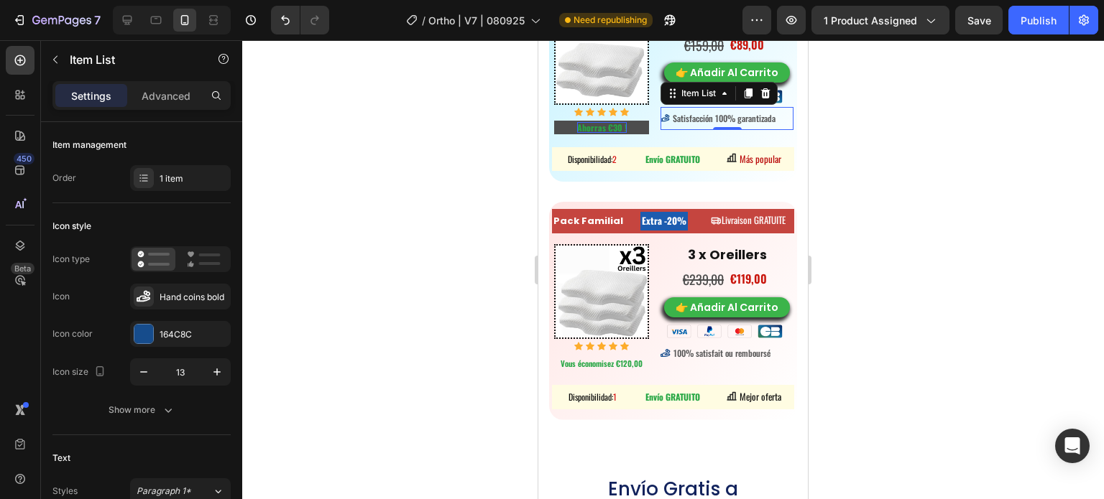
click at [701, 107] on div "Satisfacción 100% garantizada" at bounding box center [726, 118] width 133 height 23
click at [699, 114] on span "Satisfacción 100% garantizada" at bounding box center [724, 118] width 103 height 12
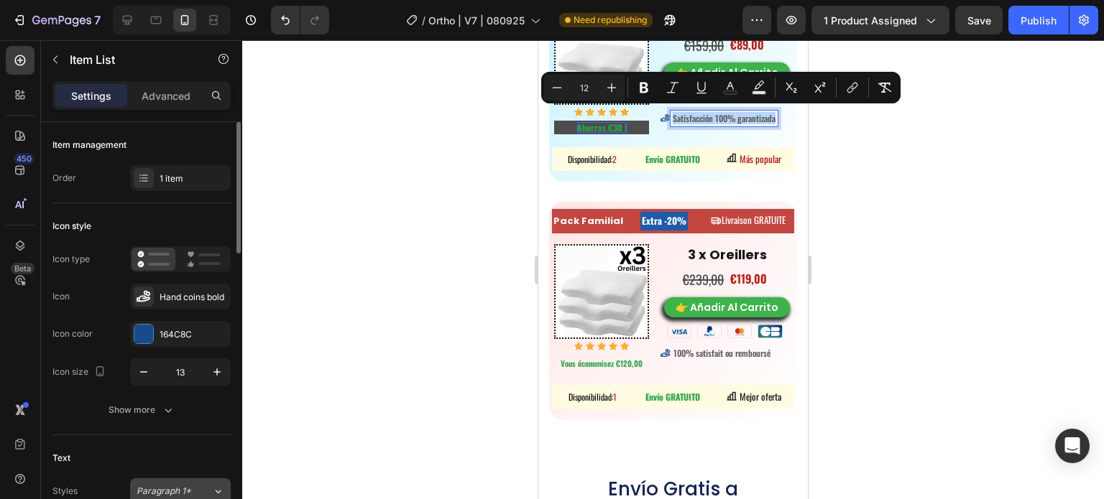
scroll to position [216, 0]
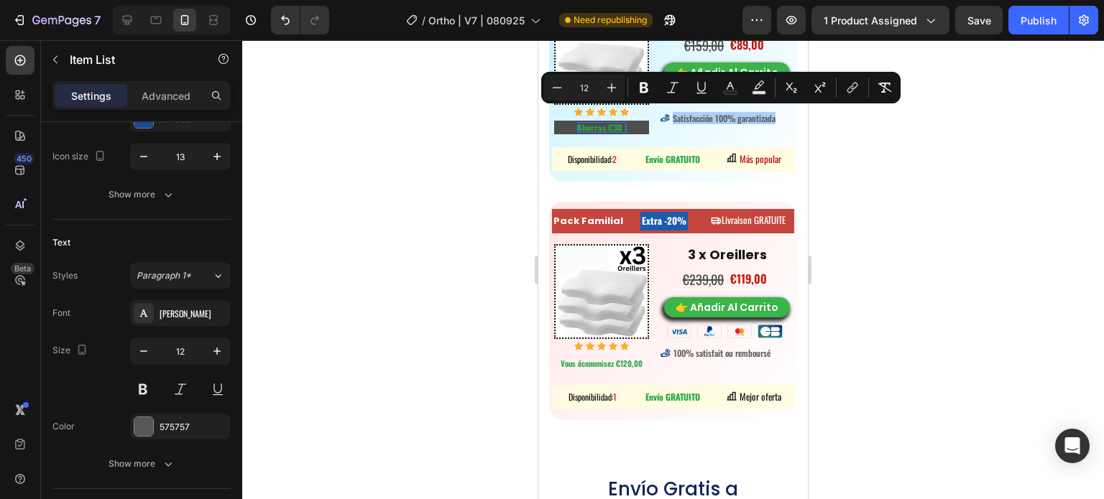
click at [430, 212] on div at bounding box center [673, 269] width 862 height 459
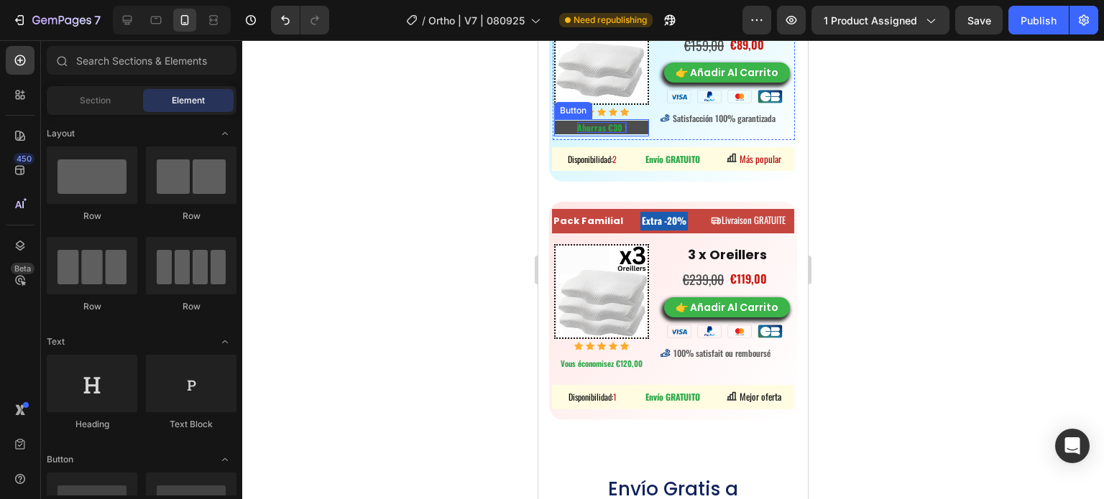
click at [596, 126] on strong "Ahorras €30 !" at bounding box center [602, 127] width 50 height 12
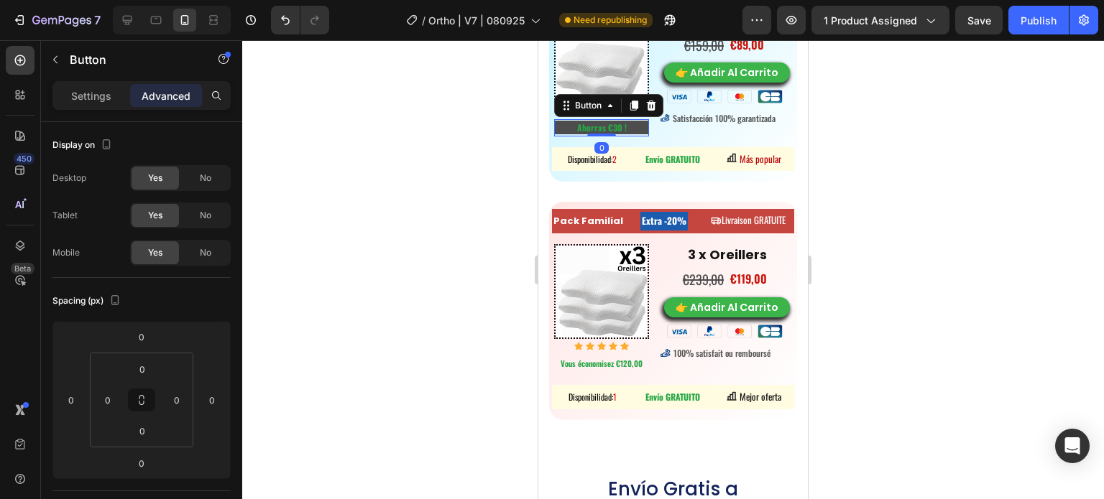
click at [636, 126] on button "Ahorras €30 !" at bounding box center [601, 128] width 95 height 14
click at [631, 101] on icon at bounding box center [633, 105] width 11 height 11
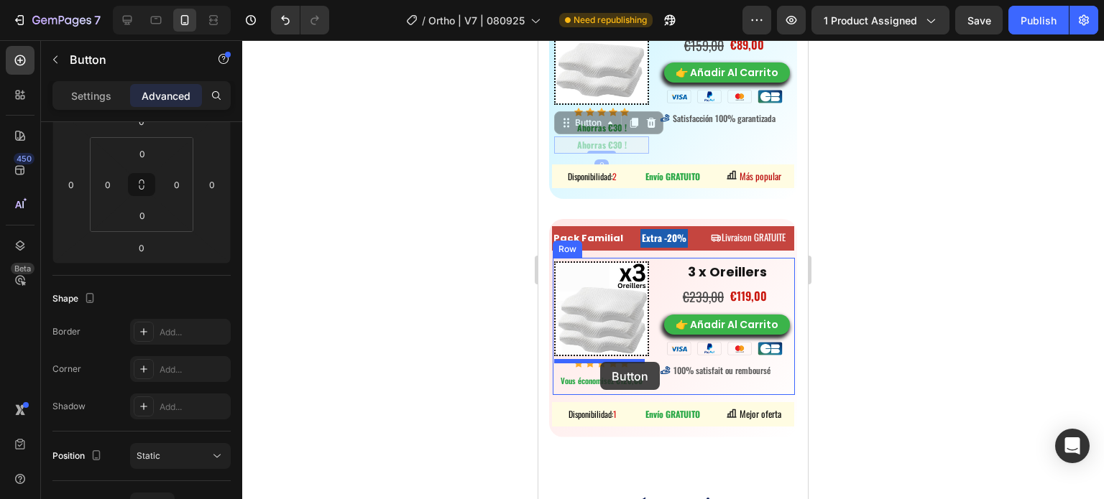
drag, startPoint x: 569, startPoint y: 119, endPoint x: 600, endPoint y: 362, distance: 244.9
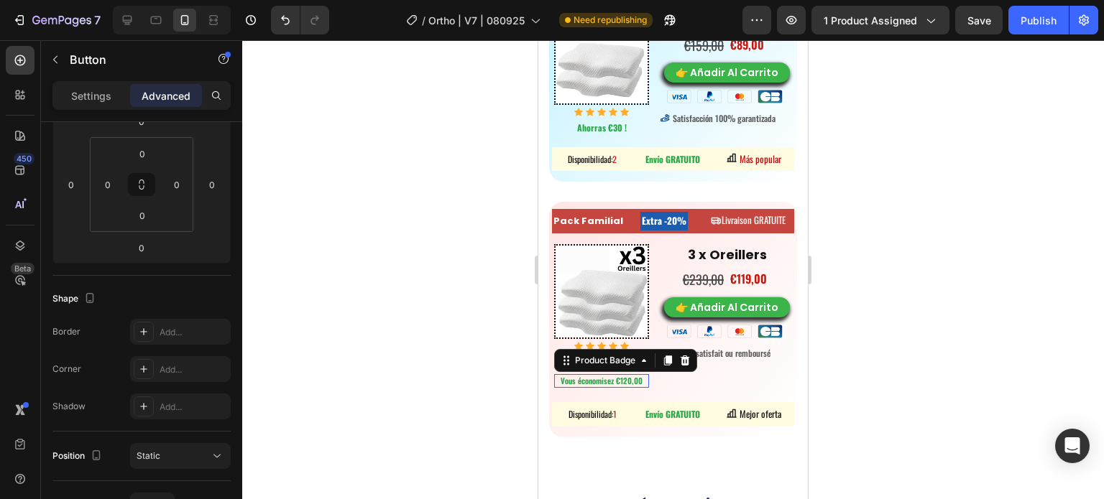
click at [578, 374] on pre "Vous économisez €120,00" at bounding box center [601, 380] width 85 height 13
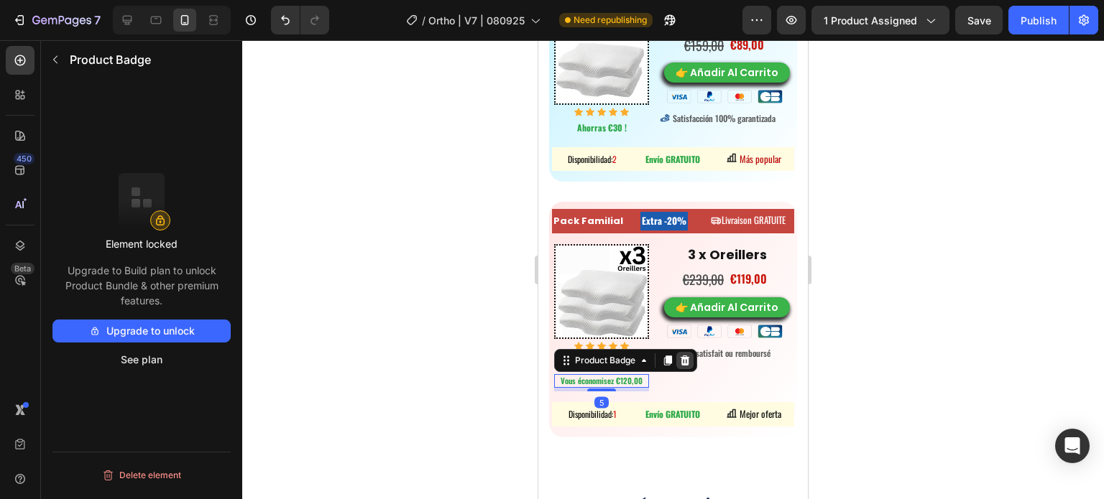
click at [684, 357] on div at bounding box center [684, 360] width 17 height 17
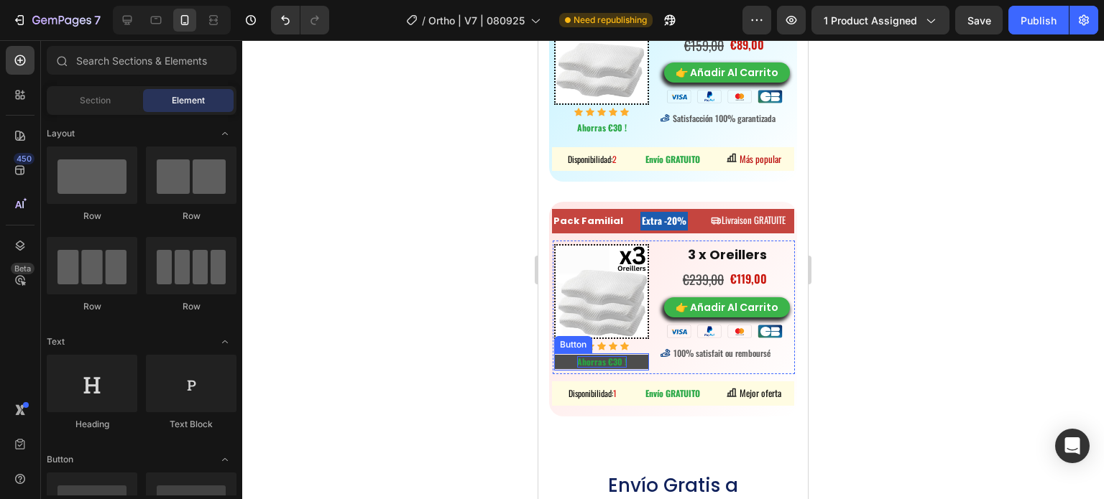
click at [592, 356] on strong "Ahorras €30 !" at bounding box center [602, 362] width 50 height 12
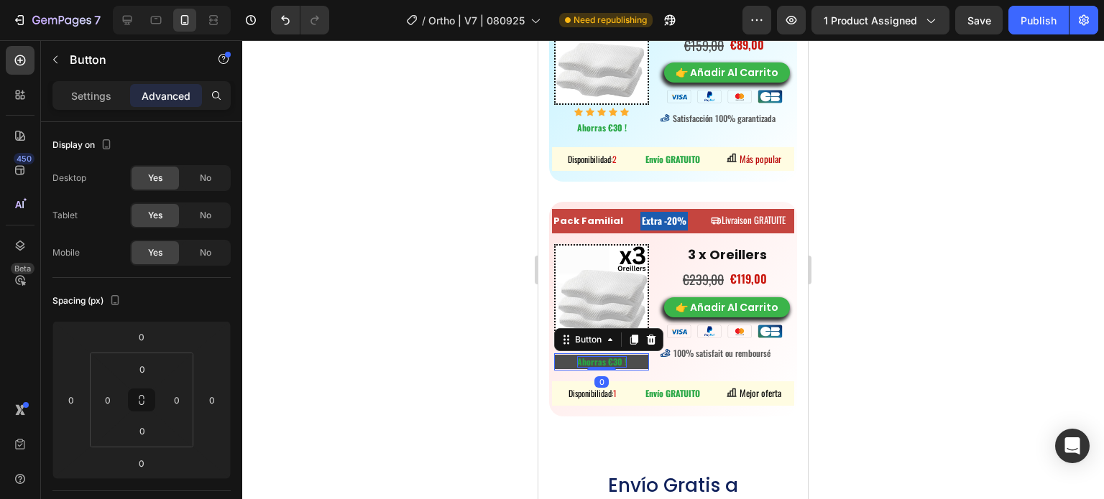
click at [614, 356] on strong "Ahorras €30 !" at bounding box center [602, 362] width 50 height 12
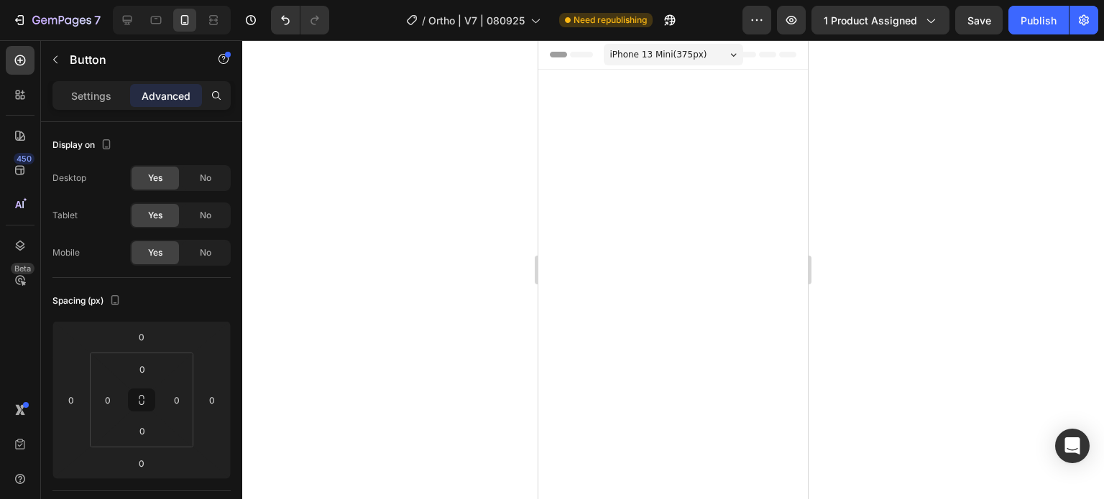
scroll to position [8216, 0]
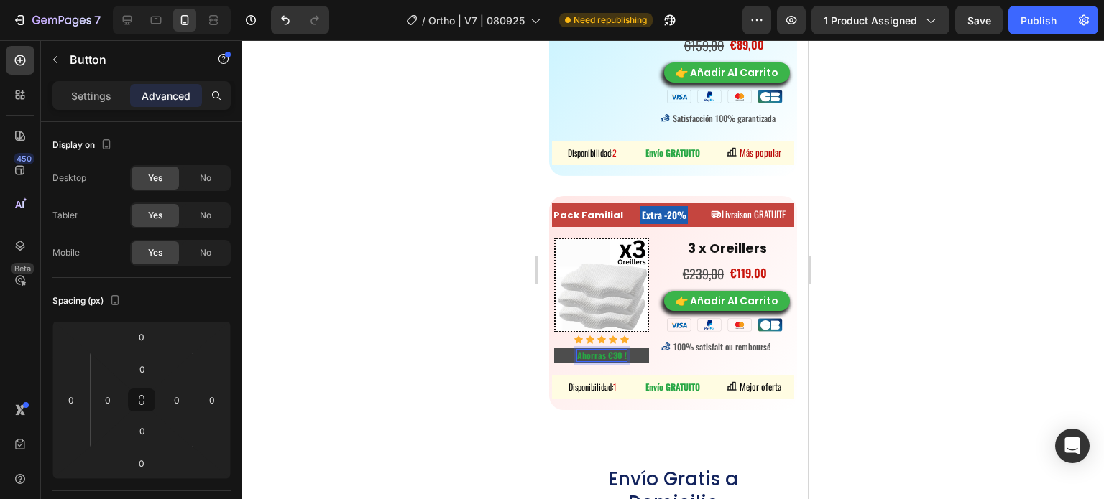
click at [612, 356] on strong "Ahorras €30 !" at bounding box center [602, 355] width 50 height 12
click at [618, 352] on strong "Ahorras €1230 !" at bounding box center [601, 355] width 57 height 12
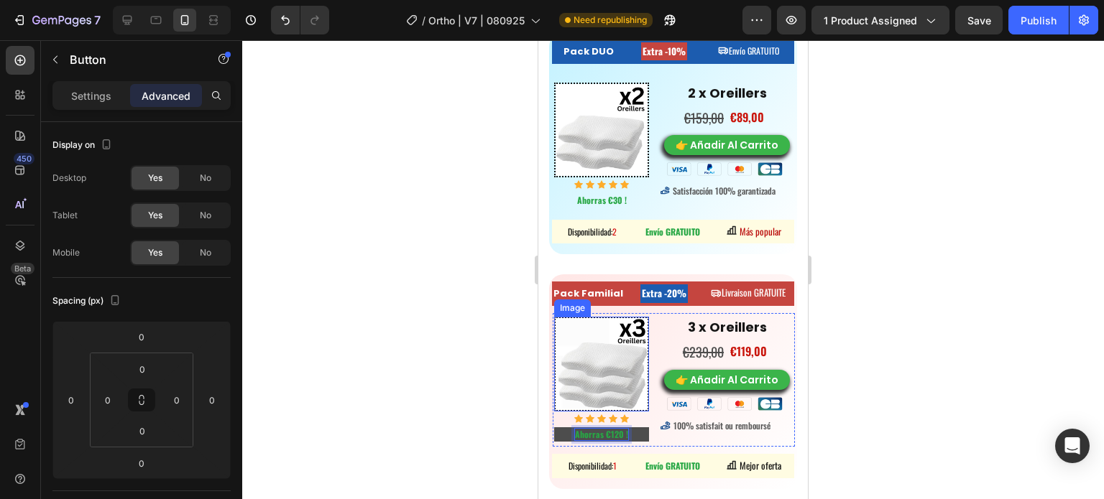
scroll to position [8072, 0]
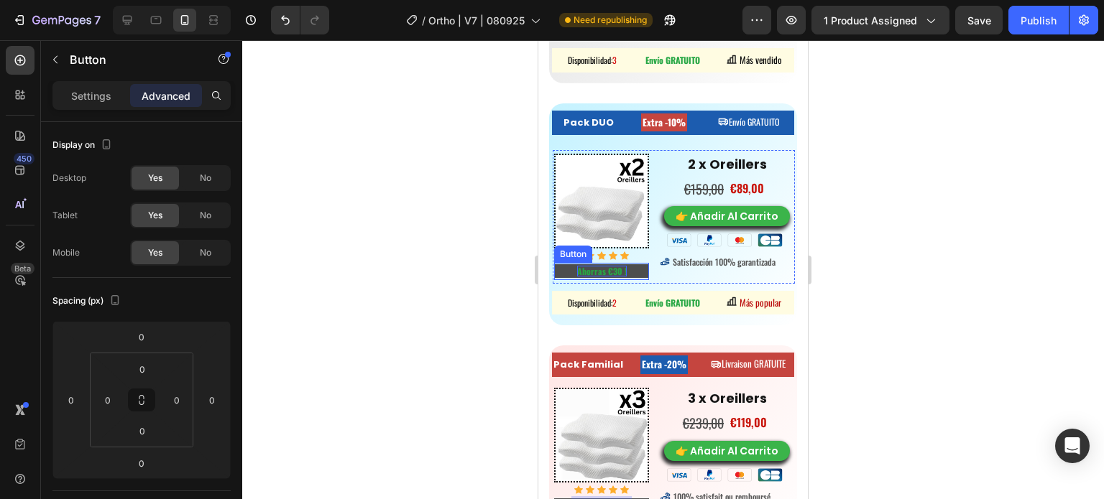
click at [609, 266] on strong "Ahorras €30 !" at bounding box center [602, 271] width 50 height 12
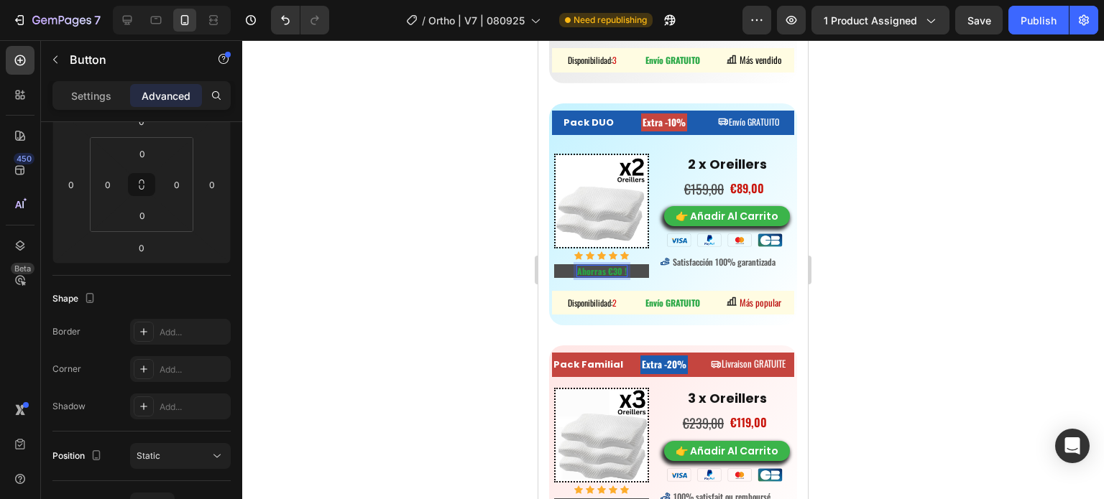
click at [610, 265] on strong "Ahorras €30 !" at bounding box center [602, 271] width 50 height 12
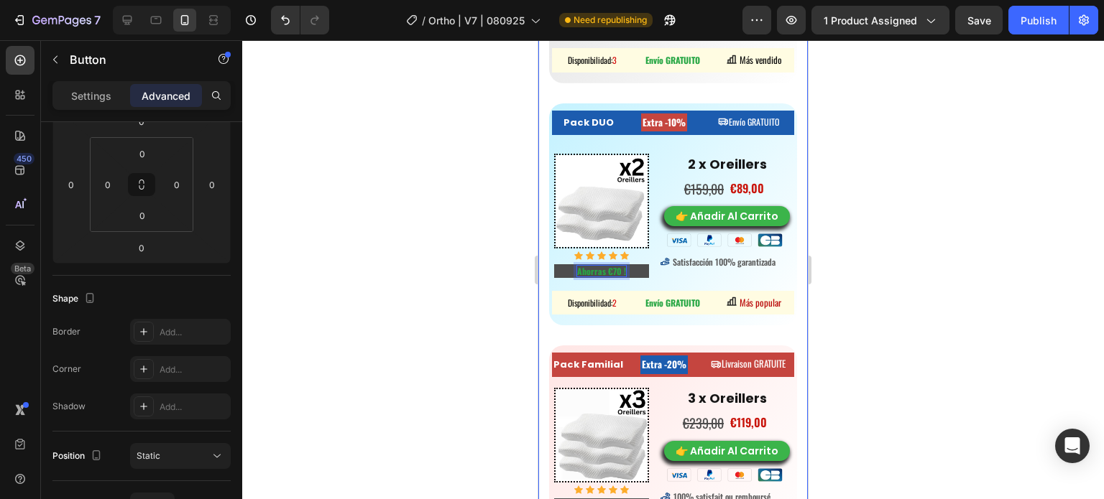
click at [448, 259] on div at bounding box center [673, 269] width 862 height 459
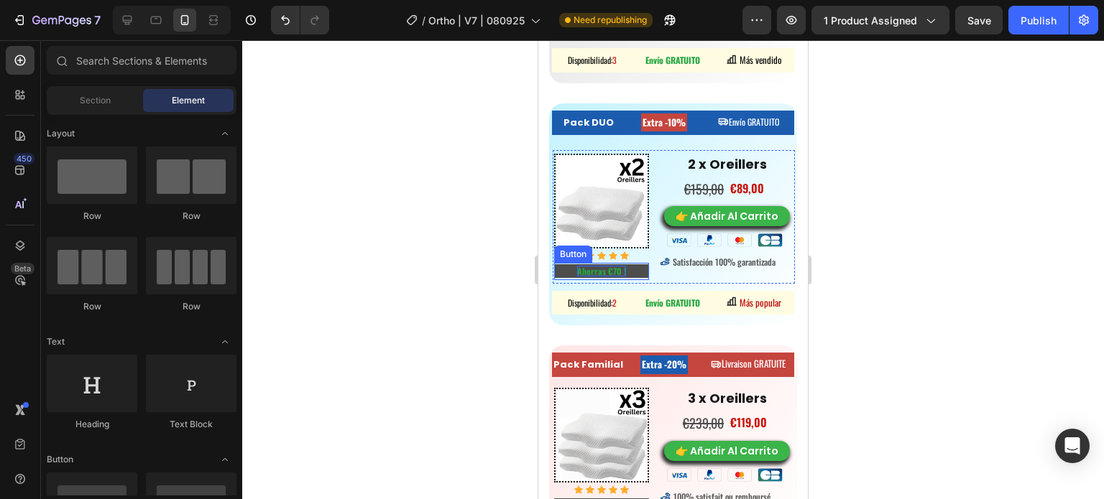
click at [635, 271] on button "Ahorras €70 !" at bounding box center [601, 271] width 95 height 14
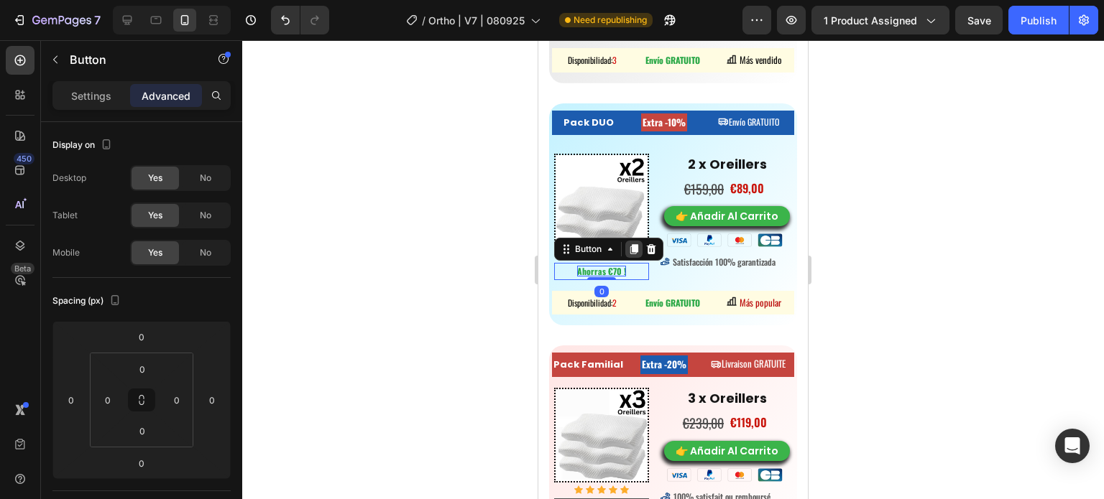
click at [628, 244] on icon at bounding box center [633, 249] width 11 height 11
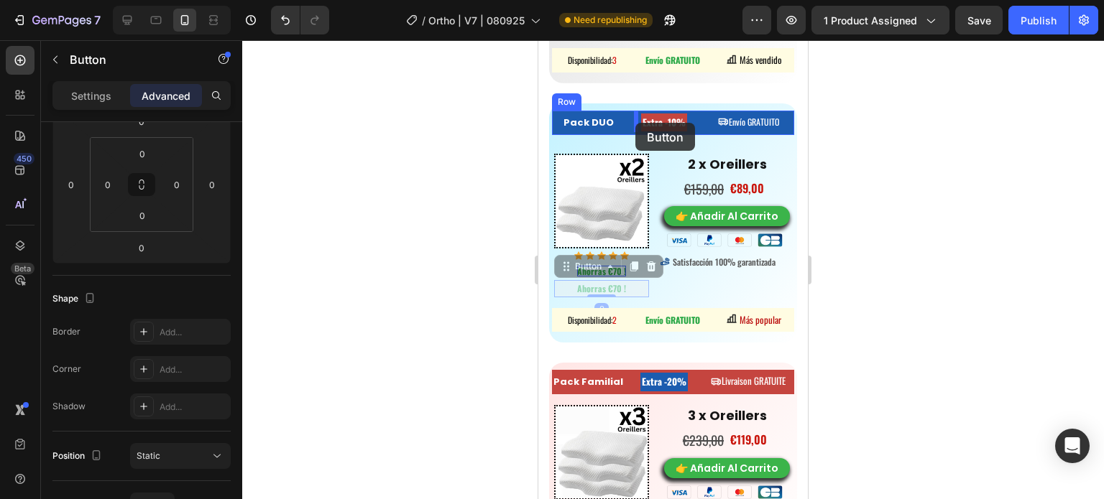
scroll to position [7928, 0]
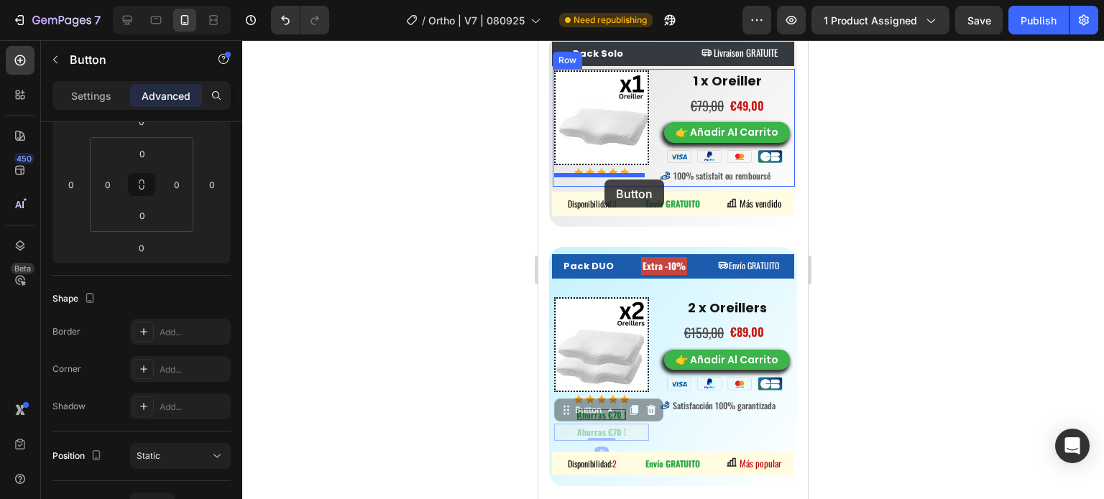
drag, startPoint x: 578, startPoint y: 264, endPoint x: 604, endPoint y: 180, distance: 88.2
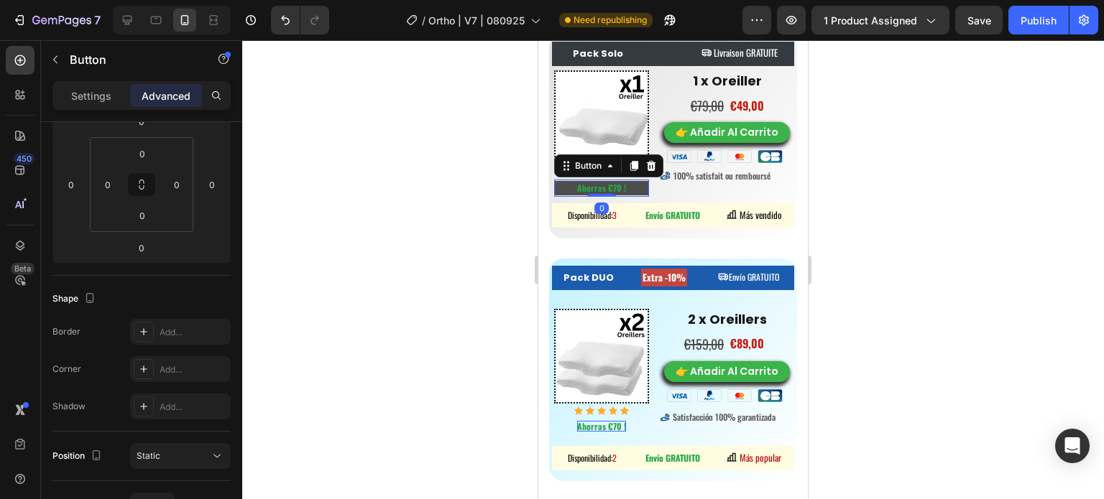
click at [604, 181] on button "Ahorras €70 !" at bounding box center [601, 188] width 95 height 14
click at [613, 182] on strong "Ahorras €70 !" at bounding box center [601, 188] width 49 height 12
click at [1004, 185] on div at bounding box center [673, 269] width 862 height 459
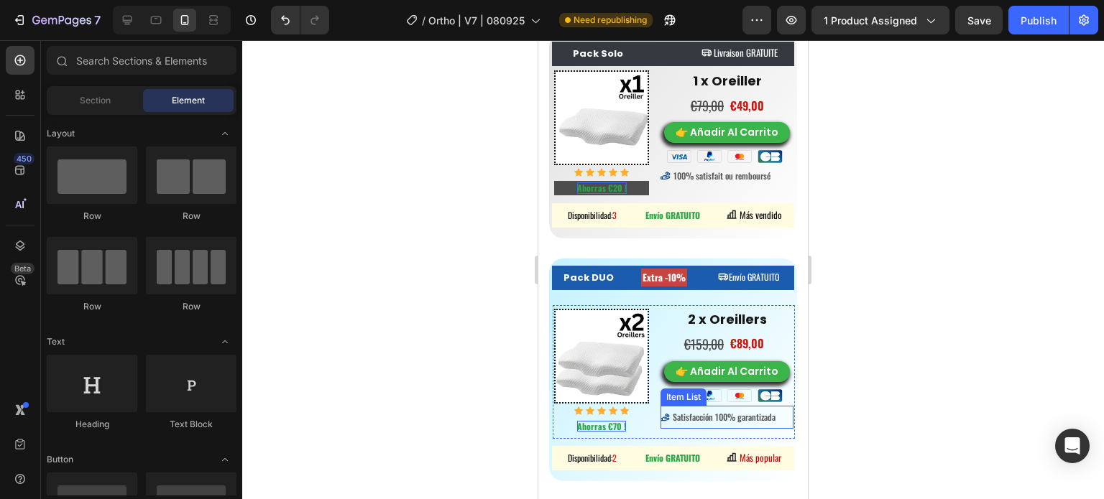
click at [669, 399] on div "Item List" at bounding box center [683, 397] width 46 height 17
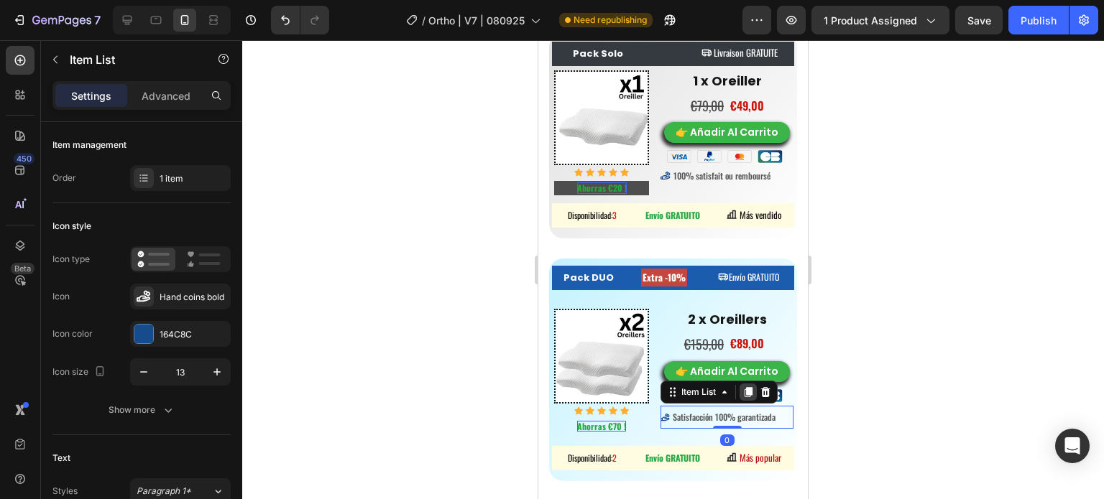
click at [742, 390] on icon at bounding box center [747, 392] width 11 height 11
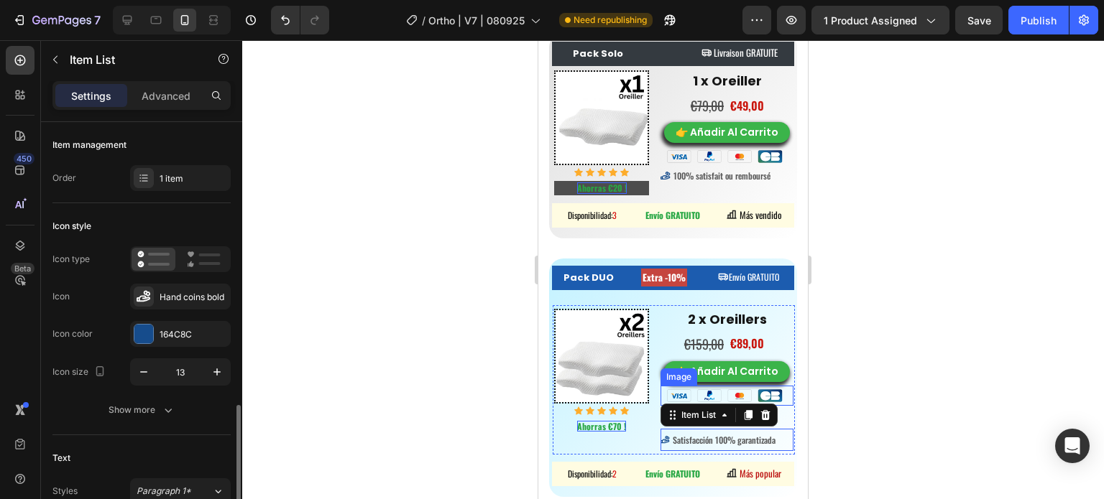
scroll to position [216, 0]
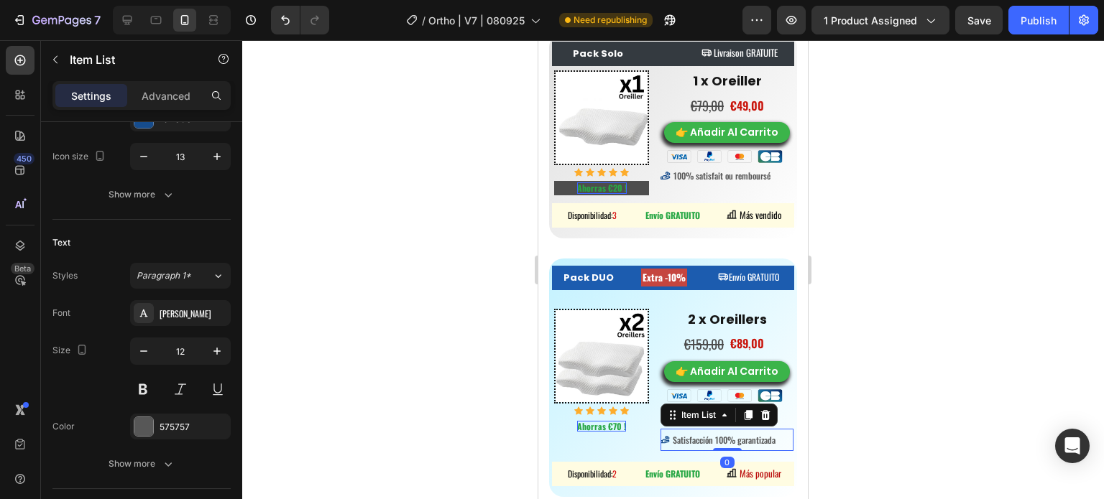
click at [818, 420] on div at bounding box center [673, 269] width 862 height 459
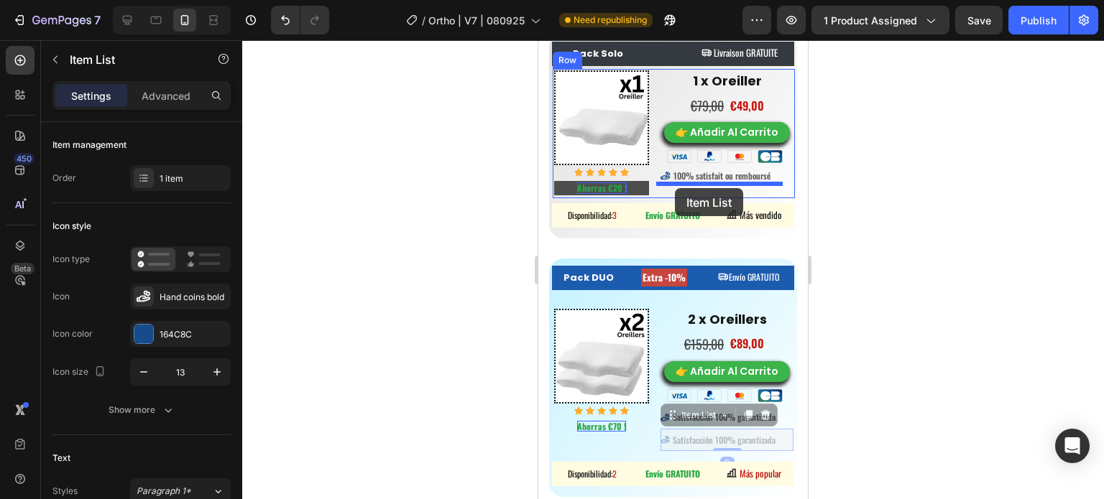
drag, startPoint x: 665, startPoint y: 322, endPoint x: 675, endPoint y: 188, distance: 134.0
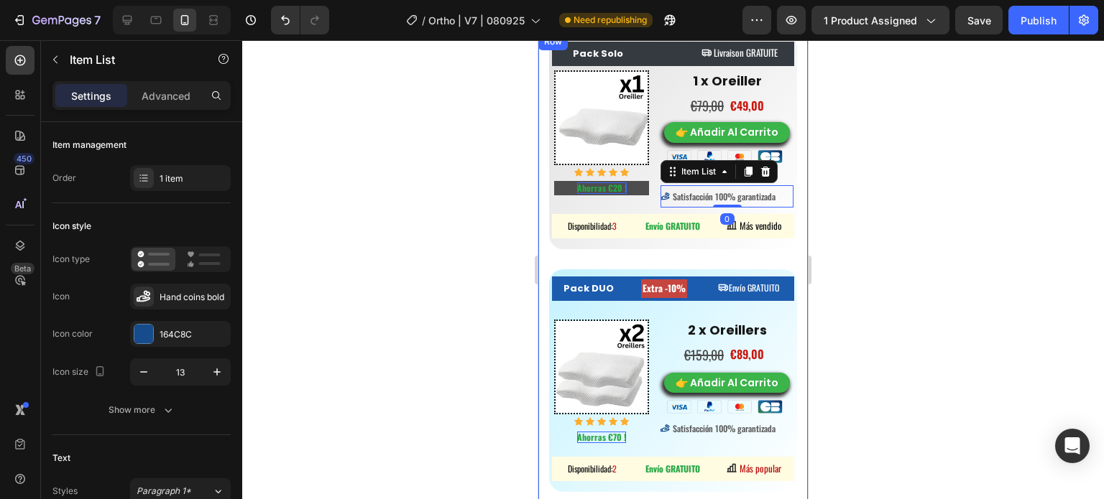
click at [898, 251] on div at bounding box center [673, 269] width 862 height 459
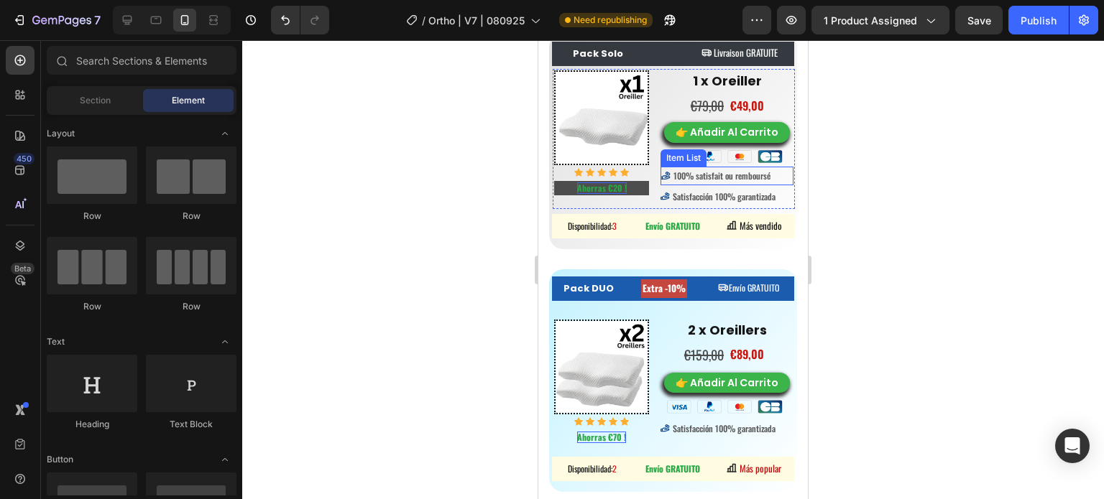
click at [744, 175] on span "100% satisfait ou remboursé" at bounding box center [721, 176] width 97 height 12
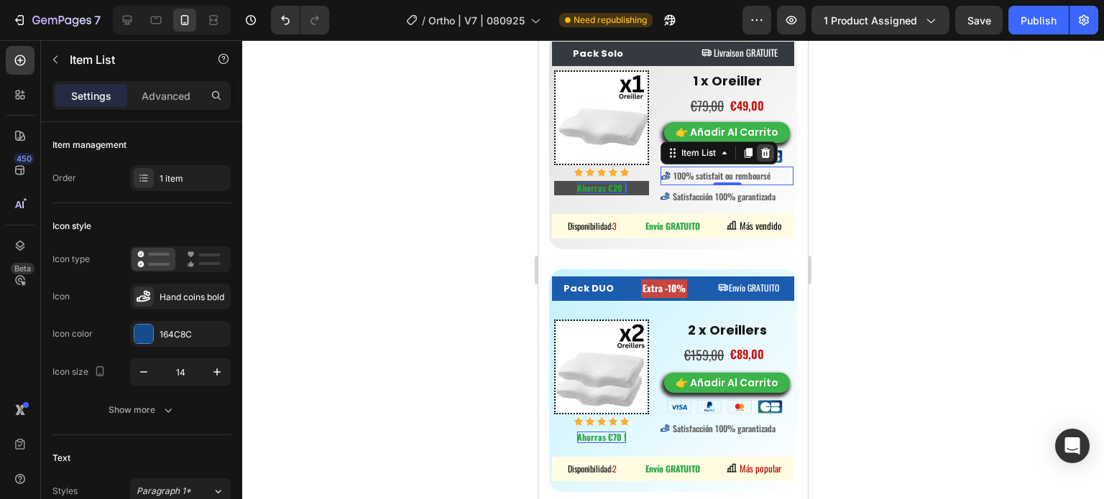
click at [765, 149] on icon at bounding box center [765, 153] width 9 height 10
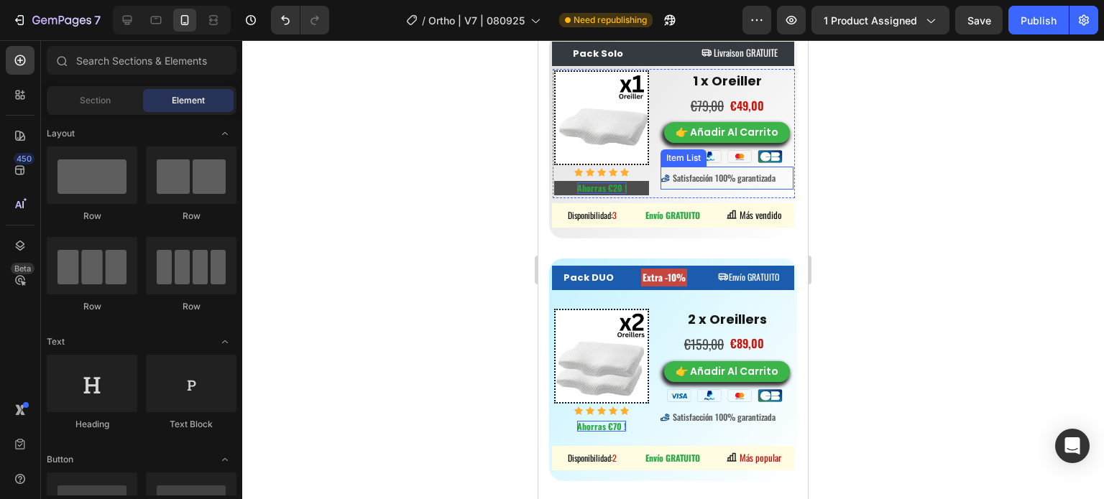
click at [721, 180] on span "Satisfacción 100% garantizada" at bounding box center [724, 178] width 103 height 12
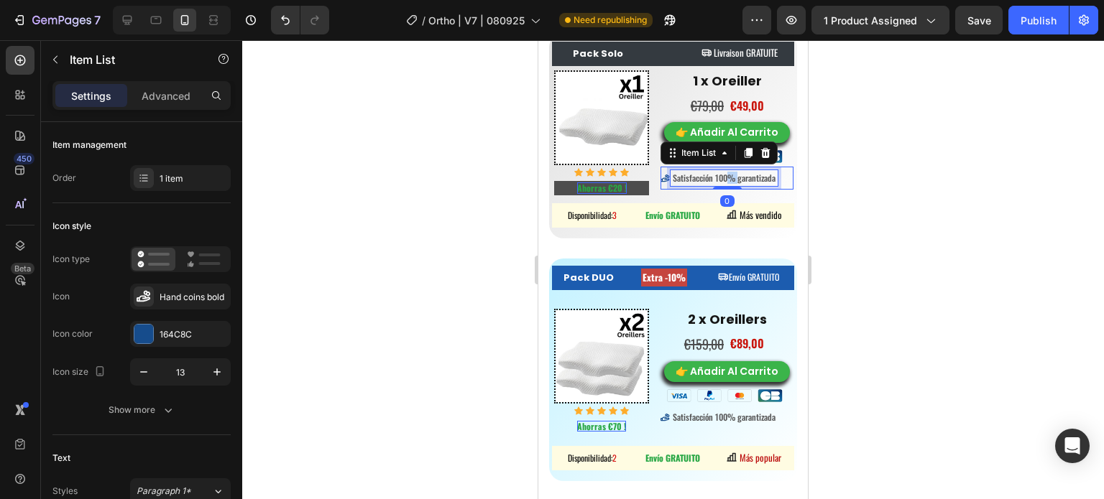
click at [721, 180] on span "Satisfacción 100% garantizada" at bounding box center [724, 178] width 103 height 12
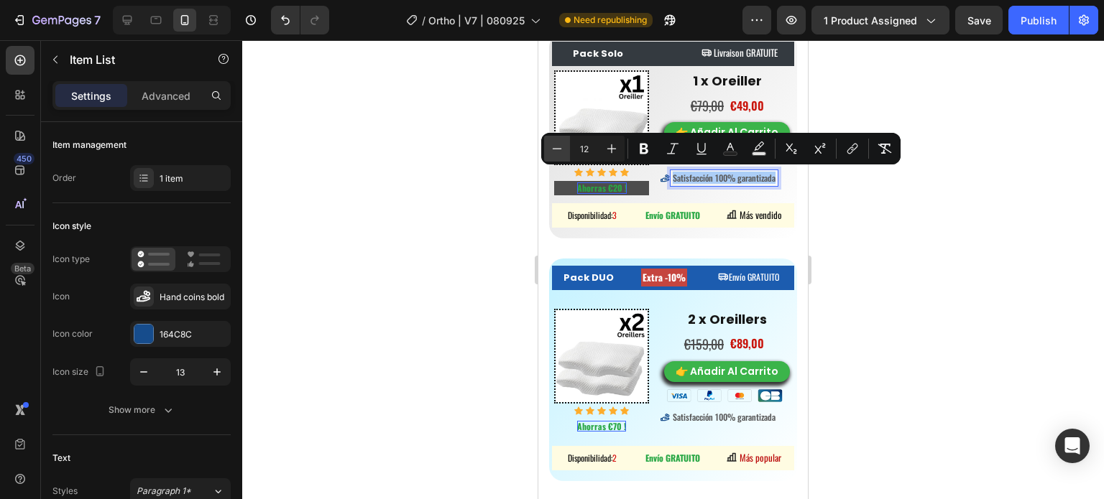
click at [558, 146] on icon "Editor contextual toolbar" at bounding box center [557, 149] width 14 height 14
type input "11"
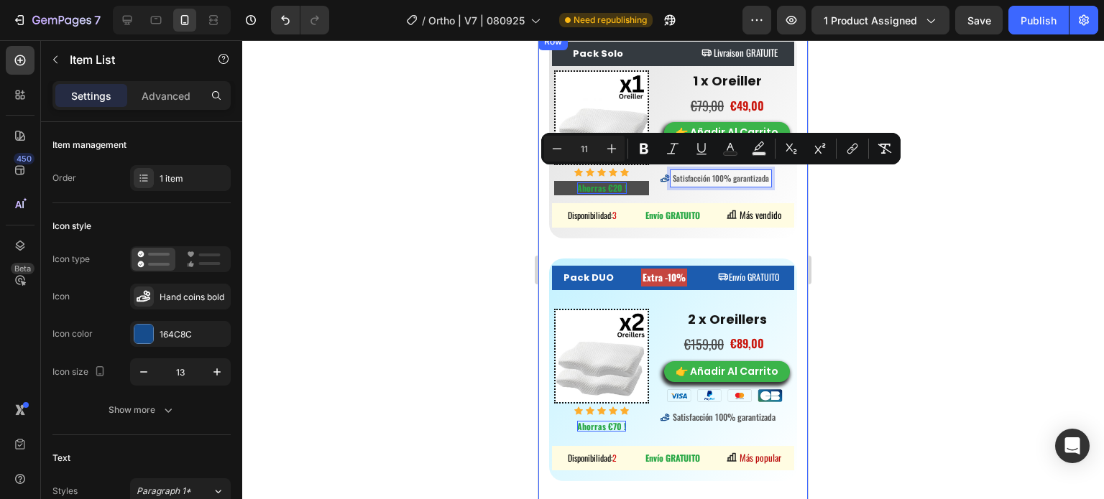
click at [980, 300] on div at bounding box center [673, 269] width 862 height 459
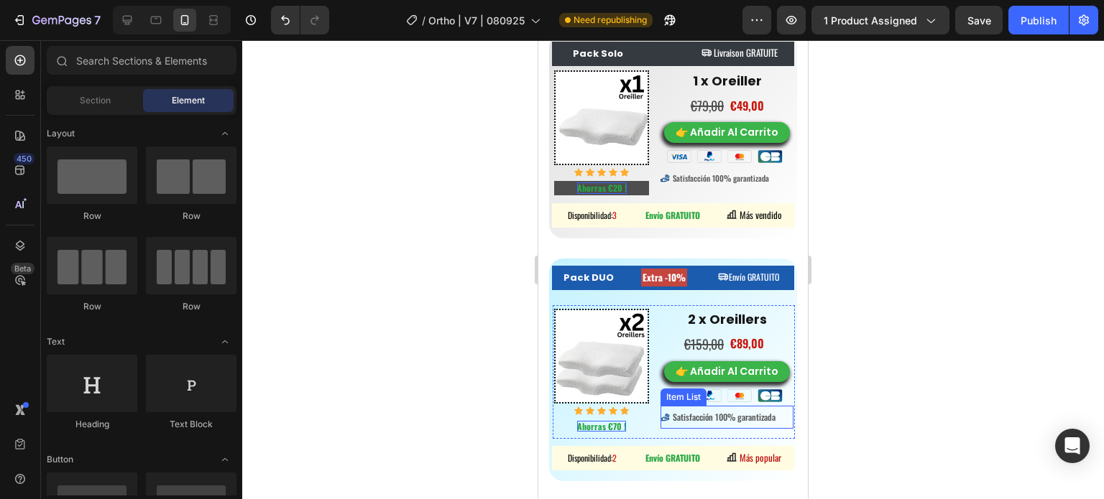
click at [707, 414] on span "Satisfacción 100% garantizada" at bounding box center [724, 417] width 103 height 12
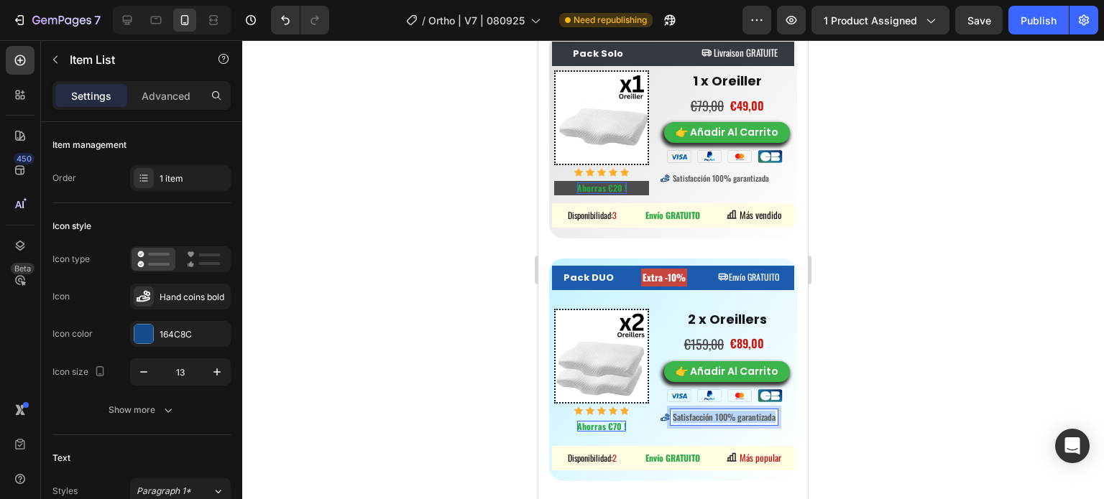
click at [707, 414] on span "Satisfacción 100% garantizada" at bounding box center [724, 417] width 103 height 12
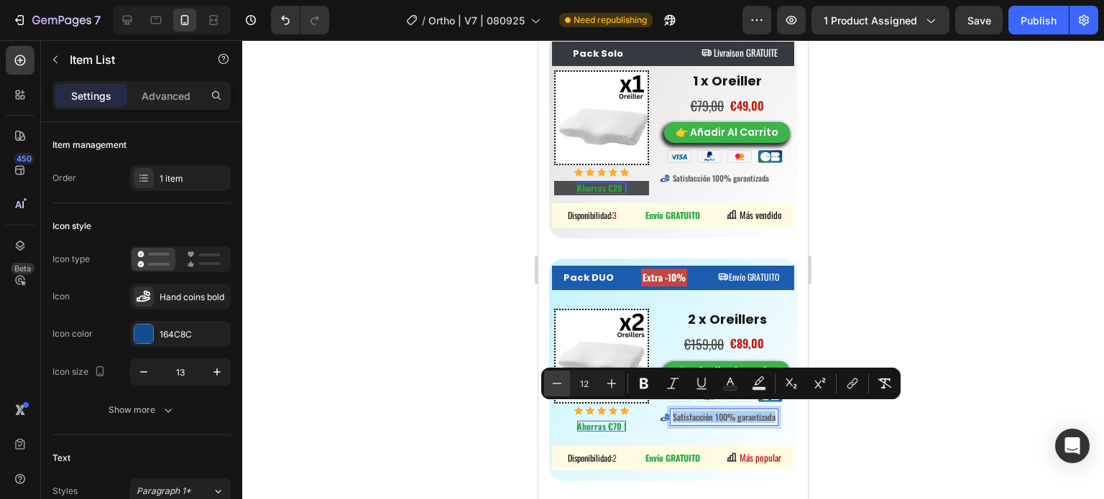
click at [552, 377] on icon "Editor contextual toolbar" at bounding box center [557, 384] width 14 height 14
type input "11"
click at [1089, 303] on div at bounding box center [673, 269] width 862 height 459
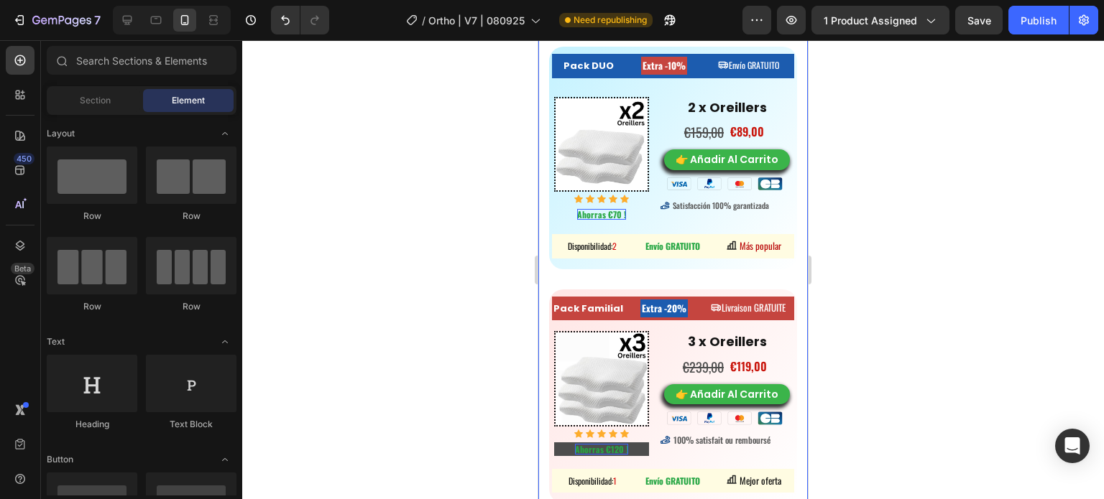
scroll to position [8144, 0]
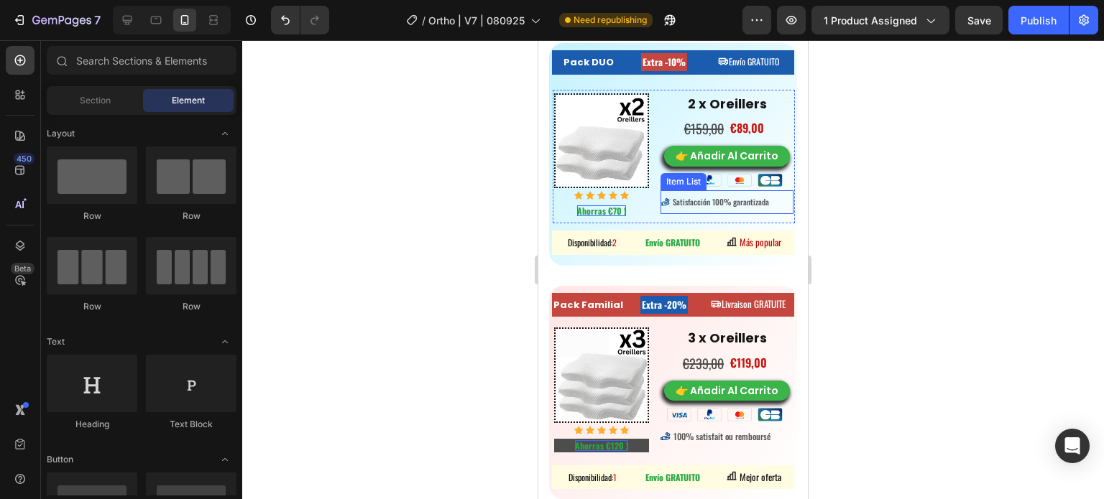
click at [762, 190] on div "Satisfacción 100% garantizada" at bounding box center [726, 202] width 133 height 24
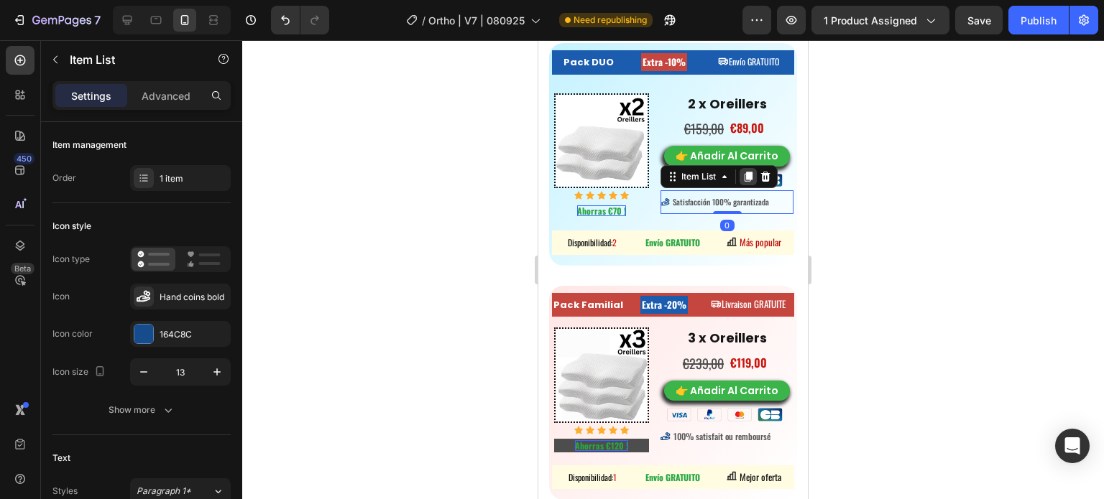
click at [746, 172] on icon at bounding box center [749, 177] width 8 height 10
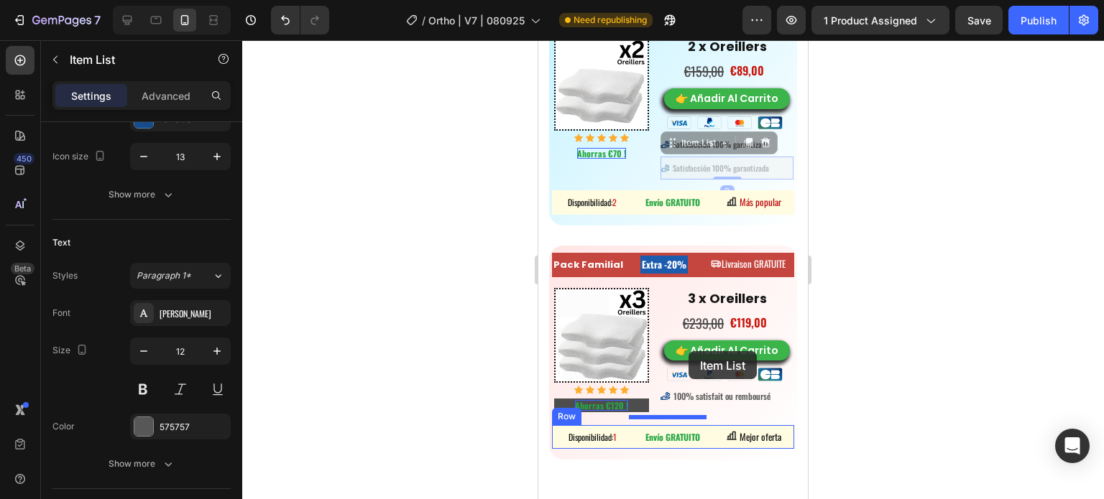
scroll to position [8225, 0]
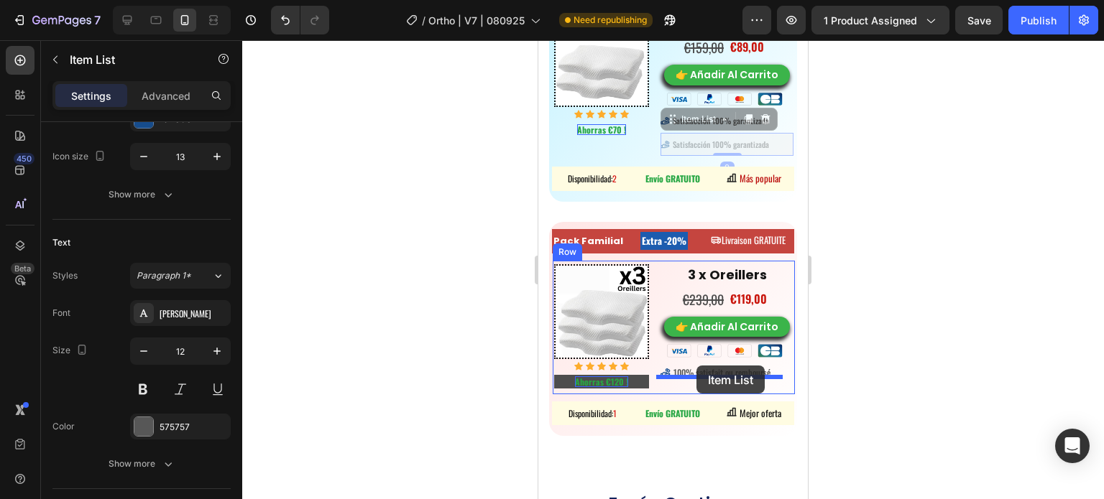
drag, startPoint x: 663, startPoint y: 198, endPoint x: 696, endPoint y: 366, distance: 171.5
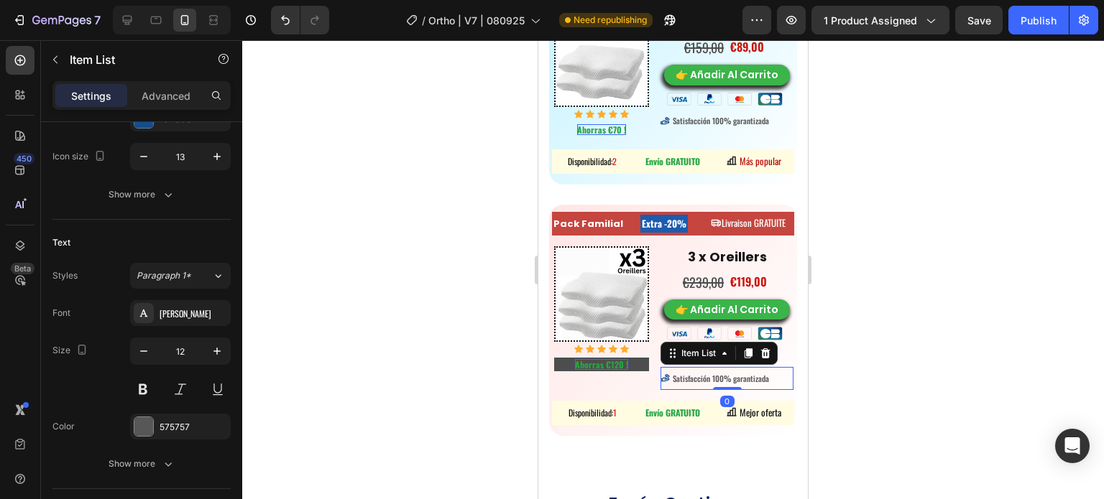
click at [928, 342] on div at bounding box center [673, 269] width 862 height 459
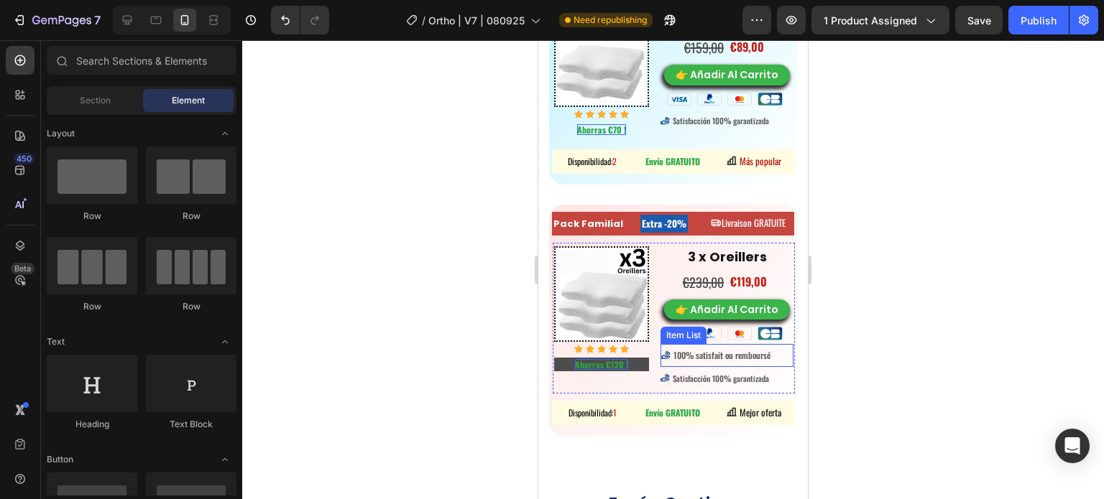
click at [685, 349] on span "100% satisfait ou remboursé" at bounding box center [721, 355] width 97 height 12
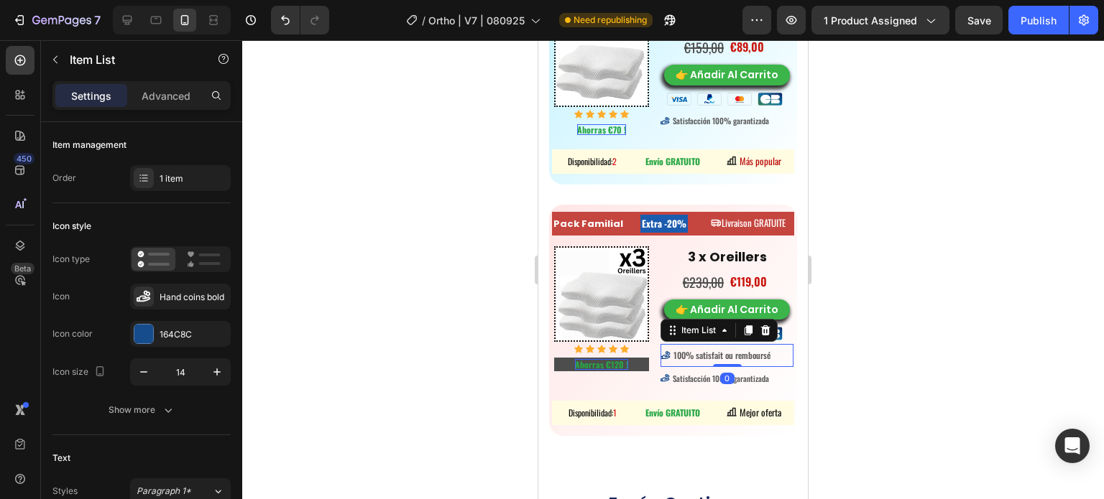
click at [660, 351] on div "100% satisfait ou remboursé" at bounding box center [716, 356] width 112 height 16
click at [767, 325] on icon at bounding box center [765, 330] width 11 height 11
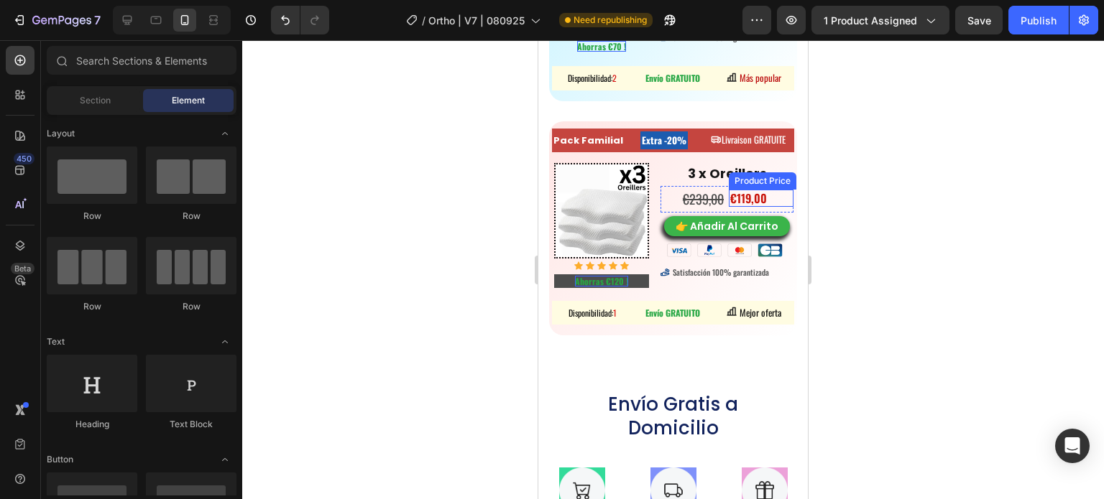
scroll to position [8369, 0]
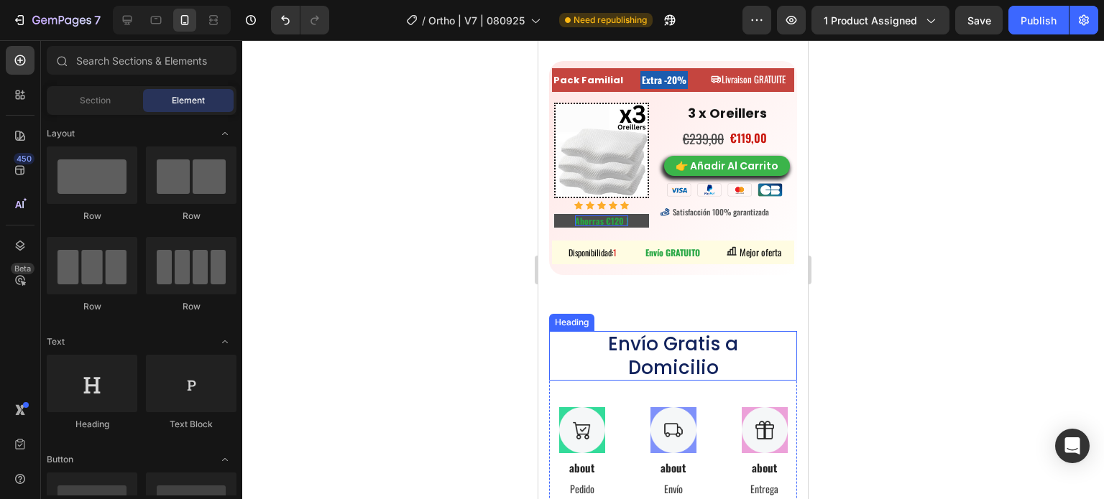
click at [678, 333] on h2 "Envío Gratis a Domicilio" at bounding box center [673, 356] width 213 height 50
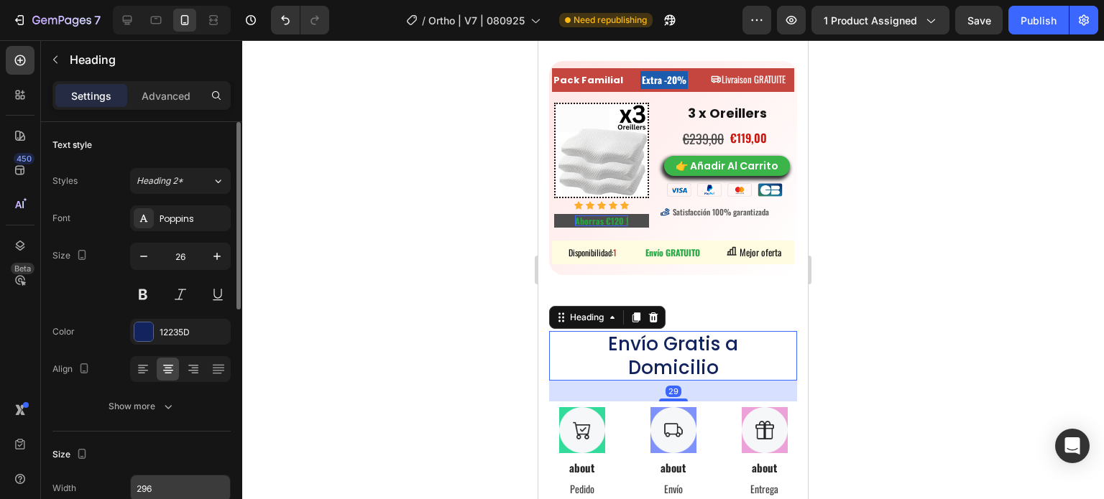
scroll to position [216, 0]
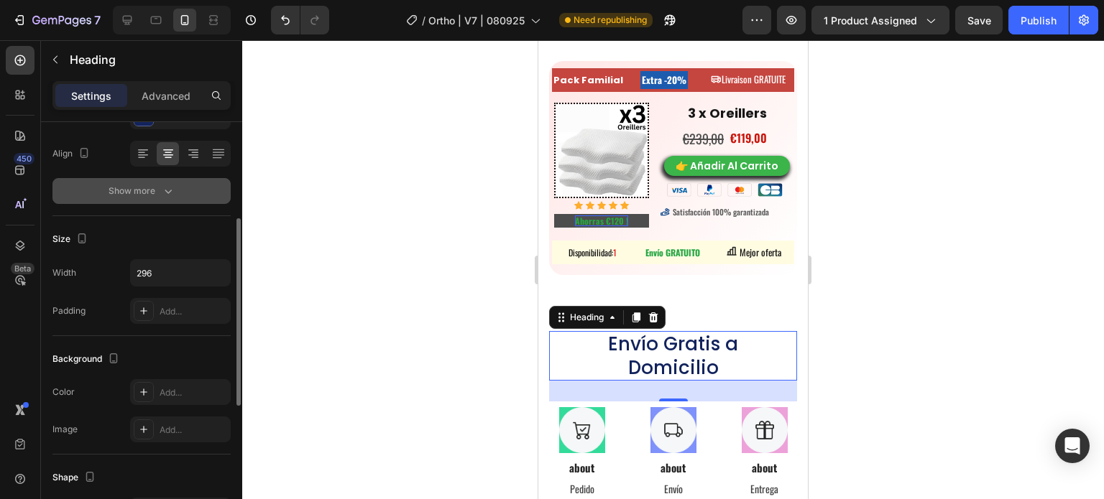
click at [147, 196] on div "Show more" at bounding box center [142, 191] width 67 height 14
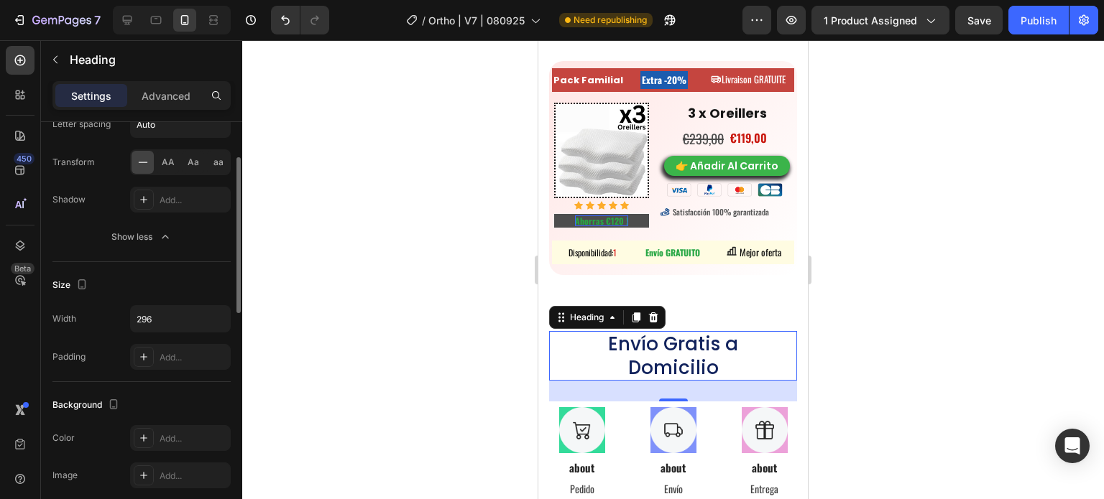
scroll to position [431, 0]
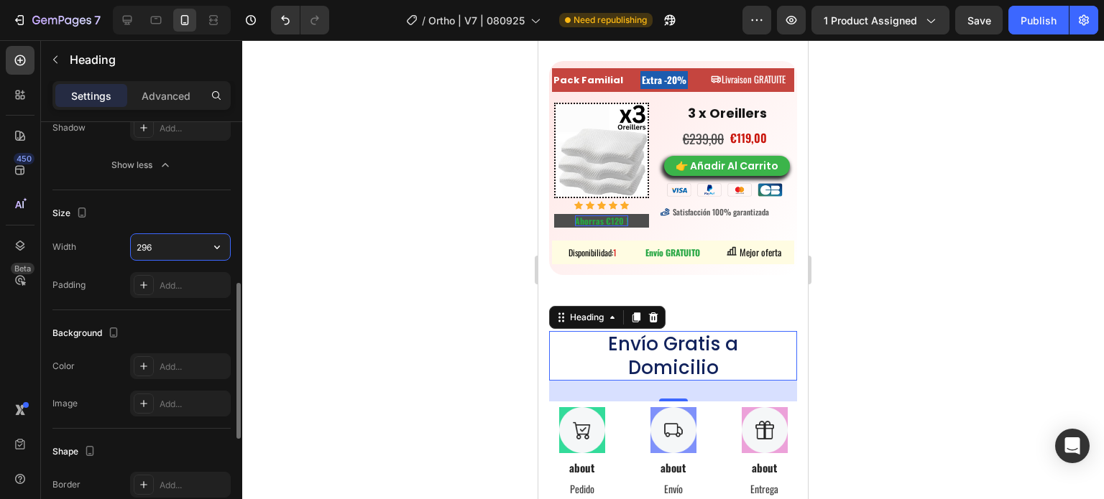
click at [193, 245] on input "296" at bounding box center [180, 247] width 99 height 26
click at [217, 246] on icon "button" at bounding box center [217, 248] width 6 height 4
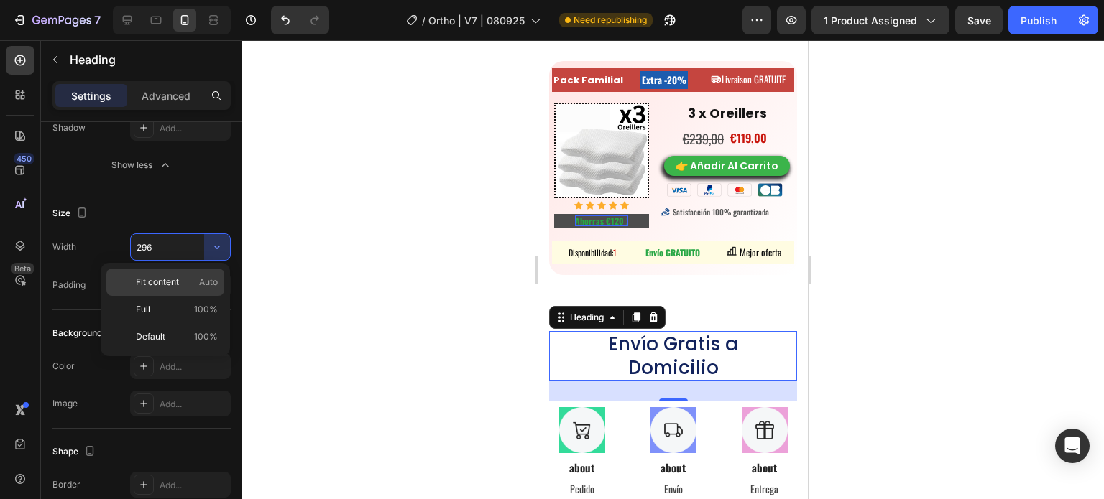
click at [180, 281] on p "Fit content Auto" at bounding box center [177, 282] width 82 height 13
type input "Auto"
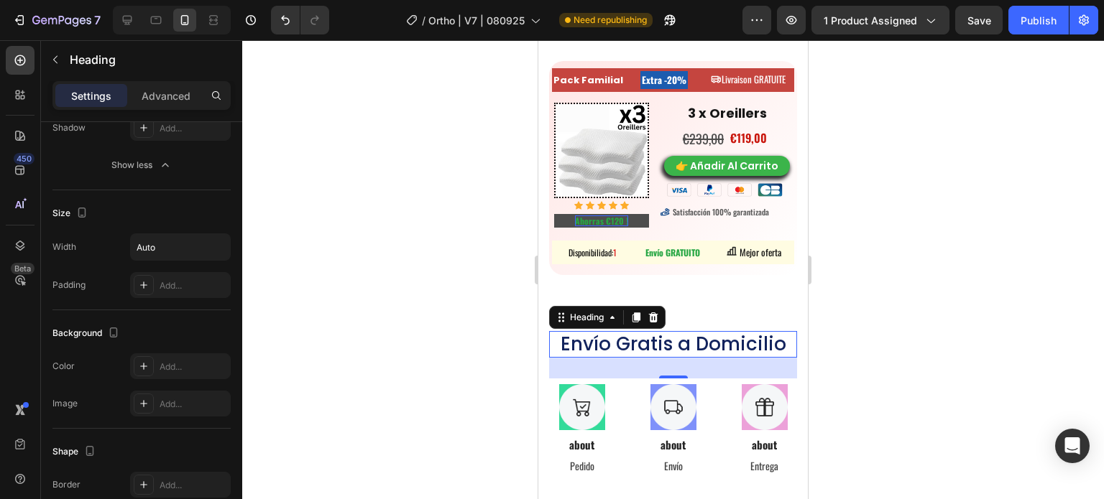
click at [343, 280] on div at bounding box center [673, 269] width 862 height 459
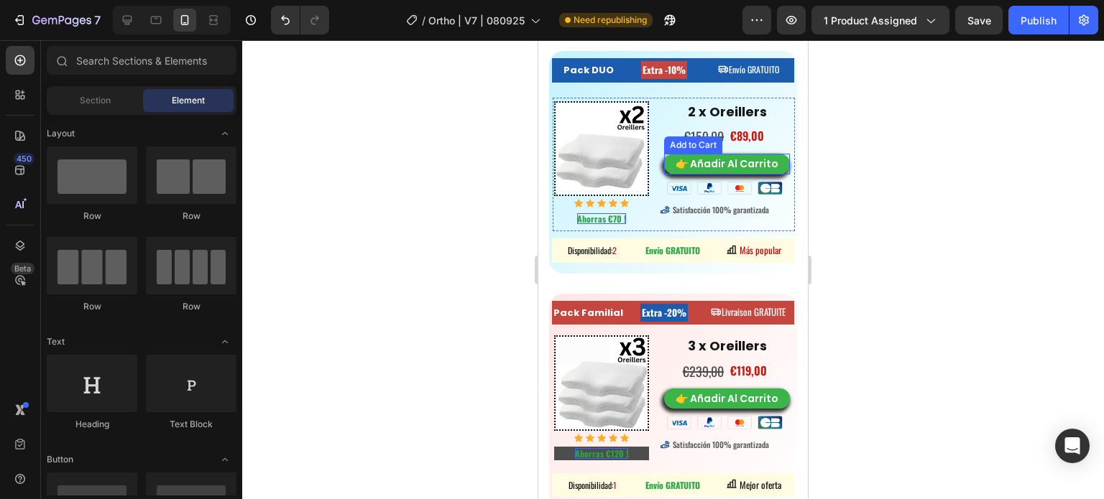
scroll to position [8081, 0]
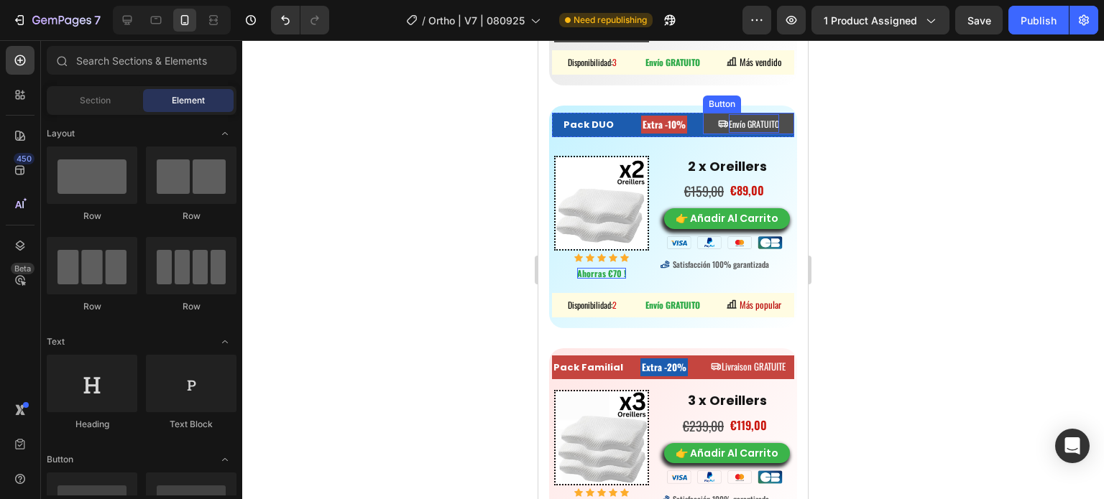
click at [755, 119] on span "Envío GRATUITO" at bounding box center [754, 124] width 50 height 12
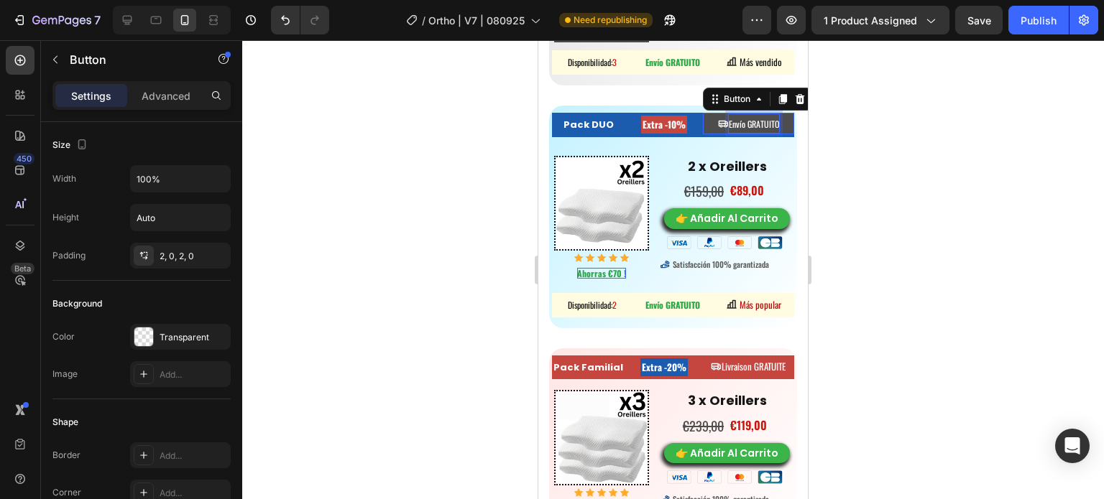
click at [755, 119] on span "Envío GRATUITO" at bounding box center [754, 124] width 50 height 12
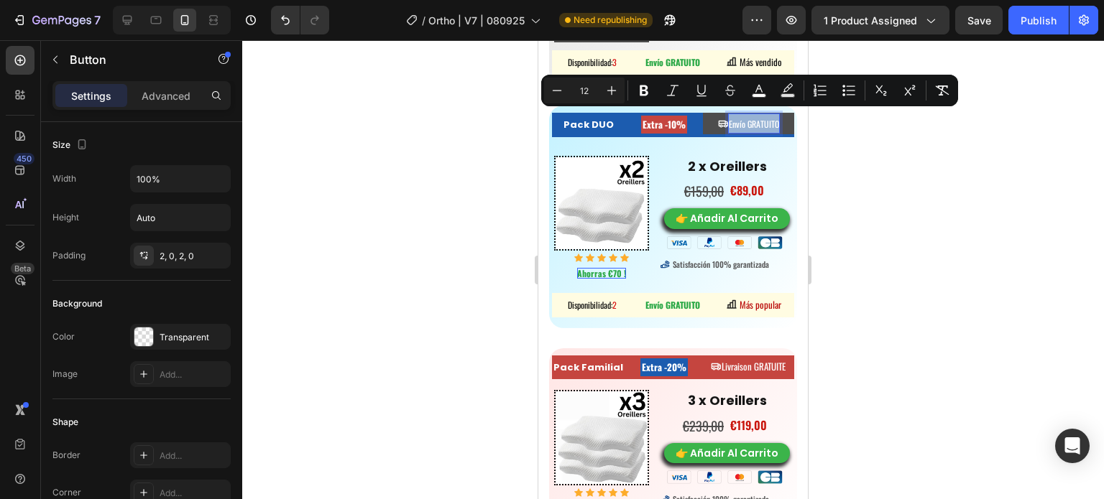
copy span "Envío GRATUITO"
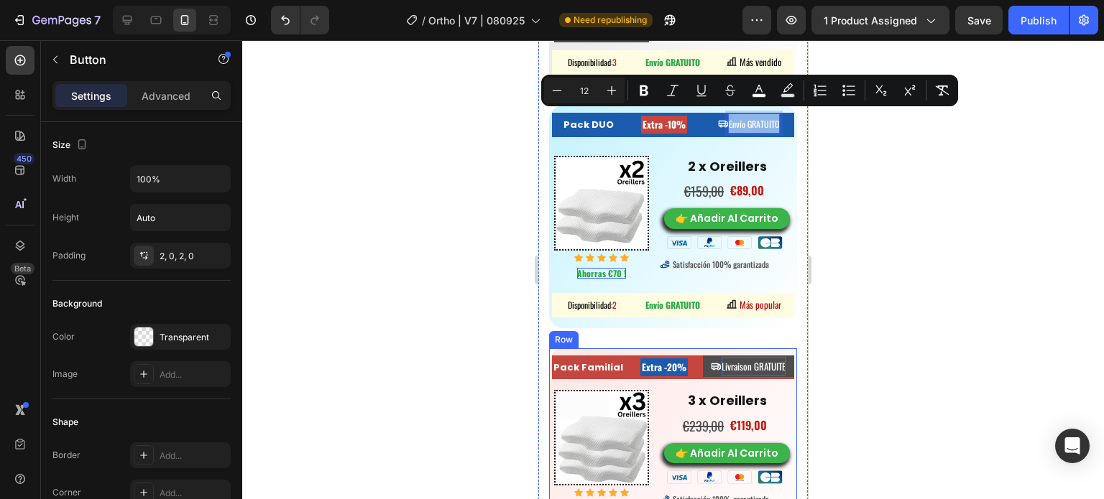
click at [756, 357] on p "Livraison GRATUITE" at bounding box center [754, 366] width 64 height 19
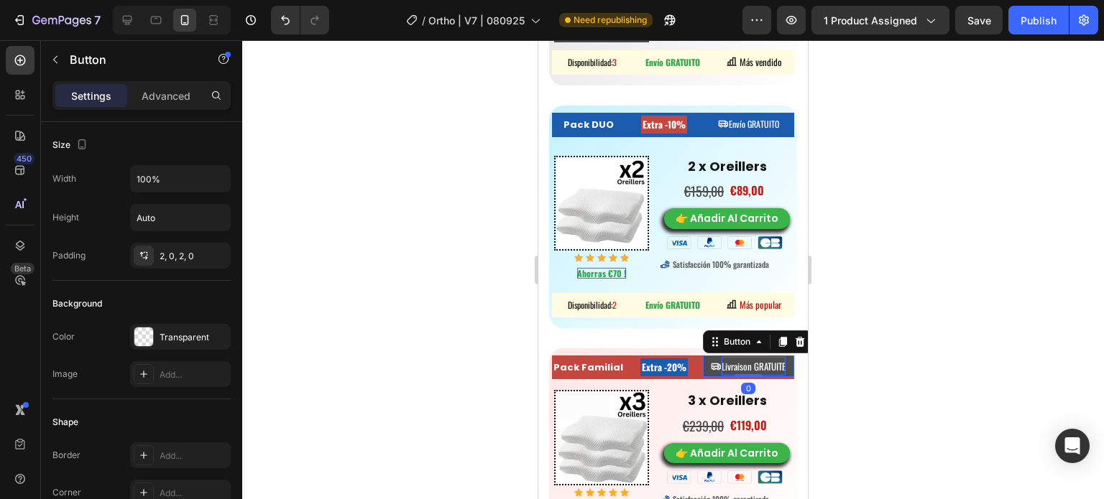
scroll to position [431, 0]
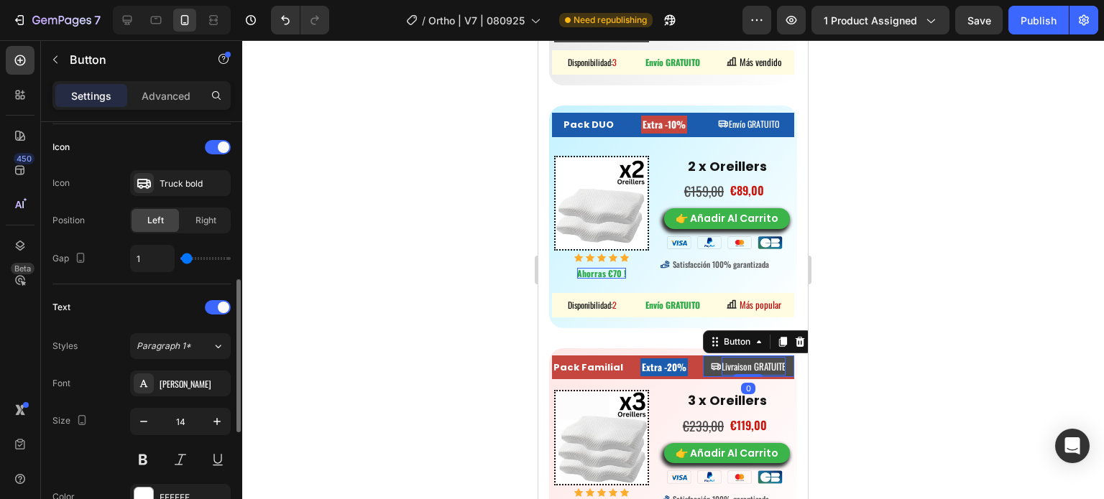
click at [722, 359] on span "Livraison GRATUITE" at bounding box center [754, 366] width 64 height 14
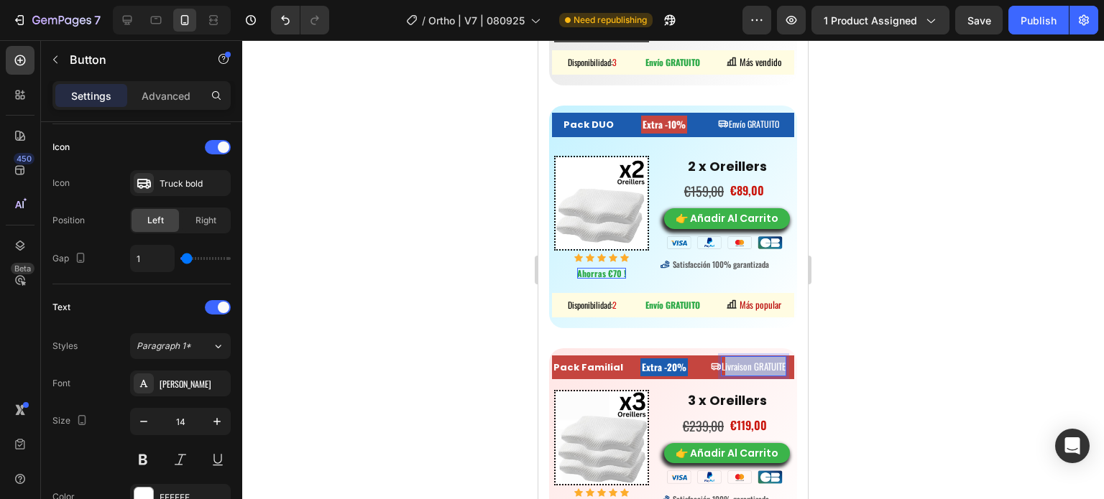
drag, startPoint x: 716, startPoint y: 353, endPoint x: 798, endPoint y: 356, distance: 82.0
click at [730, 361] on span "Envío GRATUITO" at bounding box center [755, 367] width 50 height 12
click at [931, 390] on div at bounding box center [673, 269] width 862 height 459
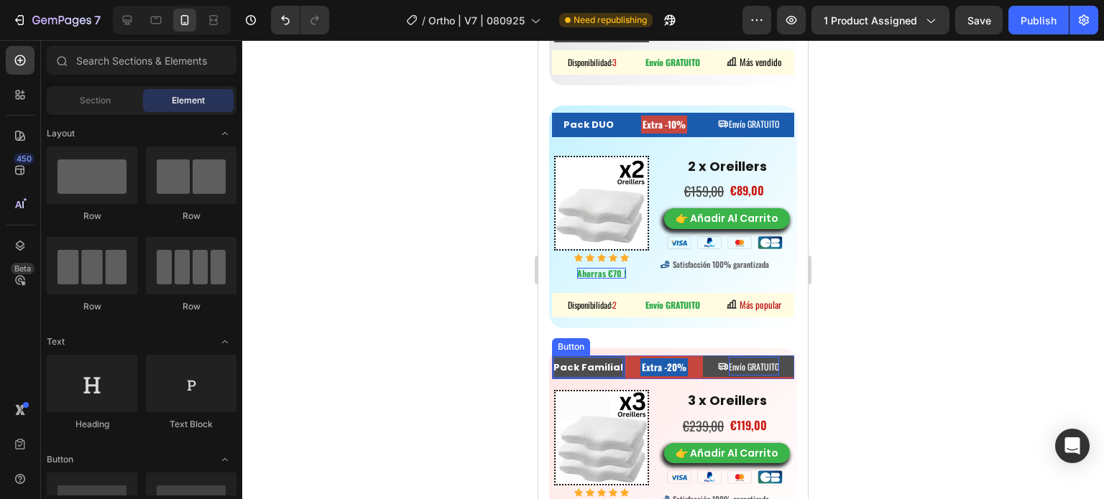
click at [615, 361] on strong "Pack Familial" at bounding box center [588, 368] width 70 height 14
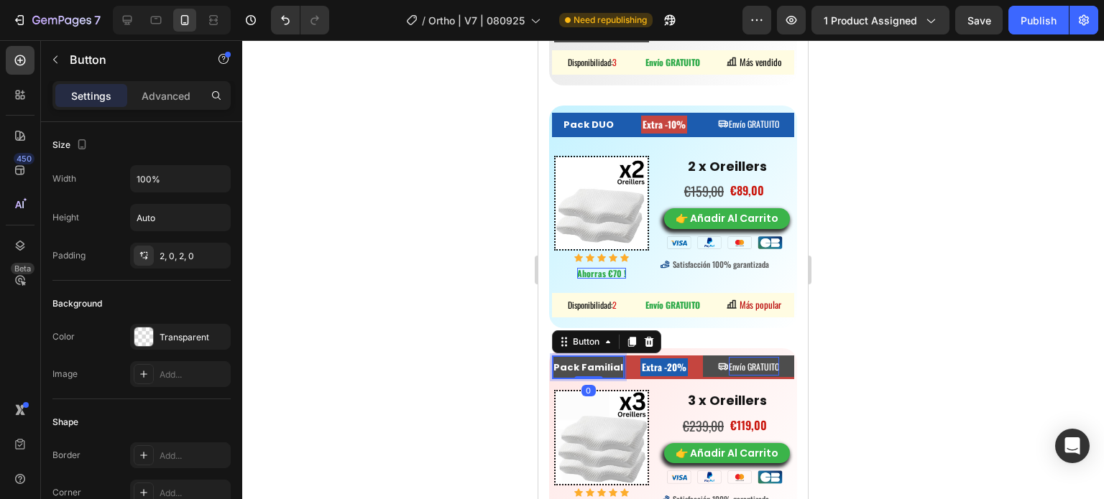
click at [617, 361] on strong "Pack Familial" at bounding box center [588, 368] width 70 height 14
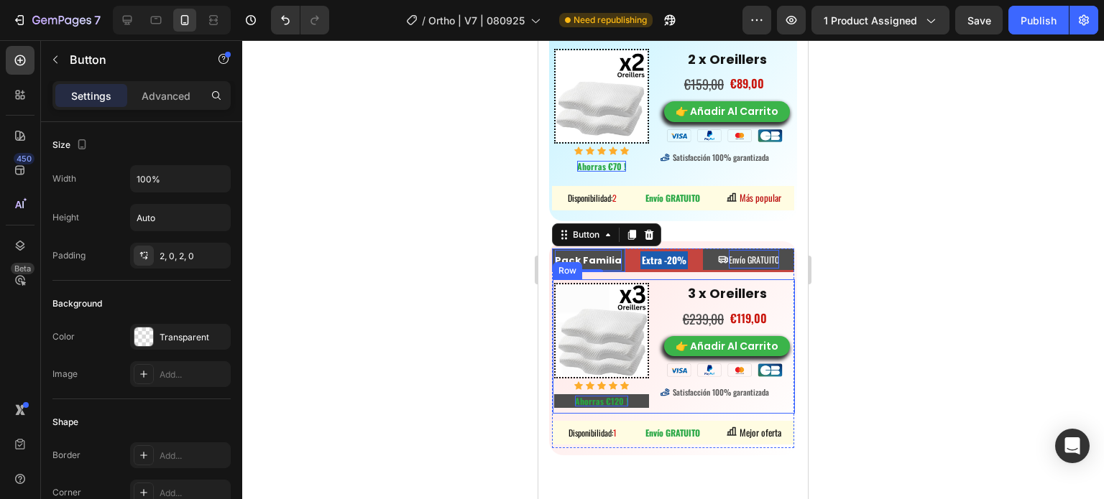
scroll to position [8297, 0]
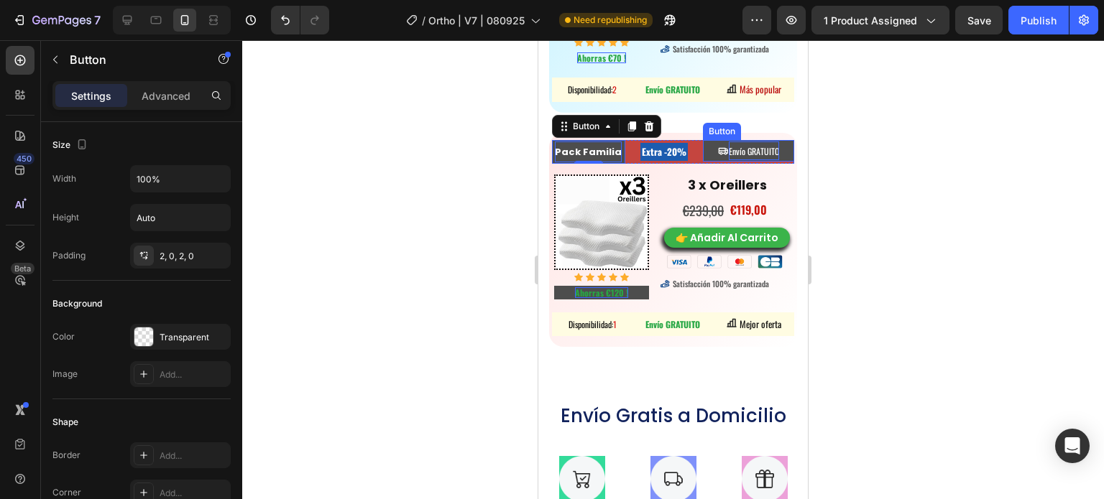
click at [743, 147] on span "Envío GRATUITO" at bounding box center [754, 151] width 50 height 12
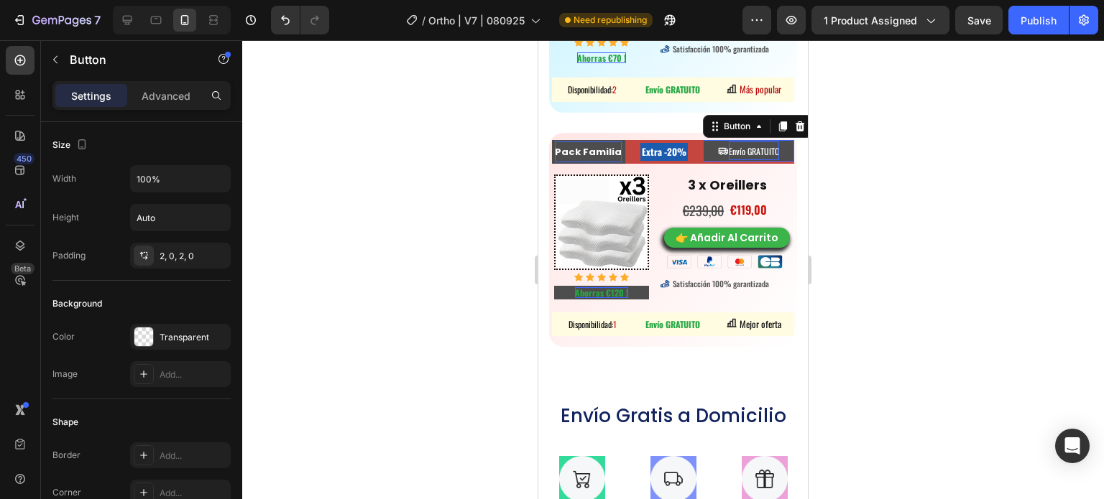
scroll to position [431, 0]
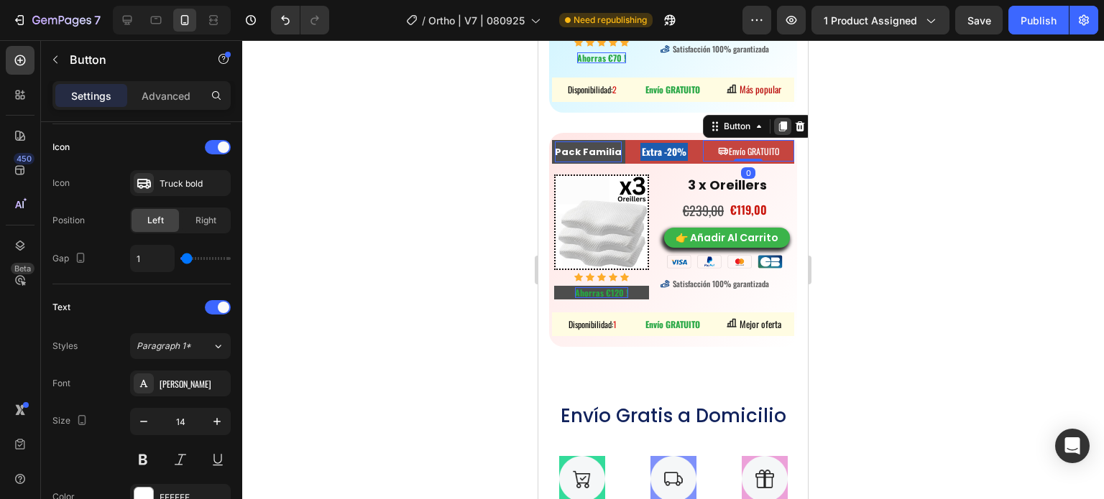
click at [777, 121] on icon at bounding box center [782, 126] width 11 height 11
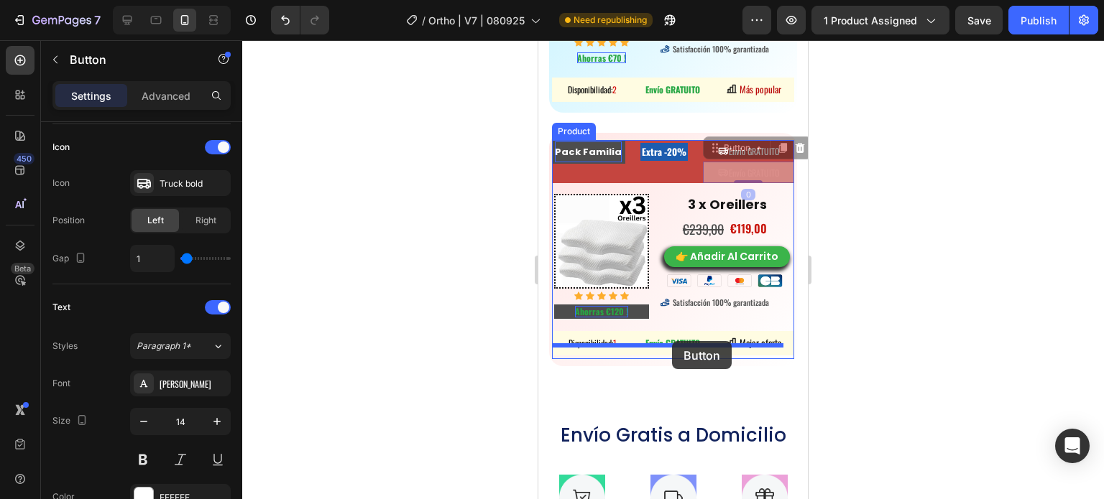
drag, startPoint x: 719, startPoint y: 152, endPoint x: 672, endPoint y: 341, distance: 195.4
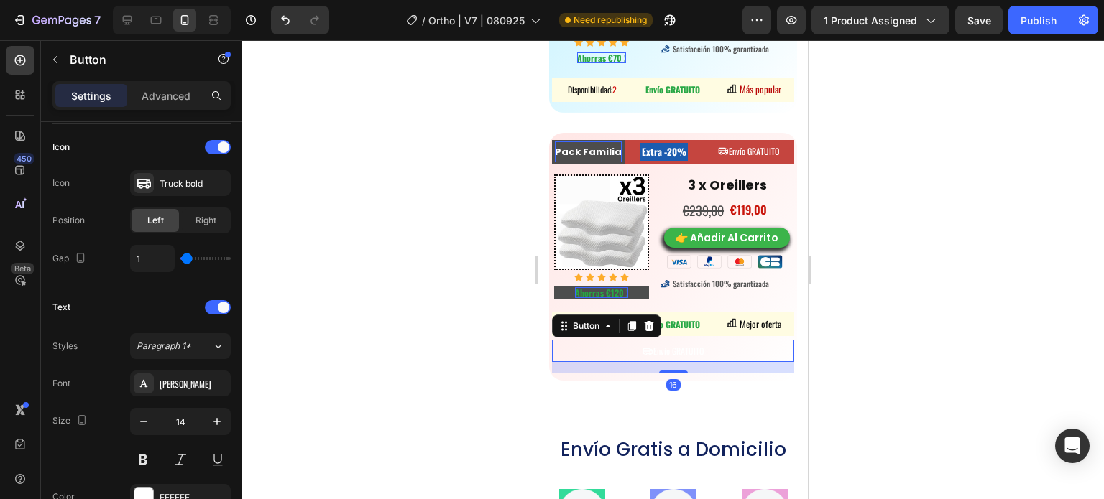
click at [527, 348] on div at bounding box center [673, 269] width 862 height 459
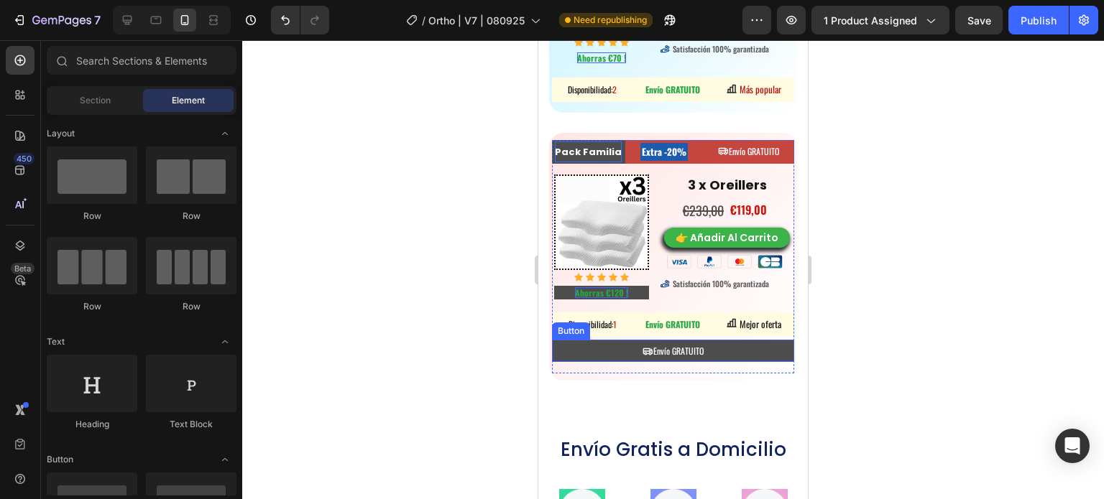
click at [722, 340] on button "Envío GRATUITO" at bounding box center [673, 351] width 242 height 22
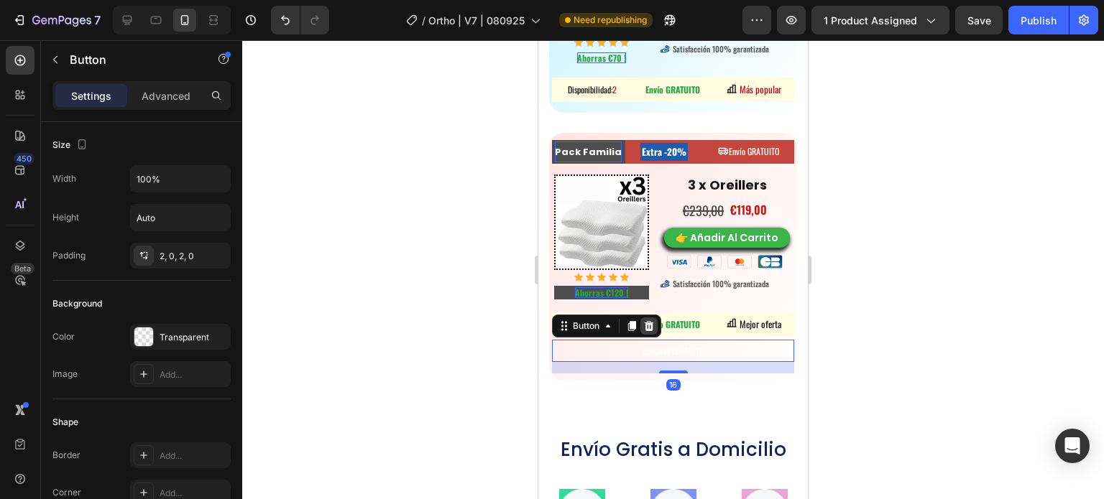
click at [649, 321] on icon at bounding box center [649, 326] width 9 height 10
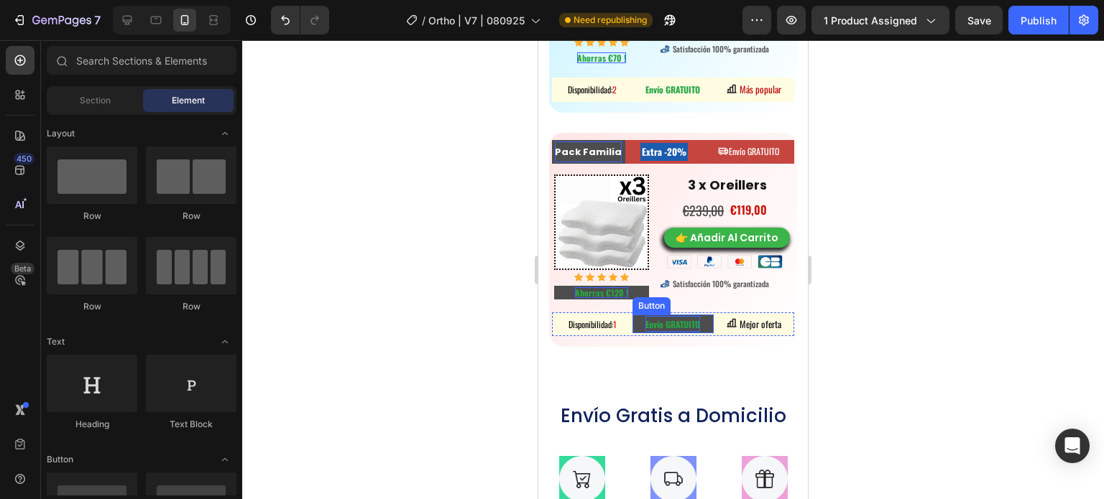
click at [691, 318] on p "Envío GRATUITO" at bounding box center [672, 324] width 55 height 17
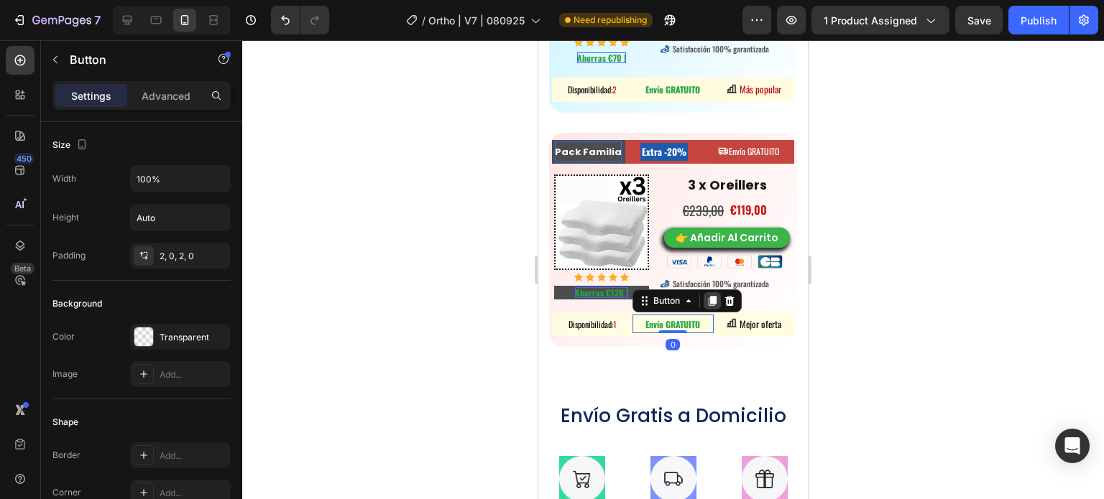
click at [708, 295] on icon at bounding box center [711, 300] width 11 height 11
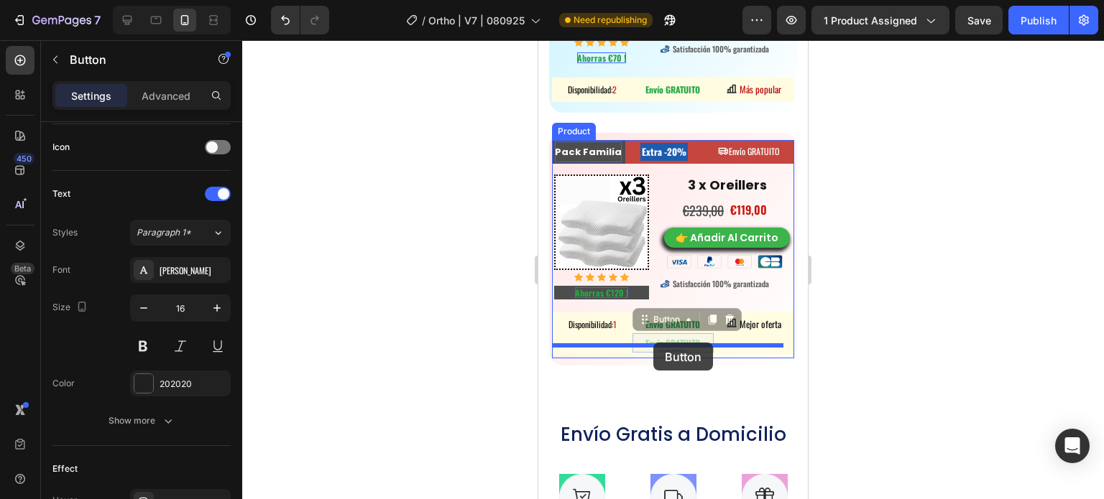
drag, startPoint x: 703, startPoint y: 330, endPoint x: 653, endPoint y: 343, distance: 51.2
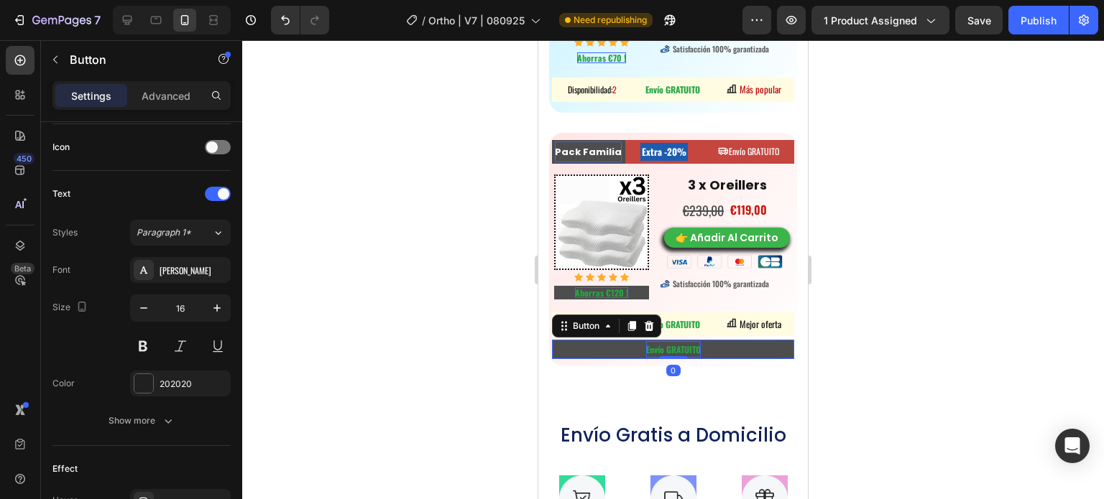
click at [689, 344] on strong "Envío GRATUITO" at bounding box center [673, 350] width 55 height 12
click at [693, 344] on strong "Envío GRATUITO" at bounding box center [673, 350] width 55 height 12
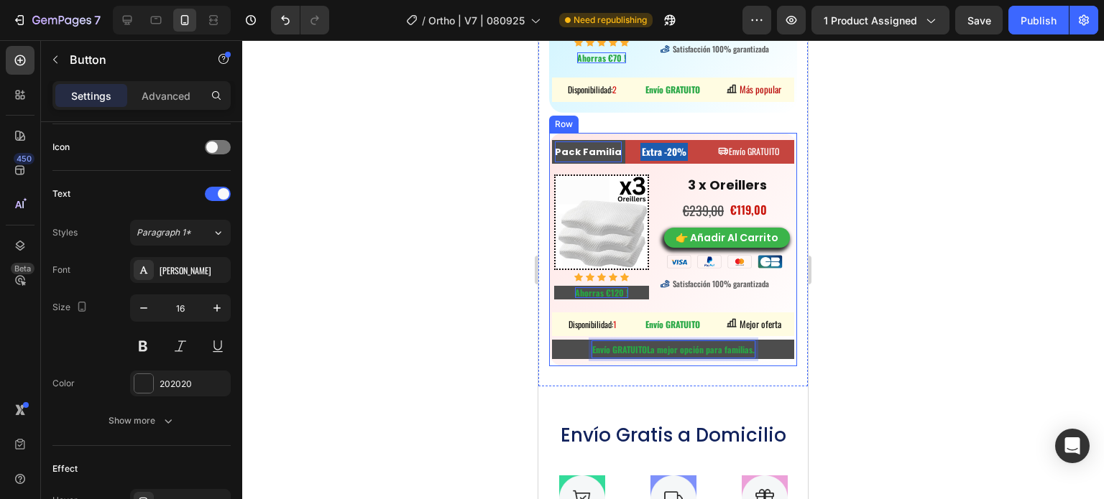
drag, startPoint x: 644, startPoint y: 338, endPoint x: 549, endPoint y: 334, distance: 95.0
click at [549, 334] on div "Pack Familia Button Extra -20% Heading Envío GRATUITO Button Row Image Icon Ico…" at bounding box center [673, 250] width 248 height 234
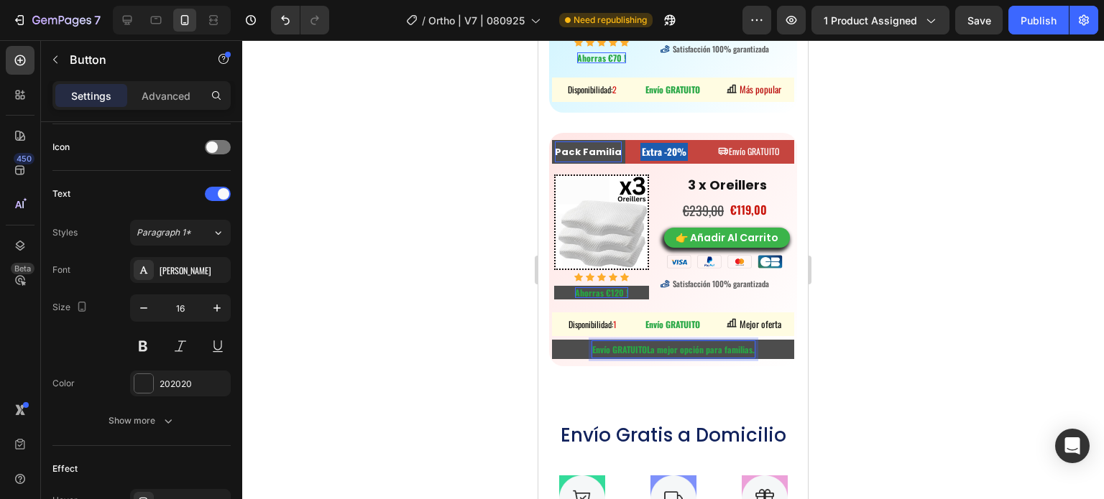
click at [663, 344] on strong "Envío GRATUITOLa mejor opción para familias." at bounding box center [673, 350] width 162 height 12
click at [642, 344] on strong "Envío GRATUITOLa mejor opción para familias." at bounding box center [673, 350] width 162 height 12
click at [640, 344] on strong "Envío GRATUITOLa mejor opción para familias." at bounding box center [673, 350] width 162 height 12
click at [650, 344] on strong "ELa mejor opción para familias." at bounding box center [672, 350] width 111 height 12
click at [650, 344] on strong "La mejor opción para familias." at bounding box center [673, 350] width 108 height 12
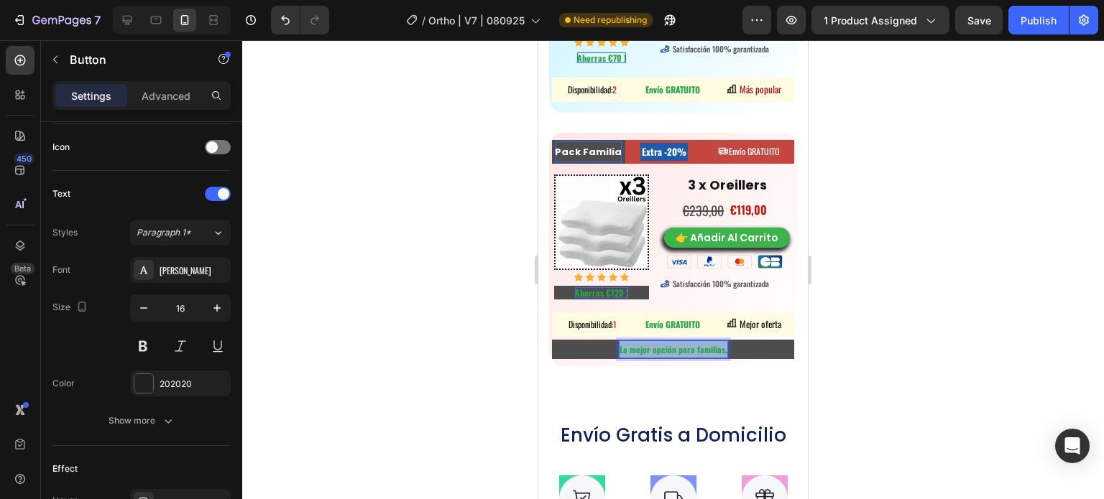
click at [650, 344] on strong "La mejor opción para familias." at bounding box center [673, 350] width 108 height 12
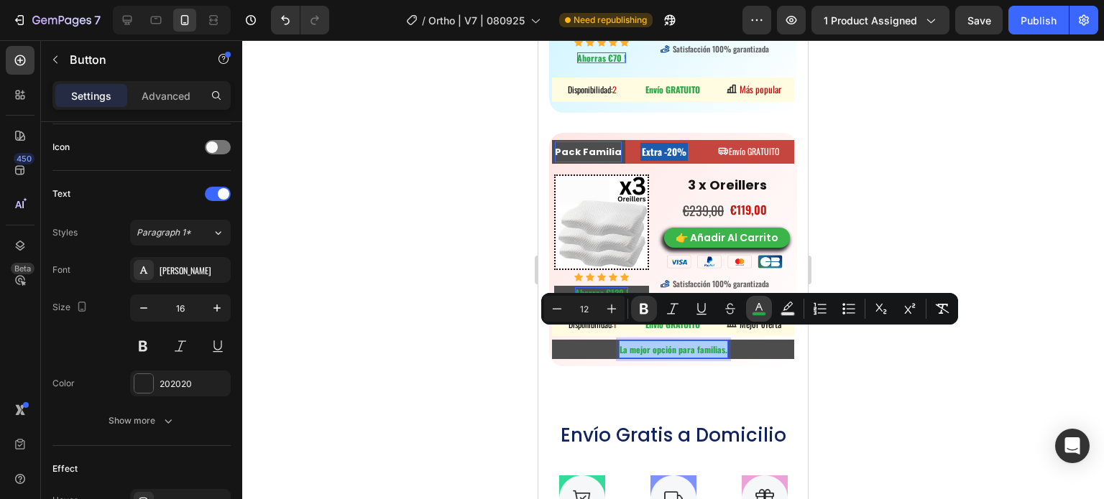
click at [762, 310] on icon "Editor contextual toolbar" at bounding box center [758, 307] width 7 height 8
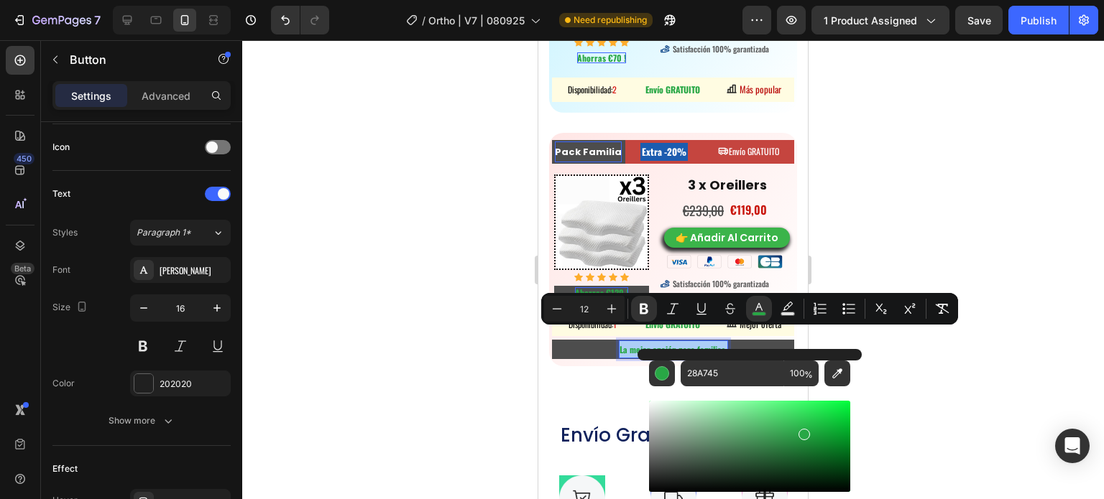
click at [923, 185] on div at bounding box center [673, 269] width 862 height 459
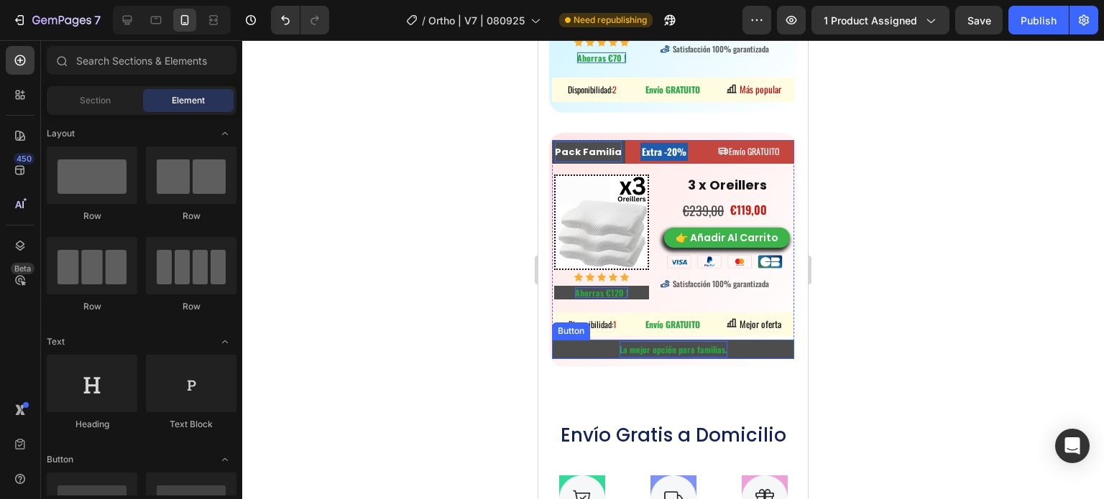
click at [659, 344] on strong "La mejor opción para familias." at bounding box center [673, 350] width 108 height 12
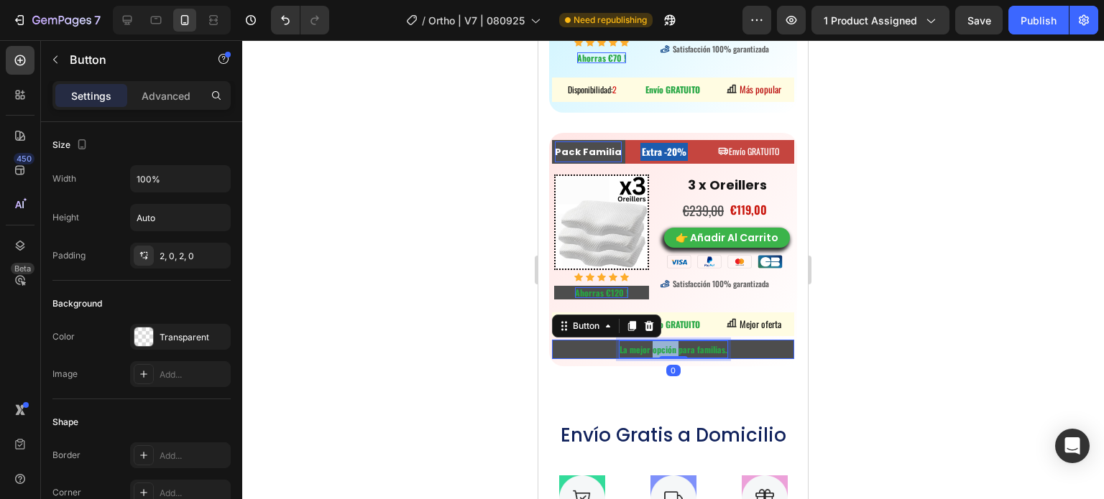
click at [659, 344] on strong "La mejor opción para familias." at bounding box center [673, 350] width 108 height 12
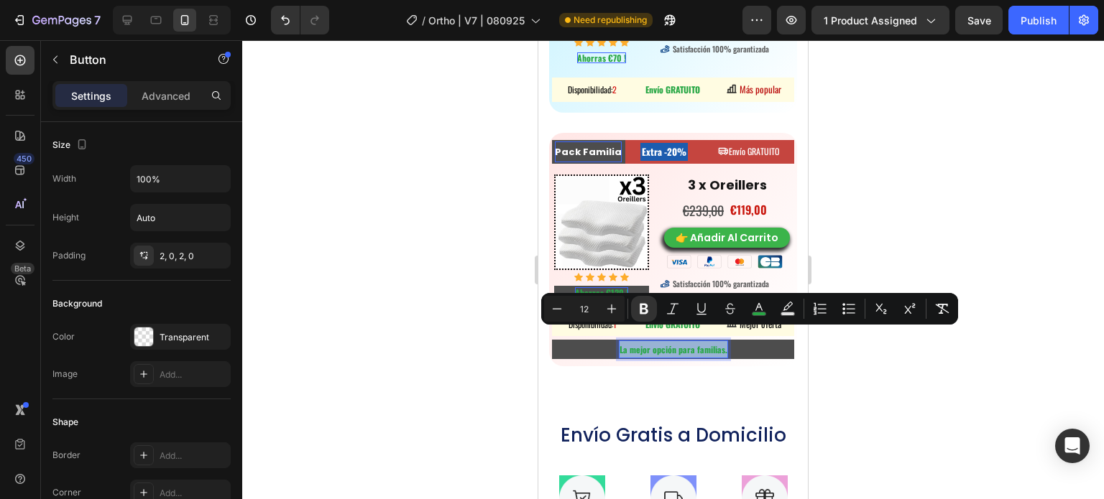
click at [659, 344] on strong "La mejor opción para familias." at bounding box center [673, 350] width 108 height 12
click at [749, 308] on button "color" at bounding box center [759, 309] width 26 height 26
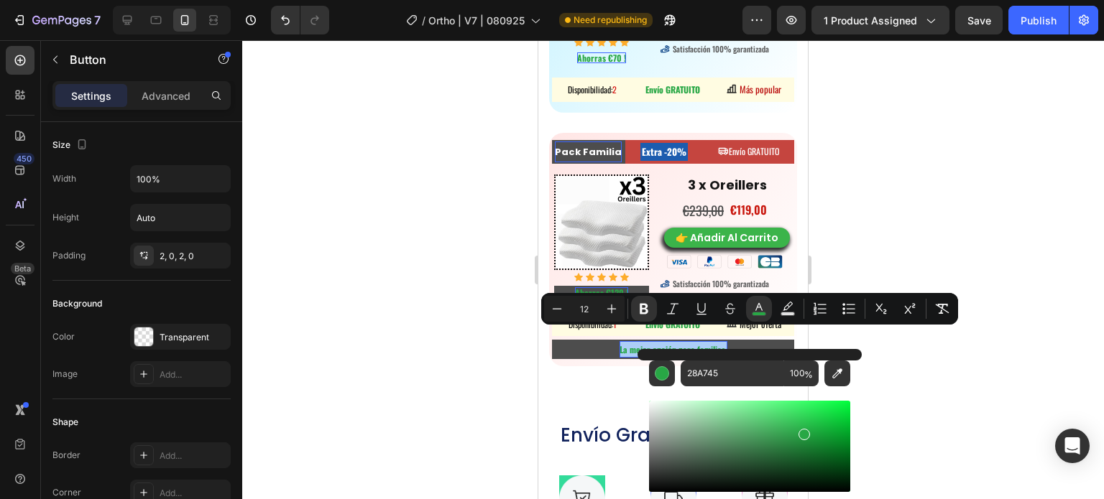
drag, startPoint x: 911, startPoint y: 428, endPoint x: 873, endPoint y: 374, distance: 65.6
click at [910, 428] on div at bounding box center [673, 269] width 862 height 459
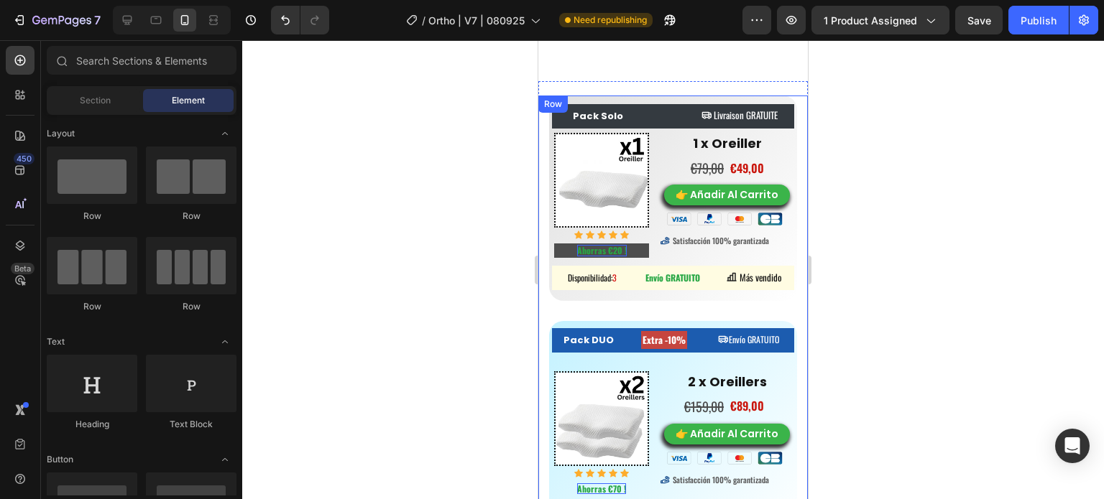
scroll to position [8441, 0]
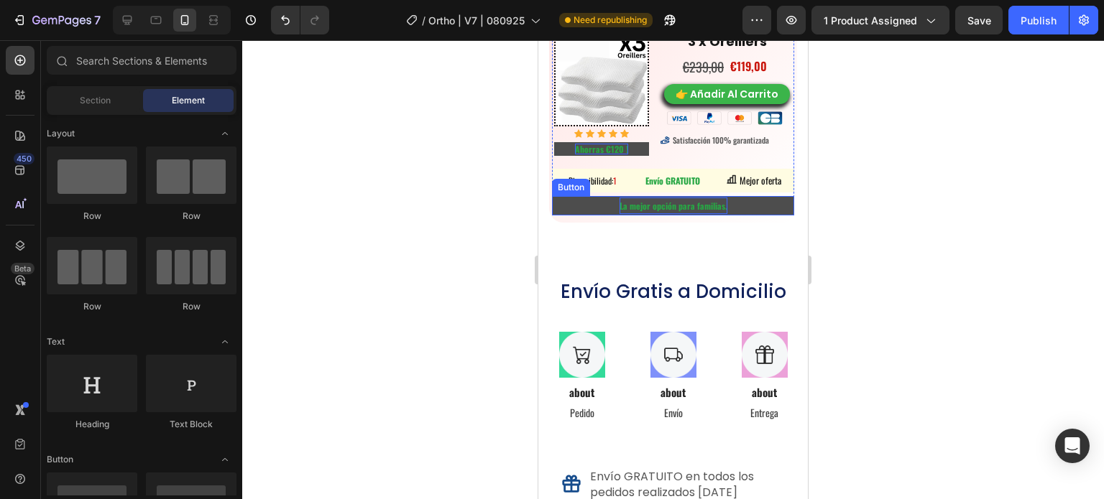
click at [655, 200] on strong "La mejor opción para familias." at bounding box center [673, 206] width 108 height 12
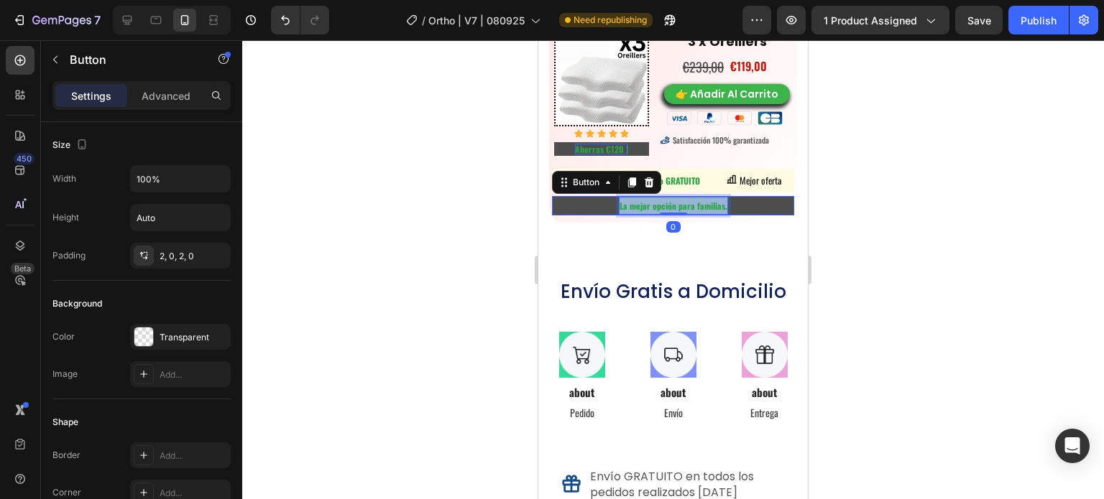
click at [655, 200] on strong "La mejor opción para familias." at bounding box center [673, 206] width 108 height 12
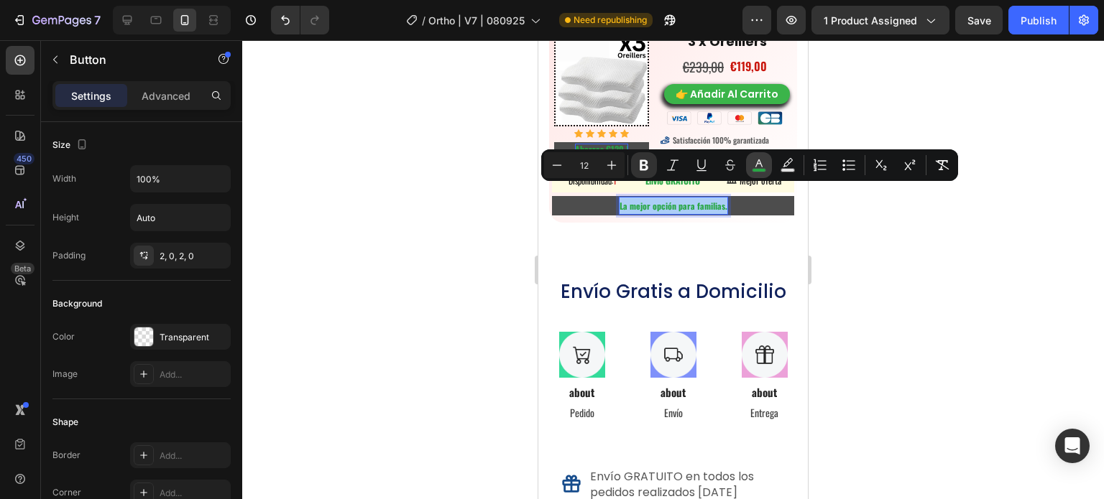
click at [760, 163] on icon "Editor contextual toolbar" at bounding box center [759, 165] width 14 height 14
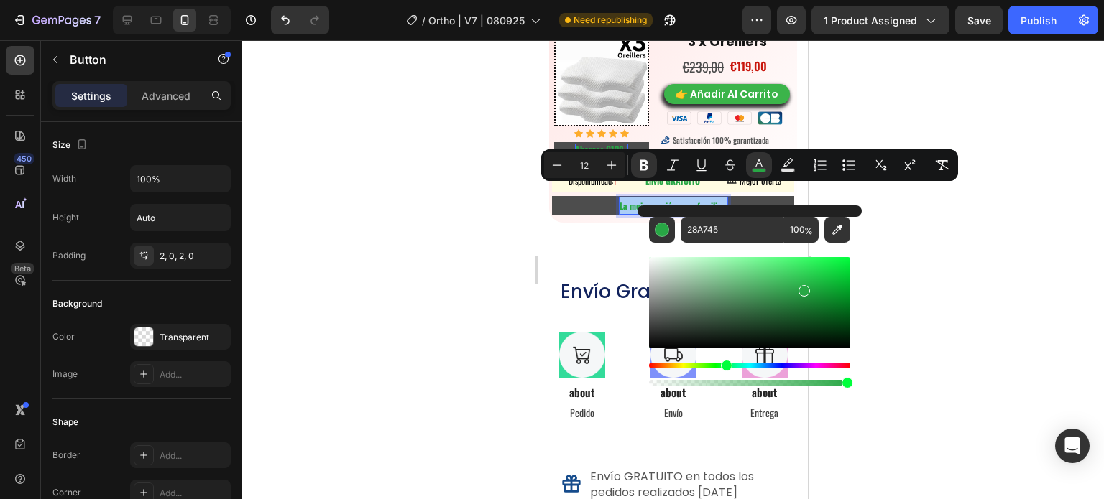
click at [652, 367] on div "Hue" at bounding box center [749, 366] width 201 height 6
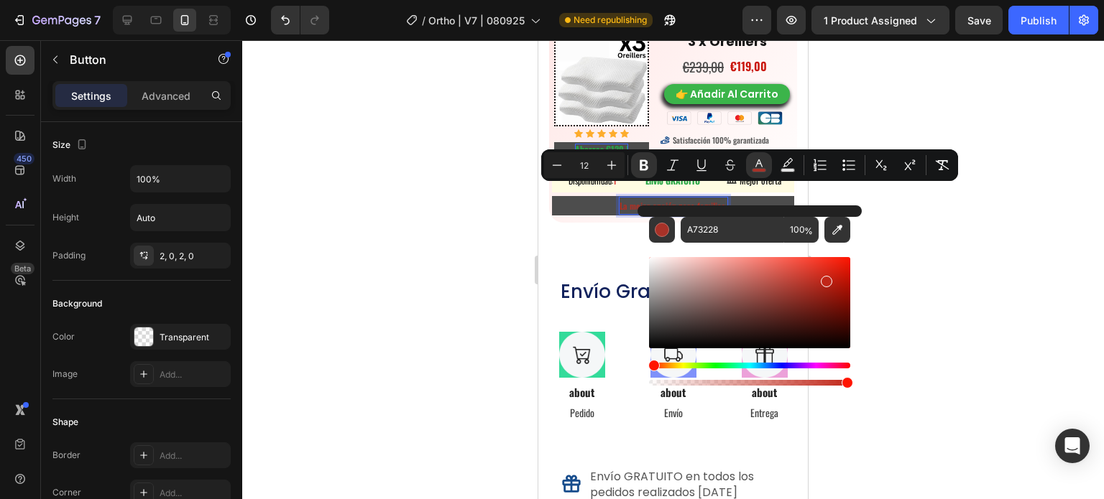
click at [825, 279] on div "Editor contextual toolbar" at bounding box center [749, 302] width 201 height 91
click at [834, 285] on div "Editor contextual toolbar" at bounding box center [749, 302] width 201 height 91
click at [841, 267] on div "Editor contextual toolbar" at bounding box center [749, 302] width 201 height 91
click at [824, 259] on div "Editor contextual toolbar" at bounding box center [749, 302] width 201 height 91
click at [839, 276] on div "Editor contextual toolbar" at bounding box center [749, 302] width 201 height 91
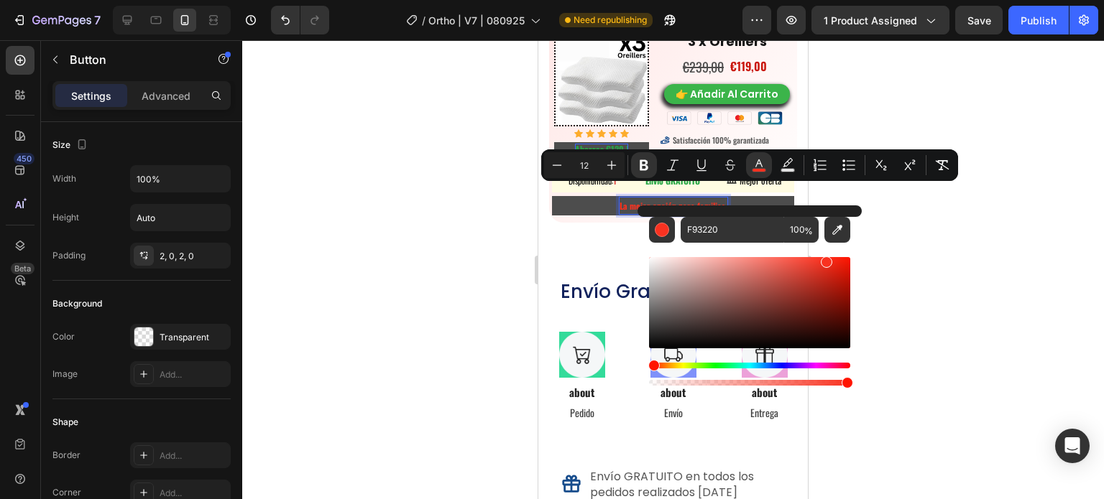
type input "C91B0C"
click at [959, 246] on div at bounding box center [673, 269] width 862 height 459
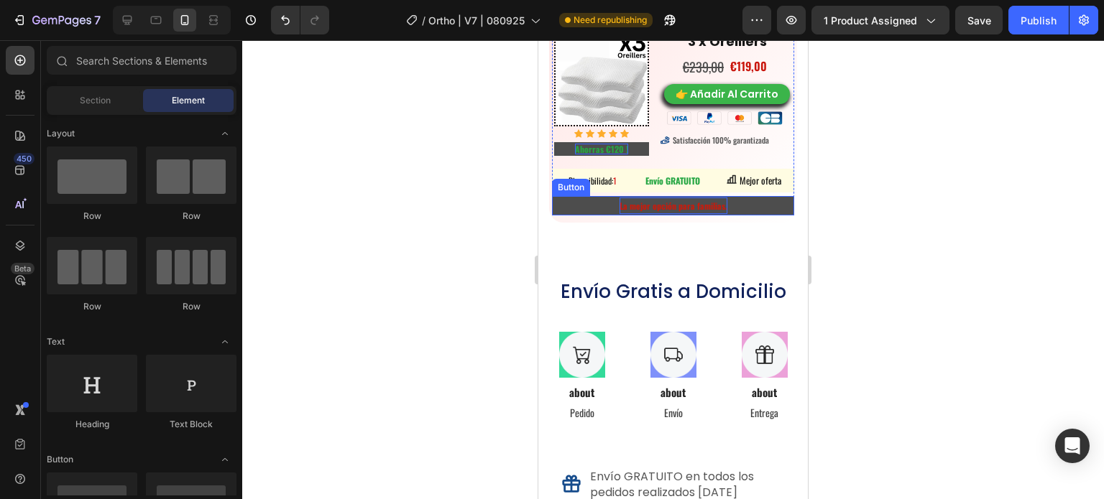
click at [690, 200] on strong "La mejor opción para familias." at bounding box center [673, 206] width 108 height 12
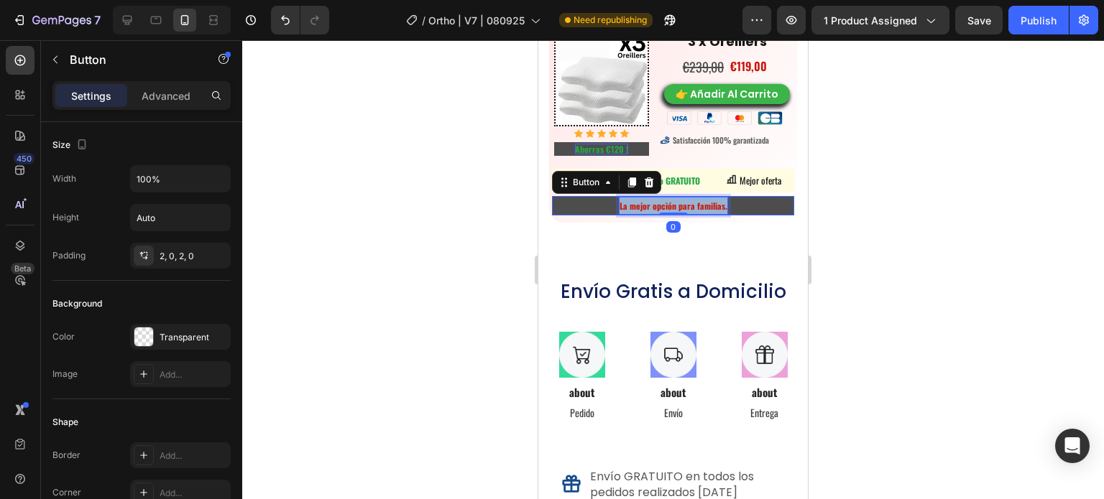
click at [690, 200] on strong "La mejor opción para familias." at bounding box center [673, 206] width 108 height 12
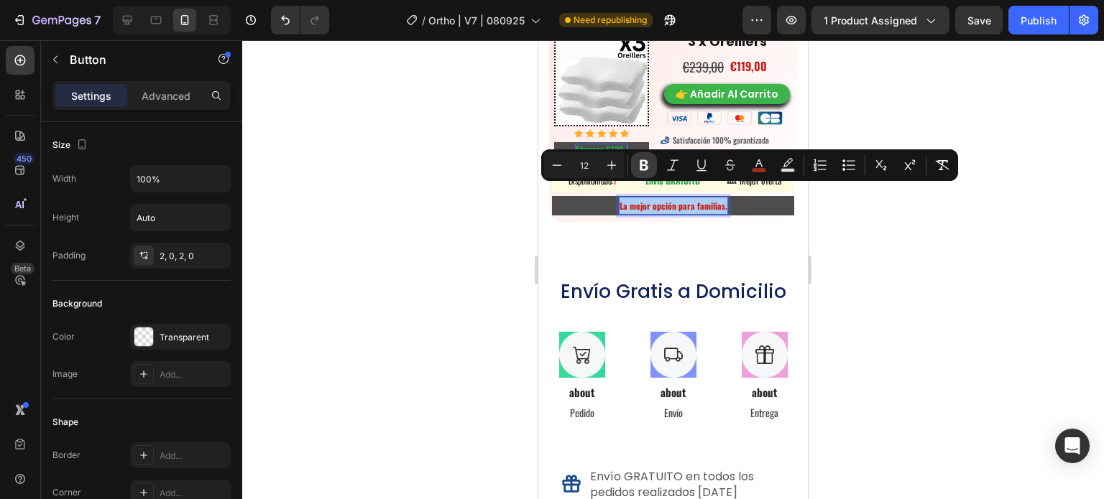
click at [645, 173] on button "Bold" at bounding box center [644, 165] width 26 height 26
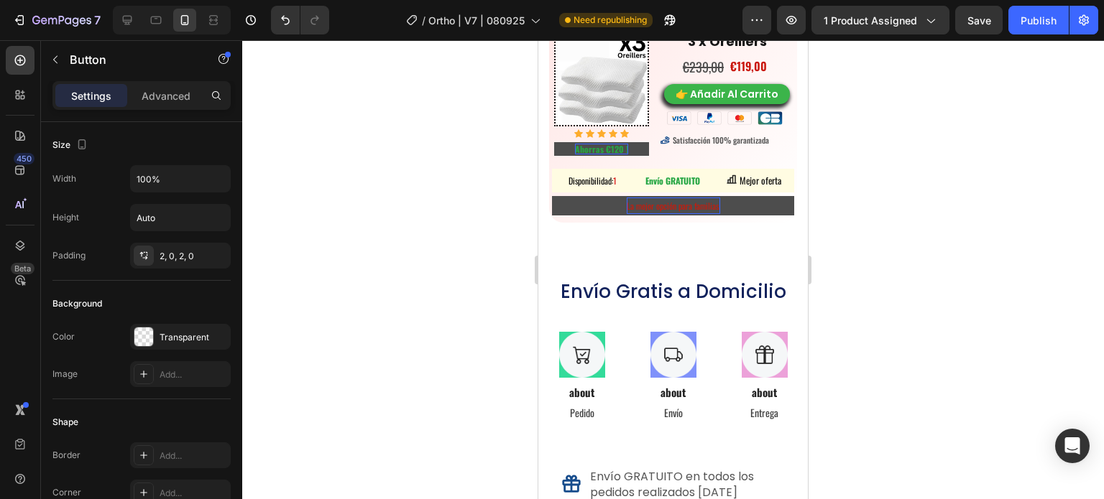
click at [711, 200] on span "La mejor opción para familias." at bounding box center [673, 206] width 93 height 12
click at [696, 200] on span "La mejor opción para familias" at bounding box center [673, 206] width 92 height 12
click at [690, 200] on span "La mejor opción para familias" at bounding box center [673, 206] width 92 height 12
click at [696, 200] on span "FLa mejor opción para amilias" at bounding box center [673, 206] width 93 height 12
click at [694, 200] on span "FLa mejor opción para amilias" at bounding box center [673, 206] width 93 height 12
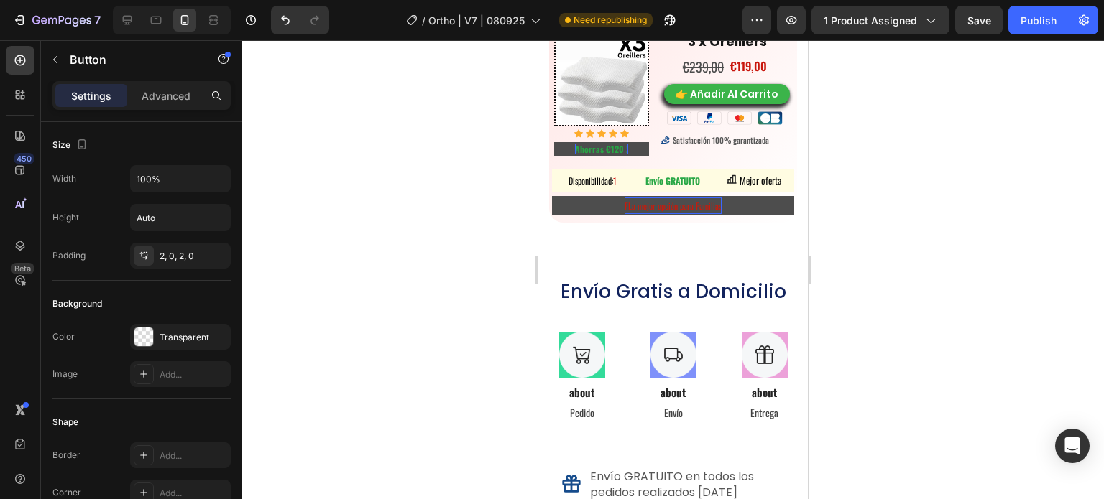
click at [655, 200] on span "FLa mejor opción para Familias" at bounding box center [673, 206] width 97 height 12
click at [654, 200] on span "IOFLa mejor opción para Familias" at bounding box center [673, 206] width 103 height 12
click at [657, 200] on span "IOFLa mejor opción para Familias" at bounding box center [673, 206] width 103 height 12
click at [658, 200] on span "IOFLa mejor opción para Familias" at bounding box center [673, 206] width 103 height 12
click at [655, 200] on span "IOFLa mejor oOpción para Familias" at bounding box center [673, 206] width 108 height 12
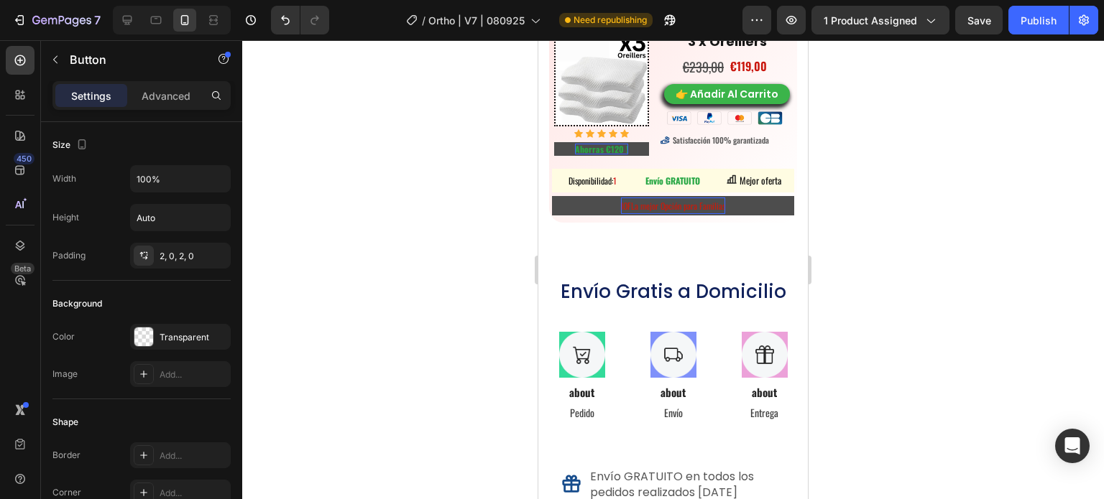
click at [624, 200] on span "IOFLa mejor Opción para Familias" at bounding box center [673, 206] width 104 height 12
click at [623, 200] on span "IFLa mejor Opción para Familias" at bounding box center [673, 206] width 100 height 12
click at [625, 200] on span "ILa mejor Opción para Familias" at bounding box center [673, 206] width 96 height 12
click at [706, 200] on span "La mejor Opción para Familias" at bounding box center [673, 206] width 94 height 12
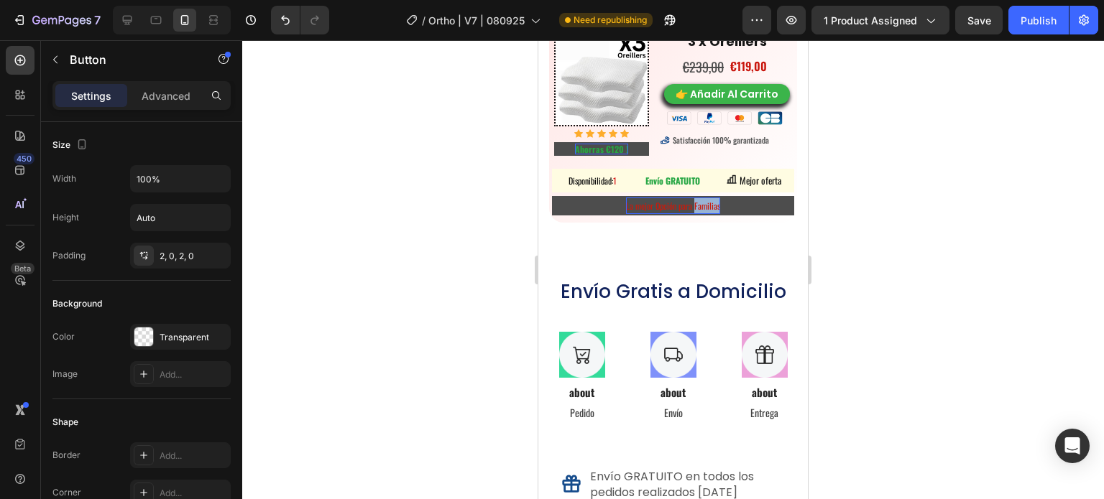
click at [710, 200] on span "La mejor Opción para Familias" at bounding box center [673, 206] width 94 height 12
click at [552, 196] on button "La mejor Opción para Familias" at bounding box center [673, 205] width 242 height 19
click at [996, 199] on div at bounding box center [673, 269] width 862 height 459
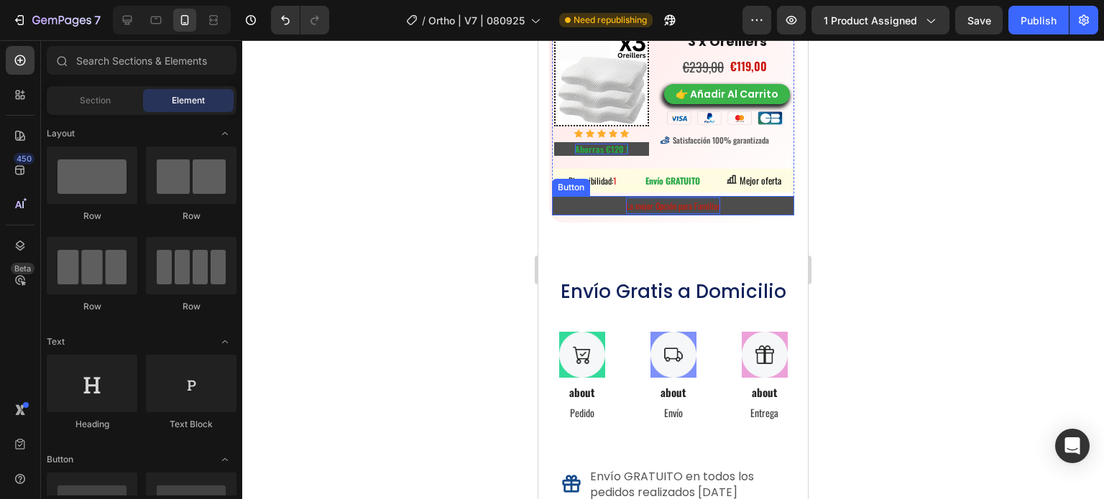
click at [686, 200] on span "La mejor Opción para Familias" at bounding box center [673, 206] width 94 height 12
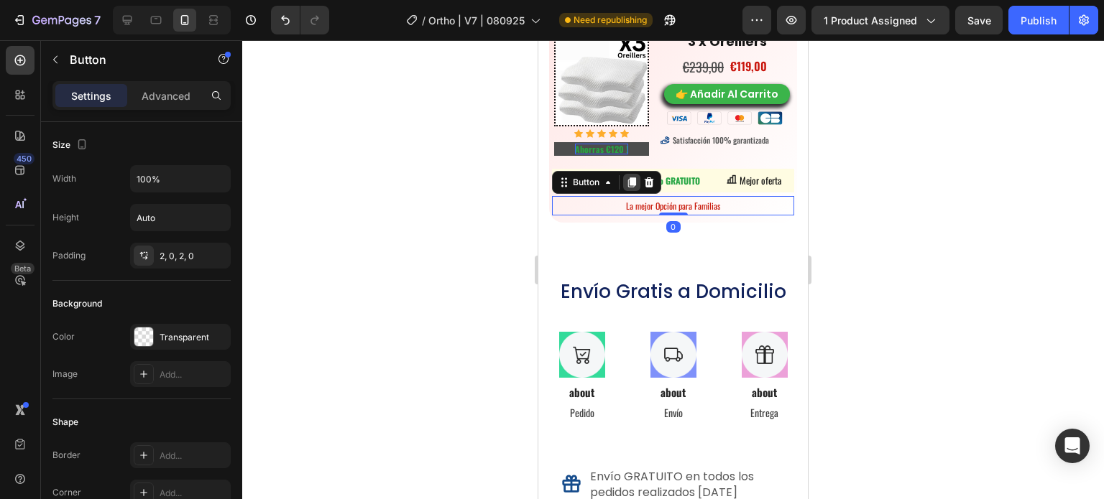
click at [629, 177] on icon at bounding box center [631, 182] width 11 height 11
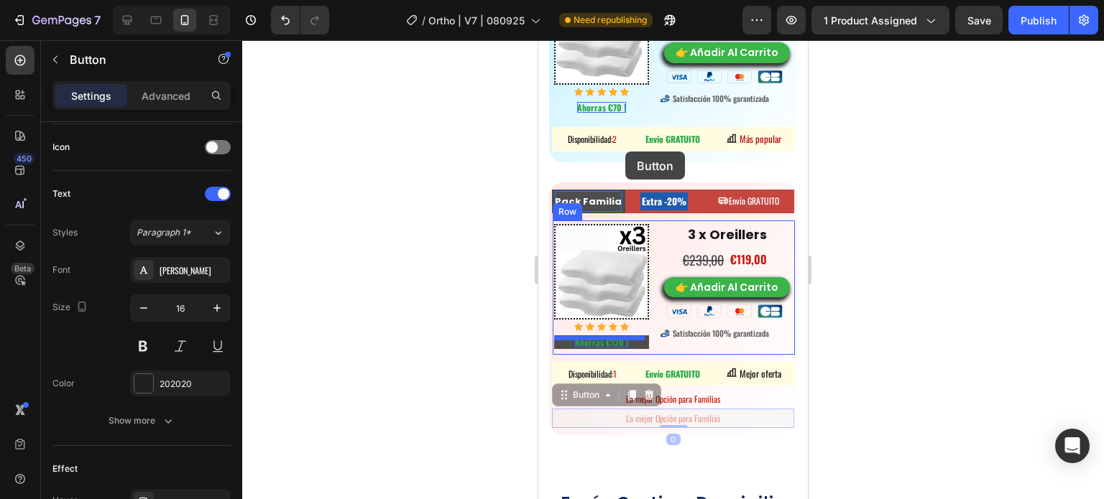
scroll to position [8225, 0]
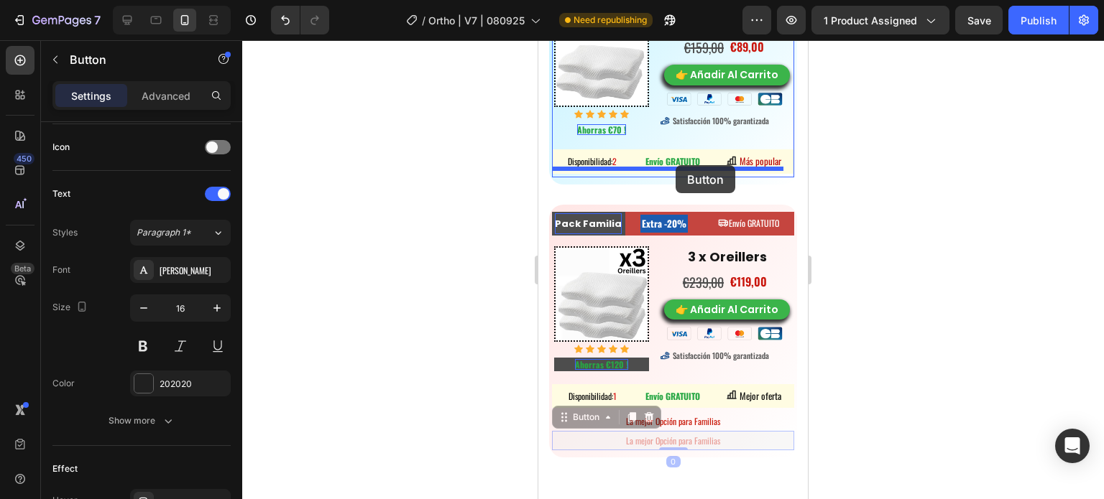
drag, startPoint x: 604, startPoint y: 186, endPoint x: 676, endPoint y: 165, distance: 74.8
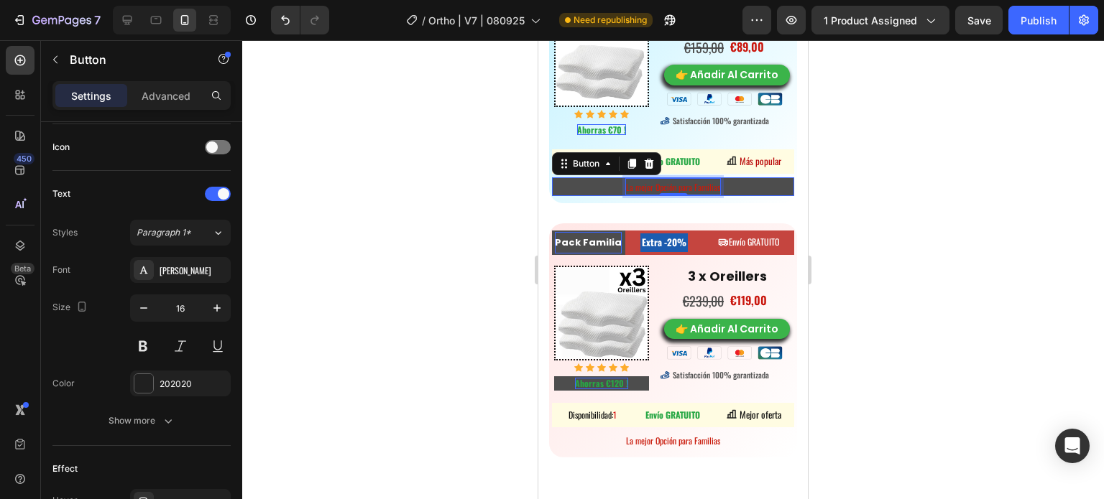
click at [702, 181] on span "La mejor Opción para Familias" at bounding box center [673, 187] width 94 height 12
click at [713, 181] on span "La mejor Opción para Familias" at bounding box center [673, 187] width 94 height 12
click at [552, 178] on button "La mejor Opción para Familias" at bounding box center [673, 187] width 242 height 19
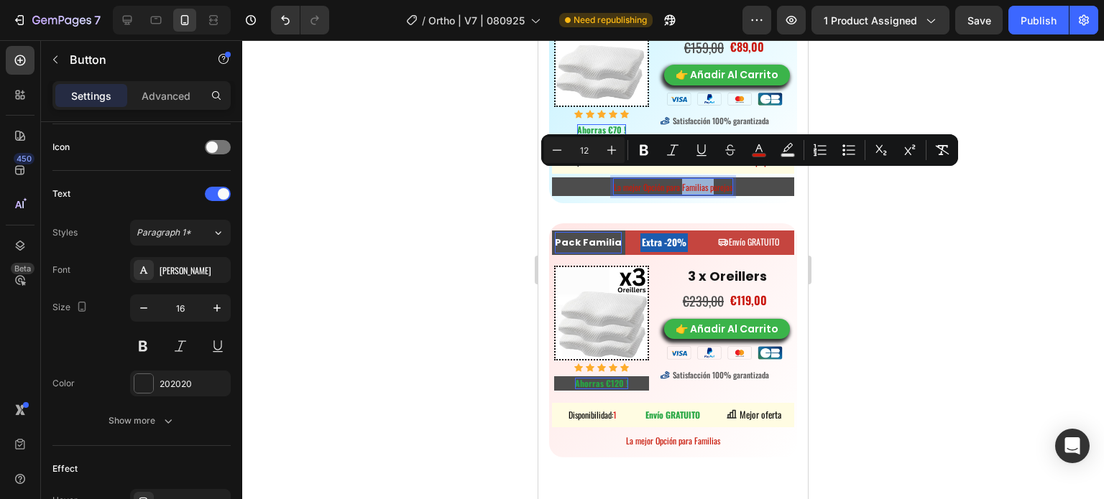
drag, startPoint x: 709, startPoint y: 182, endPoint x: 676, endPoint y: 182, distance: 33.1
click at [676, 182] on span "La mejor Opción para Familias parejas" at bounding box center [673, 187] width 119 height 12
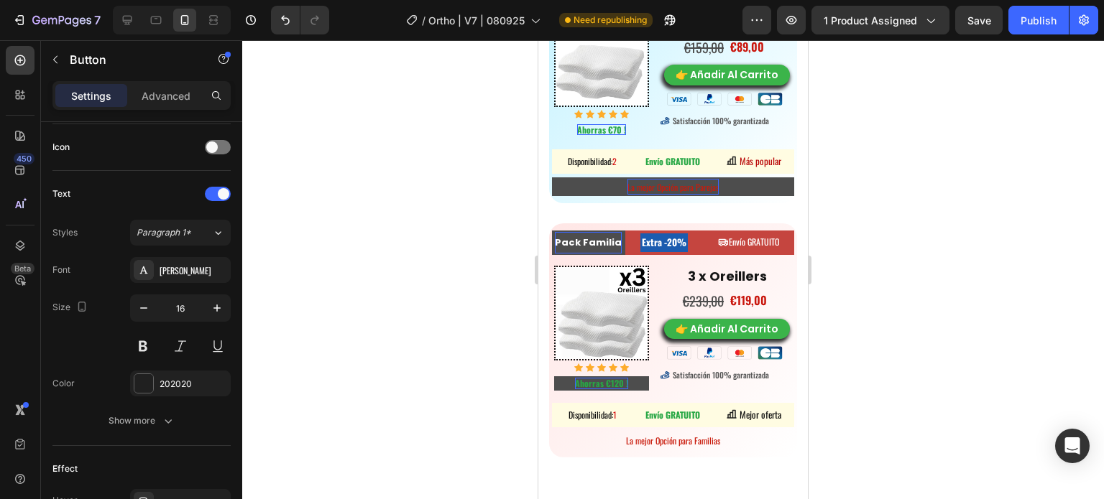
click at [503, 182] on div at bounding box center [673, 269] width 862 height 459
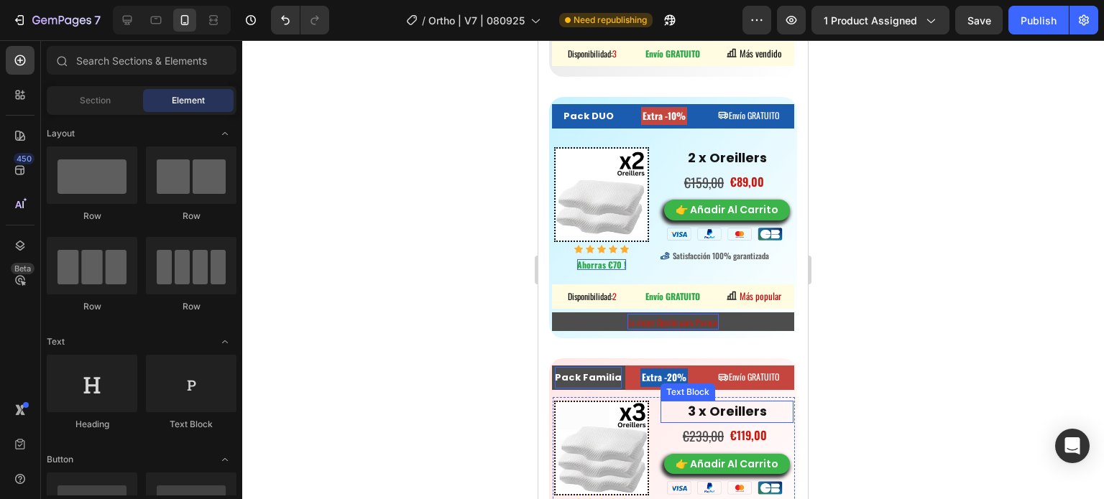
scroll to position [8081, 0]
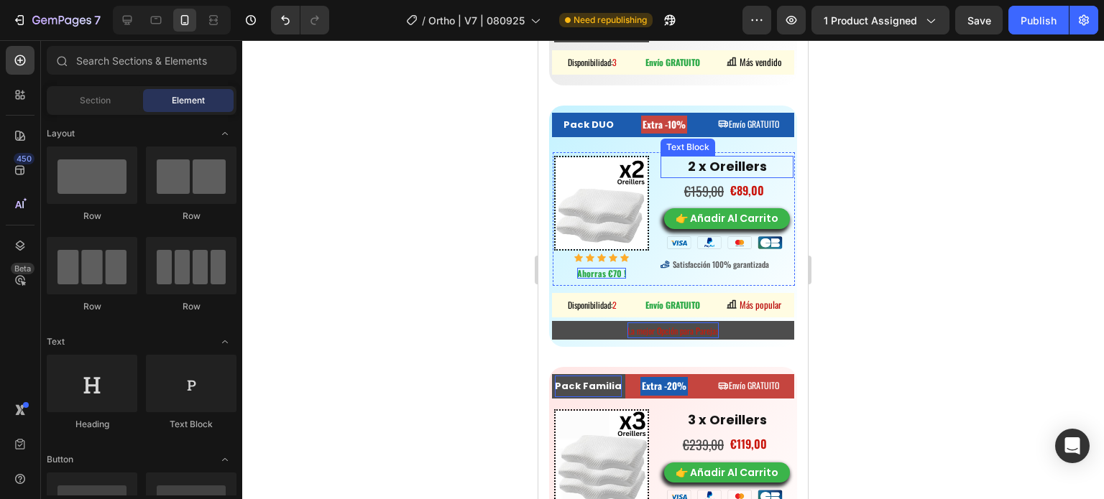
drag, startPoint x: 734, startPoint y: 158, endPoint x: 706, endPoint y: 167, distance: 29.5
click at [734, 158] on strong "2 x Oreillers" at bounding box center [727, 166] width 79 height 18
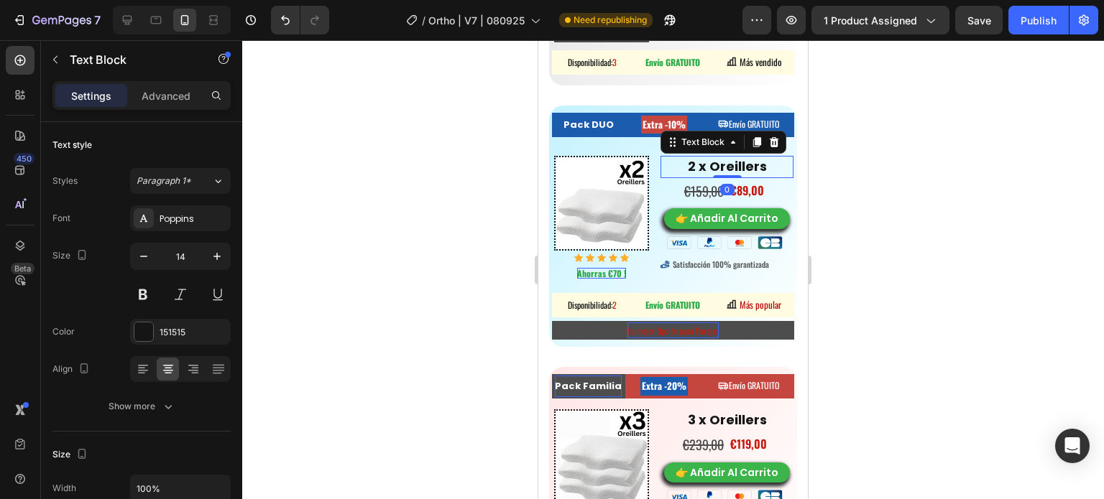
click at [704, 168] on strong "2 x Oreillers" at bounding box center [727, 166] width 79 height 18
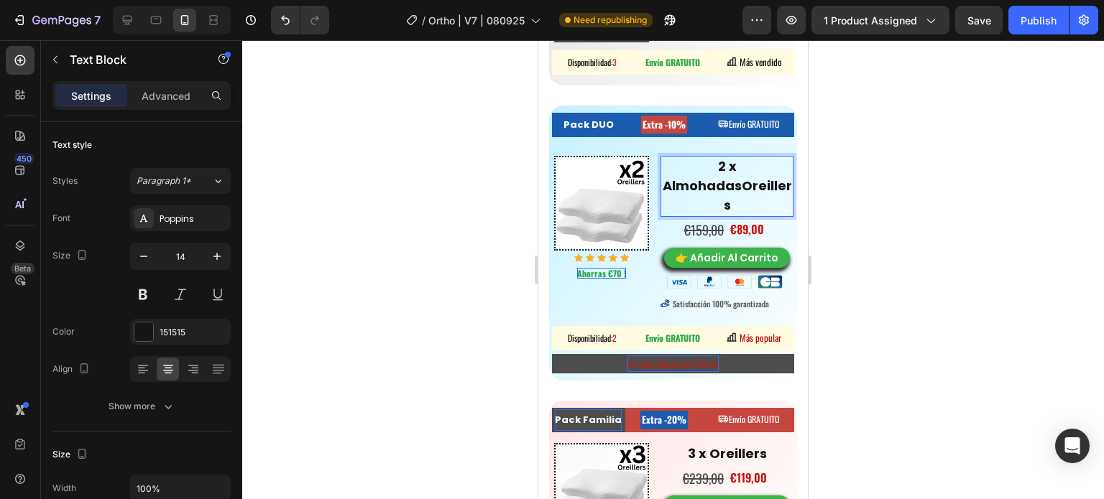
drag, startPoint x: 740, startPoint y: 189, endPoint x: 740, endPoint y: 181, distance: 7.9
click at [740, 181] on strong "2 x AlmohadasOreillers" at bounding box center [727, 185] width 129 height 57
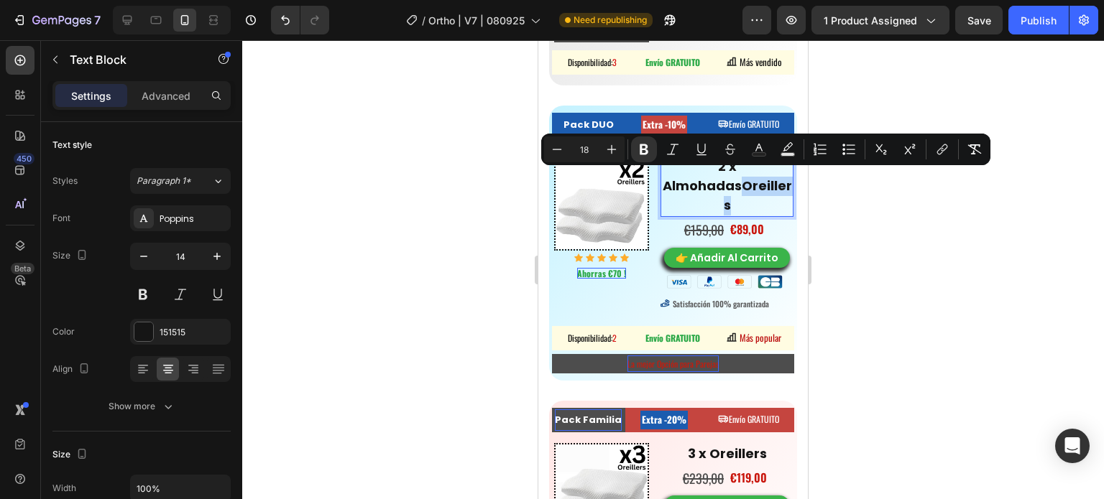
drag, startPoint x: 737, startPoint y: 193, endPoint x: 740, endPoint y: 185, distance: 8.4
click at [740, 185] on p "2 x AlmohadasOreillers" at bounding box center [727, 186] width 130 height 59
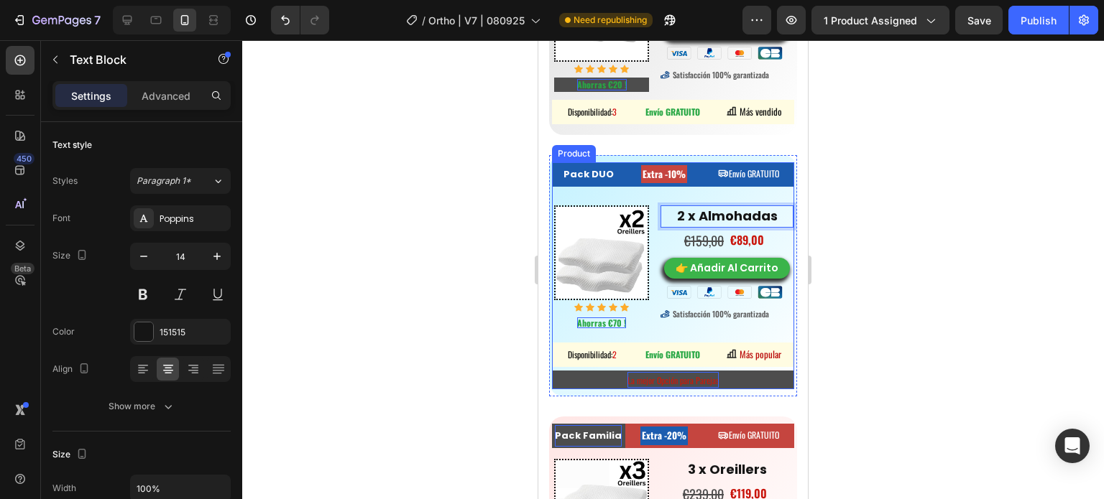
scroll to position [7866, 0]
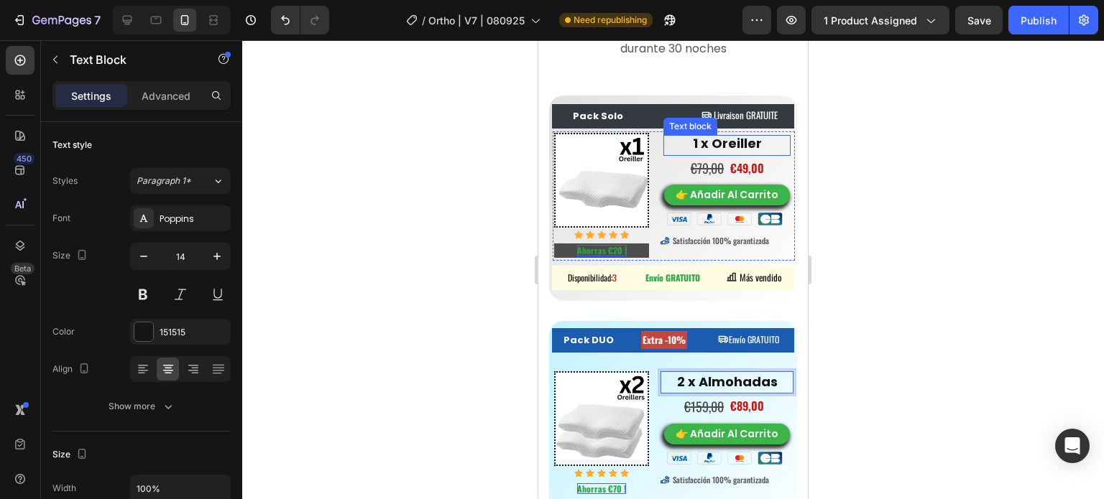
click at [719, 152] on strong "1 x Oreiller" at bounding box center [727, 143] width 69 height 18
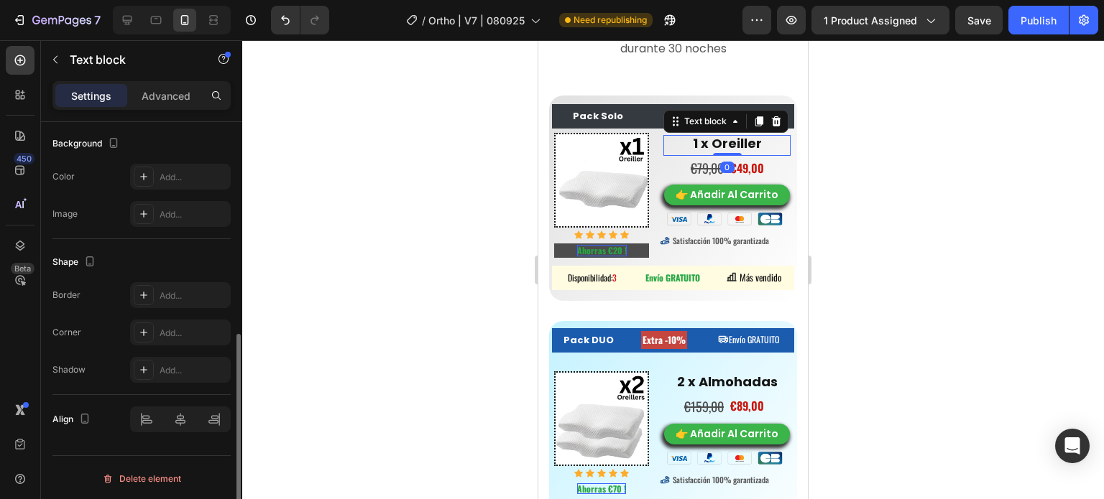
click at [756, 147] on p "1 x Oreiller" at bounding box center [727, 145] width 124 height 16
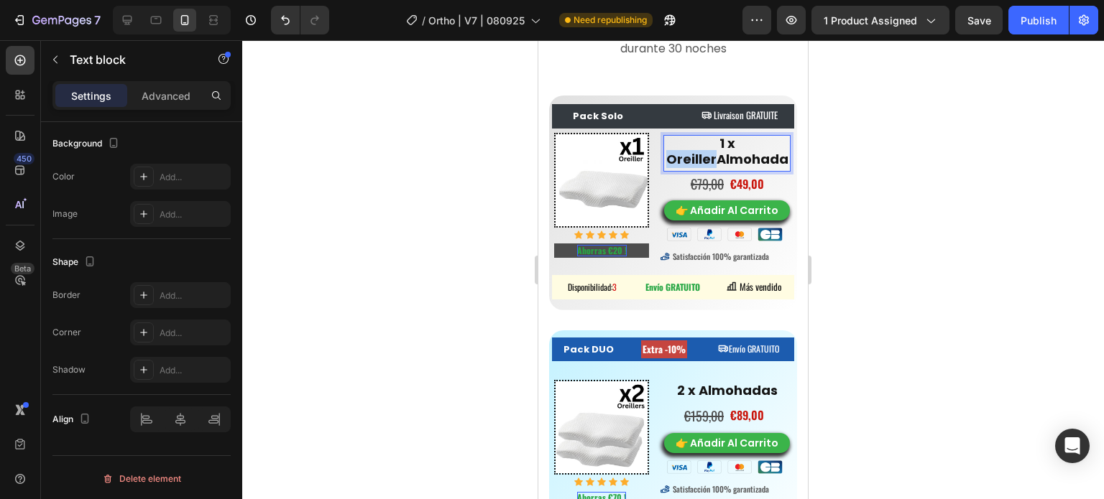
drag, startPoint x: 709, startPoint y: 157, endPoint x: 667, endPoint y: 158, distance: 42.4
click at [667, 158] on strong "1 x OreillerAlmohada" at bounding box center [727, 151] width 122 height 34
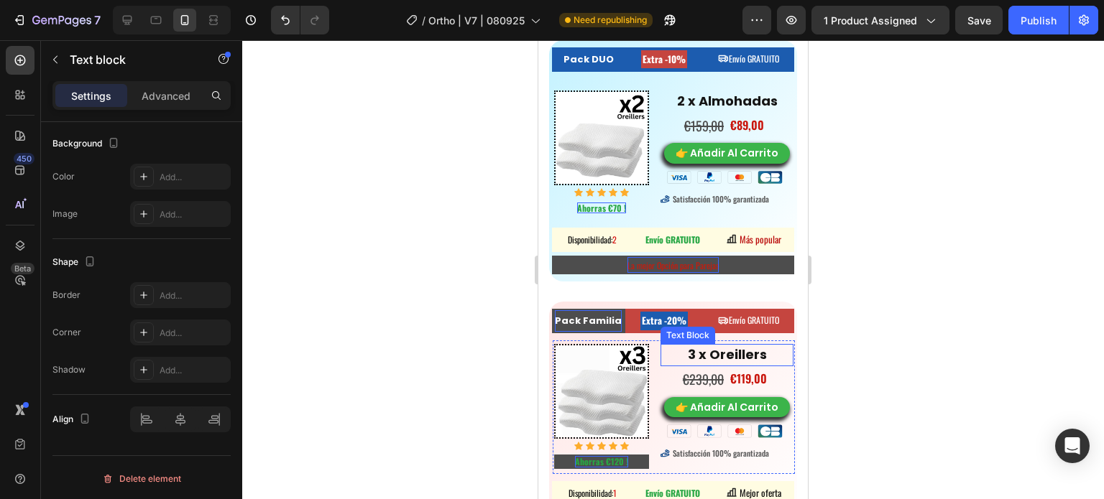
scroll to position [8225, 0]
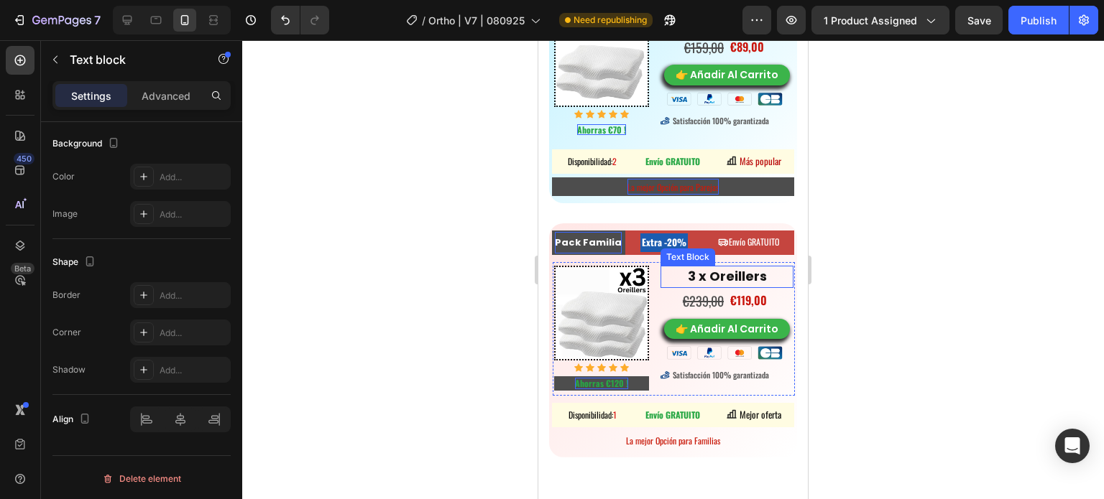
click at [745, 269] on strong "3 x Oreillers" at bounding box center [727, 276] width 79 height 18
click at [754, 267] on strong "3 x Oreillers" at bounding box center [727, 276] width 79 height 18
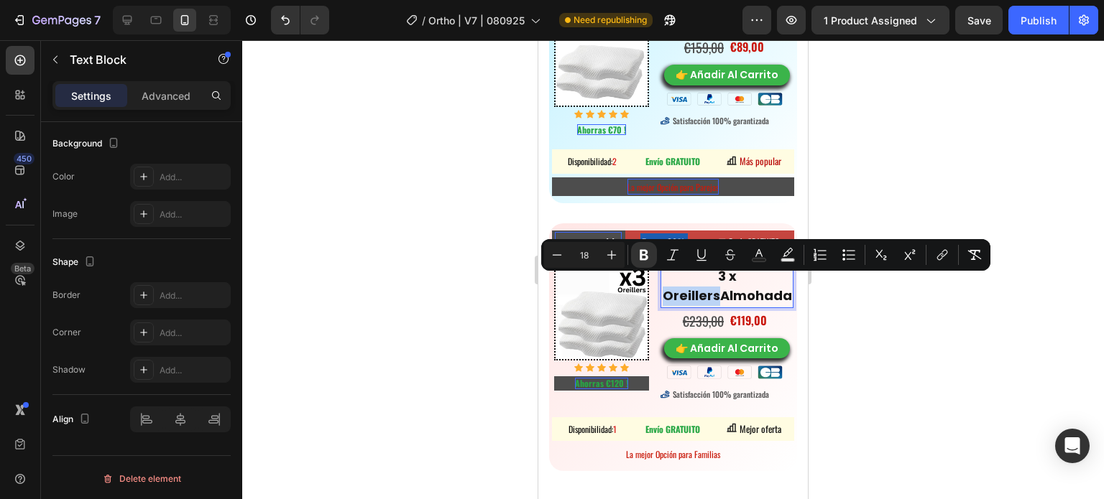
drag, startPoint x: 713, startPoint y: 284, endPoint x: 1268, endPoint y: 308, distance: 556.1
click at [730, 268] on p "3 x OreillersAlmohada" at bounding box center [727, 286] width 130 height 39
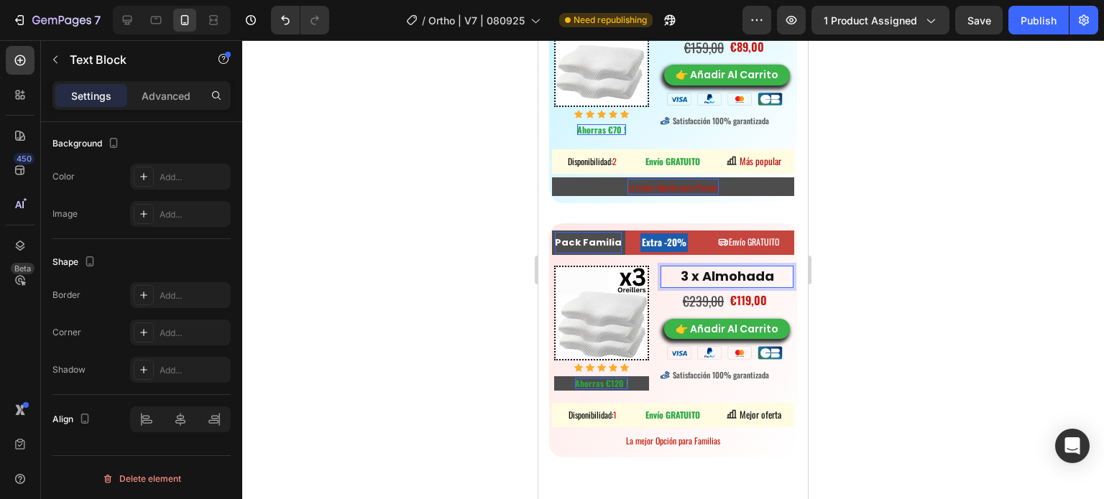
click at [761, 267] on strong "3 x Almohada" at bounding box center [727, 276] width 93 height 18
click at [971, 223] on div at bounding box center [673, 269] width 862 height 459
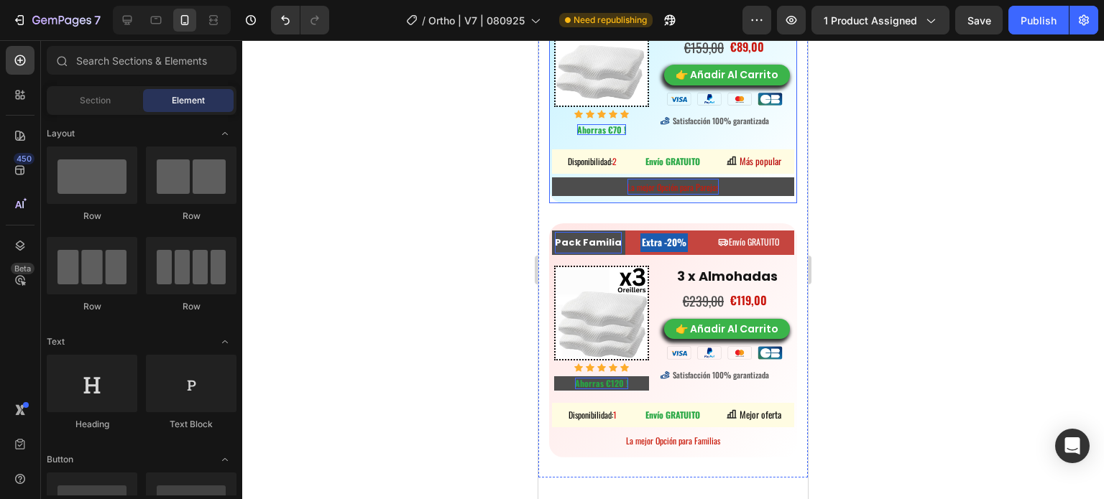
scroll to position [8297, 0]
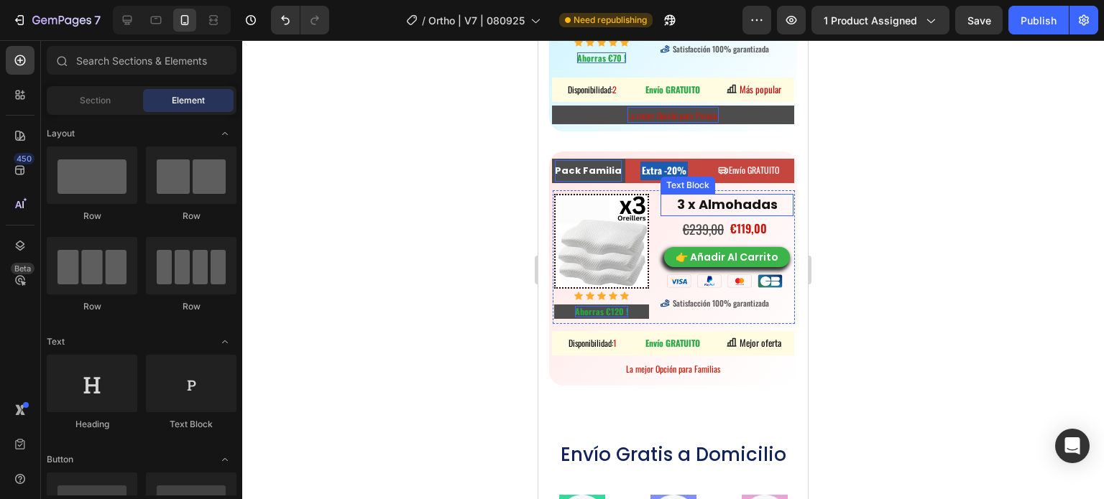
click at [742, 195] on strong "3 x Almohadas" at bounding box center [727, 204] width 101 height 18
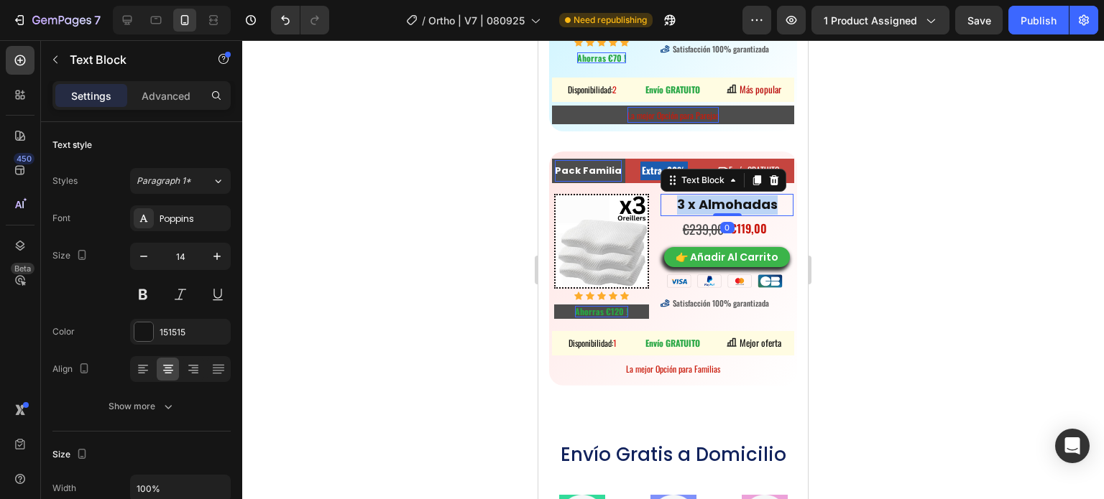
click at [742, 195] on strong "3 x Almohadas" at bounding box center [727, 204] width 101 height 18
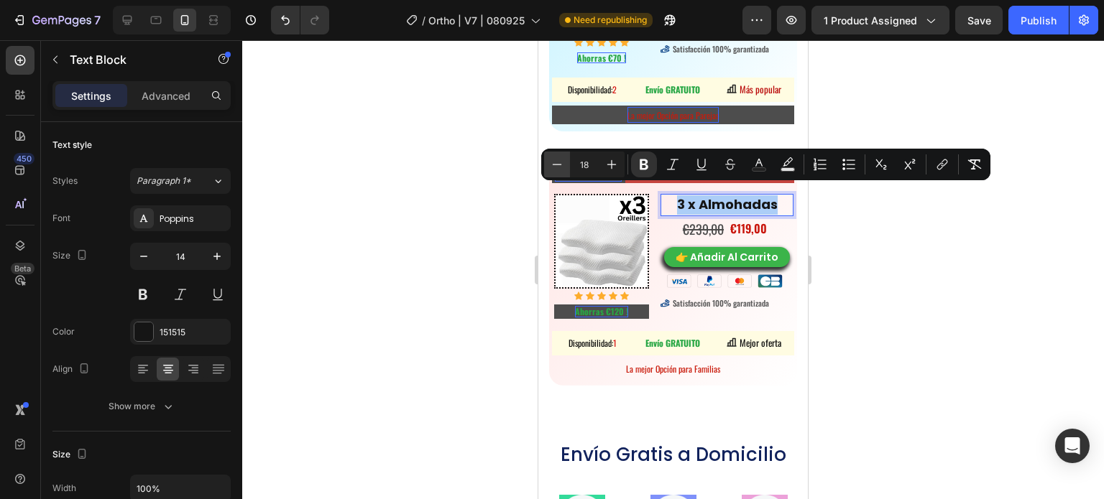
click at [558, 160] on icon "Editor contextual toolbar" at bounding box center [557, 164] width 14 height 14
type input "16"
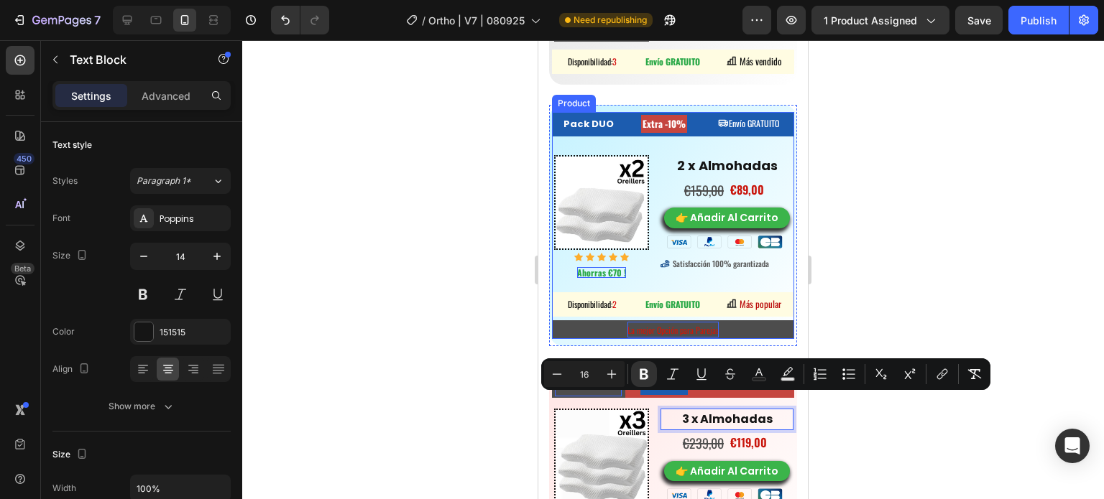
scroll to position [8081, 0]
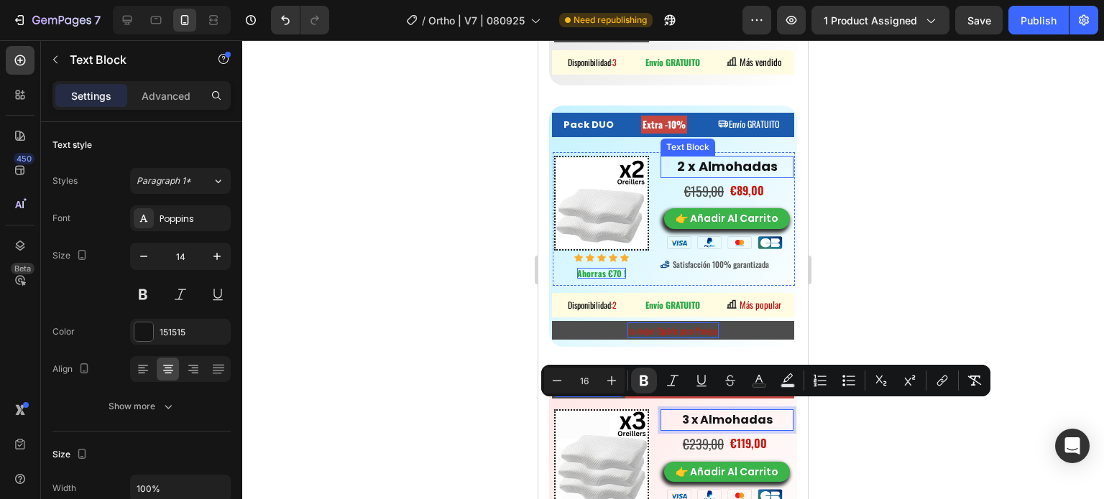
click at [717, 166] on strong "2 x Almohadas" at bounding box center [727, 166] width 101 height 18
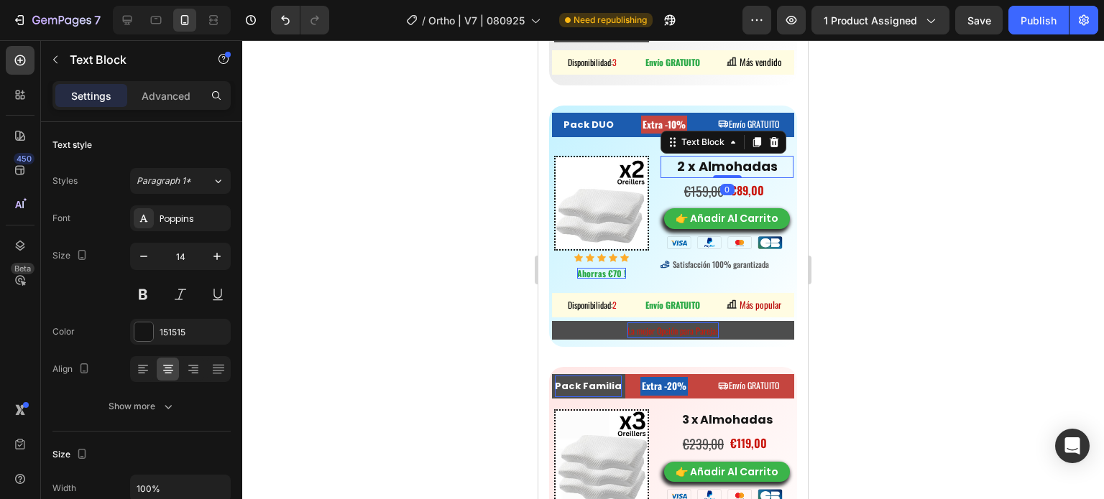
scroll to position [431, 0]
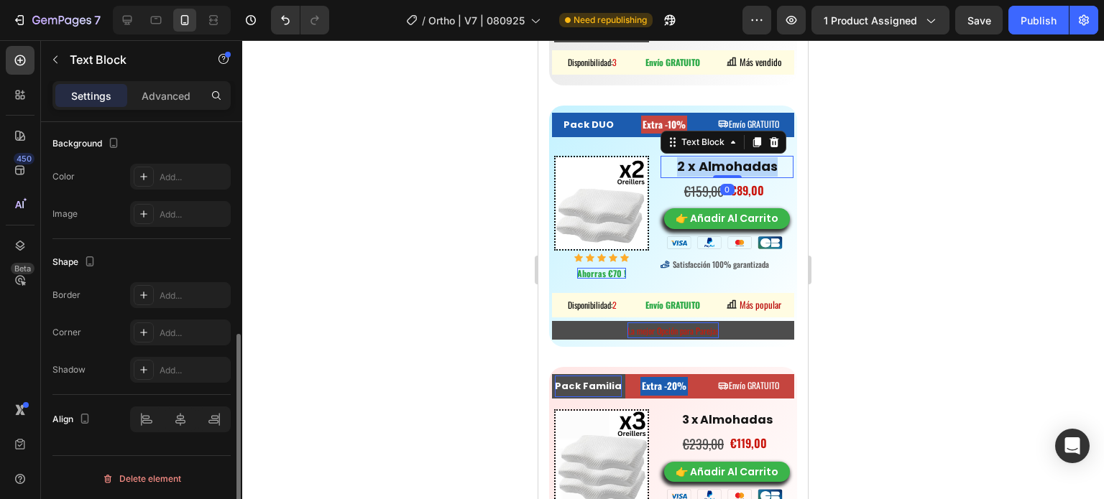
click at [717, 166] on strong "2 x Almohadas" at bounding box center [727, 166] width 101 height 18
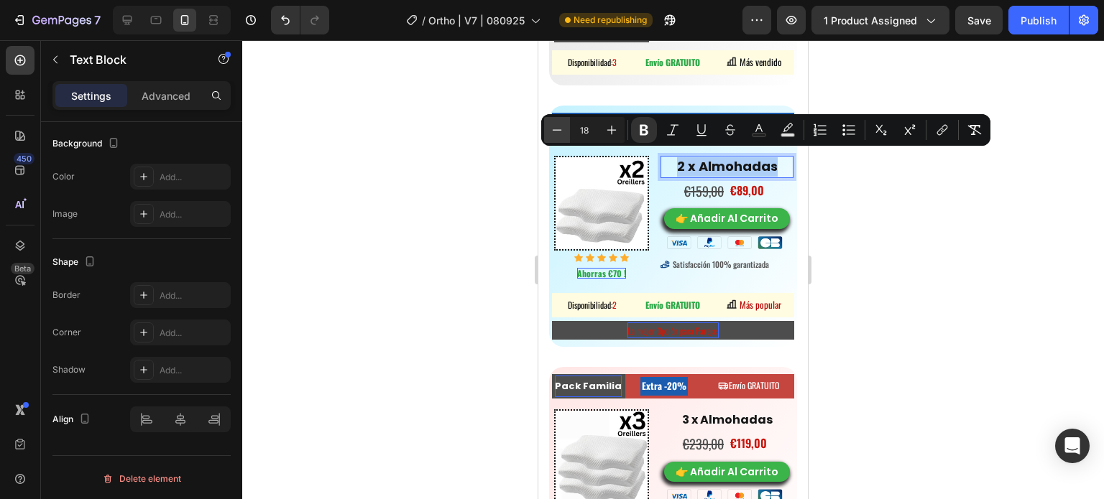
click at [550, 124] on icon "Editor contextual toolbar" at bounding box center [557, 130] width 14 height 14
type input "16"
click at [906, 361] on div at bounding box center [673, 269] width 862 height 459
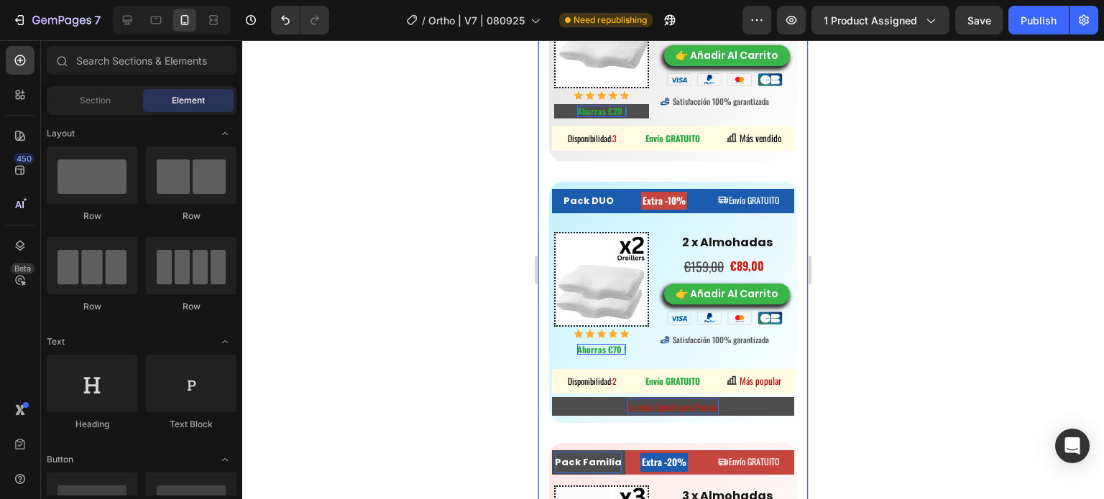
scroll to position [7938, 0]
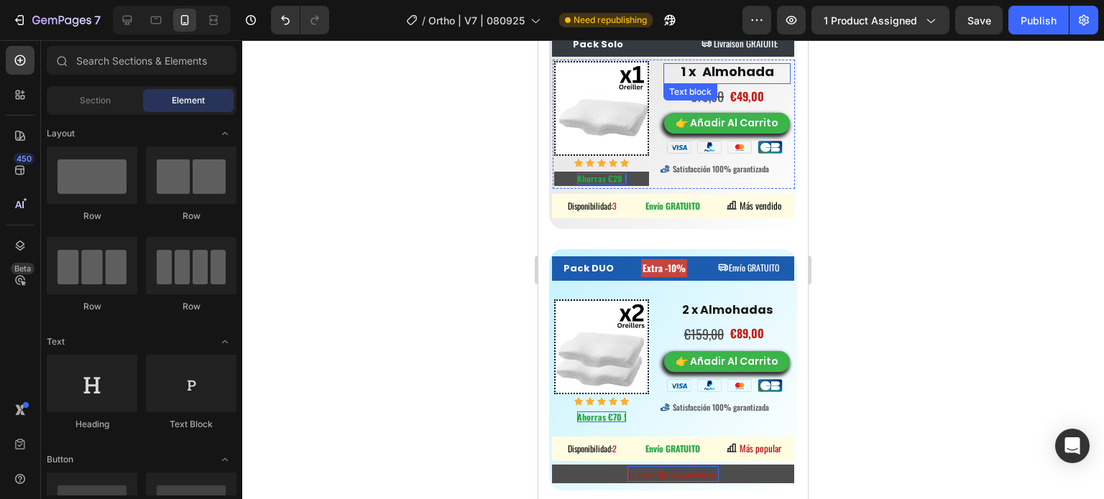
click at [718, 74] on strong "1 x Almohada" at bounding box center [727, 72] width 93 height 18
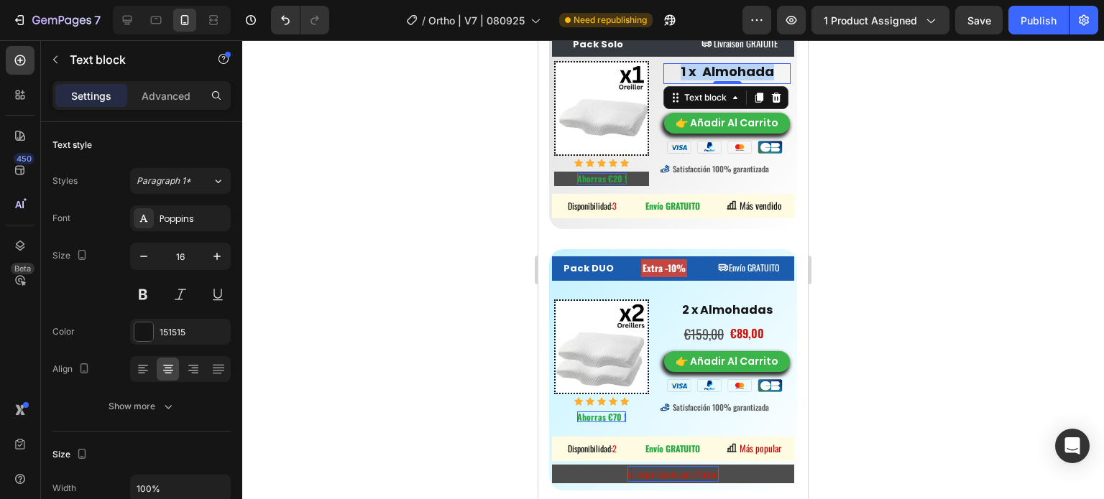
click at [718, 74] on strong "1 x Almohada" at bounding box center [727, 72] width 93 height 18
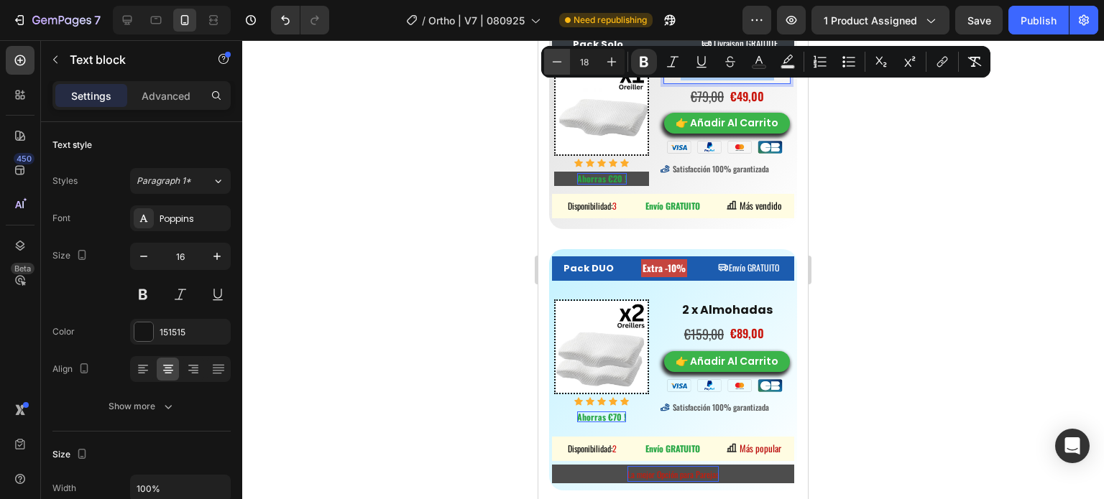
click at [558, 60] on icon "Editor contextual toolbar" at bounding box center [557, 62] width 14 height 14
type input "16"
click at [868, 200] on div at bounding box center [673, 269] width 862 height 459
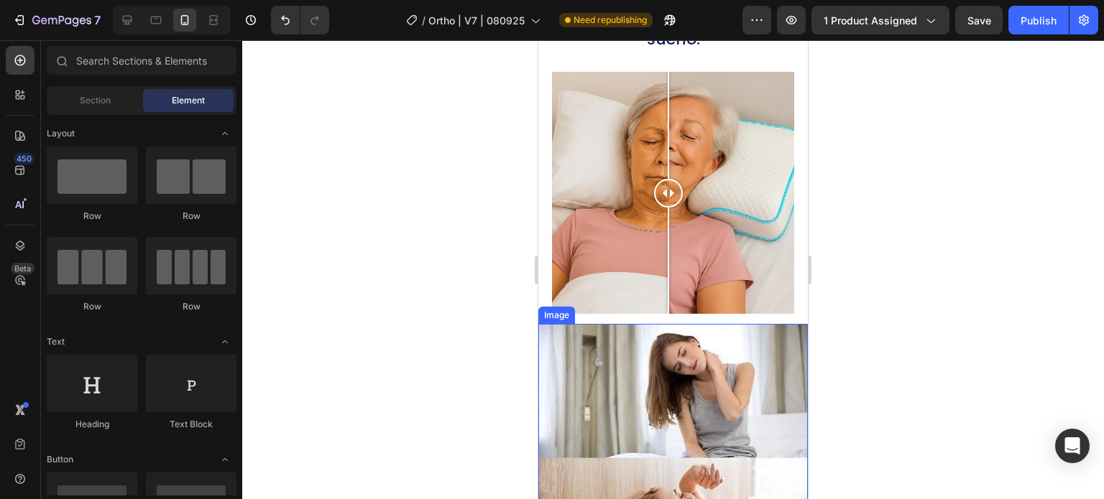
scroll to position [5741, 0]
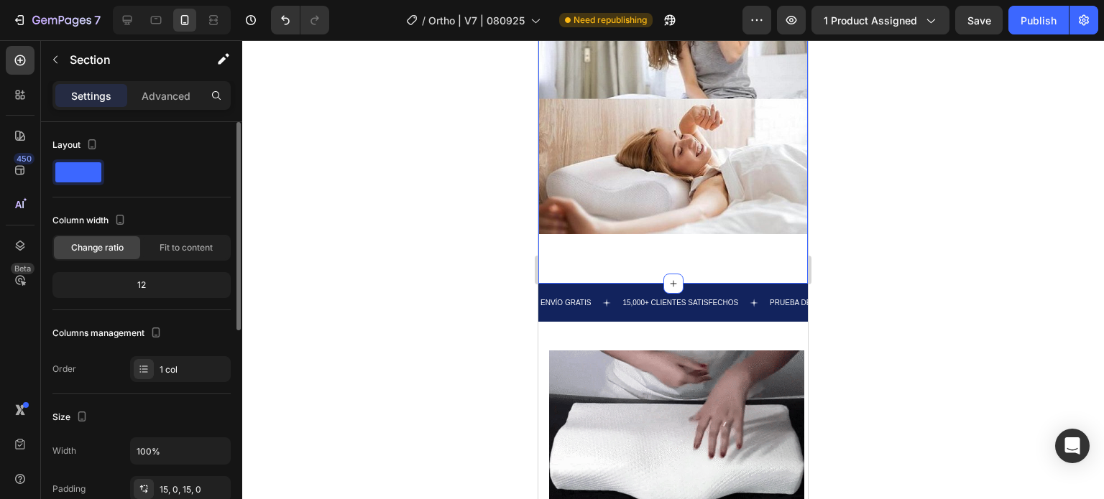
scroll to position [144, 0]
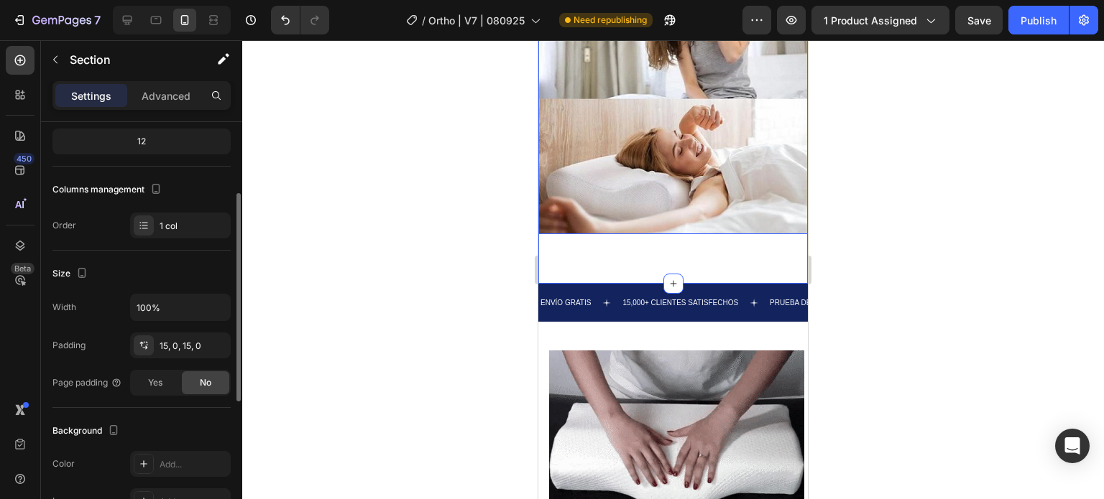
click at [594, 199] on img at bounding box center [672, 99] width 269 height 269
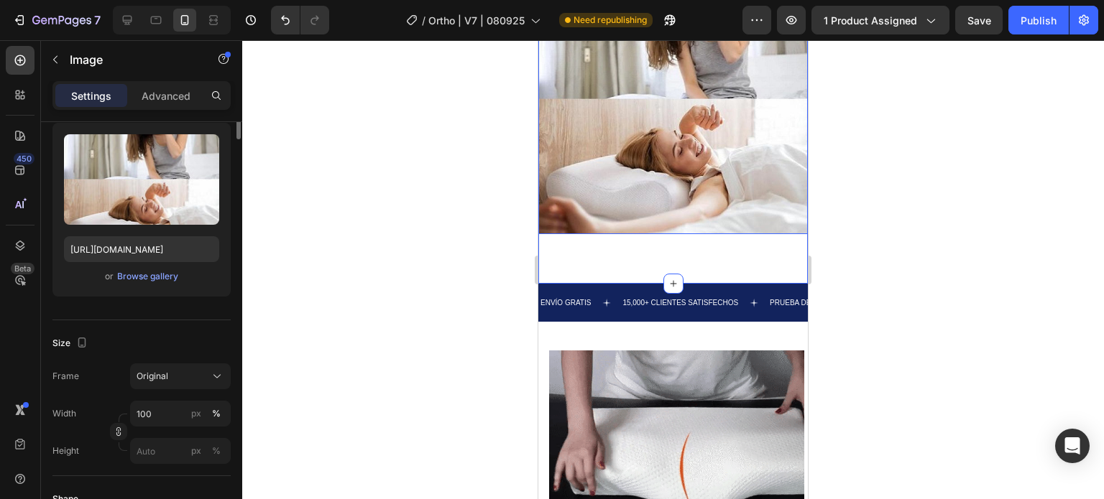
scroll to position [0, 0]
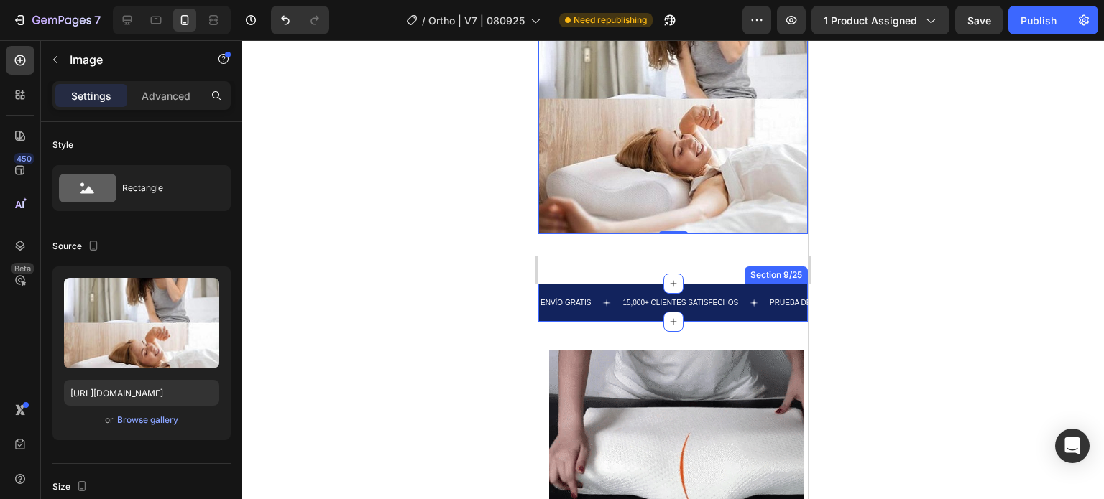
click at [603, 284] on div "ENVÍO GRATIS Text 15,000+ CLIENTES SATISFECHOS Text PRUEBA DE 30 NOCHES Text EN…" at bounding box center [672, 303] width 269 height 38
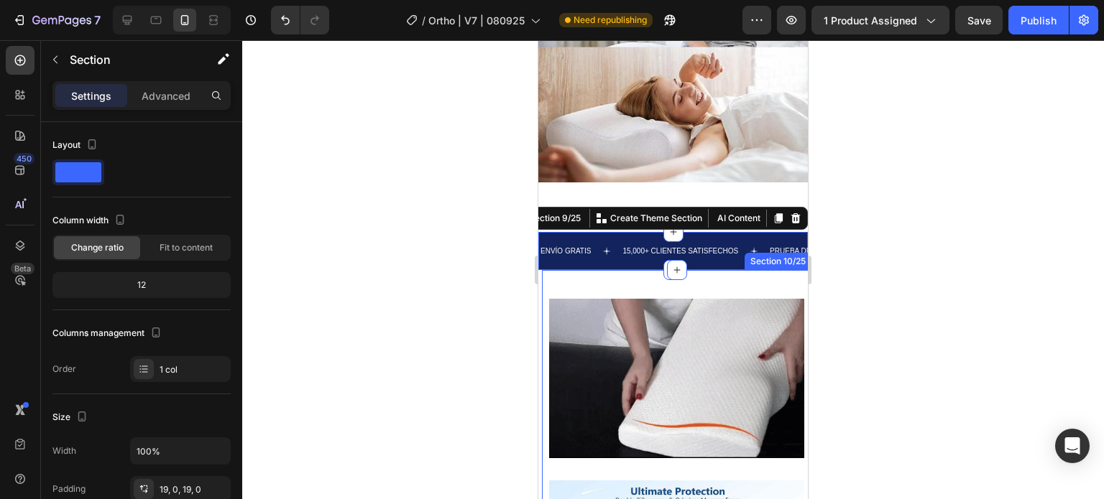
scroll to position [5812, 0]
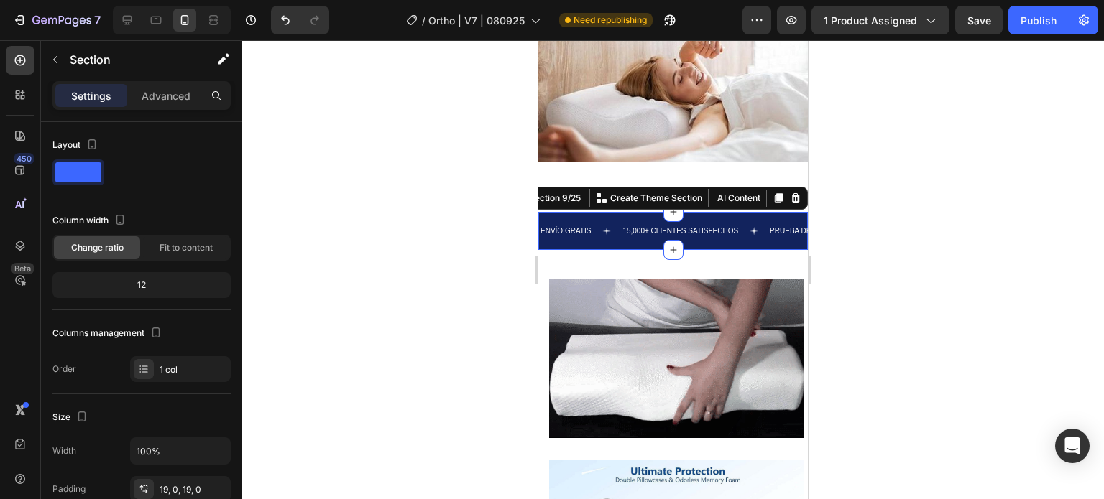
click at [454, 180] on div at bounding box center [673, 269] width 862 height 459
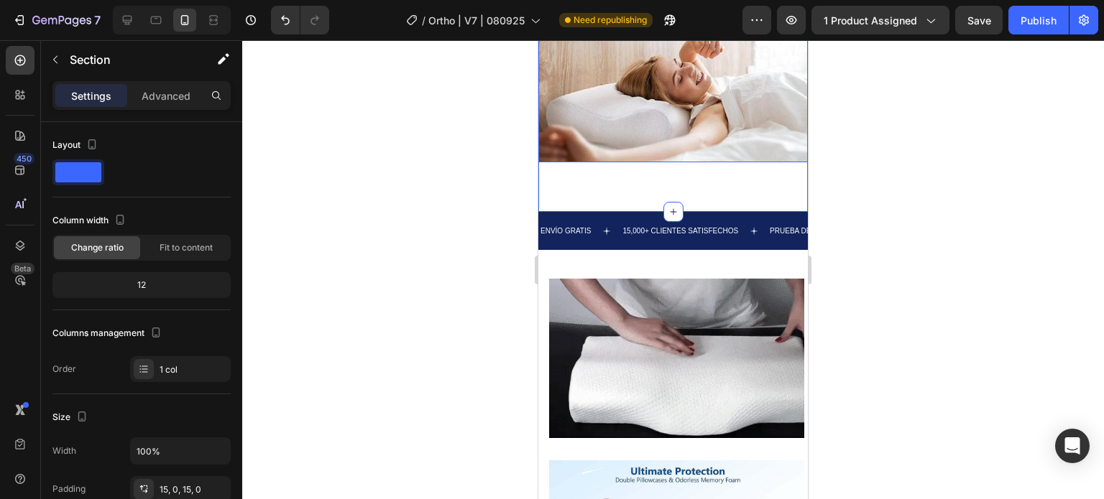
click at [724, 125] on img at bounding box center [672, 27] width 269 height 269
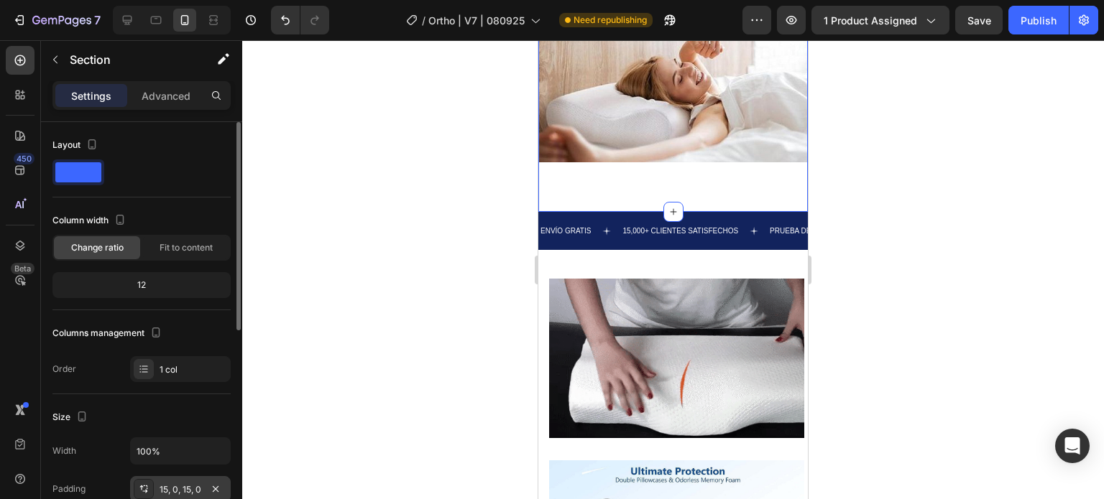
click at [170, 492] on div "15, 0, 15, 0" at bounding box center [181, 490] width 42 height 13
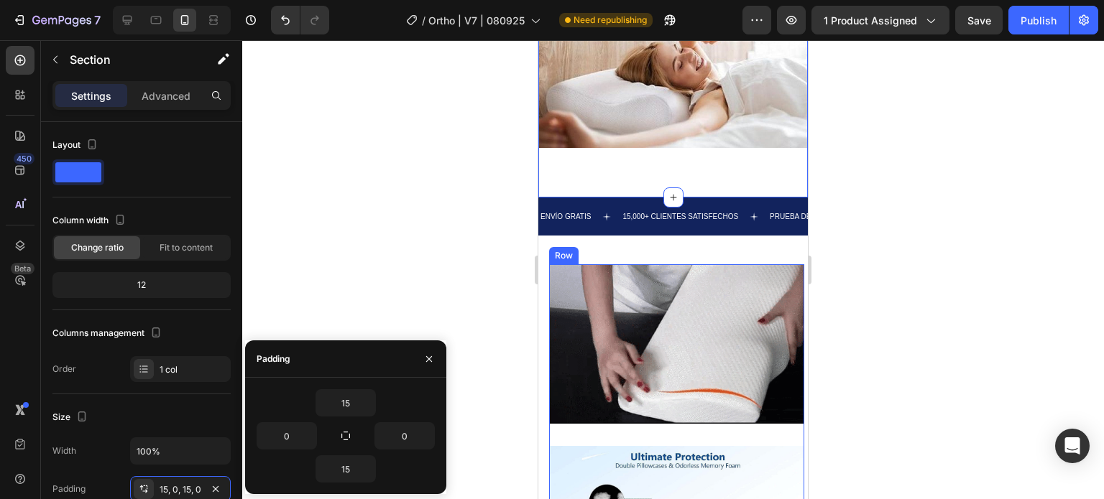
scroll to position [5741, 0]
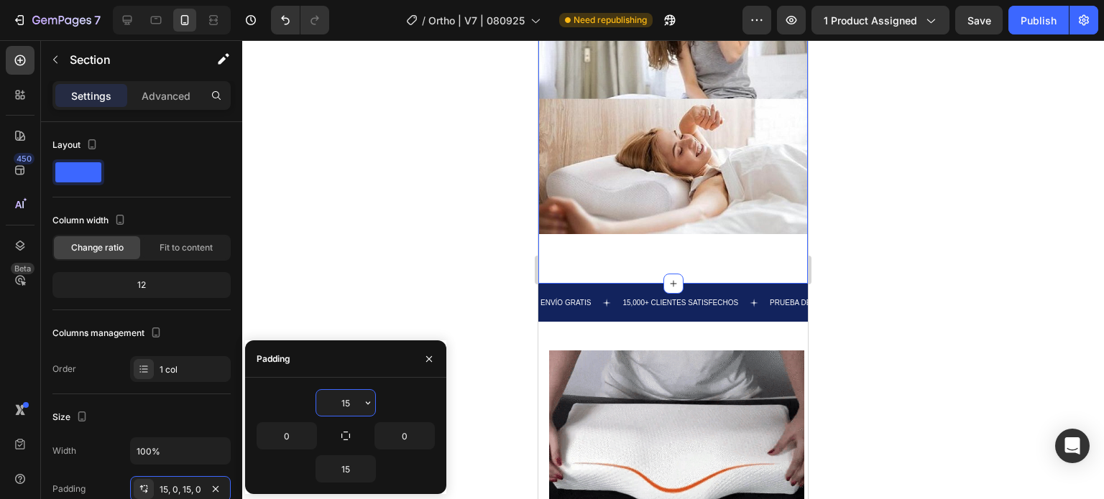
click at [347, 398] on input "15" at bounding box center [345, 403] width 59 height 26
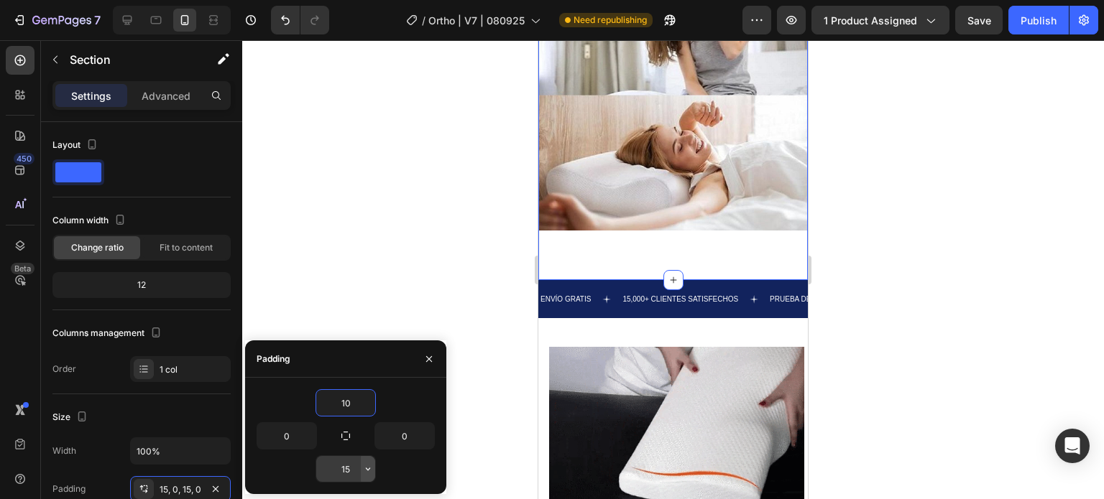
type input "10"
click at [365, 468] on icon "button" at bounding box center [367, 469] width 11 height 11
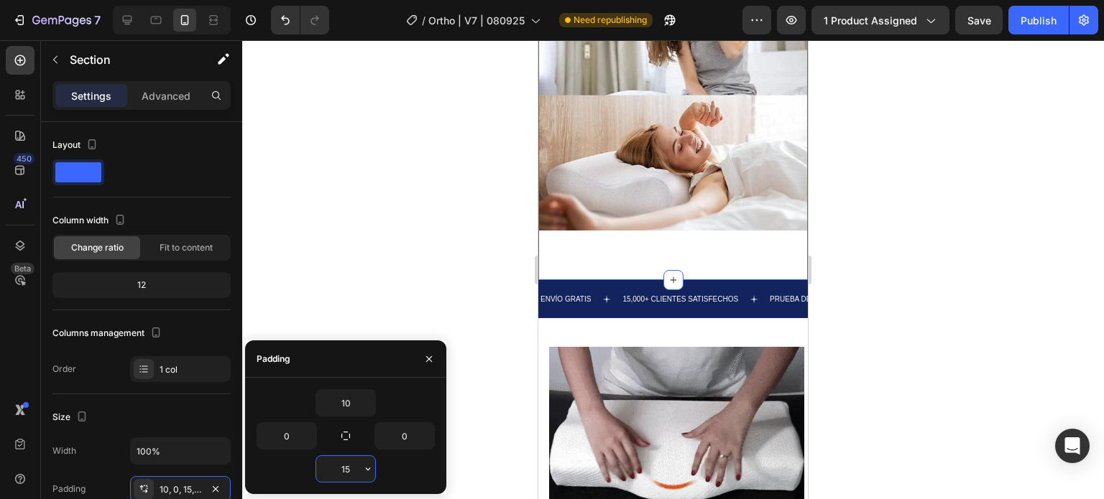
click at [354, 464] on input "15" at bounding box center [345, 469] width 59 height 26
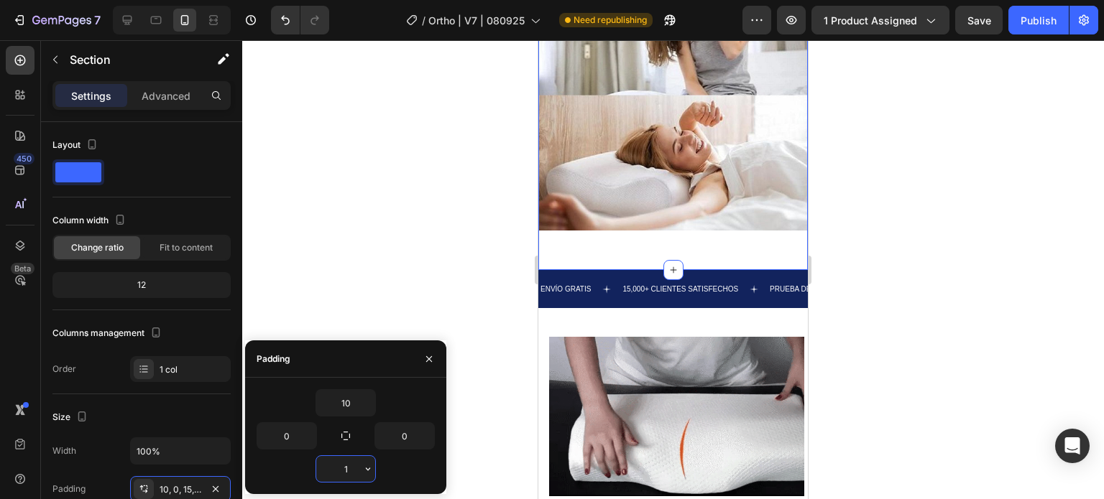
type input "10"
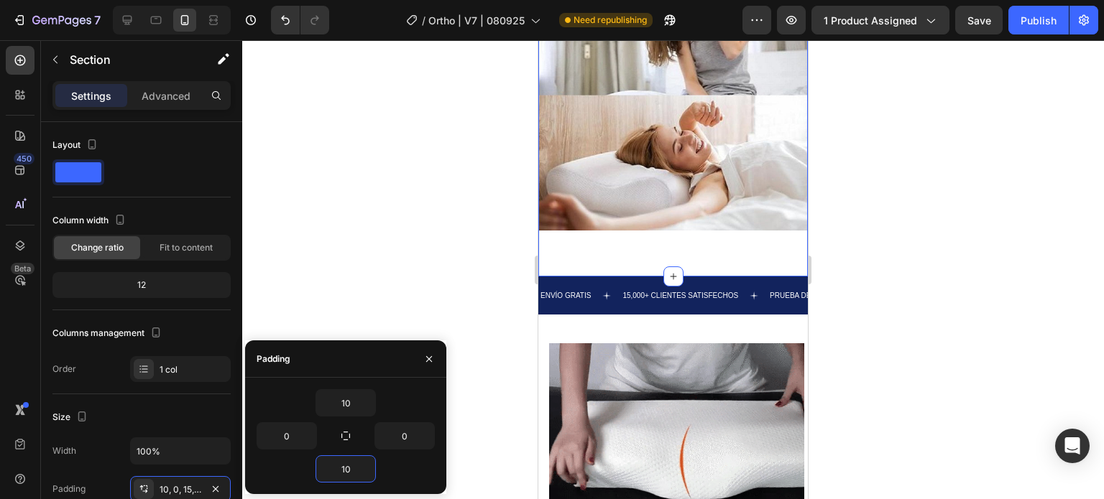
click at [926, 328] on div at bounding box center [673, 269] width 862 height 459
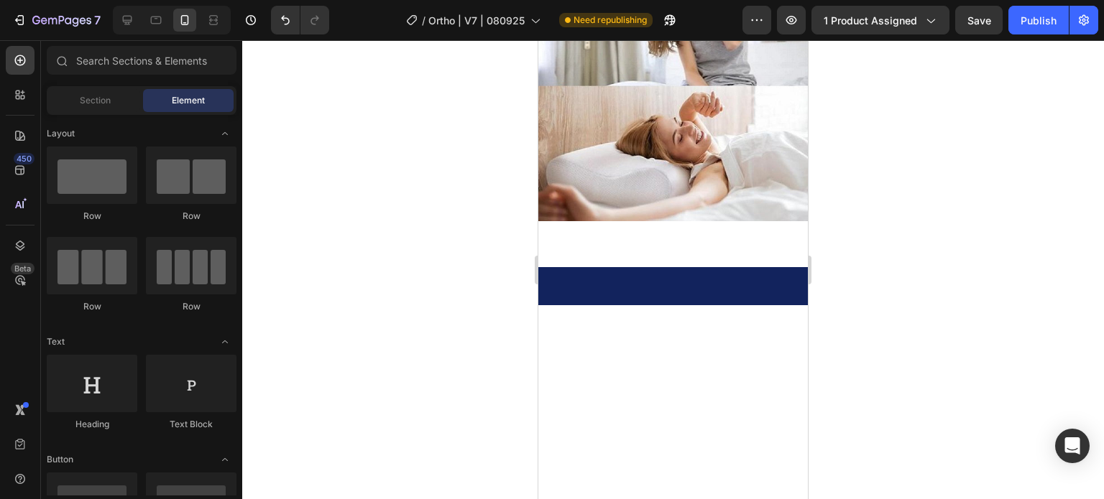
scroll to position [5422, 0]
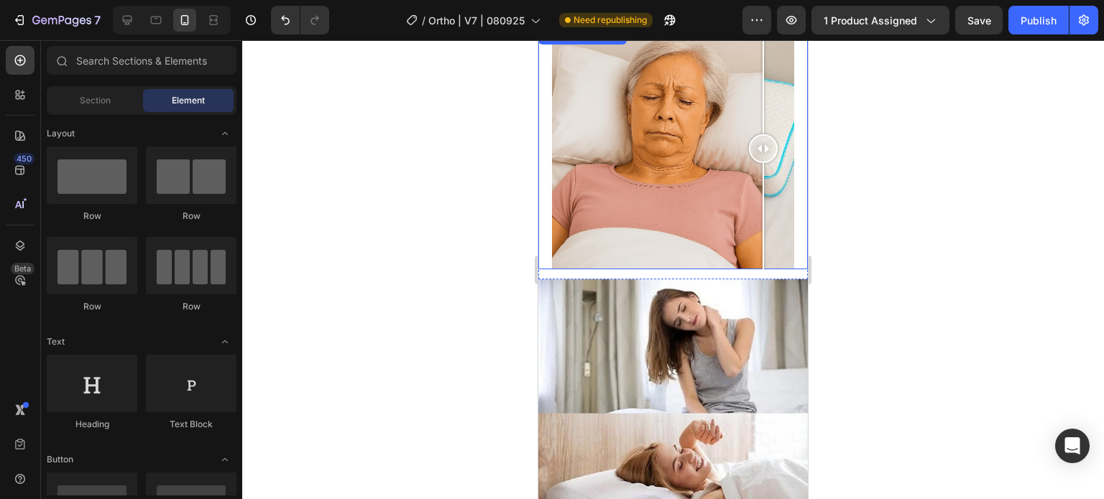
click at [762, 218] on div at bounding box center [673, 148] width 243 height 243
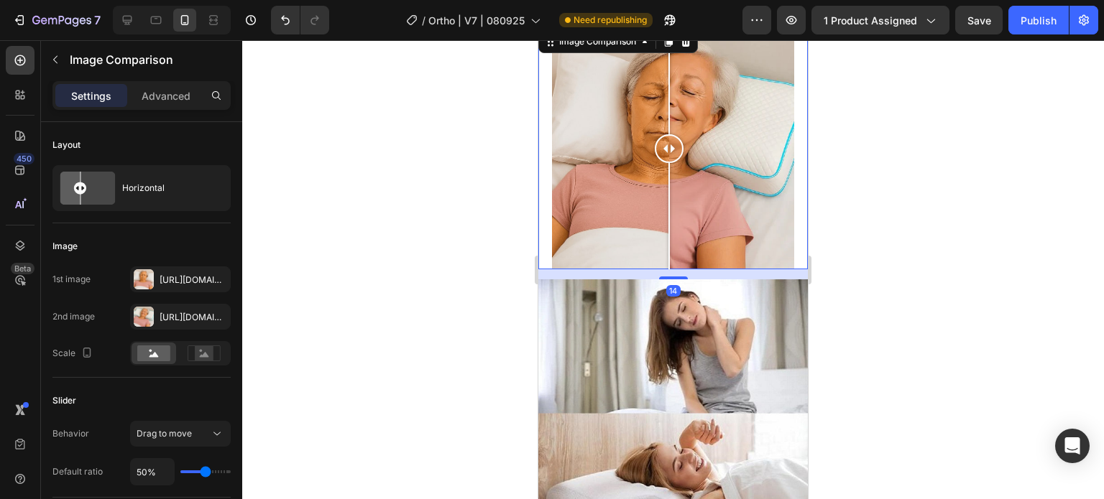
drag, startPoint x: 758, startPoint y: 218, endPoint x: 668, endPoint y: 220, distance: 89.9
click at [668, 220] on div at bounding box center [669, 148] width 29 height 243
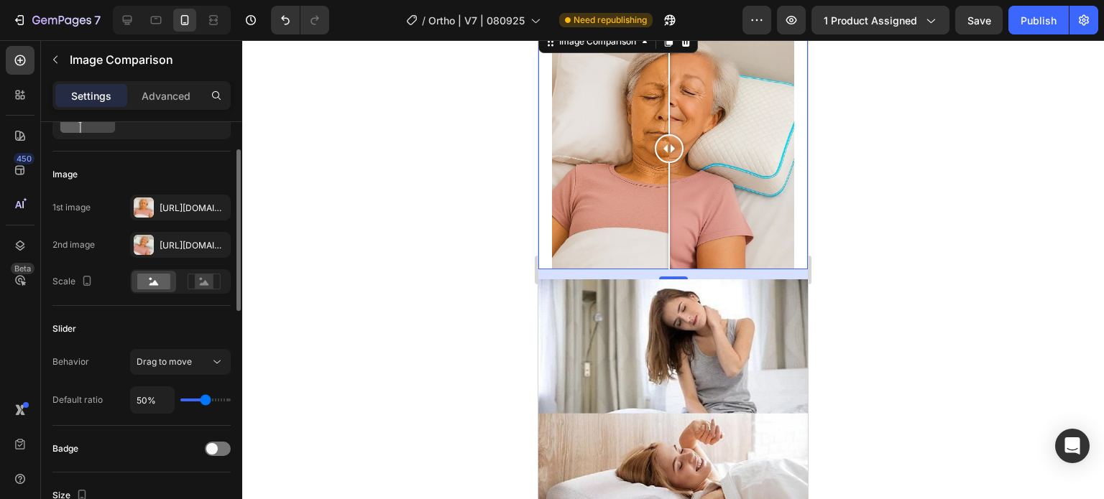
scroll to position [216, 0]
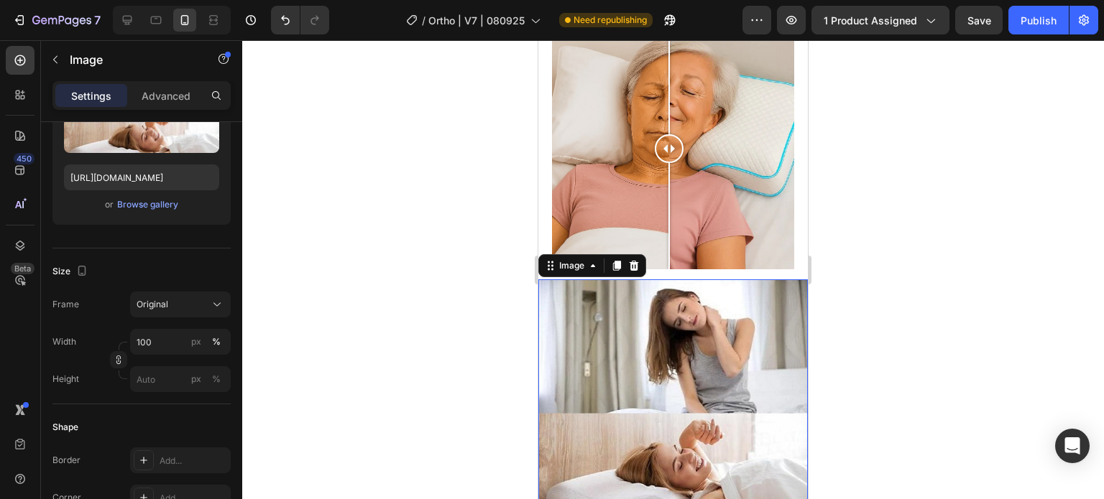
click at [649, 365] on img at bounding box center [672, 414] width 269 height 269
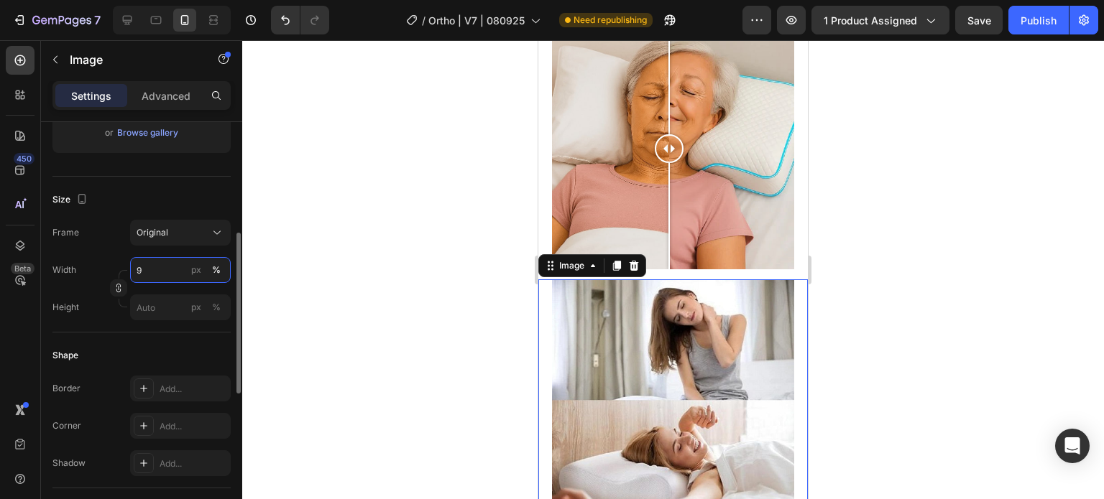
type input "90"
click at [903, 245] on div at bounding box center [673, 269] width 862 height 459
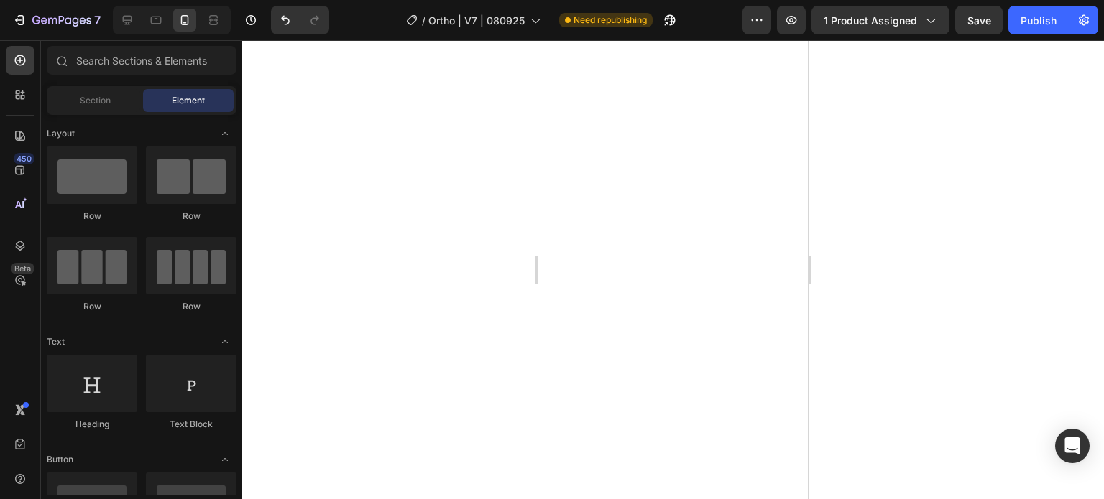
scroll to position [1151, 0]
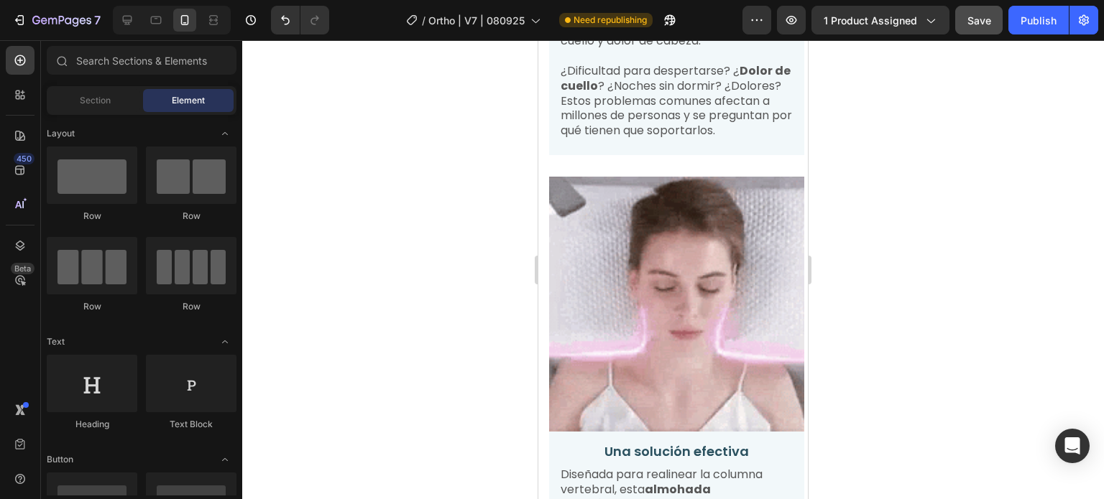
click at [970, 19] on span "Save" at bounding box center [979, 20] width 24 height 12
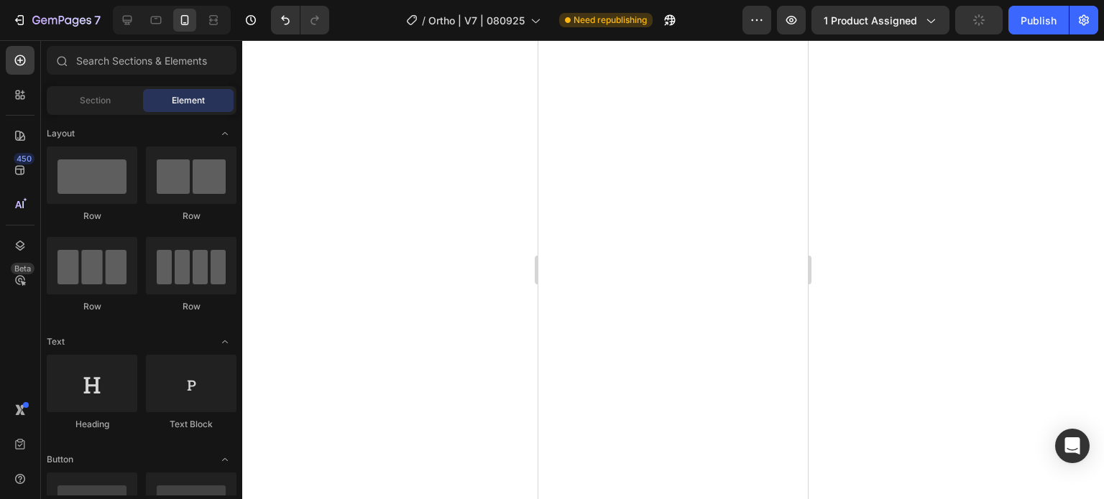
scroll to position [0, 0]
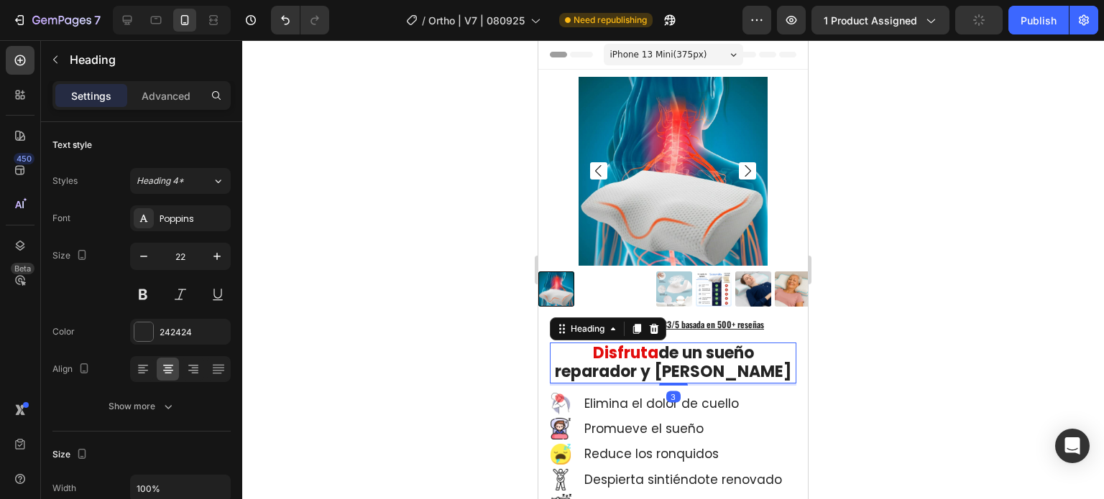
click at [694, 358] on strong "de un sueño reparador y [PERSON_NAME]" at bounding box center [673, 362] width 236 height 41
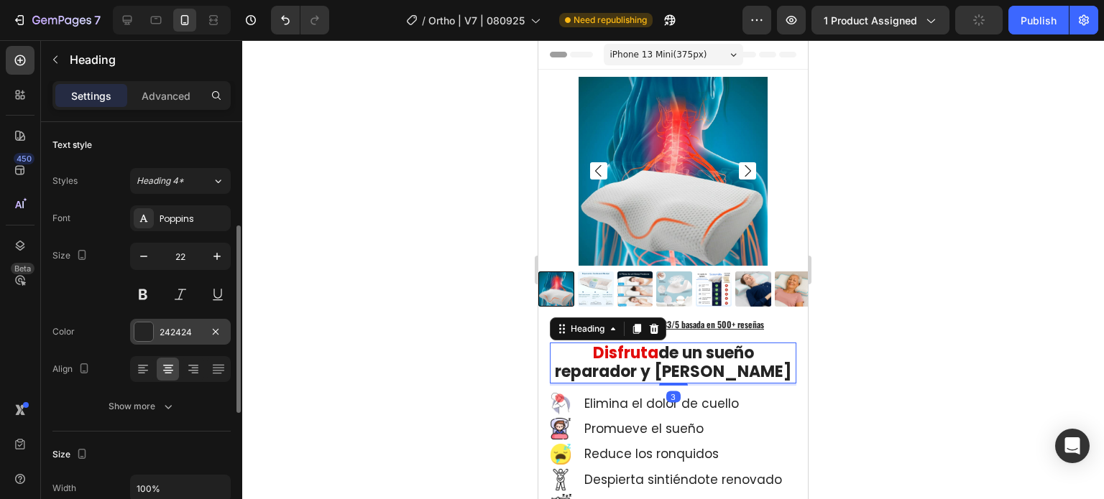
scroll to position [72, 0]
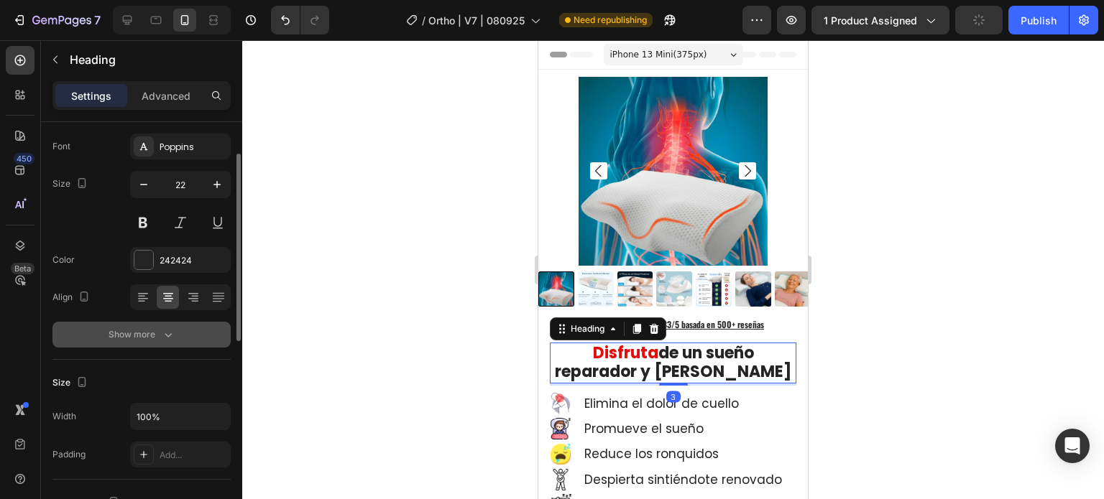
click at [162, 338] on icon "button" at bounding box center [168, 335] width 14 height 14
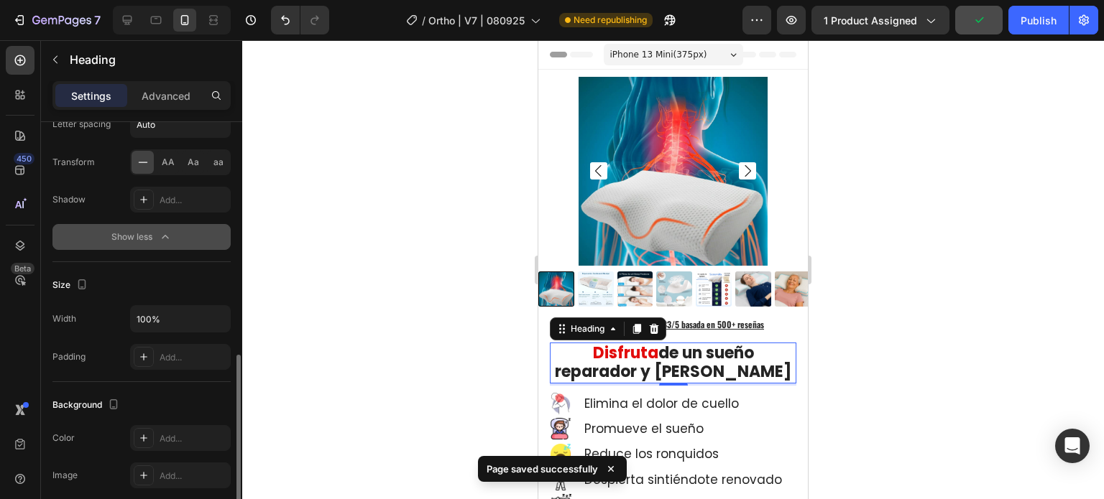
scroll to position [431, 0]
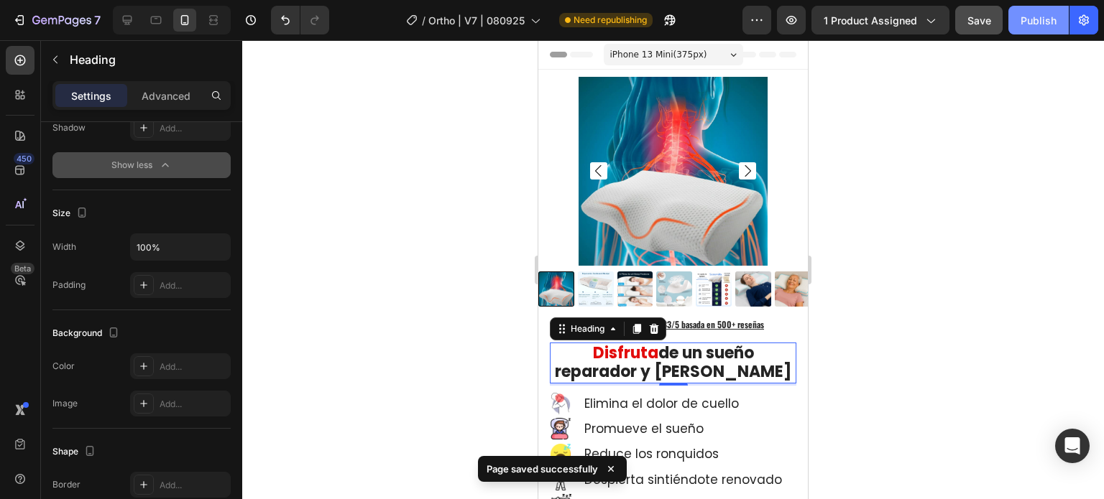
click at [1043, 16] on div "Publish" at bounding box center [1038, 20] width 36 height 15
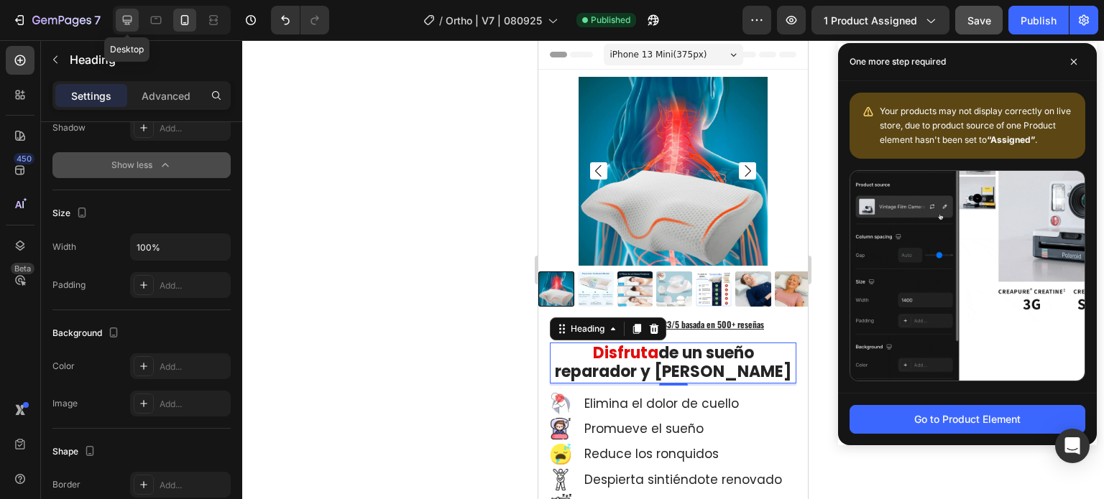
click at [132, 20] on icon at bounding box center [127, 20] width 14 height 14
type input "24"
type input "130%"
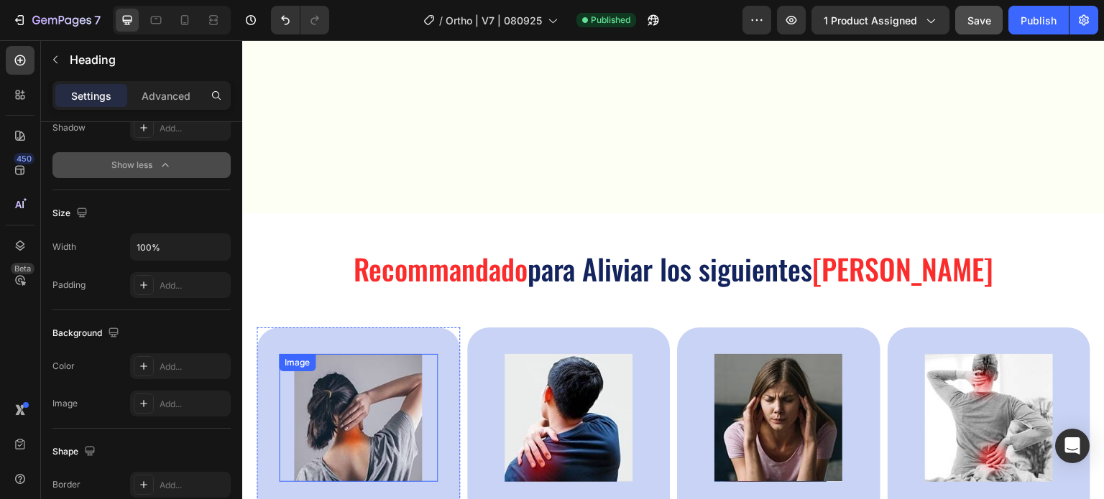
scroll to position [668, 0]
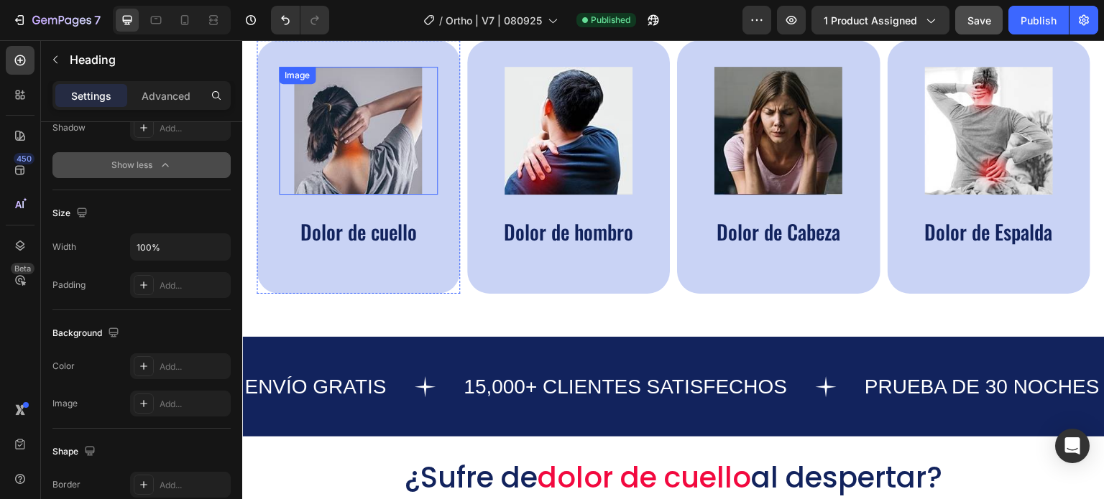
click at [337, 149] on img at bounding box center [358, 131] width 128 height 128
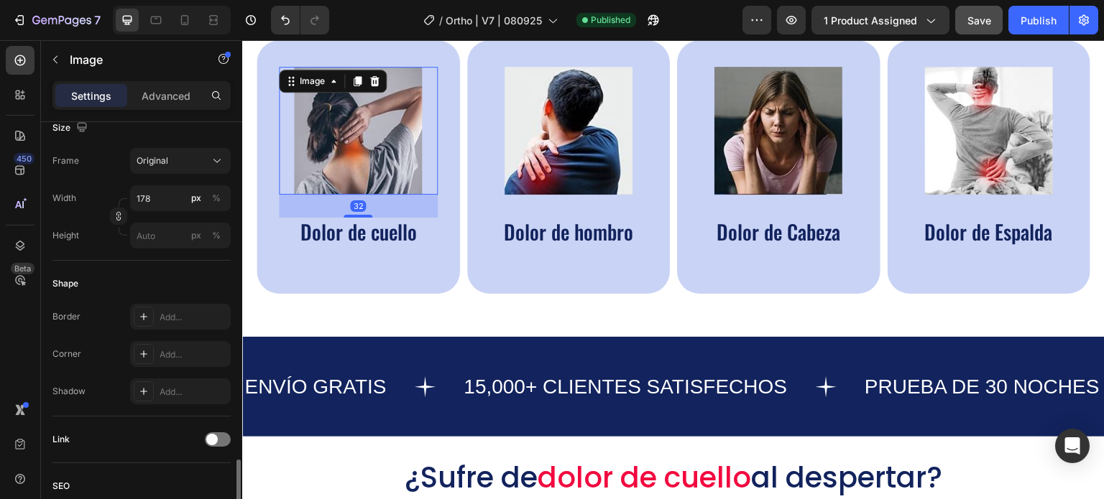
scroll to position [575, 0]
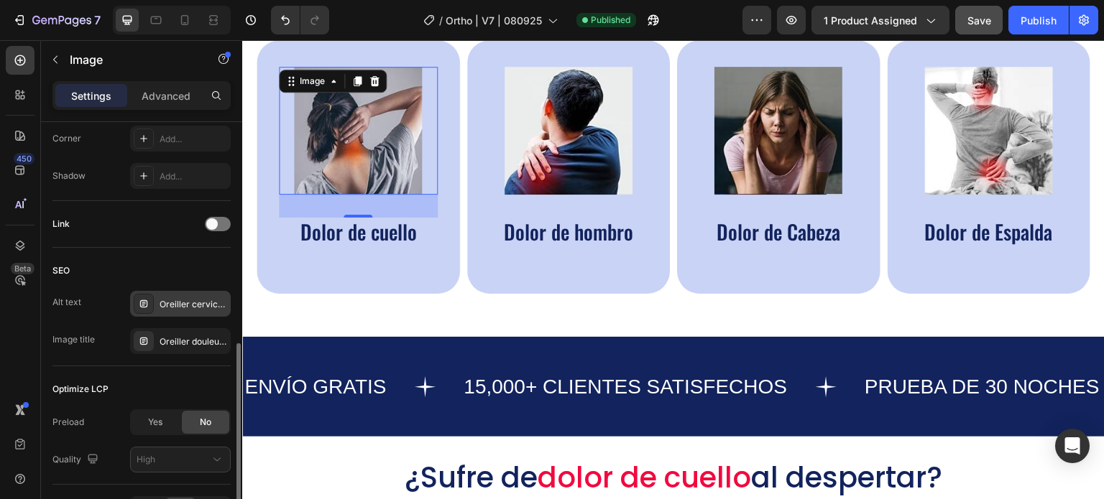
click at [173, 301] on div "Oreiller cervical, oreiller ergonomique cervical, coussin cervical mémoire forme" at bounding box center [194, 304] width 68 height 13
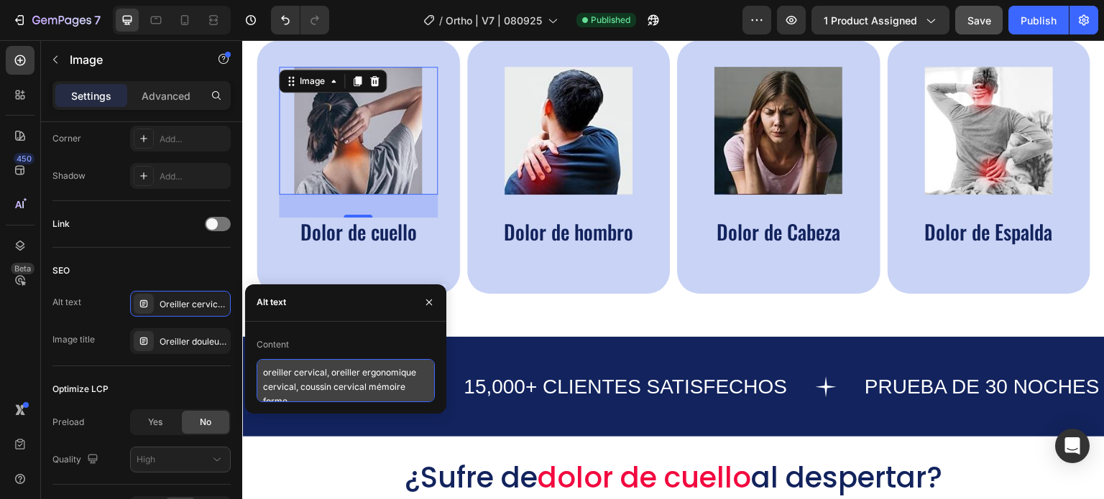
click at [284, 379] on textarea "oreiller cervical, oreiller ergonomique cervical, coussin cervical mémoire forme" at bounding box center [346, 380] width 178 height 43
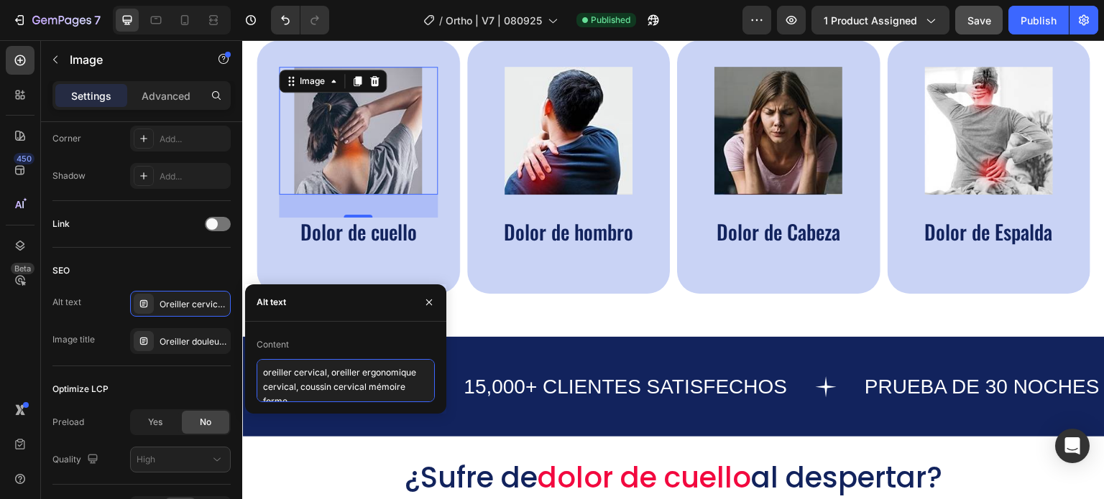
click at [284, 379] on textarea "oreiller cervical, oreiller ergonomique cervical, coussin cervical mémoire forme" at bounding box center [346, 380] width 178 height 43
paste textarea "almohada cervical, almohada ortopédica cuello, almohada viscoelástica cervical"
type textarea "almohada cervical, almohada ortopédica cuello, almohada viscoelástica cervical"
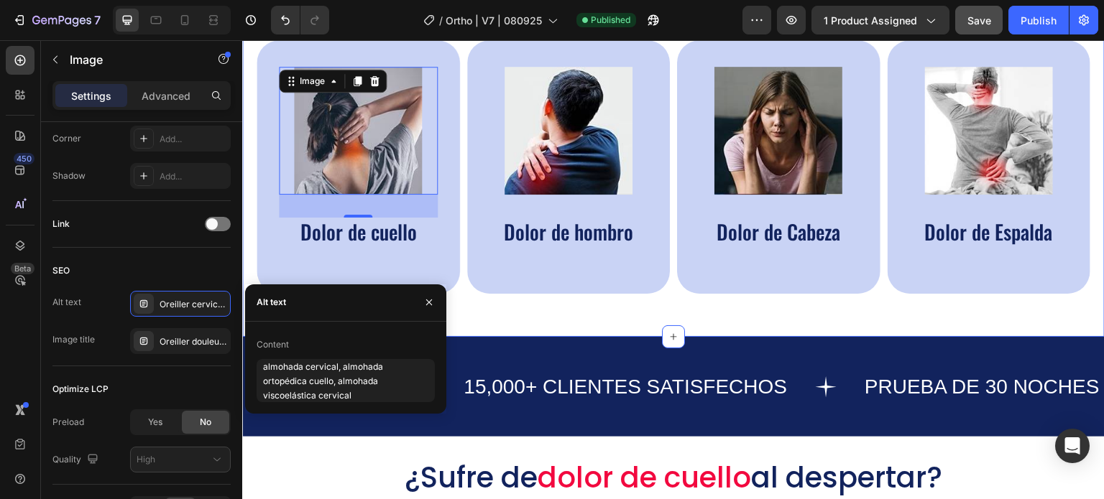
click at [612, 316] on div "Recommandado para Aliviar los siguientes Dolores Matutinos Heading Image 32 Dol…" at bounding box center [673, 131] width 862 height 411
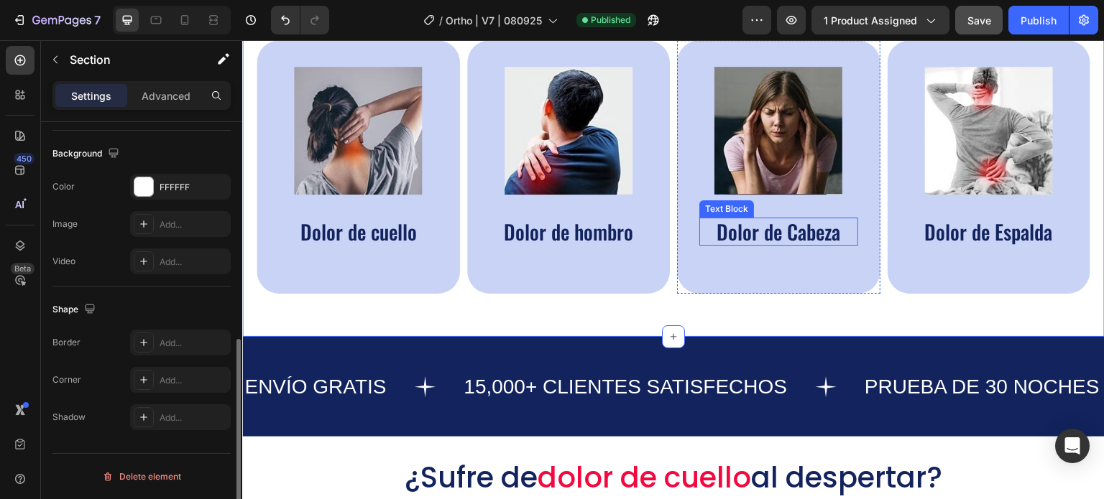
scroll to position [0, 0]
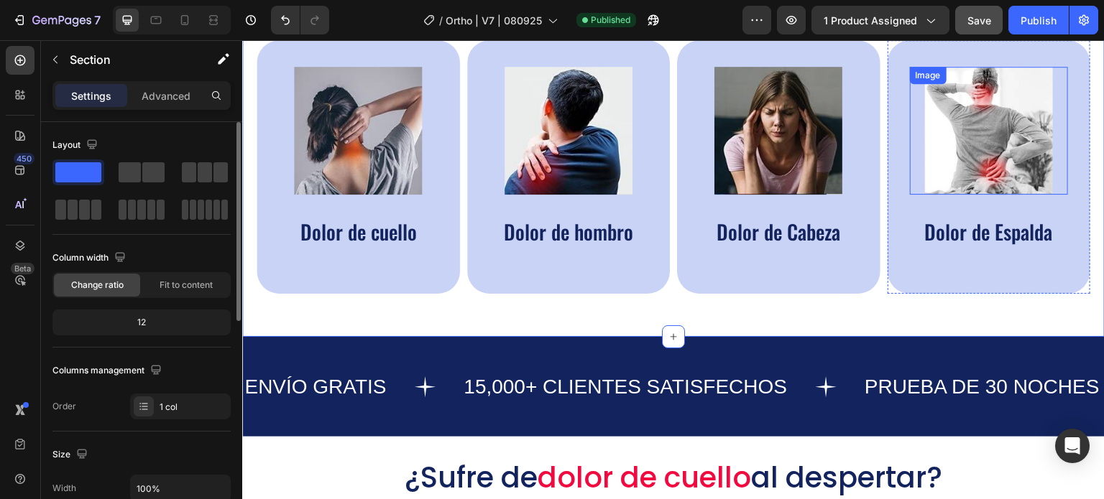
click at [978, 122] on img at bounding box center [989, 131] width 128 height 128
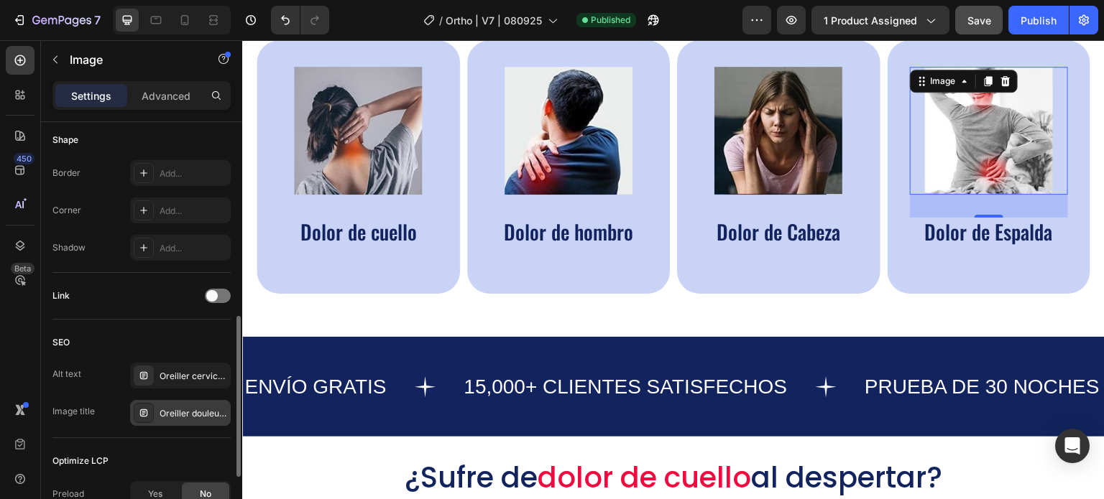
scroll to position [575, 0]
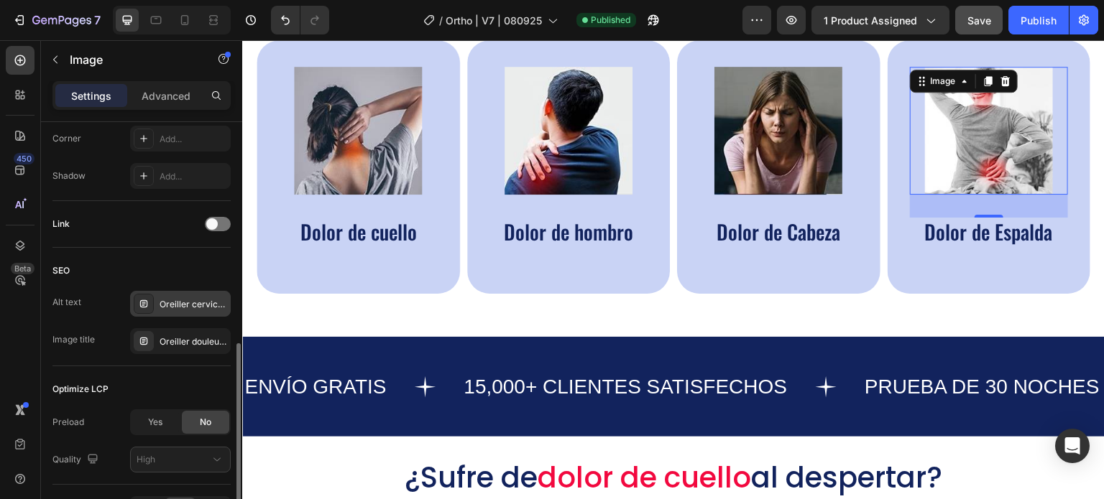
click at [180, 304] on div "Oreiller cervical, oreiller ergonomique cervical, coussin cervical mémoire forme" at bounding box center [194, 304] width 68 height 13
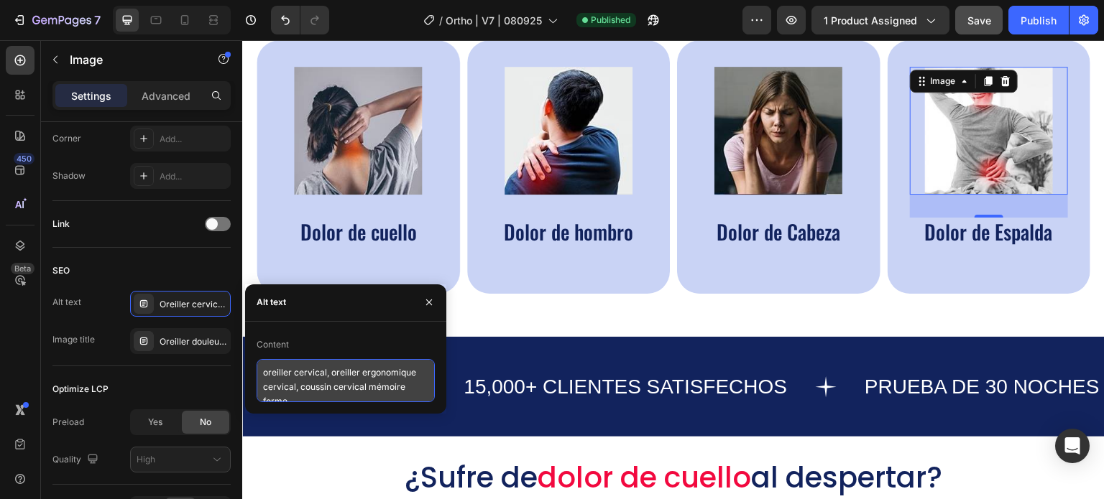
click at [283, 367] on textarea "oreiller cervical, oreiller ergonomique cervical, coussin cervical mémoire forme" at bounding box center [346, 380] width 178 height 43
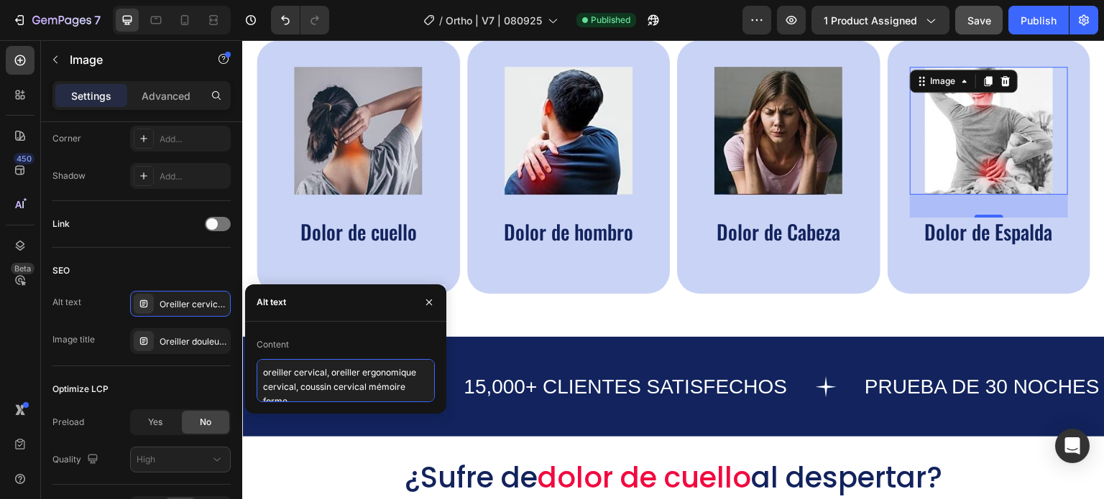
click at [283, 367] on textarea "oreiller cervical, oreiller ergonomique cervical, coussin cervical mémoire forme" at bounding box center [346, 380] width 178 height 43
paste textarea "almohada cervical, almohada ortopédica cuello, almohada viscoelástica cervical"
type textarea "almohada cervical, almohada ortopédica cuello, almohada viscoelástica cervical"
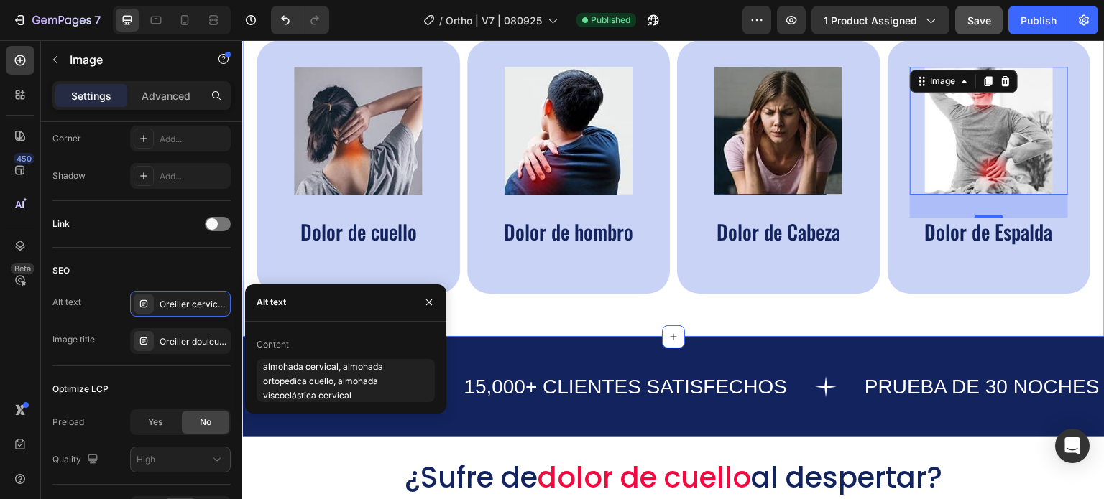
click at [579, 321] on div "Recommandado para Aliviar los siguientes Dolores Matutinos Heading Image Dolor …" at bounding box center [673, 131] width 862 height 411
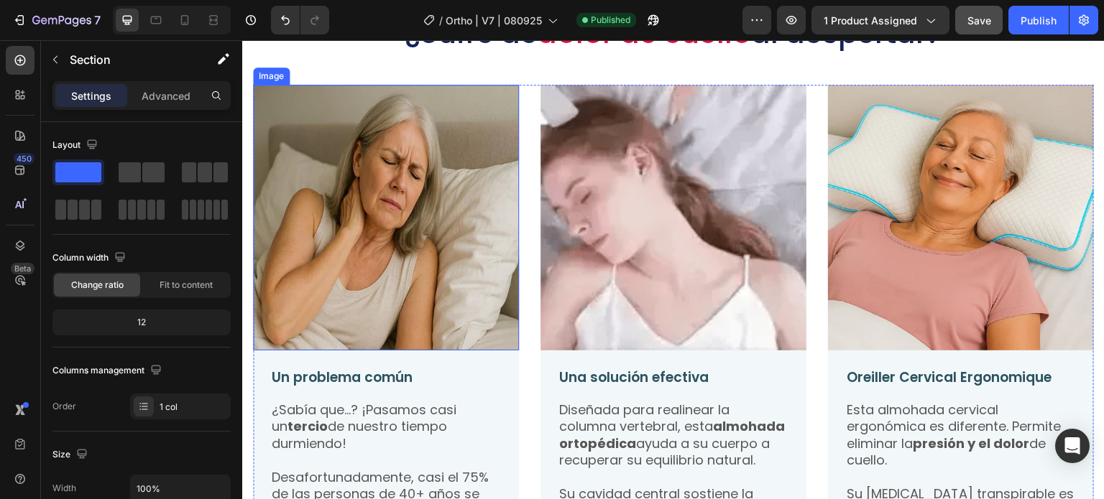
scroll to position [1027, 0]
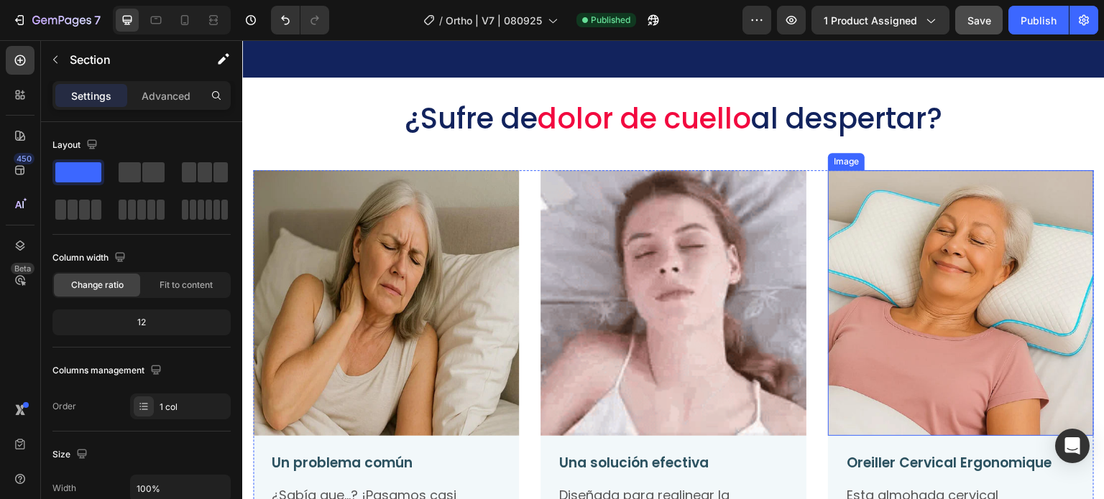
drag, startPoint x: 890, startPoint y: 230, endPoint x: 417, endPoint y: 261, distance: 474.6
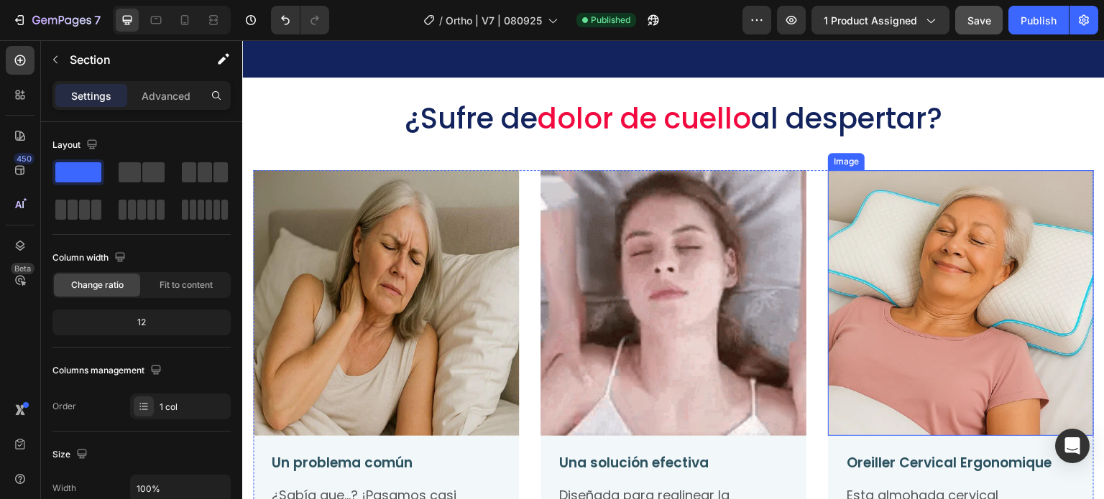
click at [890, 231] on img at bounding box center [961, 303] width 266 height 266
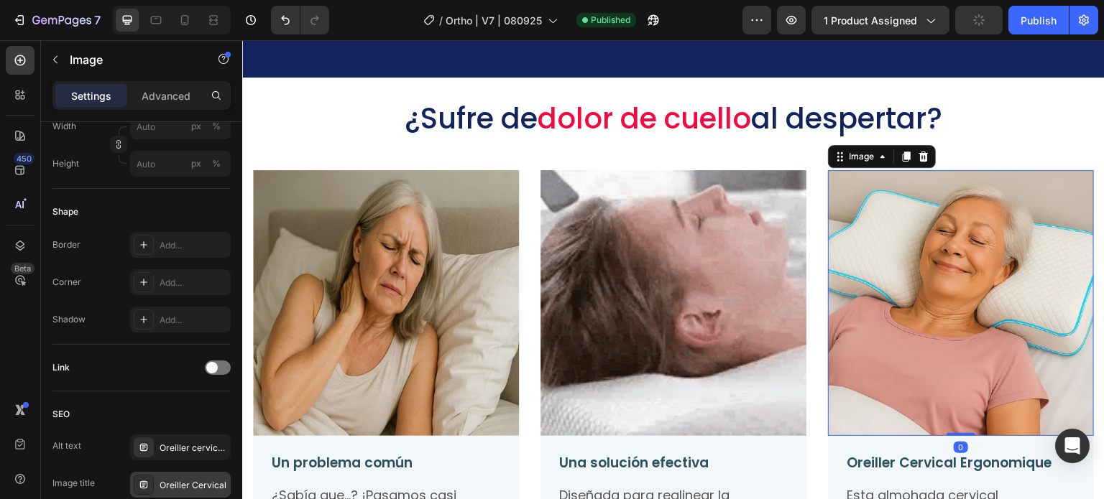
scroll to position [665, 0]
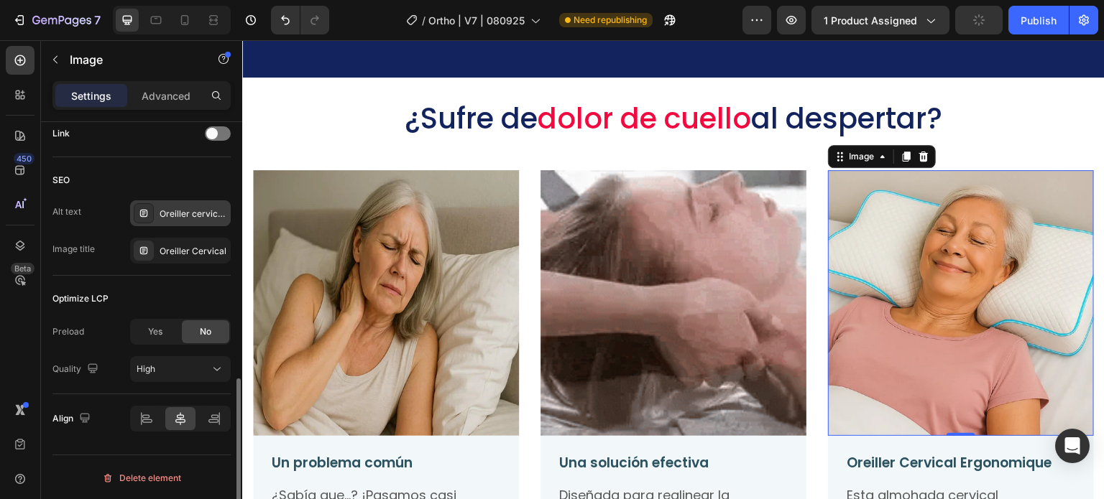
click at [170, 210] on div "Oreiller cervical, oreiller ergonomique cervical, coussin cervical mémoire forme" at bounding box center [194, 214] width 68 height 13
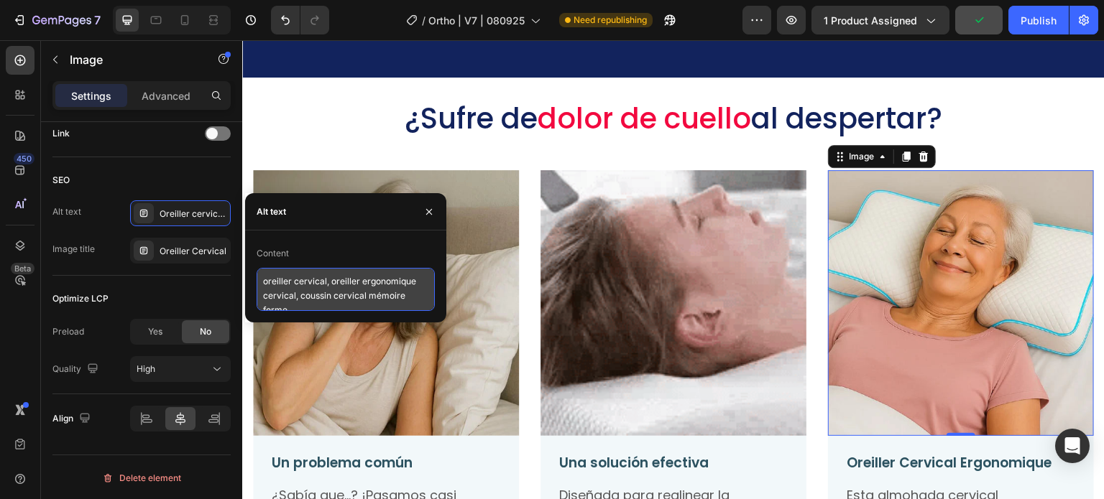
click at [296, 288] on textarea "oreiller cervical, oreiller ergonomique cervical, coussin cervical mémoire forme" at bounding box center [346, 289] width 178 height 43
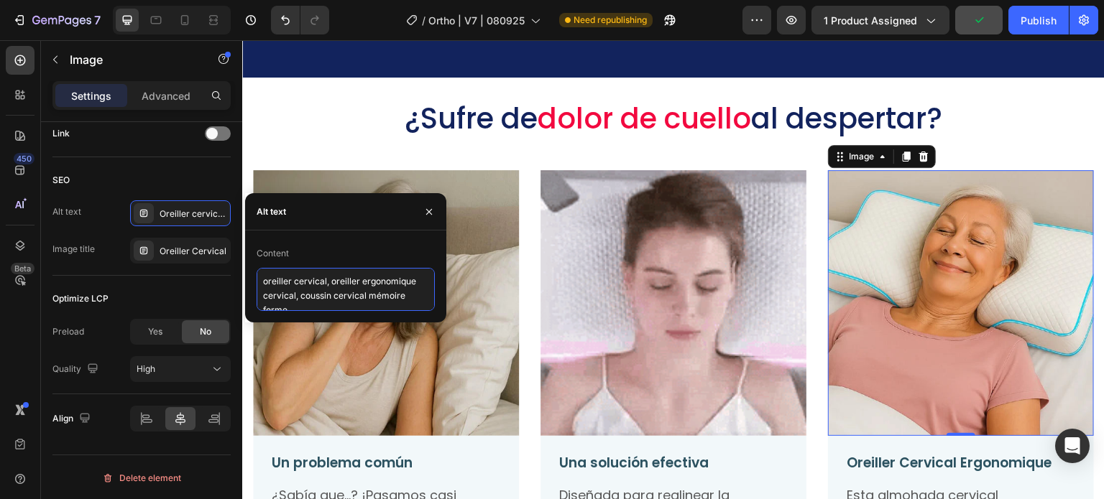
click at [296, 288] on textarea "oreiller cervical, oreiller ergonomique cervical, coussin cervical mémoire forme" at bounding box center [346, 289] width 178 height 43
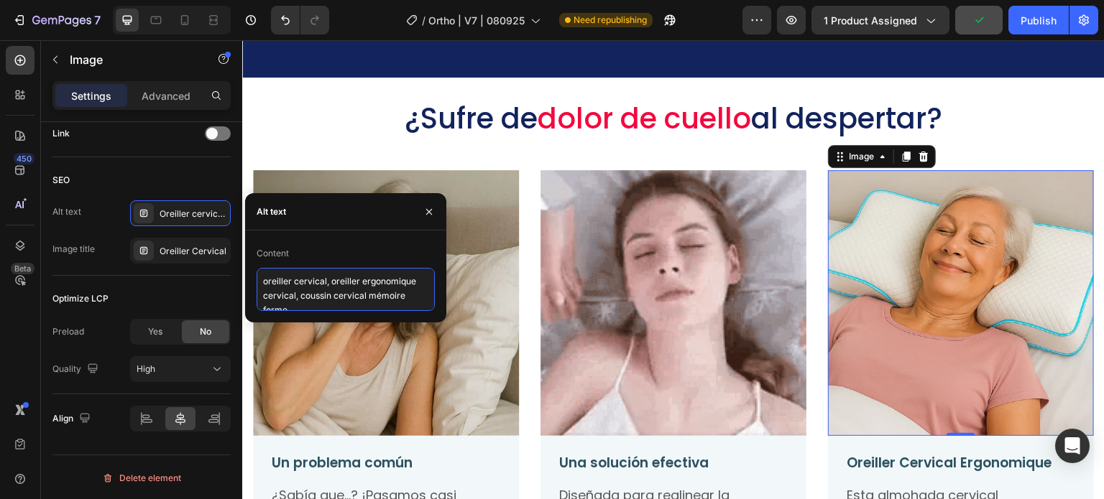
click at [296, 288] on textarea "oreiller cervical, oreiller ergonomique cervical, coussin cervical mémoire forme" at bounding box center [346, 289] width 178 height 43
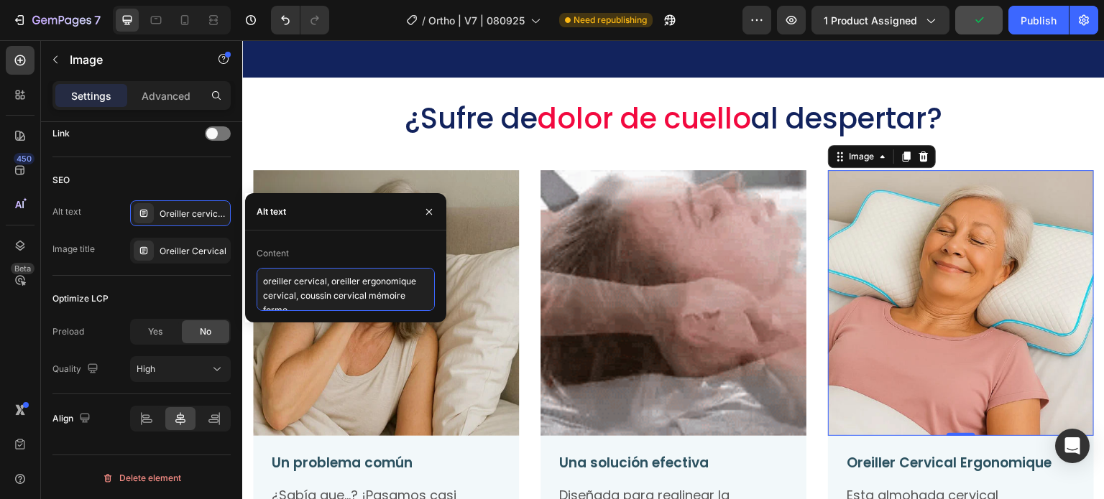
paste textarea "almohada cervical, almohada ortopédica cuello, almohada viscoelástica cervical"
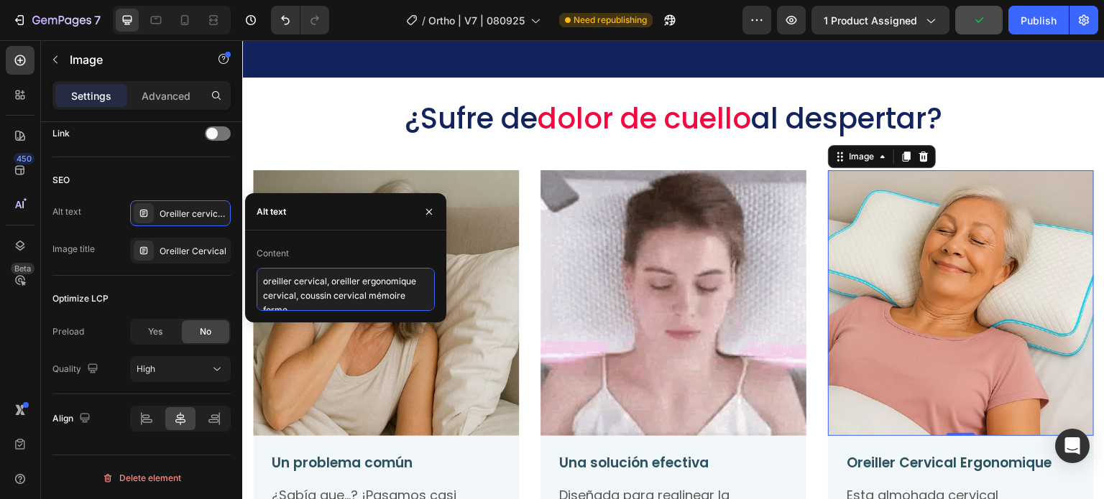
type textarea "almohada cervical, almohada ortopédica cuello, almohada viscoelástica cervical"
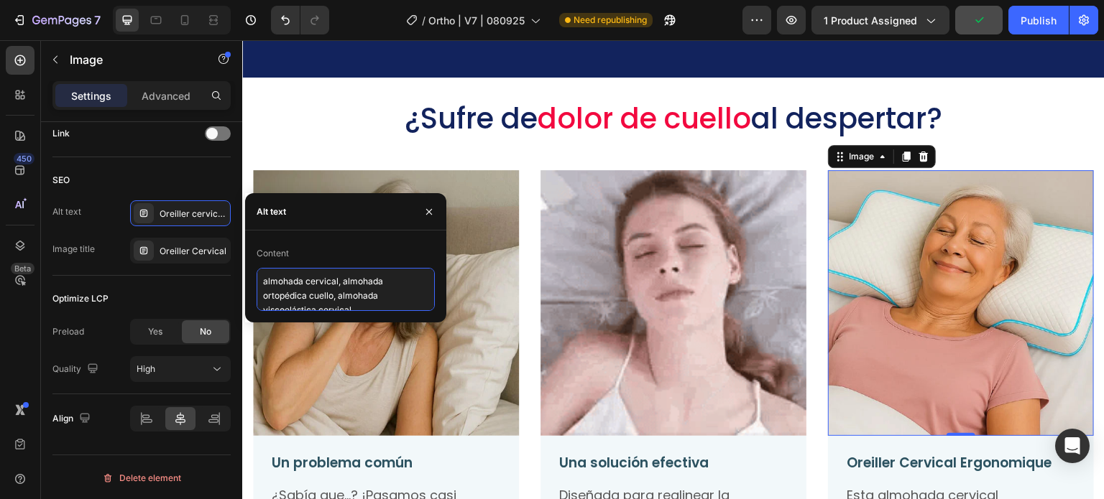
scroll to position [6, 0]
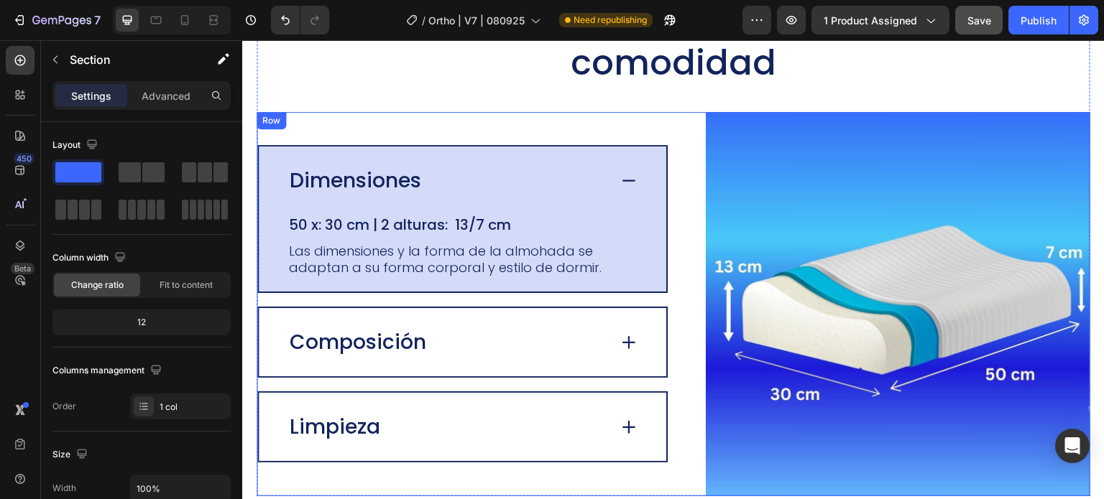
scroll to position [3470, 0]
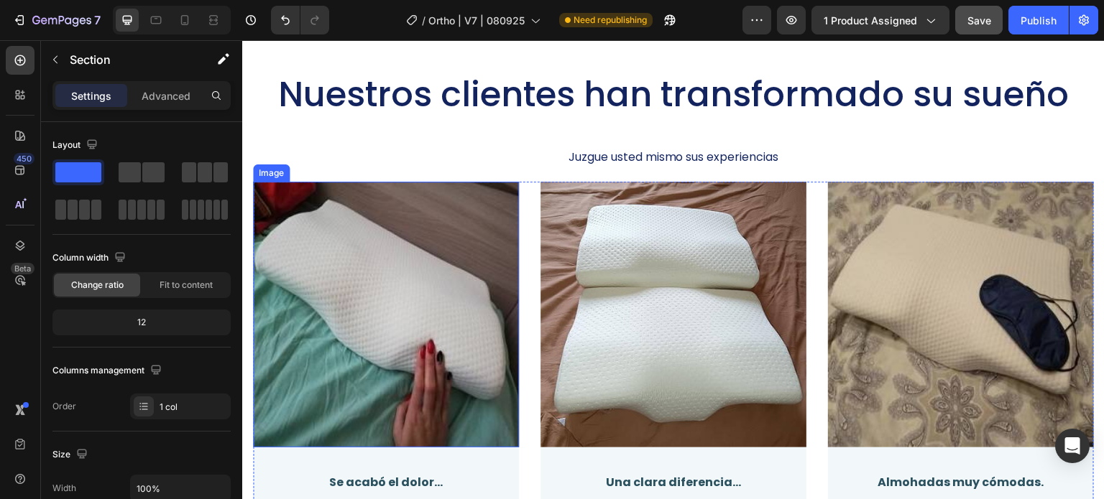
click at [405, 290] on img at bounding box center [386, 315] width 266 height 266
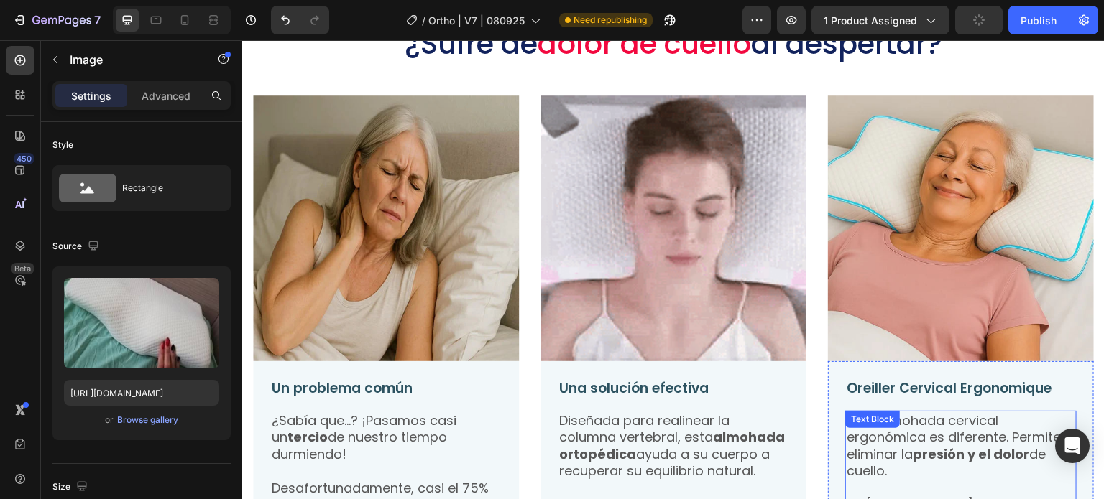
scroll to position [1099, 0]
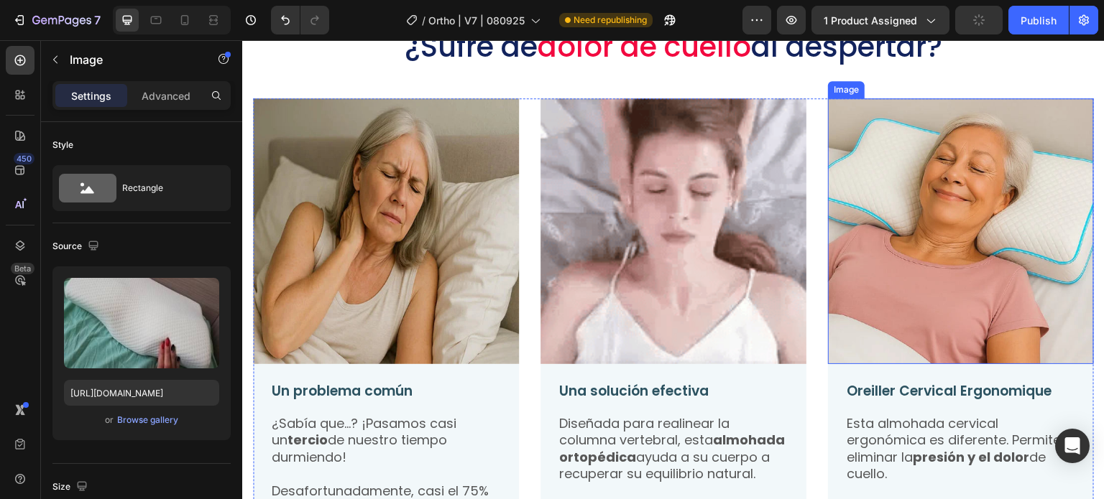
click at [965, 162] on img at bounding box center [961, 231] width 266 height 266
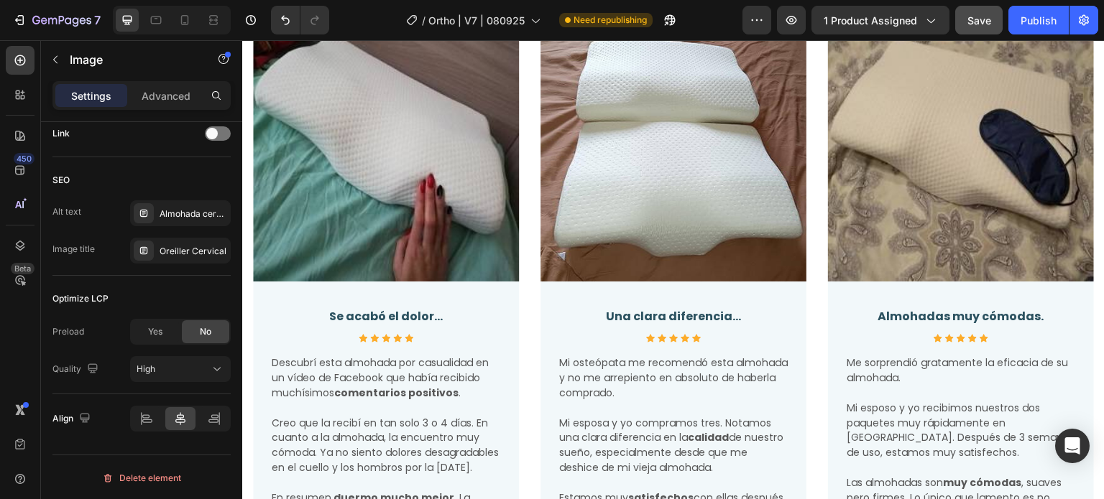
scroll to position [3686, 0]
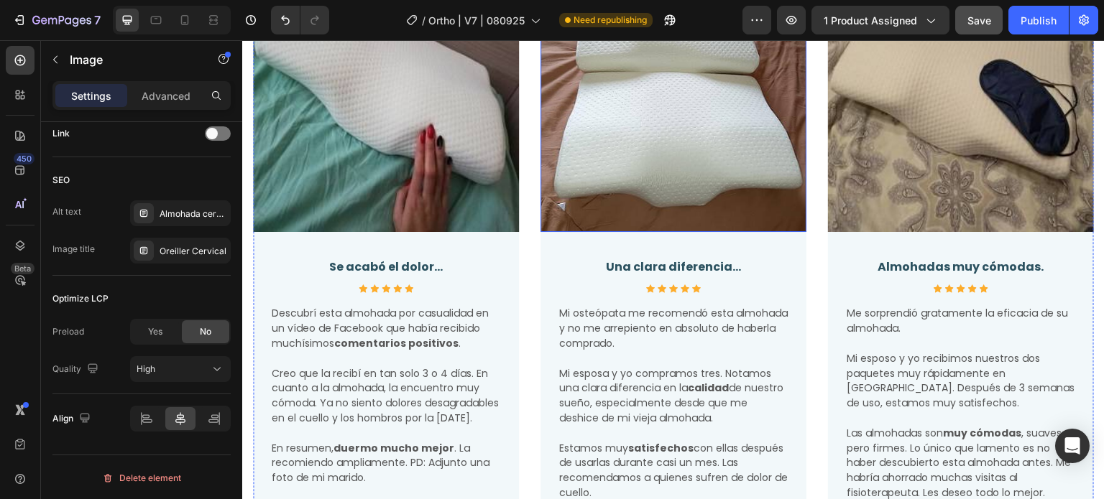
click at [660, 169] on img at bounding box center [673, 99] width 266 height 266
click at [169, 215] on div "Oreiller cervical, oreiller ergonomique cervical, coussin cervical mémoire forme" at bounding box center [194, 214] width 68 height 13
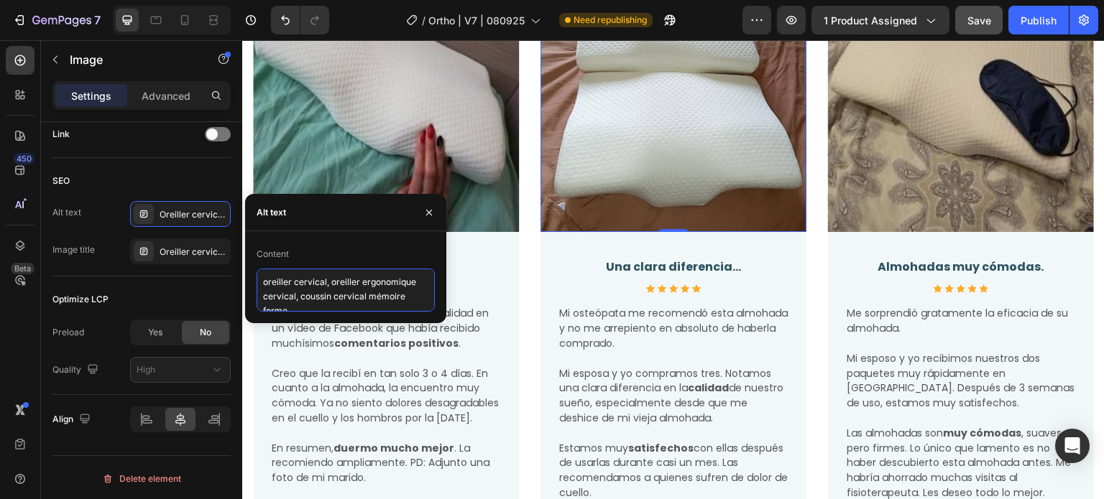
click at [287, 279] on textarea "oreiller cervical, oreiller ergonomique cervical, coussin cervical mémoire forme" at bounding box center [346, 290] width 178 height 43
click at [287, 281] on textarea "oreiller cervical, oreiller ergonomique cervical, coussin cervical mémoire forme" at bounding box center [346, 290] width 178 height 43
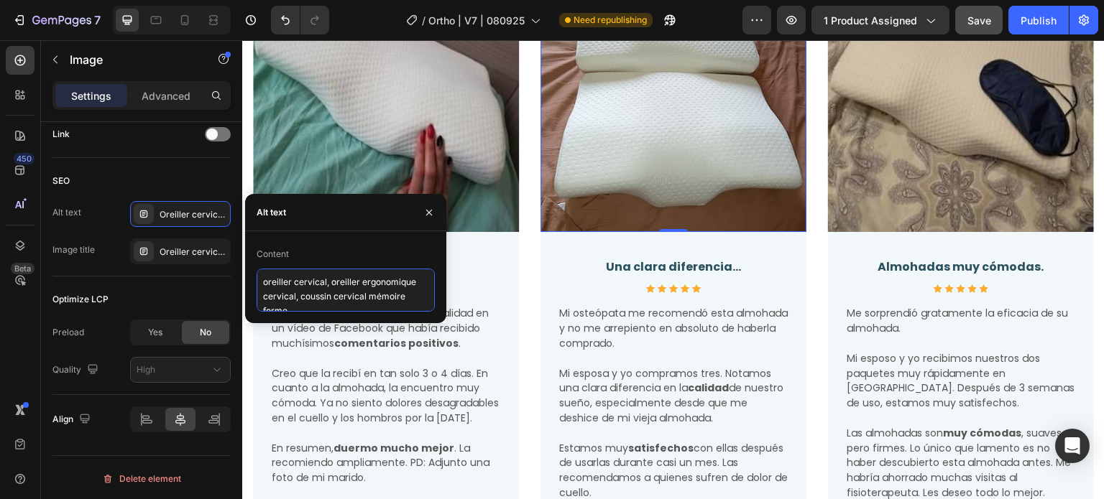
paste textarea "almohada cervical, almohada ortopédica cuello, almohada viscoelástica cervical"
type textarea "almohada cervical, almohada ortopédica cuello, almohada viscoelástica cervical"
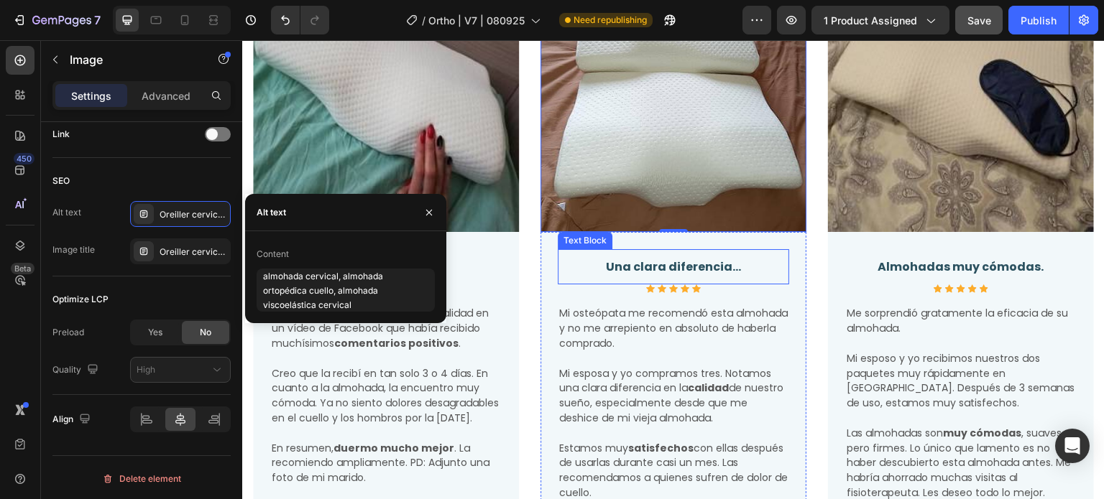
click at [637, 306] on span "Mi osteópata me recomendó esta almohada y no me arrepiento en absoluto de haber…" at bounding box center [673, 328] width 229 height 45
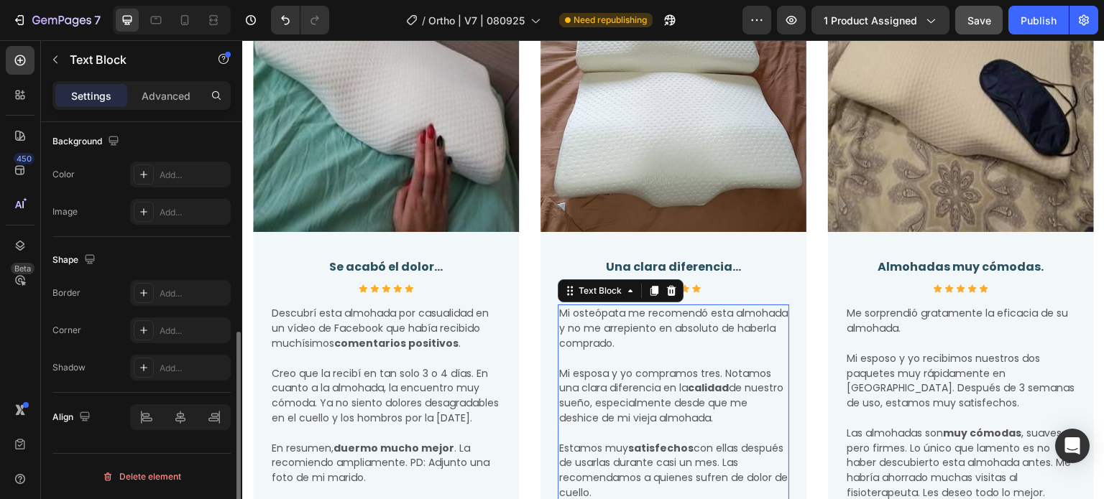
scroll to position [0, 0]
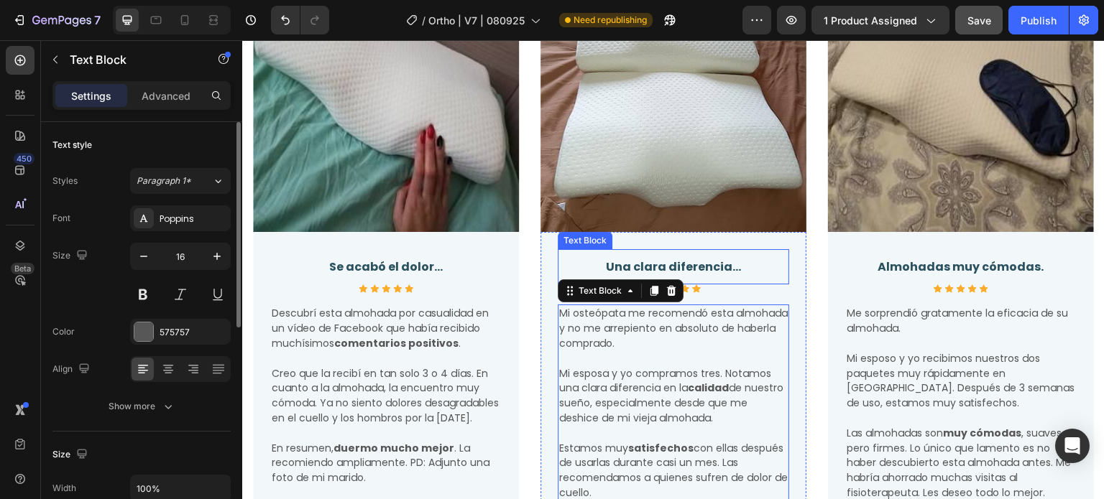
click at [703, 116] on img at bounding box center [673, 99] width 266 height 266
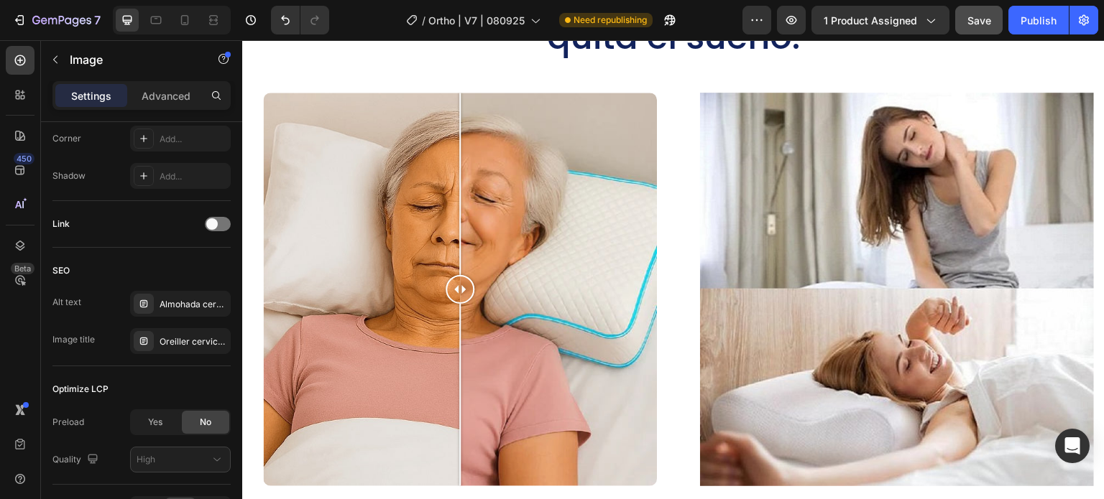
scroll to position [4836, 0]
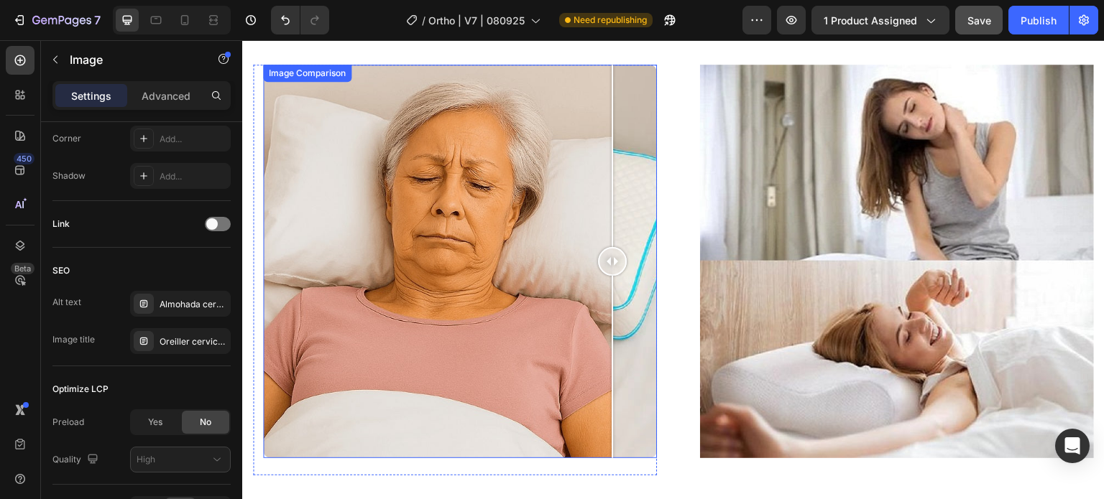
click at [607, 190] on div at bounding box center [460, 262] width 394 height 394
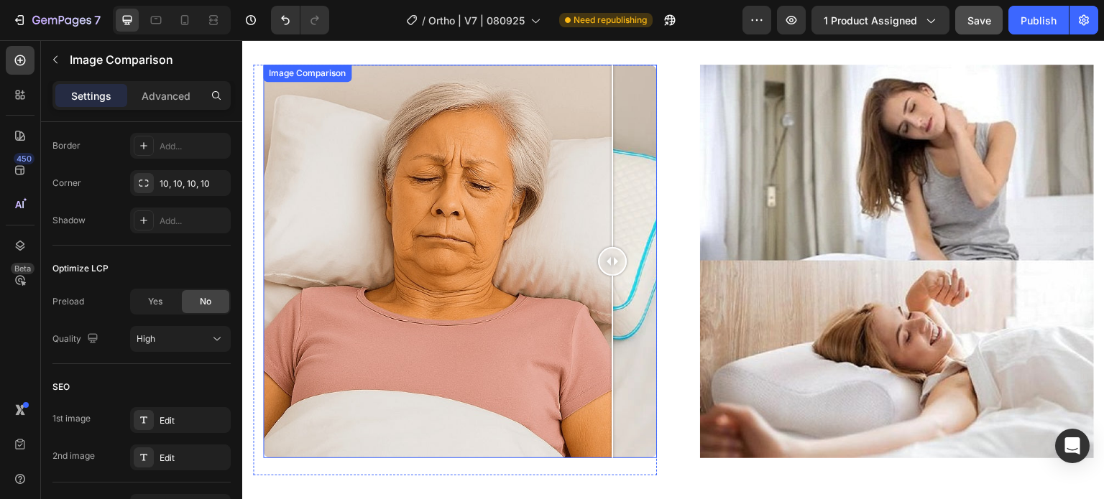
scroll to position [0, 0]
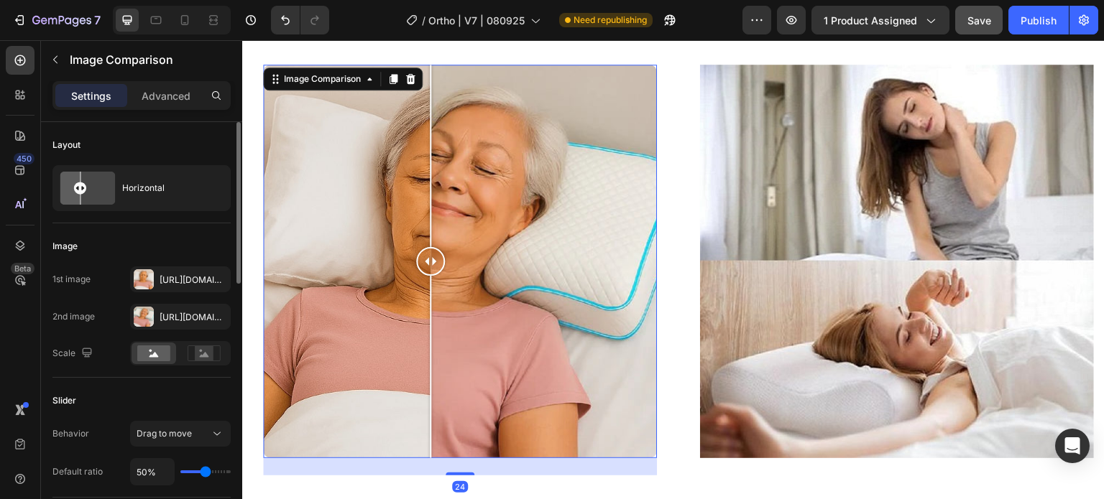
drag, startPoint x: 489, startPoint y: 190, endPoint x: 425, endPoint y: 212, distance: 67.7
click at [425, 212] on div at bounding box center [460, 262] width 394 height 394
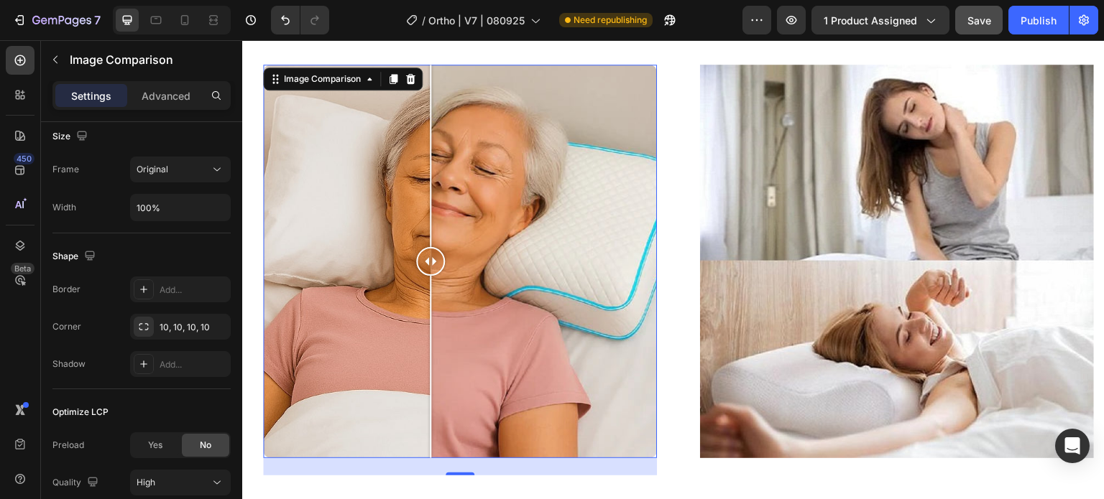
scroll to position [663, 0]
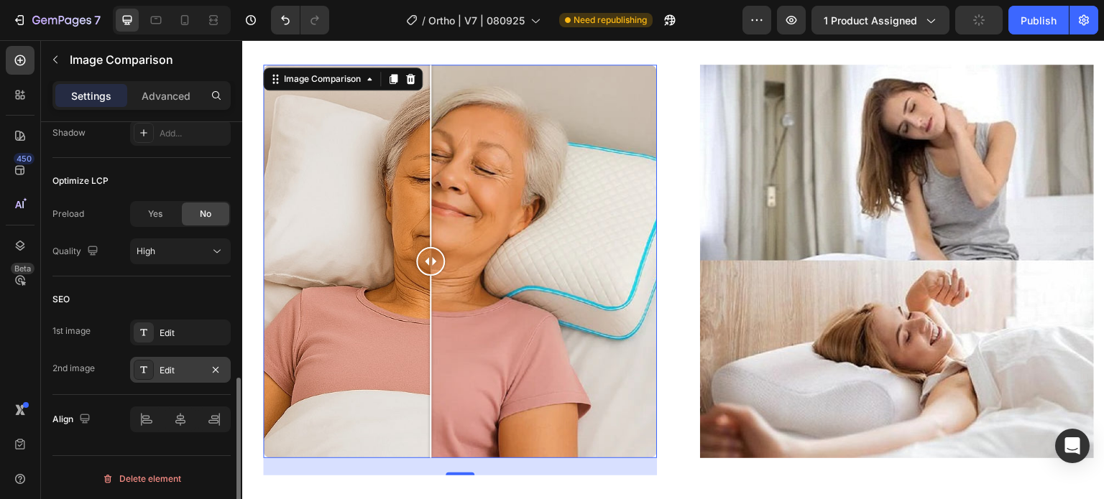
click at [172, 367] on div "Edit" at bounding box center [181, 370] width 42 height 13
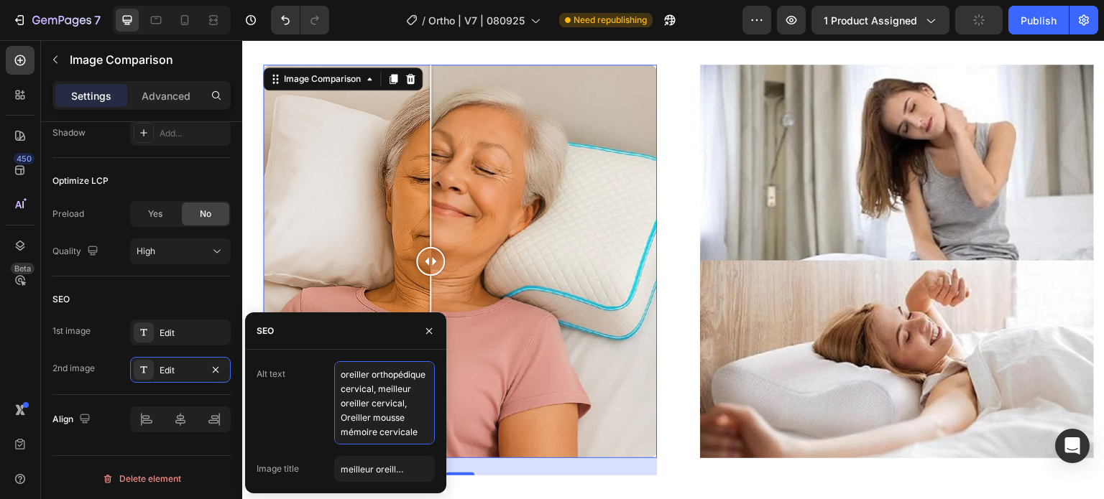
click at [345, 410] on textarea "oreiller orthopédique cervical, meilleur oreiller cervical, Oreiller mousse mém…" at bounding box center [384, 402] width 101 height 83
paste textarea "almohada cervical, almohada ortopédica cuello, almohada viscoelástica cervical"
type textarea "almohada cervical, almohada ortopédica cuello, almohada viscoelástica cervical"
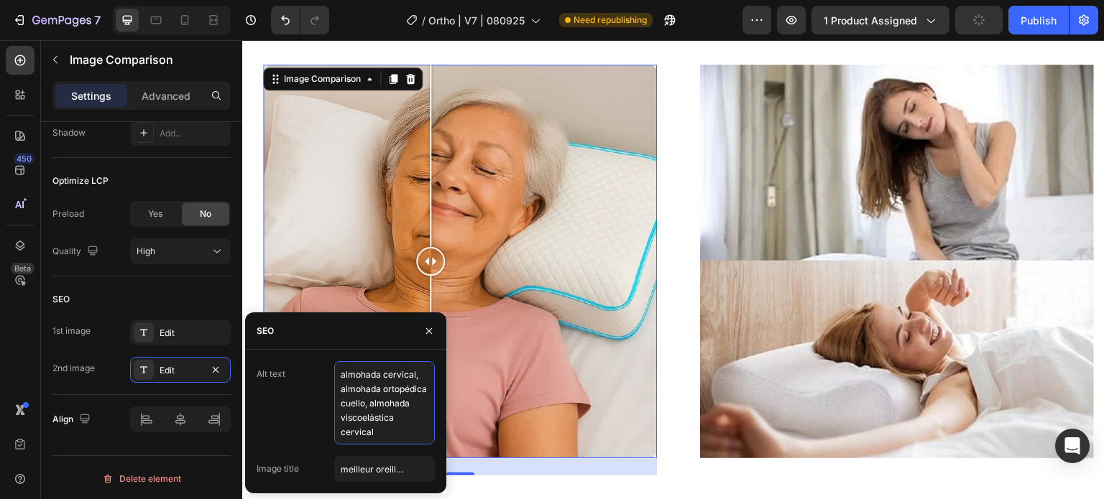
scroll to position [8, 0]
click at [560, 263] on div at bounding box center [460, 262] width 394 height 394
drag, startPoint x: 501, startPoint y: 262, endPoint x: 433, endPoint y: 266, distance: 67.7
click at [433, 266] on div at bounding box center [460, 262] width 394 height 394
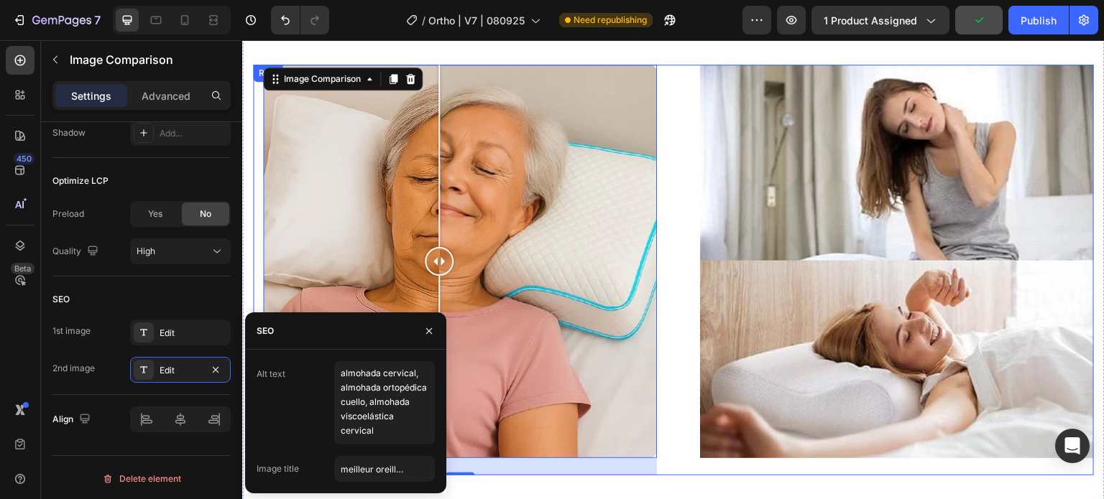
click at [662, 261] on div "Image Comparison 24 Row Image Row Row" at bounding box center [673, 270] width 841 height 411
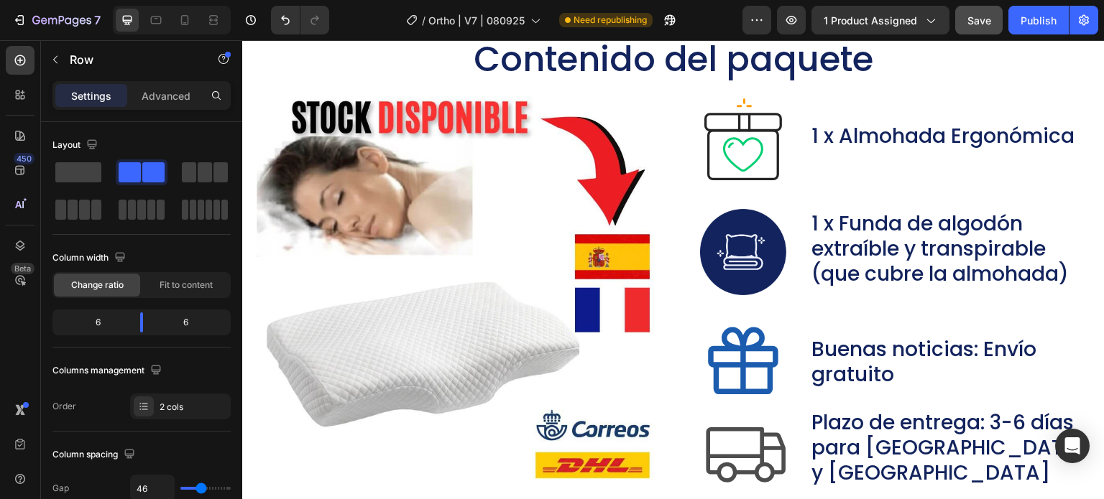
scroll to position [6417, 0]
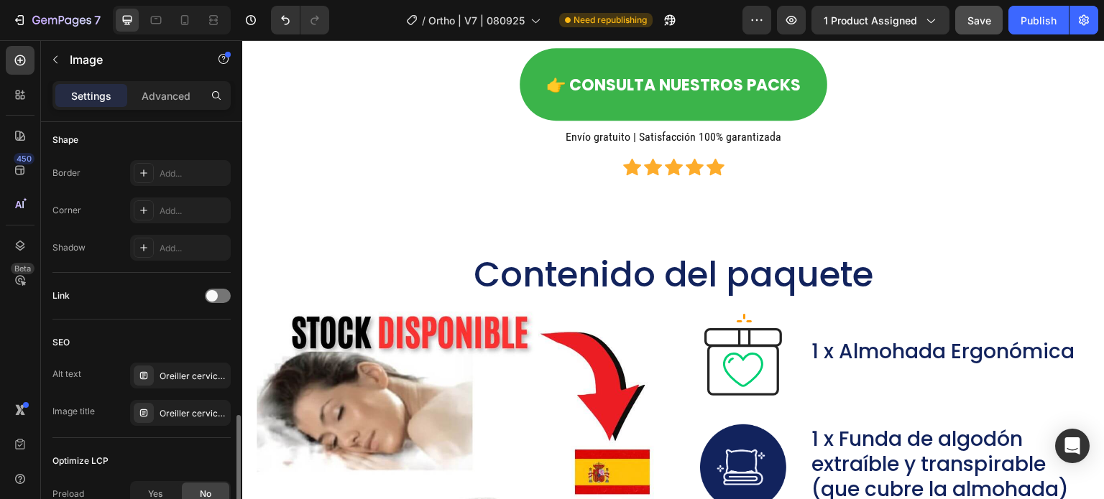
scroll to position [665, 0]
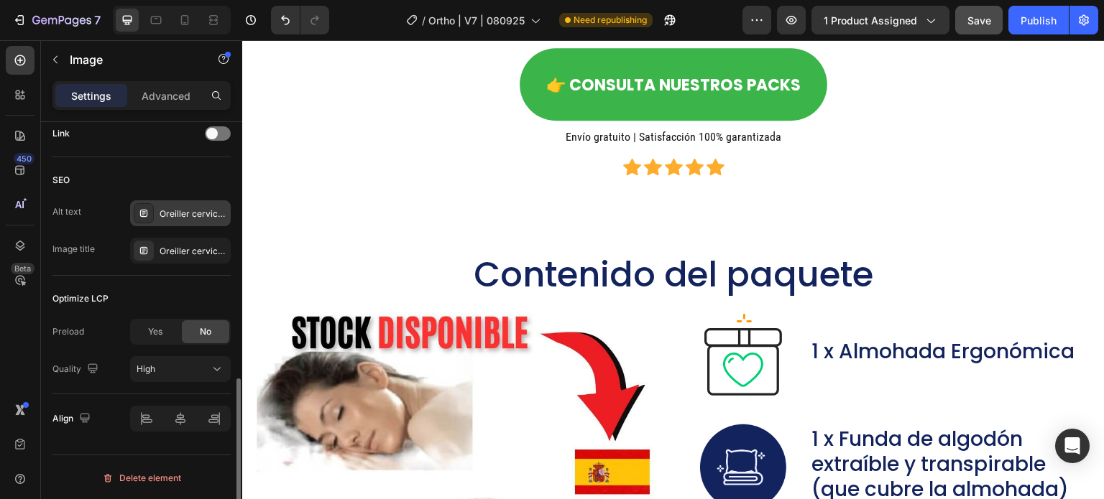
click at [172, 212] on div "Oreiller cervical, oreiller ergonomique cervical, coussin cervical mémoire forme" at bounding box center [194, 214] width 68 height 13
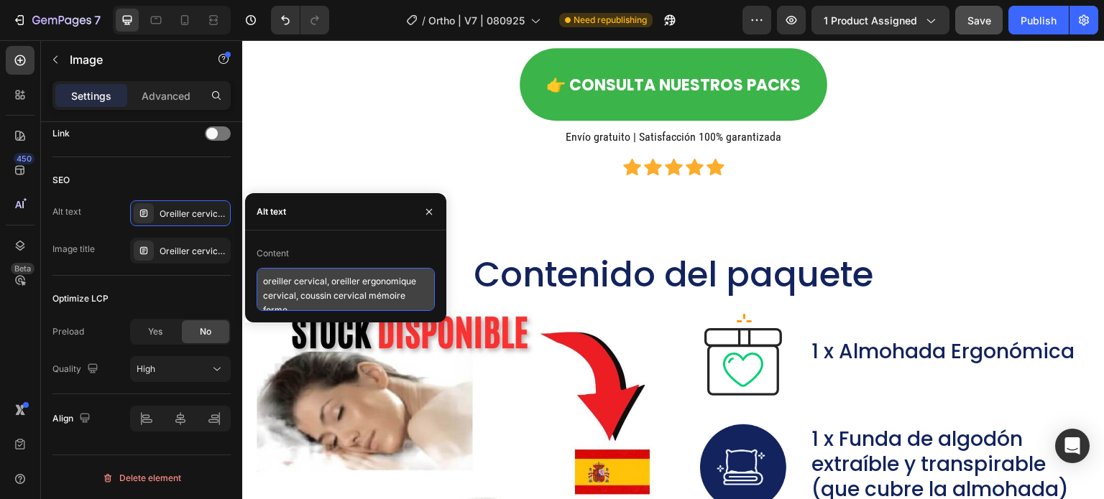
click at [332, 280] on textarea "oreiller cervical, oreiller ergonomique cervical, coussin cervical mémoire forme" at bounding box center [346, 289] width 178 height 43
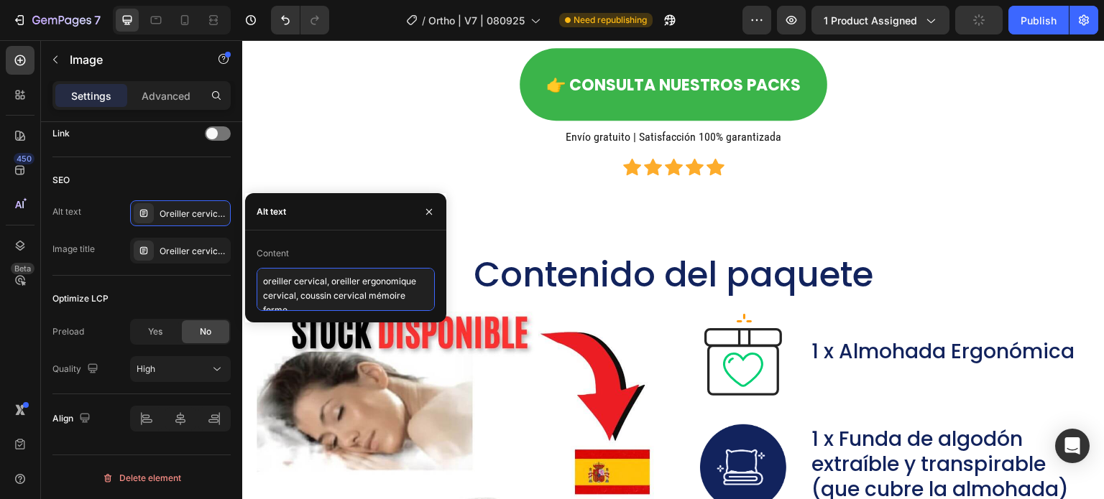
click at [332, 280] on textarea "oreiller cervical, oreiller ergonomique cervical, coussin cervical mémoire forme" at bounding box center [346, 289] width 178 height 43
paste textarea "almohada cervical, almohada ortopédica cuello, almohada viscoelástica cervical"
type textarea "almohada cervical, almohada ortopédica cuello, almohada viscoelástica cervical"
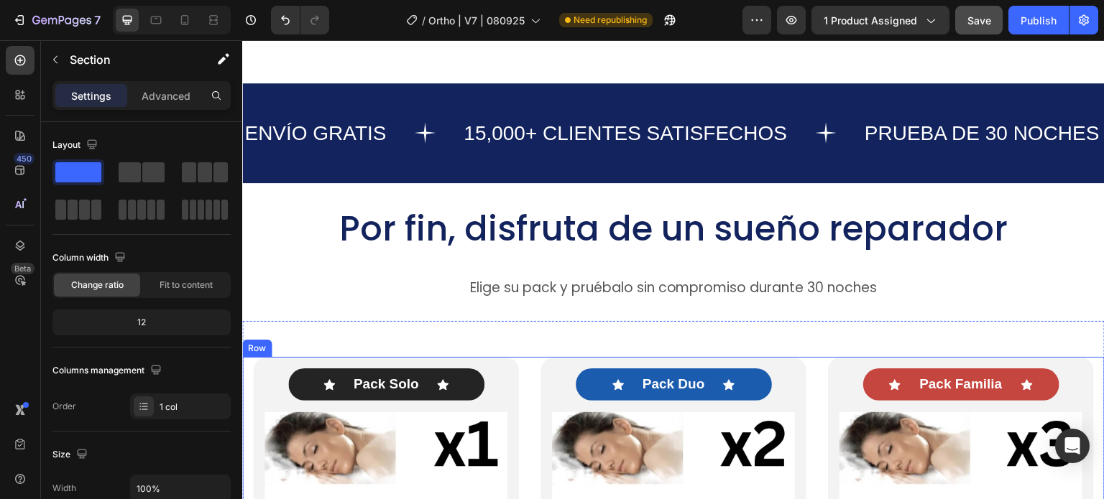
scroll to position [7495, 0]
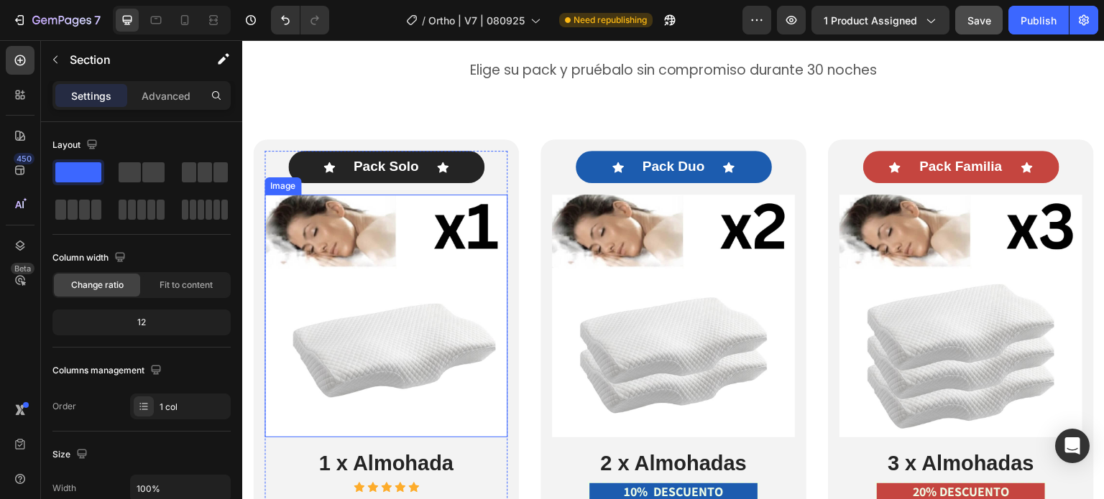
click at [375, 316] on img at bounding box center [385, 316] width 243 height 243
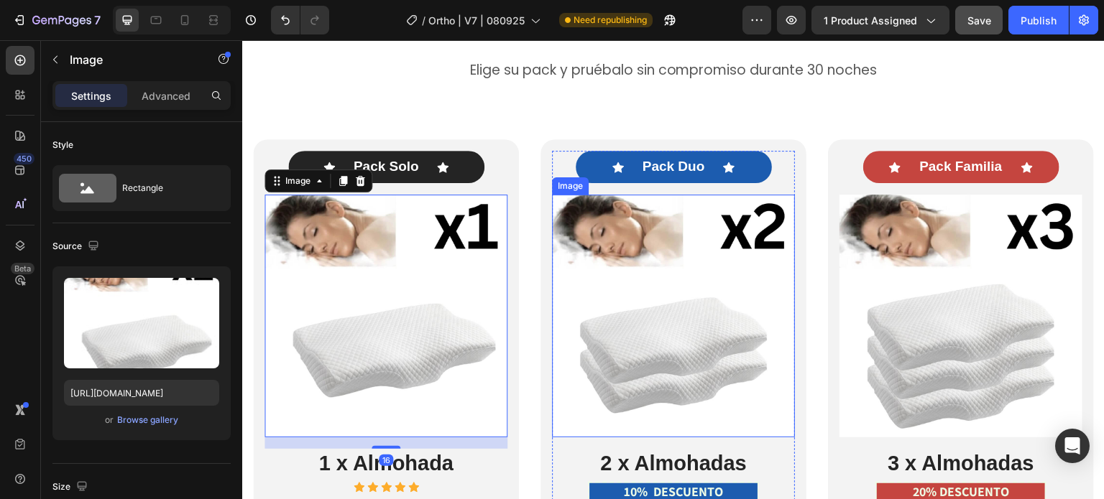
click at [602, 290] on img at bounding box center [673, 316] width 243 height 243
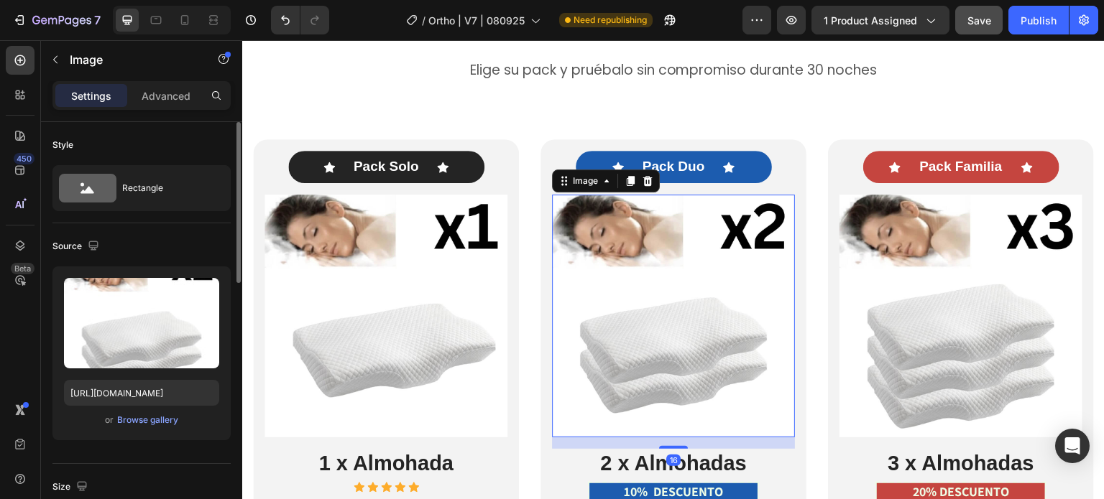
scroll to position [144, 0]
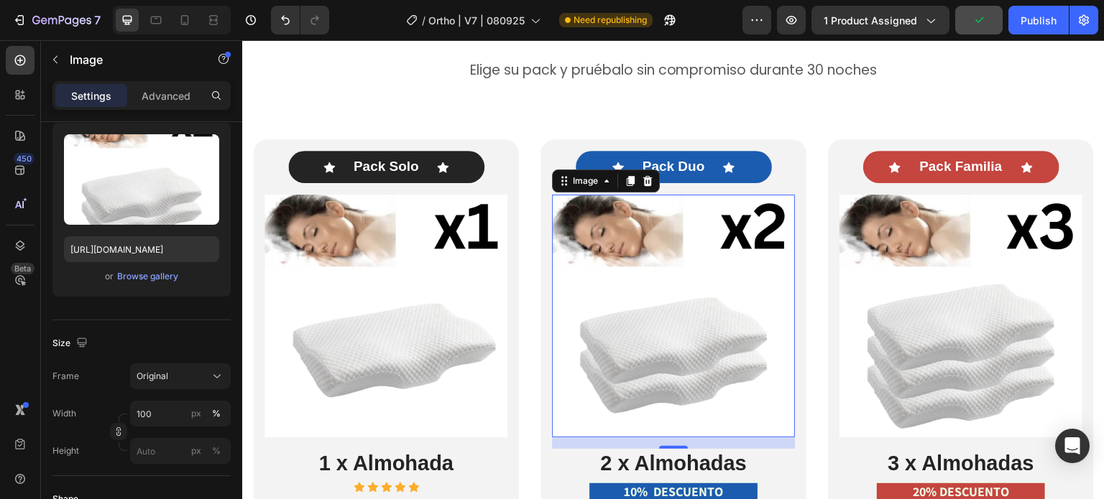
click at [673, 284] on img at bounding box center [673, 316] width 243 height 243
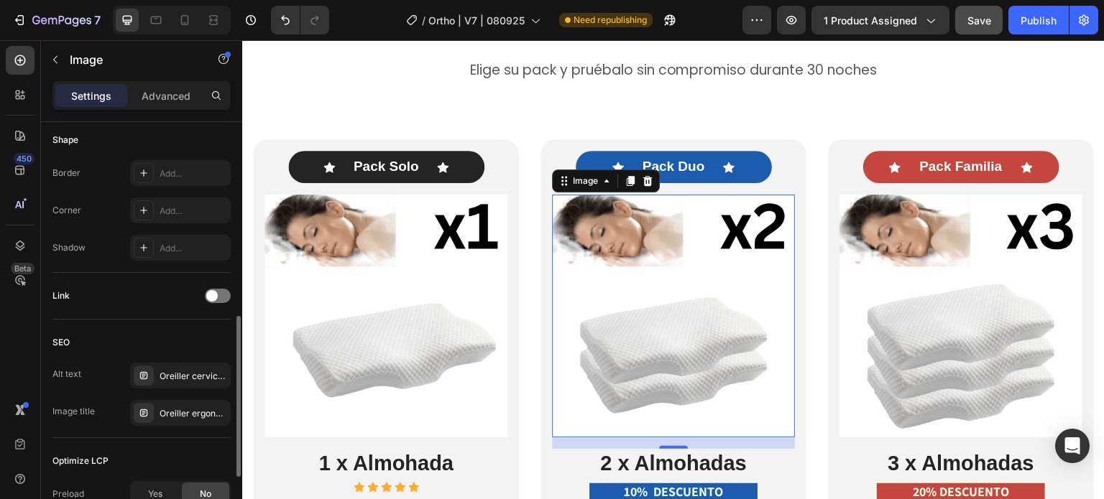
scroll to position [665, 0]
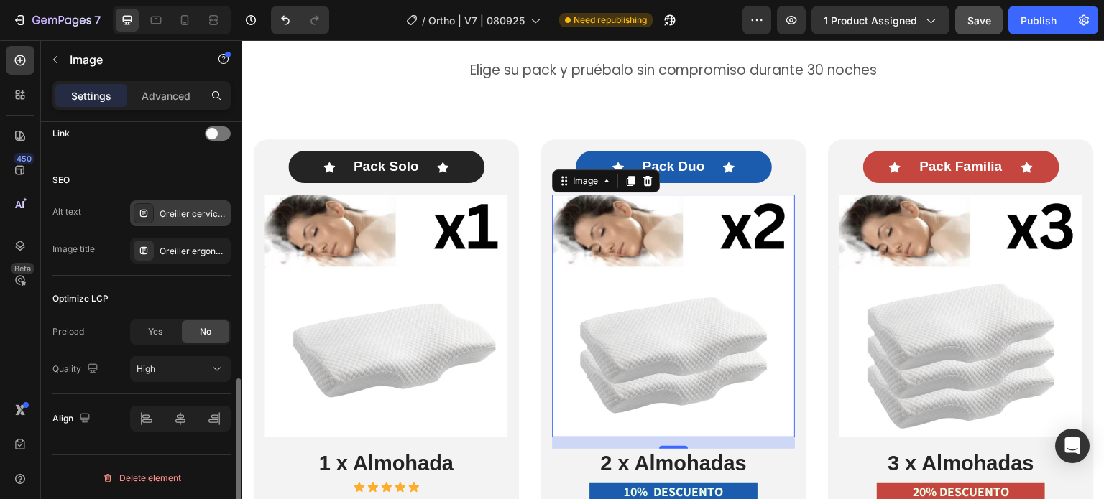
click at [176, 210] on div "Oreiller cervical, oreiller ergonomique cervical, coussin cervical mémoire forme" at bounding box center [194, 214] width 68 height 13
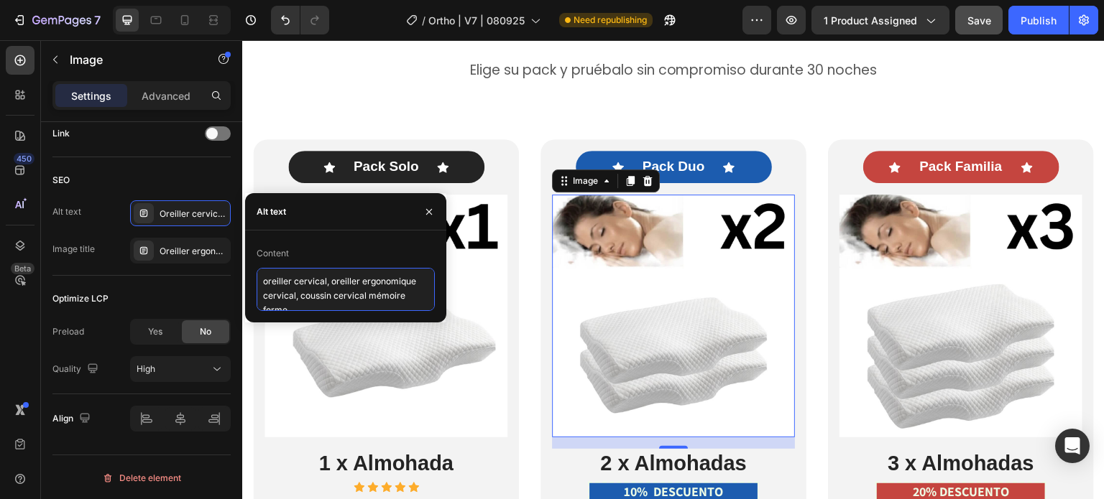
click at [282, 278] on textarea "oreiller cervical, oreiller ergonomique cervical, coussin cervical mémoire forme" at bounding box center [346, 289] width 178 height 43
paste textarea "almohada cervical, almohada ortopédica cuello, almohada viscoelástica cervical"
type textarea "almohada cervical, almohada ortopédica cuello, almohada viscoelástica cervical"
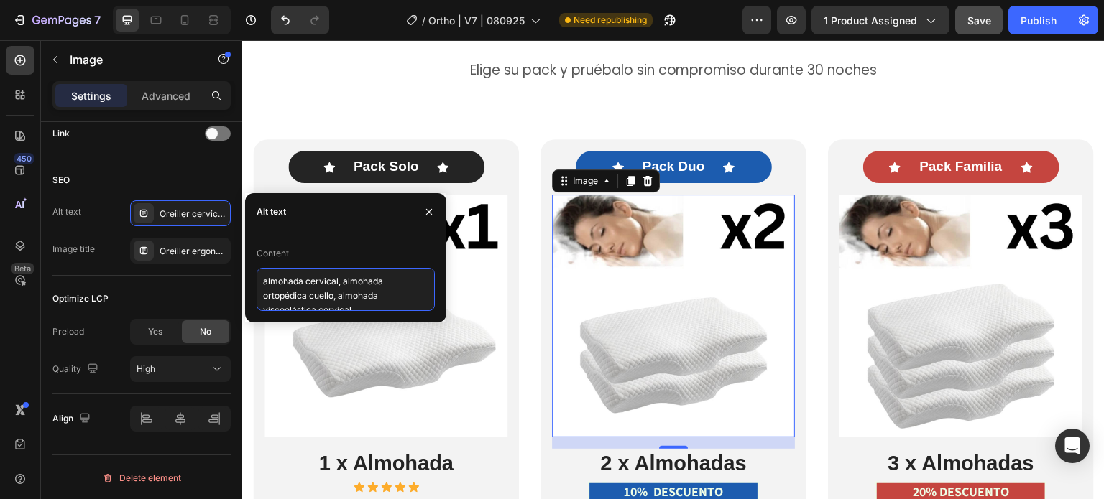
scroll to position [6, 0]
click at [618, 282] on img at bounding box center [673, 316] width 243 height 243
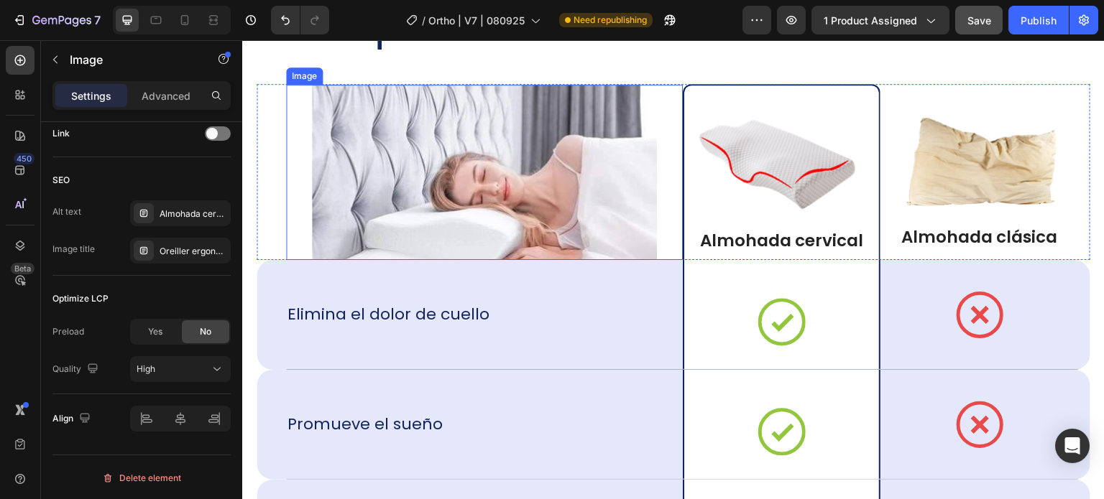
scroll to position [9651, 0]
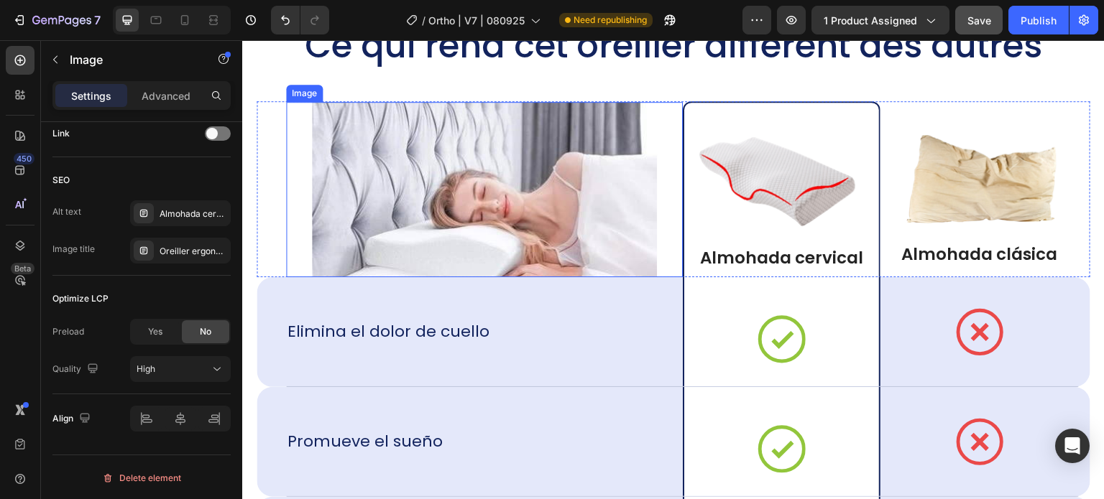
click at [518, 199] on img at bounding box center [484, 189] width 345 height 175
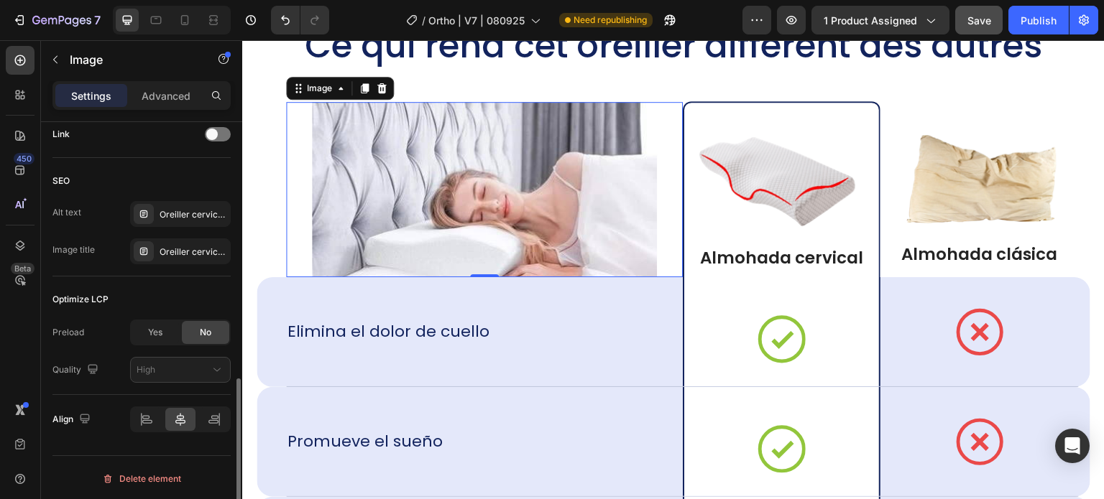
click at [175, 197] on div "SEO Alt text Oreiller cervical, oreiller ergonomique cervical, coussin cervical…" at bounding box center [141, 217] width 178 height 119
click at [178, 217] on div "Oreiller cervical, oreiller ergonomique cervical, coussin cervical mémoire forme" at bounding box center [194, 214] width 68 height 13
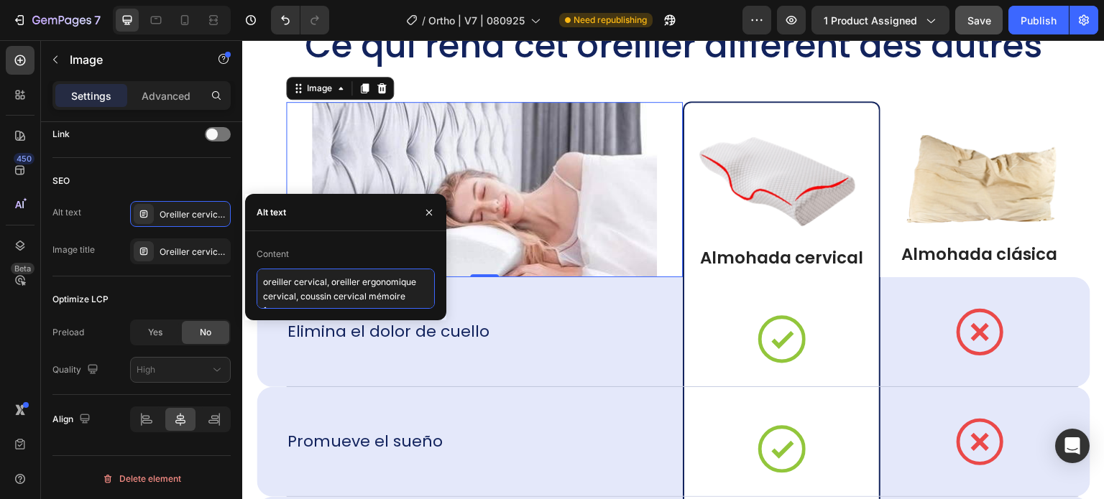
click at [310, 280] on textarea "oreiller cervical, oreiller ergonomique cervical, coussin cervical mémoire forme" at bounding box center [346, 289] width 178 height 40
paste textarea "almohada cervical, almohada ortopédica cuello, almohada viscoelástica cervical"
type textarea "almohada cervical, almohada ortopédica cuello, almohada viscoelástica cervical"
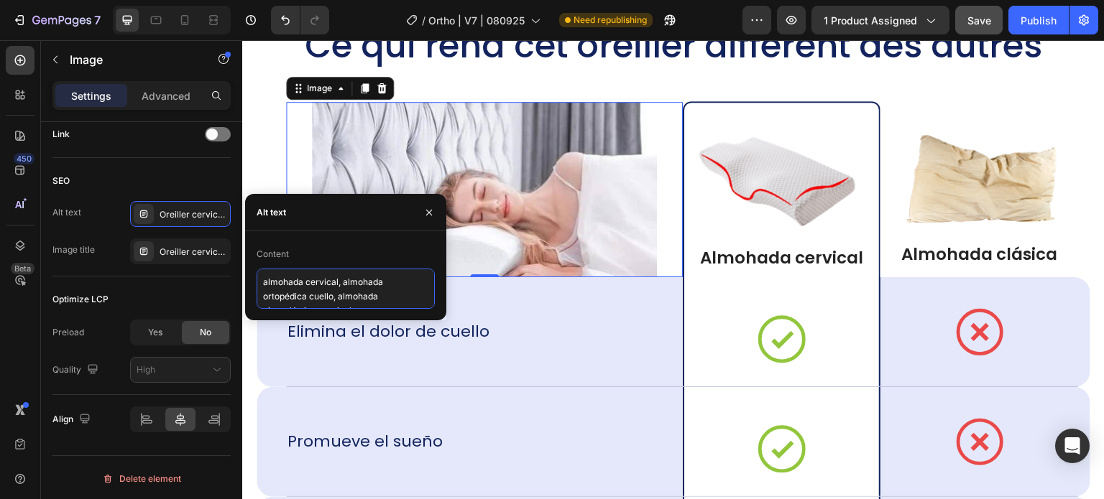
scroll to position [6, 0]
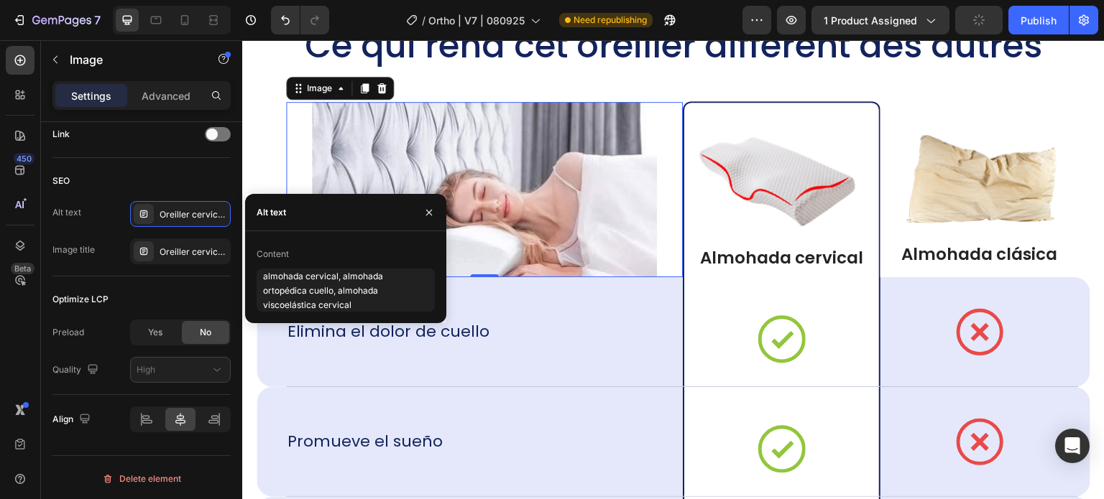
click at [556, 221] on img at bounding box center [484, 189] width 345 height 175
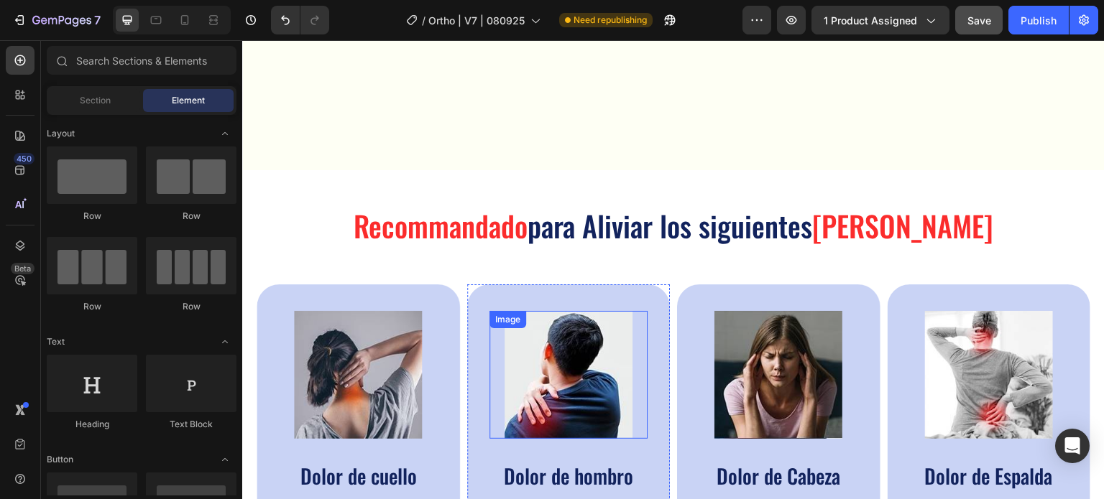
scroll to position [575, 0]
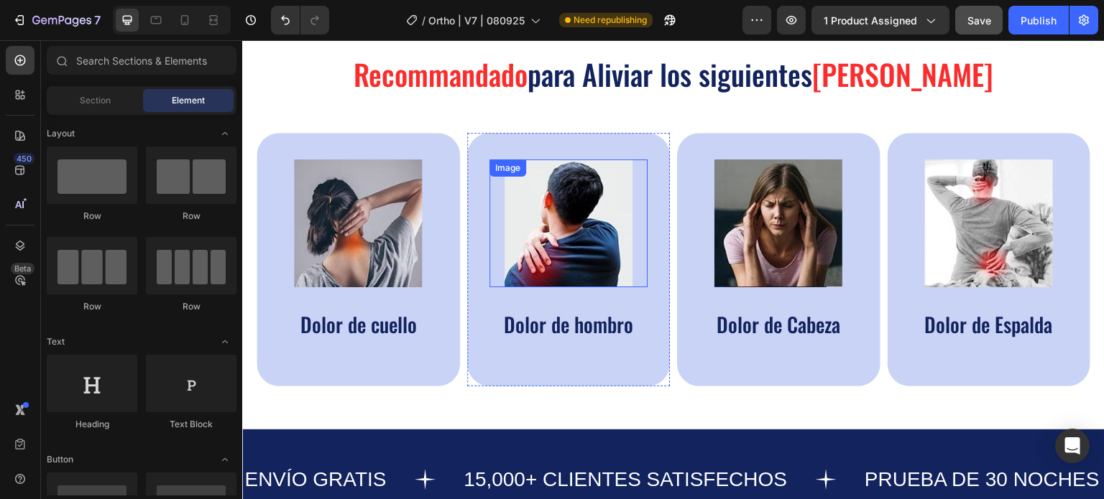
click at [572, 269] on img at bounding box center [568, 224] width 128 height 128
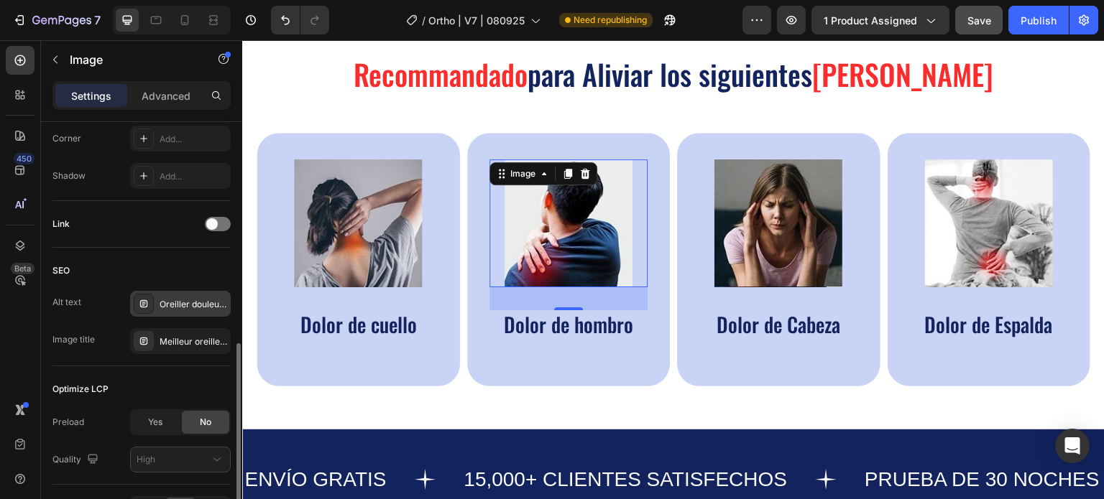
click at [178, 303] on div "Oreiller douleur nuque, meilleur oreiller cervical, réveil douleur cervicale" at bounding box center [194, 304] width 68 height 13
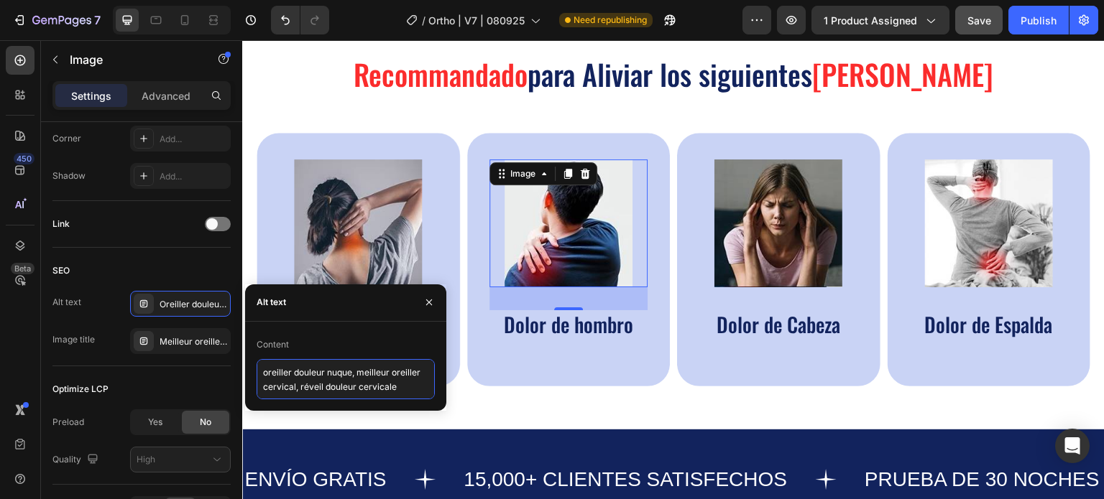
click at [279, 374] on textarea "oreiller douleur nuque, meilleur oreiller cervical, réveil douleur cervicale" at bounding box center [346, 379] width 178 height 40
click at [278, 374] on textarea "oreiller douleur nuque, meilleur oreiller cervical, réveil douleur cervicale" at bounding box center [346, 379] width 178 height 40
paste textarea "dolor cuello almohada, almohada cervical, almohada ortopédica cuello"
type textarea "dolor cuello almohada, almohada cervical, almohada ortopédica cuello"
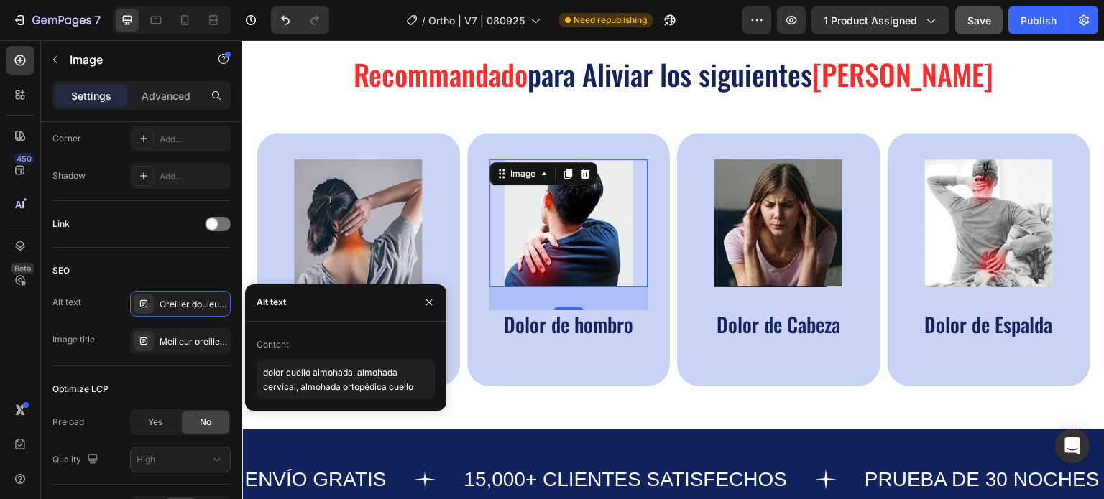
click at [535, 259] on img at bounding box center [568, 224] width 128 height 128
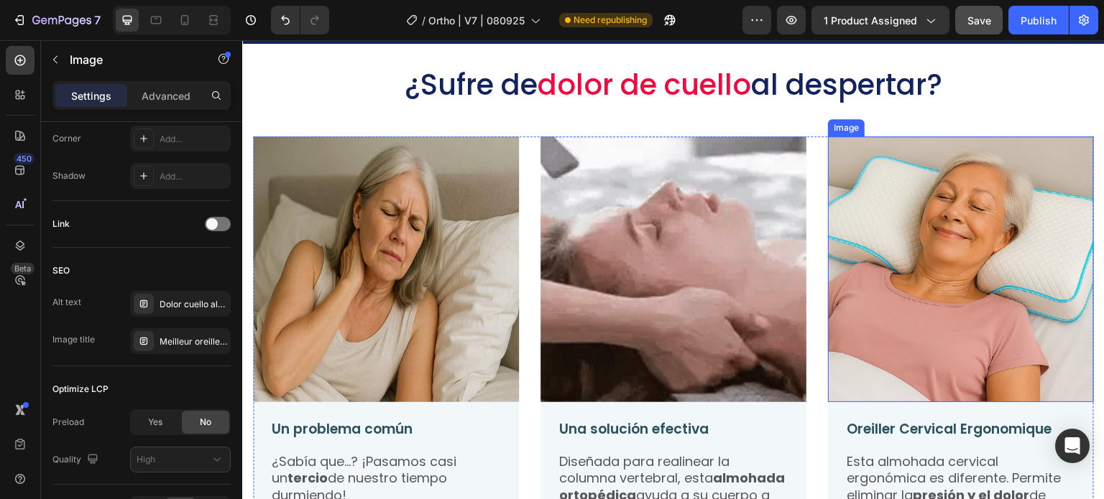
scroll to position [1078, 0]
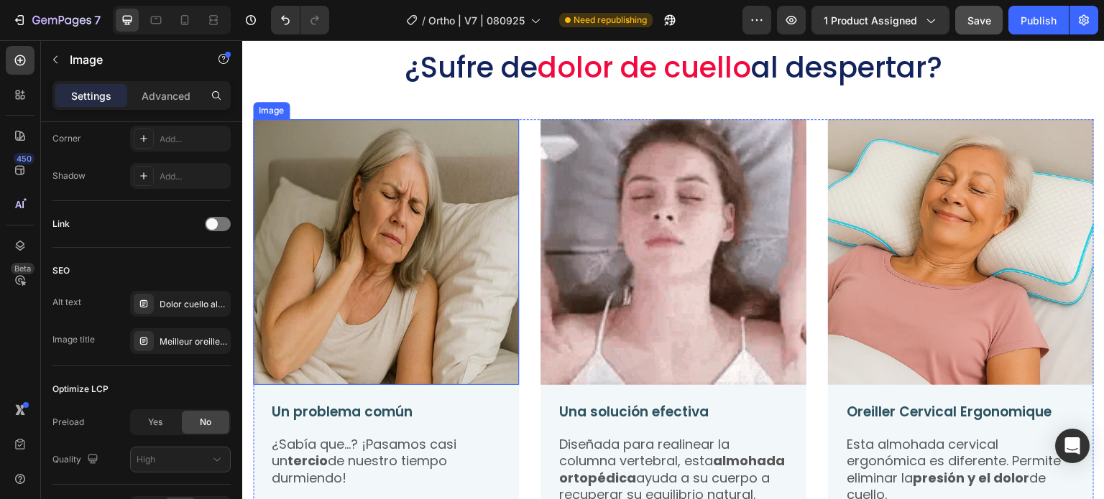
click at [476, 259] on img at bounding box center [386, 252] width 266 height 266
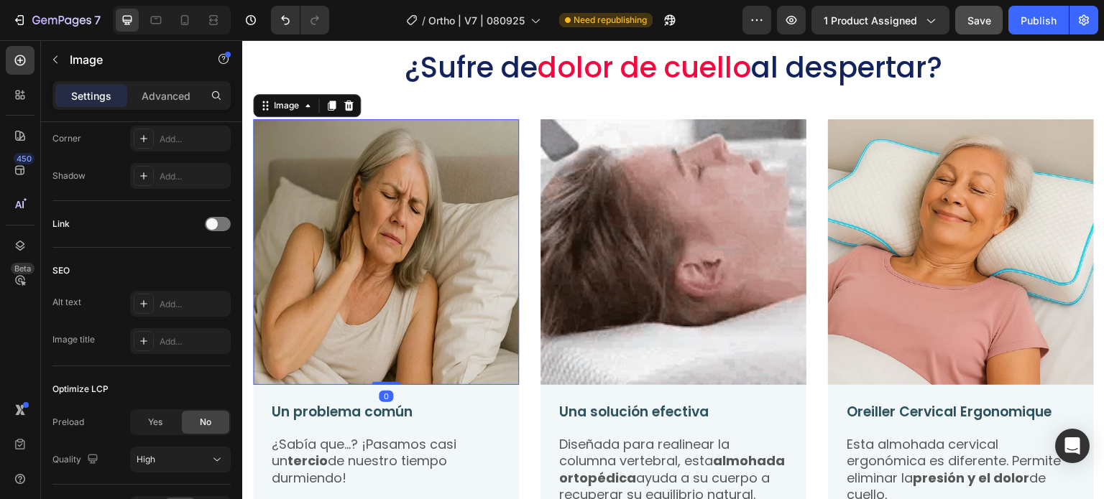
drag, startPoint x: 353, startPoint y: 270, endPoint x: 453, endPoint y: 350, distance: 127.8
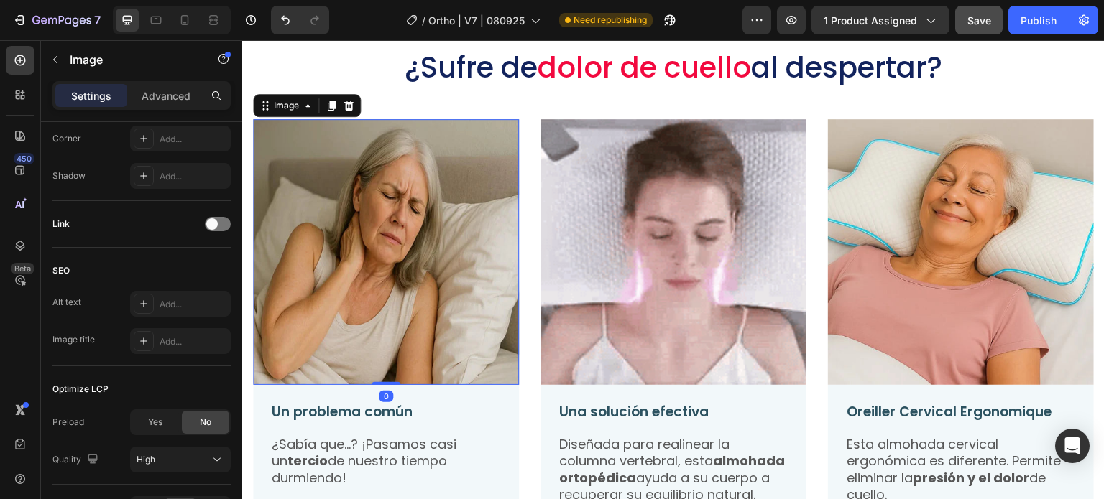
click at [353, 270] on img at bounding box center [386, 252] width 266 height 266
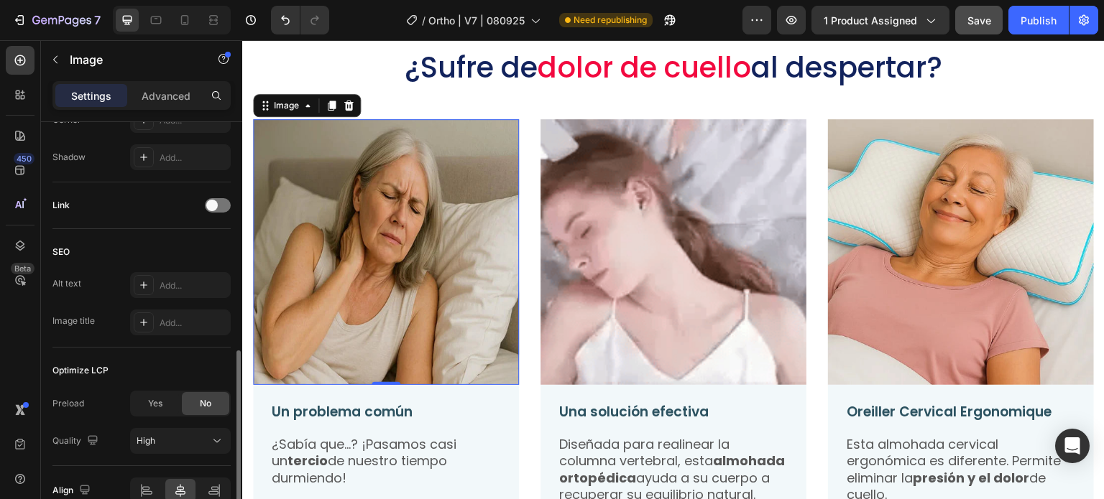
scroll to position [665, 0]
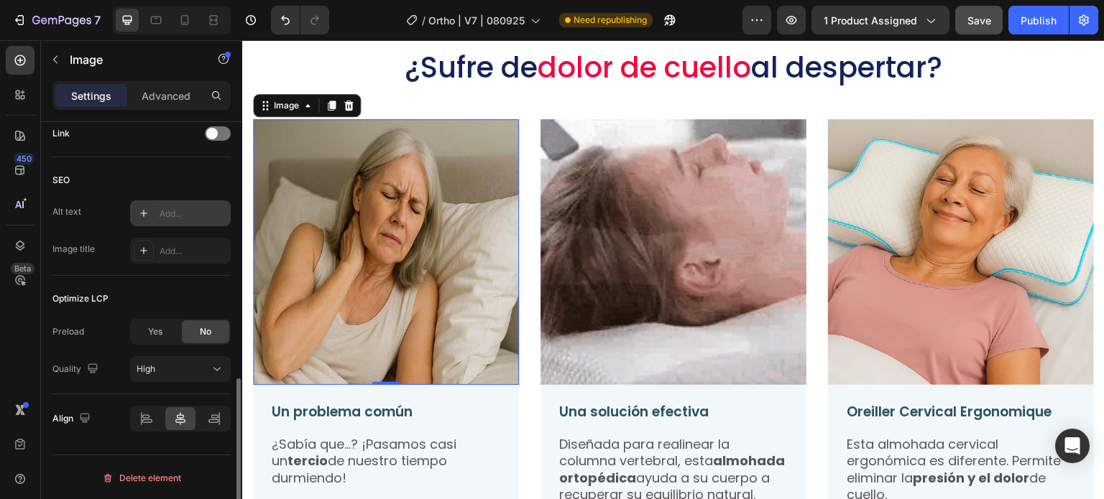
click at [177, 209] on div "Add..." at bounding box center [194, 214] width 68 height 13
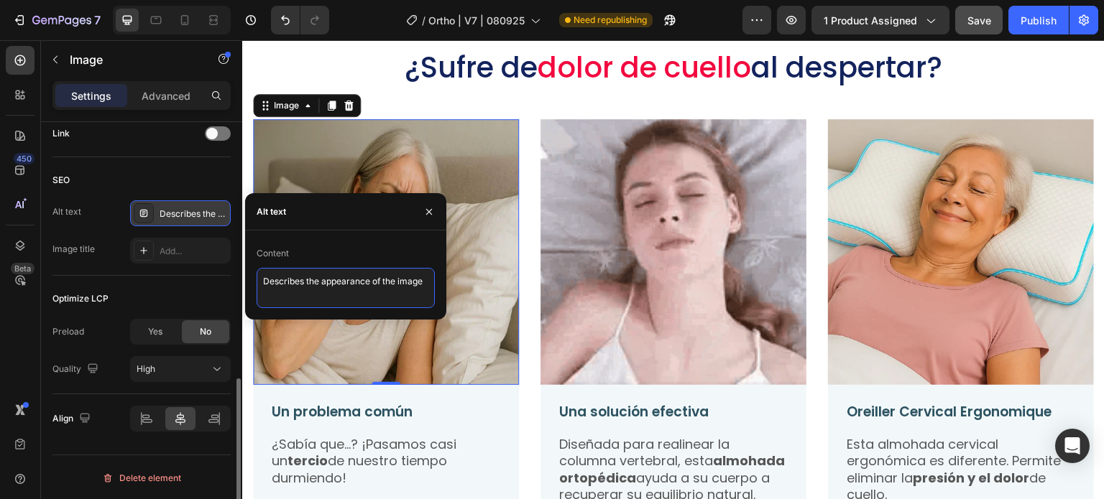
click at [280, 280] on textarea "Describes the appearance of the image" at bounding box center [346, 288] width 178 height 40
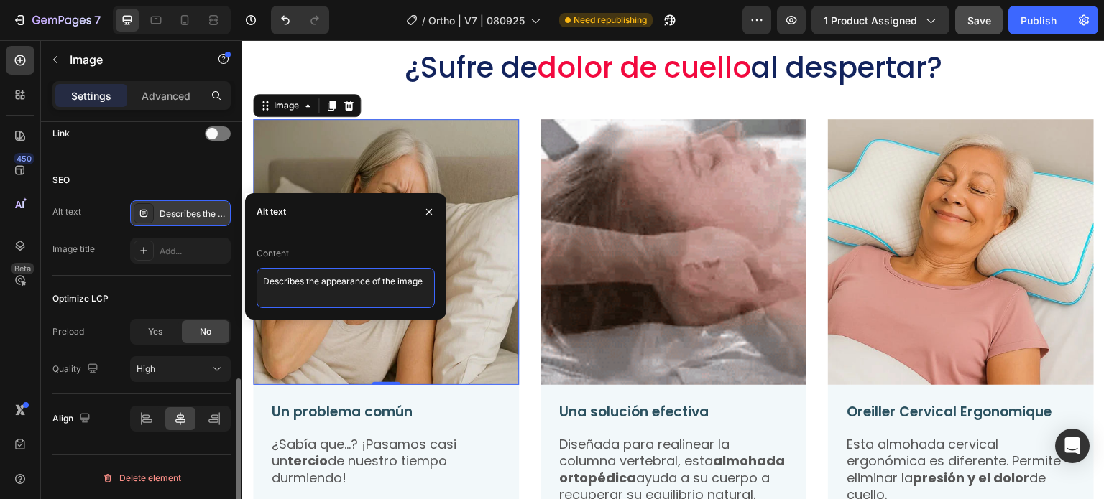
click at [280, 281] on textarea "Describes the appearance of the image" at bounding box center [346, 288] width 178 height 40
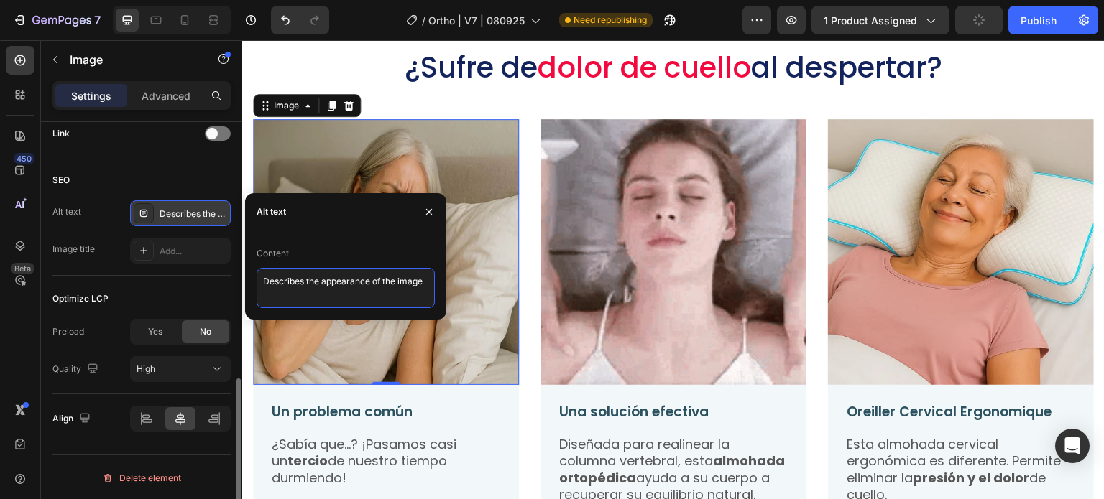
click at [280, 281] on textarea "Describes the appearance of the image" at bounding box center [346, 288] width 178 height 40
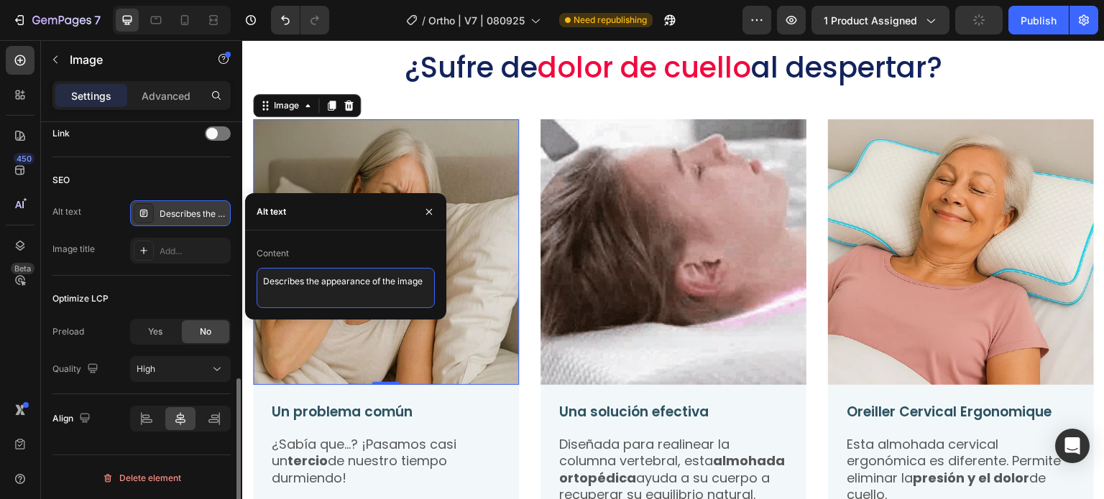
click at [280, 281] on textarea "Describes the appearance of the image" at bounding box center [346, 288] width 178 height 40
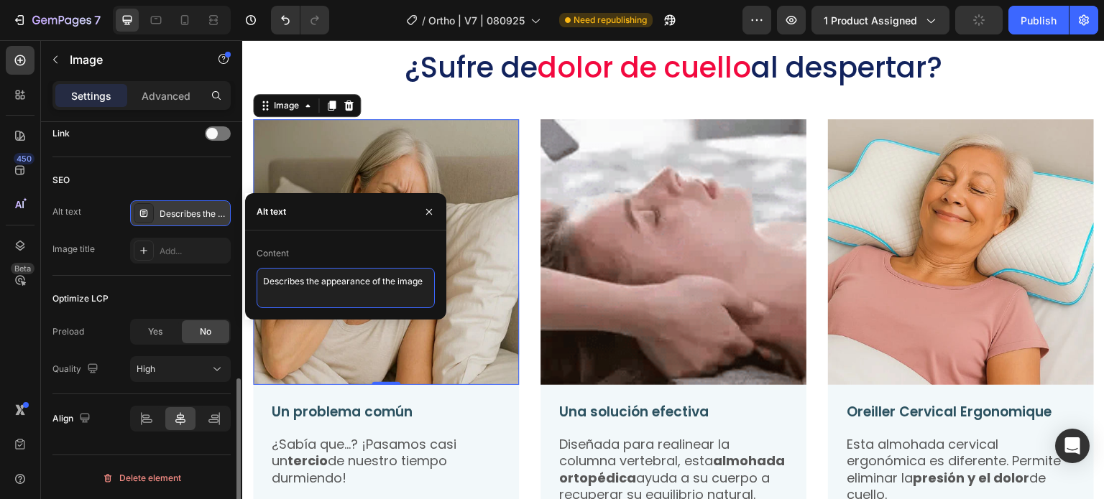
paste textarea "dolor cuello almohada, almohada cervical, almohada ortopédica cuello"
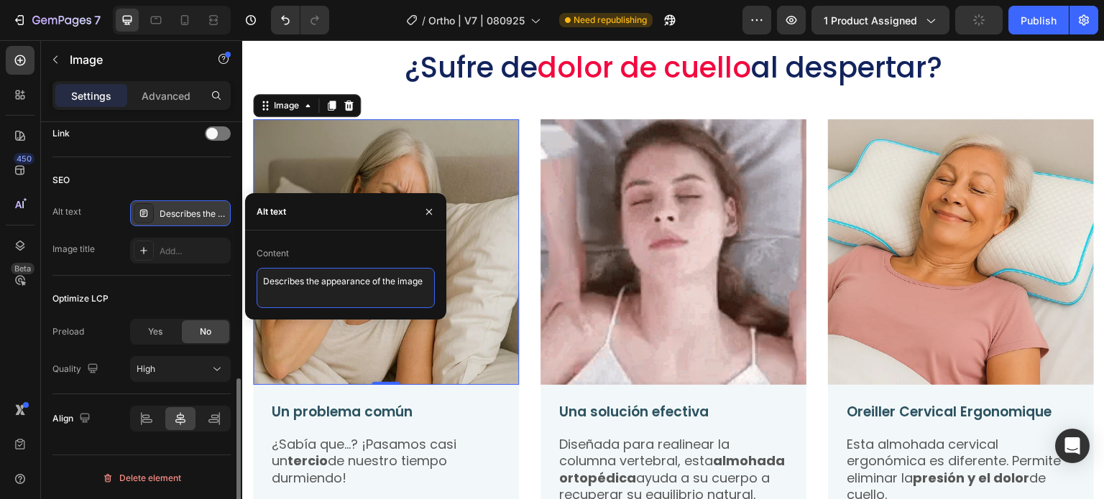
type textarea "dolor cuello almohada, almohada cervical, almohada ortopédica cuello"
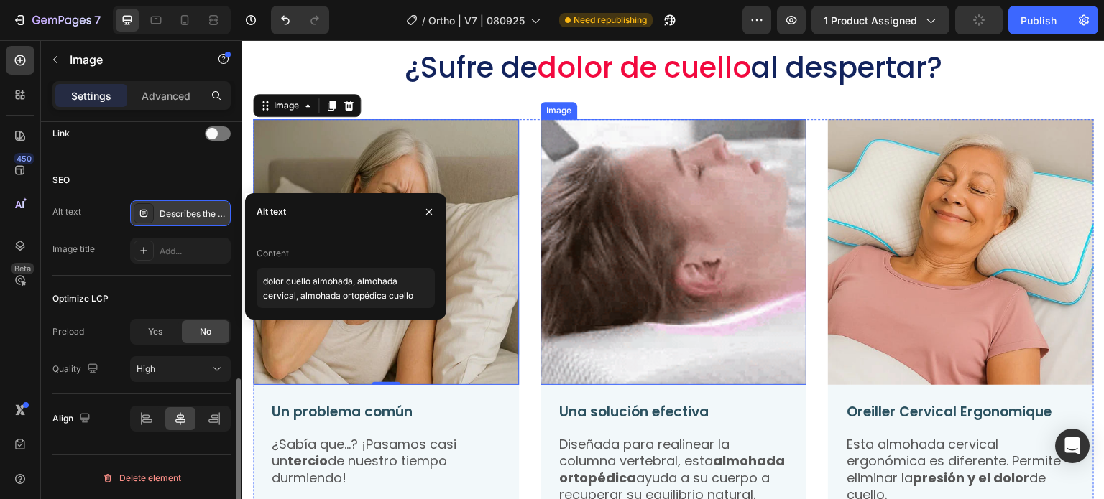
click at [622, 195] on img at bounding box center [673, 252] width 266 height 266
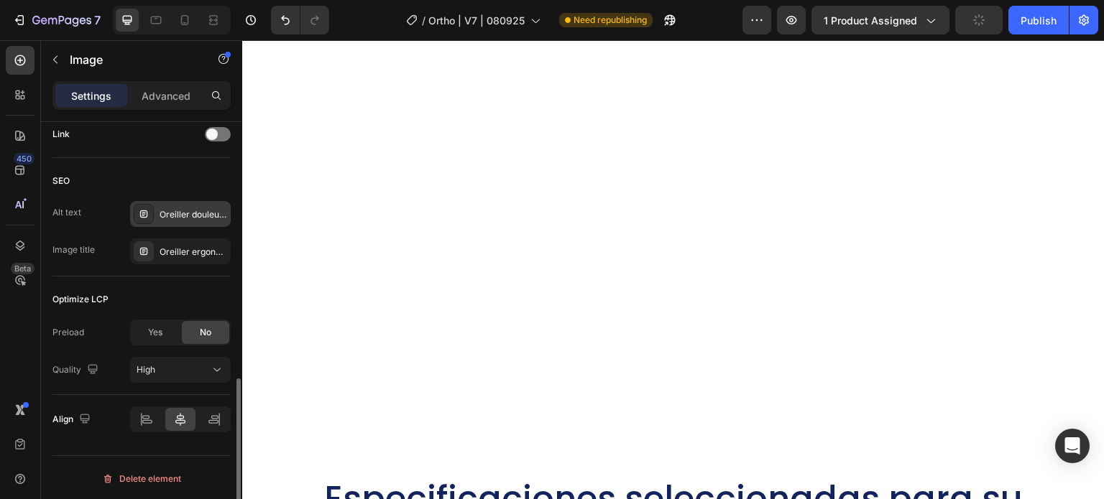
scroll to position [2803, 0]
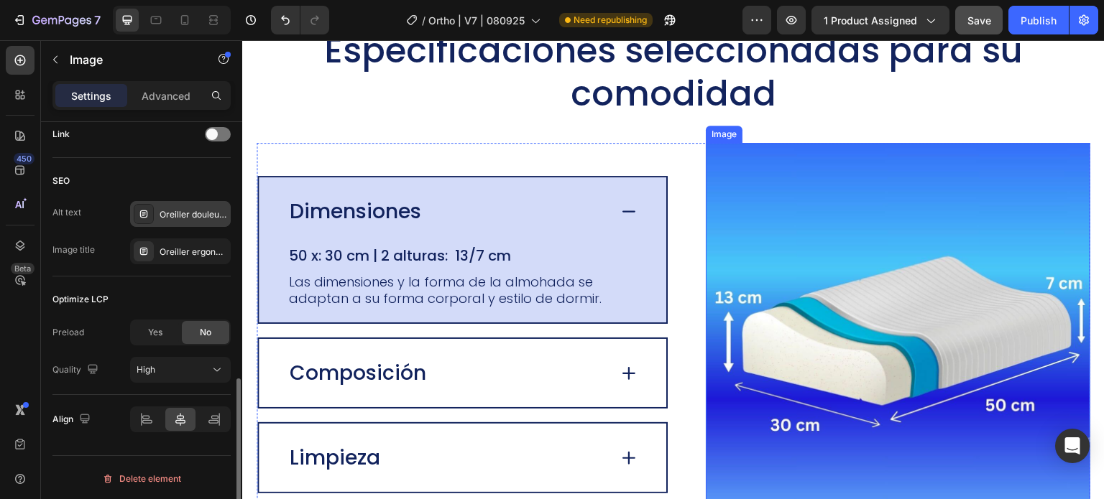
click at [847, 273] on img at bounding box center [898, 335] width 384 height 384
click at [172, 209] on div "Oreiller cervical, oreiller ergonomique cervical, coussin cervical mémoire forme" at bounding box center [194, 215] width 68 height 13
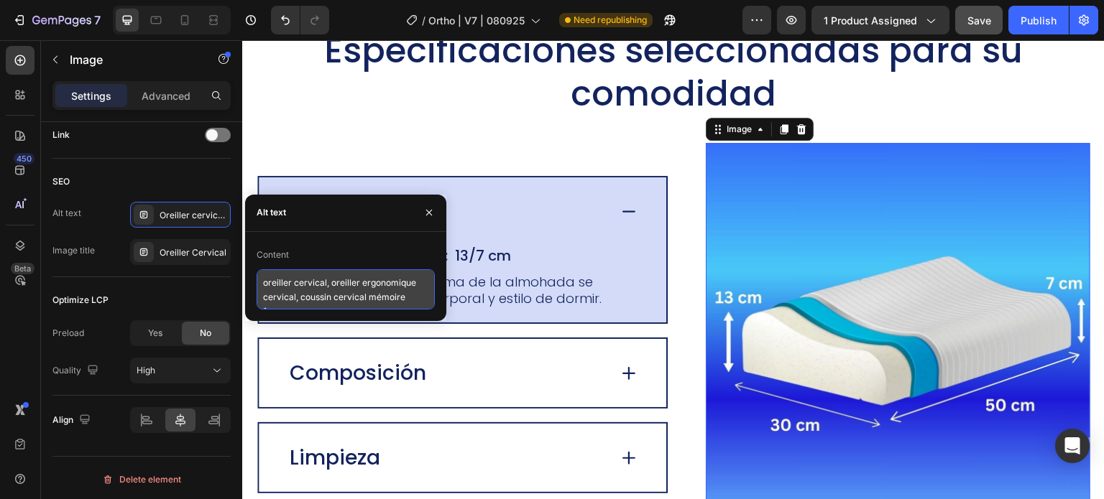
click at [273, 275] on textarea "oreiller cervical, oreiller ergonomique cervical, coussin cervical mémoire forme" at bounding box center [346, 289] width 178 height 40
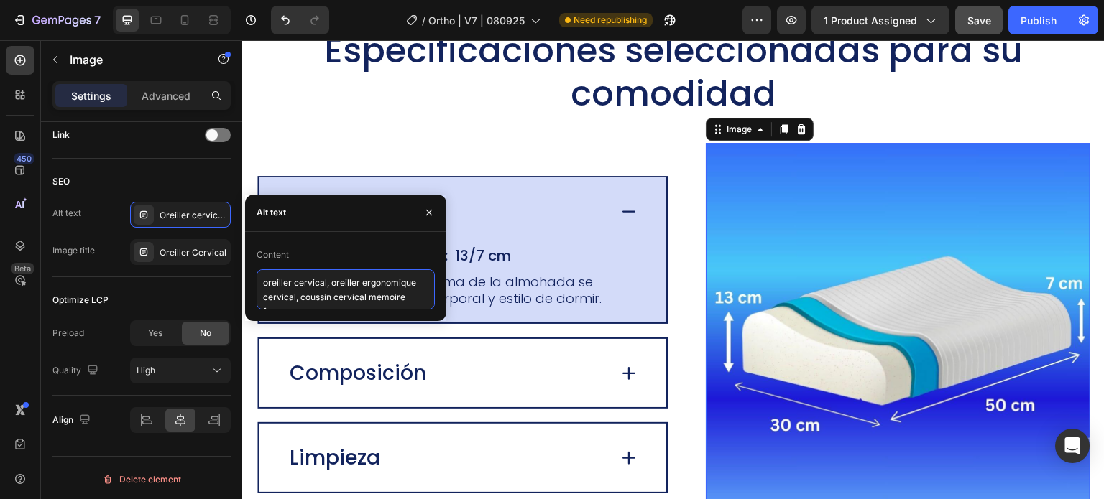
click at [272, 286] on textarea "oreiller cervical, oreiller ergonomique cervical, coussin cervical mémoire forme" at bounding box center [346, 289] width 178 height 40
paste textarea "dolor cuello almohada, almohada cervical, almohada ortopédica cuello"
type textarea "dolor cuello almohada, almohada cervical, almohada ortopédica cuello"
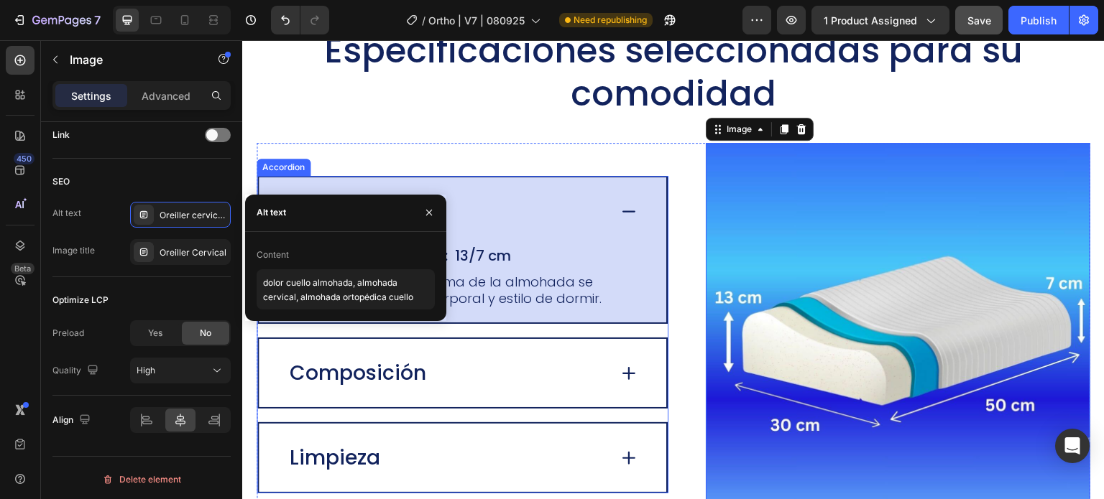
click at [474, 233] on div "Dimensiones" at bounding box center [462, 212] width 407 height 68
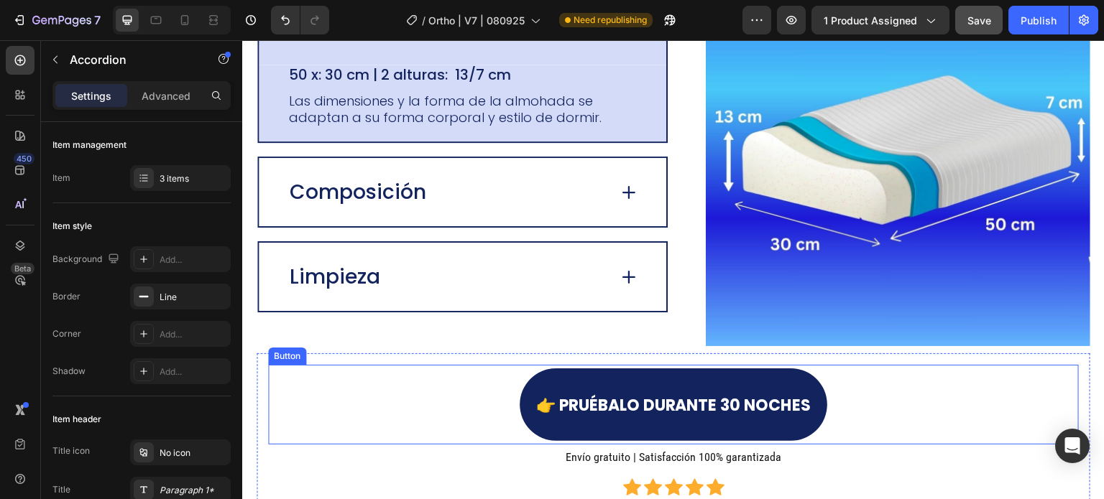
scroll to position [3737, 0]
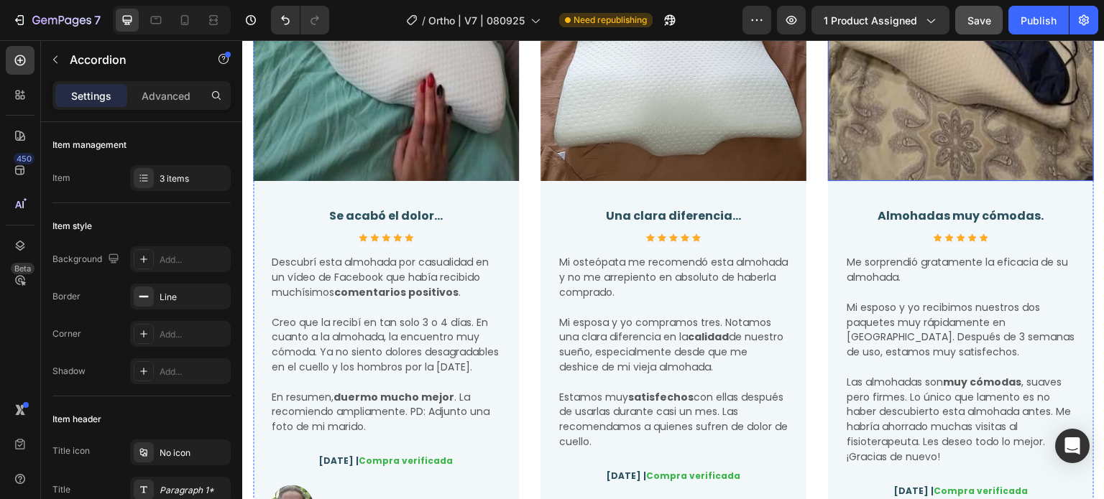
click at [901, 96] on img at bounding box center [961, 48] width 266 height 266
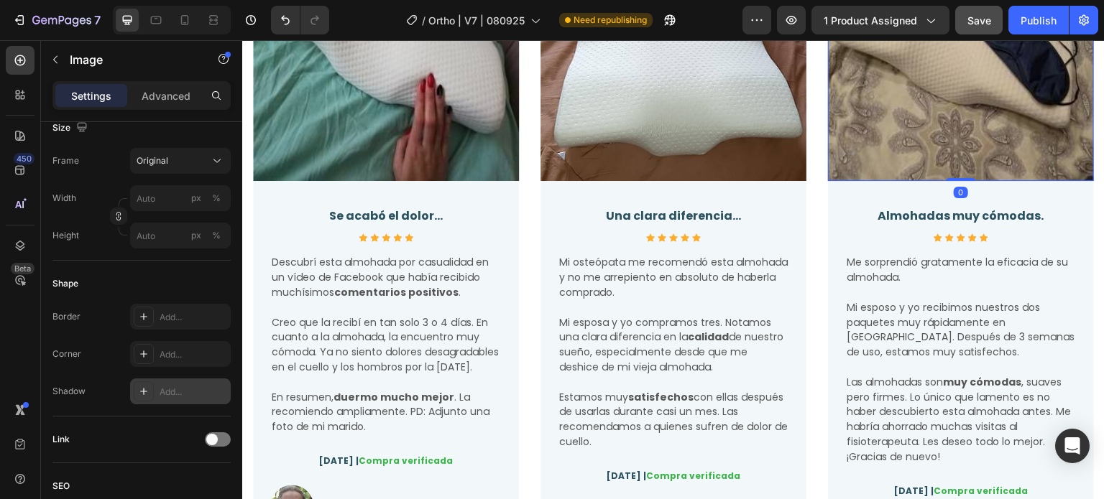
scroll to position [647, 0]
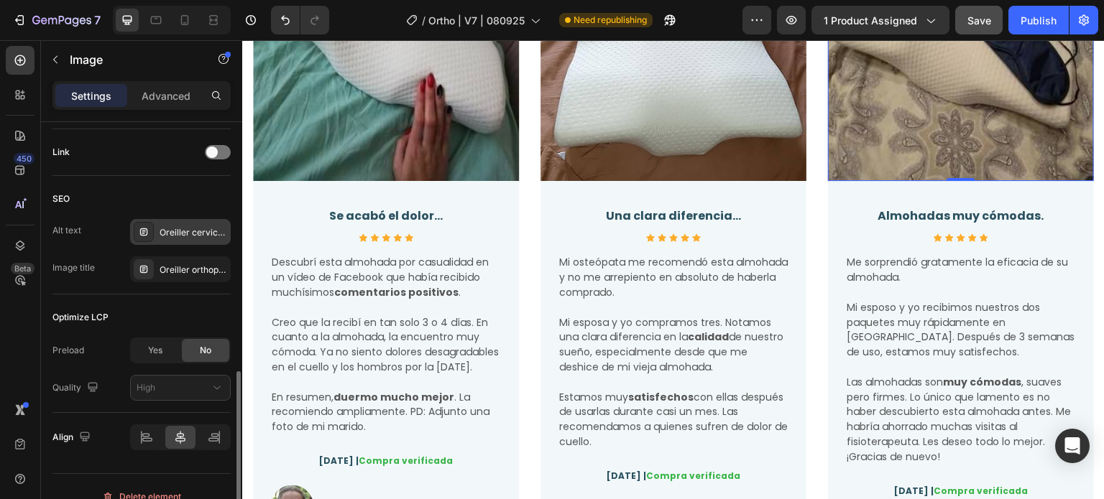
click at [165, 226] on div "Oreiller cervical, oreiller ergonomique cervical, coussin cervical mémoire forme" at bounding box center [194, 232] width 68 height 13
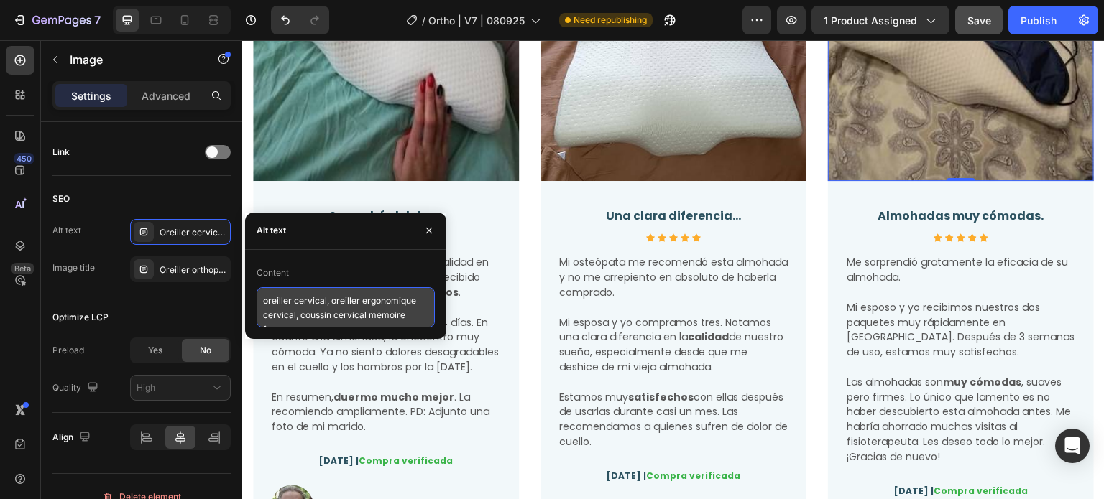
click at [288, 299] on textarea "oreiller cervical, oreiller ergonomique cervical, coussin cervical mémoire forme" at bounding box center [346, 307] width 178 height 40
paste textarea "dolor cuello almohada, almohada cervical, almohada ortopédica cuello"
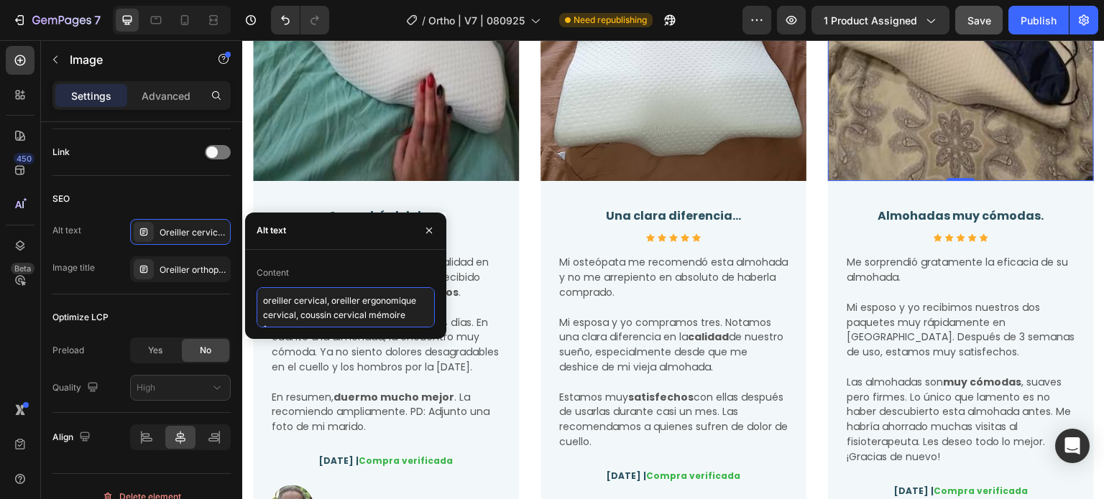
type textarea "dolor cuello almohada, almohada cervical, almohada ortopédica cuello"
click at [665, 285] on span "Mi osteópata me recomendó esta almohada y no me arrepiento en absoluto de haber…" at bounding box center [673, 277] width 229 height 45
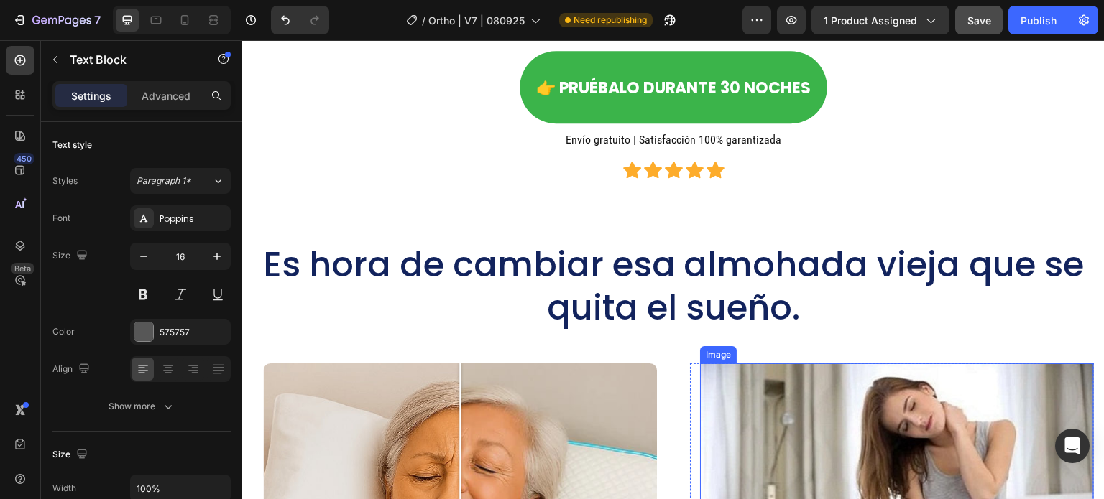
scroll to position [4815, 0]
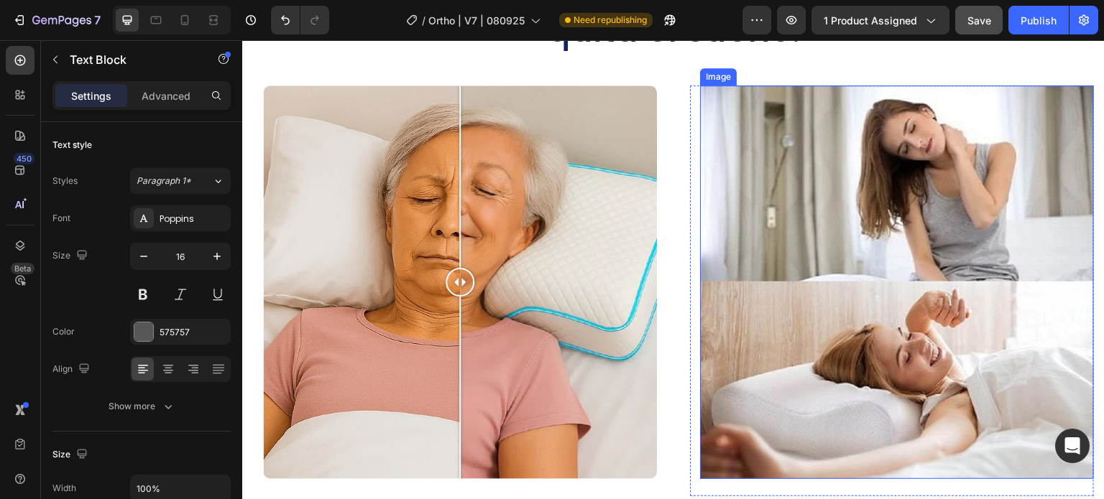
click at [1031, 256] on img at bounding box center [897, 283] width 394 height 394
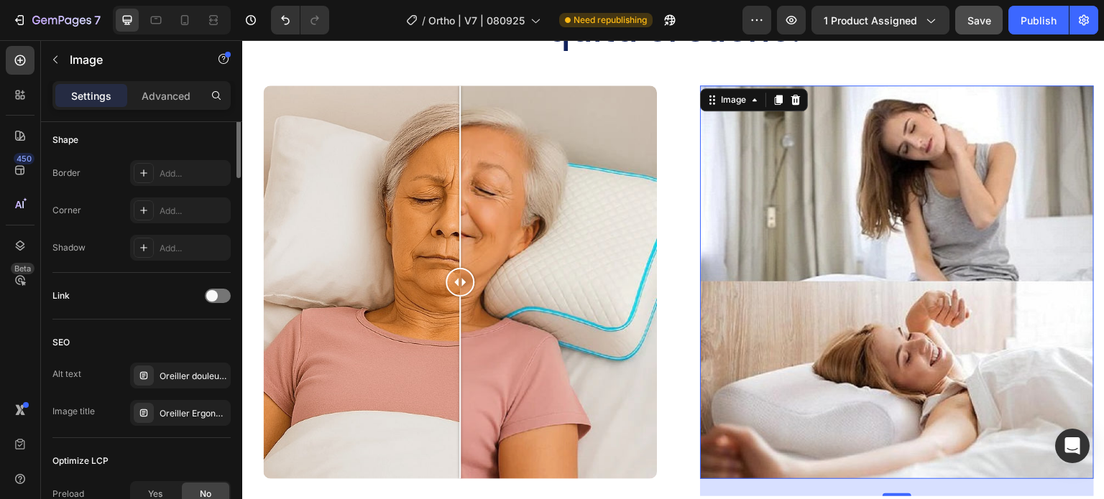
scroll to position [575, 0]
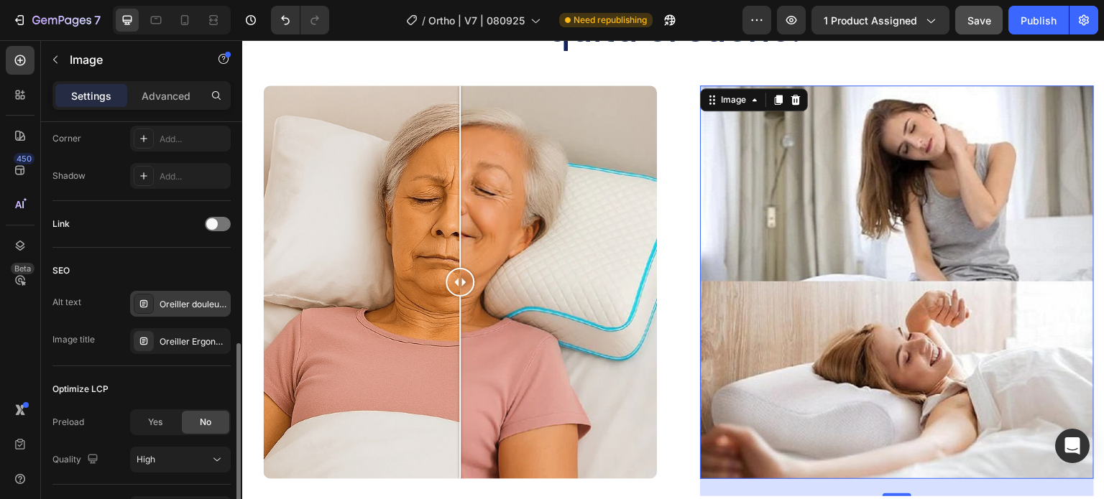
click at [160, 300] on div "Oreiller douleur nuque, meilleur oreiller cervical, réveil douleur cervicale" at bounding box center [194, 304] width 68 height 13
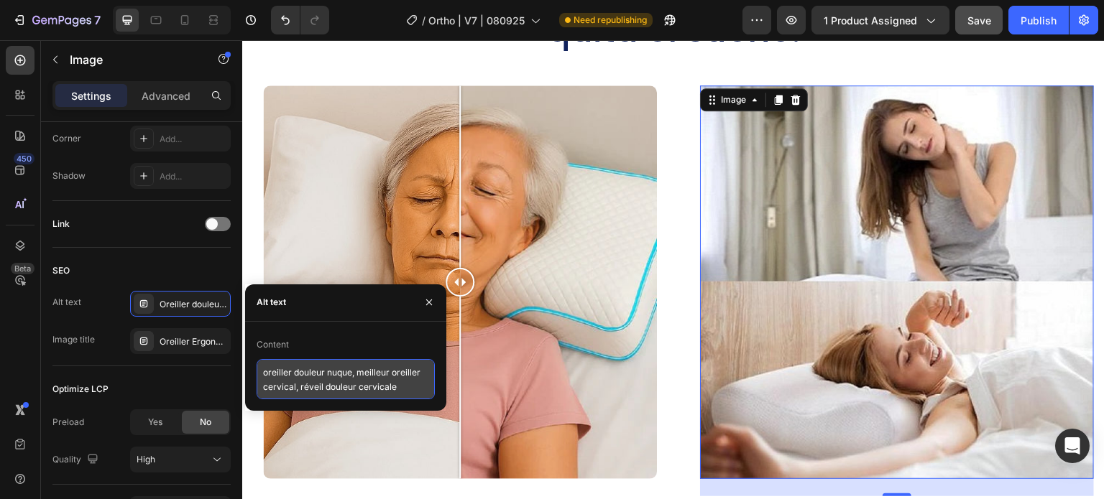
click at [267, 370] on textarea "oreiller douleur nuque, meilleur oreiller cervical, réveil douleur cervicale" at bounding box center [346, 379] width 178 height 40
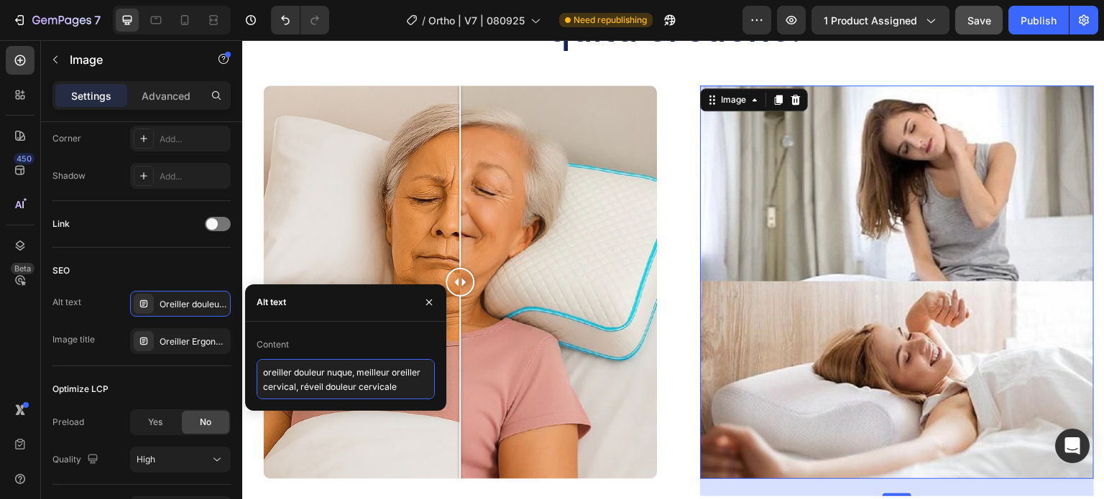
click at [267, 370] on textarea "oreiller douleur nuque, meilleur oreiller cervical, réveil douleur cervicale" at bounding box center [346, 379] width 178 height 40
click at [267, 369] on textarea "oreiller douleur nuque, meilleur oreiller cervical, réveil douleur cervicale" at bounding box center [346, 379] width 178 height 40
paste textarea "dolor cuello almohada, almohada cervical, almohada ortopédica cuello"
type textarea "dolor cuello almohada, almohada cervical, almohada ortopédica cuello"
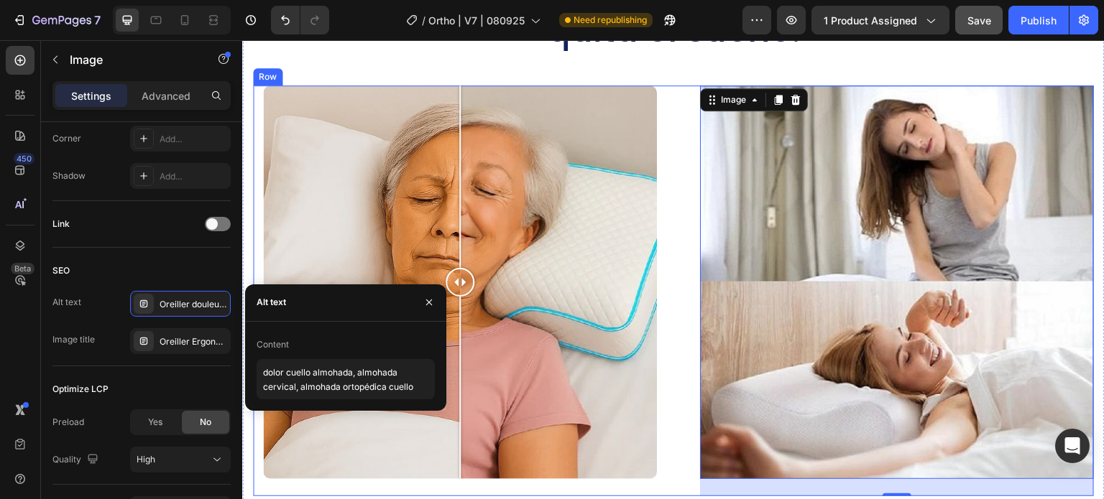
click at [677, 308] on div "Image Comparison Row Image 24 Row Row" at bounding box center [673, 291] width 841 height 411
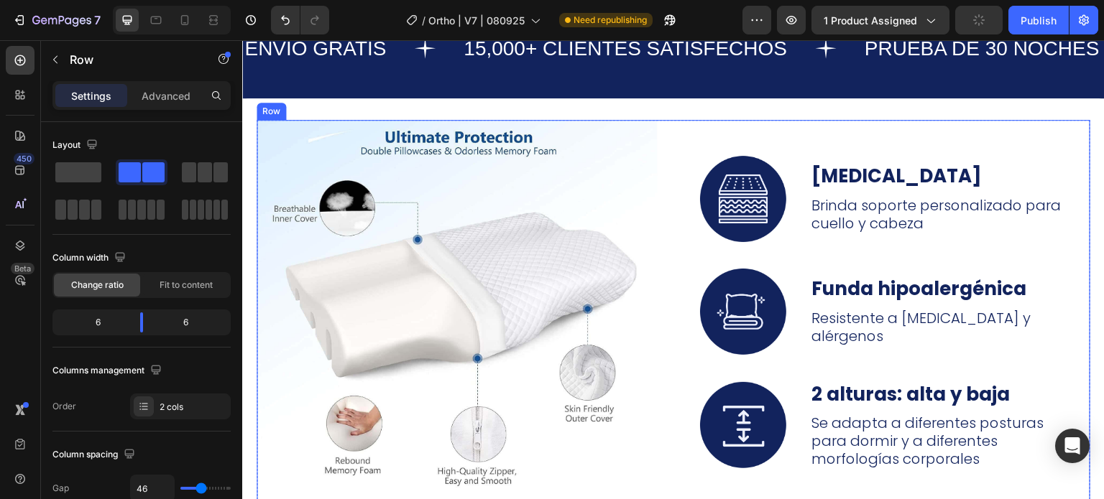
scroll to position [5102, 0]
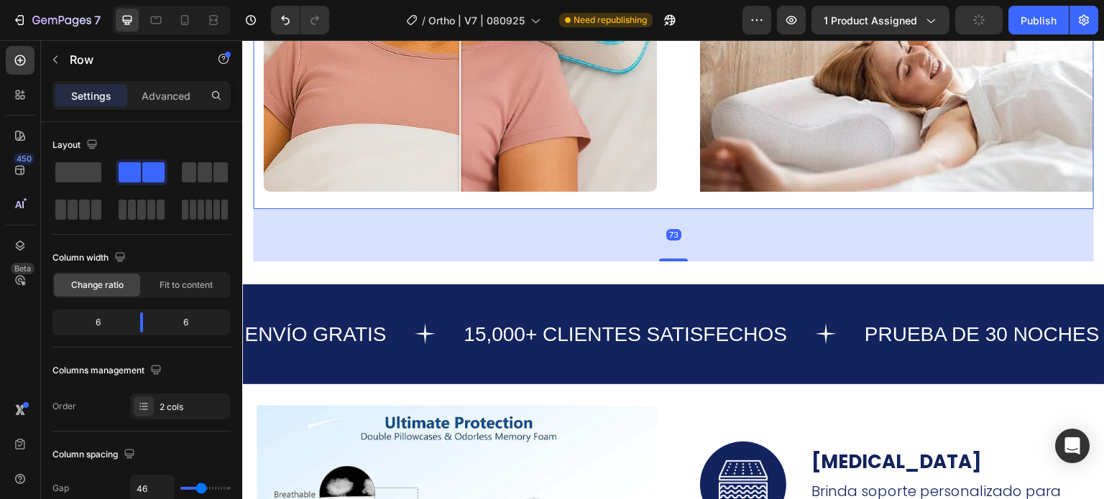
click at [662, 170] on div "Image Comparison Row Image Row Row 73" at bounding box center [673, 3] width 841 height 411
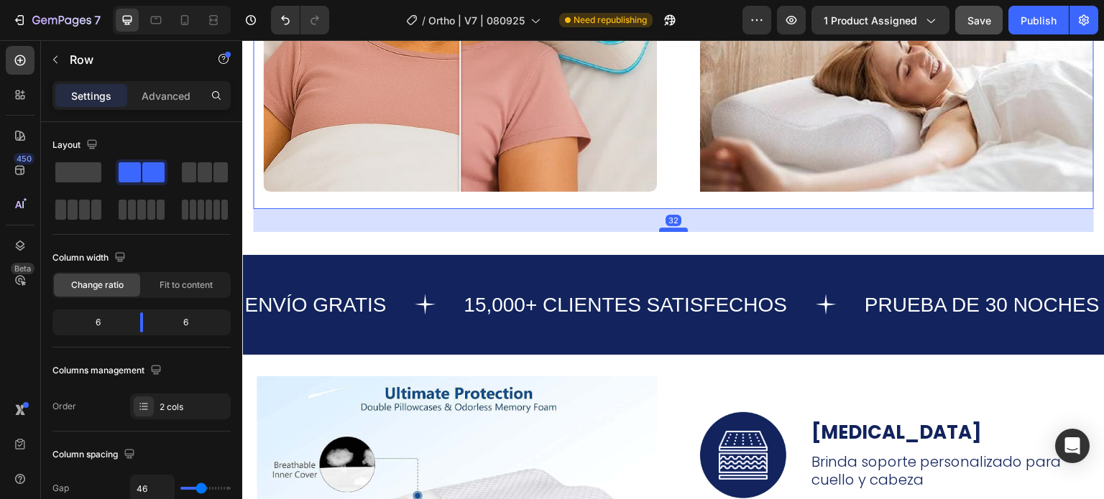
drag, startPoint x: 671, startPoint y: 258, endPoint x: 668, endPoint y: 229, distance: 28.9
click at [668, 229] on div at bounding box center [673, 230] width 29 height 4
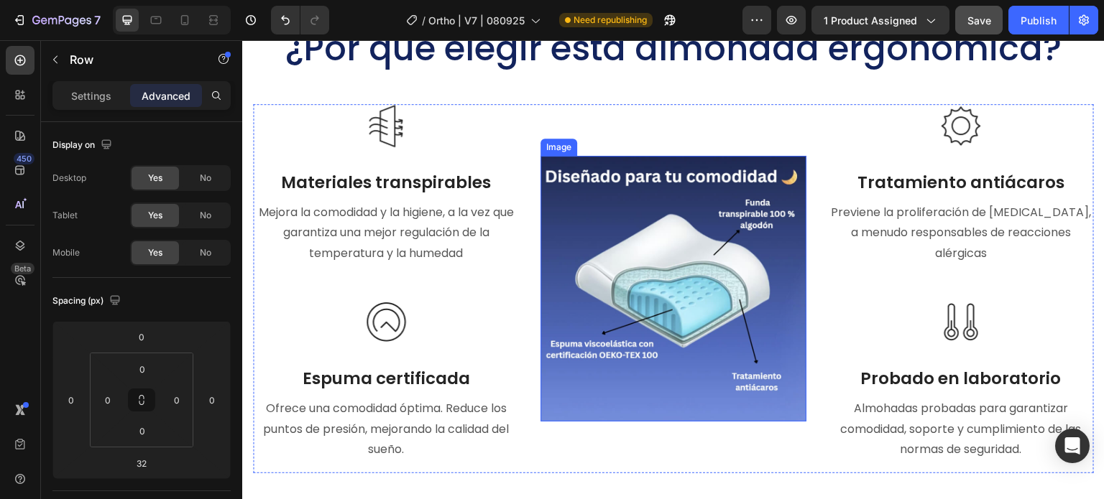
scroll to position [6180, 0]
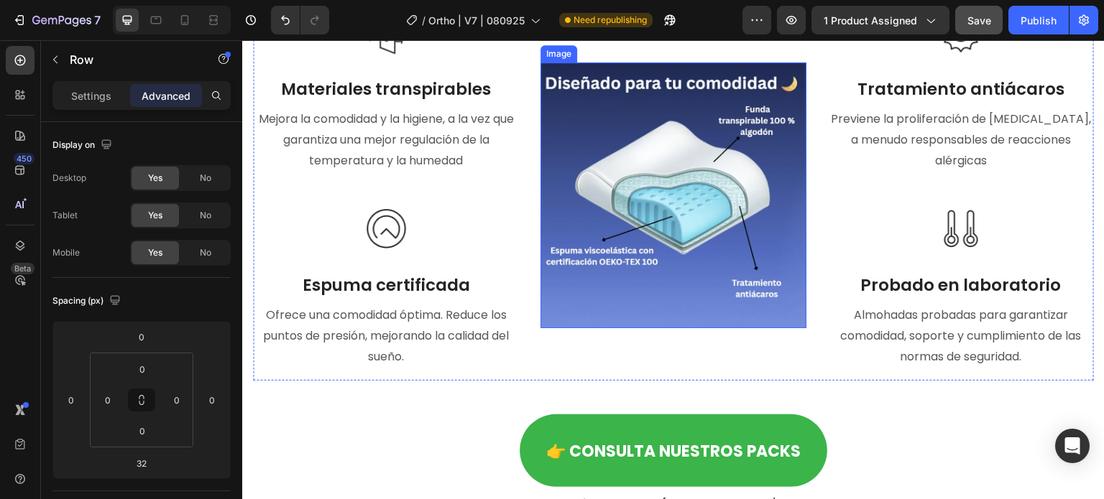
click at [648, 213] on img at bounding box center [673, 196] width 266 height 266
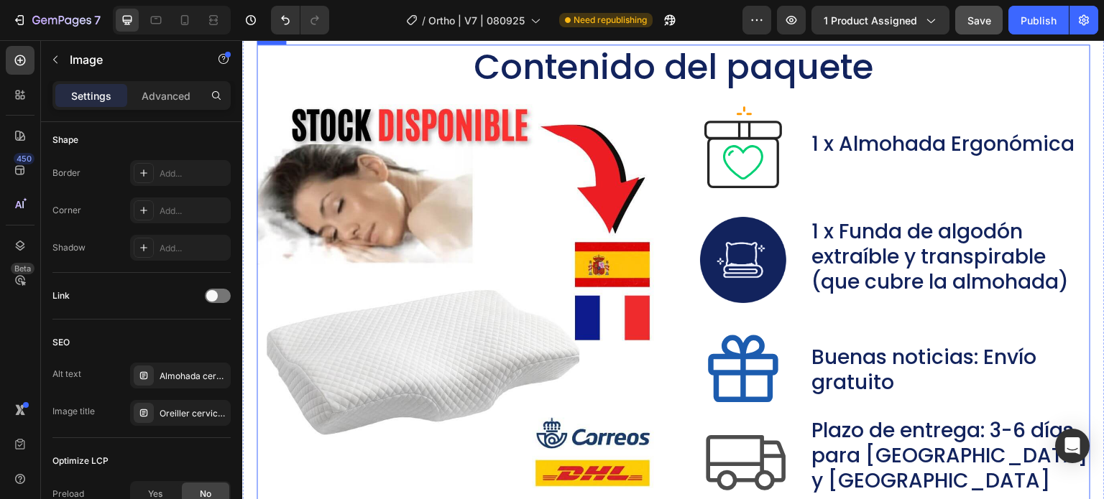
scroll to position [6755, 0]
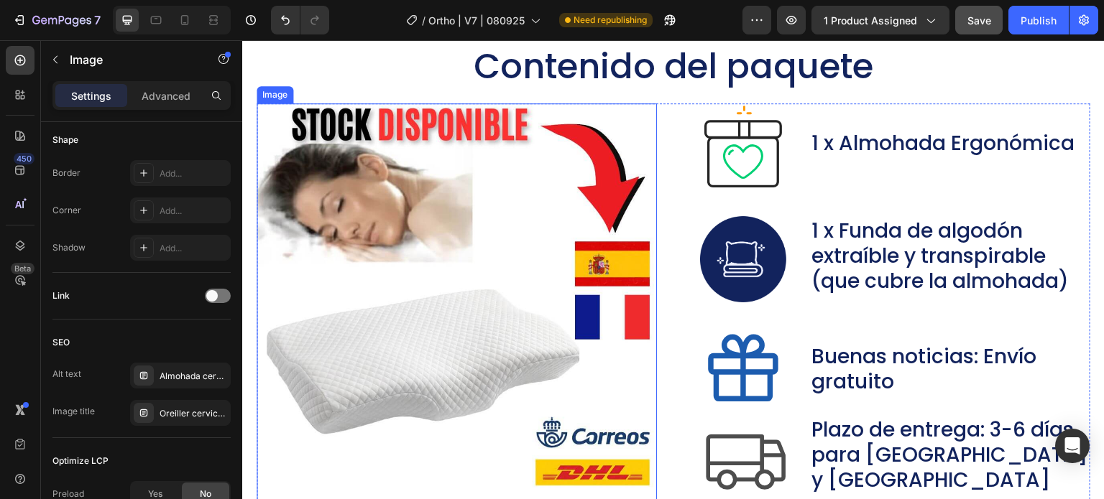
click at [446, 282] on img at bounding box center [457, 303] width 400 height 400
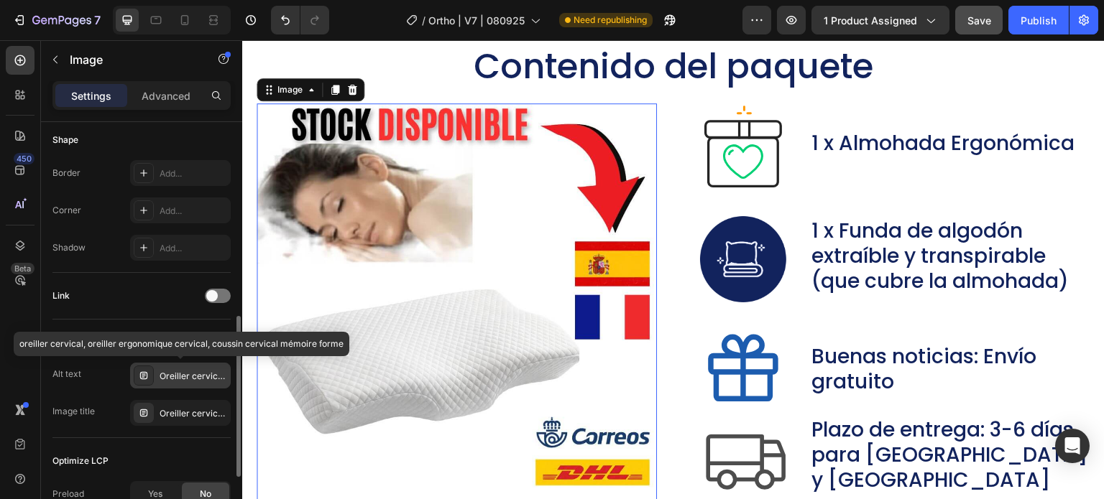
click at [165, 371] on div "Oreiller cervical, oreiller ergonomique cervical, coussin cervical mémoire forme" at bounding box center [194, 376] width 68 height 13
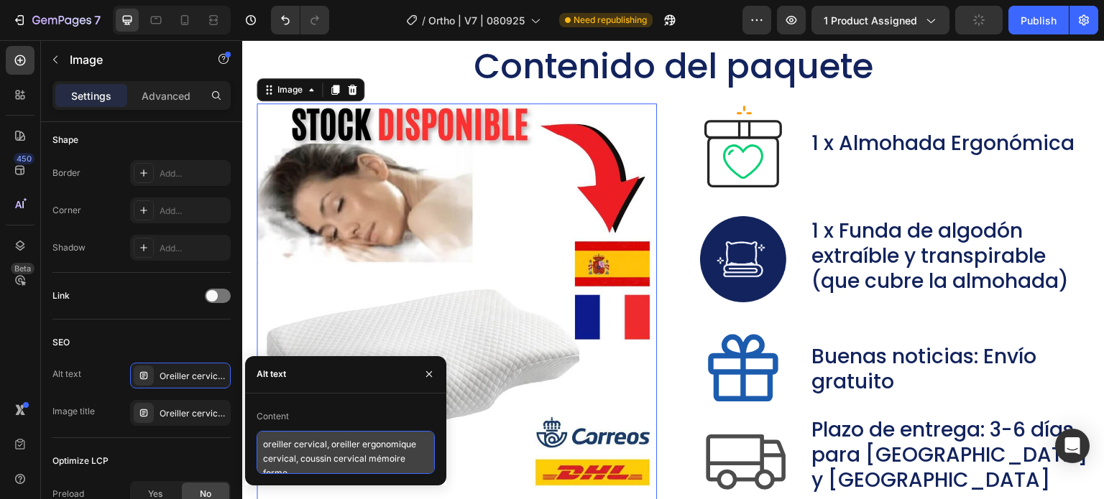
click at [305, 448] on textarea "oreiller cervical, oreiller ergonomique cervical, coussin cervical mémoire forme" at bounding box center [346, 452] width 178 height 43
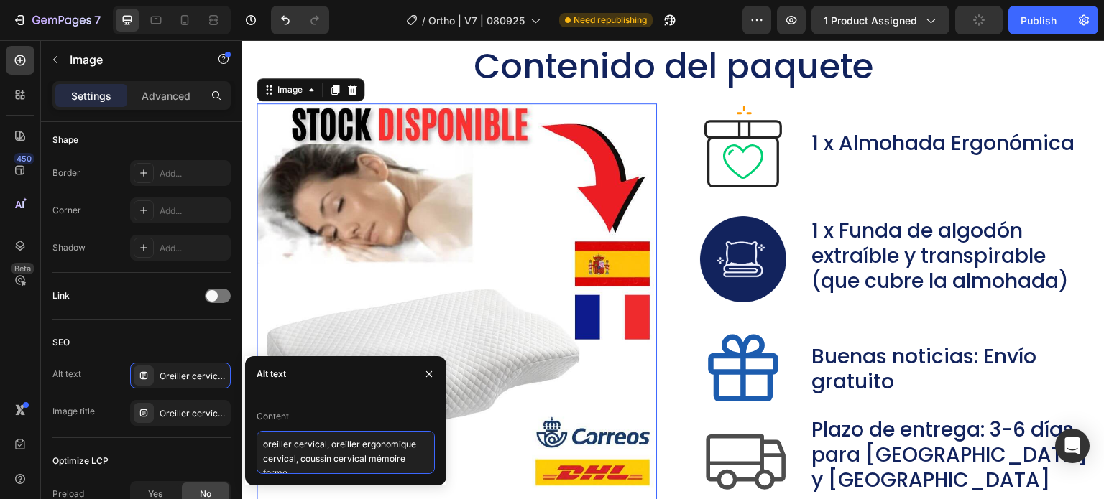
click at [305, 448] on textarea "oreiller cervical, oreiller ergonomique cervical, coussin cervical mémoire forme" at bounding box center [346, 452] width 178 height 43
paste textarea "dolor cuello almohada, almohada cervical, almohada ortopédica cuello"
type textarea "dolor cuello almohada, almohada cervical, almohada ortopédica cuello"
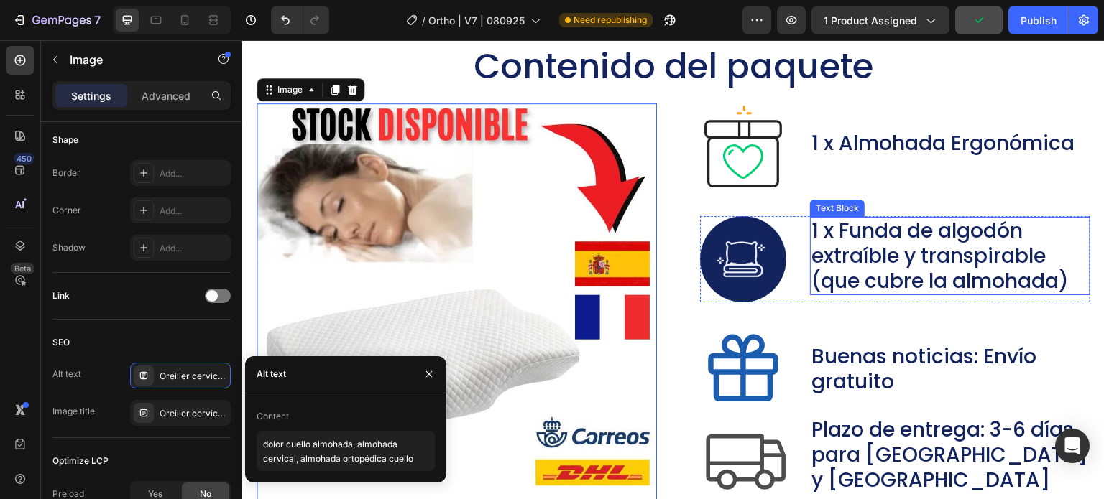
click at [842, 238] on p "1 x Funda de algodón extraíble y transpirable (que cubre la almohada)" at bounding box center [949, 255] width 277 height 75
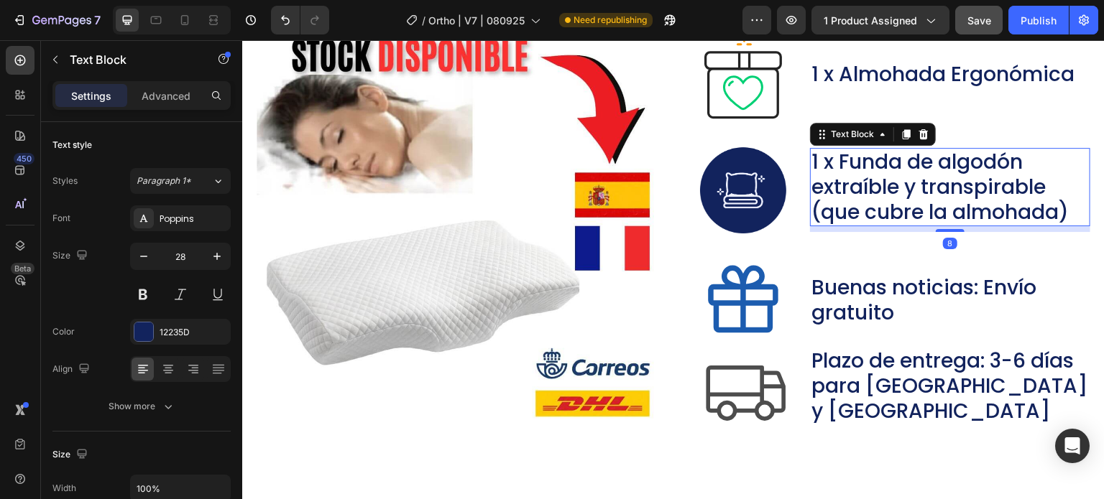
scroll to position [7618, 0]
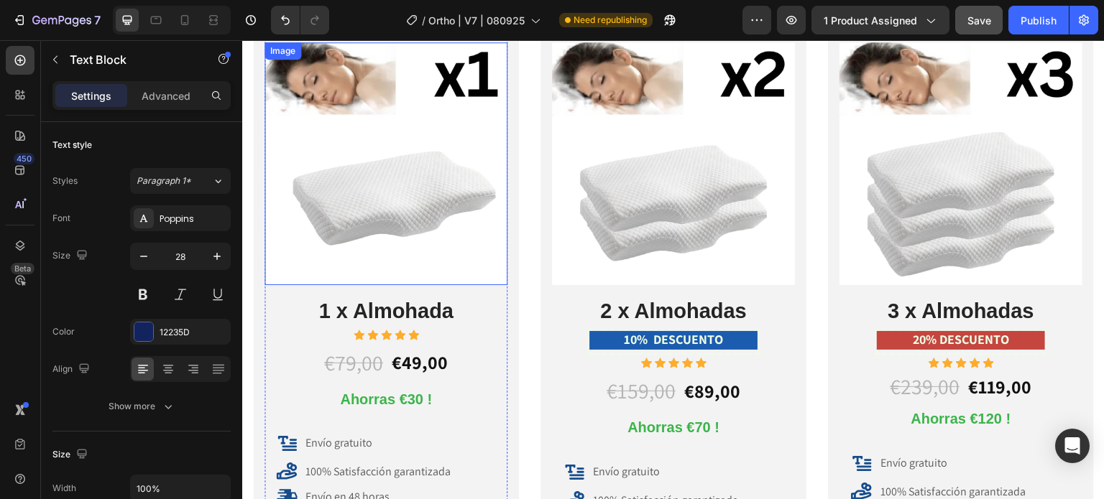
click at [430, 183] on img at bounding box center [385, 163] width 243 height 243
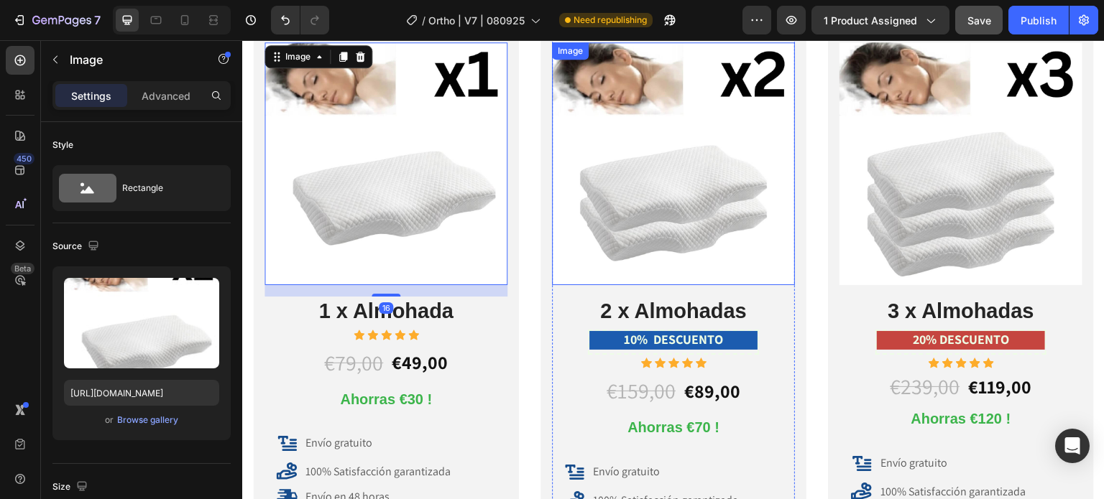
click at [659, 175] on img at bounding box center [673, 163] width 243 height 243
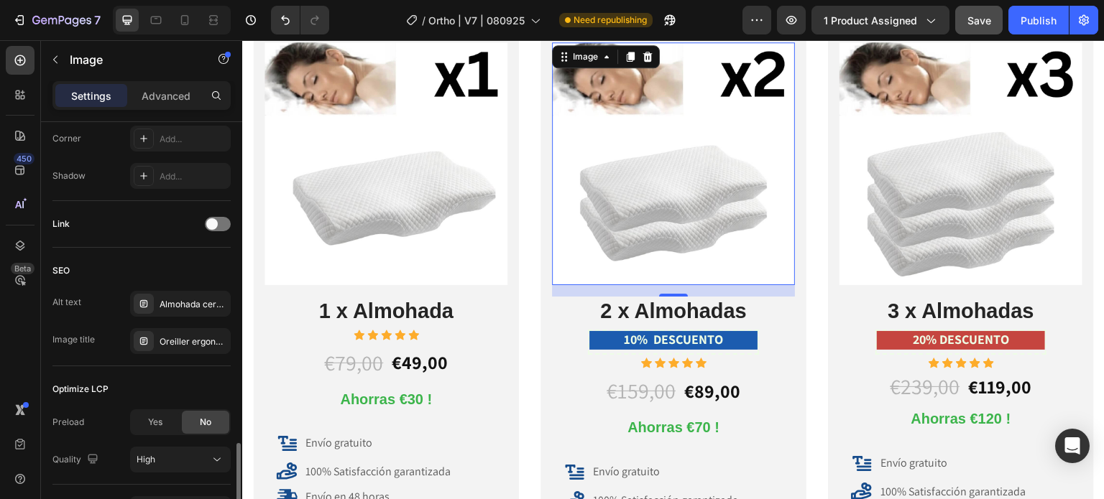
scroll to position [647, 0]
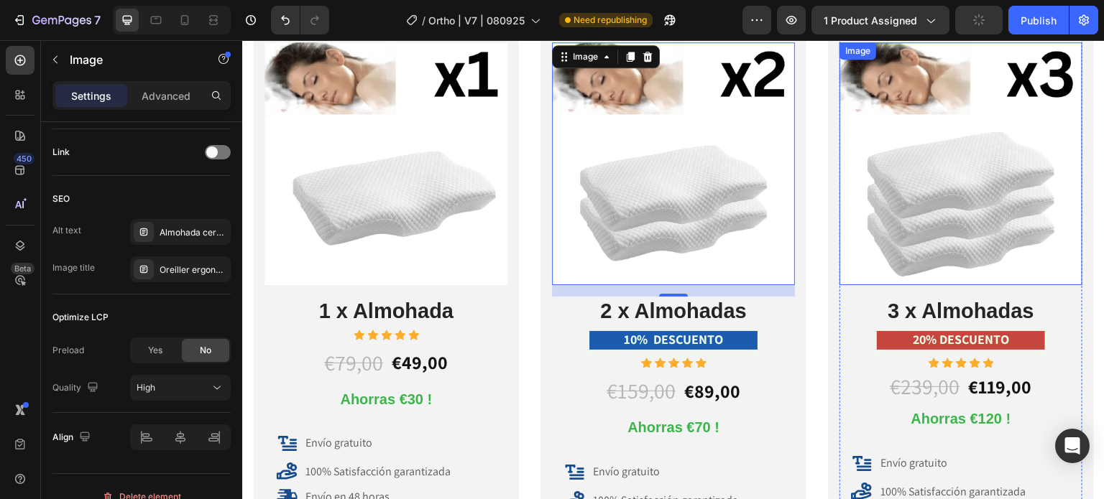
click at [911, 160] on img at bounding box center [960, 163] width 243 height 243
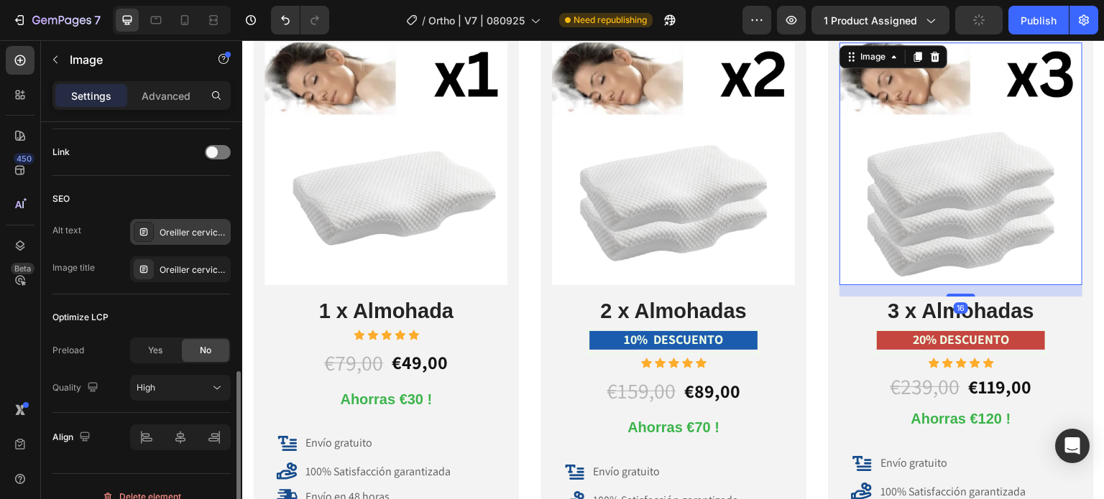
click at [187, 226] on div "Oreiller cervical, oreiller ergonomique cervical, coussin cervical mémoire forme" at bounding box center [194, 232] width 68 height 13
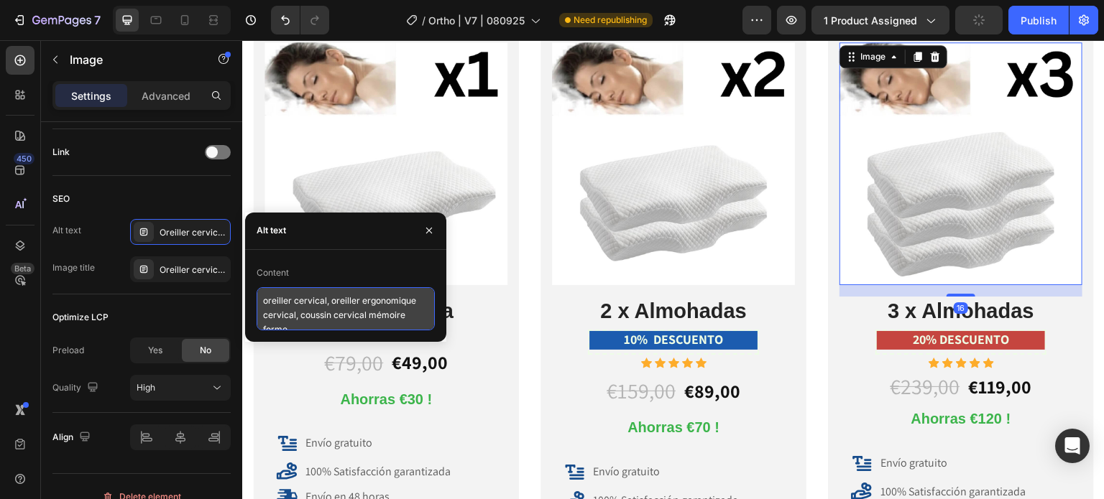
click at [291, 315] on textarea "oreiller cervical, oreiller ergonomique cervical, coussin cervical mémoire forme" at bounding box center [346, 308] width 178 height 43
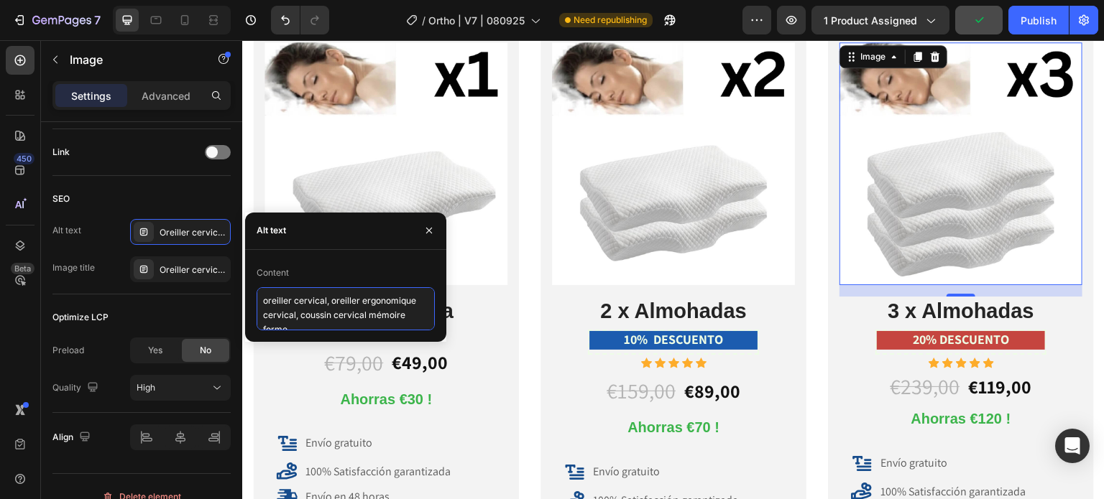
click at [291, 315] on textarea "oreiller cervical, oreiller ergonomique cervical, coussin cervical mémoire forme" at bounding box center [346, 308] width 178 height 43
paste textarea "dolor cuello almohada, almohada cervical, almohada ortopédica cuello"
type textarea "dolor cuello almohada, almohada cervical, almohada ortopédica cuello"
click at [524, 241] on div "Icon Pack Solo Text Block Icon Row Image 1 x Almohada Heading Icon Icon Icon Ic…" at bounding box center [673, 388] width 862 height 802
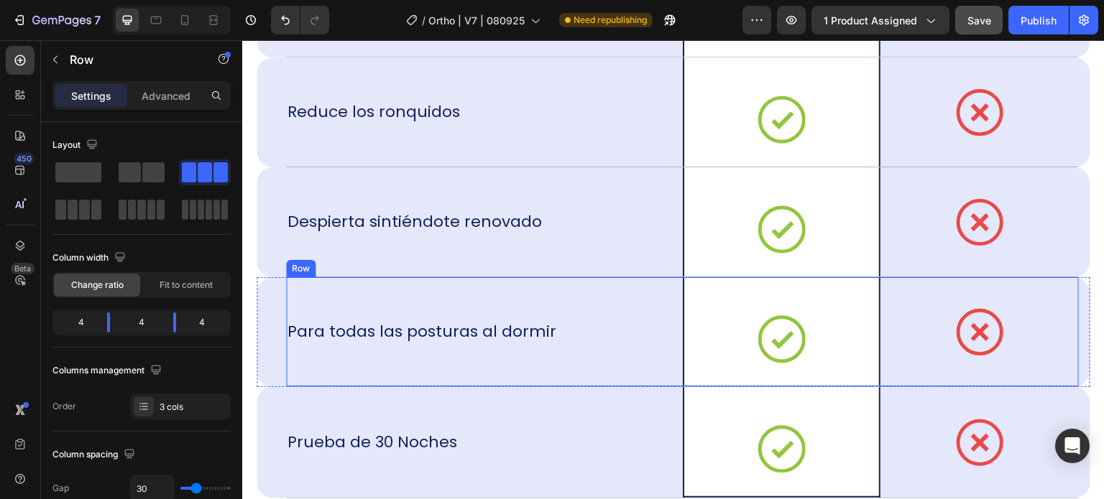
scroll to position [9702, 0]
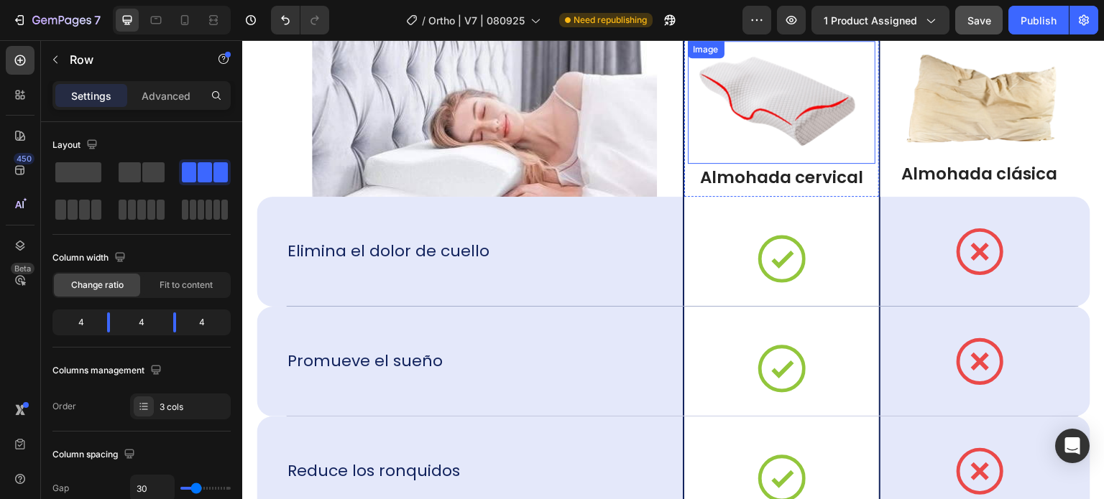
click at [719, 109] on img at bounding box center [781, 102] width 175 height 94
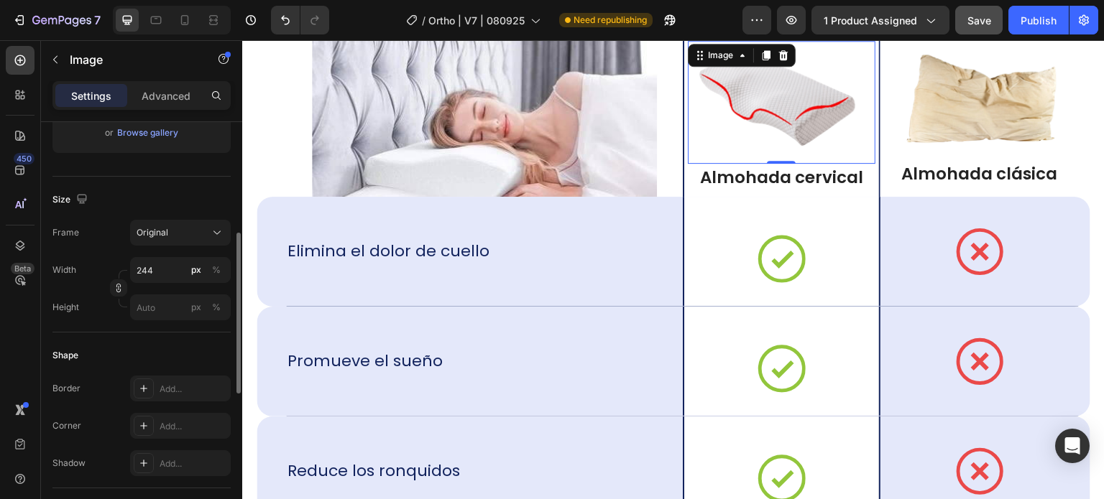
scroll to position [647, 0]
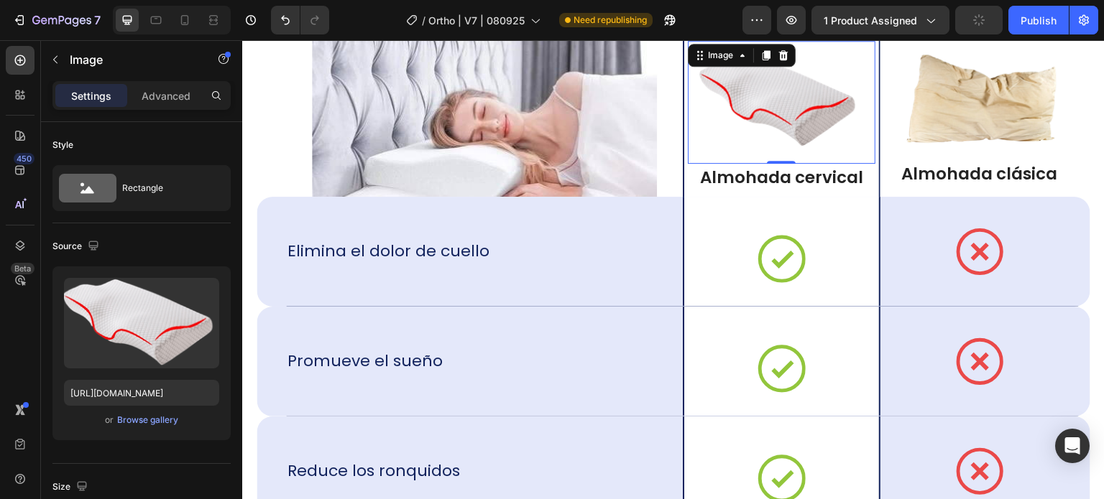
scroll to position [647, 0]
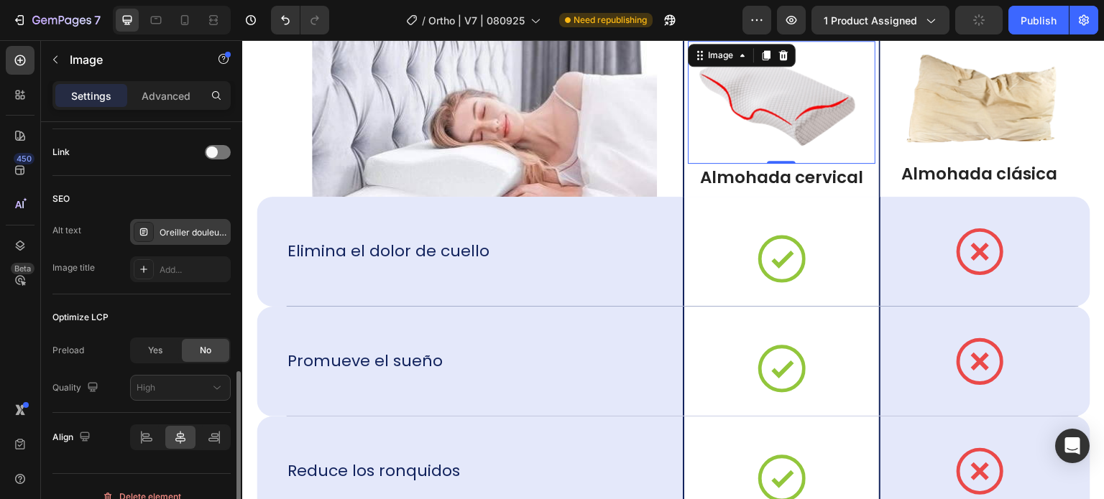
click at [186, 223] on div "Oreiller douleur nuque, meilleur oreiller cervical, réveil douleur cervicale" at bounding box center [180, 232] width 101 height 26
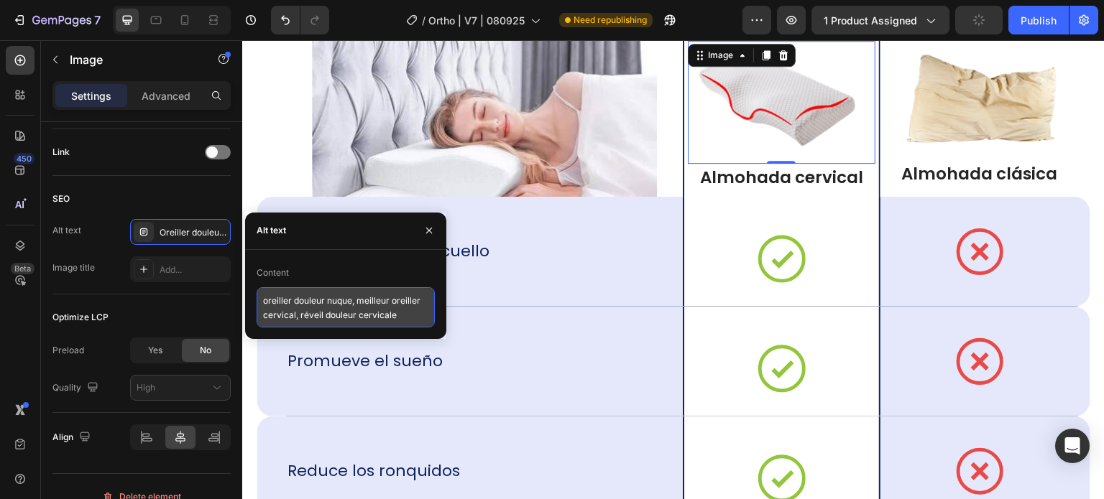
click at [282, 304] on textarea "oreiller douleur nuque, meilleur oreiller cervical, réveil douleur cervicale" at bounding box center [346, 307] width 178 height 40
paste textarea "dolor cuello almohada, almohada cervical, almohada ortopédica cuello"
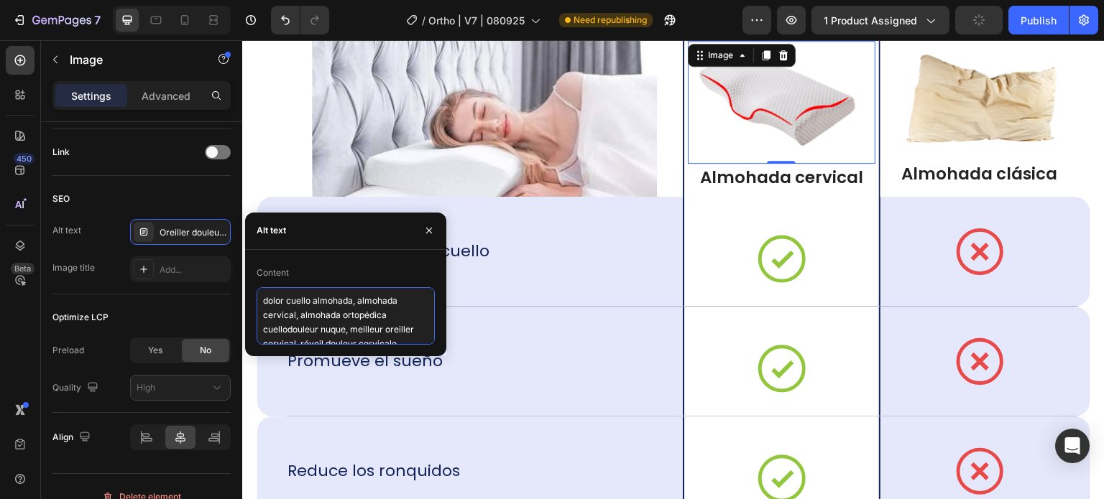
click at [282, 303] on textarea "dolor cuello almohada, almohada cervical, almohada ortopédica cuellodouleur nuq…" at bounding box center [346, 315] width 178 height 57
paste textarea
type textarea "dolor cuello almohada, almohada cervical, almohada ortopédica cuello"
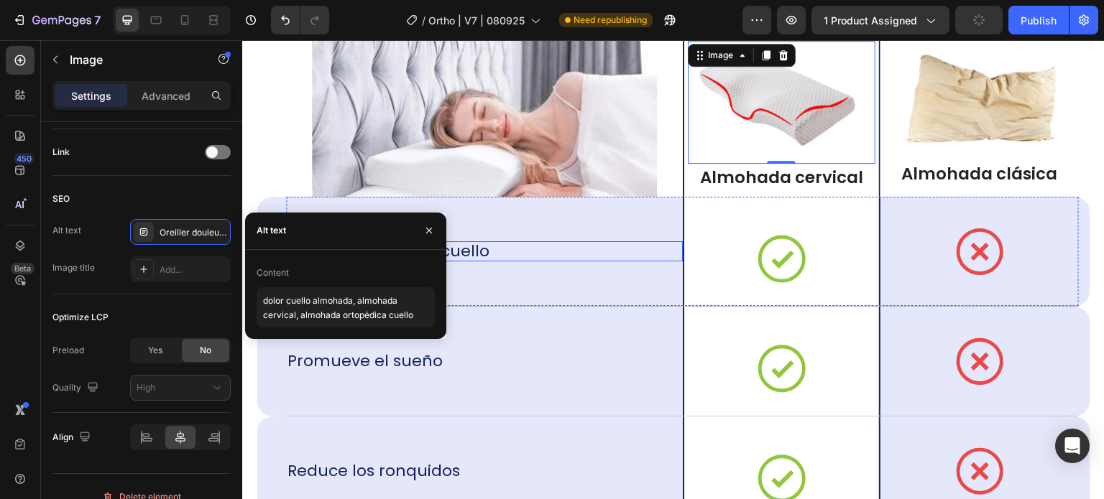
click at [570, 241] on div "Elimina el dolor de cuello" at bounding box center [484, 251] width 397 height 20
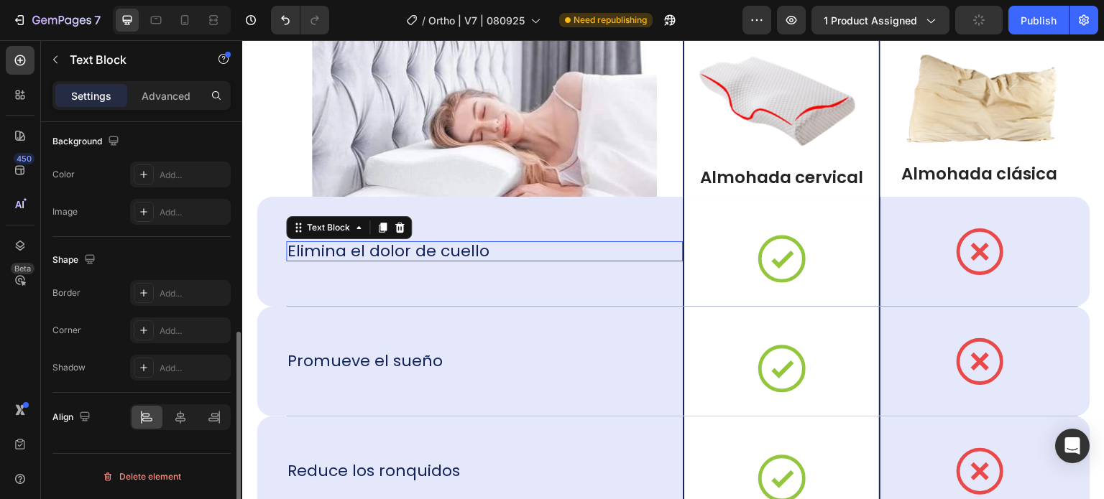
scroll to position [0, 0]
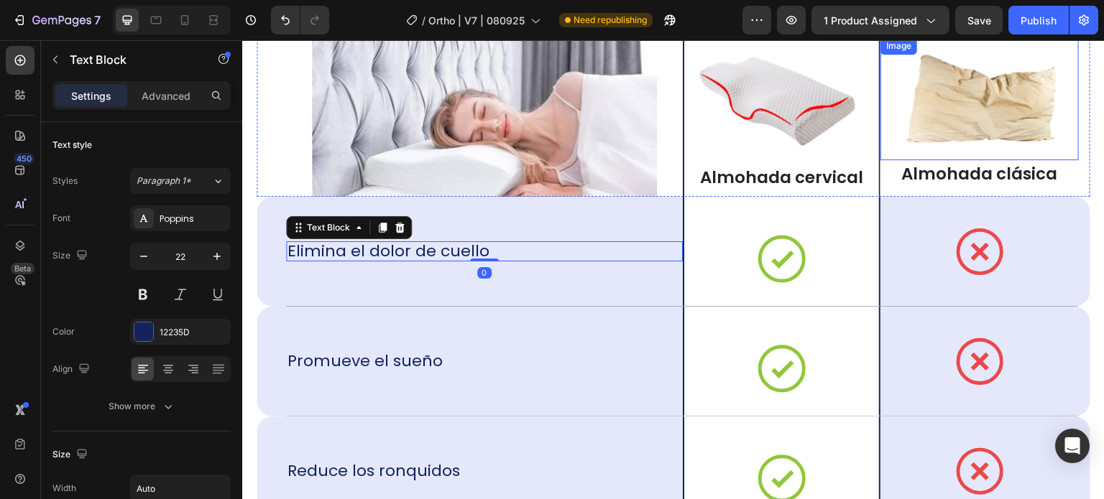
click at [1006, 105] on img at bounding box center [979, 99] width 175 height 94
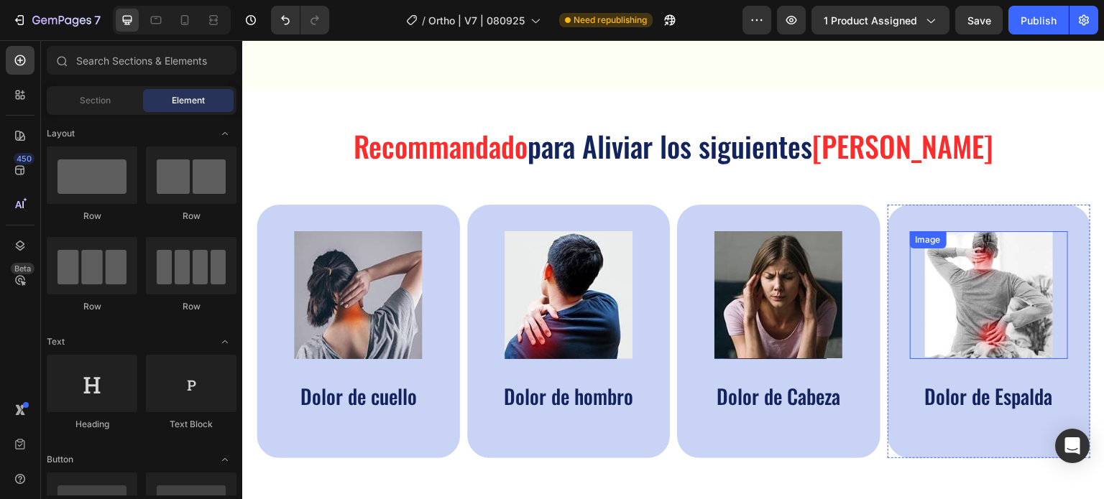
scroll to position [647, 0]
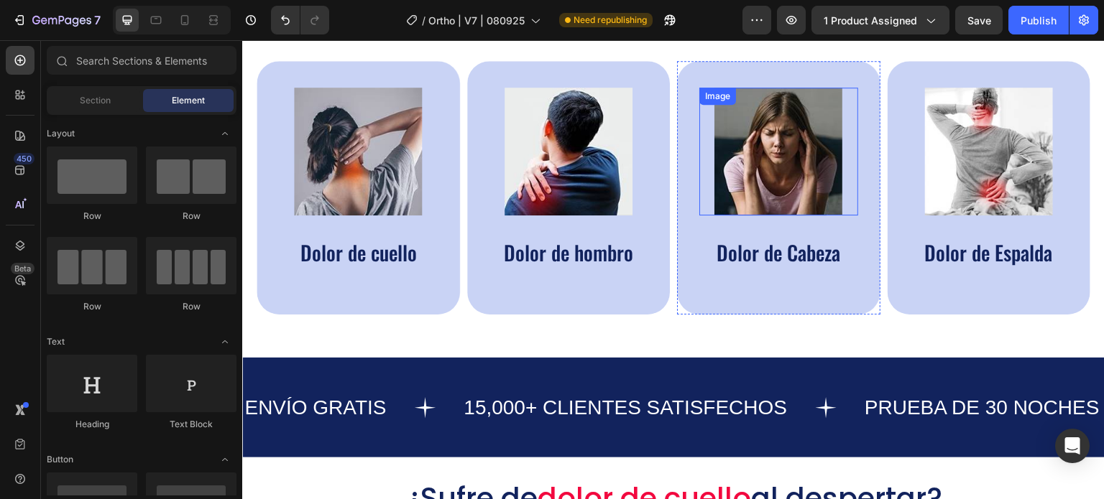
click at [773, 147] on img at bounding box center [778, 152] width 128 height 128
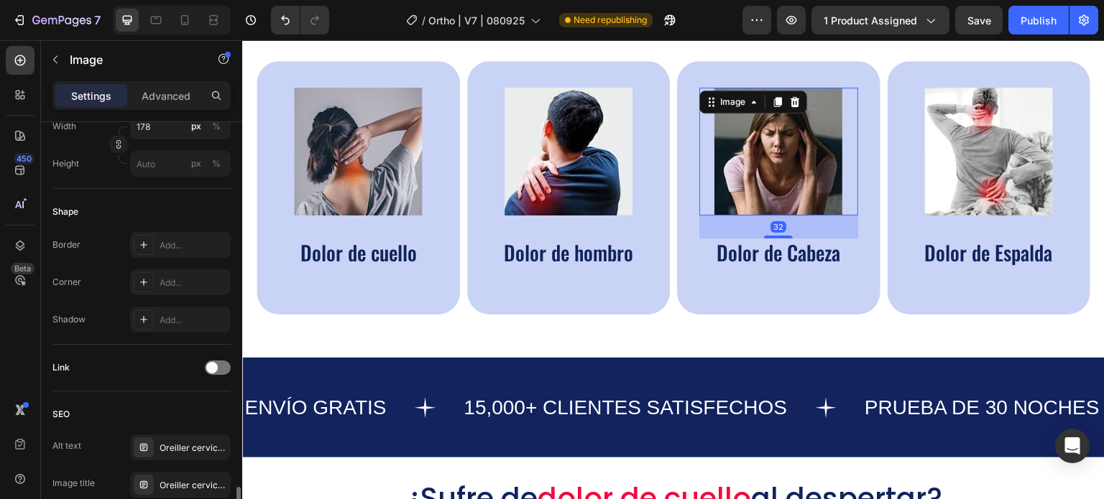
scroll to position [665, 0]
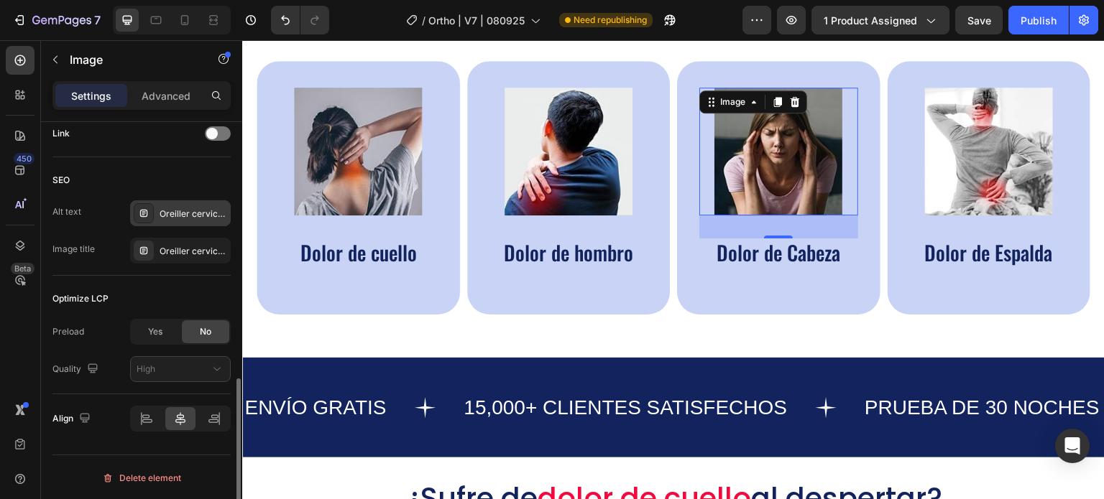
click at [190, 208] on div "Oreiller cervical, oreiller ergonomique cervical, coussin cervical mémoire forme" at bounding box center [194, 214] width 68 height 13
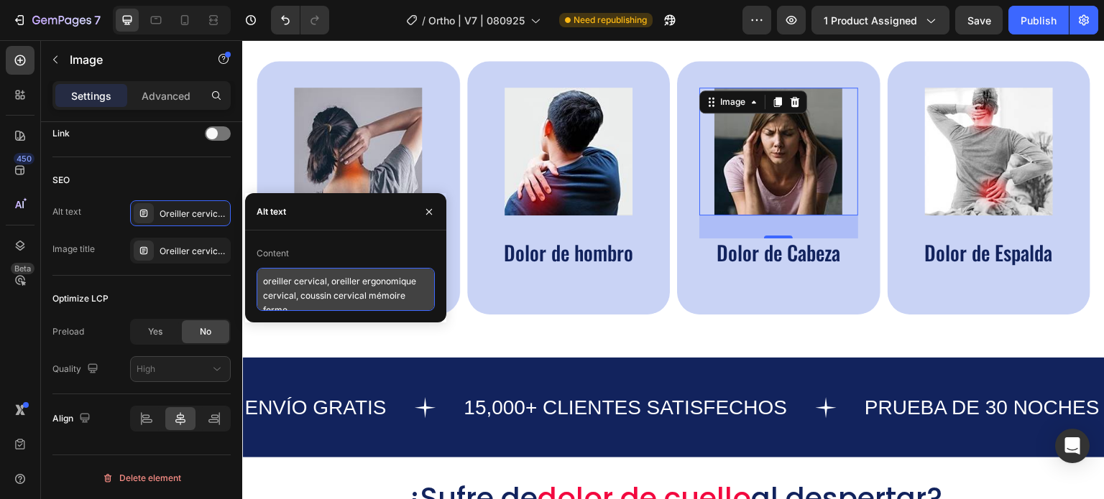
click at [317, 292] on textarea "oreiller cervical, oreiller ergonomique cervical, coussin cervical mémoire forme" at bounding box center [346, 289] width 178 height 43
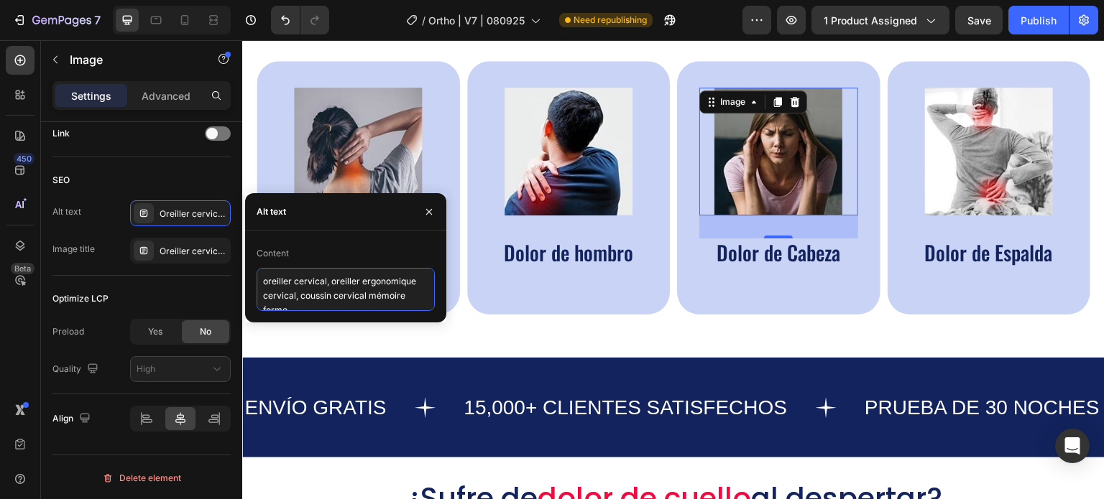
click at [317, 292] on textarea "oreiller cervical, oreiller ergonomique cervical, coussin cervical mémoire forme" at bounding box center [346, 289] width 178 height 43
paste textarea "dolor cuello almohada, almohada viscoelástica cervical, mejor almohada cervical"
type textarea "dolor cuello almohada, almohada viscoelástica cervical, mejor almohada cervical"
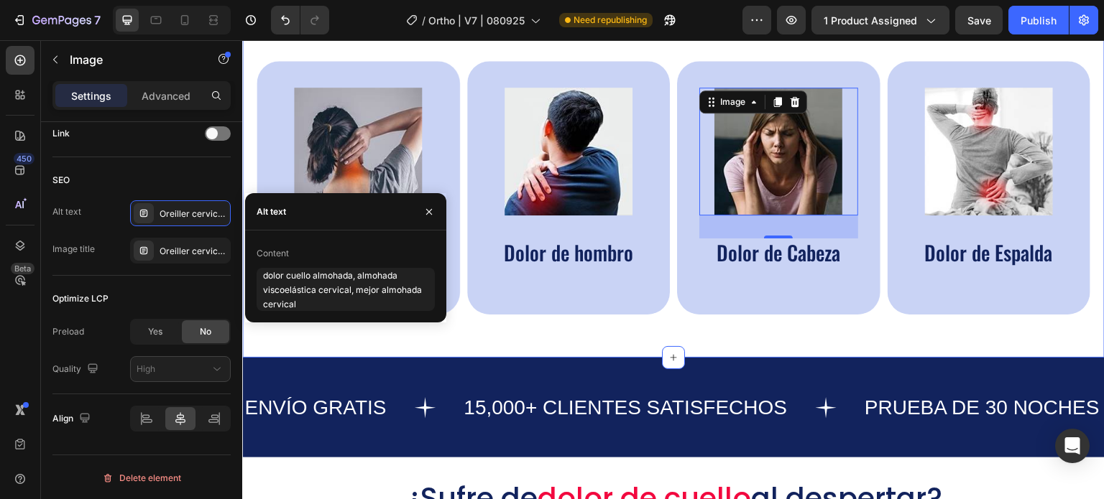
click at [584, 336] on div "Recommandado para Aliviar los siguientes Dolores Matutinos Heading Image Dolor …" at bounding box center [673, 152] width 862 height 411
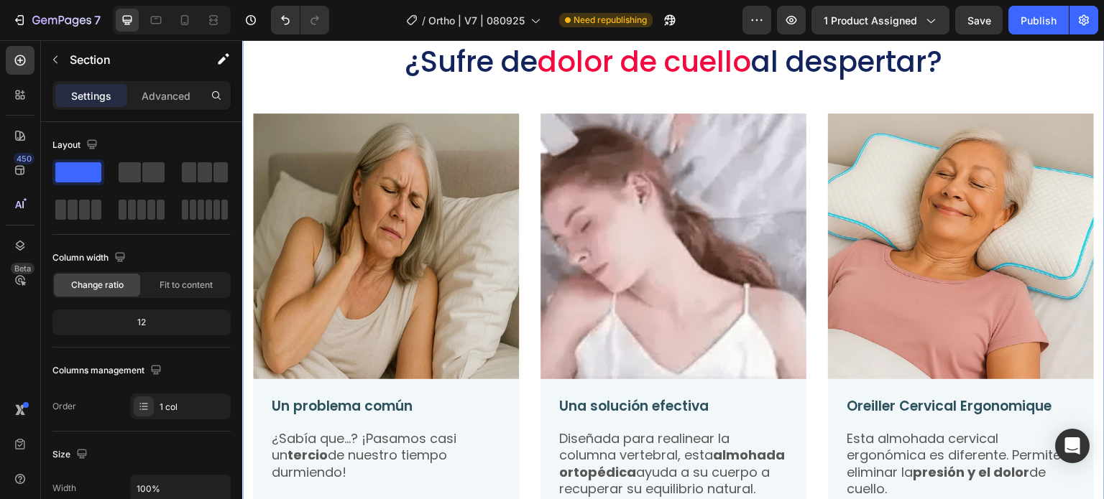
scroll to position [1150, 0]
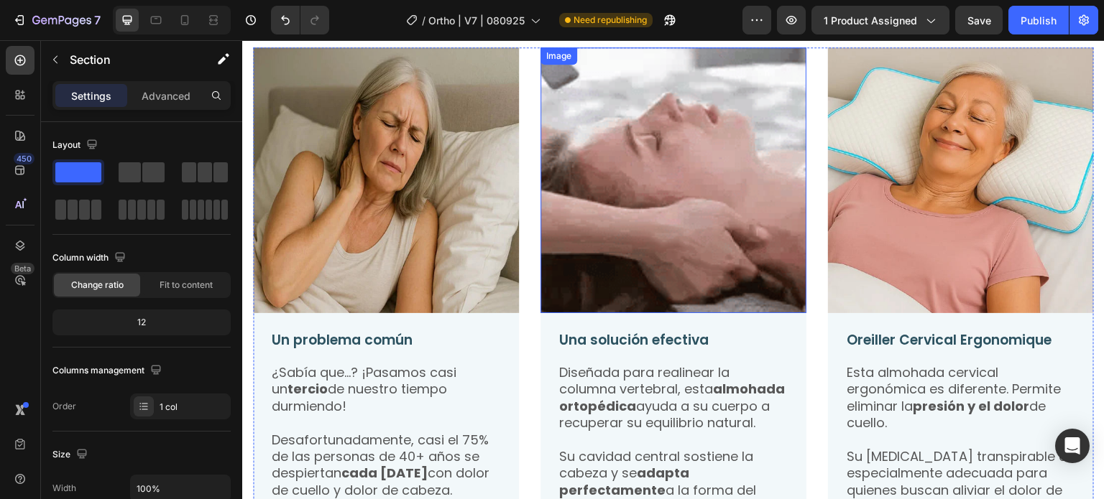
click at [683, 201] on img at bounding box center [673, 180] width 266 height 266
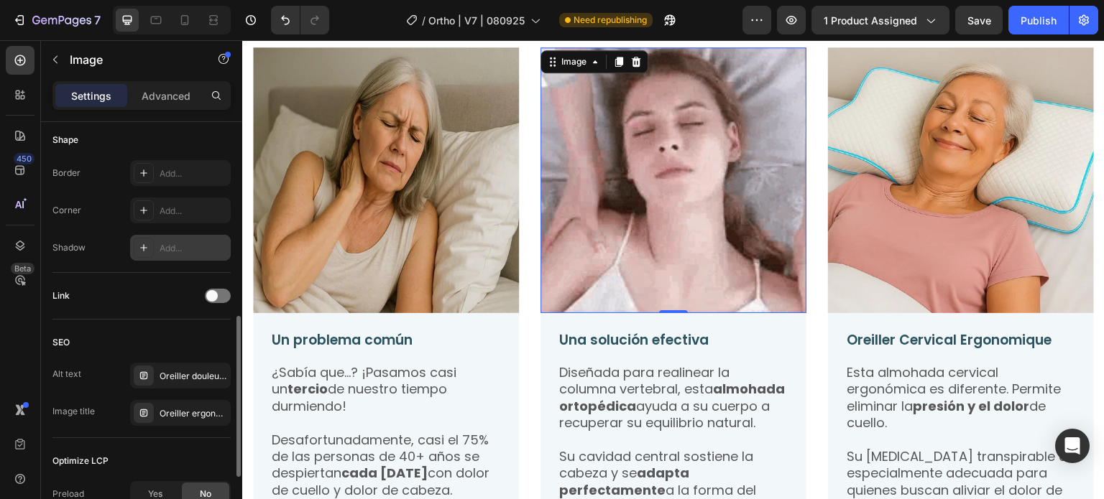
scroll to position [575, 0]
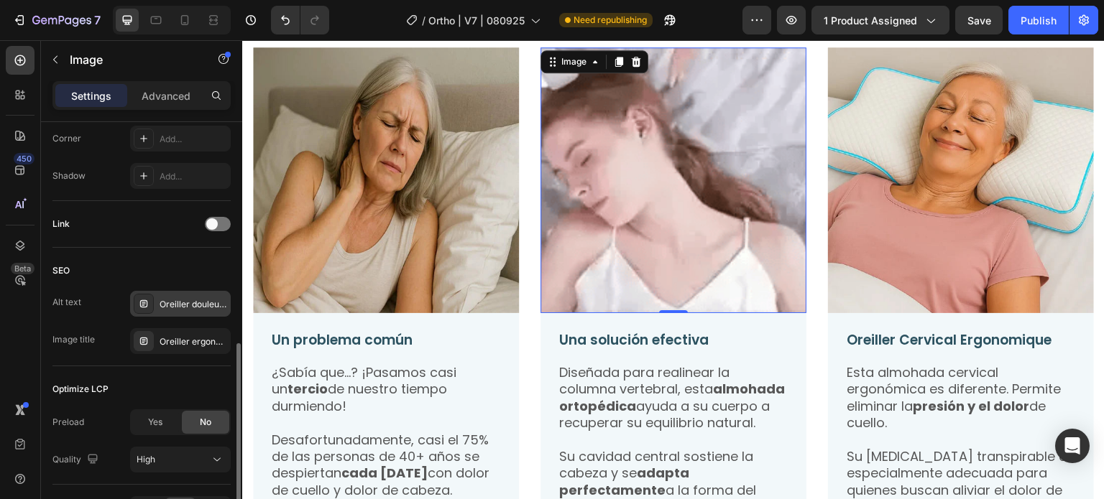
click at [184, 298] on div "Oreiller douleur nuque, meilleur oreiller cervical, réveil douleur cervicale" at bounding box center [194, 304] width 68 height 13
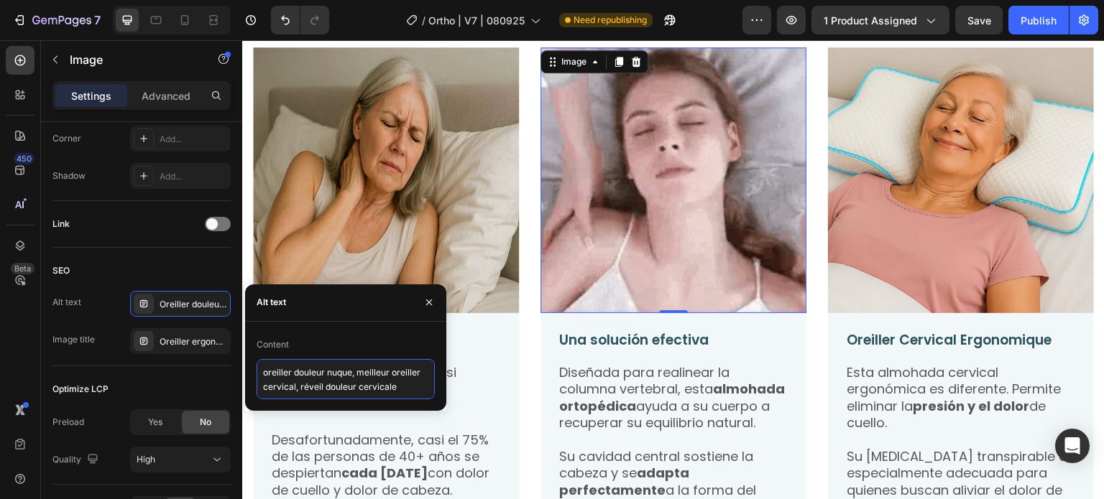
click at [287, 372] on textarea "oreiller douleur nuque, meilleur oreiller cervical, réveil douleur cervicale" at bounding box center [346, 379] width 178 height 40
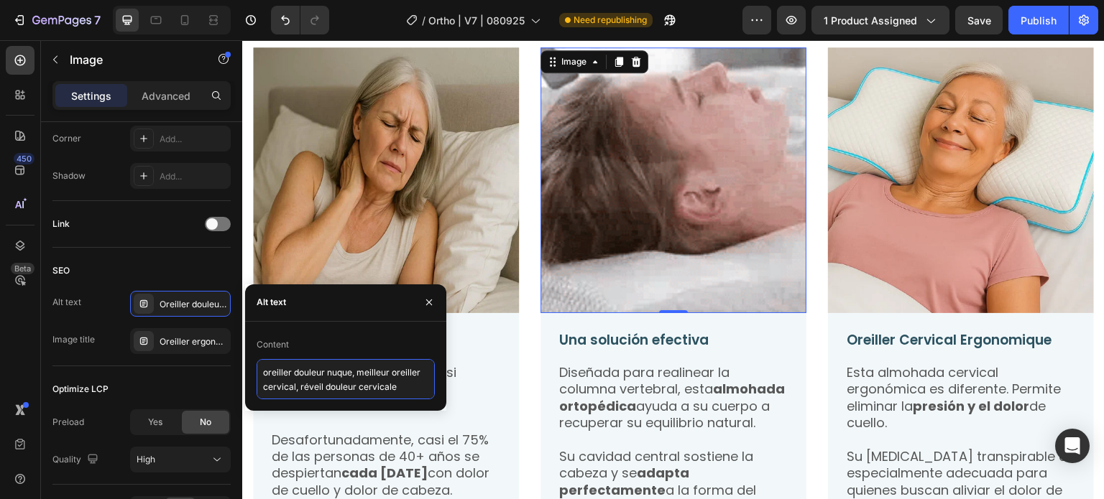
click at [287, 372] on textarea "oreiller douleur nuque, meilleur oreiller cervical, réveil douleur cervicale" at bounding box center [346, 379] width 178 height 40
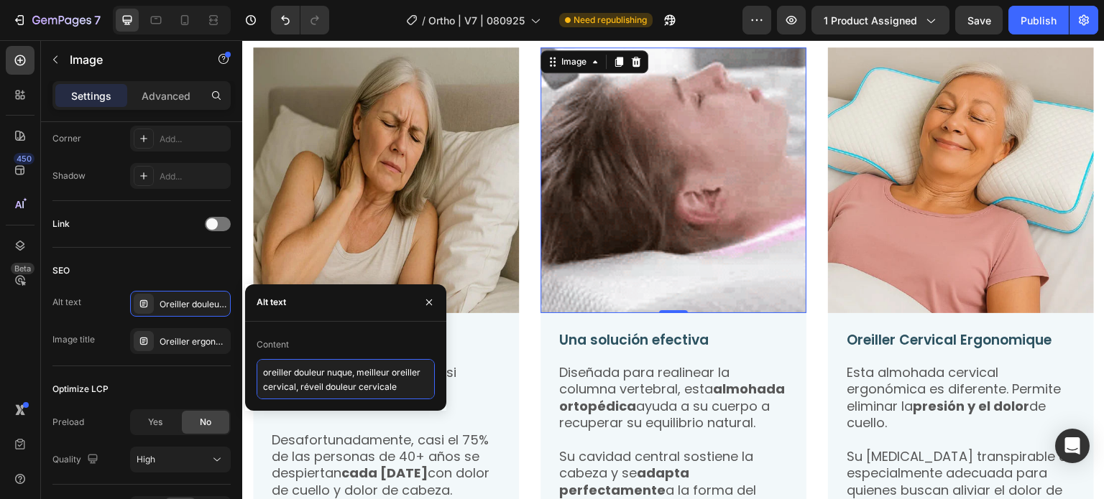
click at [287, 372] on textarea "oreiller douleur nuque, meilleur oreiller cervical, réveil douleur cervicale" at bounding box center [346, 379] width 178 height 40
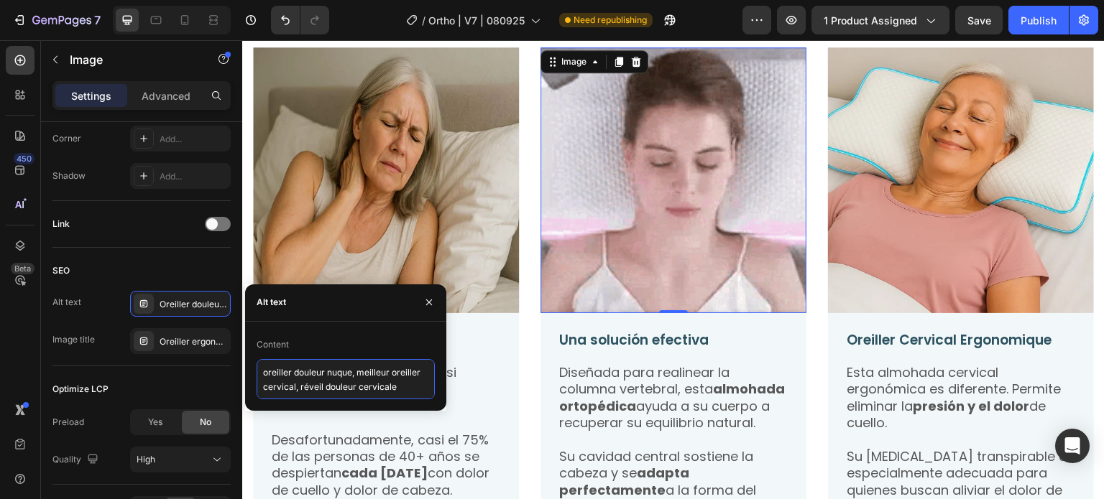
paste textarea "dolor cuello almohada, almohada viscoelástica cervical, mejor almohada cervical"
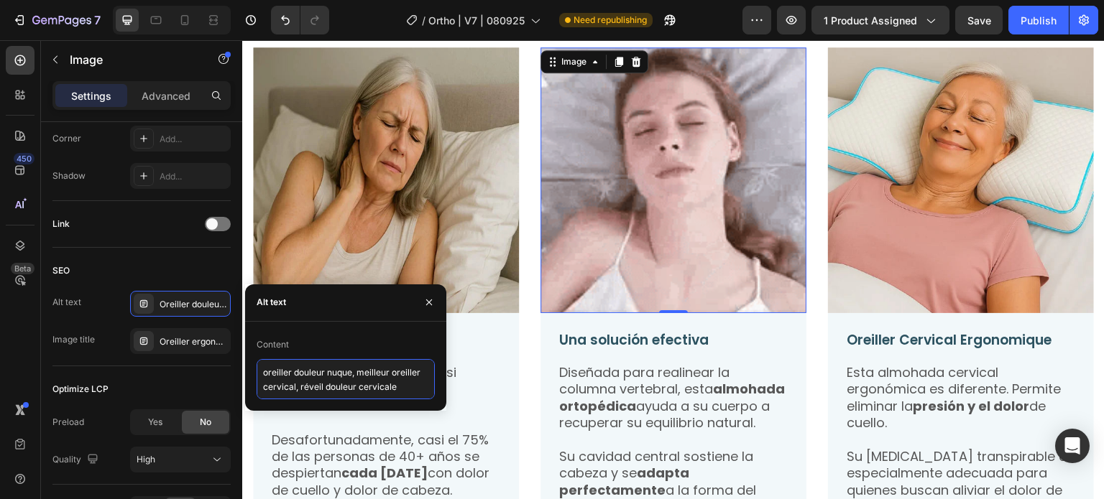
type textarea "dolor cuello almohada, almohada viscoelástica cervical, mejor almohada cervical"
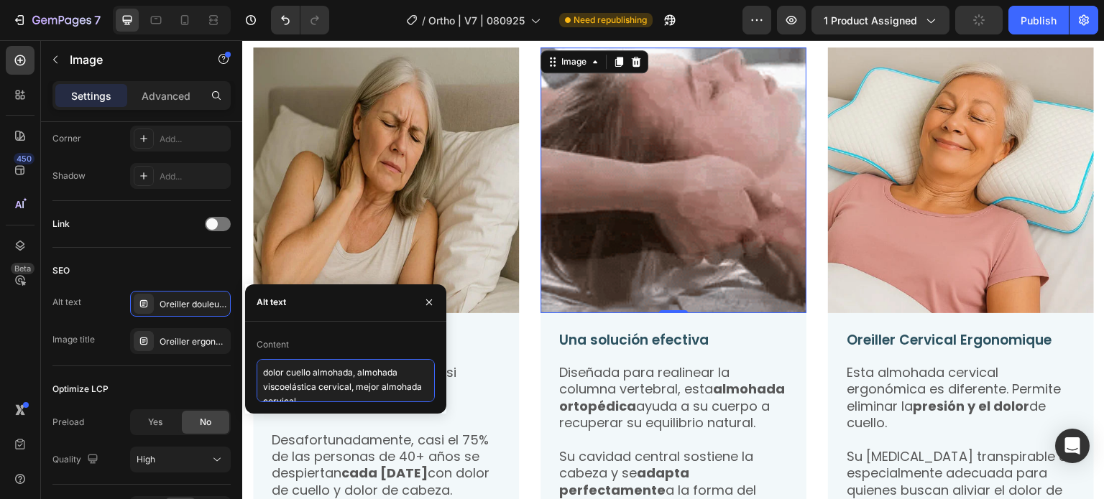
scroll to position [6, 0]
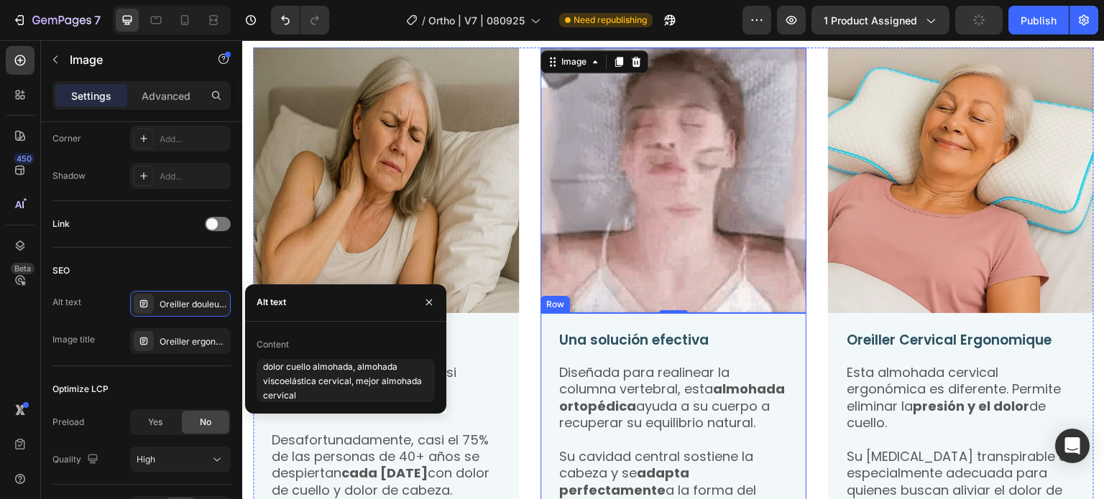
click at [611, 356] on div "Una solución efectiva Text Block Diseñada para realinear la columna vertebral, …" at bounding box center [673, 466] width 231 height 270
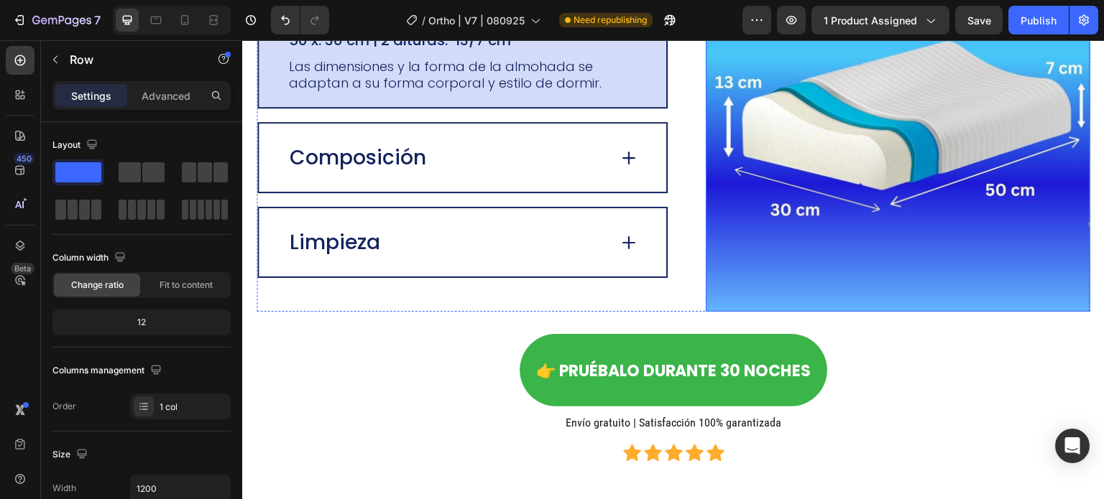
scroll to position [3521, 0]
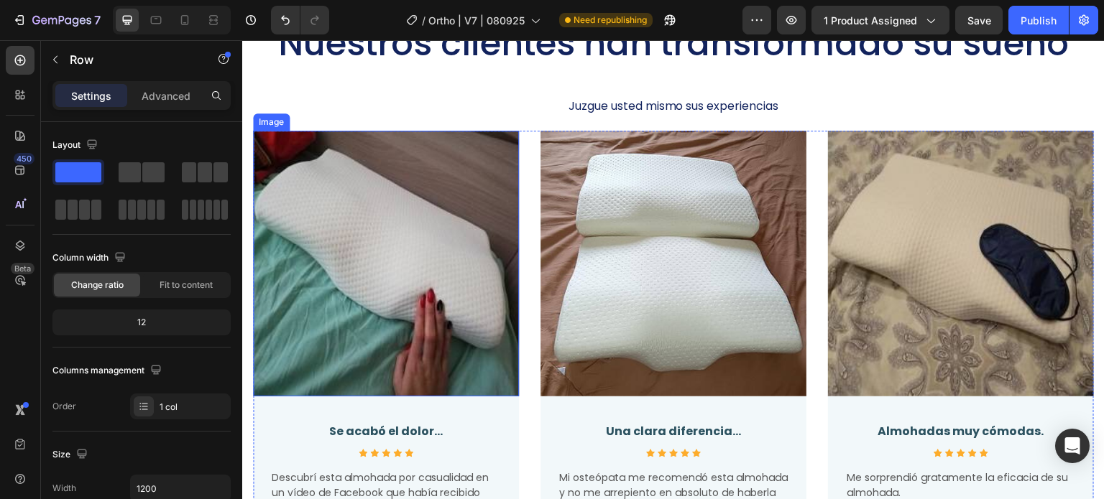
click at [379, 255] on img at bounding box center [386, 264] width 266 height 266
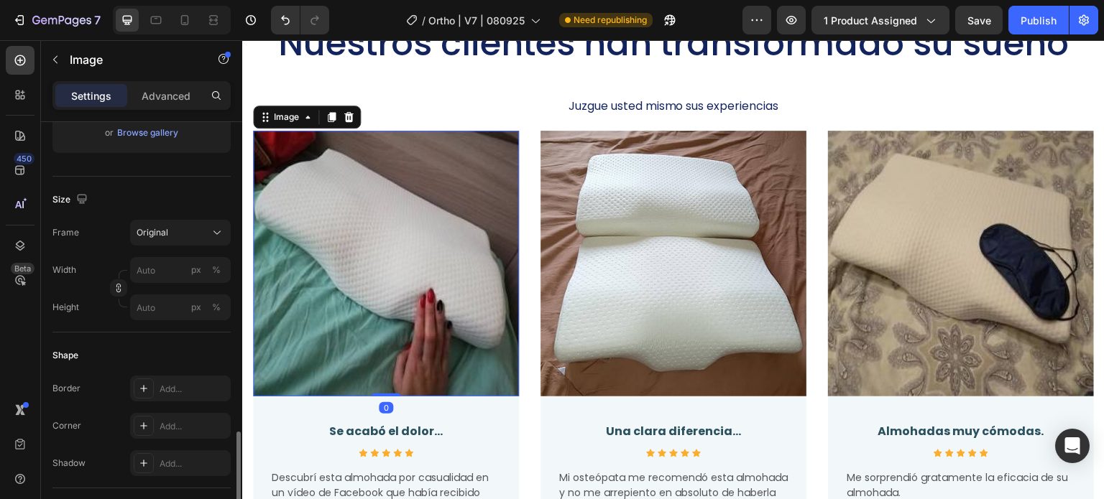
scroll to position [575, 0]
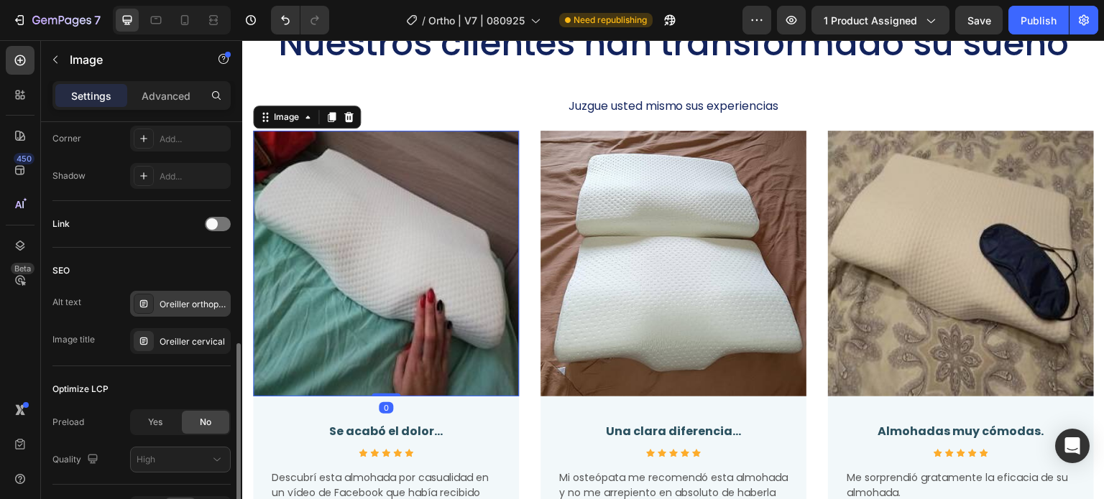
click at [175, 298] on div "Oreiller orthopédique cervical, meilleur oreiller cervical, Oreiller mousse mém…" at bounding box center [194, 304] width 68 height 13
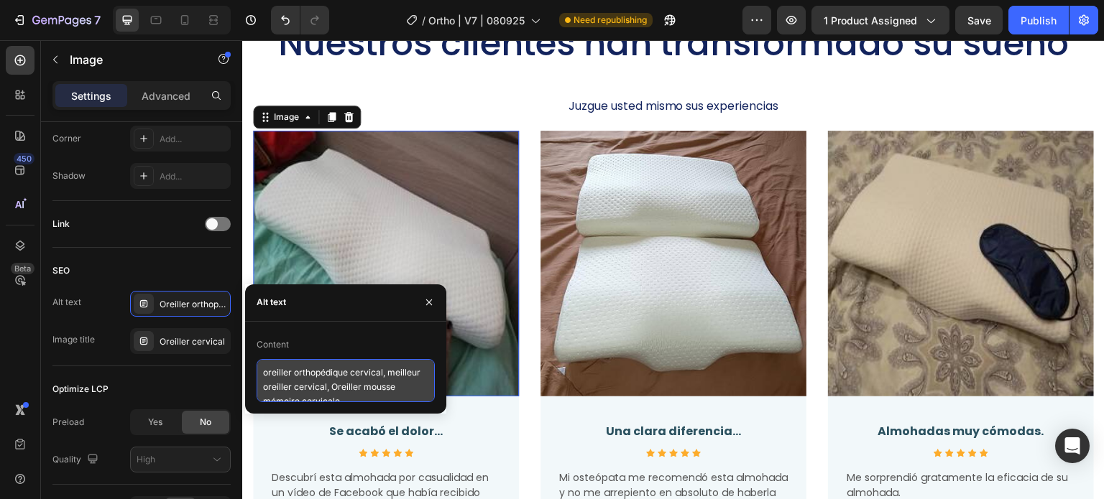
click at [302, 372] on textarea "oreiller orthopédique cervical, meilleur oreiller cervical, Oreiller mousse mém…" at bounding box center [346, 380] width 178 height 43
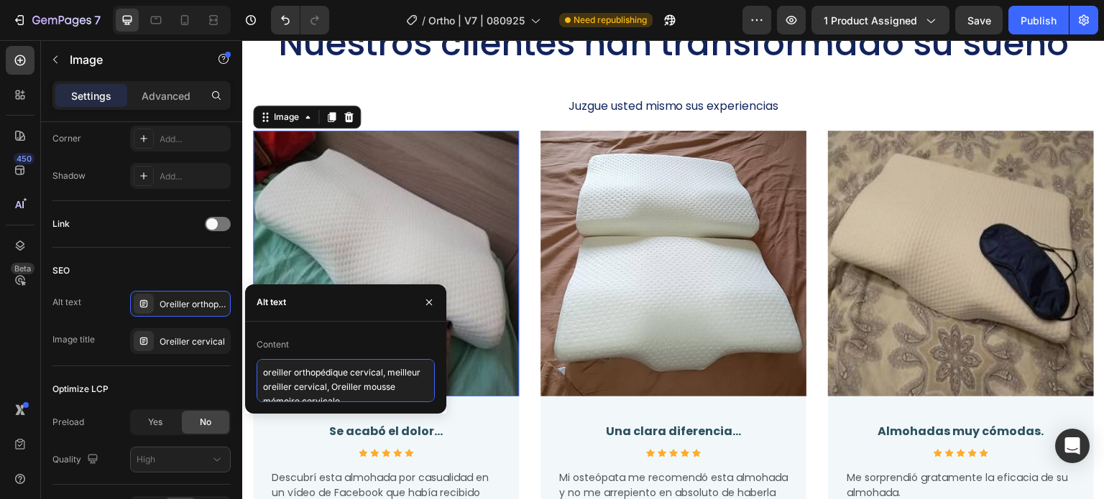
click at [302, 372] on textarea "oreiller orthopédique cervical, meilleur oreiller cervical, Oreiller mousse mém…" at bounding box center [346, 380] width 178 height 43
paste textarea "dolor cuello almohada, almohada viscoelástica cervical, mejor almohada cervical"
type textarea "dolor cuello almohada, almohada viscoelástica cervical, mejor almohada cervical"
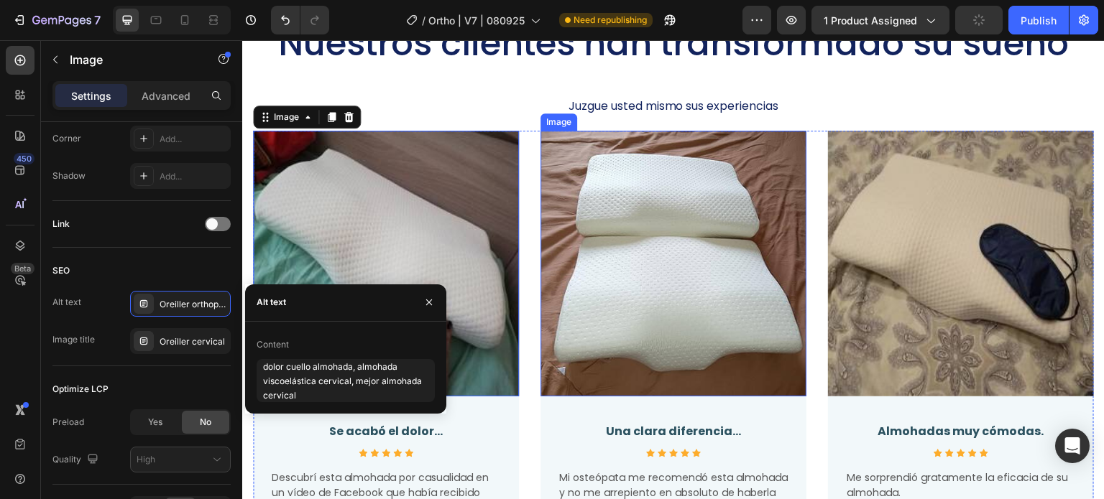
click at [623, 221] on img at bounding box center [673, 264] width 266 height 266
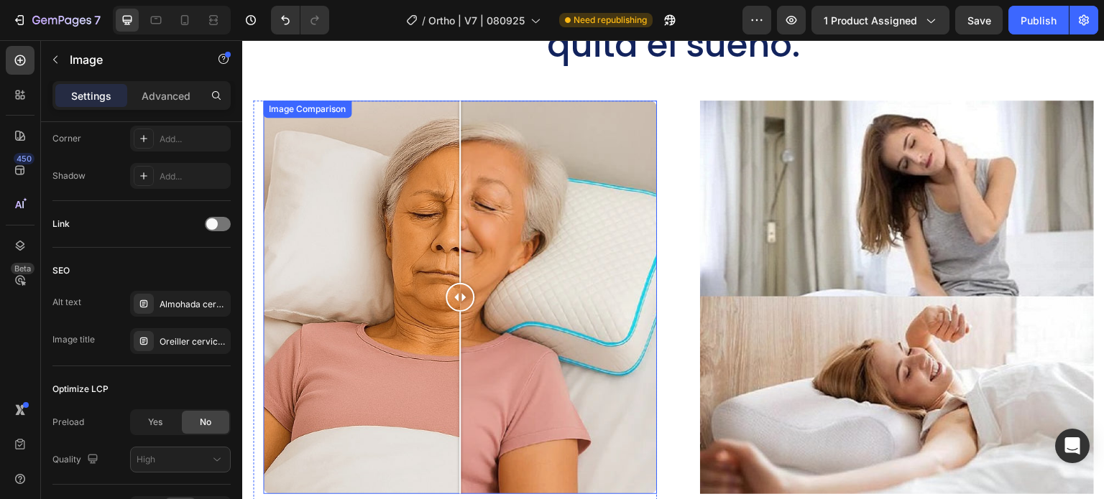
scroll to position [4887, 0]
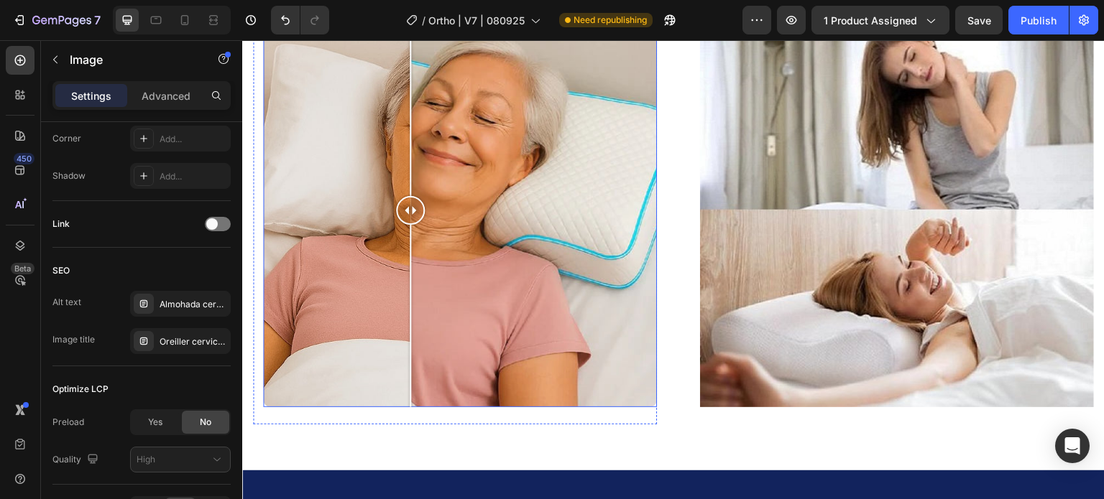
click at [405, 296] on div at bounding box center [460, 211] width 394 height 394
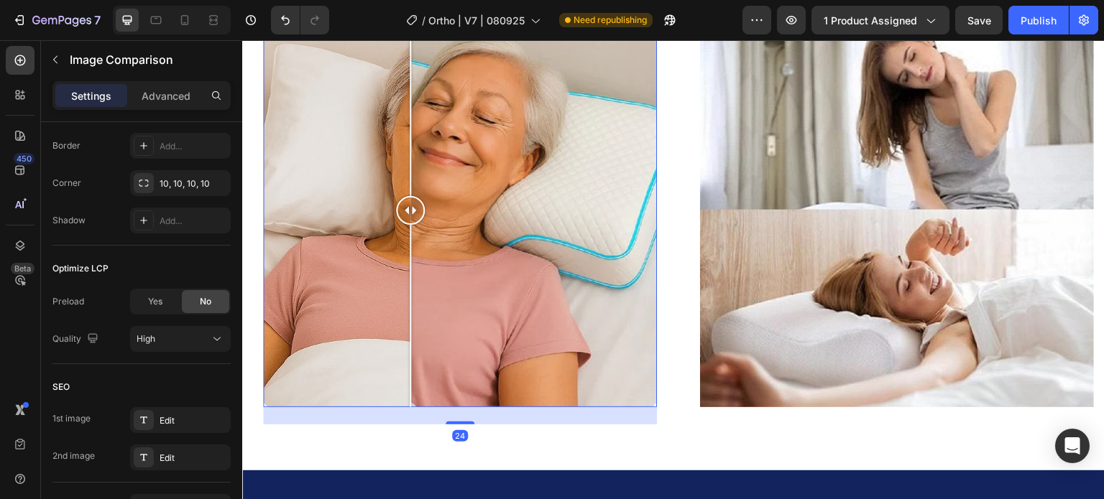
scroll to position [0, 0]
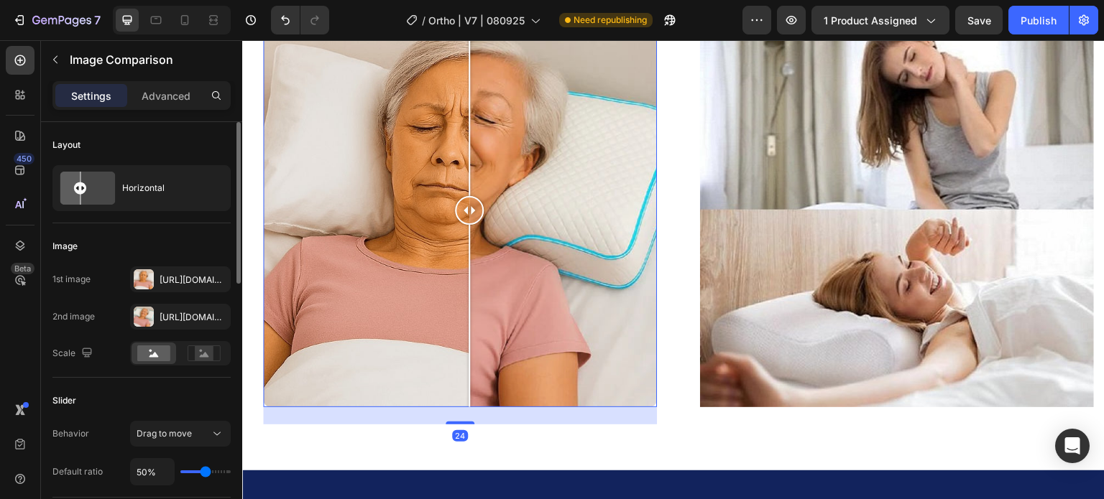
drag, startPoint x: 435, startPoint y: 302, endPoint x: 464, endPoint y: 308, distance: 29.5
click at [464, 308] on div at bounding box center [460, 211] width 394 height 394
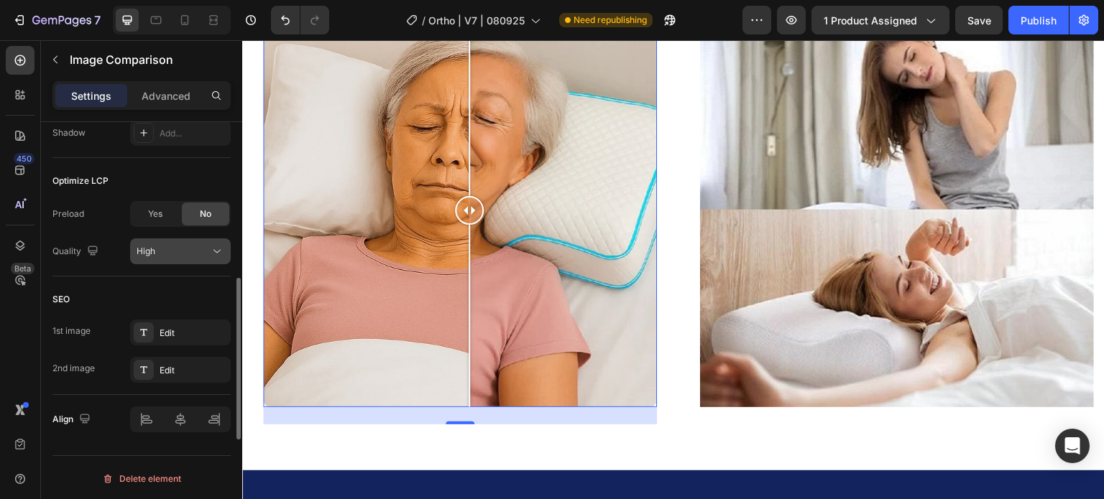
scroll to position [591, 0]
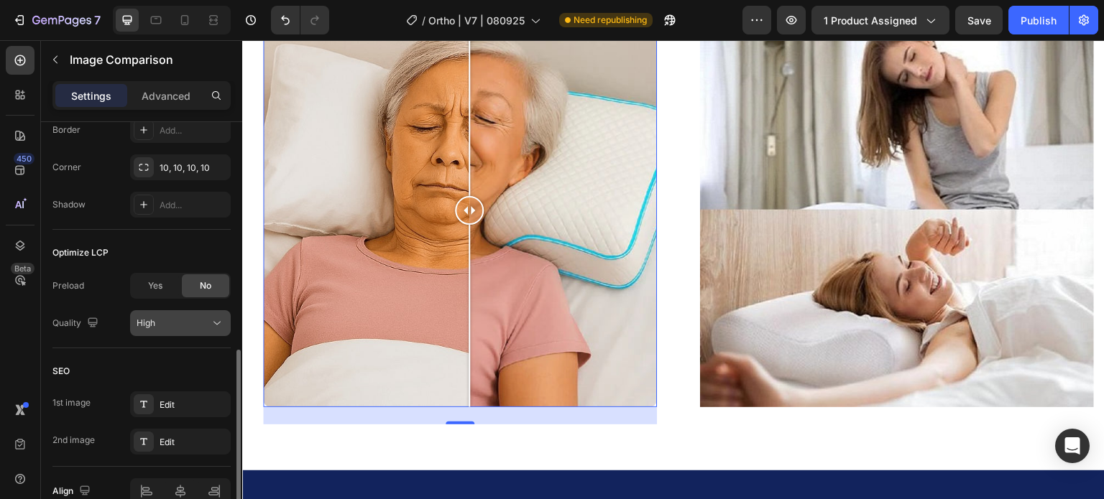
click at [167, 323] on div "High" at bounding box center [173, 323] width 73 height 13
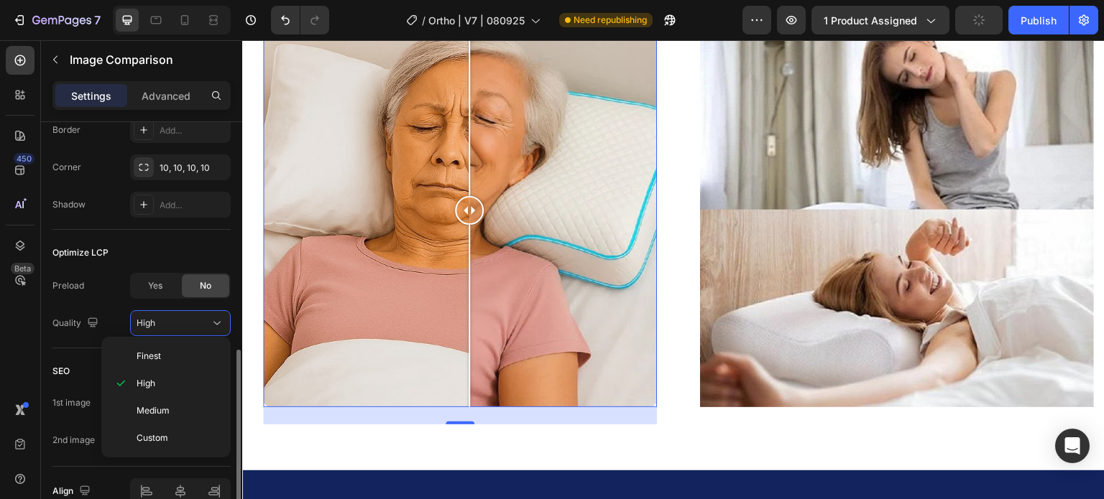
click at [206, 249] on div "Optimize LCP" at bounding box center [141, 252] width 178 height 23
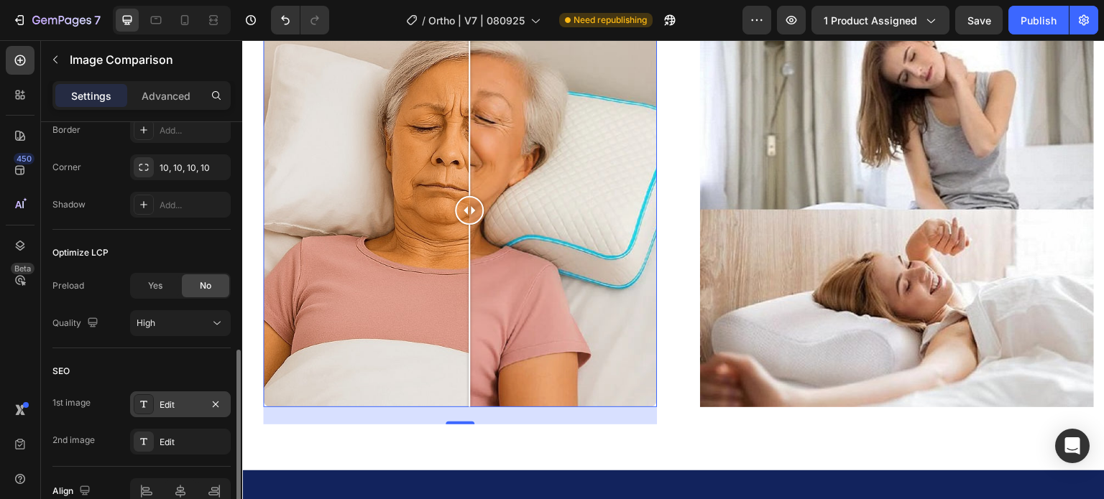
click at [167, 411] on div "Edit" at bounding box center [180, 405] width 101 height 26
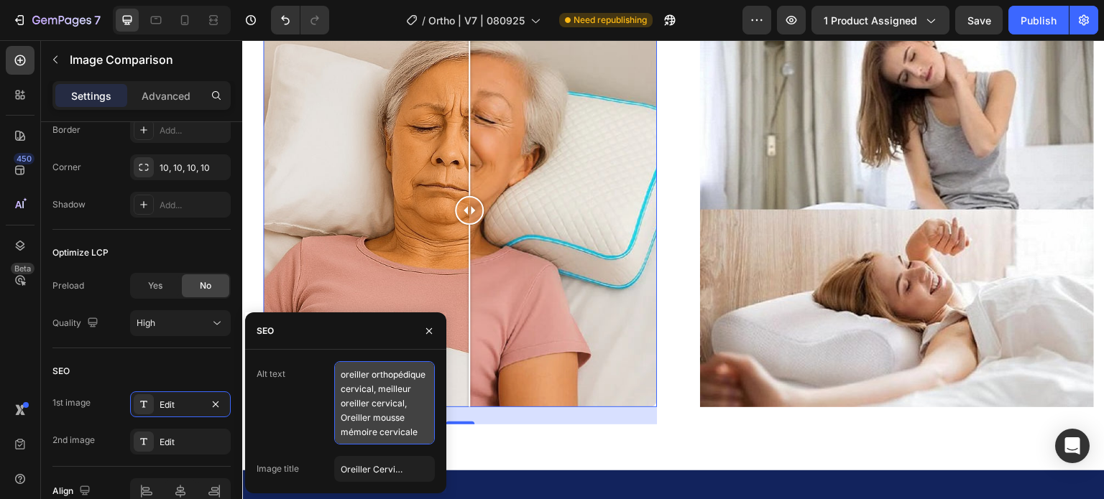
click at [354, 405] on textarea "oreiller orthopédique cervical, meilleur oreiller cervical, Oreiller mousse mém…" at bounding box center [384, 402] width 101 height 83
click at [355, 401] on textarea "oreiller orthopédique cervical, meilleur oreiller cervical, Oreiller mousse mém…" at bounding box center [384, 402] width 101 height 83
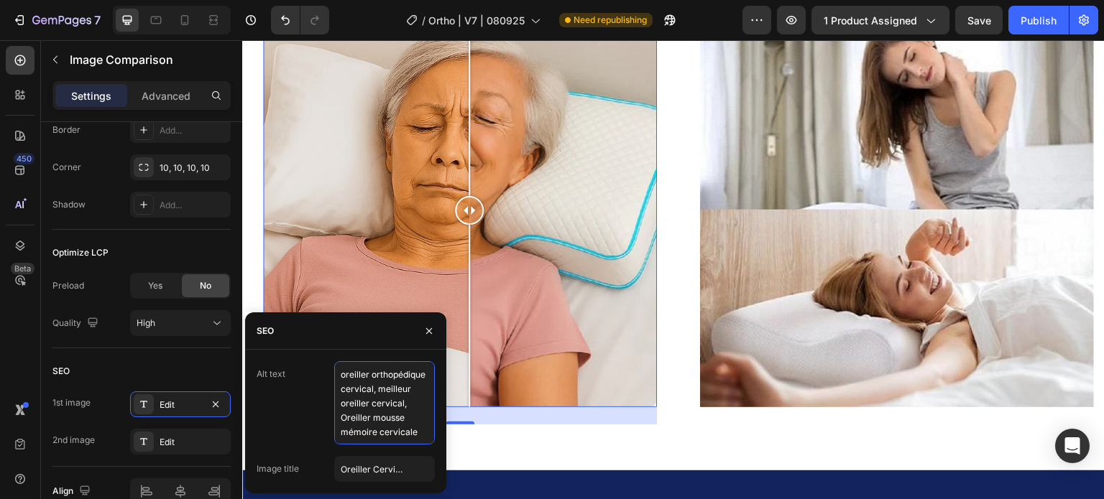
click at [355, 401] on textarea "oreiller orthopédique cervical, meilleur oreiller cervical, Oreiller mousse mém…" at bounding box center [384, 402] width 101 height 83
paste textarea "dolor cuello almohada, almohada viscoelástica cervical, mejor almohada cervical"
type textarea "dolor cuello almohada, almohada viscoelástica cervical, mejor almohada cervical"
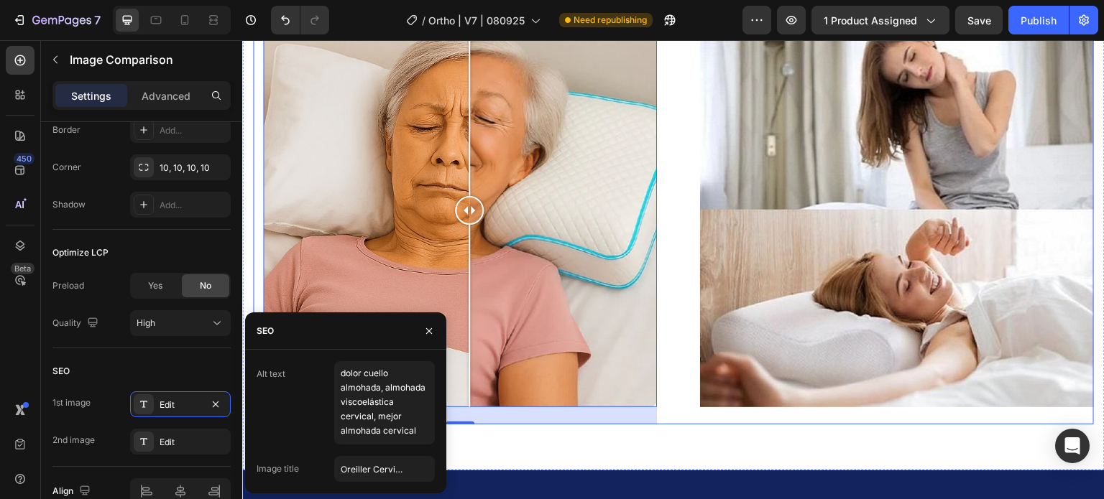
click at [674, 246] on div "Image Comparison 24 Row Image Row Row" at bounding box center [673, 219] width 841 height 411
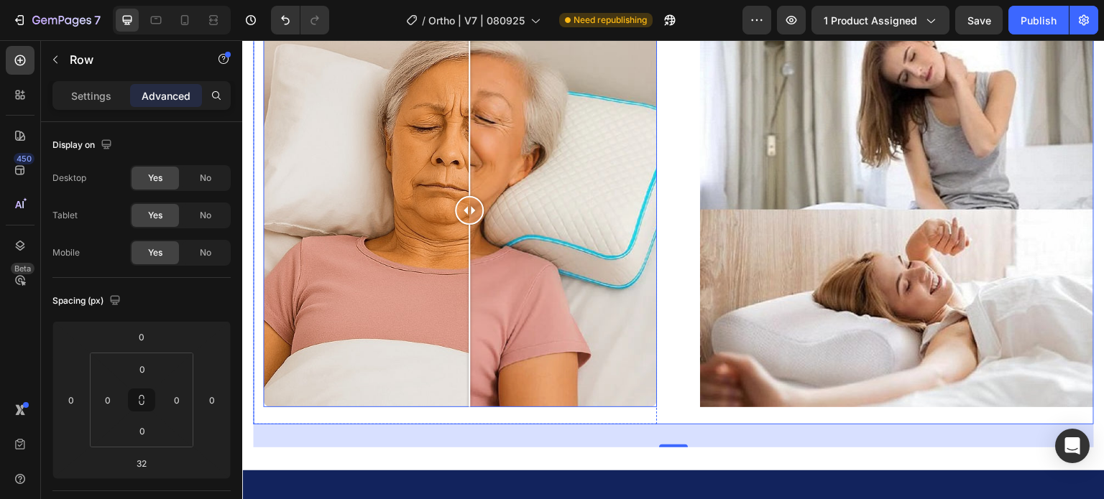
scroll to position [5318, 0]
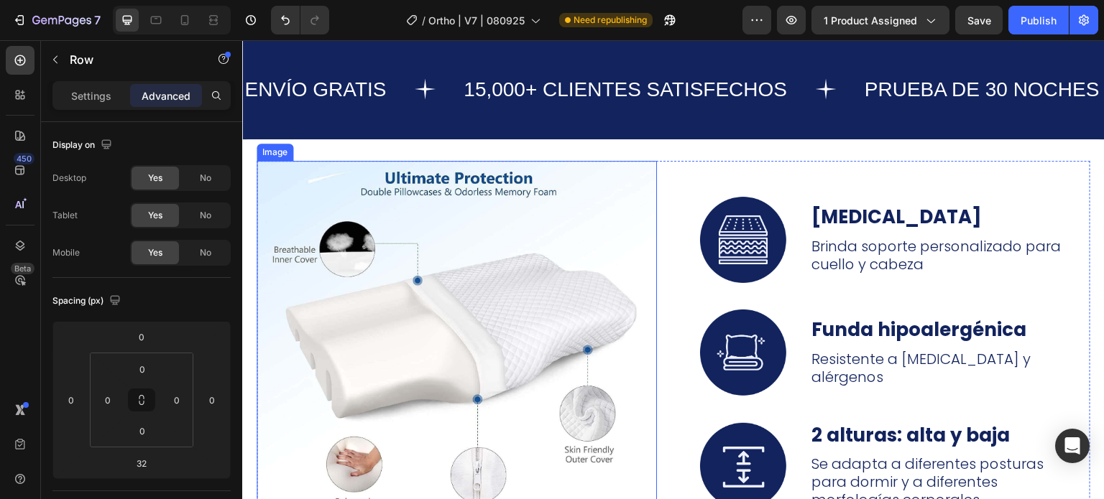
click at [450, 273] on img at bounding box center [457, 357] width 400 height 392
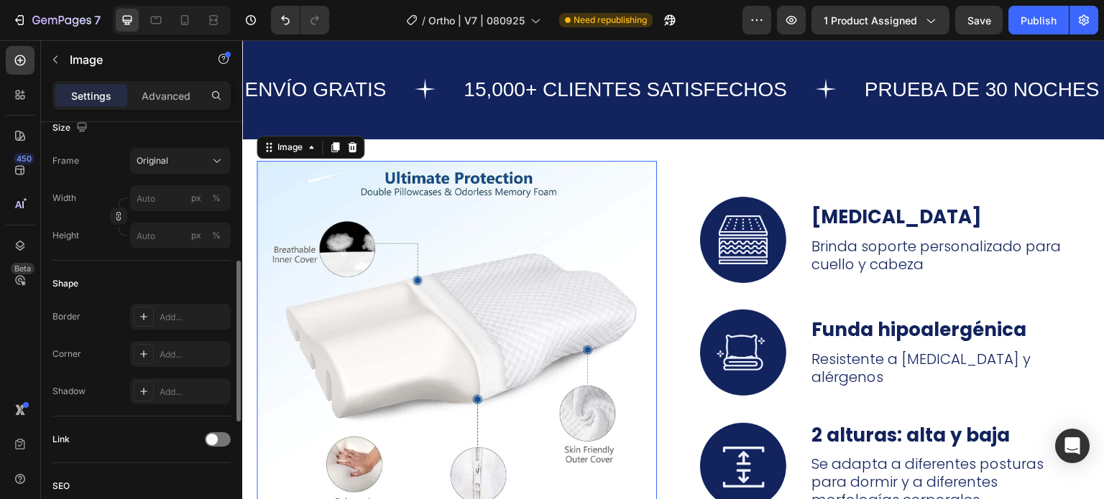
scroll to position [665, 0]
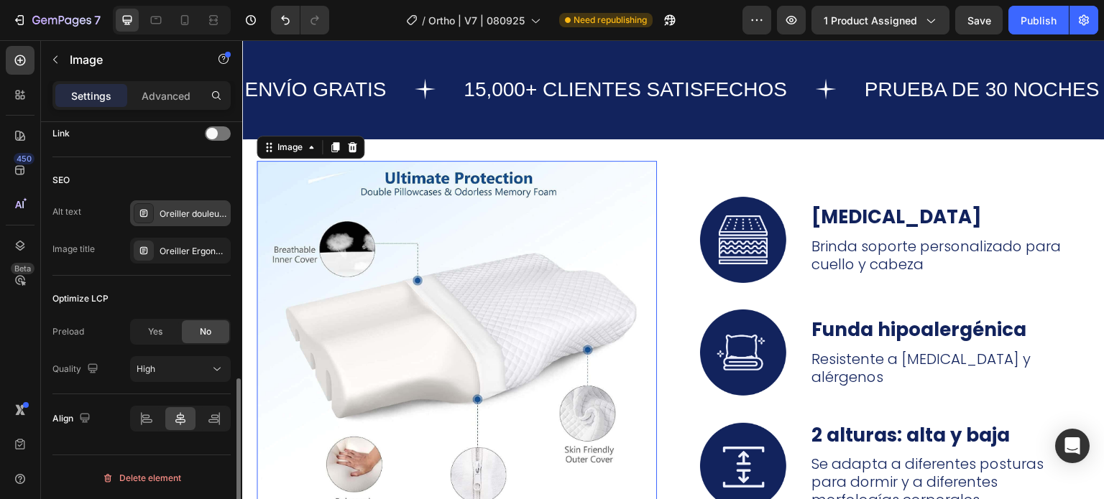
click at [167, 220] on div "Oreiller douleur nuque, meilleur oreiller cervical, réveil douleur cervicale" at bounding box center [180, 214] width 101 height 26
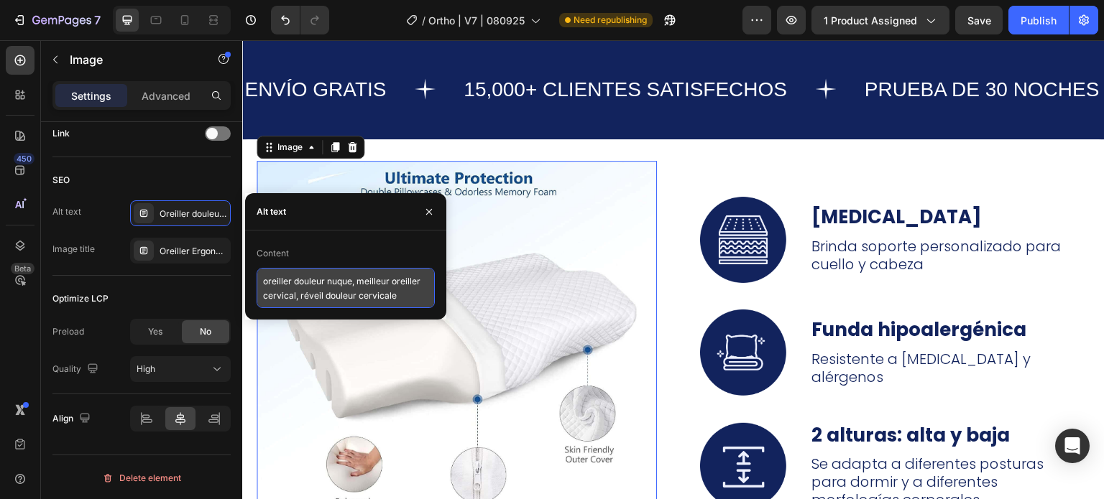
click at [290, 290] on textarea "oreiller douleur nuque, meilleur oreiller cervical, réveil douleur cervicale" at bounding box center [346, 288] width 178 height 40
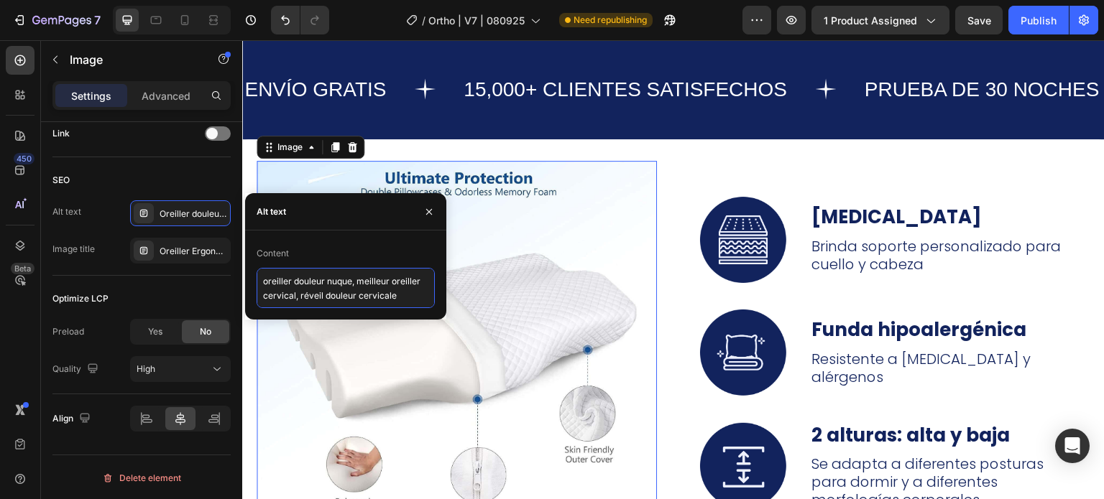
click at [290, 290] on textarea "oreiller douleur nuque, meilleur oreiller cervical, réveil douleur cervicale" at bounding box center [346, 288] width 178 height 40
paste textarea "dolor cuello almohada, almohada viscoelástica cervical, mejor almohada cervical"
type textarea "dolor cuello almohada, almohada viscoelástica cervical, mejor almohada cervical"
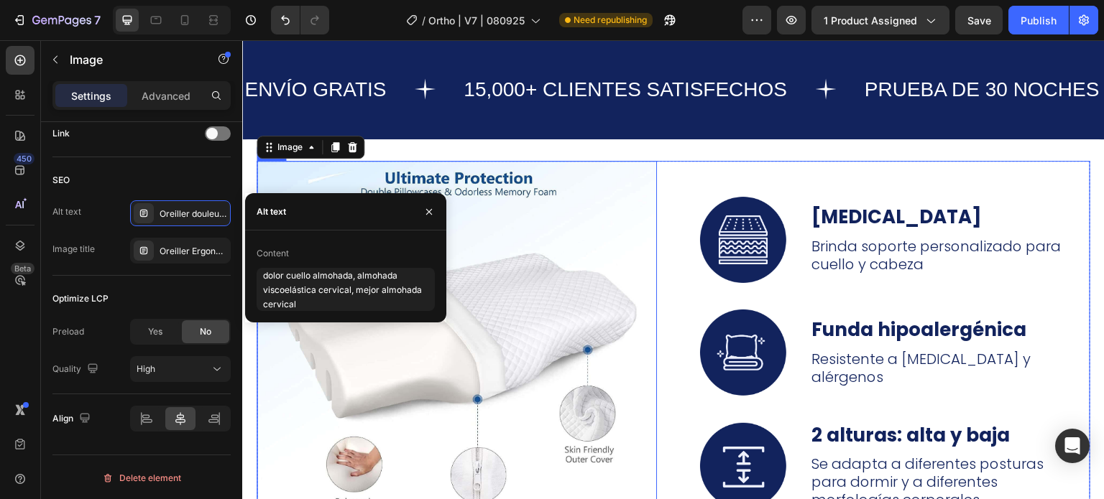
click at [664, 259] on div "Image Image 0 Image Espuma viscoelástica Text Block Brinda soporte personalizad…" at bounding box center [674, 357] width 834 height 392
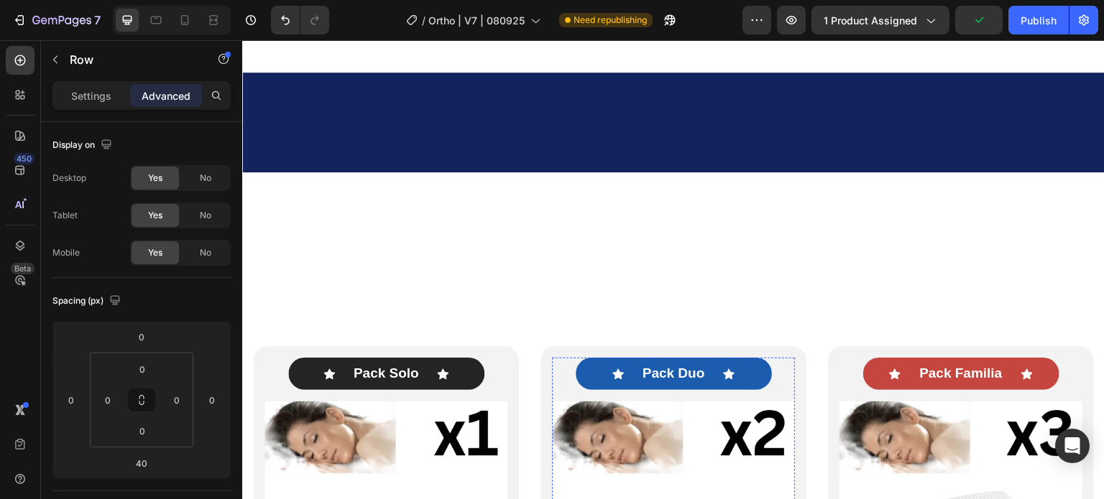
scroll to position [7690, 0]
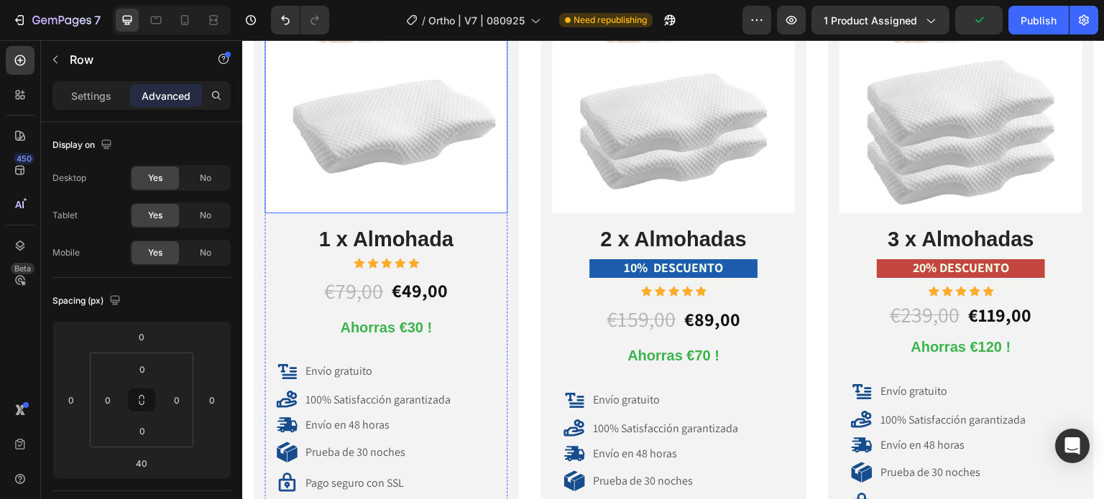
click at [430, 134] on img at bounding box center [385, 92] width 243 height 243
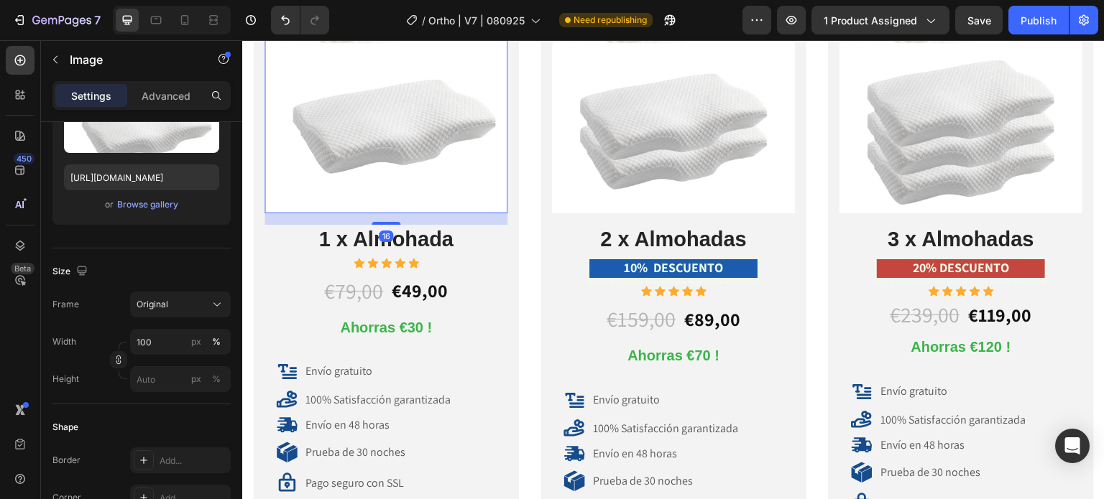
scroll to position [575, 0]
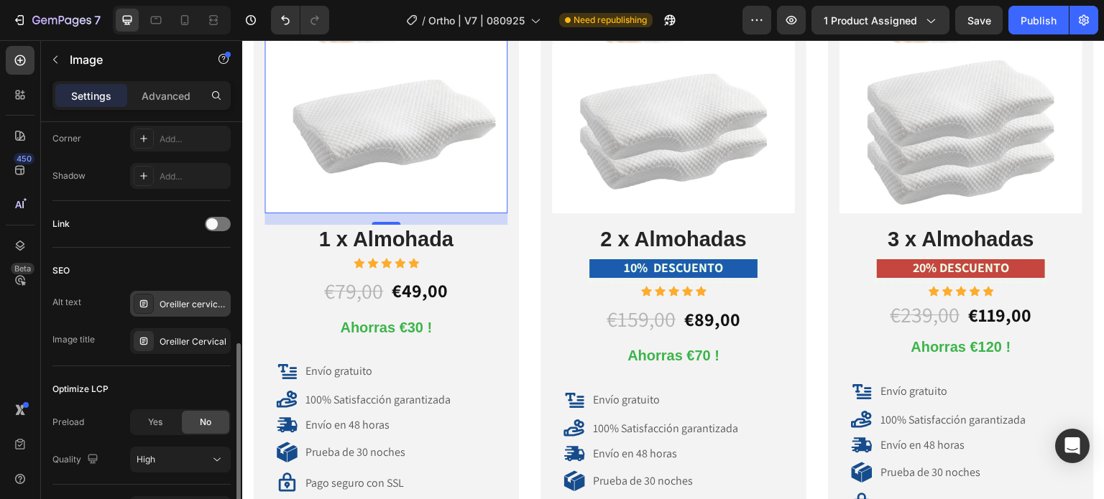
click at [178, 304] on div "Oreiller cervical, oreiller ergonomique cervical, coussin cervical mémoire forme" at bounding box center [194, 304] width 68 height 13
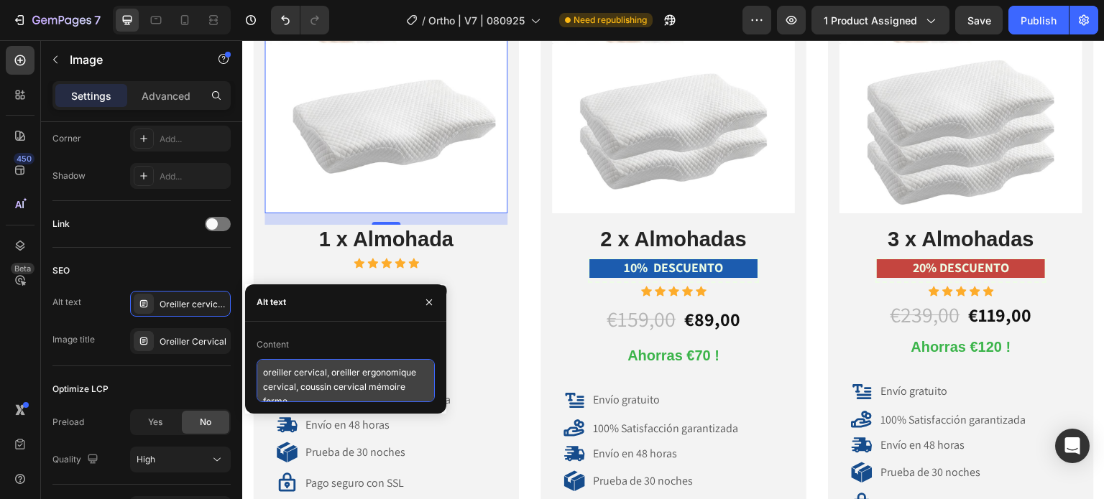
click at [289, 383] on textarea "oreiller cervical, oreiller ergonomique cervical, coussin cervical mémoire forme" at bounding box center [346, 380] width 178 height 43
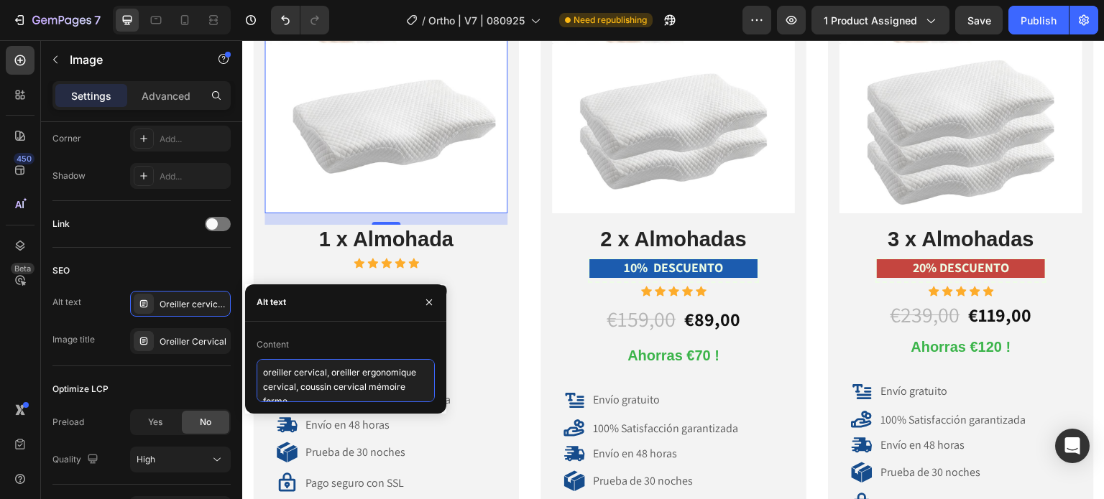
click at [289, 383] on textarea "oreiller cervical, oreiller ergonomique cervical, coussin cervical mémoire forme" at bounding box center [346, 380] width 178 height 43
paste textarea "dolor cuello almohada, almohada viscoelástica cervical, mejor almohada cervical"
type textarea "dolor cuello almohada, almohada viscoelástica cervical, mejor almohada cervical"
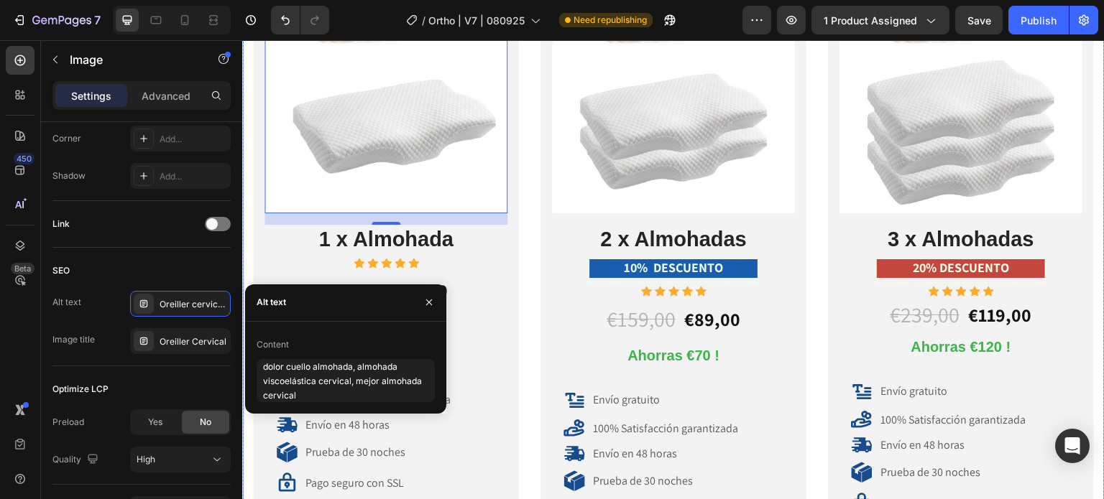
click at [530, 305] on div "Icon Pack Solo Text Block Icon Row Image 16 1 x Almohada Heading Icon Icon Icon…" at bounding box center [673, 335] width 862 height 841
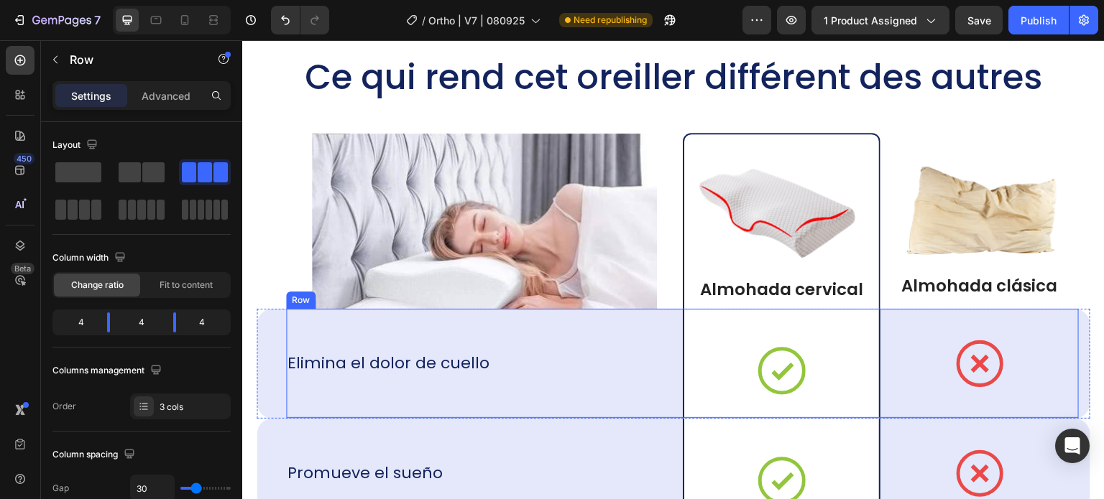
scroll to position [9702, 0]
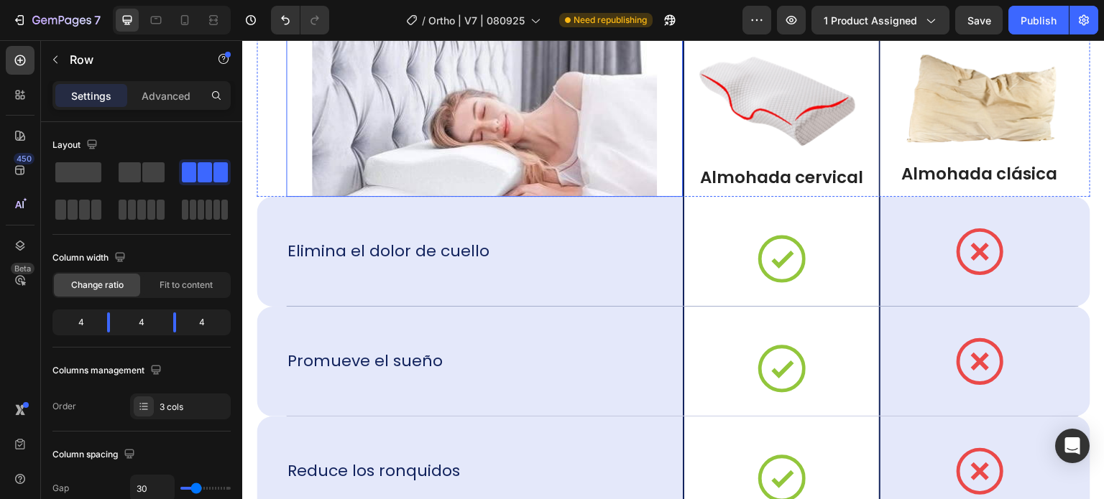
click at [484, 116] on img at bounding box center [484, 109] width 345 height 175
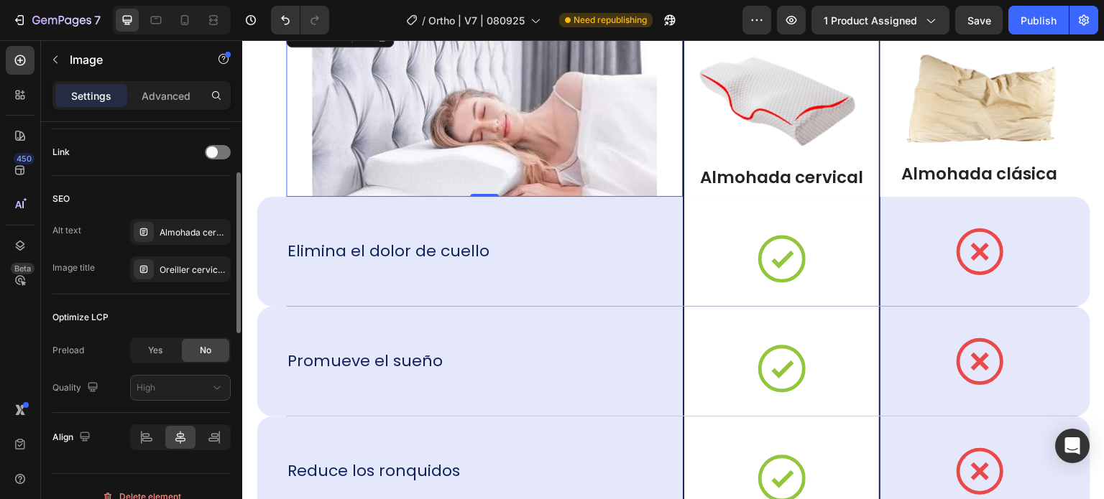
scroll to position [665, 0]
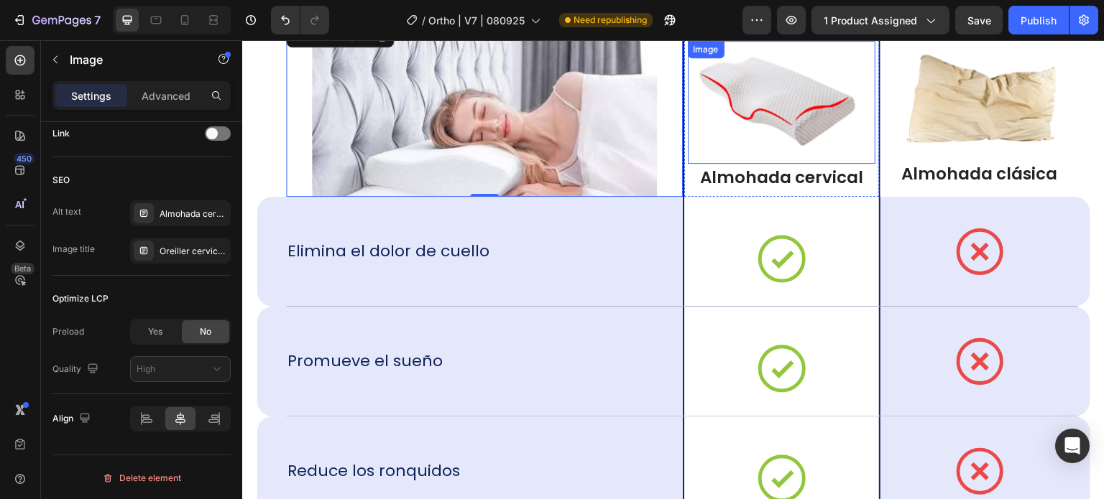
click at [752, 100] on img at bounding box center [781, 102] width 175 height 94
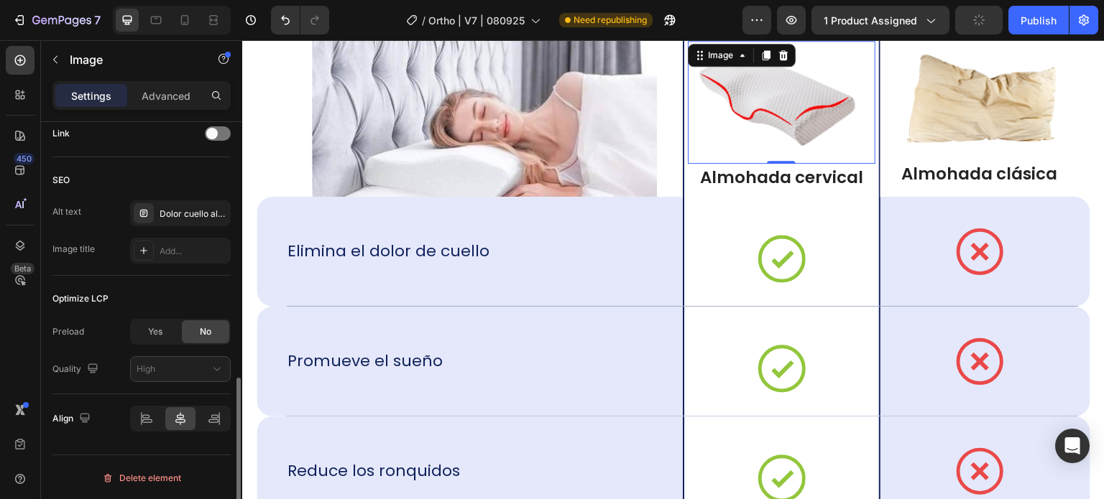
scroll to position [665, 0]
click at [470, 121] on img at bounding box center [484, 109] width 345 height 175
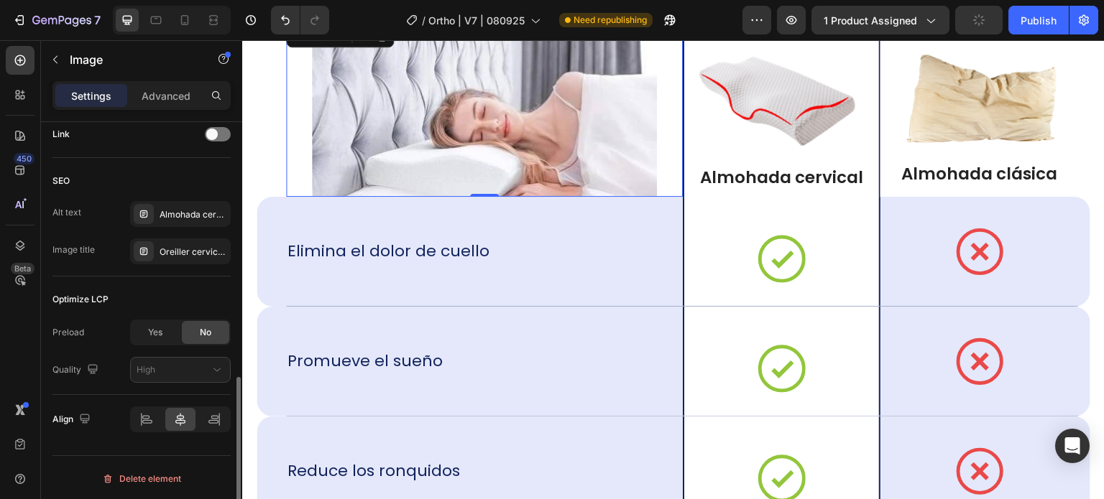
scroll to position [664, 0]
click at [946, 111] on img at bounding box center [979, 99] width 175 height 94
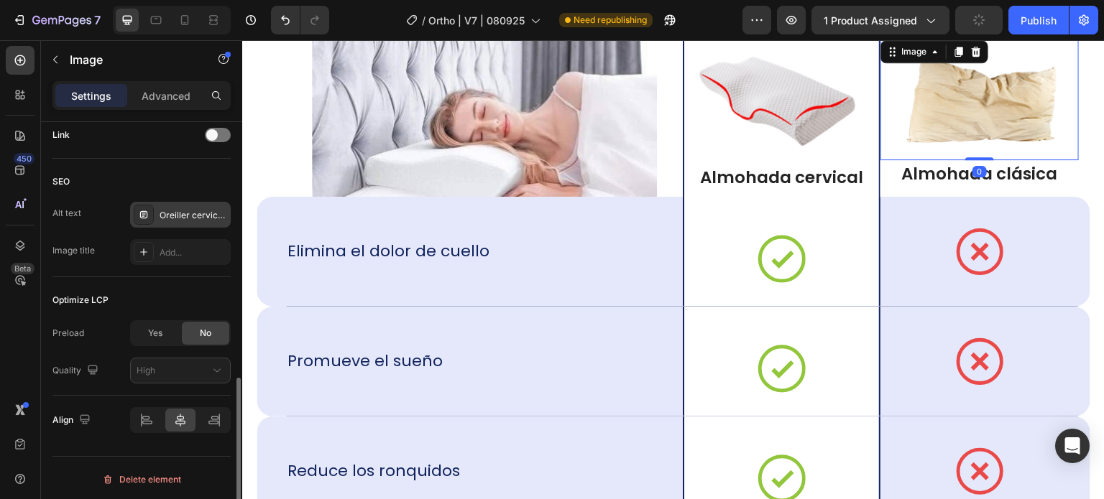
click at [175, 214] on div "Oreiller cervical, oreiller ergonomique cervical, coussin cervical mémoire forme" at bounding box center [194, 215] width 68 height 13
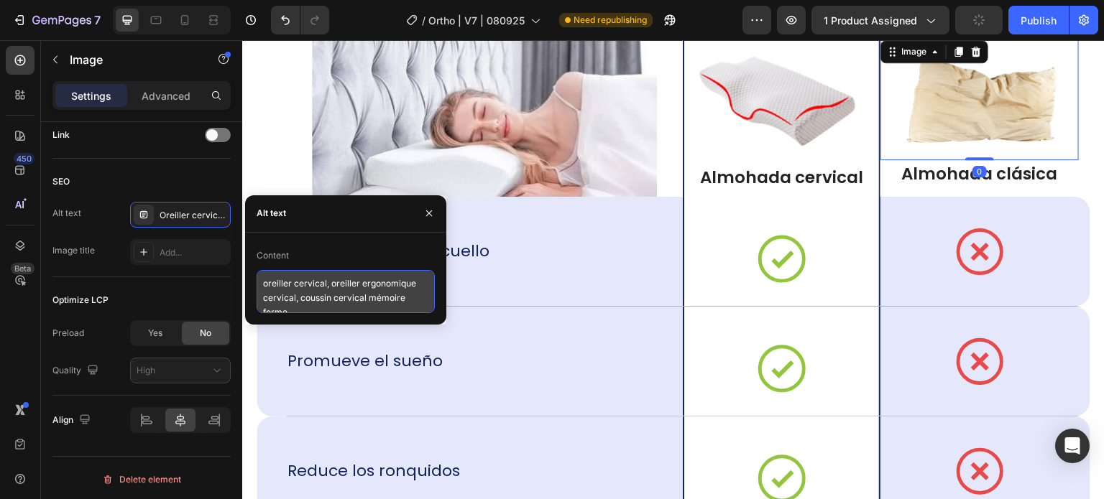
click at [332, 293] on textarea "oreiller cervical, oreiller ergonomique cervical, coussin cervical mémoire forme" at bounding box center [346, 291] width 178 height 43
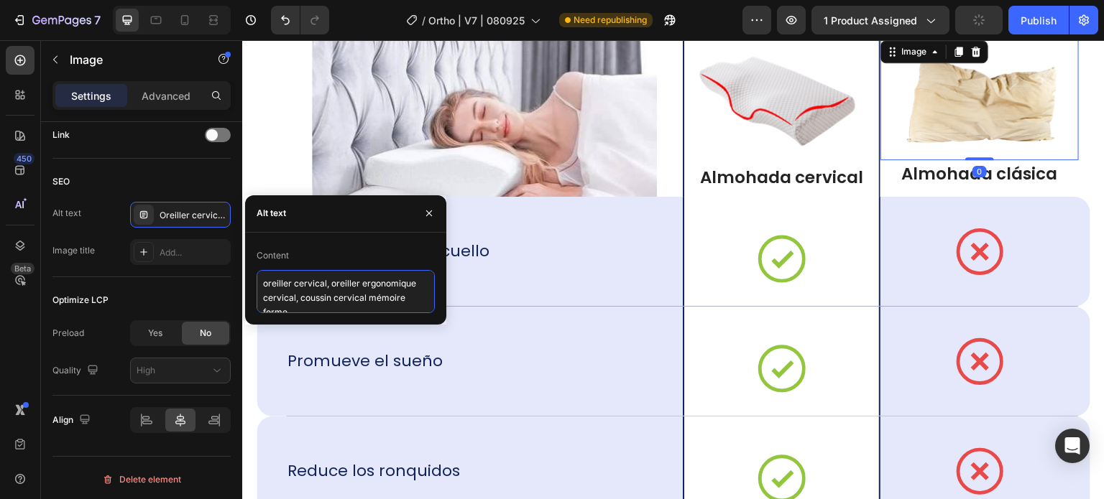
click at [332, 293] on textarea "oreiller cervical, oreiller ergonomique cervical, coussin cervical mémoire forme" at bounding box center [346, 291] width 178 height 43
paste textarea "dolor cuello almohada, almohada viscoelástica cervical, mejor almohada cervical"
type textarea "dolor cuello almohada, almohada viscoelástica cervical, mejor almohada cervical"
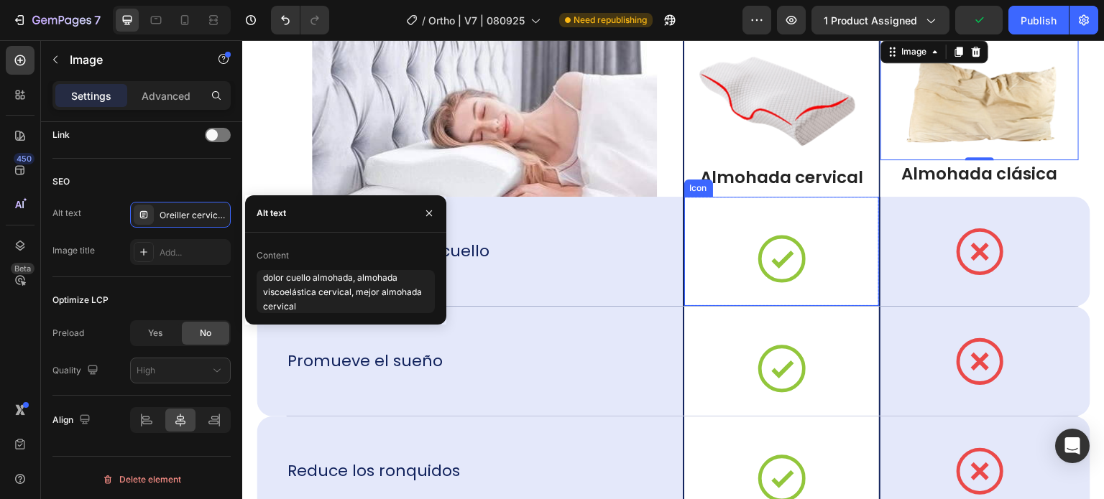
click at [739, 235] on div "Icon" at bounding box center [781, 251] width 195 height 109
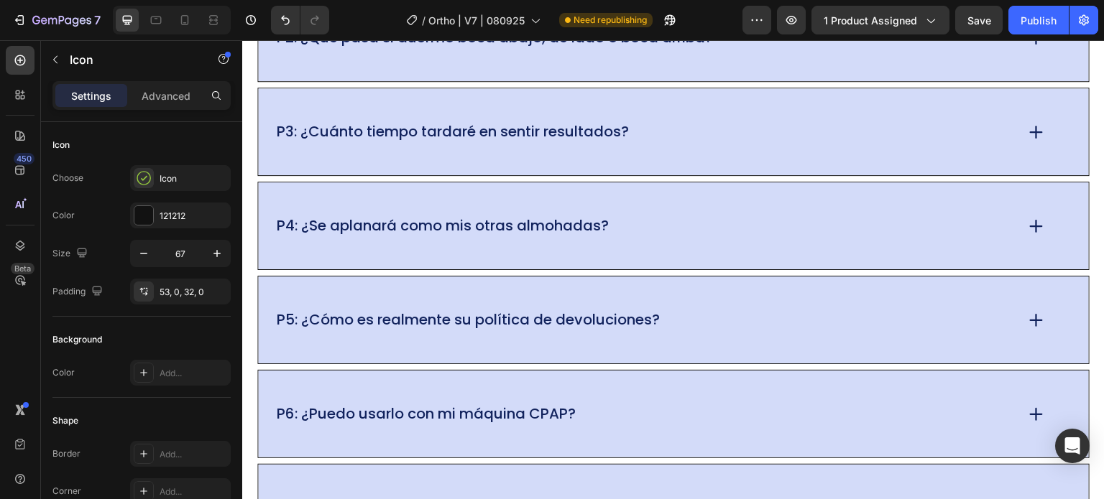
scroll to position [11570, 0]
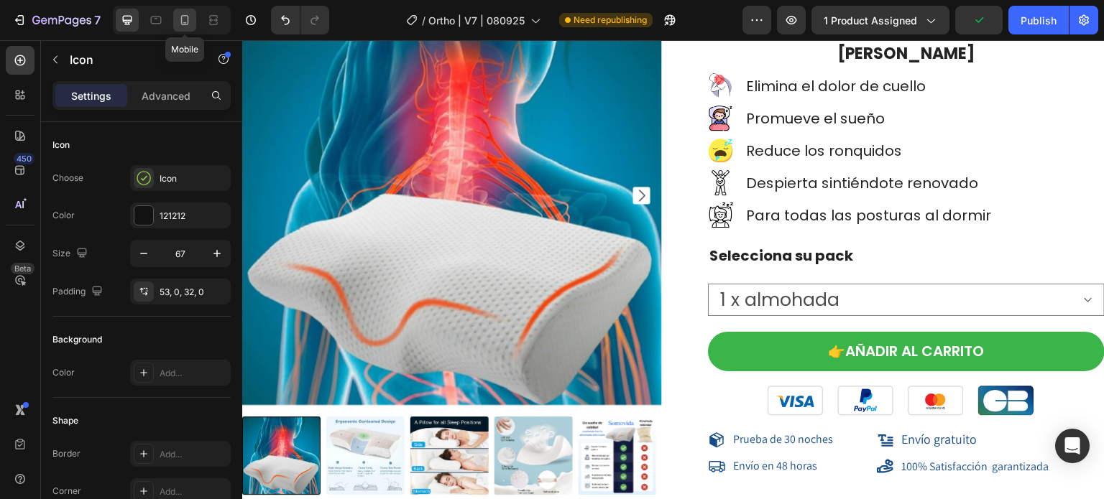
click at [186, 17] on icon at bounding box center [185, 20] width 14 height 14
type input "29"
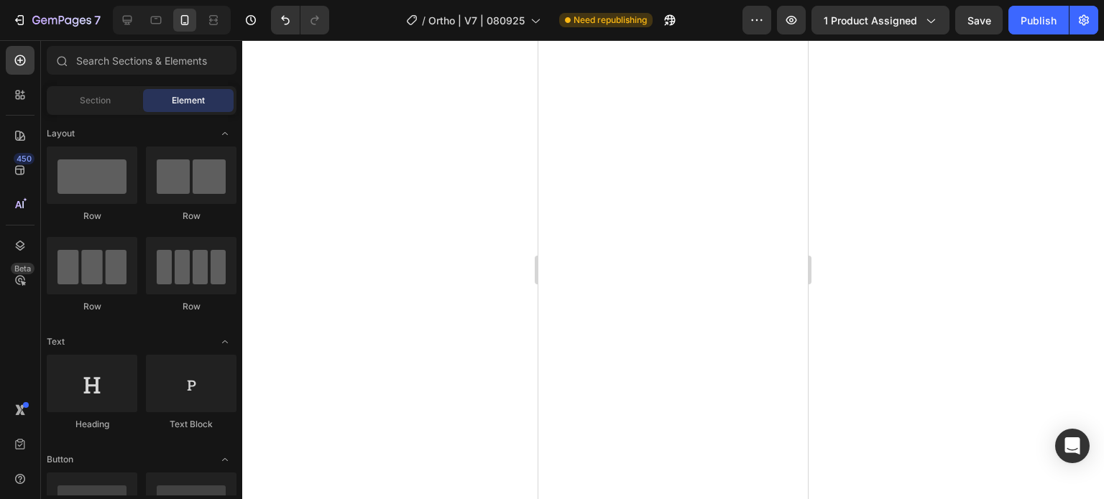
scroll to position [5299, 0]
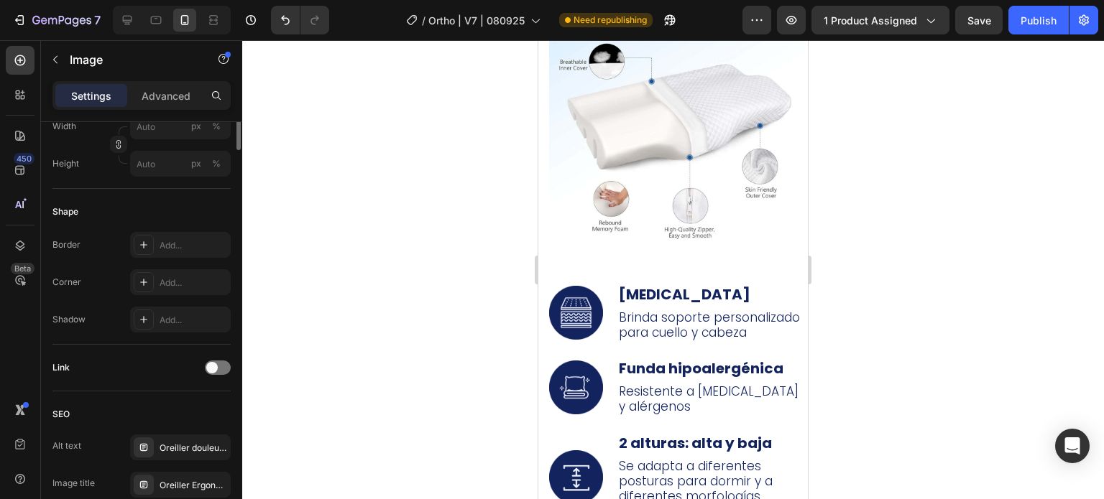
scroll to position [503, 0]
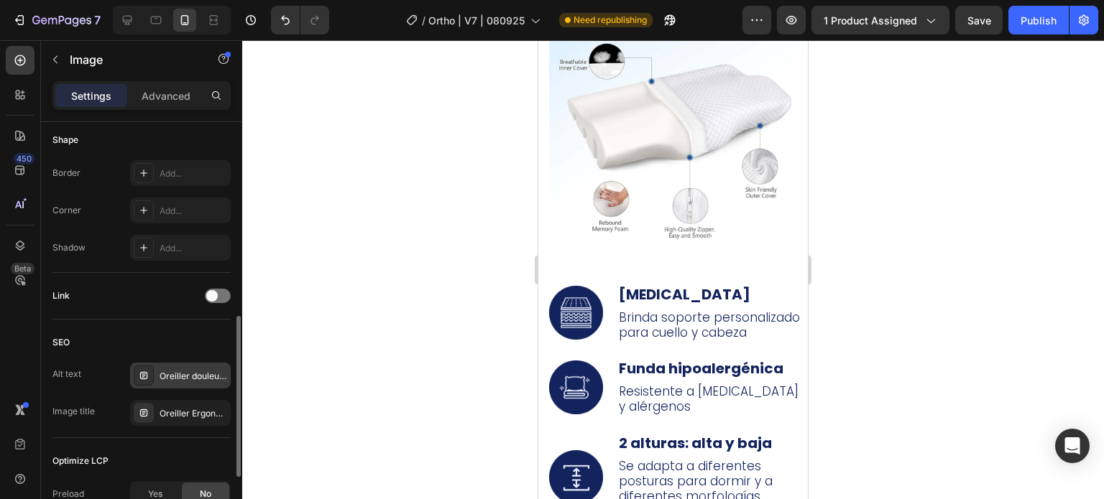
click at [180, 372] on div "Oreiller douleur nuque, meilleur oreiller cervical, réveil douleur cervicale" at bounding box center [194, 376] width 68 height 13
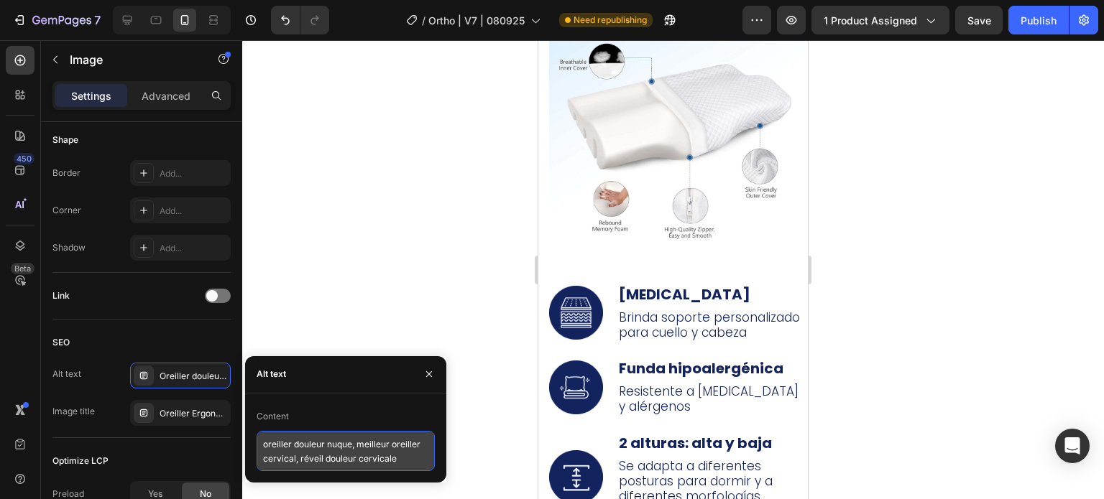
click at [282, 449] on textarea "oreiller douleur nuque, meilleur oreiller cervical, réveil douleur cervicale" at bounding box center [346, 451] width 178 height 40
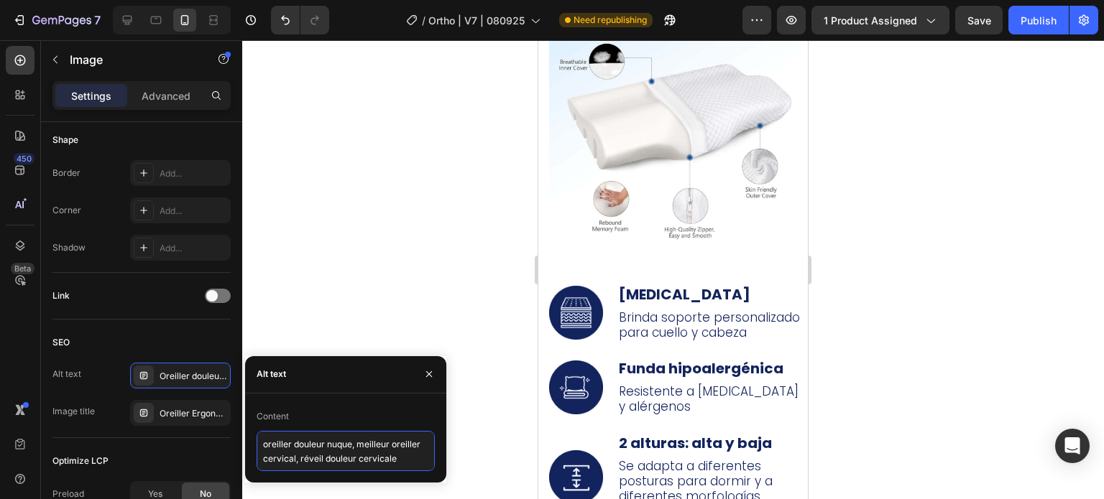
click at [282, 449] on textarea "oreiller douleur nuque, meilleur oreiller cervical, réveil douleur cervicale" at bounding box center [346, 451] width 178 height 40
paste textarea "dolor cuello almohada, almohada viscoelástica cervical, mejor almohada cervical"
type textarea "dolor cuello almohada, almohada viscoelástica cervical, mejor almohada cervical"
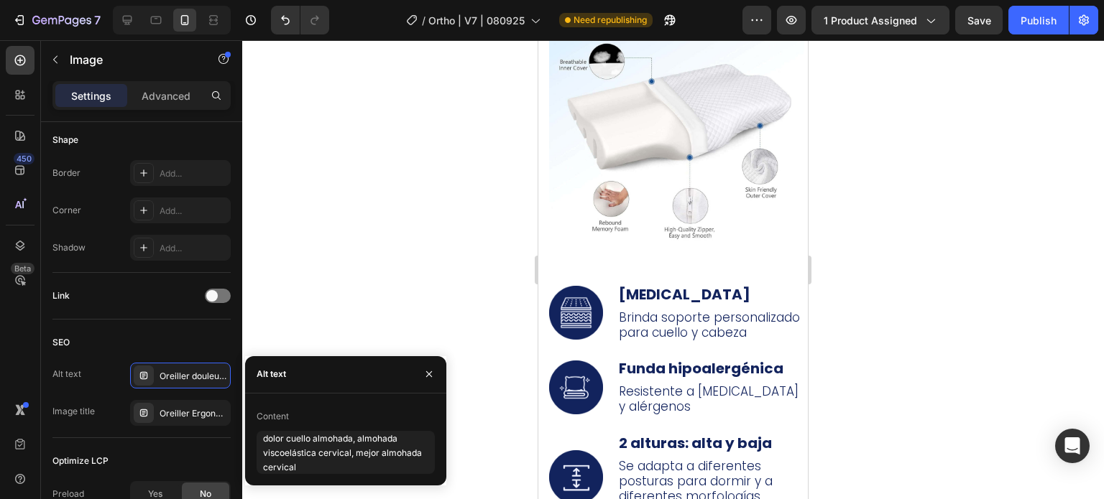
click at [287, 197] on div at bounding box center [673, 269] width 862 height 459
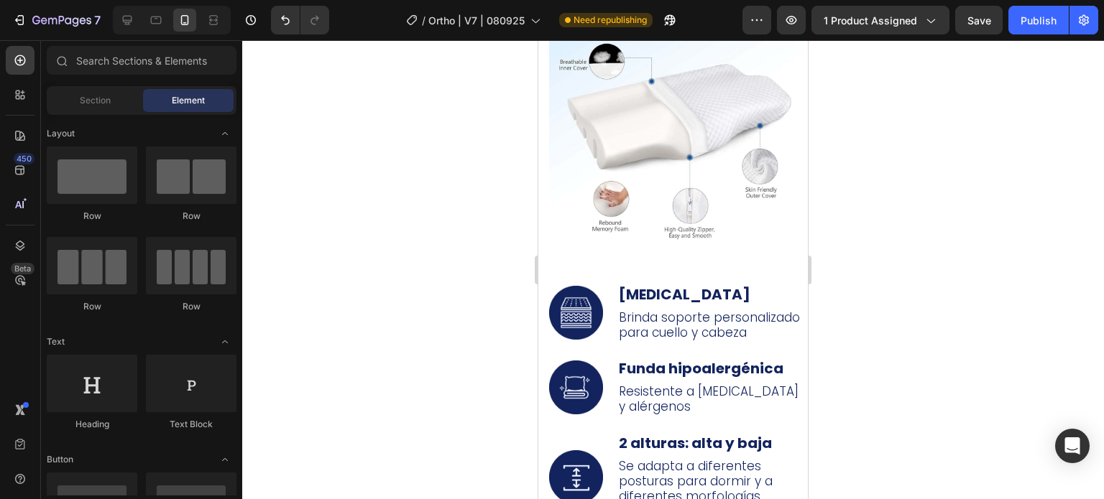
drag, startPoint x: 437, startPoint y: 260, endPoint x: 446, endPoint y: 254, distance: 10.4
click at [437, 260] on div at bounding box center [673, 269] width 862 height 459
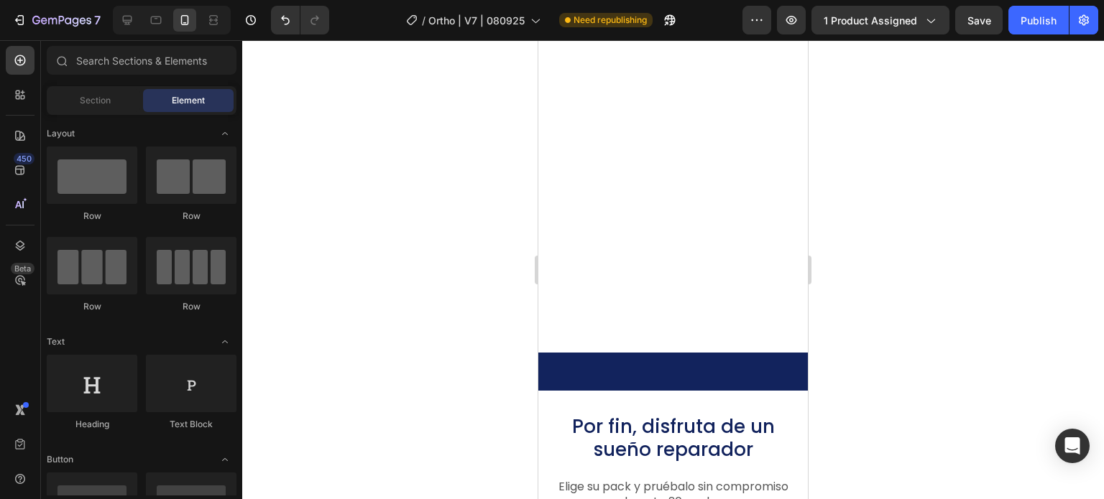
scroll to position [8030, 0]
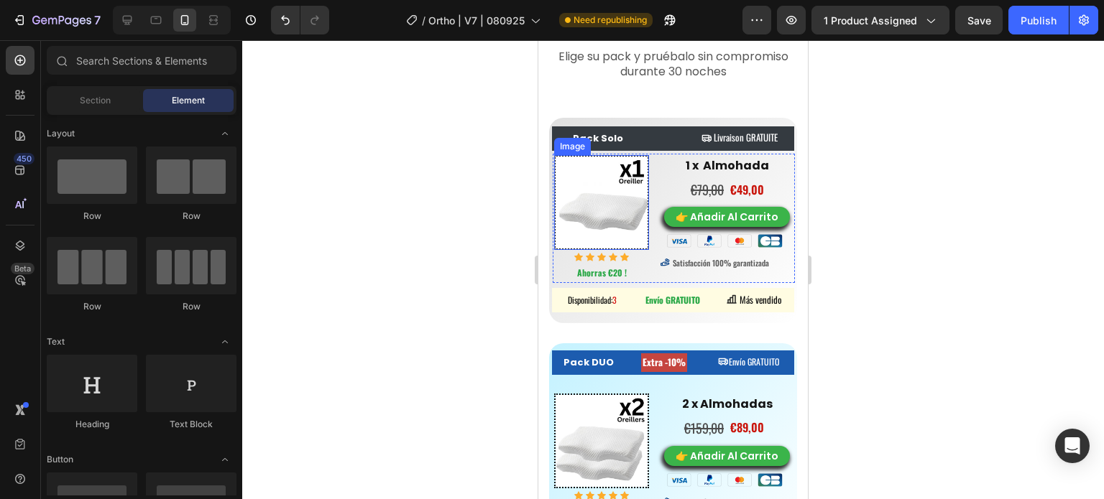
click at [584, 185] on img at bounding box center [601, 202] width 95 height 95
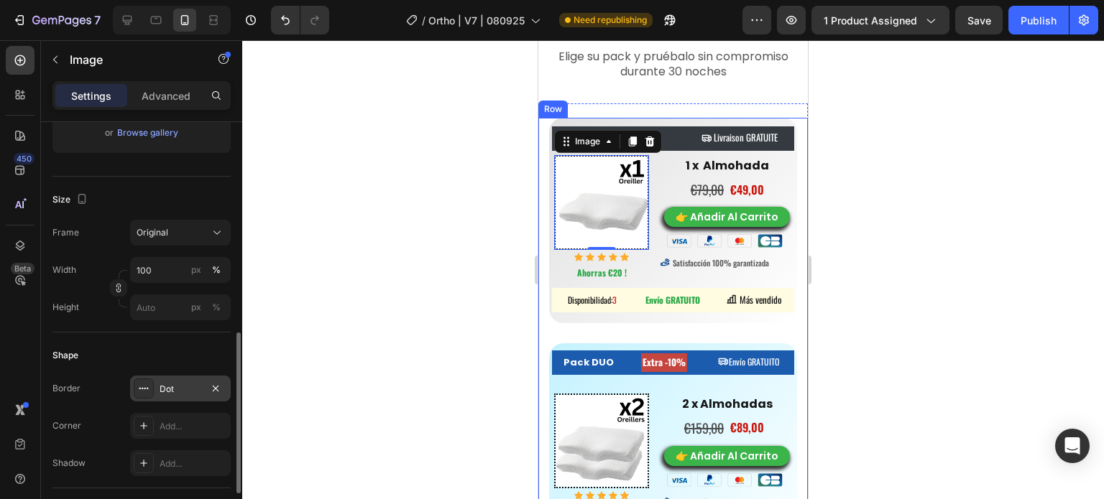
scroll to position [575, 0]
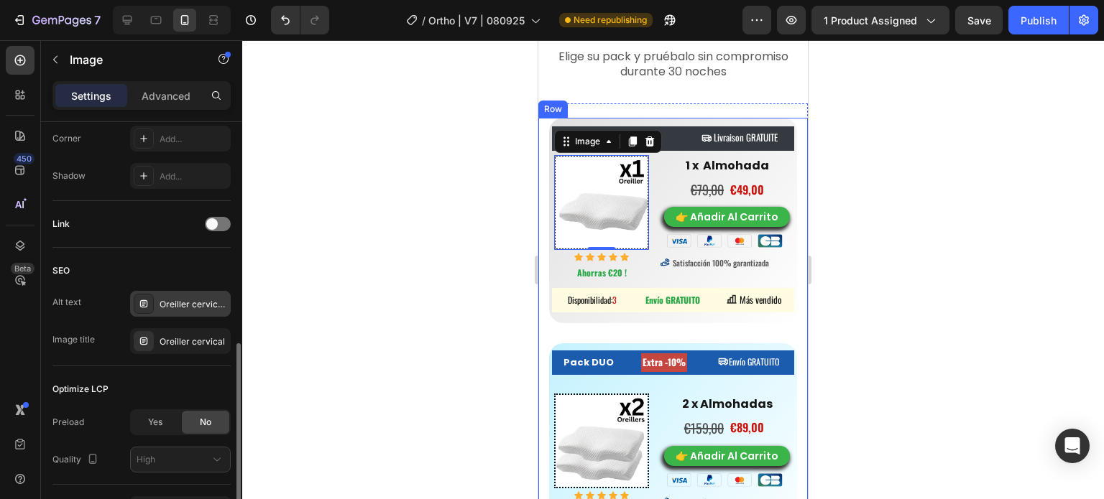
click at [183, 301] on div "Oreiller cervical, oreiller ergonomique cervical, coussin cervical mémoire forme" at bounding box center [194, 304] width 68 height 13
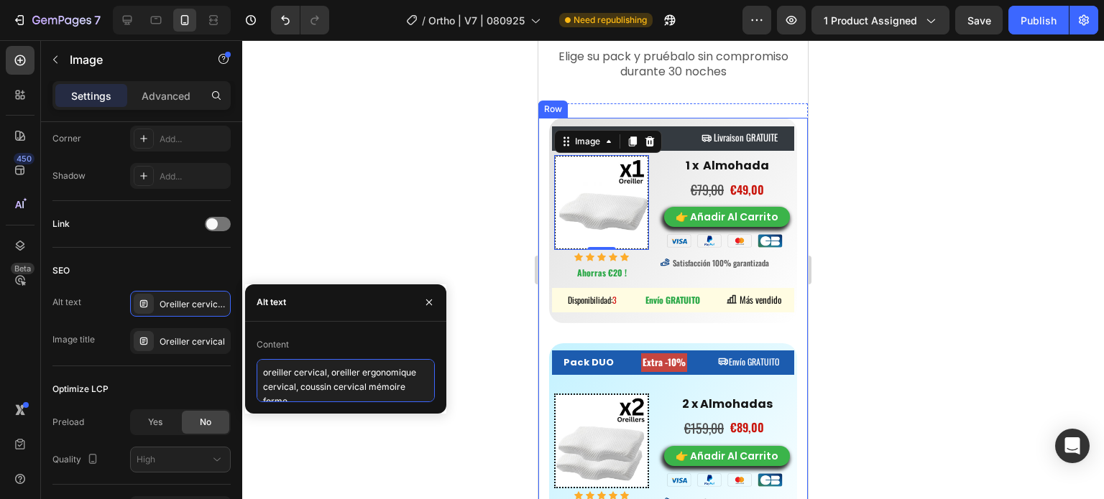
click at [296, 383] on textarea "oreiller cervical, oreiller ergonomique cervical, coussin cervical mémoire forme" at bounding box center [346, 380] width 178 height 43
paste textarea "almohada cervical, almohada ortopédica cuello, almohada viscoelástica cervical"
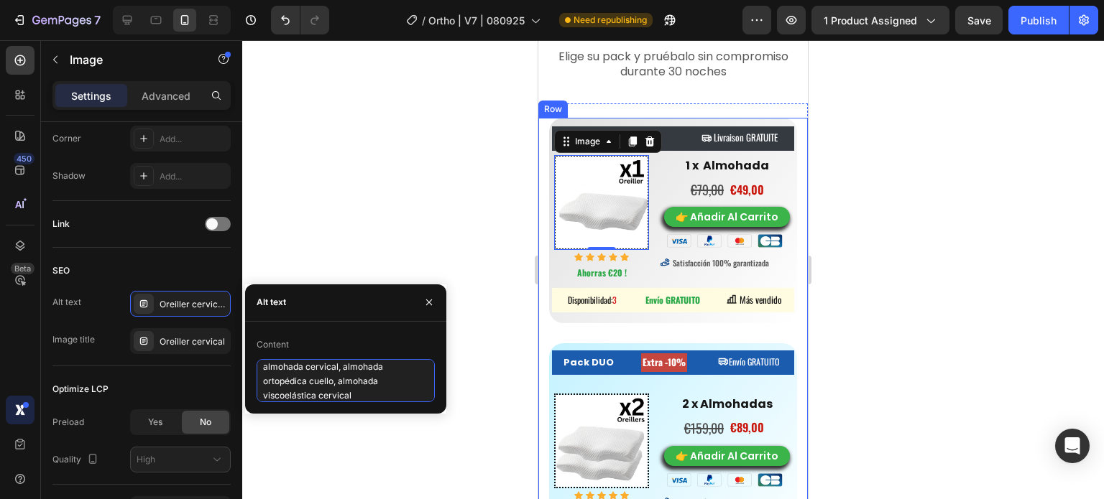
type textarea "almohada cervical, almohada ortopédica cuello, almohada viscoelástica cervical"
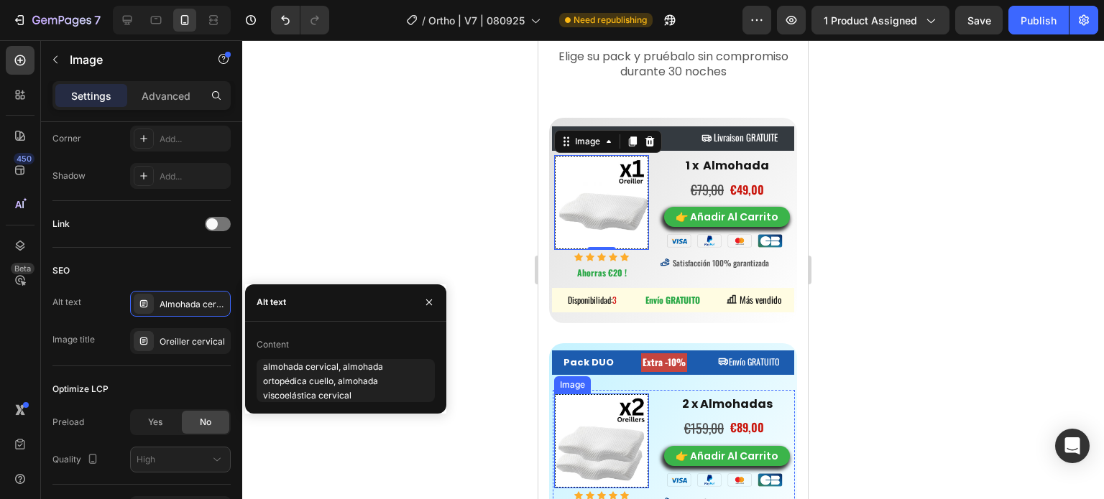
click at [622, 446] on img at bounding box center [601, 441] width 95 height 95
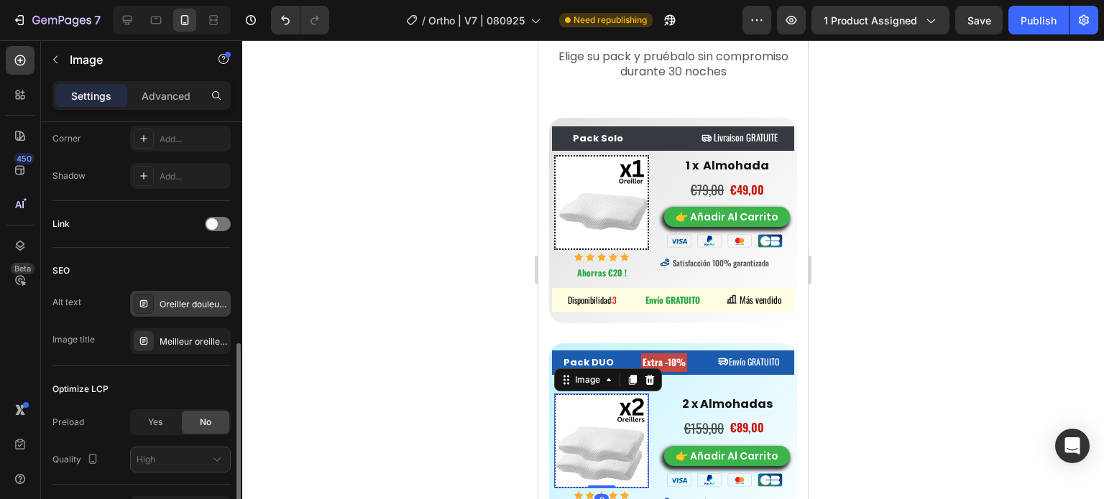
click at [178, 298] on div "Oreiller douleur nuque, meilleur oreiller cervical, réveil douleur cervicale" at bounding box center [194, 304] width 68 height 13
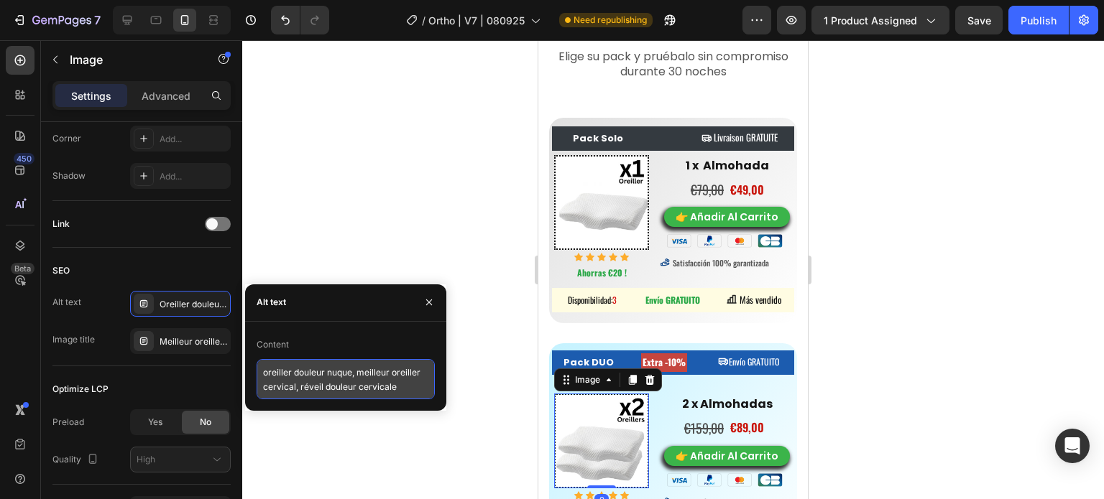
click at [299, 389] on textarea "oreiller douleur nuque, meilleur oreiller cervical, réveil douleur cervicale" at bounding box center [346, 379] width 178 height 40
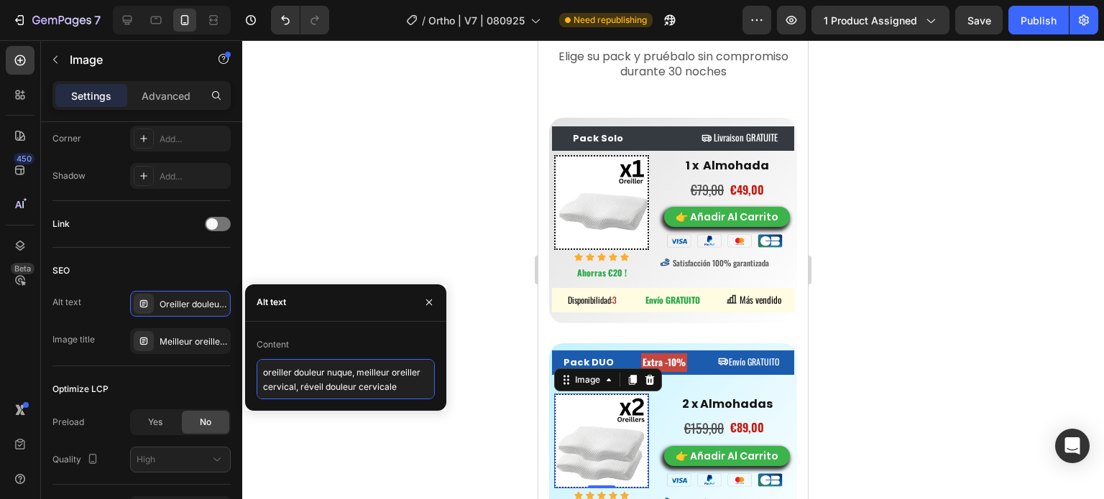
click at [299, 389] on textarea "oreiller douleur nuque, meilleur oreiller cervical, réveil douleur cervicale" at bounding box center [346, 379] width 178 height 40
paste textarea "dolor cuello almohada, almohada cervical, almohada ortopédica cuello"
type textarea "dolor cuello almohada, almohada cervical, almohada ortopédica cuello"
click at [509, 295] on div at bounding box center [673, 269] width 862 height 459
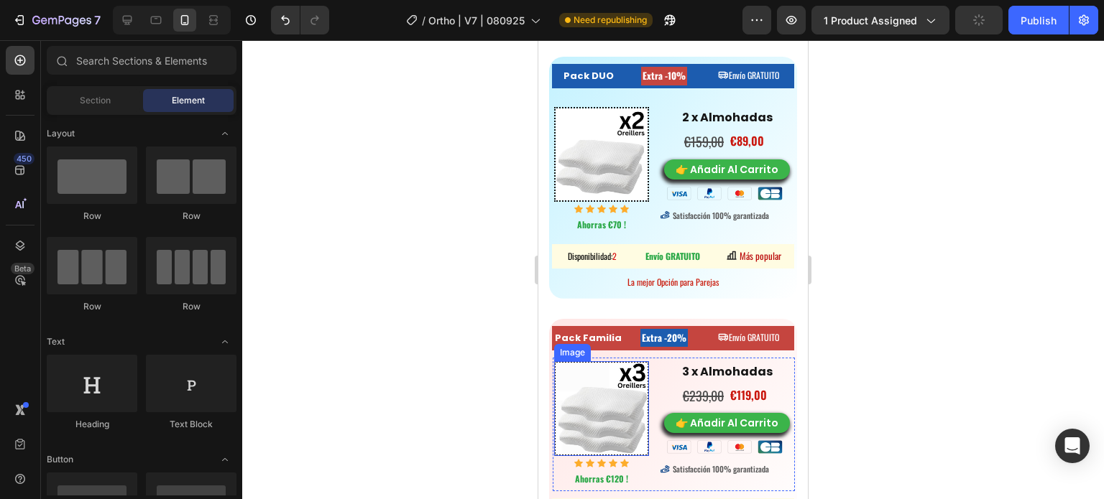
scroll to position [8318, 0]
click at [606, 424] on img at bounding box center [601, 408] width 95 height 95
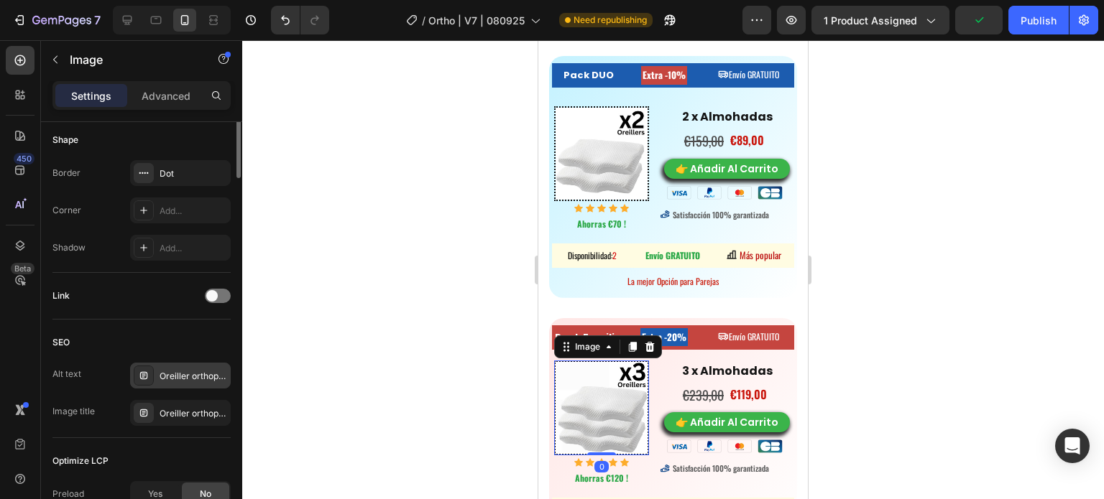
scroll to position [575, 0]
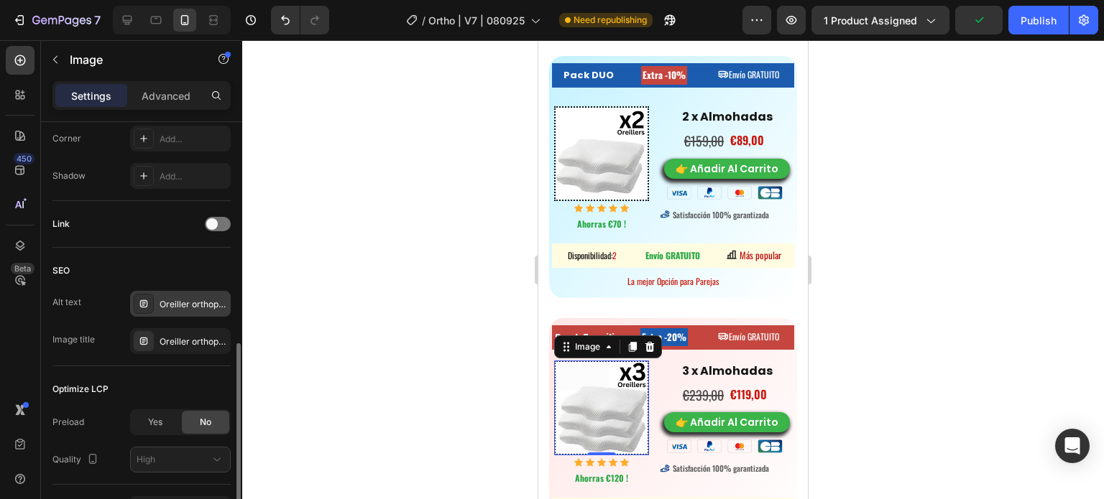
click at [169, 298] on div "Oreiller orthopédique cervical, meilleur oreiller cervical, Oreiller mousse mém…" at bounding box center [194, 304] width 68 height 13
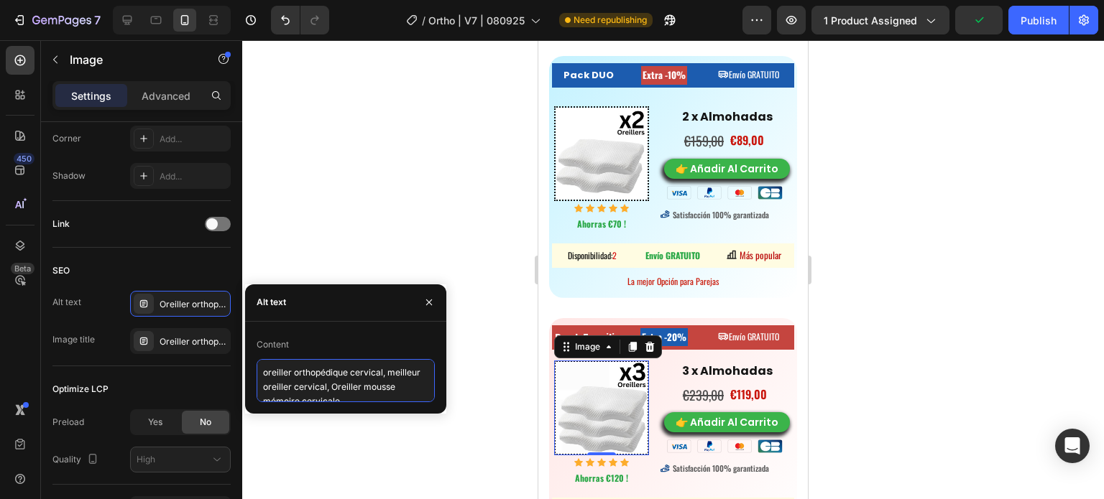
click at [279, 384] on textarea "oreiller orthopédique cervical, meilleur oreiller cervical, Oreiller mousse mém…" at bounding box center [346, 380] width 178 height 43
paste textarea "dolor cuello almohada, almohada viscoelástica cervical, mejor almohada cervical"
type textarea "dolor cuello almohada, almohada viscoelástica cervical, mejor almohada cervical"
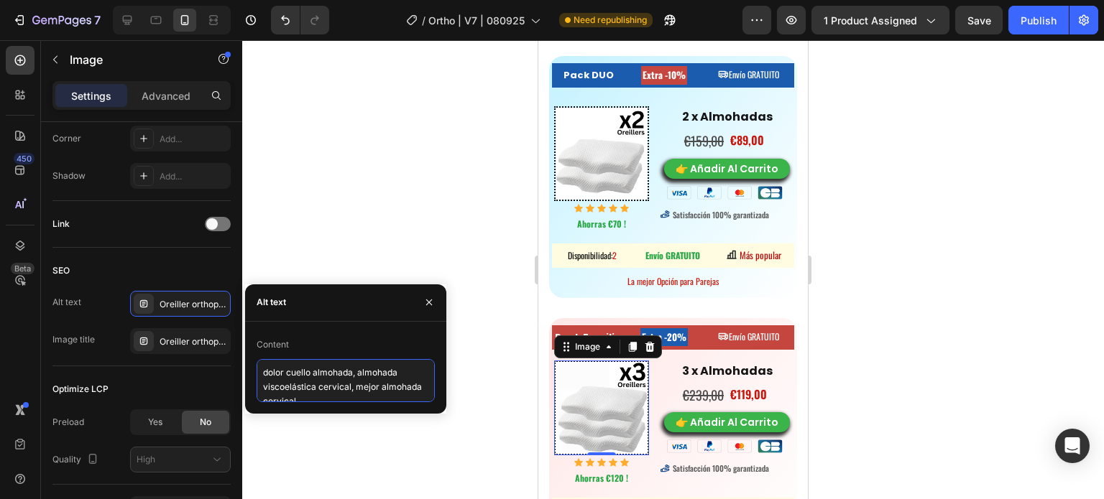
scroll to position [6, 0]
click at [405, 170] on div at bounding box center [673, 269] width 862 height 459
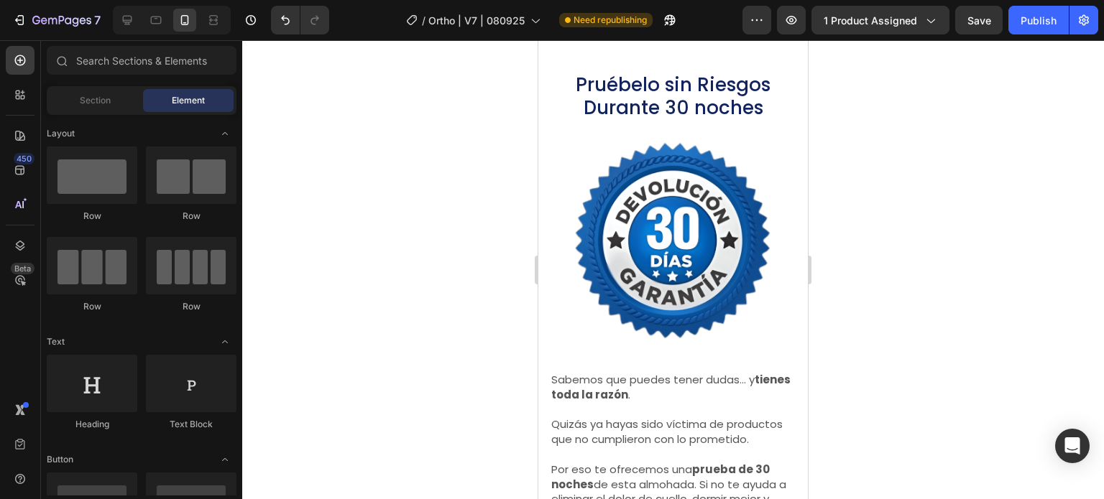
scroll to position [10118, 0]
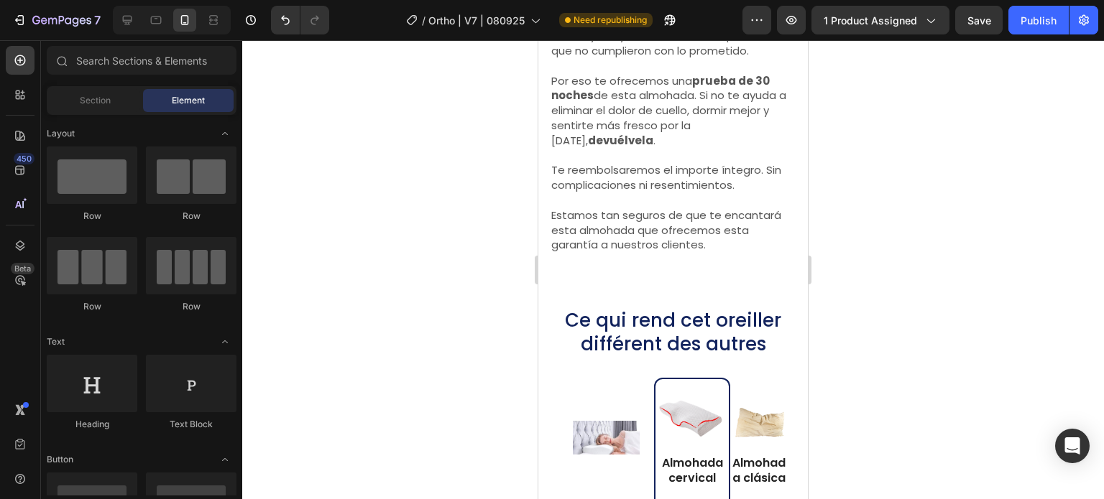
drag, startPoint x: 803, startPoint y: 321, endPoint x: 799, endPoint y: 130, distance: 190.5
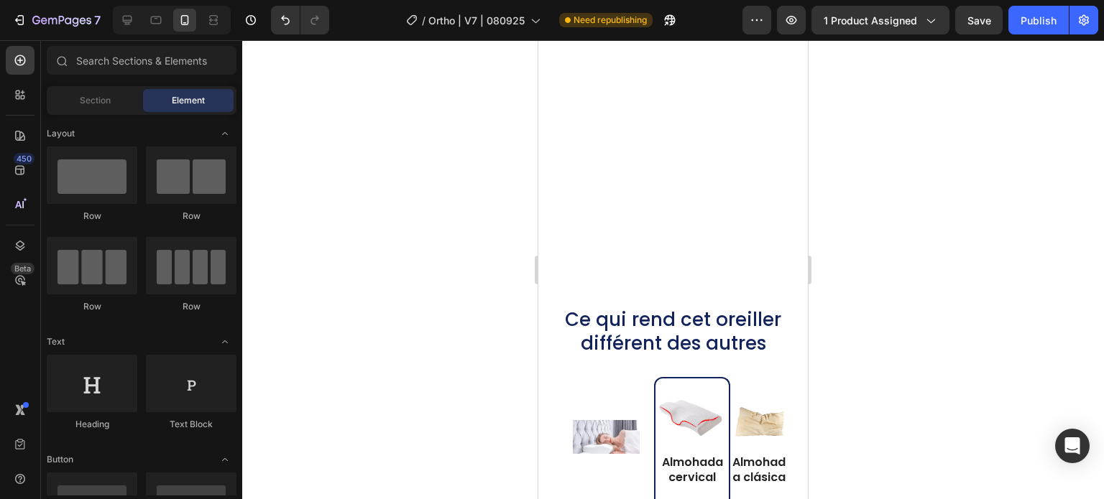
scroll to position [10800, 0]
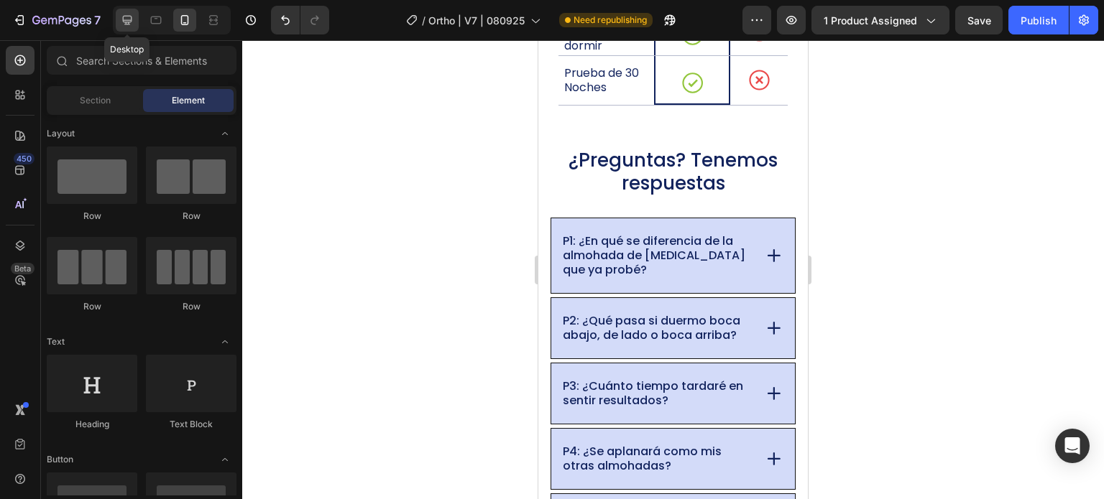
click at [129, 24] on icon at bounding box center [127, 20] width 14 height 14
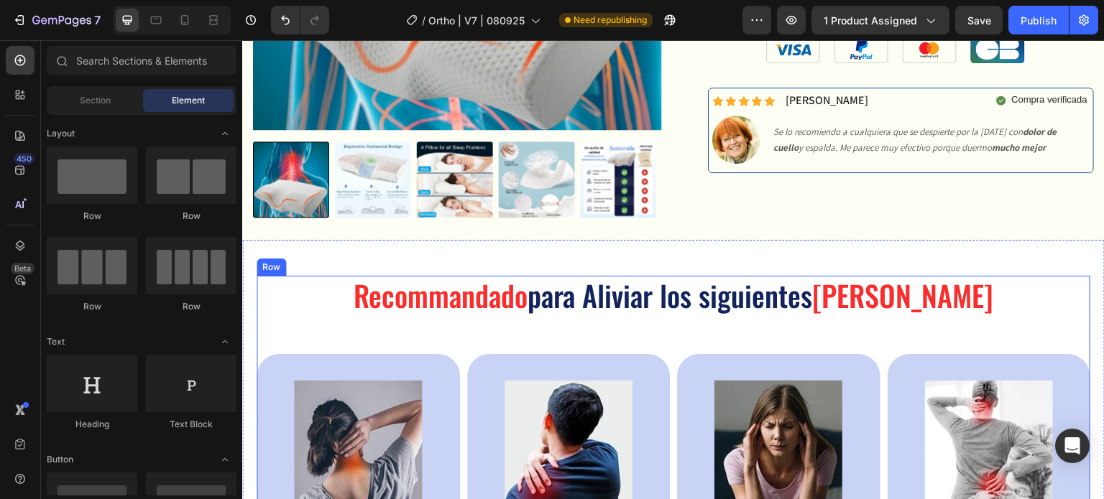
scroll to position [469, 0]
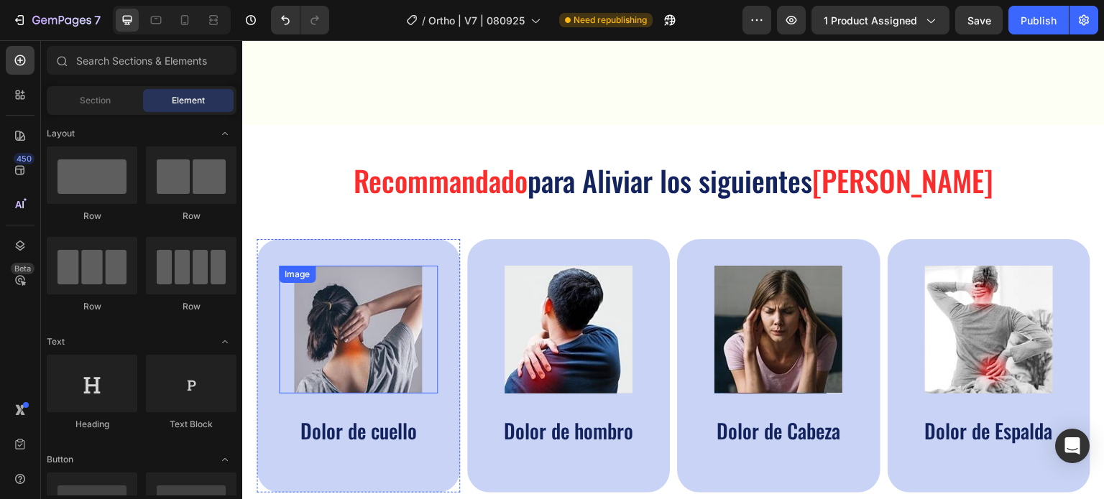
click at [373, 266] on img at bounding box center [358, 330] width 128 height 128
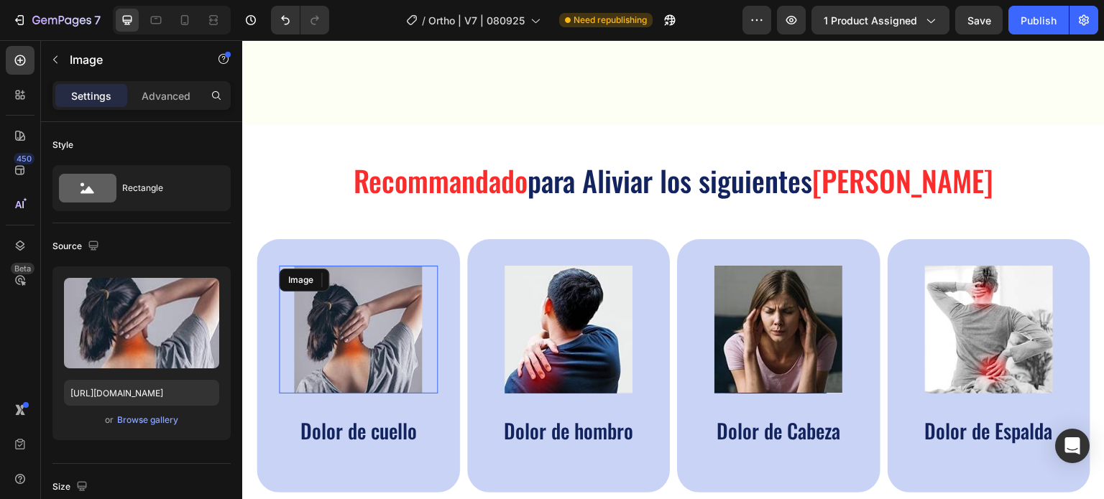
scroll to position [647, 0]
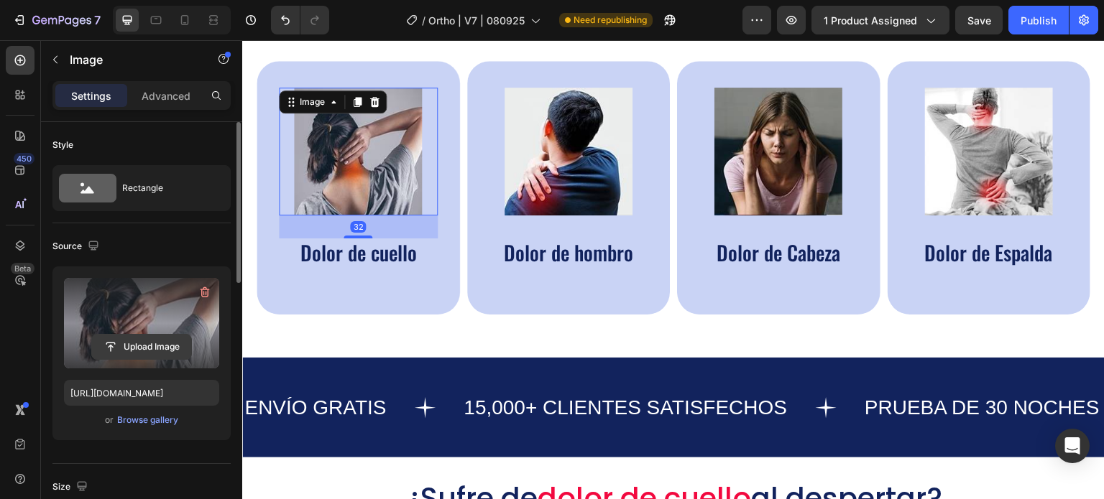
click at [184, 335] on input "file" at bounding box center [141, 347] width 99 height 24
click at [124, 298] on label at bounding box center [141, 323] width 155 height 91
click at [124, 335] on input "file" at bounding box center [141, 347] width 99 height 24
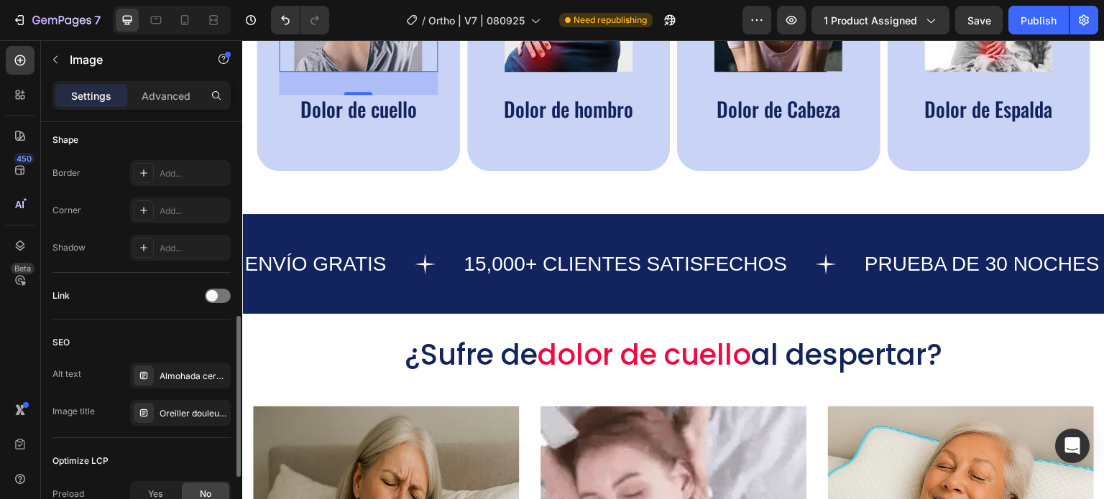
scroll to position [665, 0]
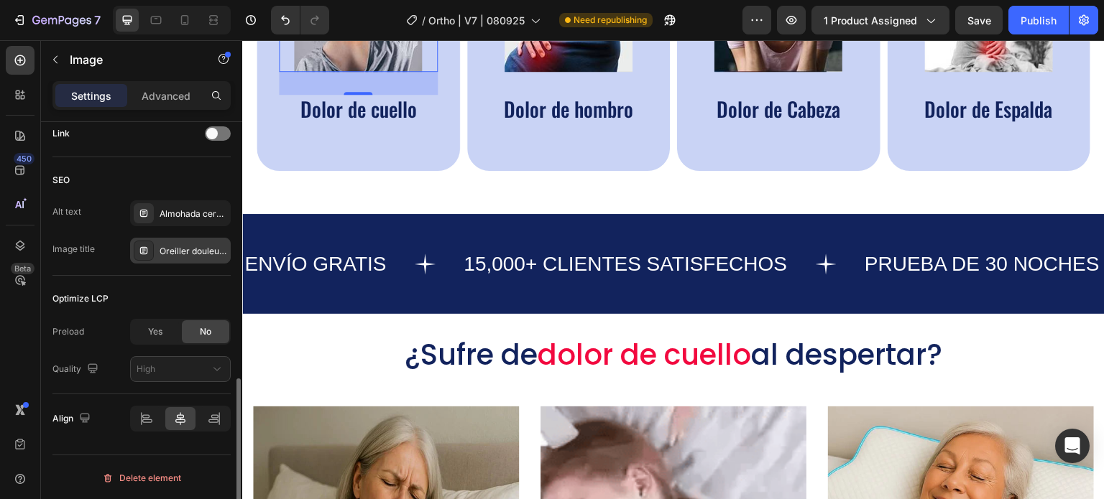
click at [189, 255] on div "Oreiller douleur nuque" at bounding box center [194, 251] width 68 height 13
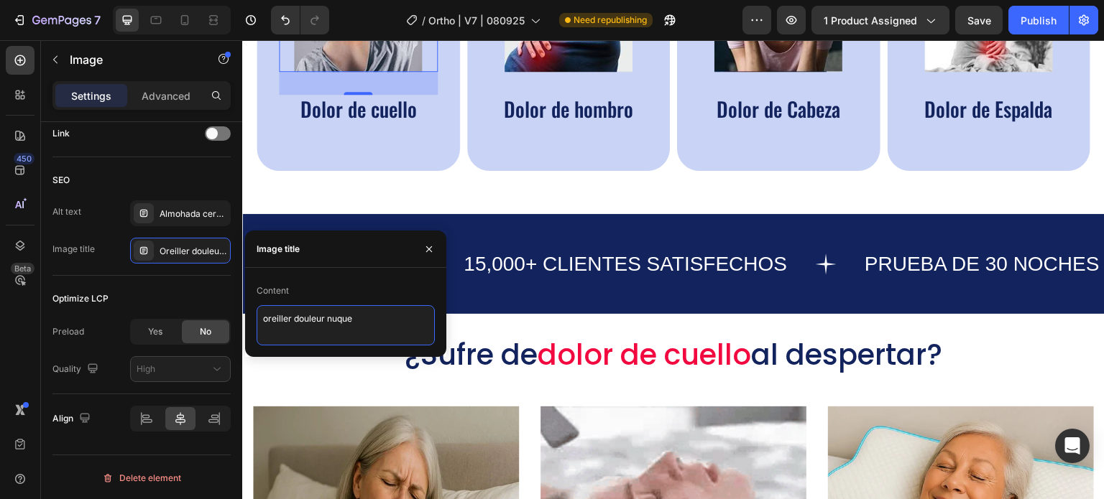
click at [287, 333] on textarea "oreiller douleur nuque" at bounding box center [346, 325] width 178 height 40
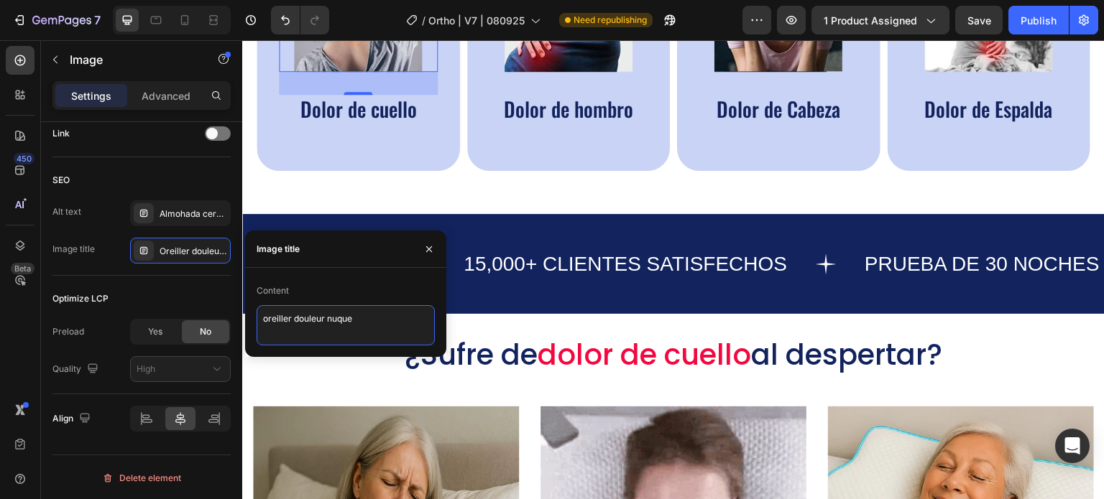
click at [292, 327] on textarea "oreiller douleur nuque" at bounding box center [346, 325] width 178 height 40
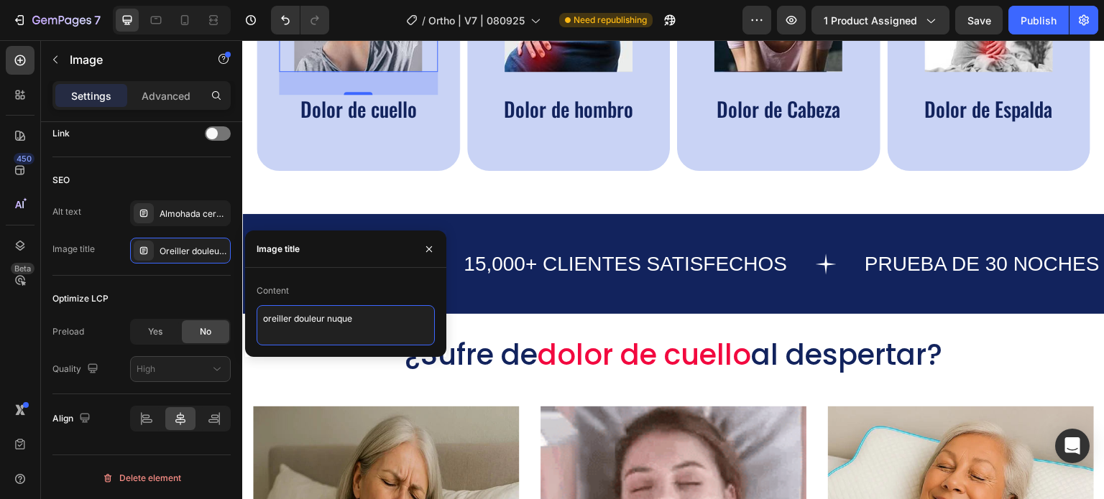
click at [292, 327] on textarea "oreiller douleur nuque" at bounding box center [346, 325] width 178 height 40
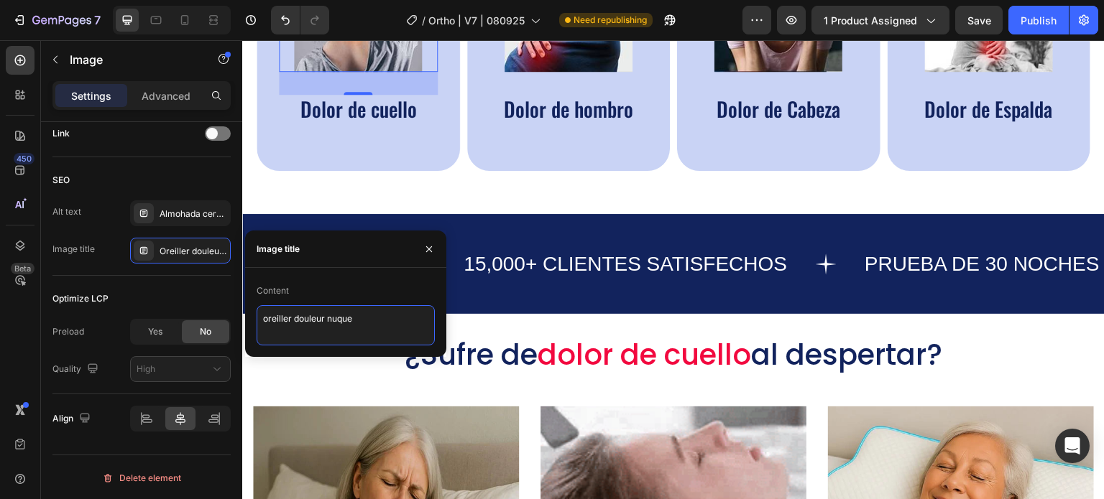
paste textarea "Almohada cervical ortopédica ergonómico I1"
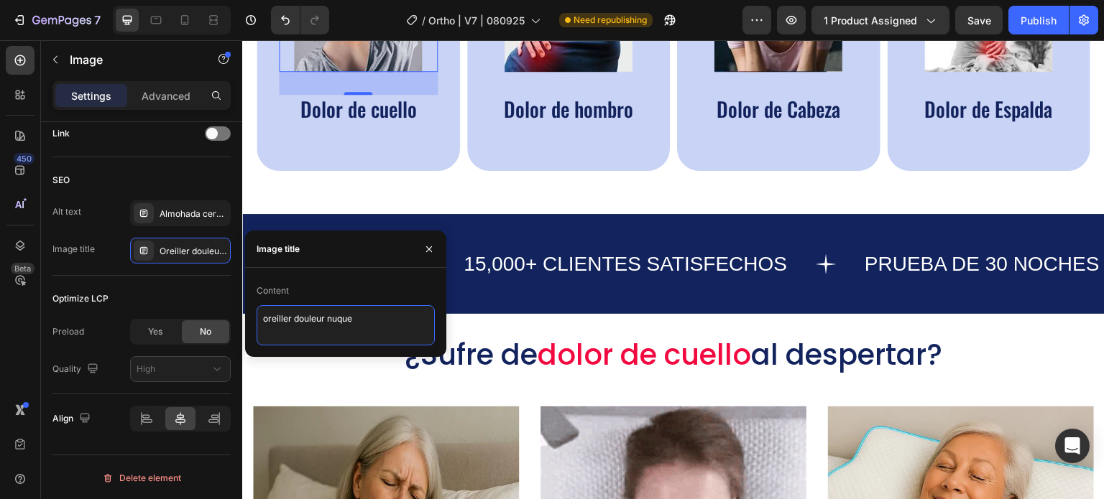
type textarea "Almohada cervical ortopédica ergonómico I1"
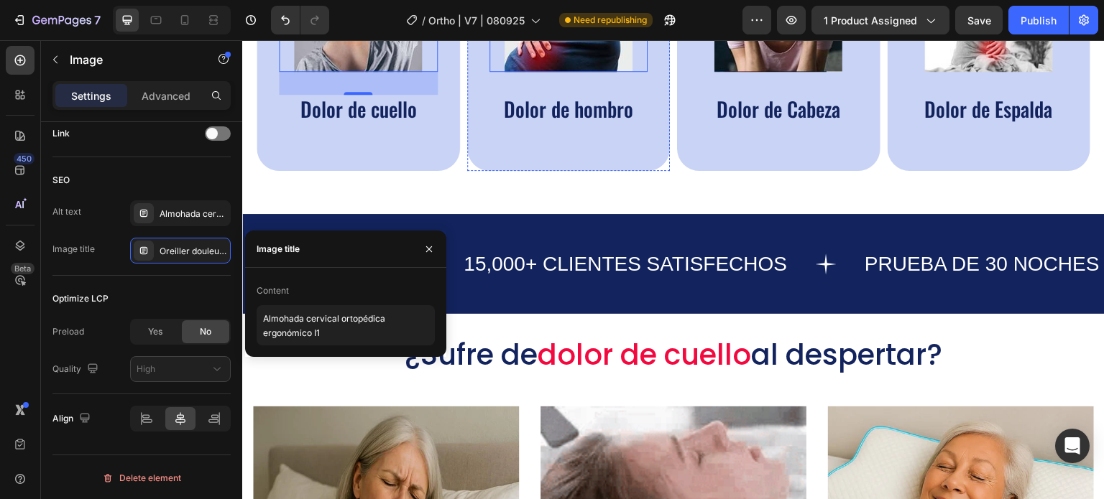
click at [541, 54] on img at bounding box center [568, 8] width 128 height 128
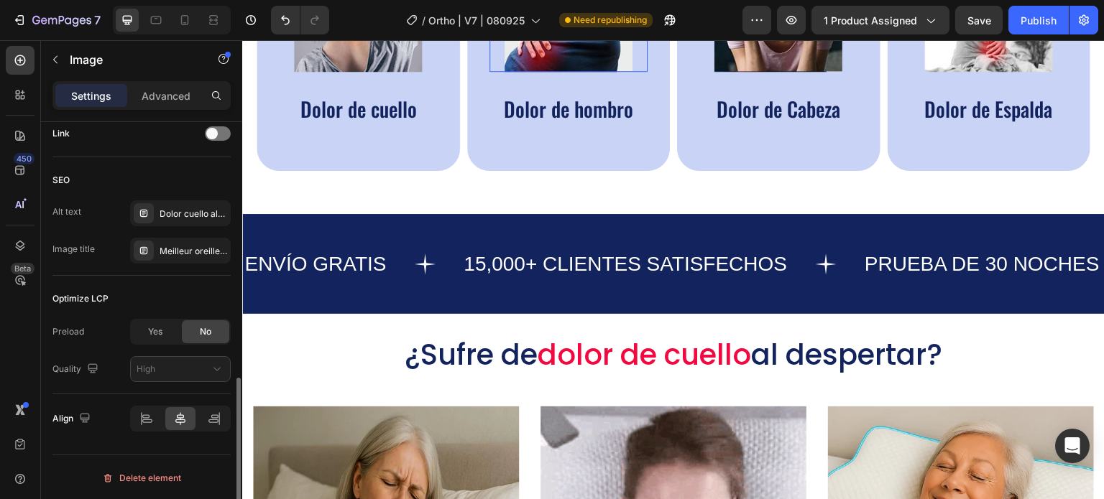
scroll to position [665, 0]
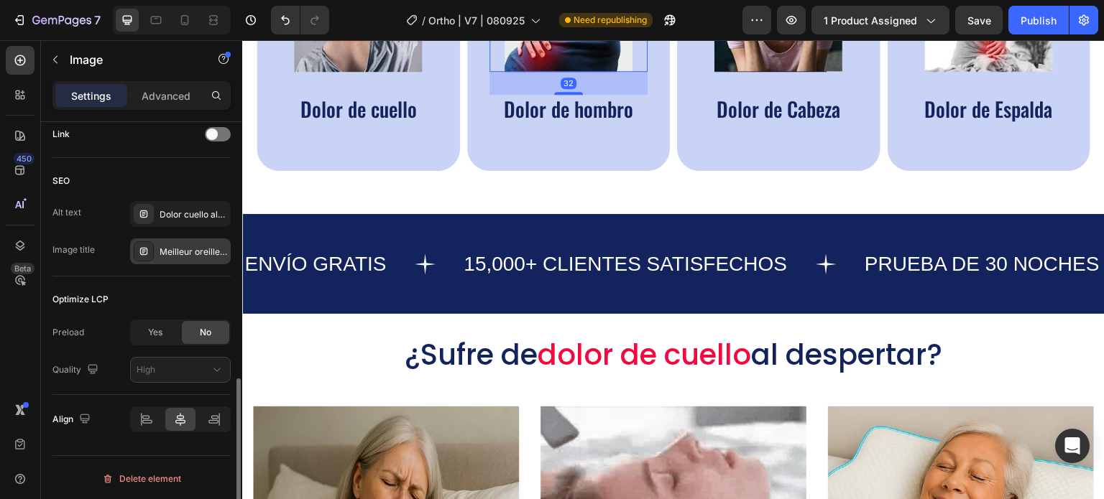
click at [185, 253] on div "Meilleur oreiller cervical" at bounding box center [194, 252] width 68 height 13
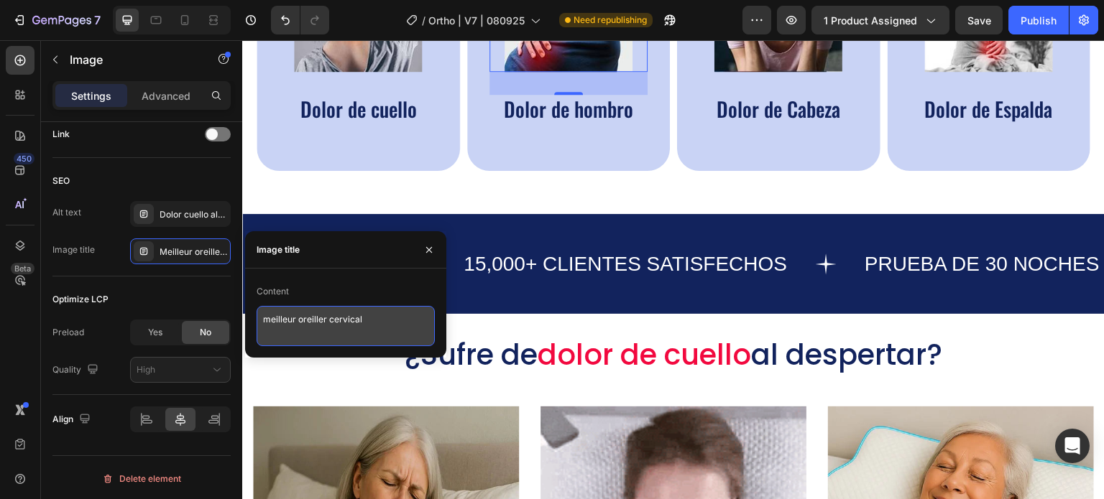
click at [290, 333] on textarea "meilleur oreiller cervical" at bounding box center [346, 326] width 178 height 40
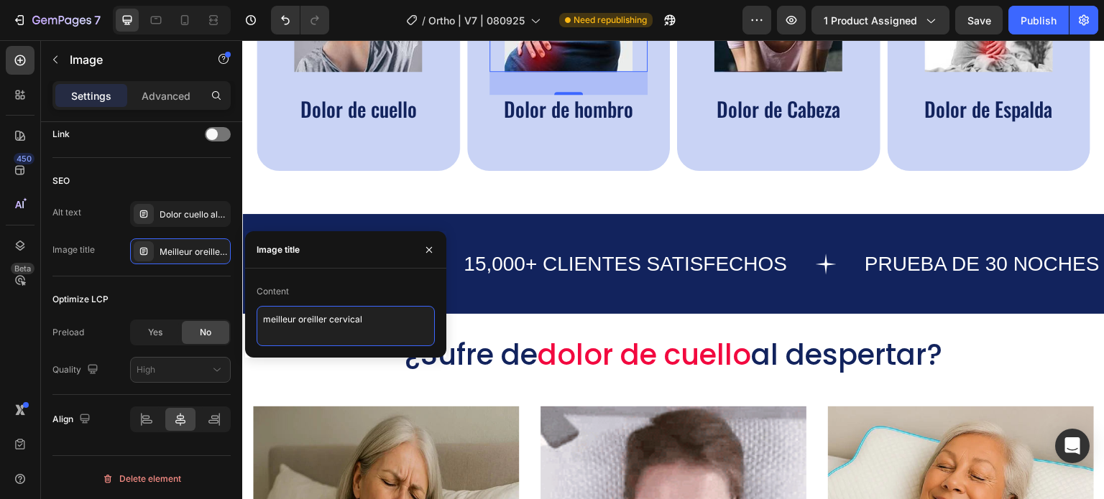
click at [293, 325] on textarea "meilleur oreiller cervical" at bounding box center [346, 326] width 178 height 40
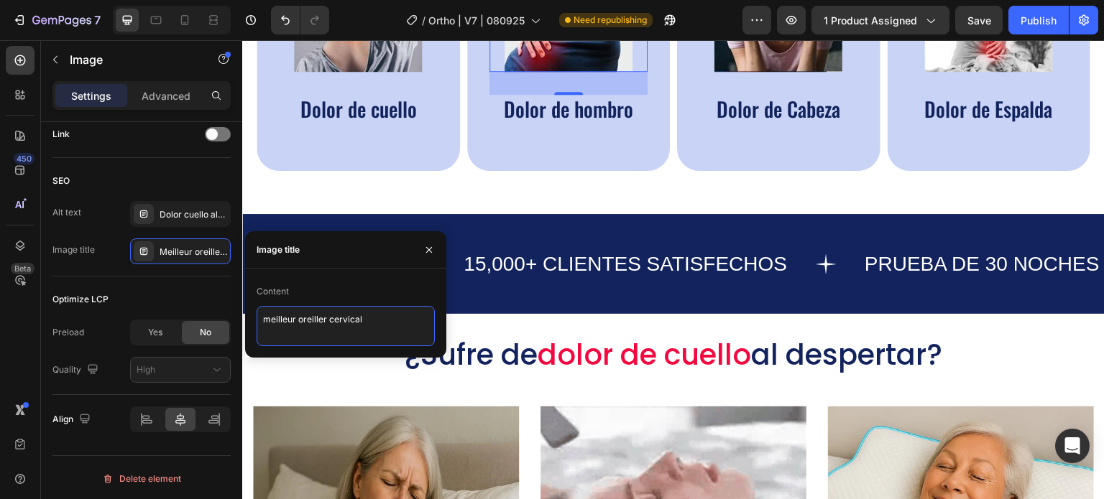
click at [293, 325] on textarea "meilleur oreiller cervical" at bounding box center [346, 326] width 178 height 40
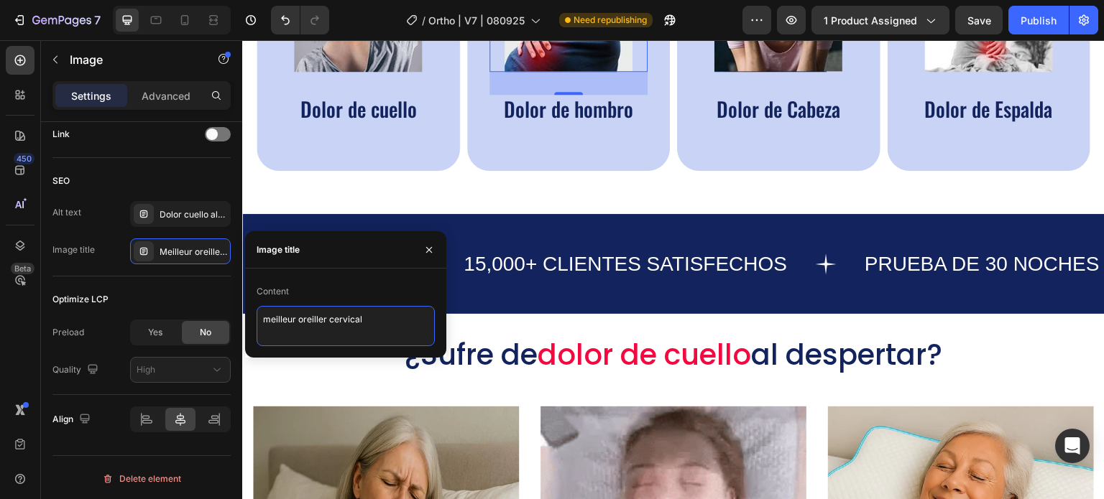
paste textarea "Almohada cervical ortopédica ergonómico I1"
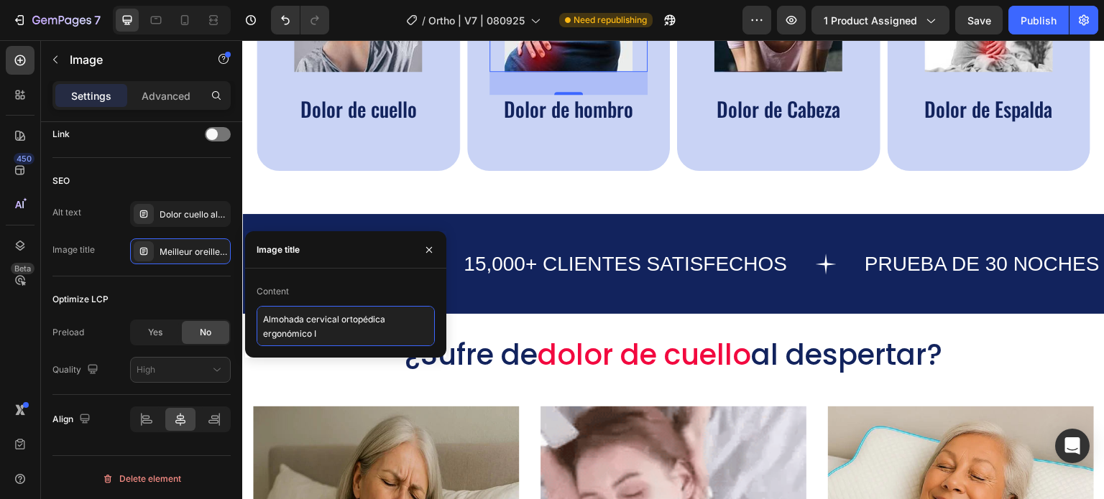
type textarea "Almohada cervical ortopédica ergonómico I2"
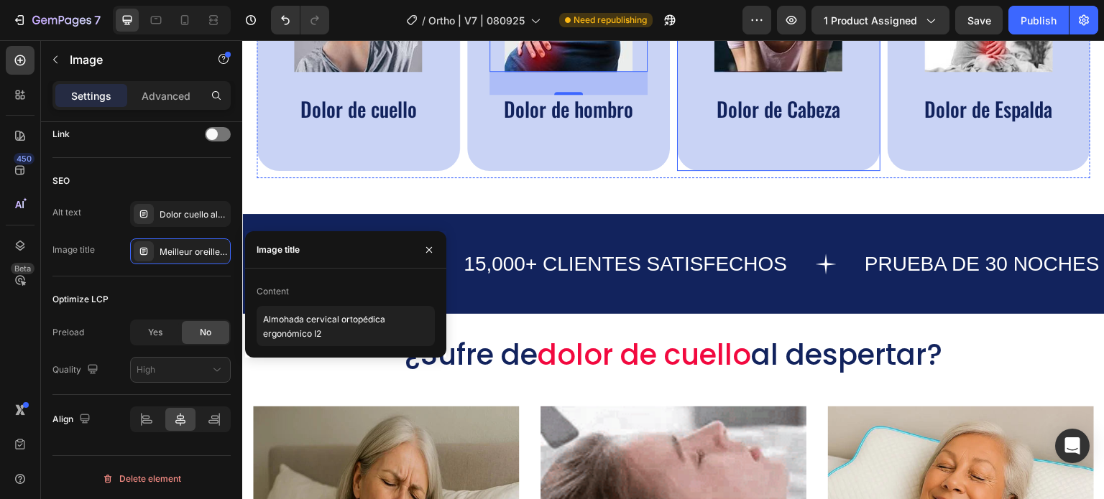
click at [766, 68] on img at bounding box center [778, 8] width 128 height 128
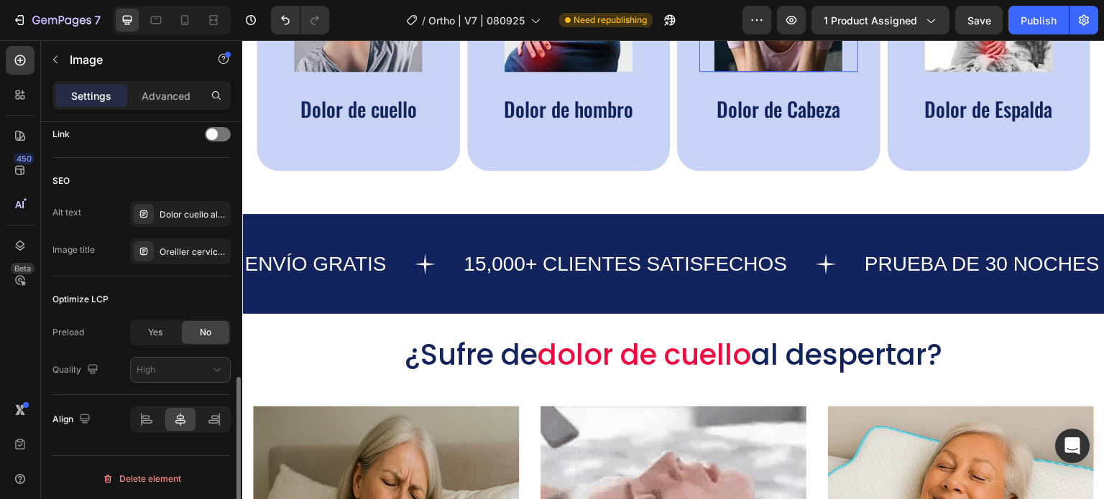
scroll to position [664, 0]
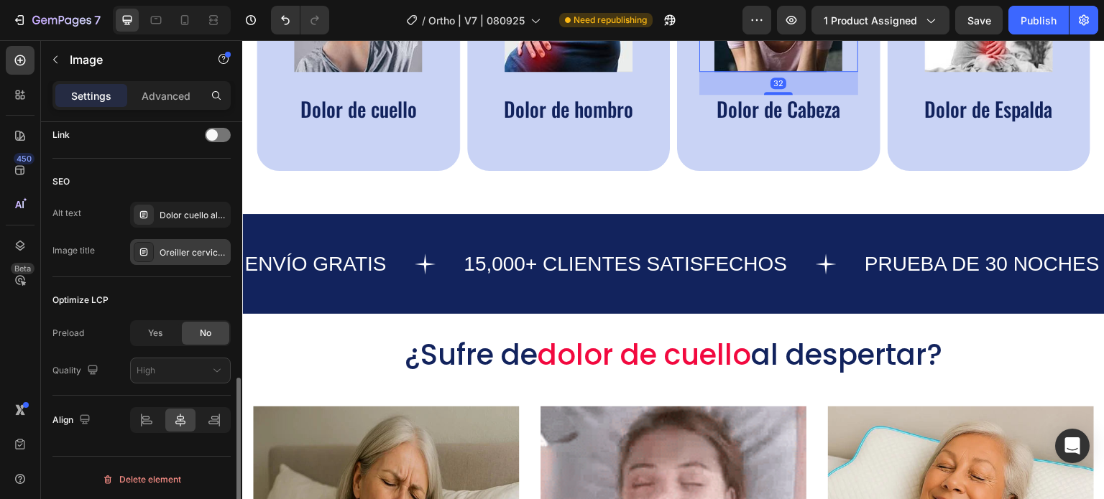
click at [209, 246] on div "Oreiller cervical, oreiller ergonomique cervical" at bounding box center [194, 252] width 68 height 13
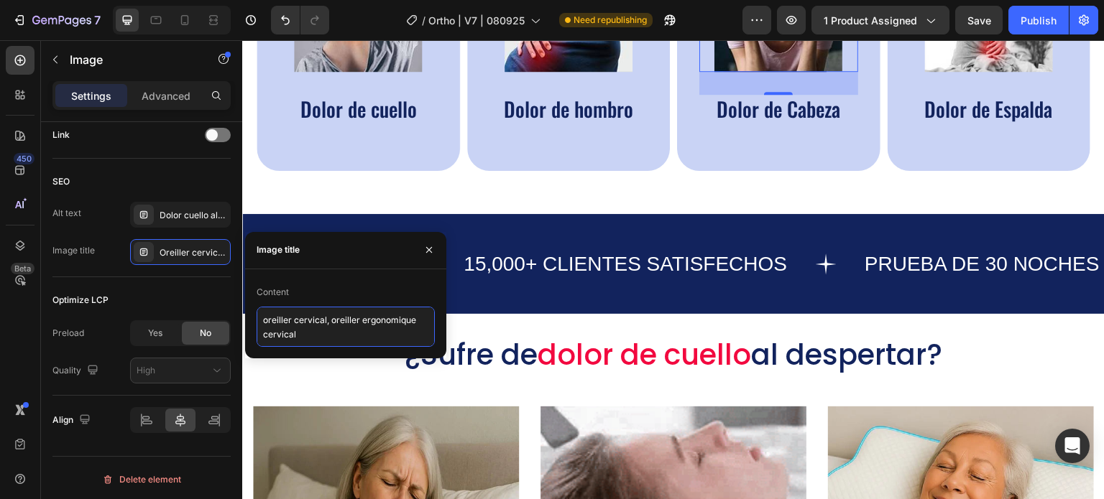
click at [302, 314] on textarea "oreiller cervical, oreiller ergonomique cervical" at bounding box center [346, 327] width 178 height 40
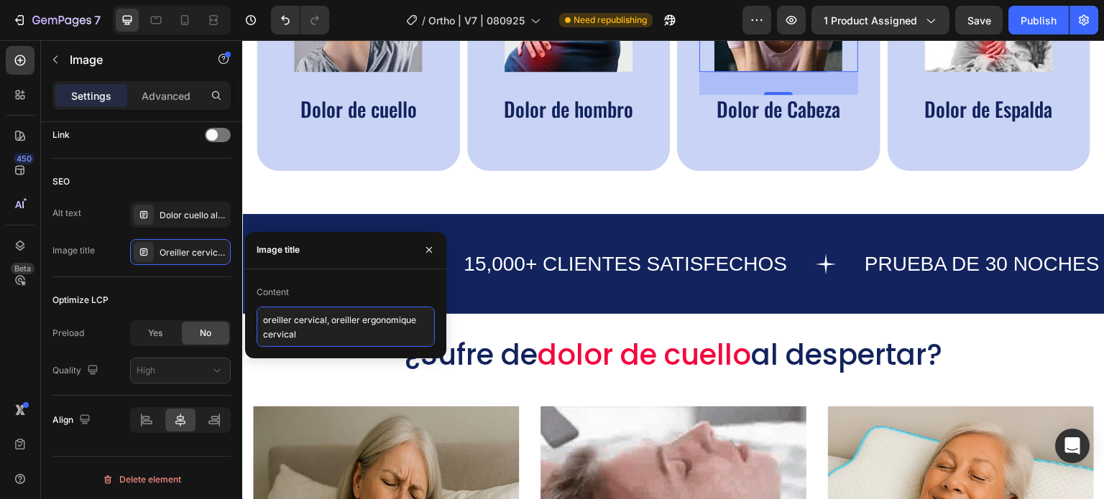
click at [302, 314] on textarea "oreiller cervical, oreiller ergonomique cervical" at bounding box center [346, 327] width 178 height 40
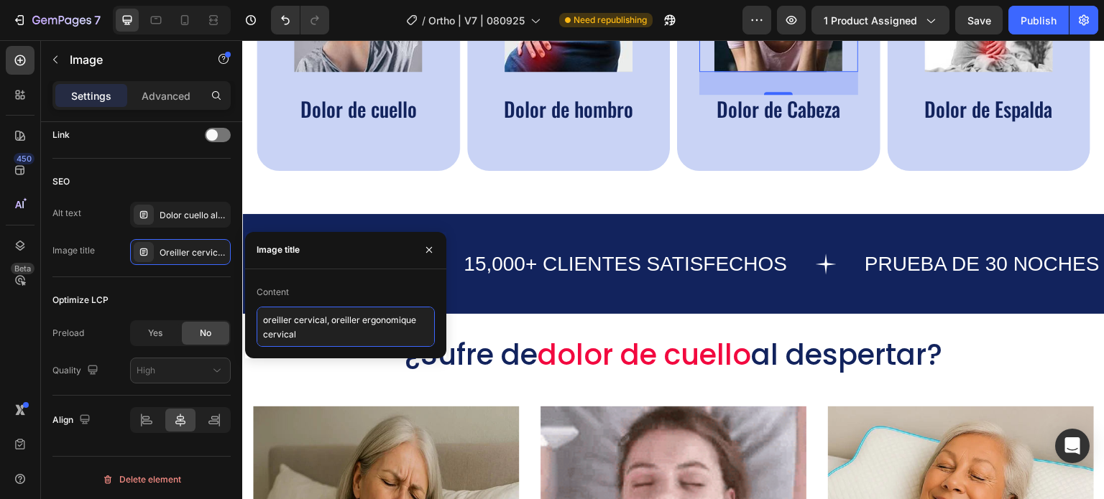
click at [302, 314] on textarea "oreiller cervical, oreiller ergonomique cervical" at bounding box center [346, 327] width 178 height 40
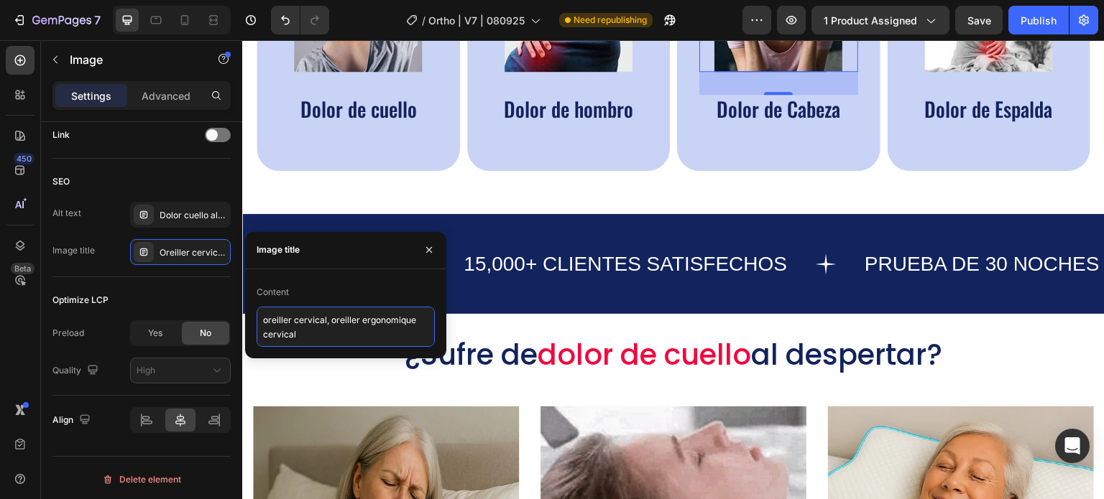
paste textarea "Almohada cervical ortopédica ergonómico I1"
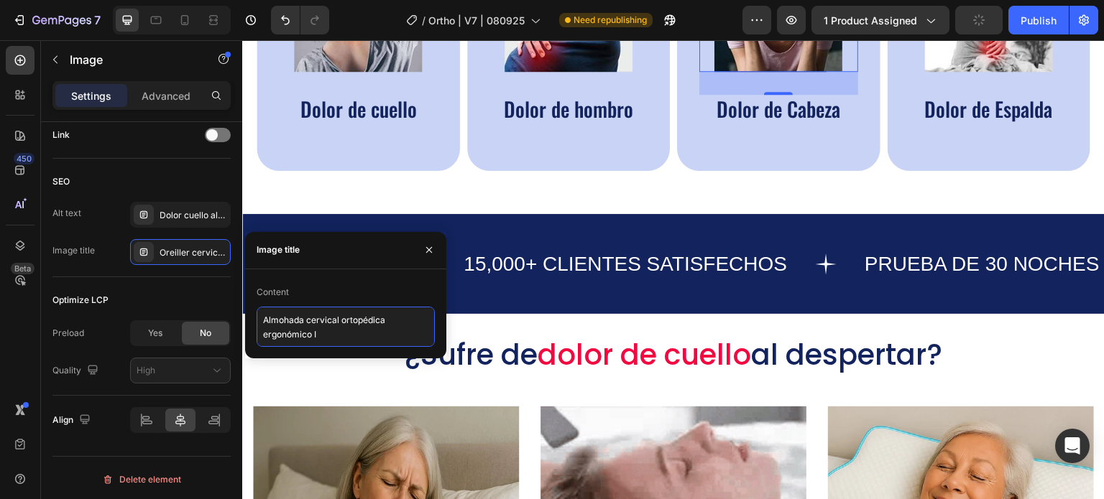
type textarea "Almohada cervical ortopédica ergonómico I3"
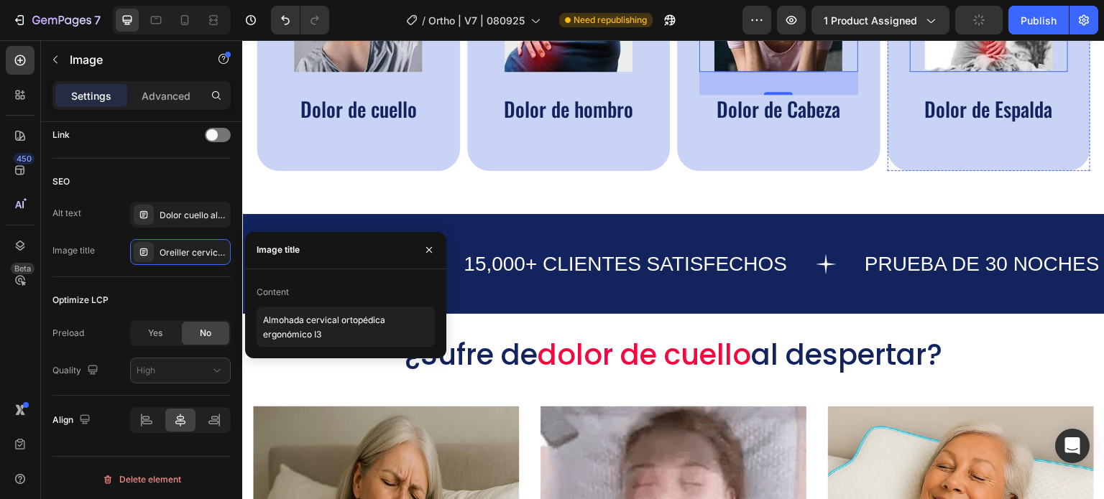
drag, startPoint x: 978, startPoint y: 67, endPoint x: 960, endPoint y: 71, distance: 18.5
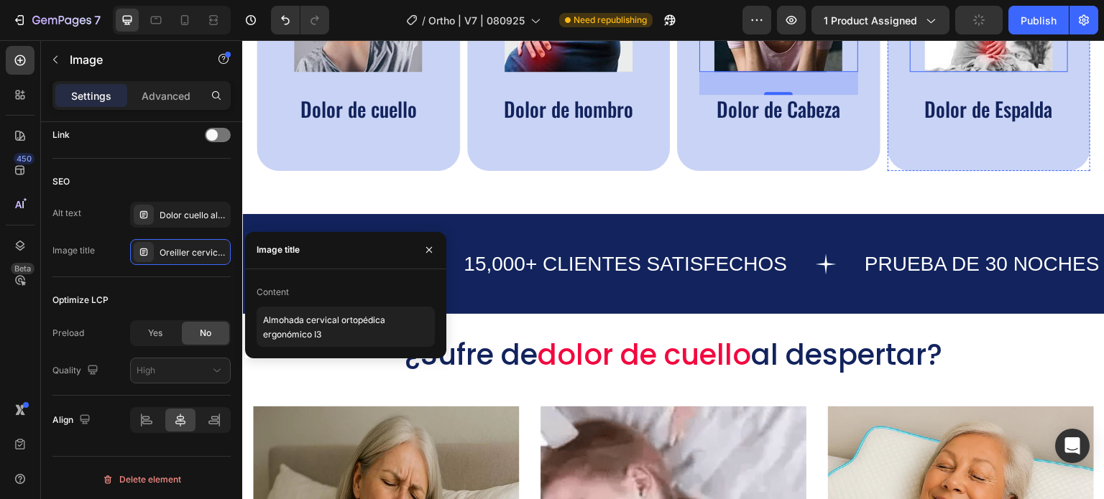
click at [978, 67] on img at bounding box center [989, 8] width 128 height 128
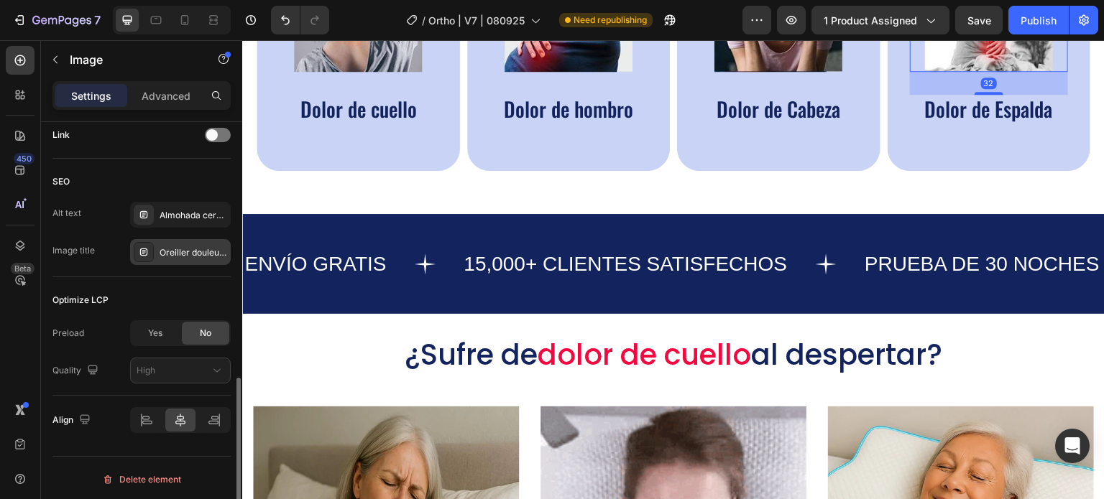
click at [201, 252] on div "Oreiller douleur nuque" at bounding box center [194, 252] width 68 height 13
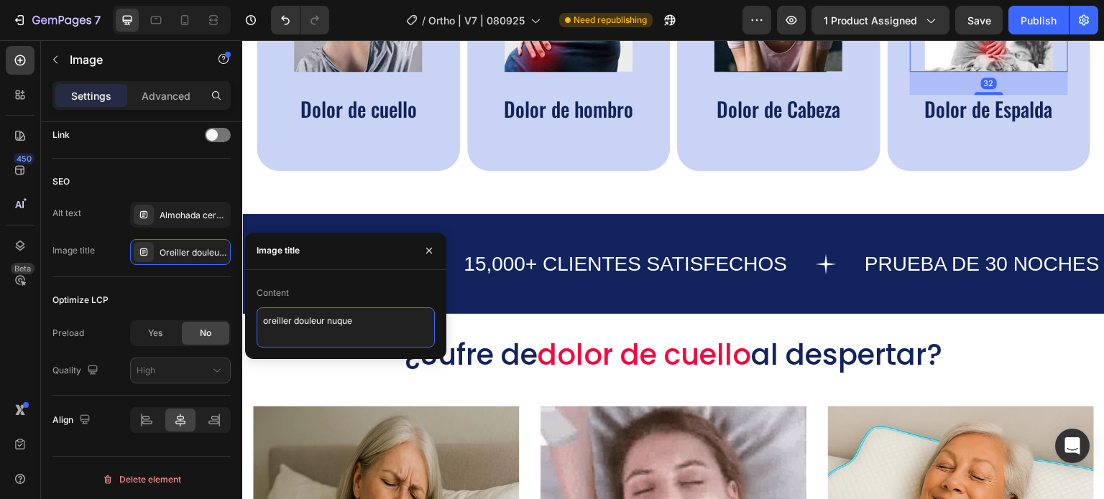
click at [308, 327] on textarea "oreiller douleur nuque" at bounding box center [346, 328] width 178 height 40
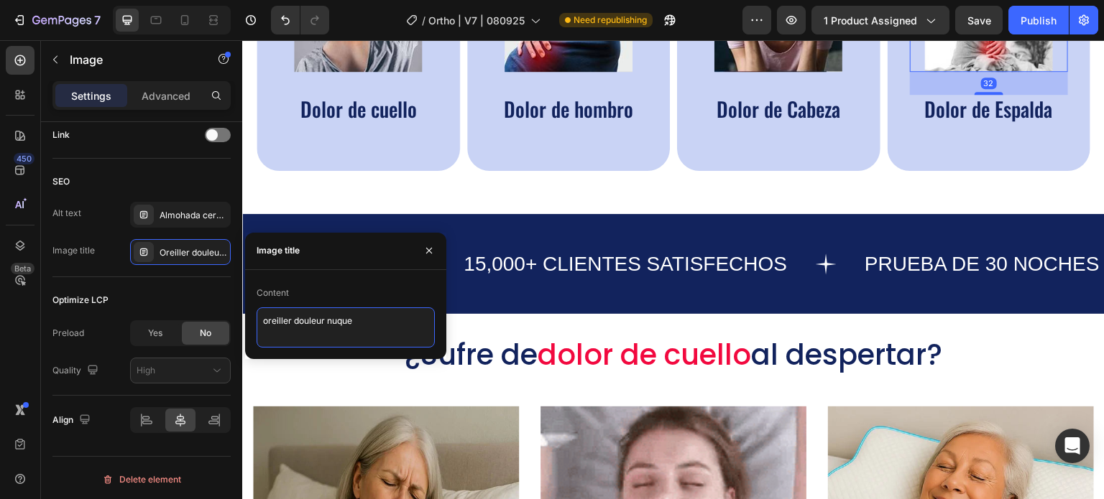
click at [308, 327] on textarea "oreiller douleur nuque" at bounding box center [346, 328] width 178 height 40
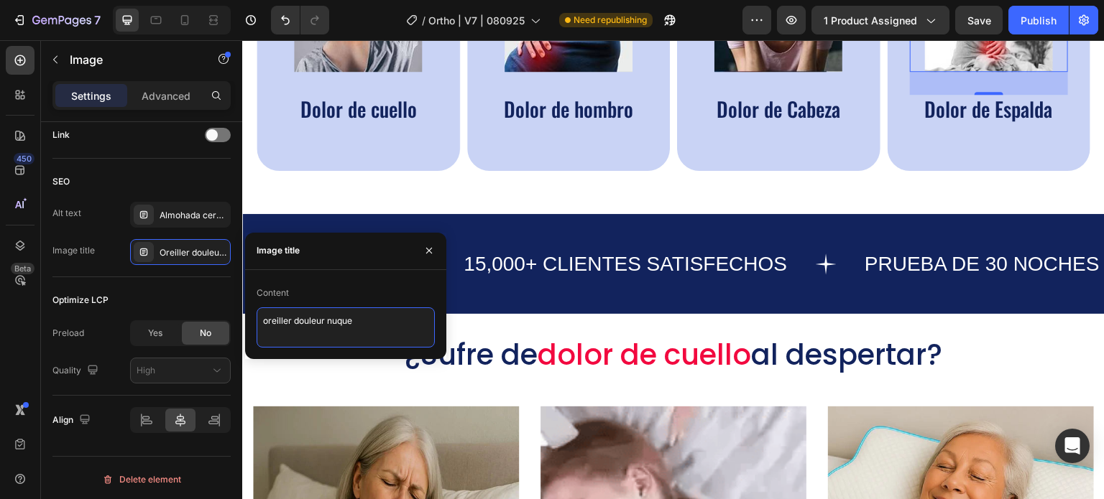
click at [308, 327] on textarea "oreiller douleur nuque" at bounding box center [346, 328] width 178 height 40
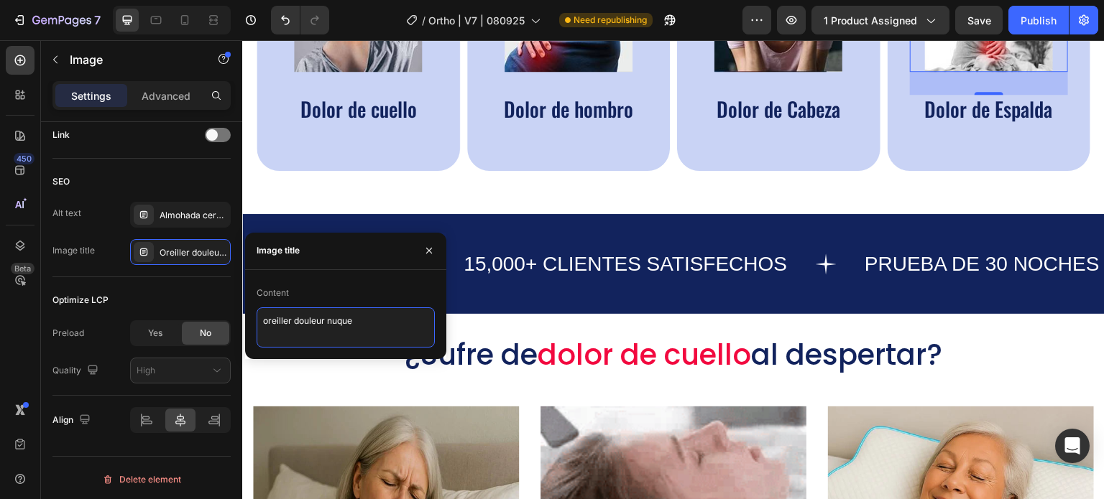
paste textarea "Almohada cervical ortopédica ergonómico I1"
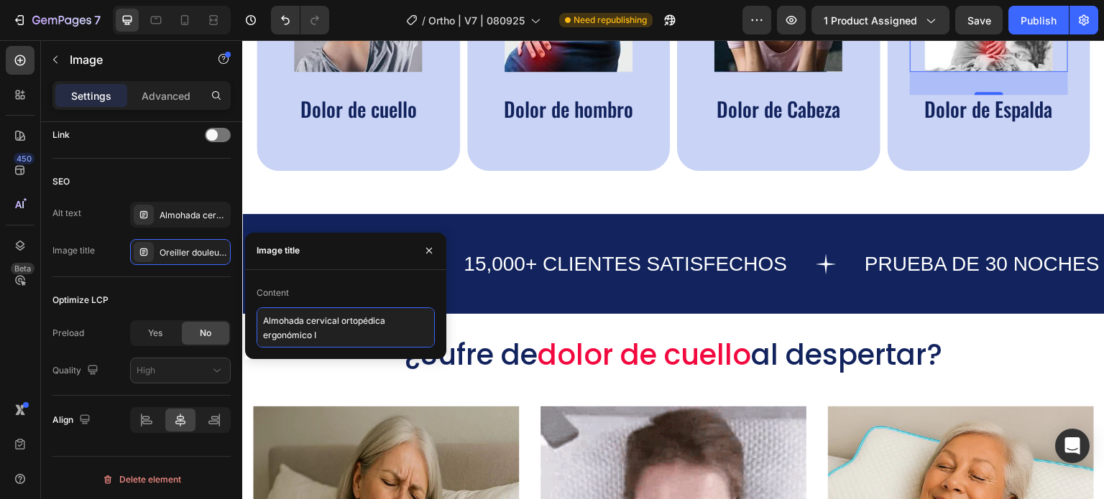
type textarea "Almohada cervical ortopédica ergonómico I4"
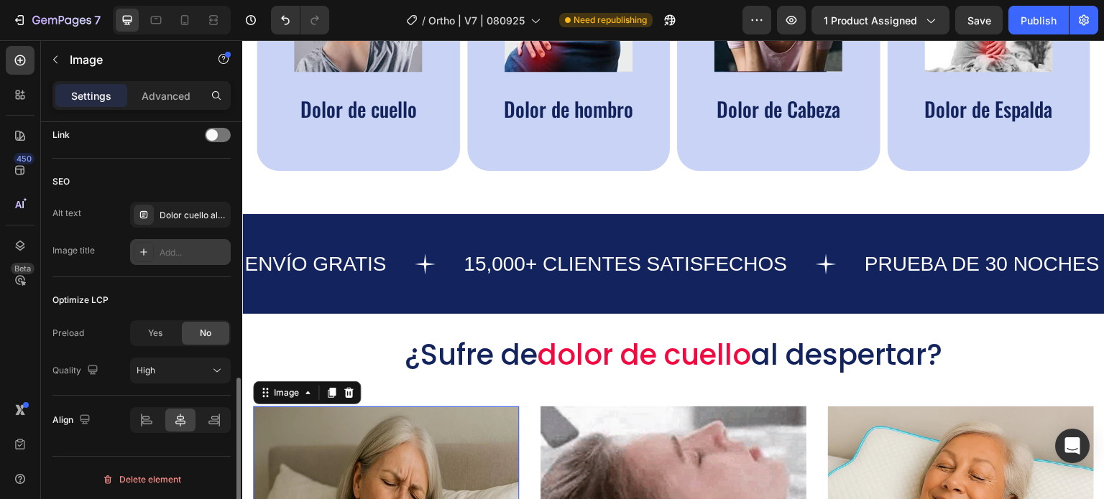
click at [204, 260] on div "Add..." at bounding box center [180, 252] width 101 height 26
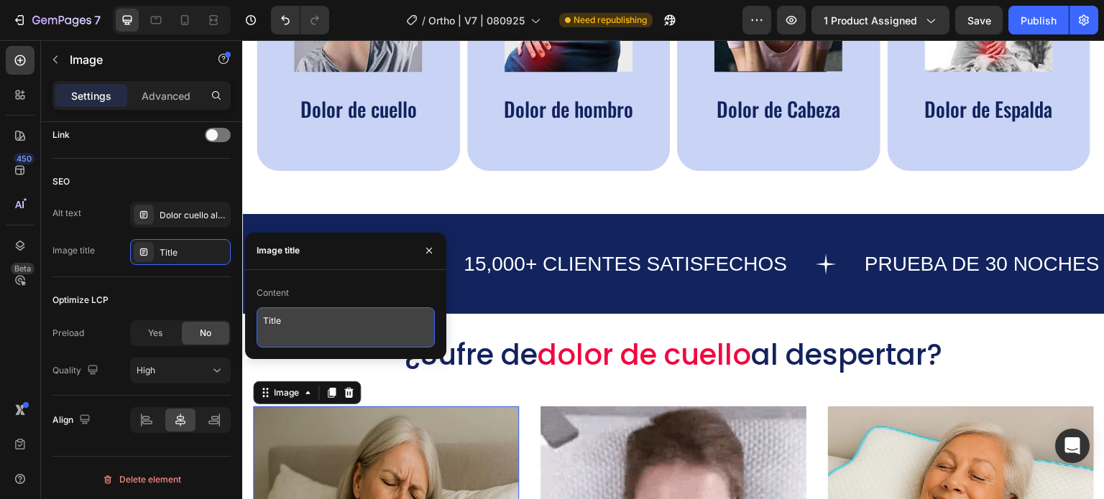
click at [309, 330] on textarea "Title" at bounding box center [346, 328] width 178 height 40
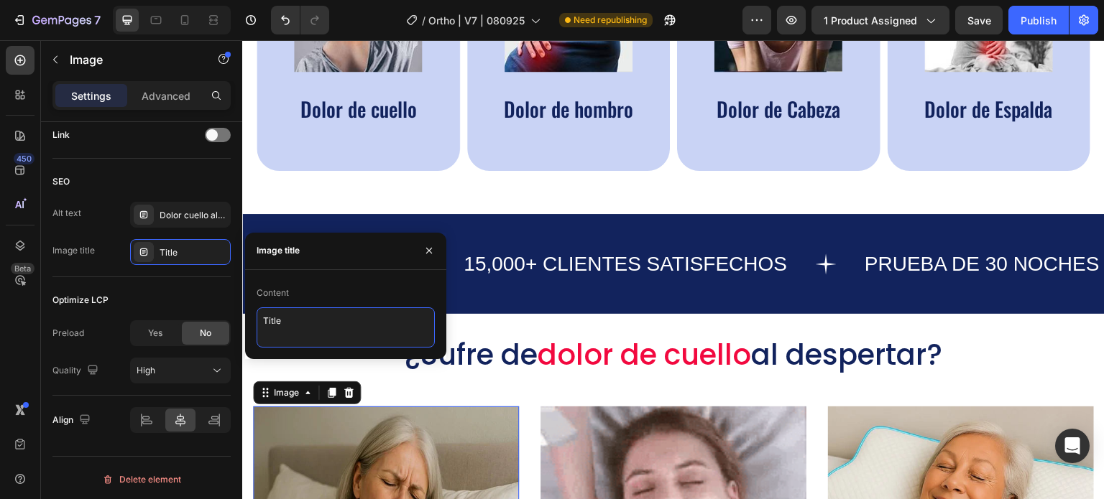
click at [309, 330] on textarea "Title" at bounding box center [346, 328] width 178 height 40
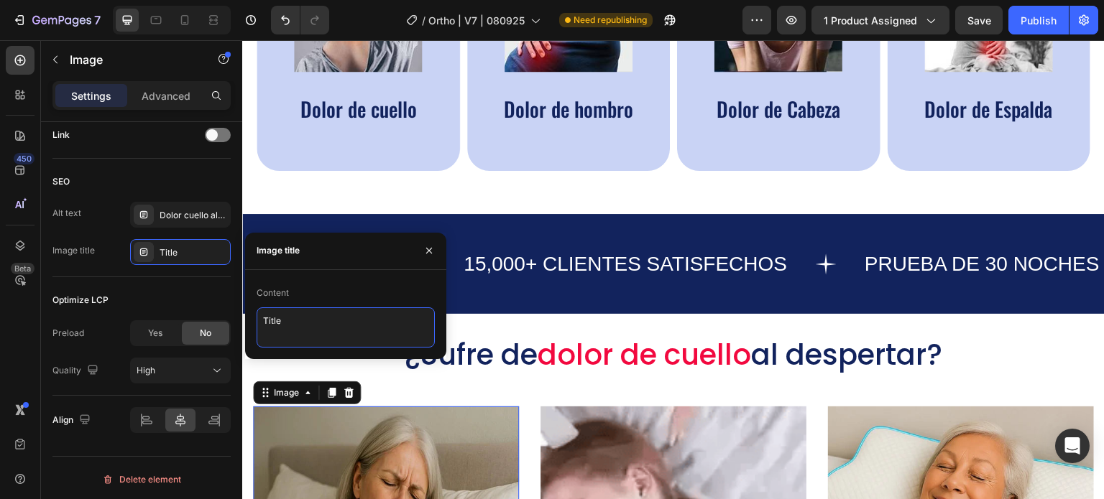
click at [309, 330] on textarea "Title" at bounding box center [346, 328] width 178 height 40
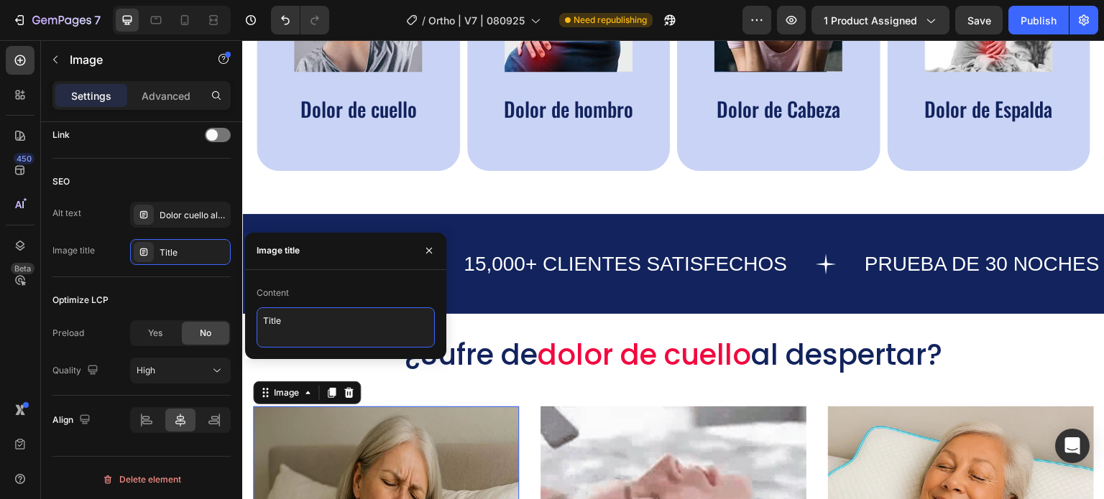
paste textarea "Almohada cervical ortopédica ergonómico I1"
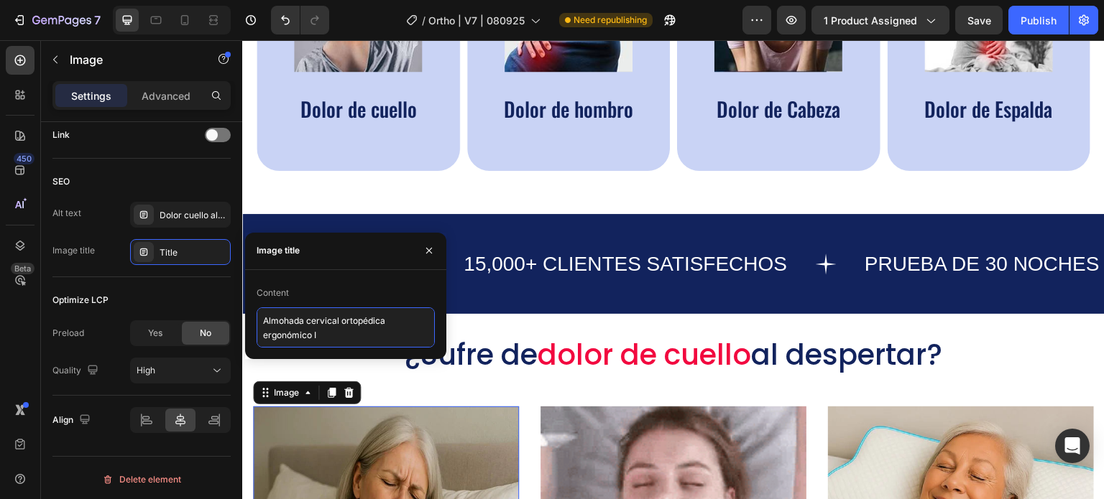
type textarea "Almohada cervical ortopédica ergonómico I5"
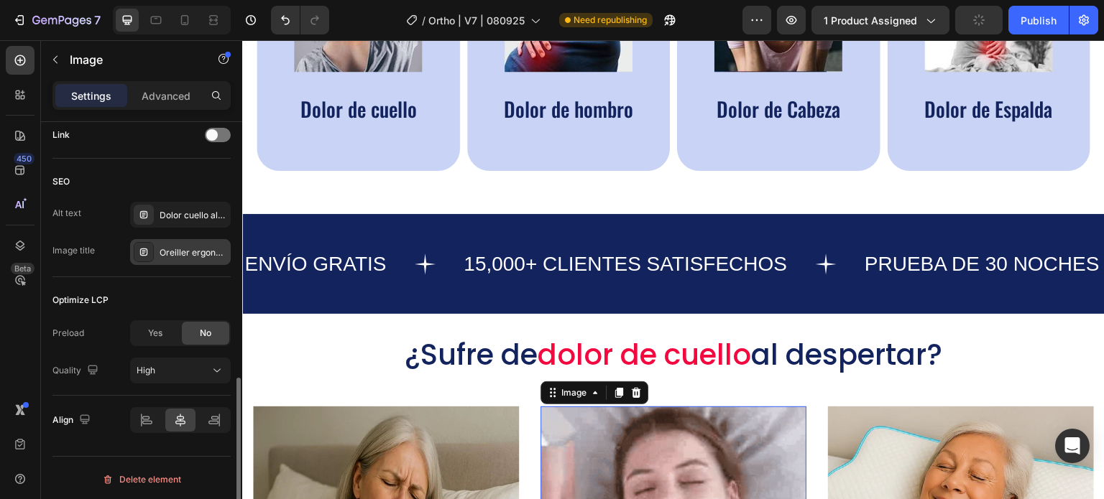
click at [188, 254] on div "Oreiller ergonomique cervical" at bounding box center [194, 252] width 68 height 13
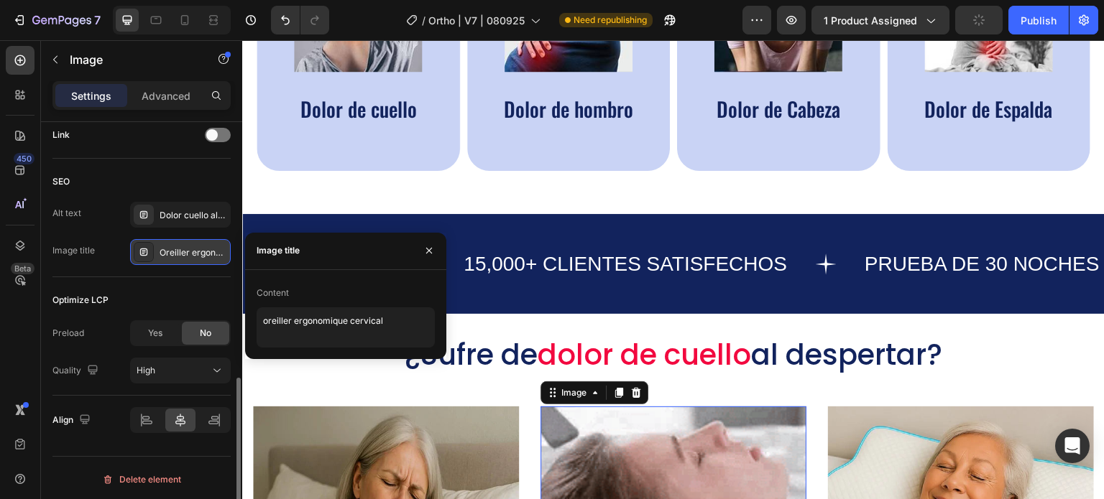
click at [188, 254] on div "Oreiller ergonomique cervical" at bounding box center [194, 252] width 68 height 13
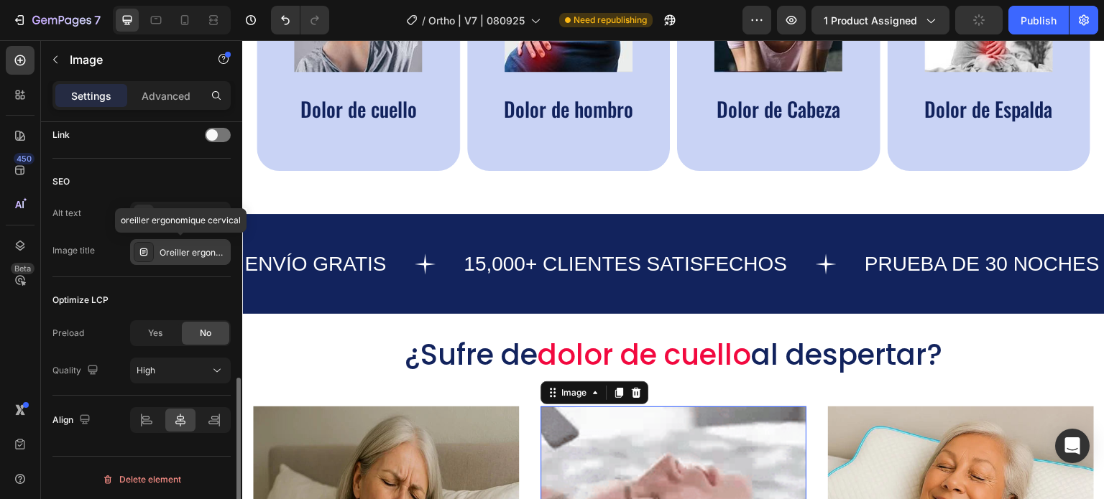
click at [188, 254] on div "Oreiller ergonomique cervical" at bounding box center [194, 252] width 68 height 13
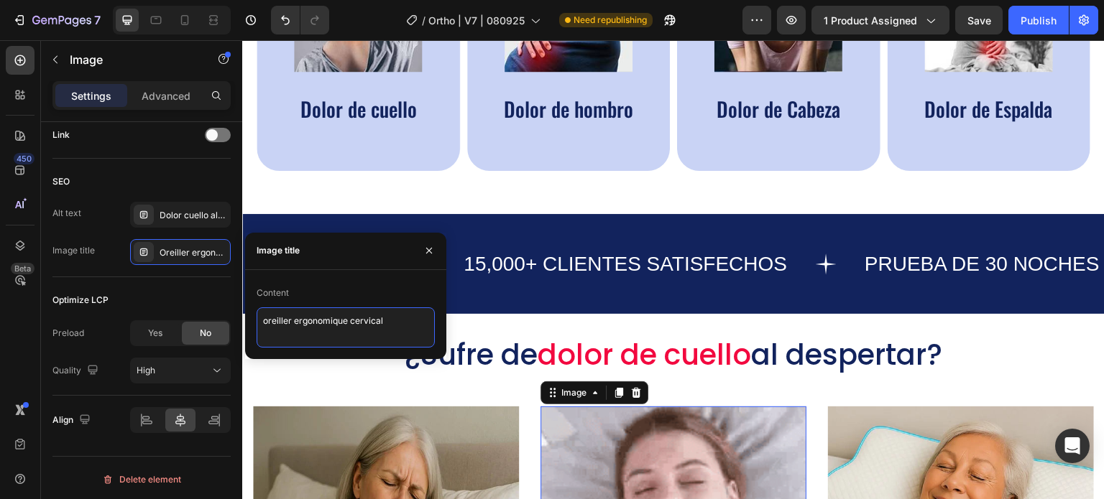
click at [308, 330] on textarea "oreiller ergonomique cervical" at bounding box center [346, 328] width 178 height 40
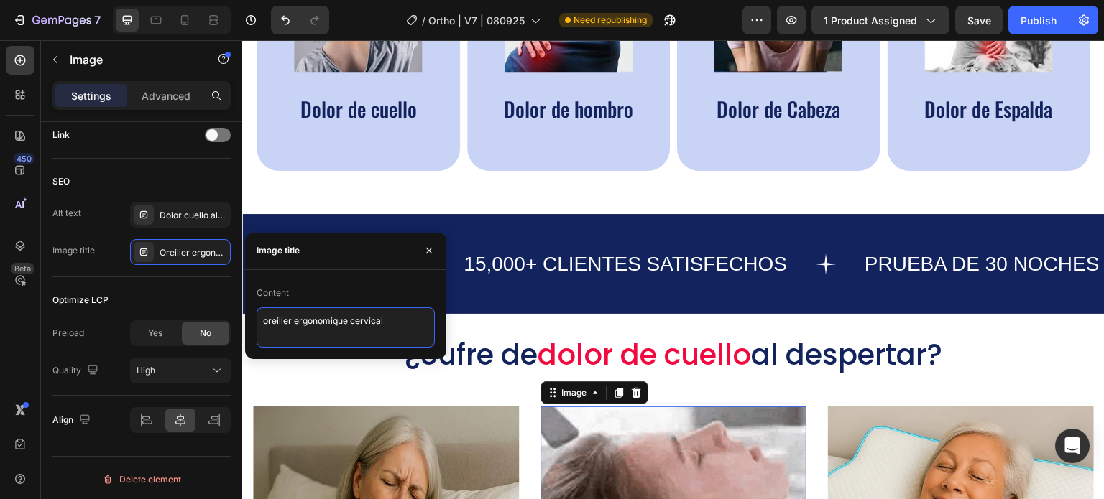
click at [308, 330] on textarea "oreiller ergonomique cervical" at bounding box center [346, 328] width 178 height 40
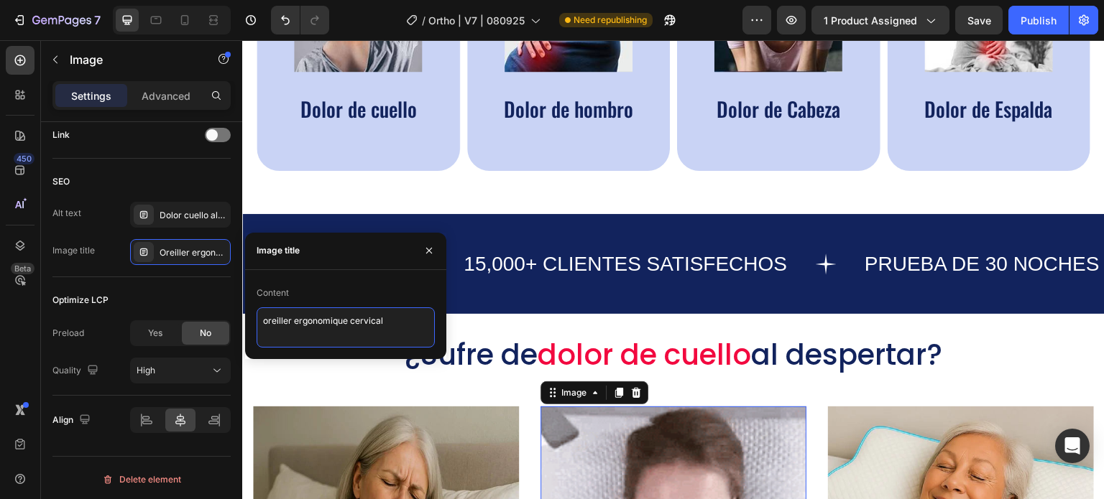
click at [308, 330] on textarea "oreiller ergonomique cervical" at bounding box center [346, 328] width 178 height 40
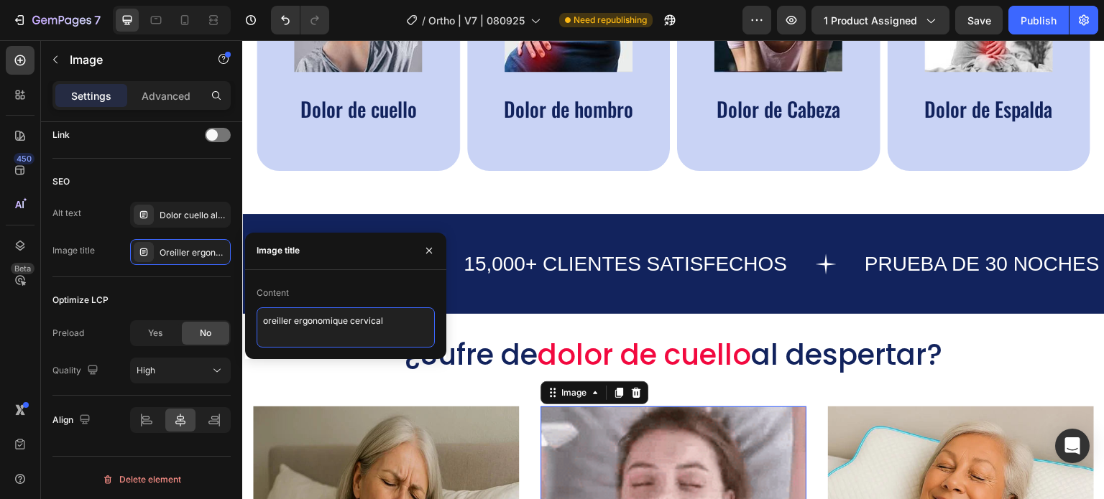
paste textarea "Almohada cervical ortopédica ergonómico I1"
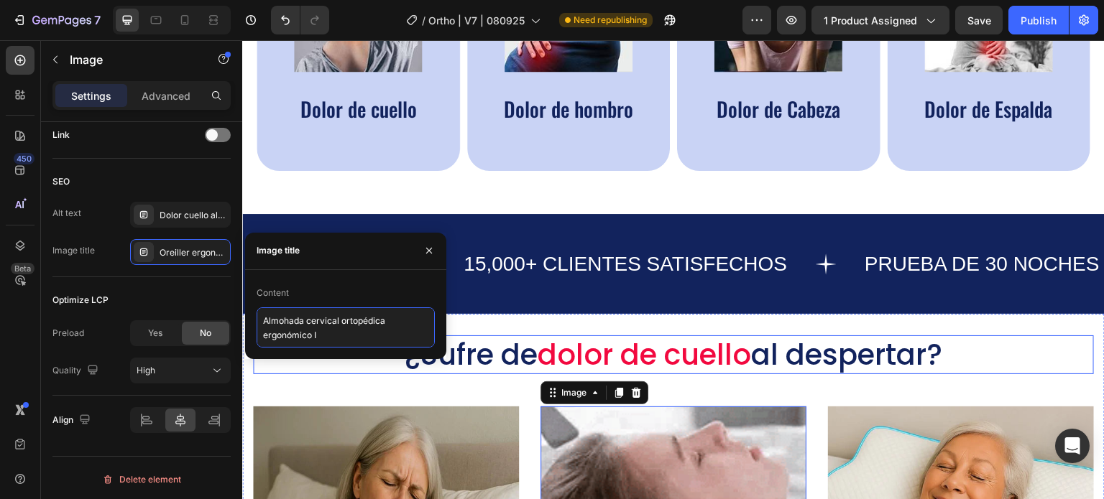
type textarea "Almohada cervical ortopédica ergonómico I6"
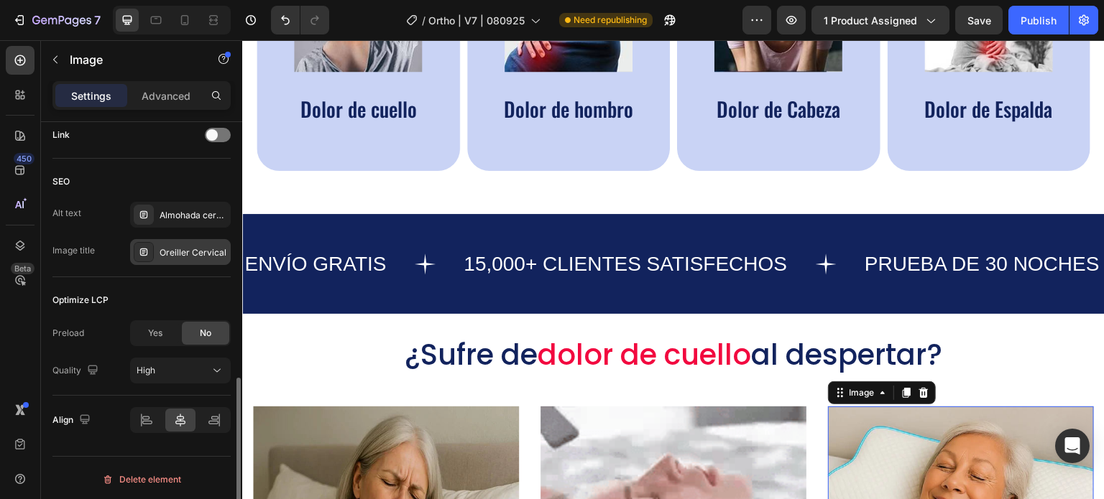
click at [181, 246] on div "Oreiller Cervical" at bounding box center [194, 252] width 68 height 13
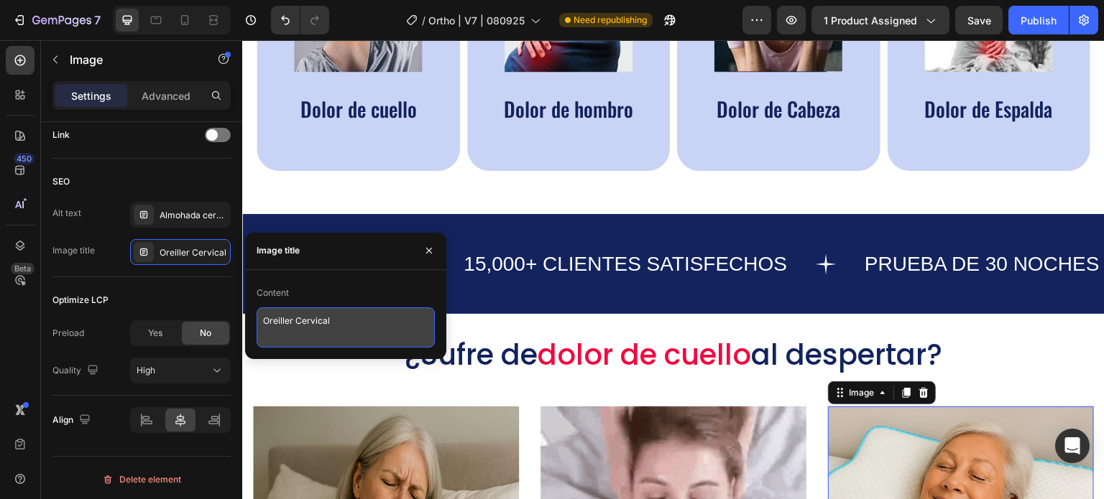
click at [279, 321] on textarea "Oreiller Cervical" at bounding box center [346, 328] width 178 height 40
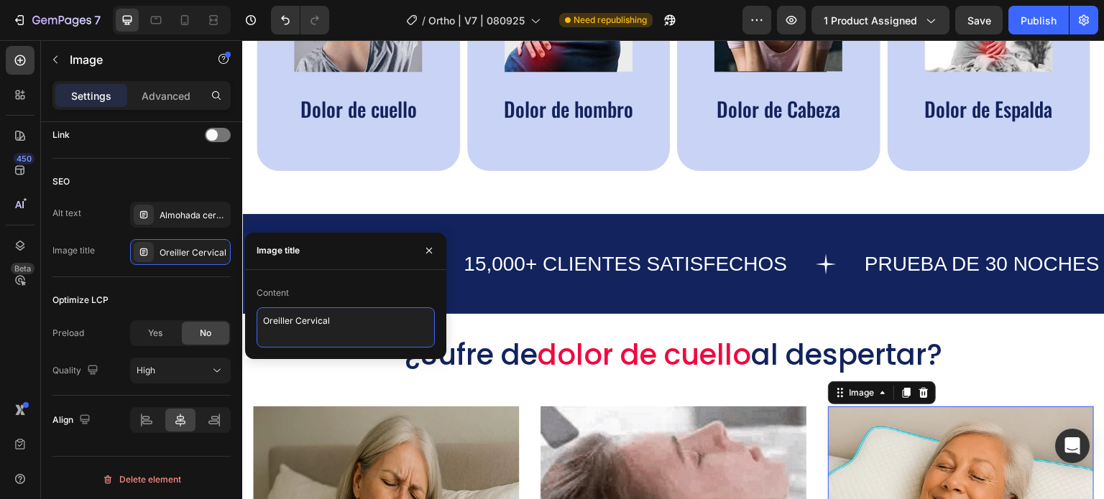
click at [279, 321] on textarea "Oreiller Cervical" at bounding box center [346, 328] width 178 height 40
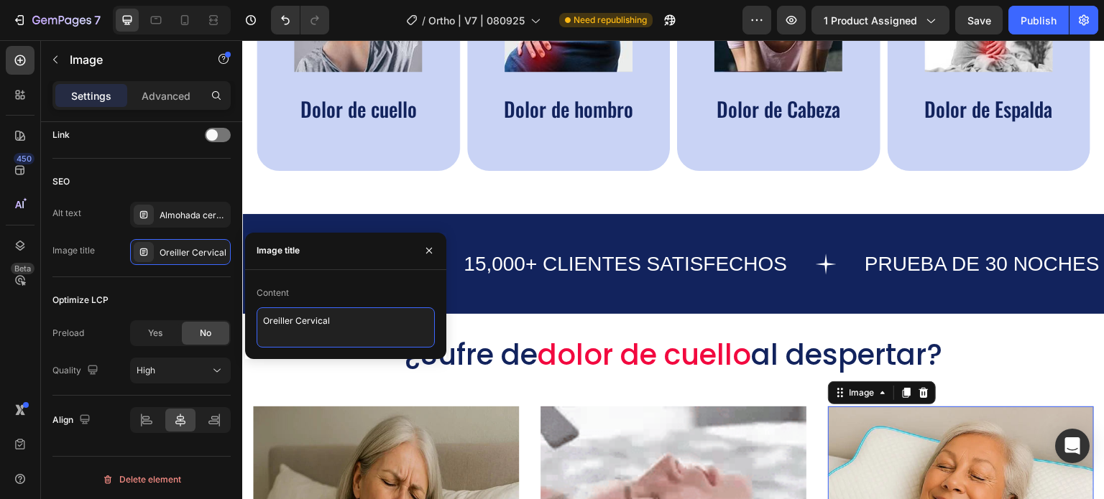
click at [279, 321] on textarea "Oreiller Cervical" at bounding box center [346, 328] width 178 height 40
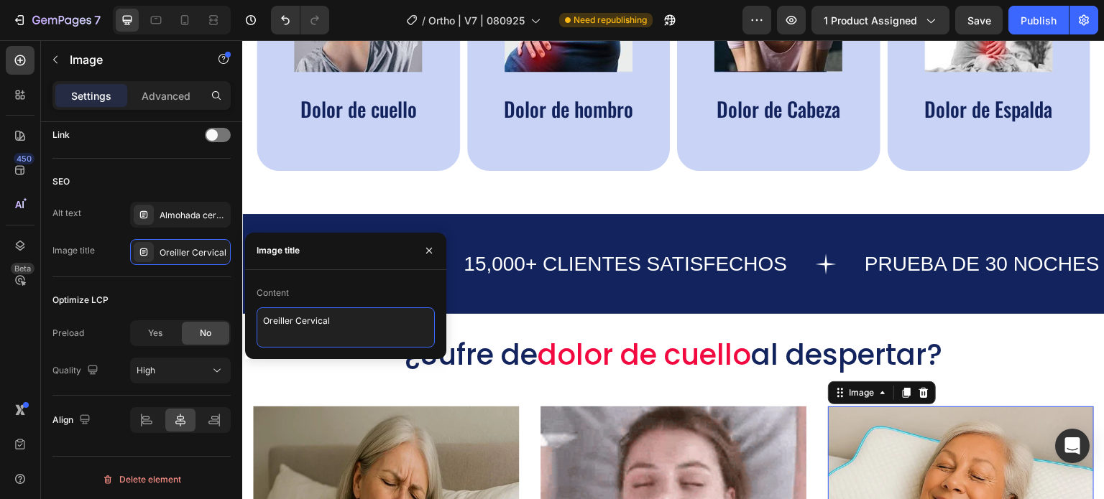
paste textarea "Almohada cervical ortopédica ergonómico I1"
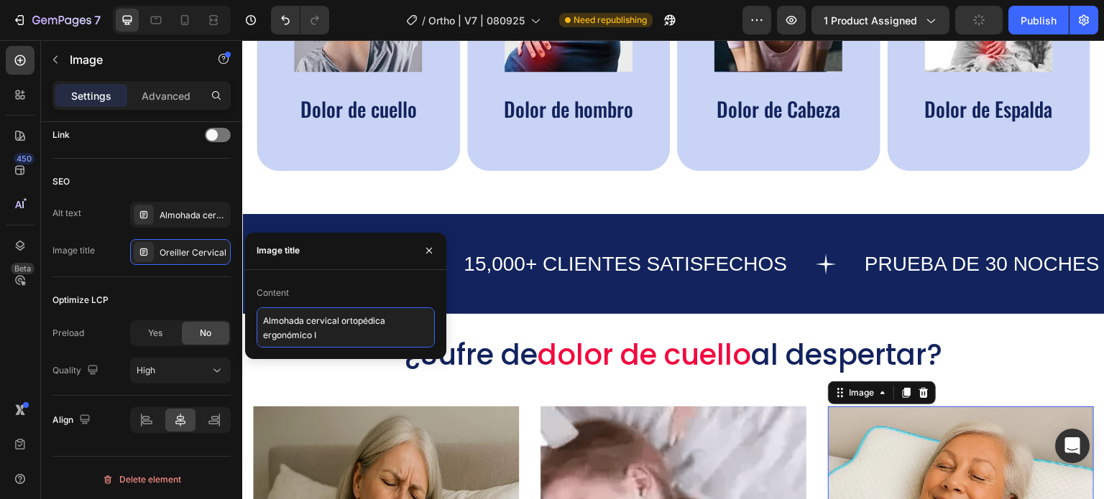
type textarea "Almohada cervical ortopédica ergonómico I7"
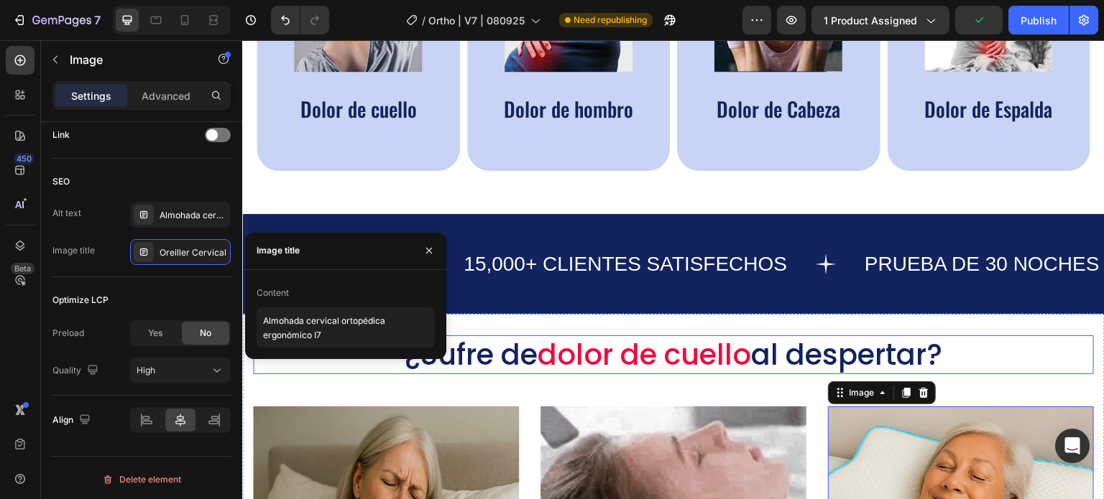
click at [596, 335] on span "dolor de cuello" at bounding box center [644, 355] width 213 height 40
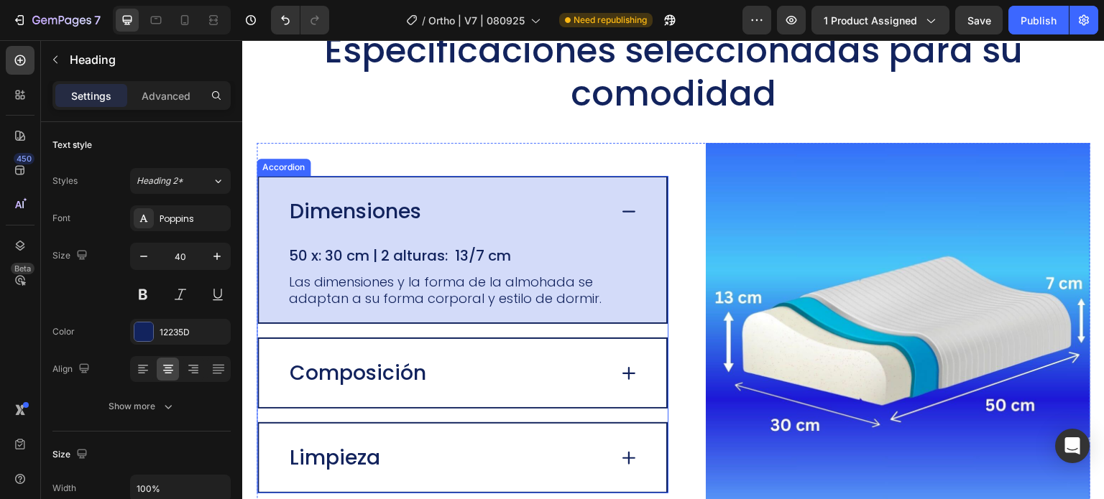
scroll to position [2926, 0]
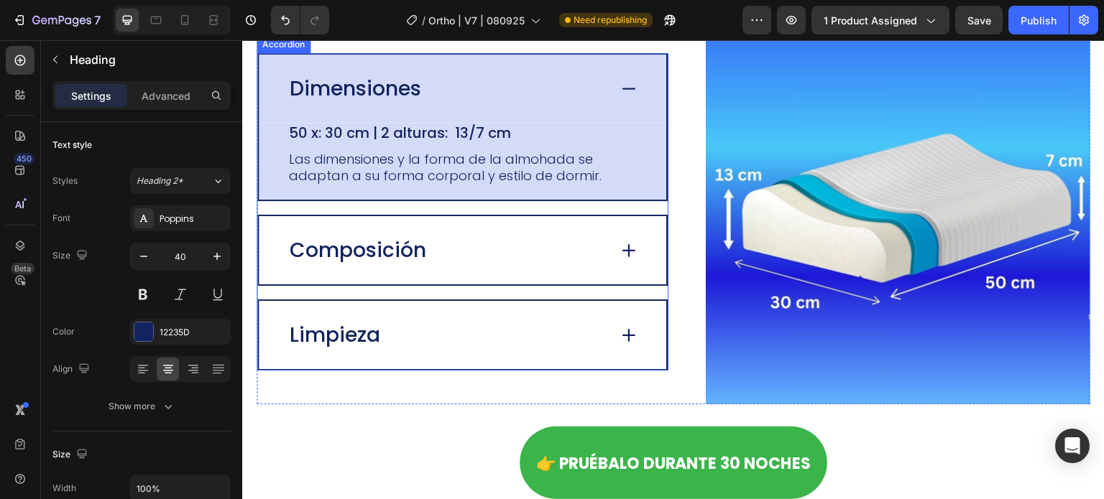
click at [795, 198] on img at bounding box center [898, 212] width 384 height 384
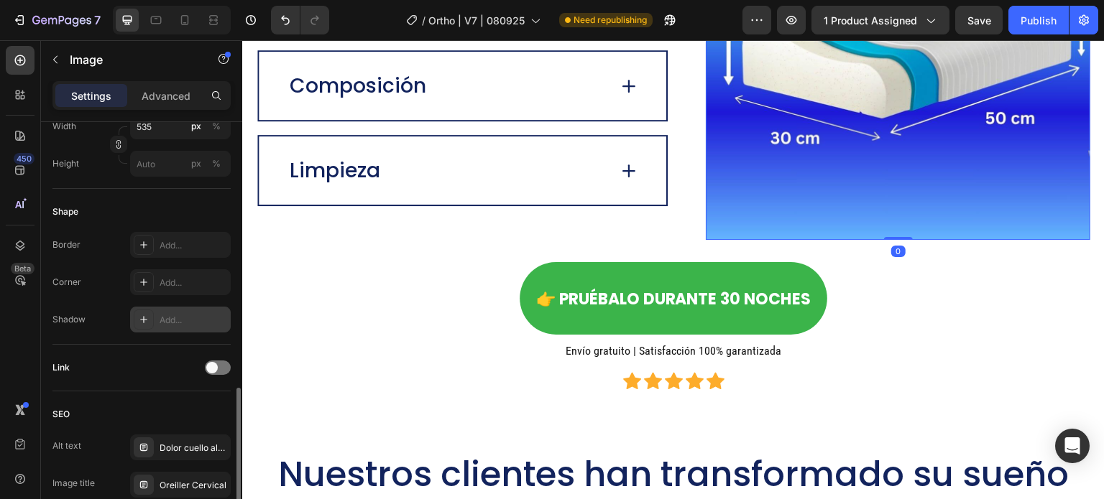
scroll to position [647, 0]
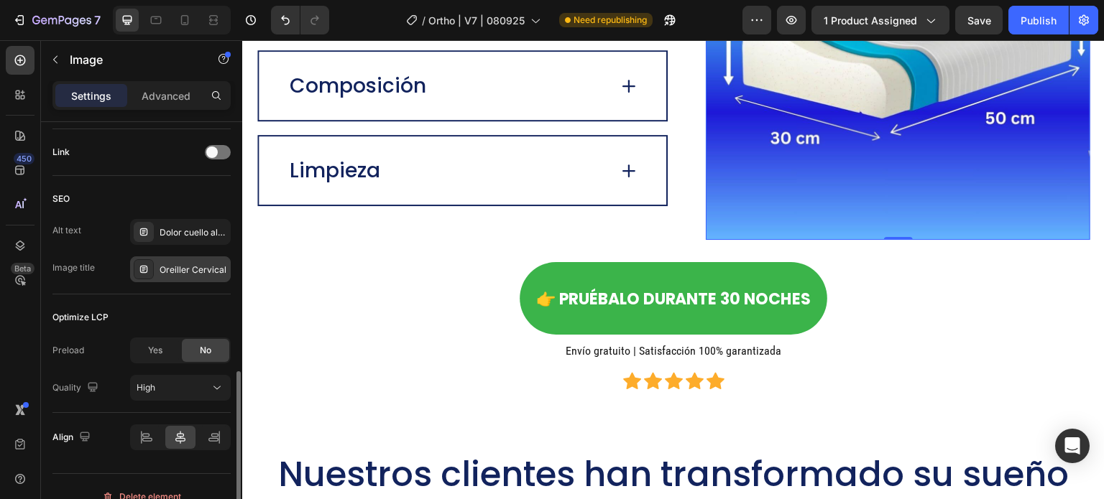
click at [193, 267] on div "Oreiller Cervical" at bounding box center [194, 270] width 68 height 13
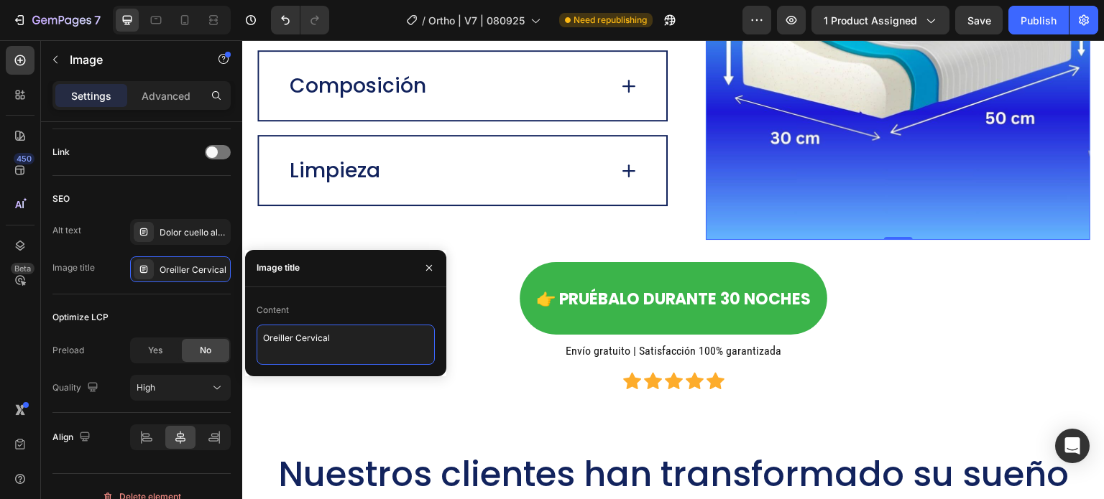
click at [325, 329] on textarea "Oreiller Cervical" at bounding box center [346, 345] width 178 height 40
click at [325, 330] on textarea "Oreiller Cervical" at bounding box center [346, 345] width 178 height 40
paste textarea "Almohada cervical ortopédica ergonómico I1"
type textarea "Almohada cervical ortopédica ergonómico I8"
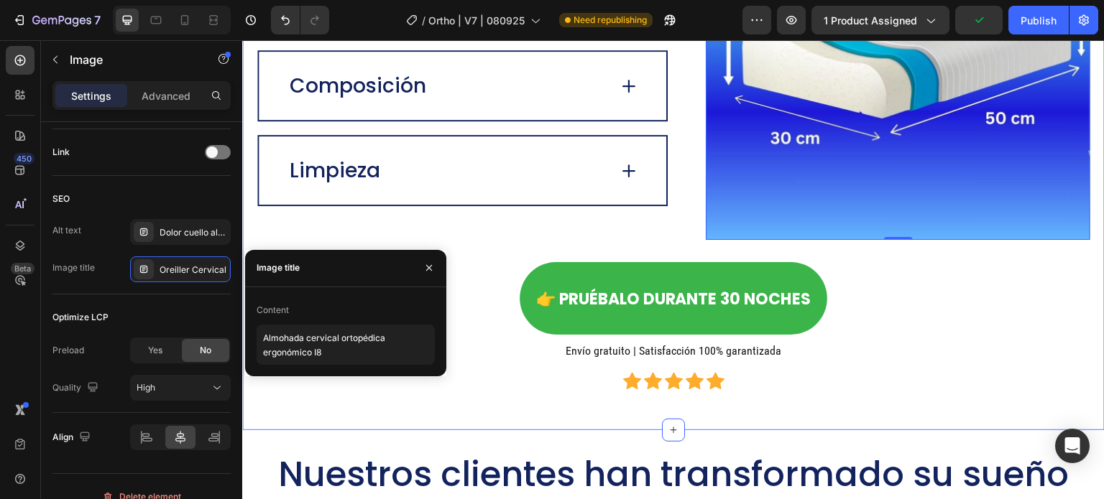
click at [481, 415] on div "Especificaciones seleccionadas para su comodidad Heading Image 0 Dimensiones 50…" at bounding box center [673, 74] width 862 height 711
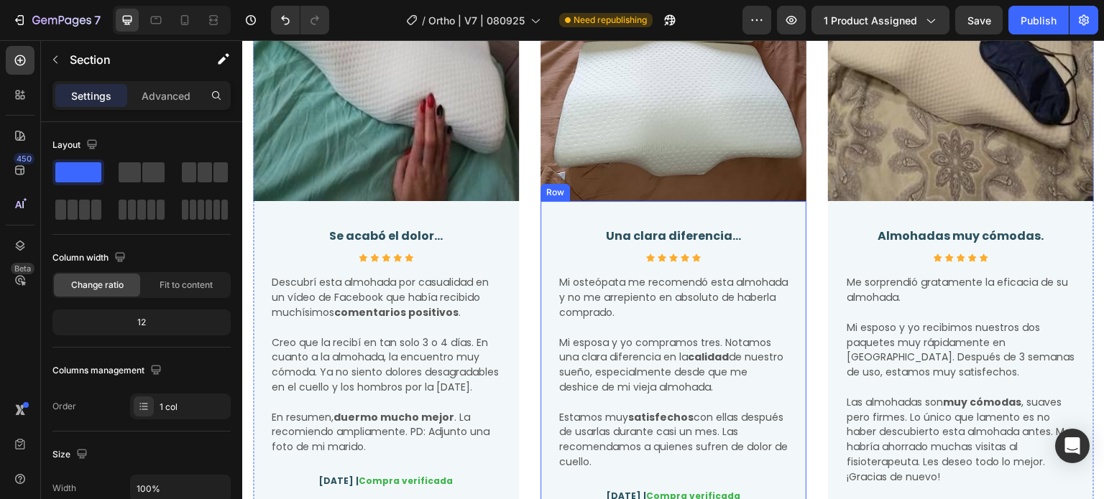
scroll to position [3737, 0]
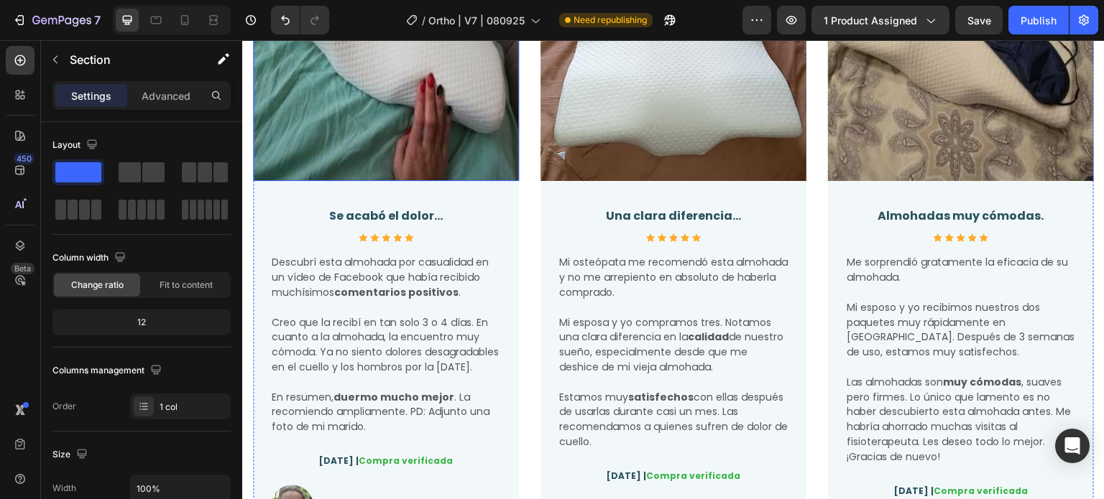
click at [383, 140] on img at bounding box center [386, 48] width 266 height 266
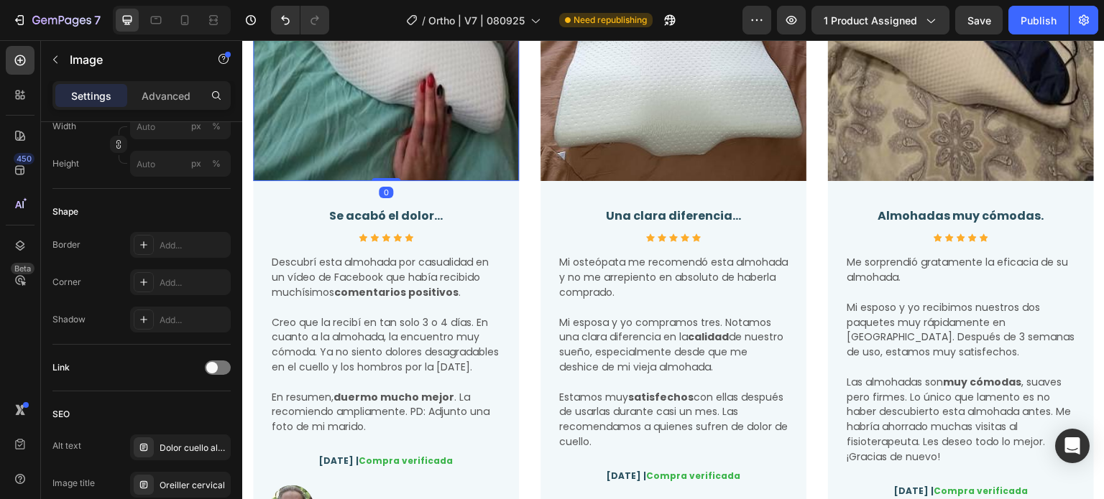
scroll to position [665, 0]
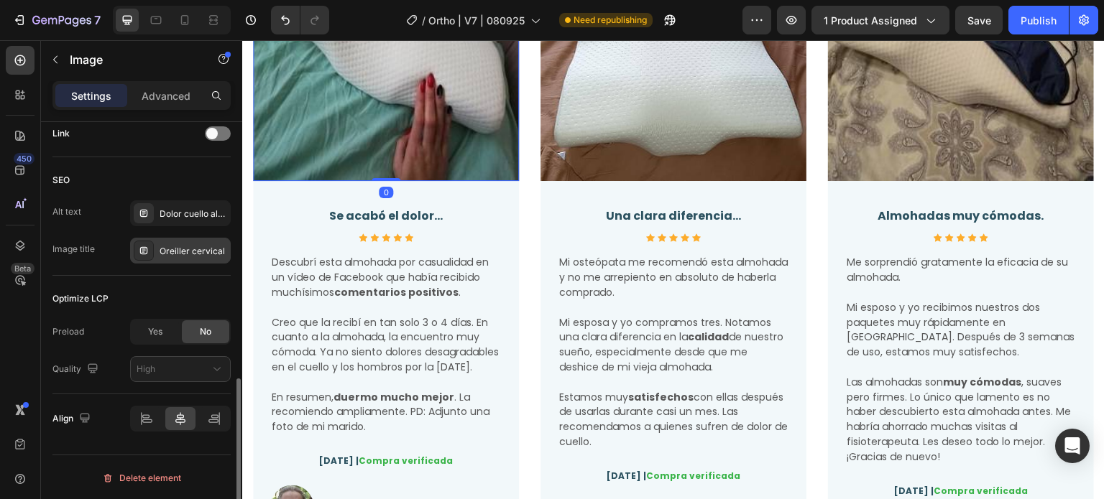
click at [183, 249] on div "Oreiller cervical" at bounding box center [194, 251] width 68 height 13
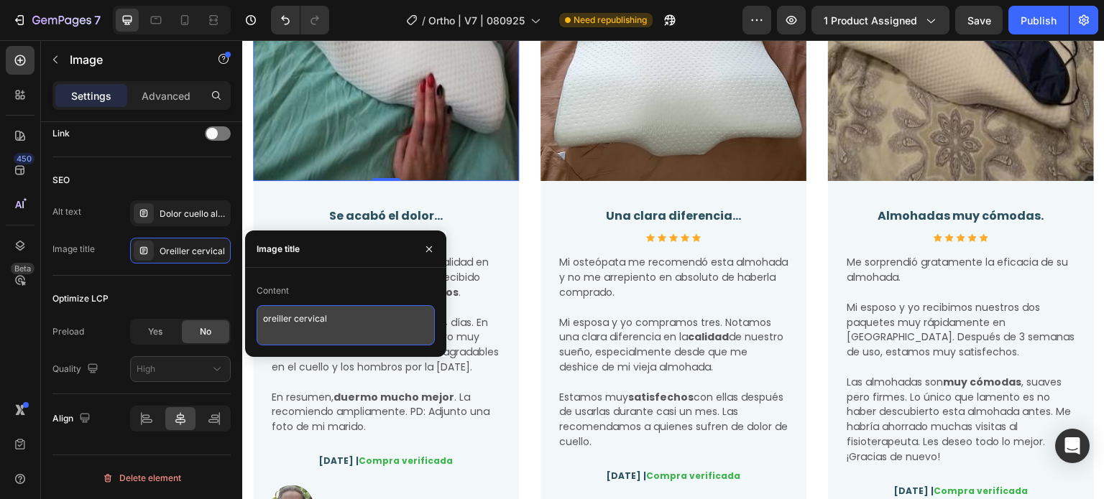
click at [359, 320] on textarea "oreiller cervical" at bounding box center [346, 325] width 178 height 40
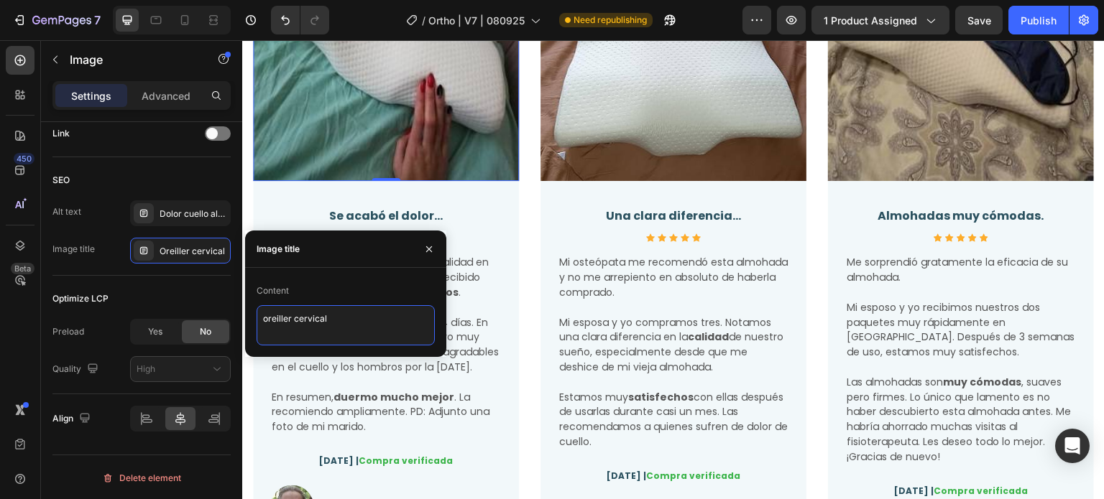
click at [359, 320] on textarea "oreiller cervical" at bounding box center [346, 325] width 178 height 40
paste textarea "Almohada cervical ortopédica ergonómico I1"
type textarea "Almohada cervical ortopédica ergonómico I9"
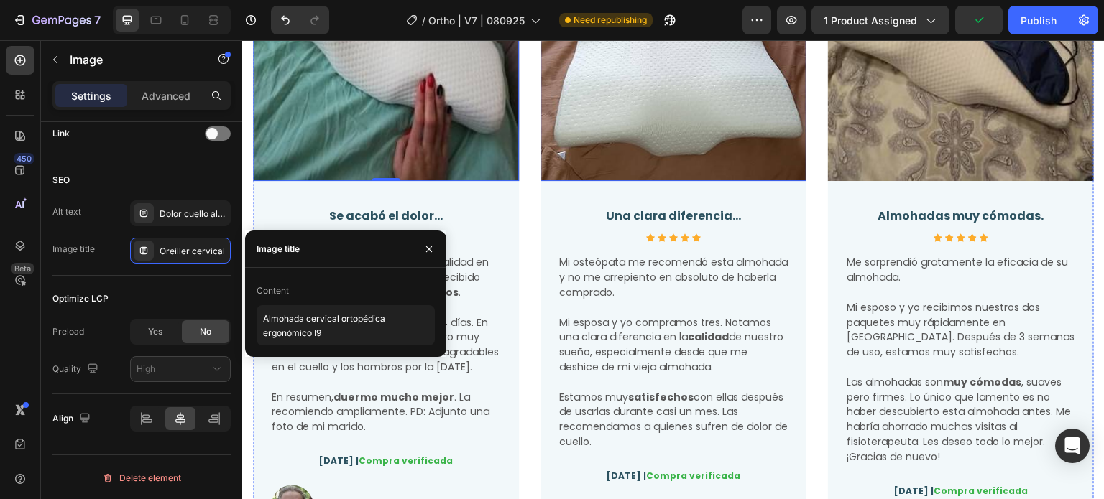
click at [641, 108] on img at bounding box center [673, 48] width 266 height 266
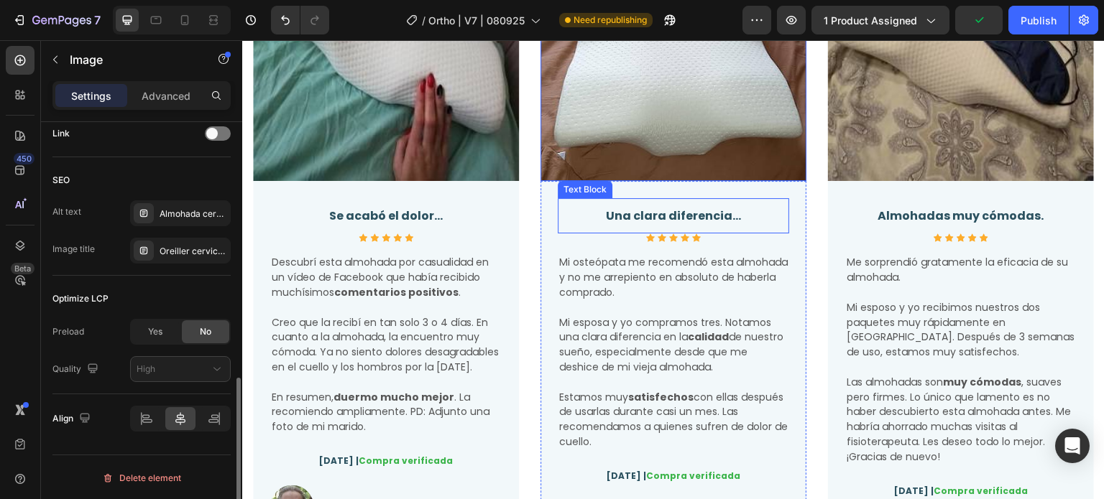
scroll to position [665, 0]
drag, startPoint x: 8, startPoint y: 234, endPoint x: 221, endPoint y: 252, distance: 214.2
click at [221, 252] on div "Oreiller cervical, oreiller ergonomique cervical, coussin cervical mémoire forme" at bounding box center [194, 252] width 68 height 13
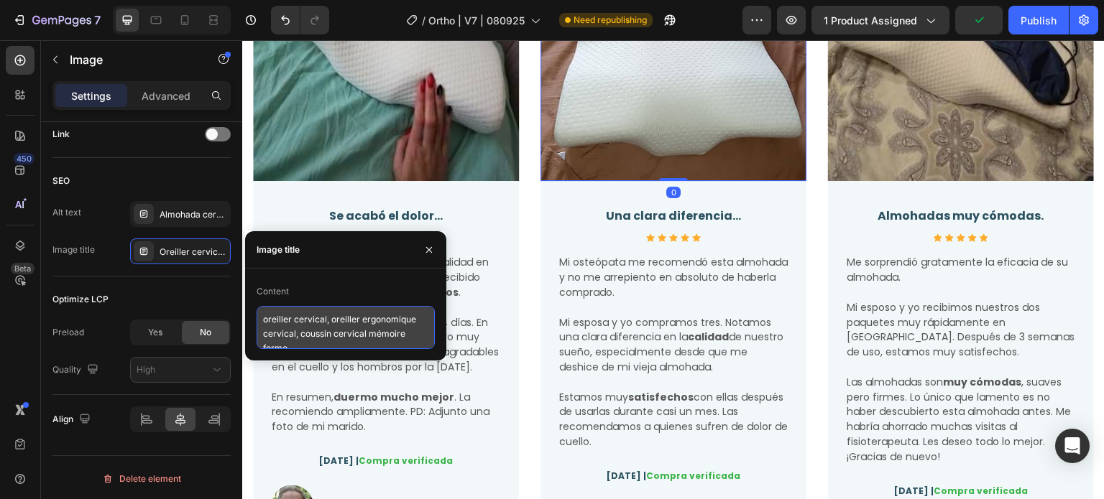
click at [374, 315] on textarea "oreiller cervical, oreiller ergonomique cervical, coussin cervical mémoire forme" at bounding box center [346, 327] width 178 height 43
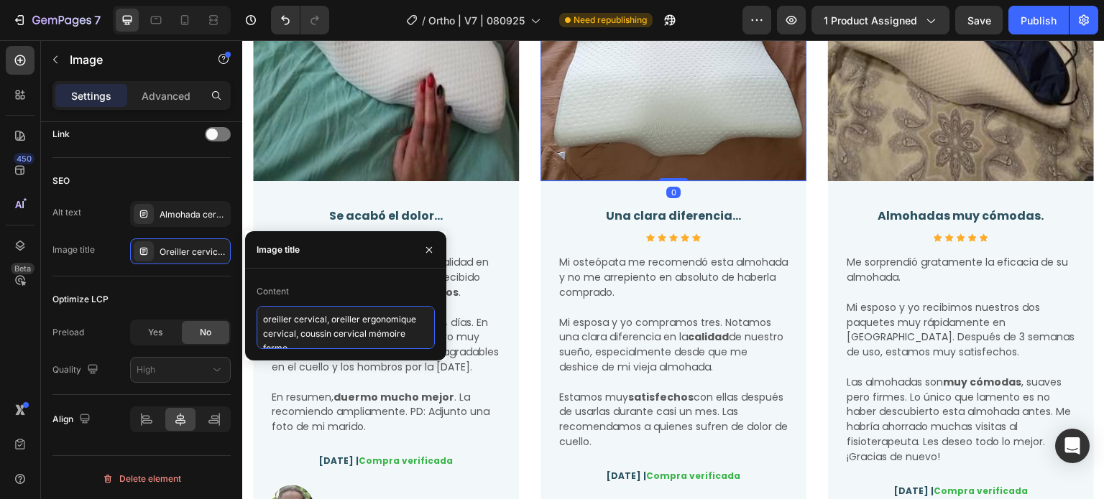
click at [374, 315] on textarea "oreiller cervical, oreiller ergonomique cervical, coussin cervical mémoire forme" at bounding box center [346, 327] width 178 height 43
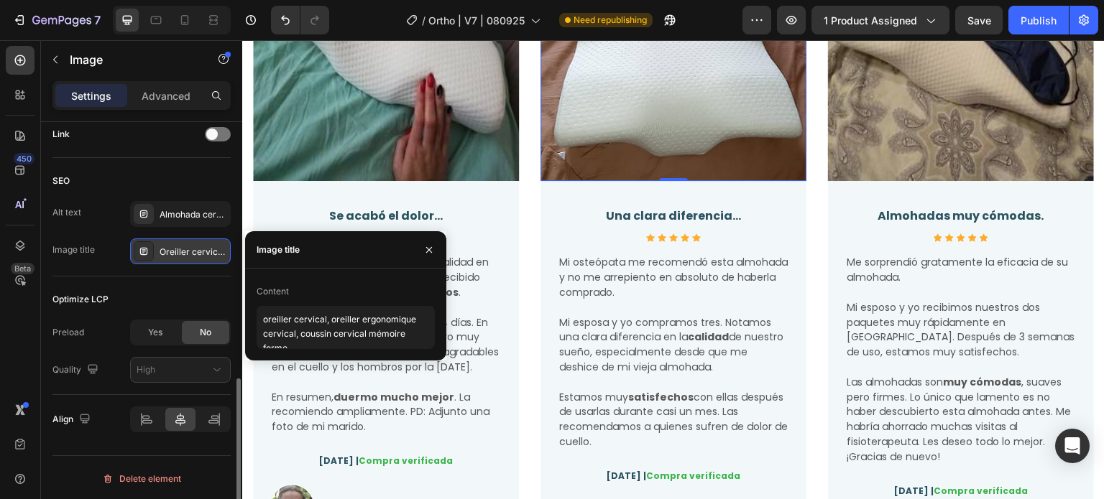
click at [185, 242] on div "Oreiller cervical, oreiller ergonomique cervical, coussin cervical mémoire forme" at bounding box center [180, 252] width 101 height 26
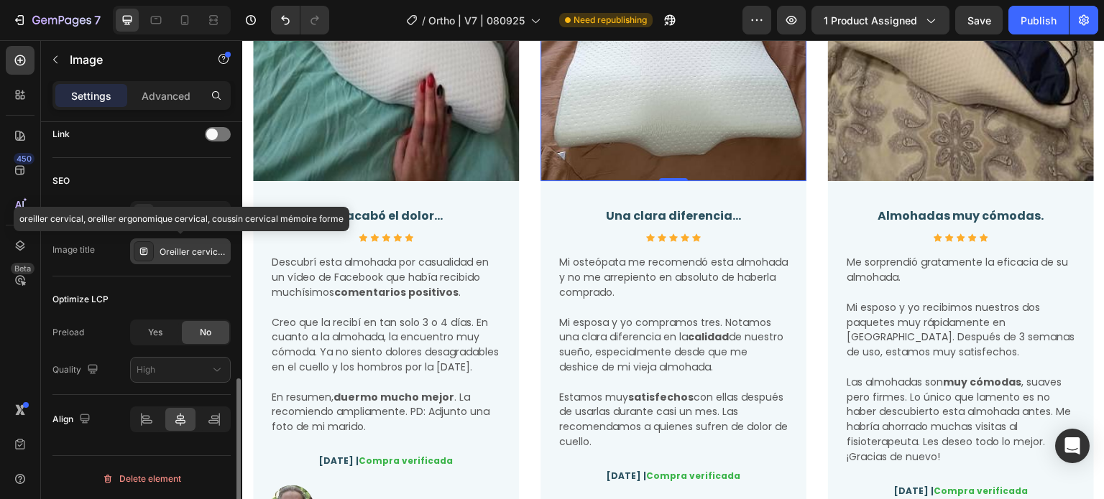
click at [184, 252] on div "Oreiller cervical, oreiller ergonomique cervical, coussin cervical mémoire forme" at bounding box center [194, 252] width 68 height 13
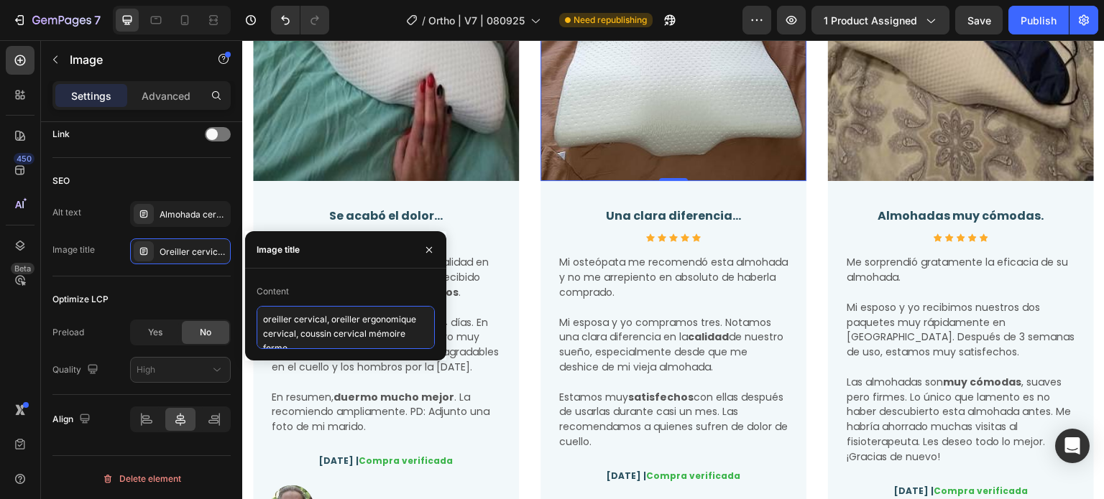
click at [311, 331] on textarea "oreiller cervical, oreiller ergonomique cervical, coussin cervical mémoire forme" at bounding box center [346, 327] width 178 height 43
paste textarea "Almohada cervical ortopédica ergonómico I9"
type textarea "Almohada cervical ortopédica ergonómico I10"
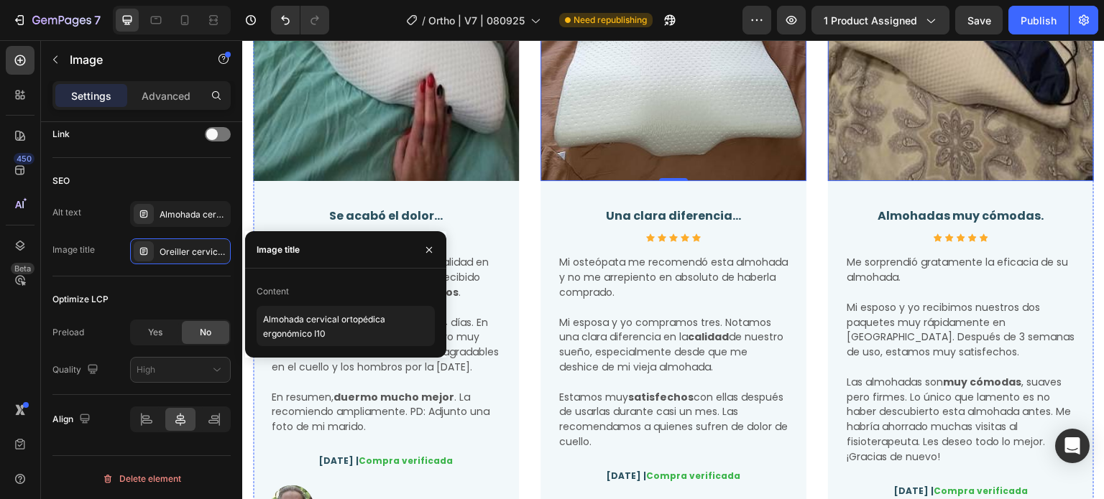
click at [921, 59] on img at bounding box center [961, 48] width 266 height 266
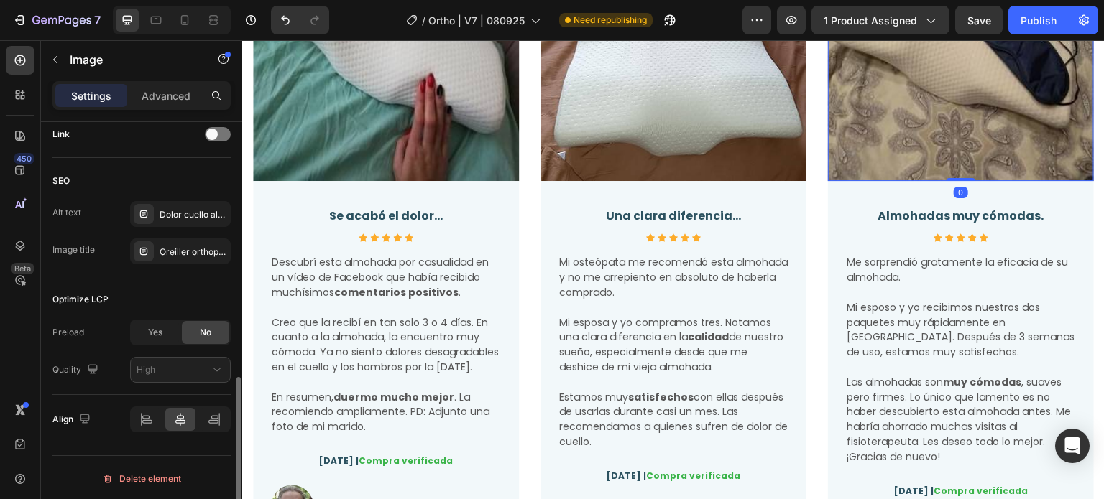
scroll to position [664, 0]
drag, startPoint x: 197, startPoint y: 246, endPoint x: 247, endPoint y: 248, distance: 50.3
click at [198, 246] on div "Oreiller orthopédique cervical" at bounding box center [194, 252] width 68 height 13
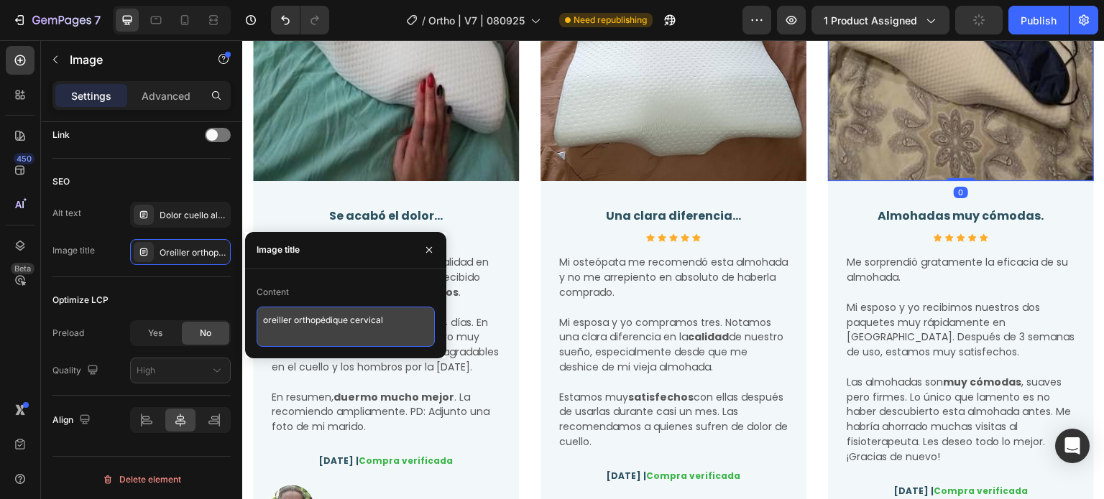
click at [333, 313] on textarea "oreiller orthopédique cervical" at bounding box center [346, 327] width 178 height 40
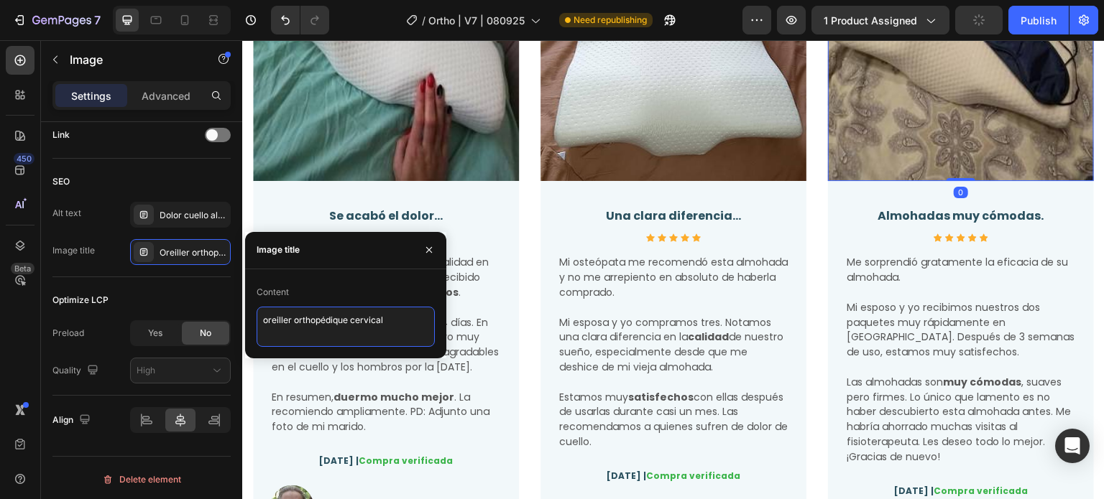
click at [333, 313] on textarea "oreiller orthopédique cervical" at bounding box center [346, 327] width 178 height 40
paste textarea "Almohada cervical ortopédica ergonómico I9"
type textarea "Almohada cervical ortopédica ergonómico I11"
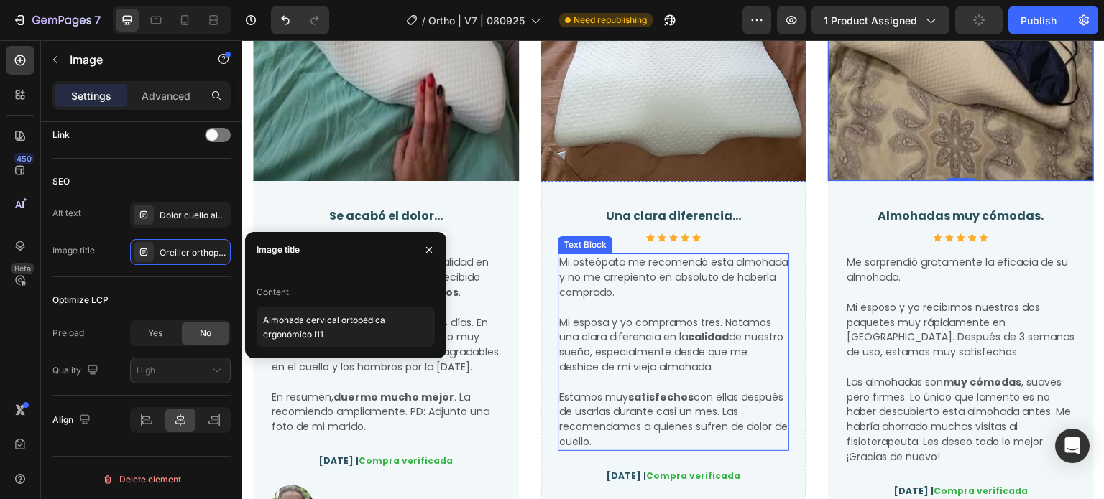
click at [618, 377] on p at bounding box center [673, 382] width 229 height 15
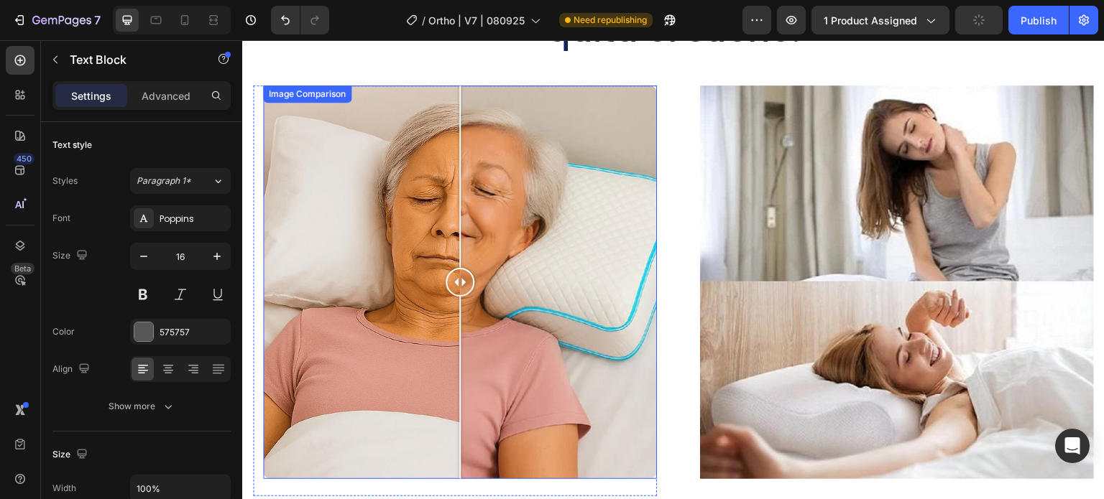
scroll to position [5102, 0]
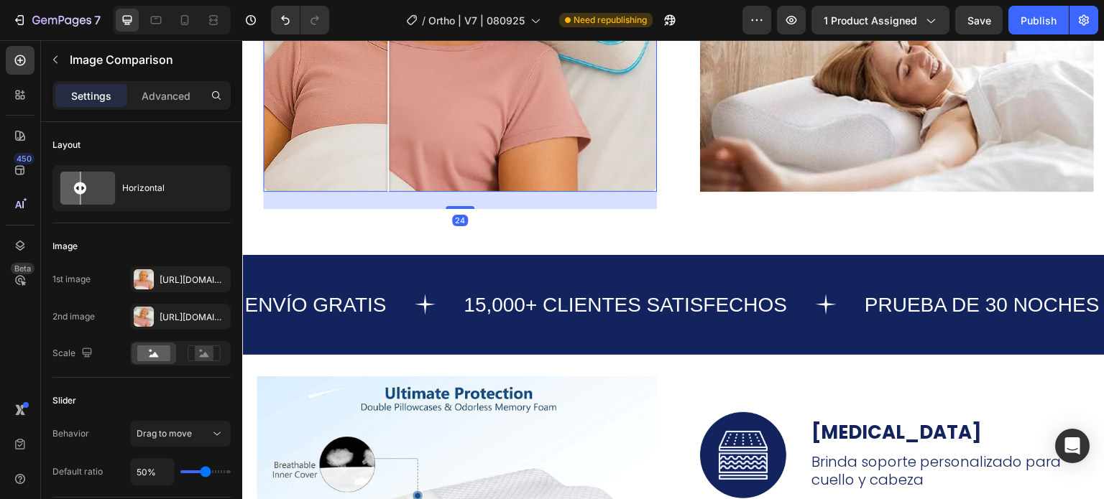
drag, startPoint x: 418, startPoint y: 195, endPoint x: 475, endPoint y: 190, distance: 57.7
drag, startPoint x: 402, startPoint y: 124, endPoint x: 401, endPoint y: 158, distance: 34.5
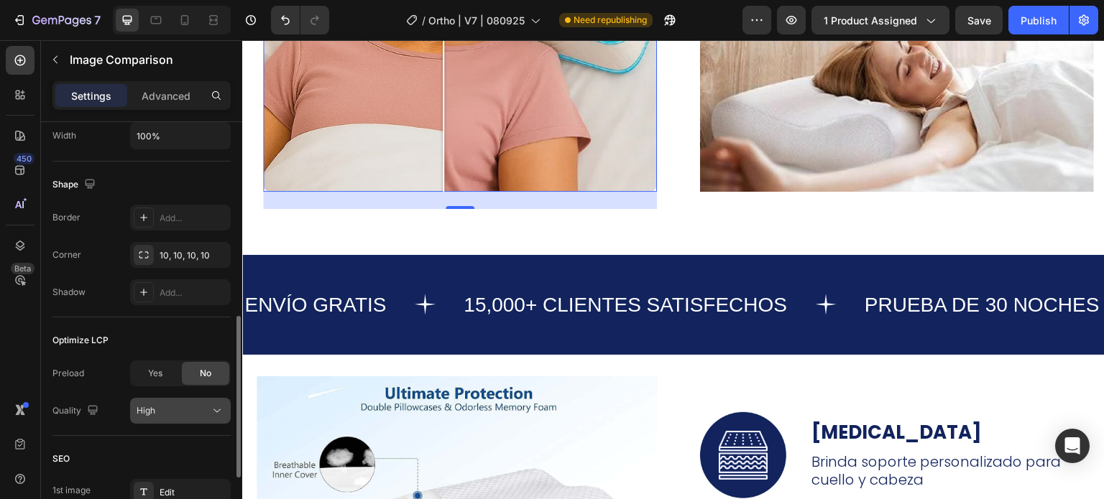
scroll to position [663, 0]
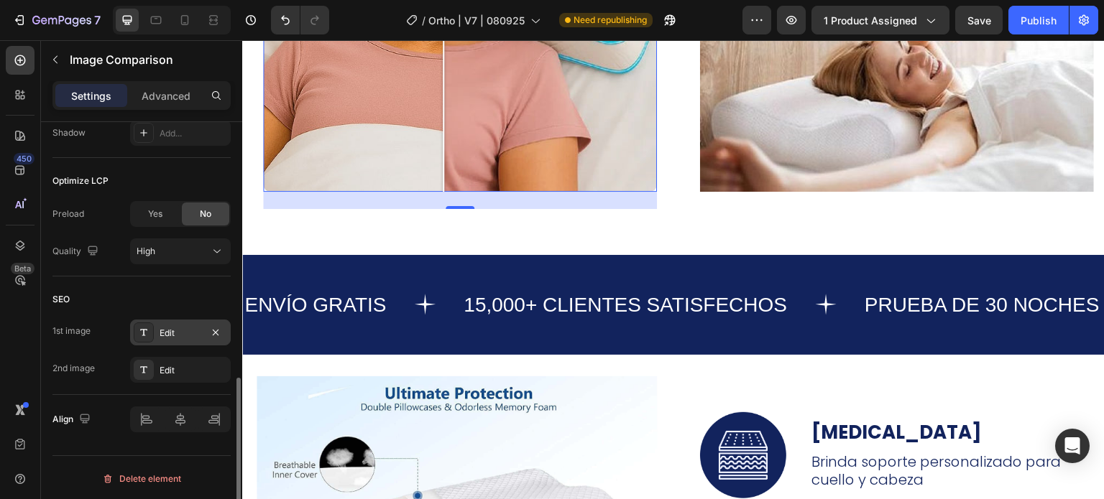
click at [172, 327] on div "Edit" at bounding box center [181, 333] width 42 height 13
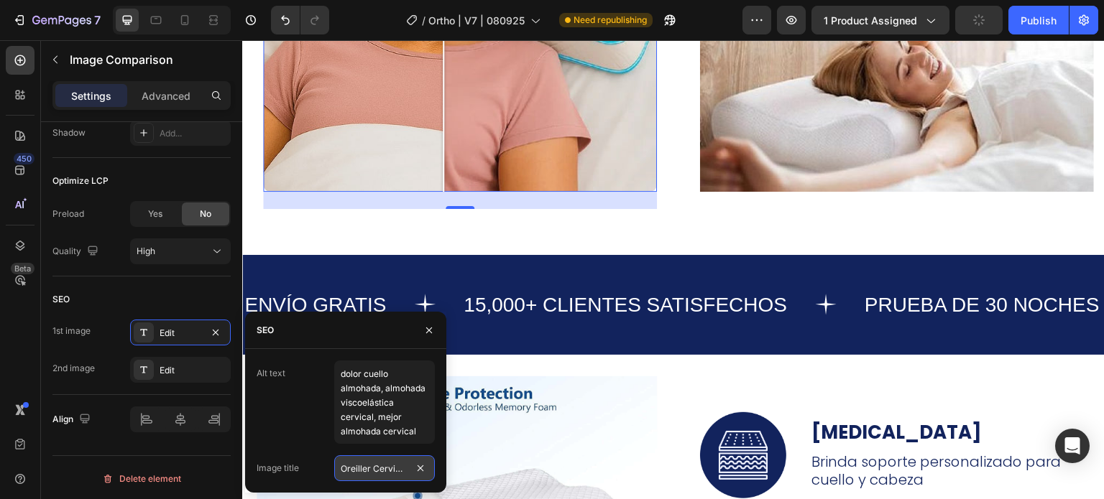
click at [368, 471] on input "Oreiller Cervical Ergonomique" at bounding box center [384, 469] width 101 height 26
paste input "Almohada cervical ortopédica ergonómico I9"
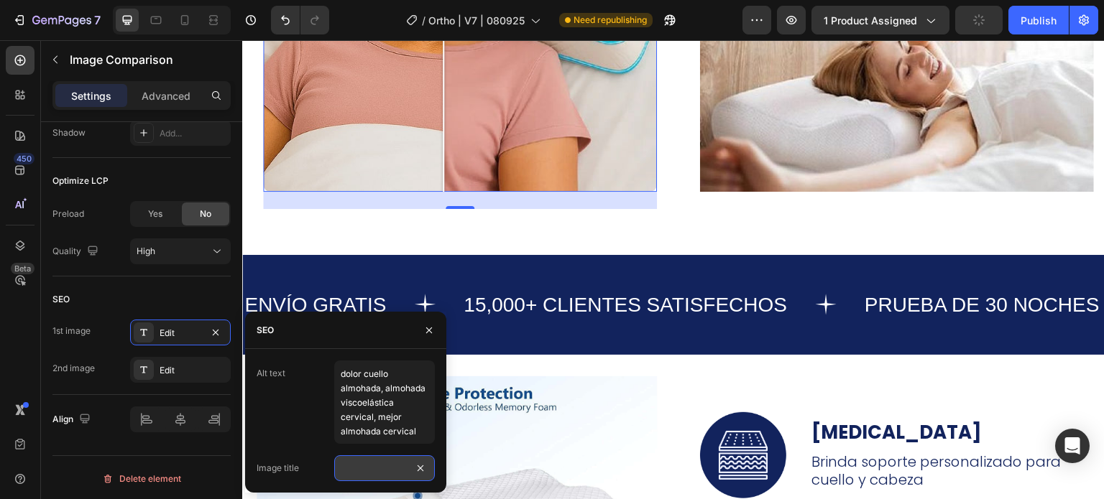
type input "Almohada cervical ortopédica ergonómico I12"
click at [176, 359] on div "Edit" at bounding box center [180, 370] width 101 height 26
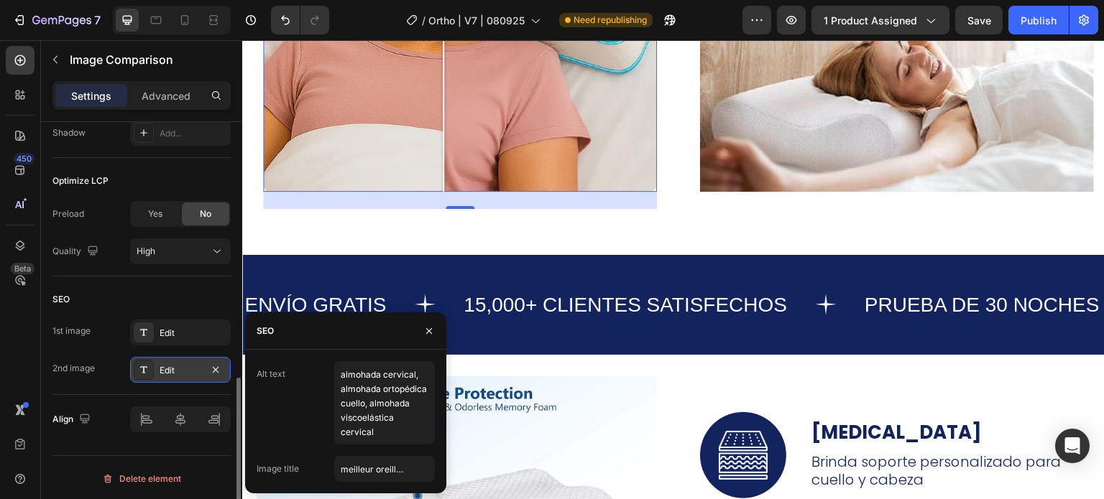
scroll to position [0, 0]
click at [377, 468] on input "meilleur oreiller cervical" at bounding box center [384, 469] width 101 height 26
paste input "Almohada cervical ortopédica ergonómico I9"
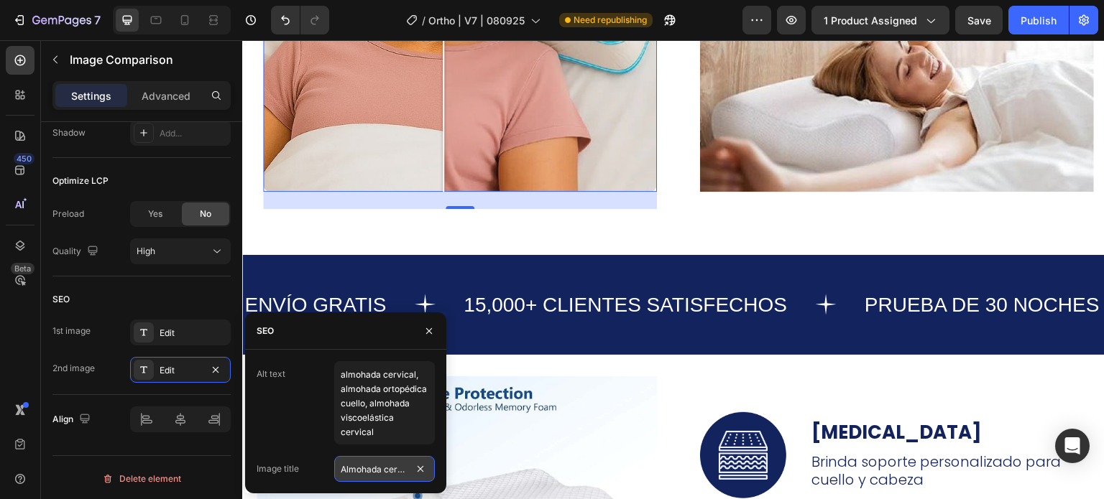
scroll to position [0, 118]
type input "Almohada cervical ortopédica ergonómico I13"
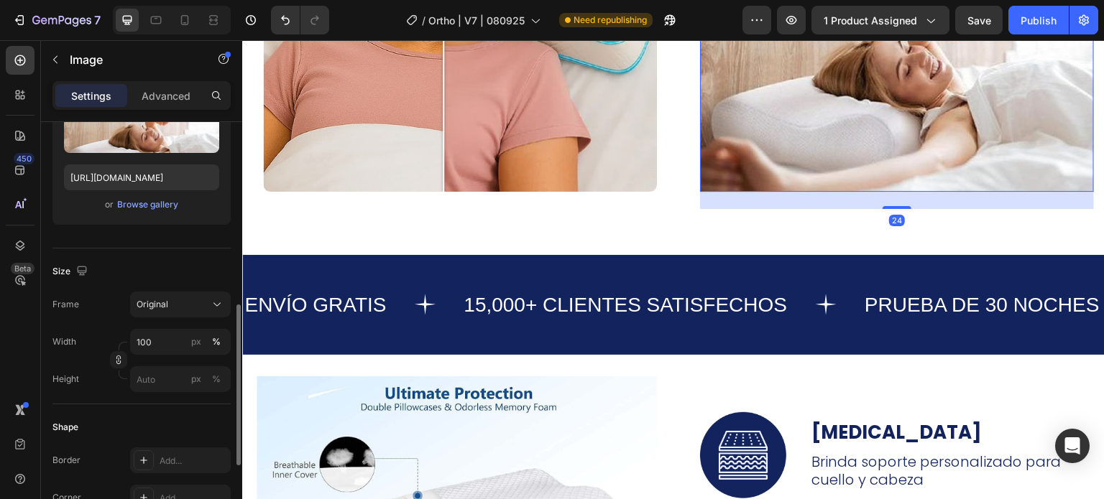
scroll to position [503, 0]
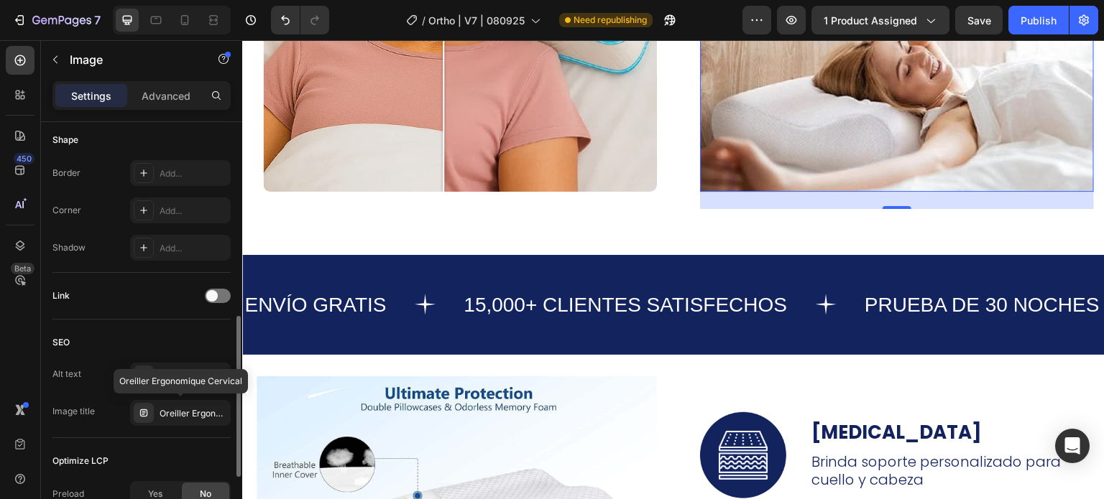
click at [152, 410] on div at bounding box center [144, 413] width 20 height 20
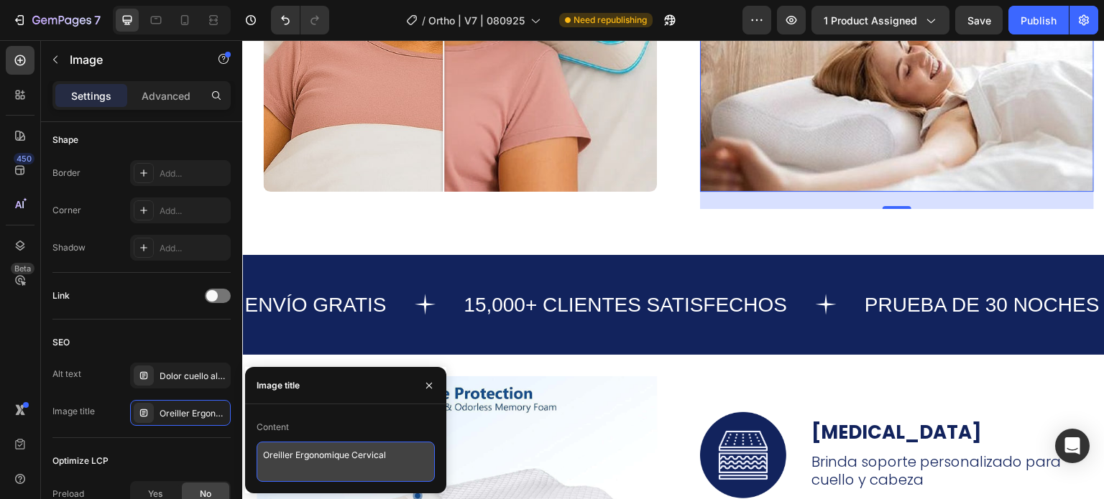
click at [290, 453] on textarea "Oreiller Ergonomique Cervical" at bounding box center [346, 462] width 178 height 40
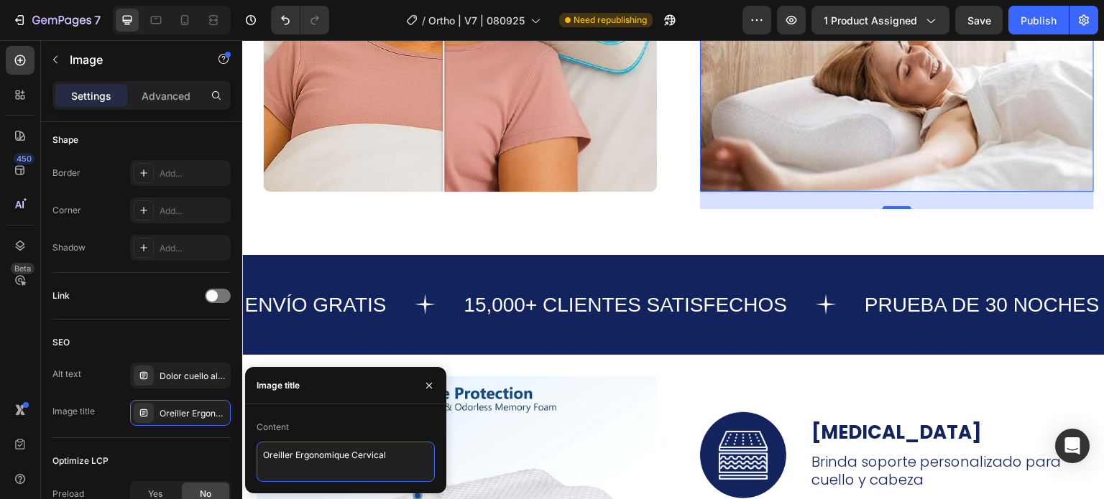
click at [290, 453] on textarea "Oreiller Ergonomique Cervical" at bounding box center [346, 462] width 178 height 40
paste textarea "Almohada cervical ortopédica ergonómico I9"
type textarea "Almohada cervical ortopédica ergonómico I14"
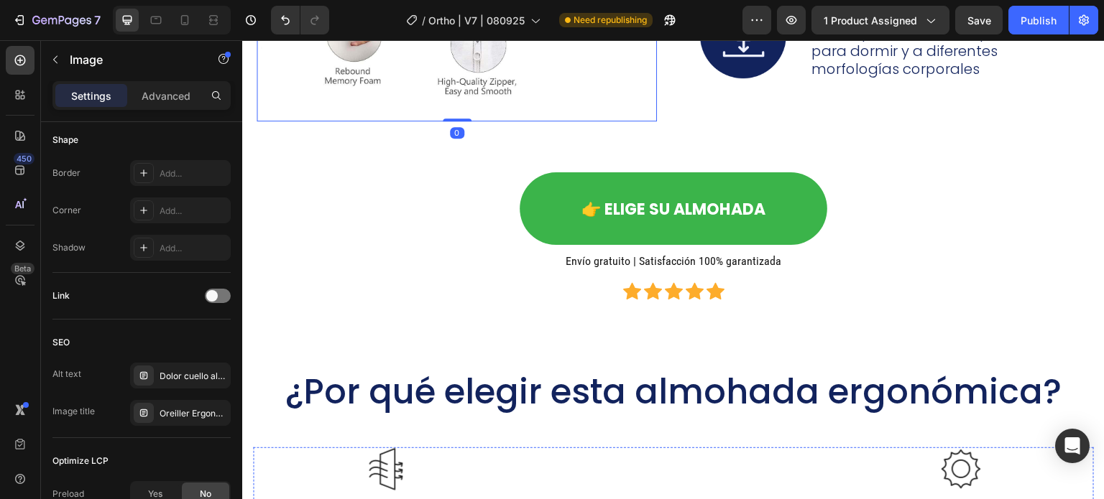
scroll to position [6037, 0]
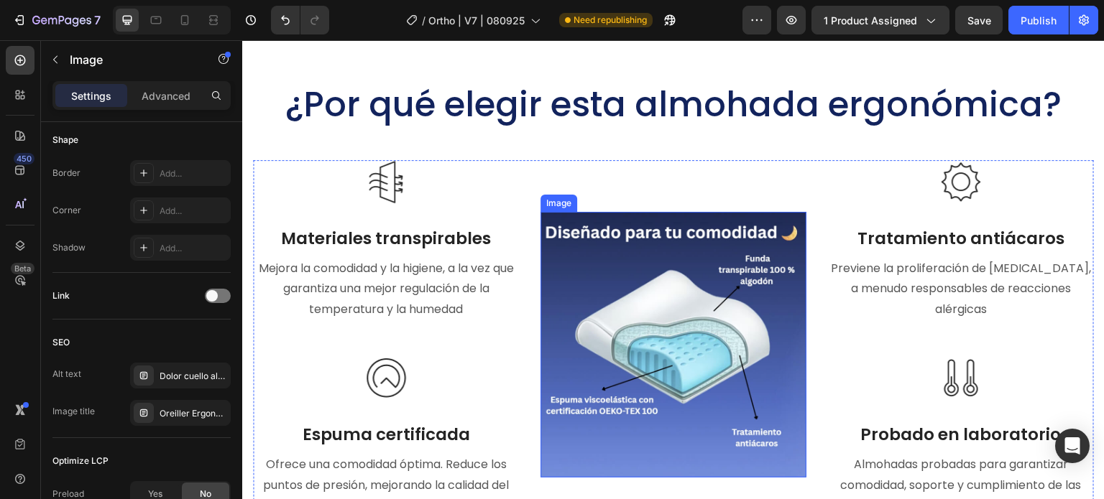
click at [672, 312] on img at bounding box center [673, 345] width 266 height 266
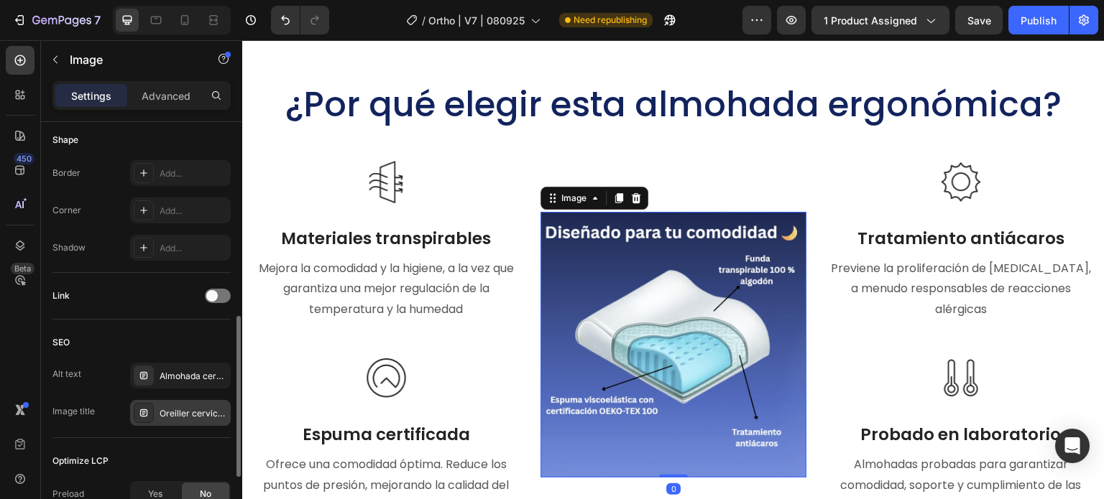
click at [162, 407] on div "Oreiller cervical, oreiller ergonomique cervical" at bounding box center [194, 413] width 68 height 13
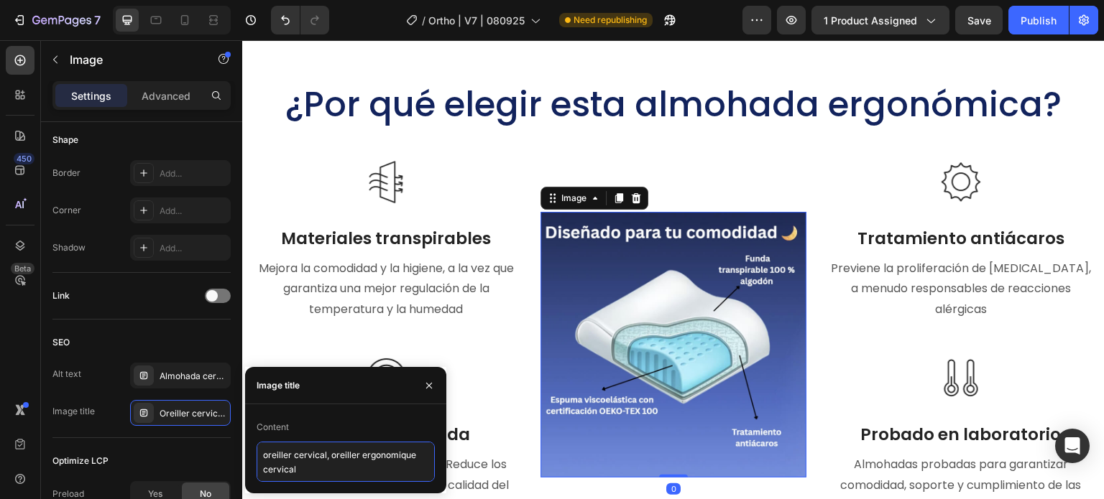
click at [285, 464] on textarea "oreiller cervical, oreiller ergonomique cervical" at bounding box center [346, 462] width 178 height 40
paste textarea "Almohada cervical ortopédica ergonómico I9"
type textarea "Almohada cervical ortopédica ergonómico I15"
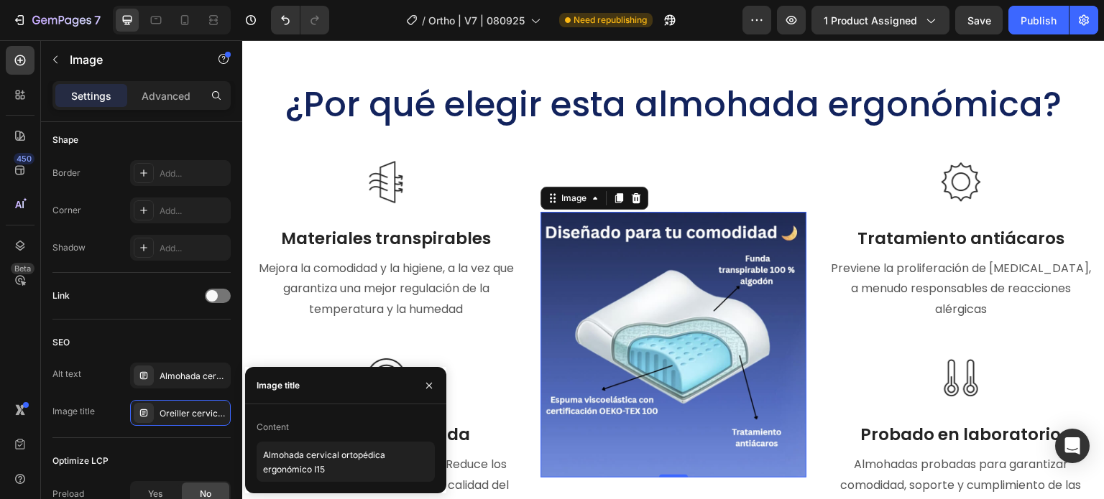
click at [694, 339] on img at bounding box center [673, 345] width 266 height 266
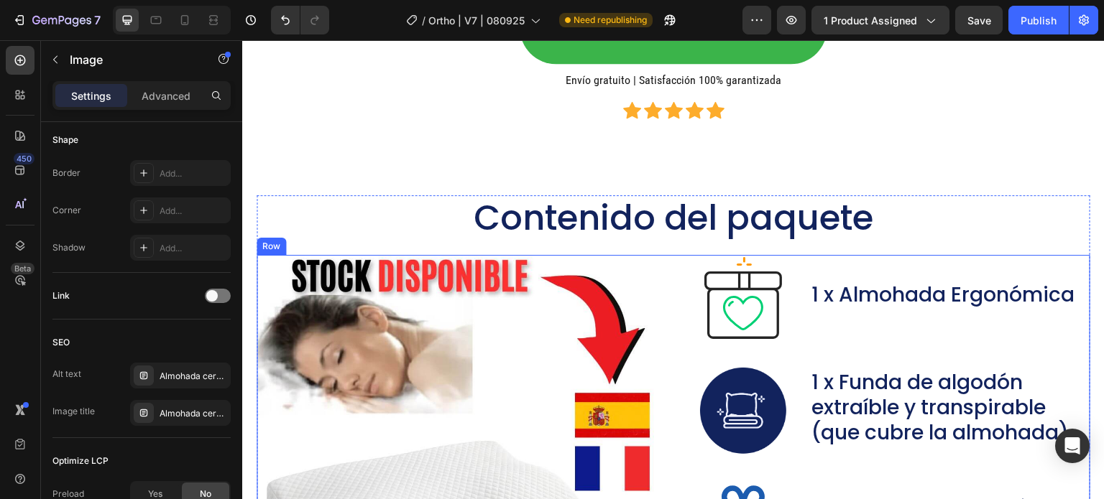
scroll to position [6684, 0]
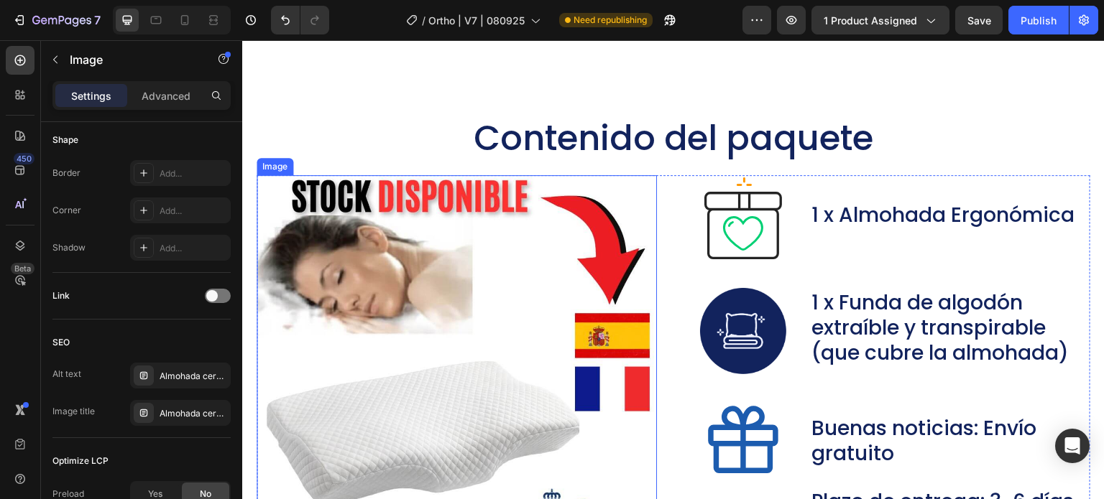
drag, startPoint x: 481, startPoint y: 308, endPoint x: 389, endPoint y: 324, distance: 93.5
click at [481, 308] on img at bounding box center [457, 375] width 400 height 400
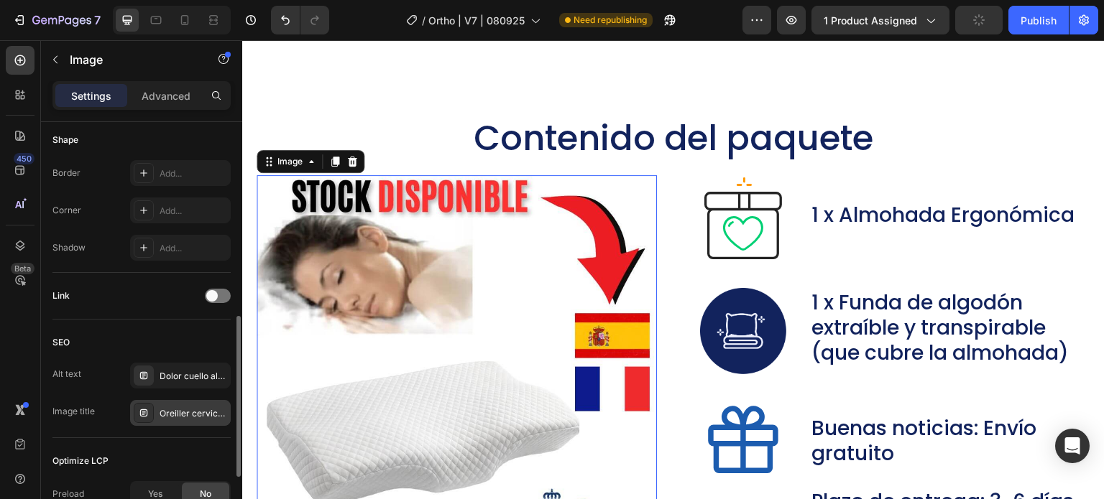
click at [190, 413] on div "Oreiller cervical I81" at bounding box center [194, 413] width 68 height 13
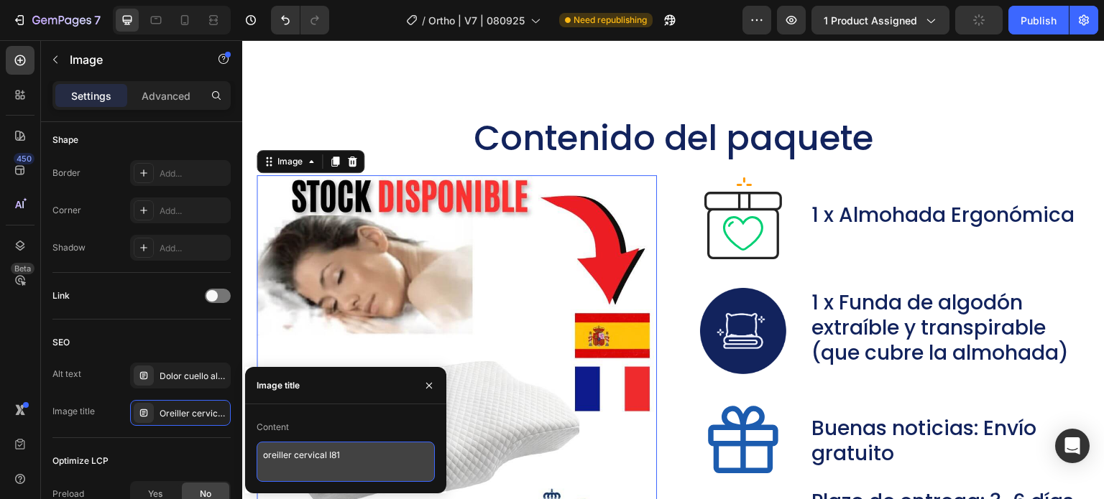
click at [303, 459] on textarea "oreiller cervical I81" at bounding box center [346, 462] width 178 height 40
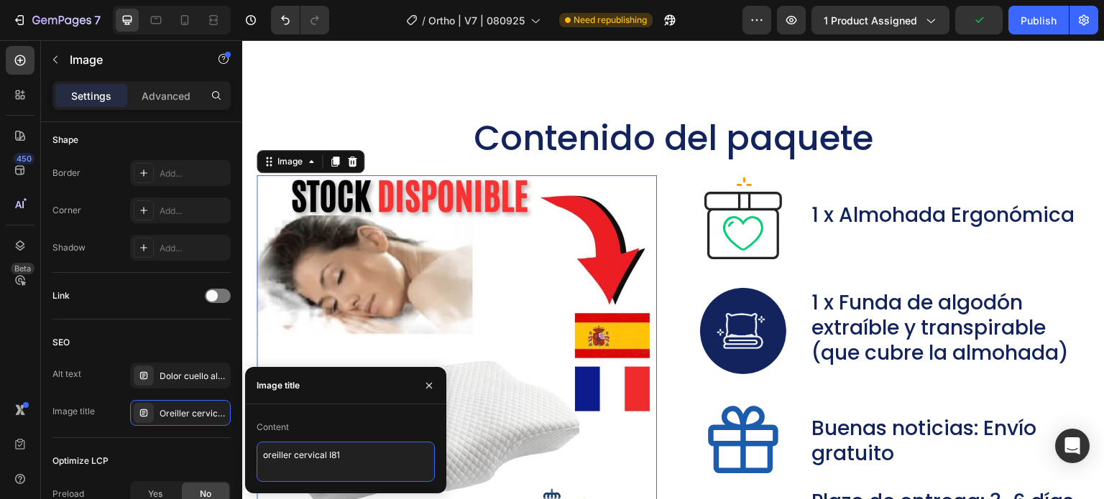
click at [303, 459] on textarea "oreiller cervical I81" at bounding box center [346, 462] width 178 height 40
paste textarea "Almohada cervical ortopédica ergonómico I9"
type textarea "Almohada cervical ortopédica ergonómico I16"
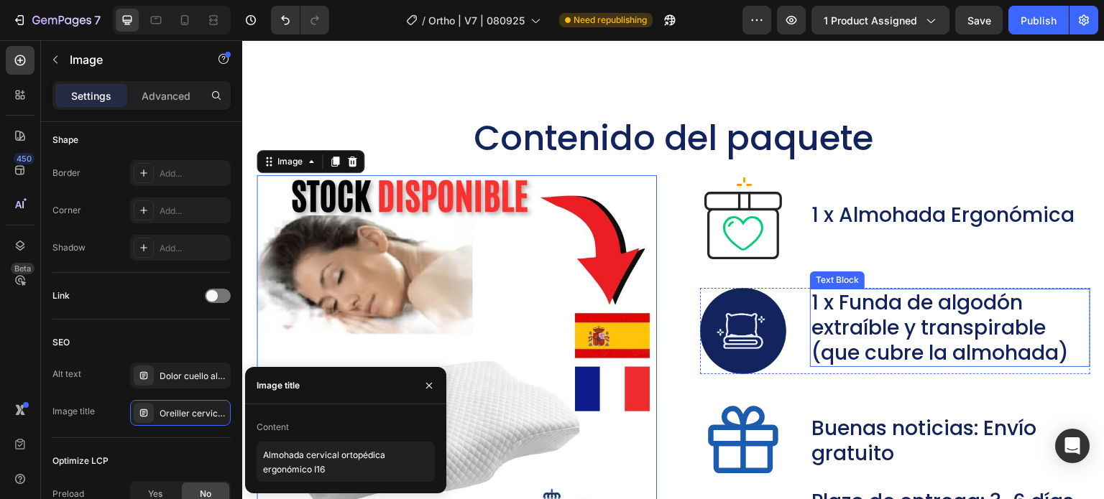
click at [862, 310] on p "1 x Funda de algodón extraíble y transpirable (que cubre la almohada)" at bounding box center [949, 327] width 277 height 75
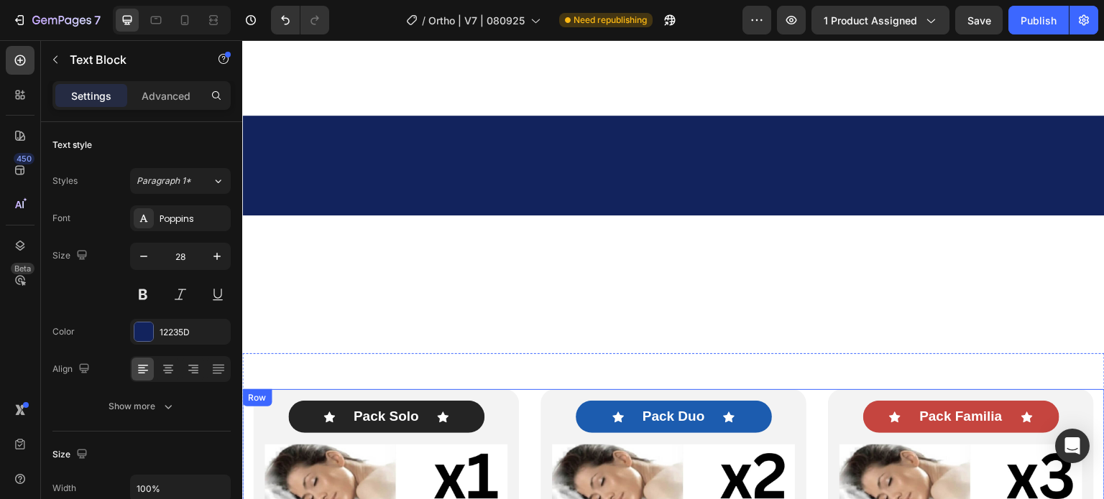
scroll to position [7546, 0]
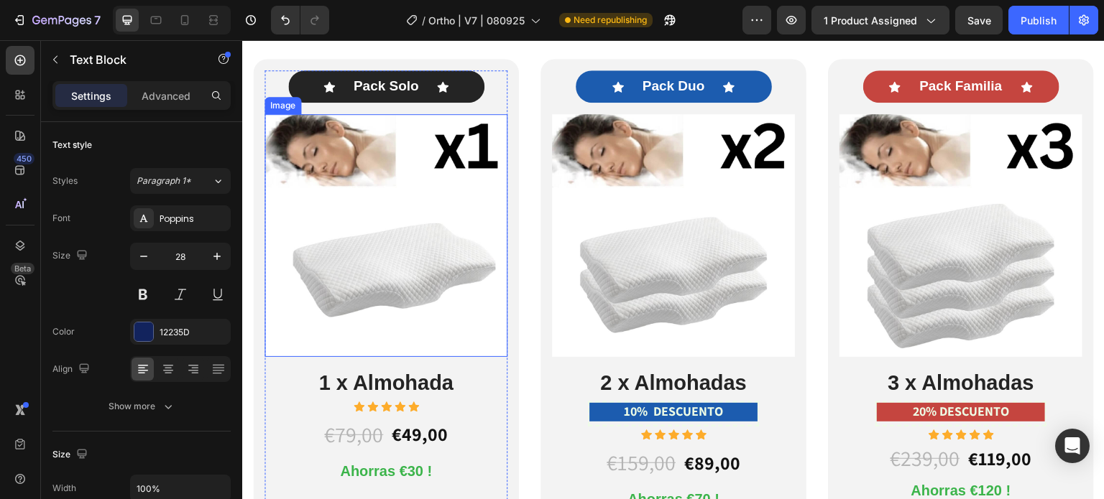
click at [340, 215] on img at bounding box center [385, 235] width 243 height 243
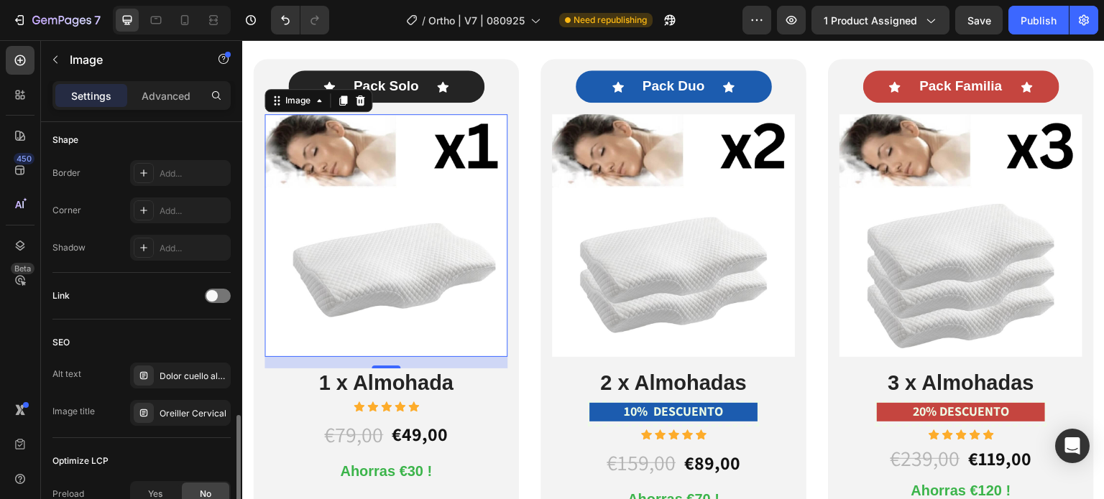
scroll to position [575, 0]
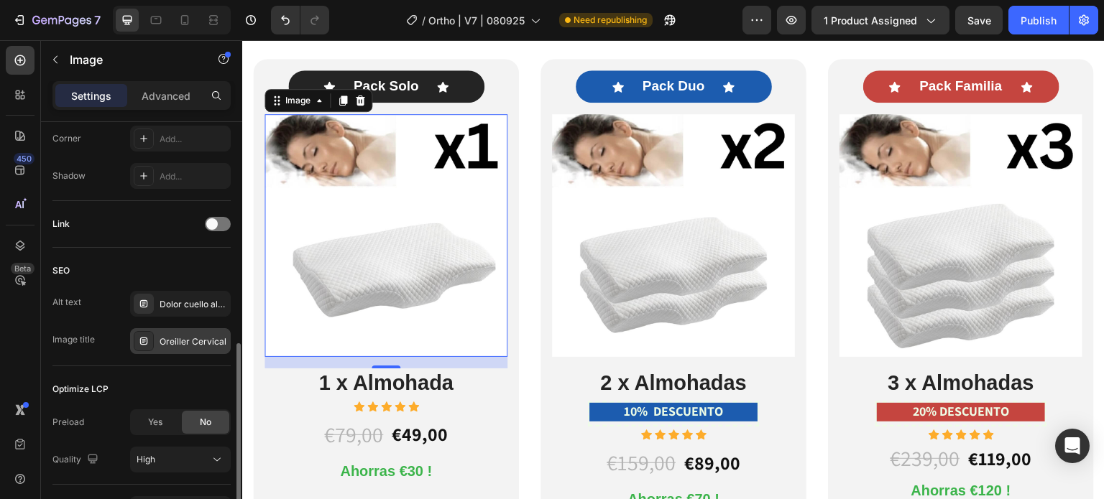
click at [190, 342] on div "Oreiller Cervical" at bounding box center [194, 342] width 68 height 13
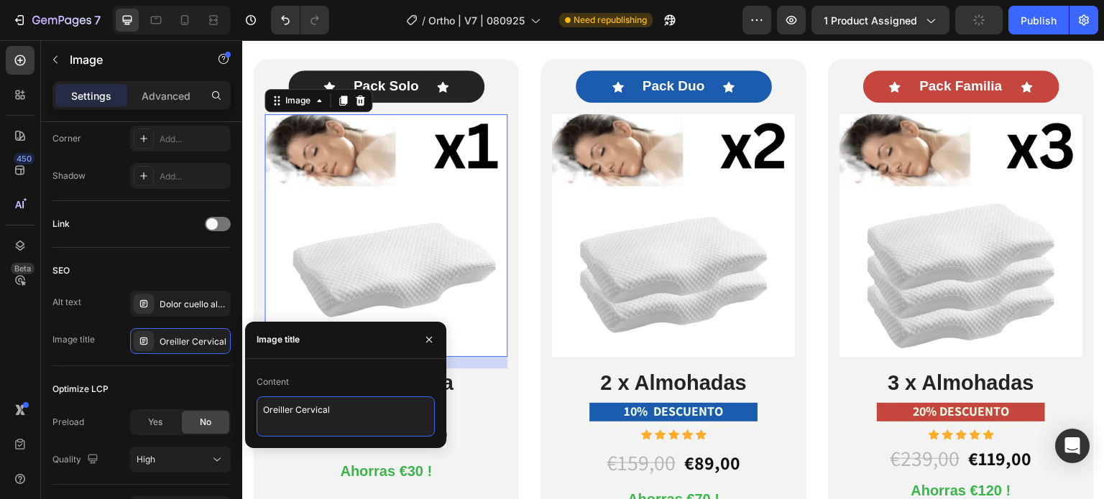
click at [289, 413] on textarea "Oreiller Cervical" at bounding box center [346, 417] width 178 height 40
paste textarea "Almohada cervical ortopédica ergonómico I9"
type textarea "Almohada cervical ortopédica ergonómico I17"
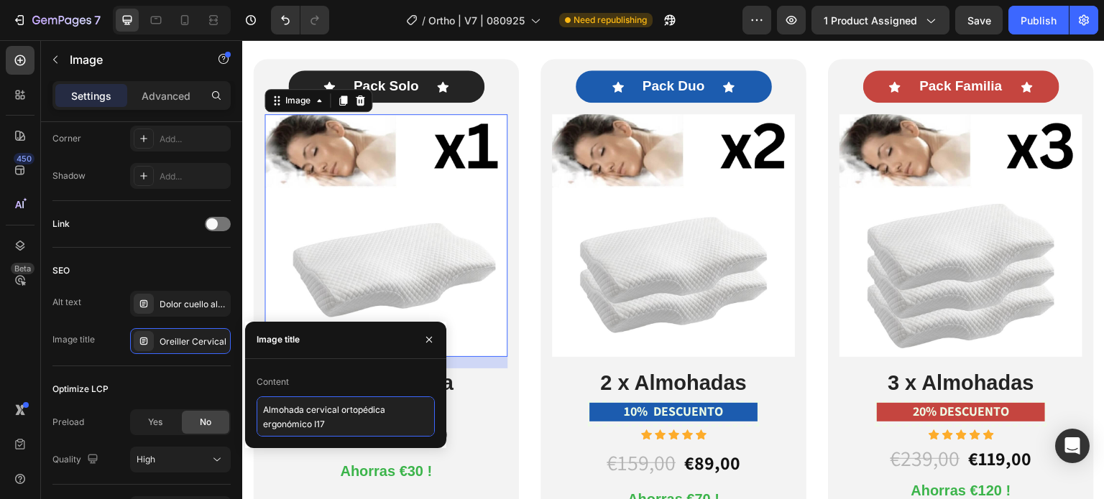
click at [283, 420] on textarea "Almohada cervical ortopédica ergonómico I17" at bounding box center [346, 417] width 178 height 40
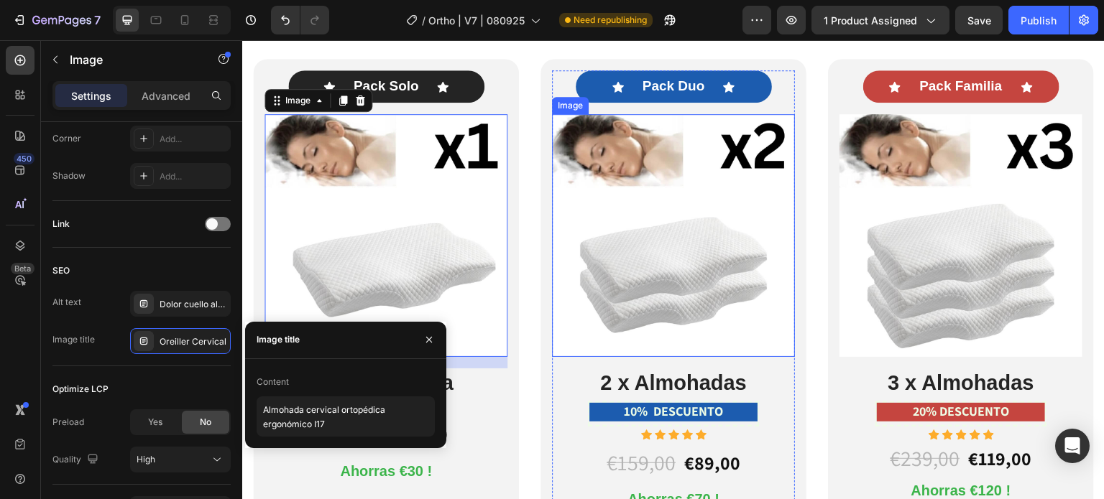
click at [663, 275] on img at bounding box center [673, 235] width 243 height 243
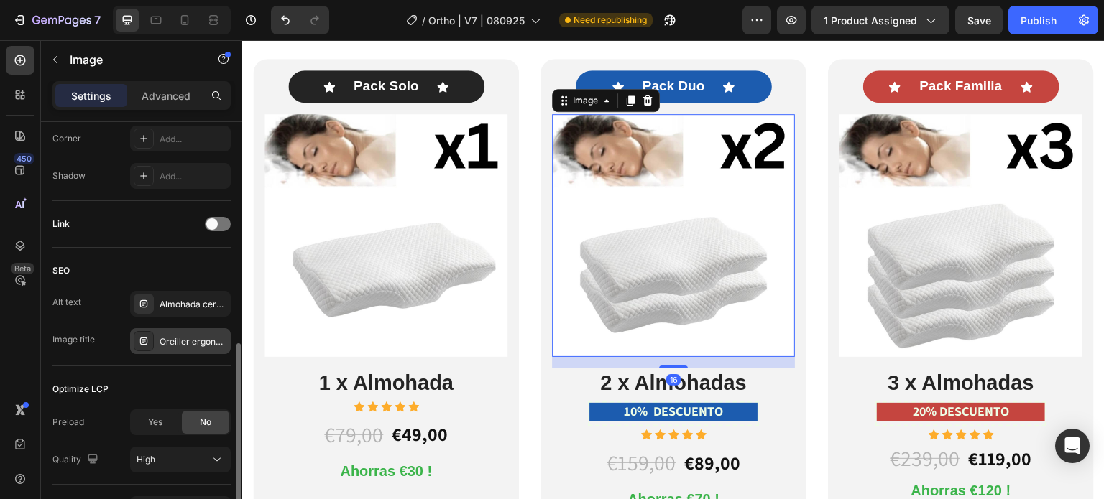
click at [183, 338] on div "Oreiller ergonomique cervical" at bounding box center [194, 342] width 68 height 13
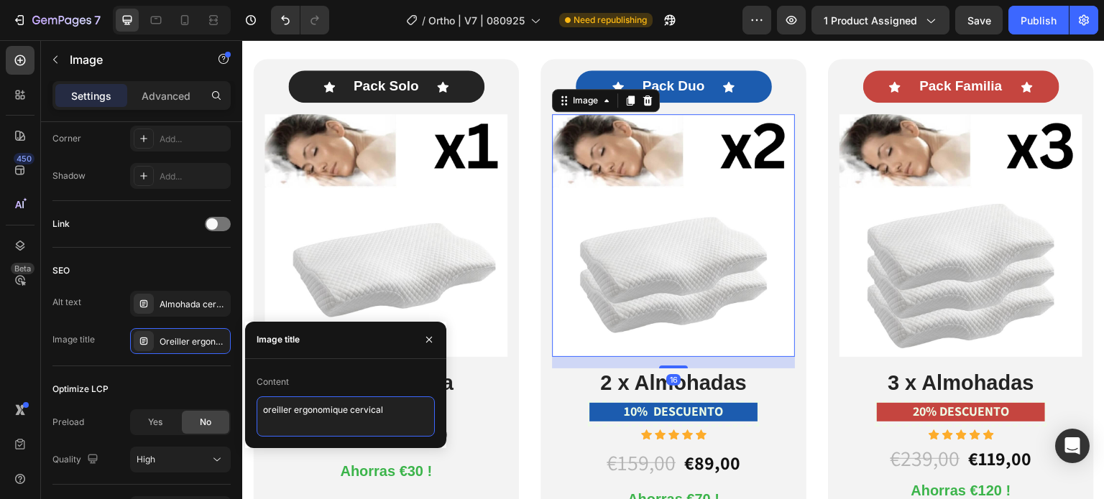
click at [368, 410] on textarea "oreiller ergonomique cervical" at bounding box center [346, 417] width 178 height 40
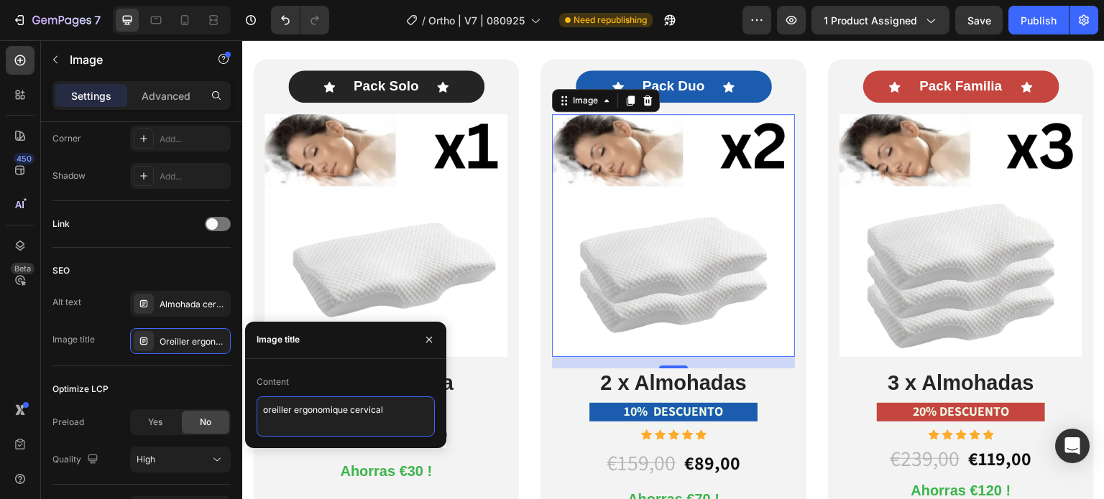
paste textarea "Almohada cervical ortopédica ergonómico I17"
type textarea "Almohada cervical ortopédica ergonómico I18"
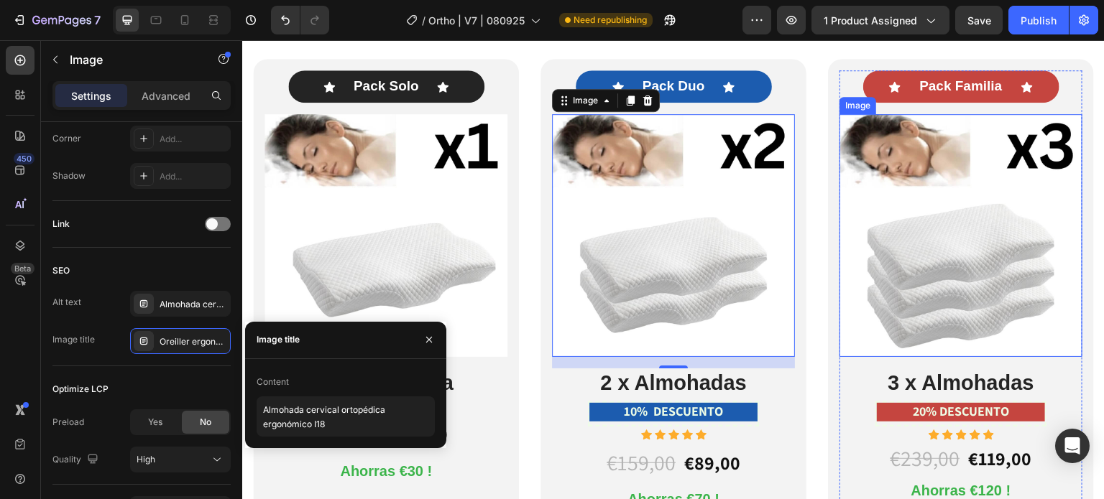
click at [882, 272] on img at bounding box center [960, 235] width 243 height 243
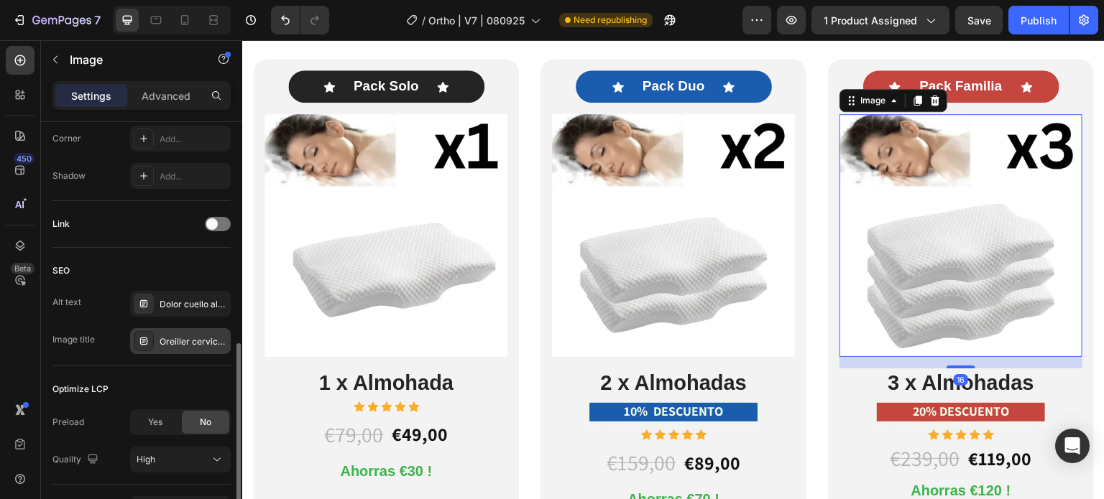
click at [193, 332] on div "Oreiller cervical I8" at bounding box center [180, 341] width 101 height 26
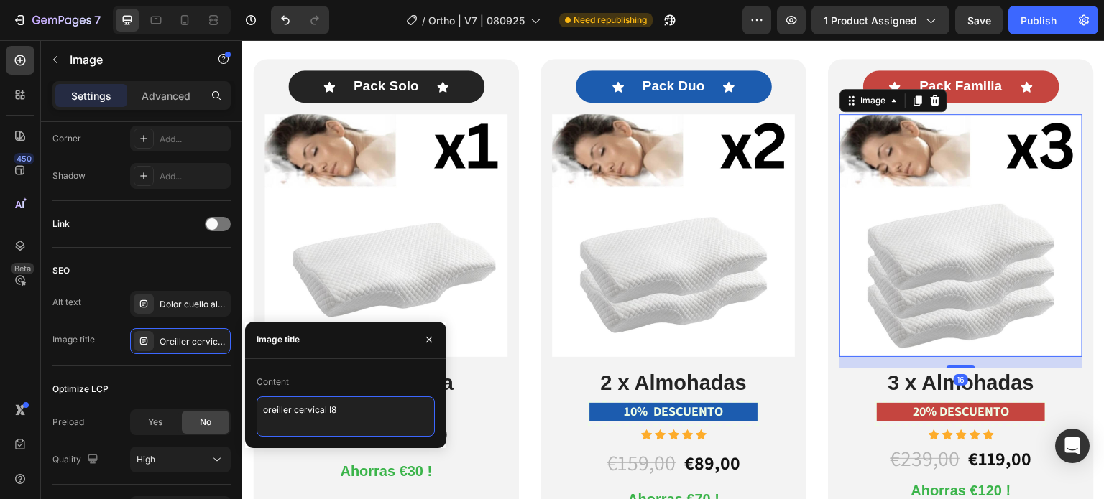
click at [342, 407] on textarea "oreiller cervical I8" at bounding box center [346, 417] width 178 height 40
paste textarea "Almohada cervical ortopédica ergonómico I17"
type textarea "Almohada cervical ortopédica ergonómico I19"
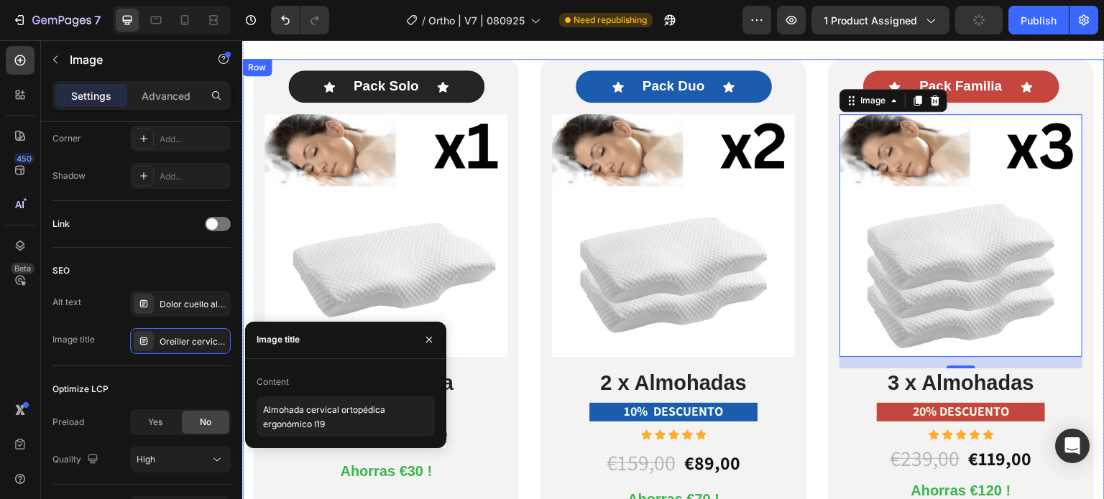
click at [530, 292] on div "Icon Pack Solo Text Block Icon Row Image 1 x Almohada Heading Icon Icon Icon Ic…" at bounding box center [673, 479] width 862 height 841
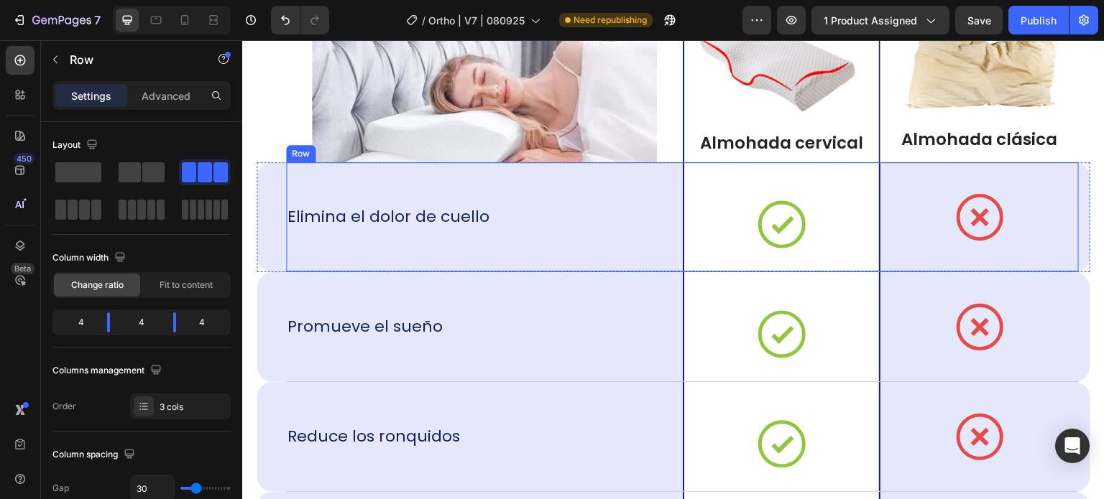
scroll to position [9702, 0]
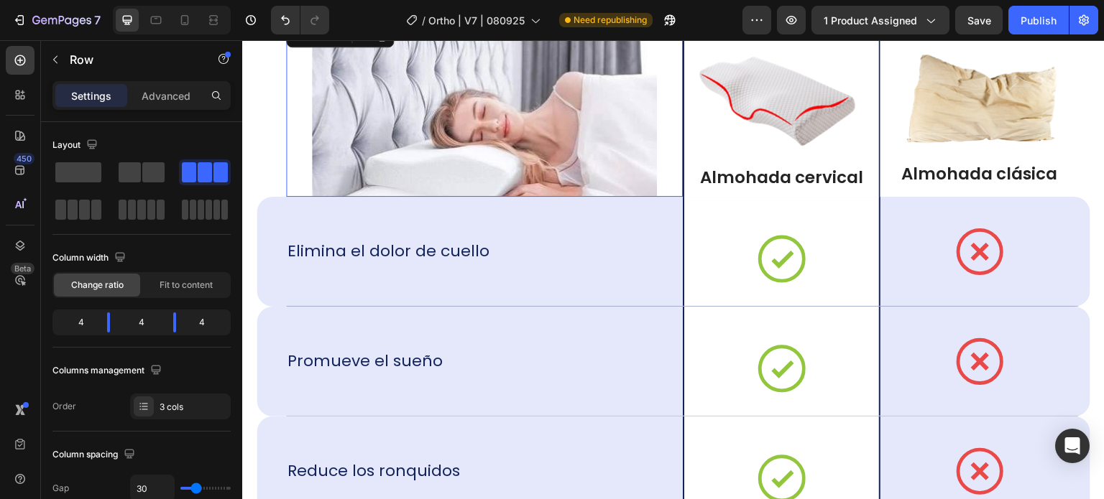
click at [482, 152] on img at bounding box center [484, 109] width 345 height 175
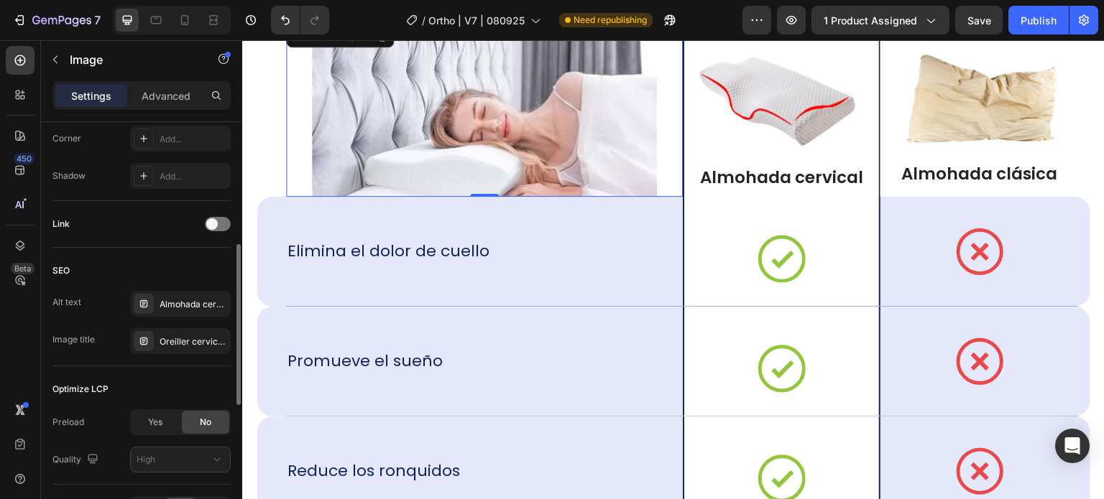
scroll to position [647, 0]
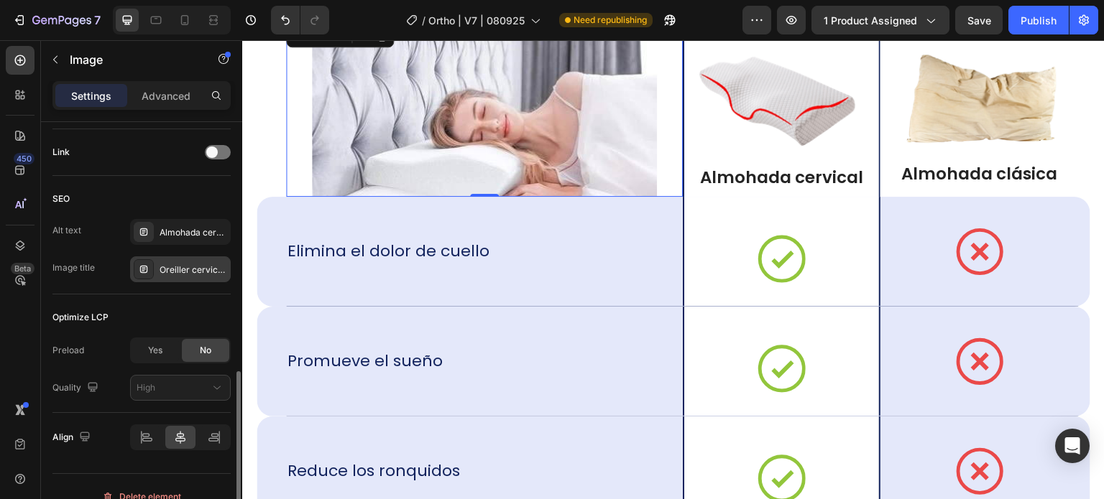
click at [170, 272] on div "Oreiller cervical ergonomique" at bounding box center [194, 270] width 68 height 13
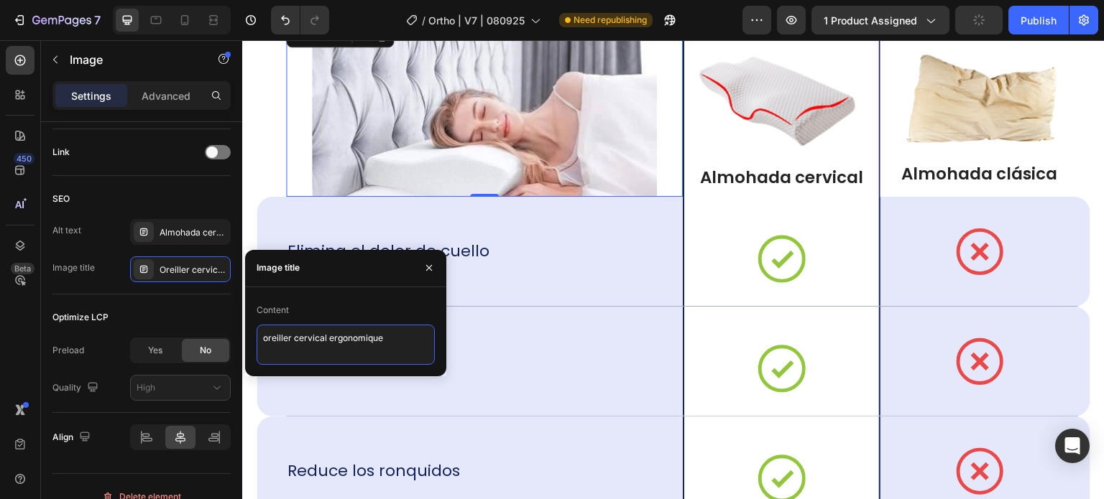
click at [280, 336] on textarea "oreiller cervical ergonomique" at bounding box center [346, 345] width 178 height 40
click at [280, 335] on textarea "oreiller cervical ergonomique" at bounding box center [346, 345] width 178 height 40
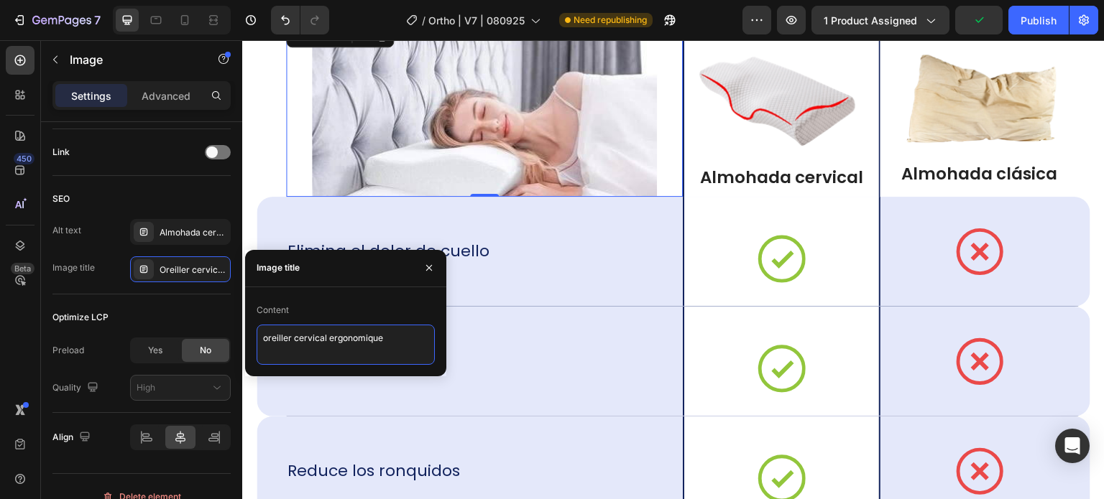
click at [280, 335] on textarea "oreiller cervical ergonomique" at bounding box center [346, 345] width 178 height 40
paste textarea "Almohada cervical ortopédica ergonómico I17"
type textarea "Almohada cervical ortopédica ergonómico I20"
drag, startPoint x: 351, startPoint y: 359, endPoint x: 171, endPoint y: 307, distance: 187.0
click at [171, 307] on div "450 Beta Sections(18) Elements(84) Section Element Hero Section Product Detail …" at bounding box center [121, 269] width 242 height 459
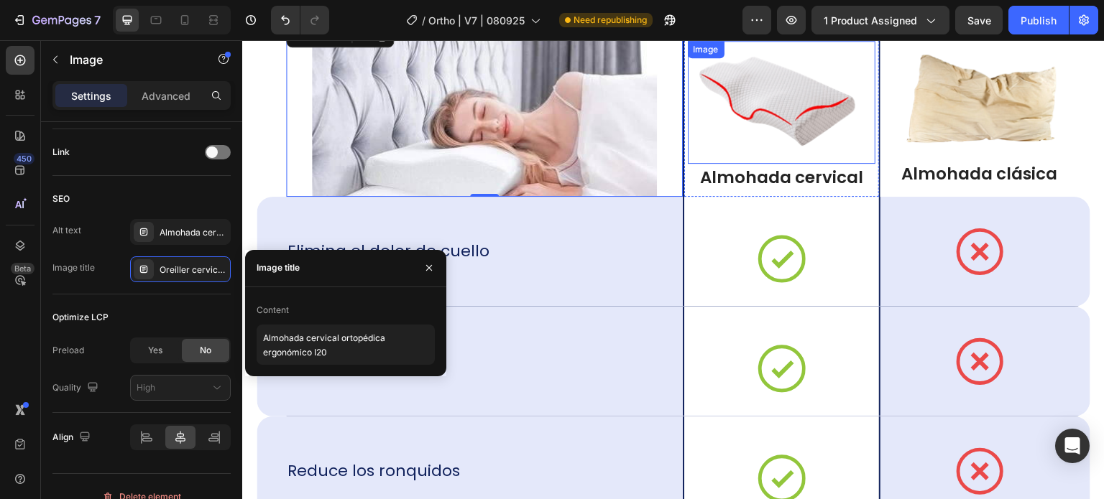
click at [784, 96] on img at bounding box center [781, 102] width 175 height 94
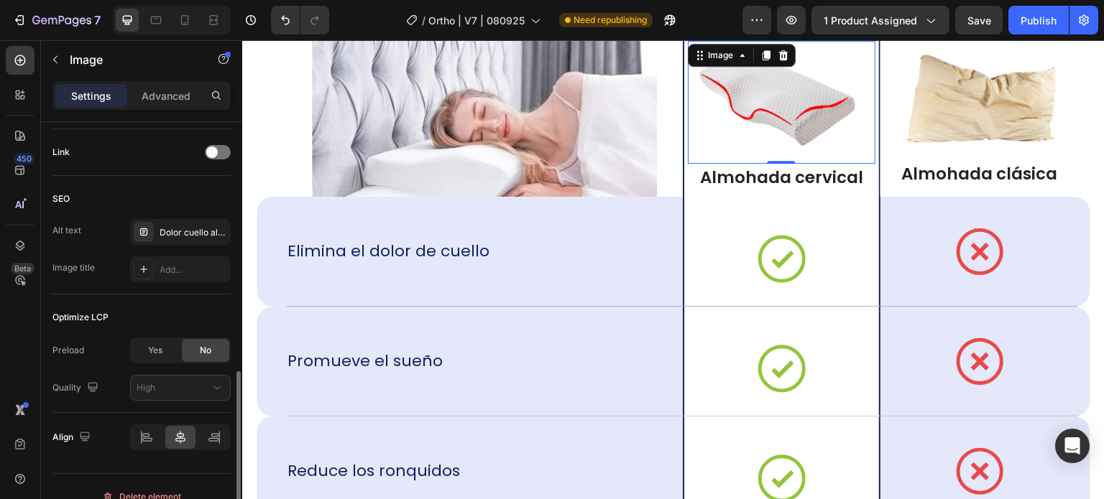
scroll to position [665, 0]
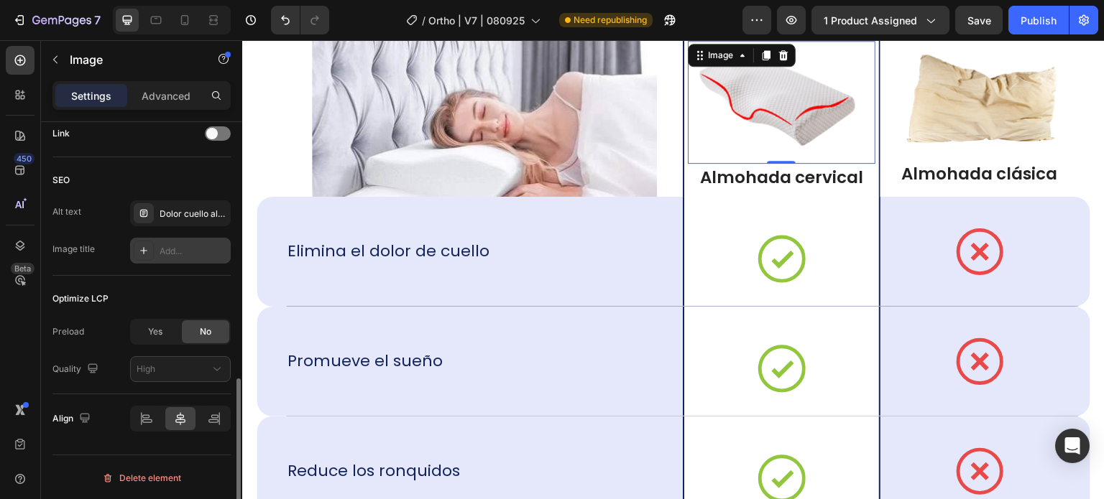
click at [187, 245] on div "Add..." at bounding box center [194, 251] width 68 height 13
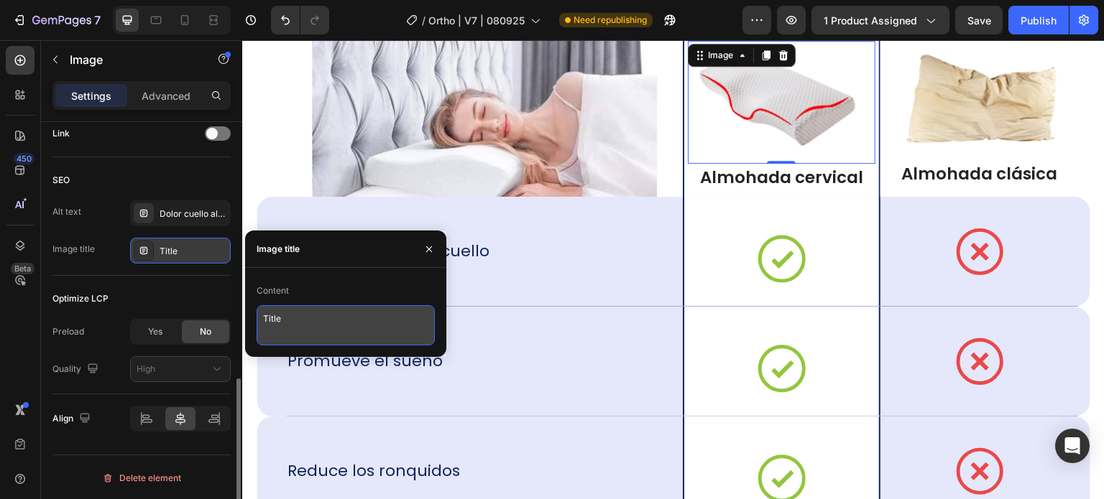
click at [277, 323] on textarea "Title" at bounding box center [346, 325] width 178 height 40
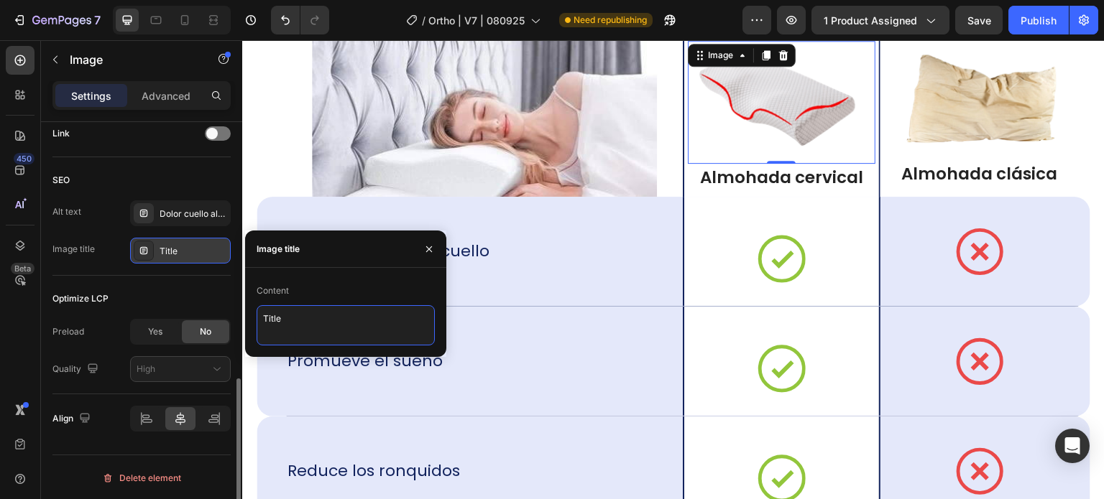
click at [277, 323] on textarea "Title" at bounding box center [346, 325] width 178 height 40
paste textarea "Almohada cervical ortopédica ergonómico I20"
type textarea "Almohada cervical ortopédica ergonómico I21"
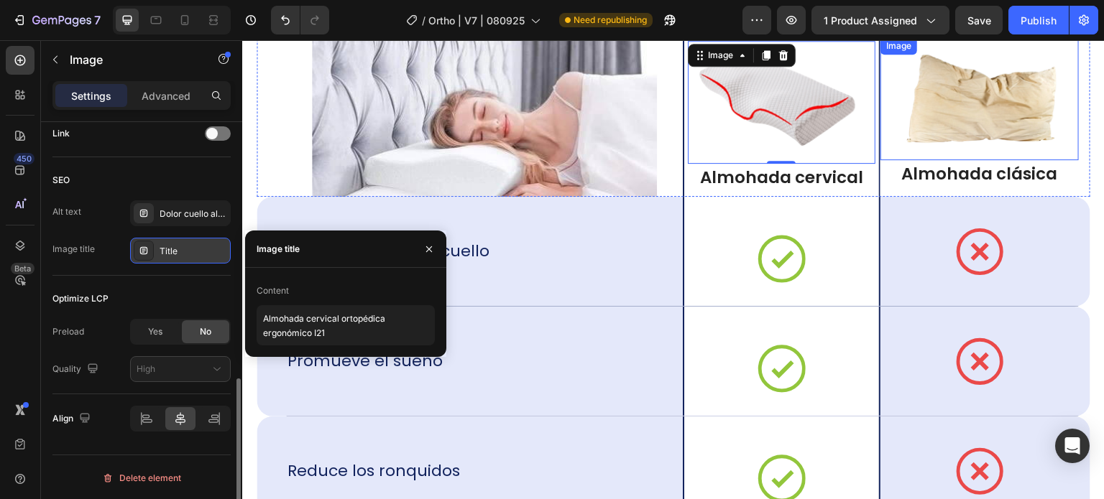
click at [953, 118] on img at bounding box center [979, 99] width 175 height 94
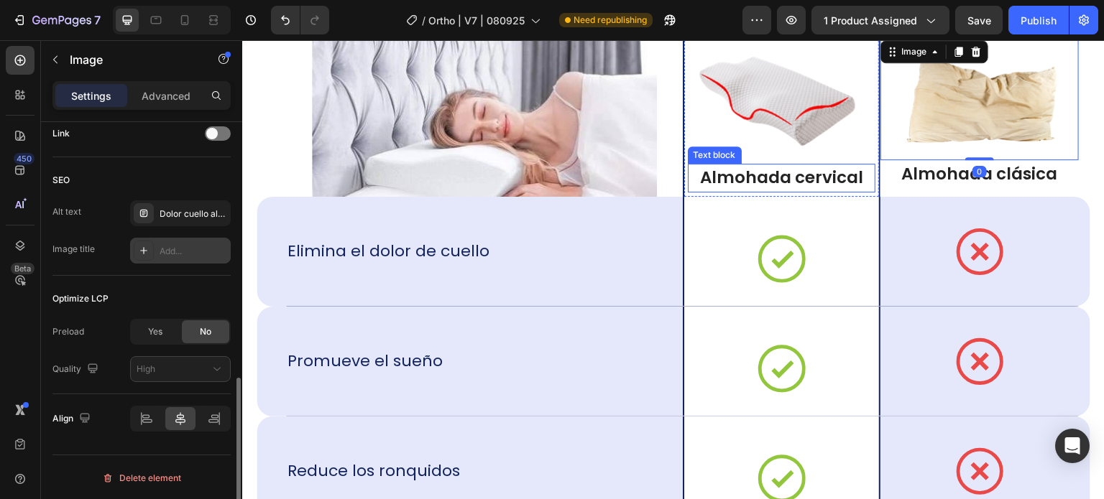
scroll to position [665, 0]
click at [210, 247] on div "Add..." at bounding box center [194, 252] width 68 height 13
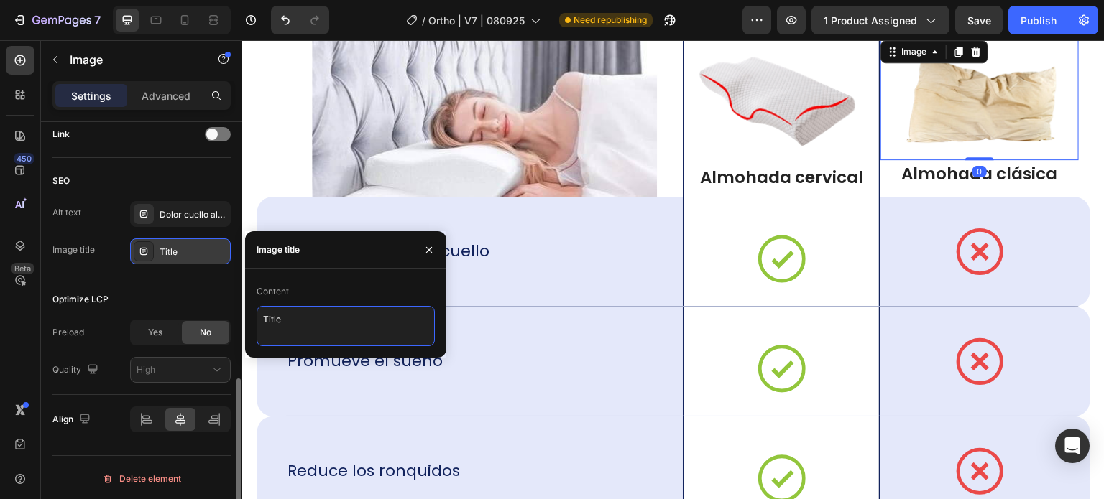
click at [356, 326] on textarea "Title" at bounding box center [346, 326] width 178 height 40
paste textarea "Almohada cervical ortopédica ergonómico I20"
type textarea "Almohada cervical ortopédica ergonómico I22"
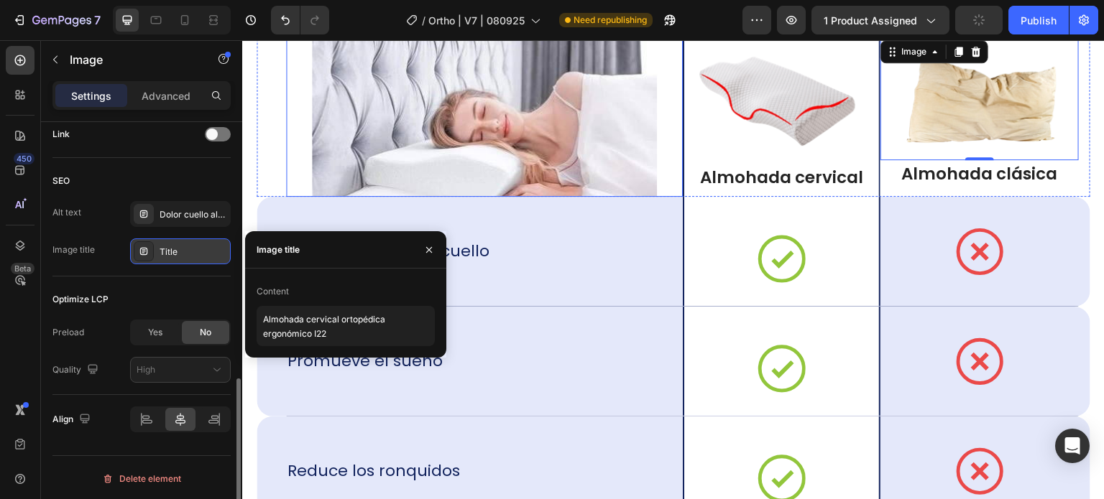
click at [610, 141] on img at bounding box center [484, 109] width 345 height 175
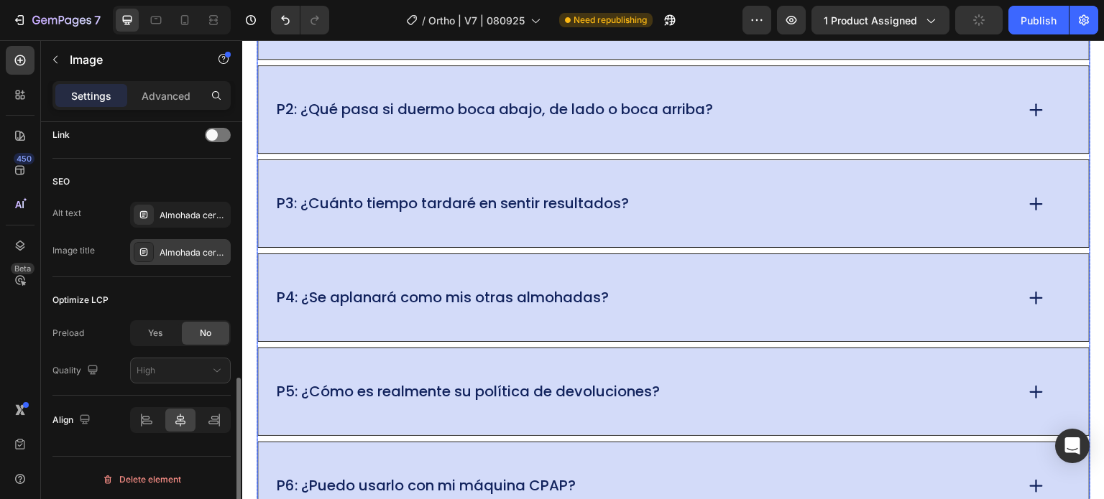
scroll to position [10995, 0]
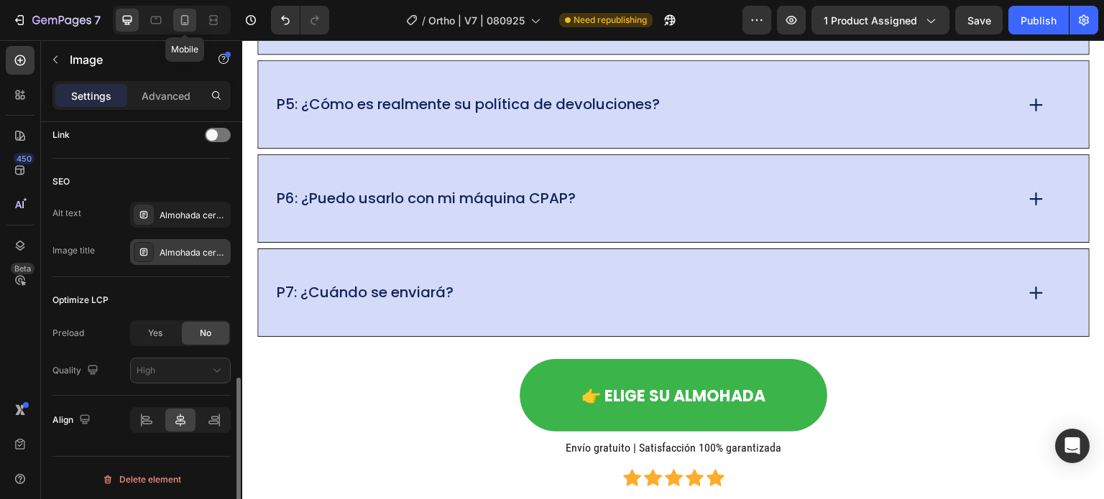
click at [189, 14] on icon at bounding box center [185, 20] width 14 height 14
click at [930, 264] on div at bounding box center [673, 269] width 862 height 459
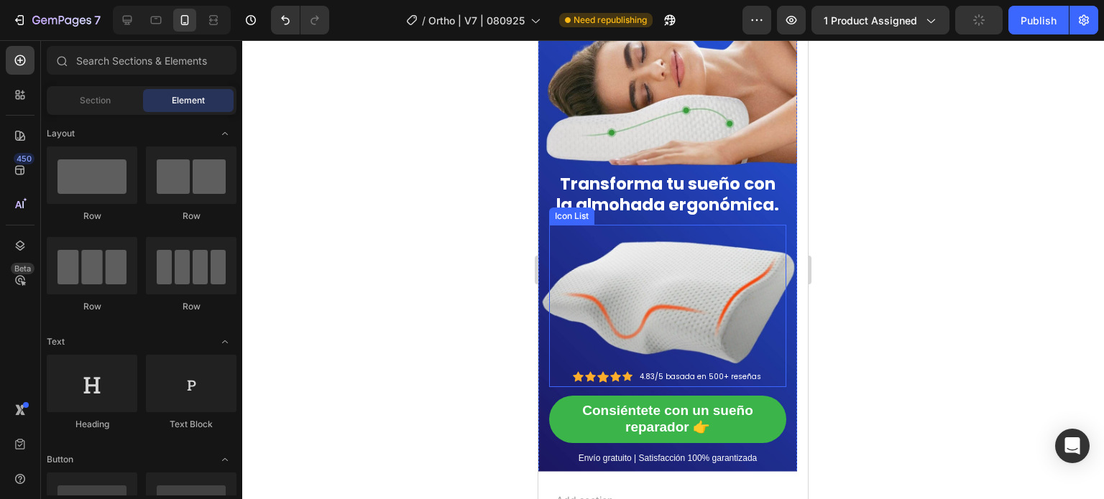
scroll to position [11496, 0]
click at [664, 284] on div "Icon Icon Icon Icon Icon Icon List Hoz 4.83/5 basada en 500+ reseñas Text block" at bounding box center [667, 305] width 237 height 162
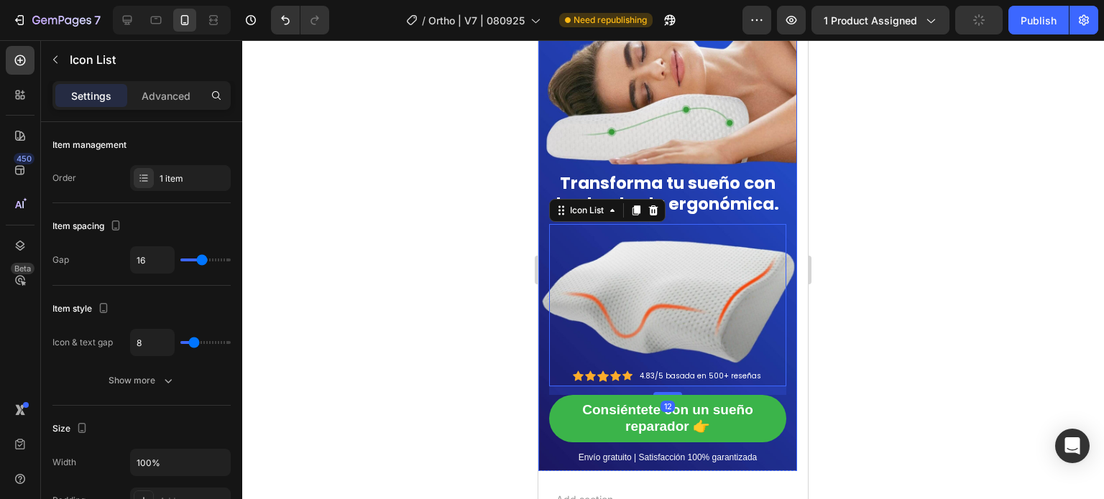
click at [700, 113] on div "Transforma tu sueño con la almohada ergonómica. Heading Icon Icon Icon Icon Ico…" at bounding box center [667, 234] width 237 height 471
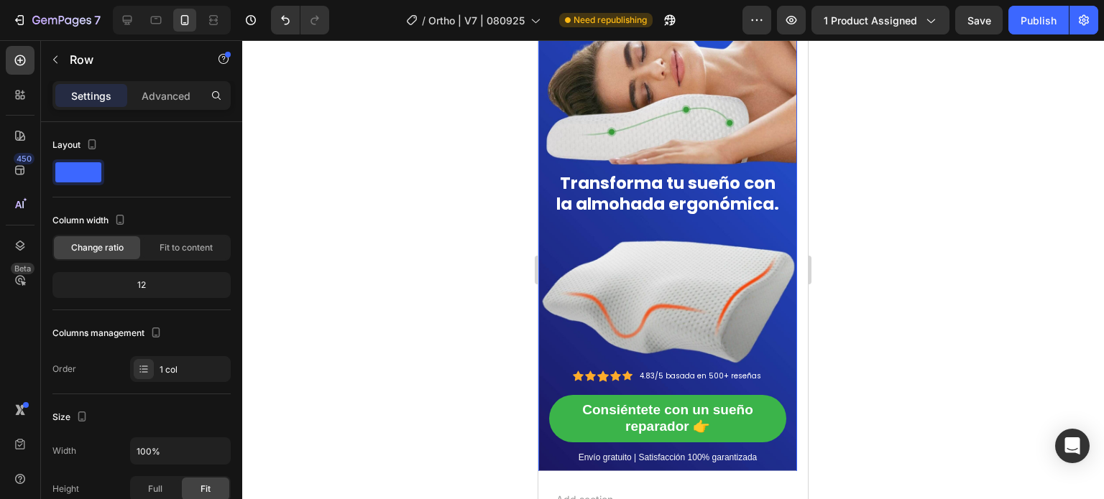
click at [545, 162] on div "Transforma tu sueño con la almohada ergonómica. Heading Icon Icon Icon Icon Ico…" at bounding box center [667, 232] width 259 height 481
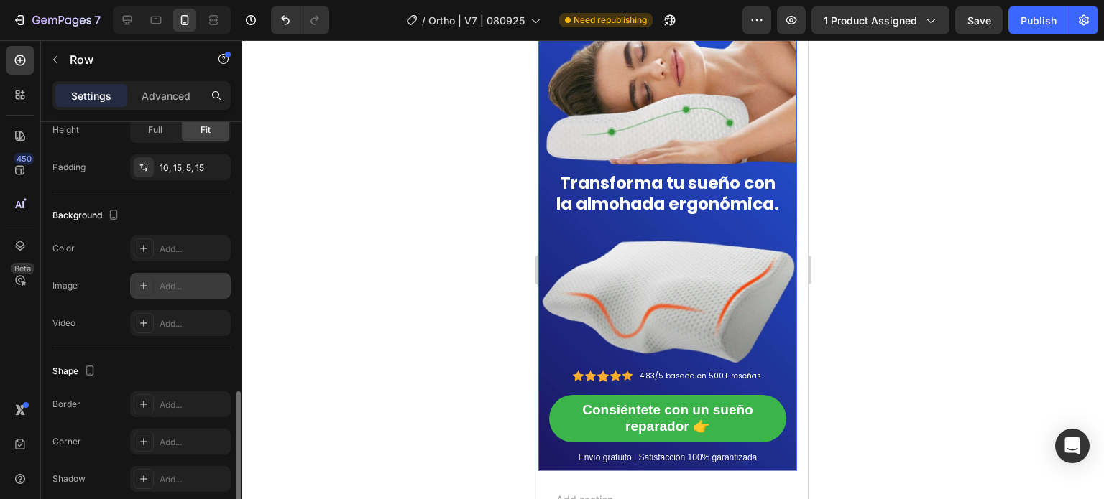
scroll to position [420, 0]
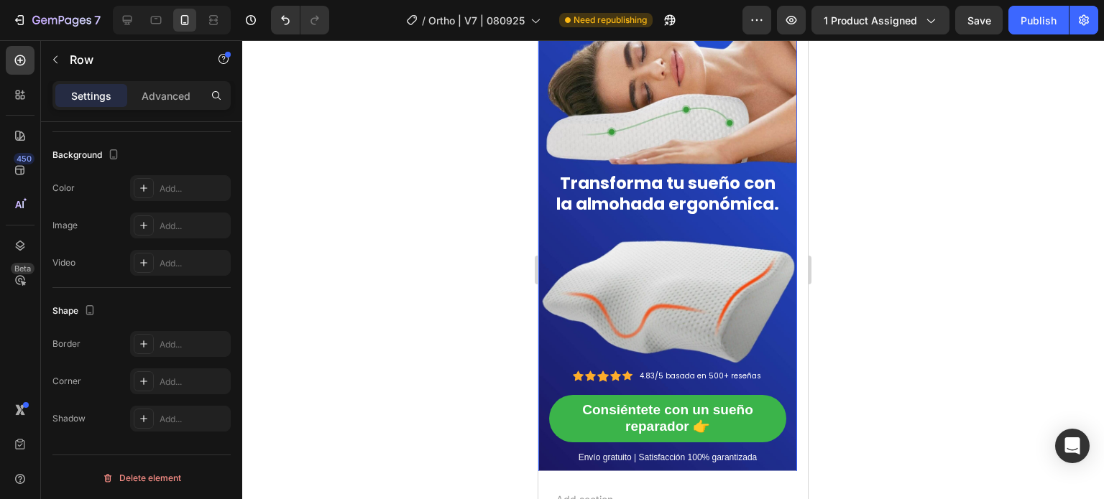
click at [791, 280] on div "Transforma tu sueño con la almohada ergonómica. Heading Icon Icon Icon Icon Ico…" at bounding box center [667, 232] width 259 height 481
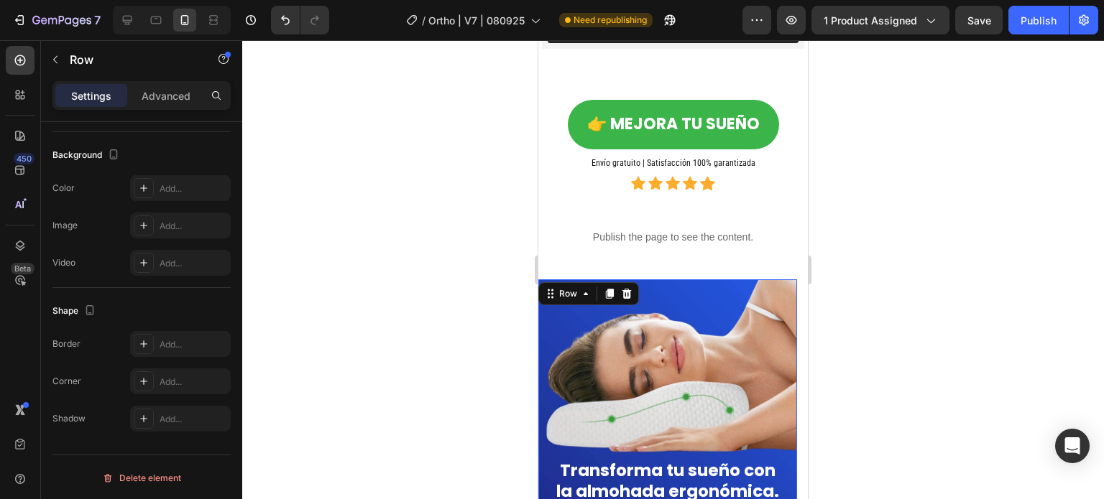
click at [579, 301] on div "Row" at bounding box center [568, 293] width 52 height 17
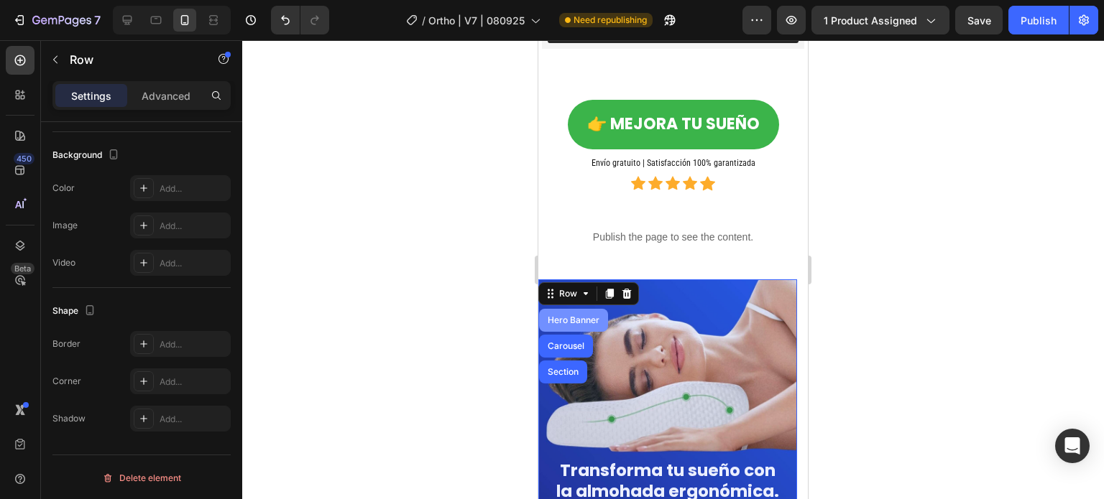
click at [566, 321] on div "Hero Banner" at bounding box center [573, 320] width 57 height 9
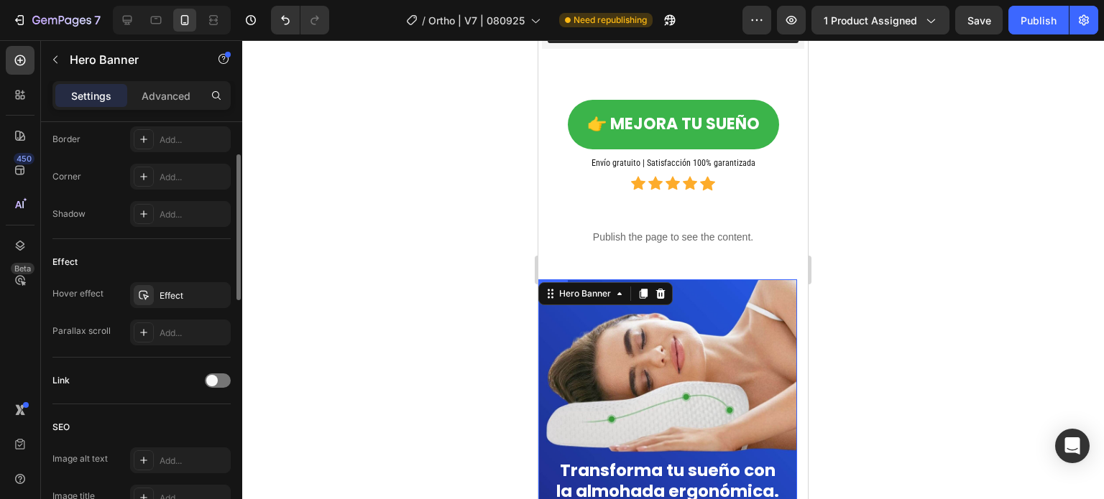
scroll to position [719, 0]
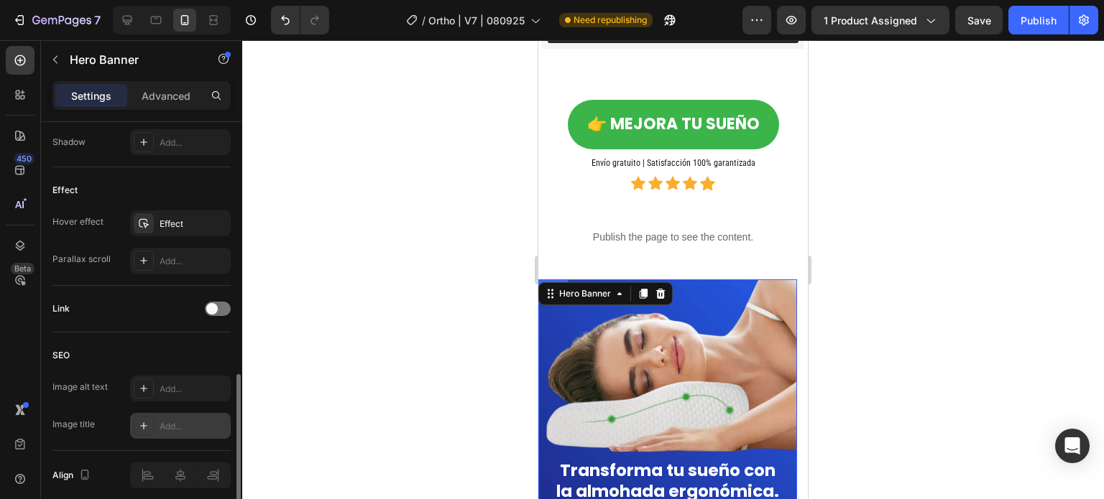
click at [189, 427] on div "Add..." at bounding box center [194, 426] width 68 height 13
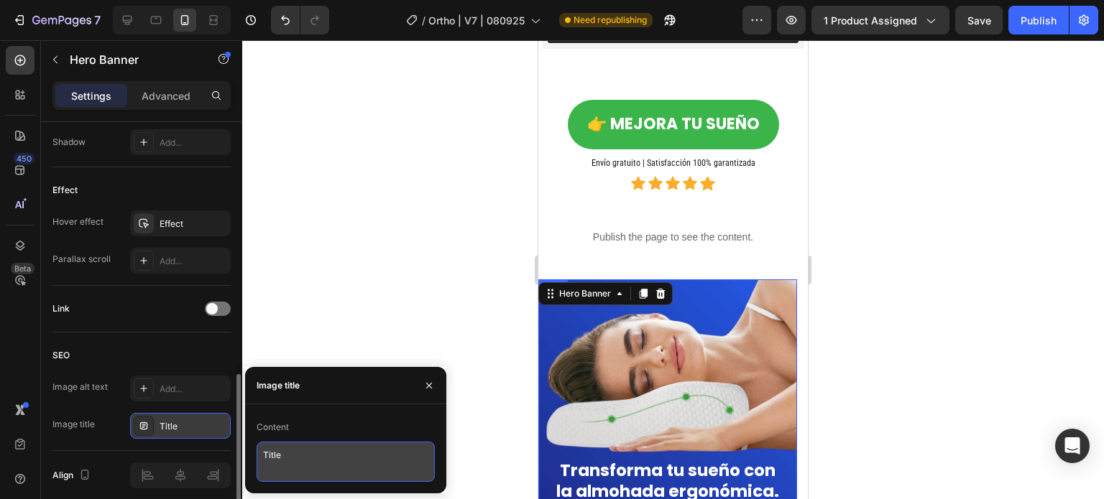
click at [280, 454] on textarea "Title" at bounding box center [346, 462] width 178 height 40
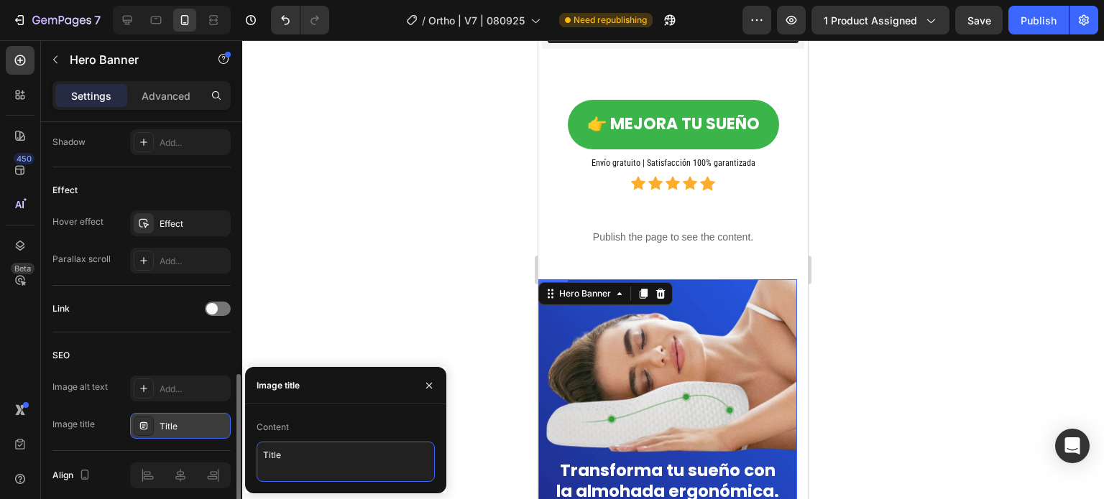
click at [280, 454] on textarea "Title" at bounding box center [346, 462] width 178 height 40
paste textarea "Almohada cervical ortopédica ergonómico I20"
type textarea "Almohada cervical ortopédica ergonómico I25"
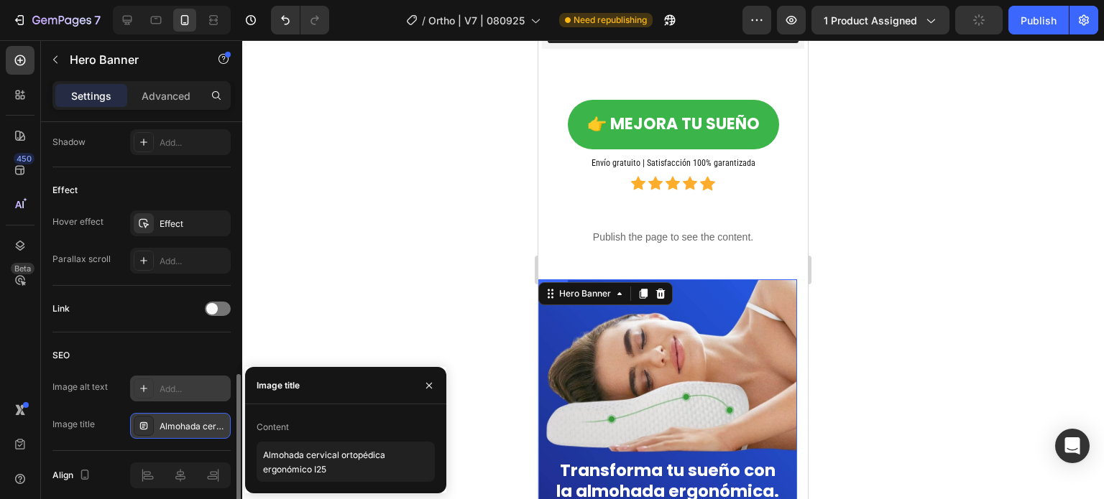
drag, startPoint x: 184, startPoint y: 376, endPoint x: 227, endPoint y: 377, distance: 43.1
click at [185, 377] on div "Add..." at bounding box center [180, 389] width 101 height 26
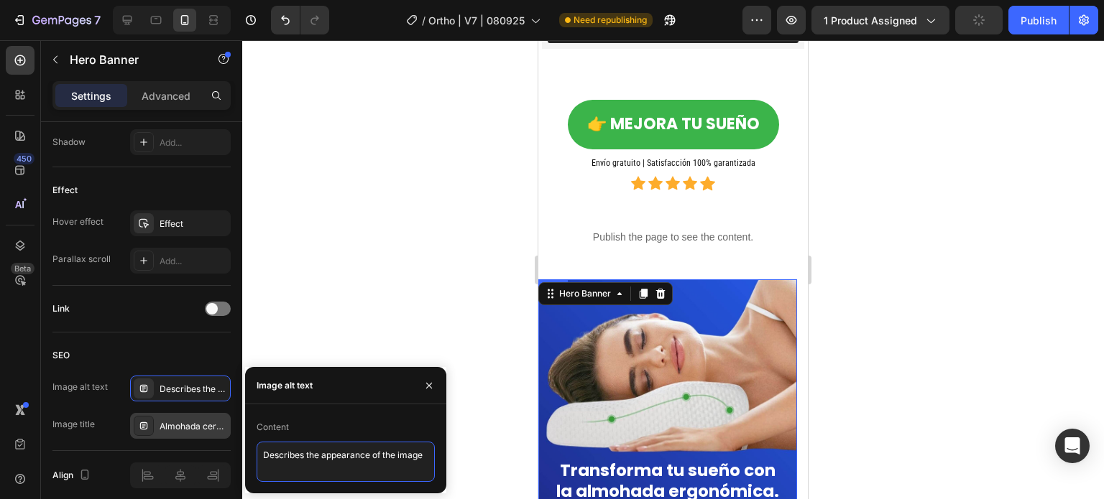
click at [315, 445] on textarea "Describes the appearance of the image" at bounding box center [346, 462] width 178 height 40
paste textarea "almohada cervical, almohada ortopédica cuello, almohada viscoelástica cervical"
type textarea "almohada cervical, almohada ortopédica cuello, almohada viscoelástica cervical"
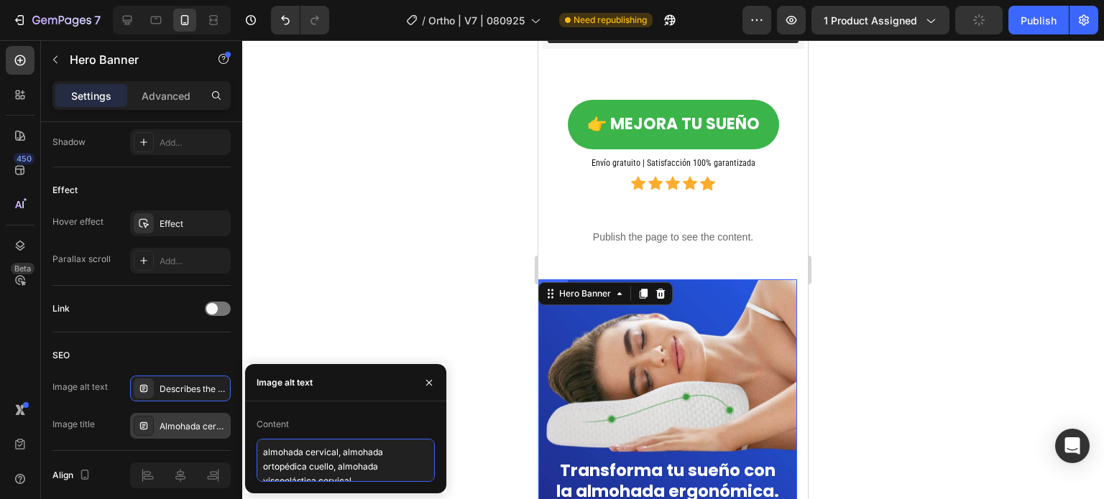
scroll to position [5, 0]
click at [349, 278] on div at bounding box center [673, 269] width 862 height 459
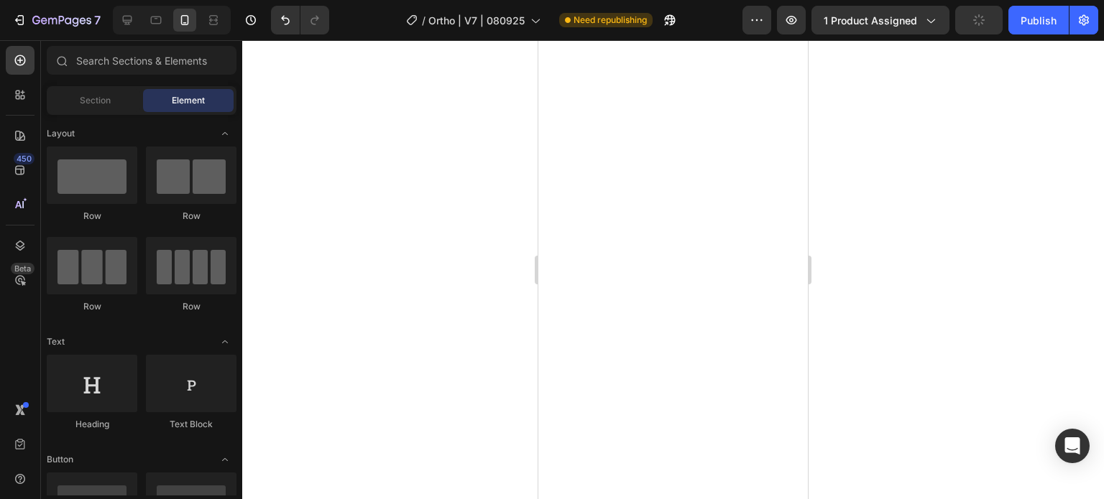
scroll to position [7974, 0]
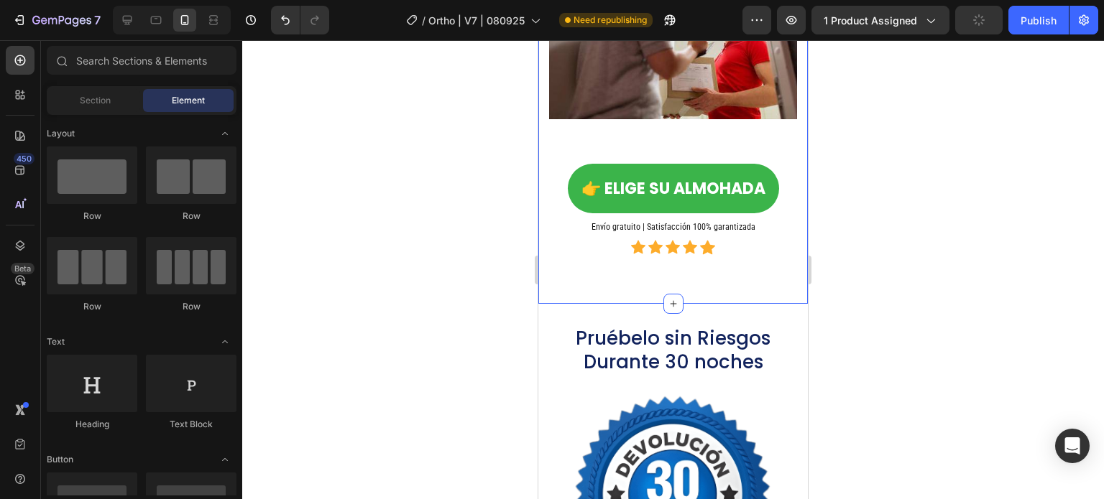
click at [402, 183] on div at bounding box center [673, 269] width 862 height 459
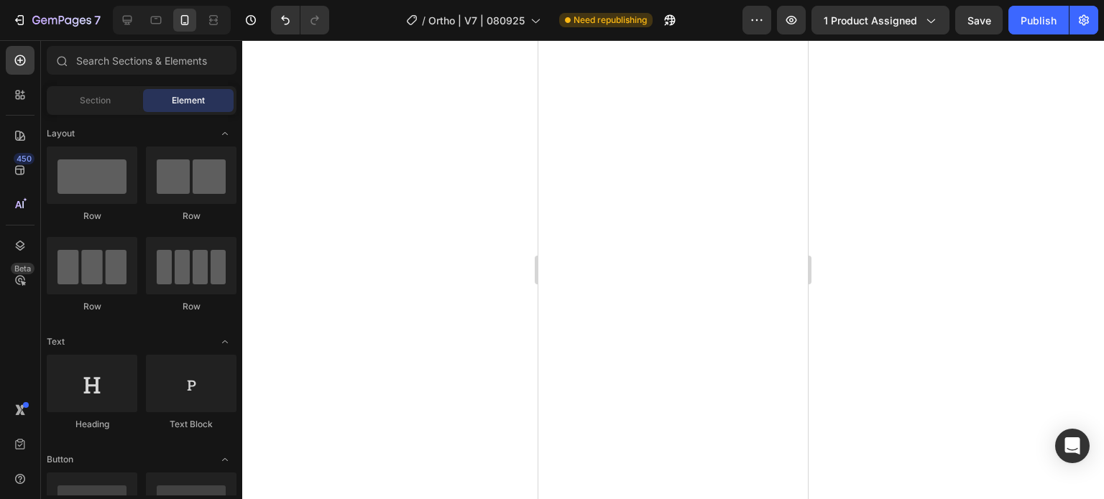
scroll to position [6393, 0]
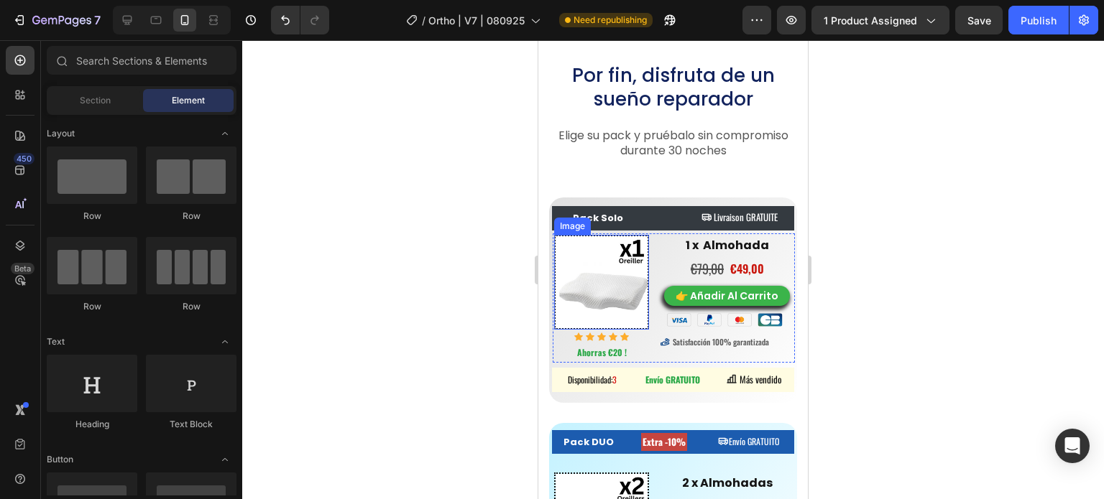
click at [620, 257] on img at bounding box center [601, 282] width 95 height 95
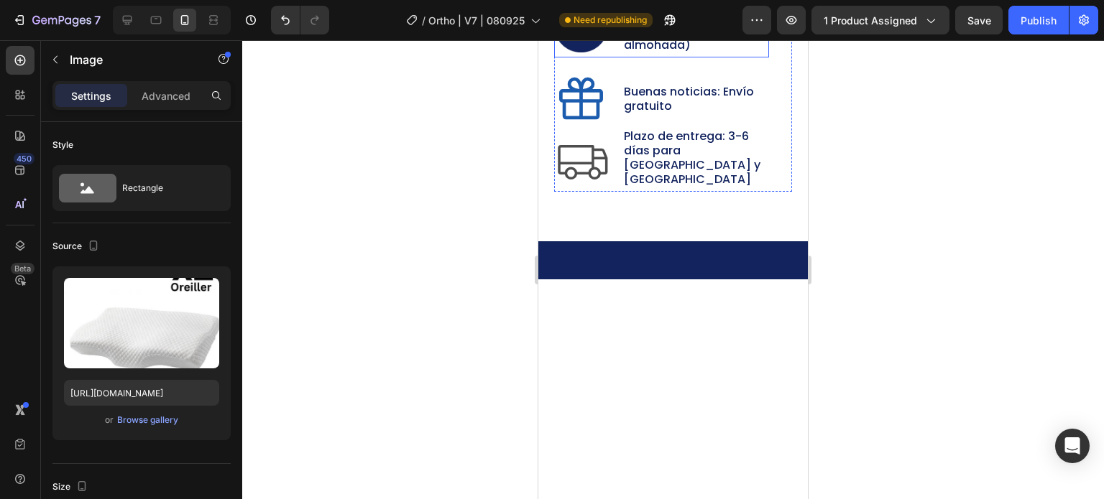
scroll to position [5890, 0]
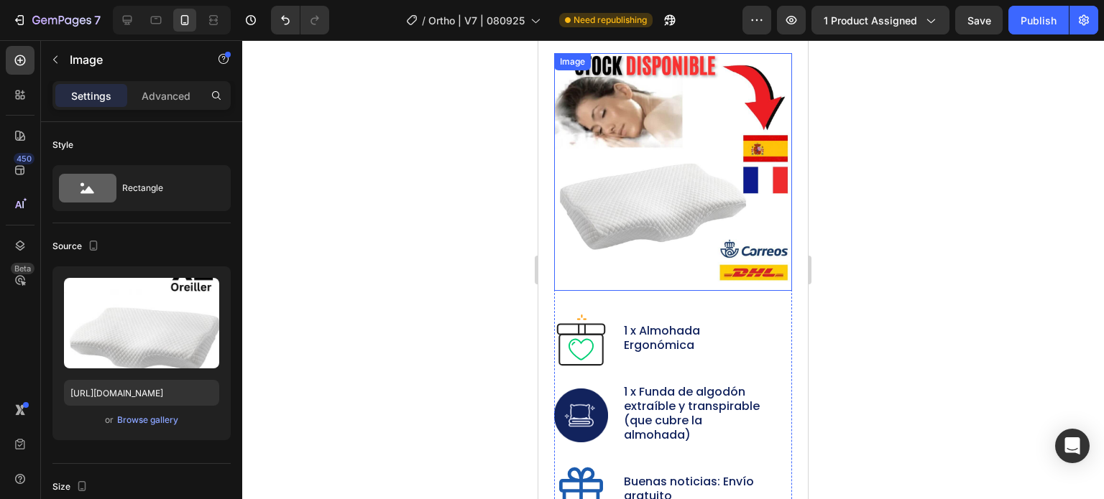
click at [649, 155] on img at bounding box center [673, 172] width 238 height 238
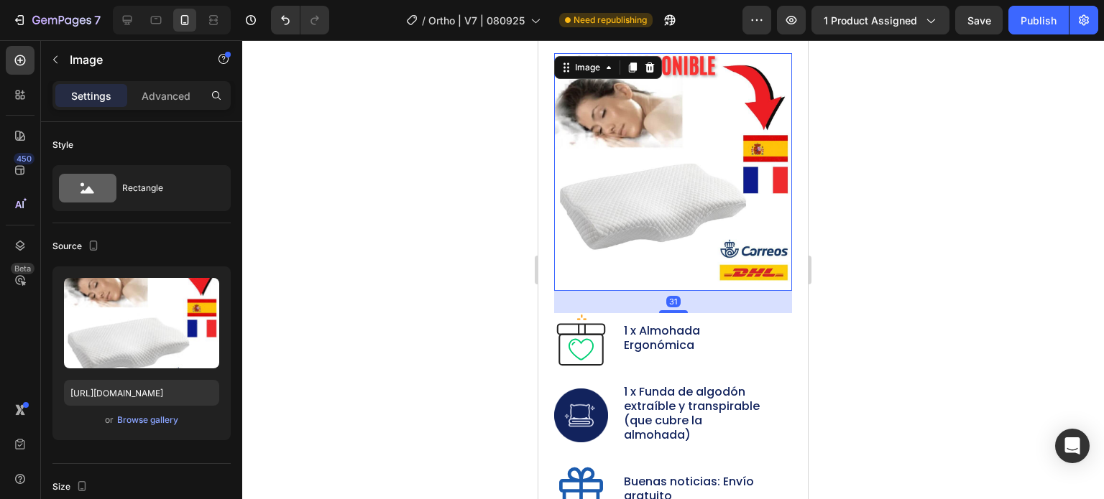
scroll to position [565, 0]
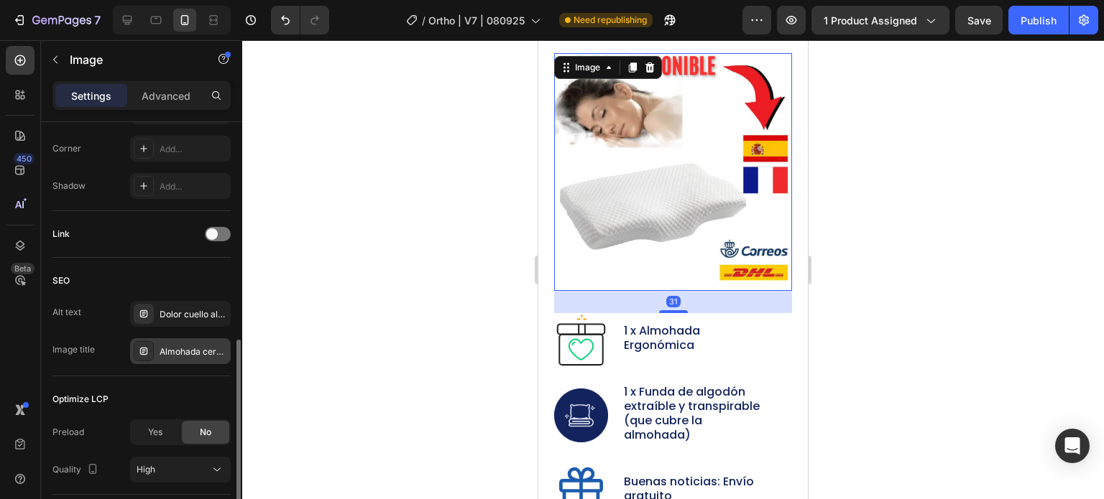
click at [179, 342] on div "Almohada cervical ortopédica ergonómico I16" at bounding box center [180, 351] width 101 height 26
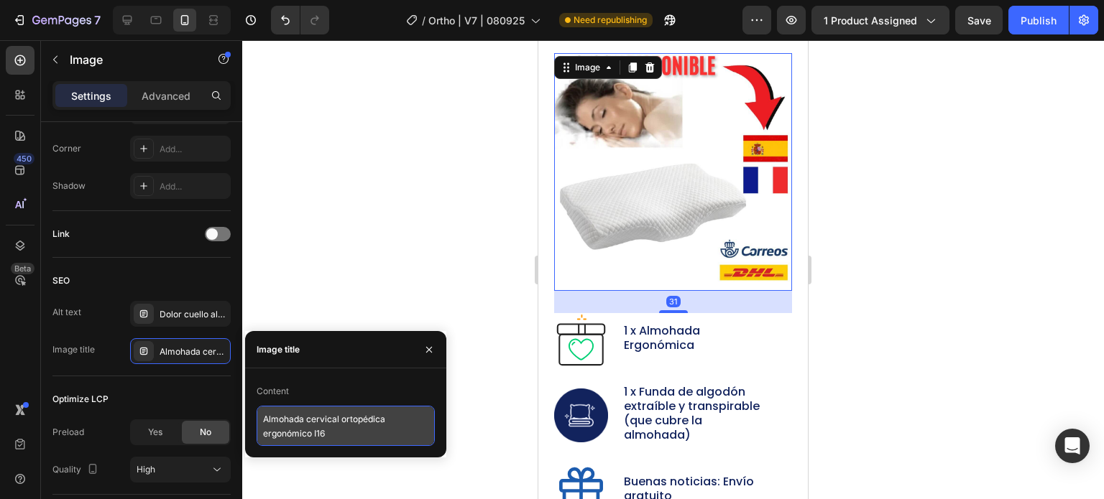
click at [316, 430] on textarea "Almohada cervical ortopédica ergonómico I16" at bounding box center [346, 426] width 178 height 40
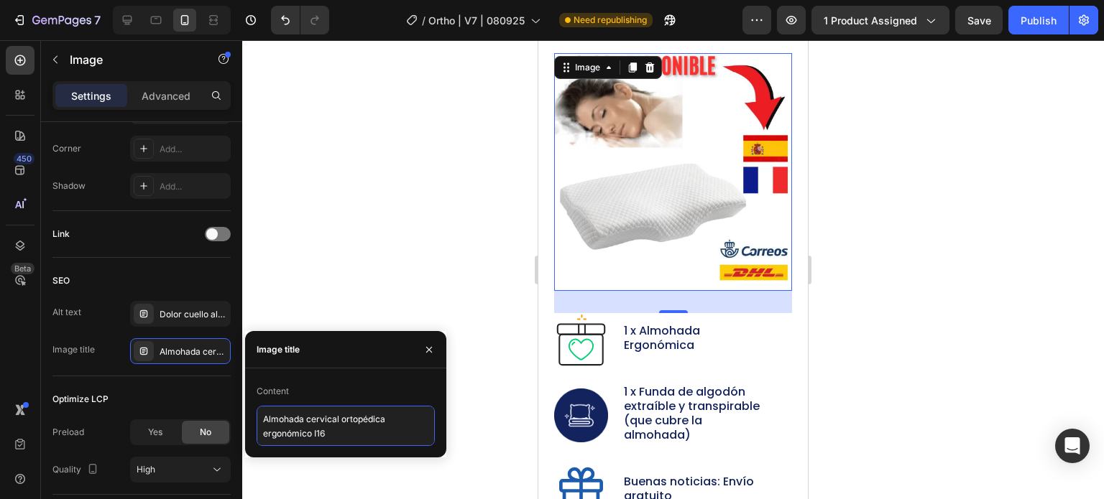
click at [316, 430] on textarea "Almohada cervical ortopédica ergonómico I16" at bounding box center [346, 426] width 178 height 40
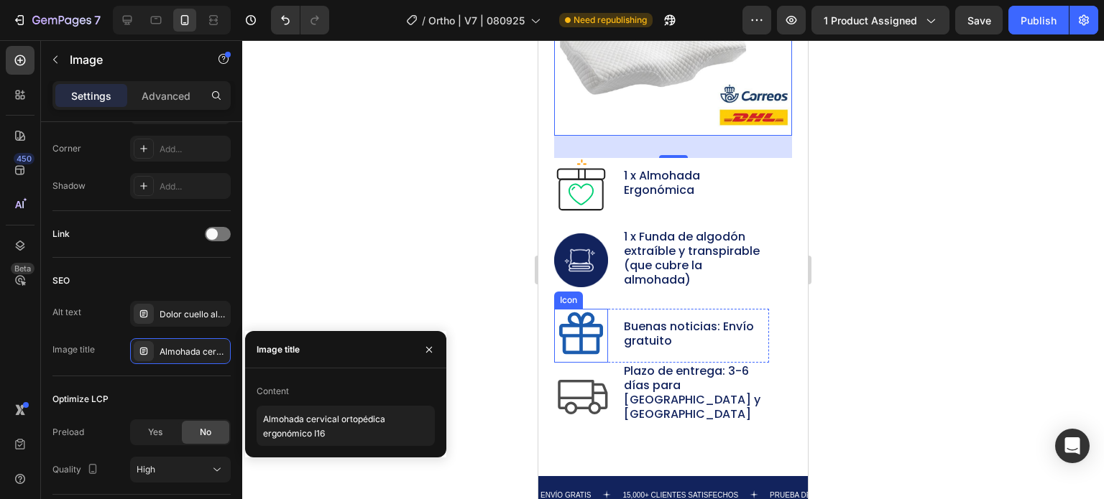
click at [455, 172] on div at bounding box center [673, 269] width 862 height 459
click at [644, 476] on div "ENVÍO GRATIS Text 15,000+ CLIENTES SATISFECHOS Text PRUEBA DE 30 NOCHES Text EN…" at bounding box center [672, 495] width 269 height 38
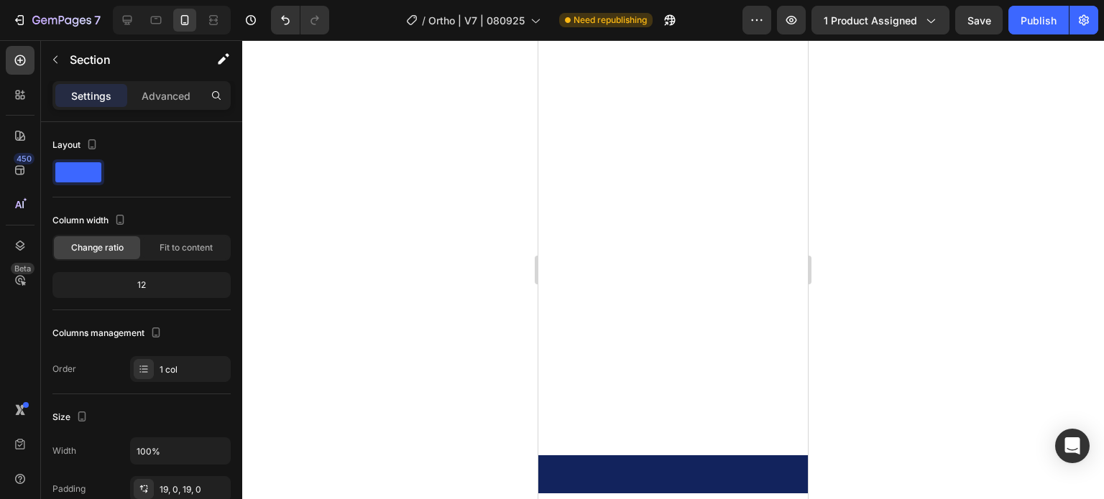
scroll to position [6609, 0]
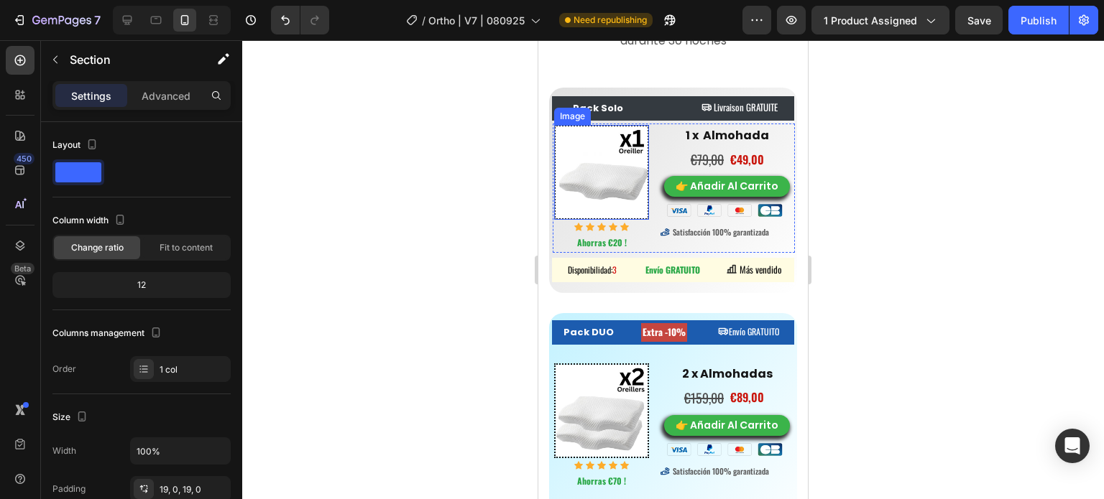
click at [599, 184] on img at bounding box center [601, 172] width 95 height 95
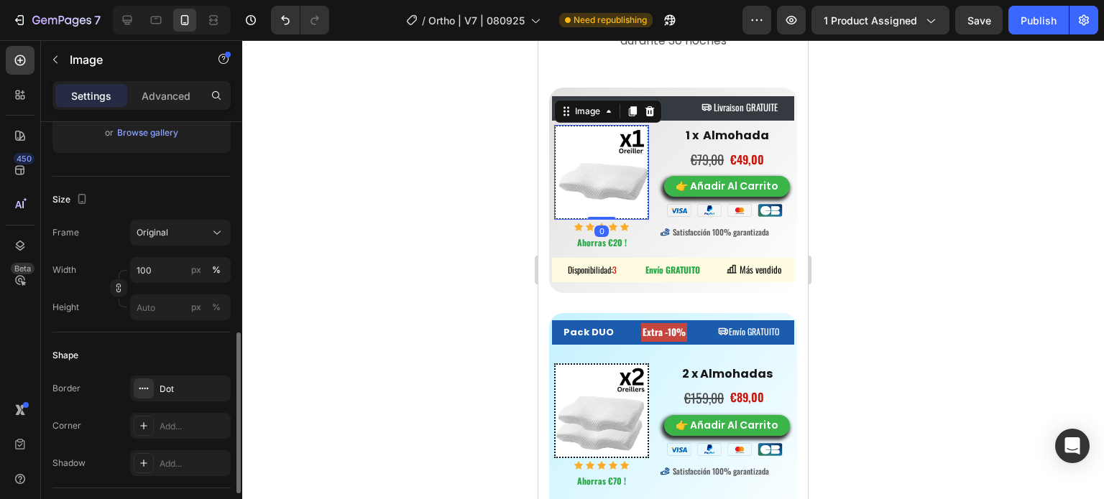
scroll to position [575, 0]
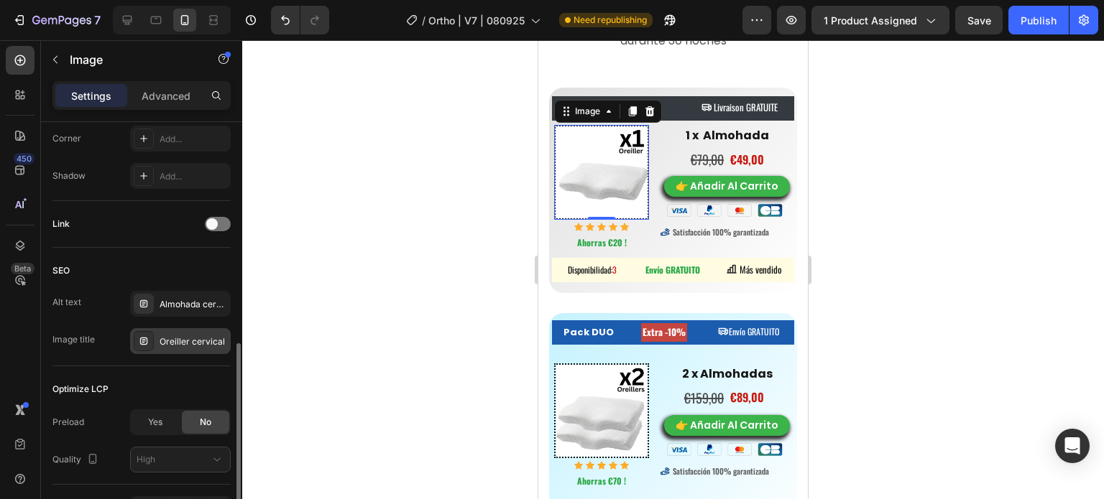
click at [178, 332] on div "Oreiller cervical" at bounding box center [180, 341] width 101 height 26
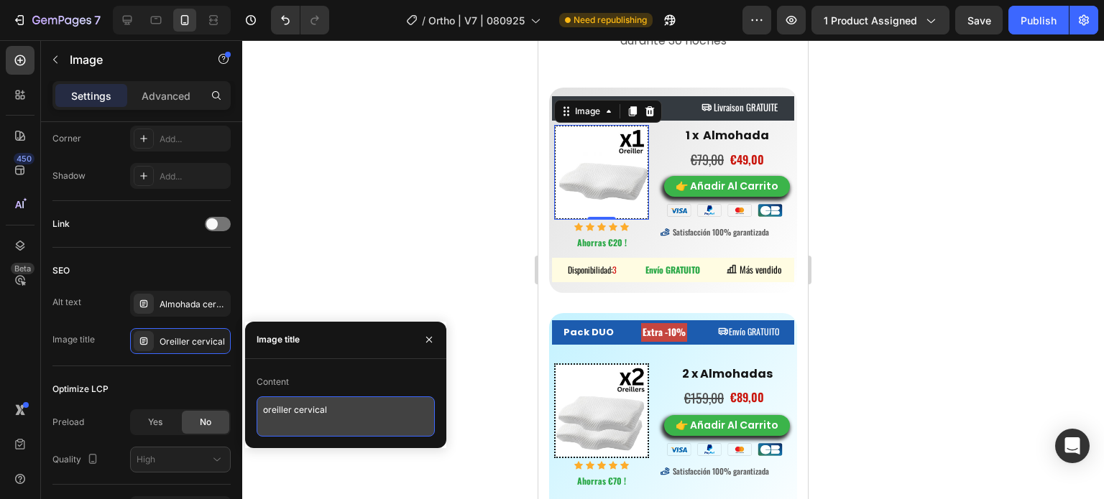
click at [298, 415] on textarea "oreiller cervical" at bounding box center [346, 417] width 178 height 40
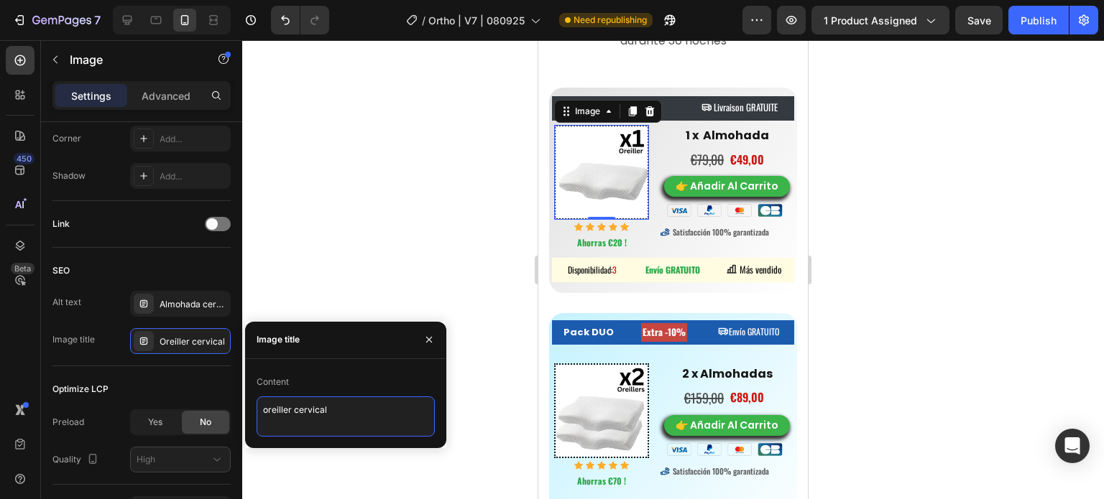
click at [298, 415] on textarea "oreiller cervical" at bounding box center [346, 417] width 178 height 40
paste textarea "Almohada cervical ortopédica ergonómico I16"
type textarea "Almohada cervical ortopédica ergonómico V1"
click at [590, 386] on img at bounding box center [601, 411] width 95 height 95
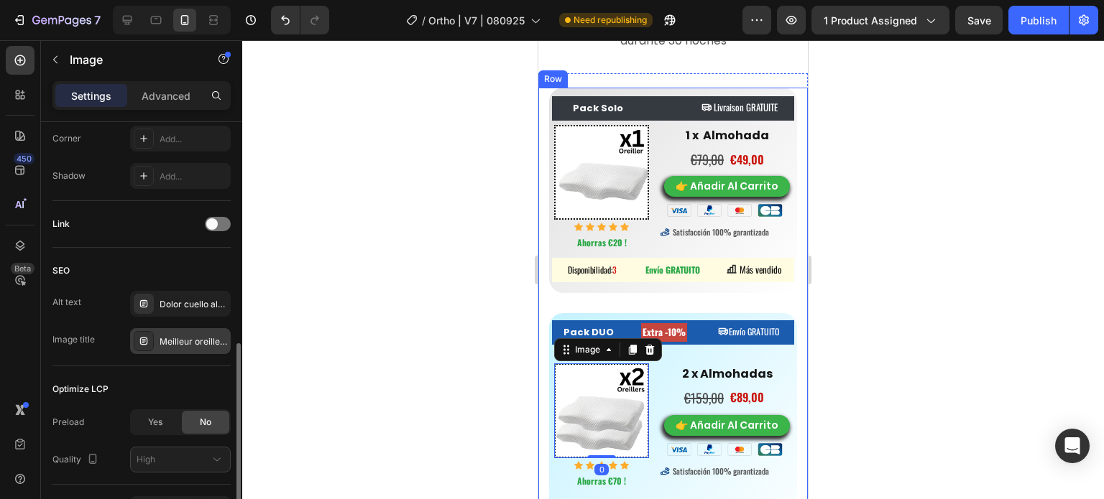
click at [193, 338] on div "Meilleur oreiller cervical, réveil douleur cervicale" at bounding box center [194, 342] width 68 height 13
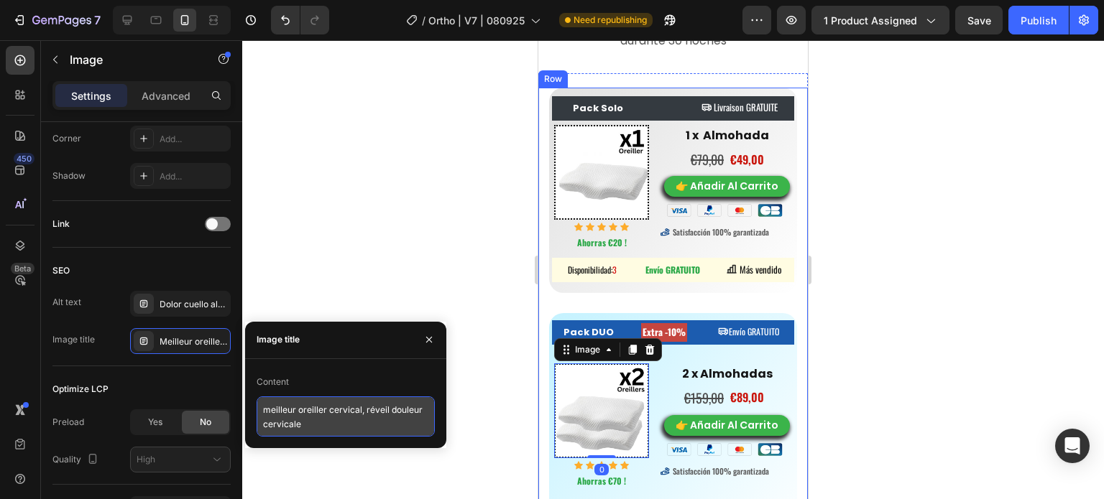
click at [328, 424] on textarea "meilleur oreiller cervical, réveil douleur cervicale" at bounding box center [346, 417] width 178 height 40
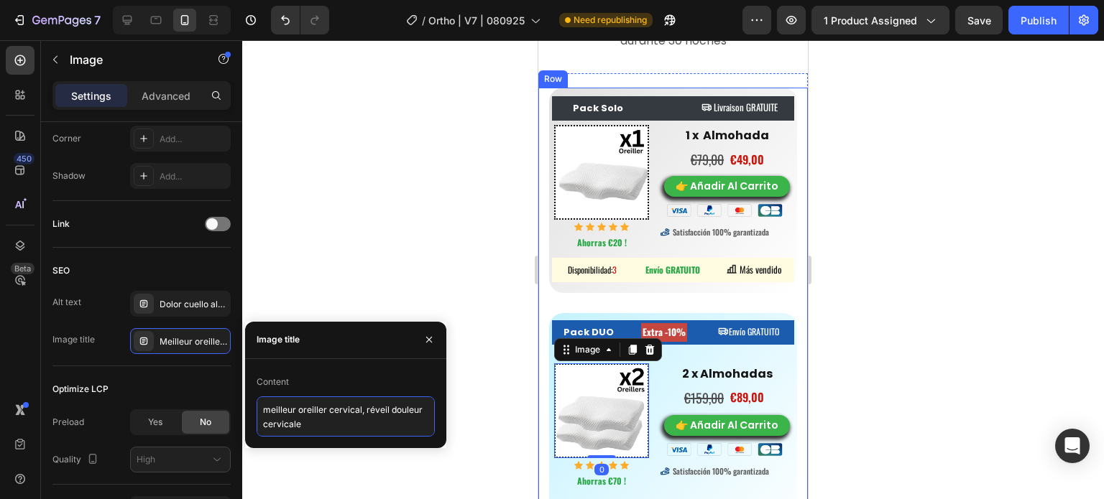
click at [328, 424] on textarea "meilleur oreiller cervical, réveil douleur cervicale" at bounding box center [346, 417] width 178 height 40
paste textarea "Almohada cervical ortopédica ergonómico V1"
type textarea "Almohada cervical ortopédica ergonómico V2"
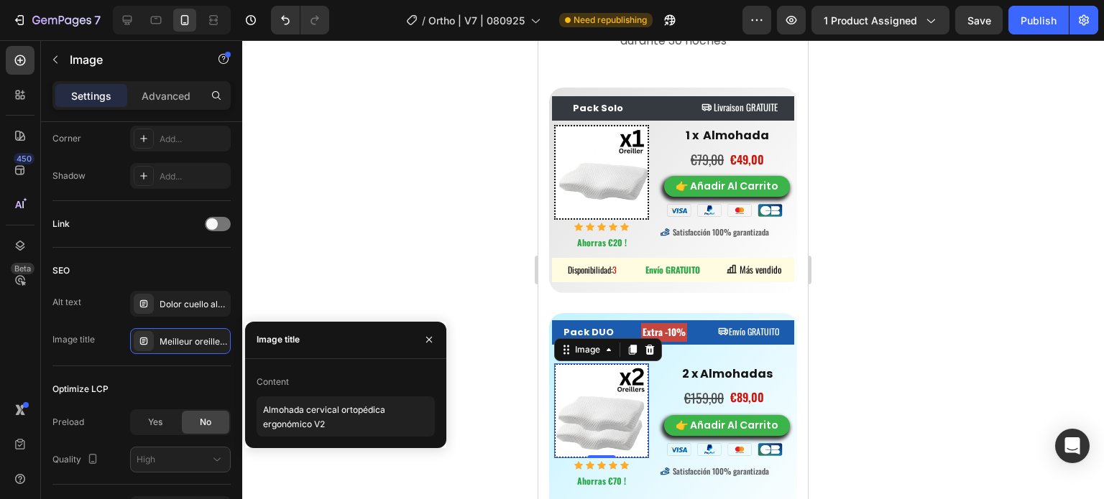
click at [483, 298] on div at bounding box center [673, 269] width 862 height 459
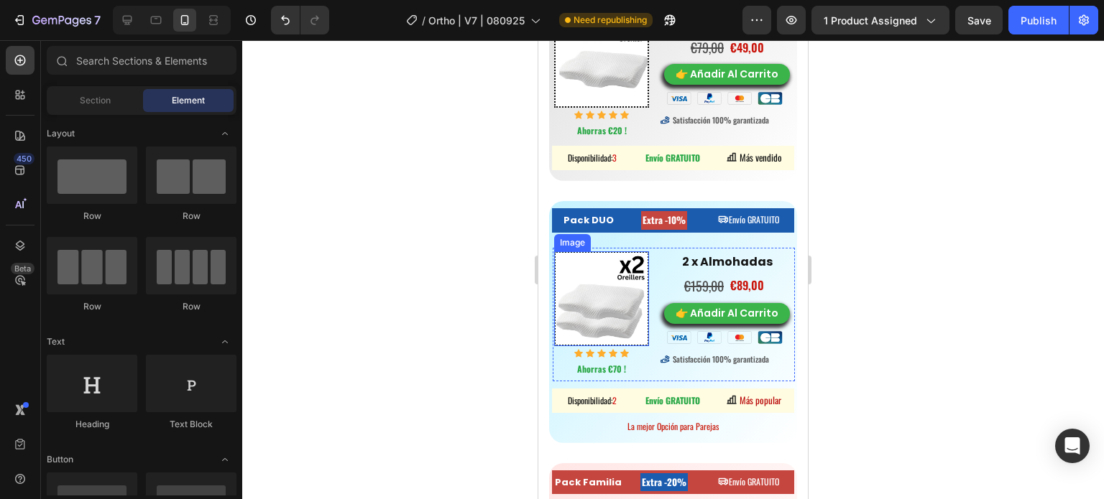
scroll to position [6824, 0]
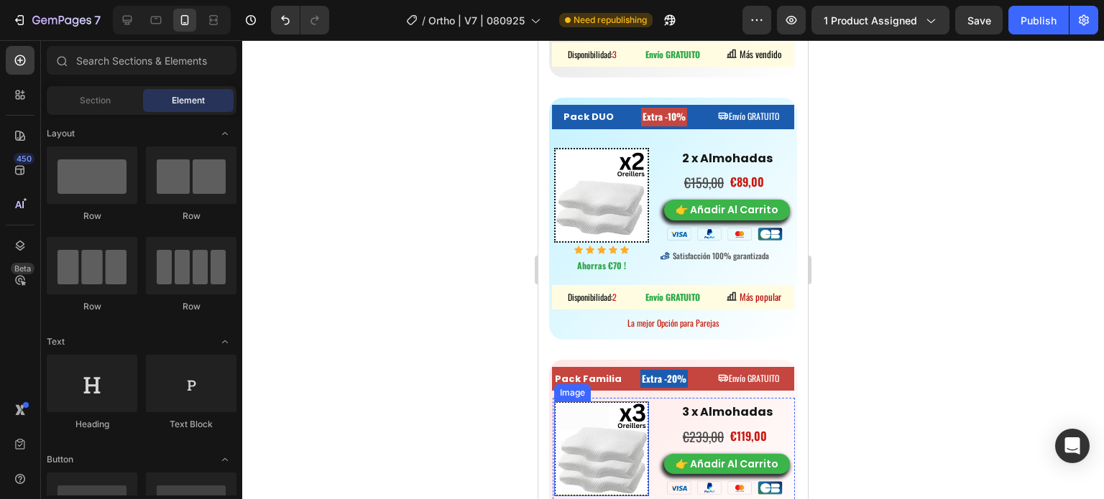
click at [580, 430] on img at bounding box center [601, 449] width 95 height 95
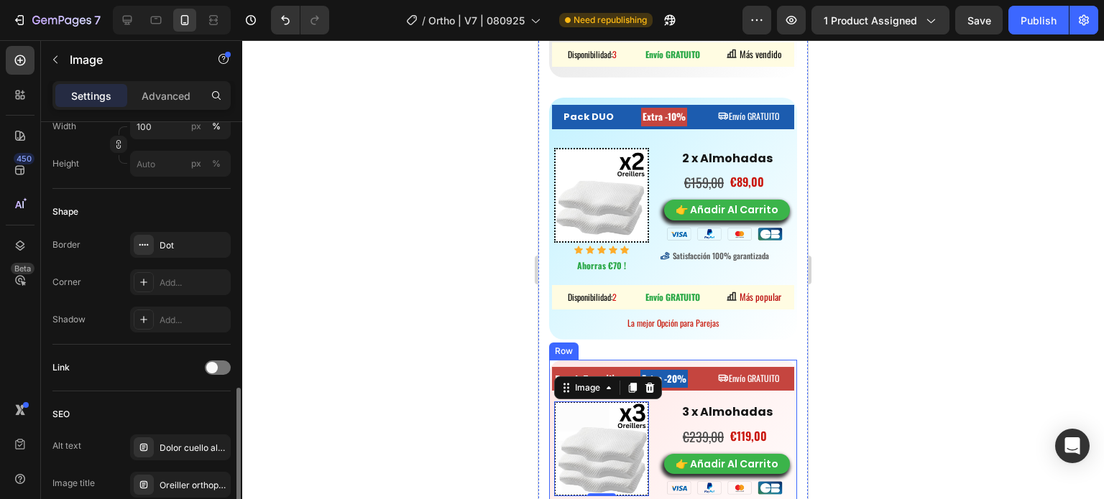
scroll to position [575, 0]
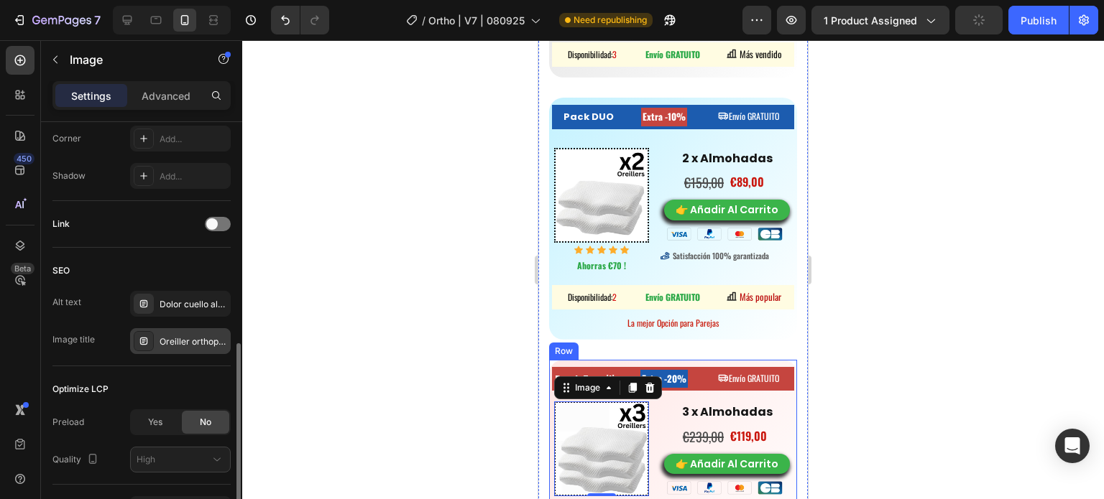
click at [172, 341] on div "Oreiller orthopédique cervical" at bounding box center [194, 342] width 68 height 13
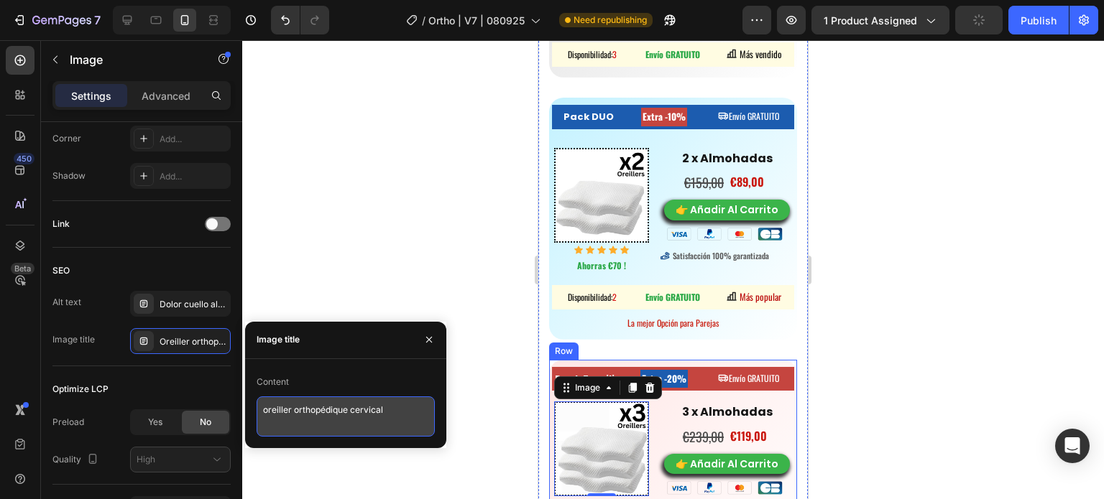
click at [284, 429] on textarea "oreiller orthopédique cervical" at bounding box center [346, 417] width 178 height 40
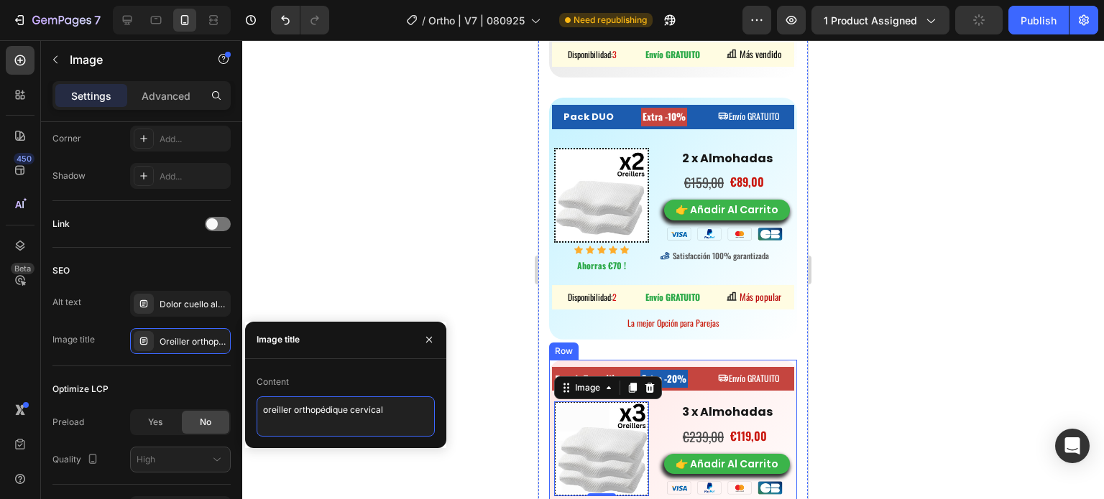
click at [280, 408] on textarea "oreiller orthopédique cervical" at bounding box center [346, 417] width 178 height 40
paste textarea "Almohada cervical ortopédica ergonómico V1"
type textarea "Almohada cervical ortopédica ergonómico V3"
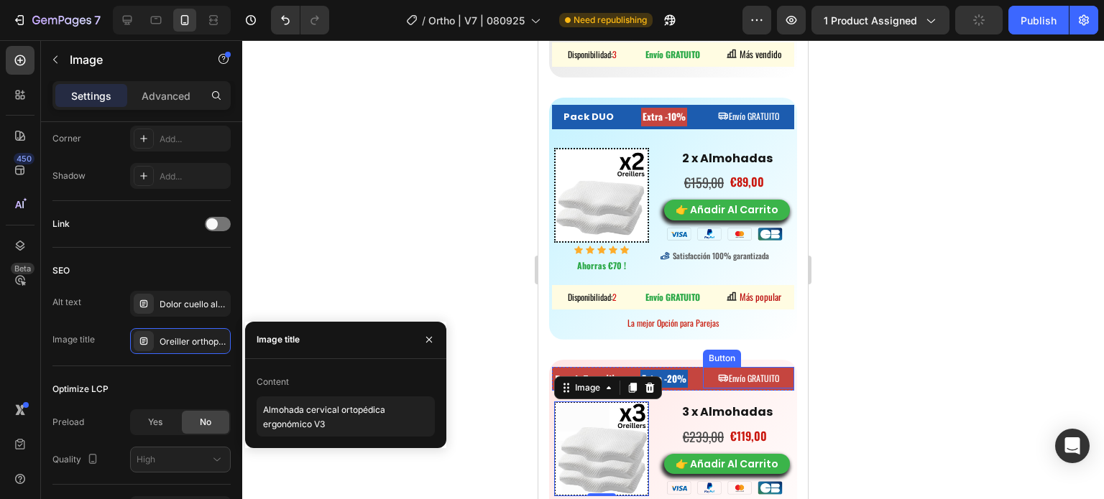
click at [1015, 334] on div at bounding box center [673, 269] width 862 height 459
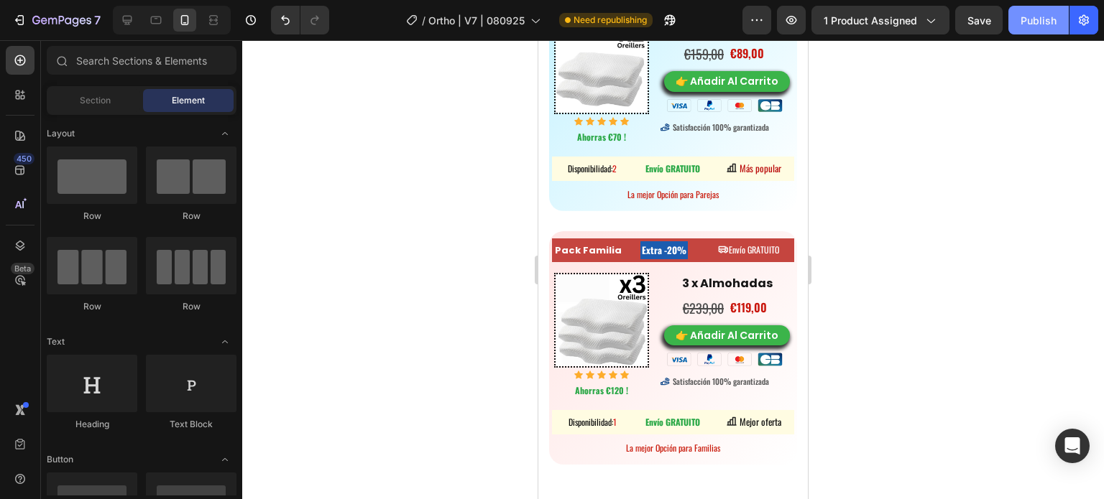
scroll to position [6968, 0]
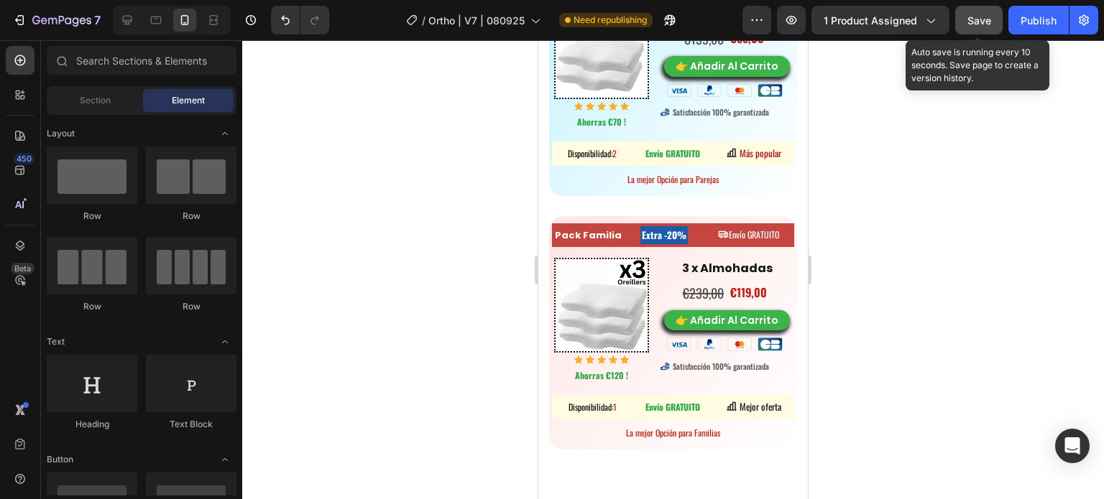
click at [989, 22] on span "Save" at bounding box center [979, 20] width 24 height 12
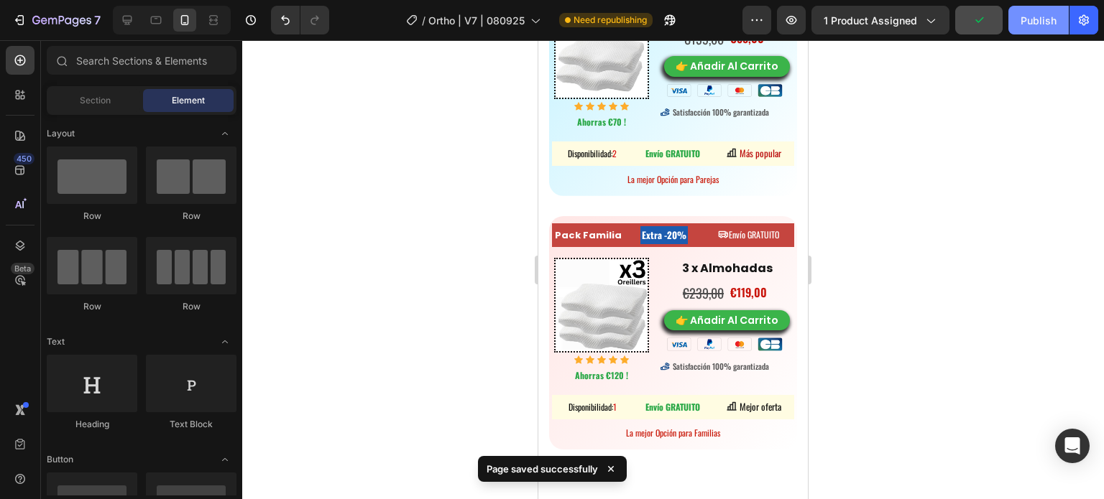
click at [1031, 22] on div "Publish" at bounding box center [1038, 20] width 36 height 15
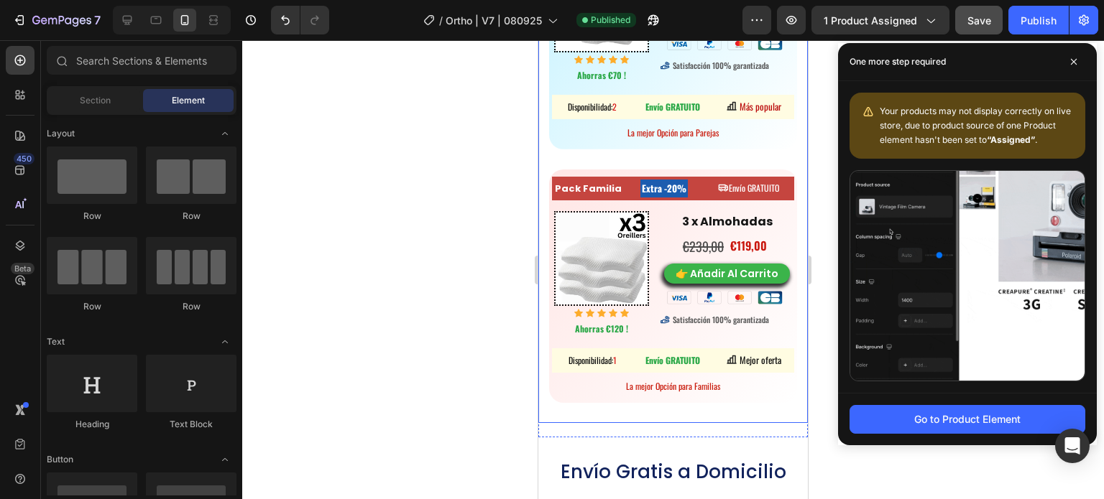
scroll to position [7040, 0]
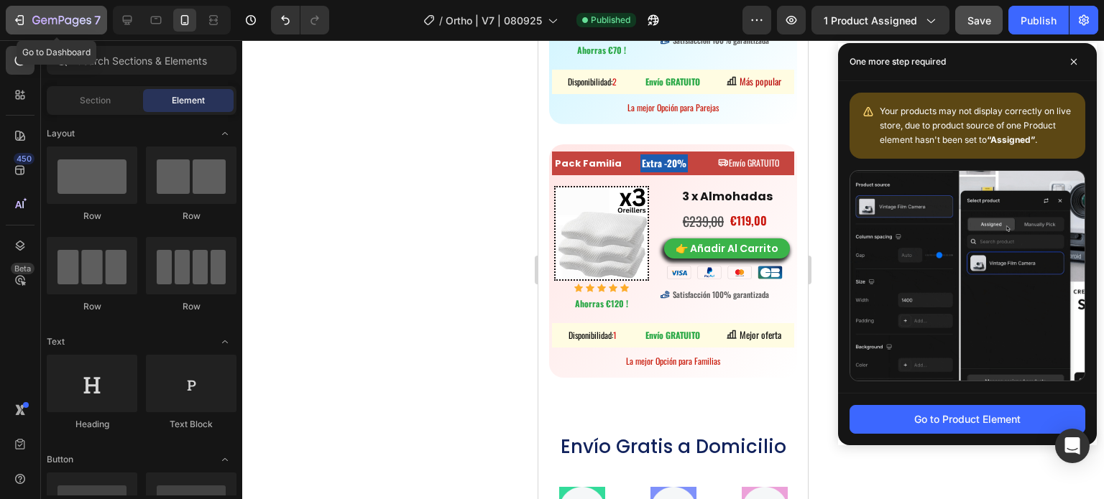
click at [65, 18] on icon "button" at bounding box center [61, 21] width 59 height 12
